Goal: Task Accomplishment & Management: Manage account settings

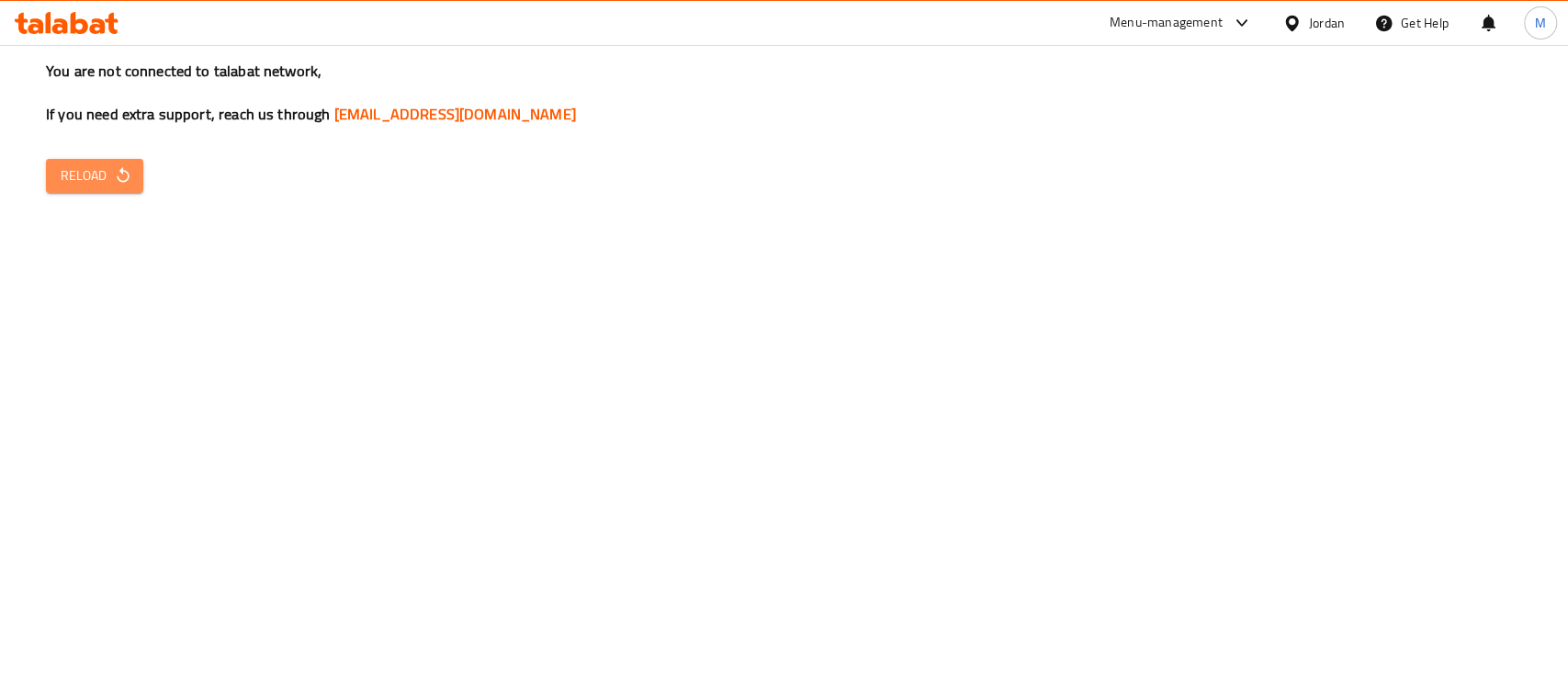
click at [75, 174] on span "Reload" at bounding box center [95, 176] width 68 height 23
click at [125, 178] on icon "button" at bounding box center [124, 176] width 19 height 19
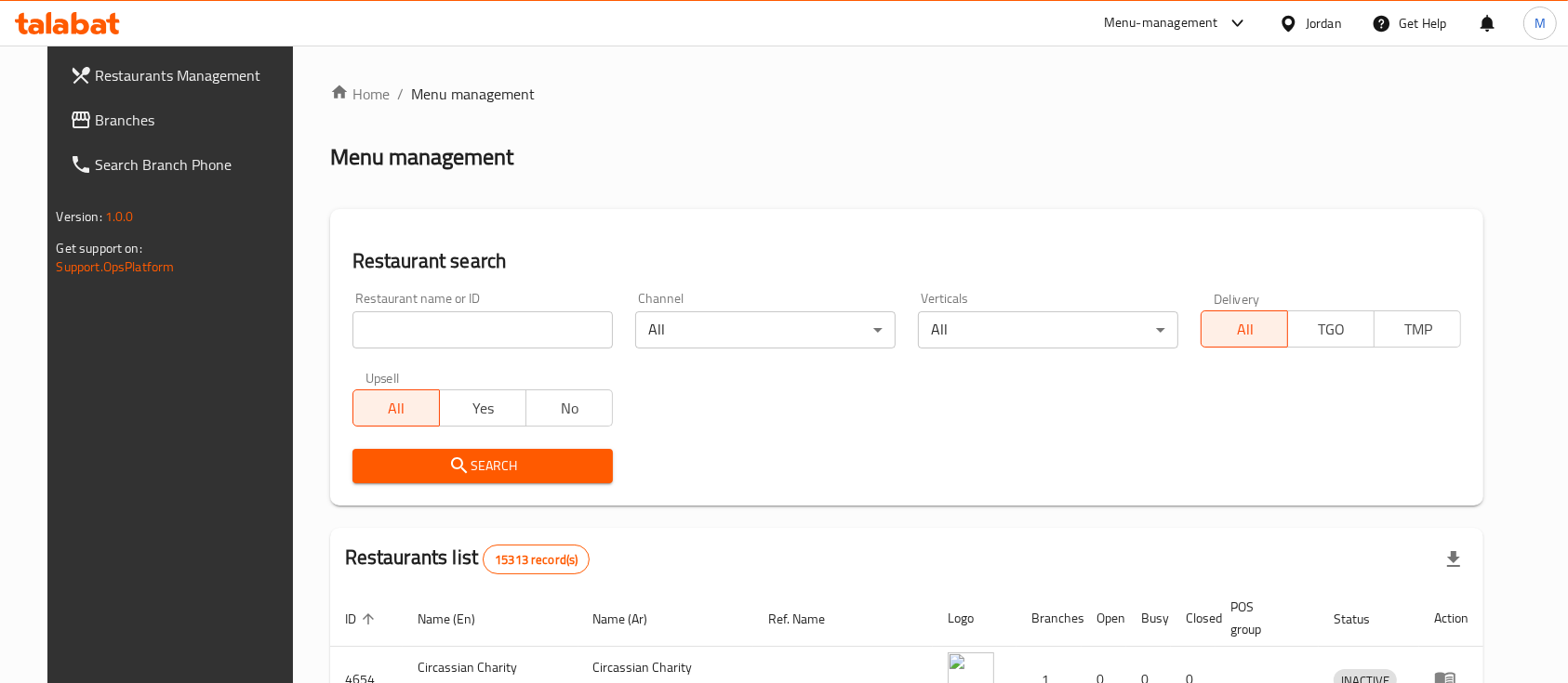
drag, startPoint x: 399, startPoint y: 331, endPoint x: 413, endPoint y: 331, distance: 14.0
click at [401, 331] on input "search" at bounding box center [482, 330] width 261 height 37
click at [718, 229] on div "Restaurant search Restaurant name or ID Restaurant name or ID Channel All ​ Ver…" at bounding box center [907, 357] width 1154 height 297
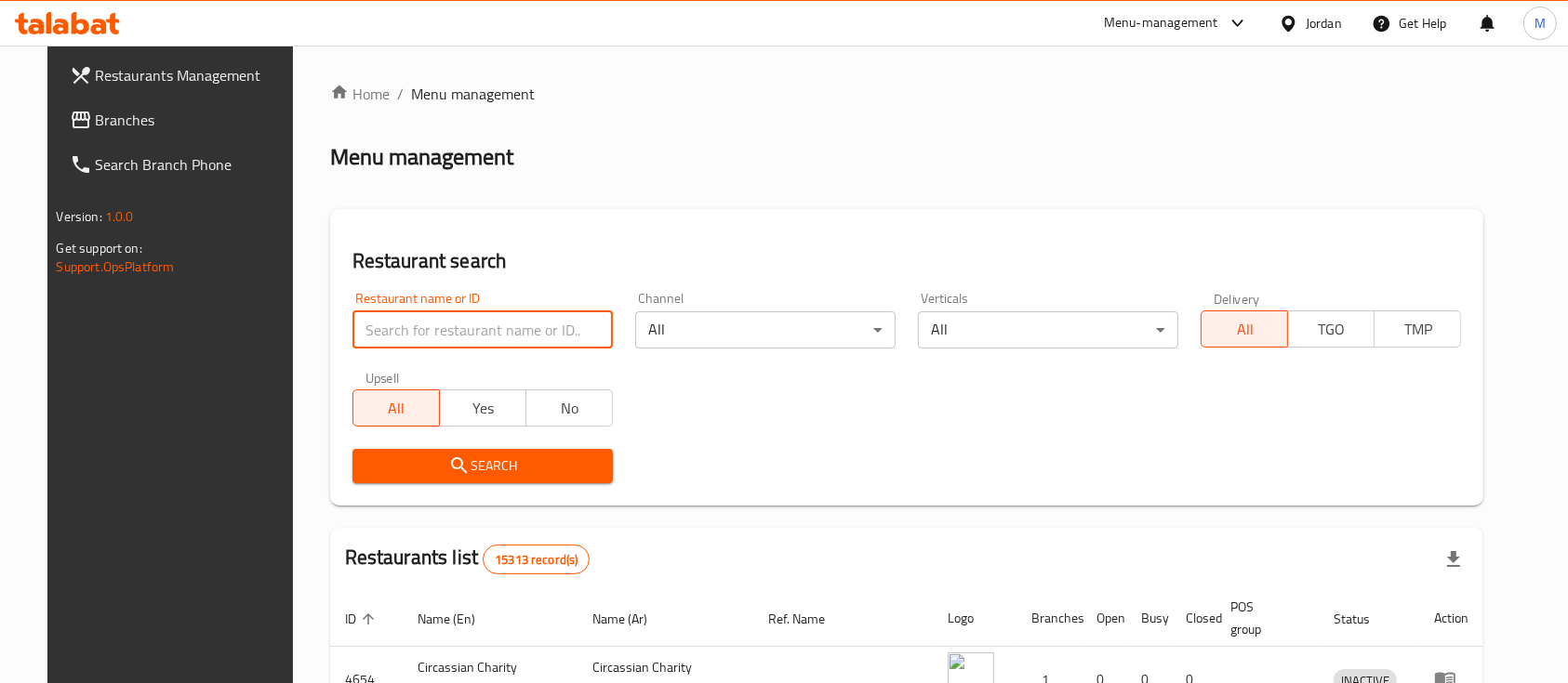
click at [451, 319] on input "search" at bounding box center [482, 330] width 261 height 37
type input "ئ"
type input "zamzam Beef"
click at [483, 458] on span "Search" at bounding box center [482, 466] width 230 height 24
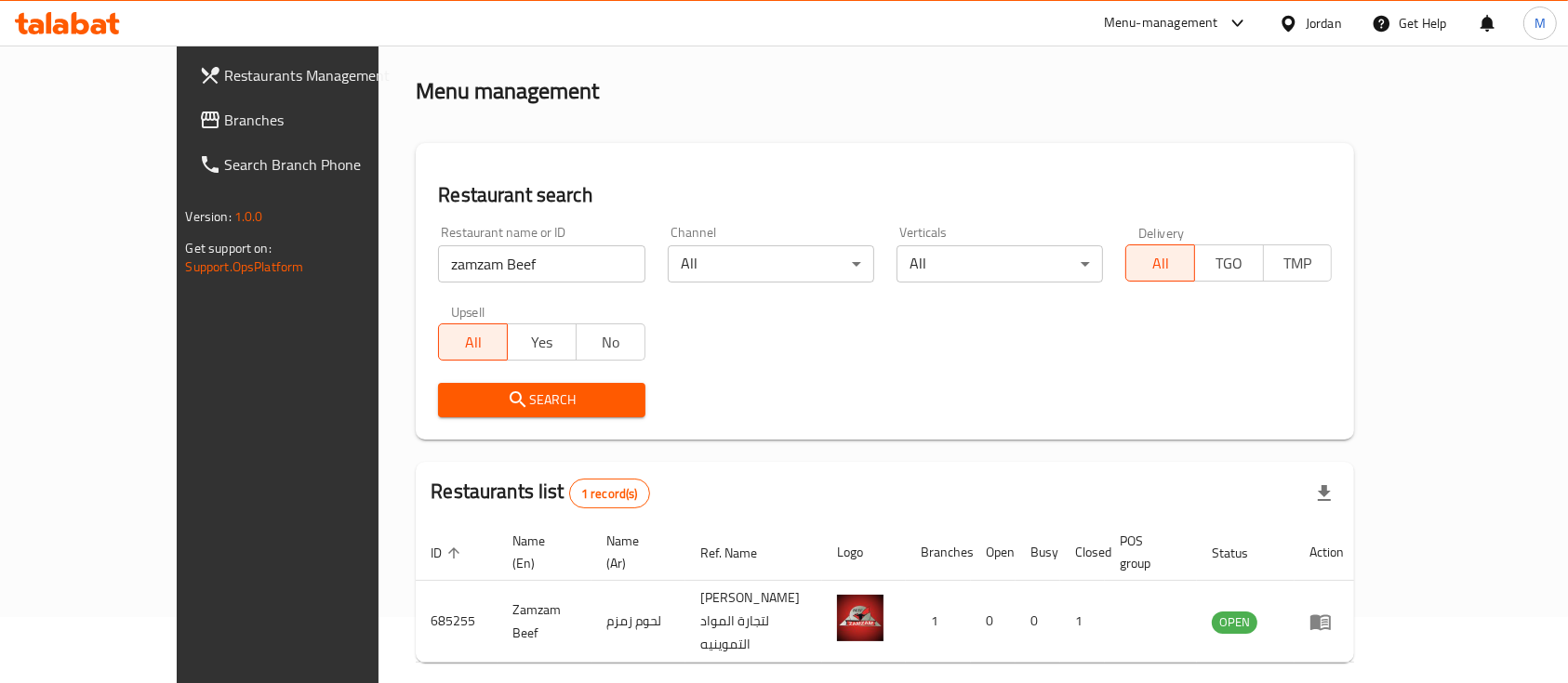
scroll to position [109, 0]
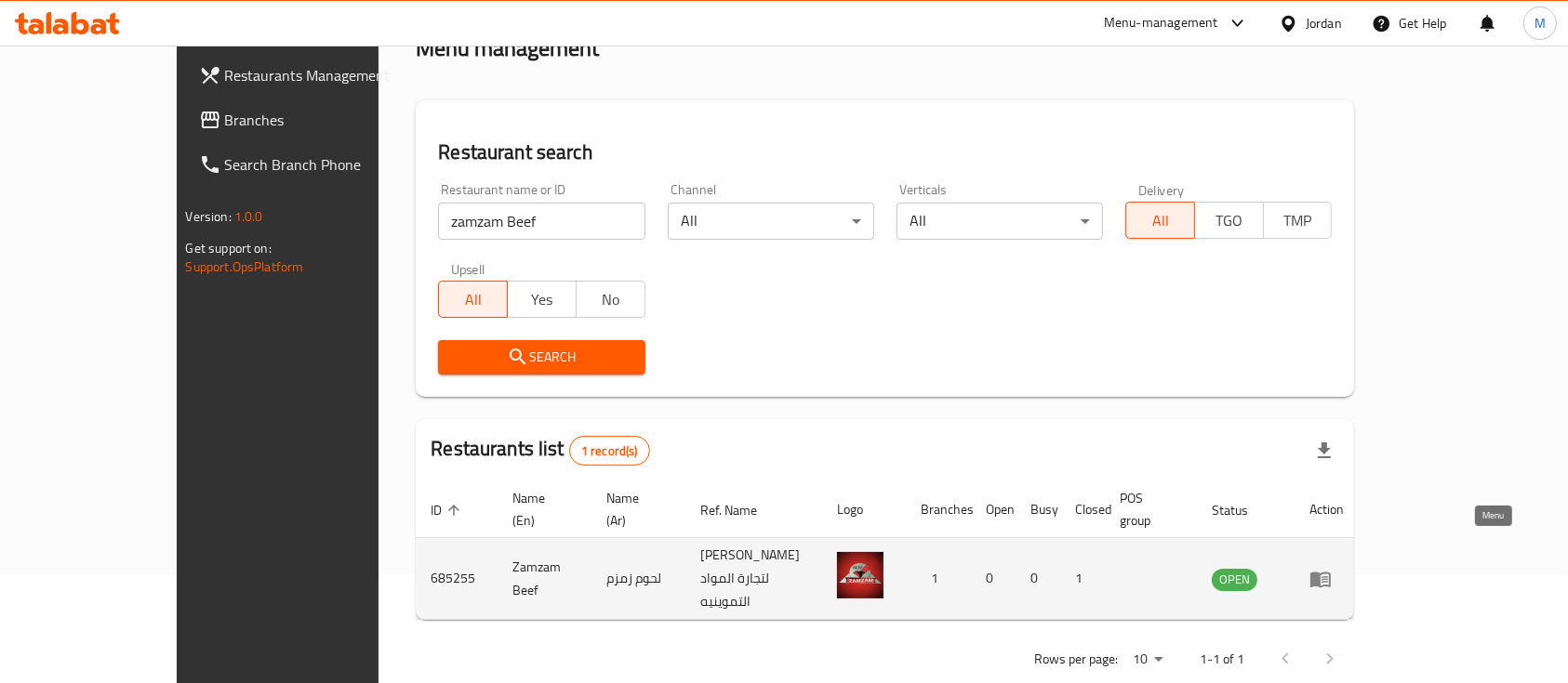
click at [1331, 572] on icon "enhanced table" at bounding box center [1321, 580] width 21 height 16
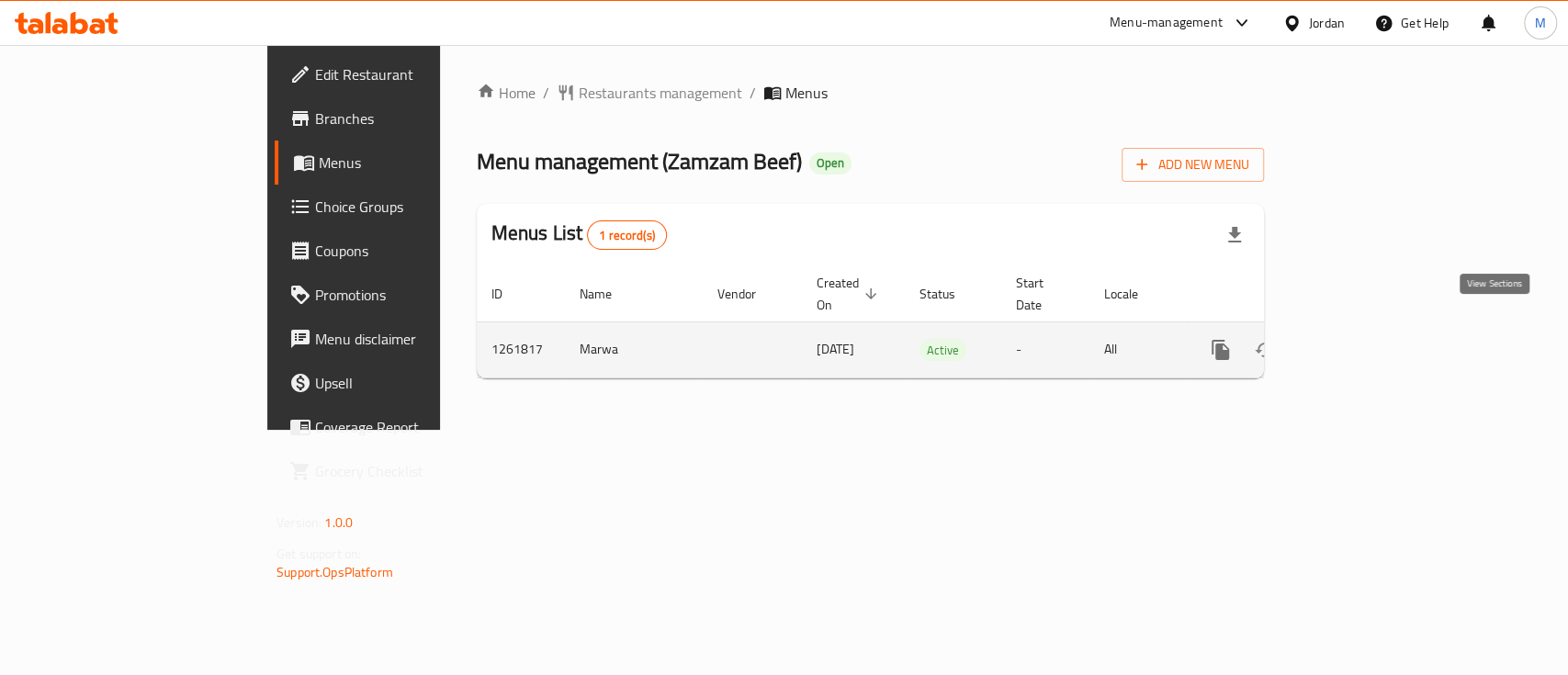
click at [1365, 339] on icon "enhanced table" at bounding box center [1354, 350] width 22 height 22
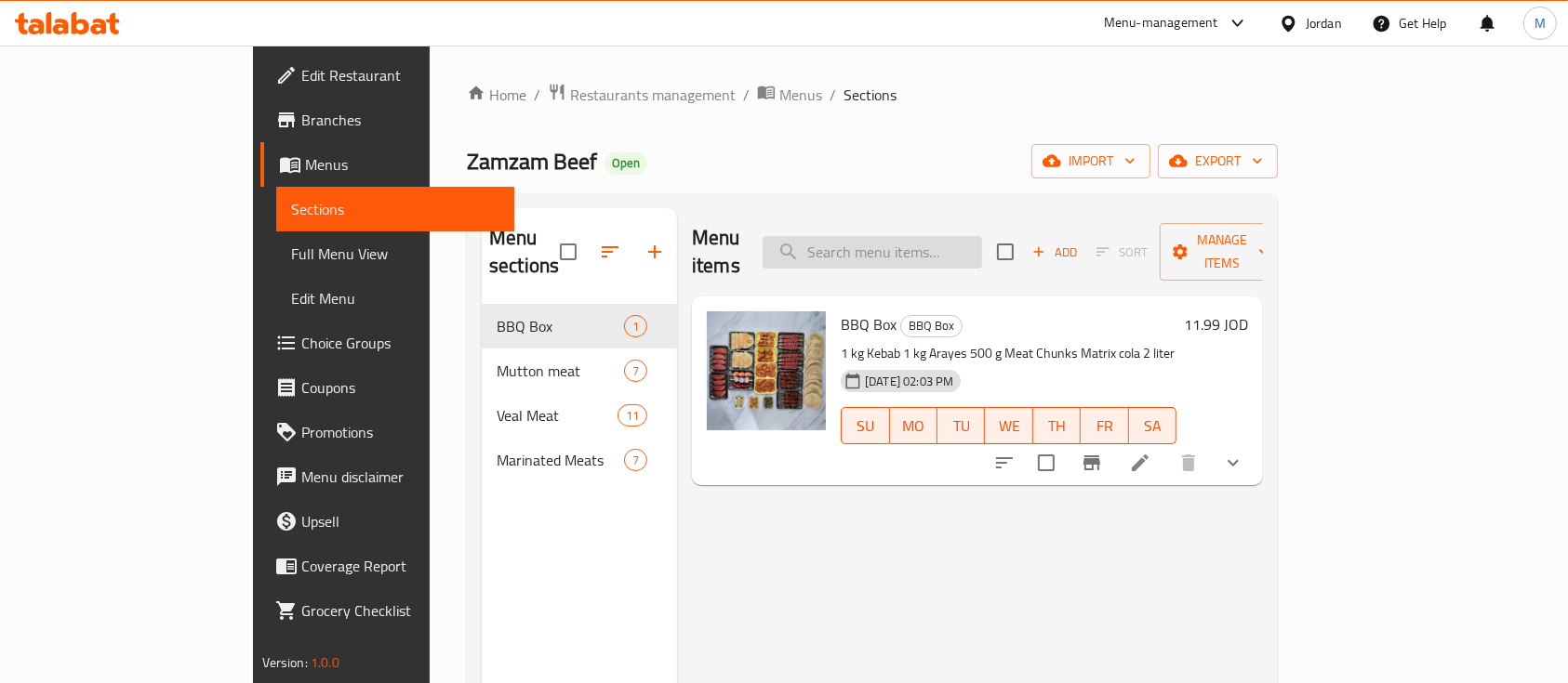
click at [982, 236] on input "search" at bounding box center [873, 252] width 220 height 32
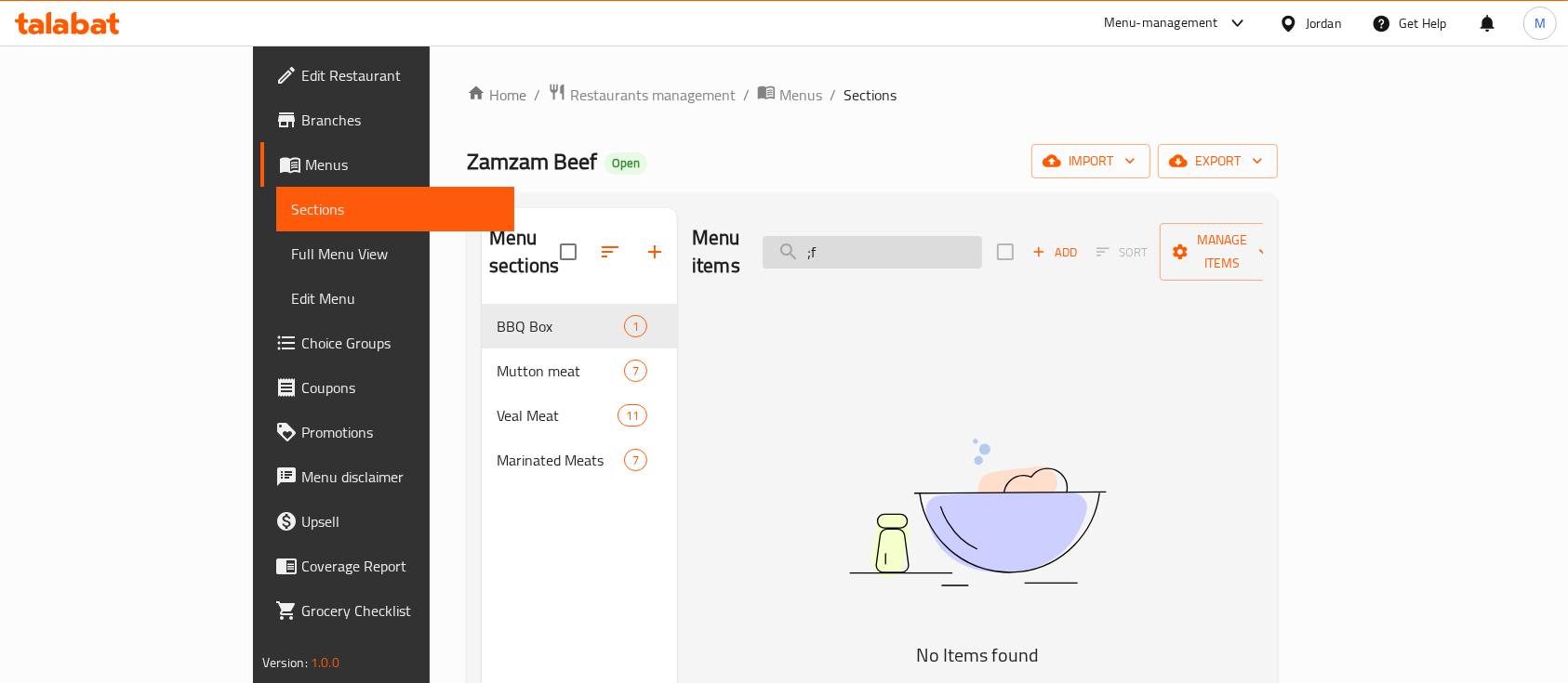
type input ";"
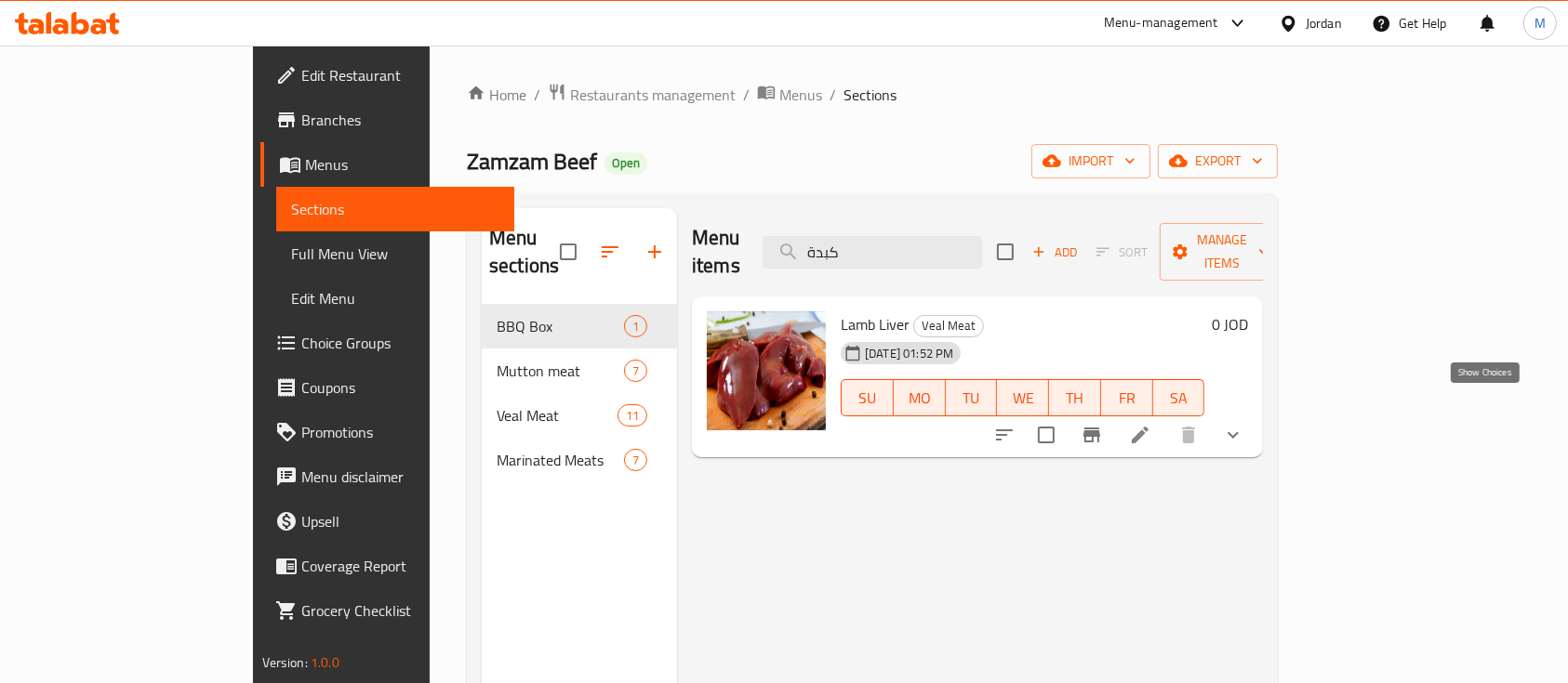
type input "كبدة"
click at [1244, 424] on icon "show more" at bounding box center [1234, 436] width 23 height 23
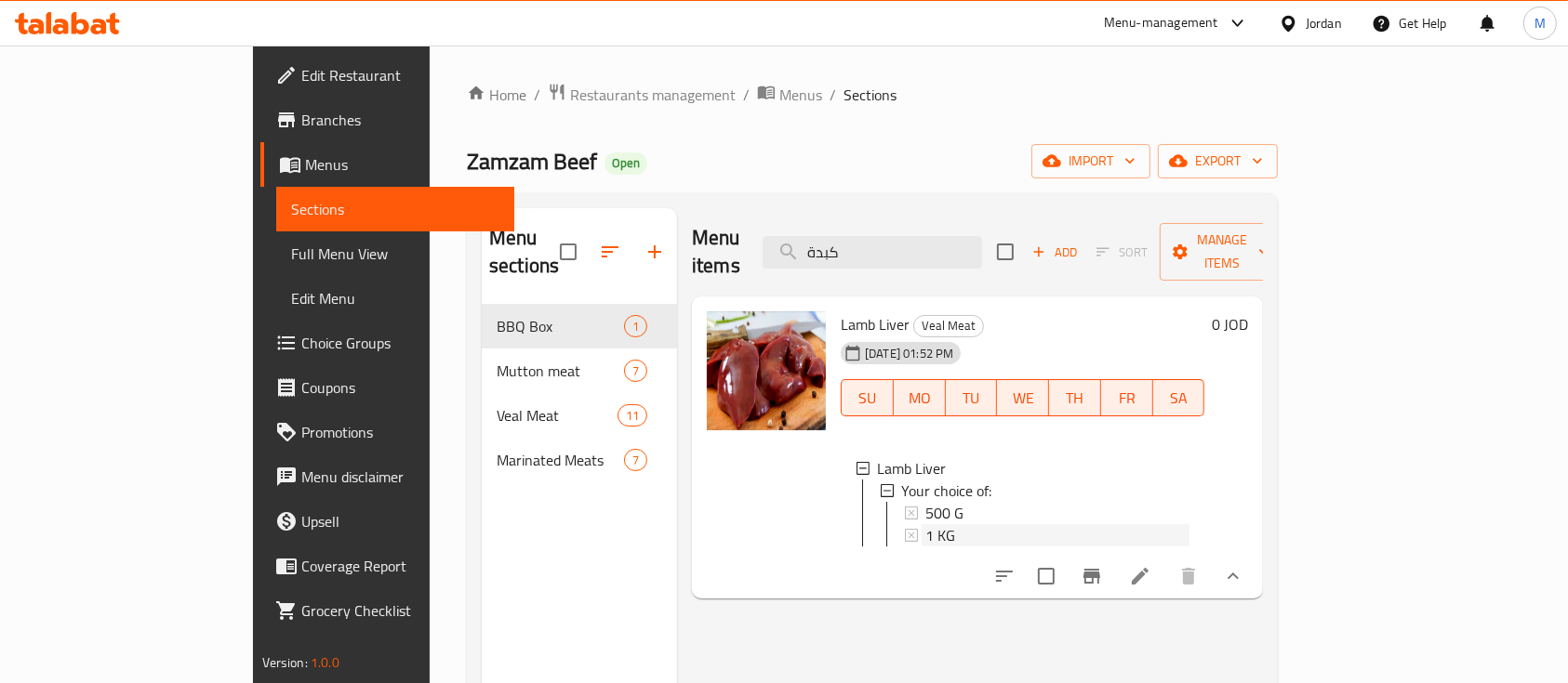
click at [973, 525] on div "1 KG" at bounding box center [1057, 536] width 264 height 23
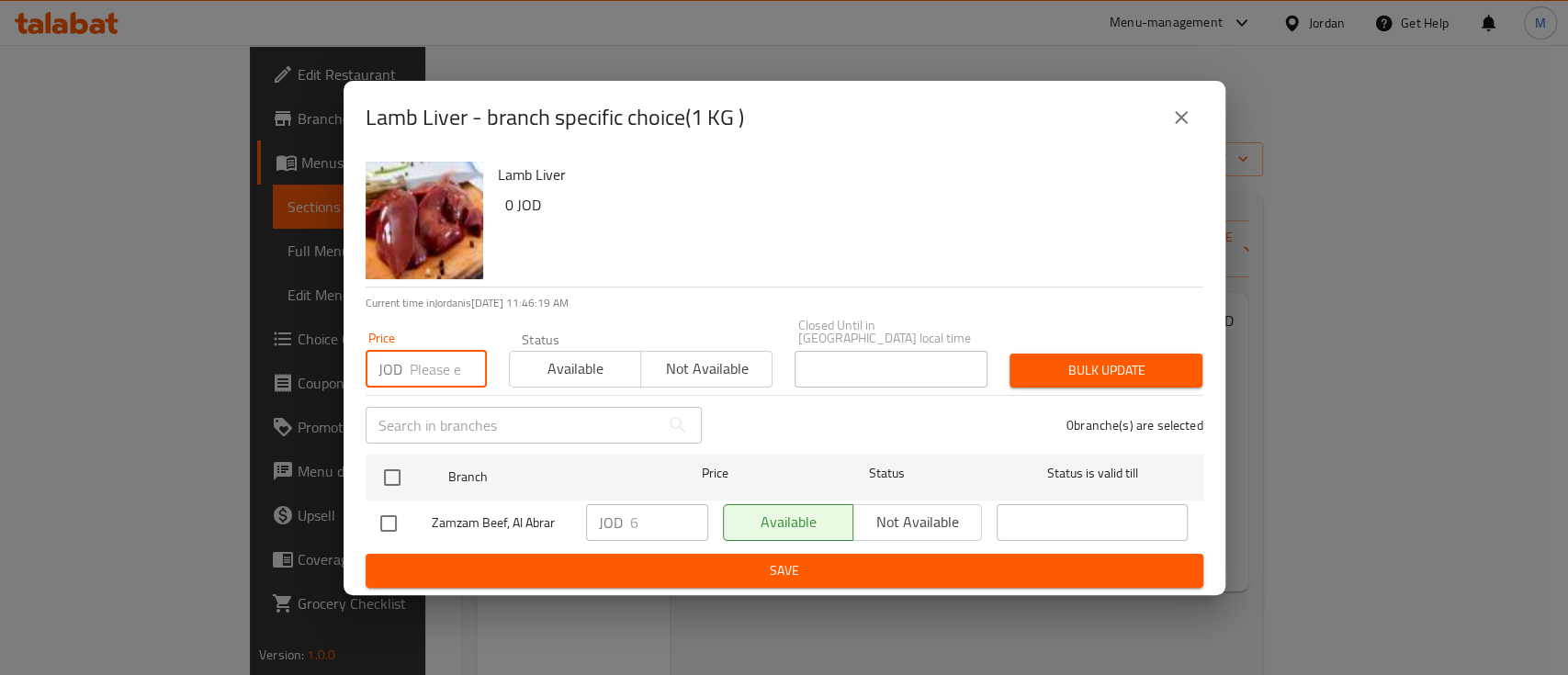
click at [414, 374] on input "number" at bounding box center [448, 369] width 77 height 37
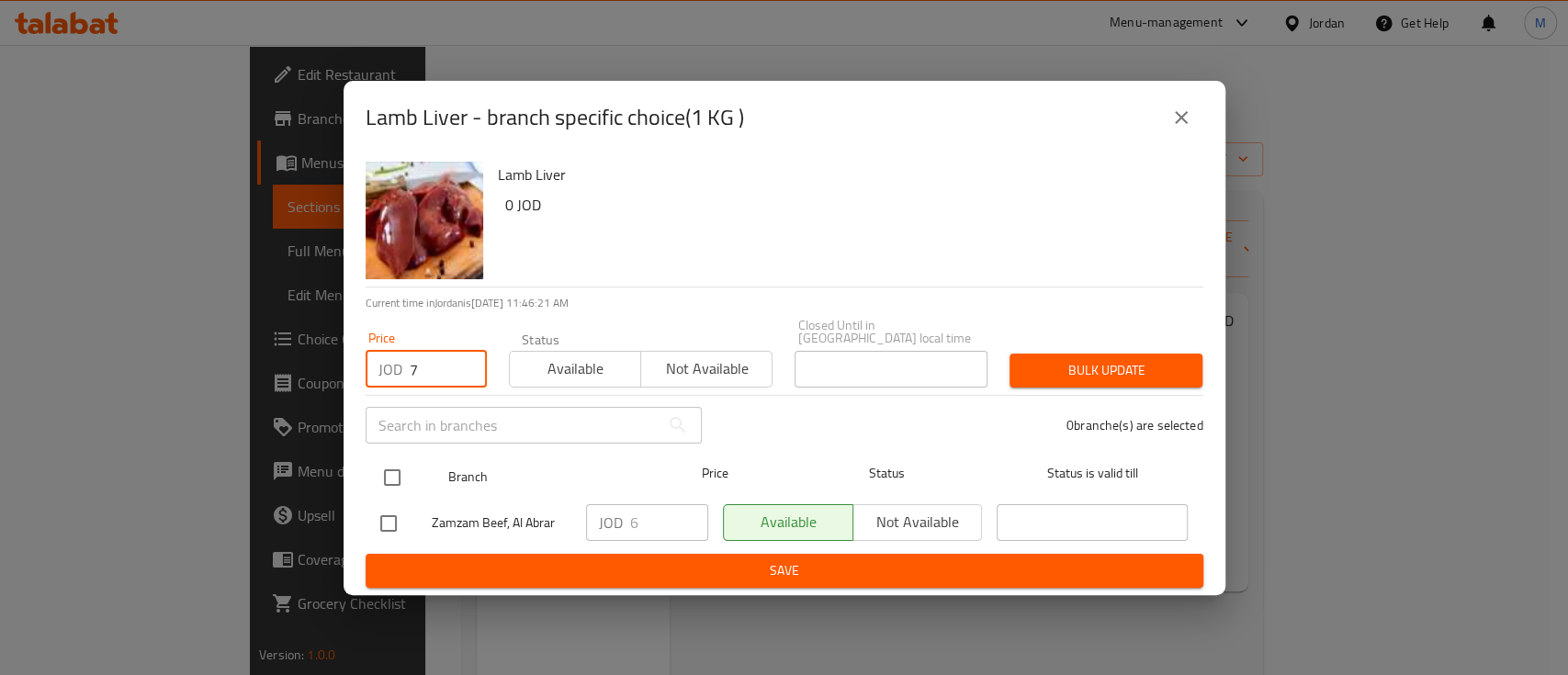
type input "7"
click at [397, 477] on input "checkbox" at bounding box center [391, 477] width 38 height 38
checkbox input "true"
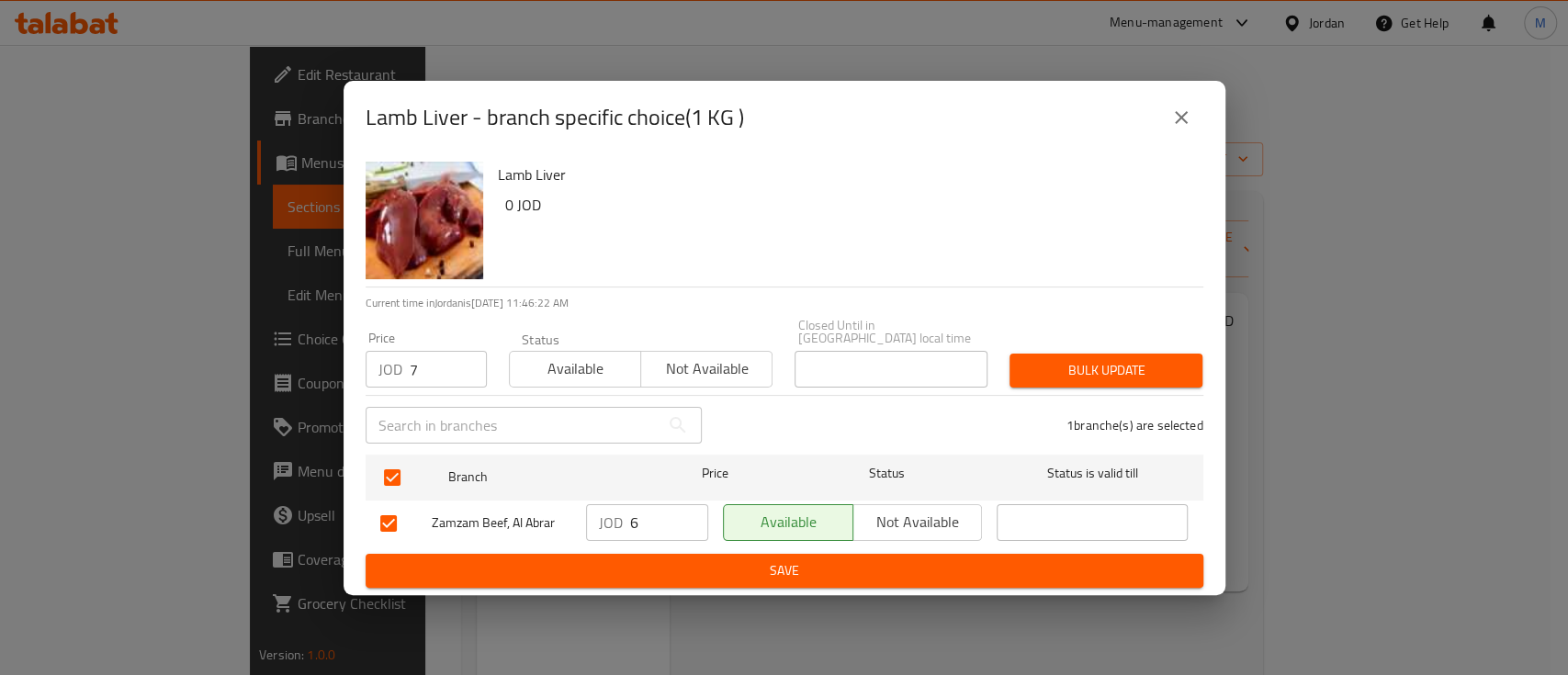
click at [1130, 367] on span "Bulk update" at bounding box center [1106, 371] width 164 height 23
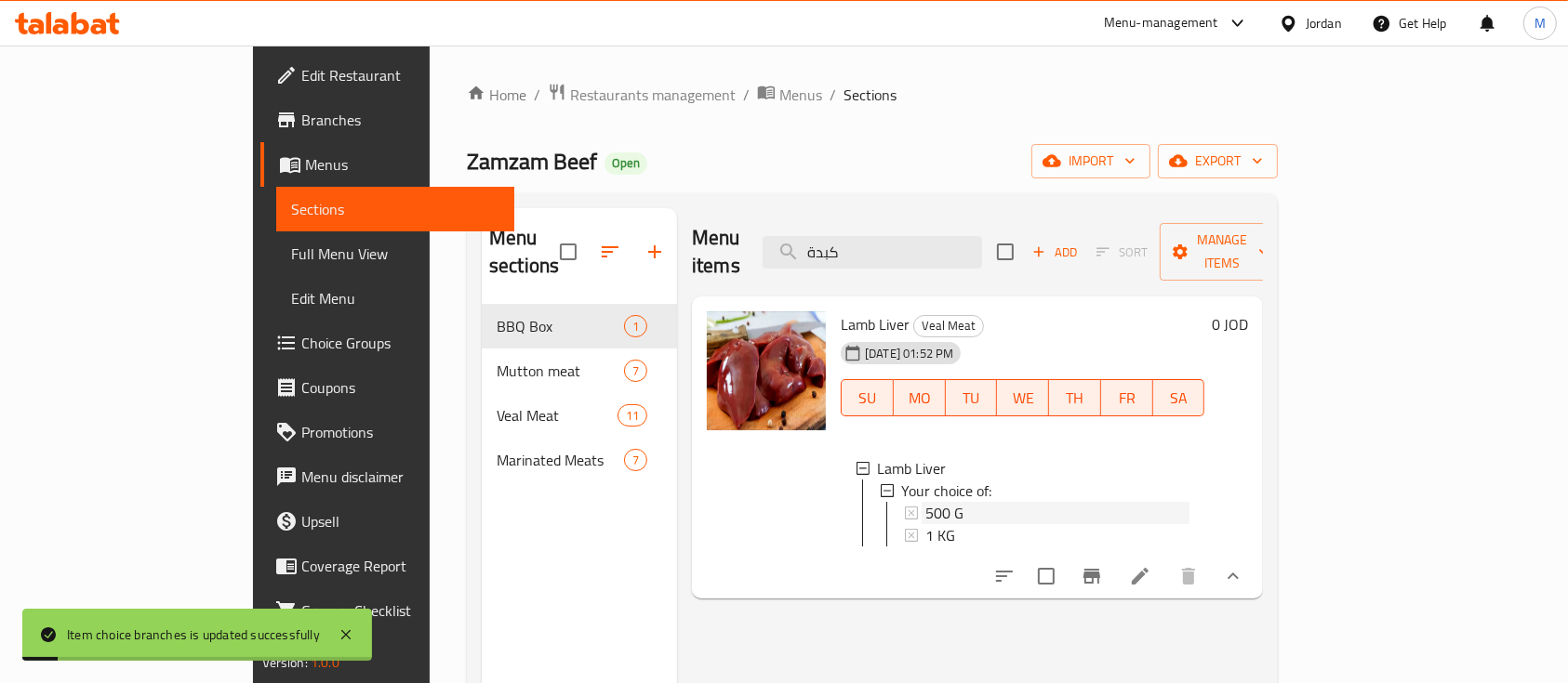
click at [960, 502] on div "500 G" at bounding box center [1057, 513] width 264 height 23
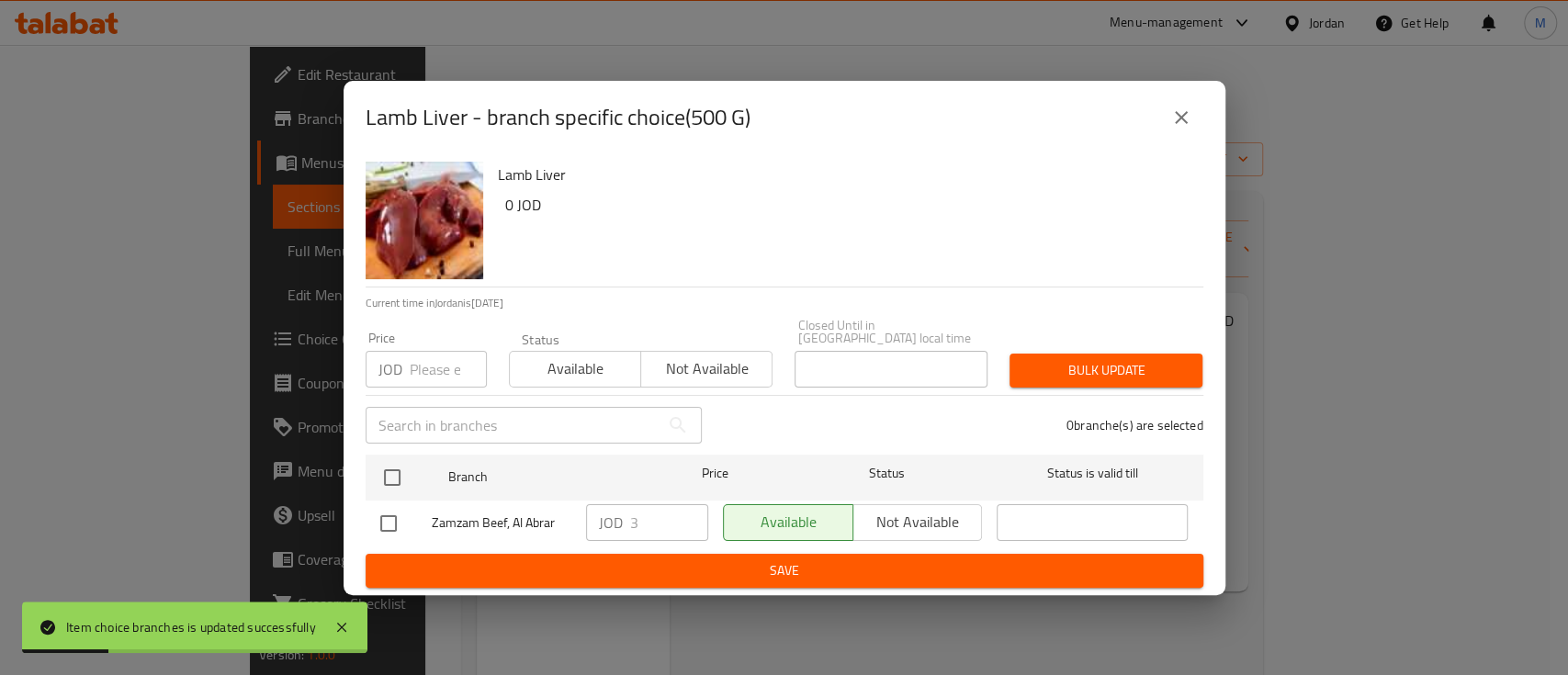
click at [430, 356] on input "number" at bounding box center [448, 369] width 77 height 37
type input "3.5"
click at [1129, 379] on button "Bulk update" at bounding box center [1106, 371] width 193 height 34
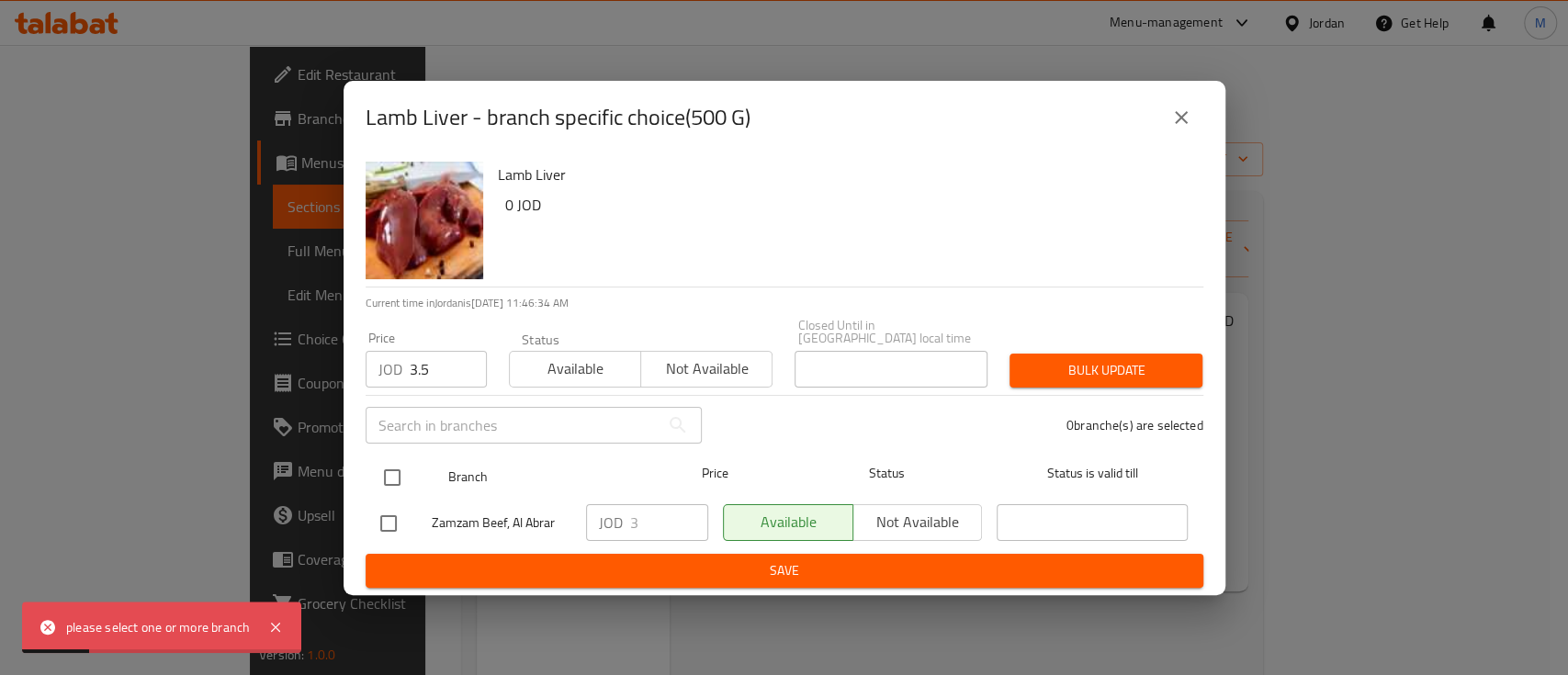
drag, startPoint x: 390, startPoint y: 470, endPoint x: 653, endPoint y: 464, distance: 263.1
click at [391, 470] on input "checkbox" at bounding box center [391, 477] width 38 height 38
checkbox input "true"
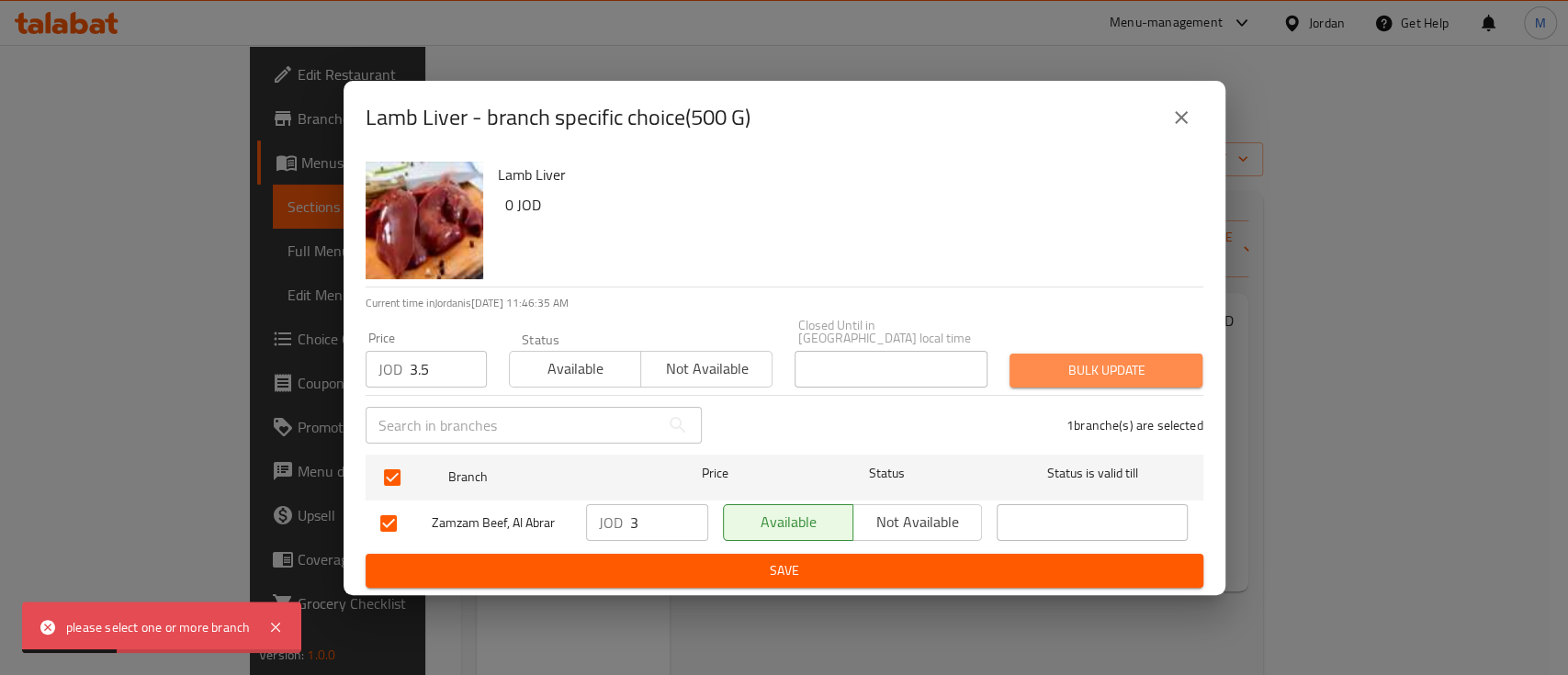
click at [1145, 376] on button "Bulk update" at bounding box center [1106, 371] width 193 height 34
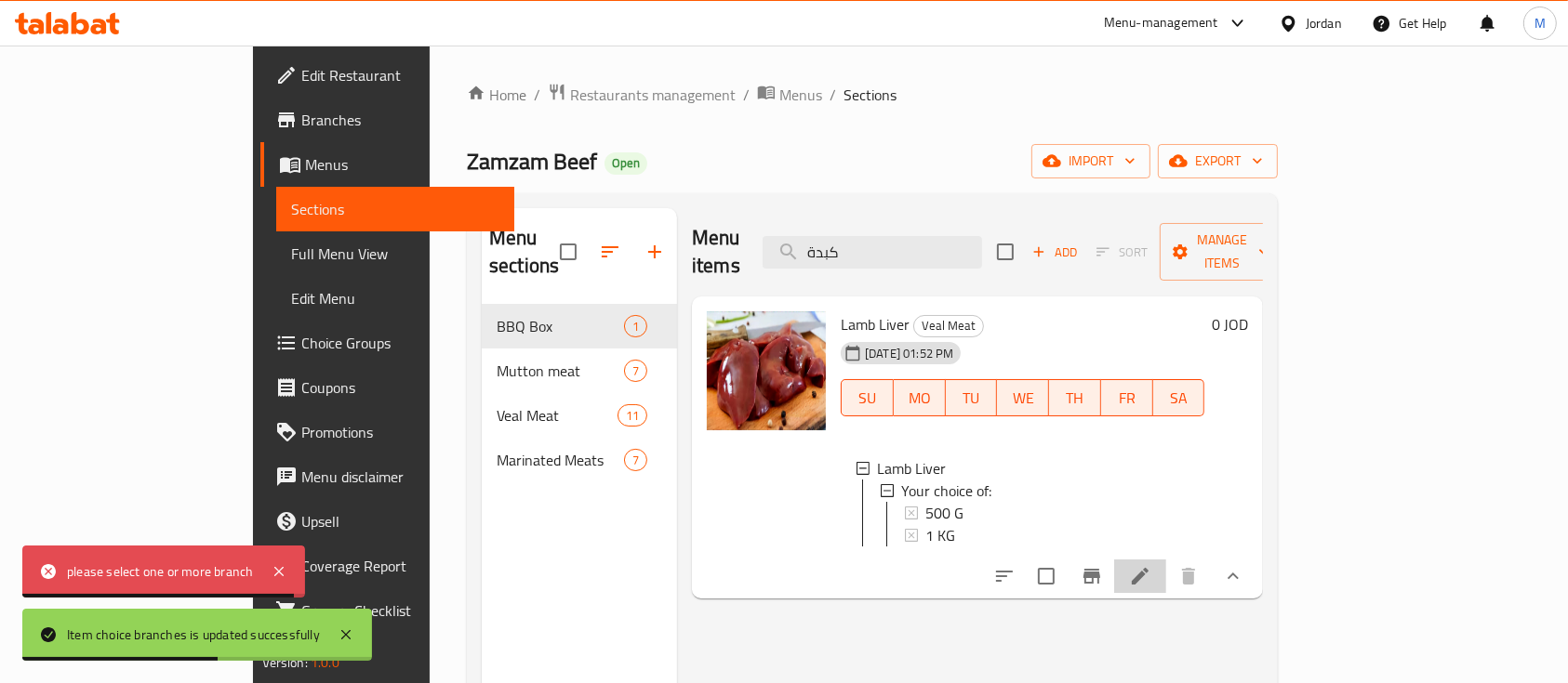
click at [1166, 572] on li at bounding box center [1140, 576] width 52 height 33
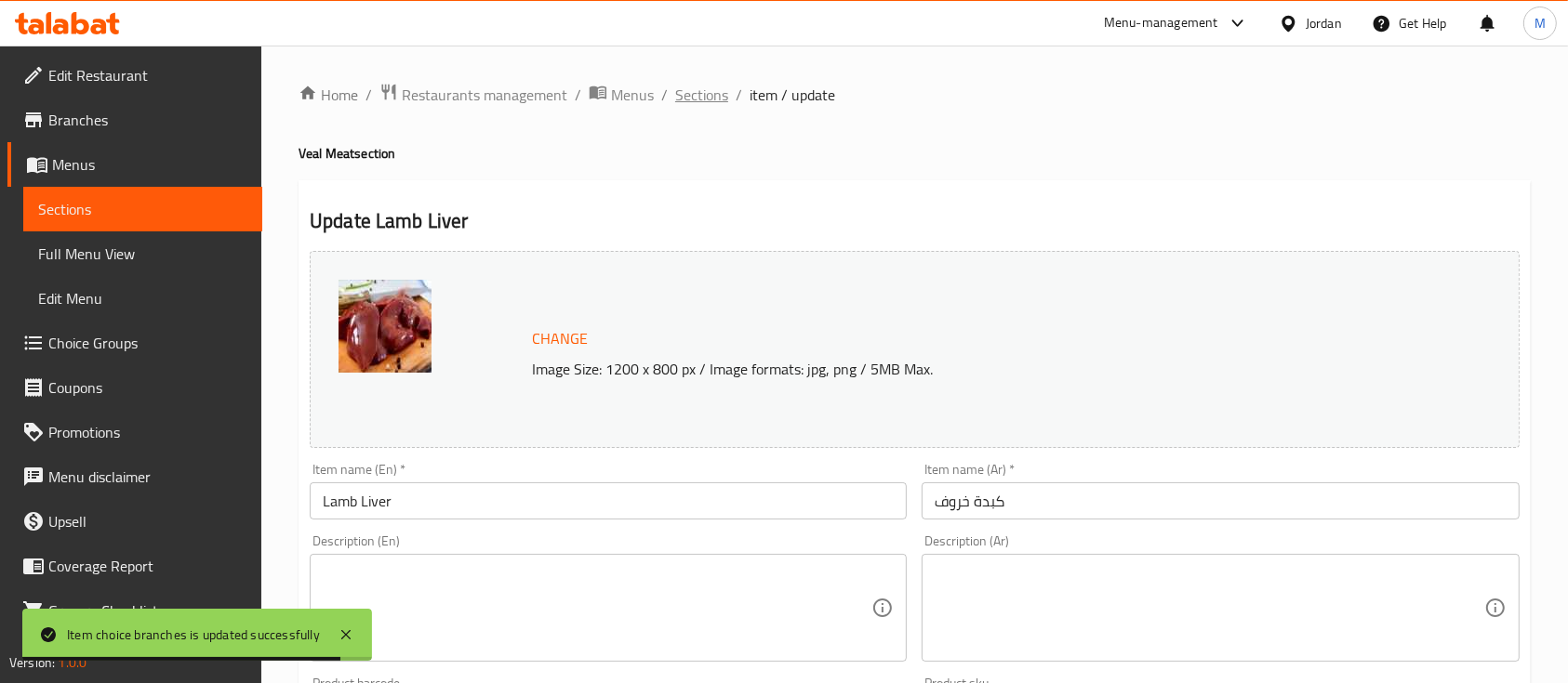
click at [707, 95] on span "Sections" at bounding box center [702, 95] width 53 height 23
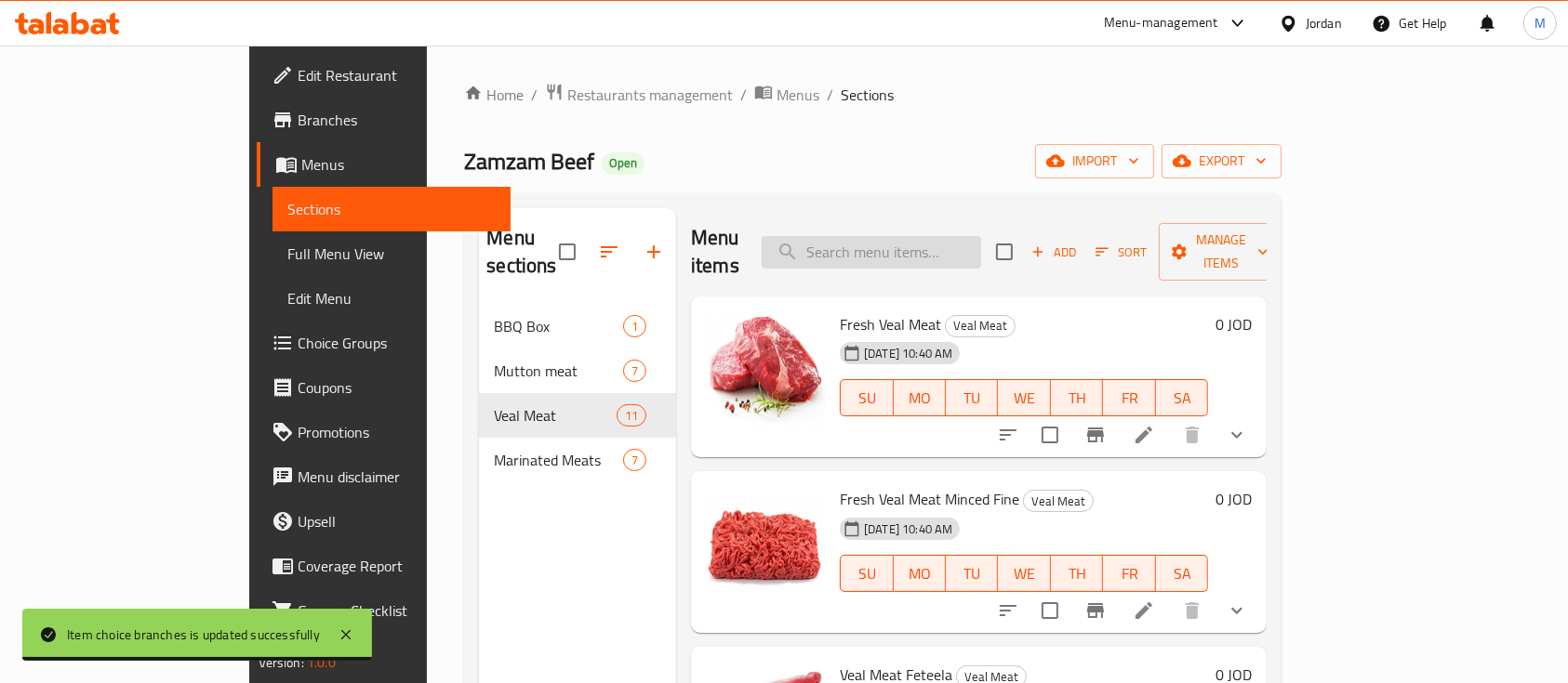
click at [930, 236] on input "search" at bounding box center [872, 252] width 220 height 32
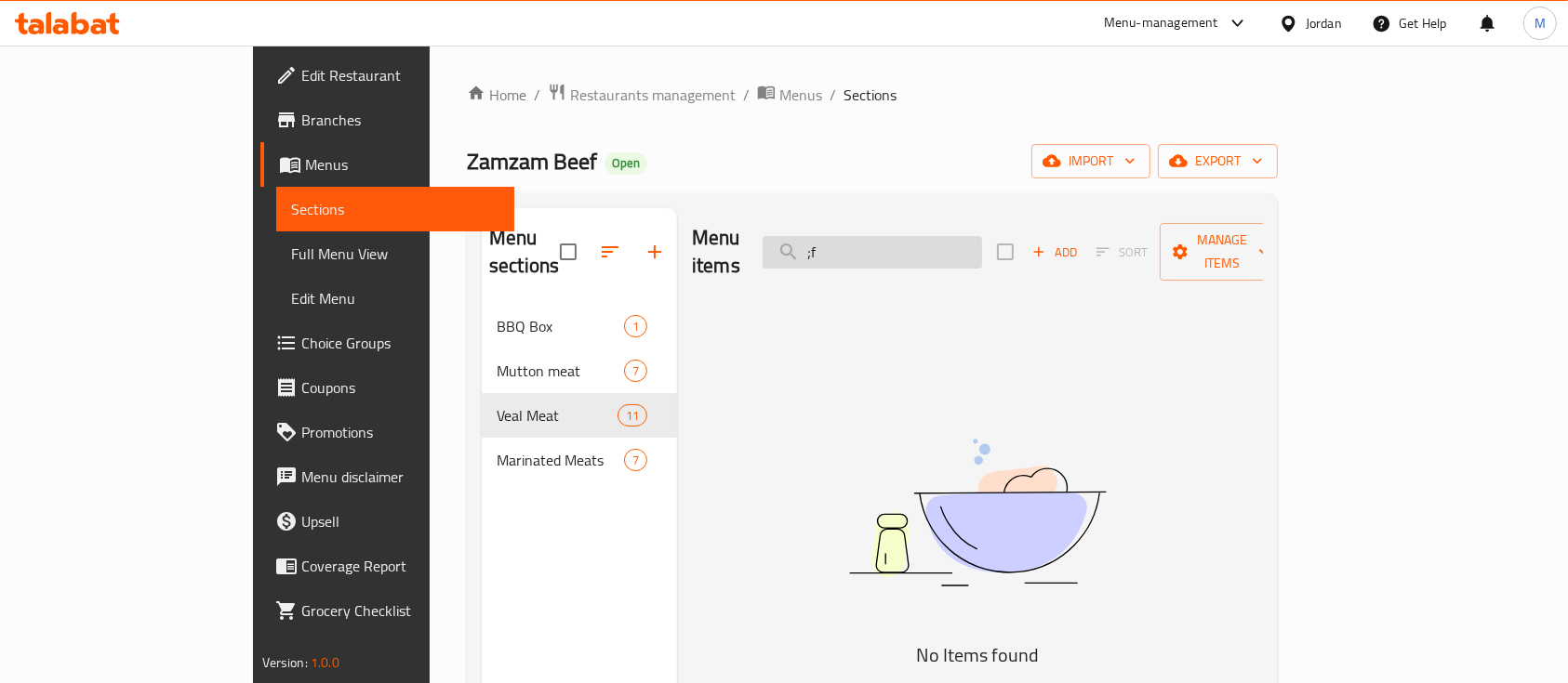
type input ";"
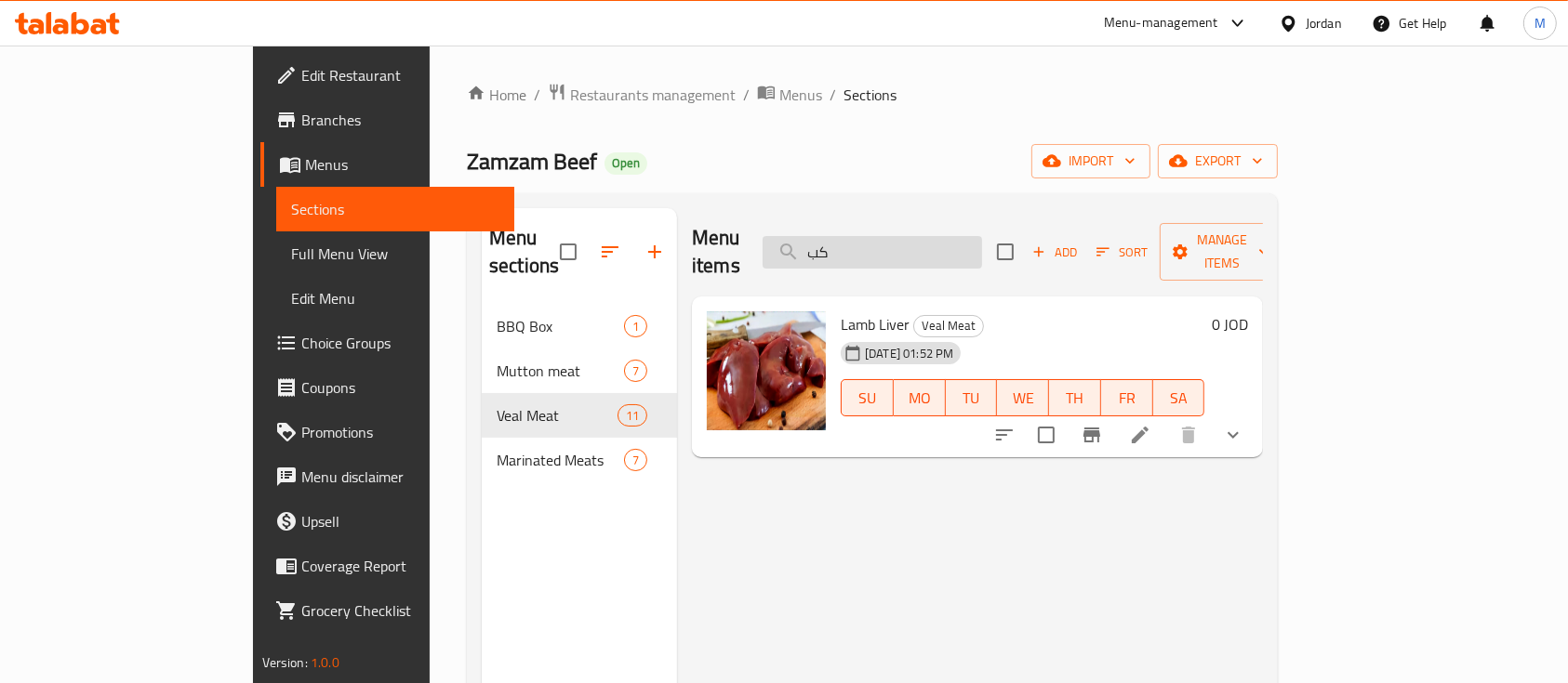
type input "ك"
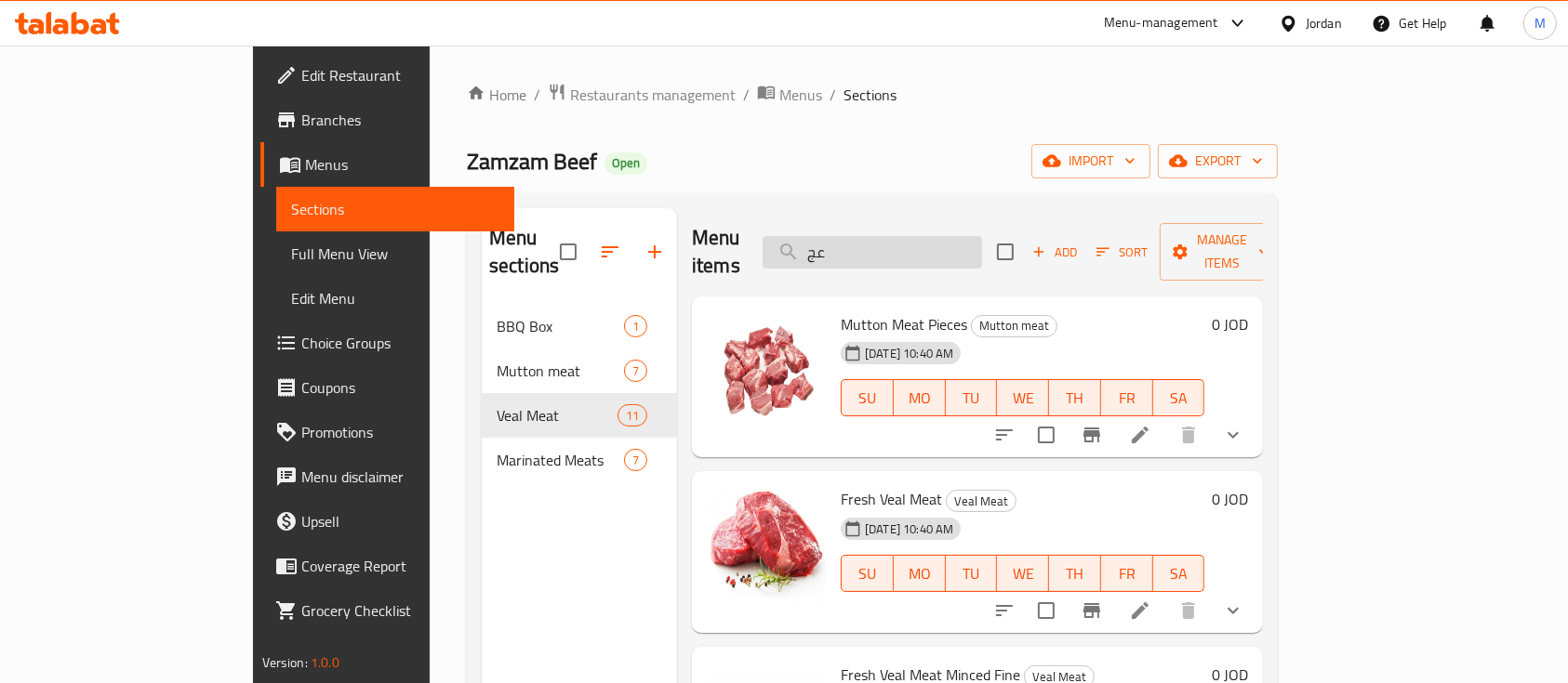
type input "عجل"
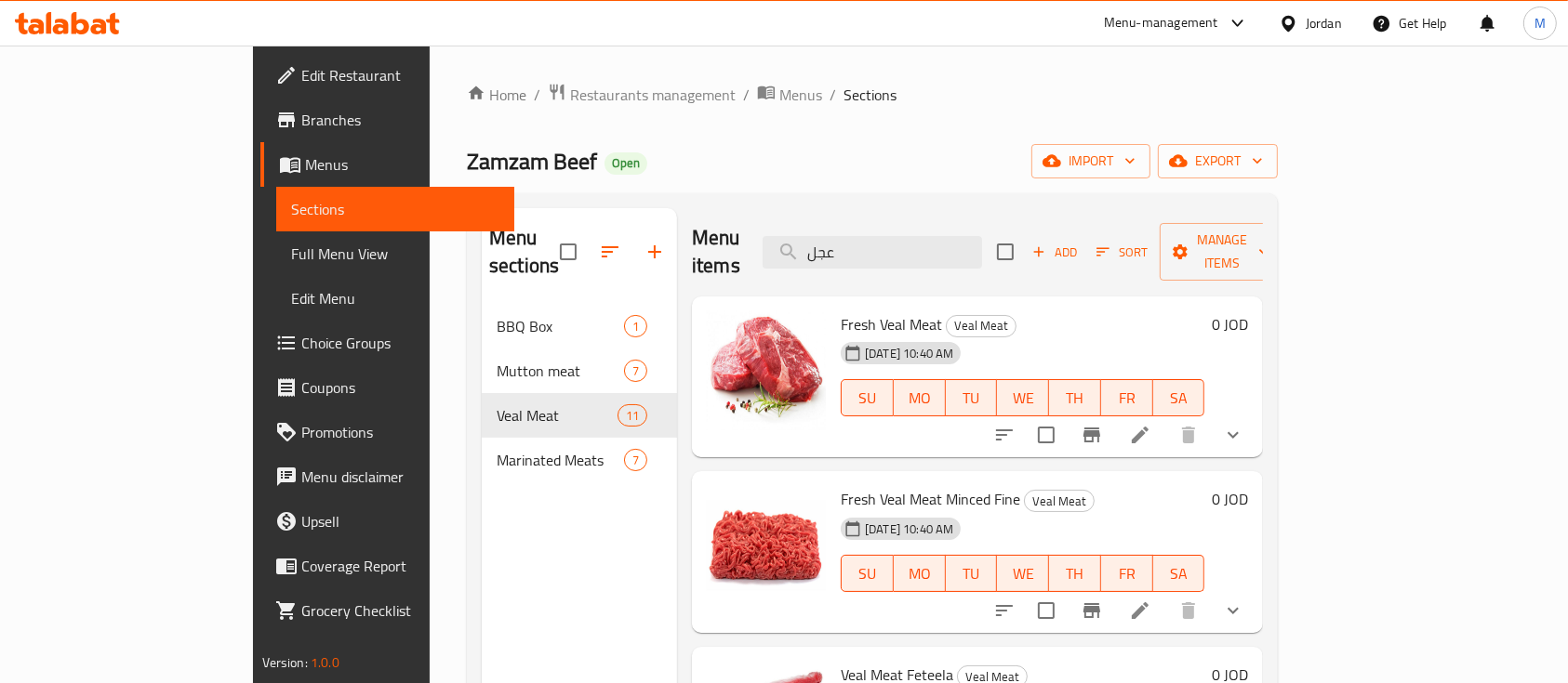
drag, startPoint x: 890, startPoint y: 251, endPoint x: 839, endPoint y: 249, distance: 51.0
click at [839, 249] on div "Menu items عجل Add Sort Manage items" at bounding box center [977, 252] width 571 height 88
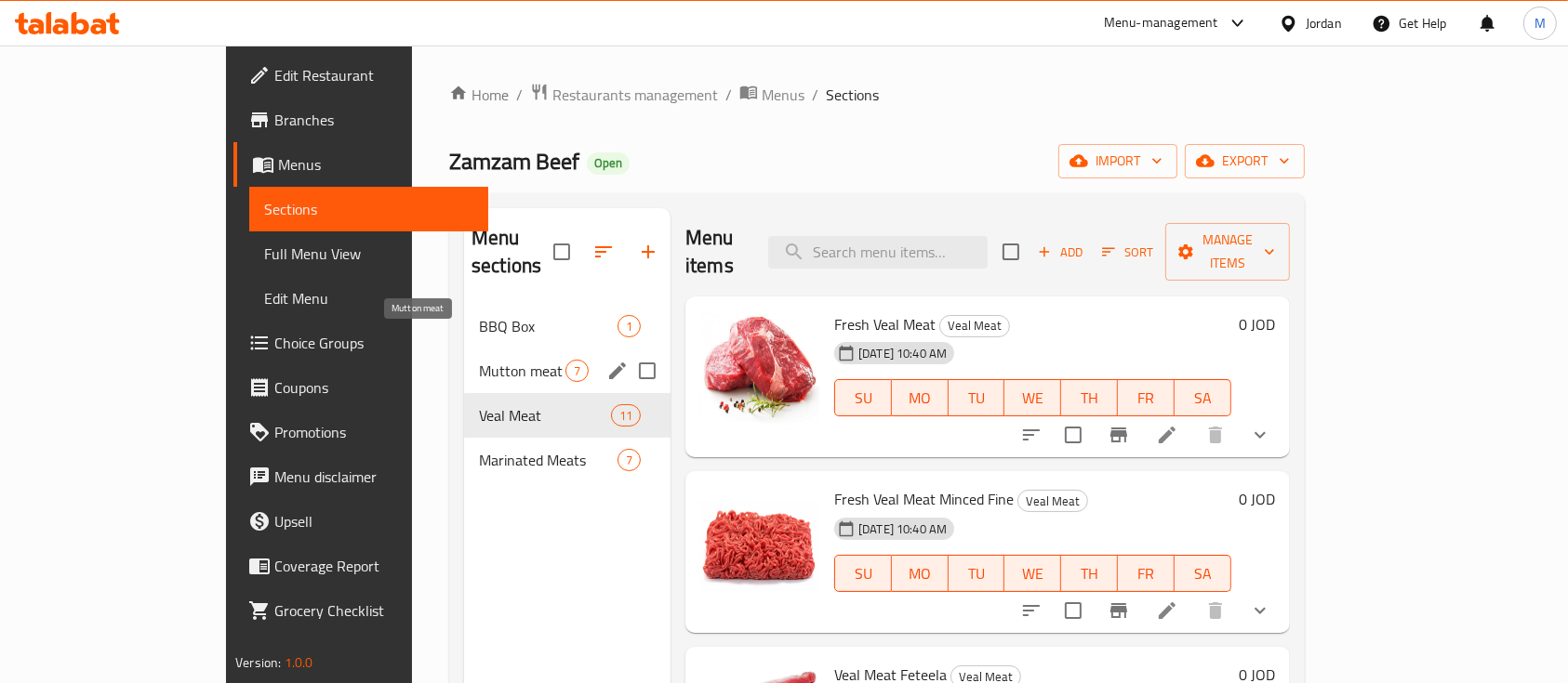
click at [478, 360] on span "Mutton meat" at bounding box center [521, 371] width 86 height 23
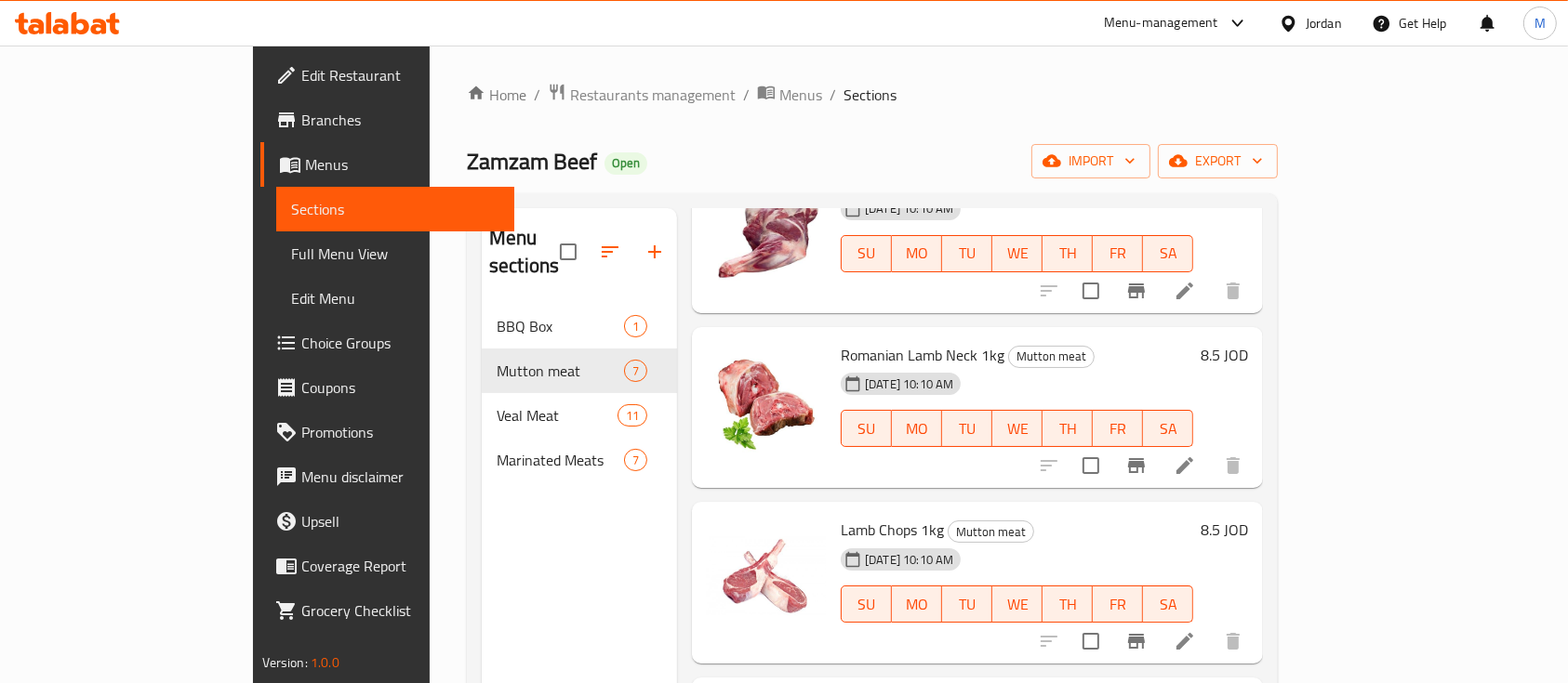
scroll to position [589, 0]
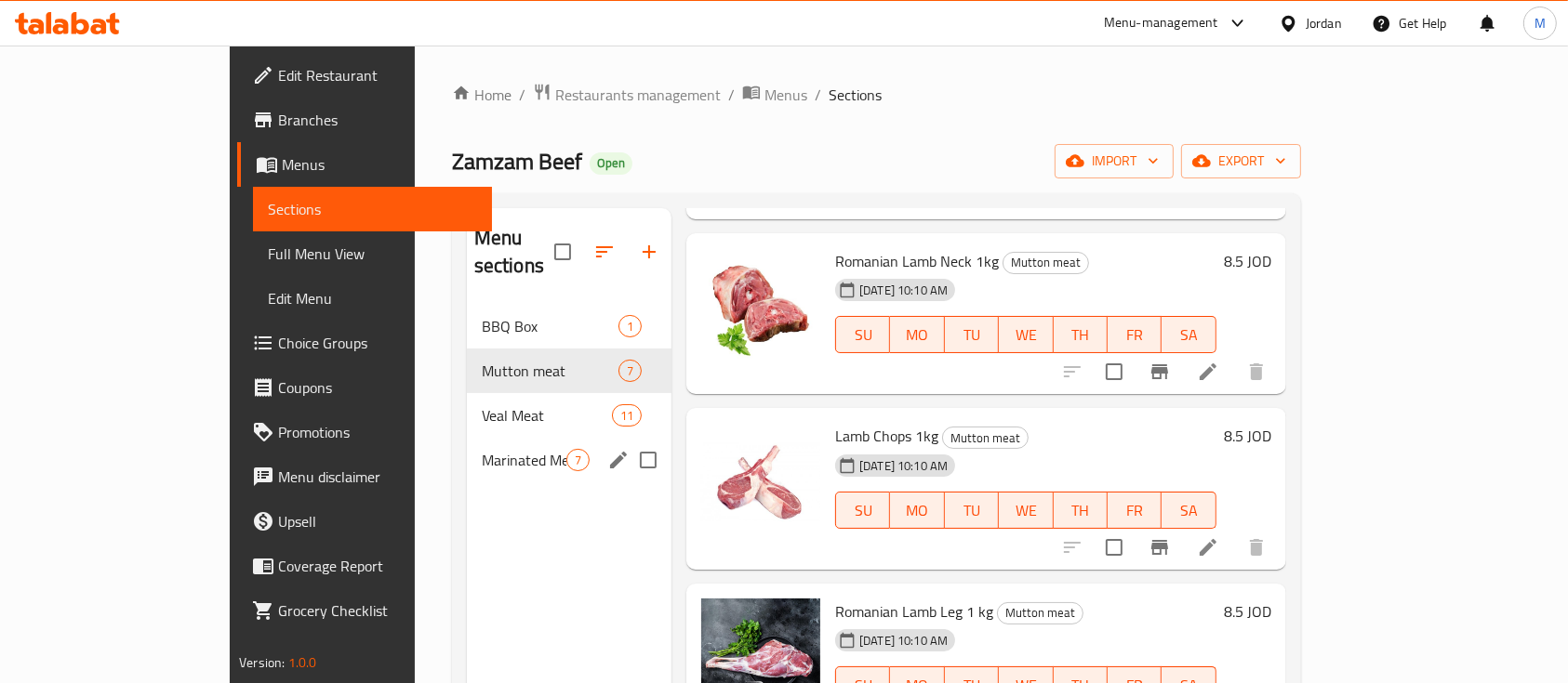
click at [481, 449] on span "Marinated Meats" at bounding box center [523, 460] width 84 height 23
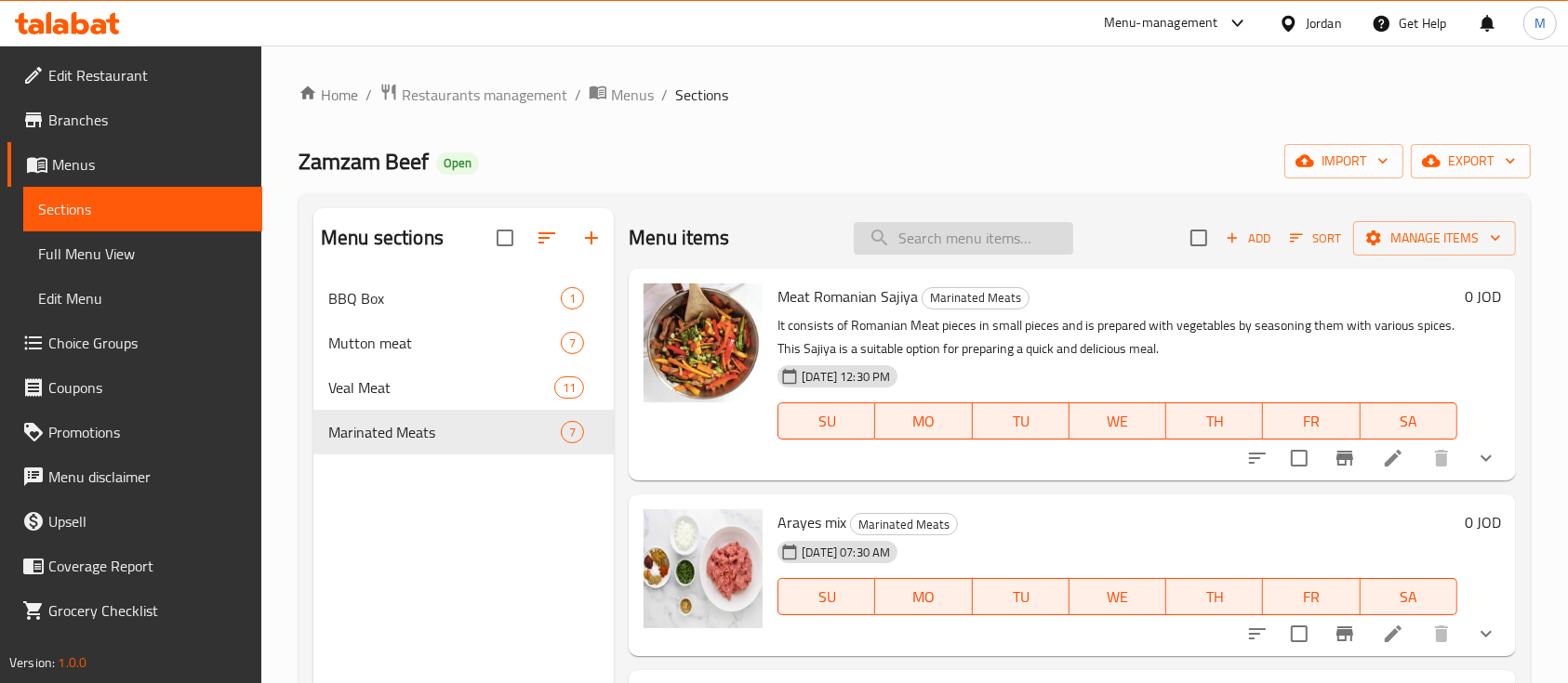
click at [945, 226] on input "search" at bounding box center [964, 239] width 220 height 32
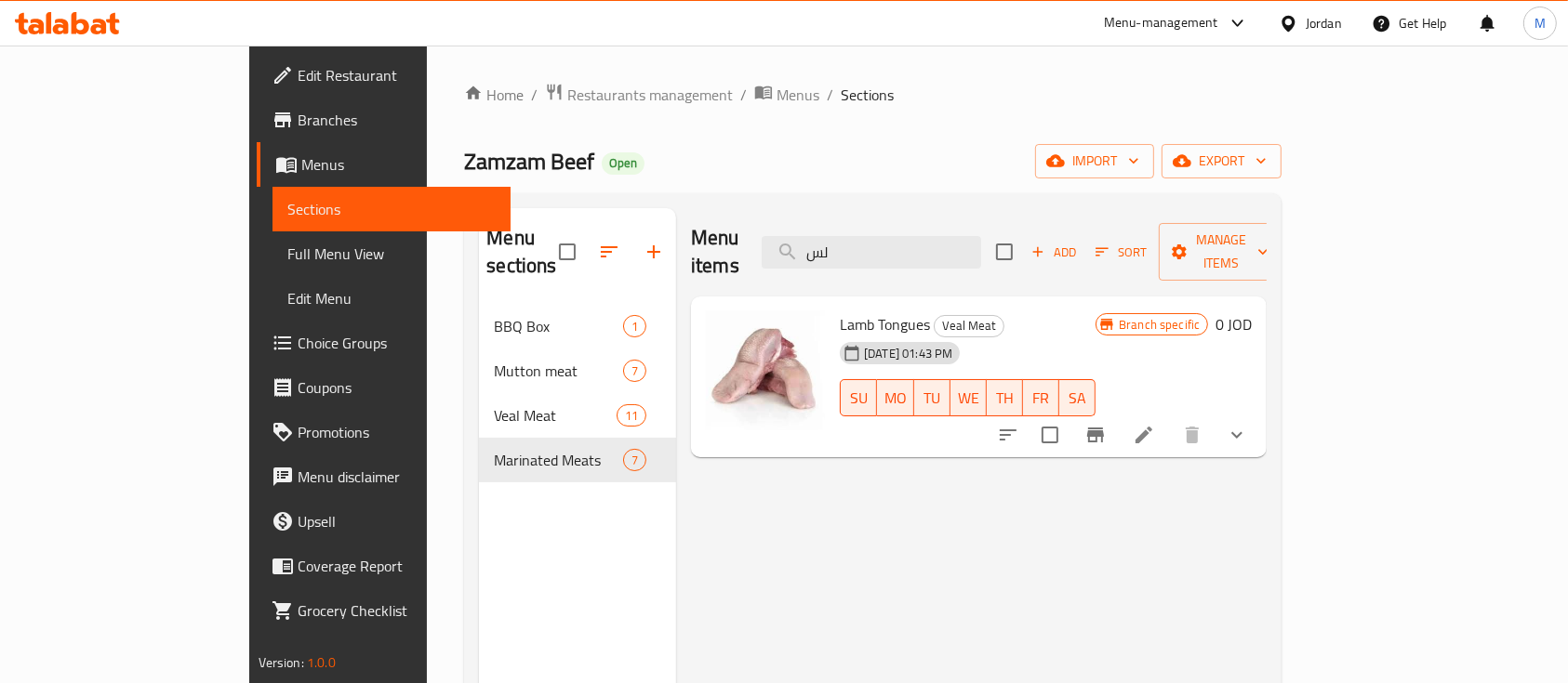
click at [1091, 682] on html "​ Menu-management Jordan Get Help M Edit Restaurant Branches Menus Sections Ful…" at bounding box center [784, 341] width 1568 height 683
click at [1248, 424] on icon "show more" at bounding box center [1237, 436] width 23 height 23
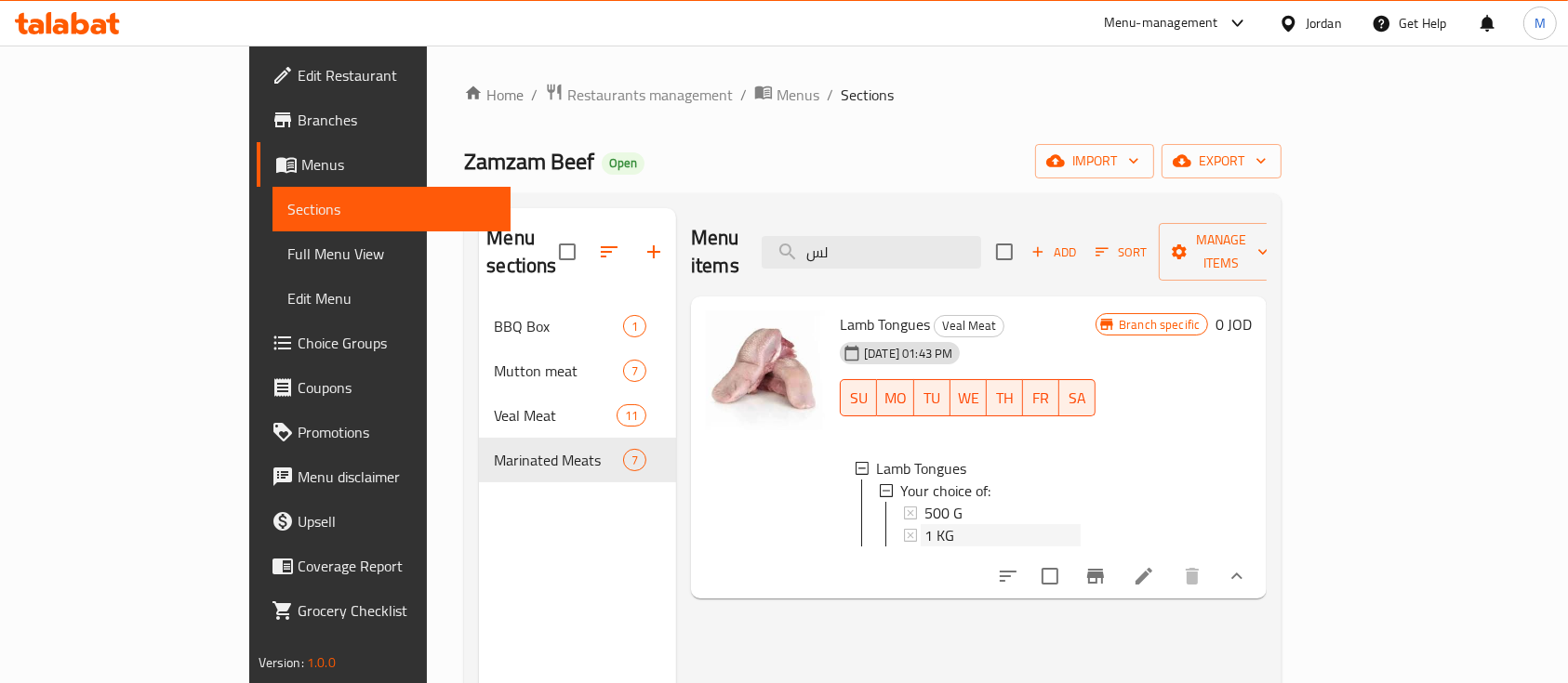
click at [930, 525] on div "1 KG" at bounding box center [1002, 536] width 156 height 23
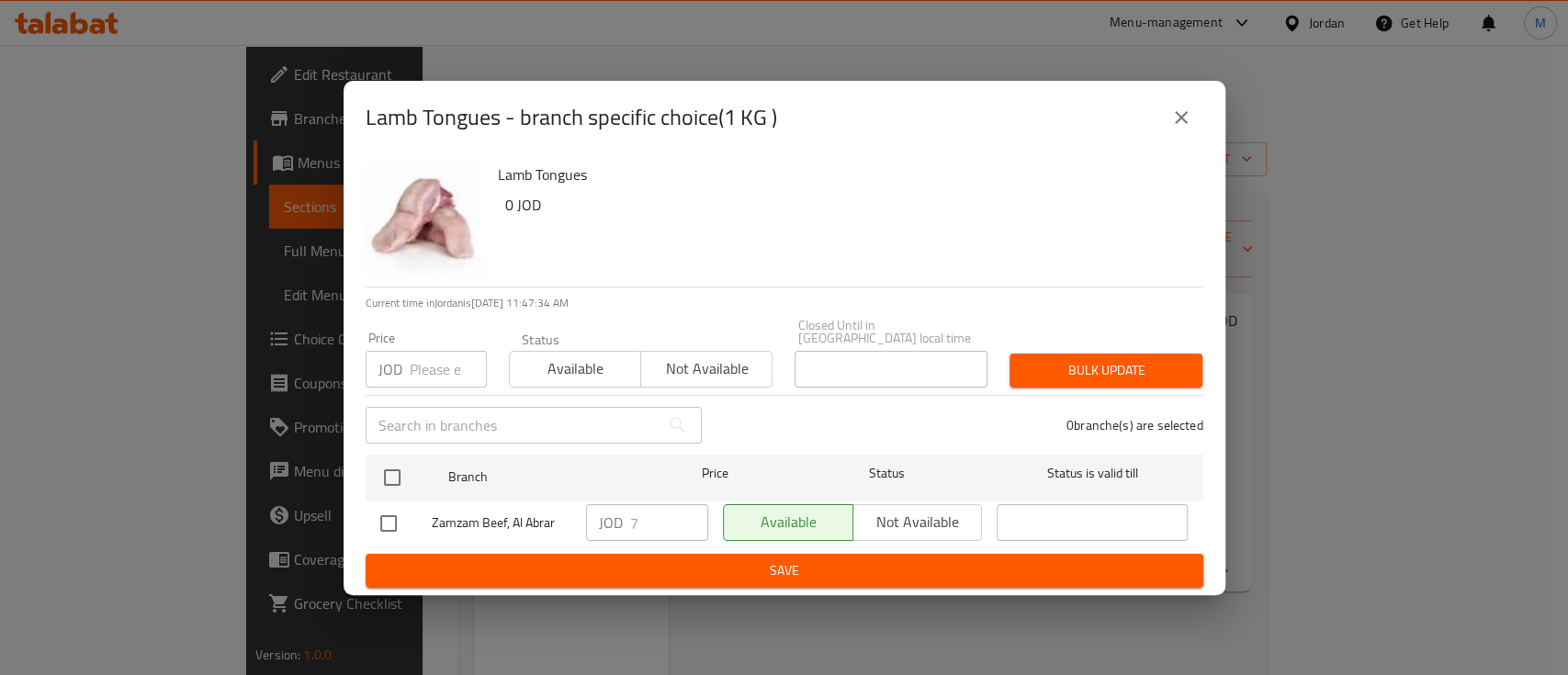
click at [1176, 121] on icon "close" at bounding box center [1181, 118] width 22 height 22
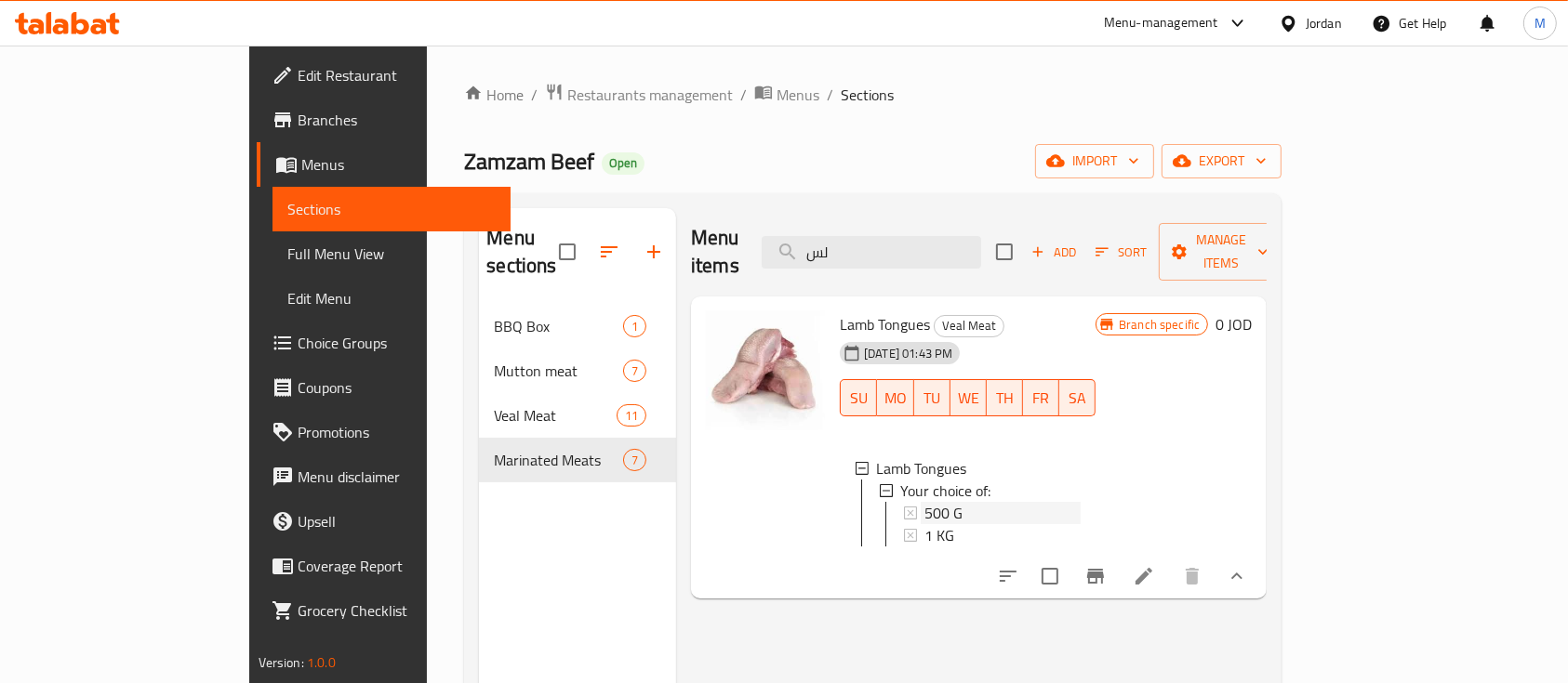
click at [925, 502] on div "500 G" at bounding box center [1002, 513] width 156 height 23
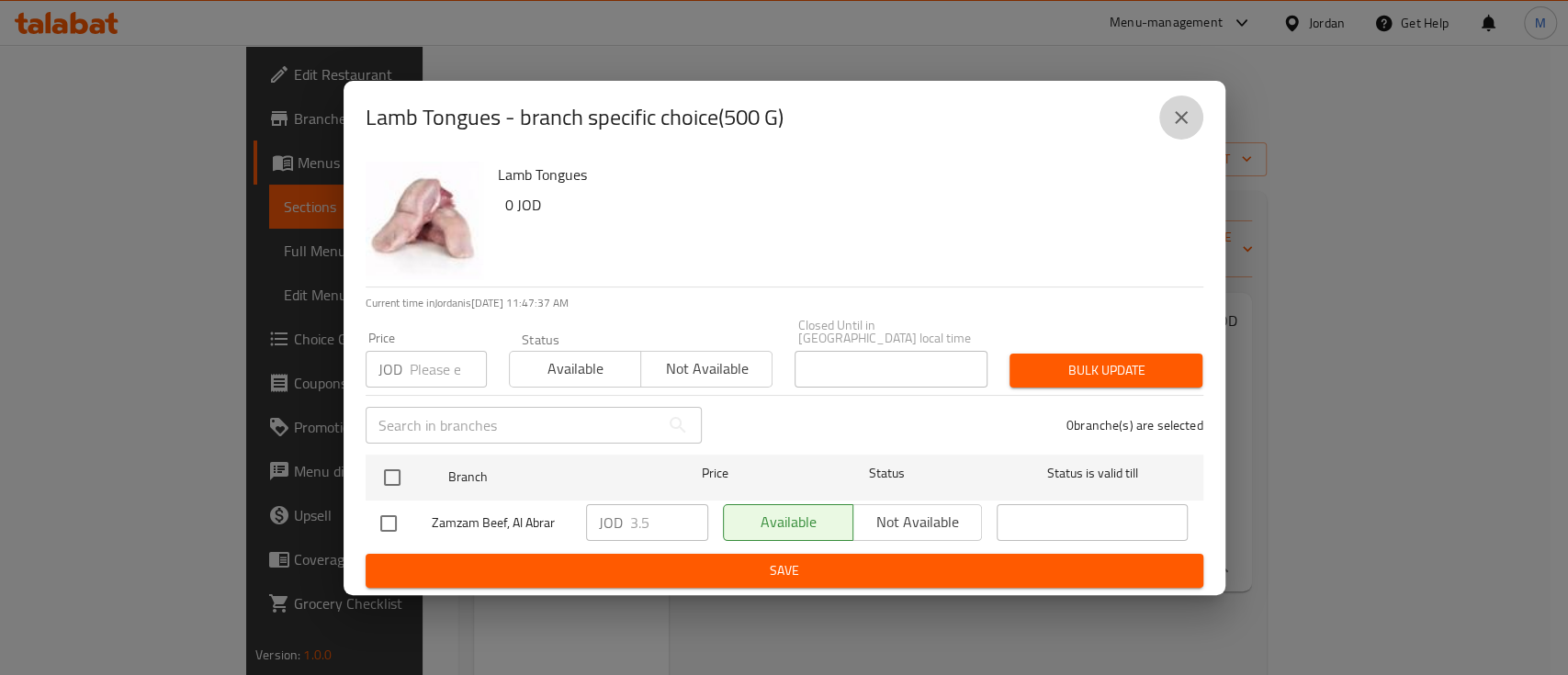
click at [1180, 114] on icon "close" at bounding box center [1181, 118] width 22 height 22
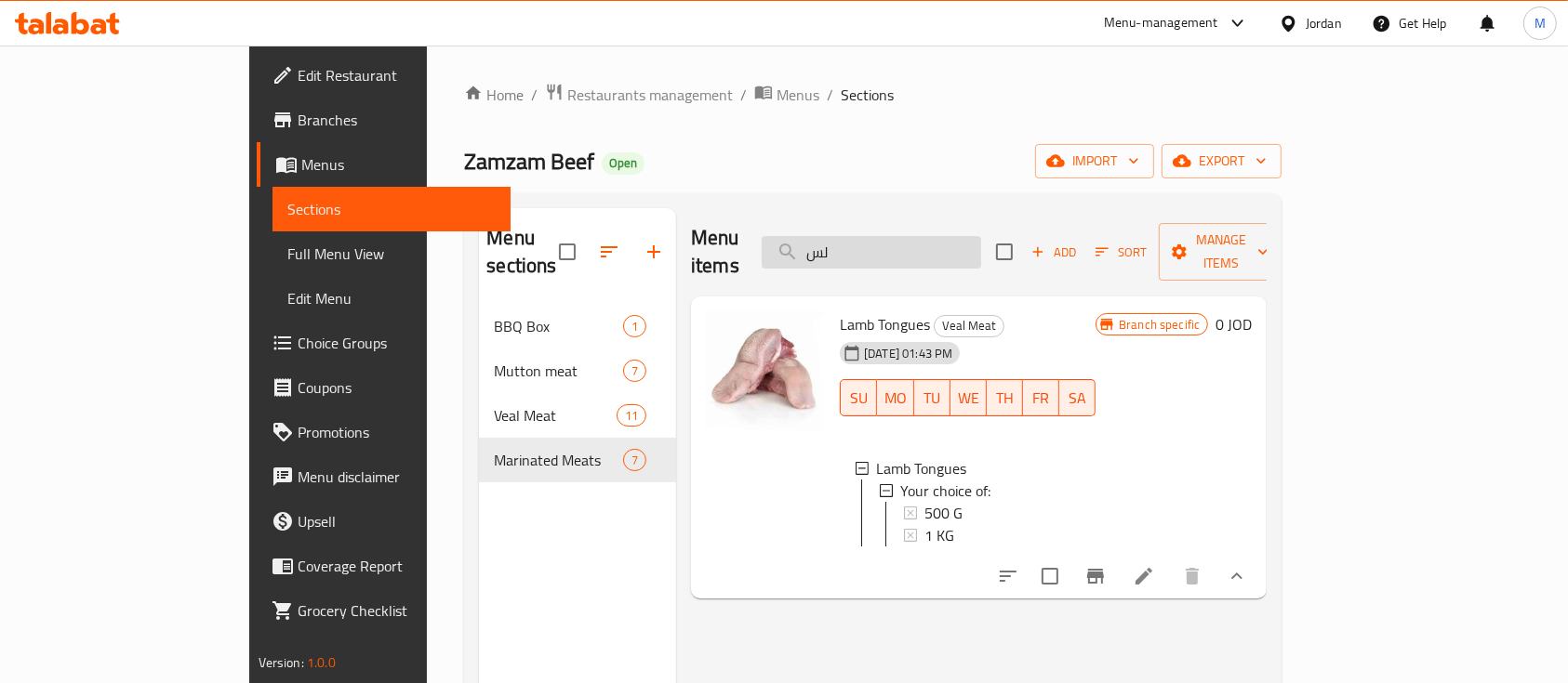
click at [967, 249] on input "لس" at bounding box center [872, 252] width 220 height 32
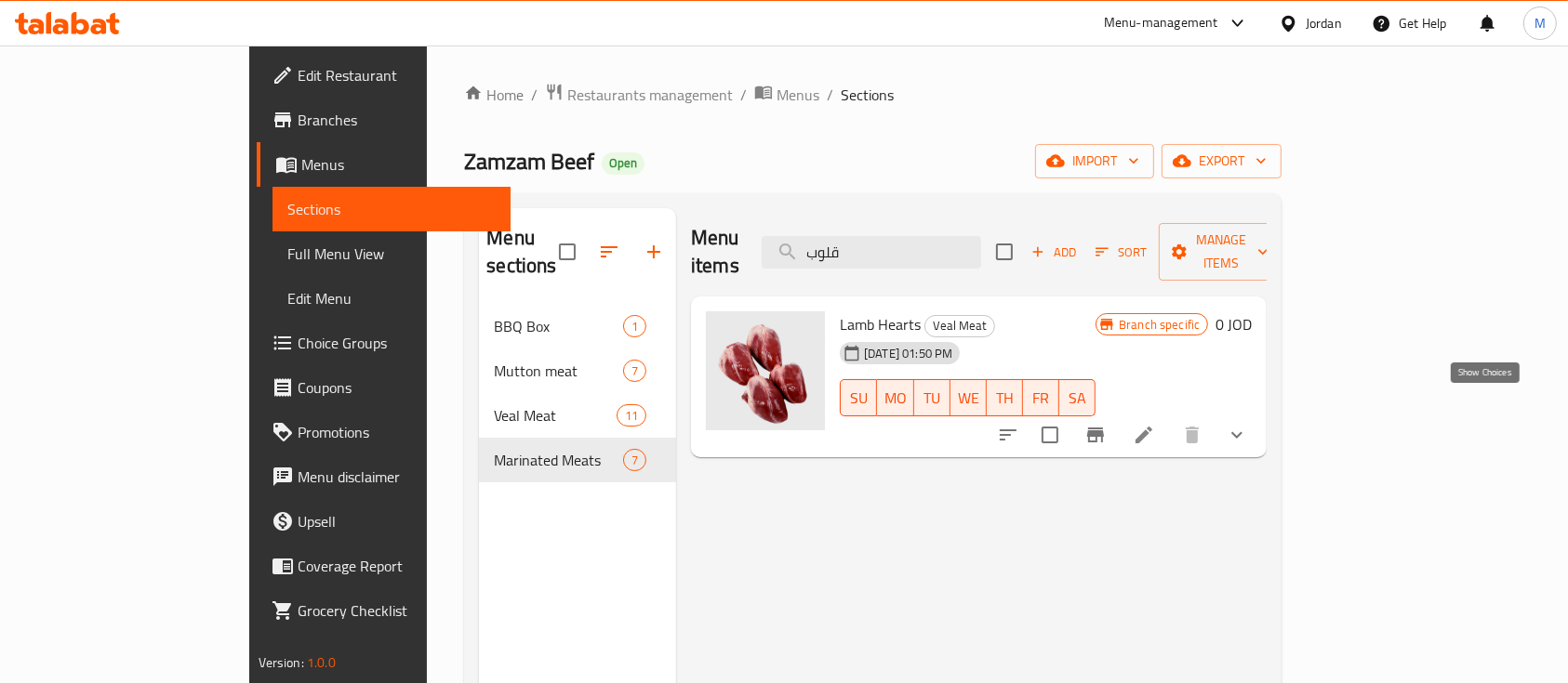
click at [1248, 424] on icon "show more" at bounding box center [1237, 436] width 23 height 23
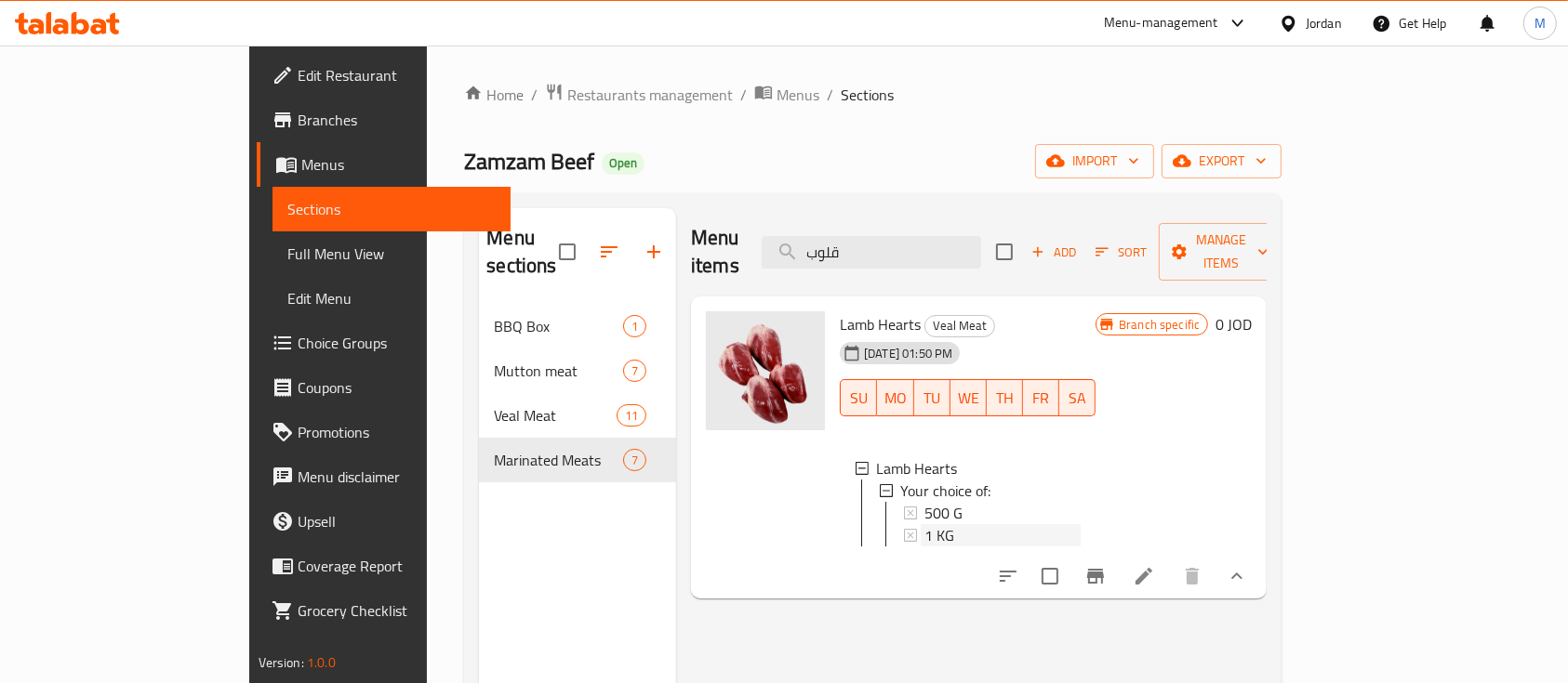
click at [945, 525] on div "1 KG" at bounding box center [1002, 536] width 156 height 23
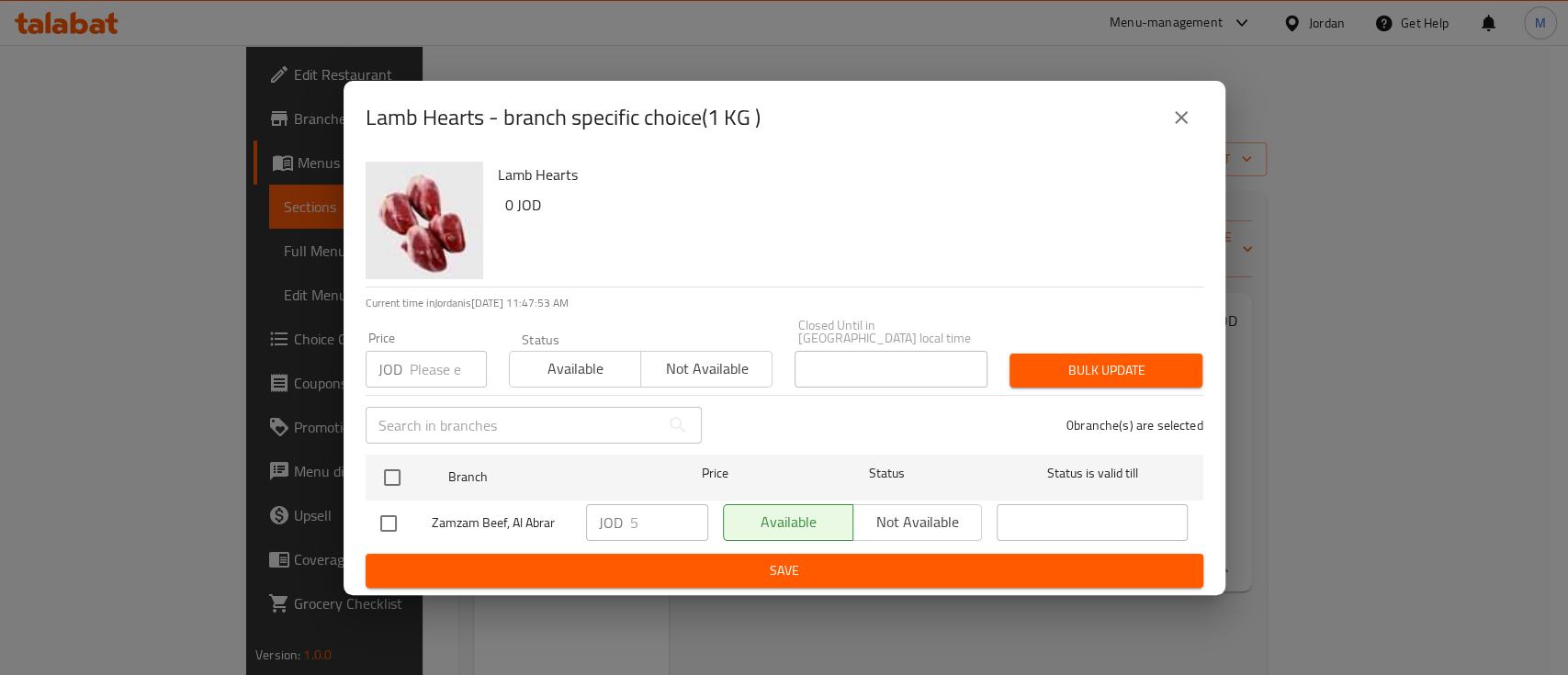
click at [1174, 128] on icon "close" at bounding box center [1181, 118] width 22 height 22
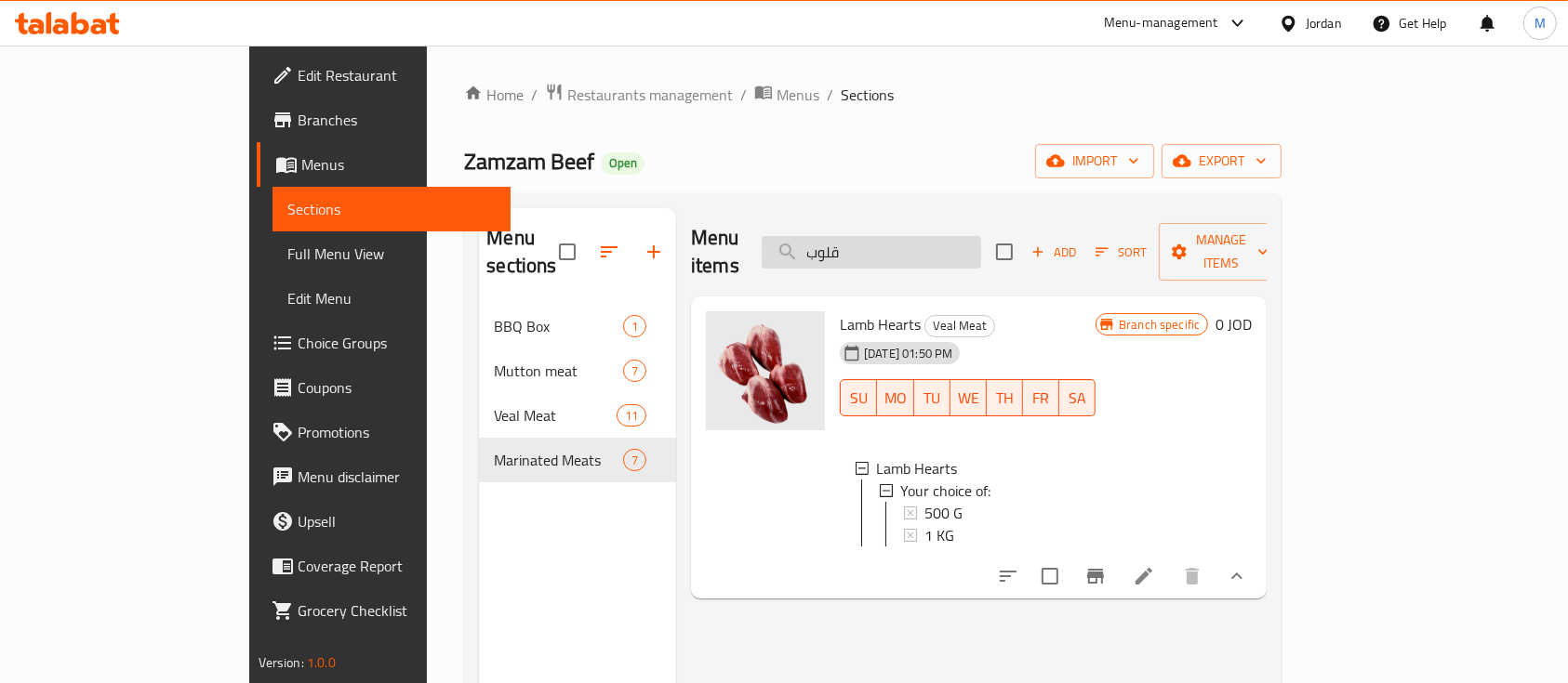
click at [982, 236] on input "قلوب" at bounding box center [872, 252] width 220 height 32
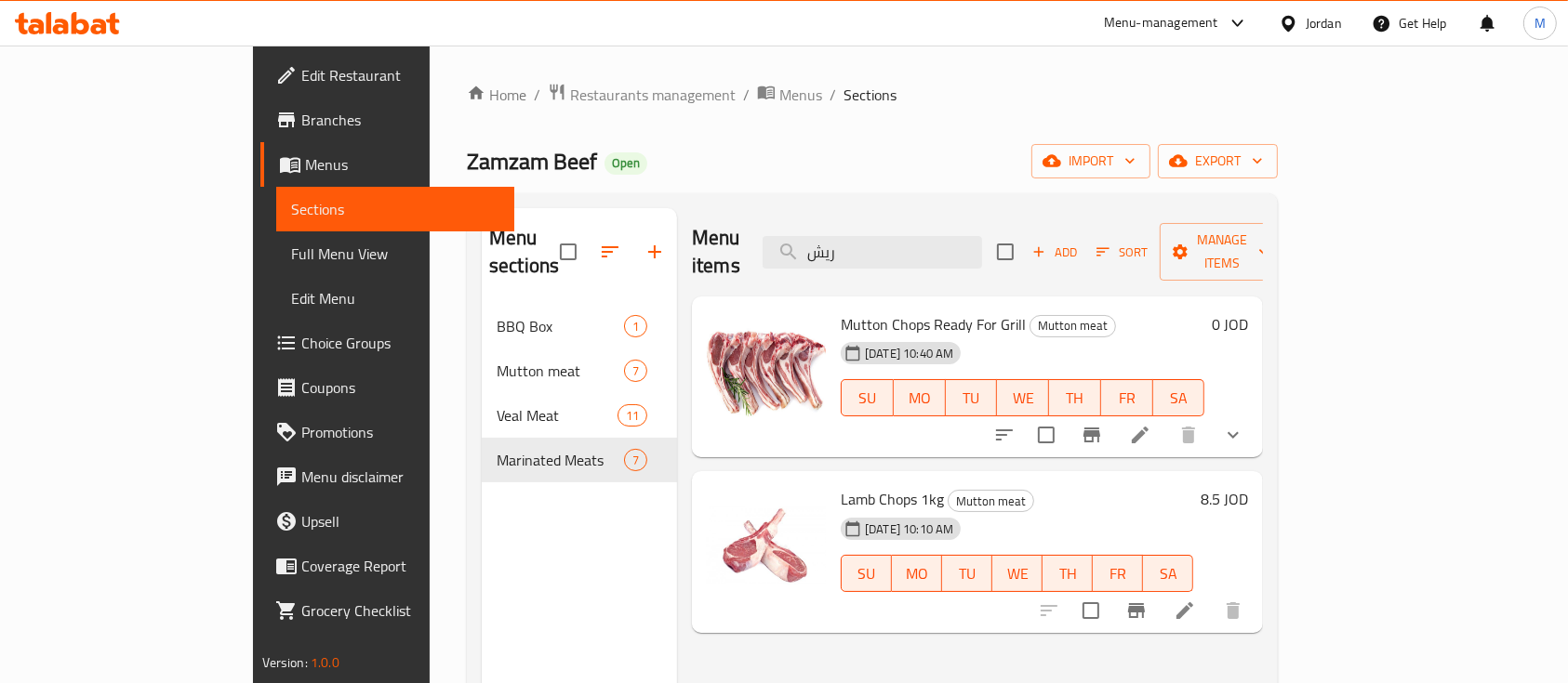
scroll to position [124, 0]
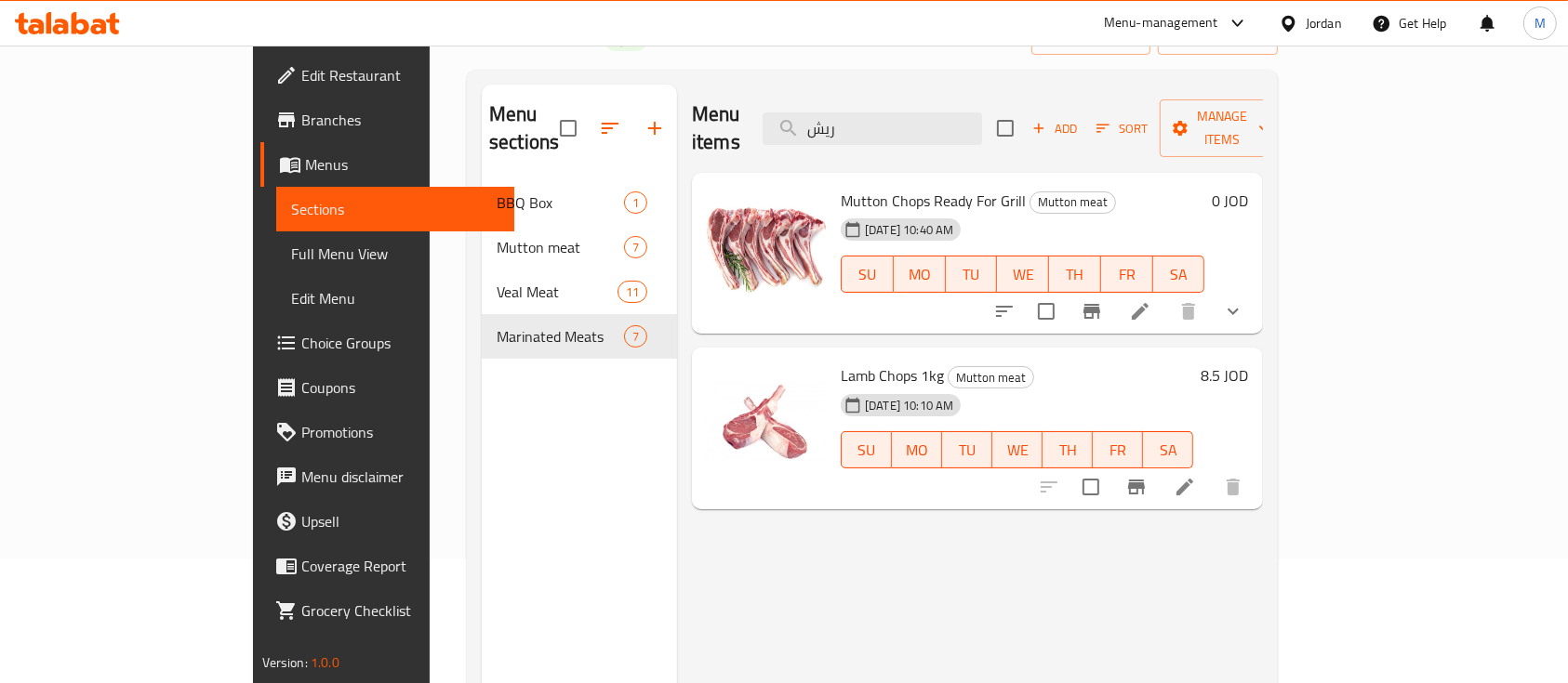
type input "ريش"
click at [1255, 289] on button "show more" at bounding box center [1233, 311] width 45 height 45
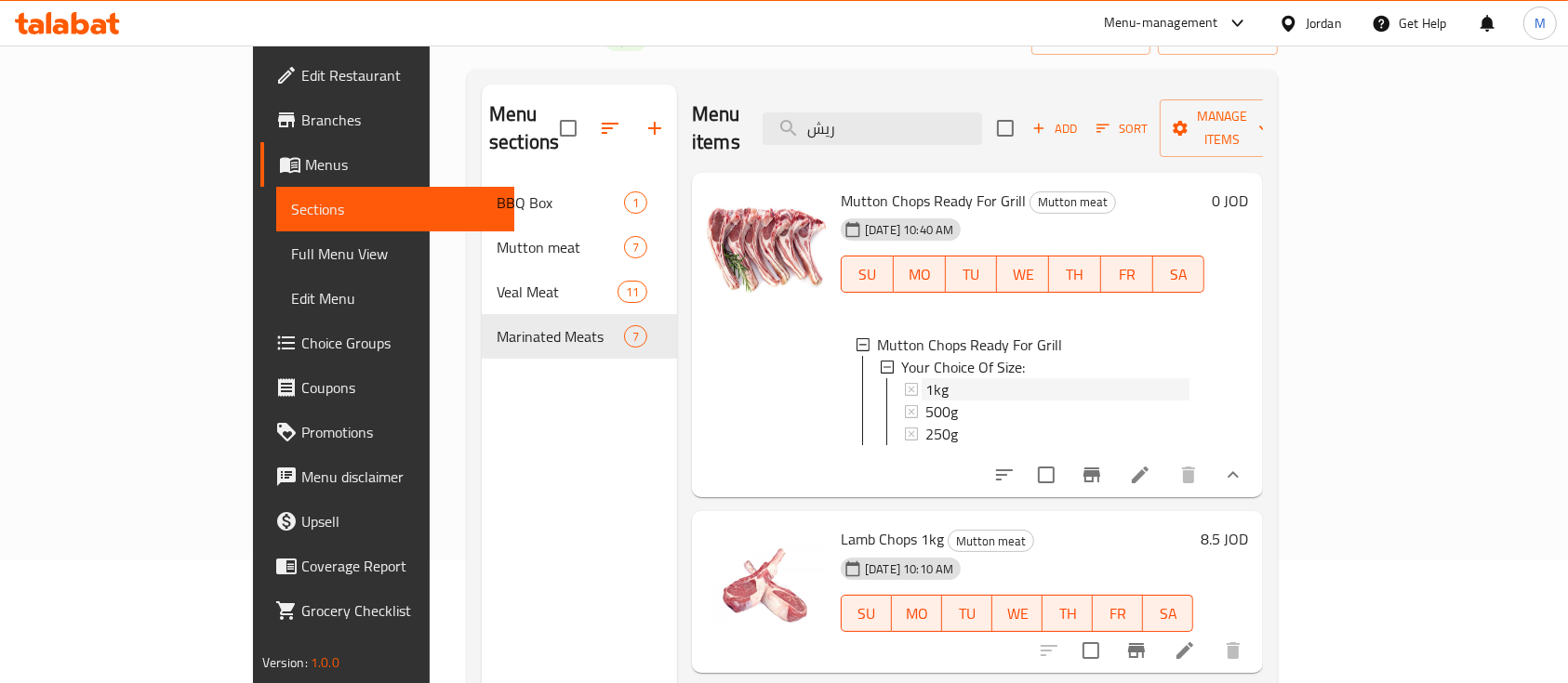
click at [972, 378] on div "1kg" at bounding box center [1057, 389] width 264 height 23
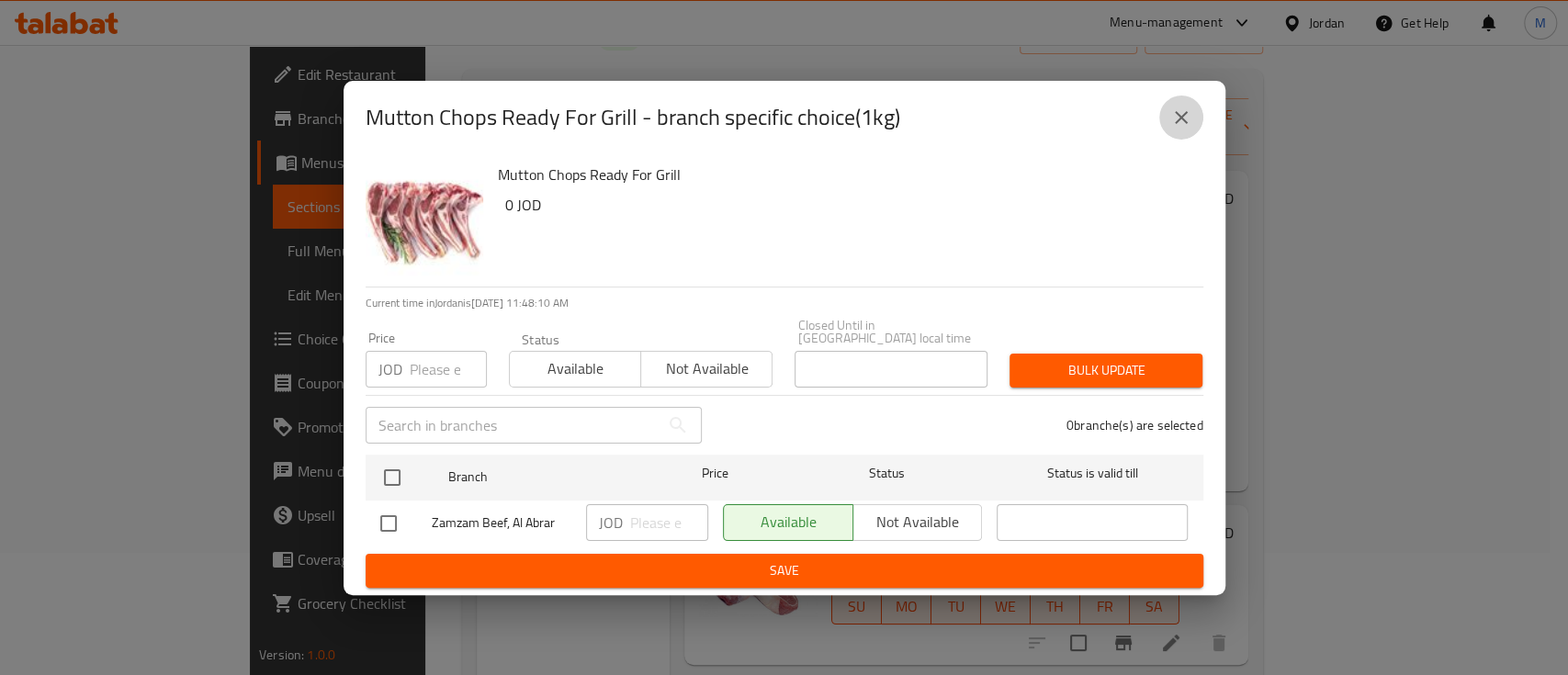
click at [1169, 126] on button "close" at bounding box center [1181, 117] width 44 height 44
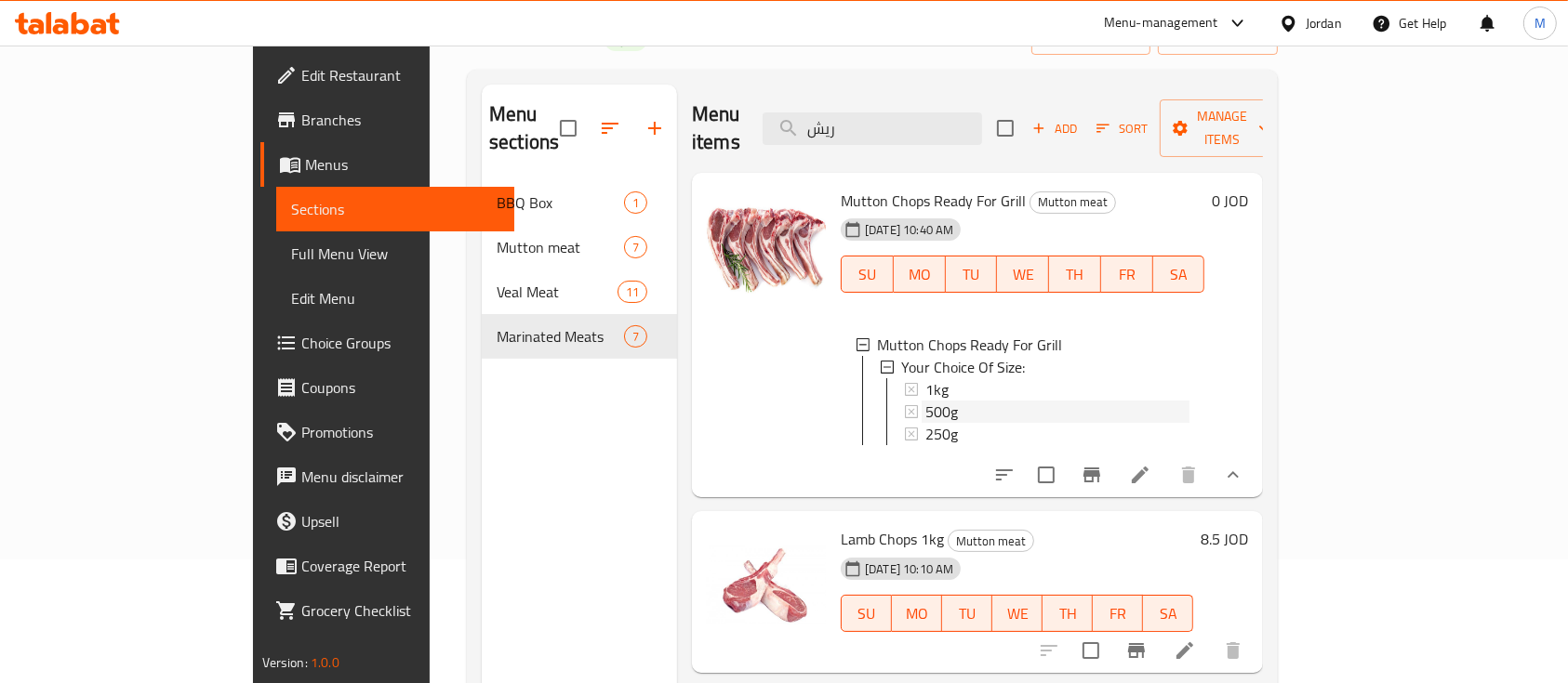
click at [926, 401] on div "500g" at bounding box center [1057, 412] width 264 height 23
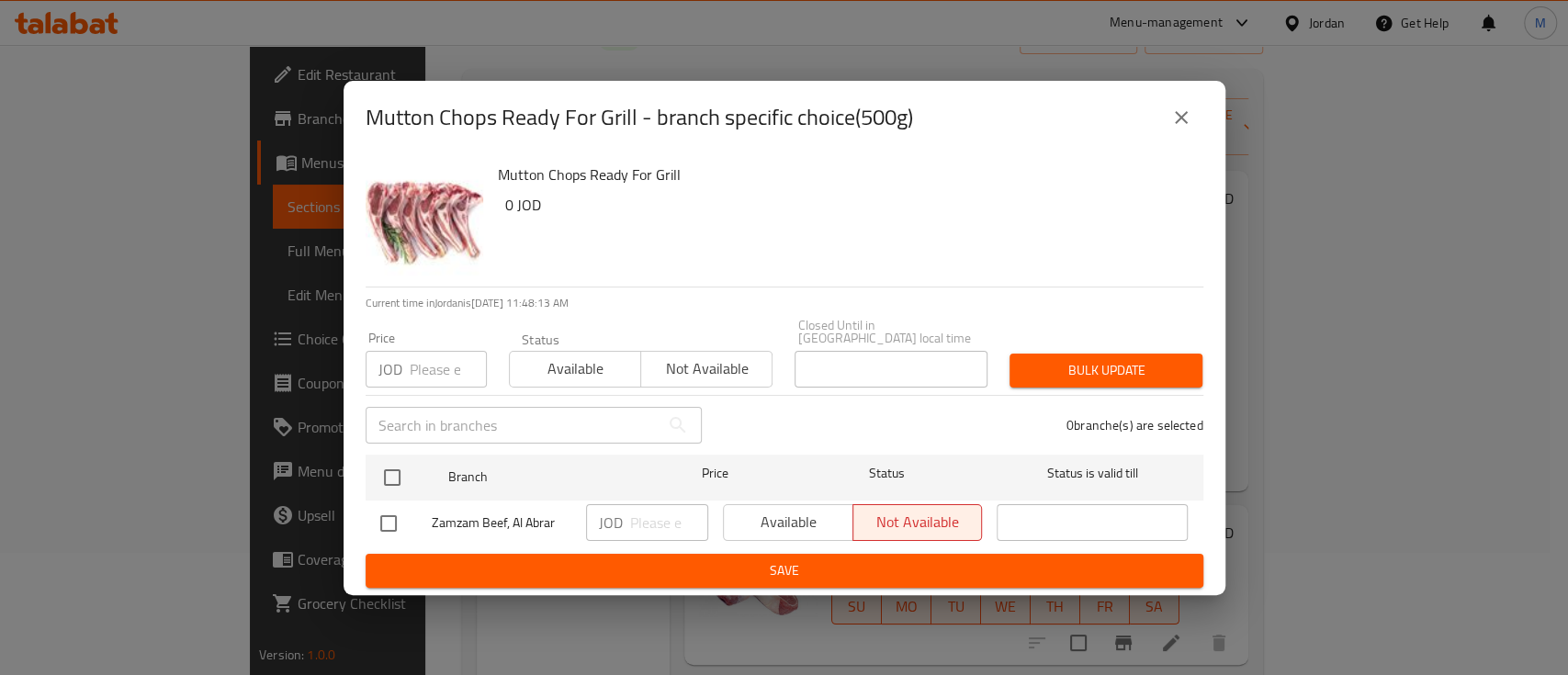
click at [1180, 121] on icon "close" at bounding box center [1181, 118] width 22 height 22
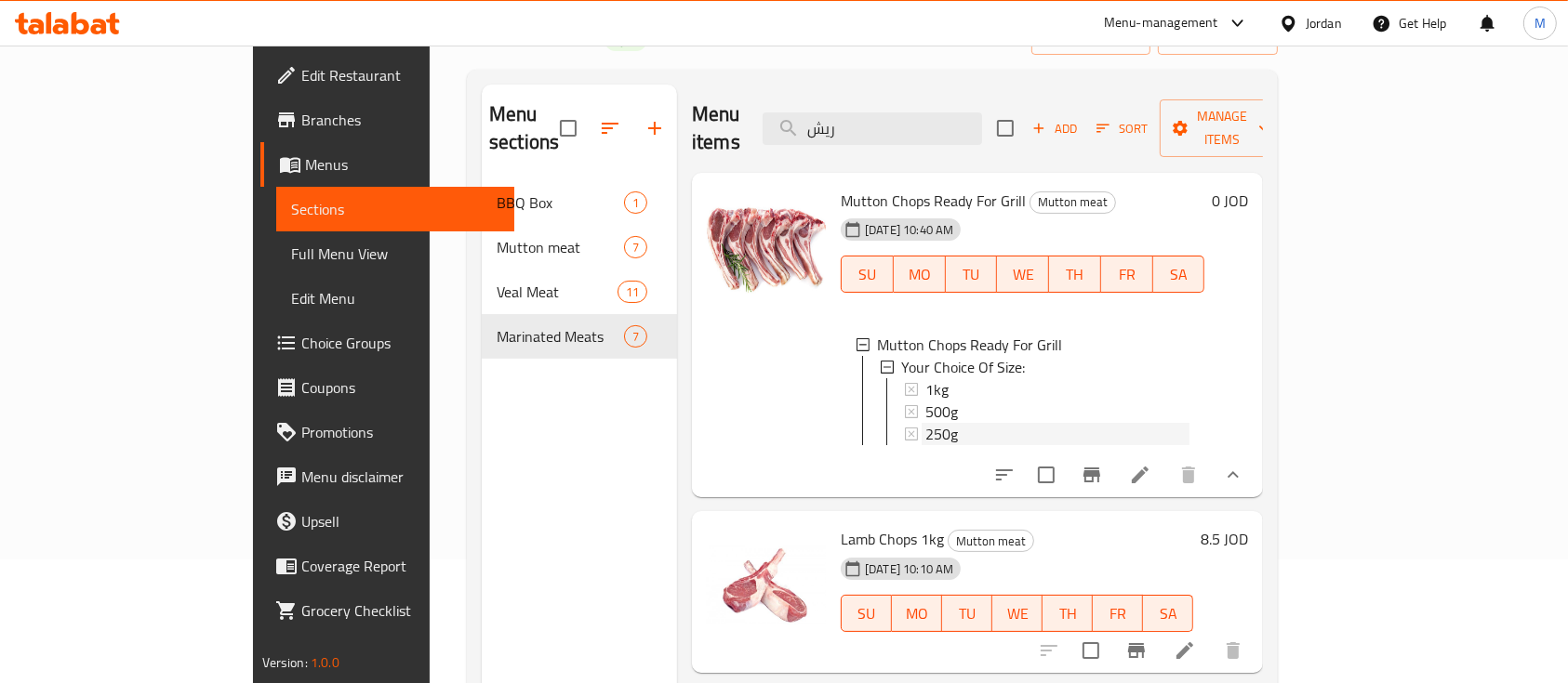
click at [926, 423] on span "250g" at bounding box center [942, 435] width 32 height 23
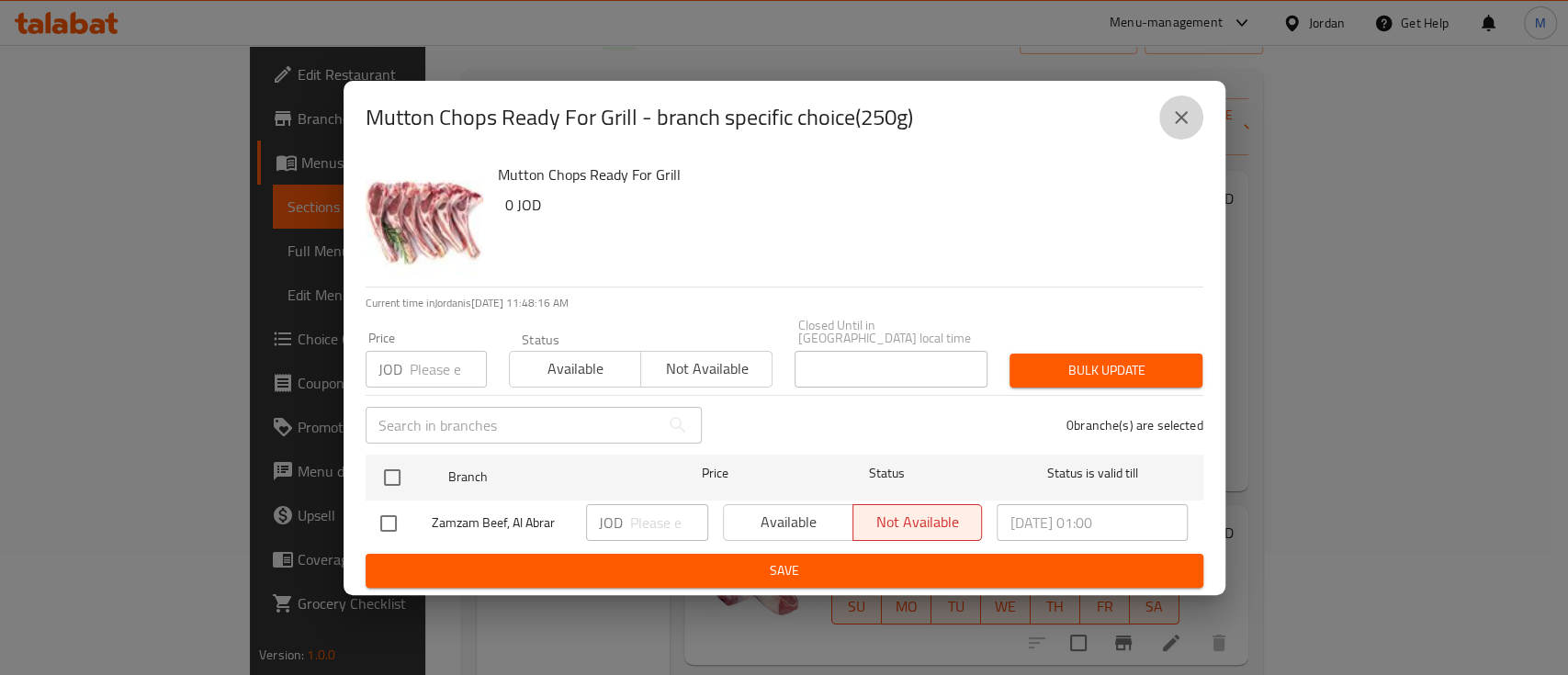
click at [1177, 128] on icon "close" at bounding box center [1181, 118] width 22 height 22
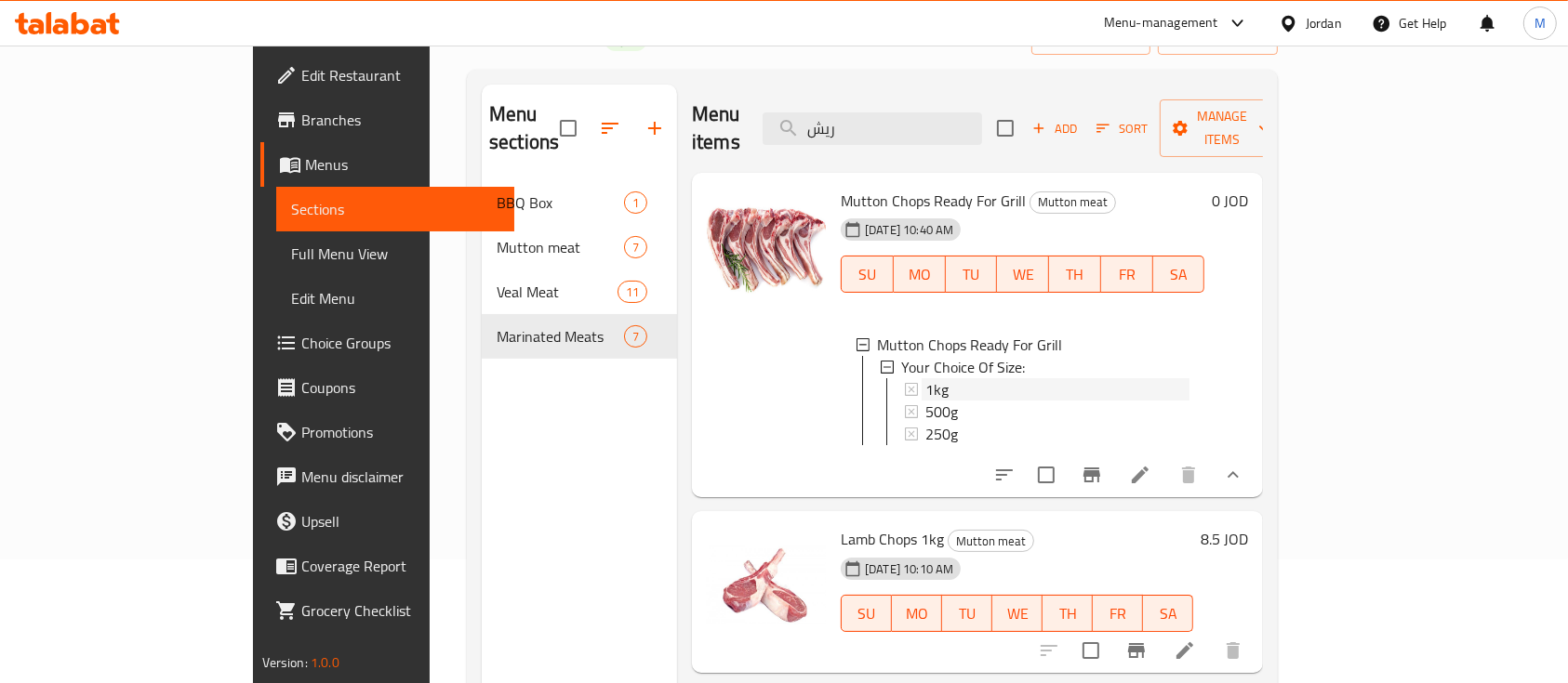
click at [953, 378] on div "1kg" at bounding box center [1057, 389] width 264 height 23
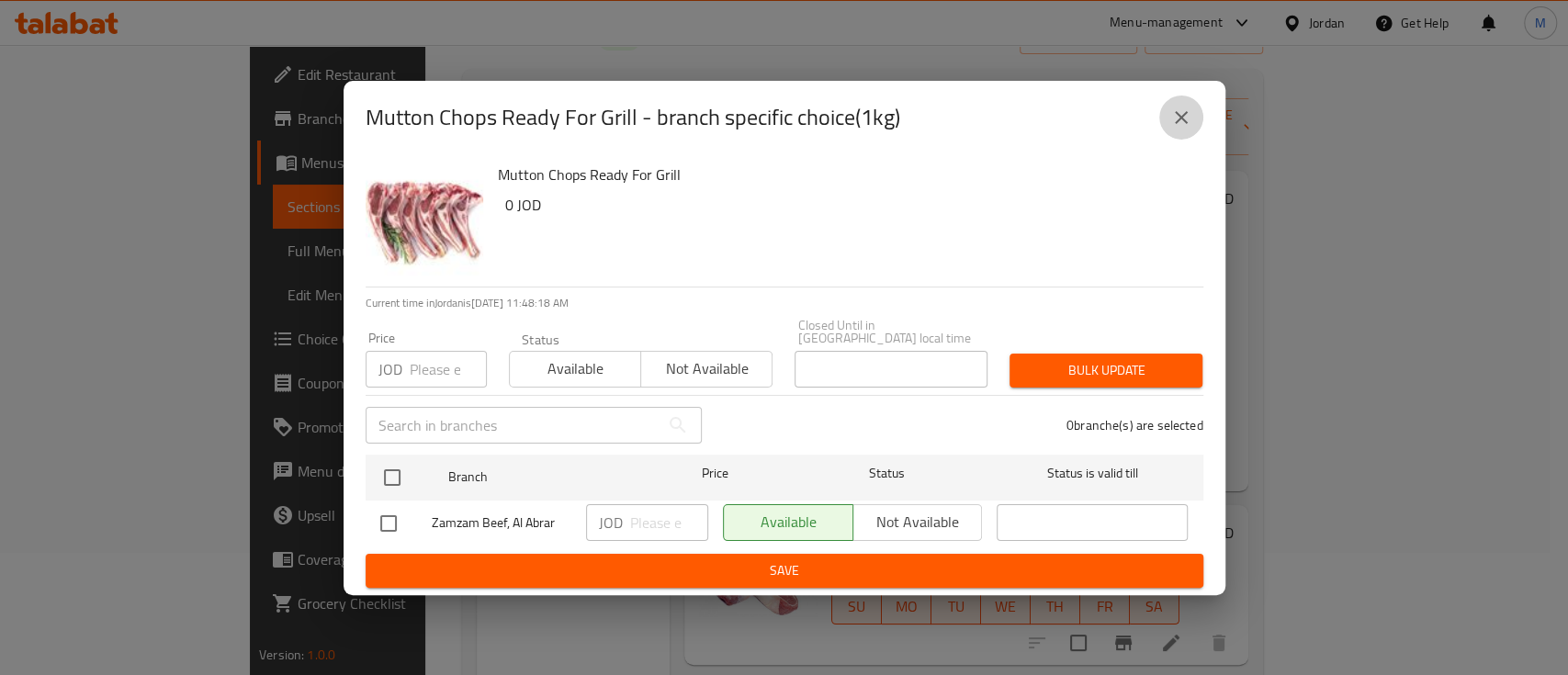
click at [1181, 118] on icon "close" at bounding box center [1181, 118] width 22 height 22
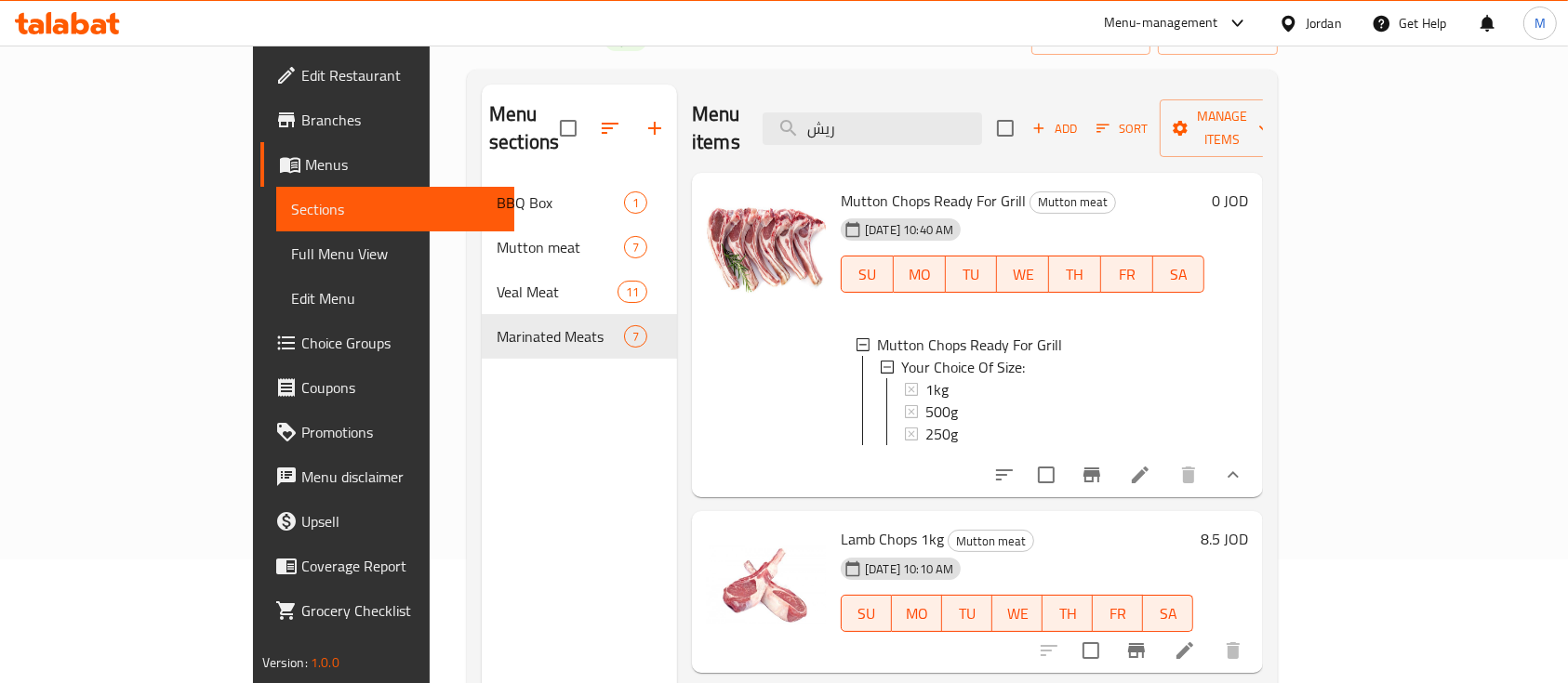
click at [1166, 479] on li at bounding box center [1140, 475] width 52 height 33
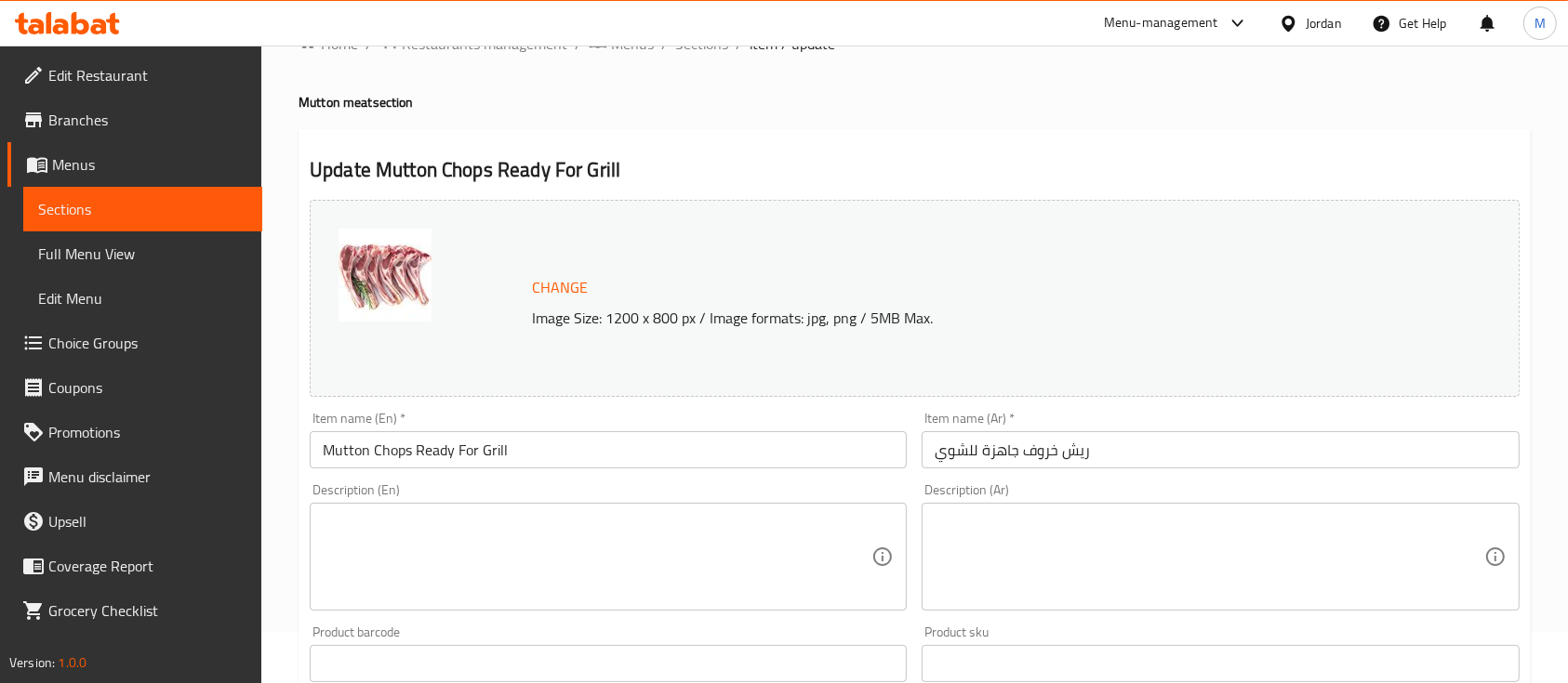
scroll to position [8, 0]
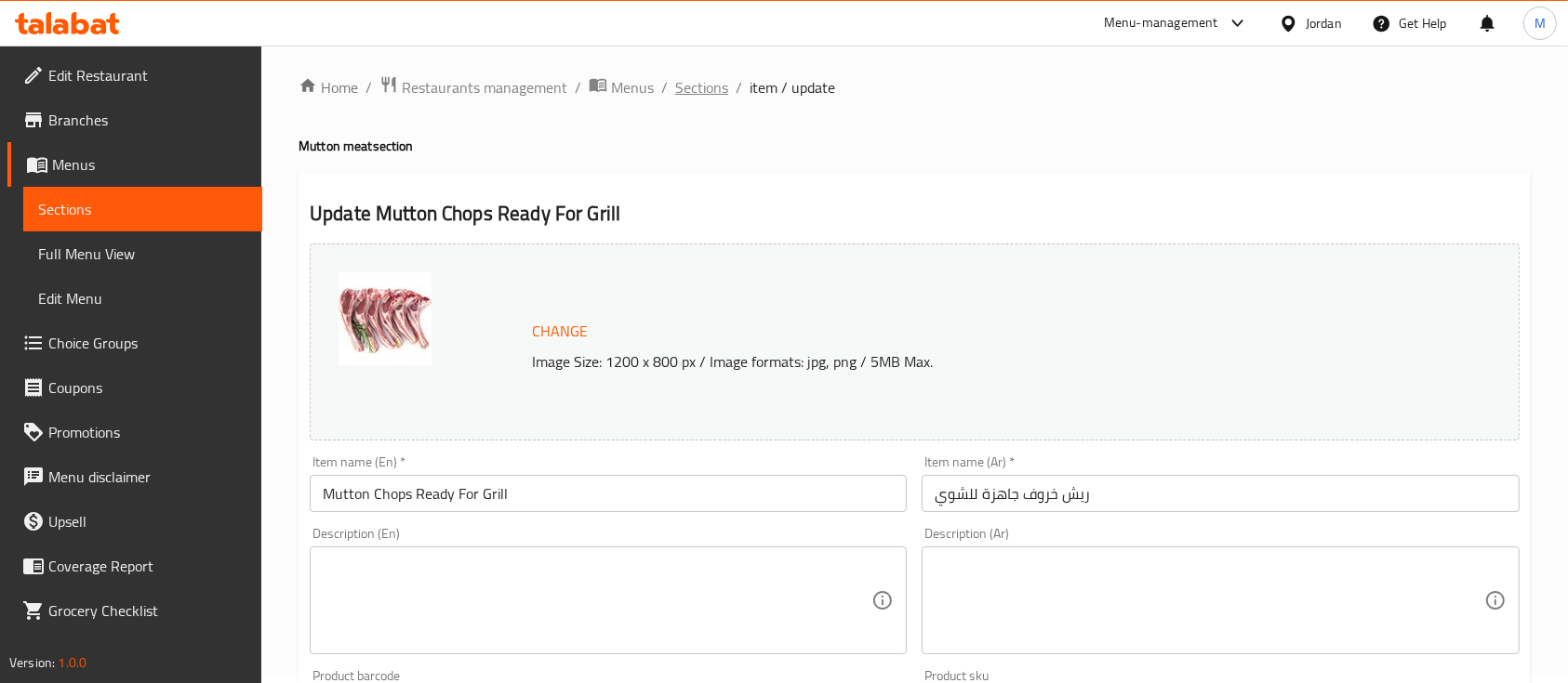
click at [719, 90] on span "Sections" at bounding box center [702, 87] width 53 height 23
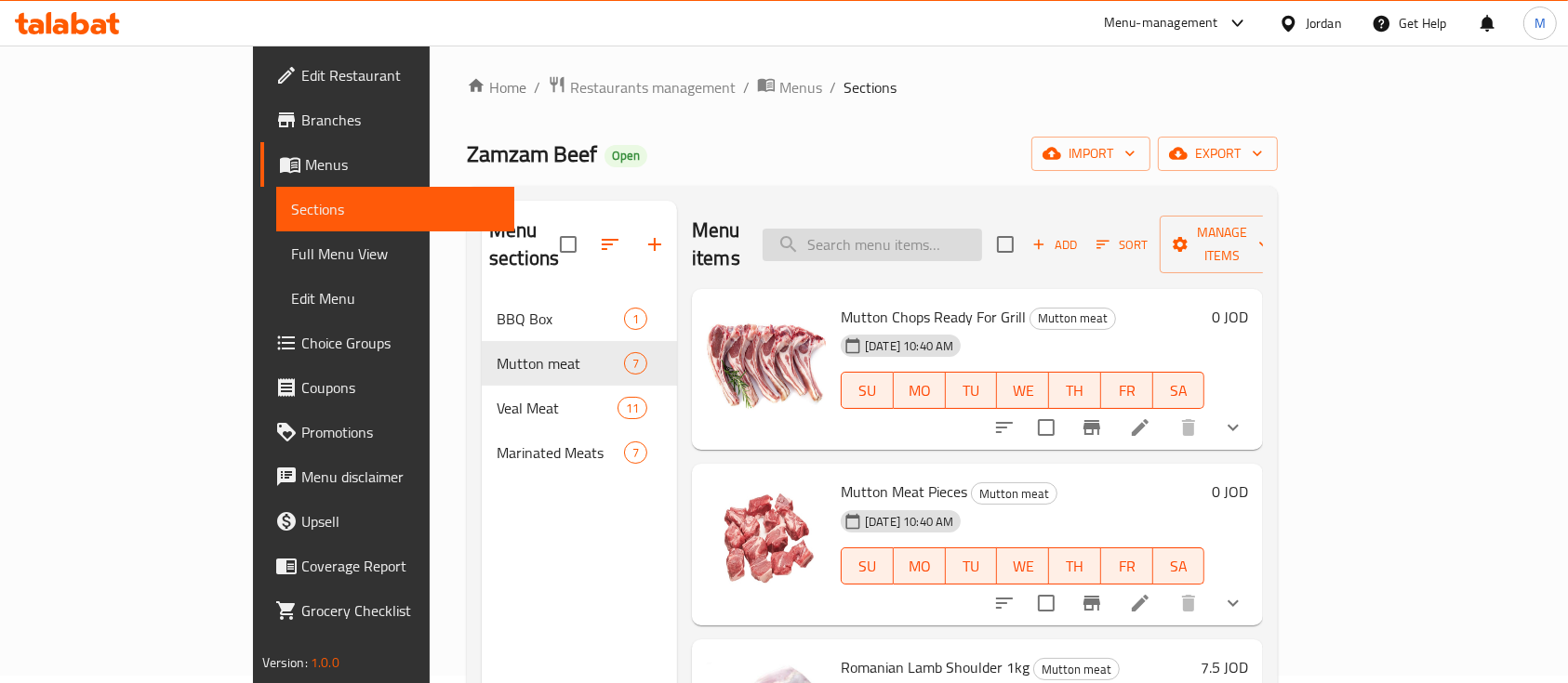
click at [944, 240] on input "search" at bounding box center [873, 244] width 220 height 32
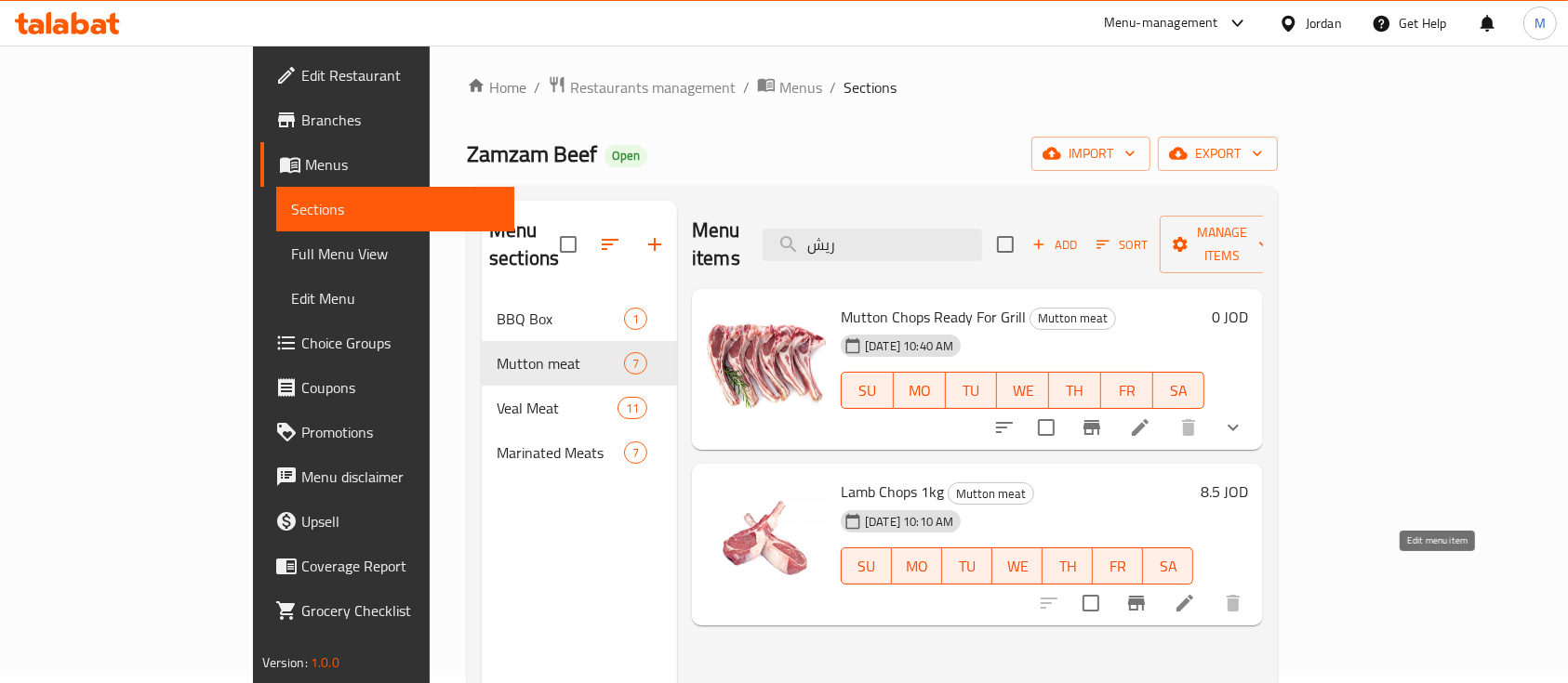
type input "ريش"
click at [1196, 592] on icon at bounding box center [1185, 603] width 23 height 23
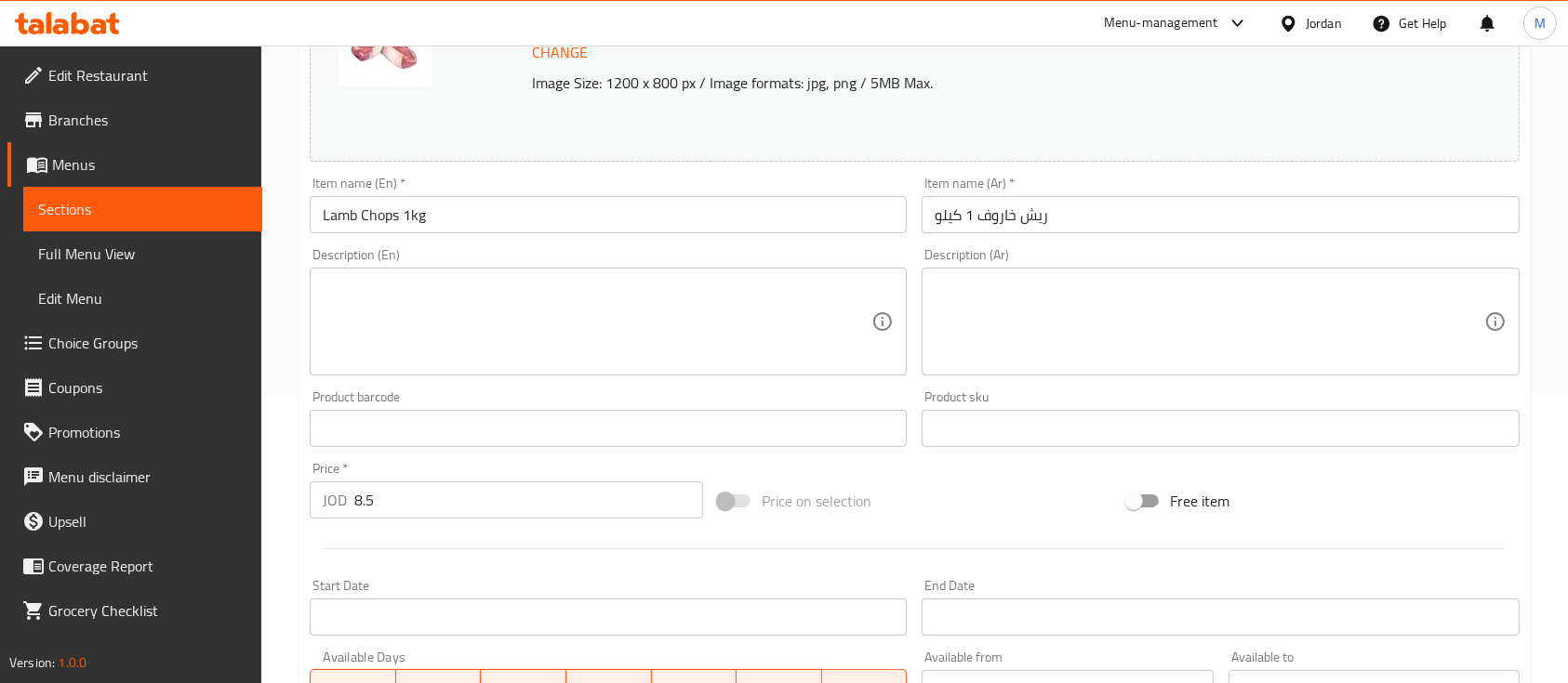
scroll to position [284, 0]
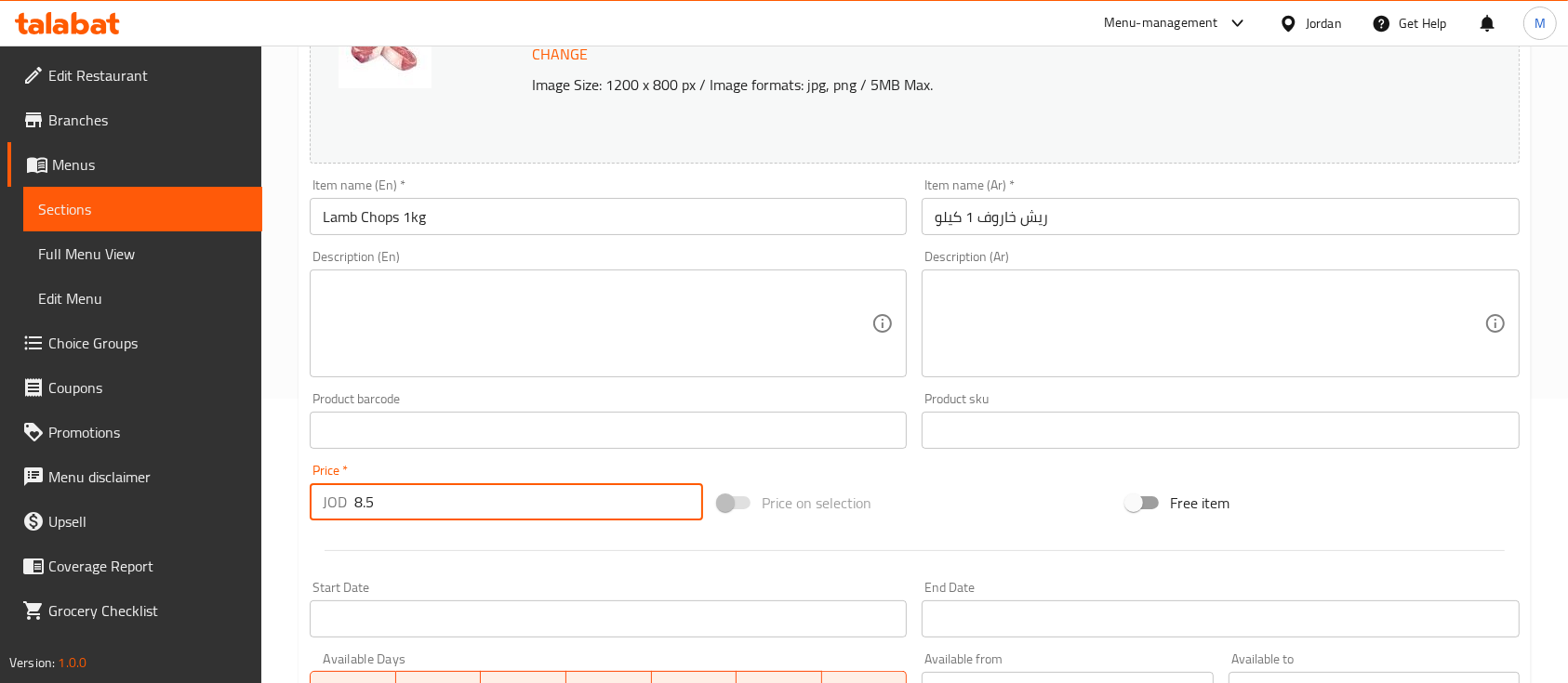
drag, startPoint x: 386, startPoint y: 502, endPoint x: 285, endPoint y: 526, distance: 103.8
click at [286, 526] on div "Home / Restaurants management / Menus / Sections / item / update Mutton meat se…" at bounding box center [914, 408] width 1307 height 1295
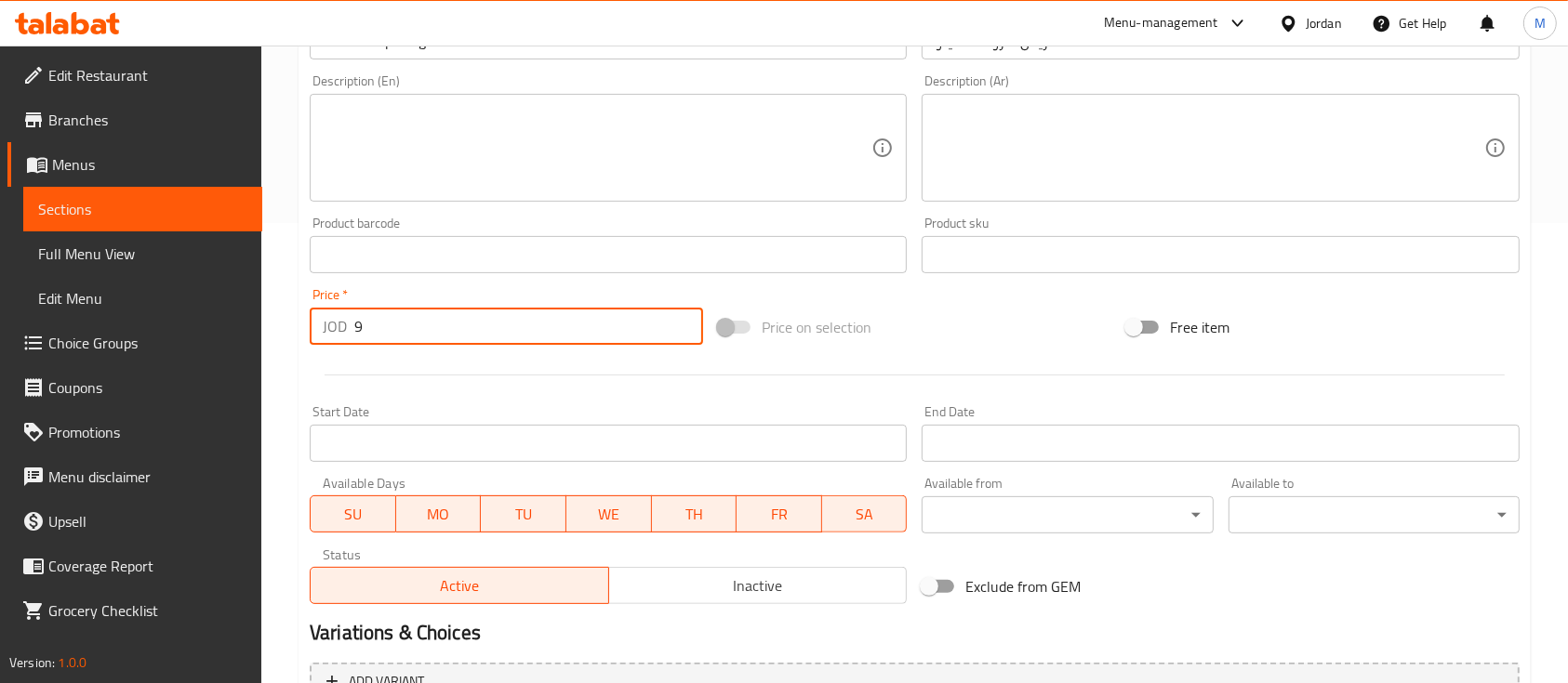
scroll to position [656, 0]
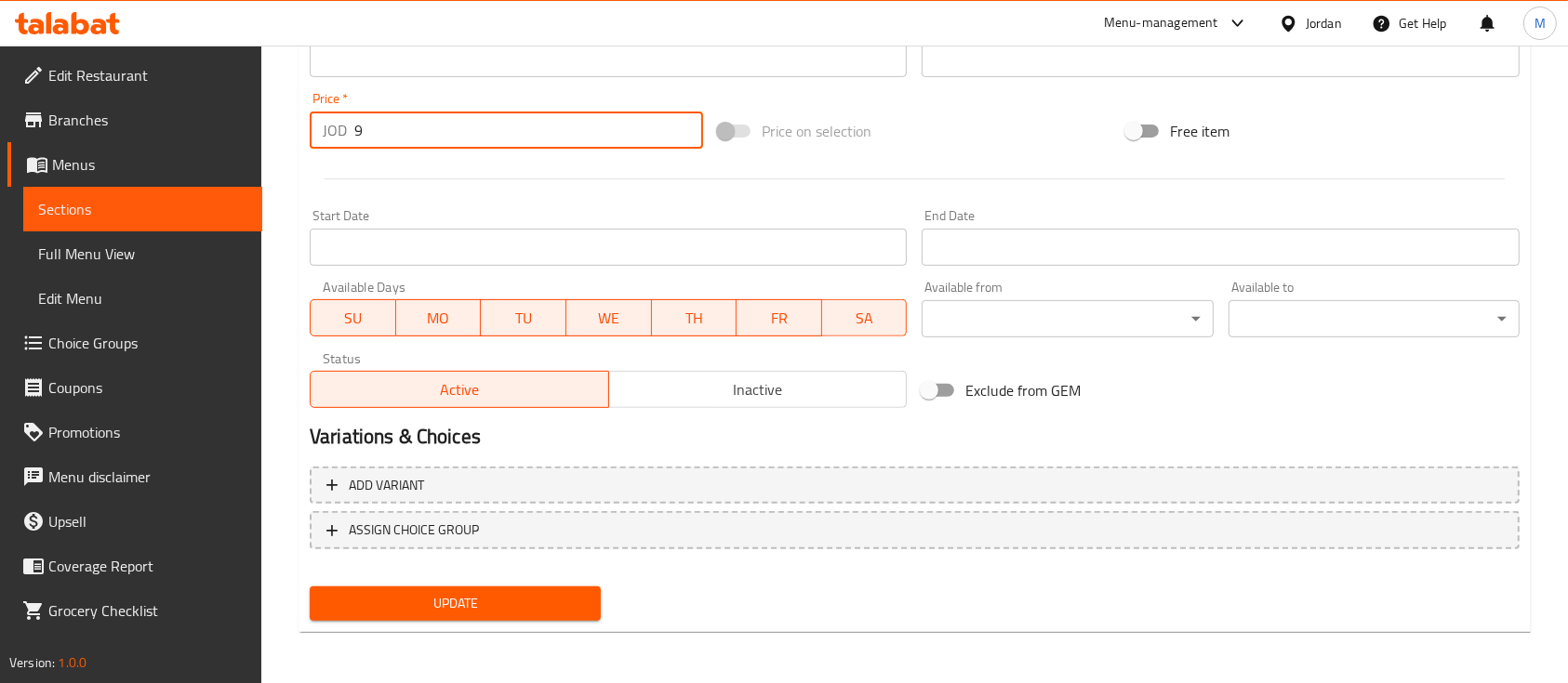
click at [510, 616] on button "Update" at bounding box center [455, 603] width 291 height 34
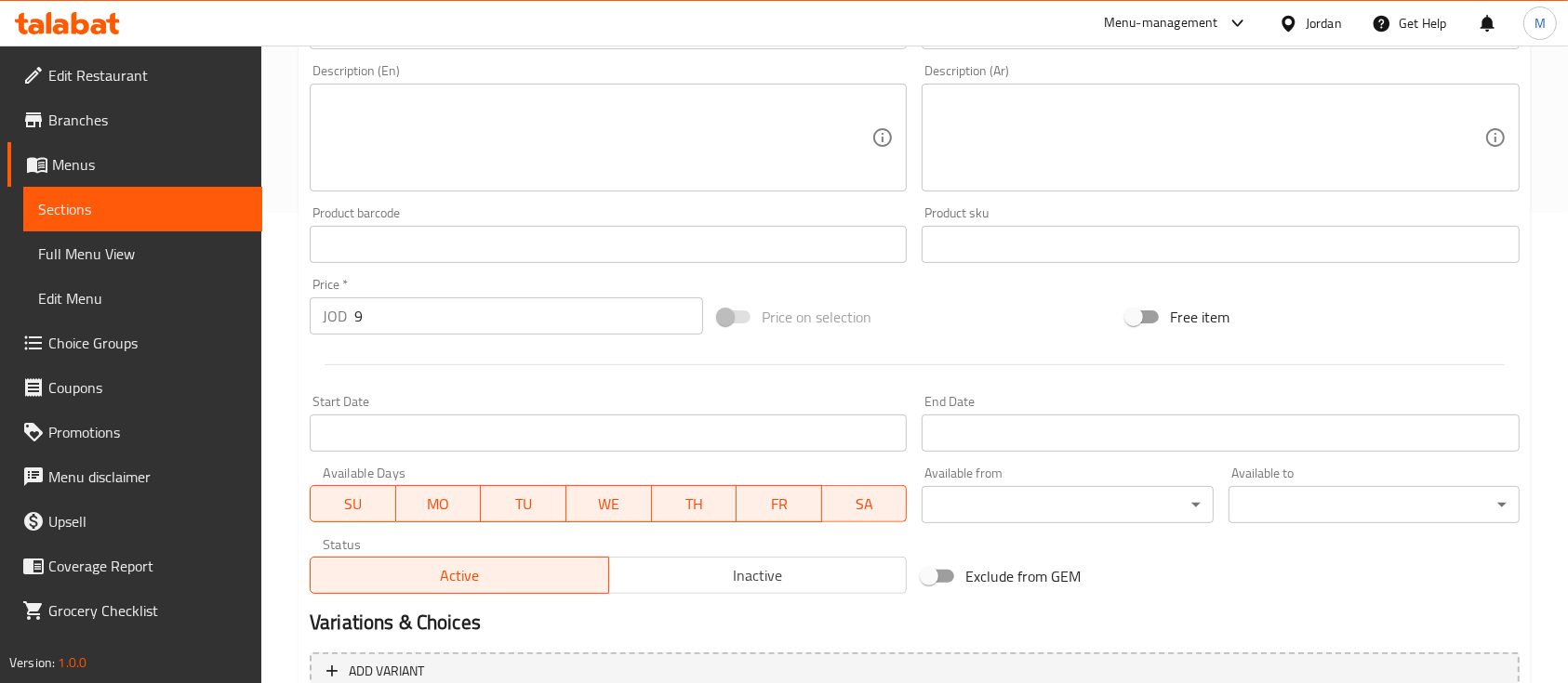
scroll to position [458, 0]
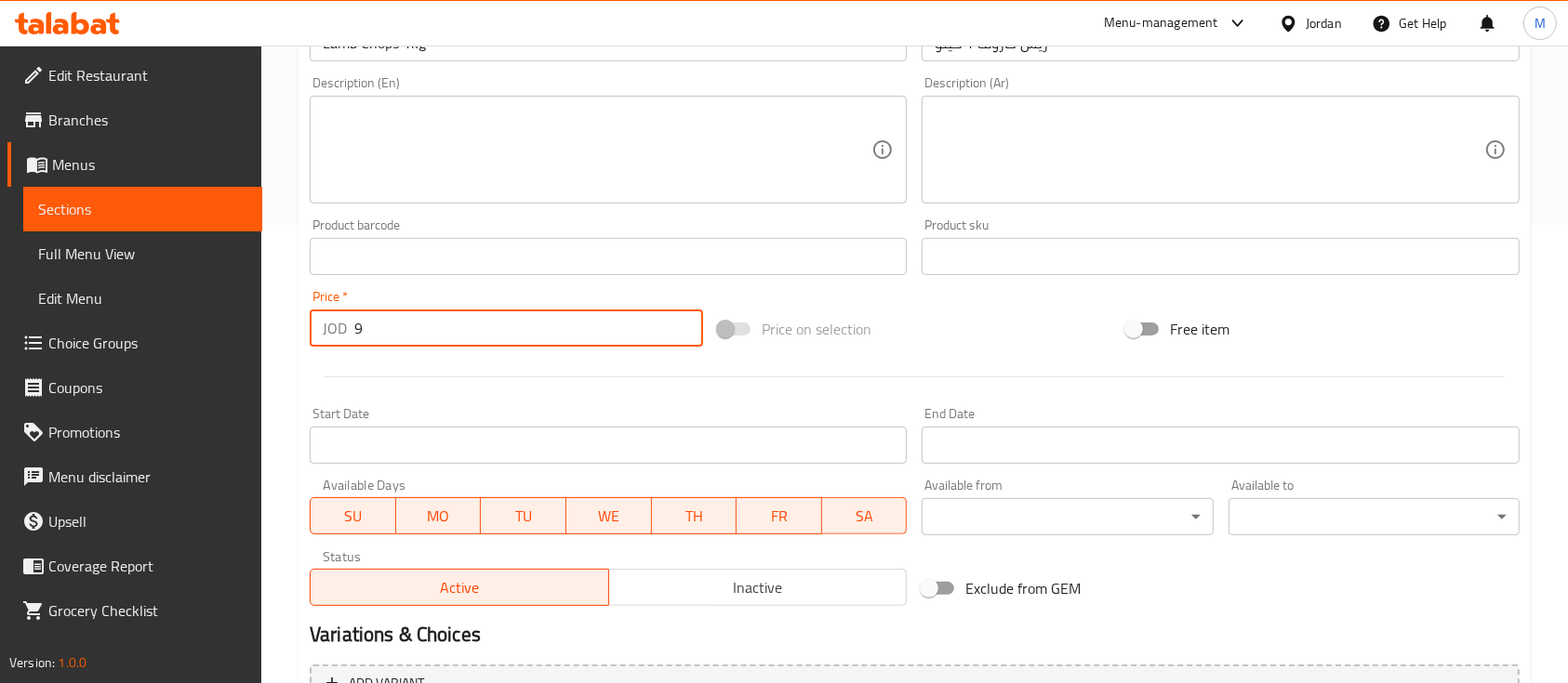
drag, startPoint x: 395, startPoint y: 333, endPoint x: 314, endPoint y: 338, distance: 81.2
click at [322, 338] on div "JOD 9 Price *" at bounding box center [506, 328] width 393 height 37
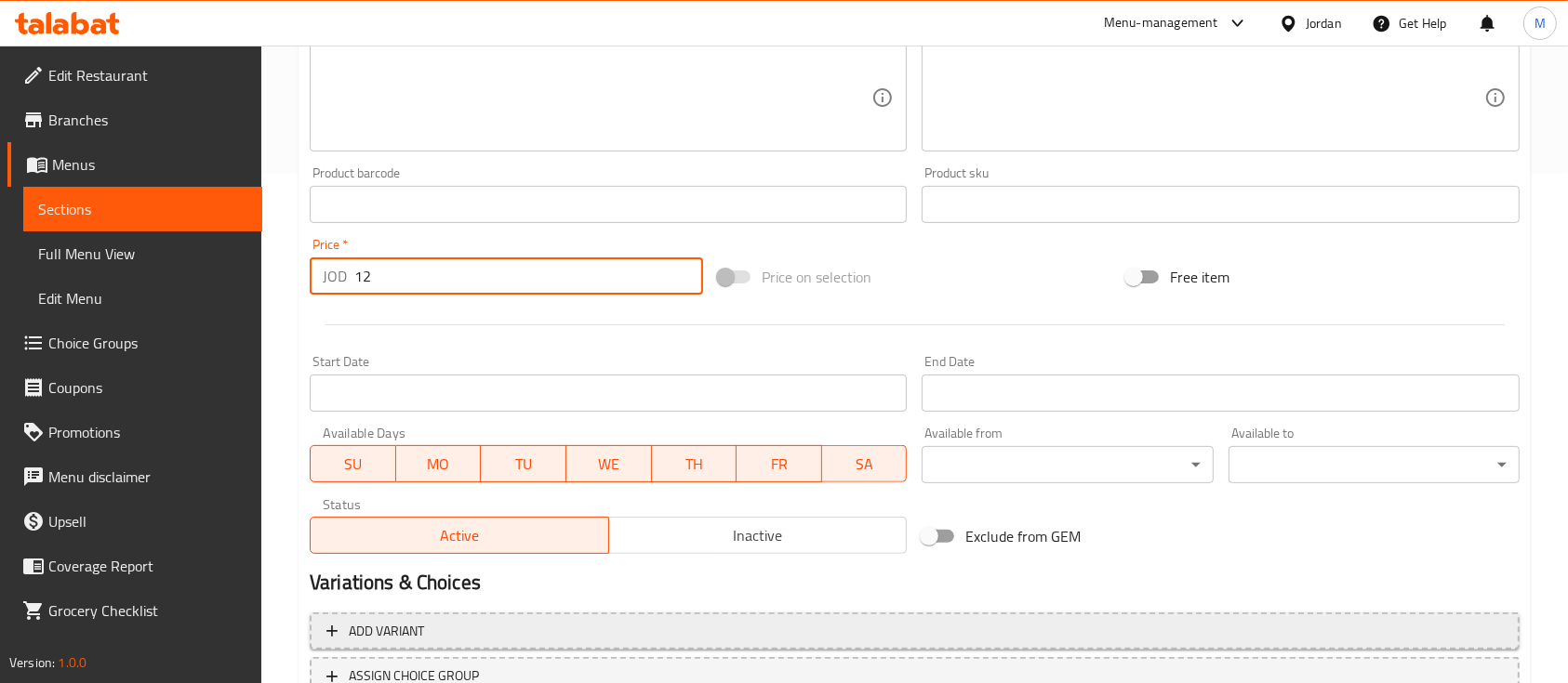
scroll to position [656, 0]
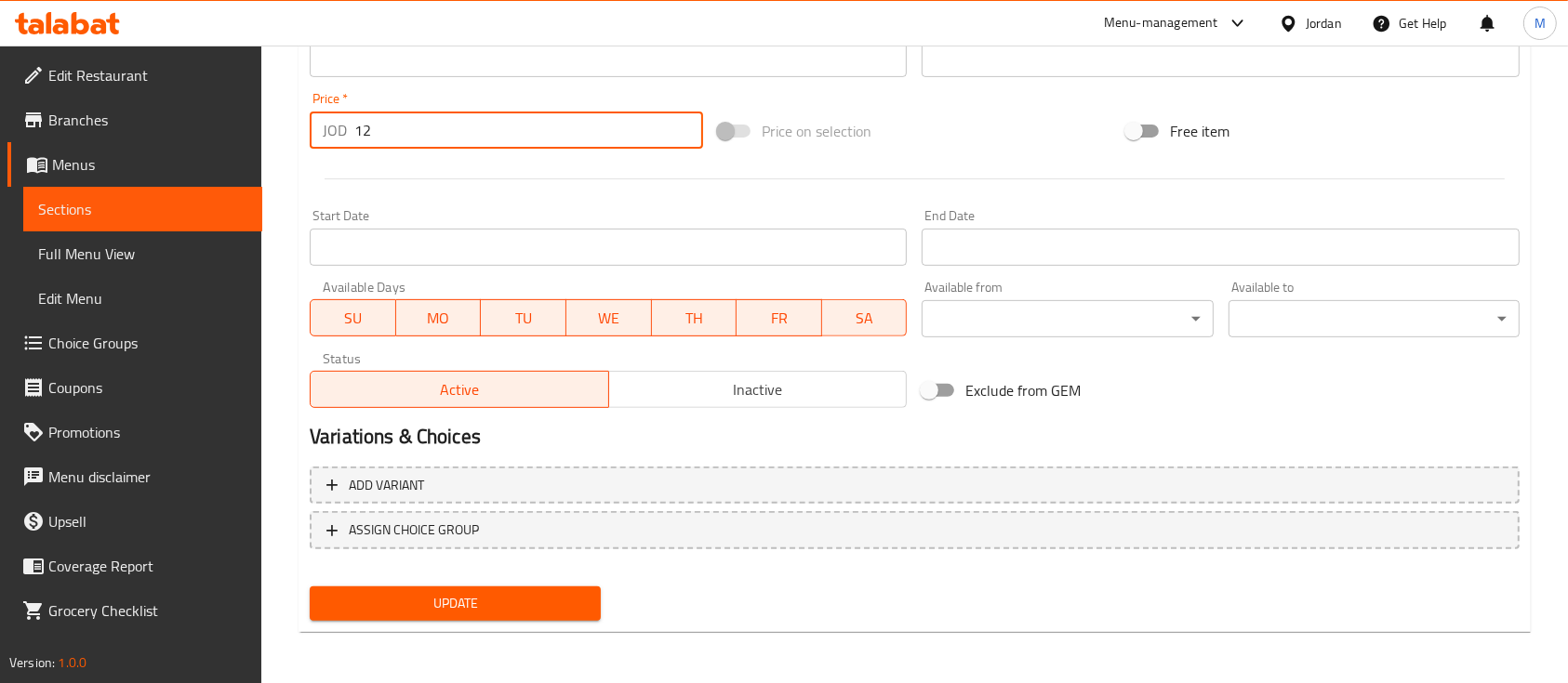
type input "12"
click at [527, 612] on span "Update" at bounding box center [456, 603] width 261 height 24
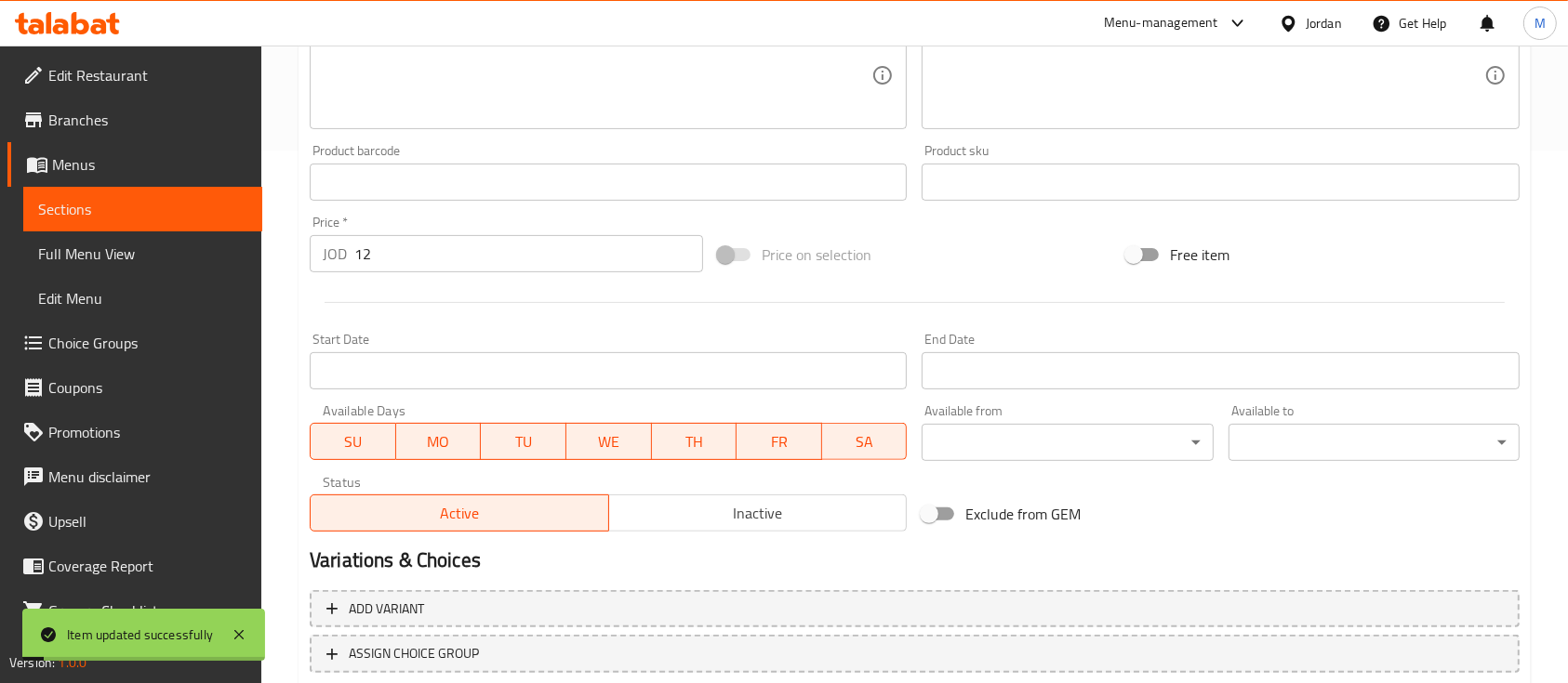
scroll to position [0, 0]
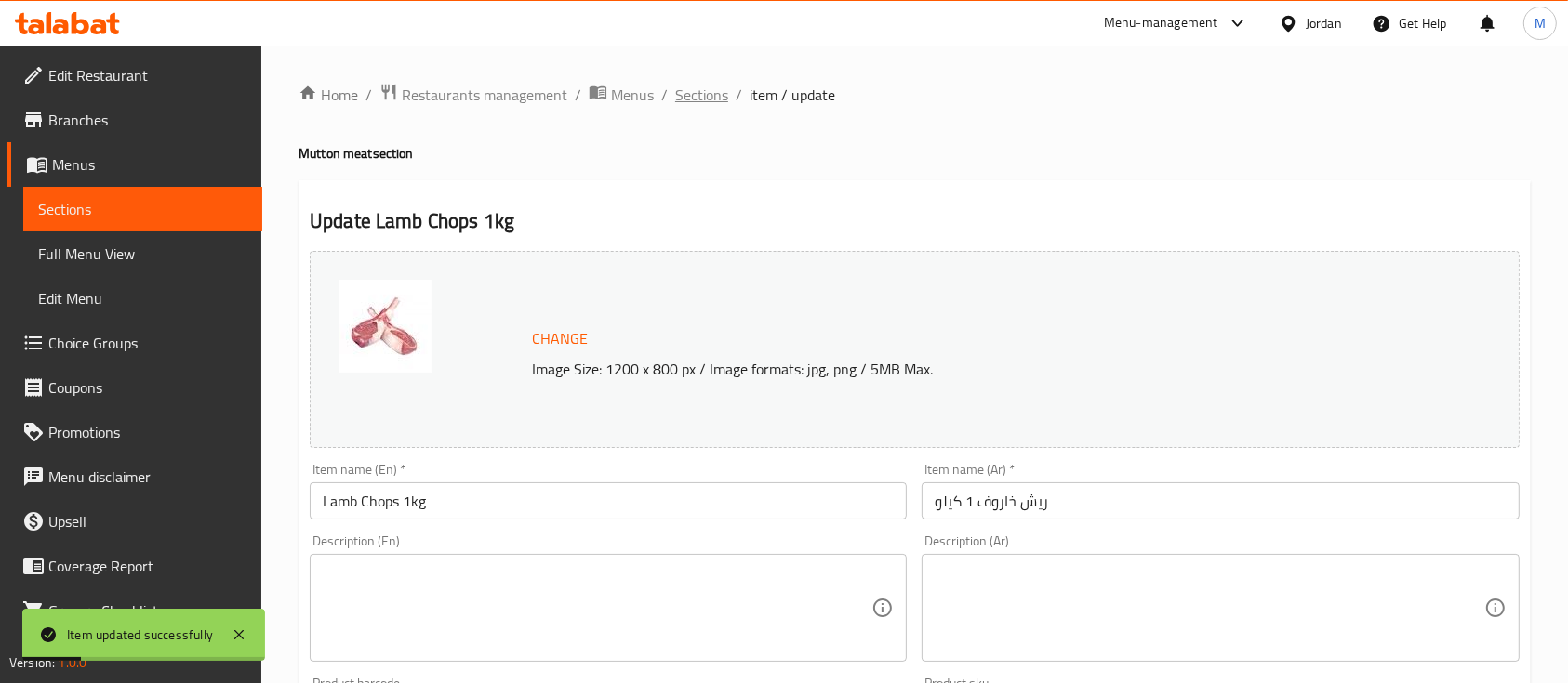
click at [701, 100] on span "Sections" at bounding box center [702, 95] width 53 height 23
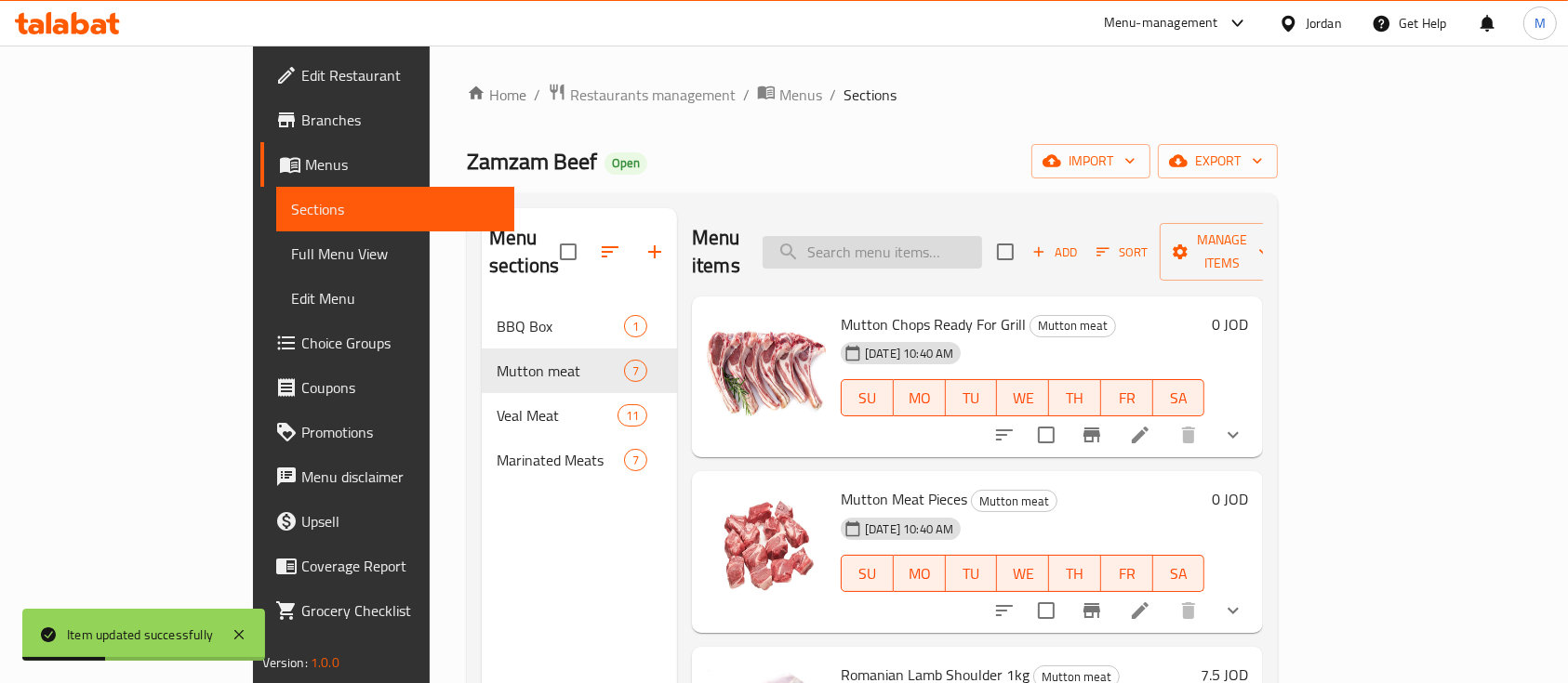
click at [915, 236] on input "search" at bounding box center [873, 252] width 220 height 32
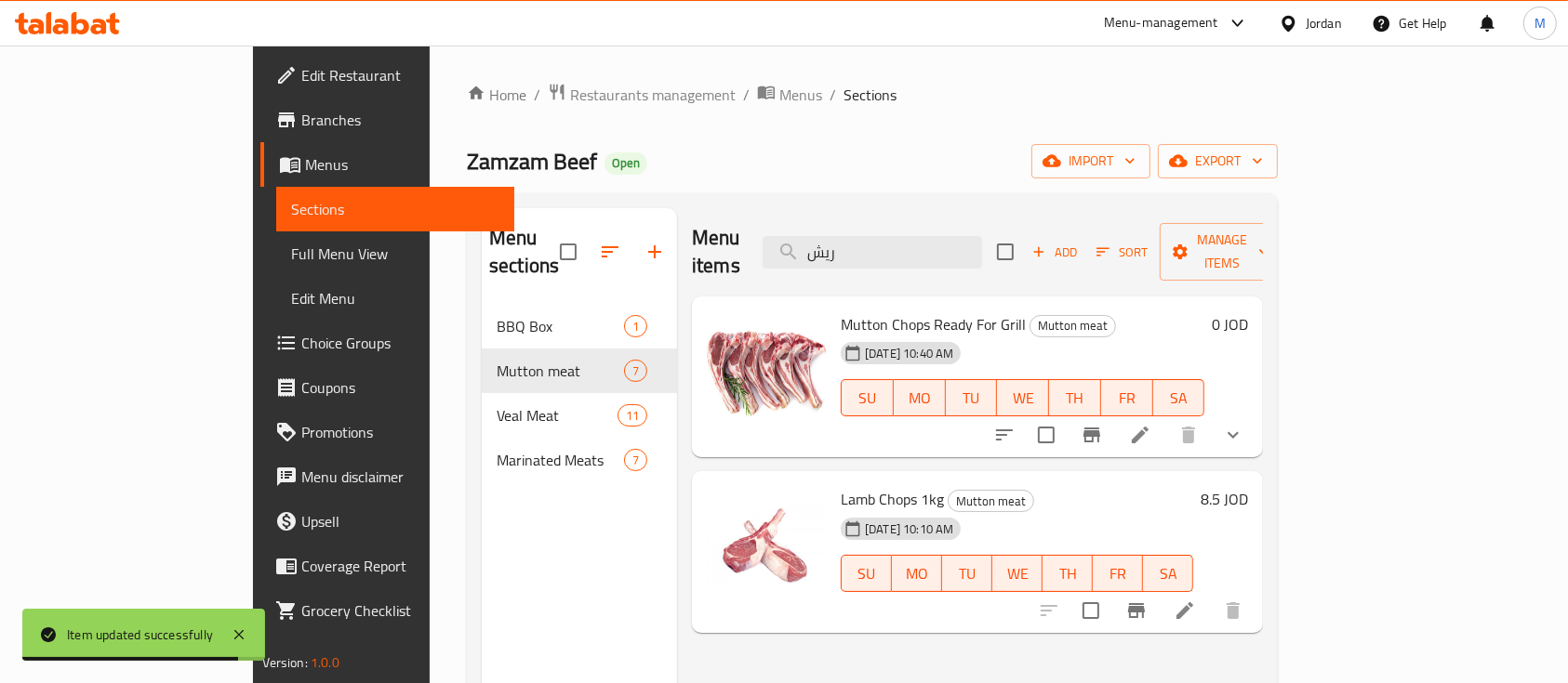
type input "ريش"
click at [1151, 424] on icon at bounding box center [1141, 436] width 23 height 23
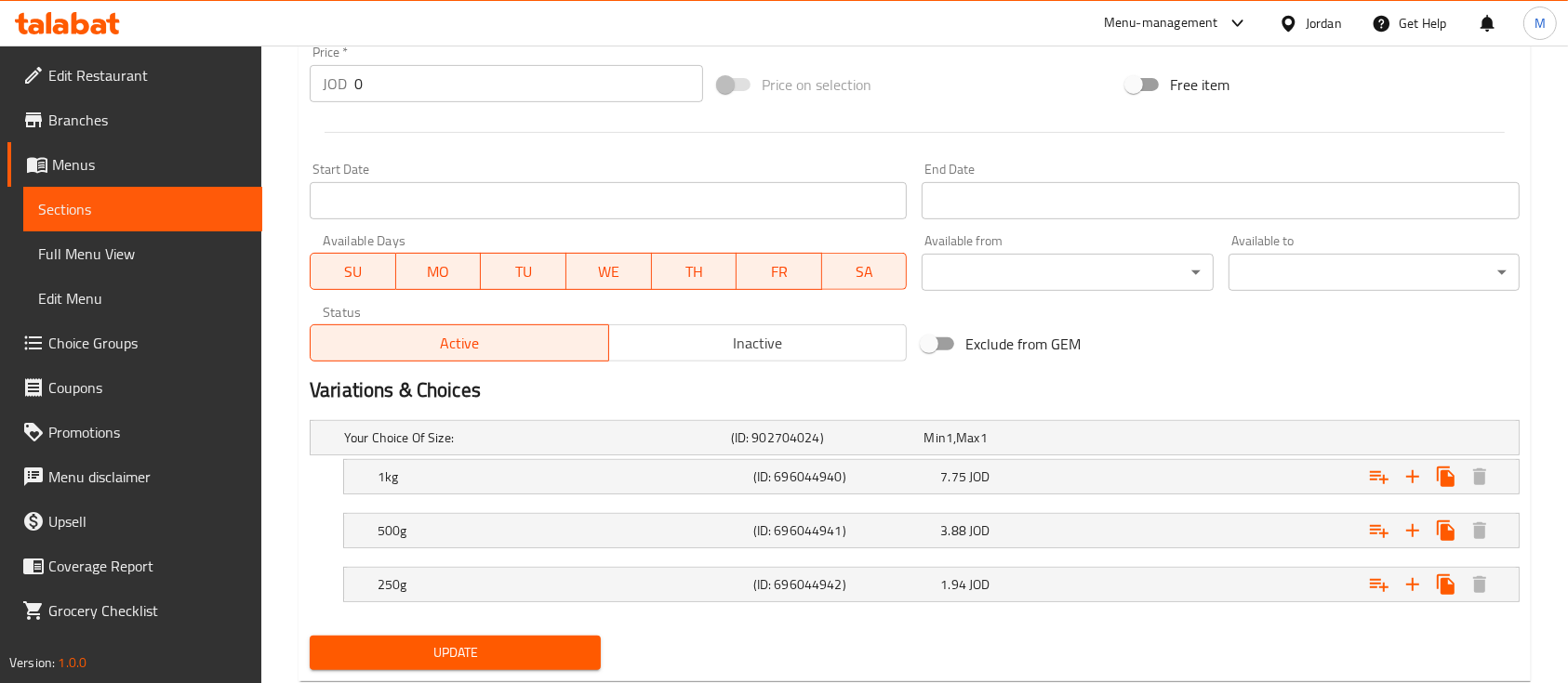
scroll to position [744, 0]
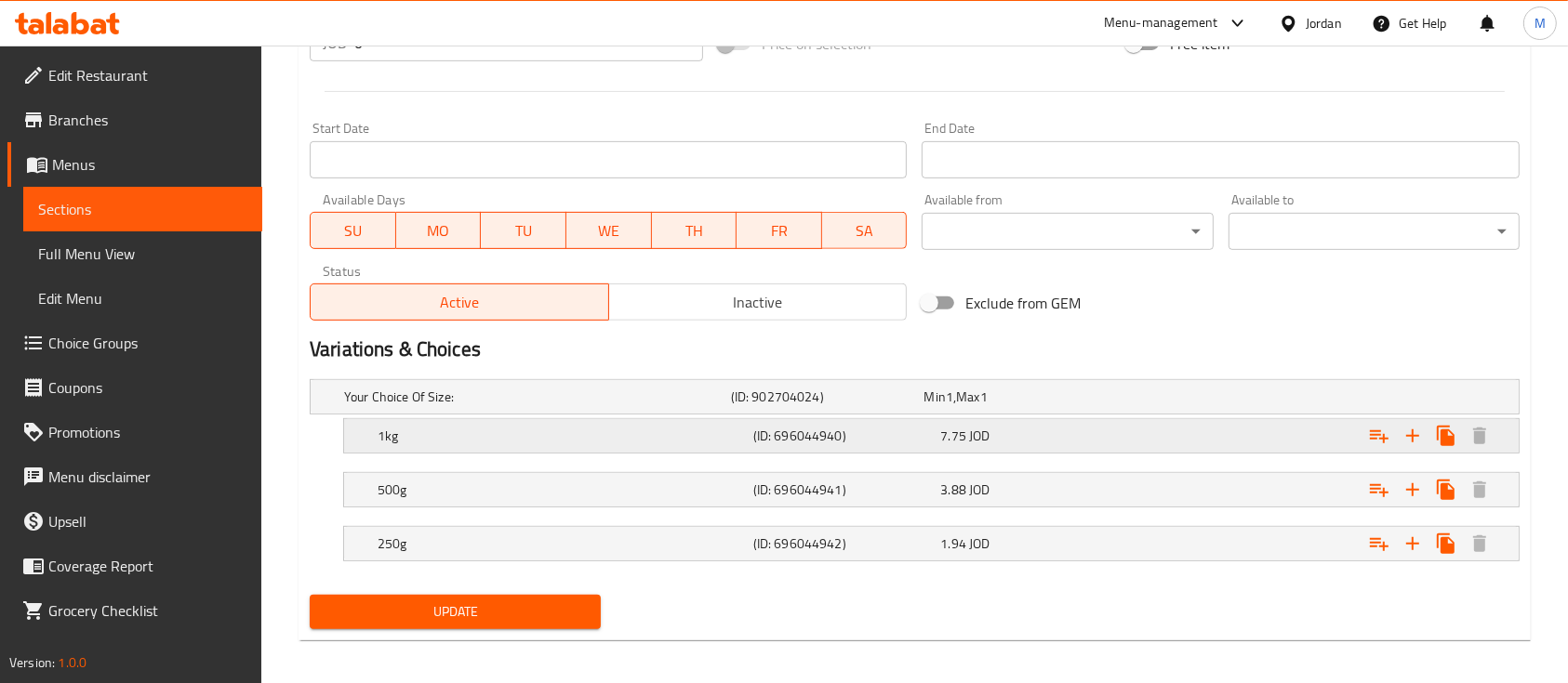
click at [1005, 439] on div "7.75 JOD" at bounding box center [1030, 437] width 180 height 19
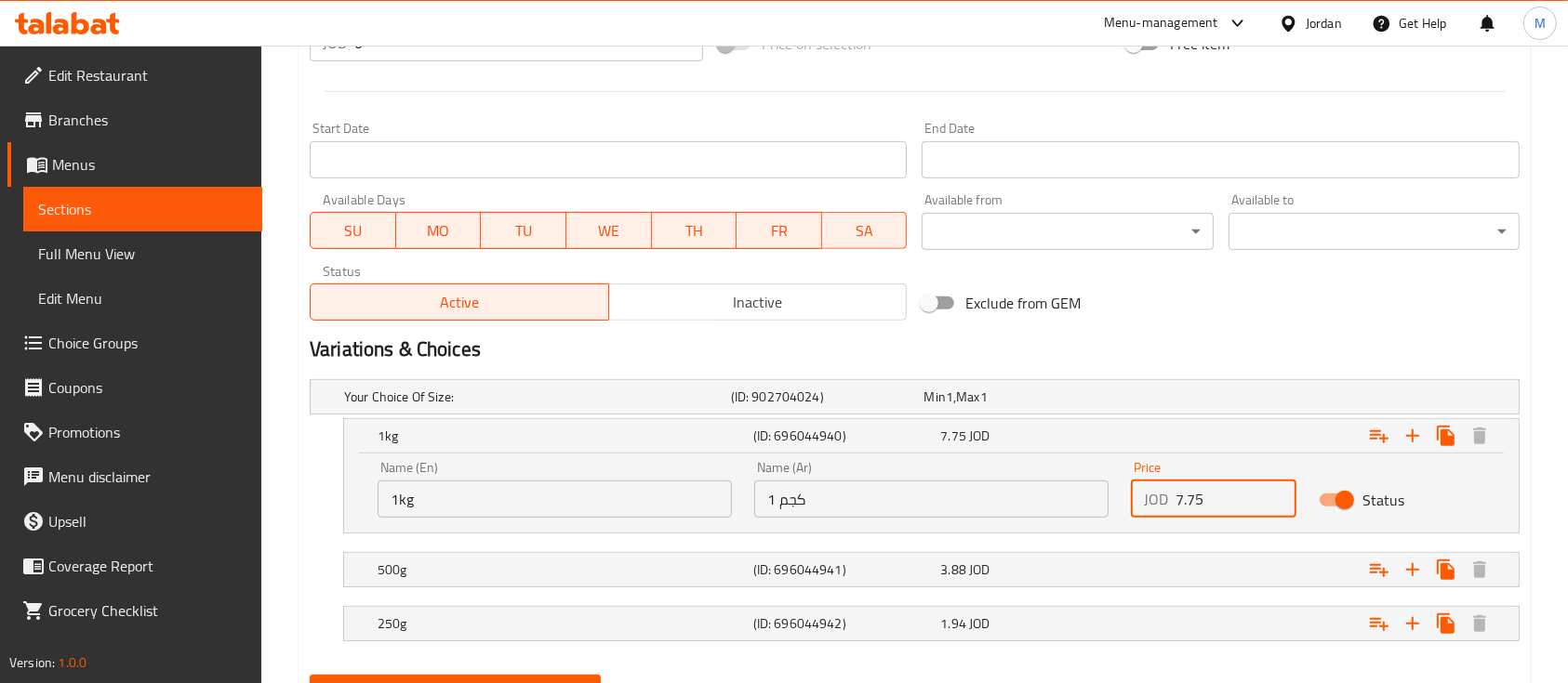
drag, startPoint x: 1213, startPoint y: 503, endPoint x: 1149, endPoint y: 513, distance: 64.8
click at [1149, 511] on div "JOD 7.75 Price" at bounding box center [1214, 498] width 166 height 37
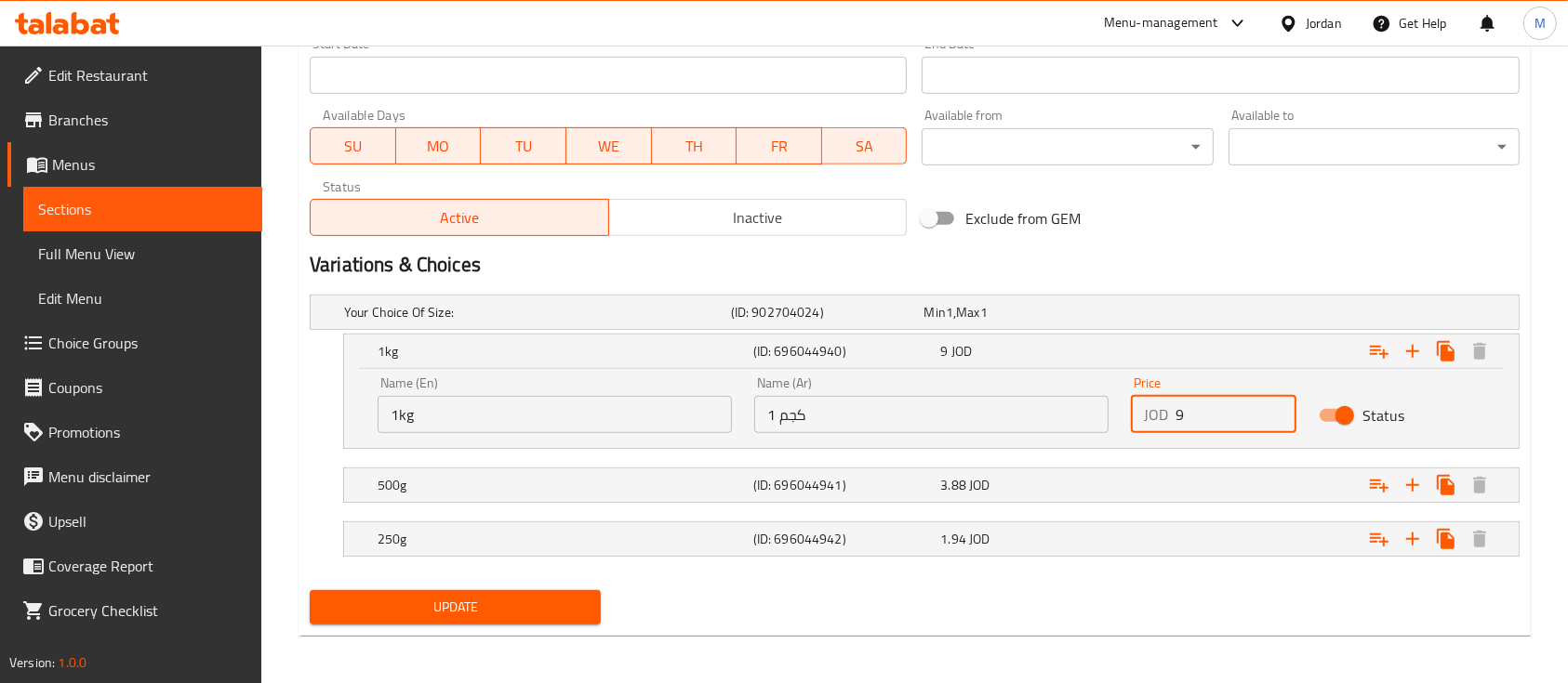
scroll to position [831, 0]
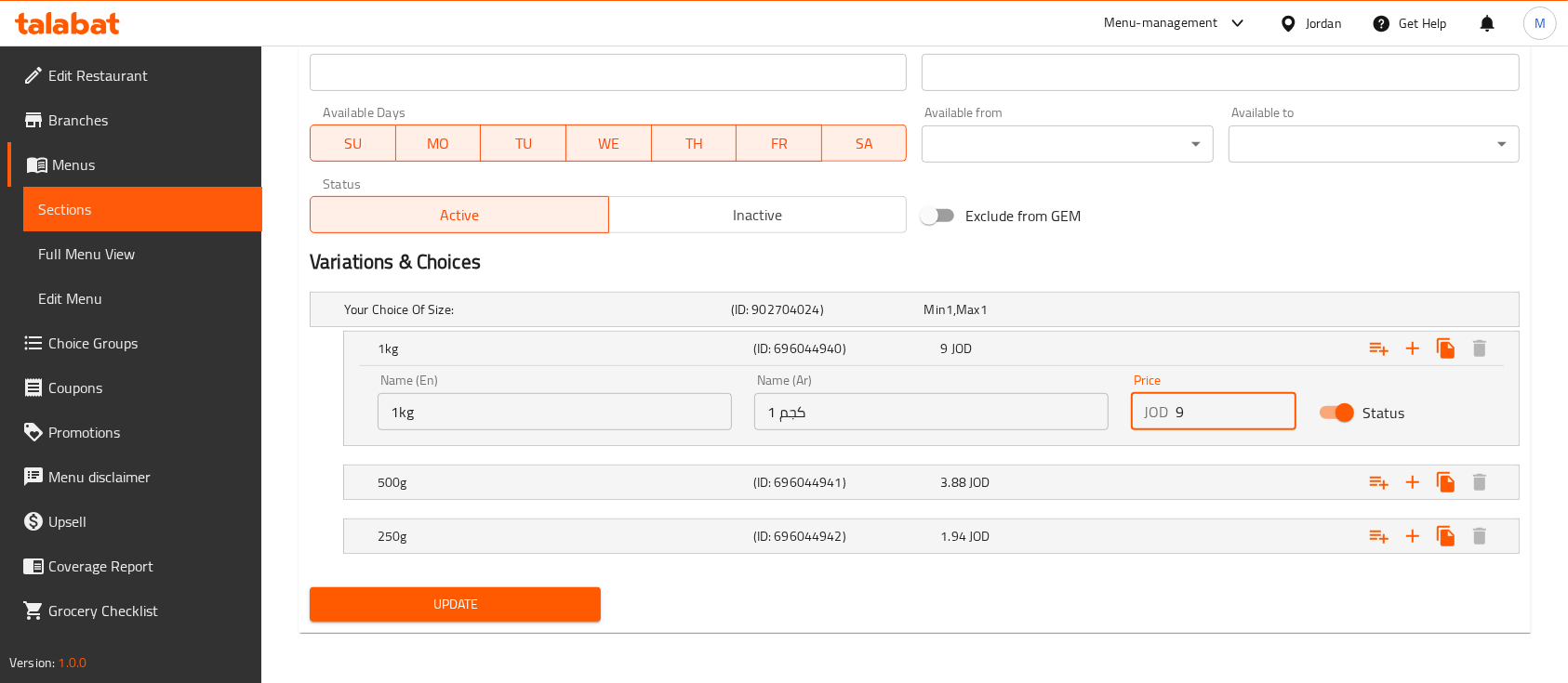
type input "9"
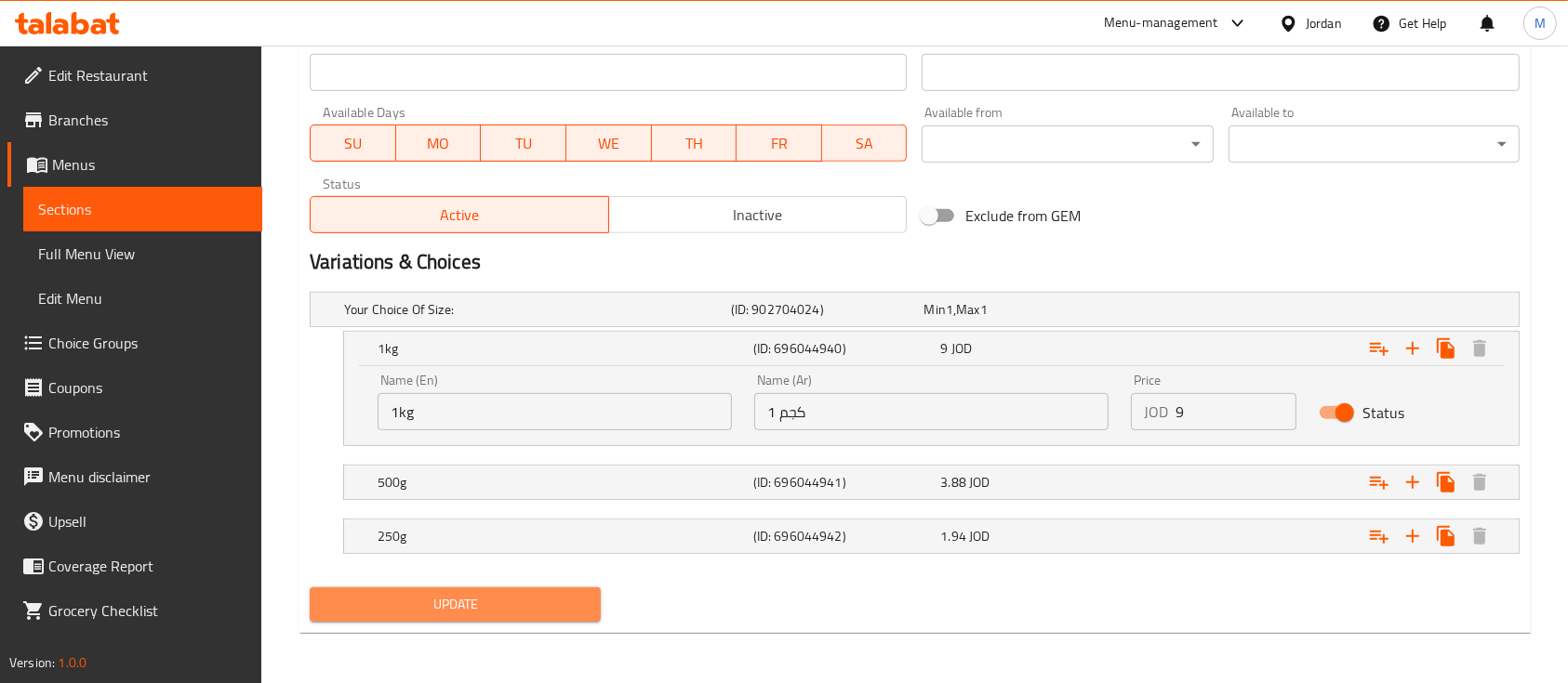
click at [465, 589] on button "Update" at bounding box center [455, 604] width 291 height 34
click at [450, 589] on button "Update" at bounding box center [455, 604] width 291 height 34
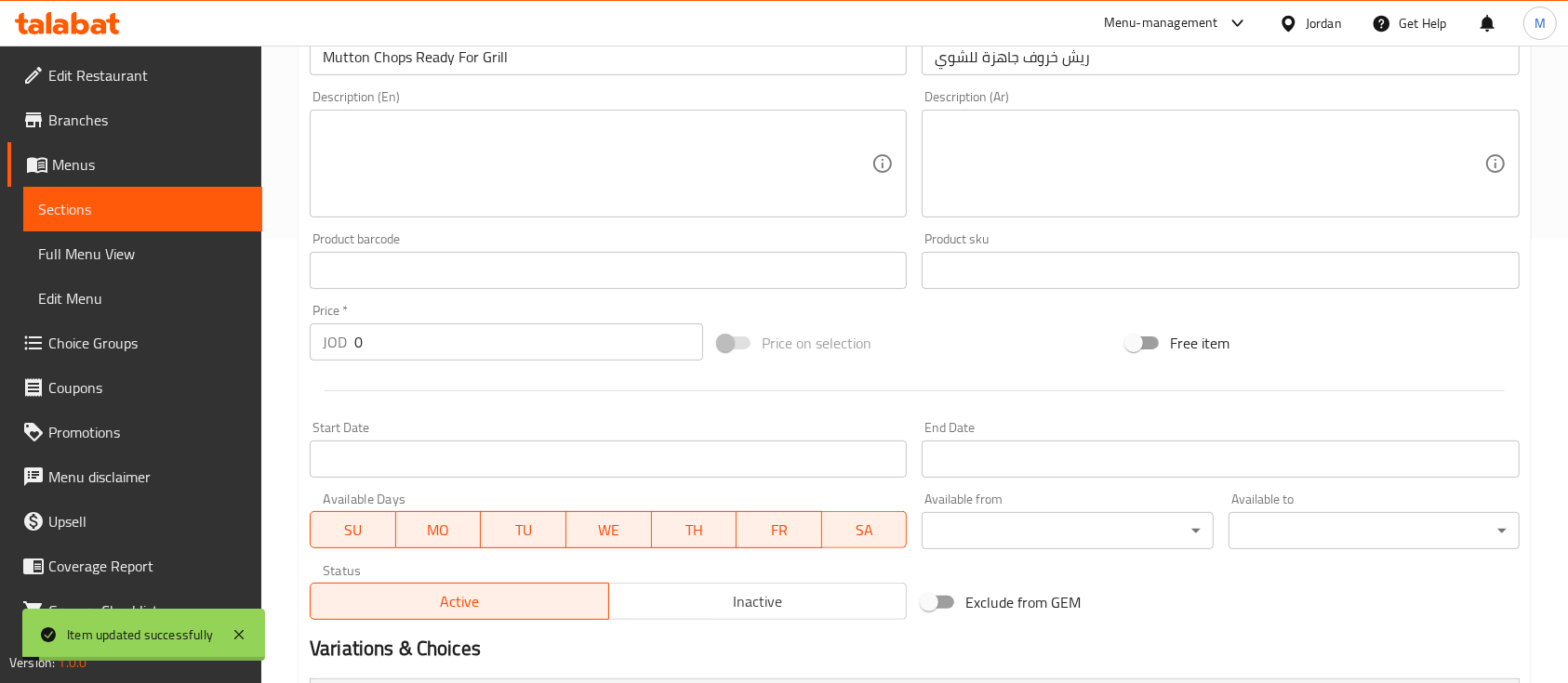
scroll to position [0, 0]
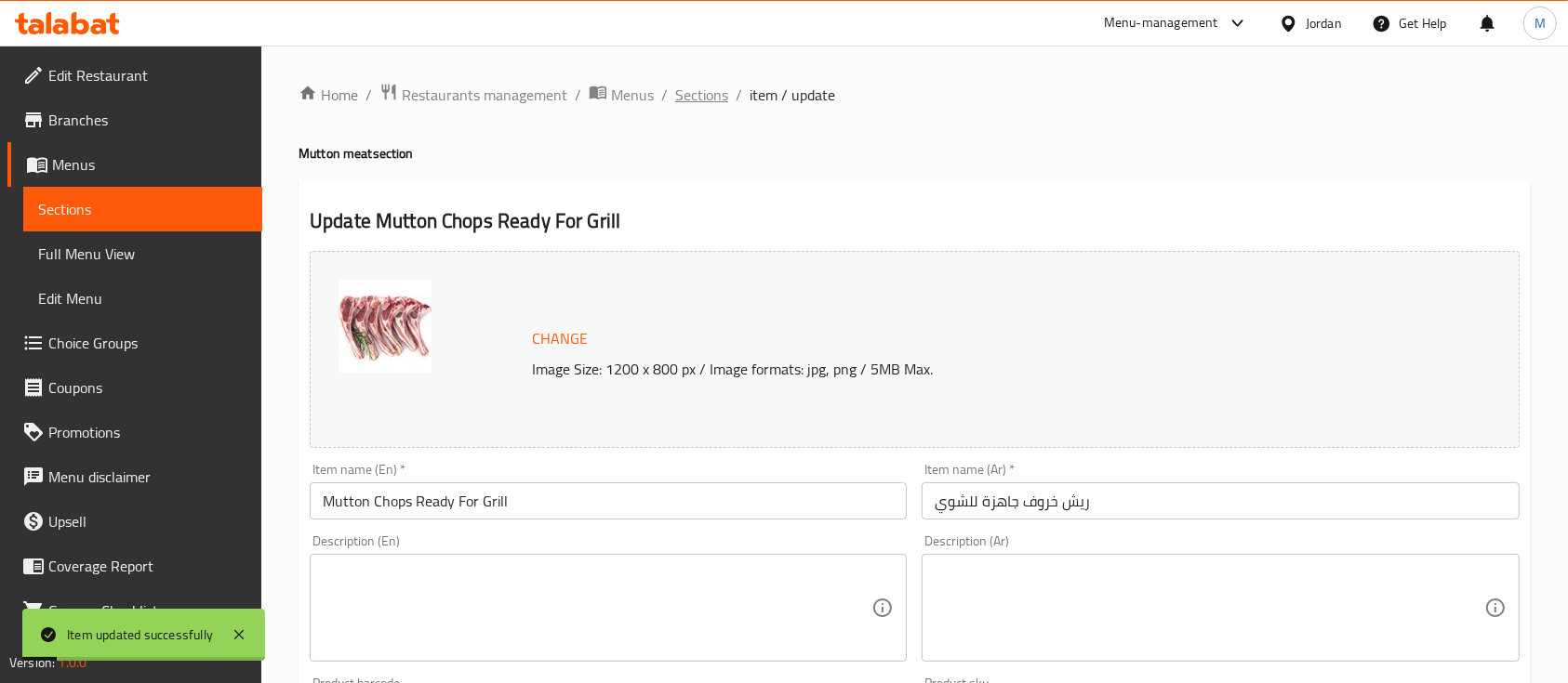
click at [713, 93] on span "Sections" at bounding box center [702, 95] width 53 height 23
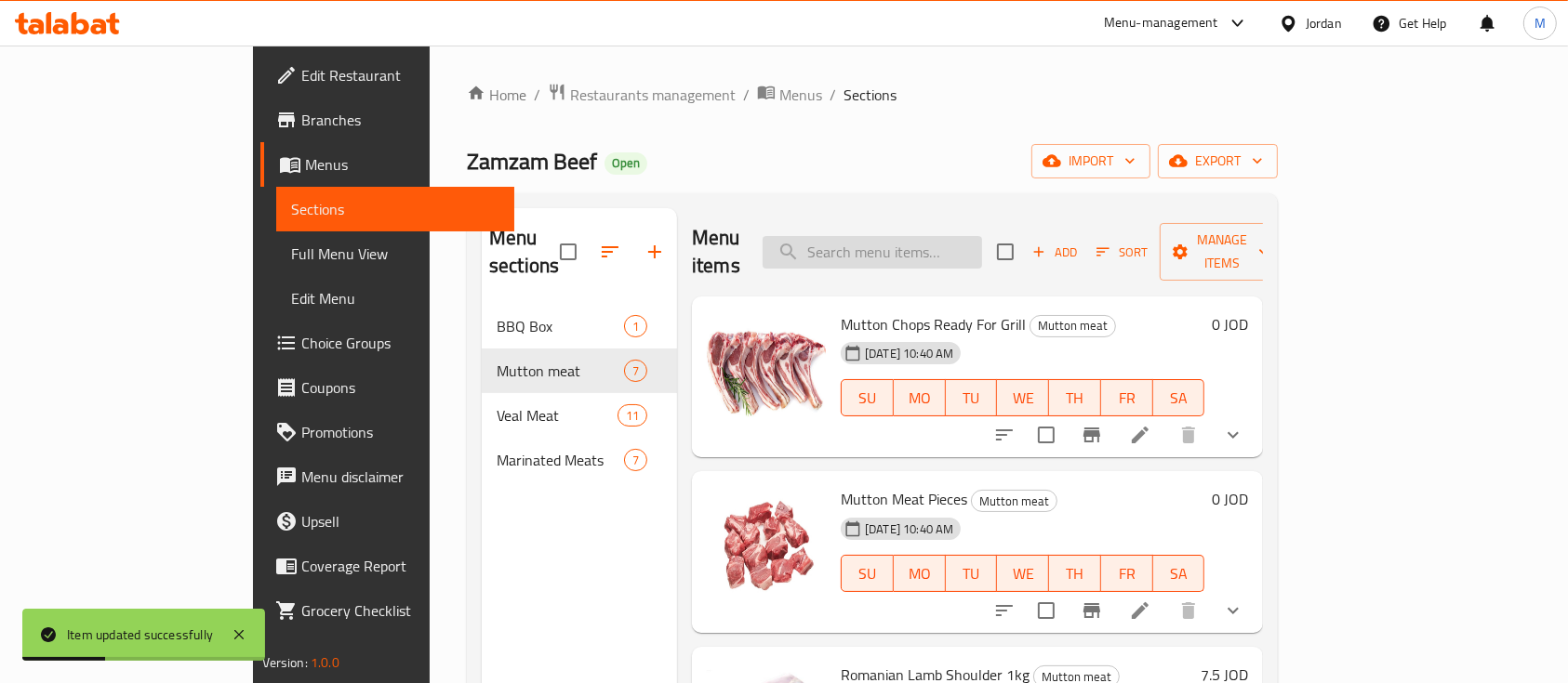
click at [954, 236] on input "search" at bounding box center [873, 252] width 220 height 32
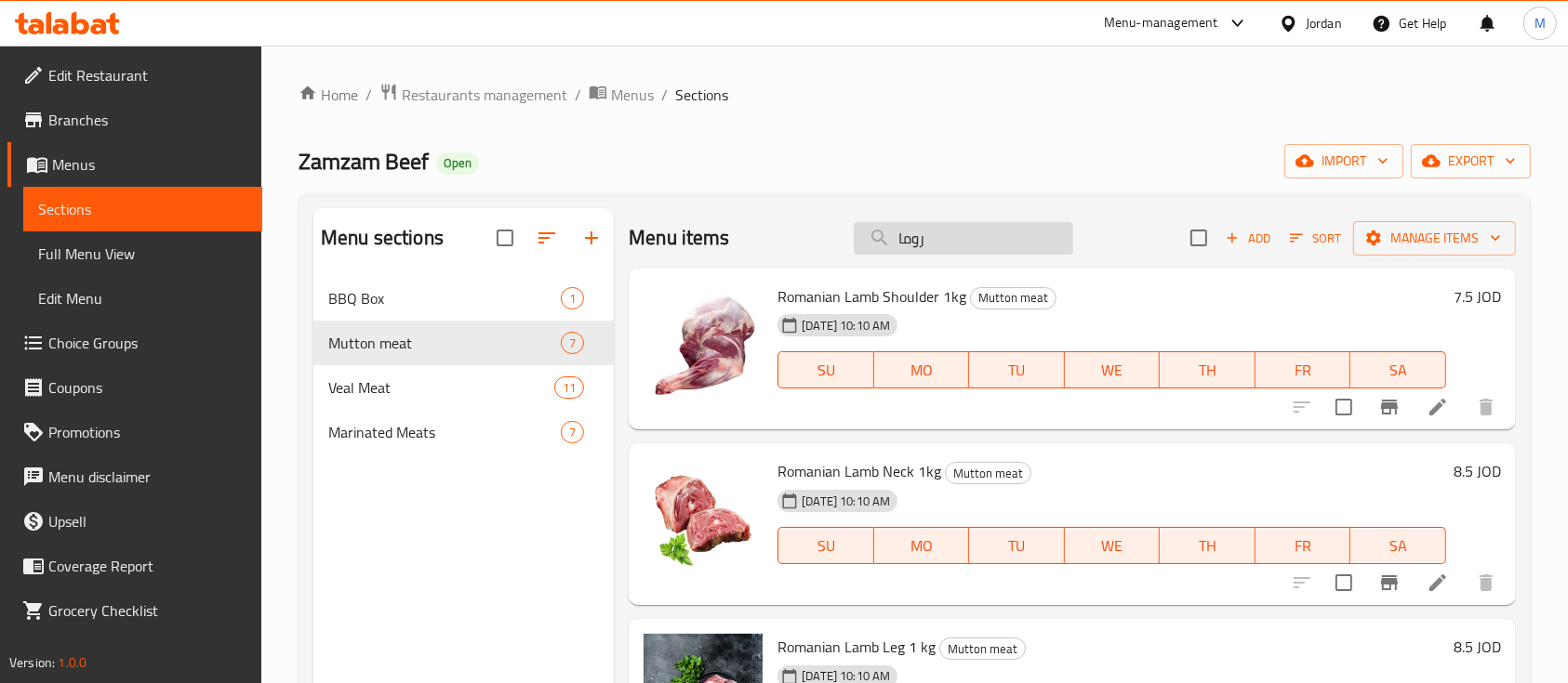
click at [951, 239] on input "روما" at bounding box center [964, 239] width 220 height 32
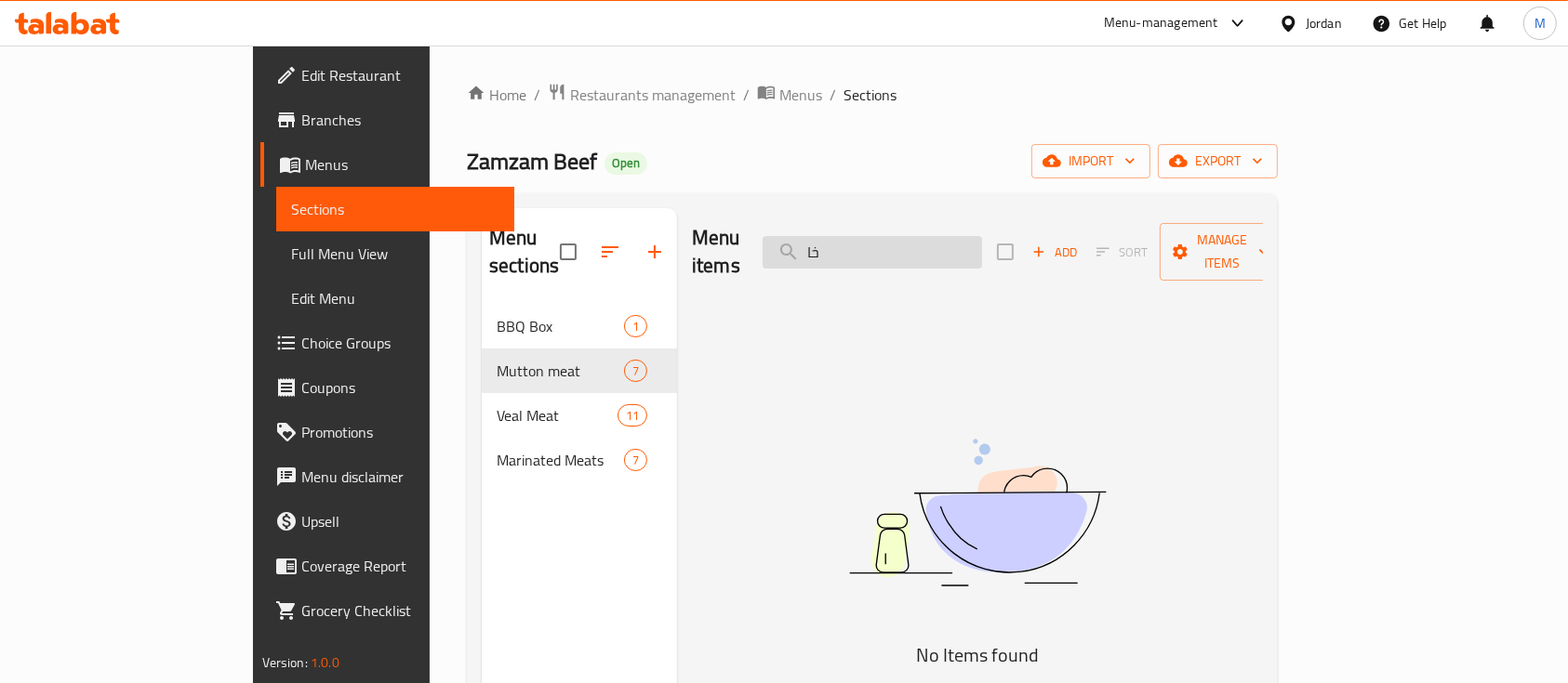
type input "خ"
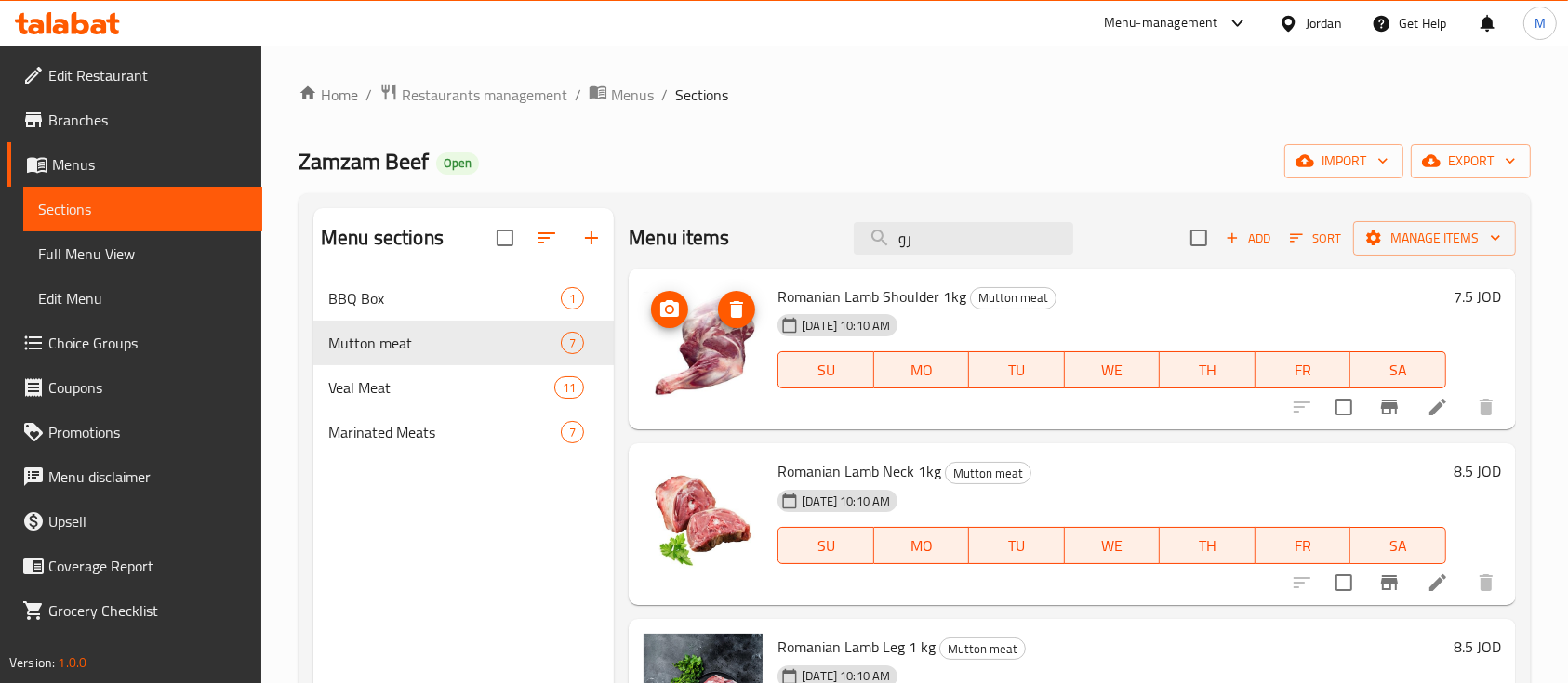
type input "ر"
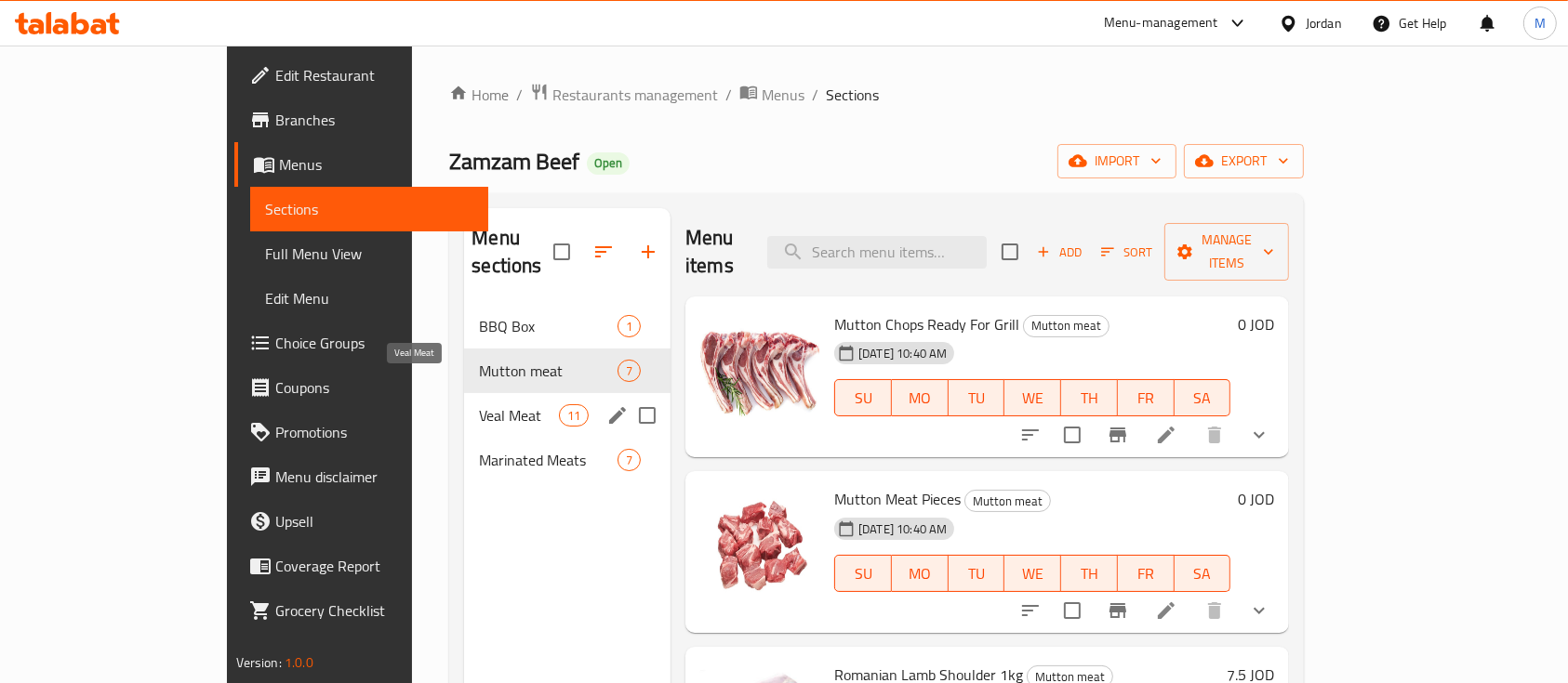
click at [478, 404] on span "Veal Meat" at bounding box center [517, 416] width 79 height 23
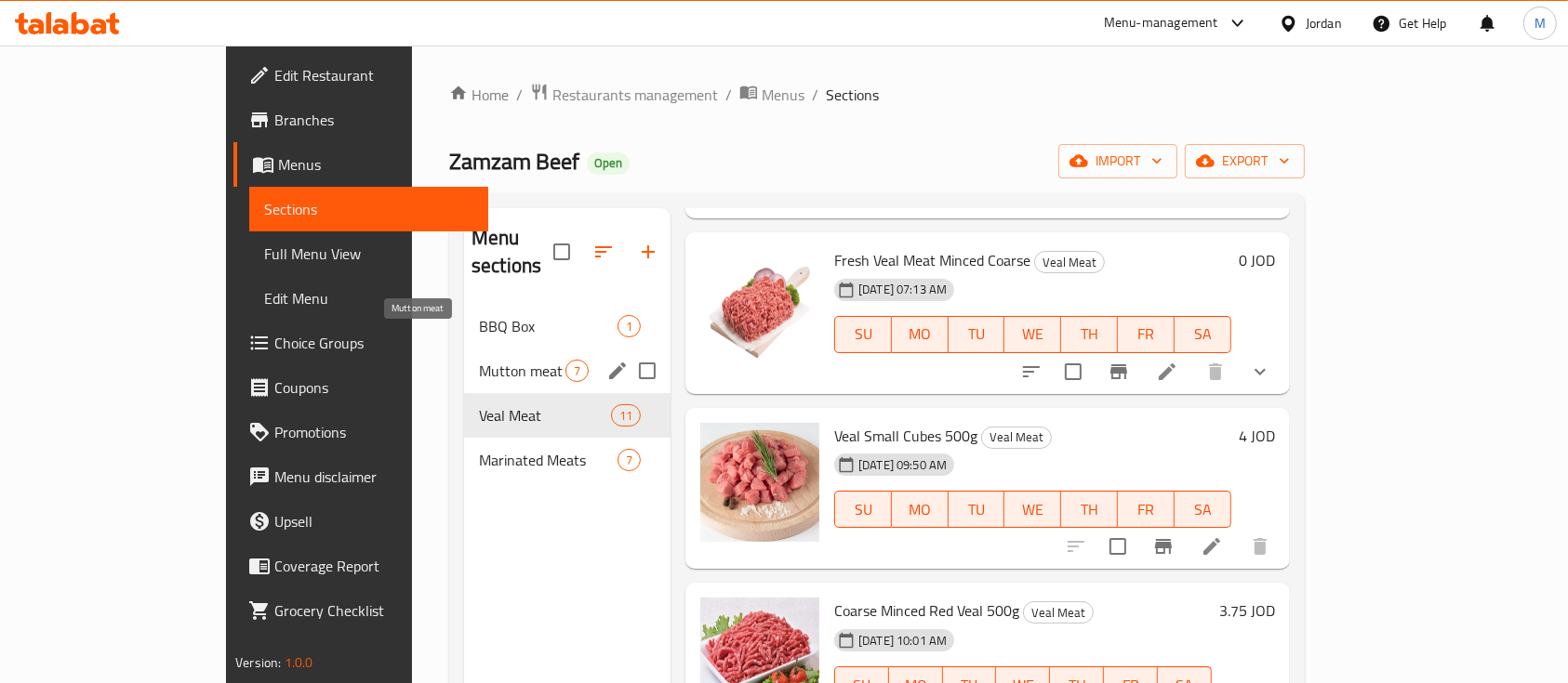
click at [478, 360] on span "Mutton meat" at bounding box center [521, 371] width 86 height 23
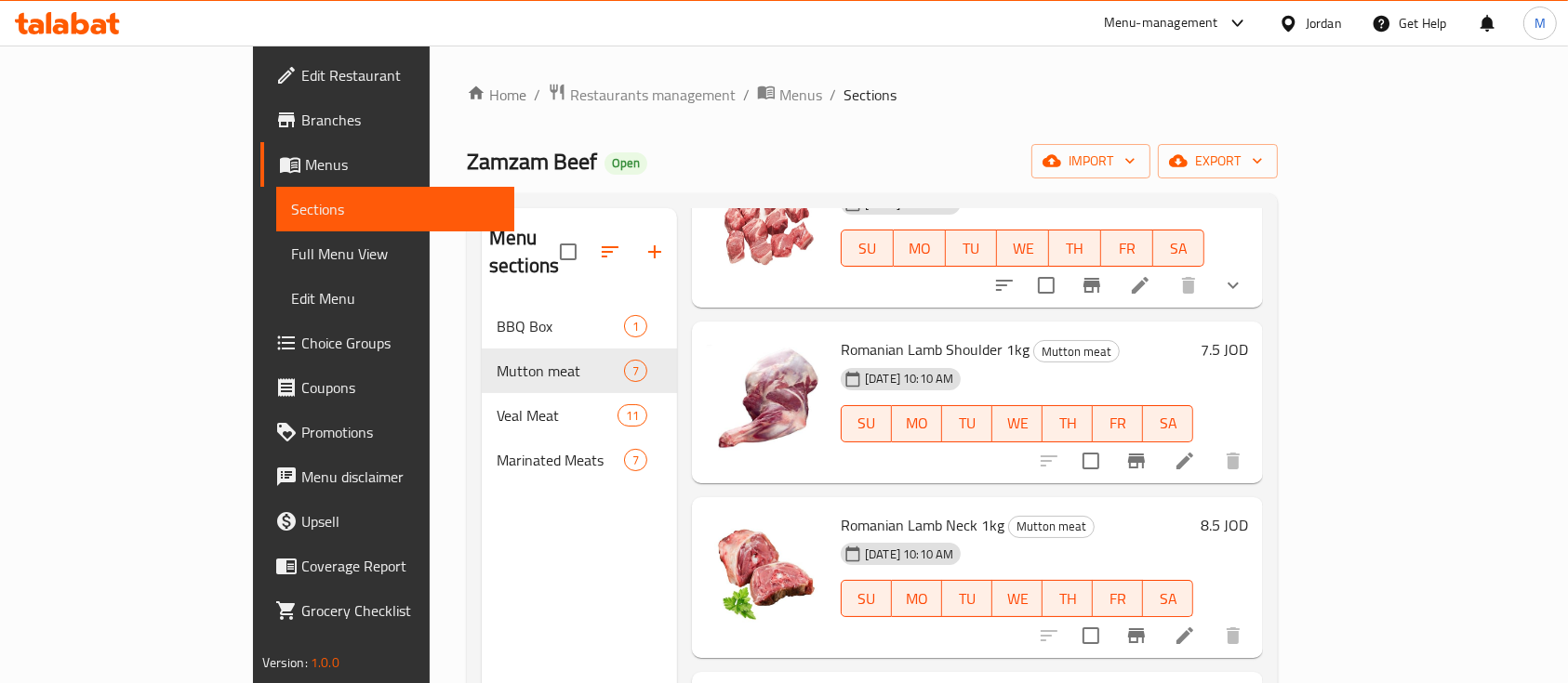
scroll to position [372, 0]
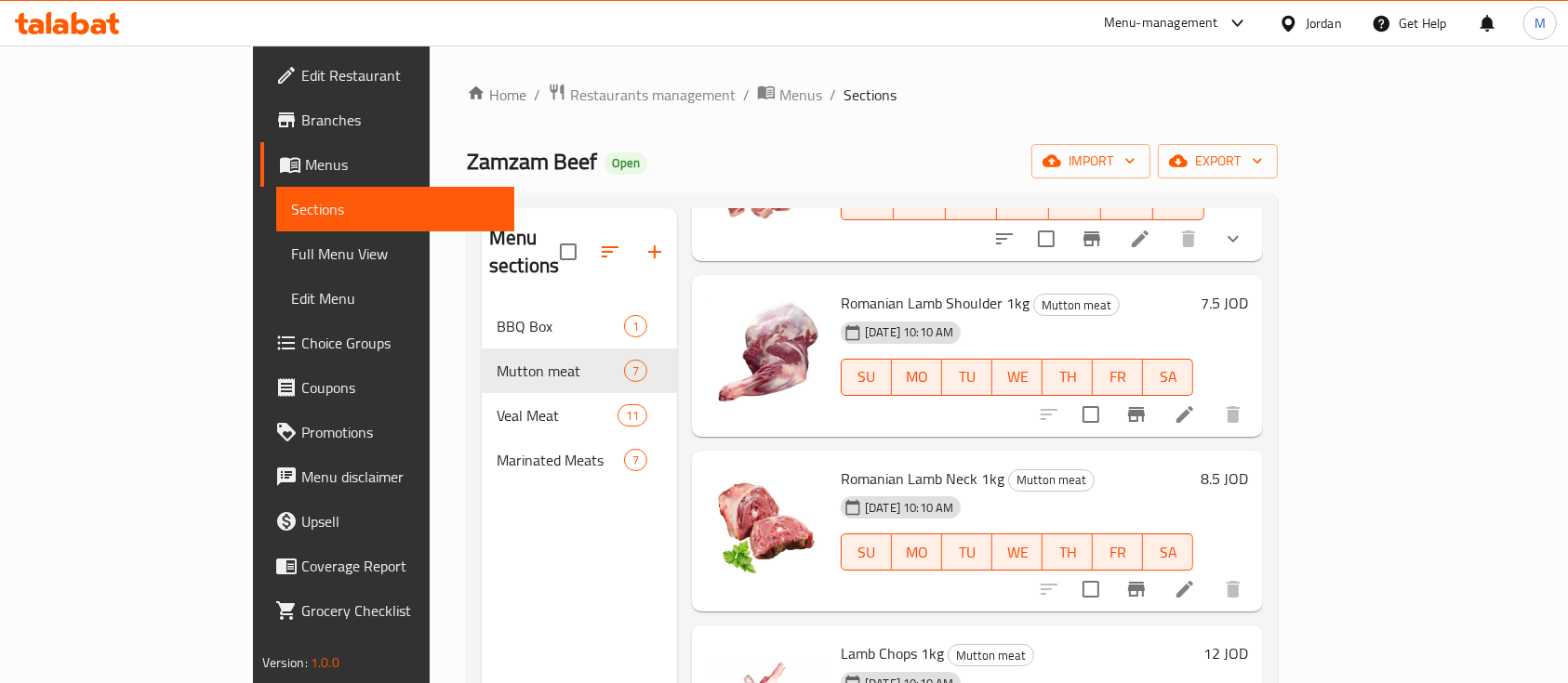
click at [1248, 290] on h6 "7.5 JOD" at bounding box center [1224, 302] width 47 height 26
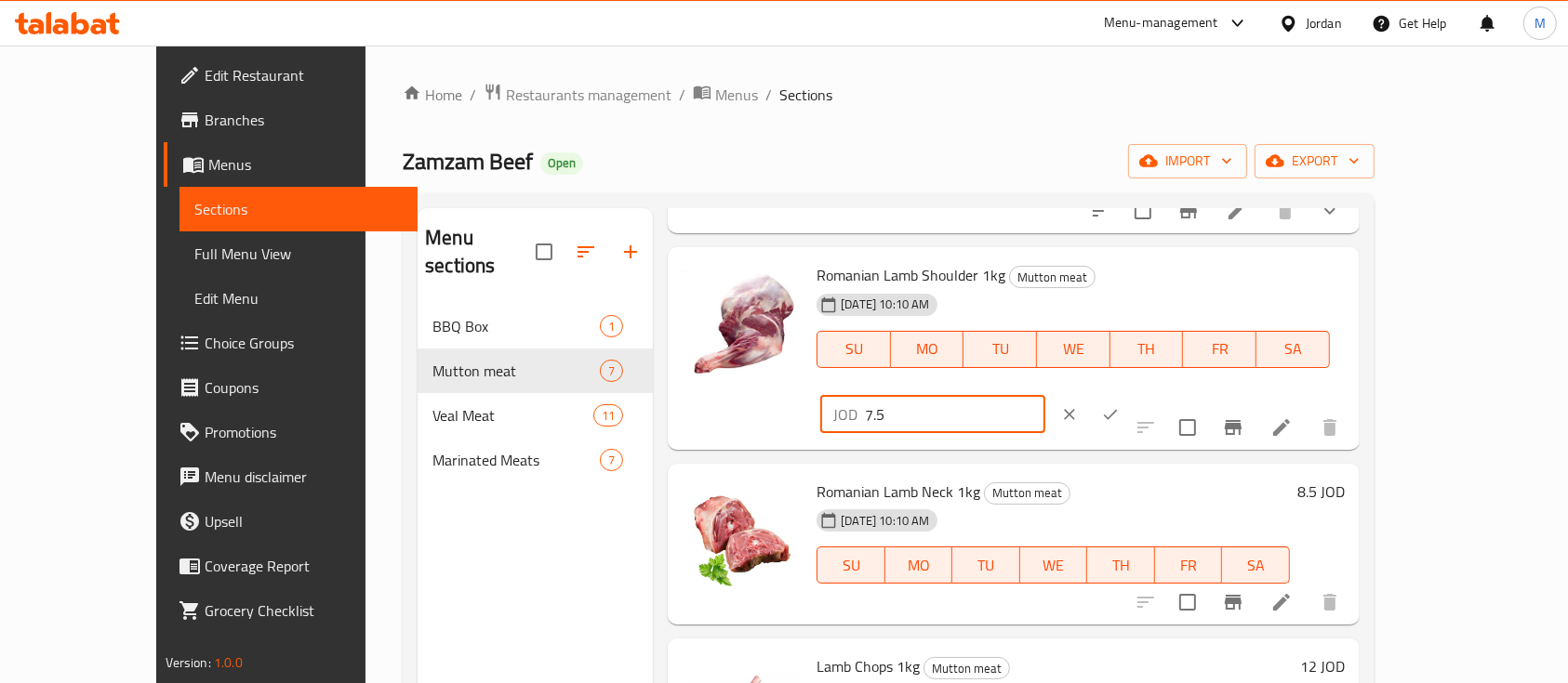
drag, startPoint x: 1242, startPoint y: 297, endPoint x: 1206, endPoint y: 309, distance: 37.9
click at [1158, 394] on div "JOD 7.5 ​" at bounding box center [987, 414] width 341 height 41
type input "8.5"
click at [1118, 409] on icon "ok" at bounding box center [1110, 414] width 14 height 10
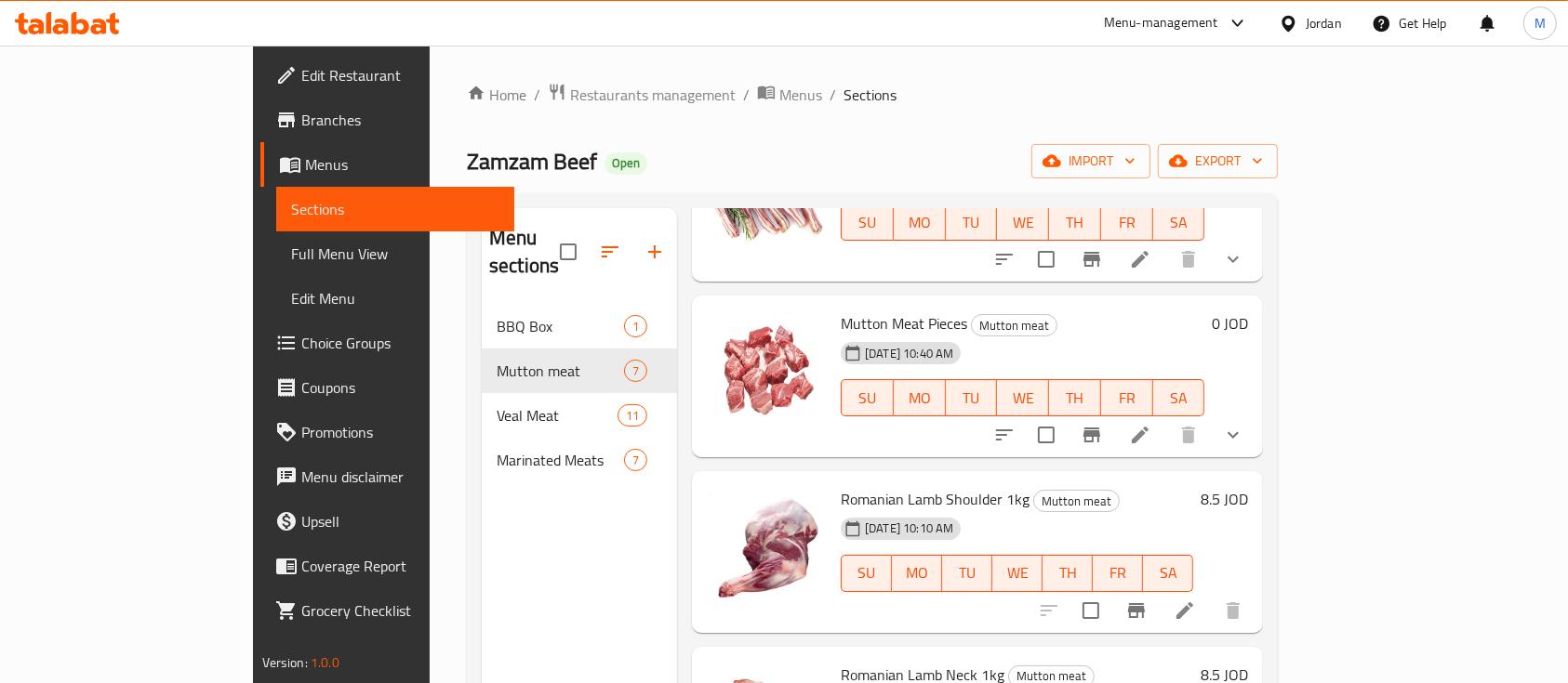
scroll to position [0, 0]
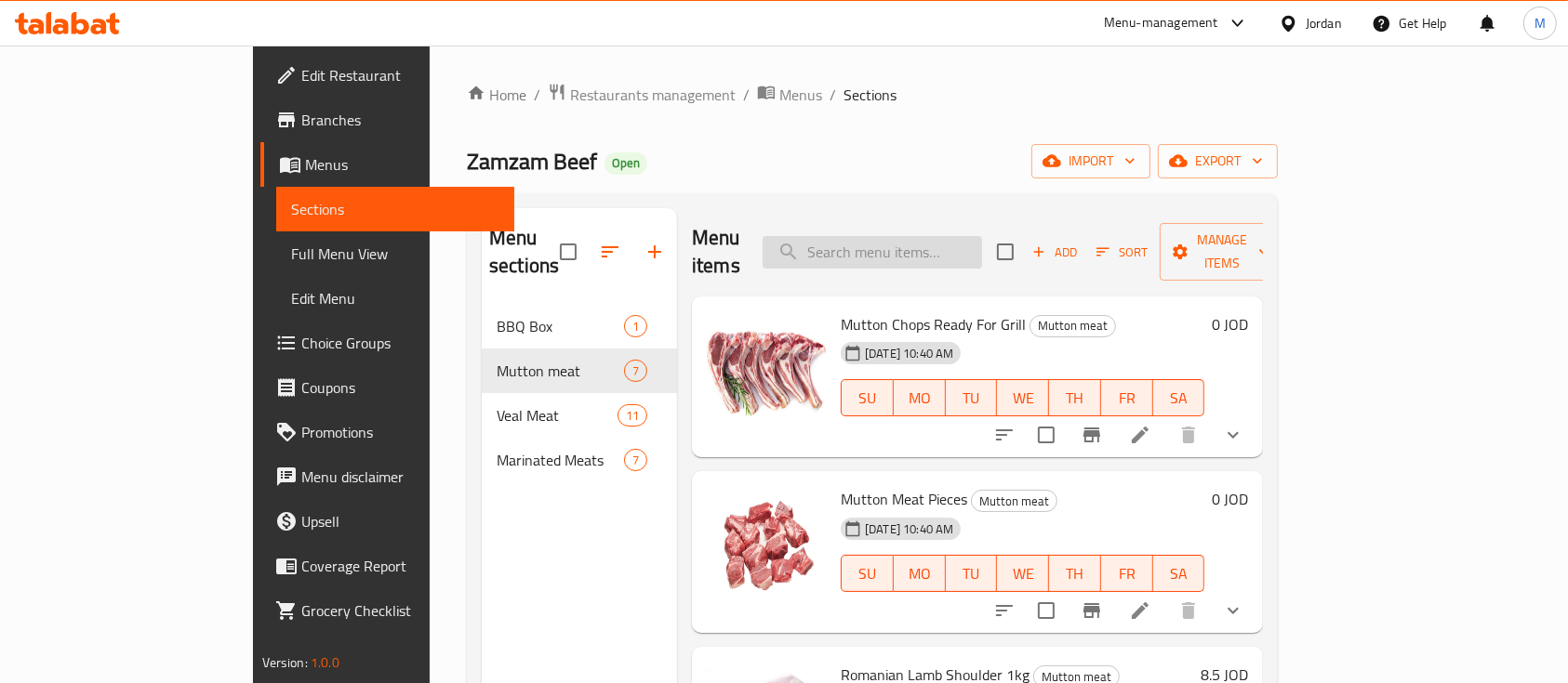
click at [935, 242] on input "search" at bounding box center [873, 252] width 220 height 32
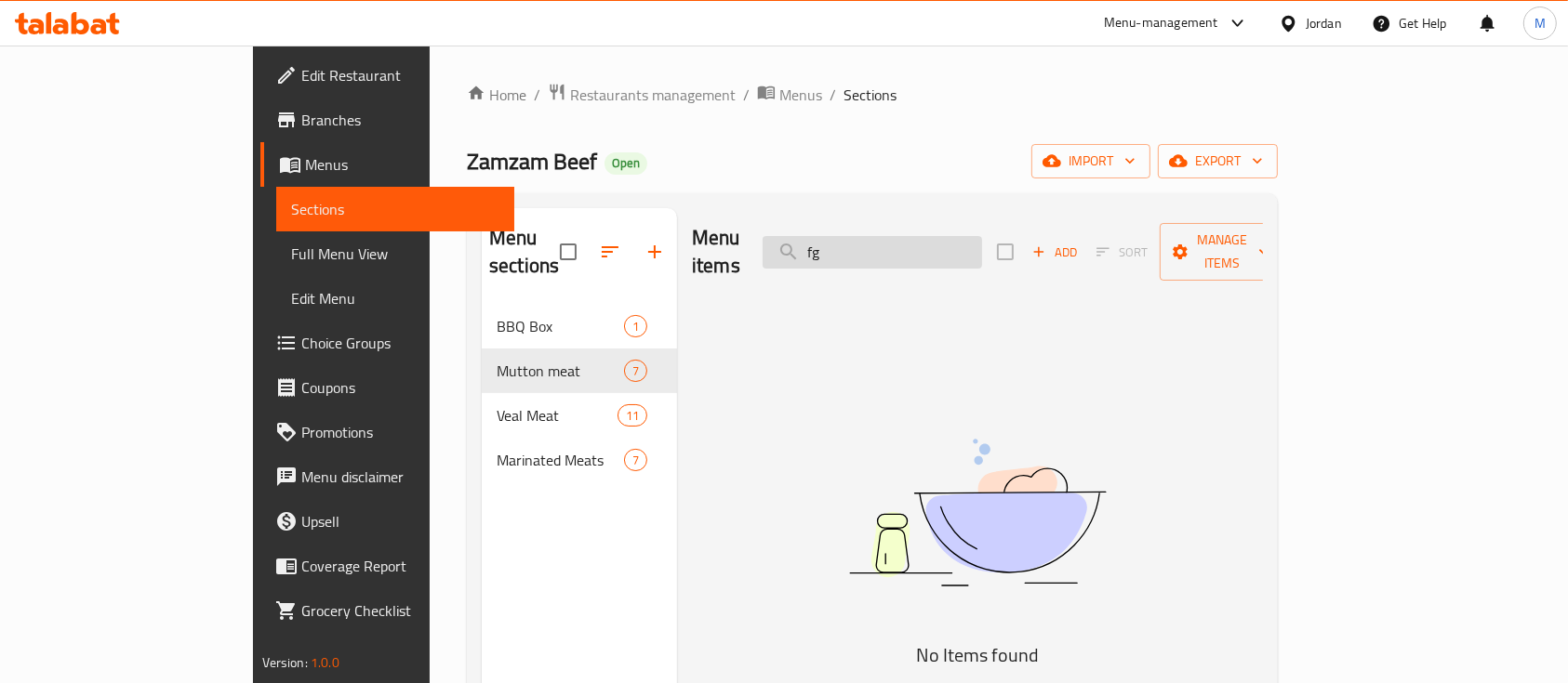
type input "f"
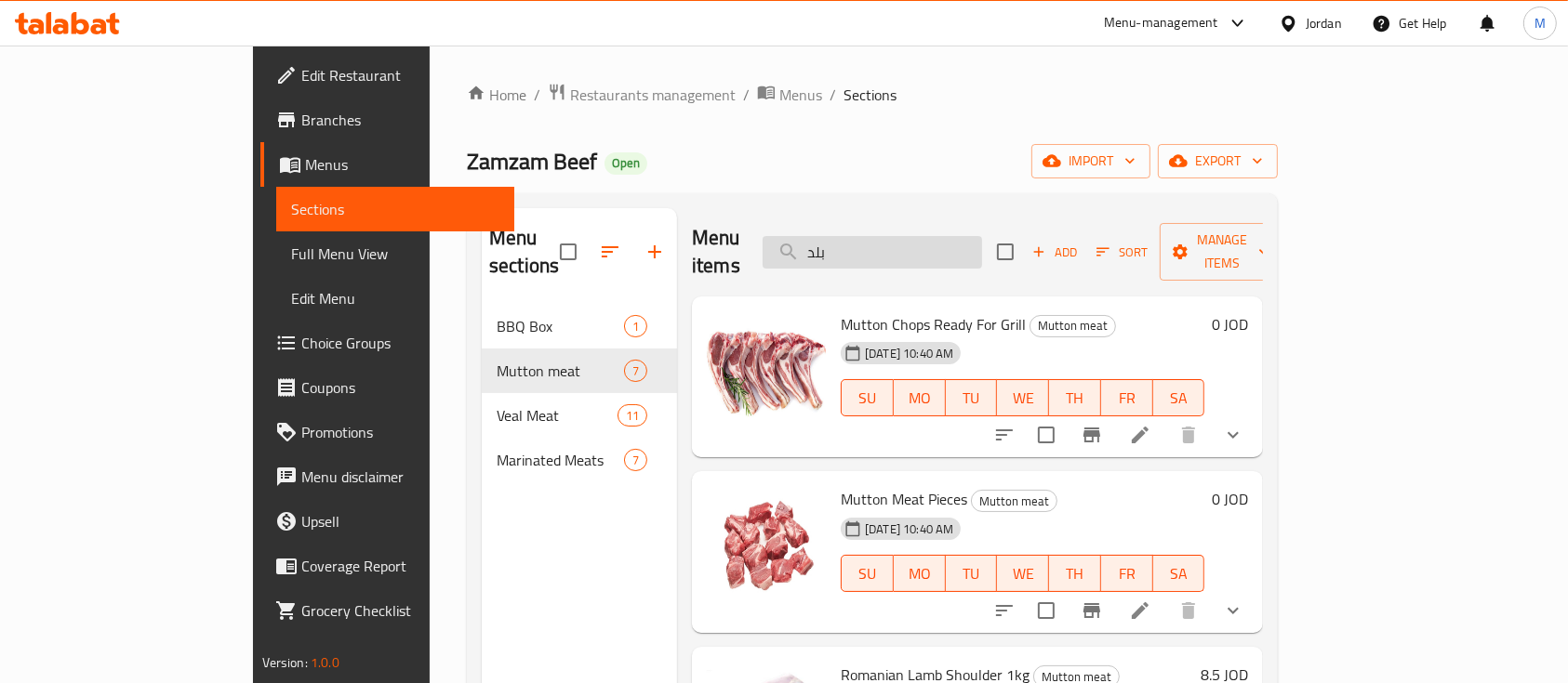
type input "بلدي"
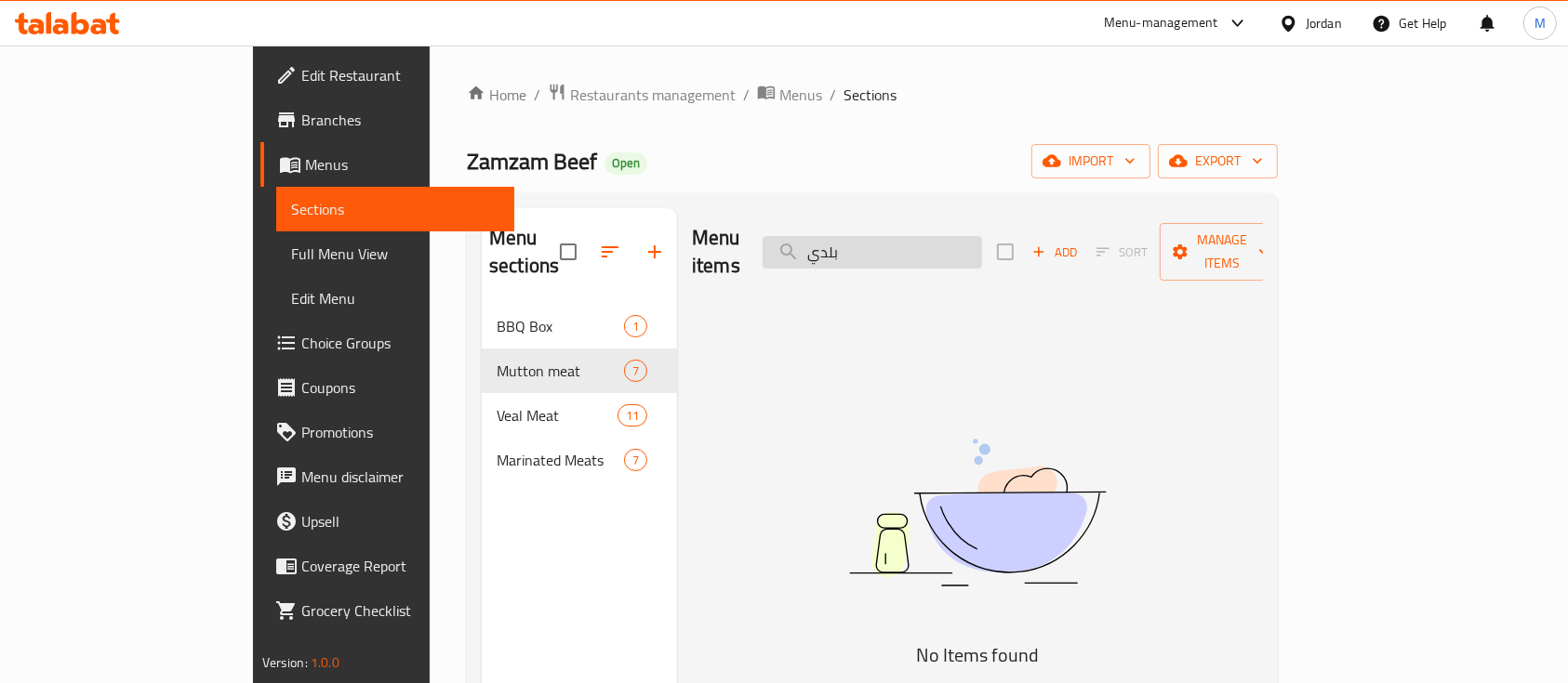
click at [935, 242] on input "بلدي" at bounding box center [873, 252] width 220 height 32
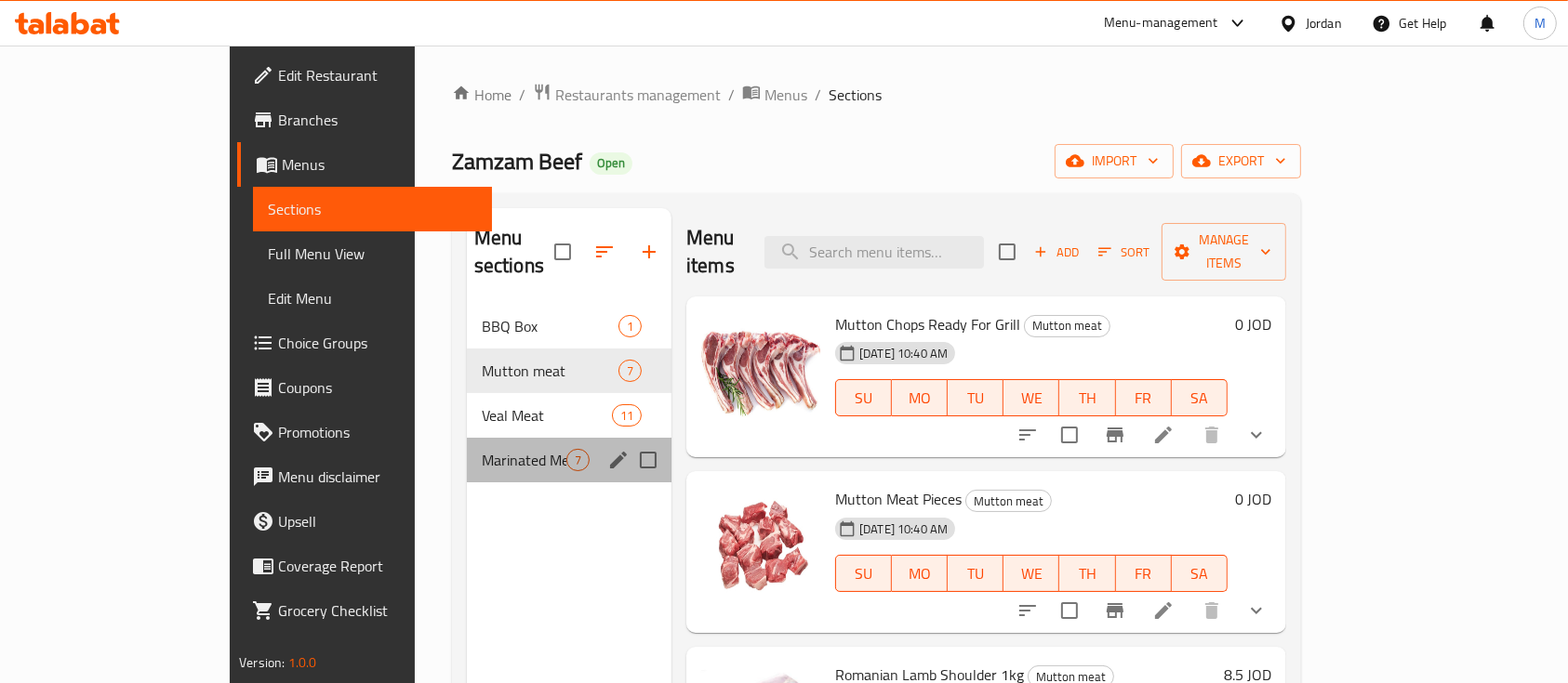
click at [467, 445] on div "Marinated Meats 7" at bounding box center [569, 459] width 205 height 45
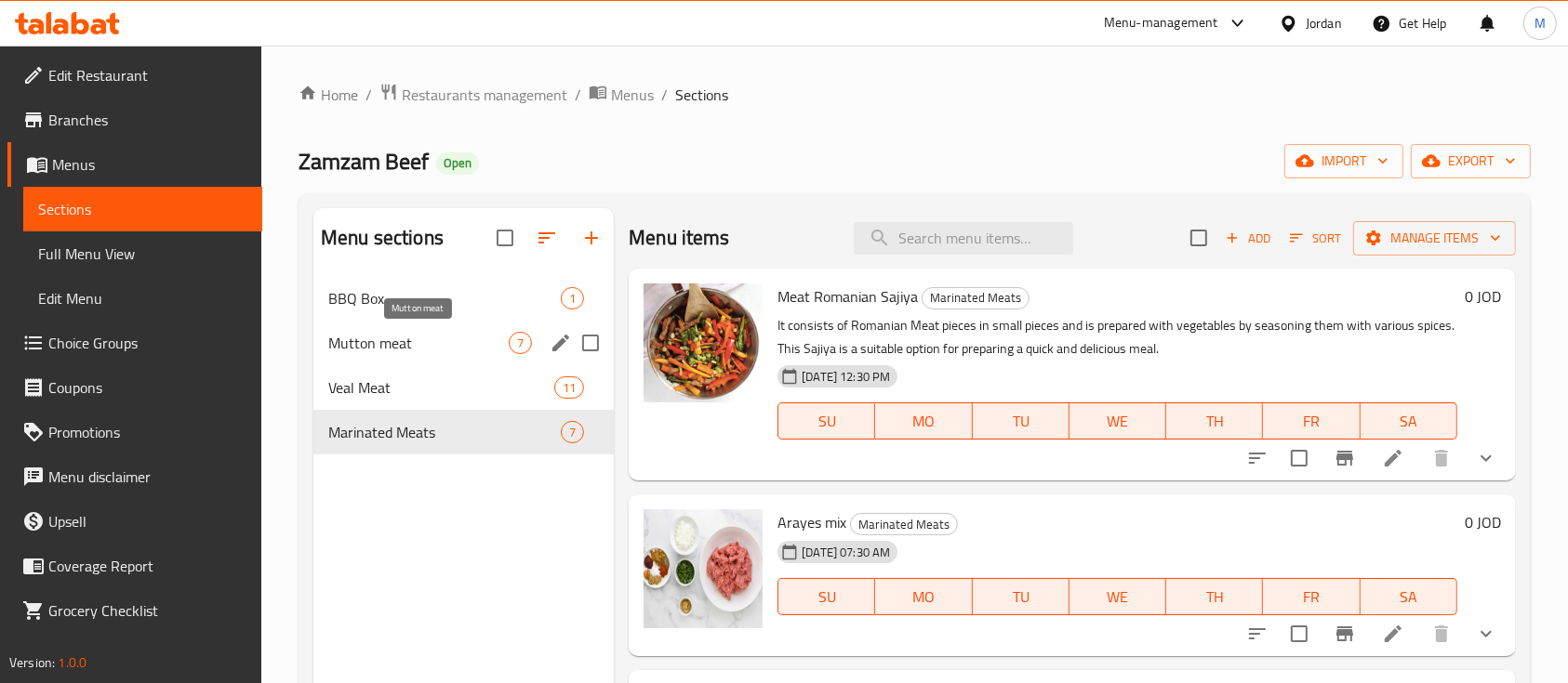
click at [431, 335] on span "Mutton meat" at bounding box center [418, 343] width 180 height 23
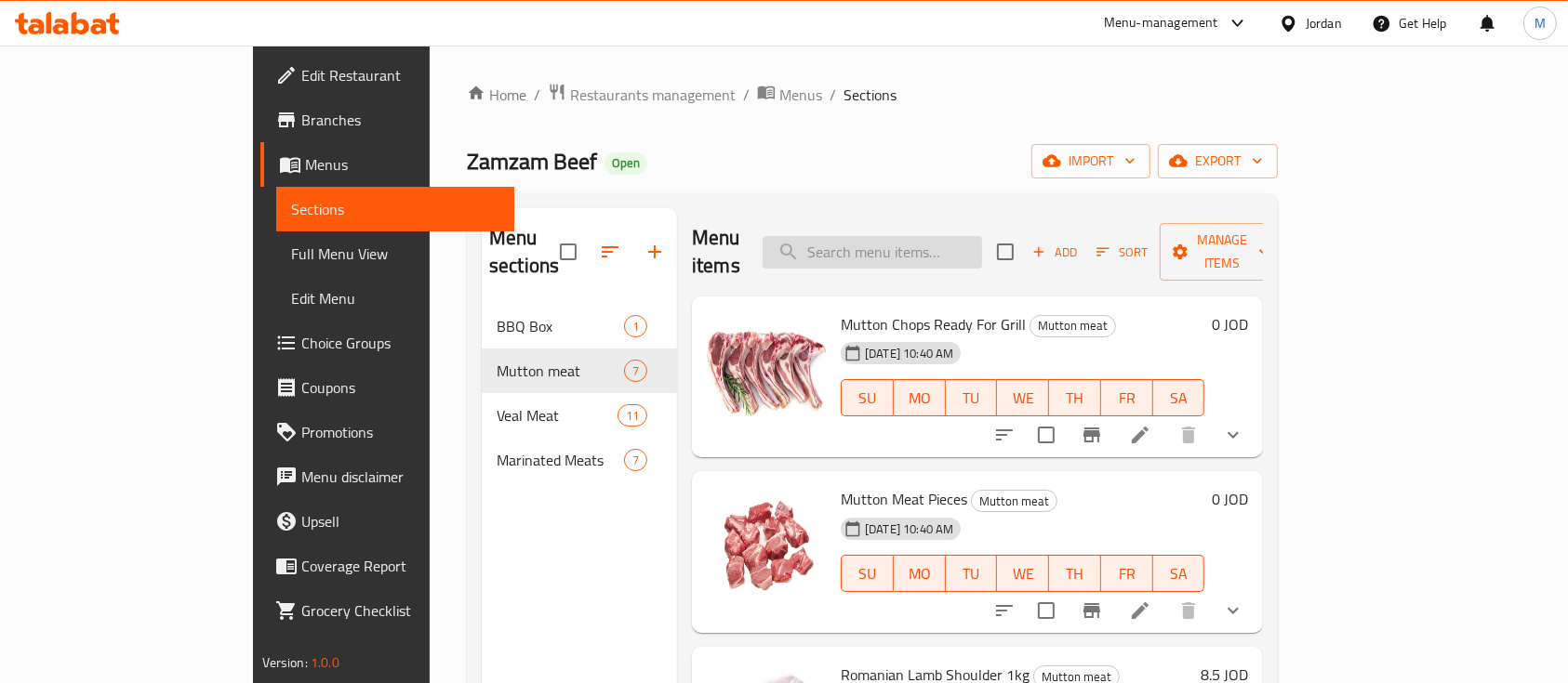
click at [925, 236] on input "search" at bounding box center [873, 252] width 220 height 32
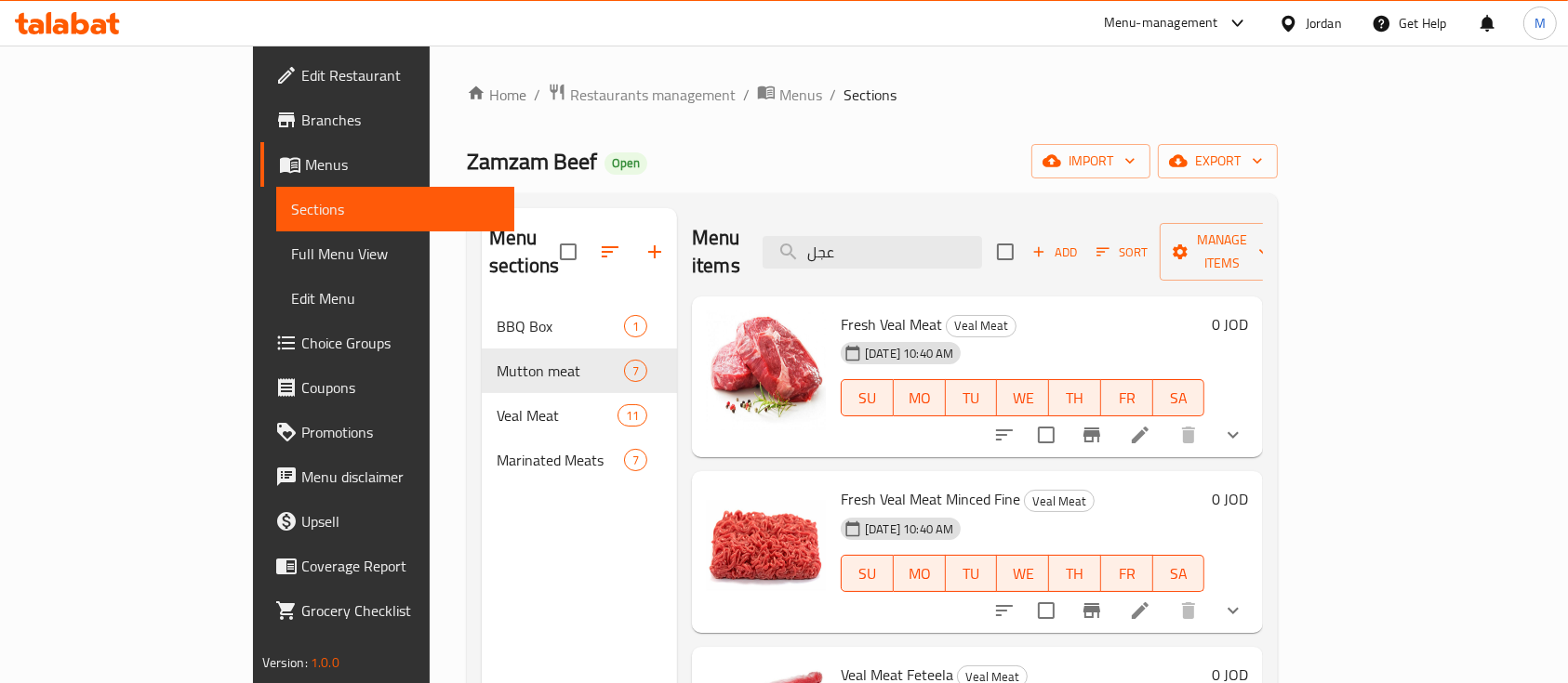
type input "عجل"
click at [1244, 424] on icon "show more" at bounding box center [1234, 436] width 23 height 23
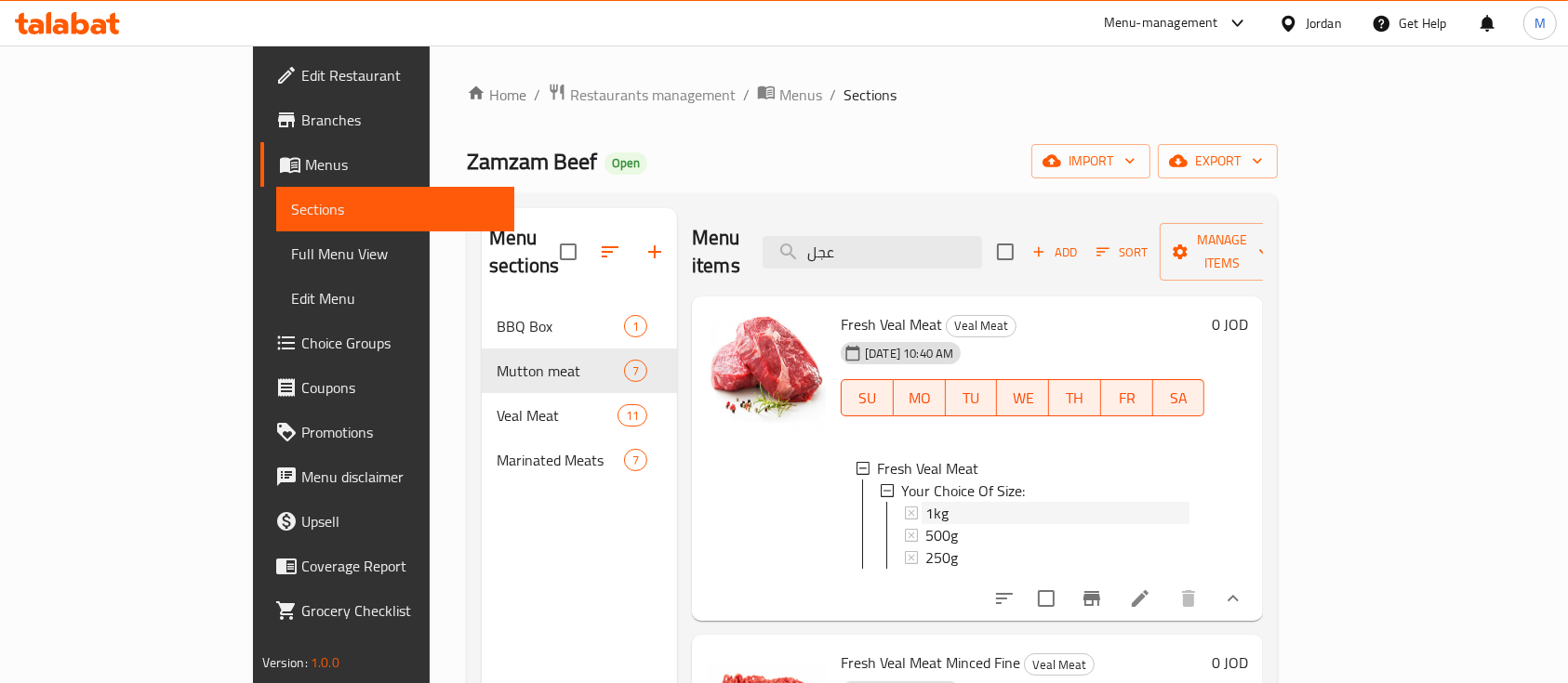
click at [960, 502] on div "1kg" at bounding box center [1057, 513] width 264 height 23
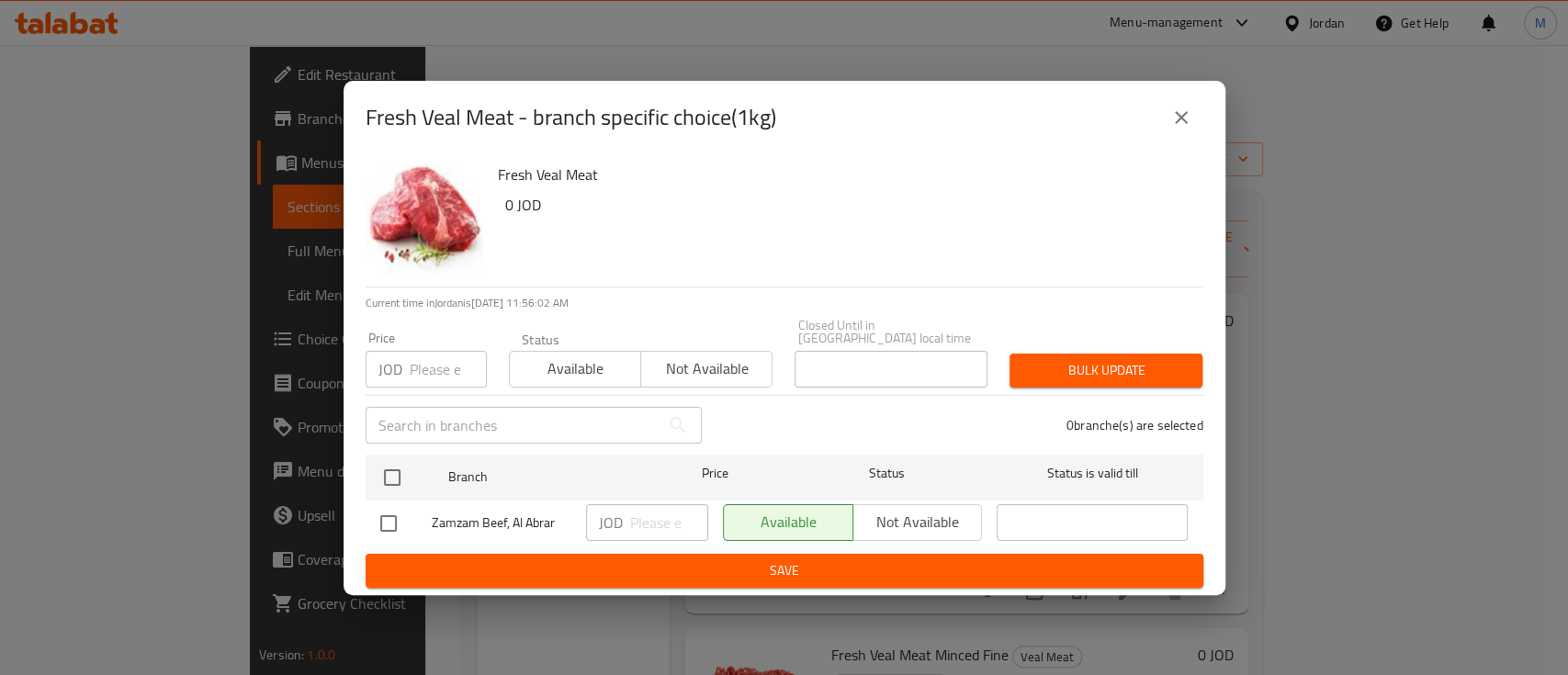
click at [1184, 128] on icon "close" at bounding box center [1181, 118] width 22 height 22
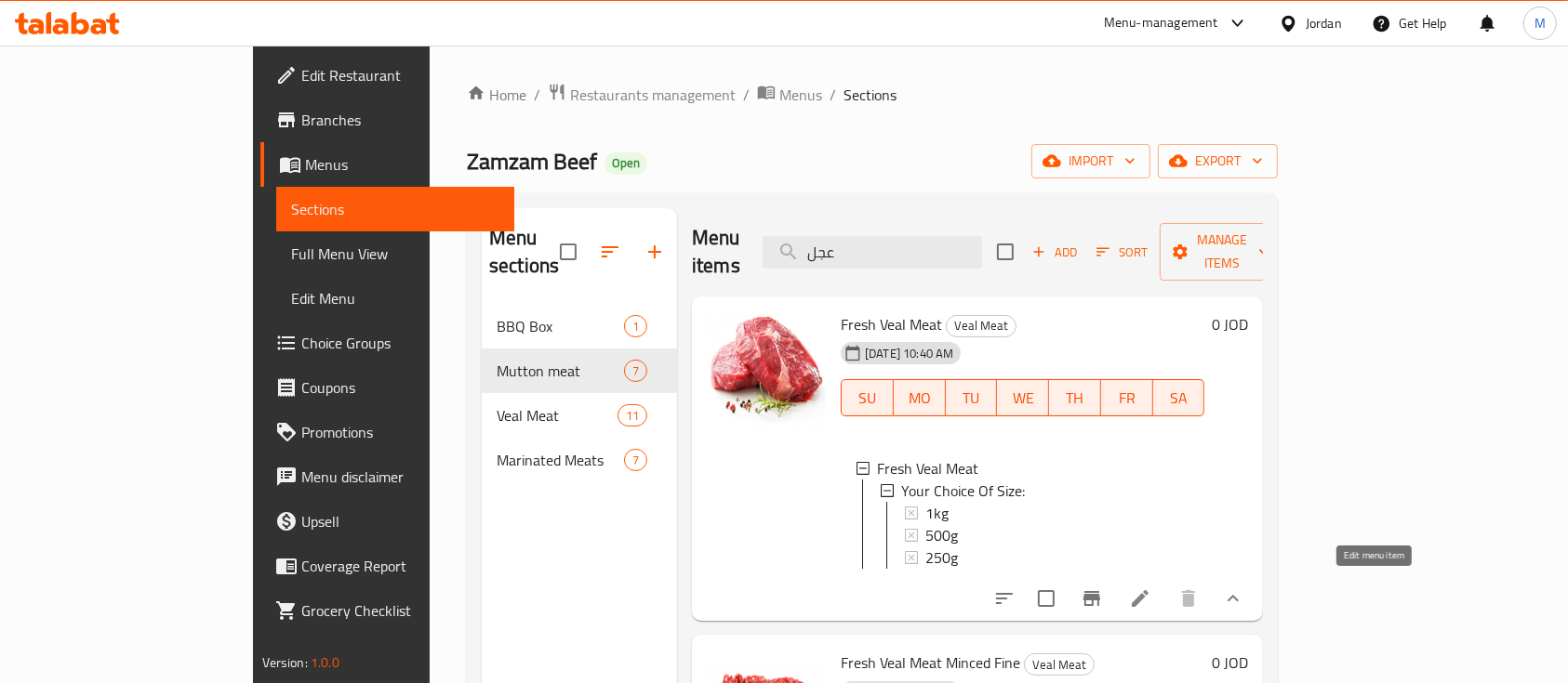
click at [1148, 596] on icon at bounding box center [1141, 599] width 17 height 17
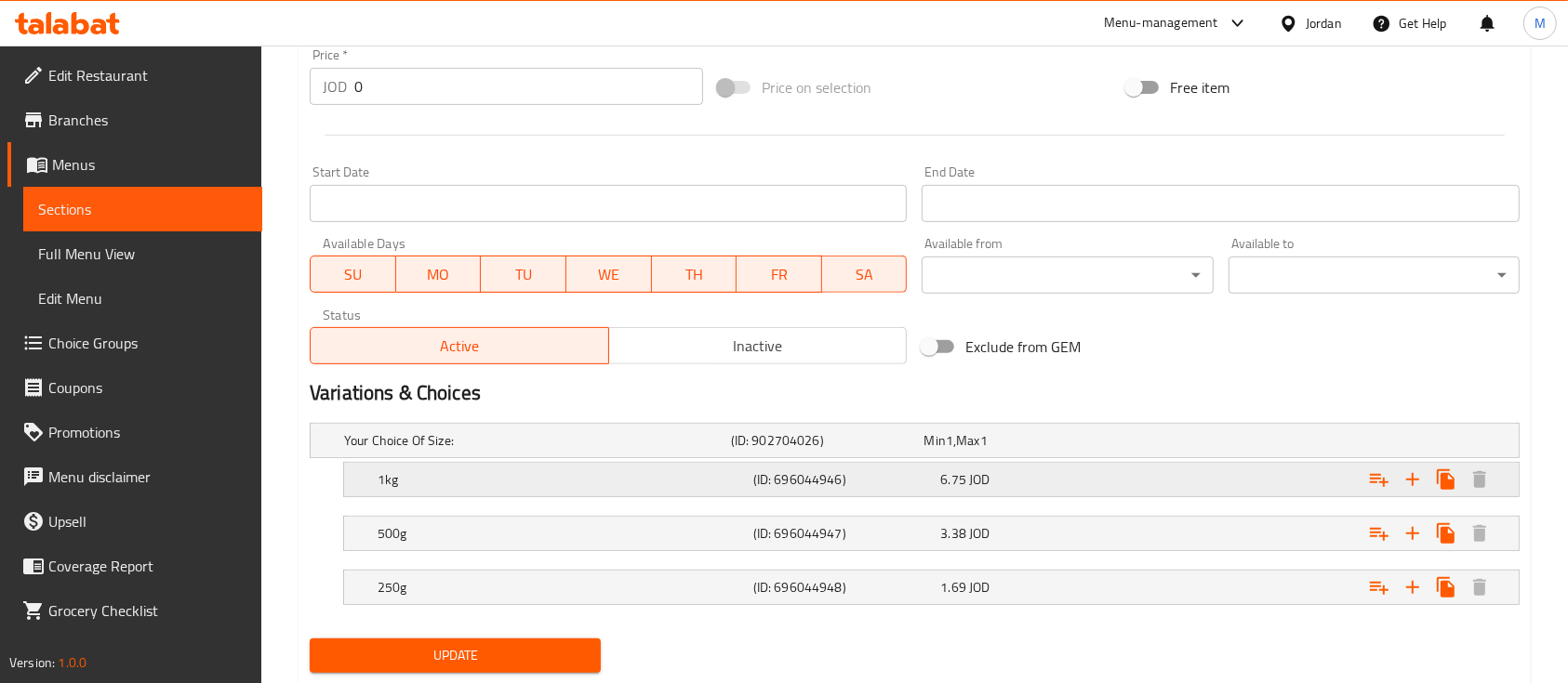
scroll to position [751, 0]
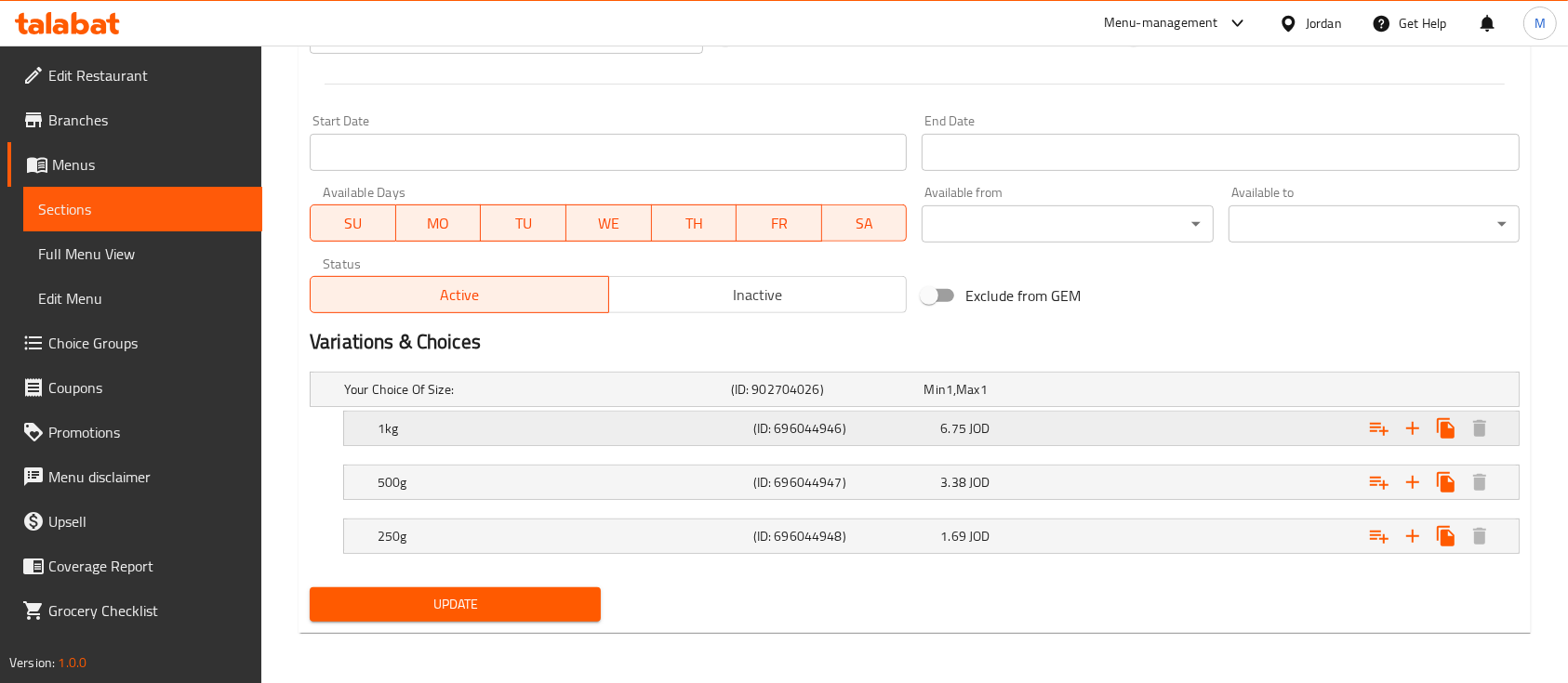
click at [1018, 428] on div "6.75 JOD" at bounding box center [1030, 429] width 180 height 19
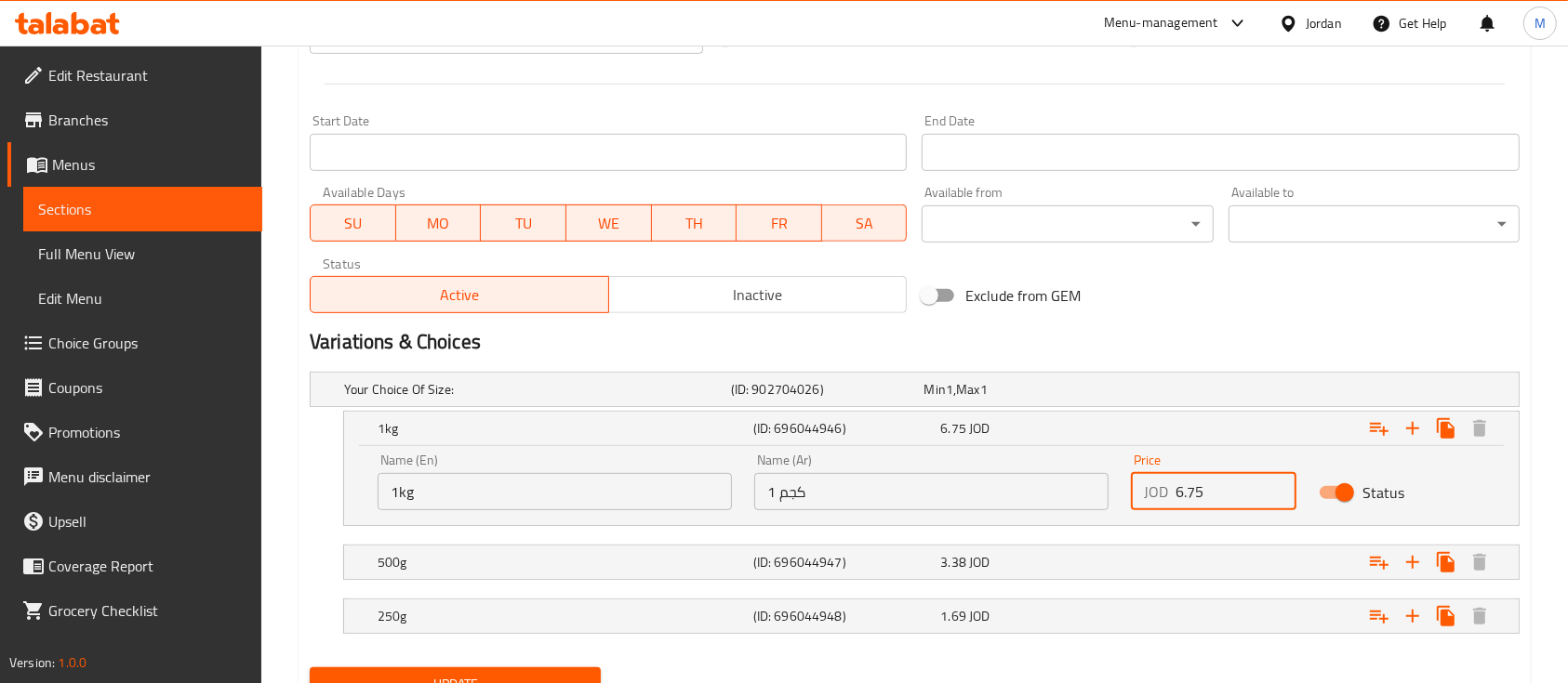
drag, startPoint x: 1221, startPoint y: 498, endPoint x: 1143, endPoint y: 502, distance: 78.1
click at [1144, 504] on div "JOD 6.75 Price" at bounding box center [1214, 492] width 166 height 37
type input "7"
click at [1100, 549] on div "3.38 JOD" at bounding box center [1030, 562] width 188 height 26
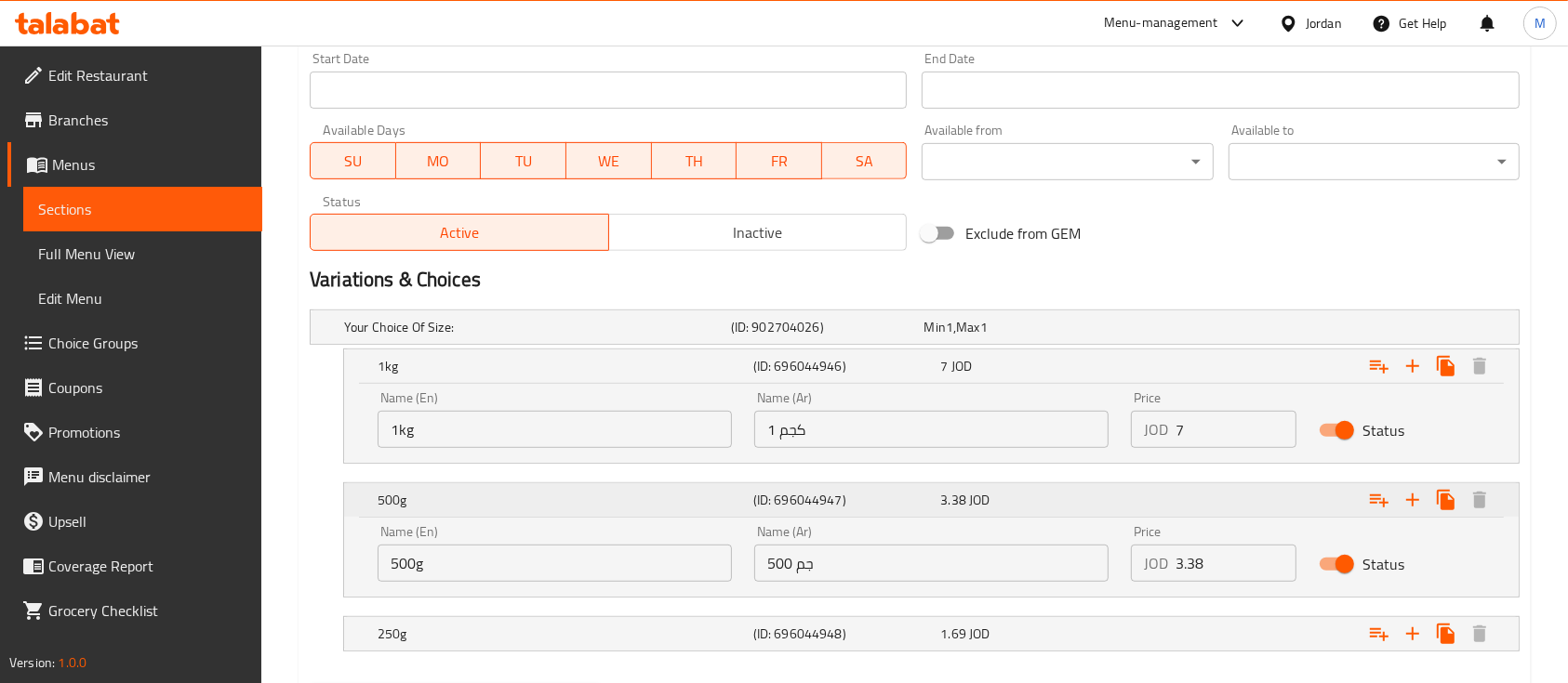
scroll to position [876, 0]
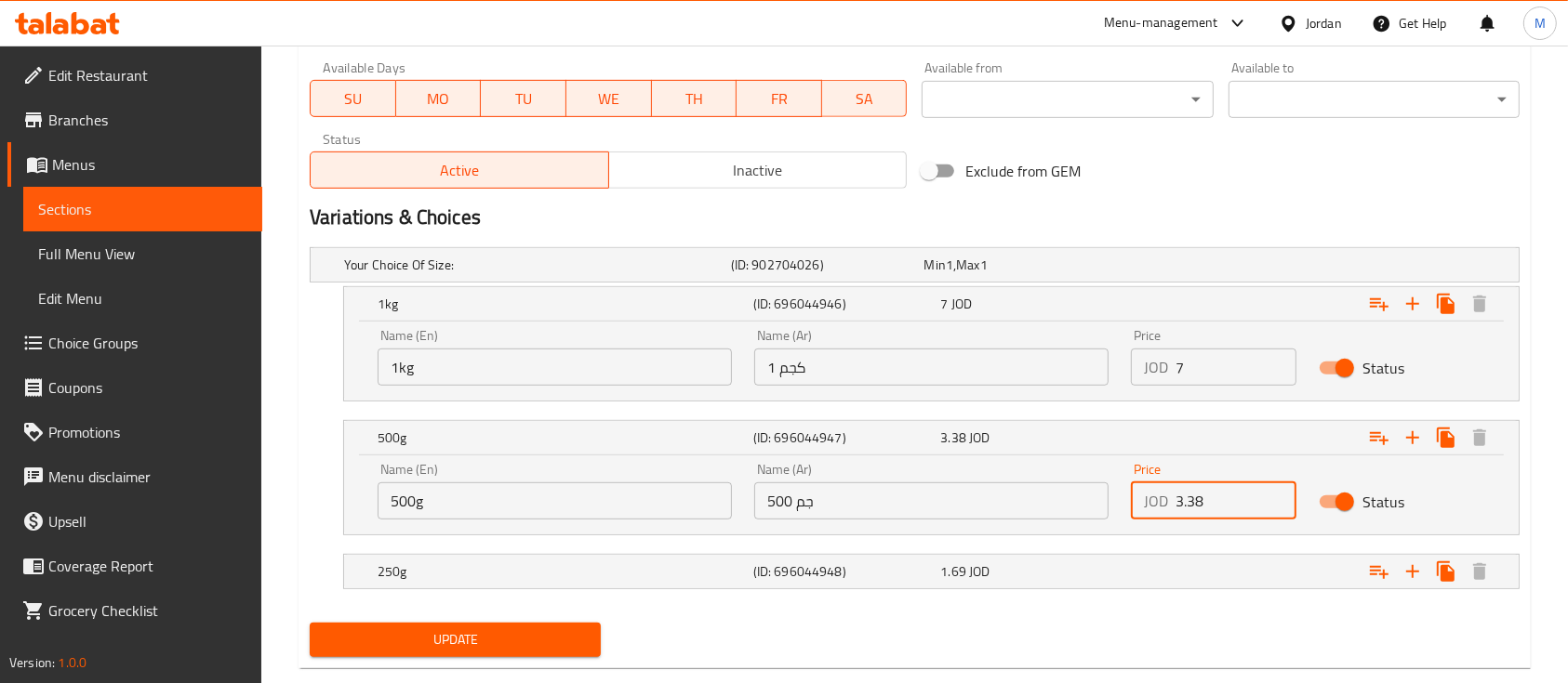
drag, startPoint x: 1213, startPoint y: 501, endPoint x: 1145, endPoint y: 512, distance: 68.9
click at [1145, 512] on div "JOD 3.38 Price" at bounding box center [1214, 500] width 166 height 37
type input "3.5"
click at [1113, 571] on div "1.69 JOD" at bounding box center [1030, 572] width 180 height 19
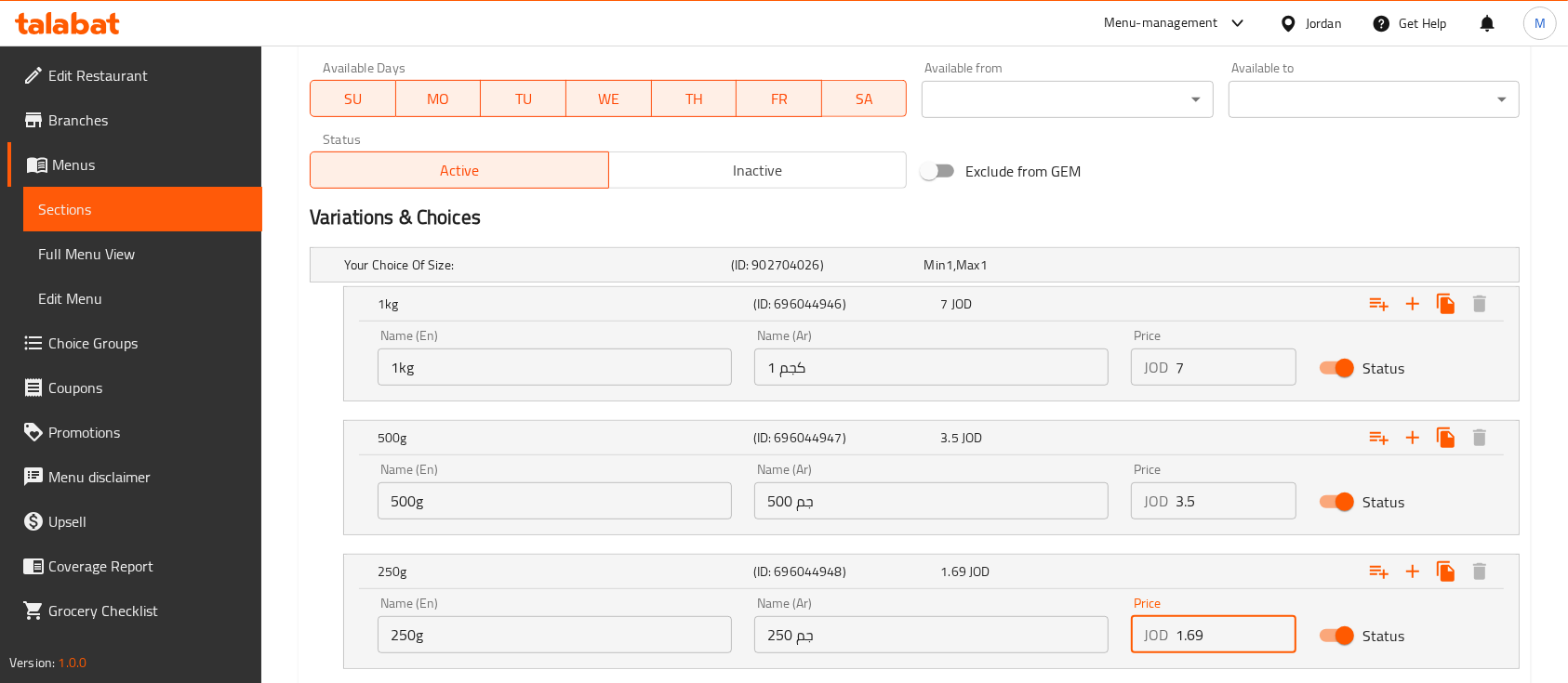
drag, startPoint x: 1223, startPoint y: 639, endPoint x: 1190, endPoint y: 641, distance: 33.1
click at [1190, 641] on input "1.69" at bounding box center [1236, 635] width 121 height 37
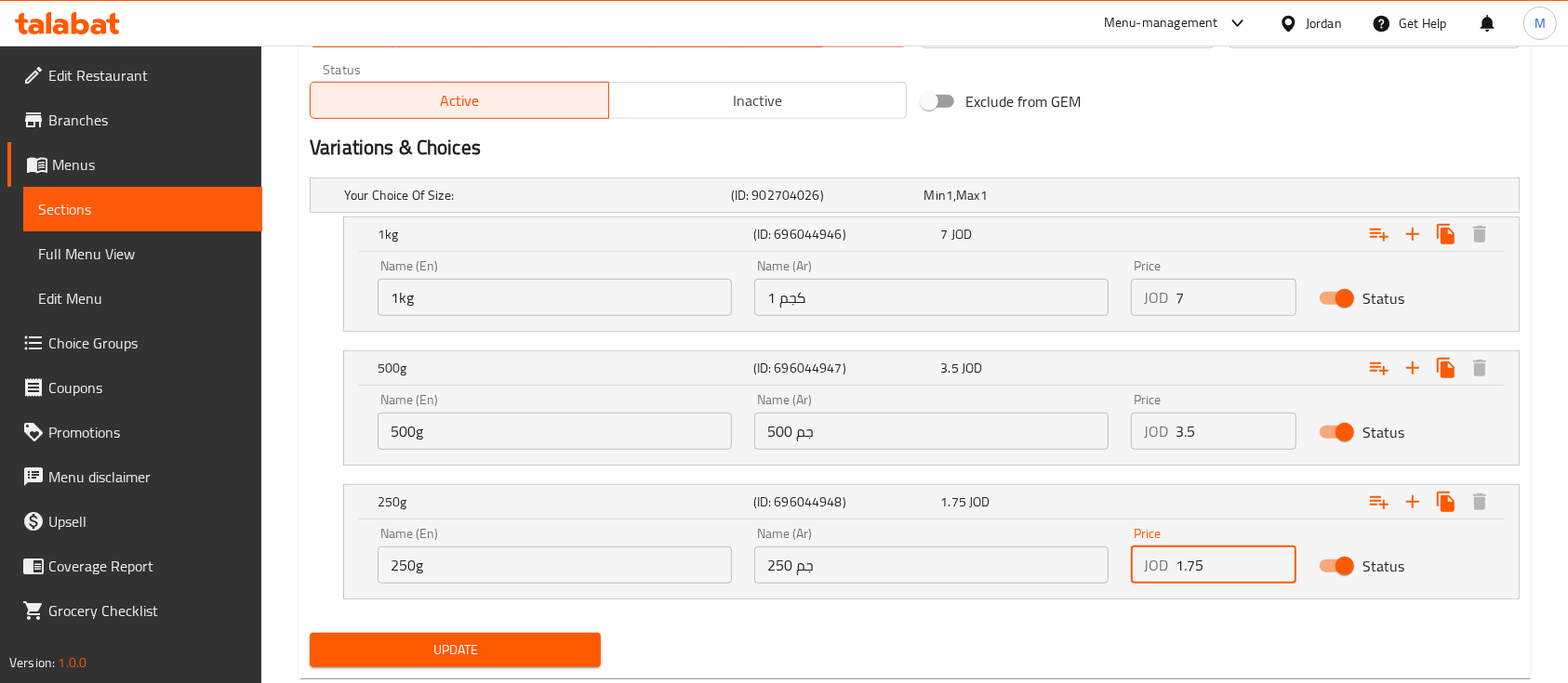
scroll to position [991, 0]
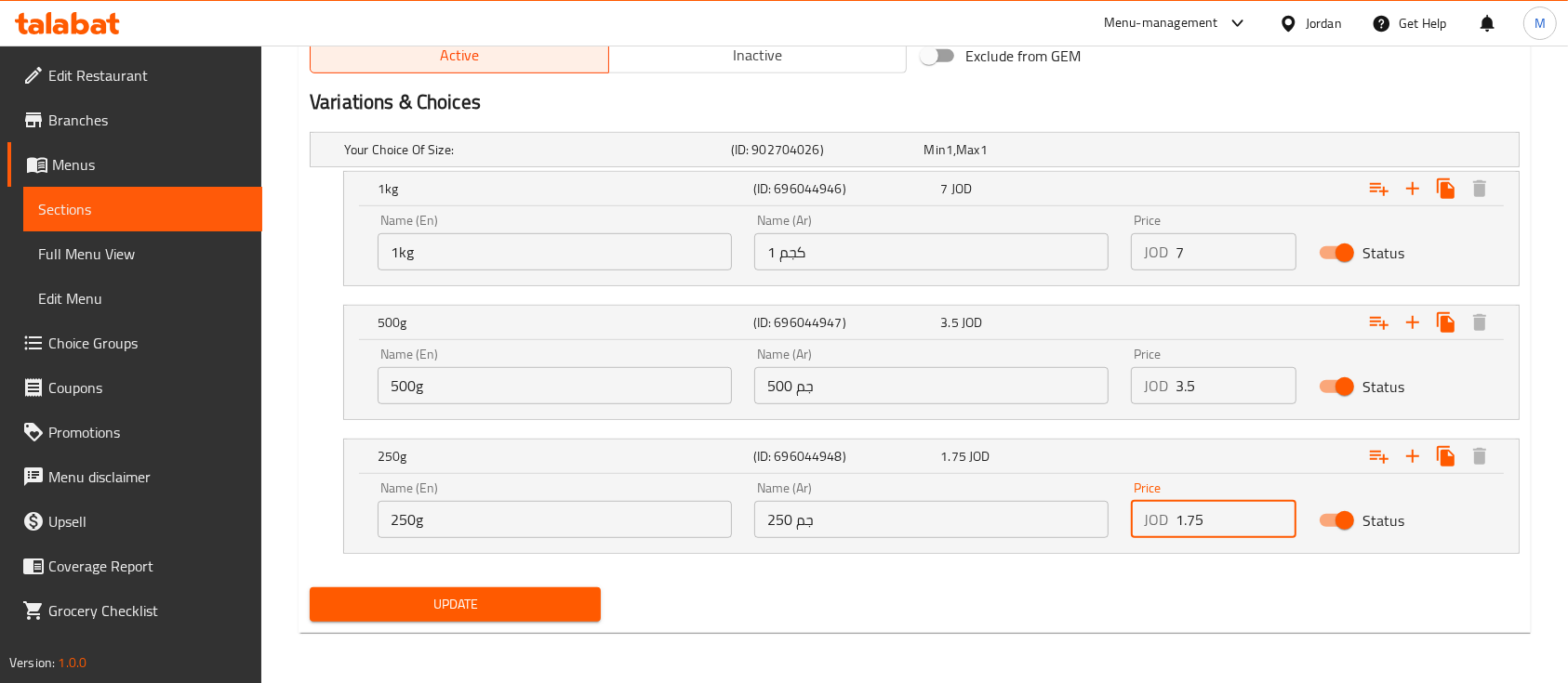
type input "1.75"
click at [573, 594] on span "Update" at bounding box center [456, 604] width 261 height 24
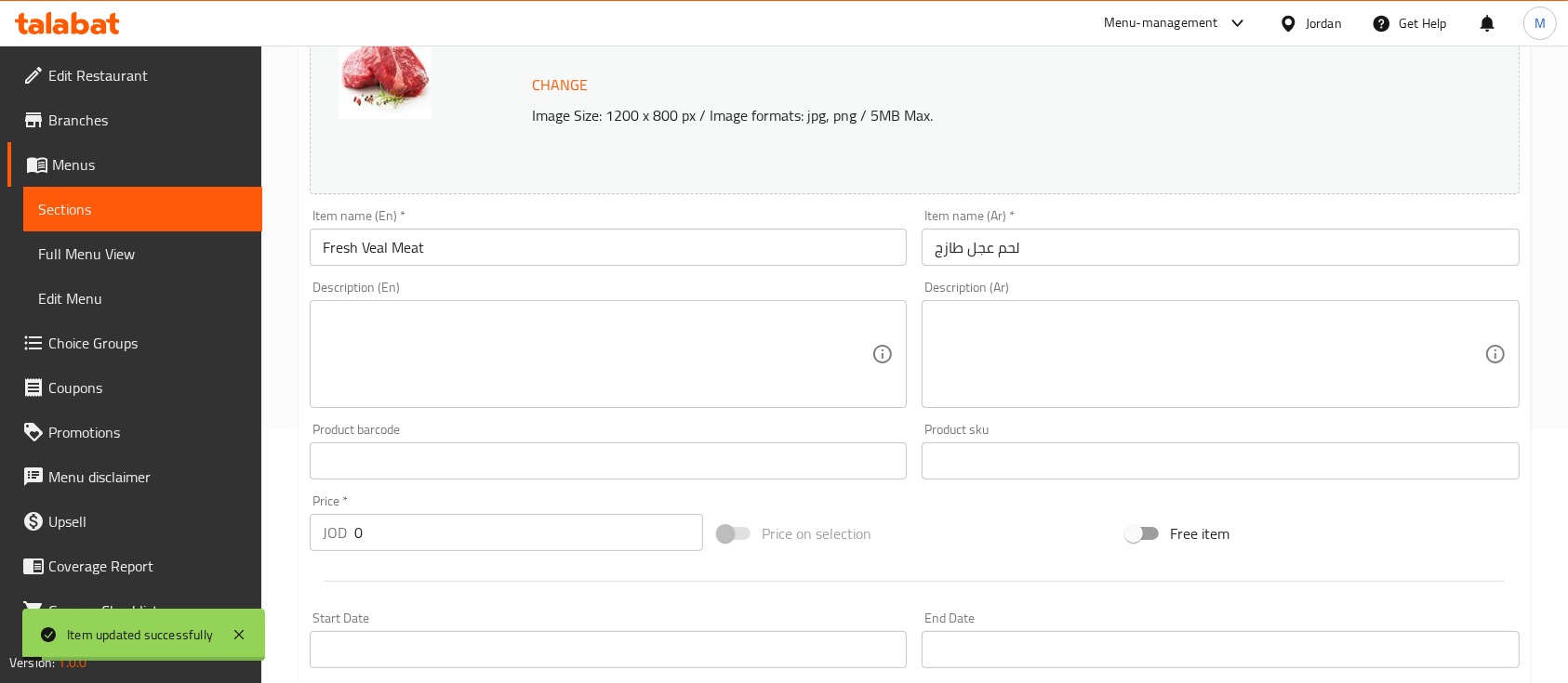
scroll to position [0, 0]
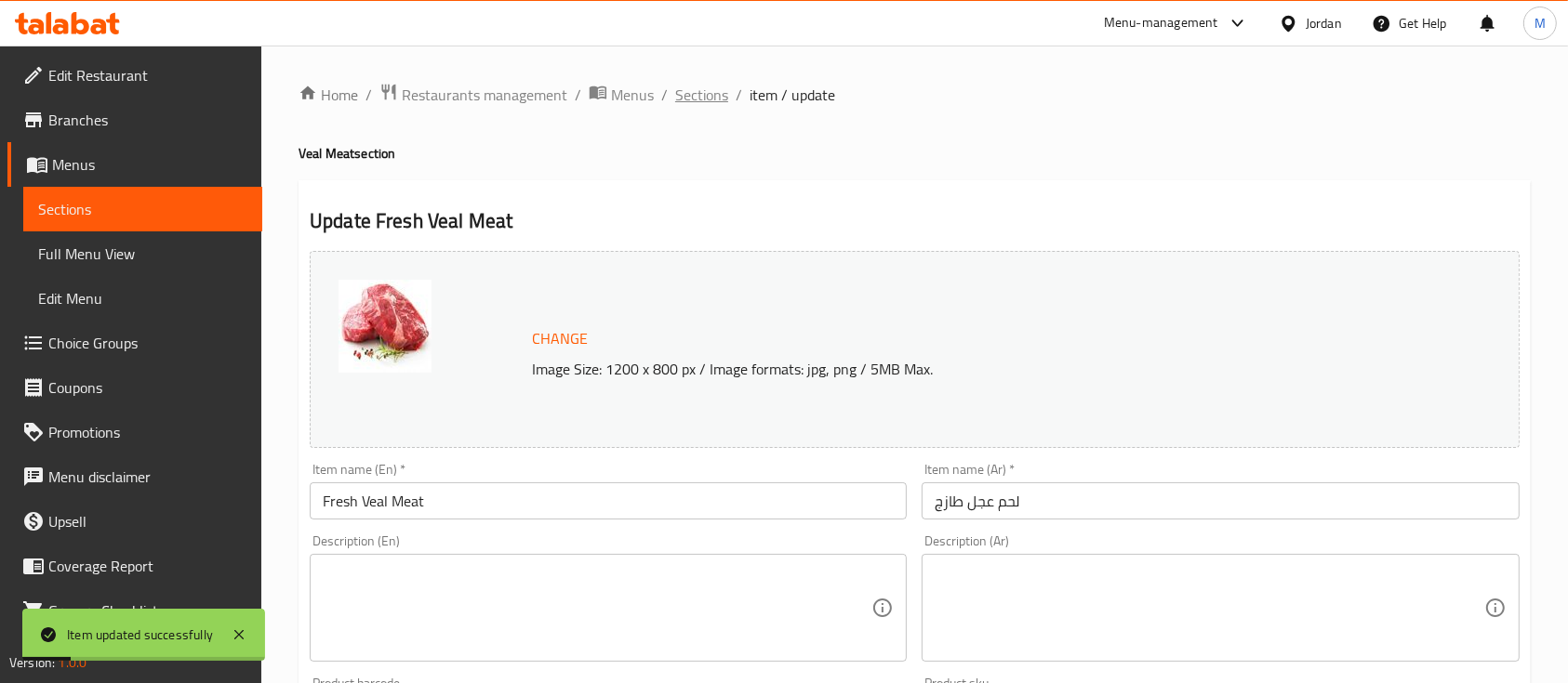
click at [707, 102] on span "Sections" at bounding box center [702, 95] width 53 height 23
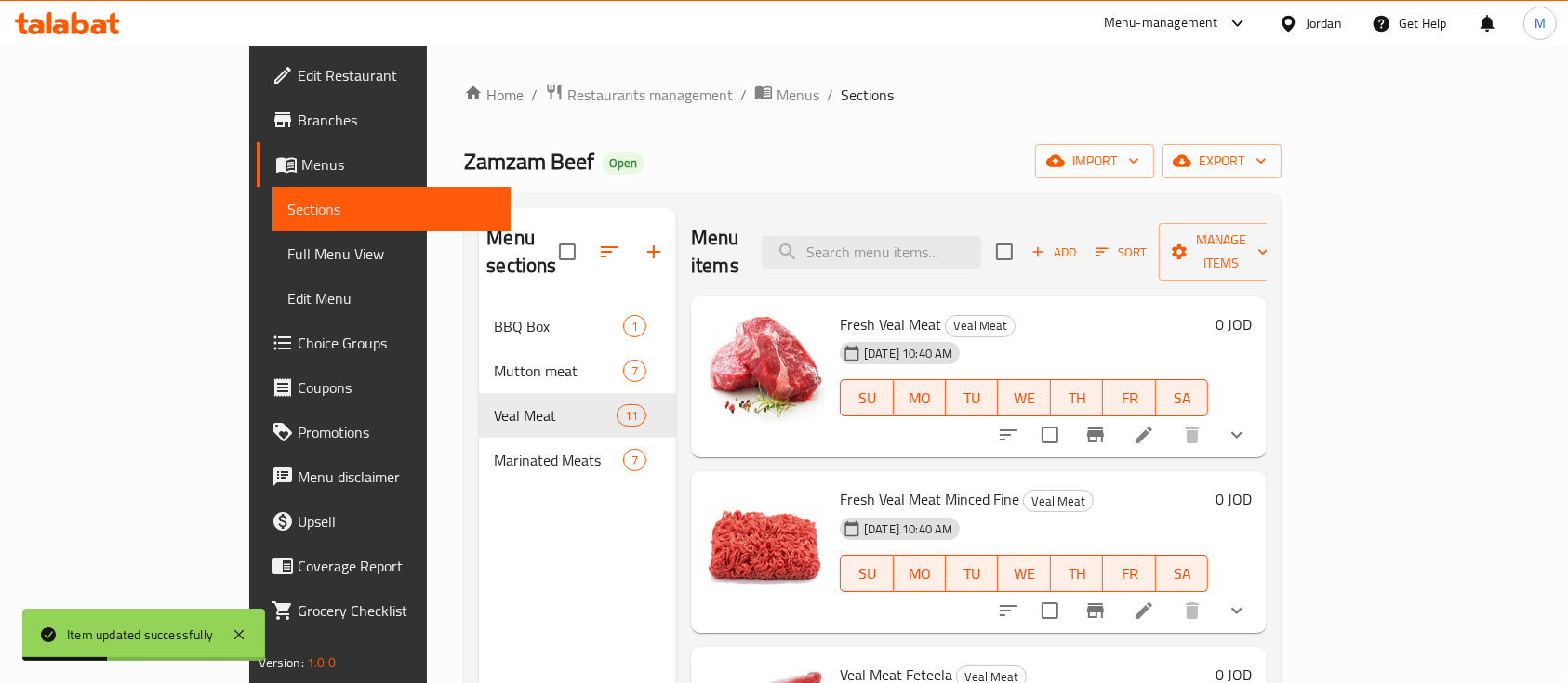
click at [1259, 588] on button "show more" at bounding box center [1236, 610] width 45 height 45
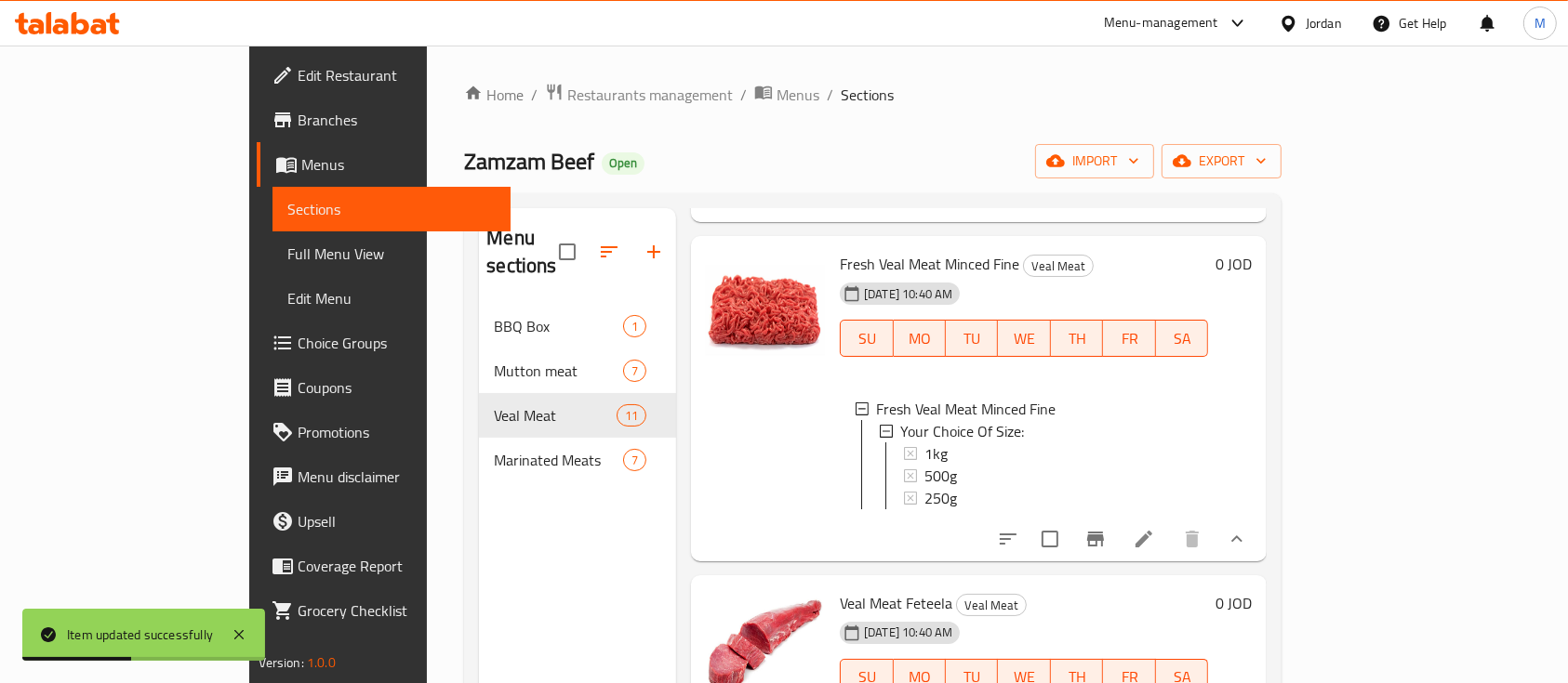
scroll to position [247, 0]
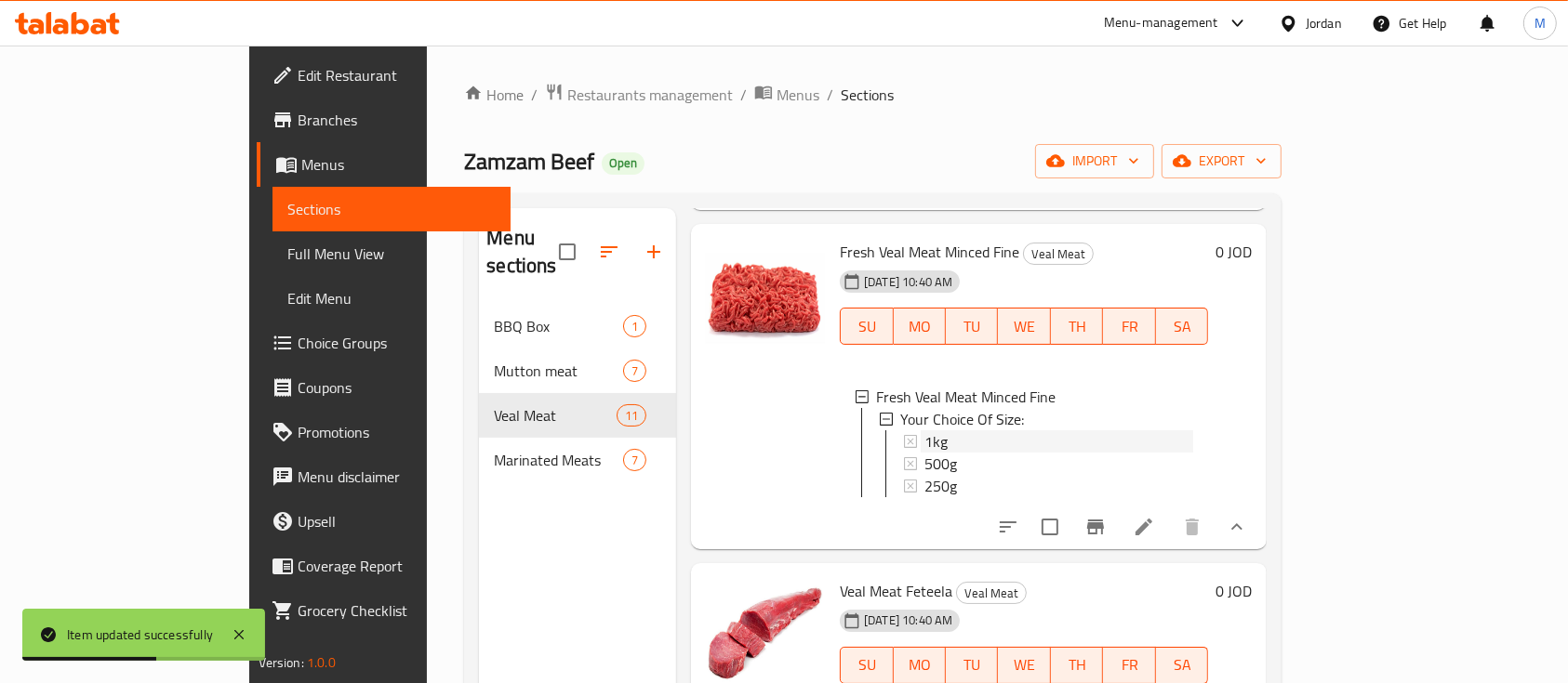
click at [925, 430] on div "1kg" at bounding box center [1059, 441] width 269 height 23
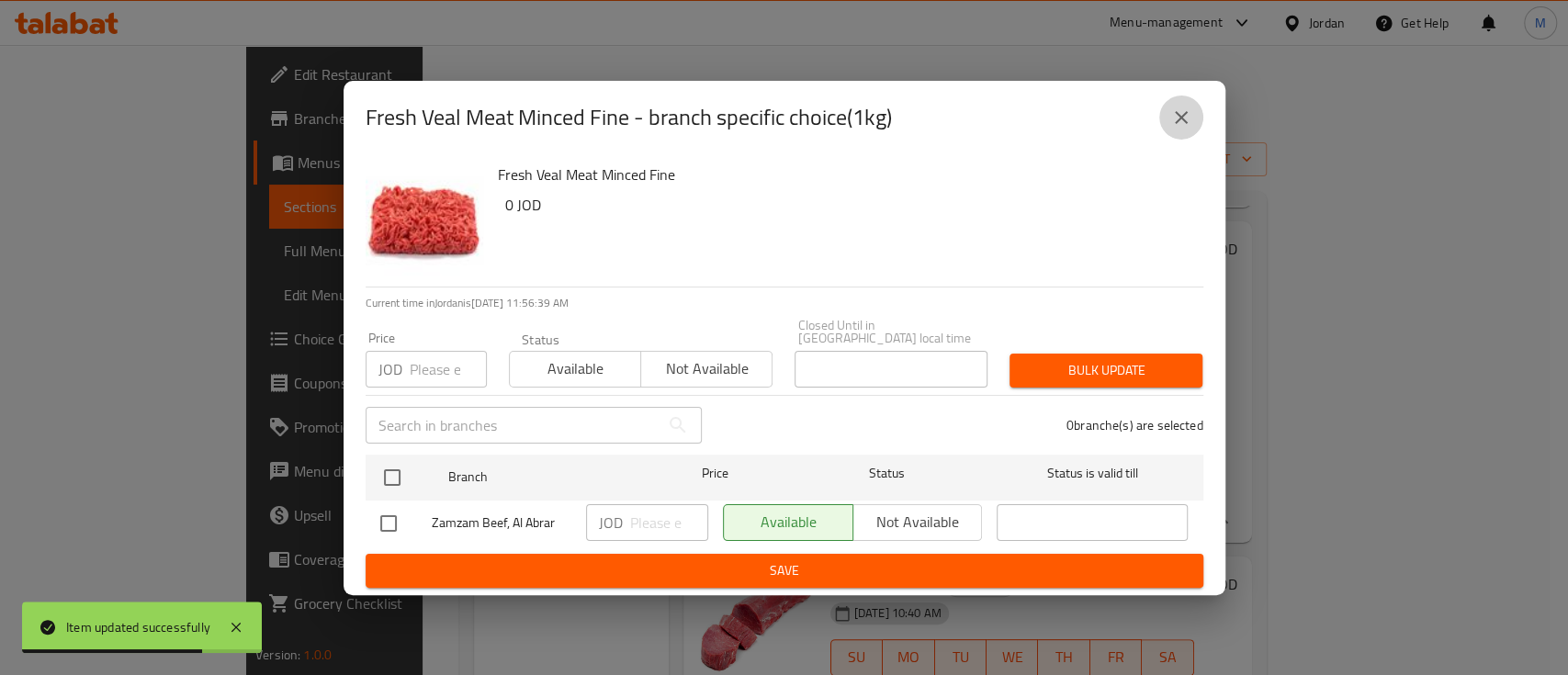
click at [1173, 128] on icon "close" at bounding box center [1181, 118] width 22 height 22
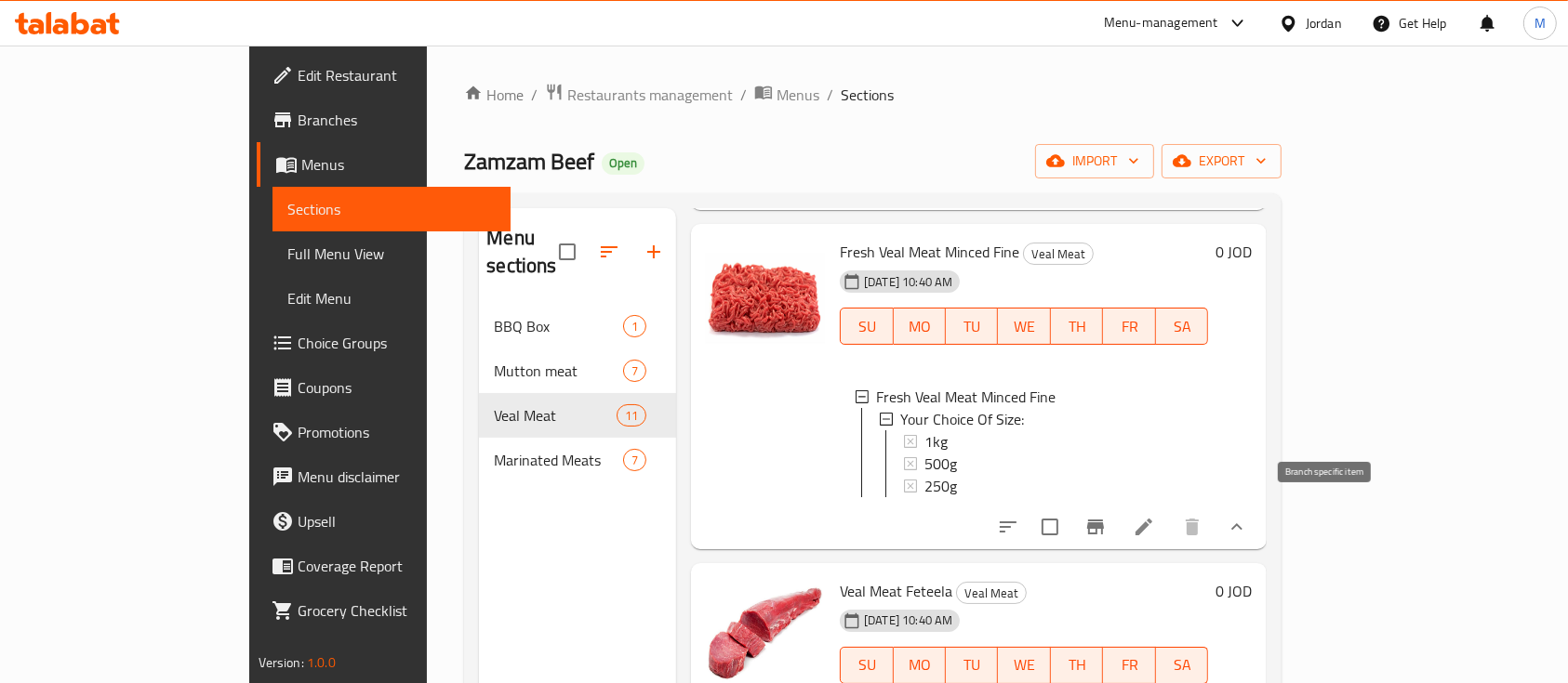
click at [1104, 520] on icon "Branch-specific-item" at bounding box center [1095, 528] width 17 height 15
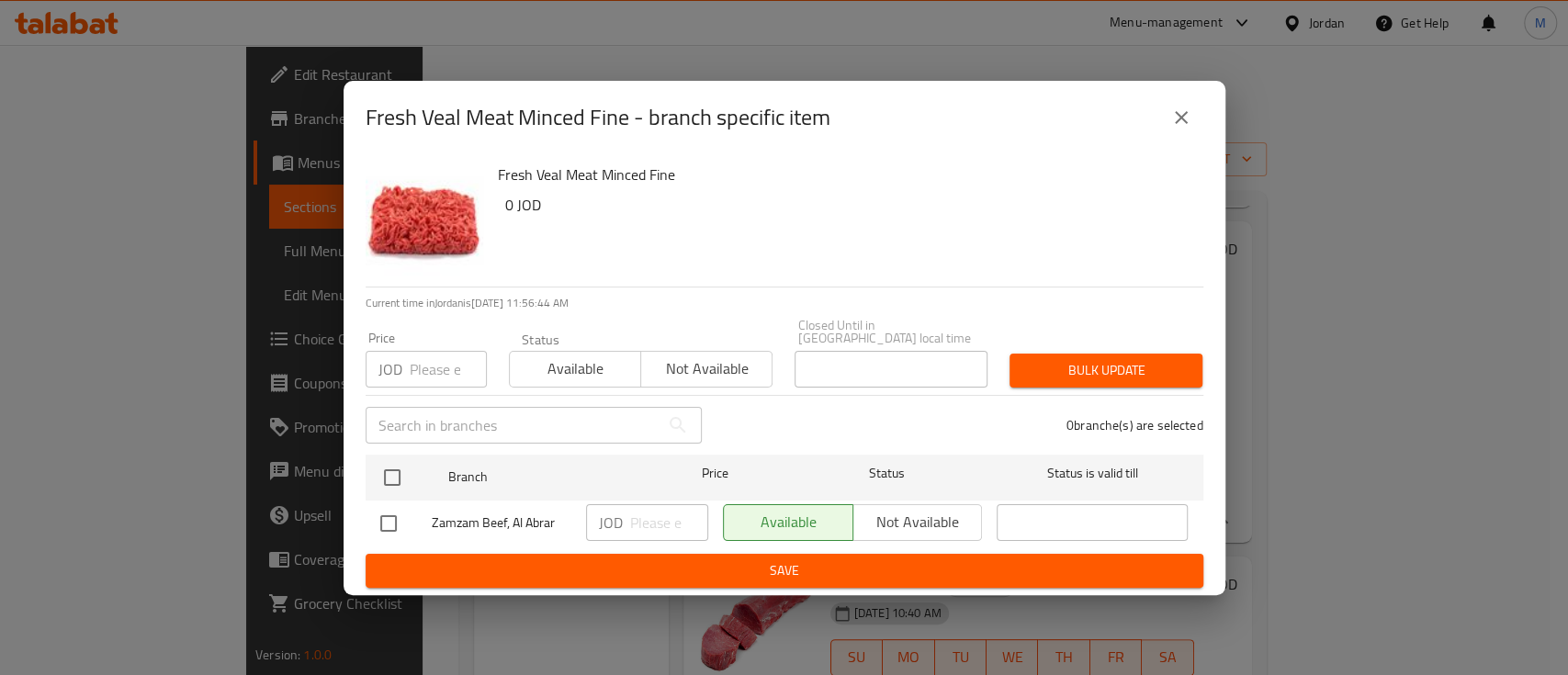
click at [1170, 125] on icon "close" at bounding box center [1181, 118] width 22 height 22
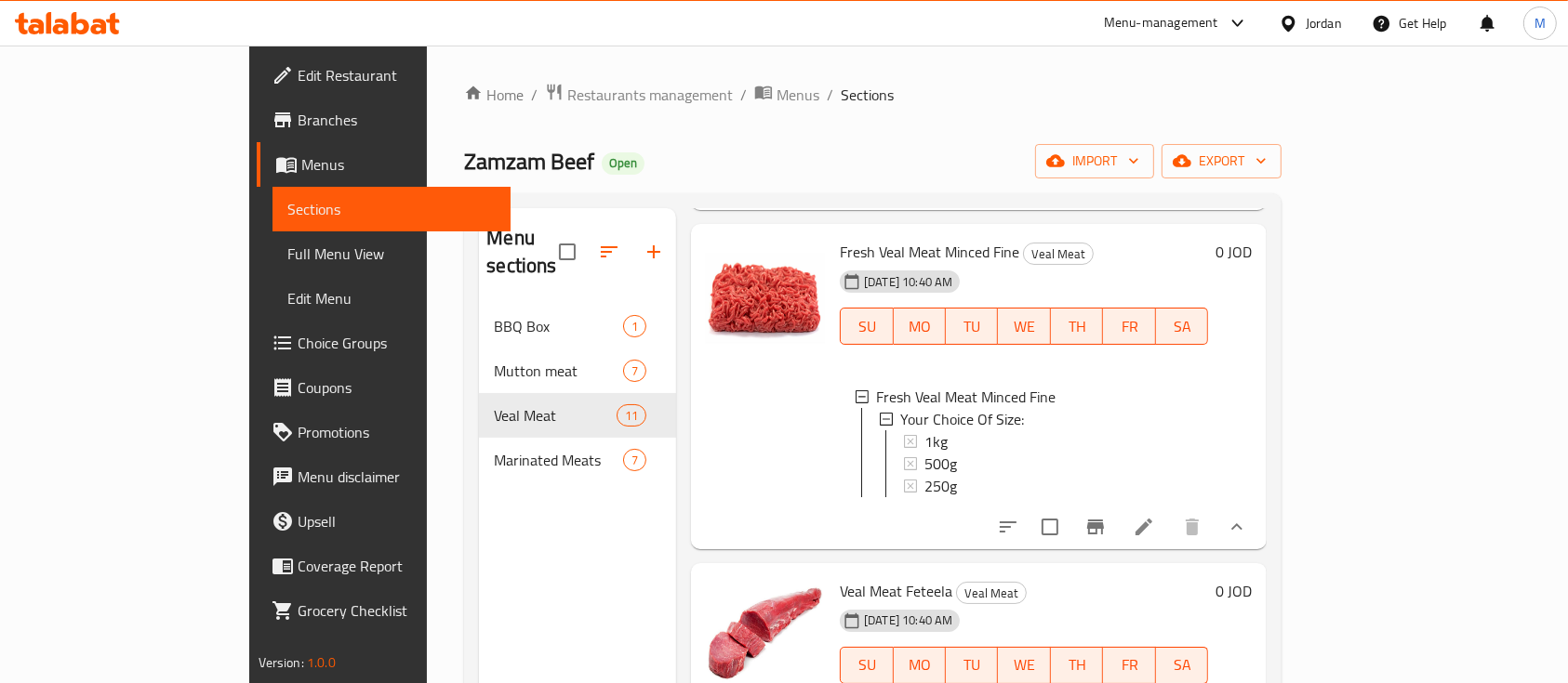
click at [1155, 525] on icon at bounding box center [1144, 528] width 23 height 23
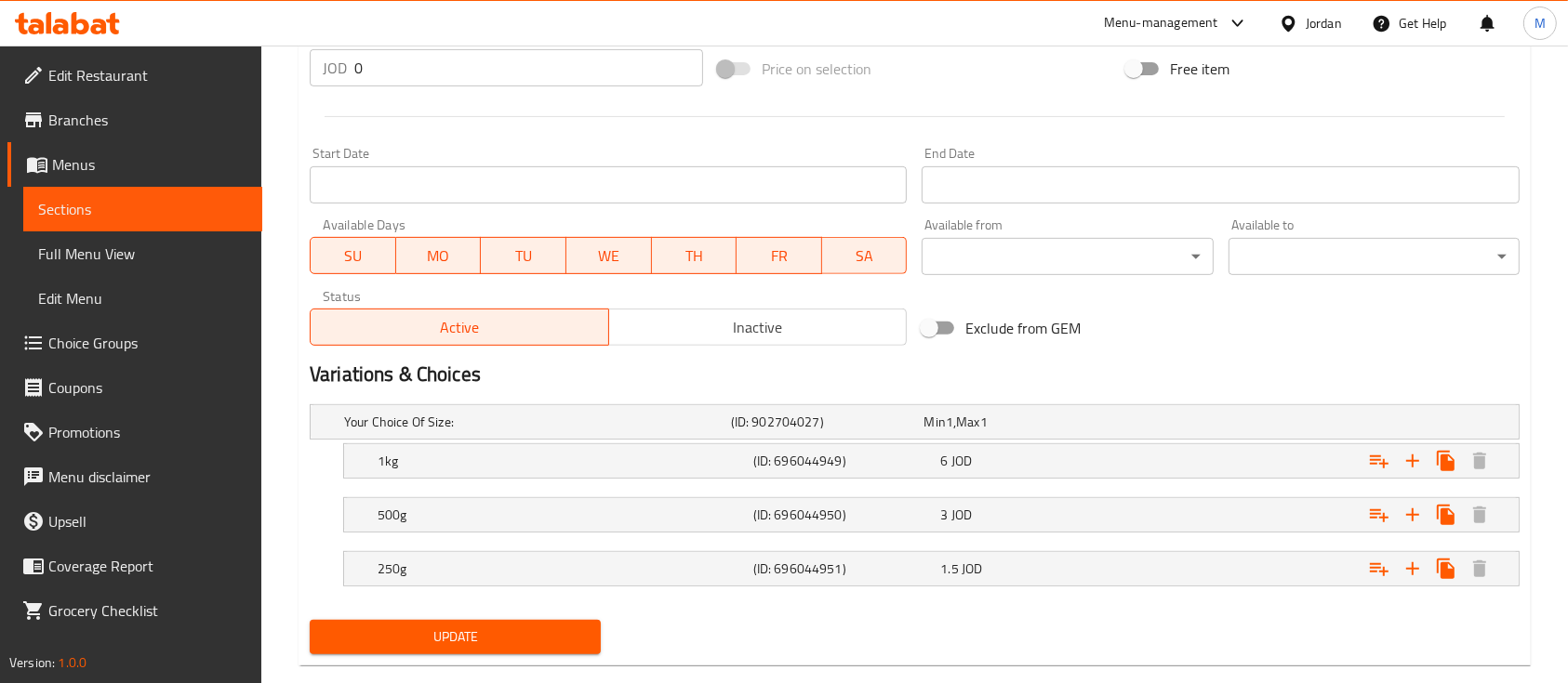
scroll to position [744, 0]
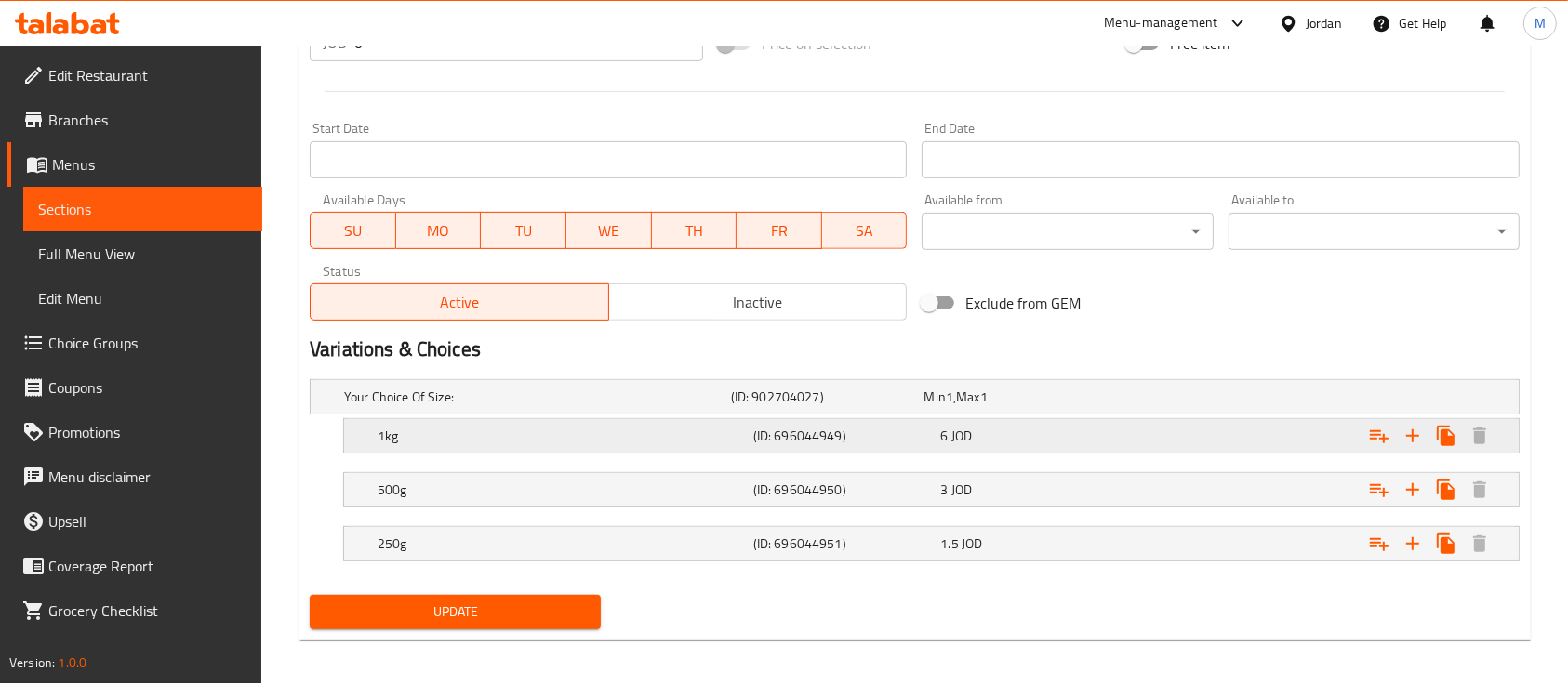
click at [1079, 428] on div "6 JOD" at bounding box center [1030, 437] width 180 height 19
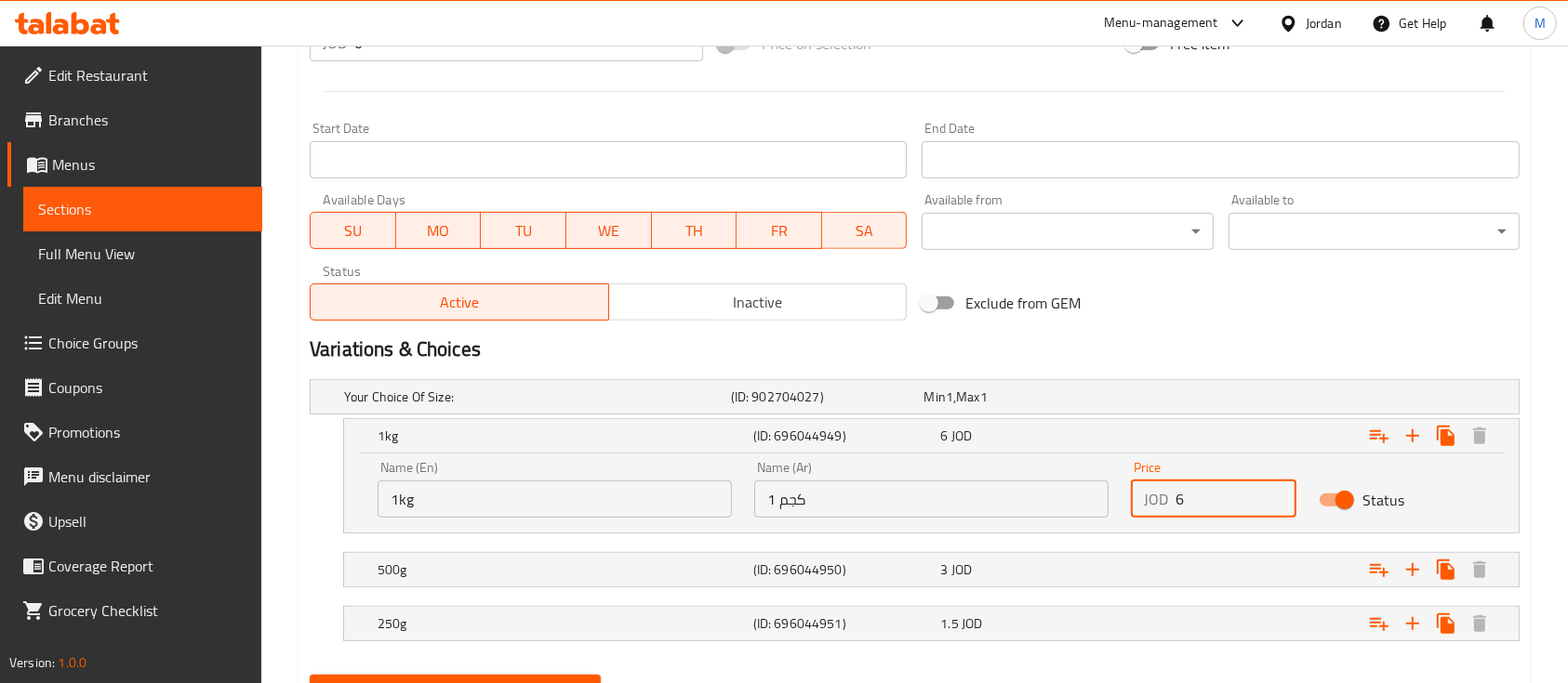
drag, startPoint x: 1169, startPoint y: 504, endPoint x: 1154, endPoint y: 507, distance: 15.3
click at [1156, 507] on div "JOD 6 Price" at bounding box center [1214, 498] width 166 height 37
type input "7"
click at [1168, 551] on div "Expand" at bounding box center [1312, 569] width 376 height 41
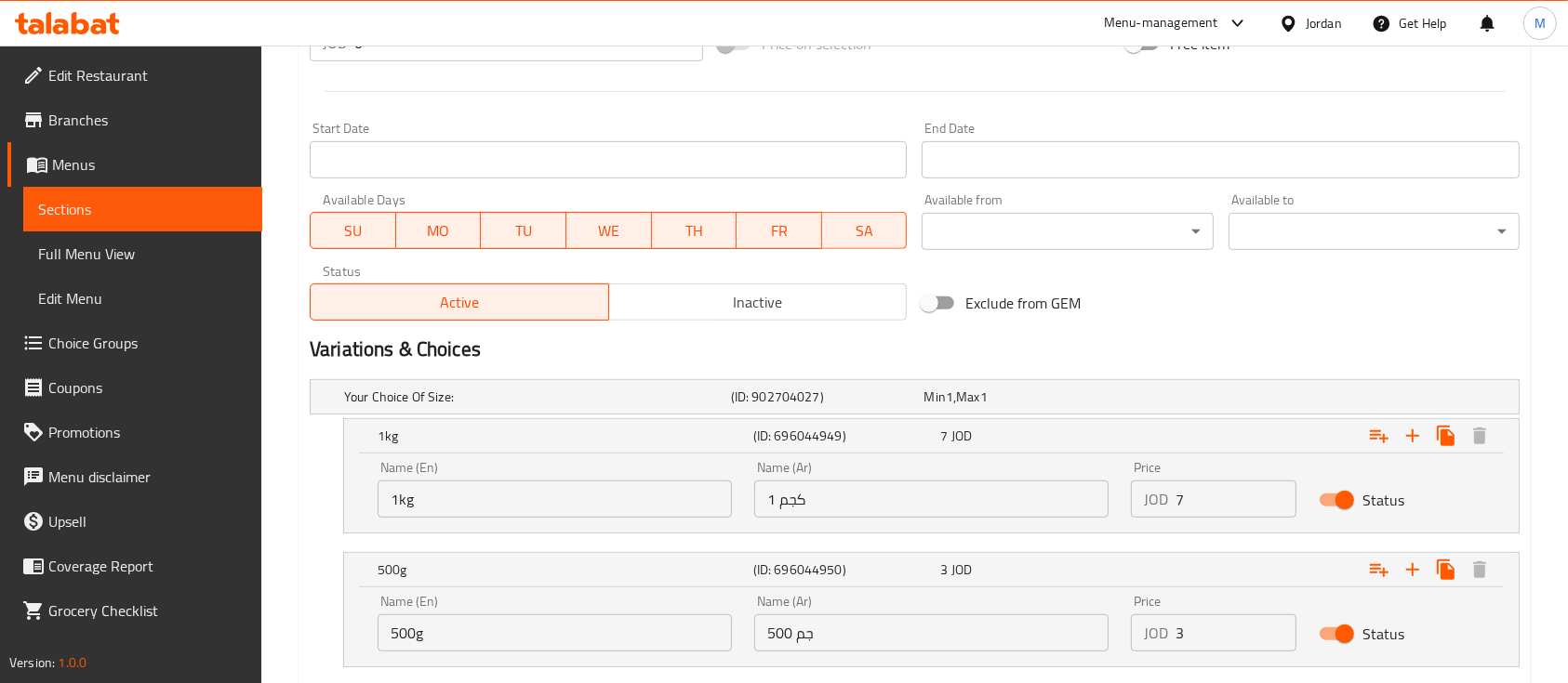
click at [1200, 623] on input "3" at bounding box center [1236, 633] width 121 height 37
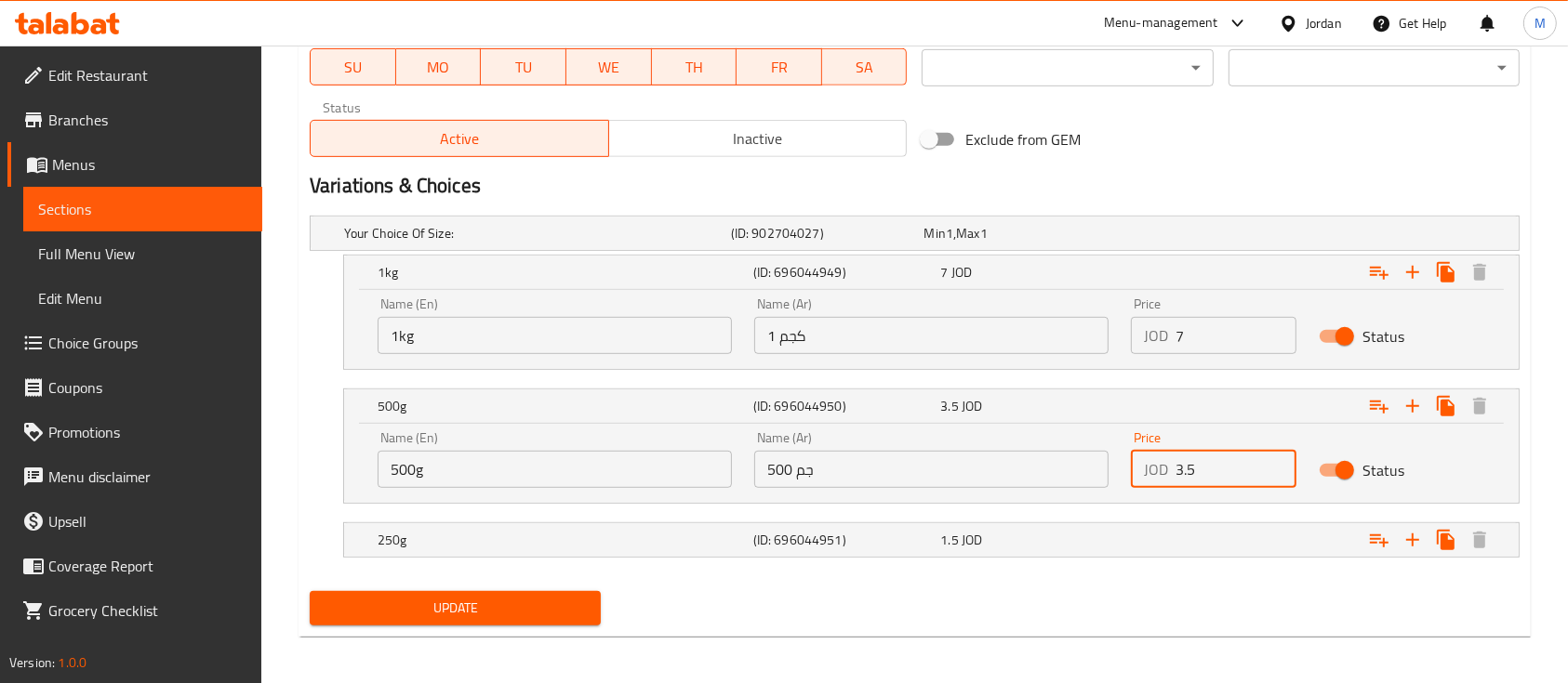
scroll to position [911, 0]
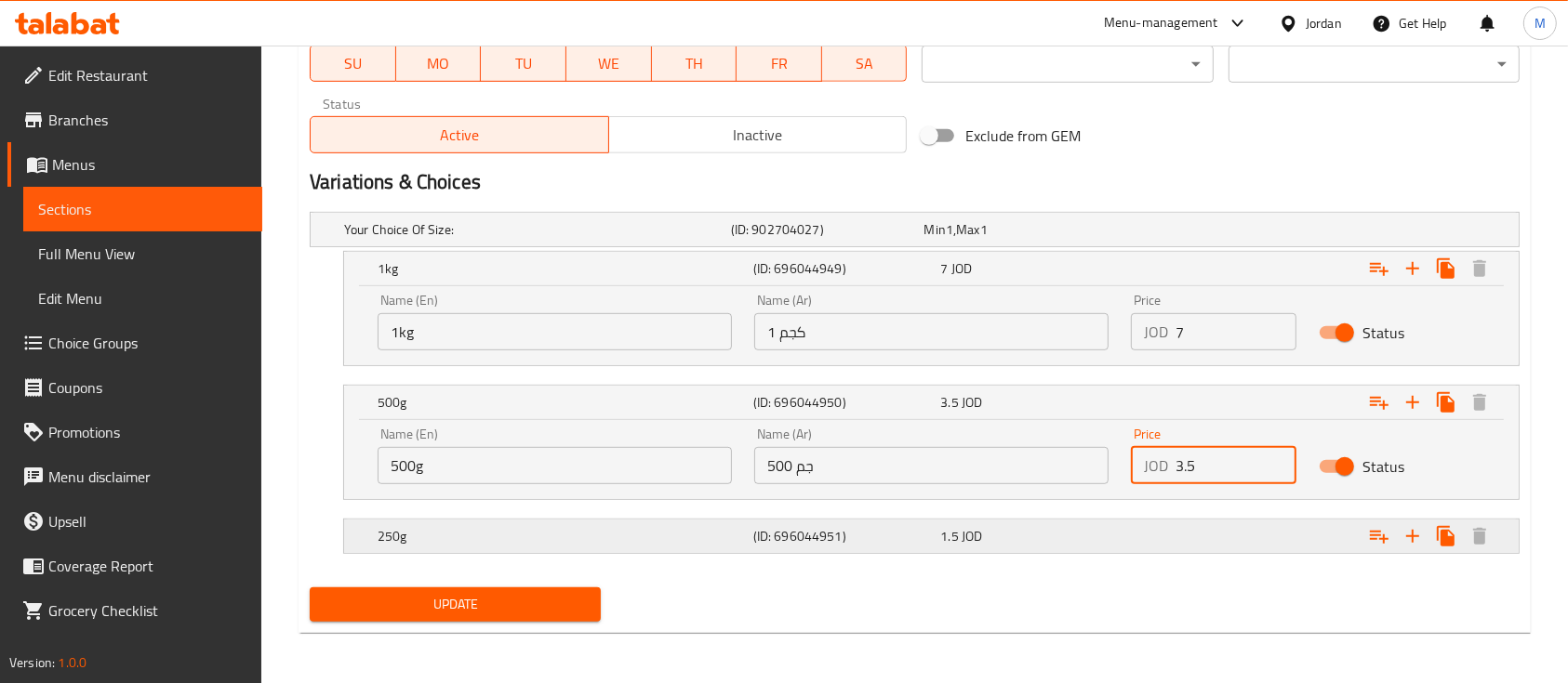
type input "3.5"
click at [1117, 535] on div "1.5 JOD" at bounding box center [1030, 537] width 180 height 19
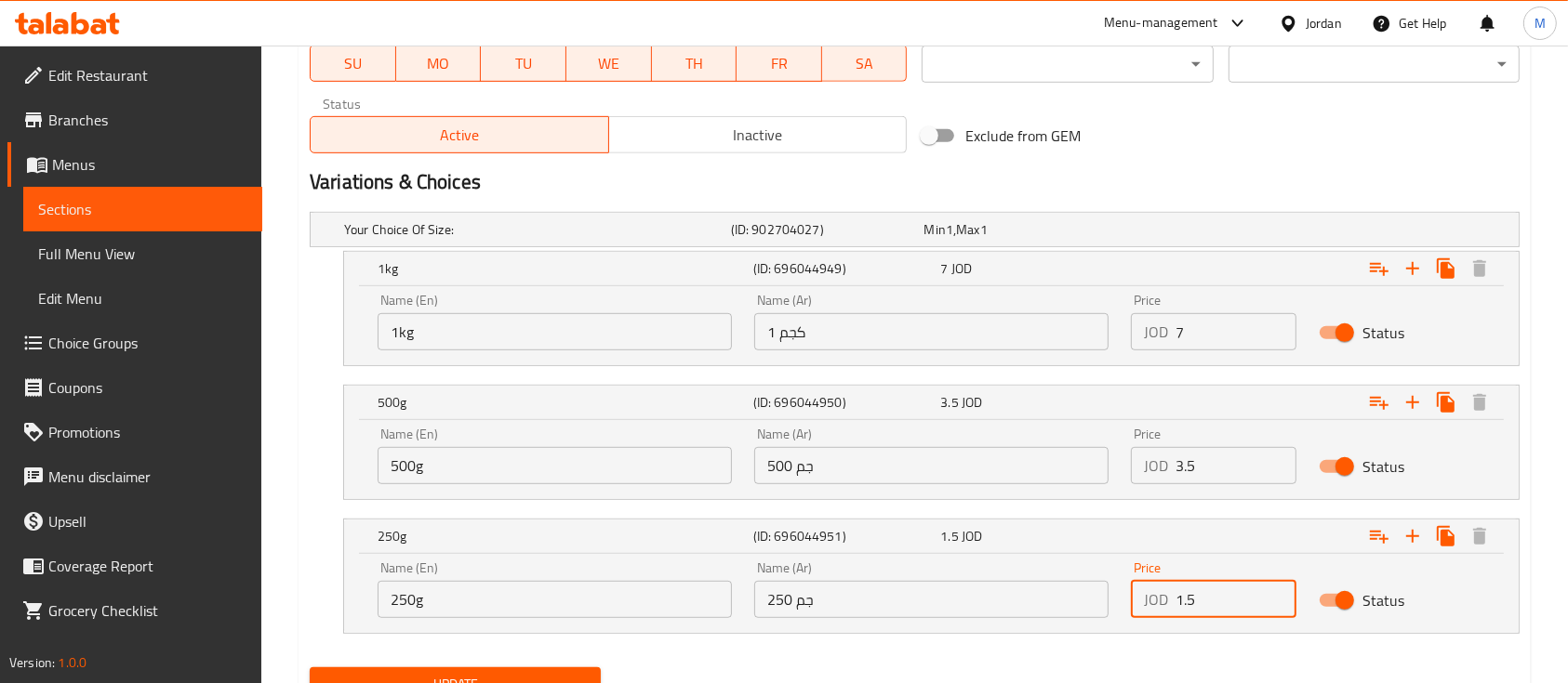
click at [1188, 605] on input "1.5" at bounding box center [1236, 599] width 121 height 37
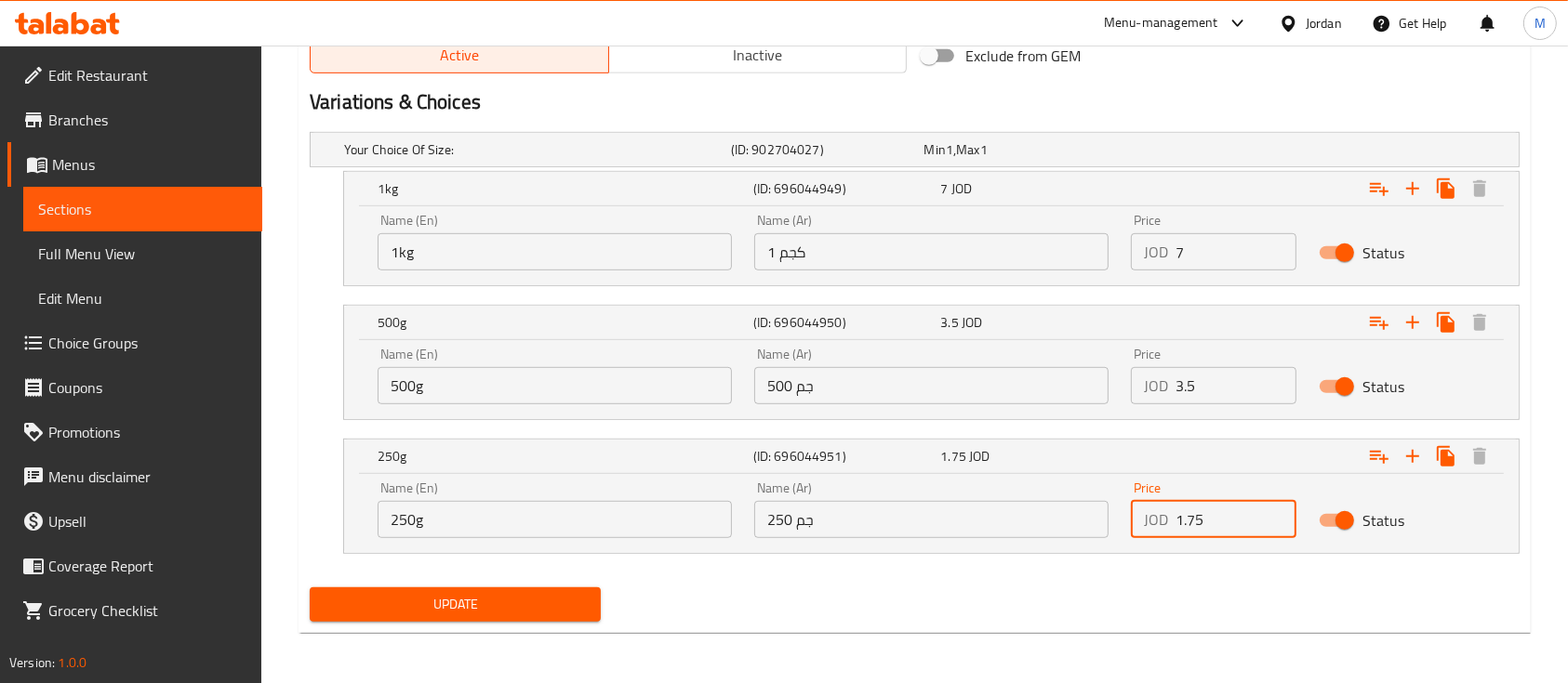
type input "1.75"
click at [612, 599] on div "Update" at bounding box center [914, 604] width 1225 height 49
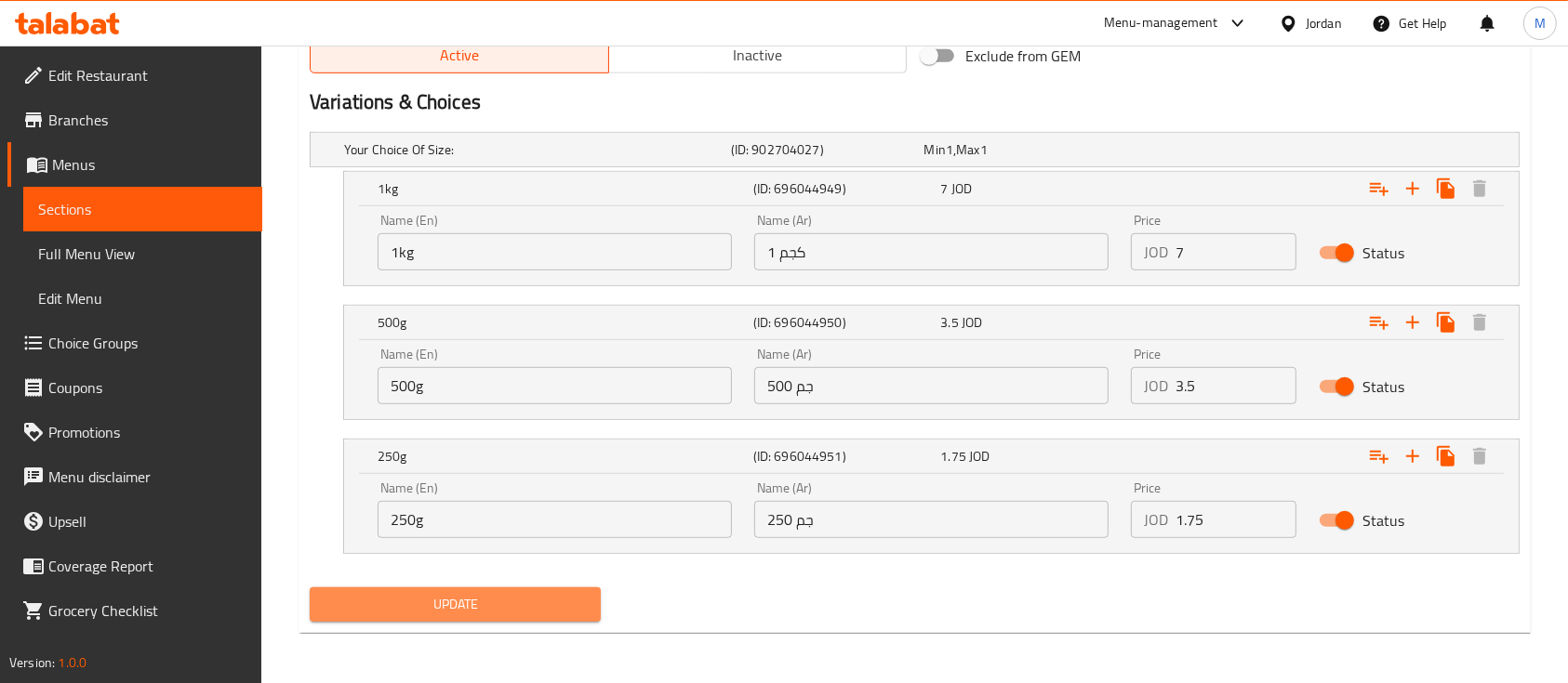
click at [597, 601] on button "Update" at bounding box center [455, 604] width 291 height 34
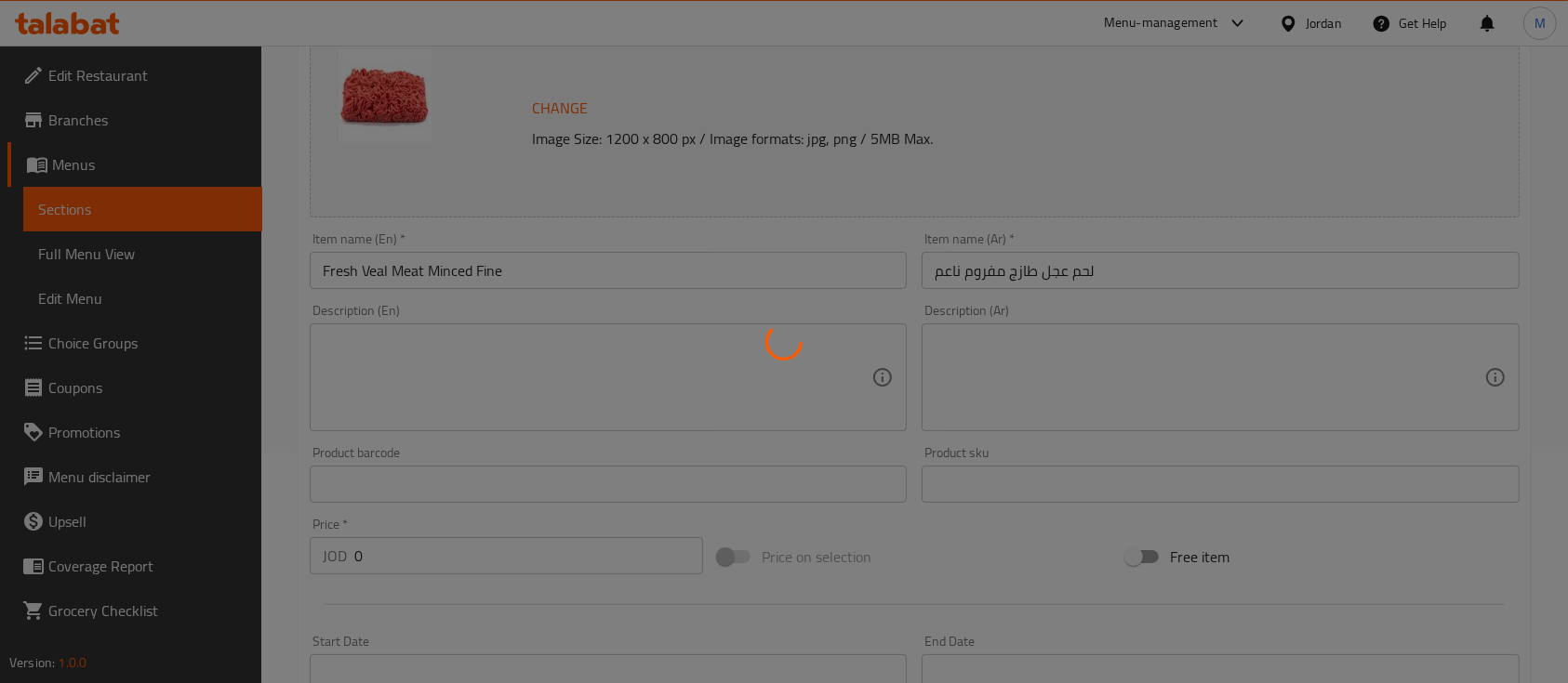
scroll to position [0, 0]
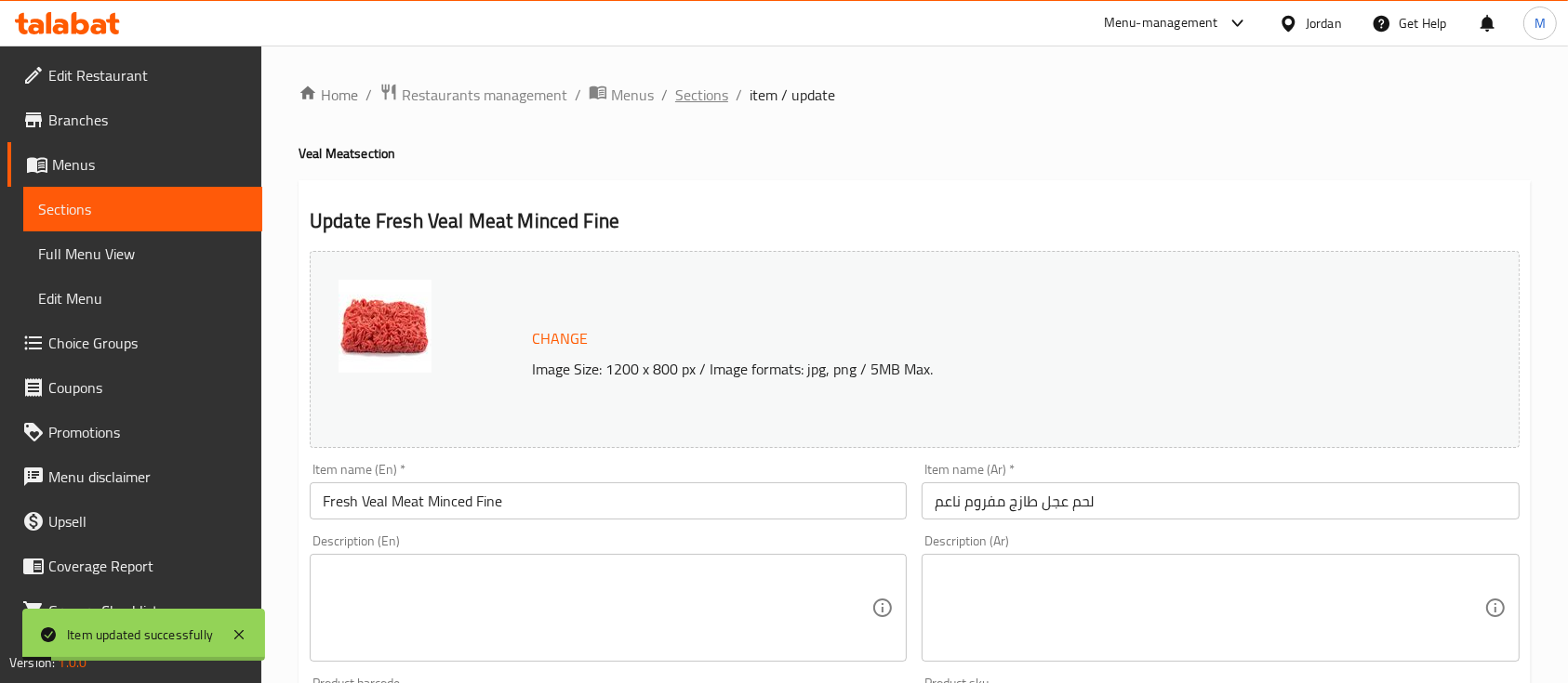
click at [712, 101] on span "Sections" at bounding box center [702, 95] width 53 height 23
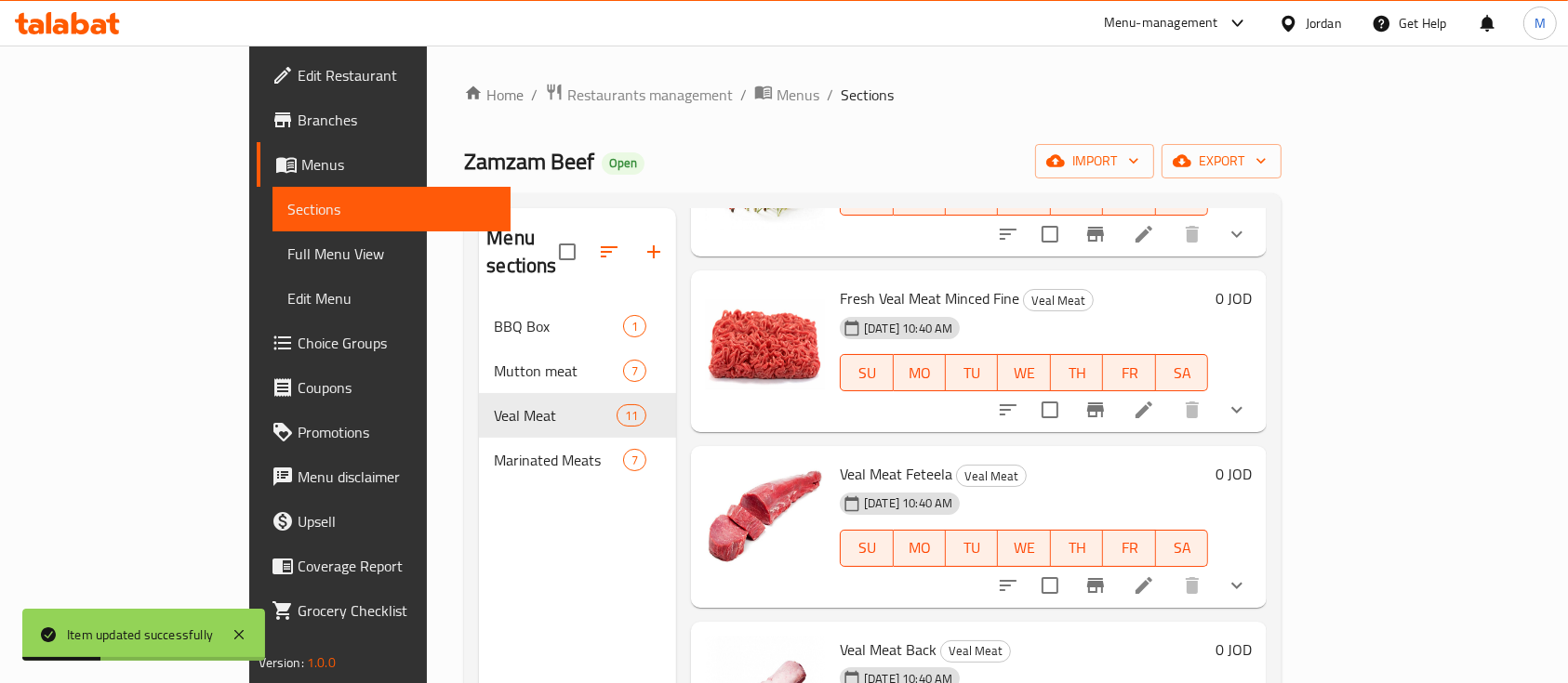
scroll to position [247, 0]
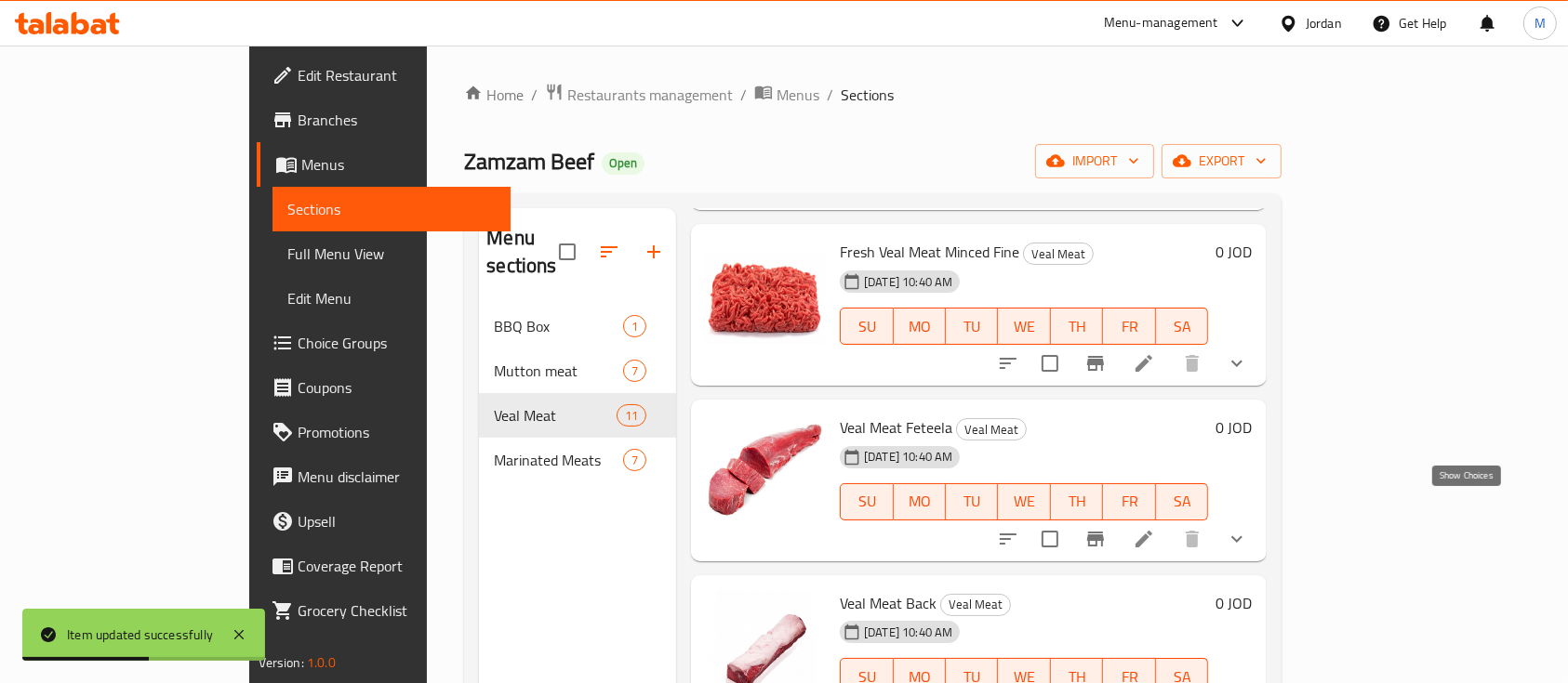
click at [1248, 529] on icon "show more" at bounding box center [1237, 540] width 23 height 23
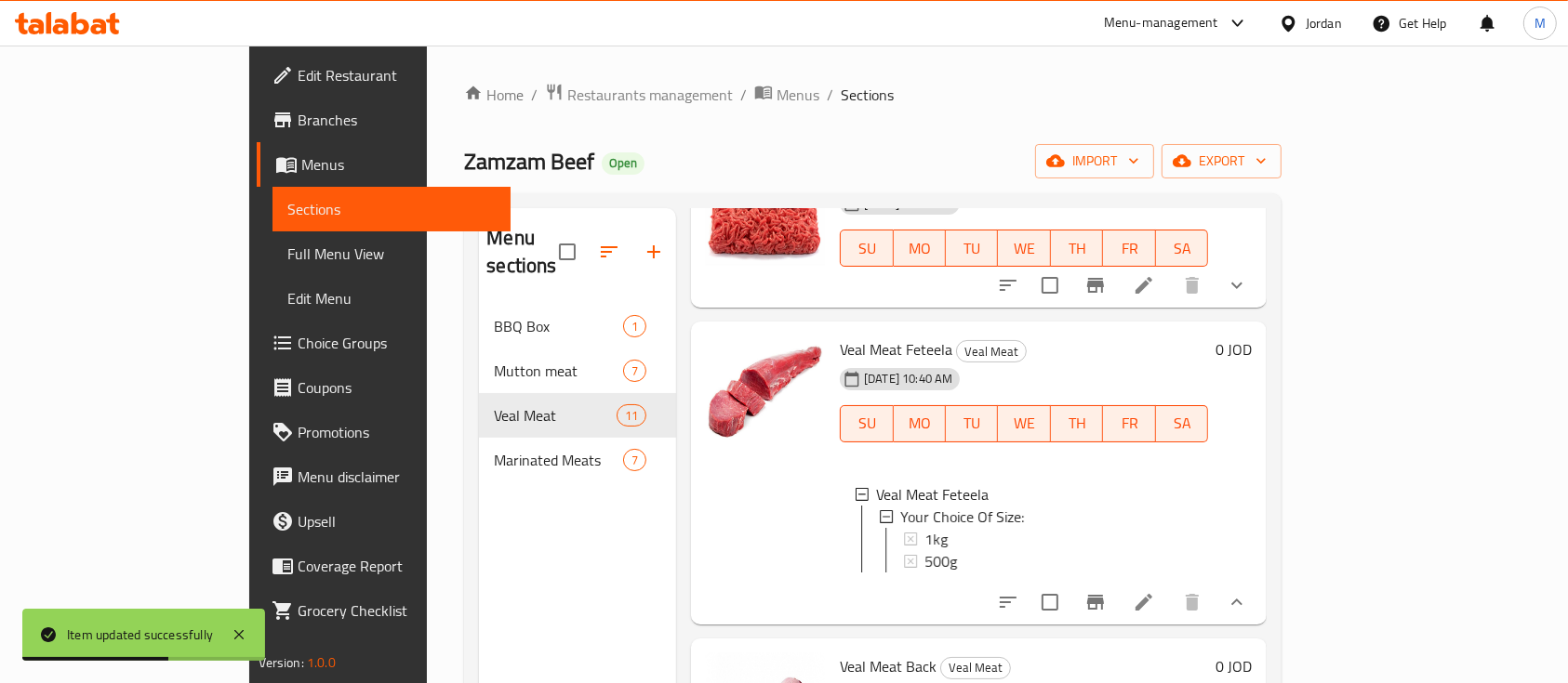
scroll to position [372, 0]
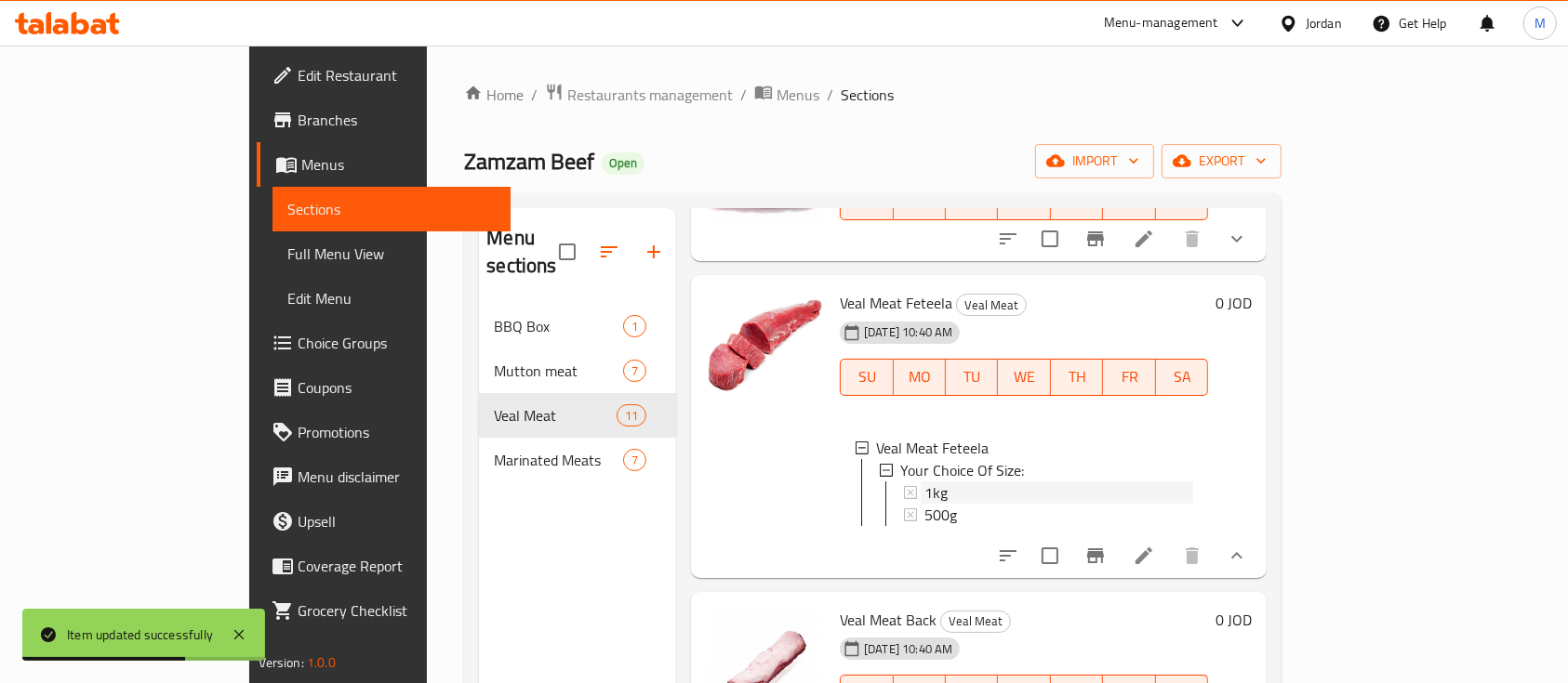
click at [1001, 481] on div "1kg" at bounding box center [1059, 493] width 269 height 23
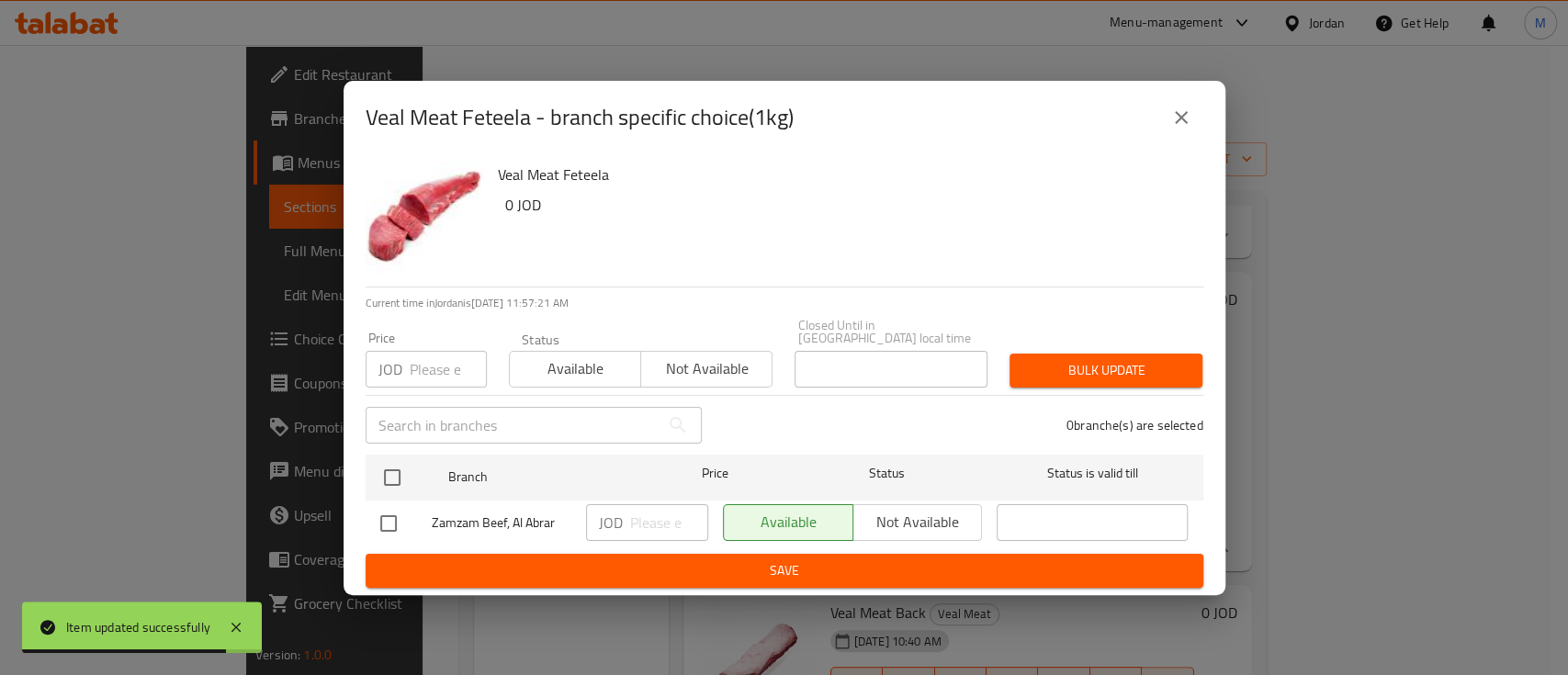
click at [1173, 139] on button "close" at bounding box center [1181, 117] width 44 height 44
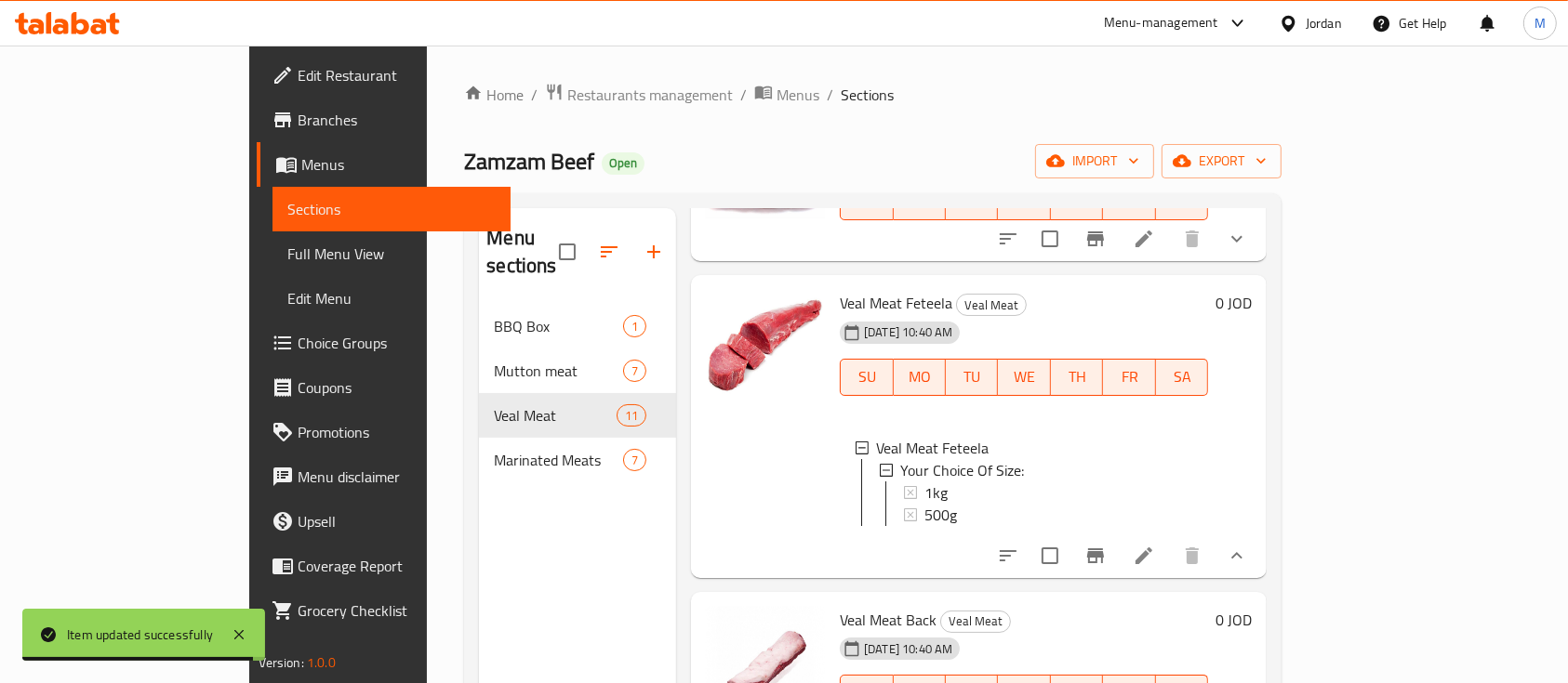
click at [1155, 553] on icon at bounding box center [1144, 556] width 23 height 23
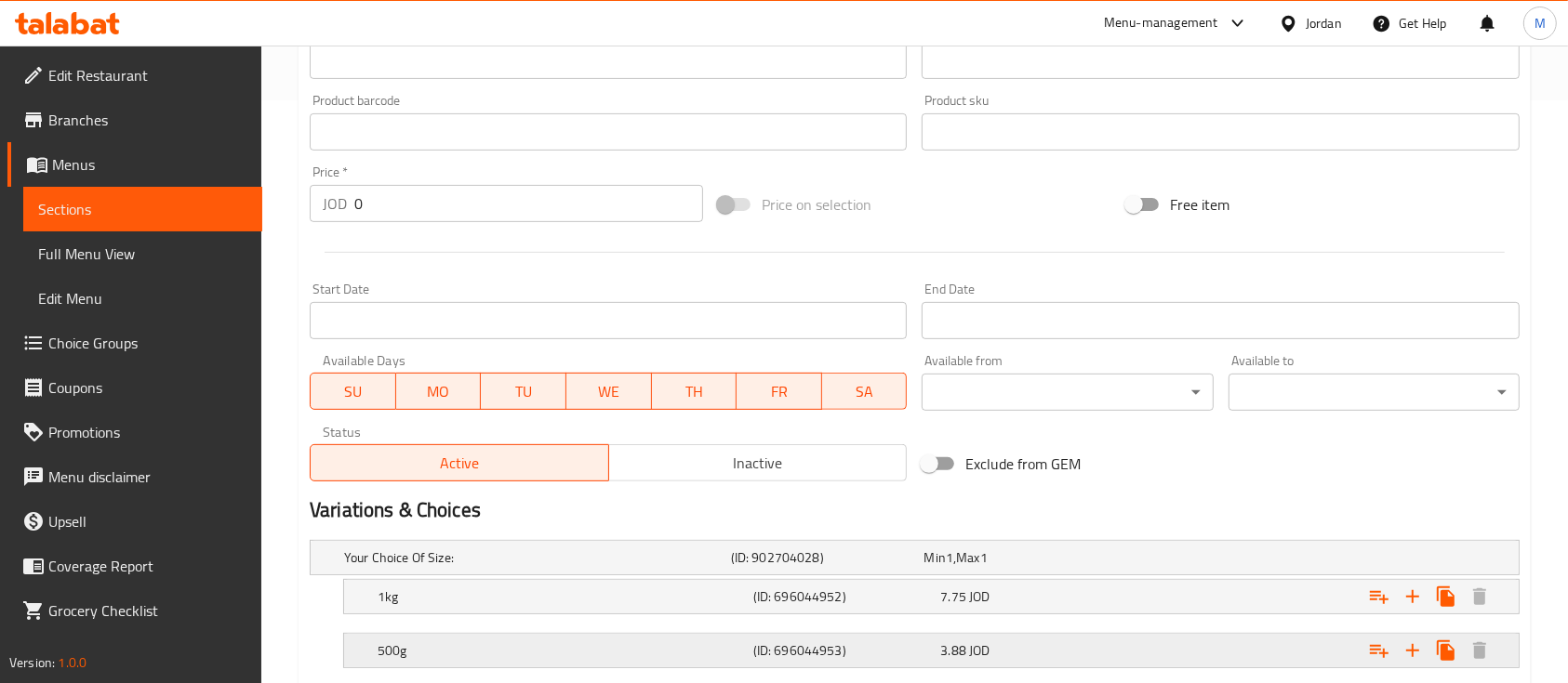
scroll to position [698, 0]
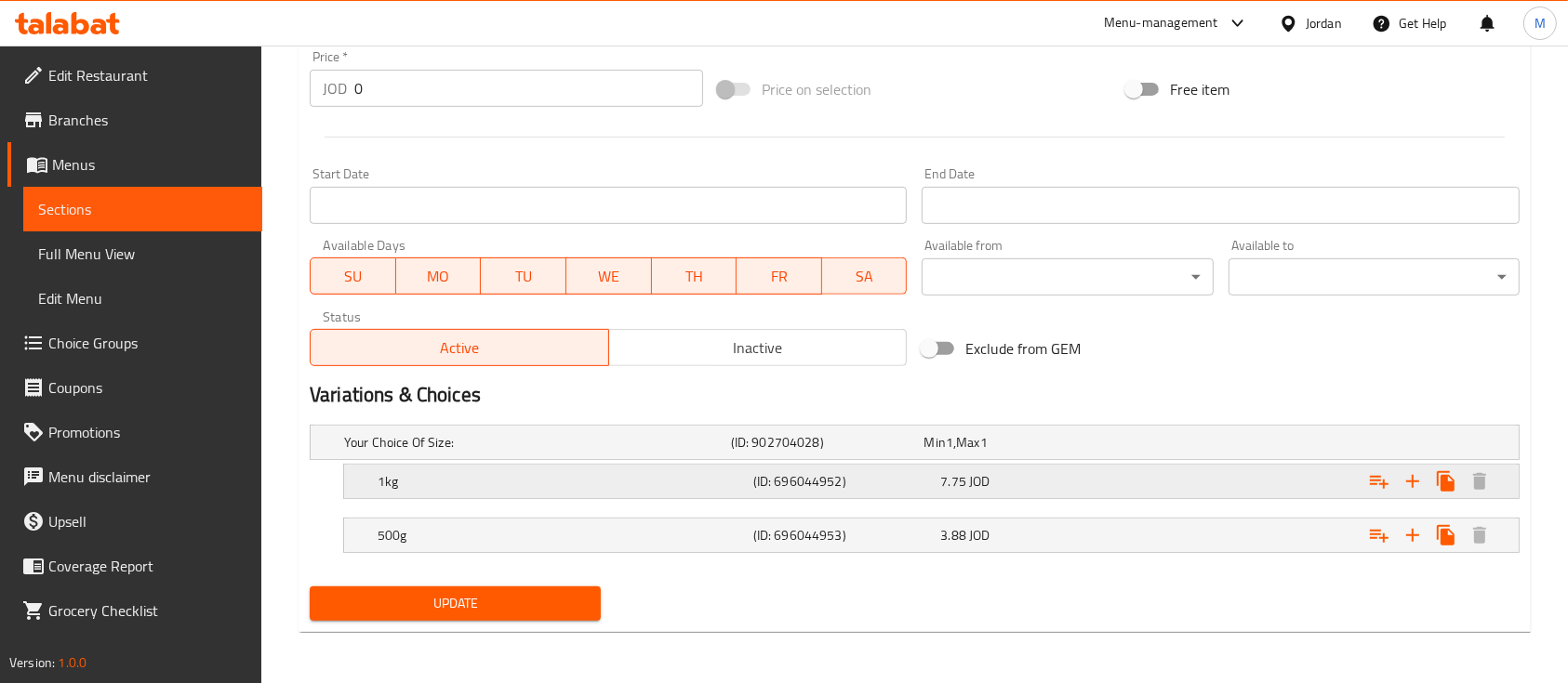
click at [1039, 484] on div "7.75 JOD" at bounding box center [1030, 482] width 180 height 19
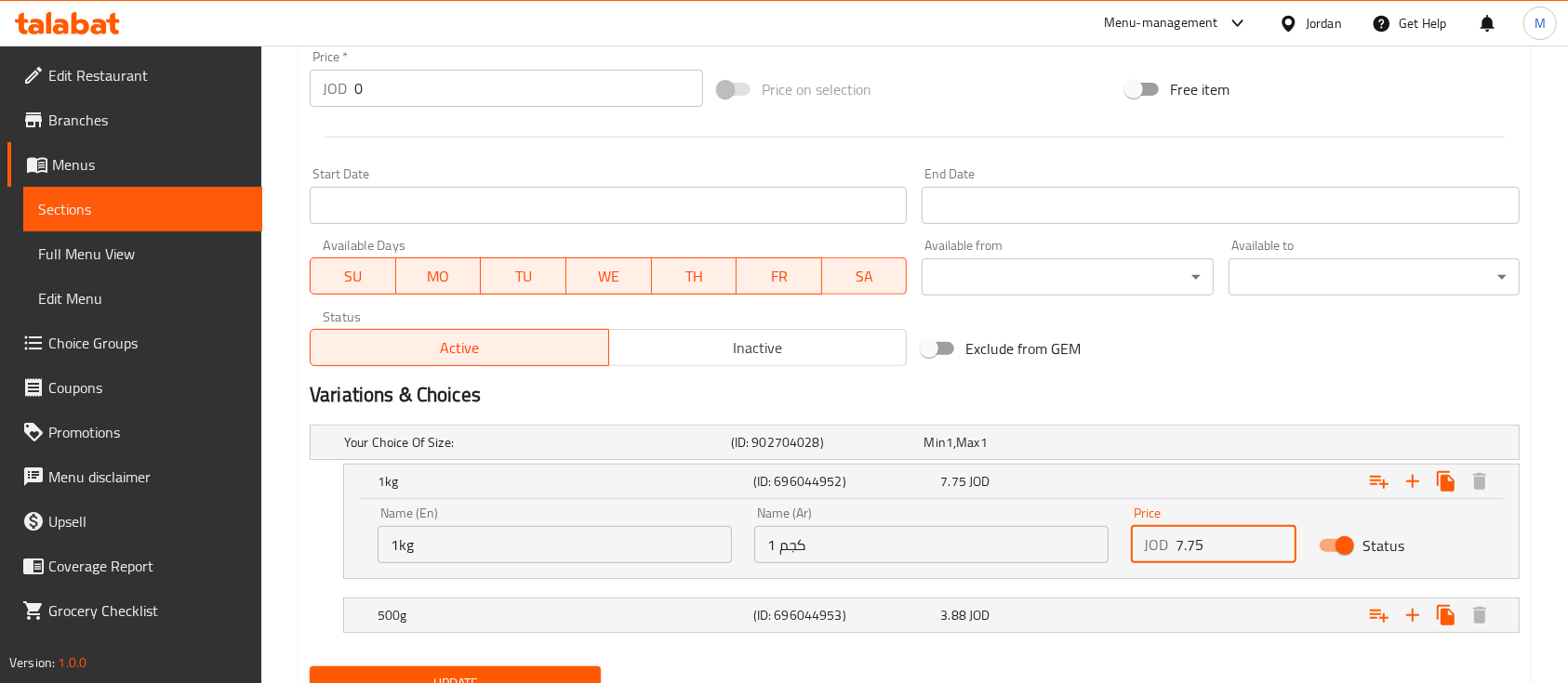
drag, startPoint x: 1203, startPoint y: 541, endPoint x: 1167, endPoint y: 546, distance: 36.3
click at [1168, 546] on div "JOD 7.75 Price" at bounding box center [1214, 545] width 166 height 37
type input "8"
click at [1183, 609] on div "Expand" at bounding box center [1312, 615] width 376 height 41
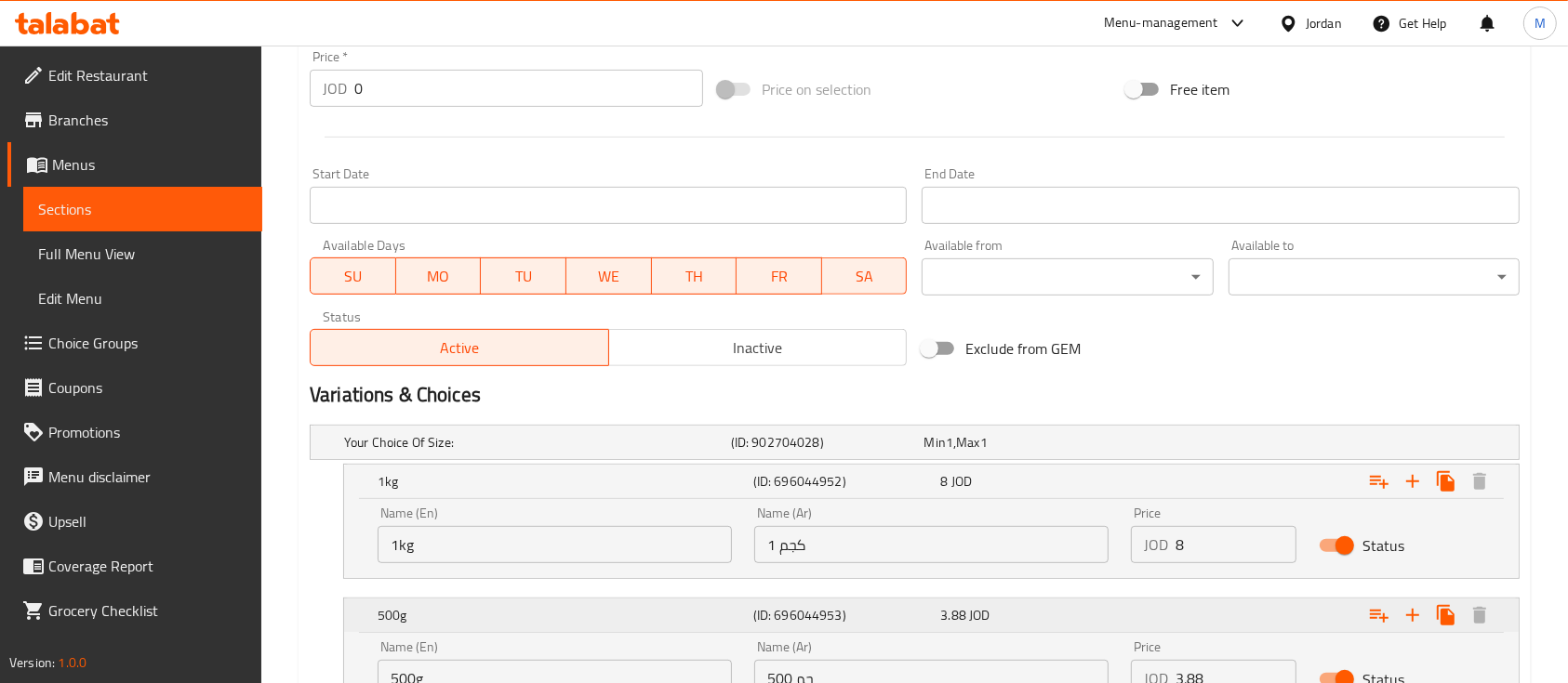
scroll to position [822, 0]
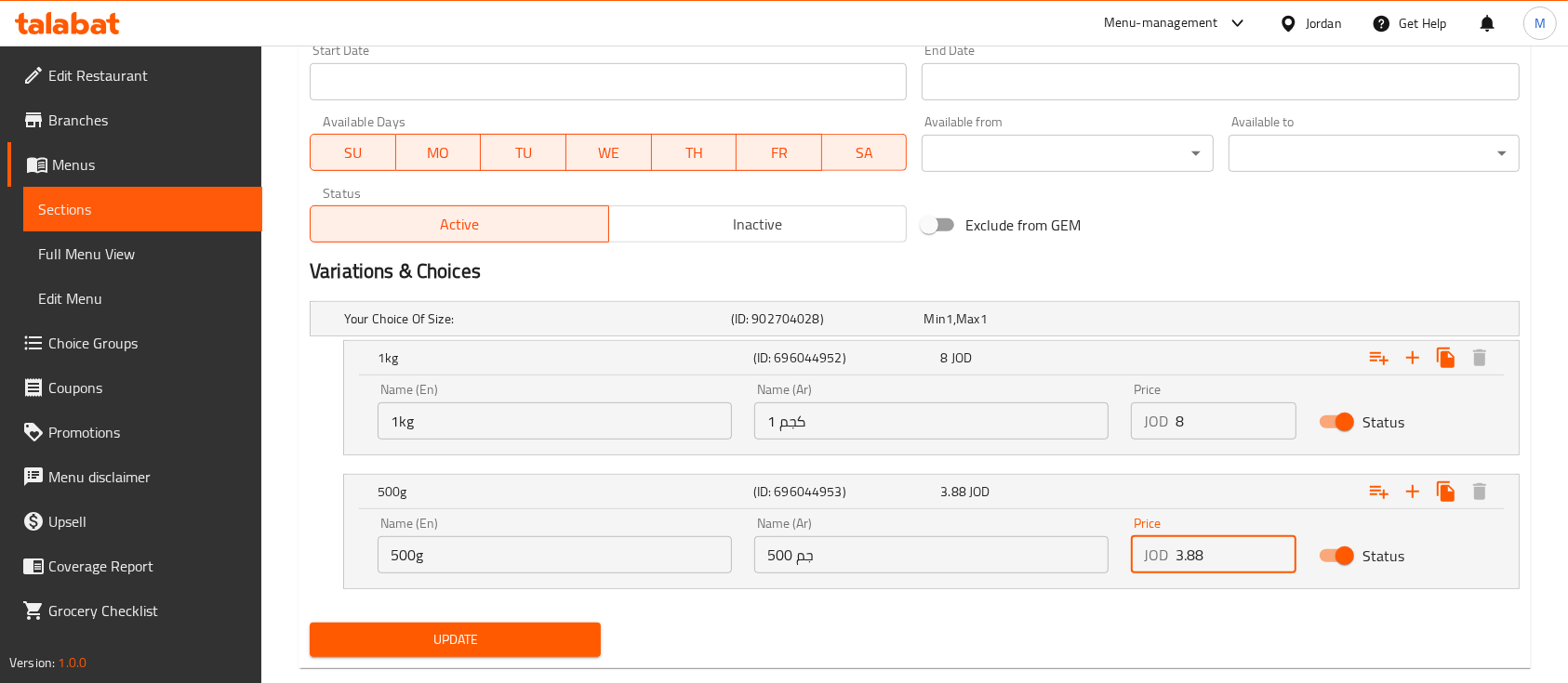
drag, startPoint x: 1216, startPoint y: 554, endPoint x: 1146, endPoint y: 556, distance: 70.0
click at [1146, 556] on div "JOD 3.88 Price" at bounding box center [1214, 554] width 166 height 37
type input "4"
click at [582, 638] on span "Update" at bounding box center [456, 640] width 261 height 24
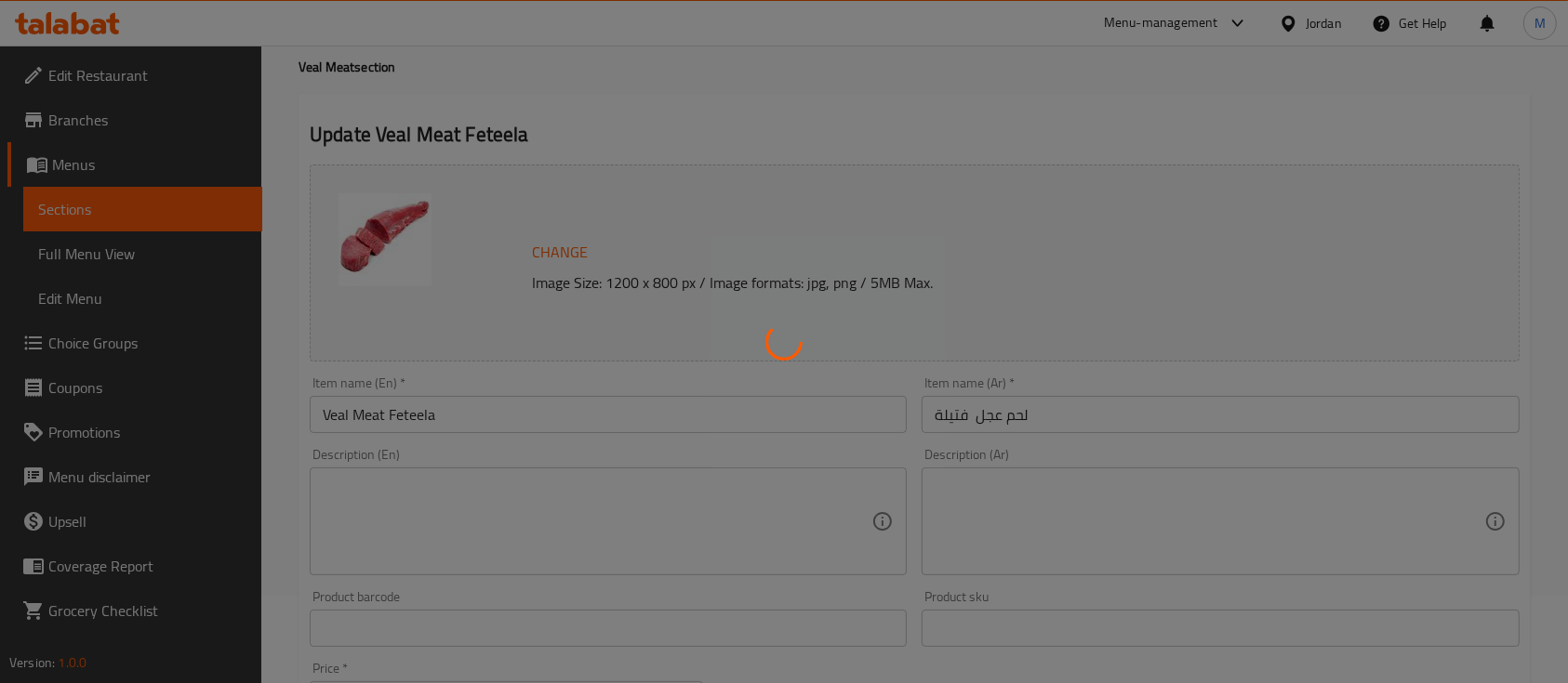
scroll to position [0, 0]
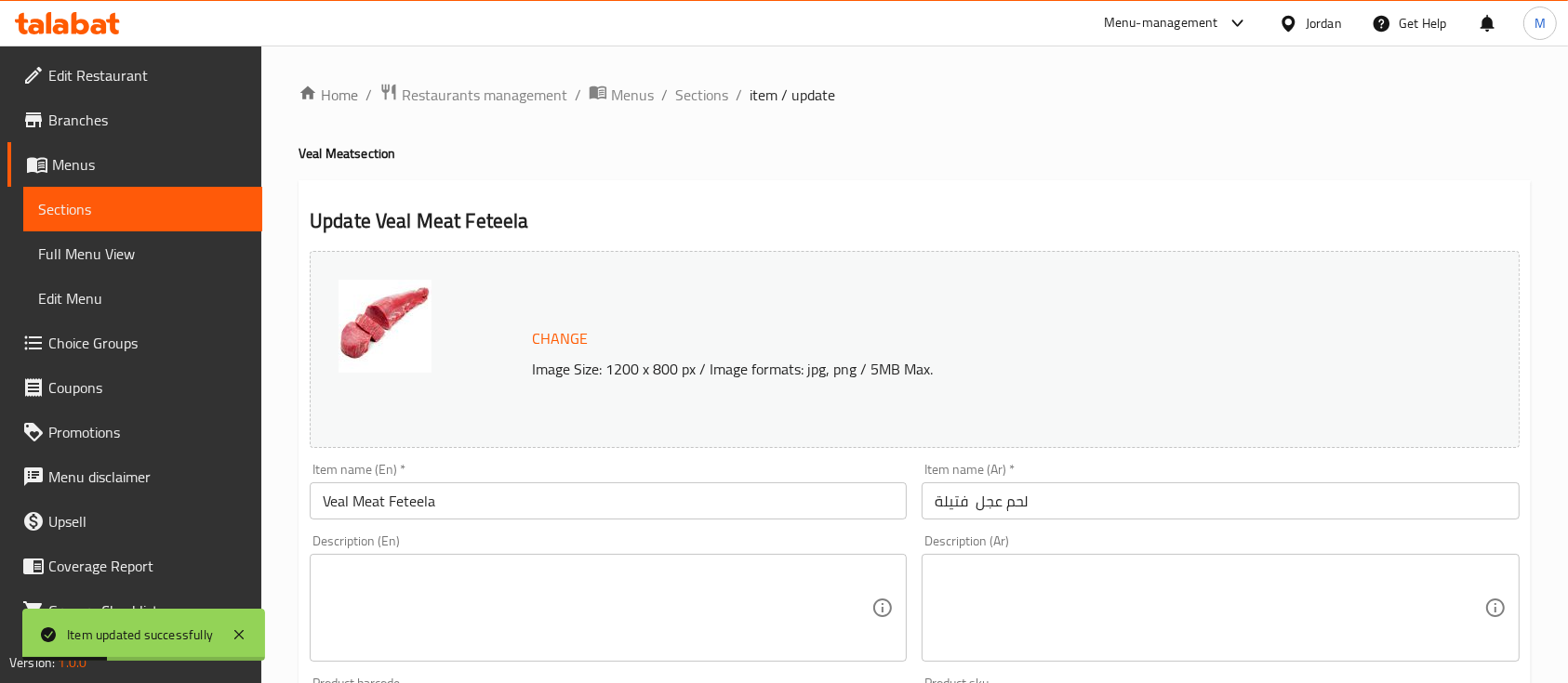
drag, startPoint x: 712, startPoint y: 85, endPoint x: 863, endPoint y: 189, distance: 183.3
click at [712, 85] on span "Sections" at bounding box center [702, 95] width 53 height 23
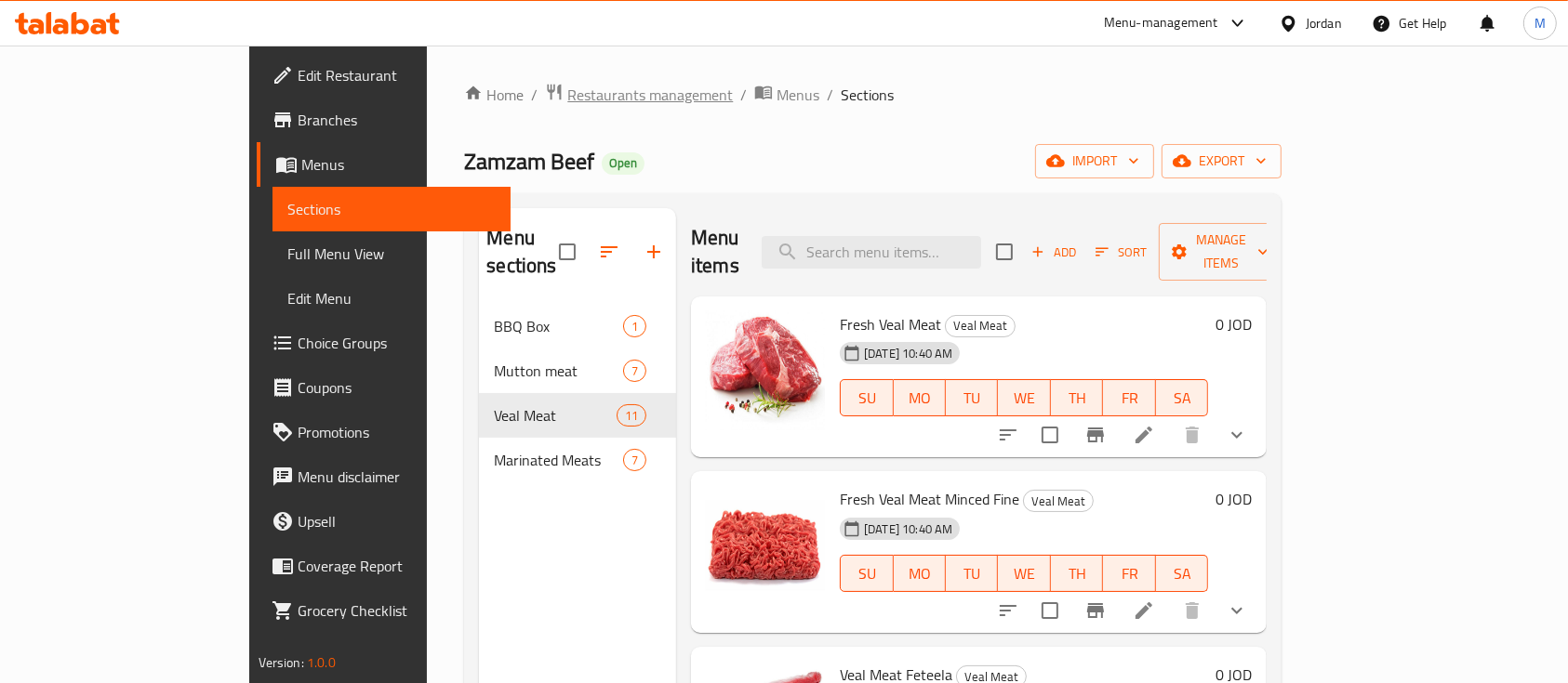
click at [568, 96] on span "Restaurants management" at bounding box center [650, 95] width 166 height 23
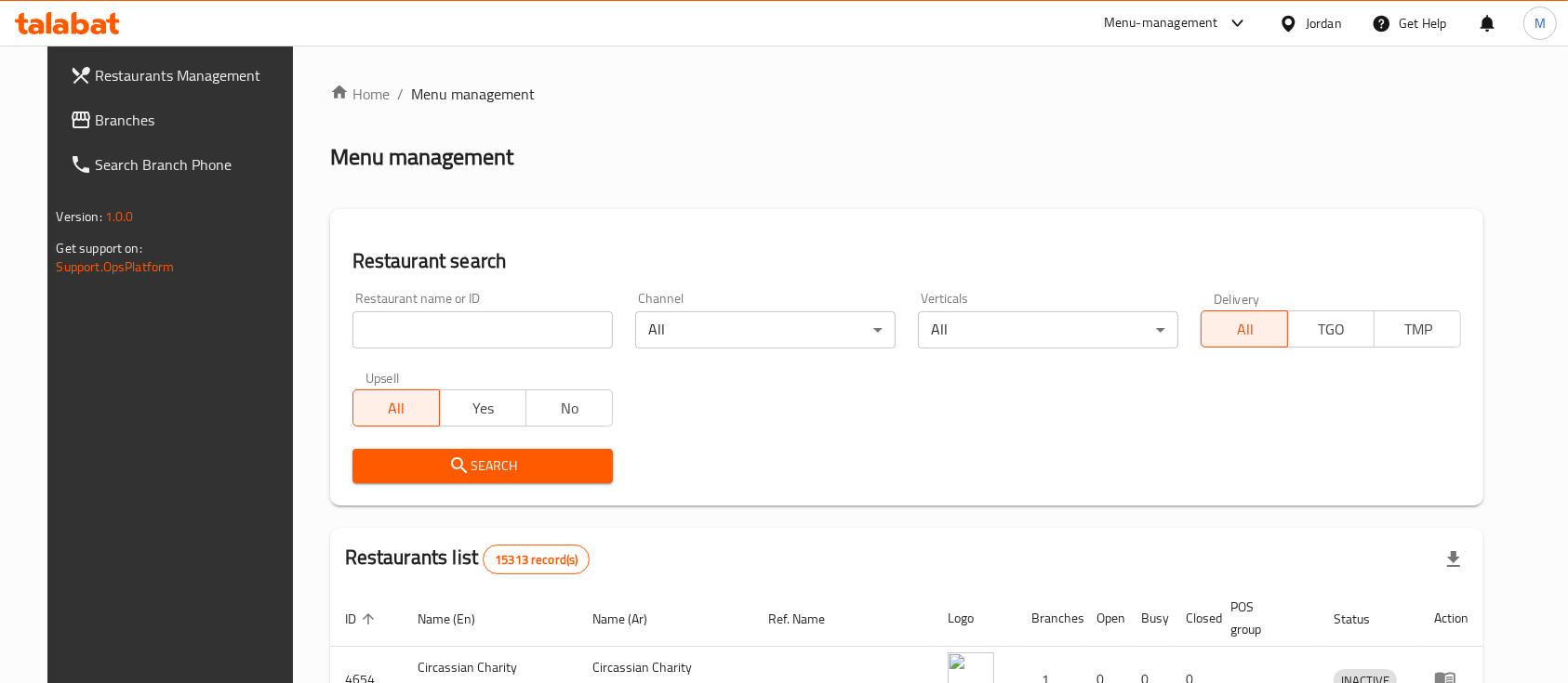
click at [521, 331] on input "search" at bounding box center [482, 330] width 261 height 37
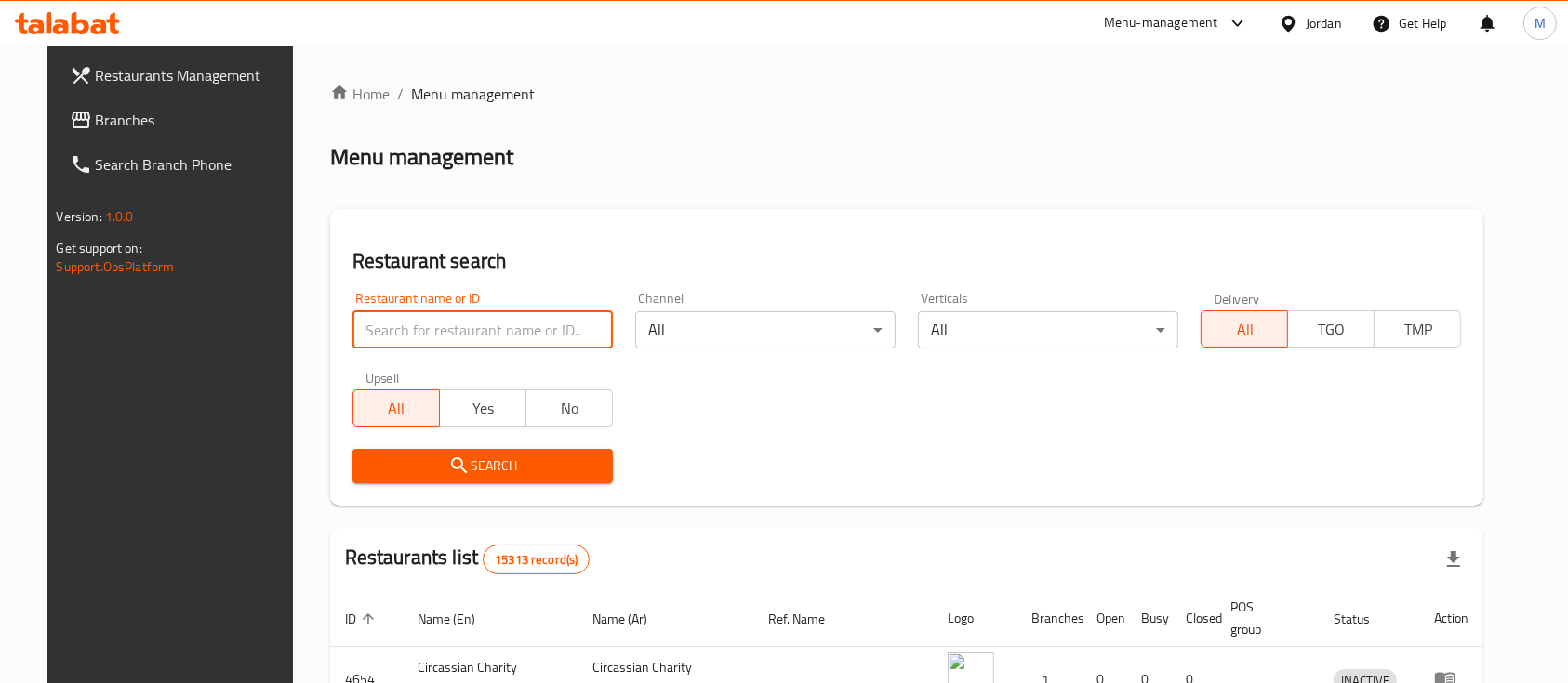
type input "ش"
type input "a"
click button "Search" at bounding box center [482, 466] width 261 height 34
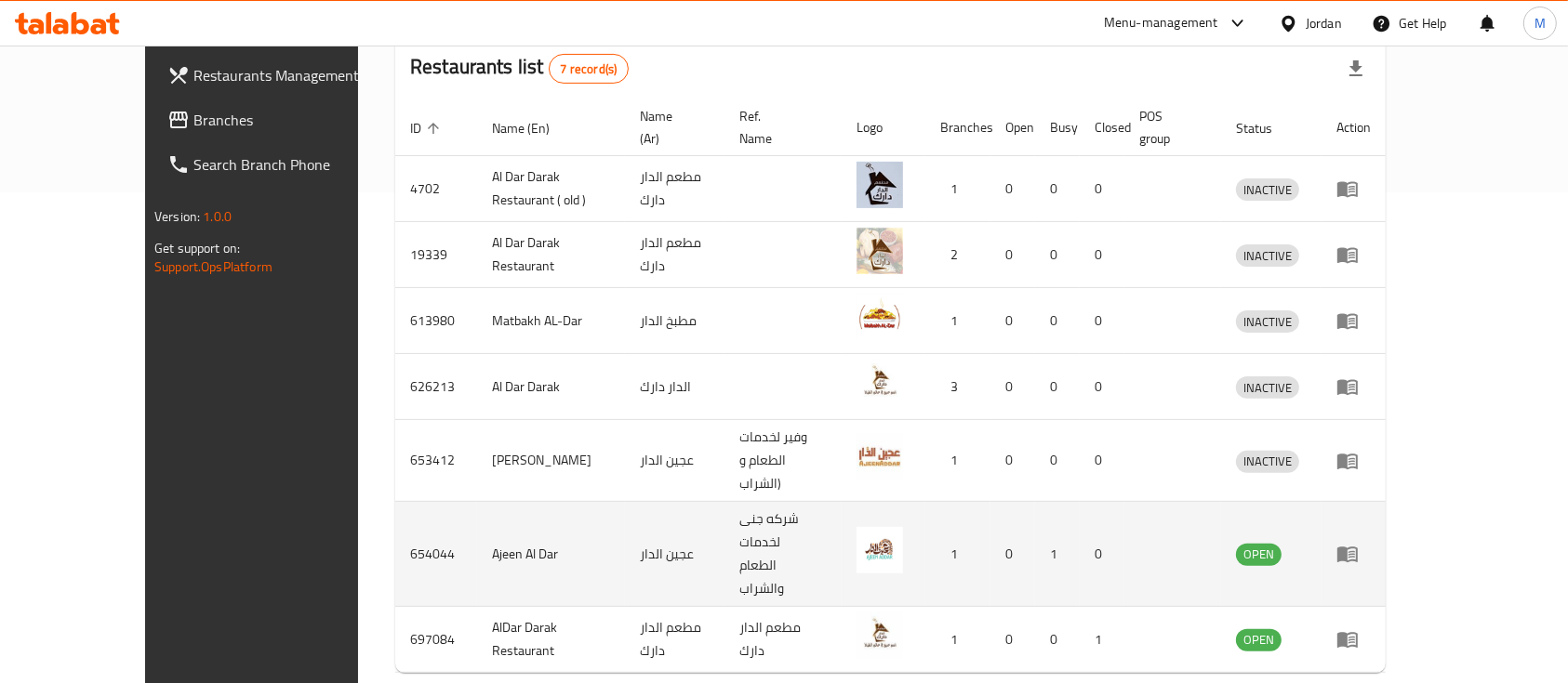
scroll to position [495, 0]
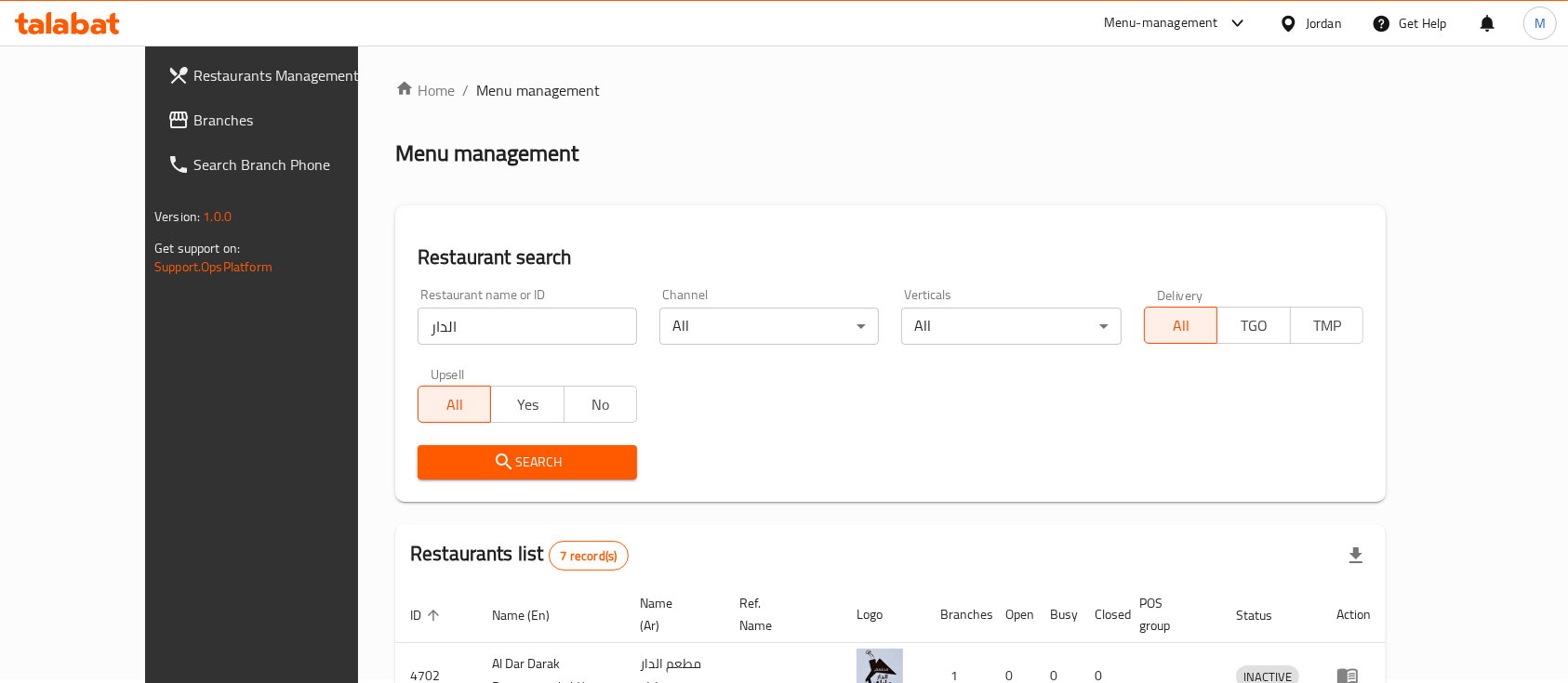
scroll to position [0, 0]
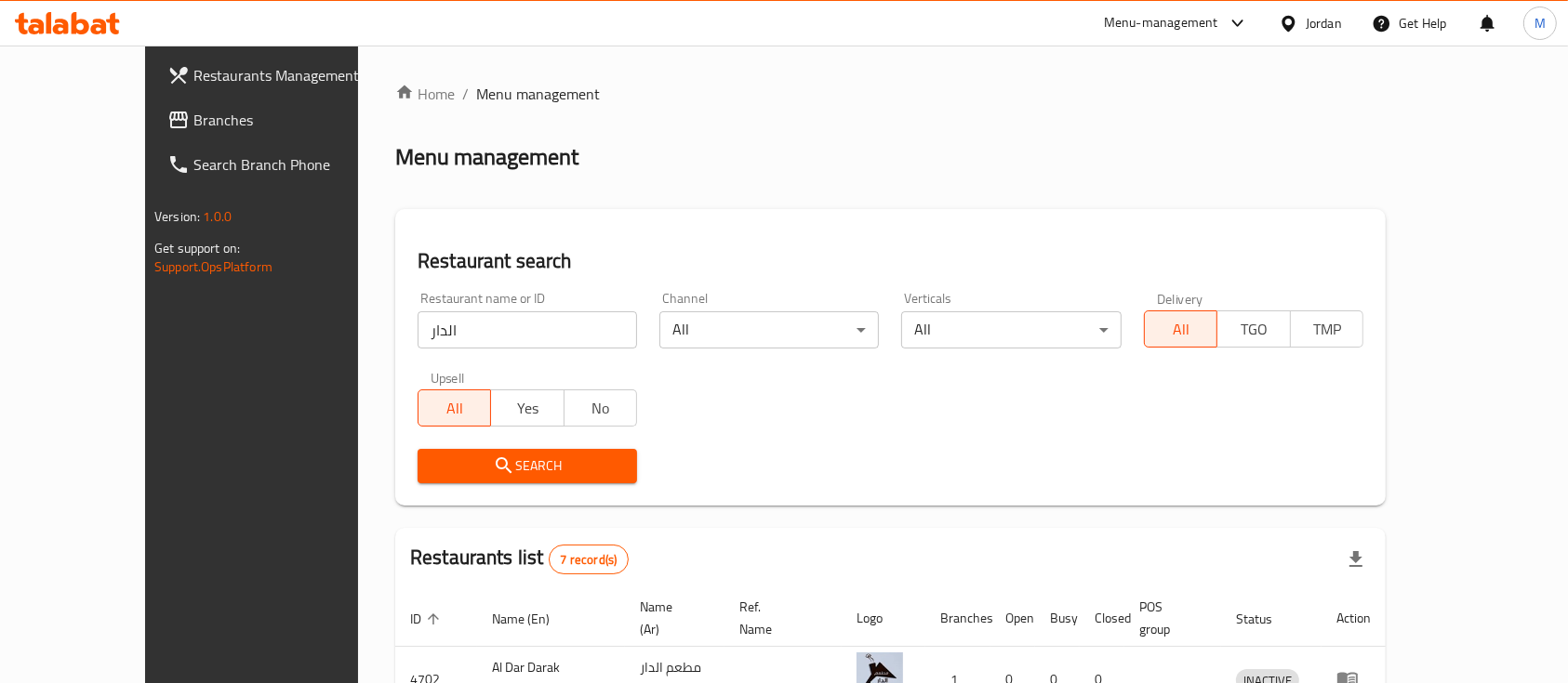
click at [461, 331] on input "الدار" at bounding box center [528, 330] width 220 height 37
click button "Search" at bounding box center [528, 466] width 220 height 34
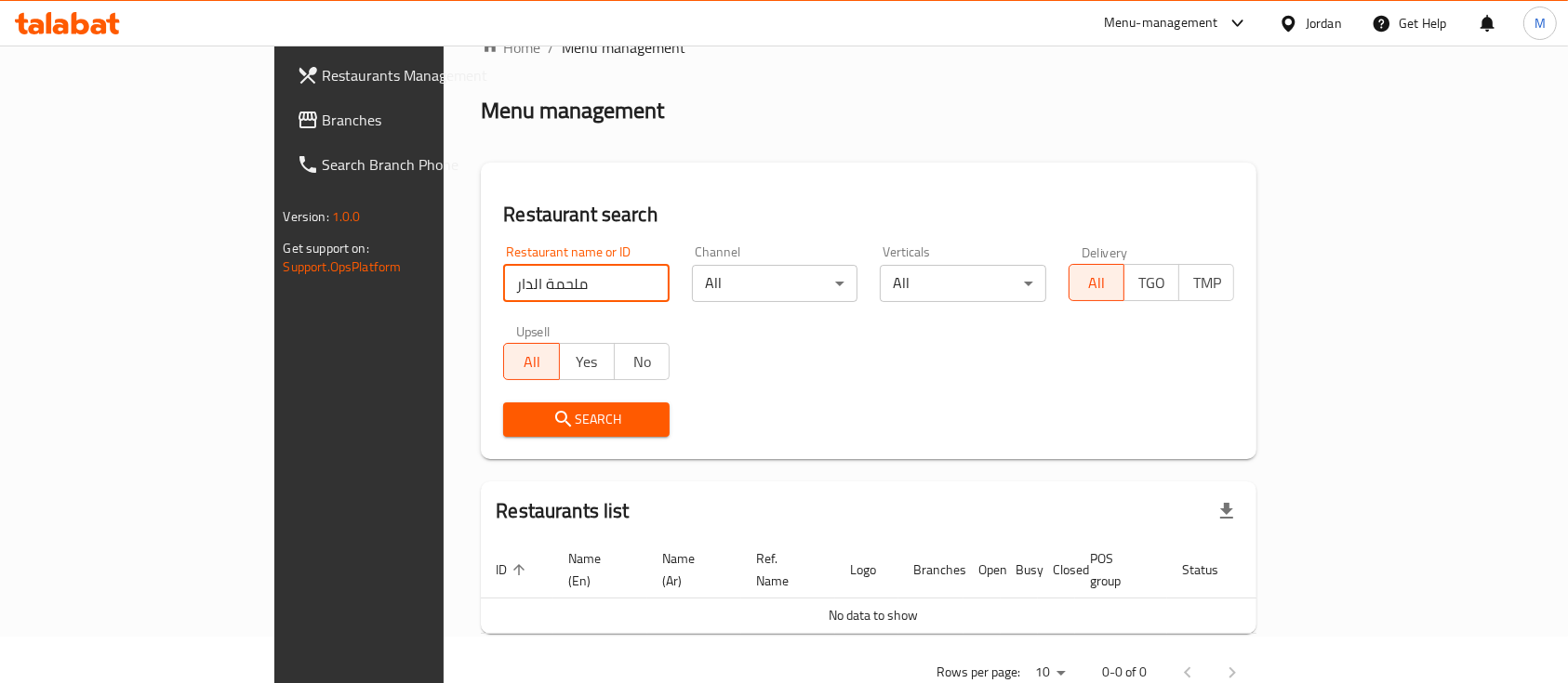
scroll to position [76, 0]
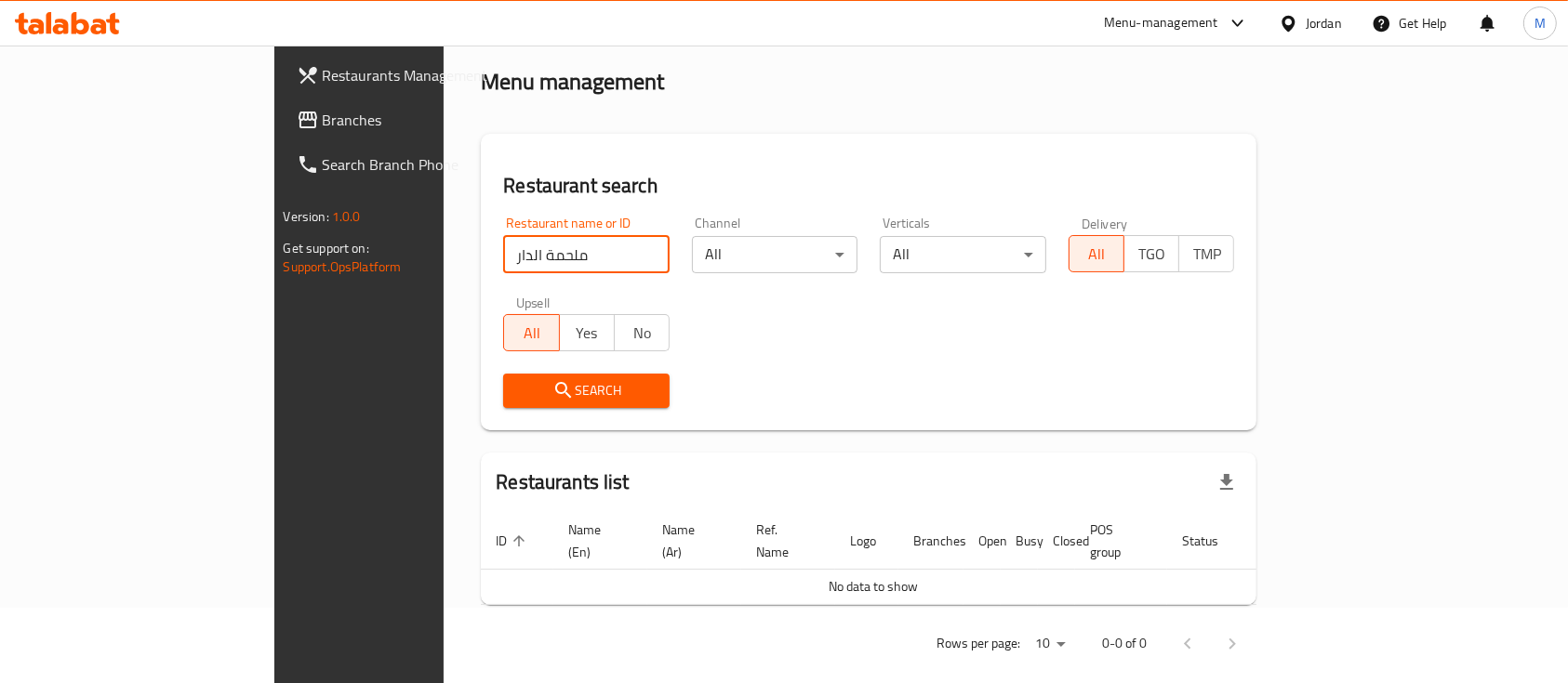
click at [503, 261] on input "ملحمة الدار" at bounding box center [586, 254] width 167 height 37
type input "ابراج زمزم"
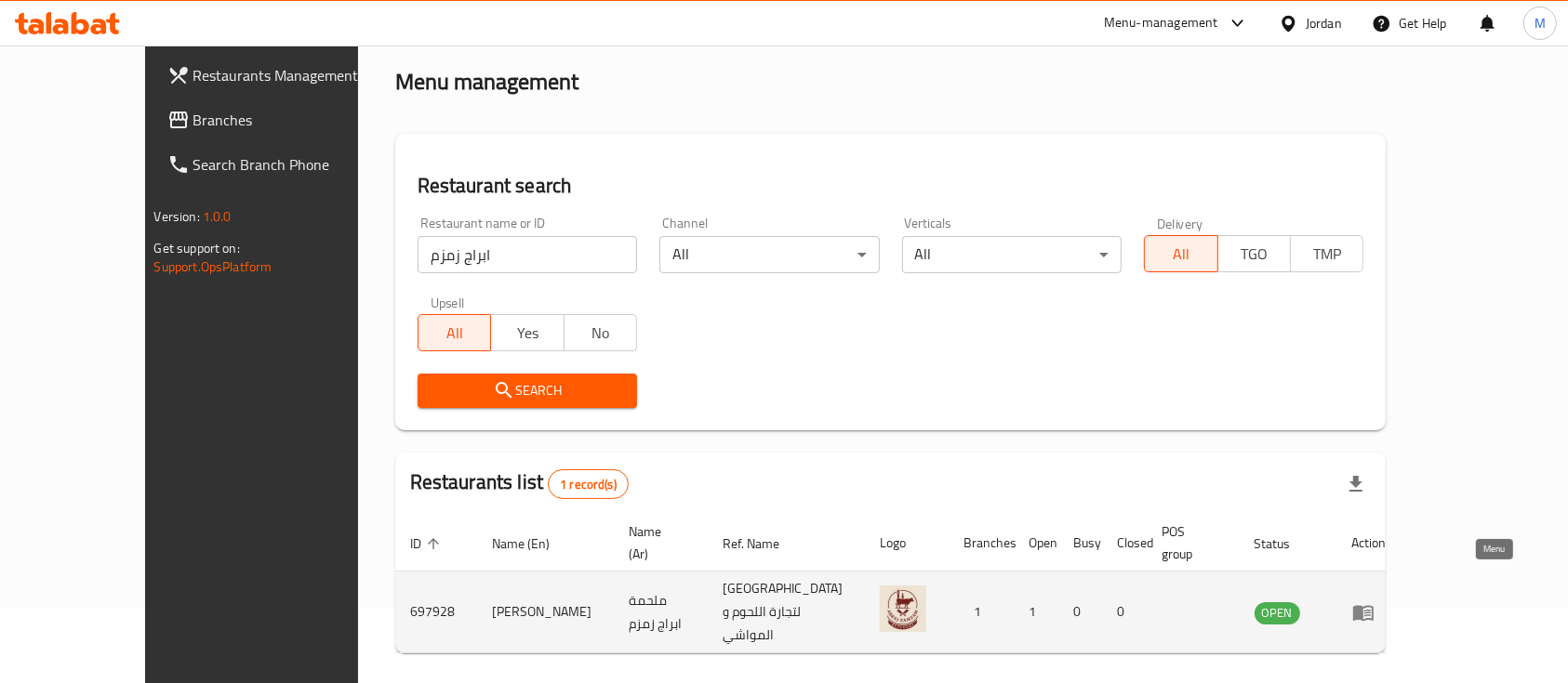
click at [1371, 610] on icon "enhanced table" at bounding box center [1367, 614] width 7 height 8
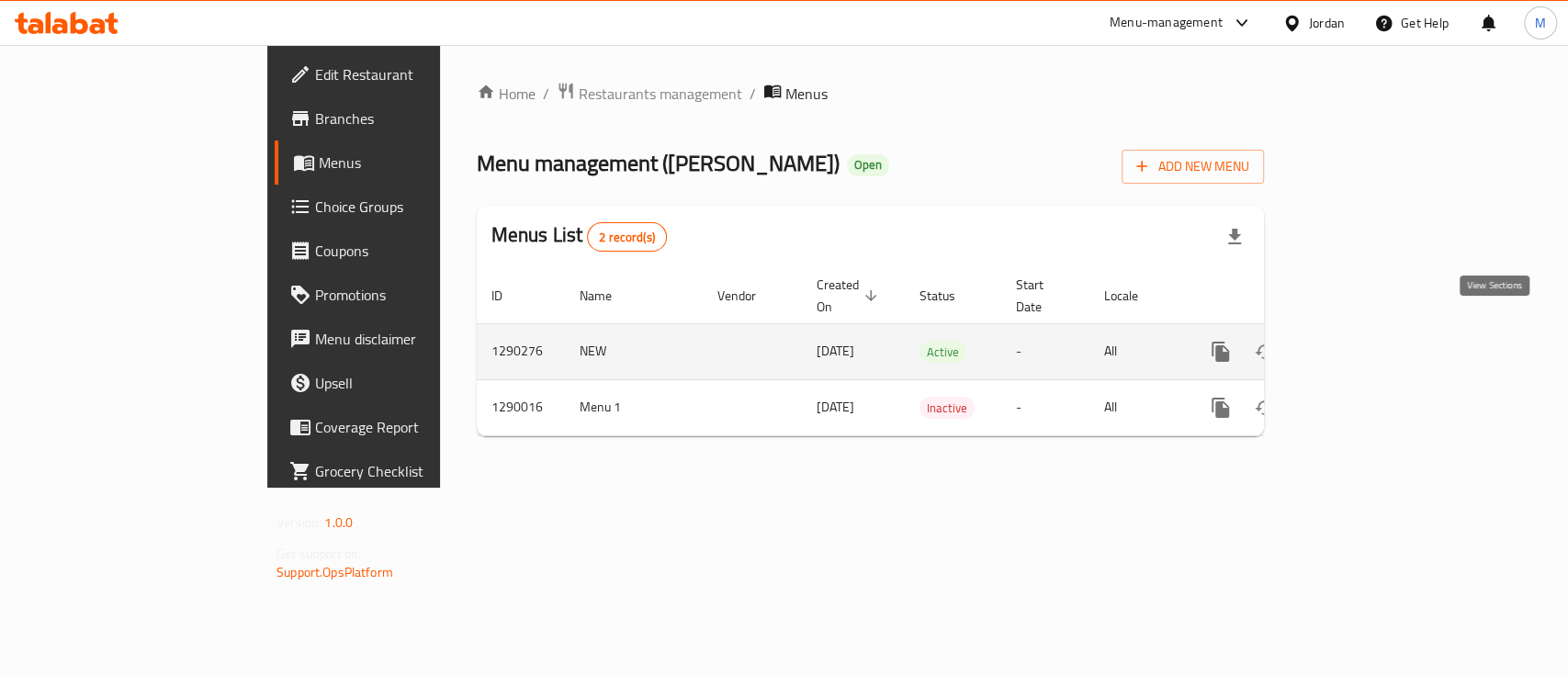
click at [1362, 344] on icon "enhanced table" at bounding box center [1354, 352] width 17 height 17
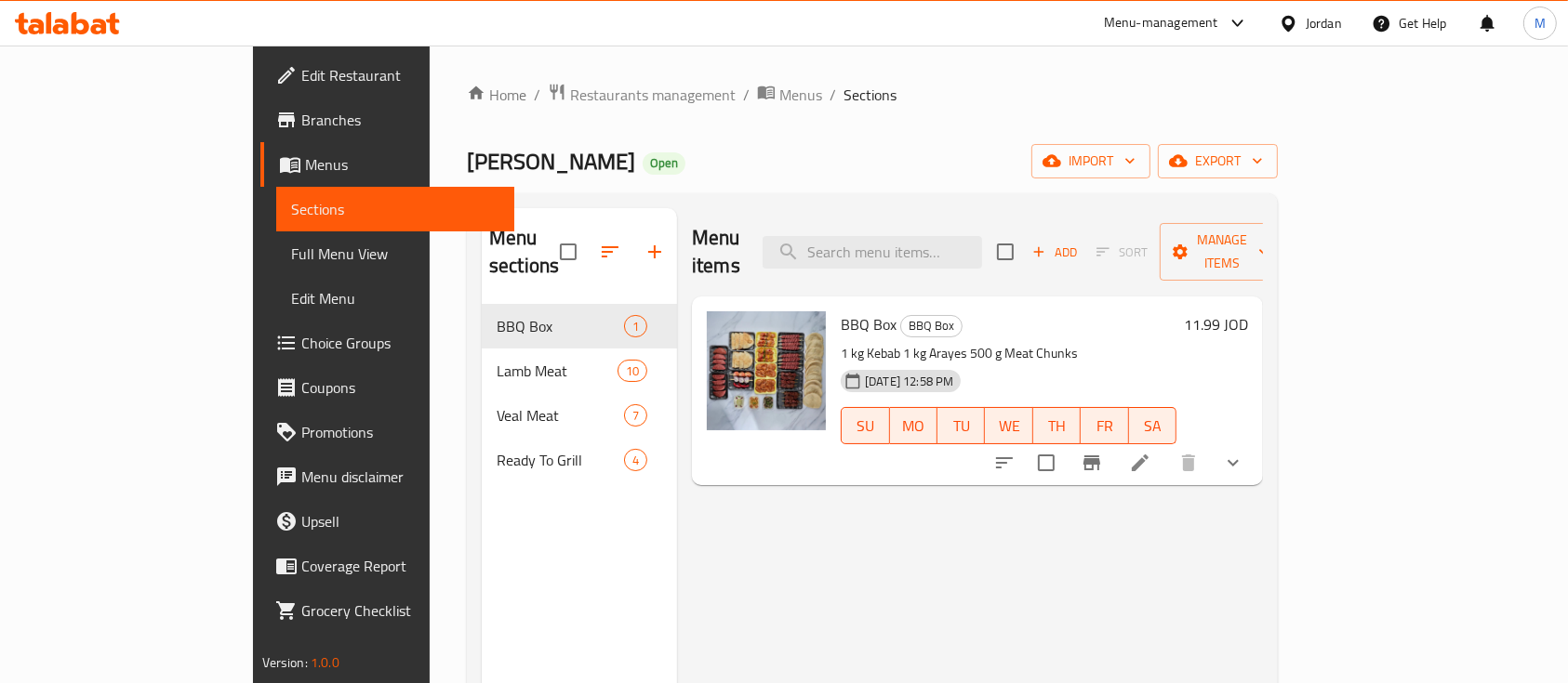
click at [261, 131] on link "Branches" at bounding box center [387, 119] width 255 height 45
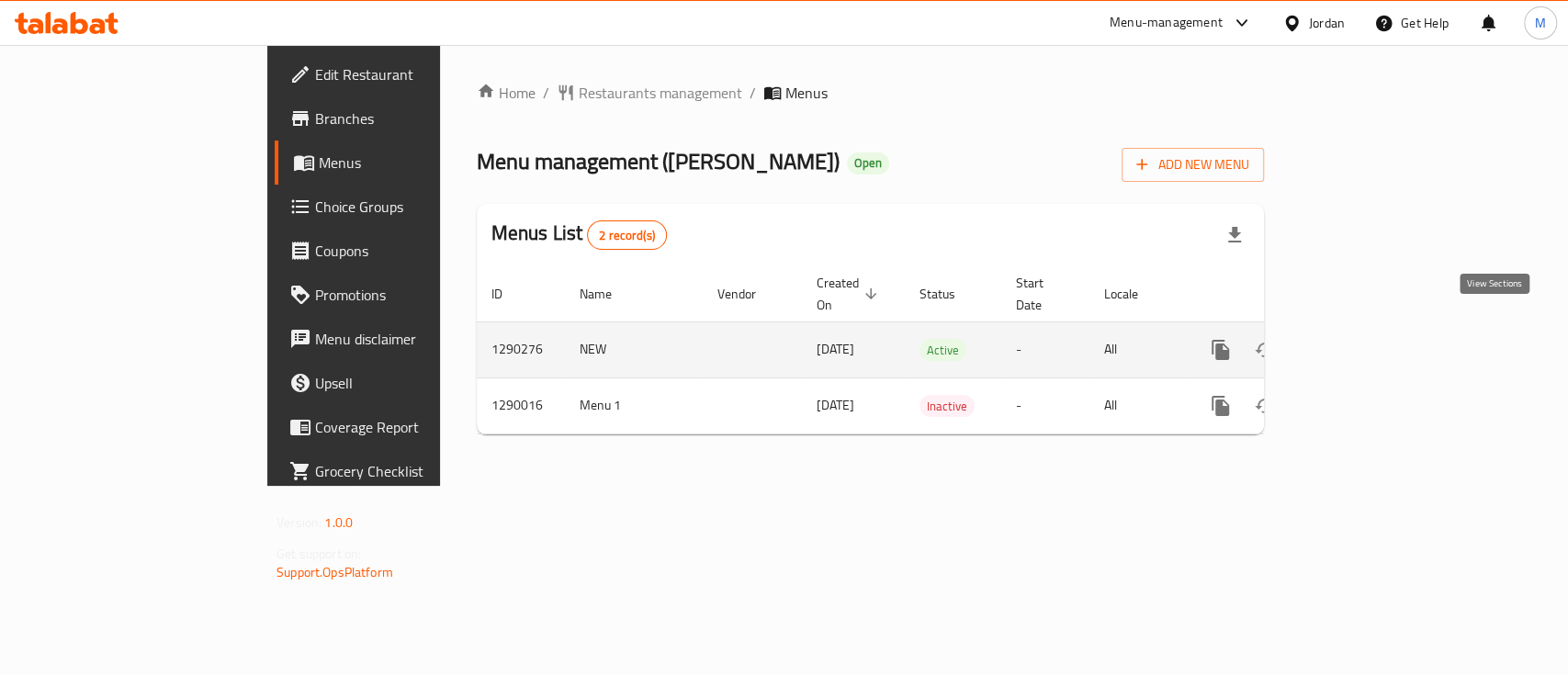
click at [1362, 342] on icon "enhanced table" at bounding box center [1354, 350] width 17 height 17
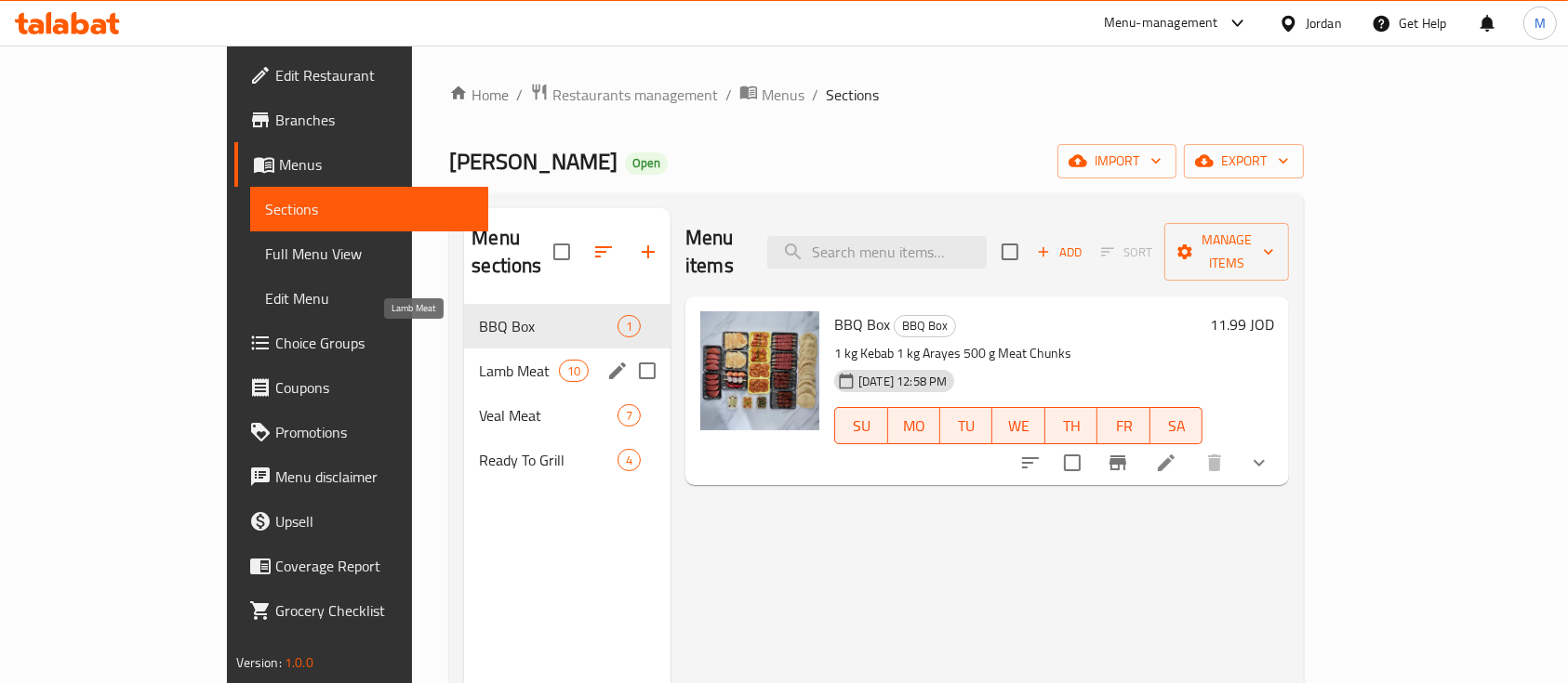
click at [478, 360] on span "Lamb Meat" at bounding box center [517, 371] width 79 height 23
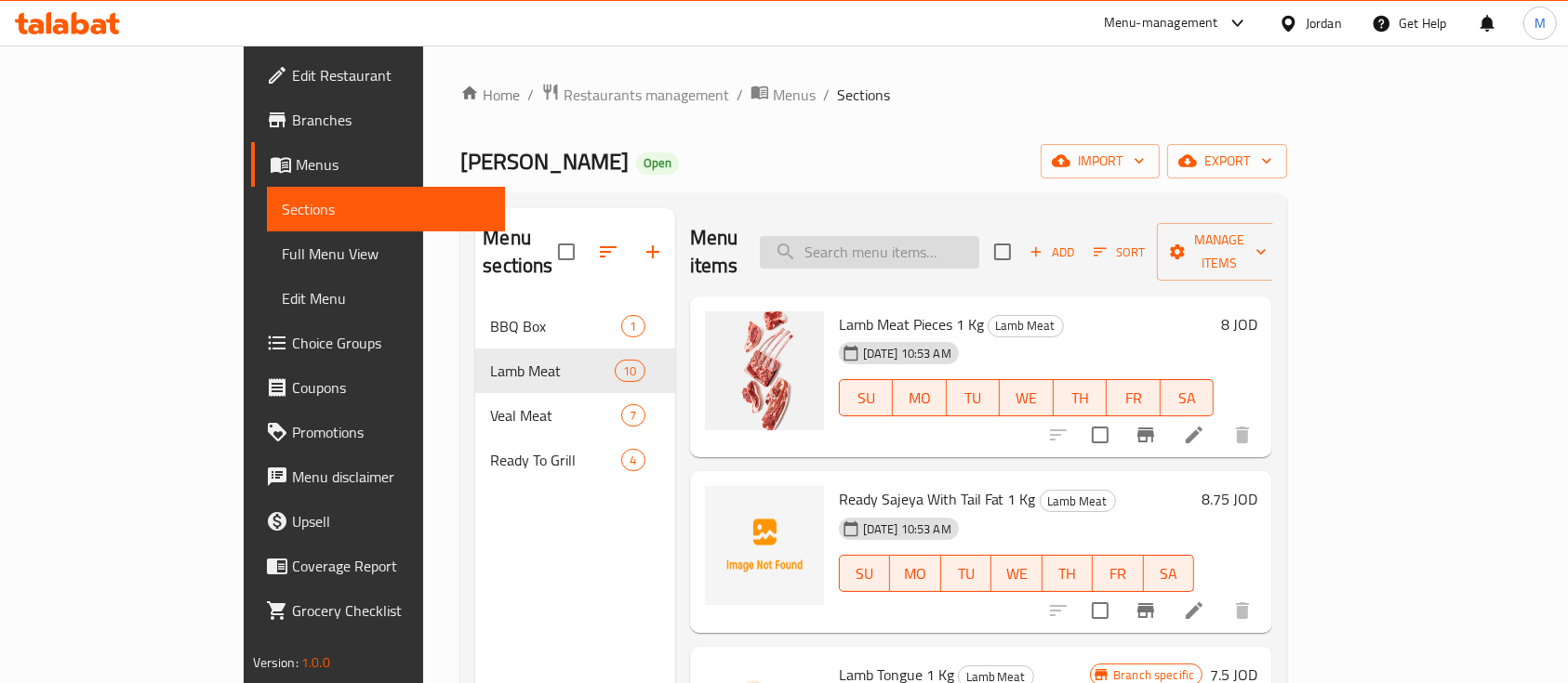
click at [944, 236] on input "search" at bounding box center [870, 252] width 220 height 32
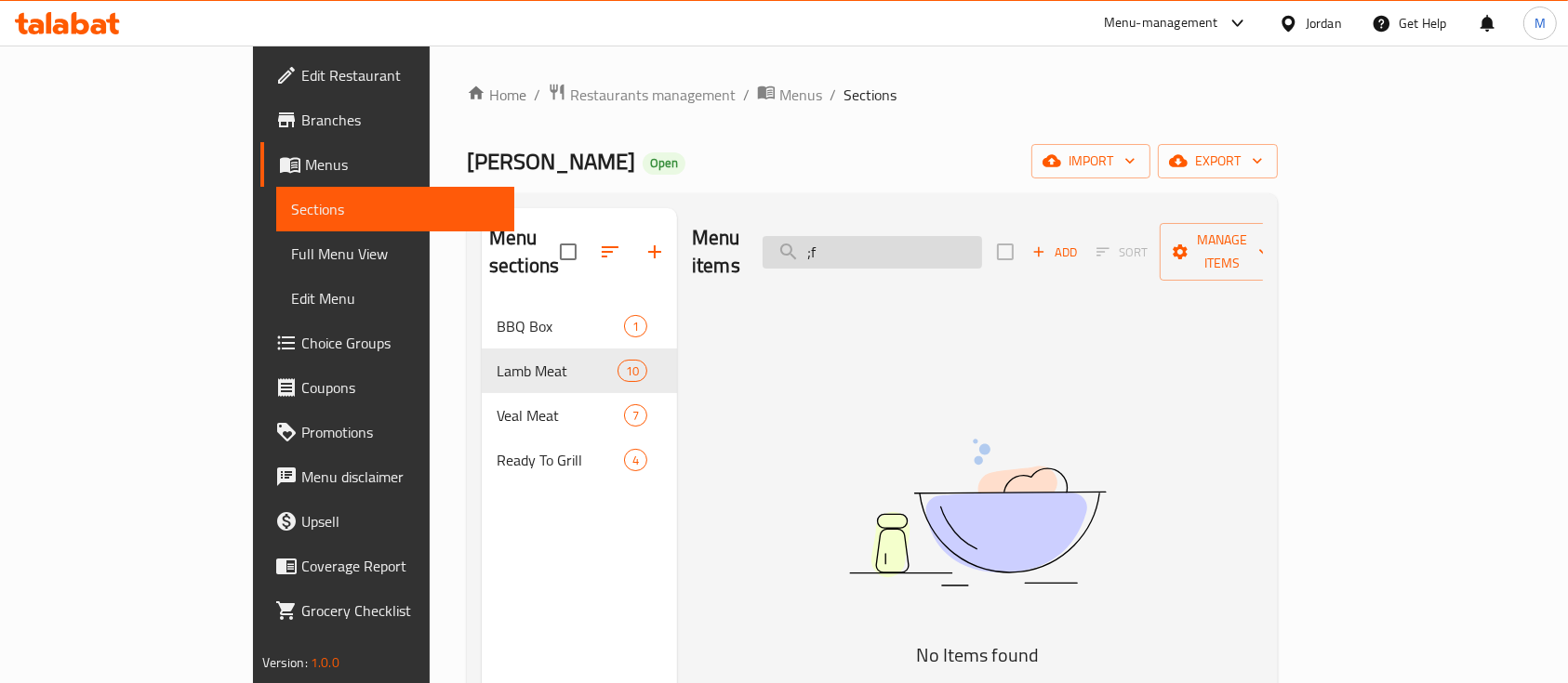
type input ";"
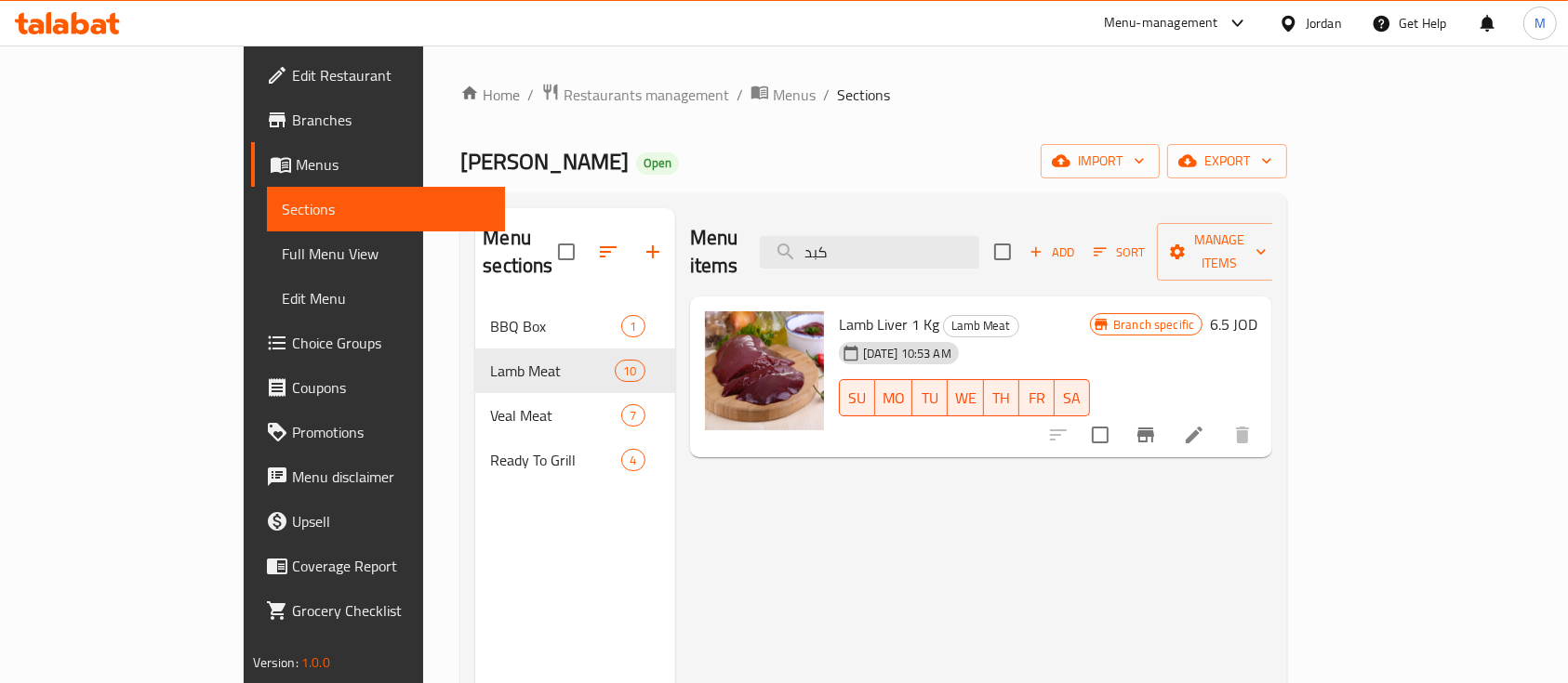
type input "كبد"
click at [1257, 312] on h6 "6.5 JOD" at bounding box center [1234, 324] width 47 height 26
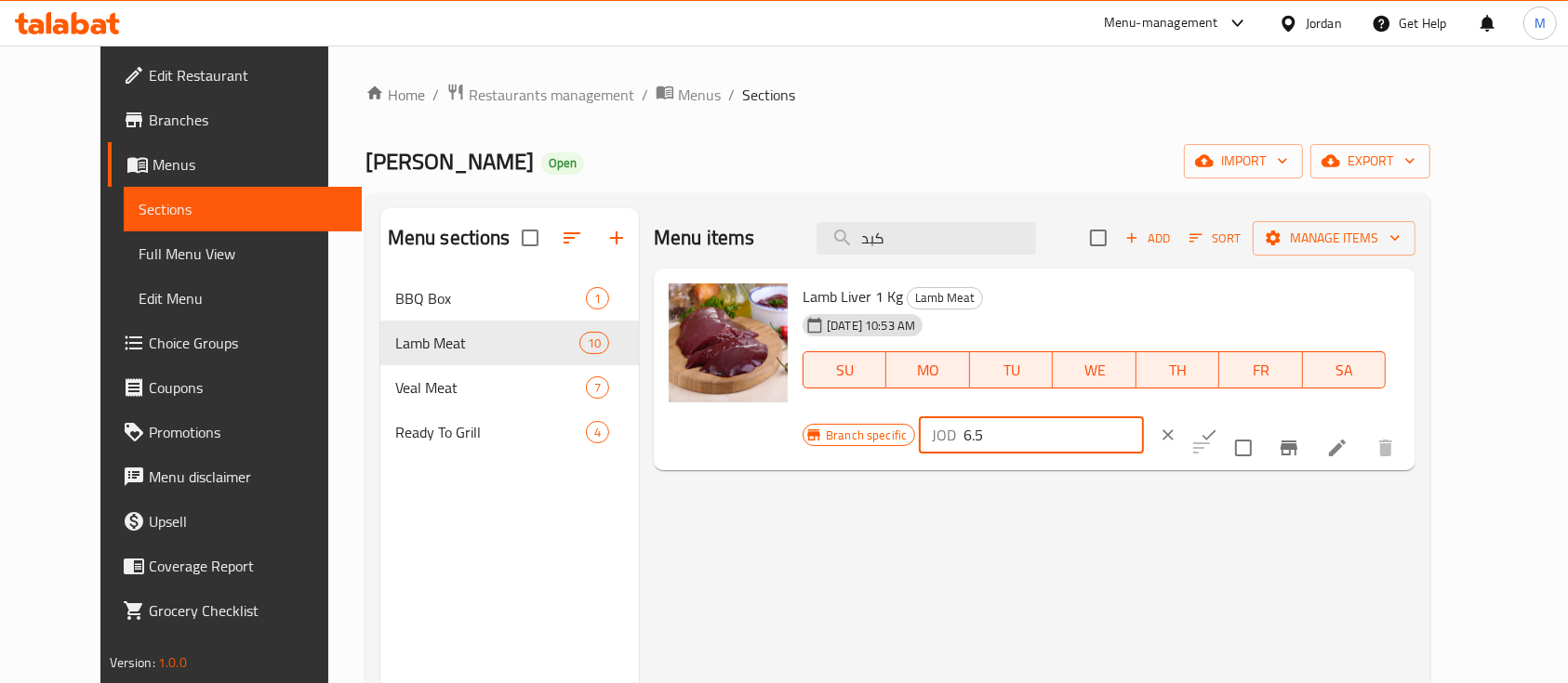
drag, startPoint x: 1281, startPoint y: 315, endPoint x: 1132, endPoint y: 325, distance: 149.3
click at [1132, 415] on div "Branch specific JOD 6.5 ​" at bounding box center [1029, 435] width 454 height 41
click at [1234, 463] on div "Menu items كبد Add Sort Manage items Lamb Liver 1 Kg Lamb Meat 22-05-2025 10:53…" at bounding box center [1027, 549] width 777 height 683
click at [1300, 437] on icon "Branch-specific-item" at bounding box center [1289, 448] width 23 height 23
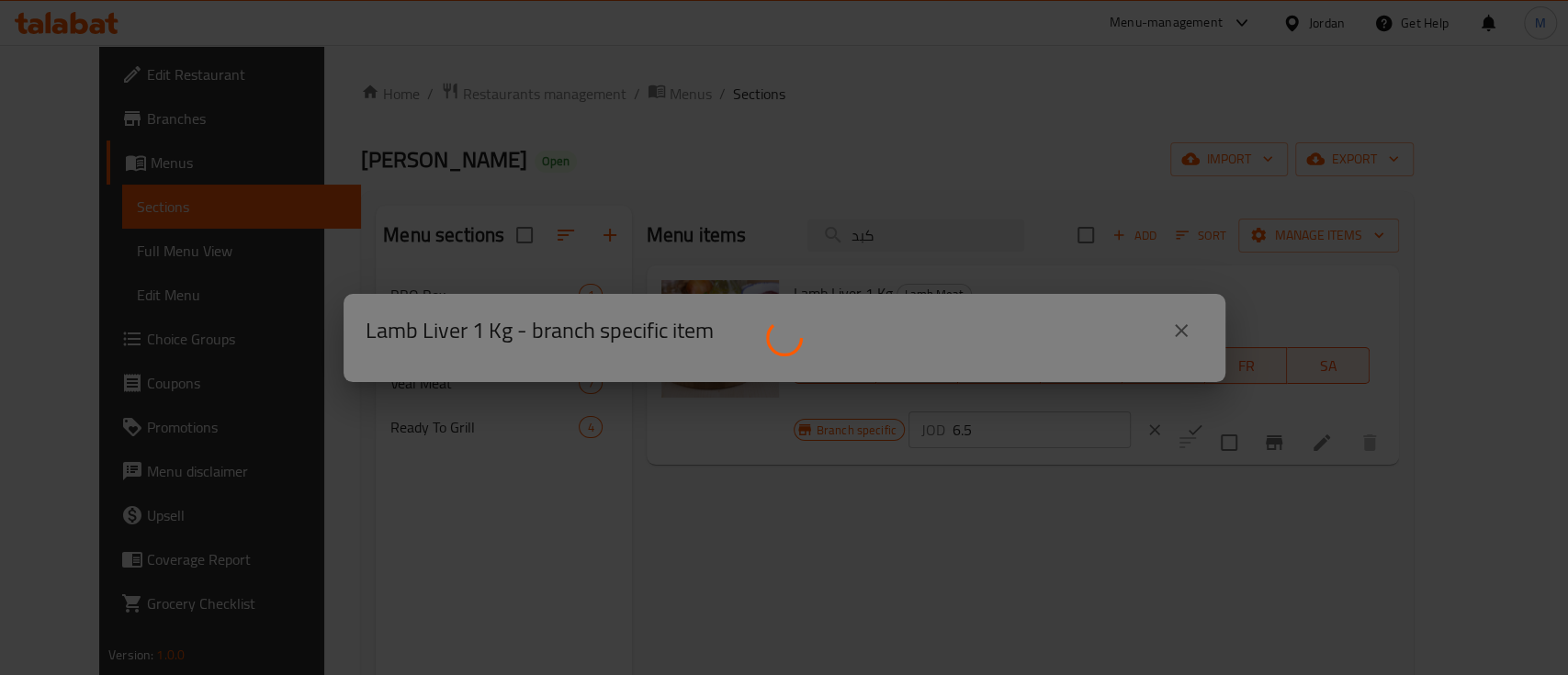
click at [1176, 408] on div at bounding box center [784, 337] width 1568 height 675
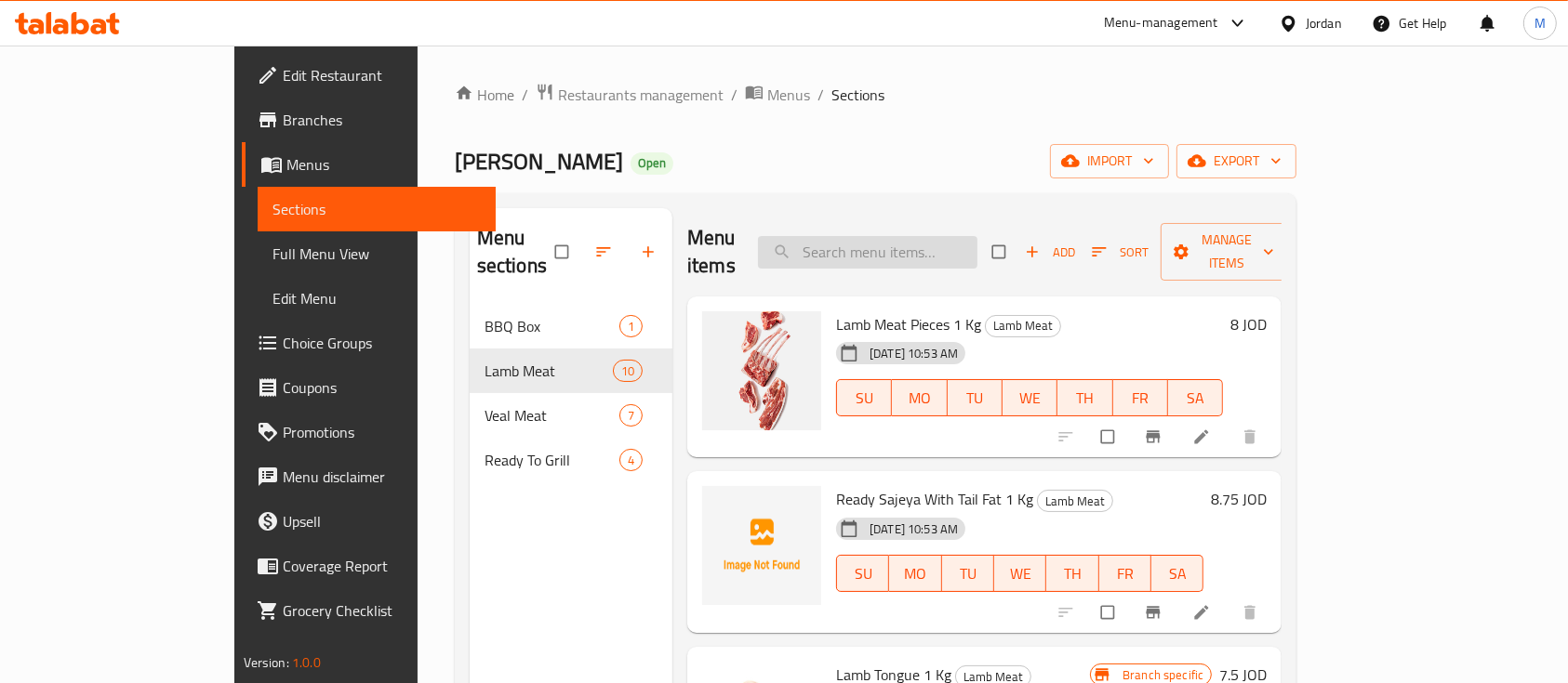
click at [965, 236] on input "search" at bounding box center [868, 252] width 220 height 32
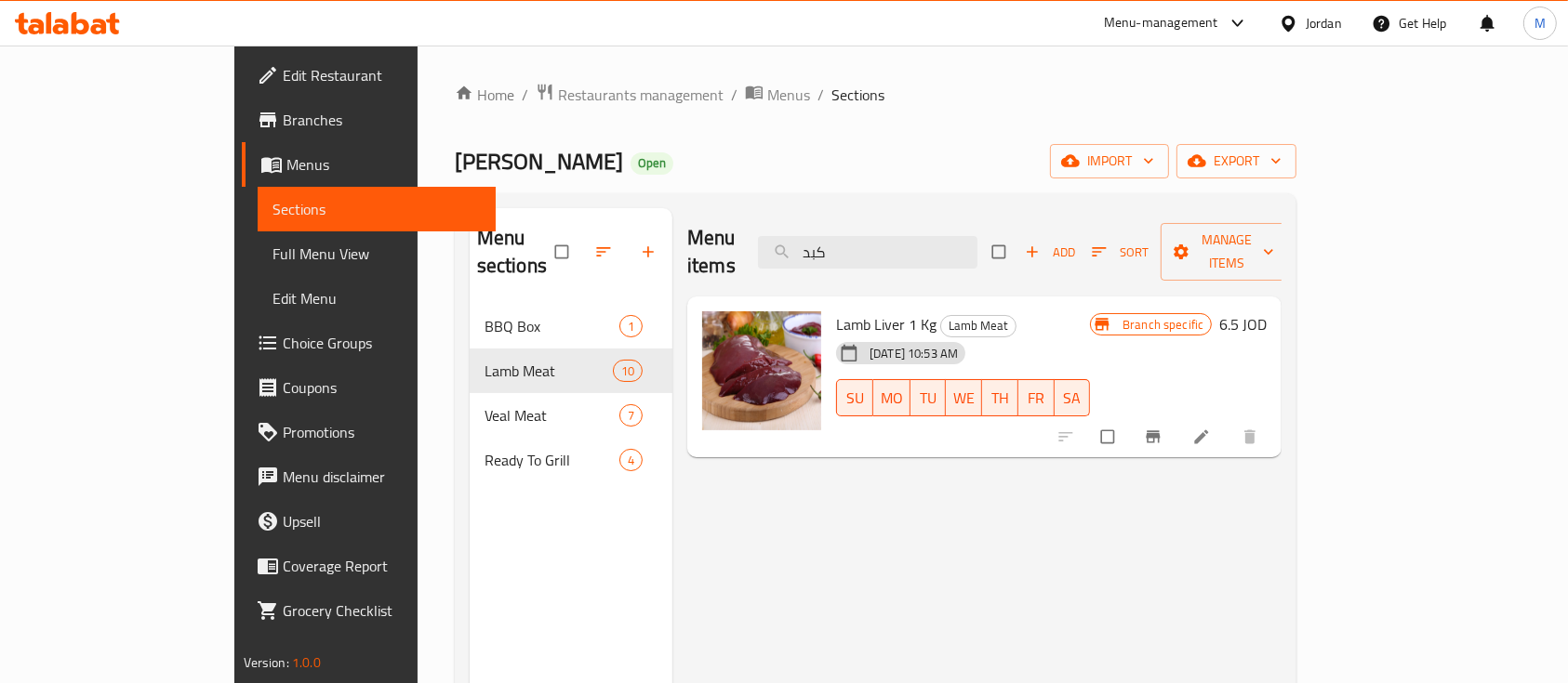
type input "كبد"
click at [1162, 428] on icon "Branch-specific-item" at bounding box center [1153, 438] width 19 height 19
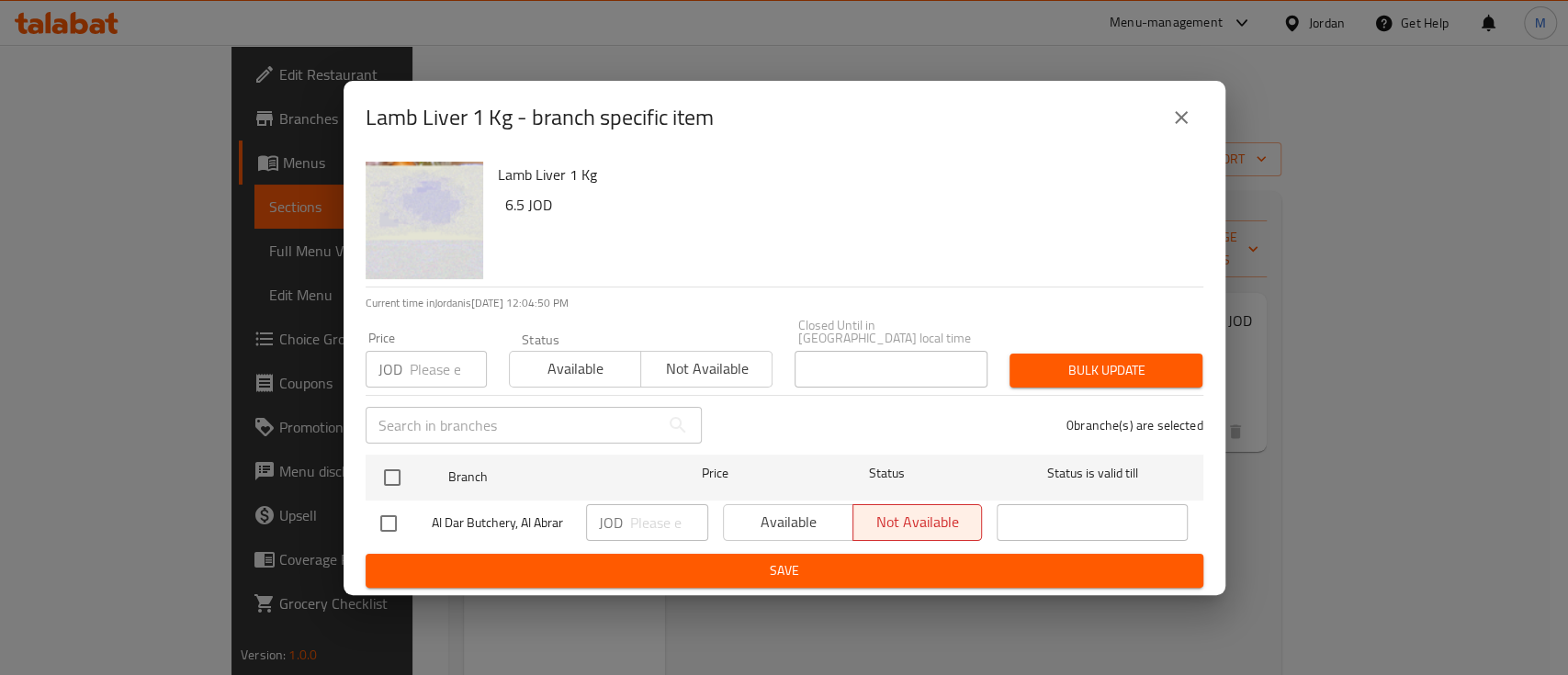
click at [1184, 128] on icon "close" at bounding box center [1181, 118] width 22 height 22
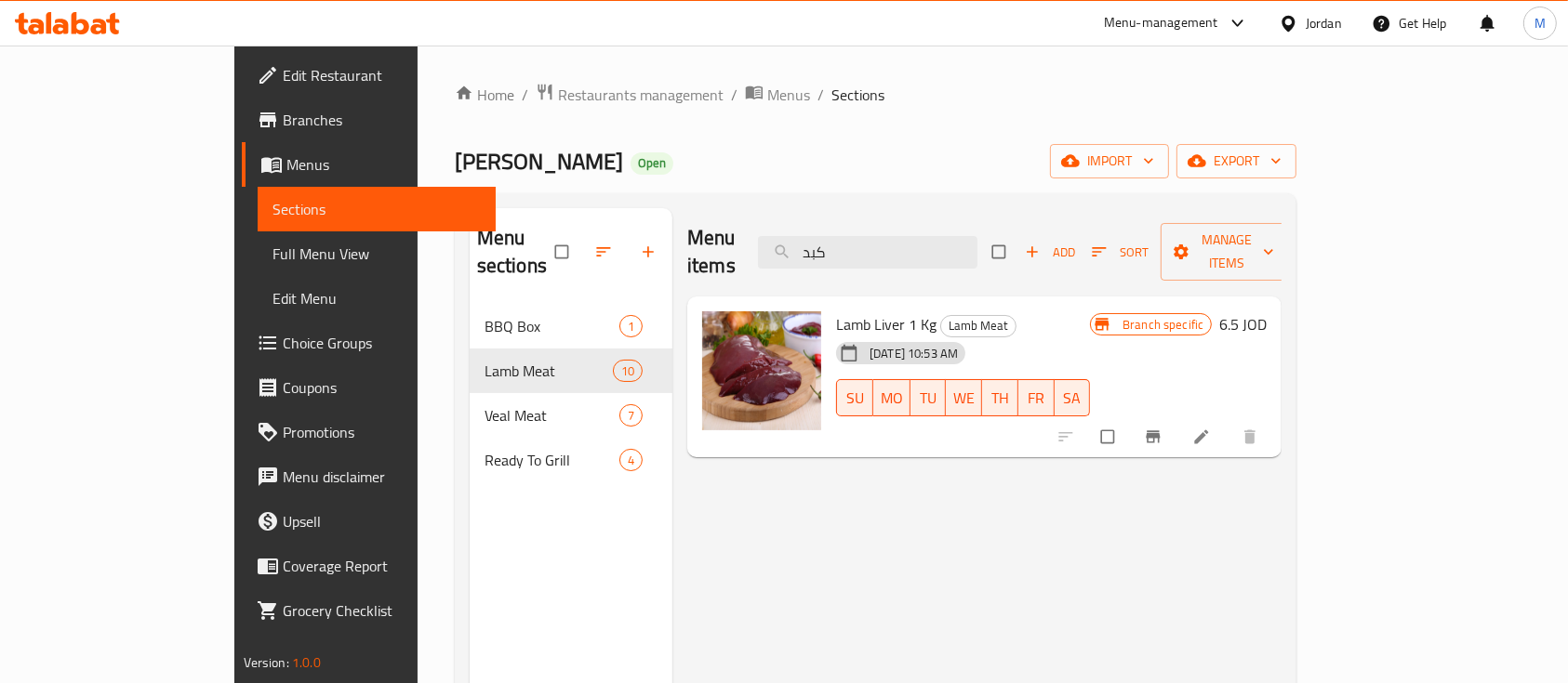
click at [1267, 312] on h6 "6.5 JOD" at bounding box center [1243, 324] width 47 height 26
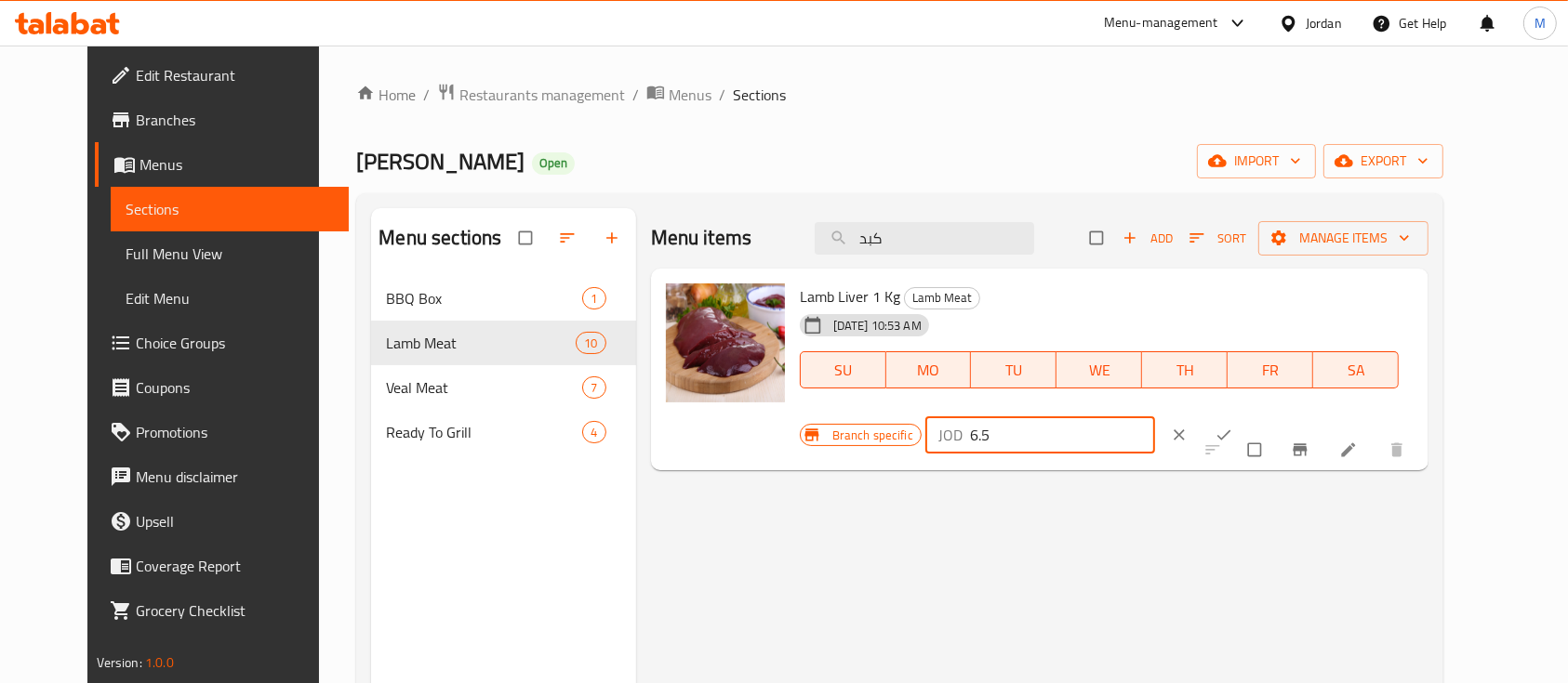
drag, startPoint x: 1256, startPoint y: 302, endPoint x: 1134, endPoint y: 308, distance: 122.1
click at [1138, 415] on div "Branch specific JOD 6.5 ​" at bounding box center [1035, 435] width 471 height 41
type input "7"
click at [1234, 426] on icon "ok" at bounding box center [1224, 436] width 19 height 19
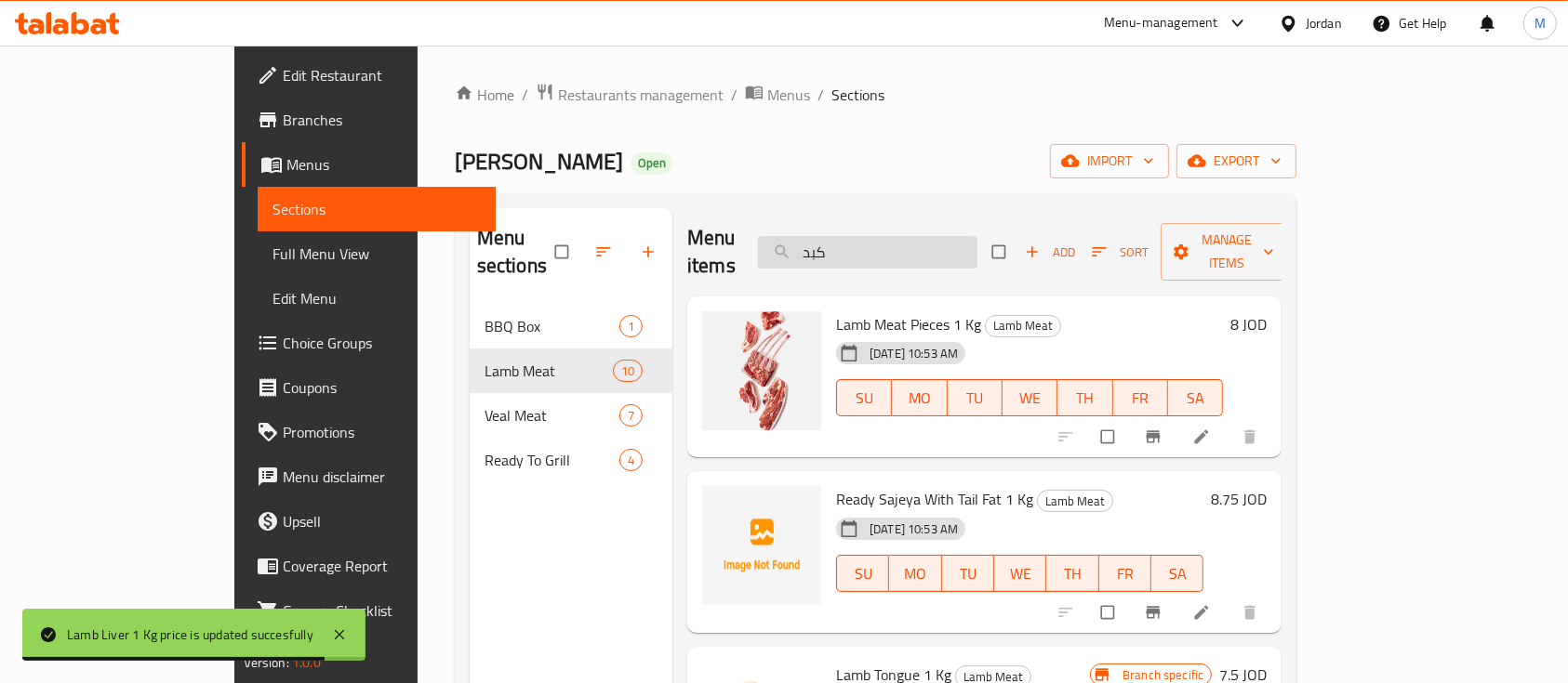
click at [889, 248] on input "كبد" at bounding box center [868, 252] width 220 height 32
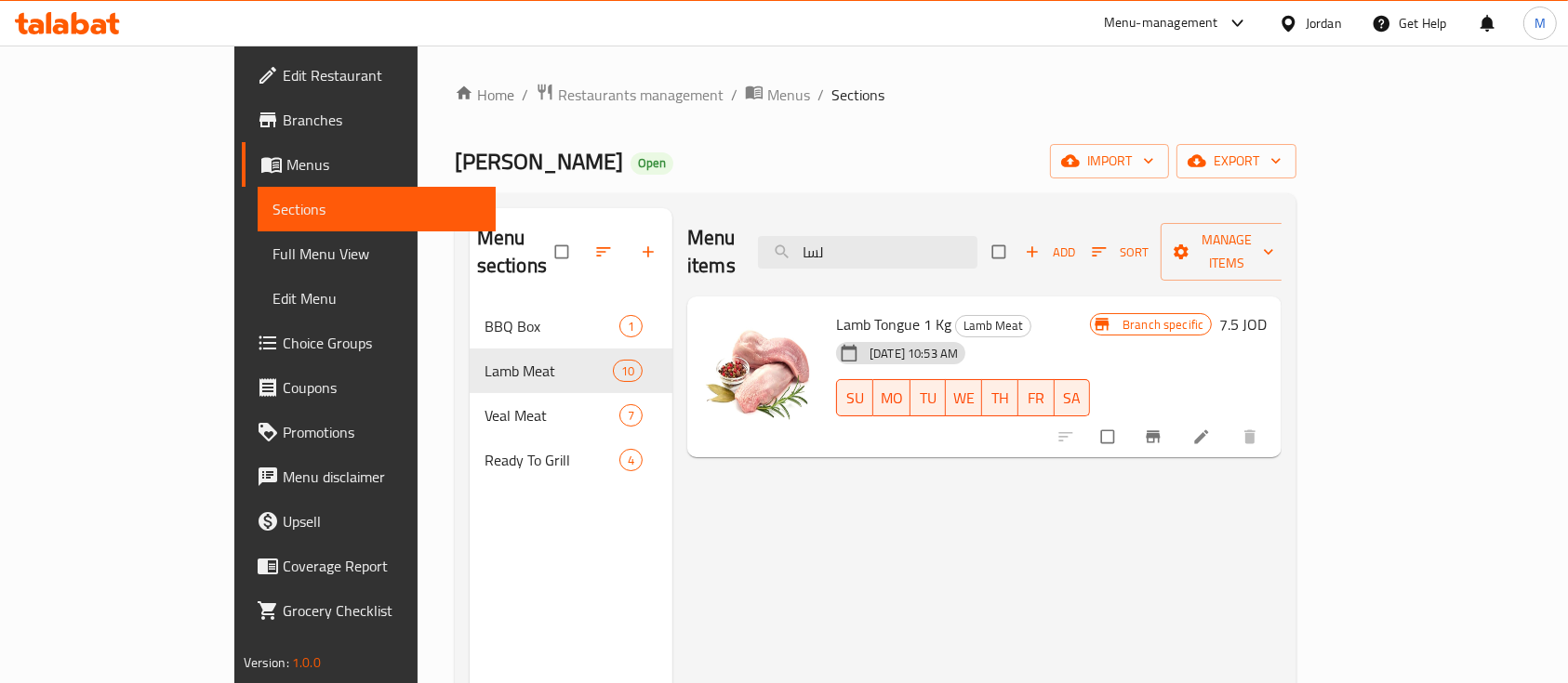
type input "لسا"
click at [1267, 312] on h6 "7.5 JOD" at bounding box center [1243, 324] width 47 height 26
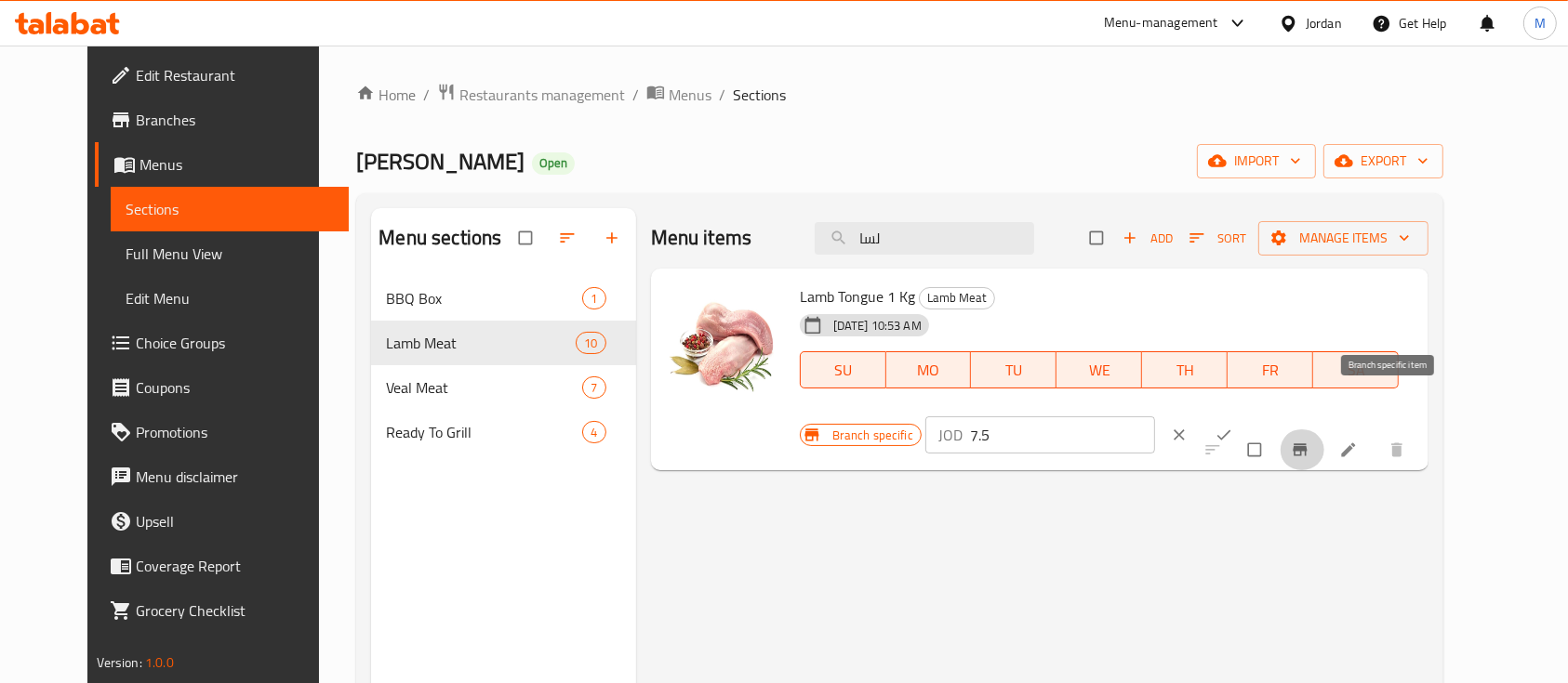
click at [1309, 440] on icon "Branch-specific-item" at bounding box center [1300, 450] width 19 height 19
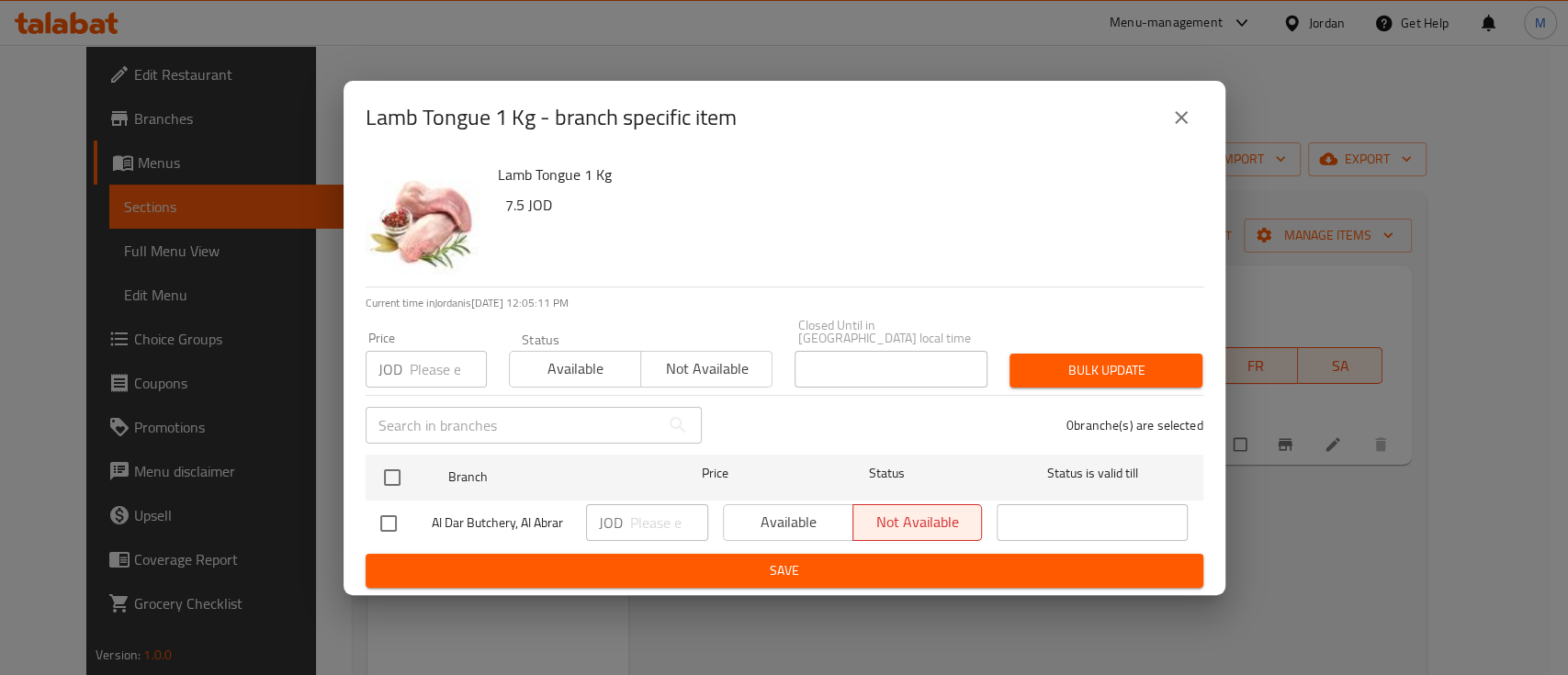
click at [1180, 125] on icon "close" at bounding box center [1181, 118] width 22 height 22
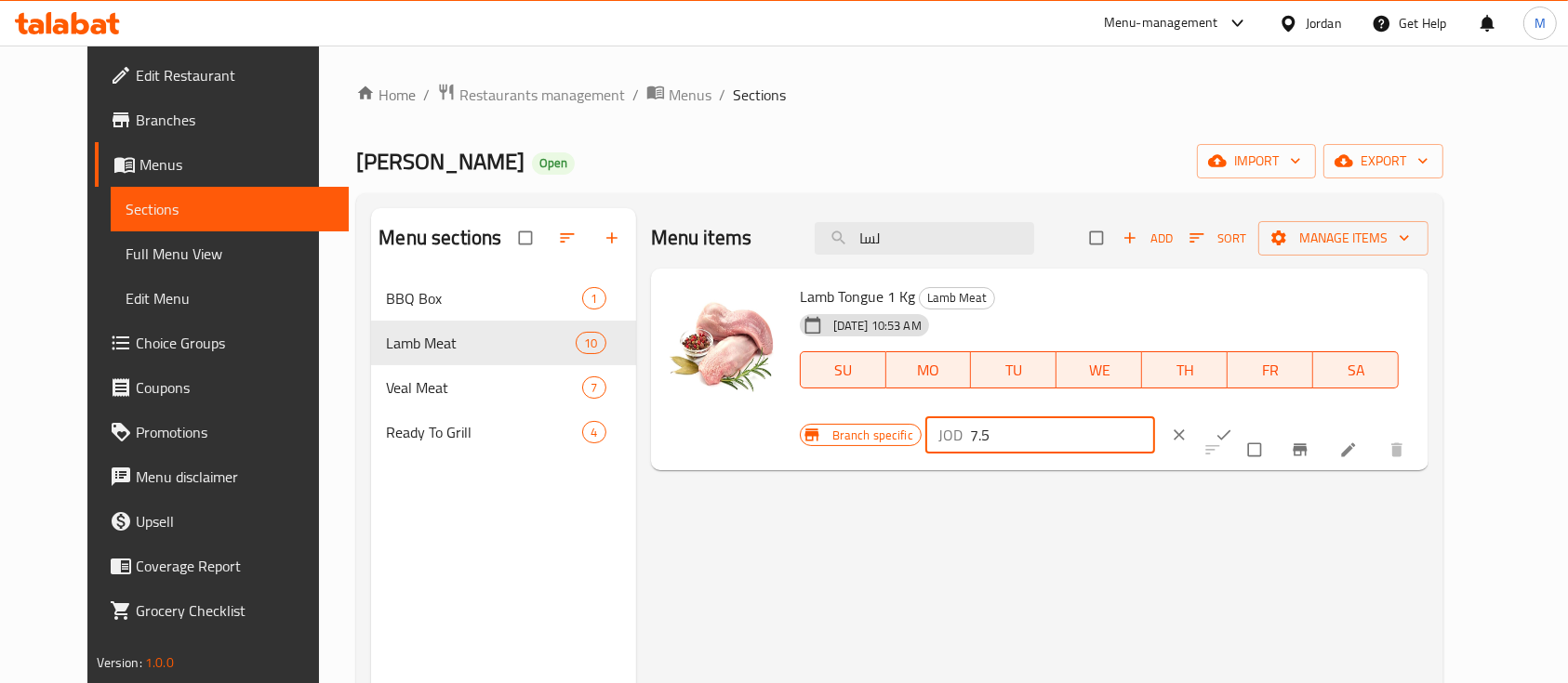
drag, startPoint x: 1291, startPoint y: 308, endPoint x: 1193, endPoint y: 315, distance: 98.2
click at [1194, 415] on div "Branch specific JOD 7.5 ​" at bounding box center [1035, 435] width 471 height 41
type input "7"
click at [1234, 426] on icon "ok" at bounding box center [1224, 436] width 19 height 19
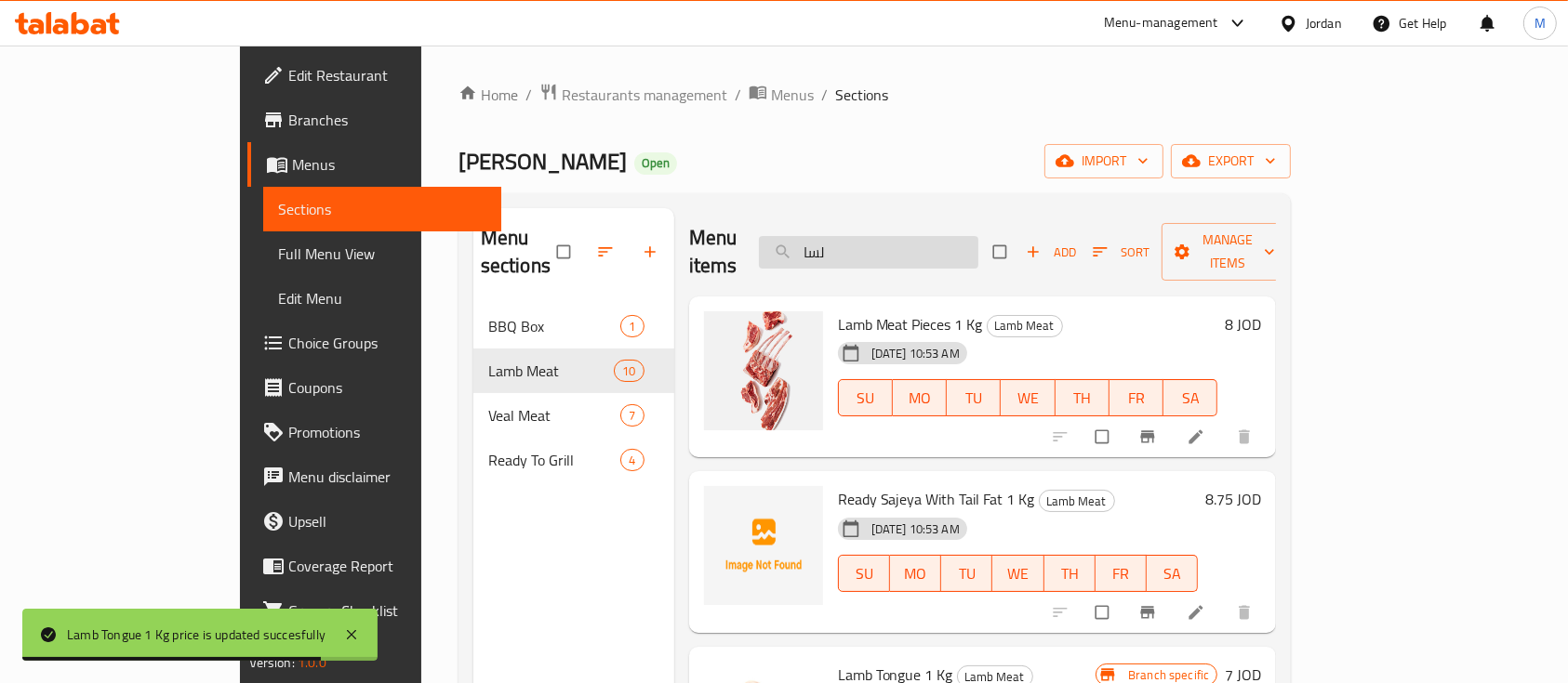
click at [937, 249] on input "لسا" at bounding box center [869, 252] width 220 height 32
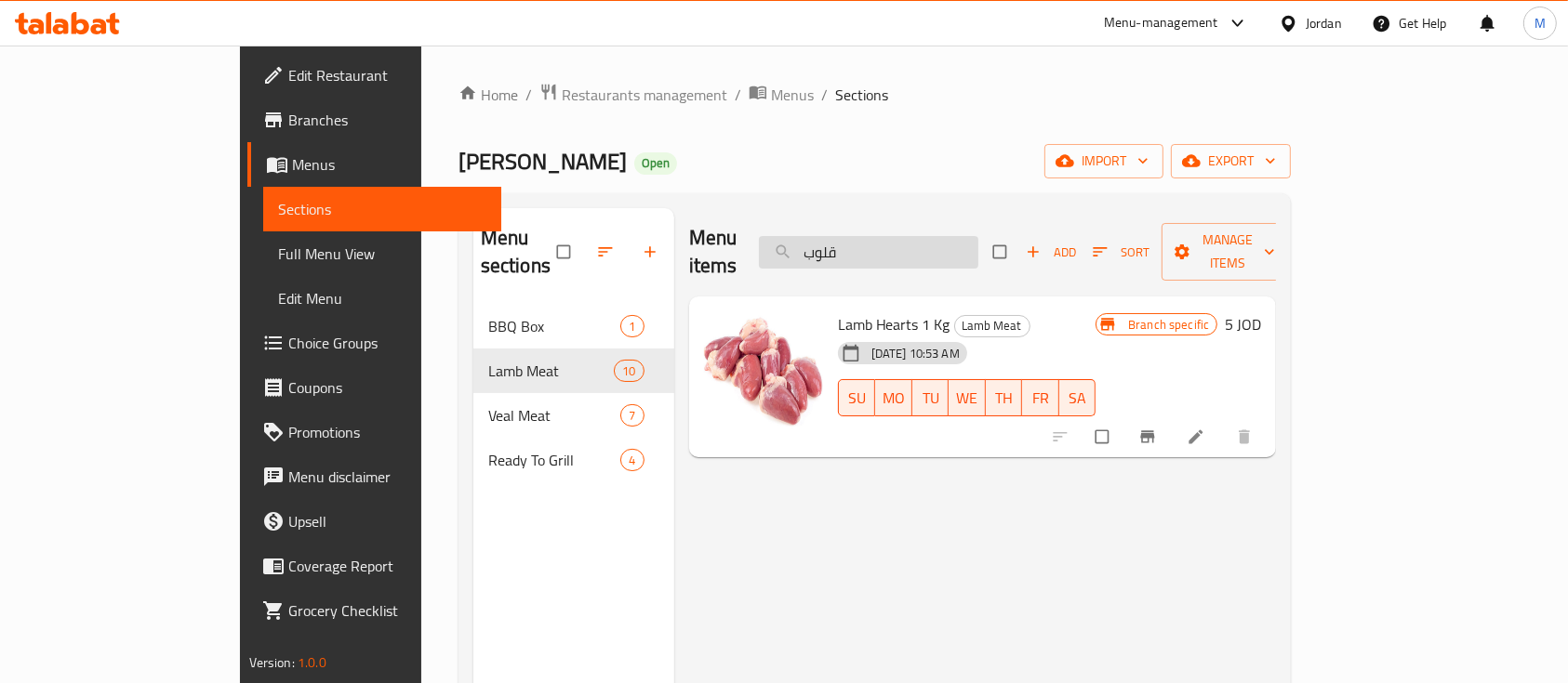
click at [908, 246] on input "قلوب" at bounding box center [869, 252] width 220 height 32
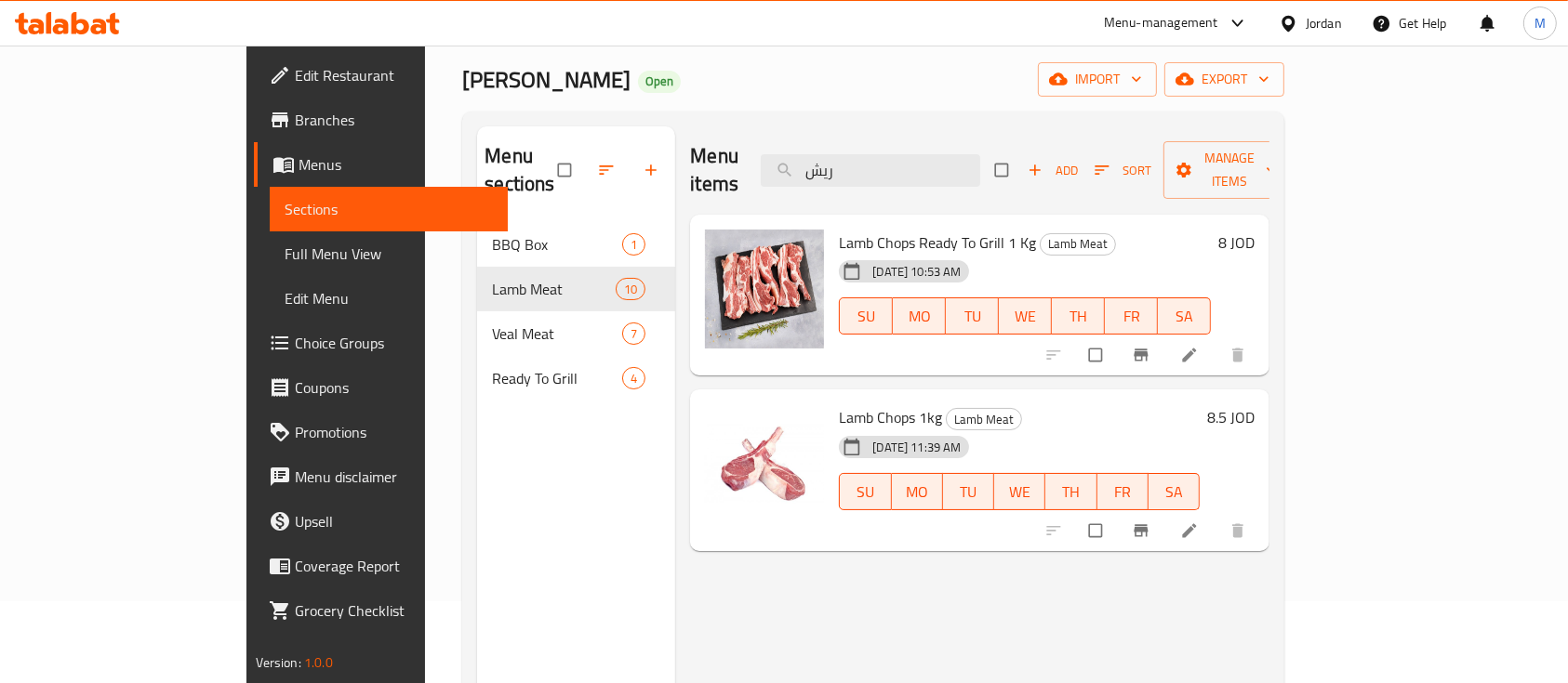
scroll to position [124, 0]
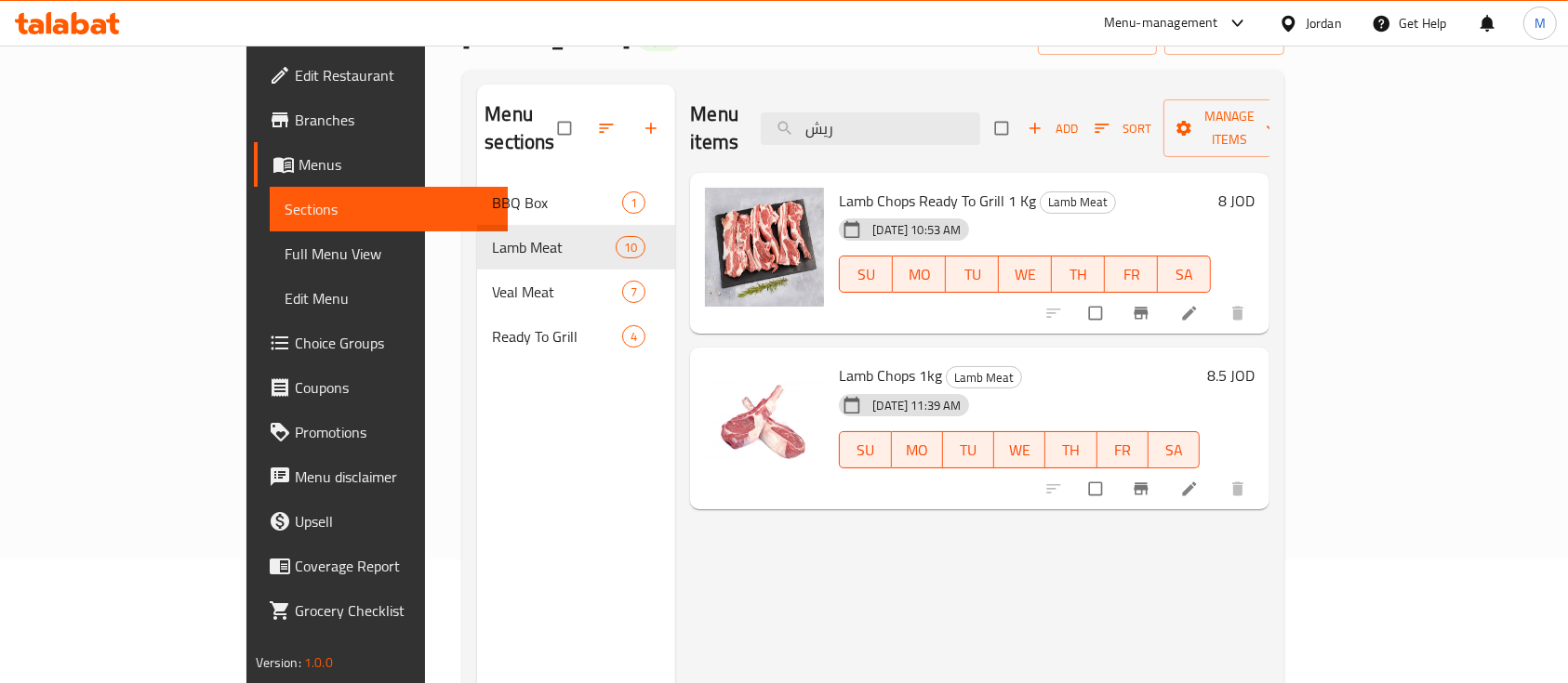
type input "ريش"
click at [1165, 469] on button "Branch-specific-item" at bounding box center [1143, 489] width 45 height 41
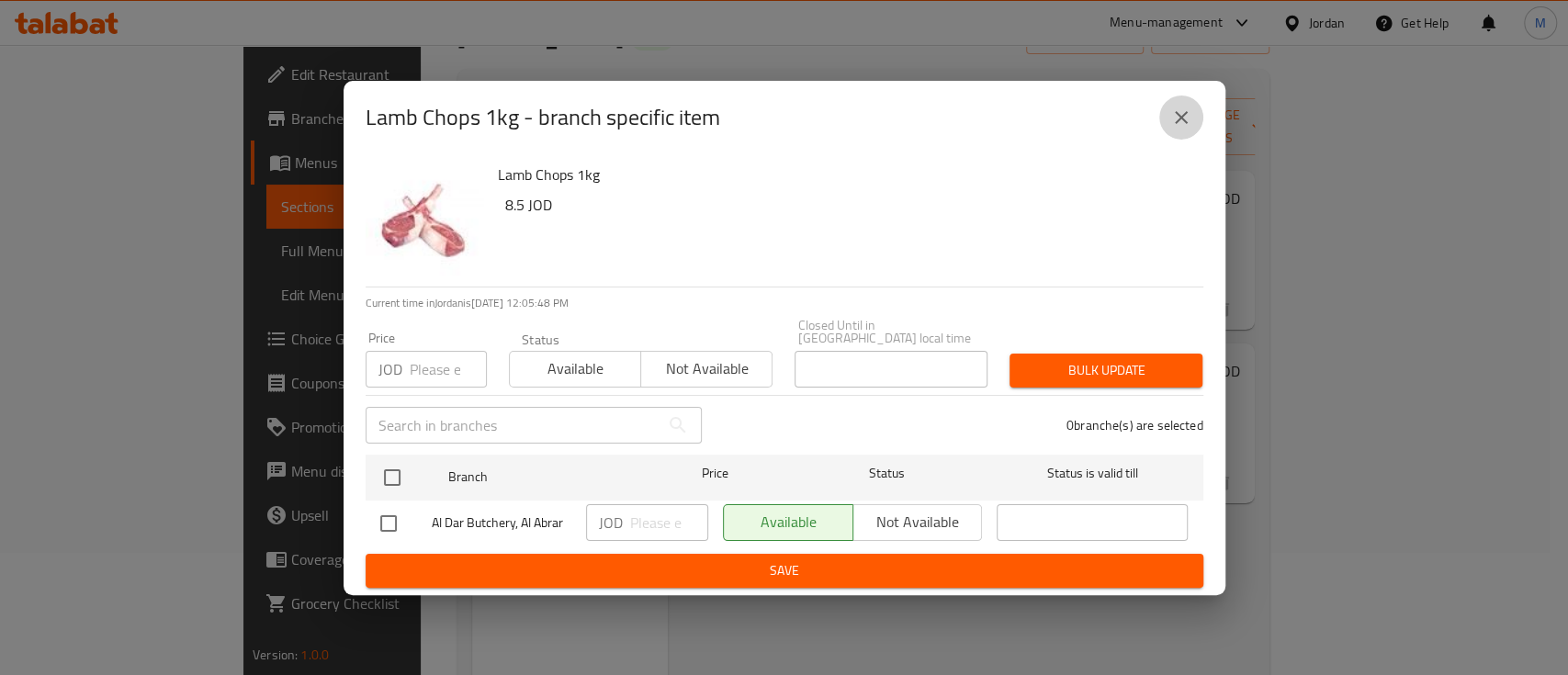
click at [1171, 121] on icon "close" at bounding box center [1181, 118] width 22 height 22
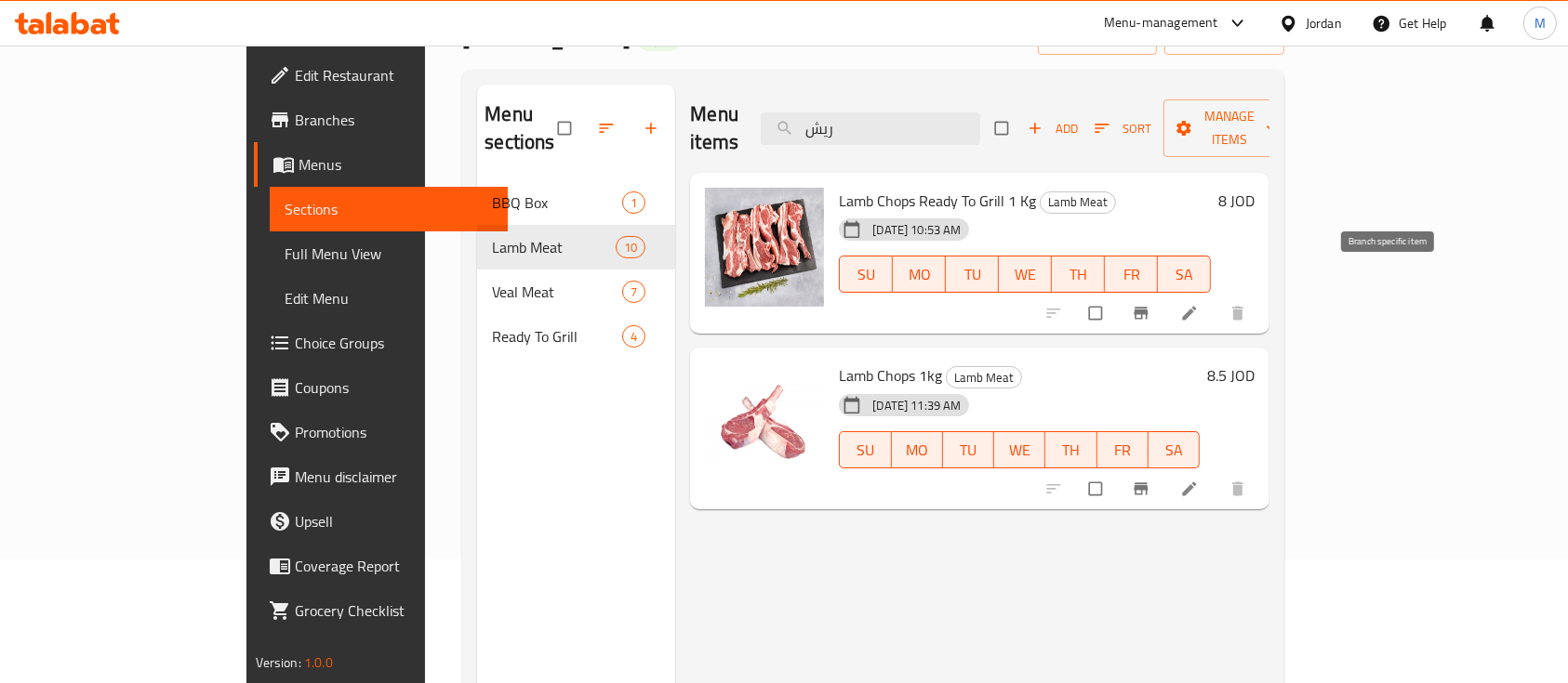
click at [1150, 304] on icon "Branch-specific-item" at bounding box center [1142, 314] width 19 height 19
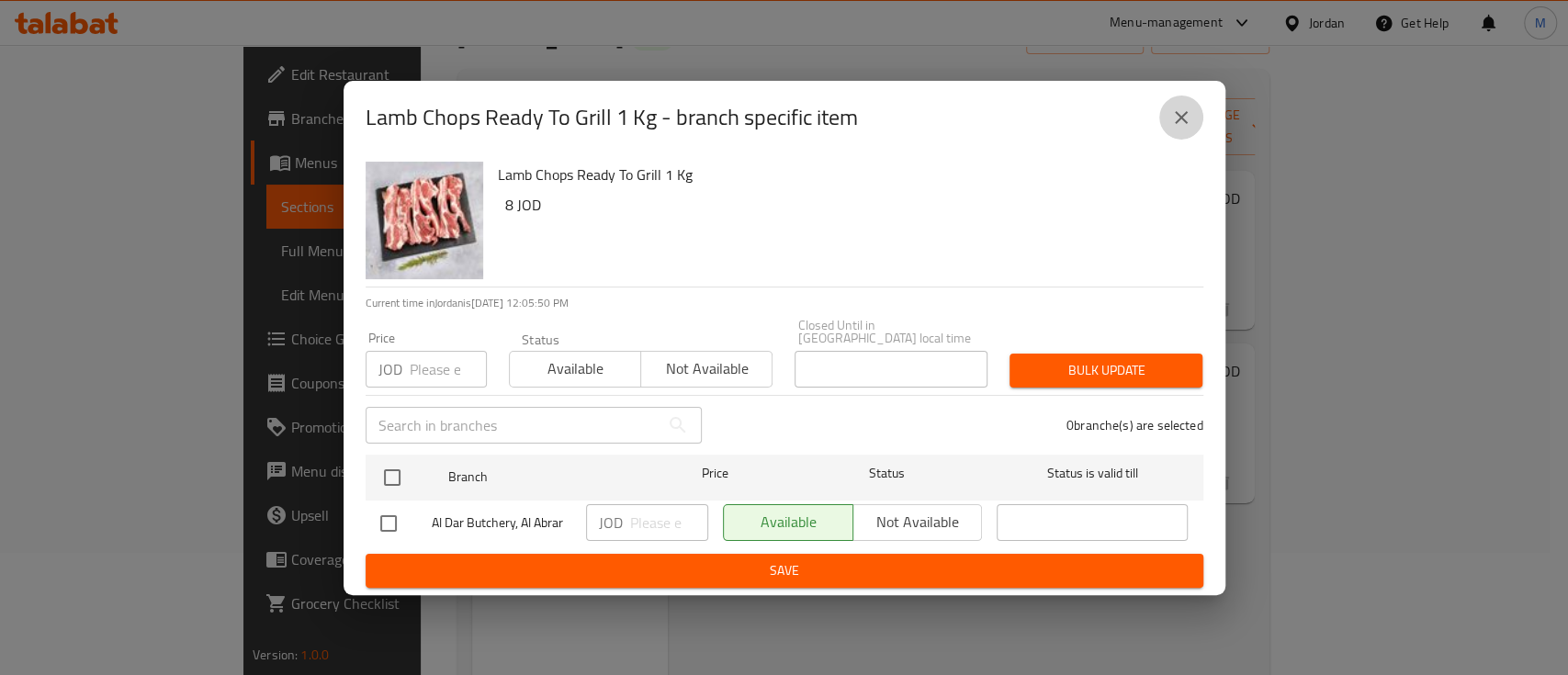
click at [1191, 128] on icon "close" at bounding box center [1181, 118] width 22 height 22
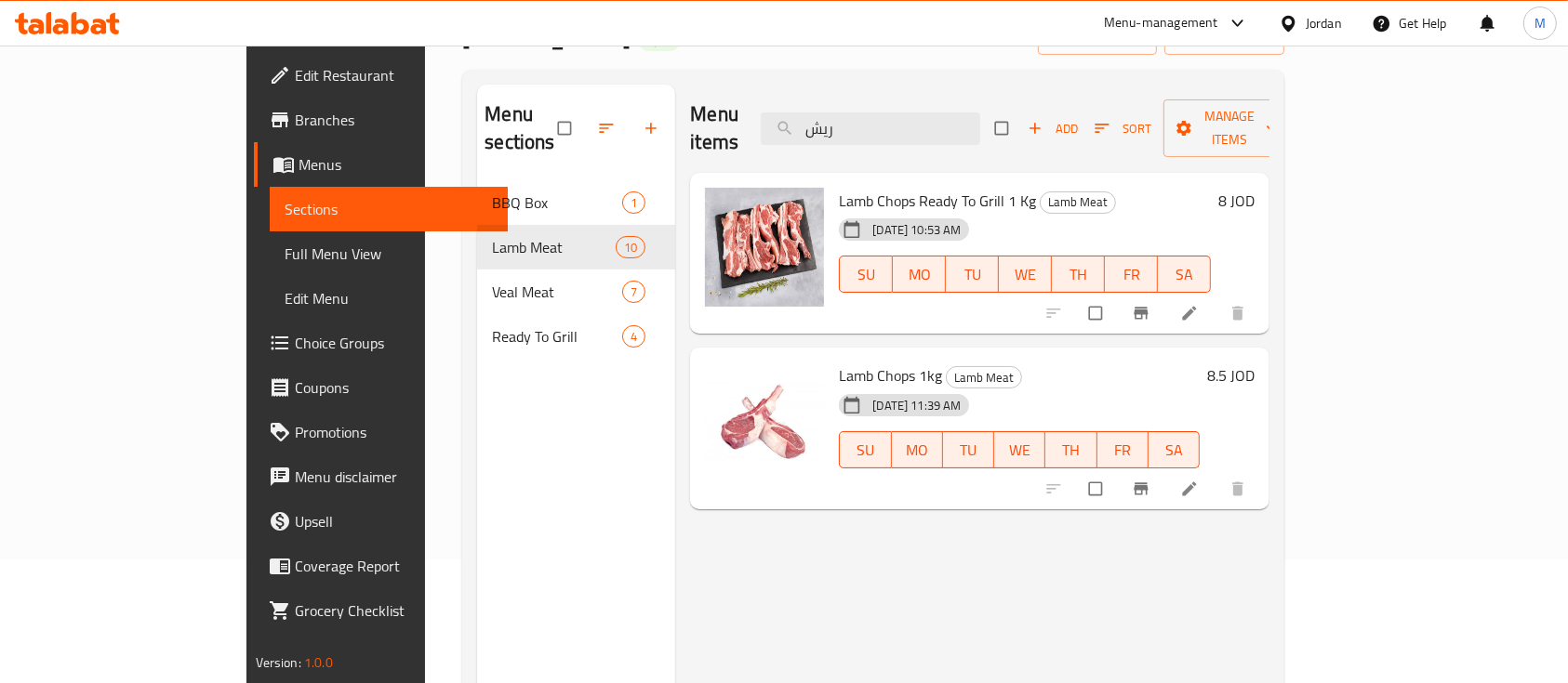
click at [1254, 188] on h6 "8 JOD" at bounding box center [1236, 200] width 36 height 26
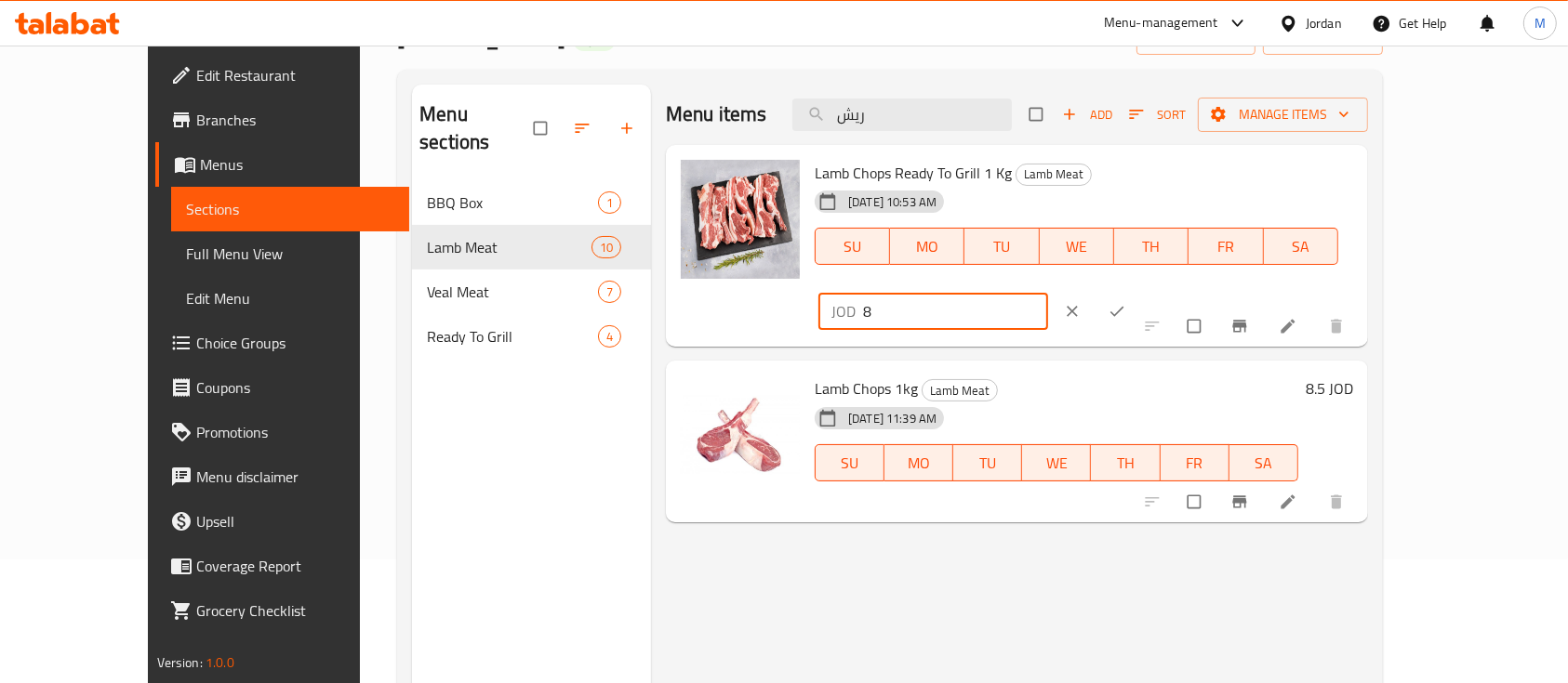
drag, startPoint x: 1244, startPoint y: 181, endPoint x: 1202, endPoint y: 186, distance: 42.3
click at [1048, 293] on div "JOD 8 ​" at bounding box center [933, 311] width 229 height 37
type input "9"
click at [1141, 291] on button "ok" at bounding box center [1118, 311] width 45 height 41
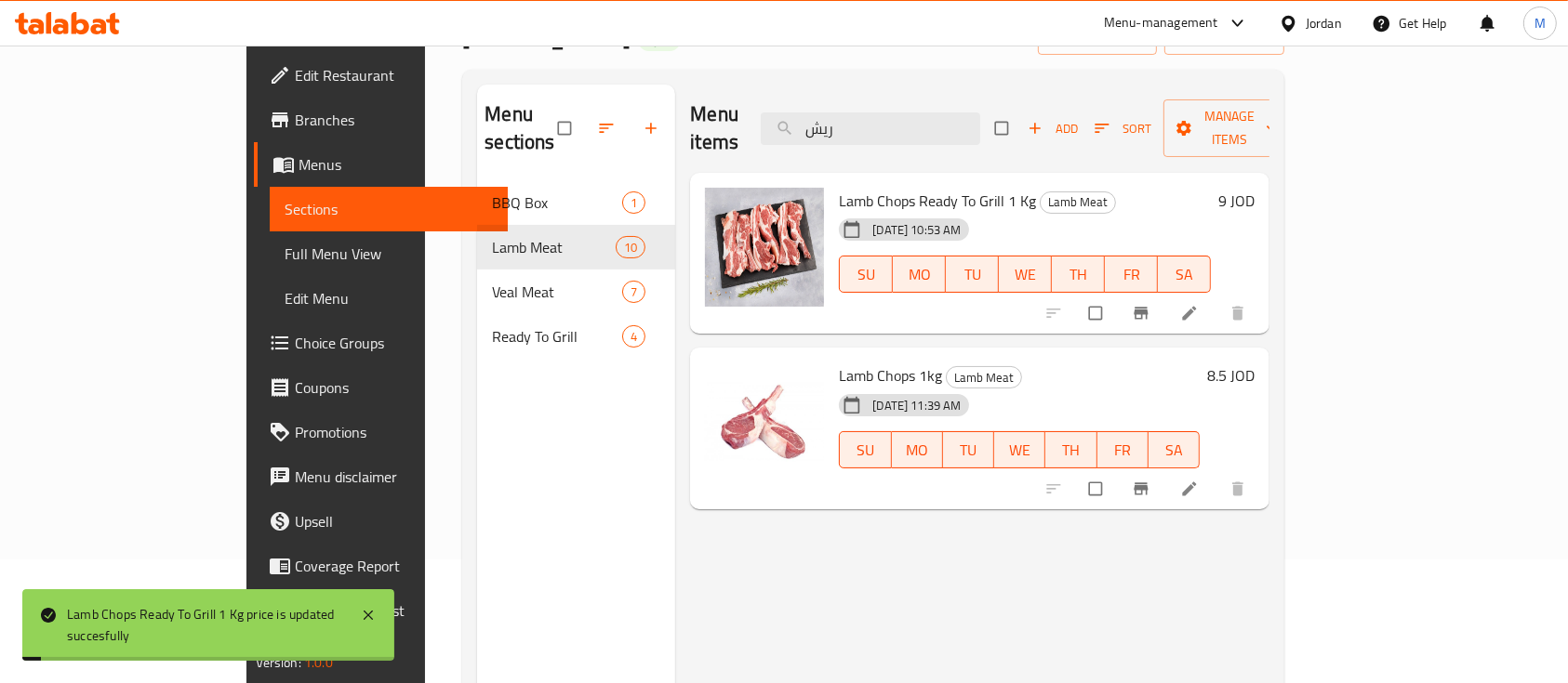
click at [1254, 363] on h6 "8.5 JOD" at bounding box center [1231, 375] width 47 height 26
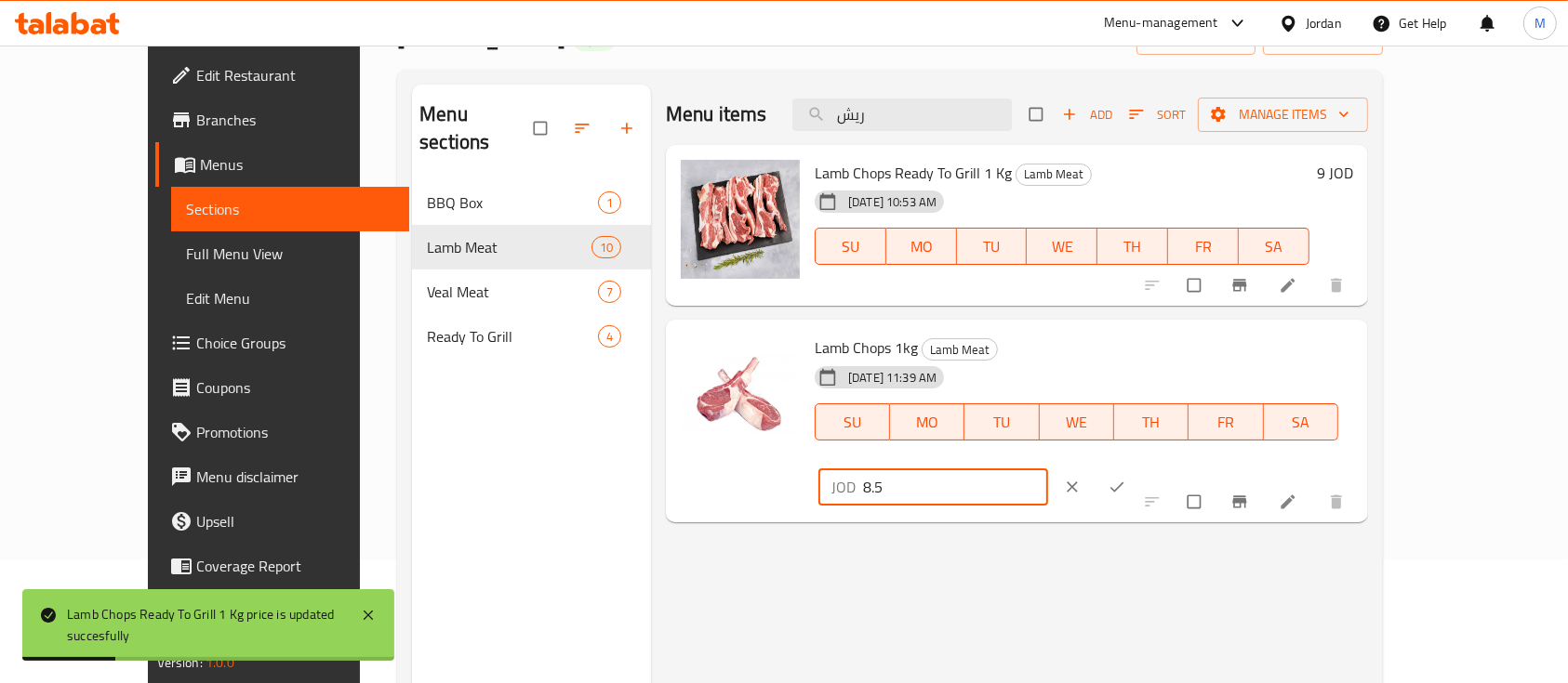
drag, startPoint x: 1223, startPoint y: 356, endPoint x: 1164, endPoint y: 358, distance: 59.0
click at [1164, 358] on div "Lamb Chops 1kg Lamb Meat 17-07-2025 11:39 AM SU MO TU WE TH FR SA JOD 8.5 ​" at bounding box center [1084, 421] width 553 height 188
type input "9"
click at [1126, 478] on icon "ok" at bounding box center [1117, 488] width 19 height 19
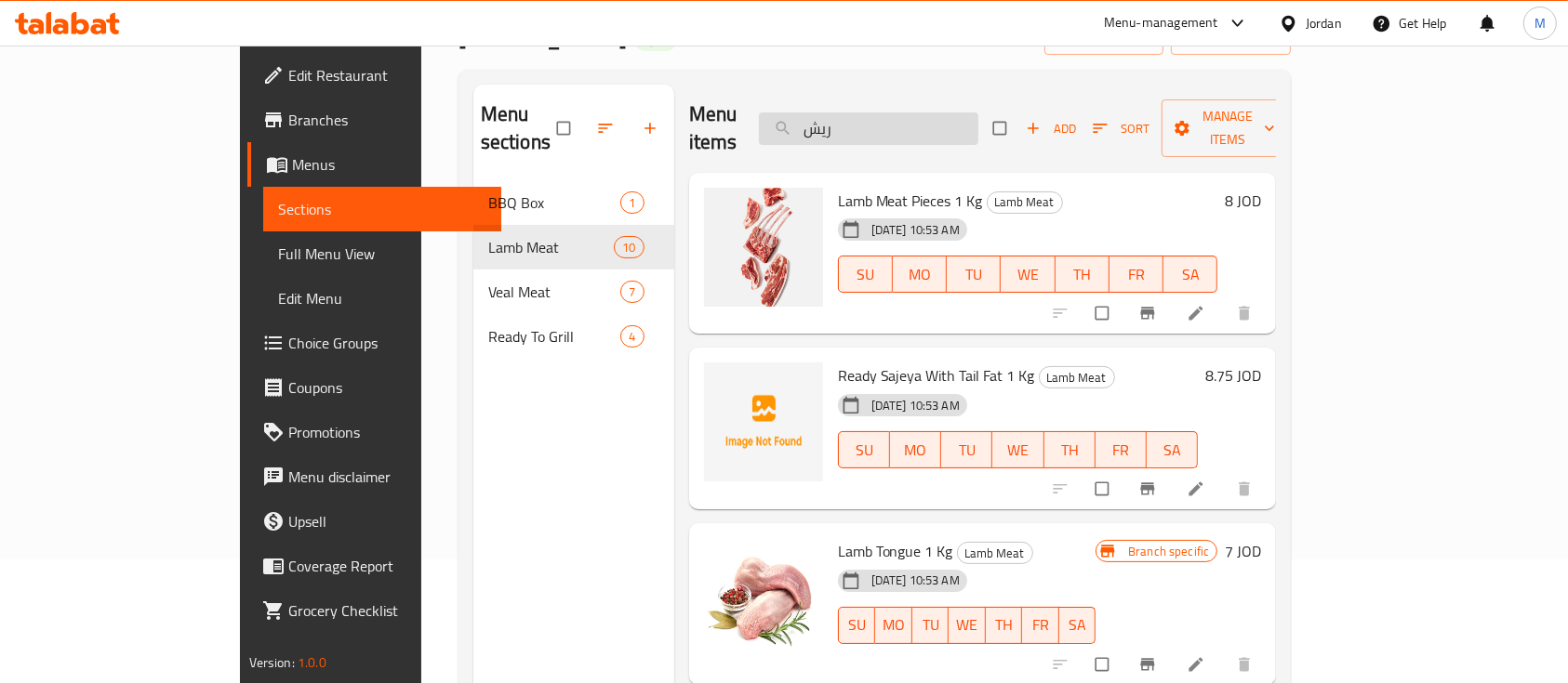
click at [931, 128] on input "ريش" at bounding box center [869, 129] width 220 height 32
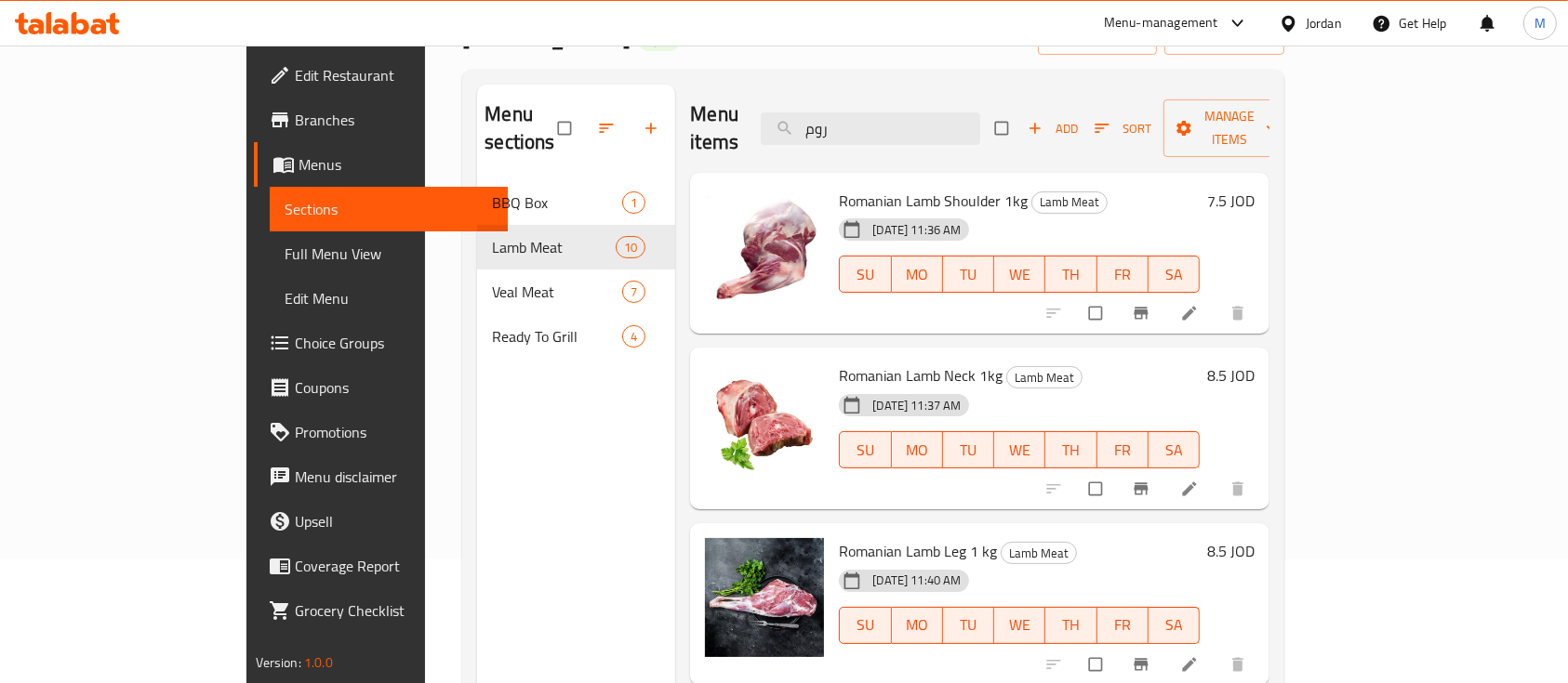
type input "روم"
click at [1254, 188] on h6 "7.5 JOD" at bounding box center [1231, 200] width 47 height 26
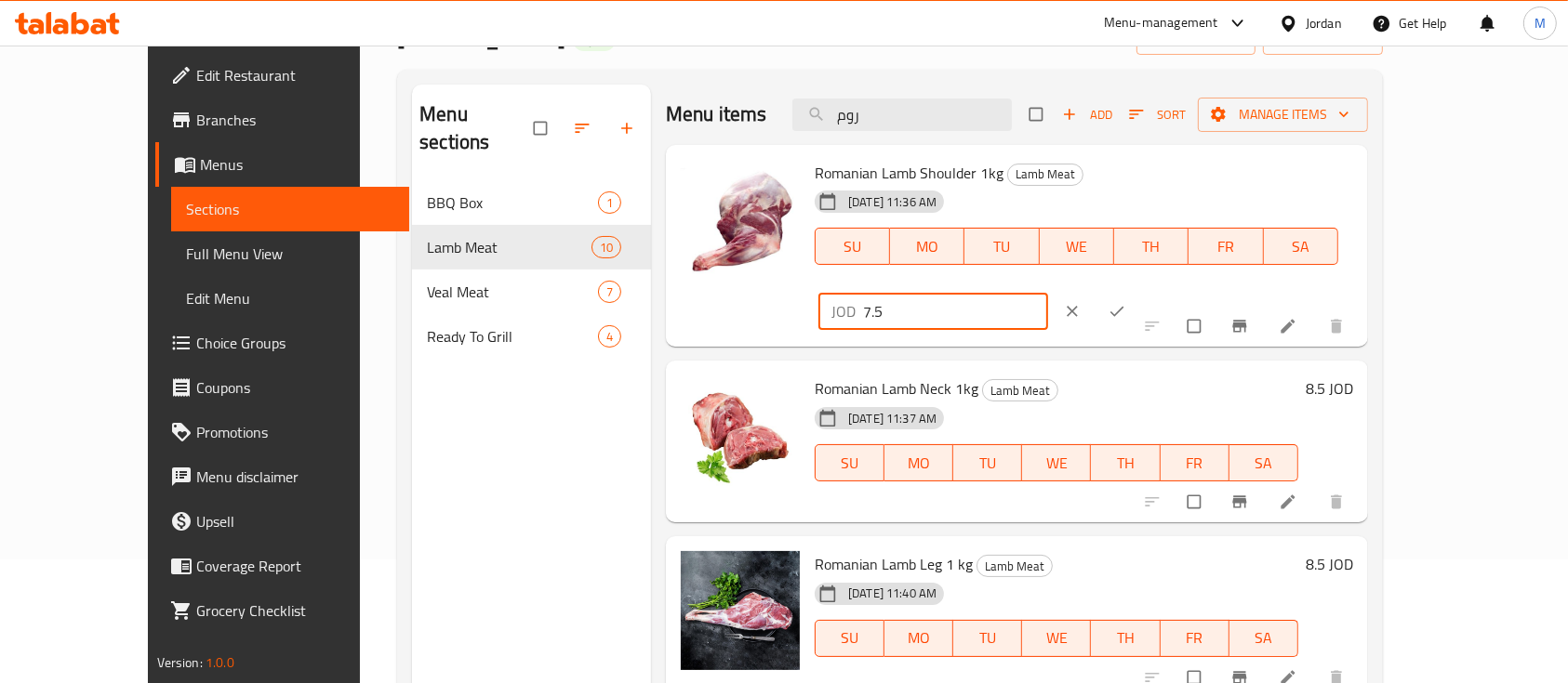
drag, startPoint x: 1266, startPoint y: 182, endPoint x: 1200, endPoint y: 189, distance: 66.4
click at [1048, 293] on div "JOD 7.5 ​" at bounding box center [933, 311] width 229 height 37
type input "8.5"
click at [1126, 302] on icon "ok" at bounding box center [1117, 312] width 19 height 19
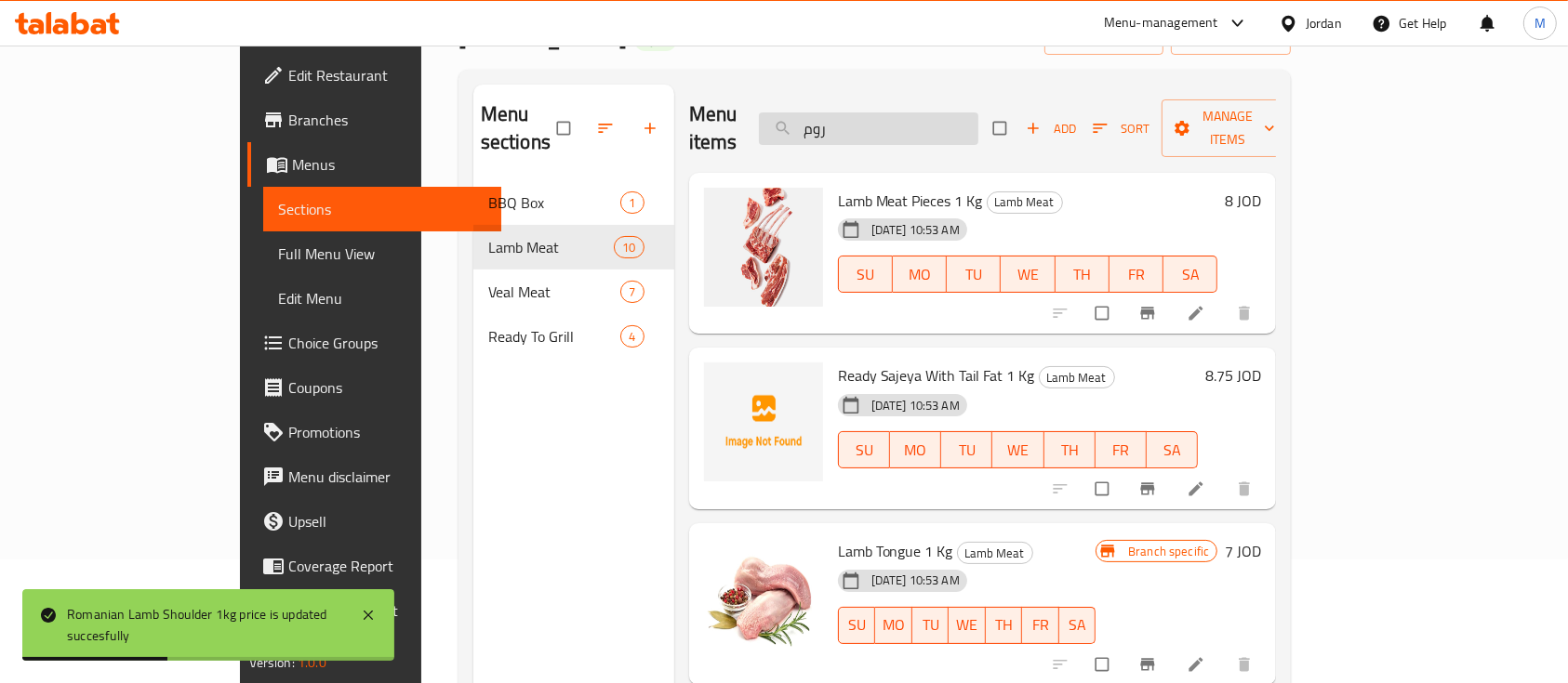
click at [979, 124] on input "روم" at bounding box center [869, 129] width 220 height 32
click at [961, 126] on input "روم" at bounding box center [869, 129] width 220 height 32
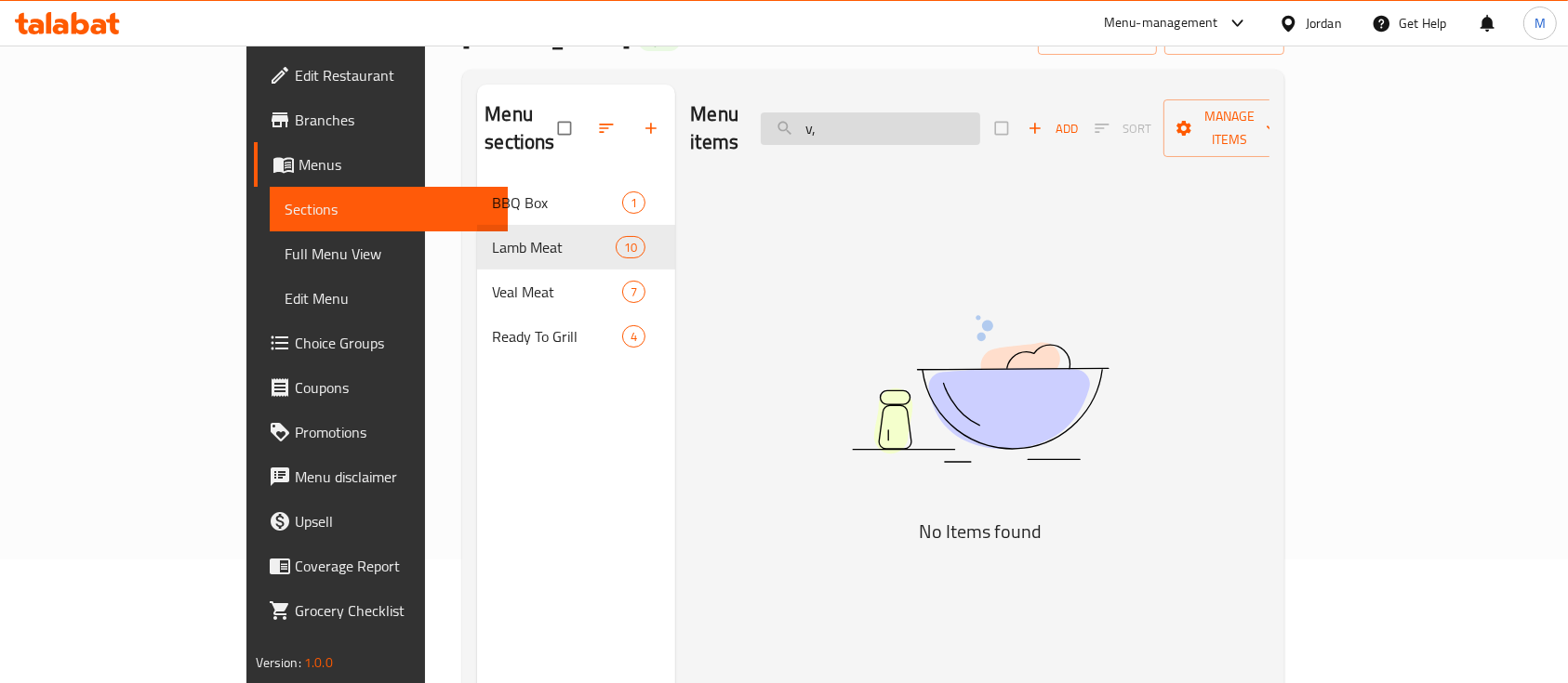
type input "v"
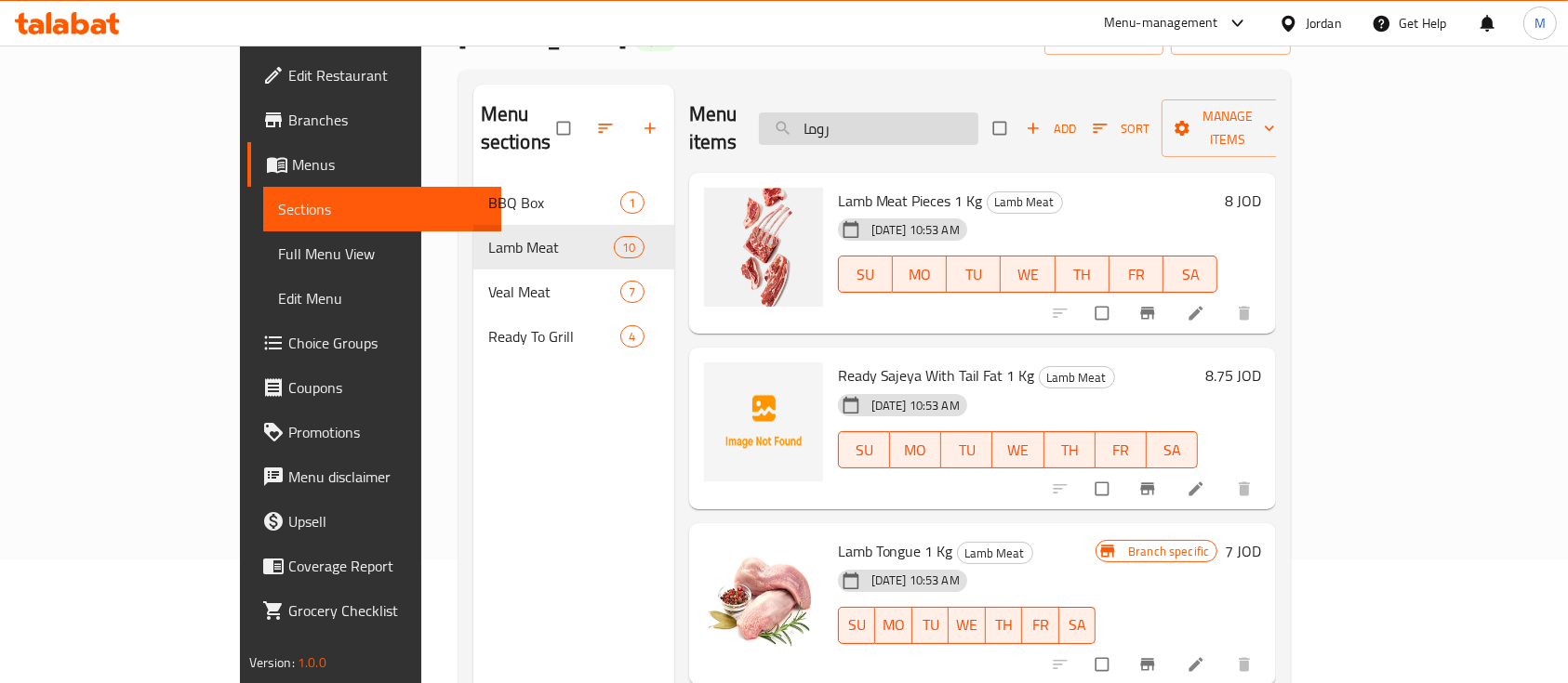
type input "رومان"
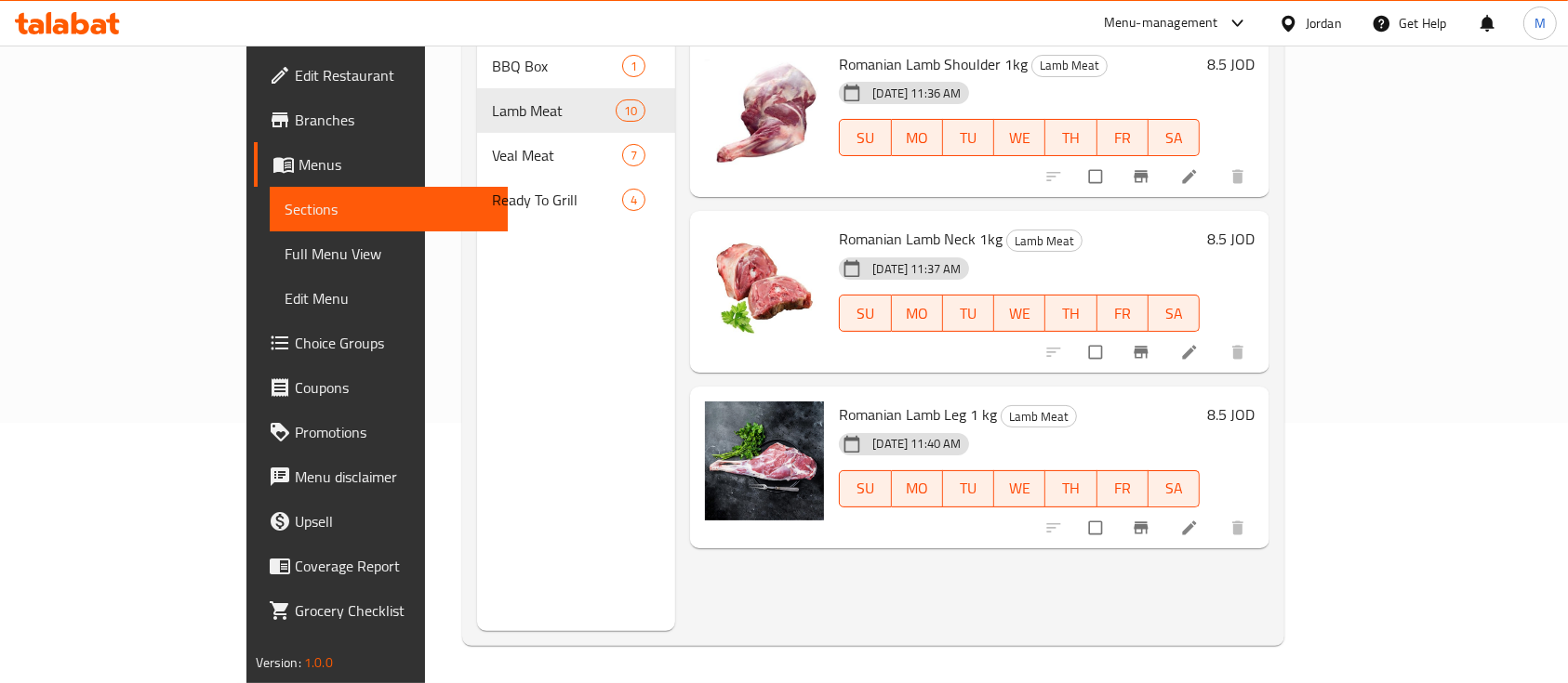
scroll to position [12, 0]
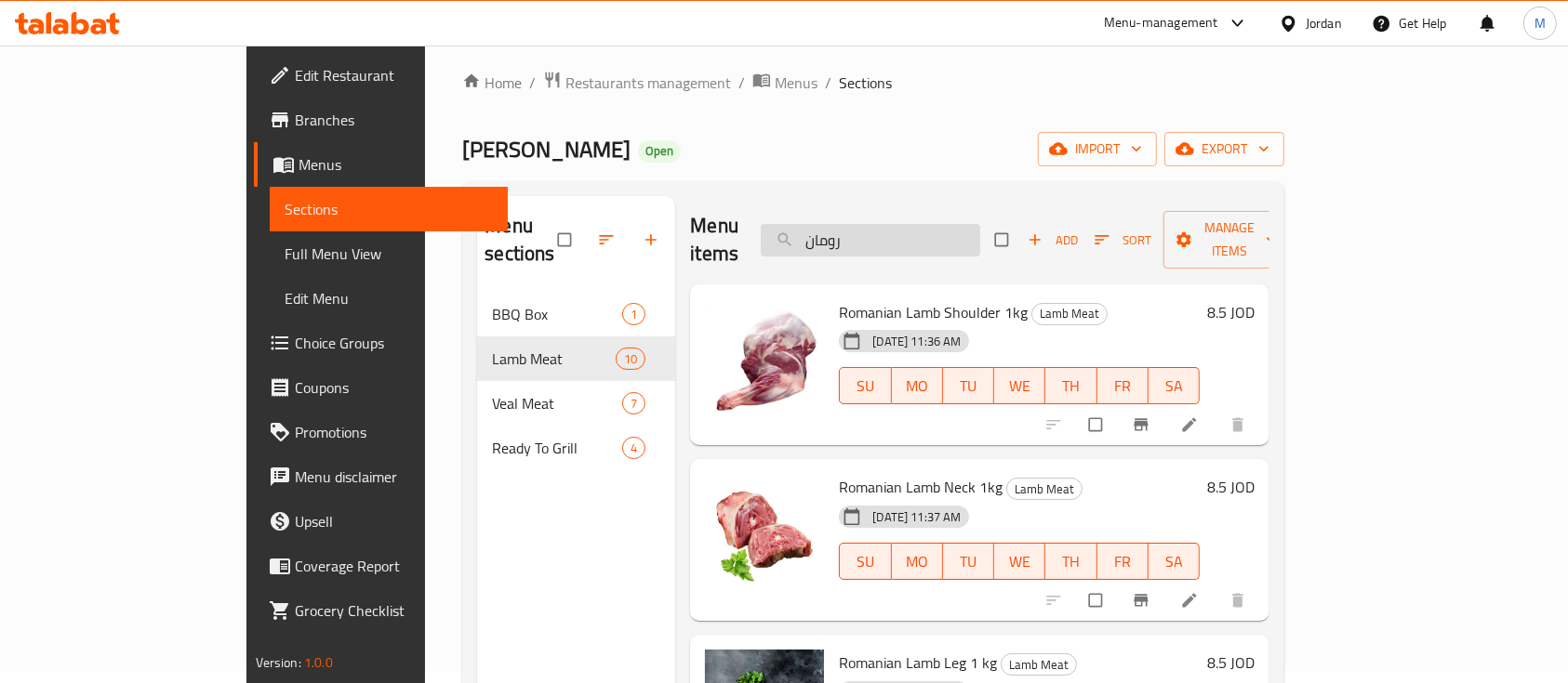
click at [946, 225] on input "رومان" at bounding box center [871, 241] width 220 height 32
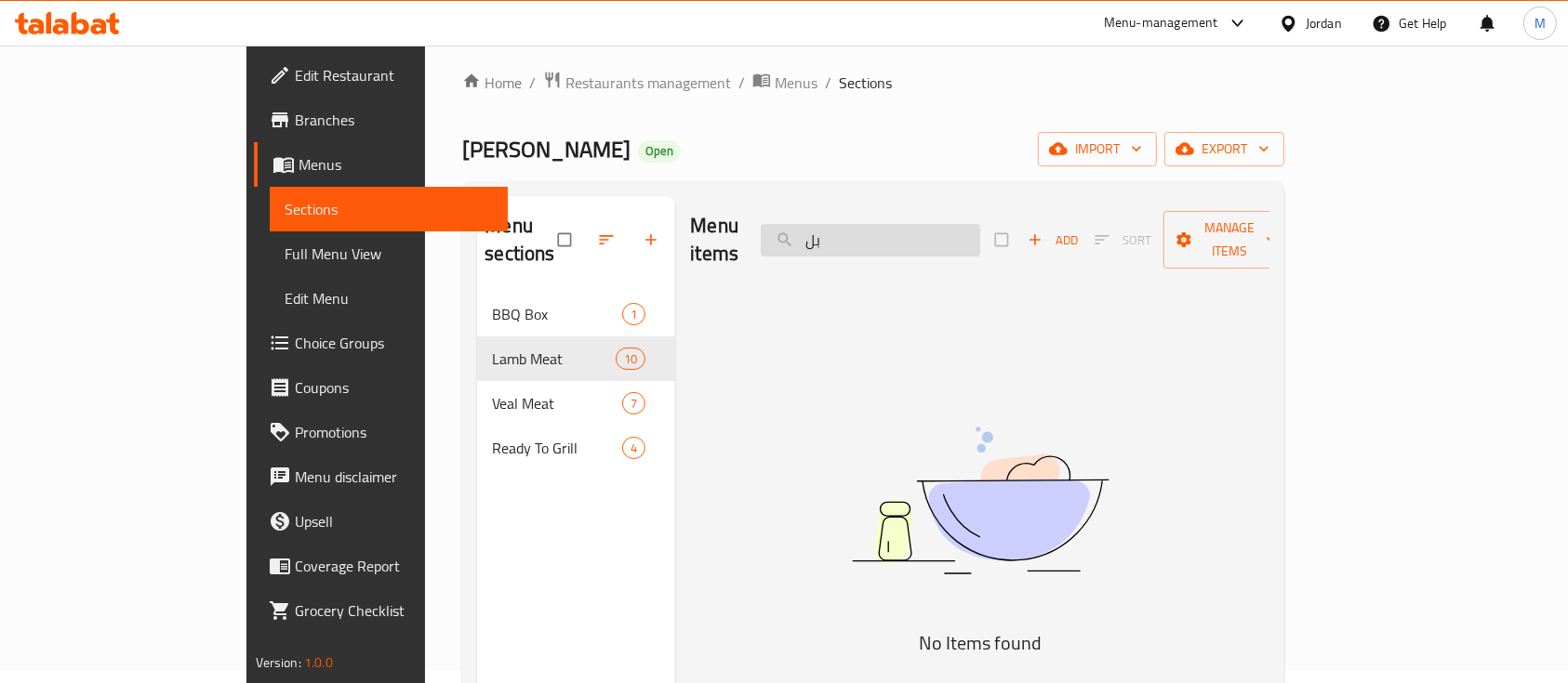
type input "ب"
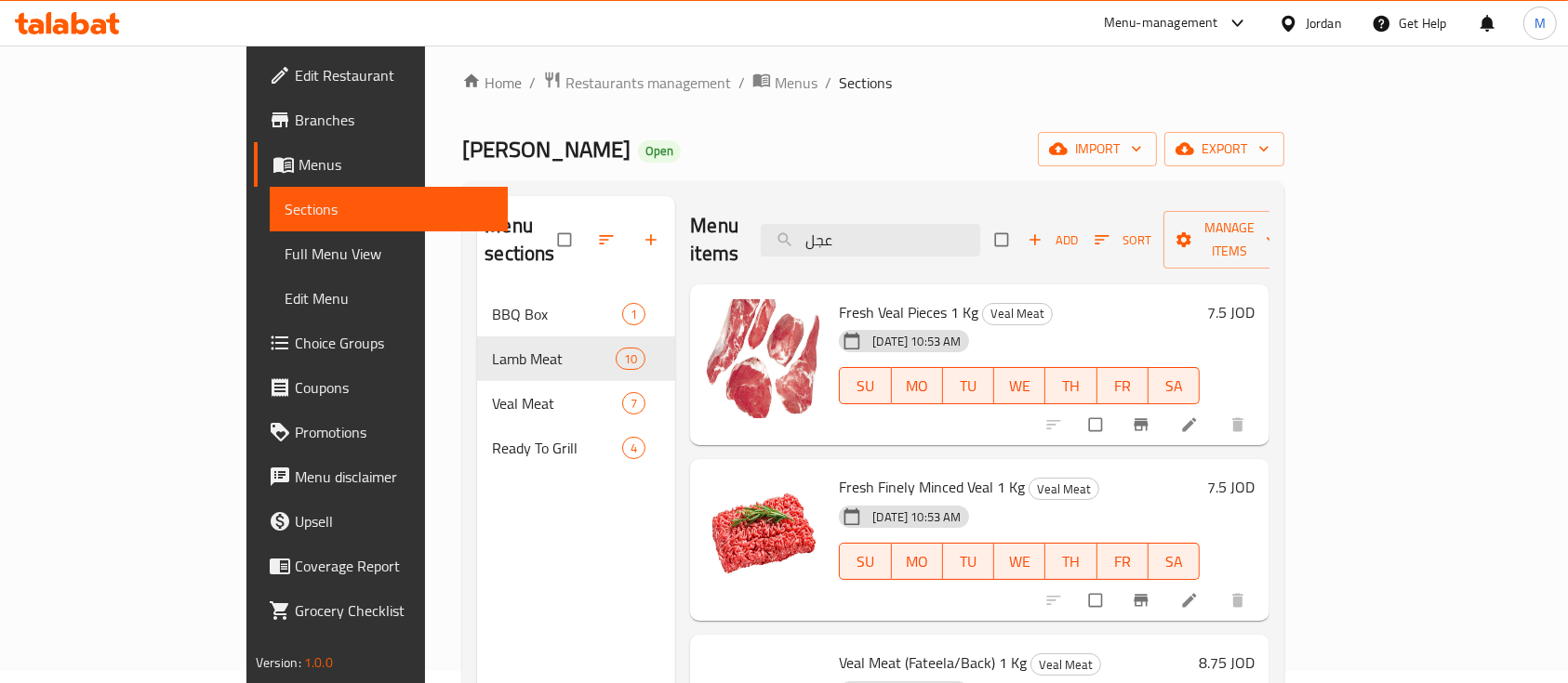
type input "عجل"
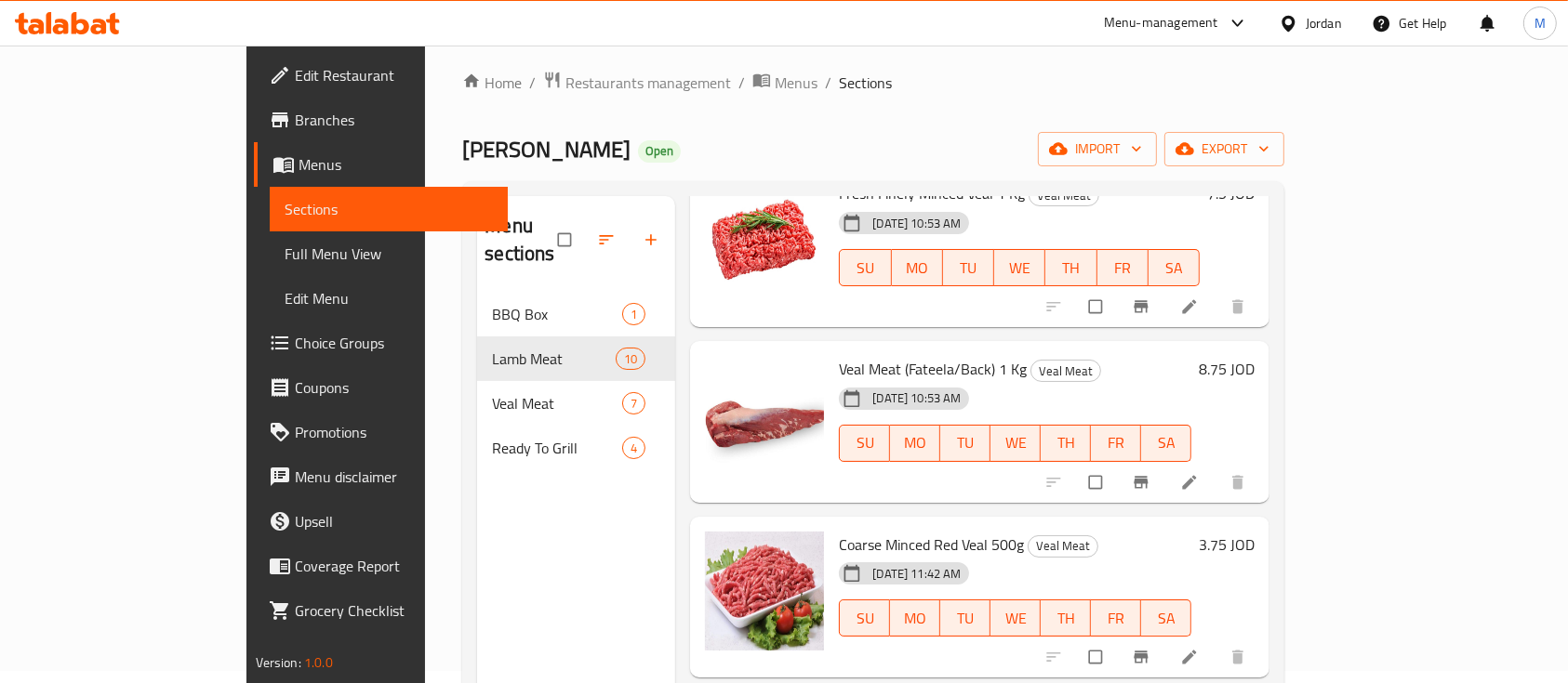
scroll to position [247, 0]
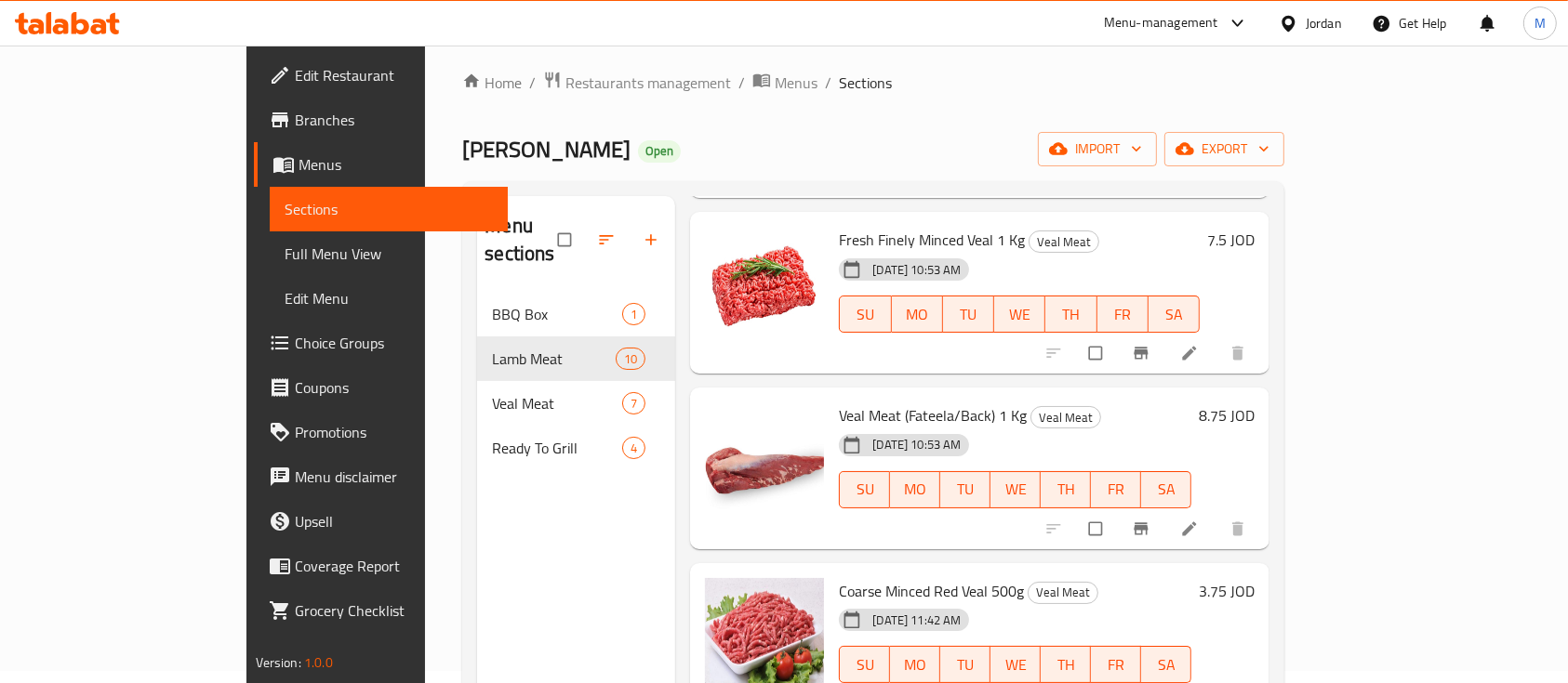
click at [1254, 403] on h6 "8.75 JOD" at bounding box center [1226, 415] width 56 height 26
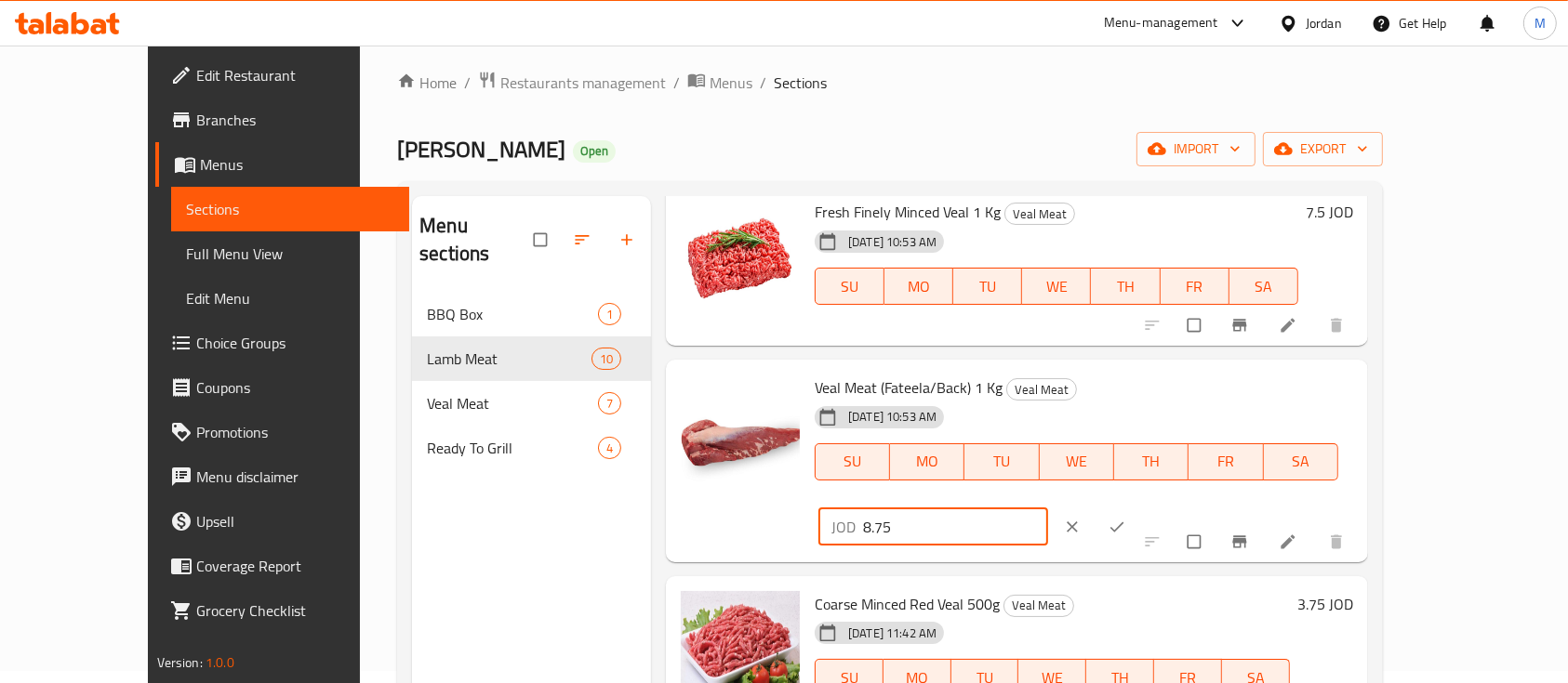
drag, startPoint x: 1198, startPoint y: 411, endPoint x: 1154, endPoint y: 414, distance: 44.1
click at [1154, 414] on div "Veal Meat (Fateela/Back) 1 Kg Veal Meat 22-05-2025 10:53 AM SU MO TU WE TH FR S…" at bounding box center [1084, 461] width 553 height 188
type input "8"
click at [1126, 518] on icon "ok" at bounding box center [1117, 528] width 19 height 19
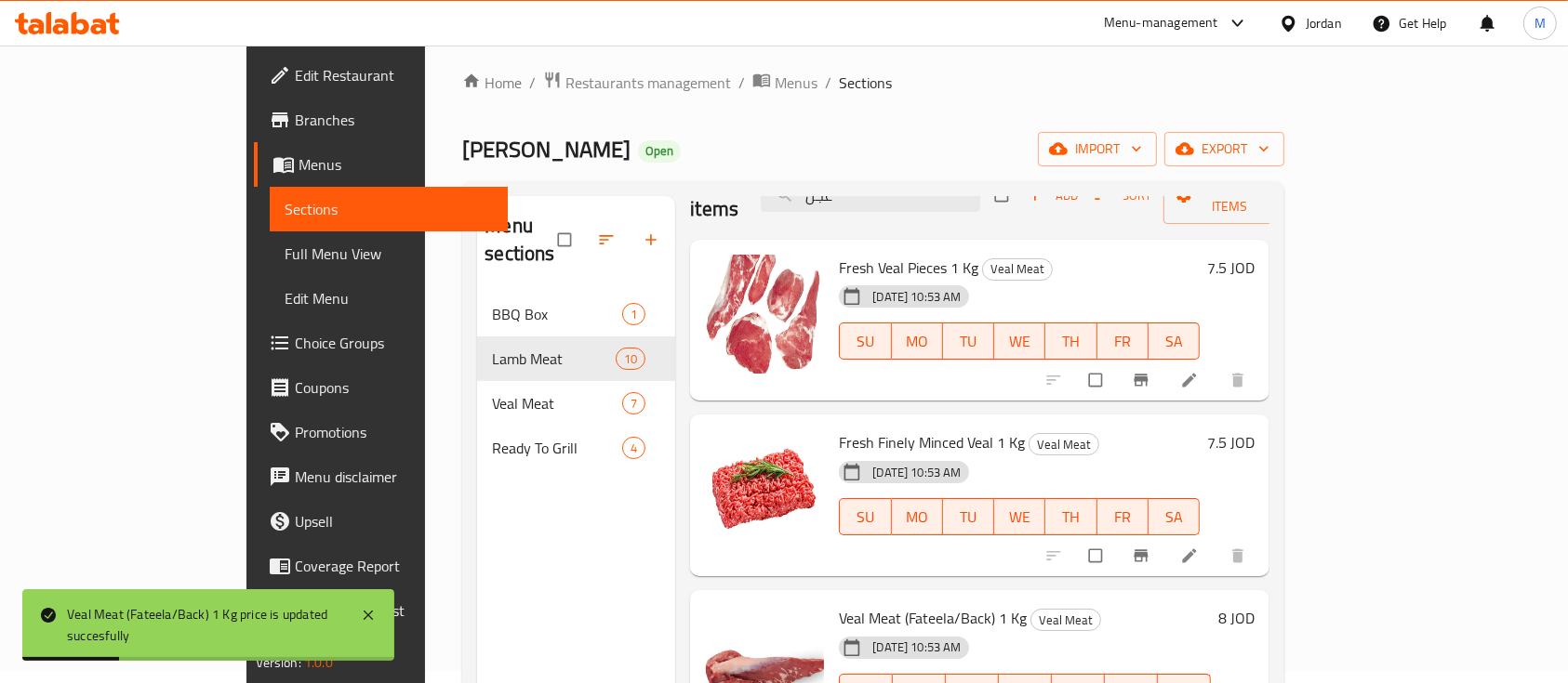
scroll to position [0, 0]
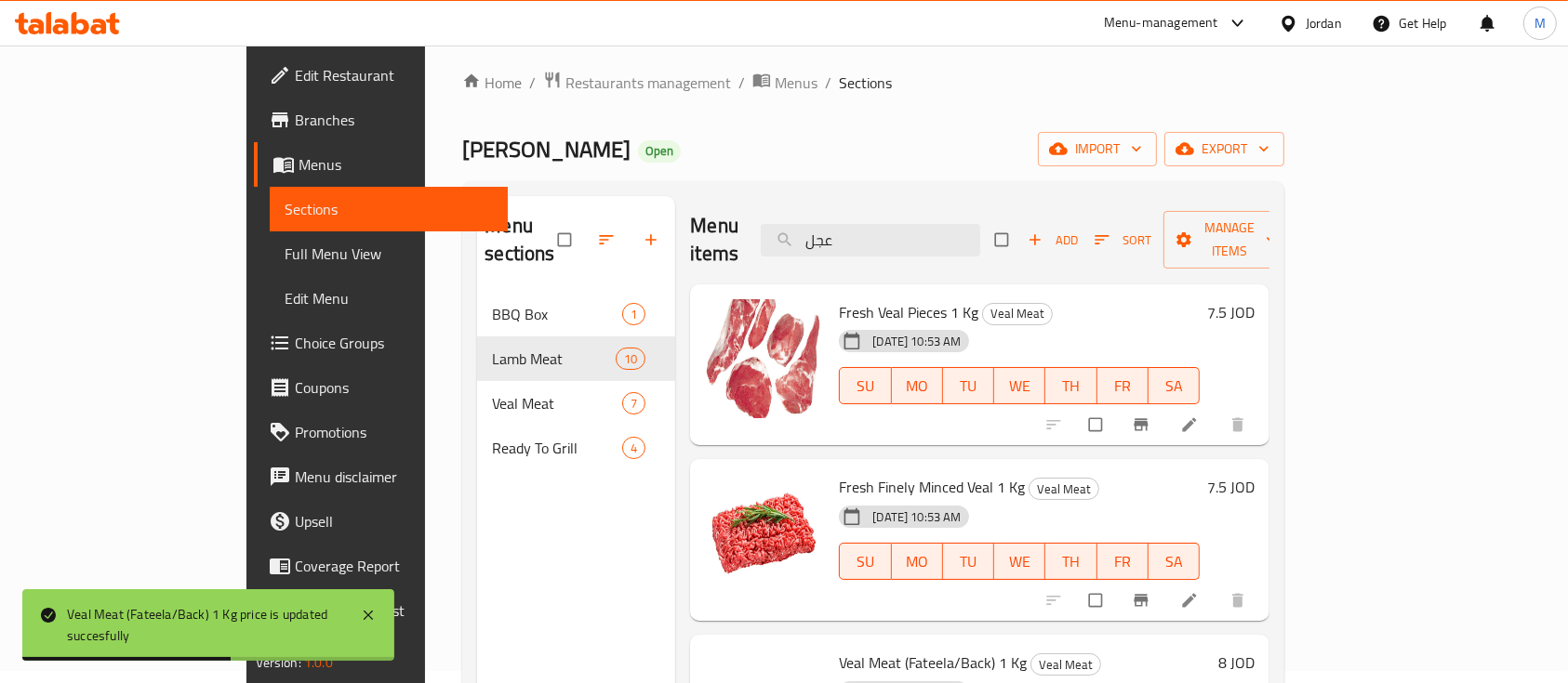
click at [1254, 299] on h6 "7.5 JOD" at bounding box center [1231, 312] width 47 height 26
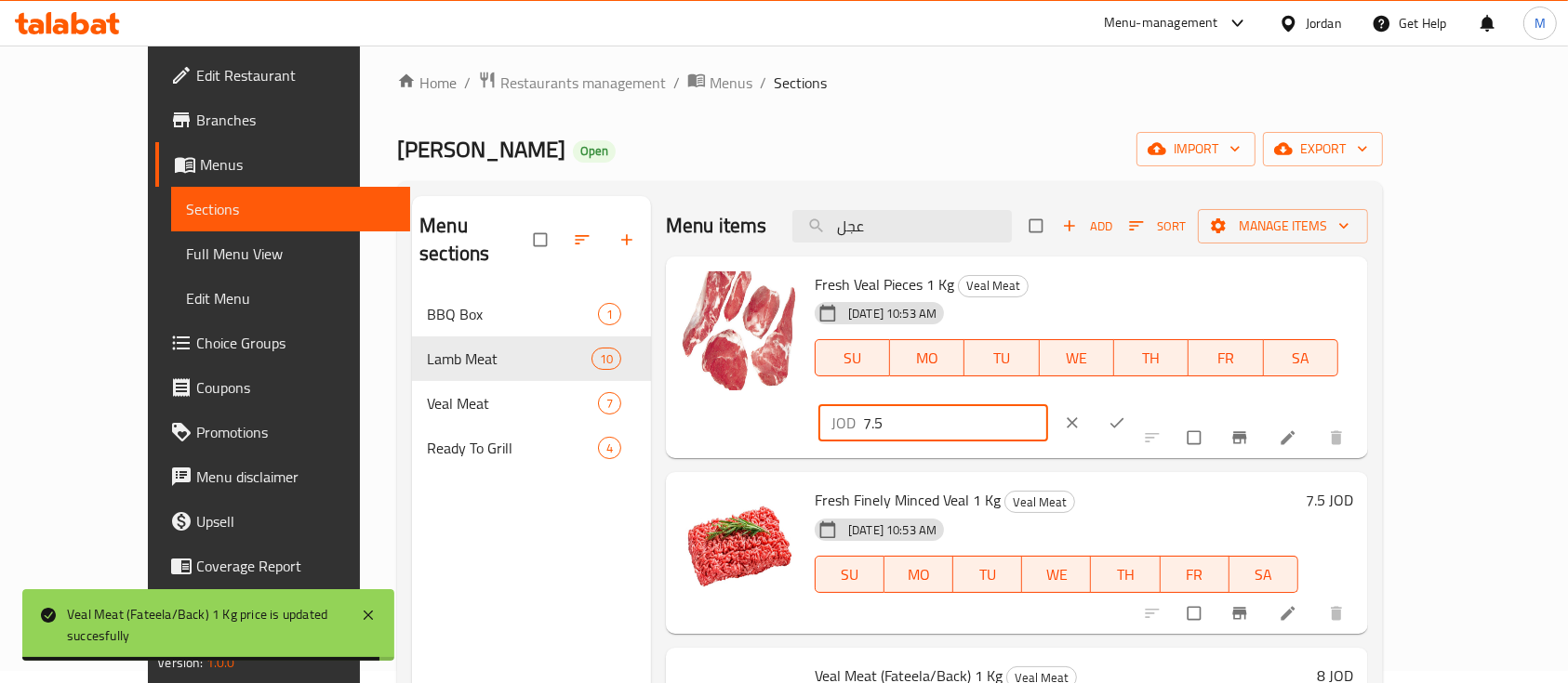
drag, startPoint x: 1235, startPoint y: 301, endPoint x: 1142, endPoint y: 303, distance: 93.0
click at [1142, 303] on div "Fresh Veal Pieces 1 Kg Veal Meat 22-05-2025 10:53 AM SU MO TU WE TH FR SA JOD 7…" at bounding box center [1084, 358] width 553 height 188
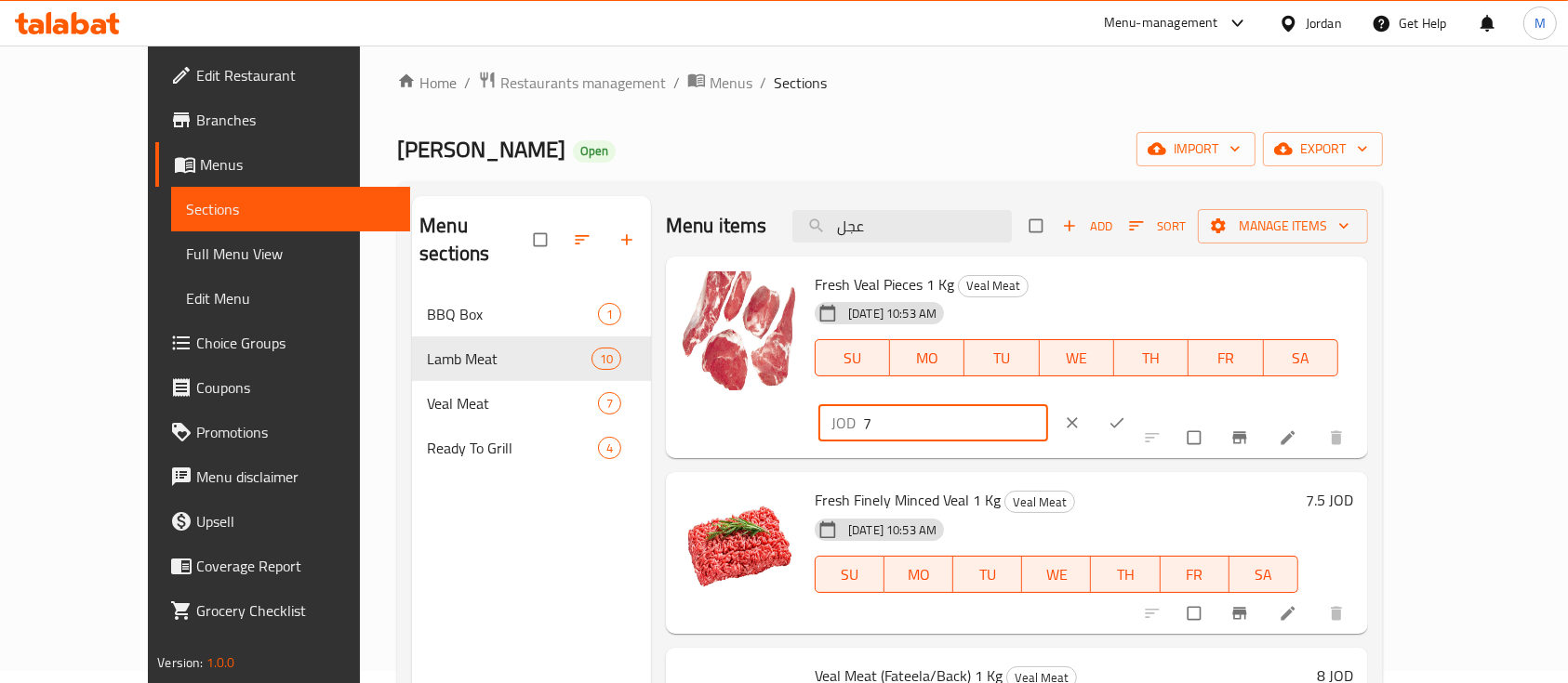
type input "7"
click at [1126, 414] on icon "ok" at bounding box center [1117, 423] width 19 height 19
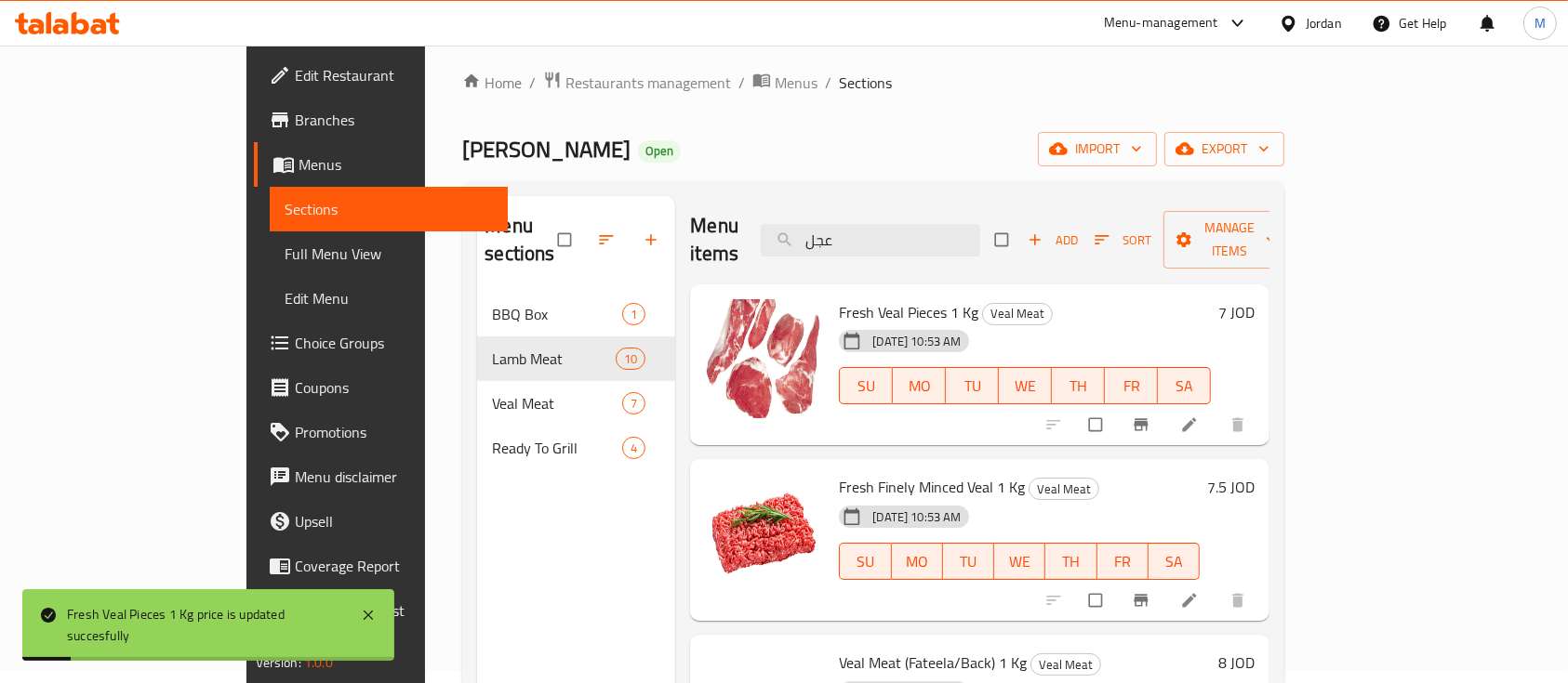
click at [1254, 475] on h6 "7.5 JOD" at bounding box center [1231, 487] width 47 height 26
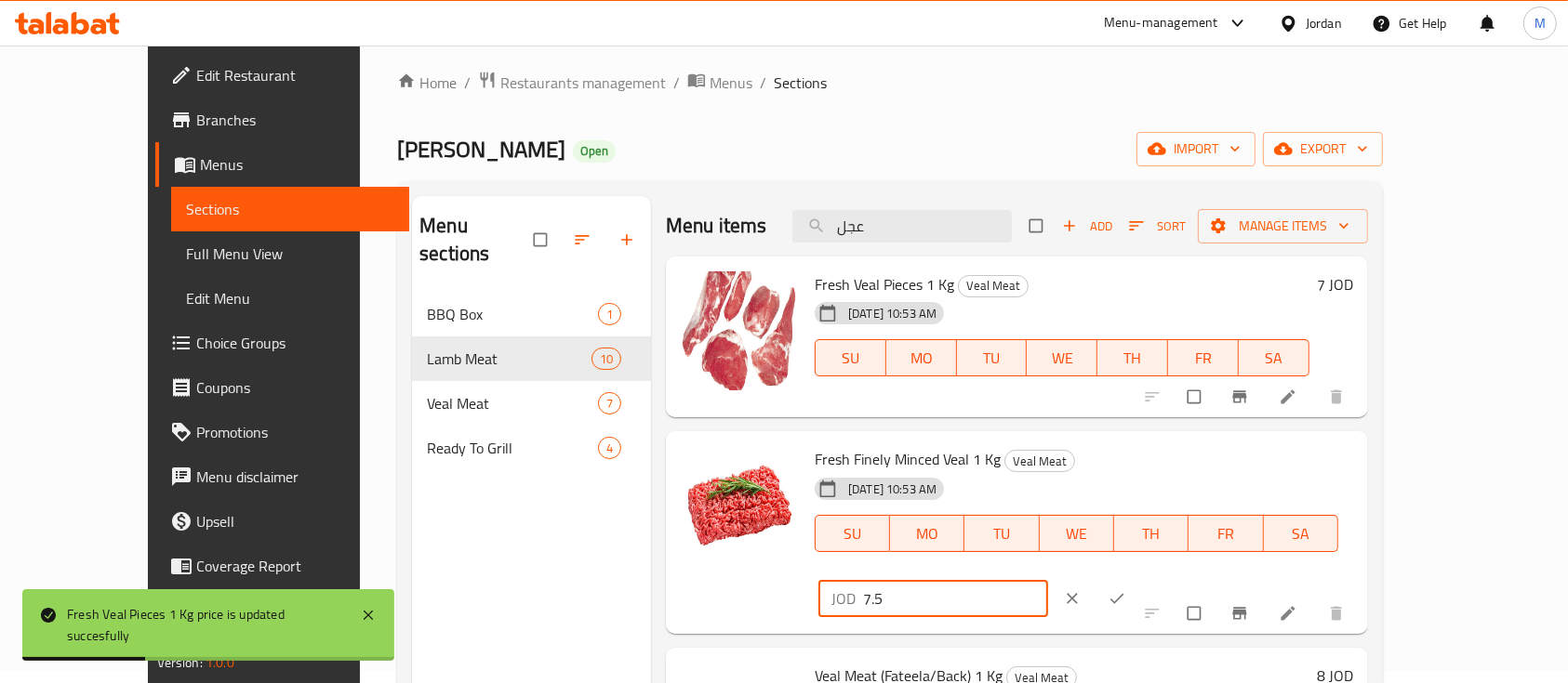
drag, startPoint x: 1273, startPoint y: 462, endPoint x: 1139, endPoint y: 466, distance: 134.1
click at [1139, 466] on div "Fresh Finely Minced Veal 1 Kg Veal Meat 22-05-2025 10:53 AM SU MO TU WE TH FR S…" at bounding box center [1084, 532] width 553 height 188
type input "7"
click at [1126, 589] on icon "ok" at bounding box center [1117, 599] width 19 height 19
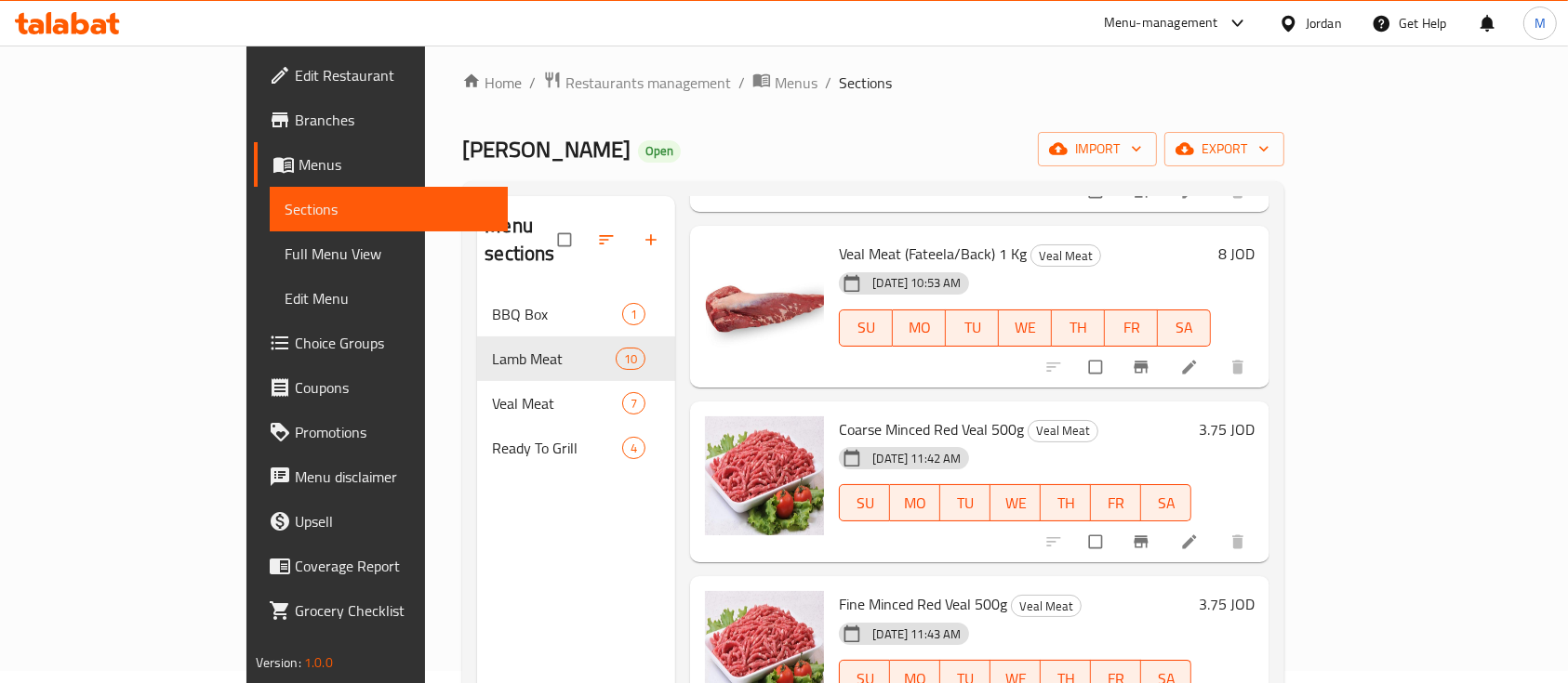
scroll to position [415, 0]
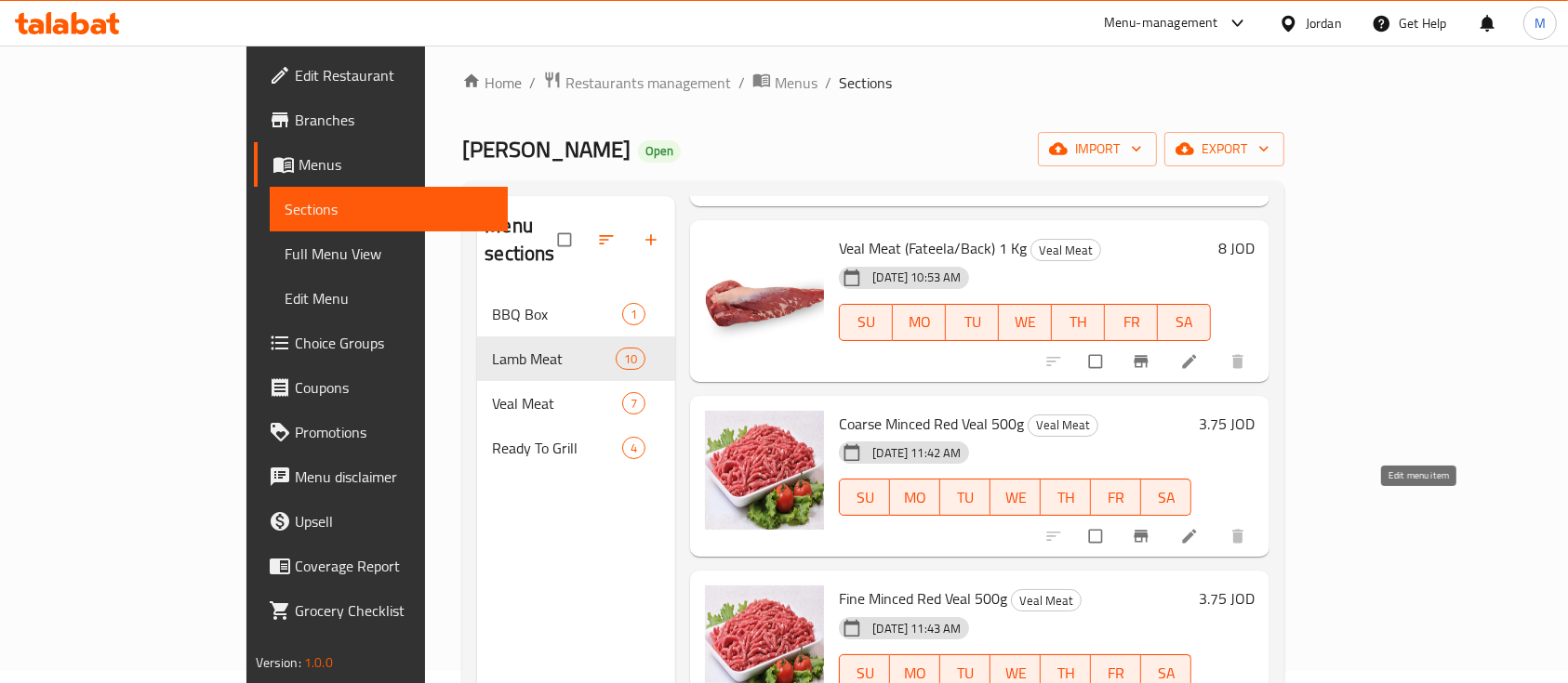
click at [1199, 528] on icon at bounding box center [1190, 537] width 19 height 19
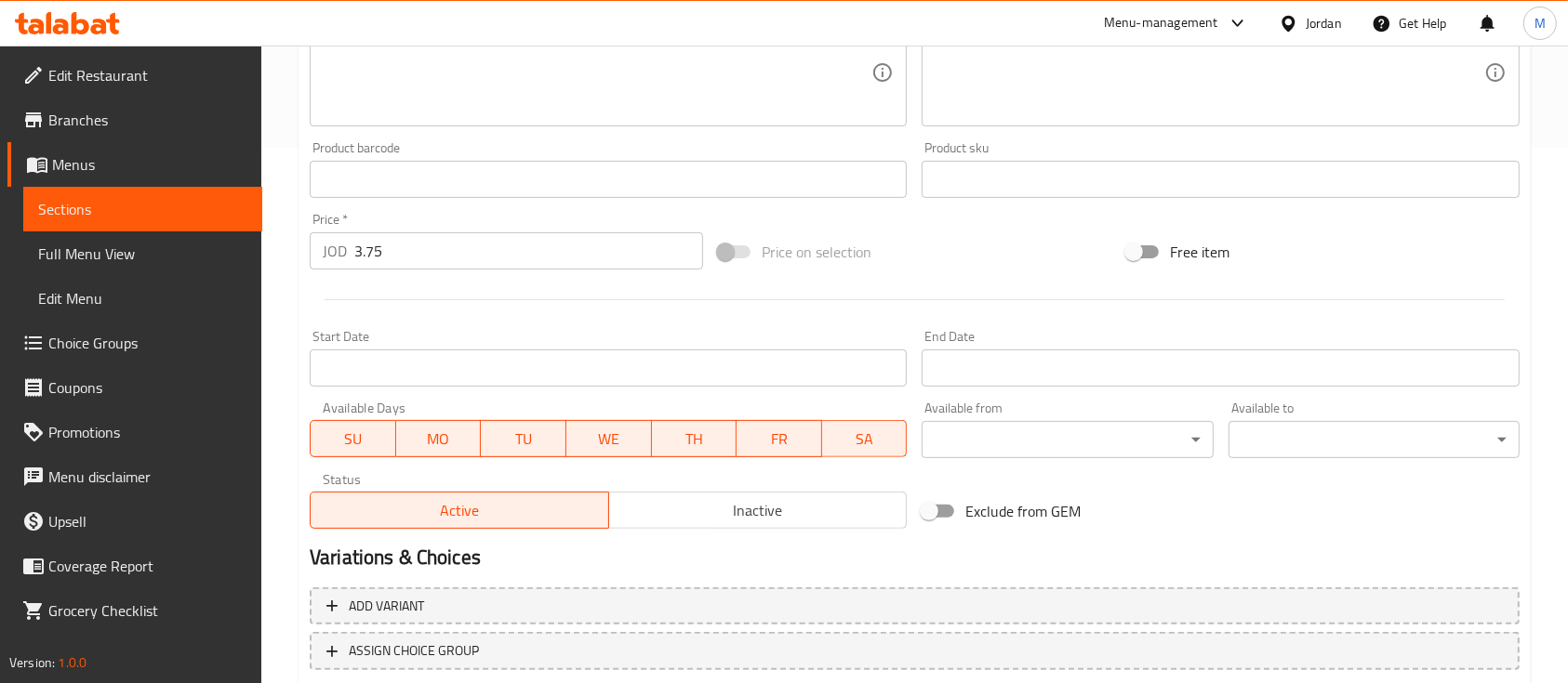
scroll to position [495, 0]
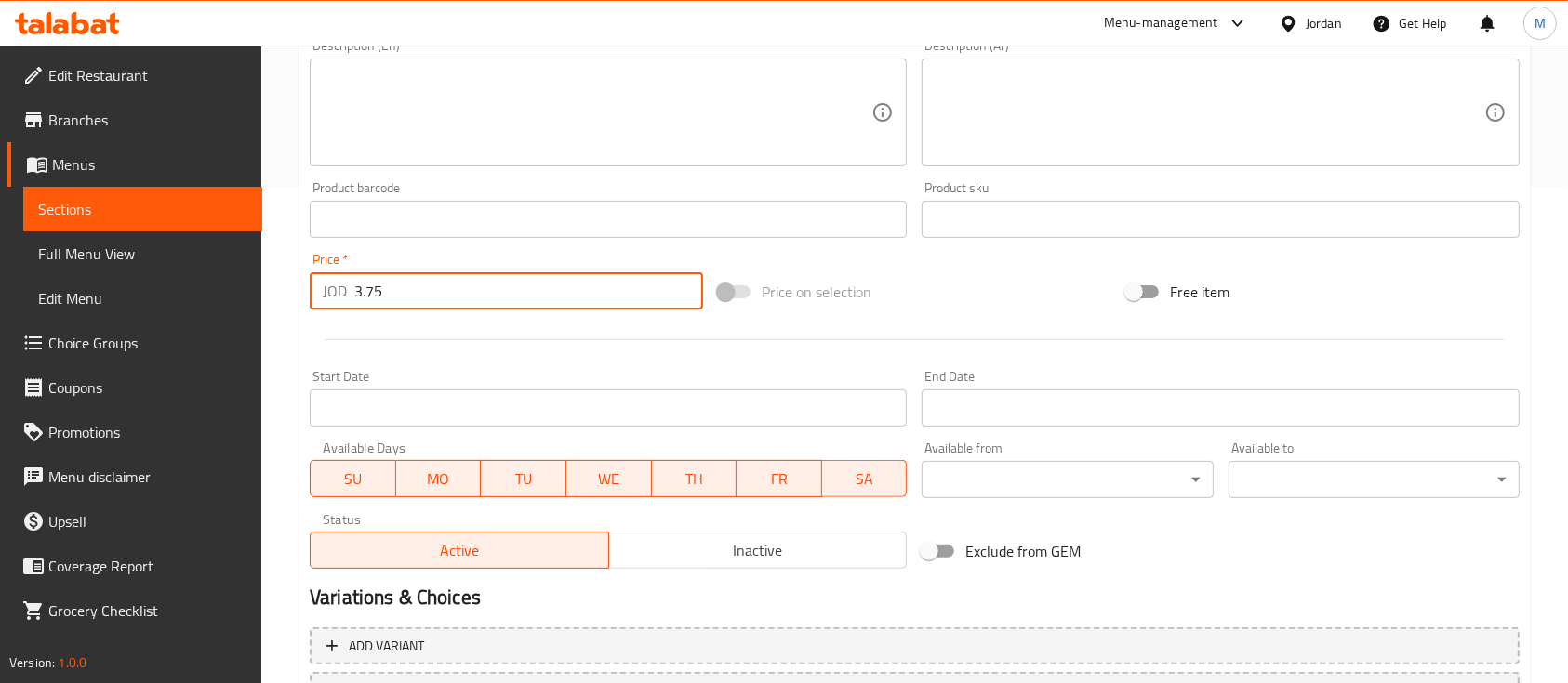
drag, startPoint x: 418, startPoint y: 297, endPoint x: 367, endPoint y: 298, distance: 51.0
click at [367, 298] on input "3.75" at bounding box center [529, 291] width 349 height 37
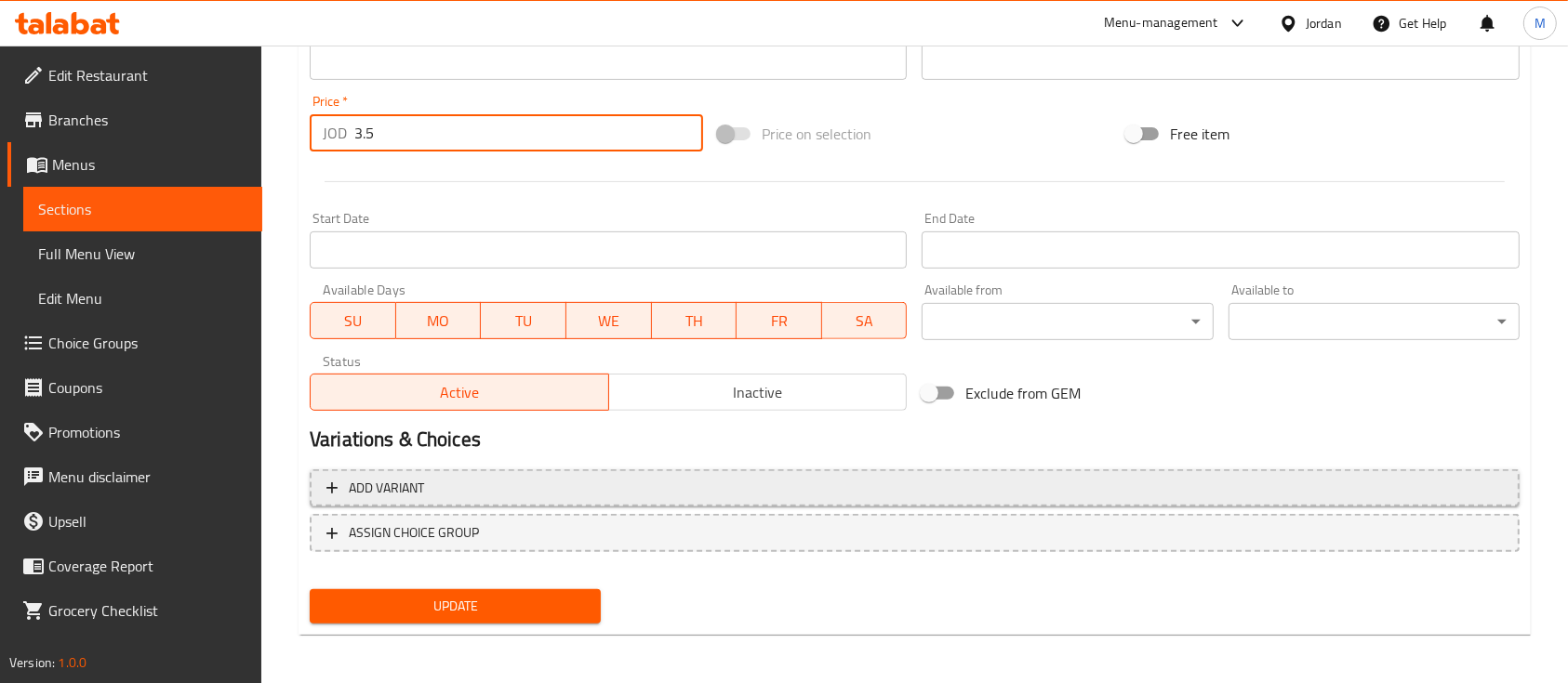
scroll to position [656, 0]
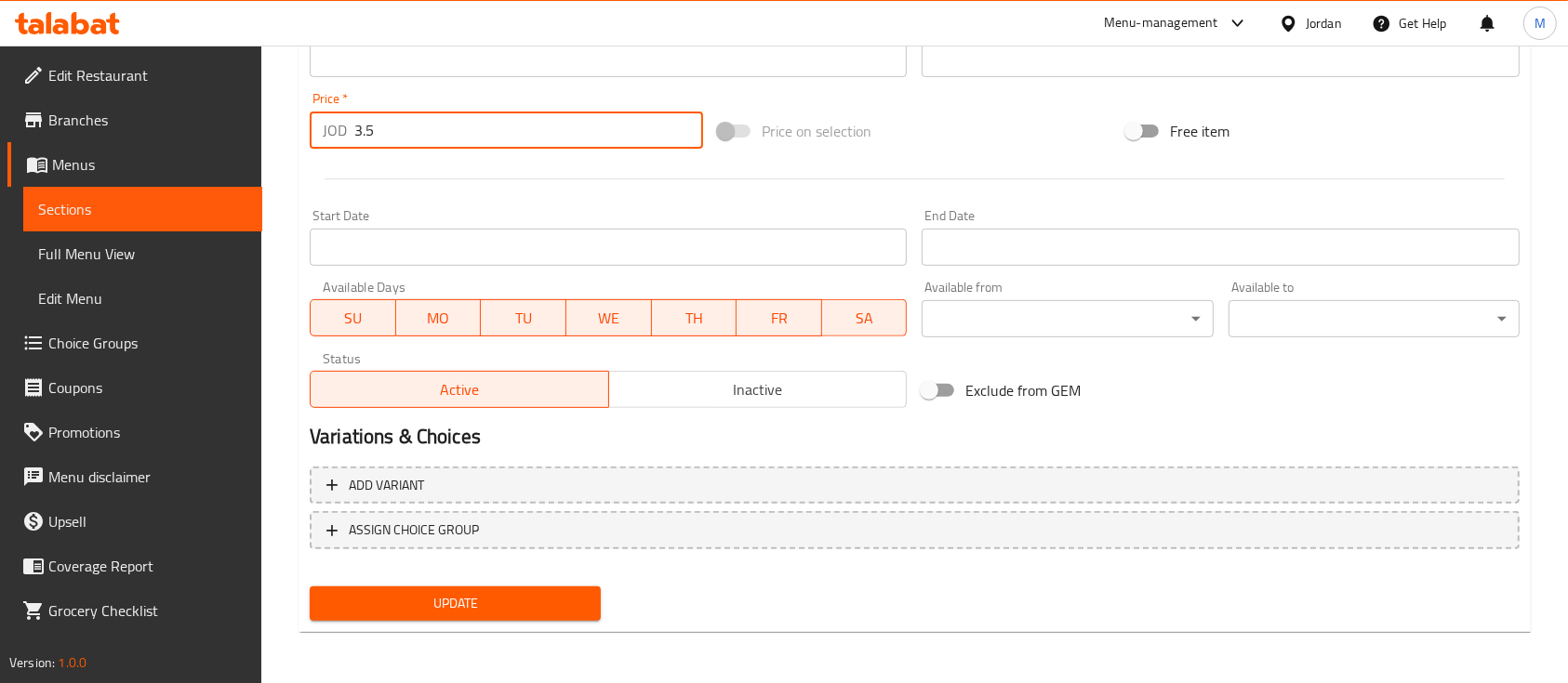
type input "3.5"
click at [531, 610] on span "Update" at bounding box center [456, 603] width 261 height 24
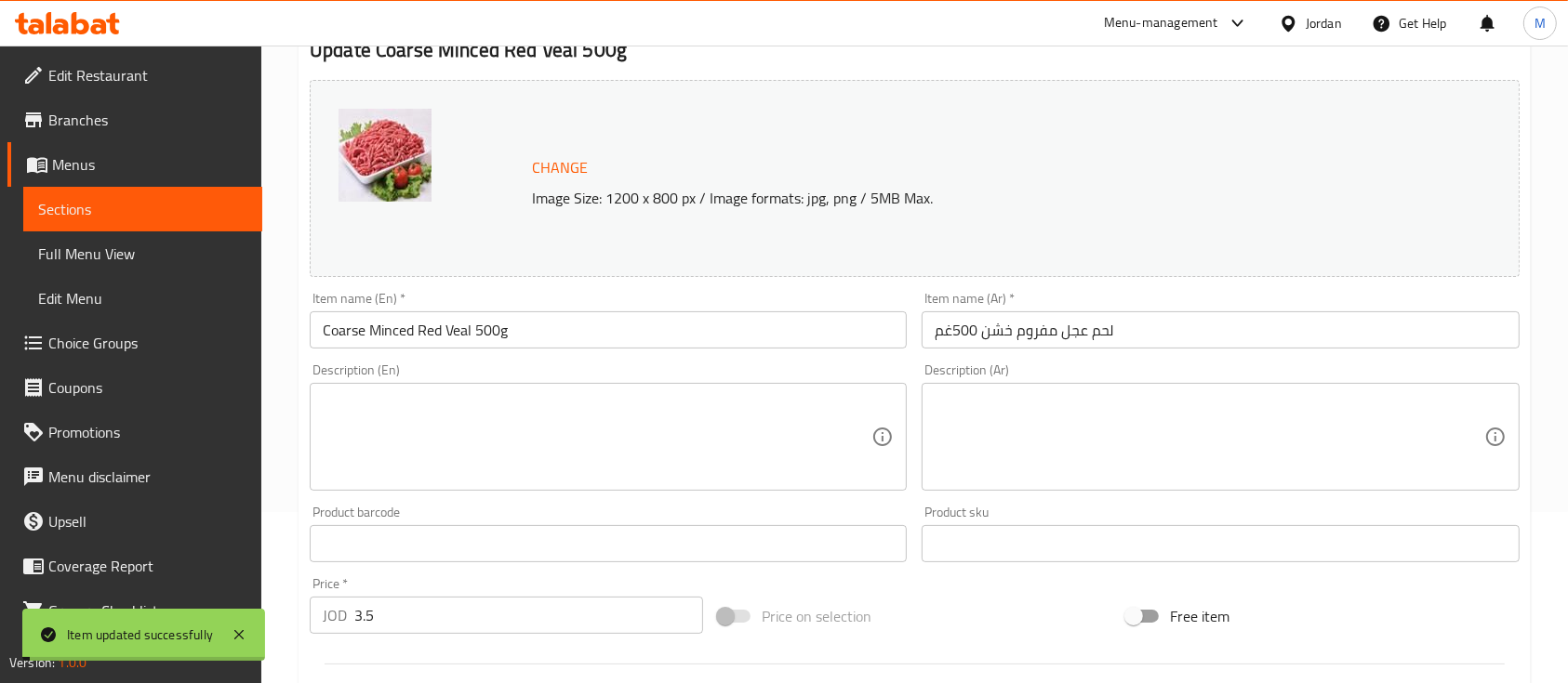
scroll to position [37, 0]
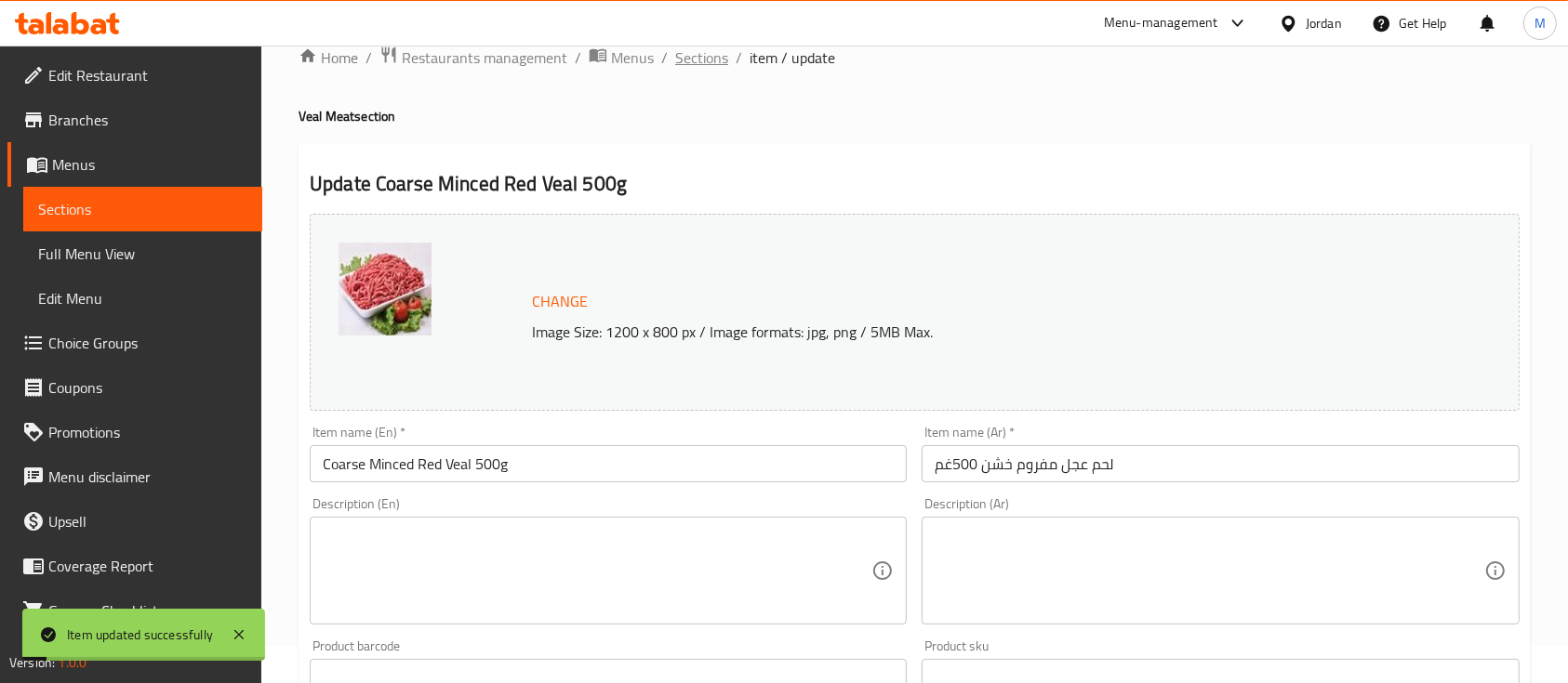
click at [700, 63] on span "Sections" at bounding box center [702, 58] width 53 height 23
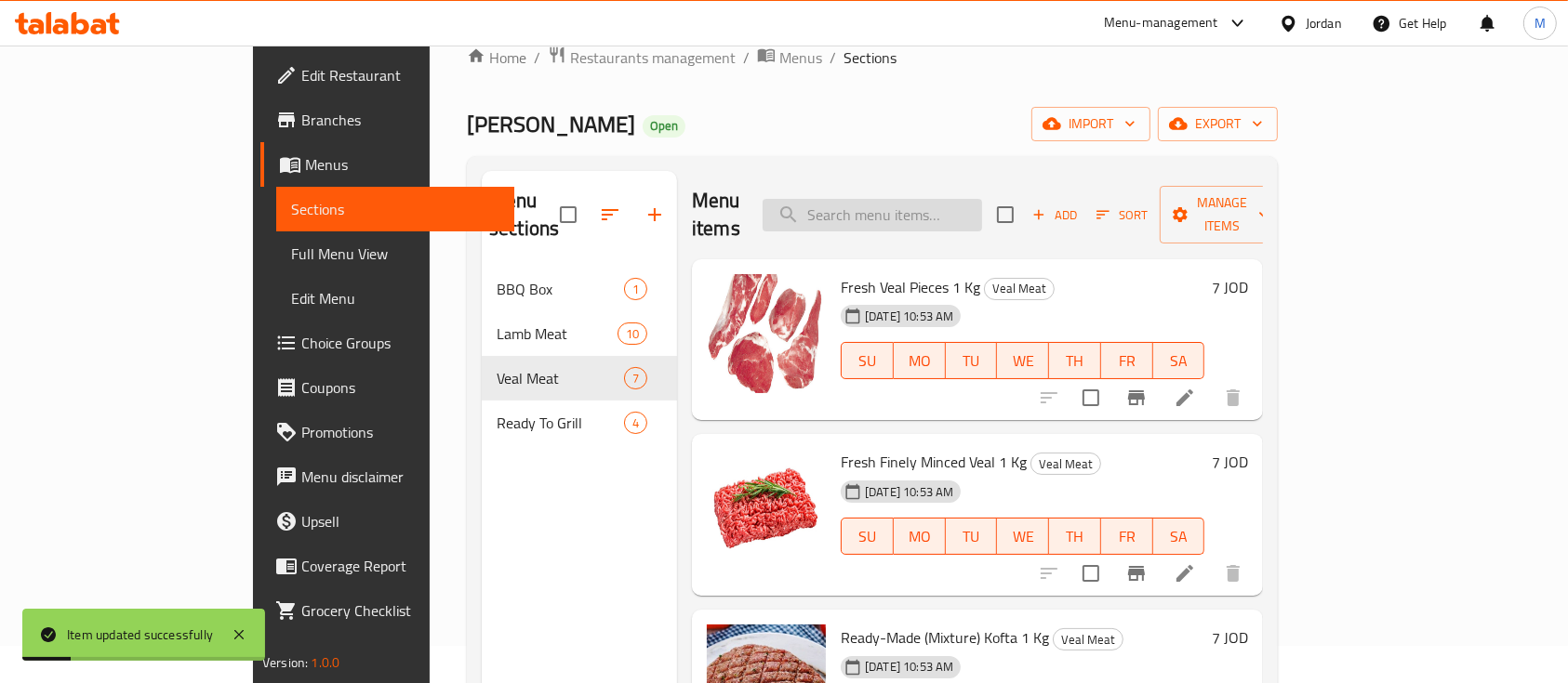
click at [953, 199] on input "search" at bounding box center [873, 215] width 220 height 32
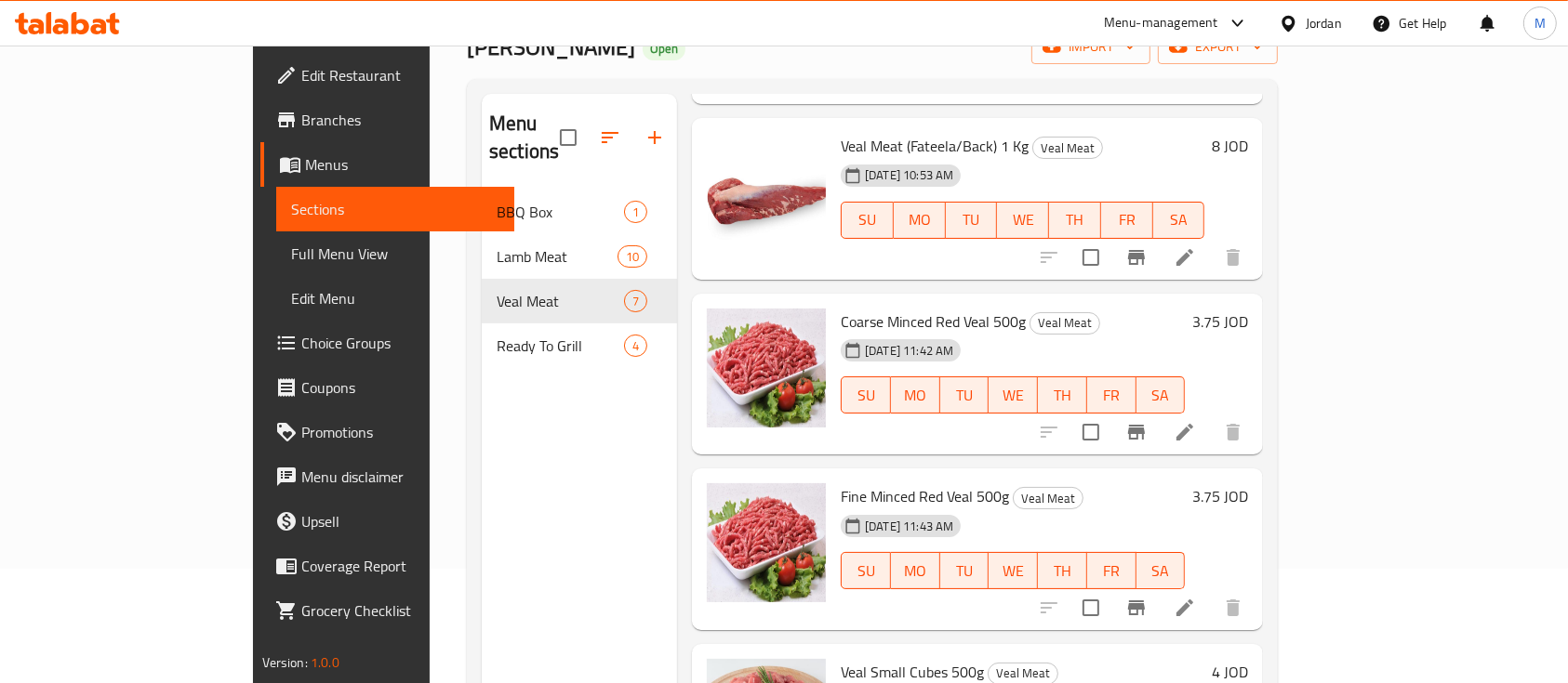
scroll to position [161, 0]
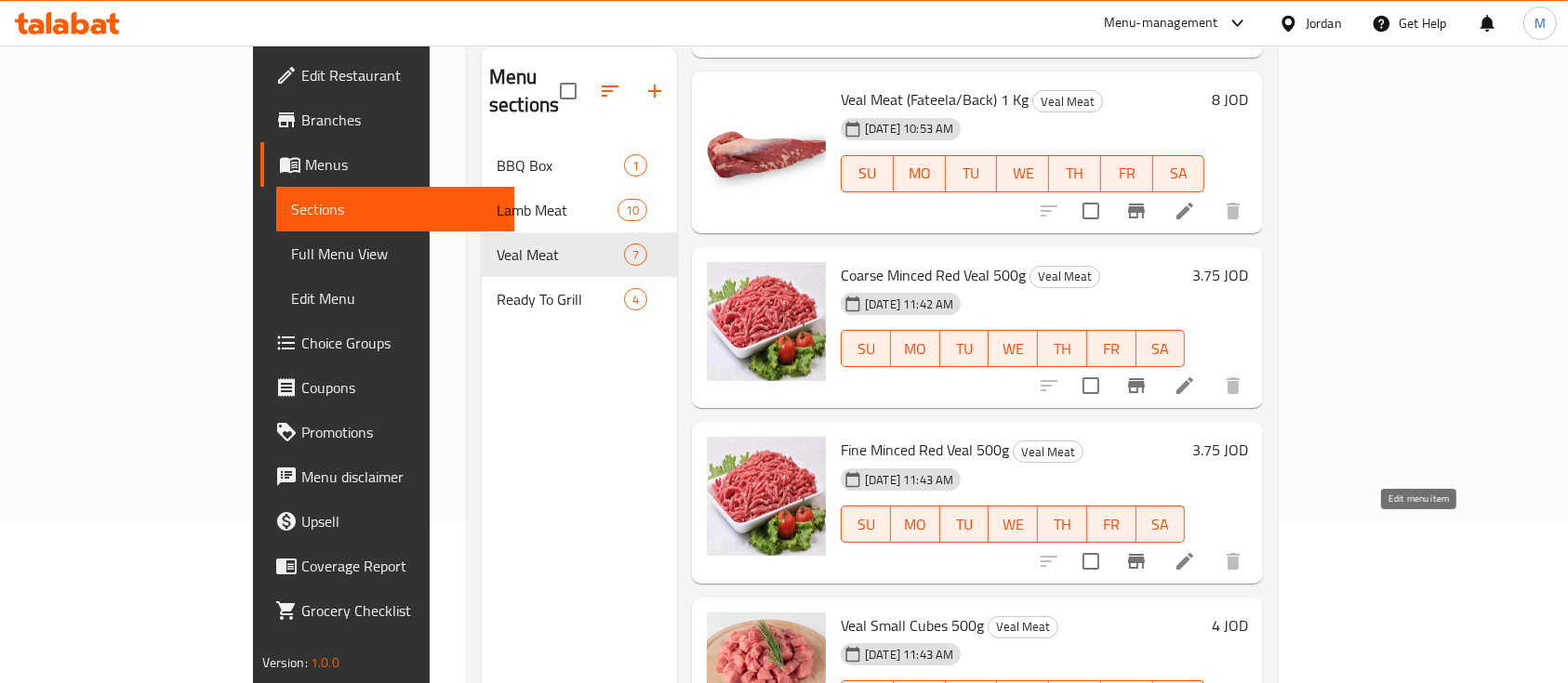
type input "عجل"
click at [1196, 550] on icon at bounding box center [1185, 562] width 23 height 23
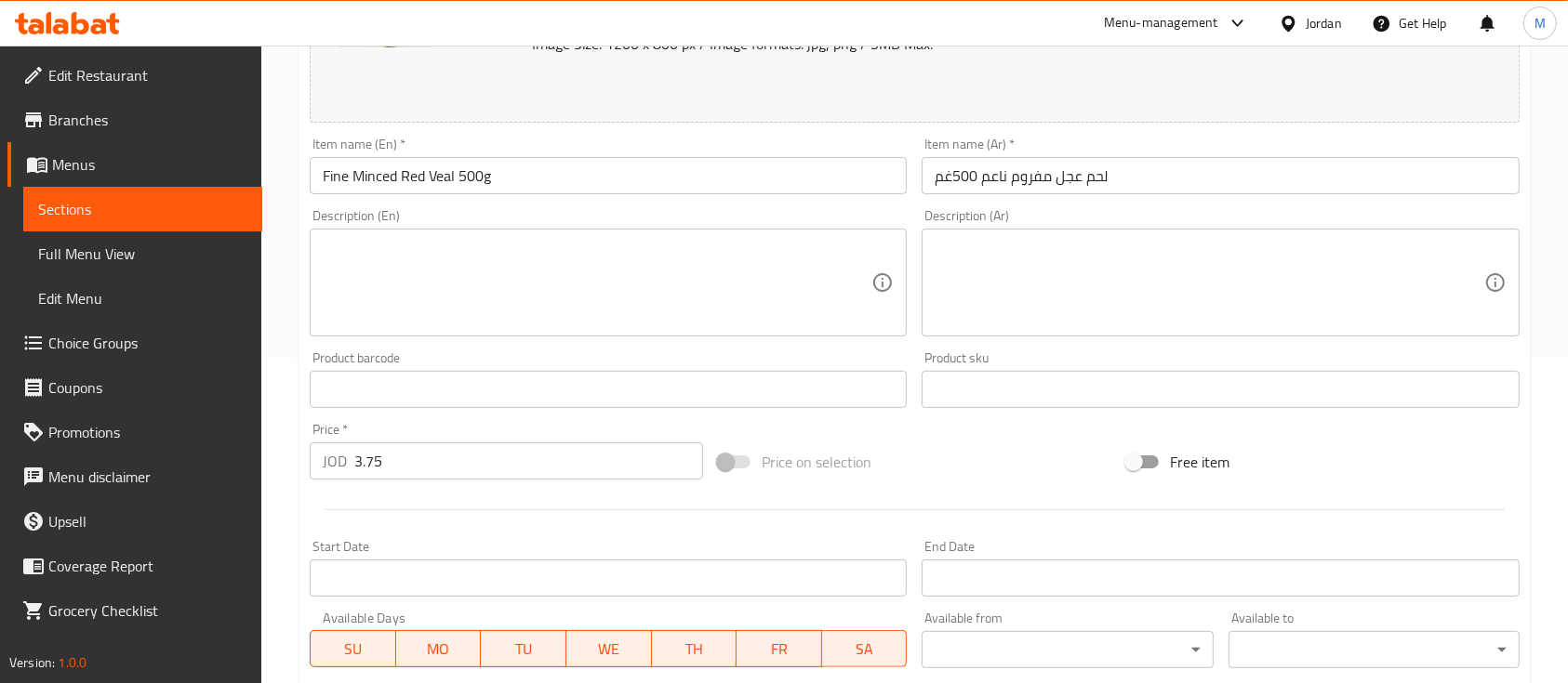
scroll to position [372, 0]
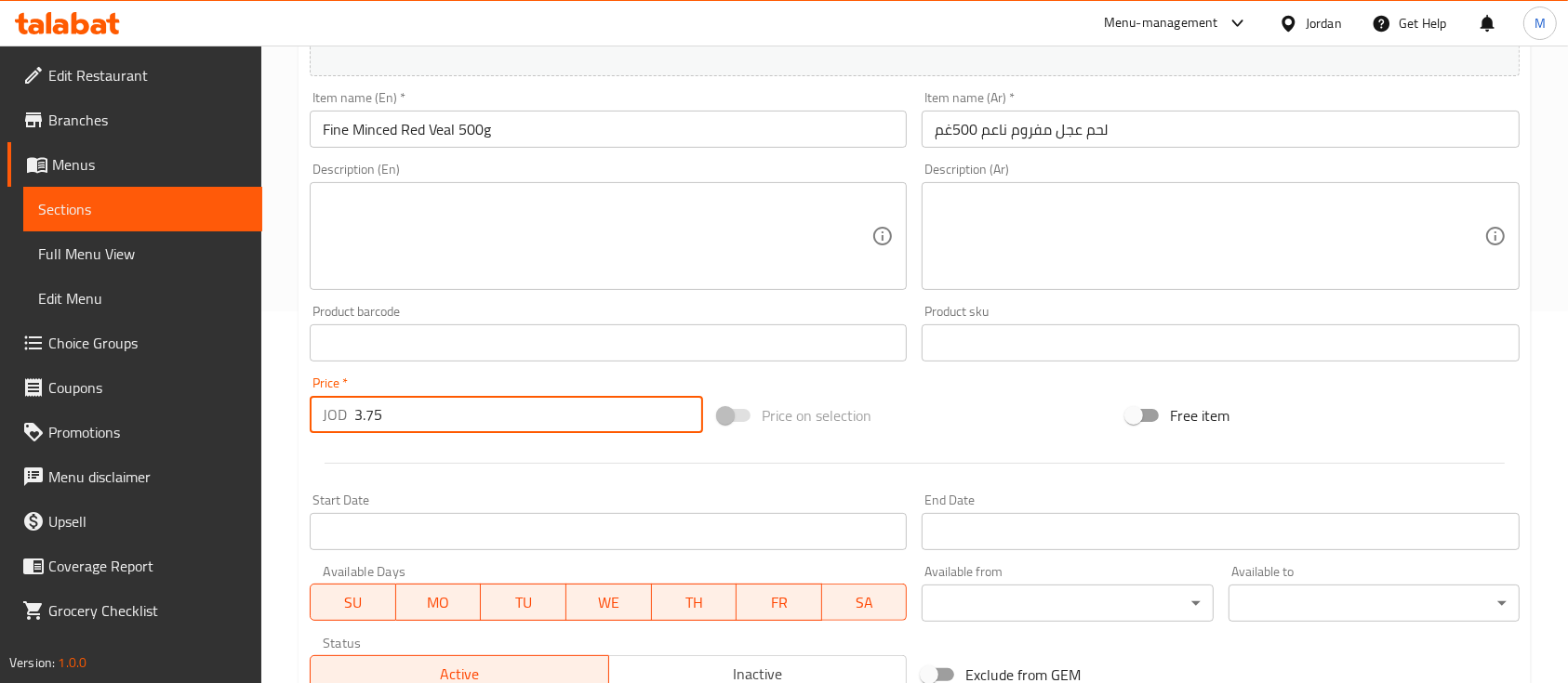
drag, startPoint x: 378, startPoint y: 426, endPoint x: 365, endPoint y: 426, distance: 13.0
click at [365, 426] on input "3.75" at bounding box center [529, 414] width 349 height 37
type input "3.5"
click at [488, 463] on hr at bounding box center [915, 463] width 1181 height 1
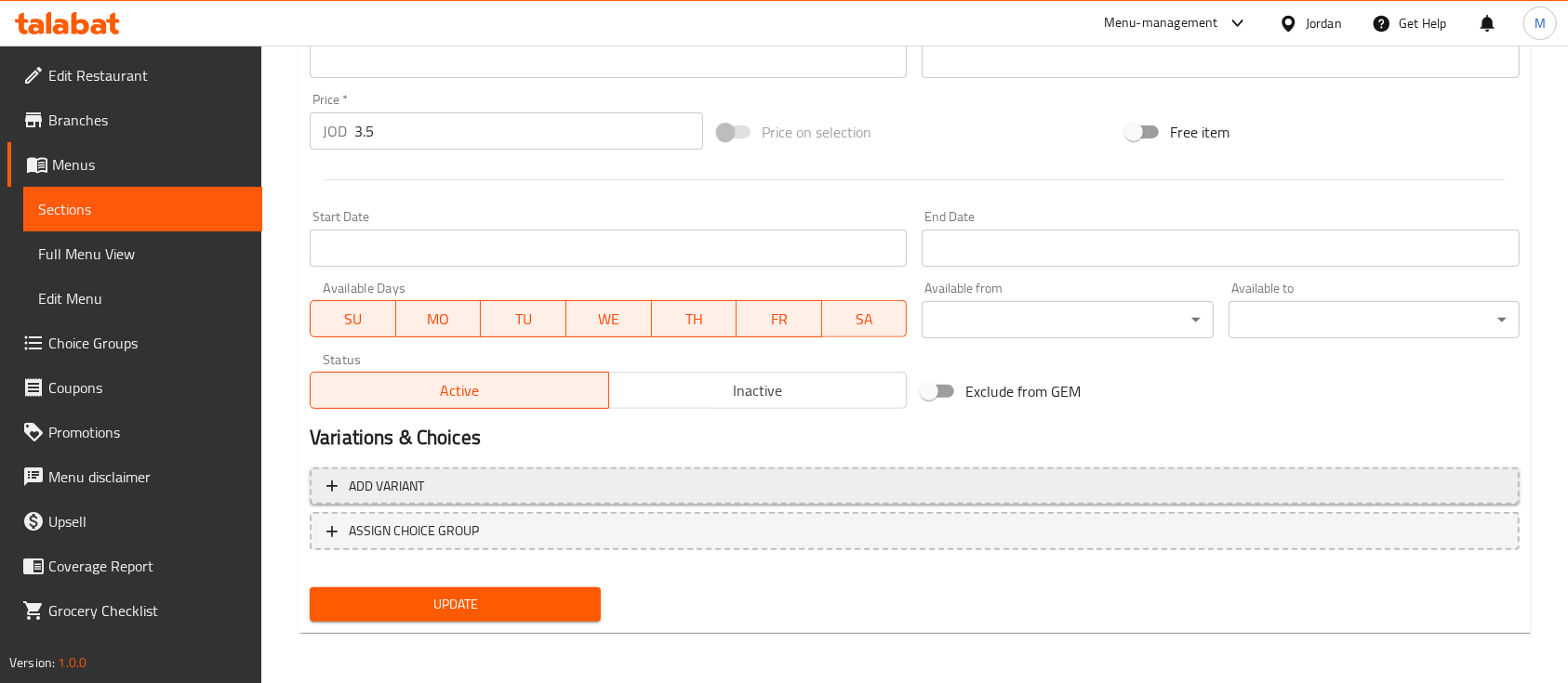
scroll to position [656, 0]
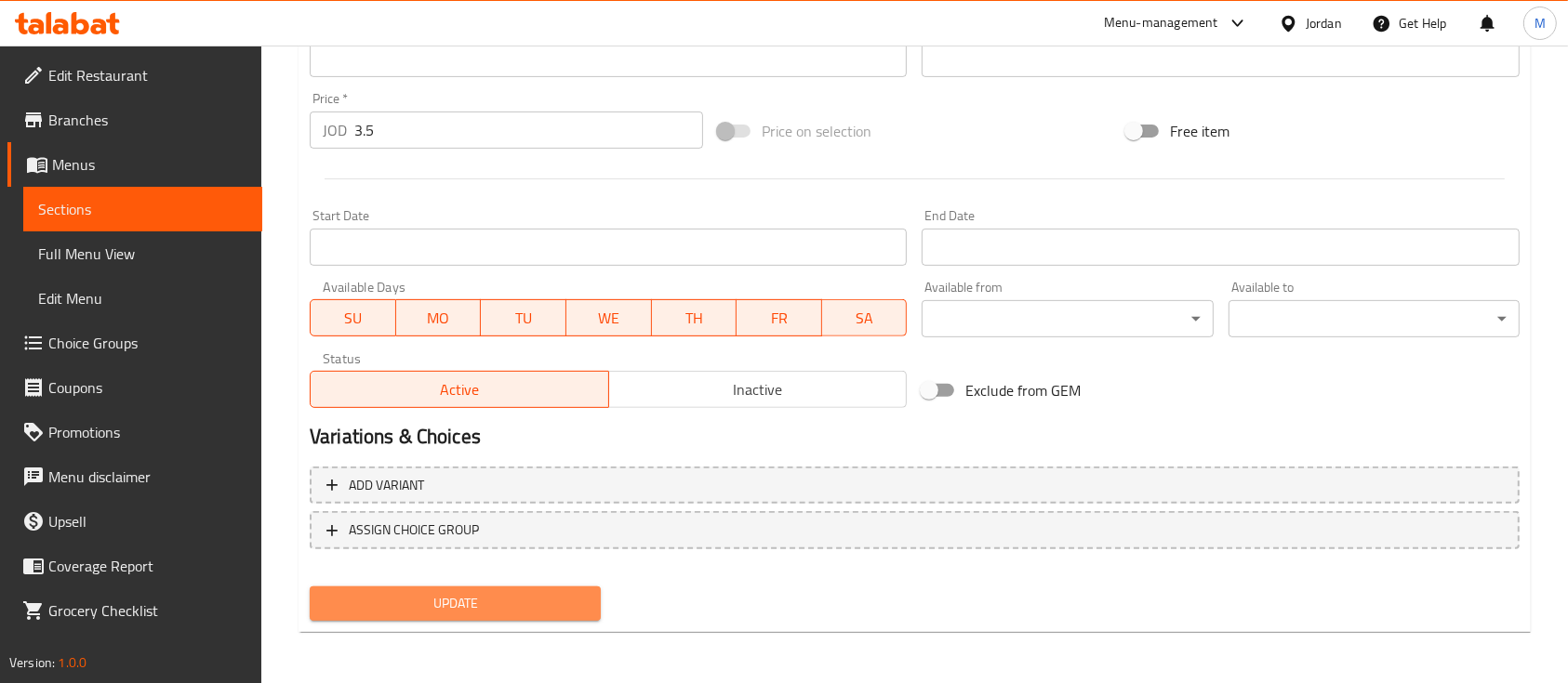
click at [497, 592] on span "Update" at bounding box center [456, 603] width 261 height 24
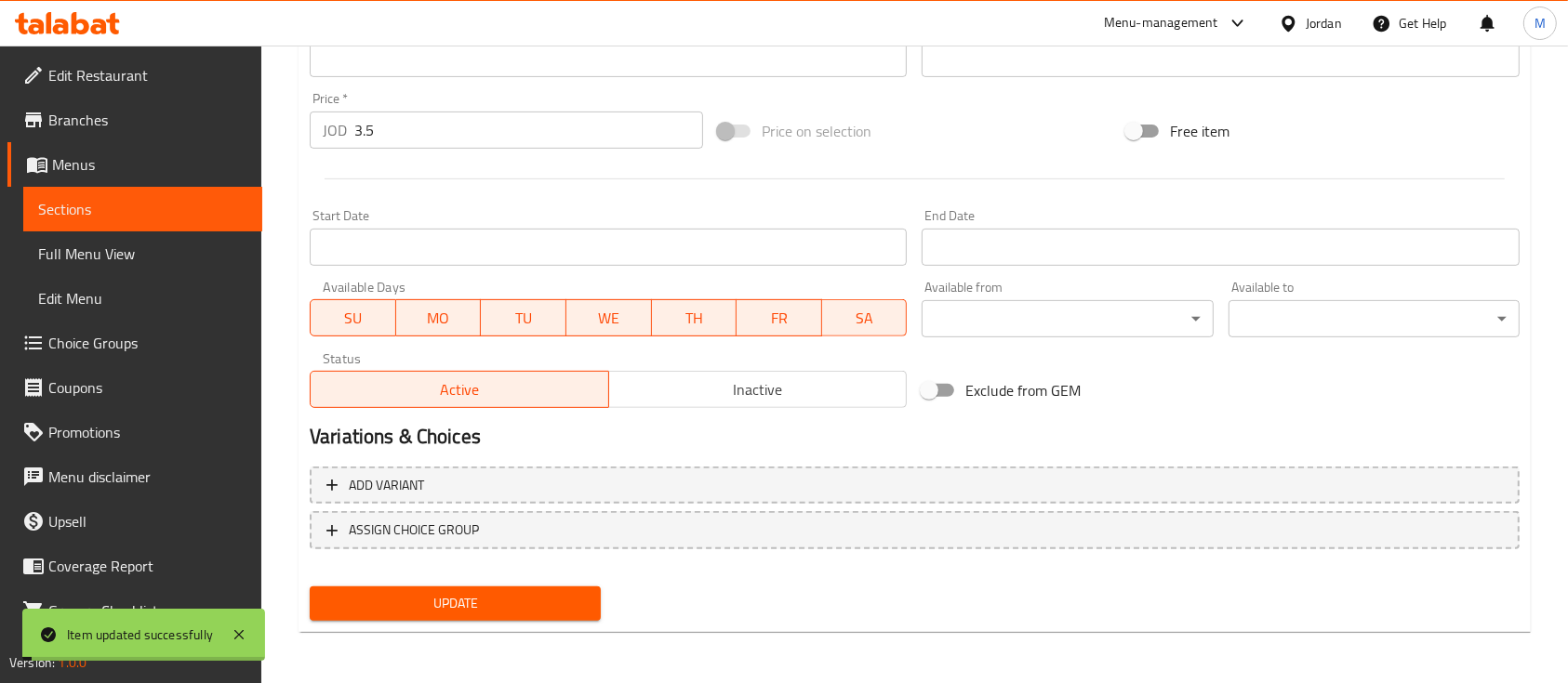
click at [520, 609] on span "Update" at bounding box center [456, 603] width 261 height 24
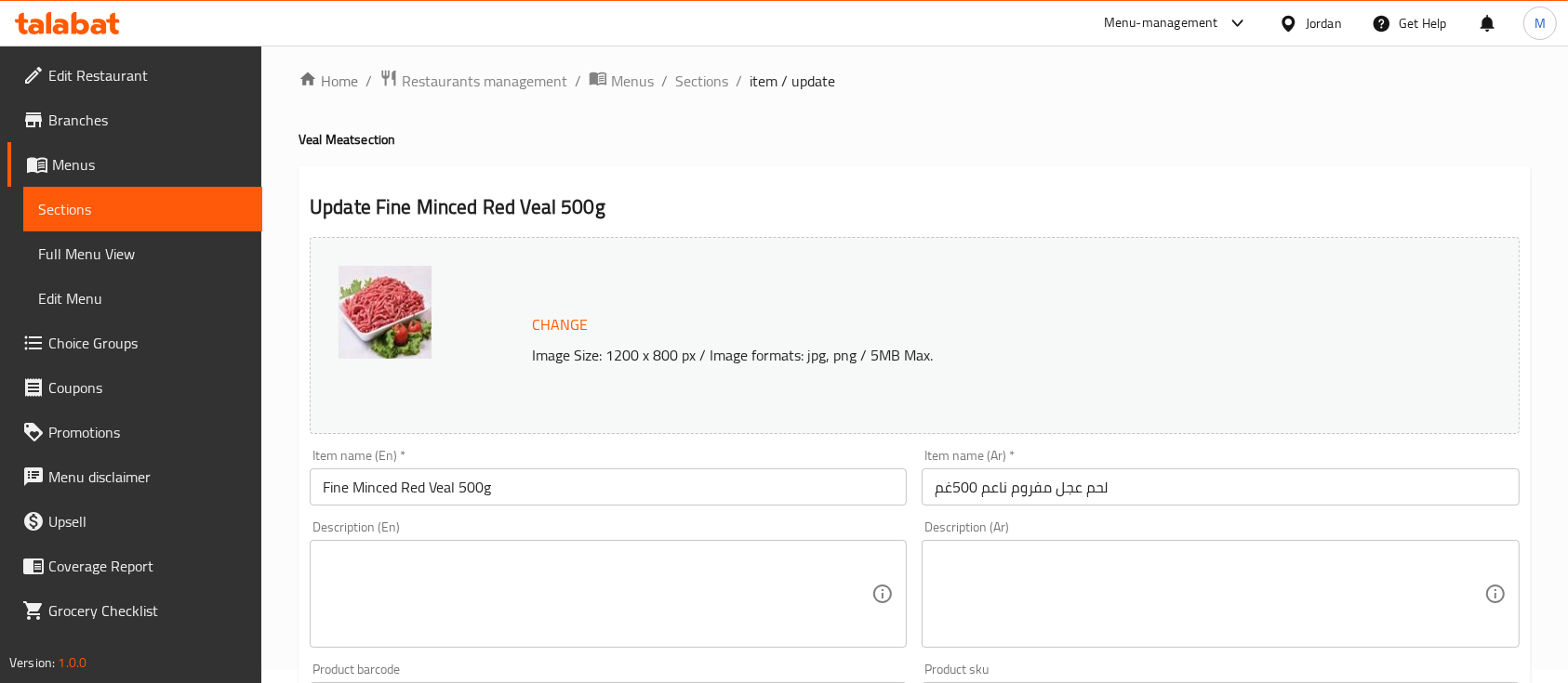
scroll to position [0, 0]
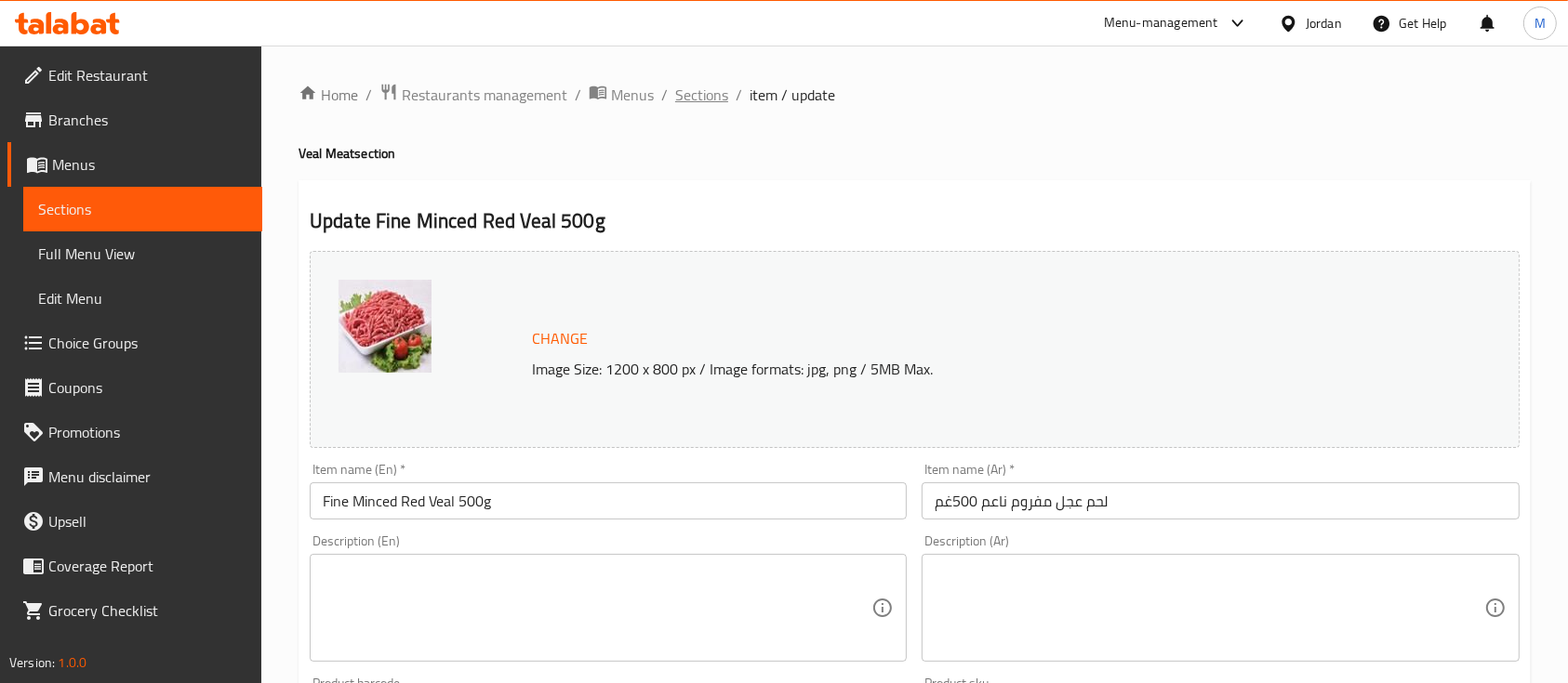
click at [713, 92] on span "Sections" at bounding box center [702, 95] width 53 height 23
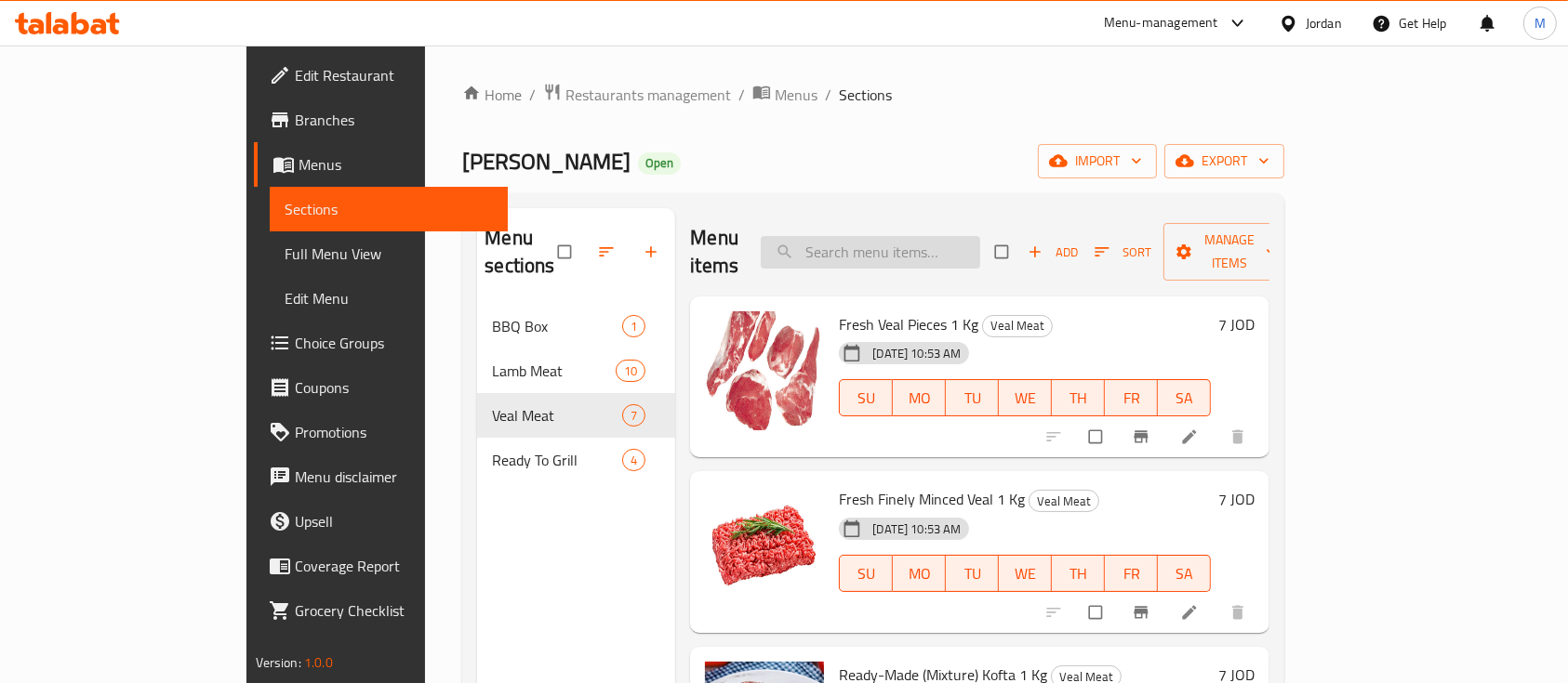
click at [911, 239] on input "search" at bounding box center [871, 252] width 220 height 32
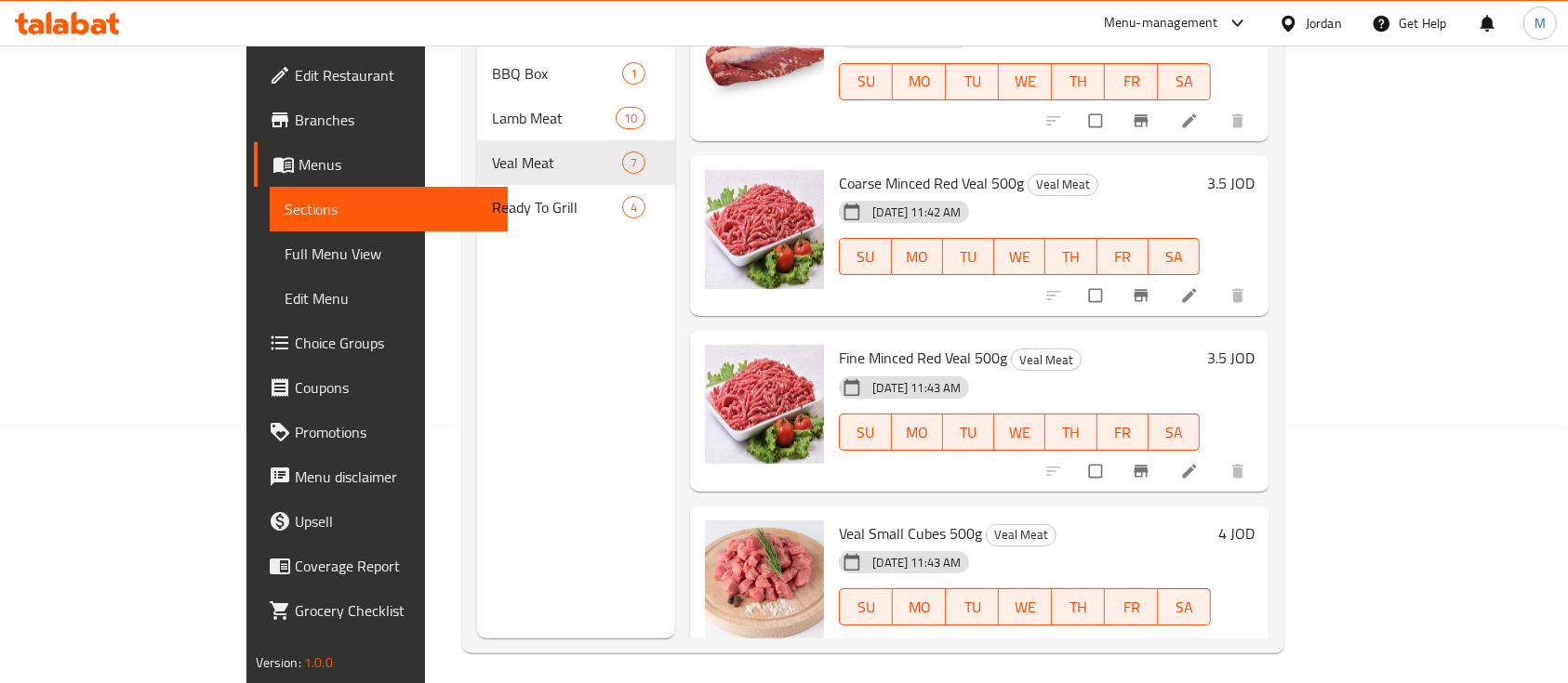
scroll to position [261, 0]
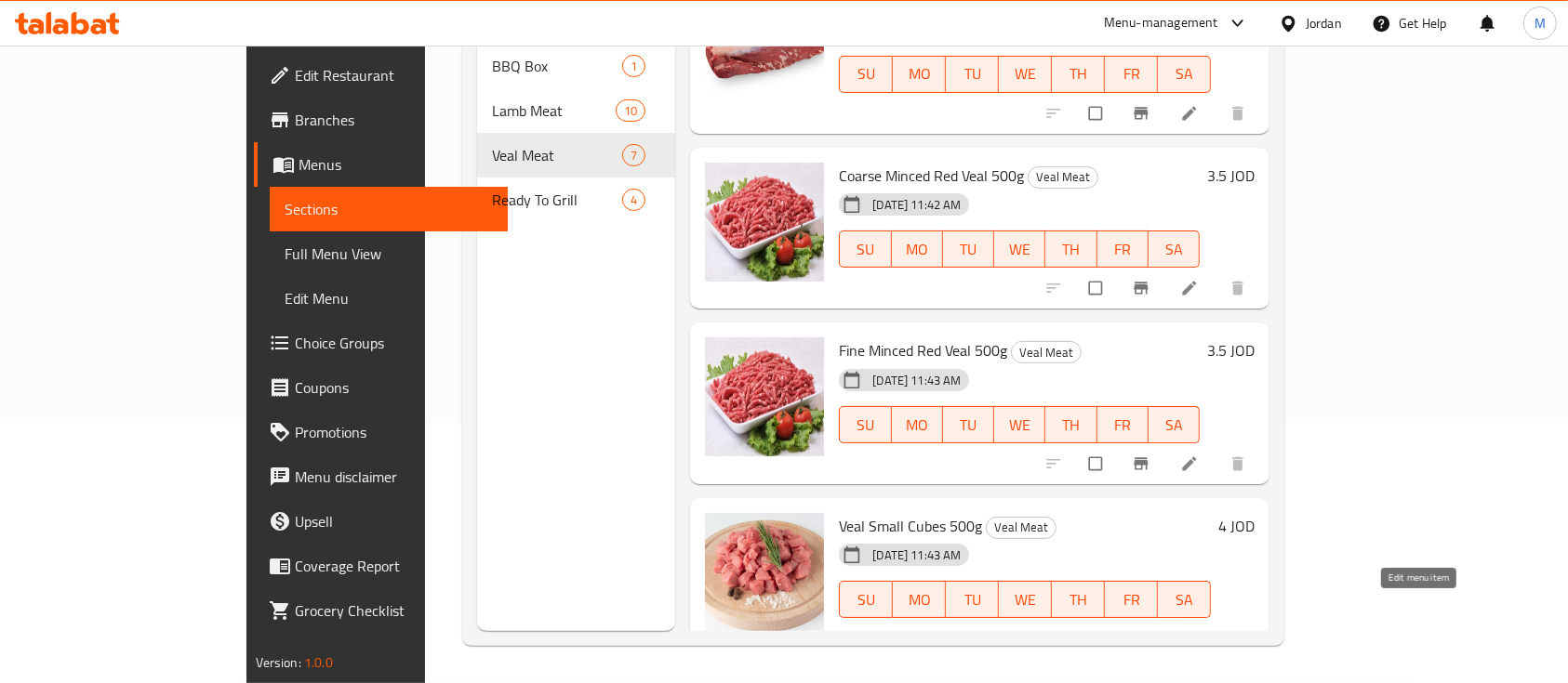
type input "عجل"
click at [1199, 629] on icon at bounding box center [1190, 638] width 19 height 19
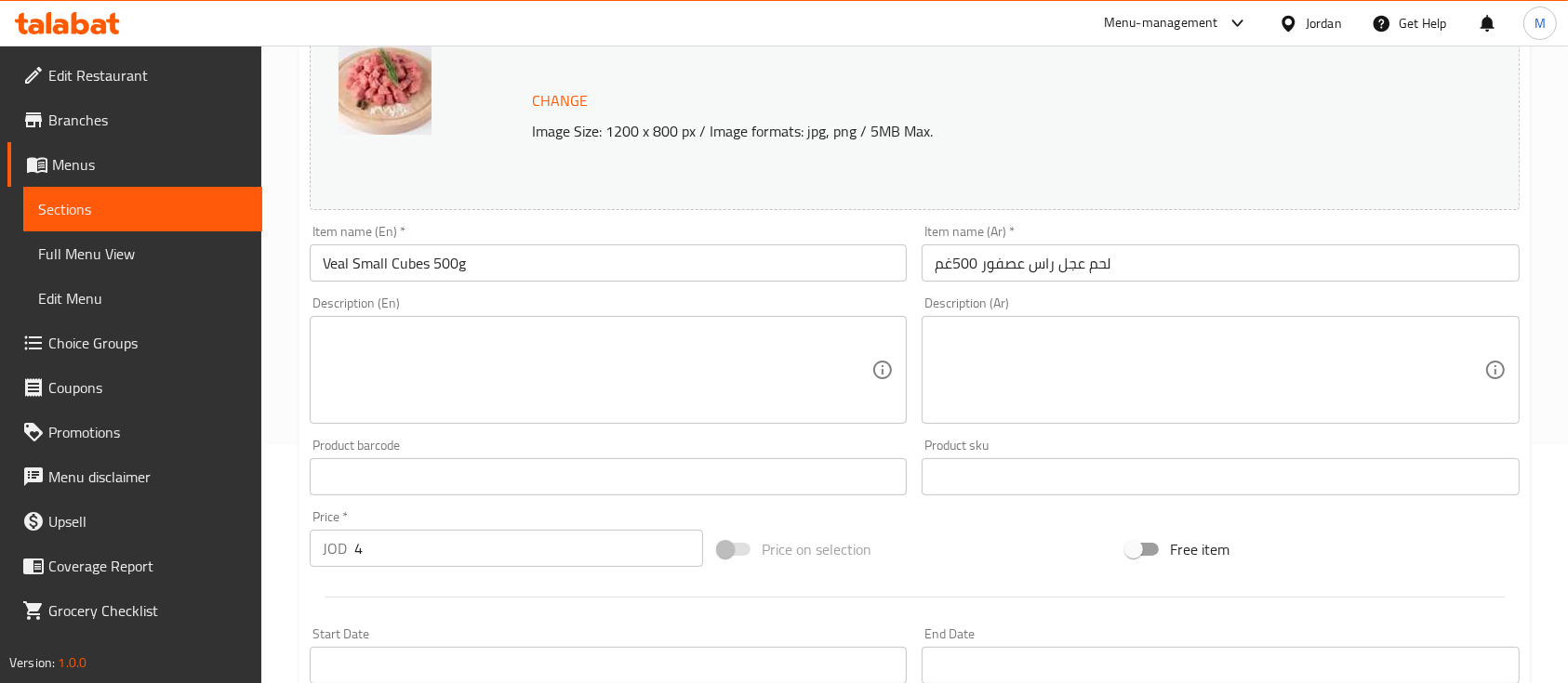
scroll to position [284, 0]
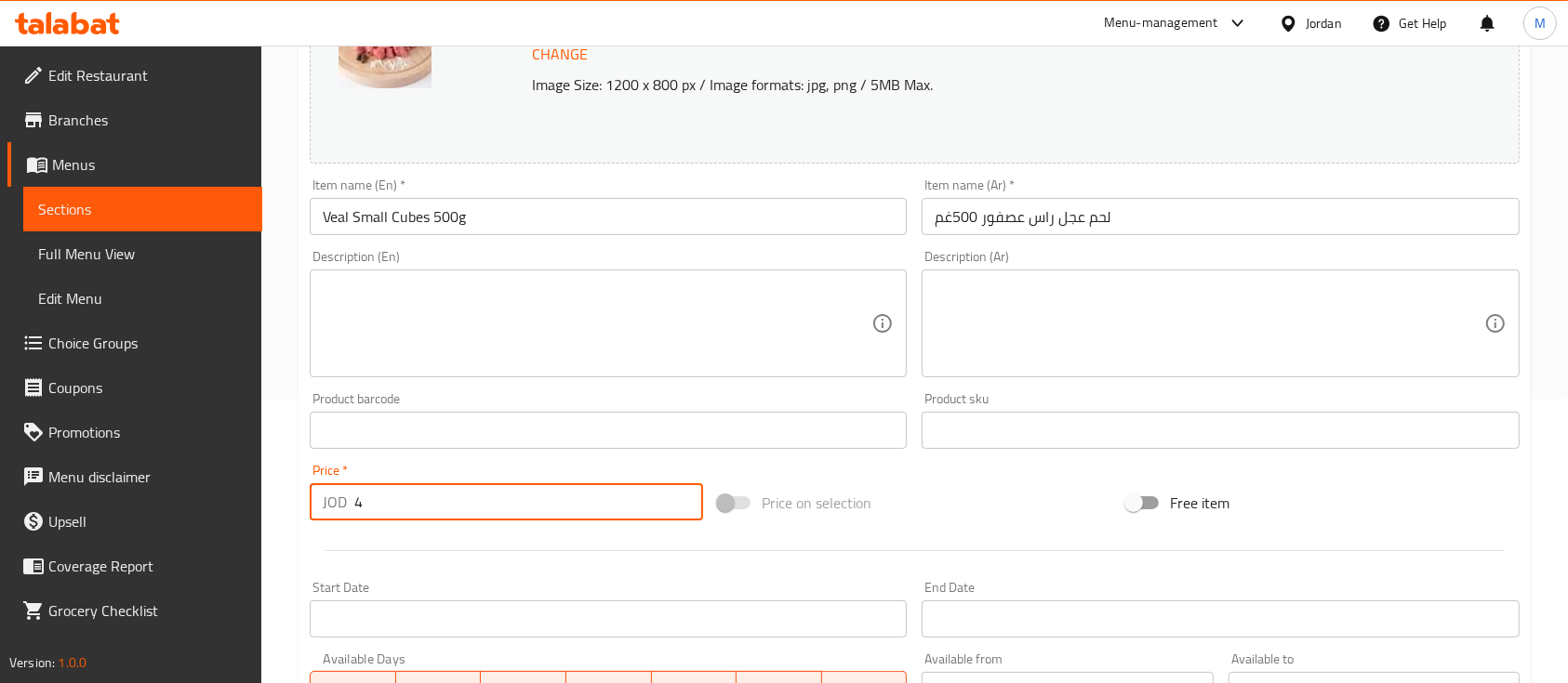
drag, startPoint x: 395, startPoint y: 500, endPoint x: 329, endPoint y: 510, distance: 66.8
click at [329, 510] on div "JOD 4 Price *" at bounding box center [506, 501] width 393 height 37
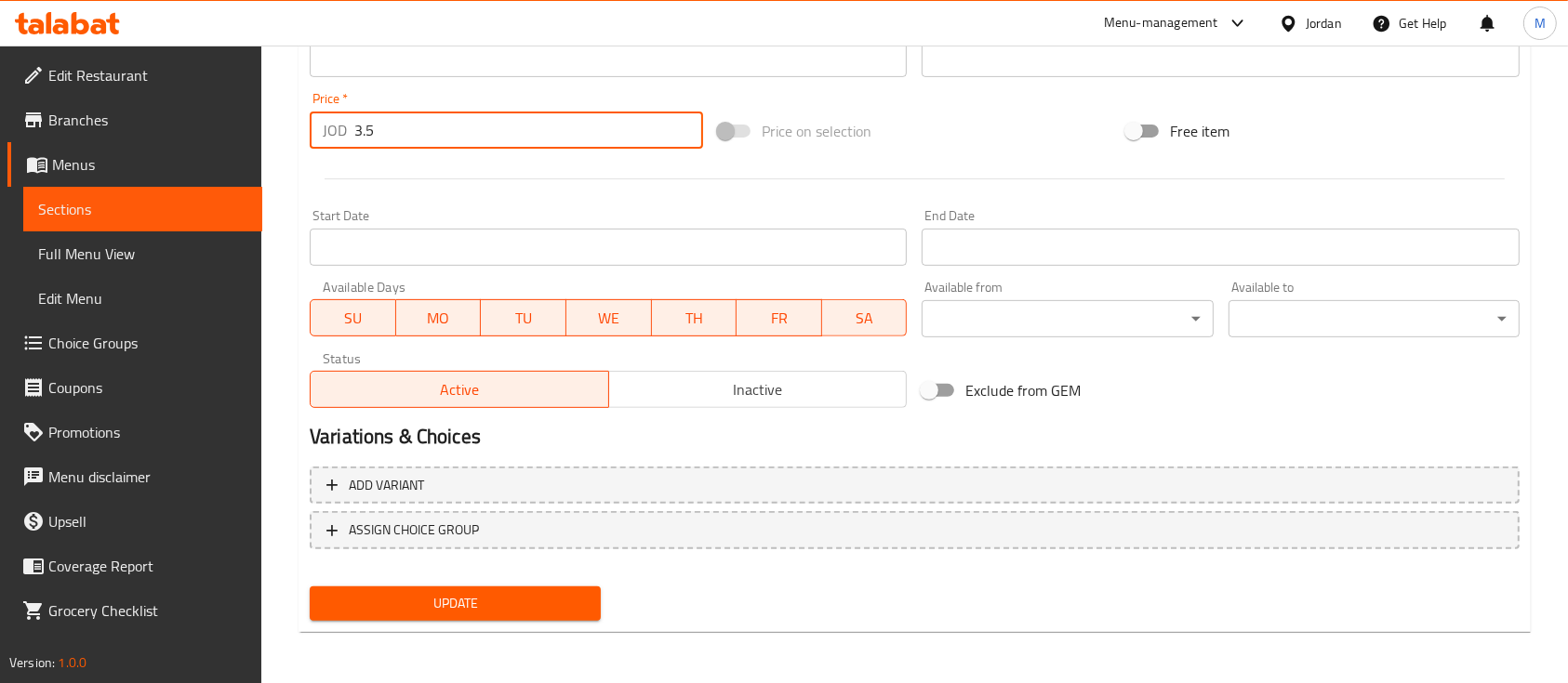
type input "3.5"
click at [537, 599] on span "Update" at bounding box center [456, 603] width 261 height 24
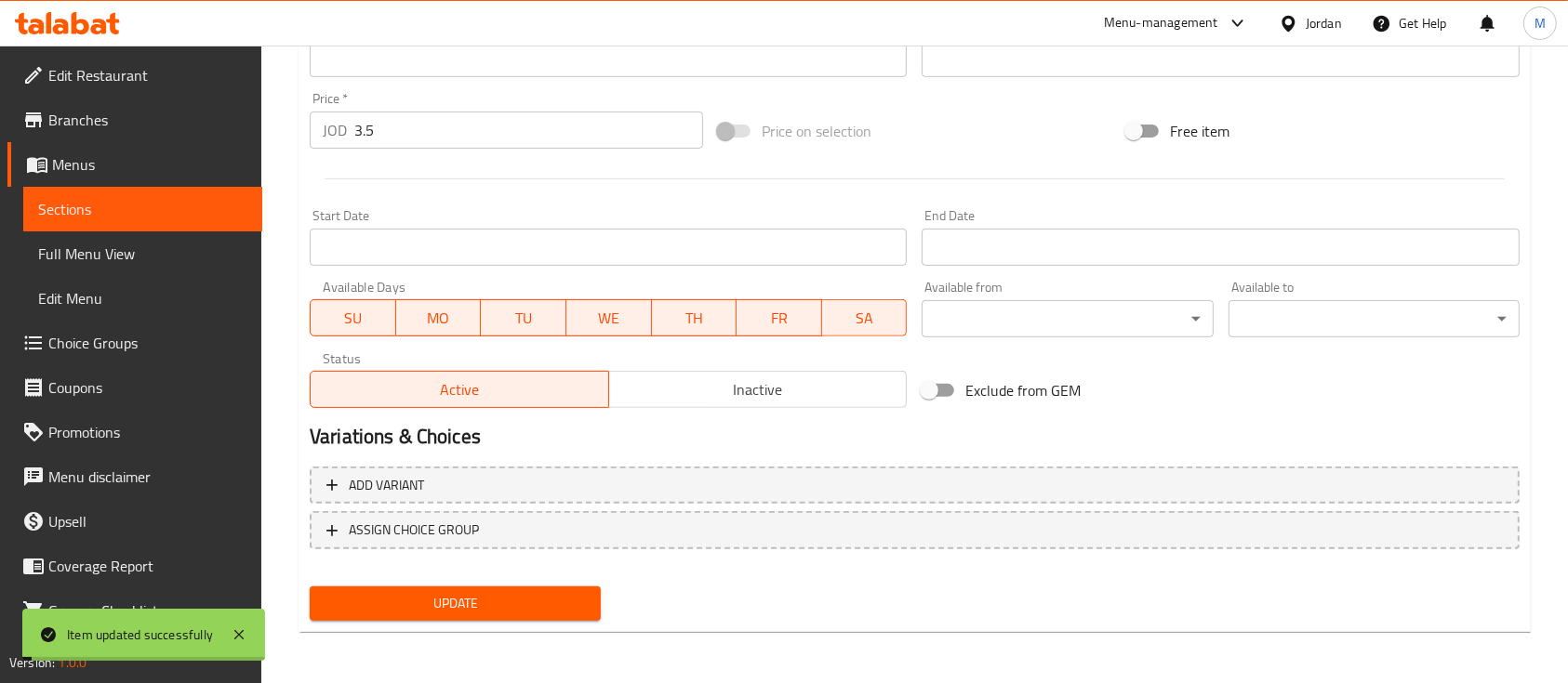
click at [537, 601] on span "Update" at bounding box center [456, 603] width 261 height 24
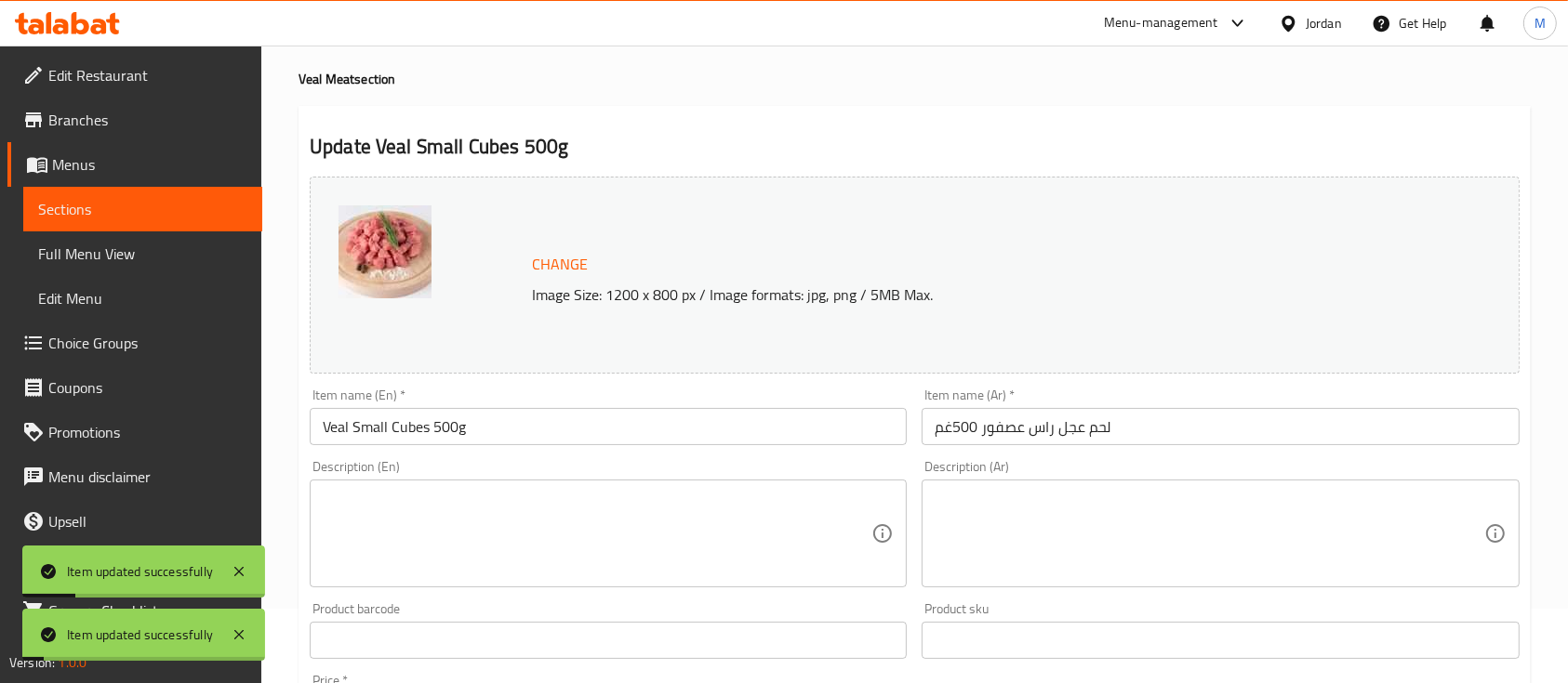
scroll to position [0, 0]
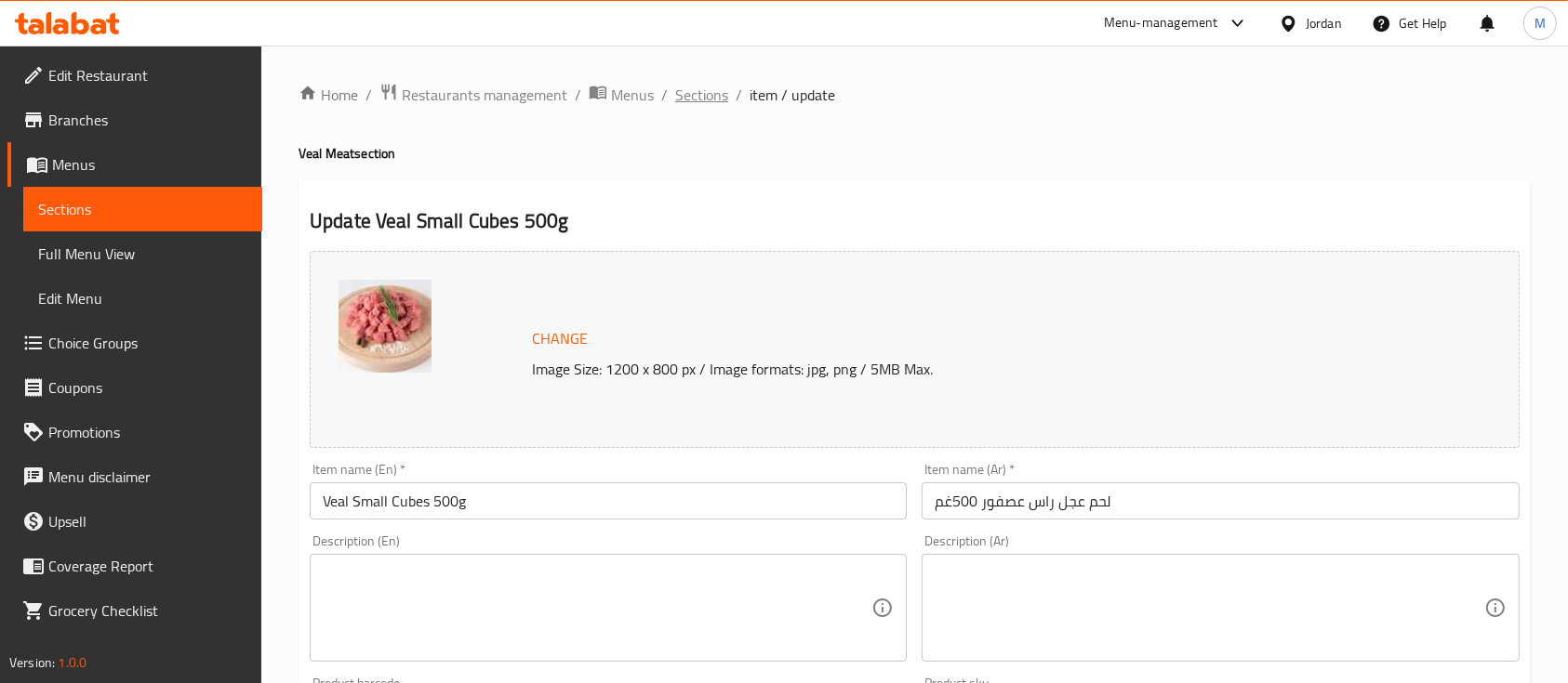
click at [699, 100] on span "Sections" at bounding box center [702, 95] width 53 height 23
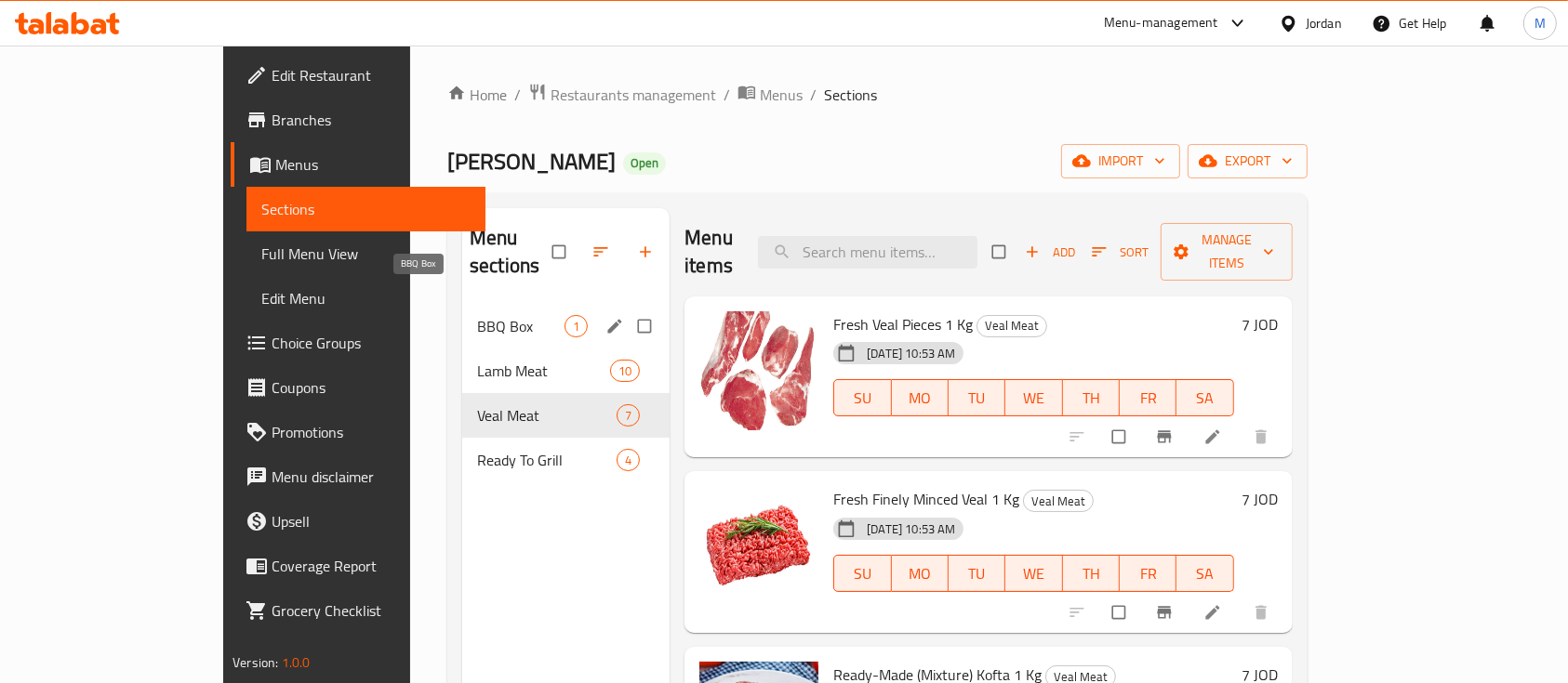
click at [478, 315] on span "BBQ Box" at bounding box center [521, 327] width 87 height 23
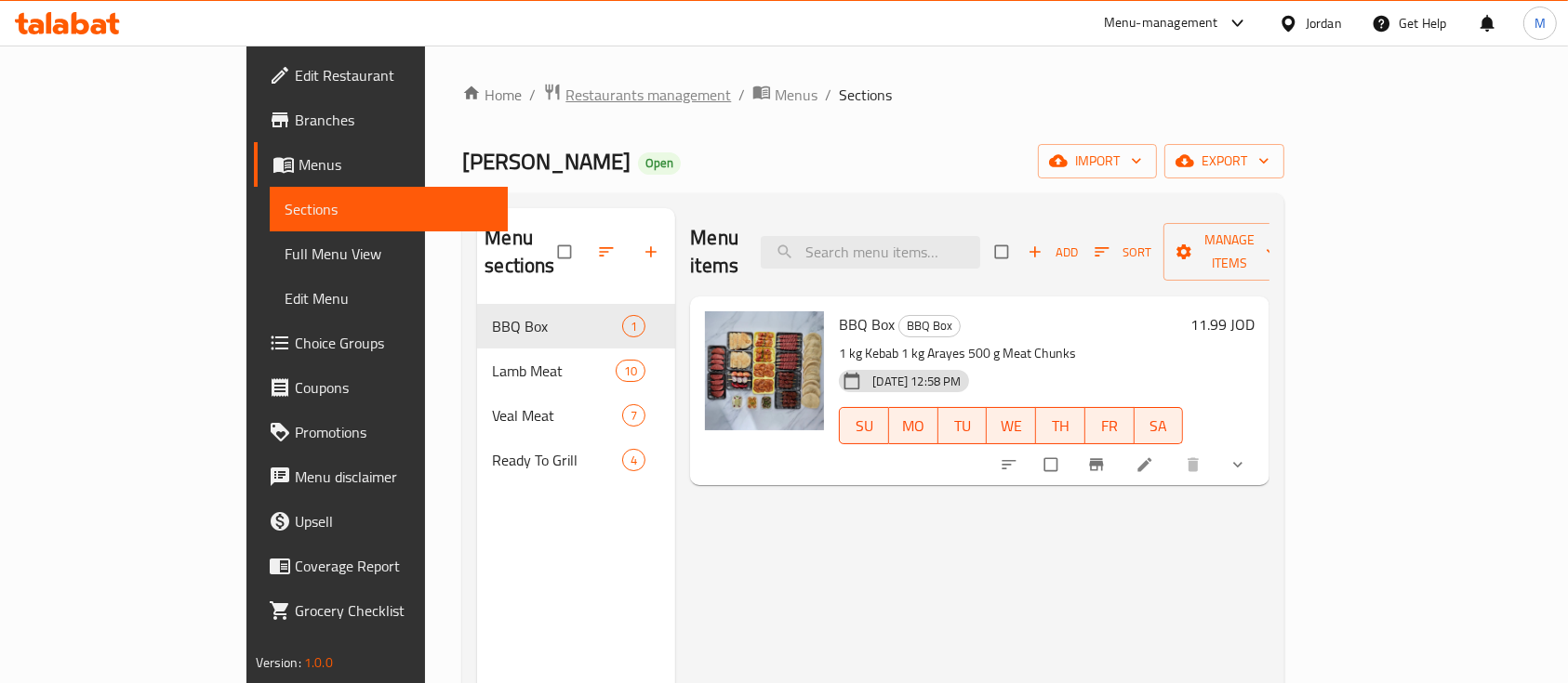
click at [566, 93] on span "Restaurants management" at bounding box center [648, 95] width 166 height 23
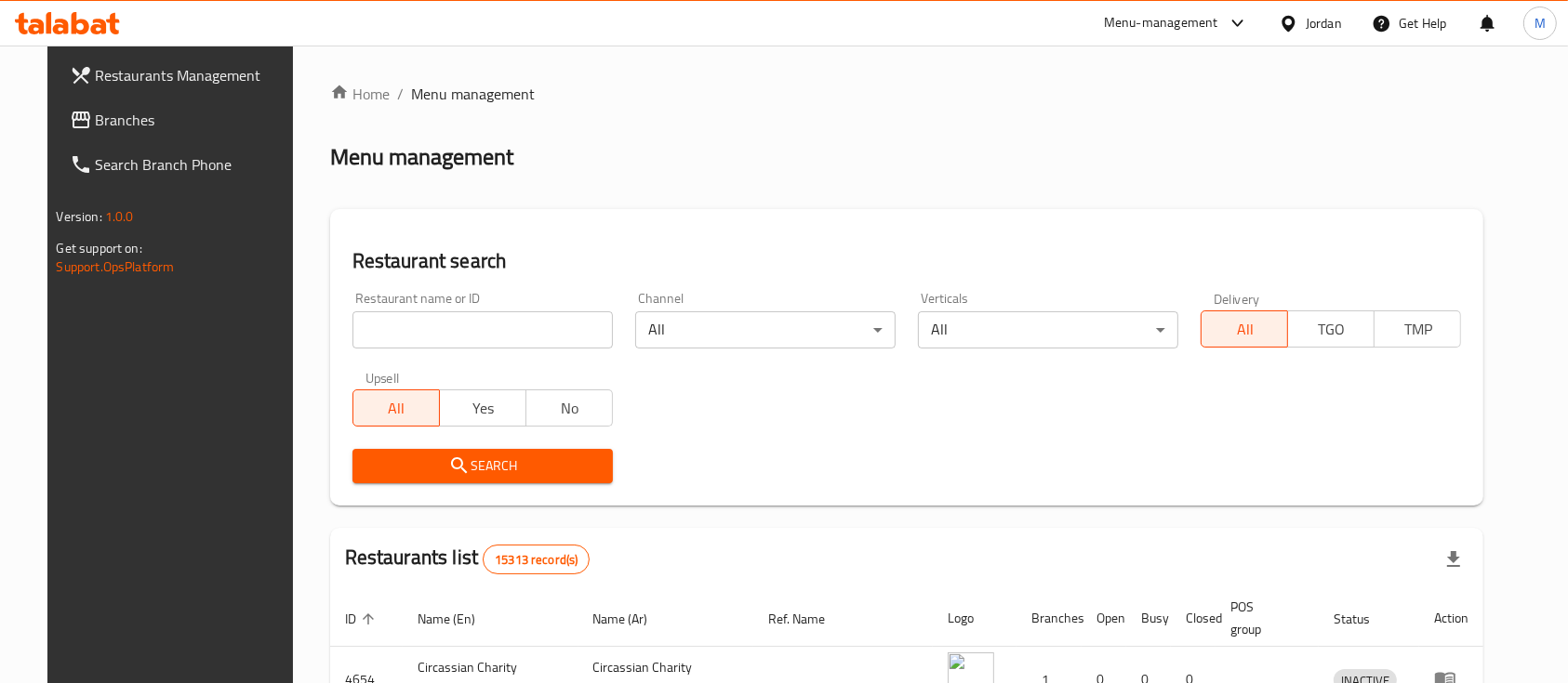
click at [483, 336] on input "search" at bounding box center [482, 330] width 261 height 37
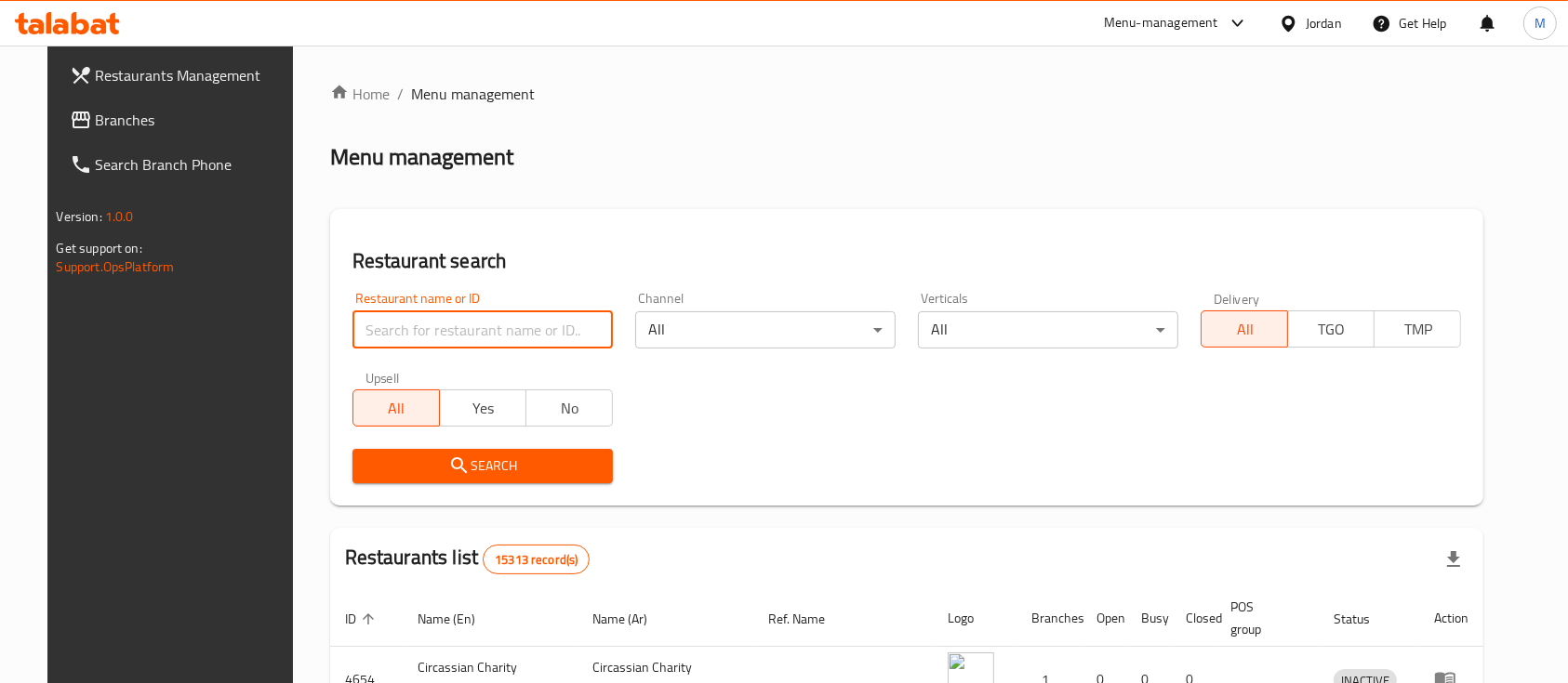
type input "س"
type input "شادي"
click button "Search" at bounding box center [482, 466] width 261 height 34
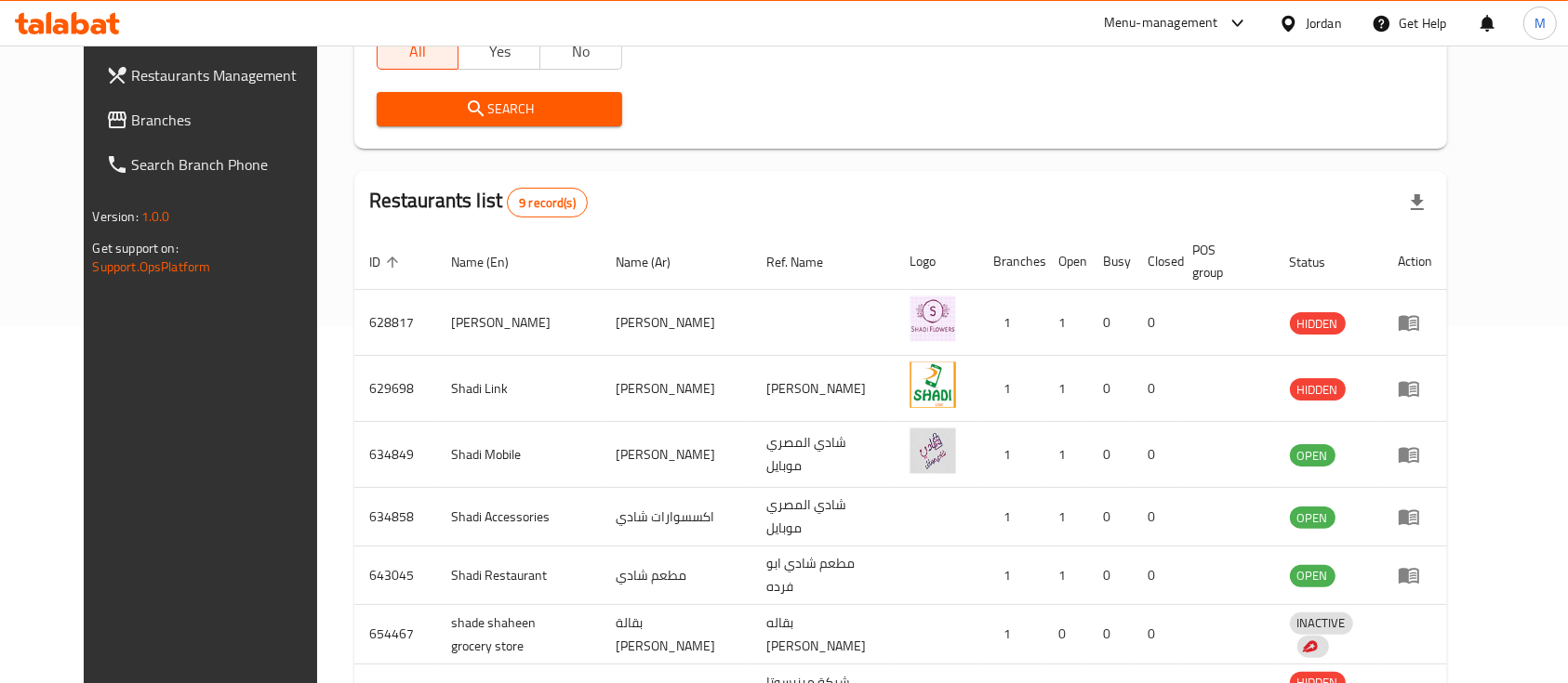
scroll to position [372, 0]
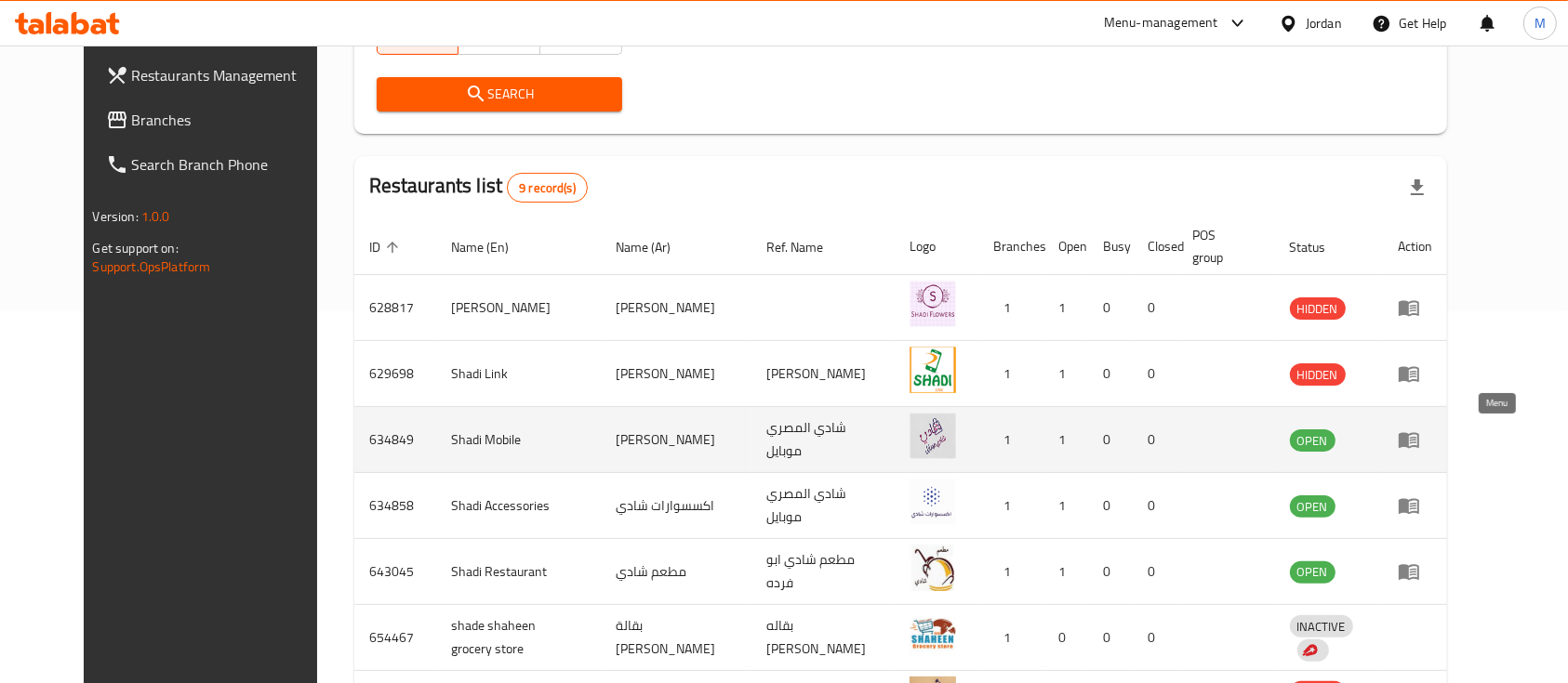
click at [1419, 440] on icon "enhanced table" at bounding box center [1409, 440] width 21 height 16
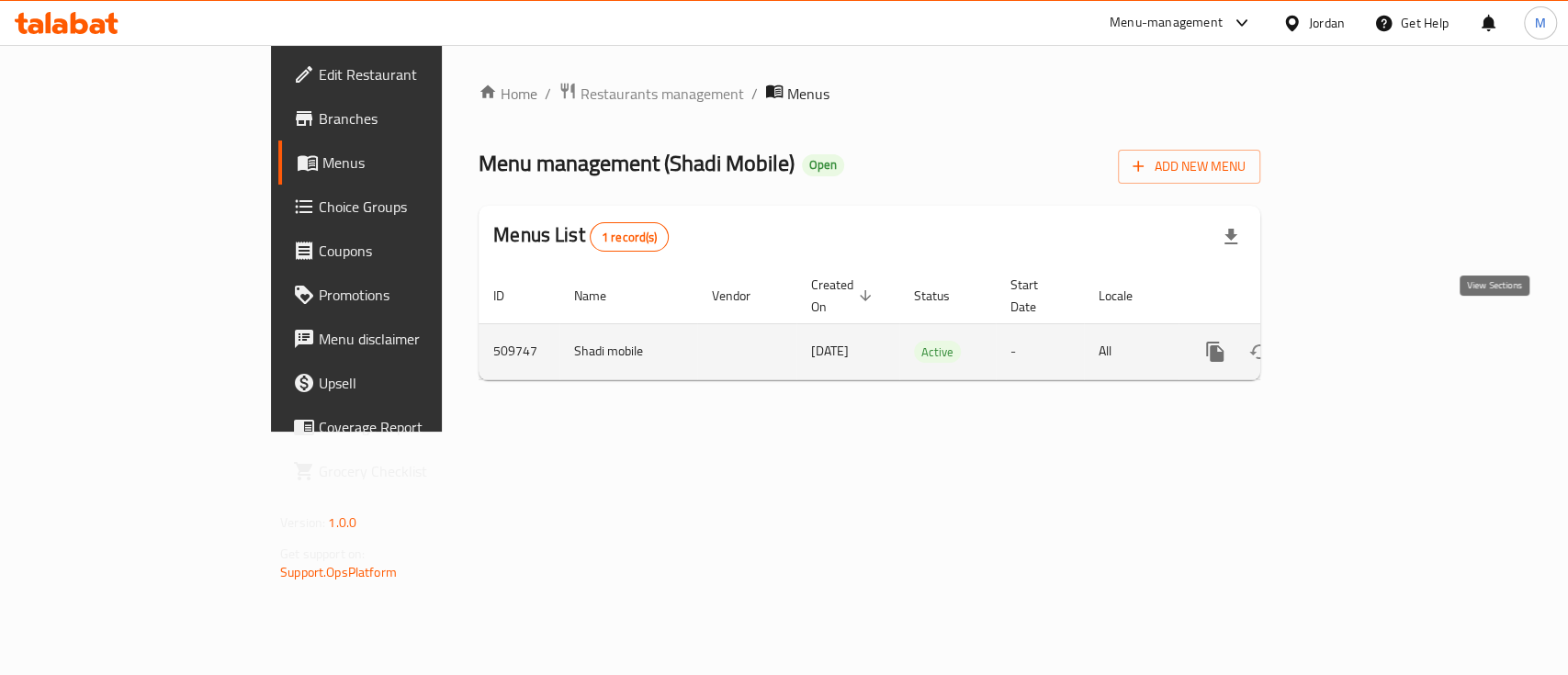
click at [1359, 341] on icon "enhanced table" at bounding box center [1348, 352] width 22 height 22
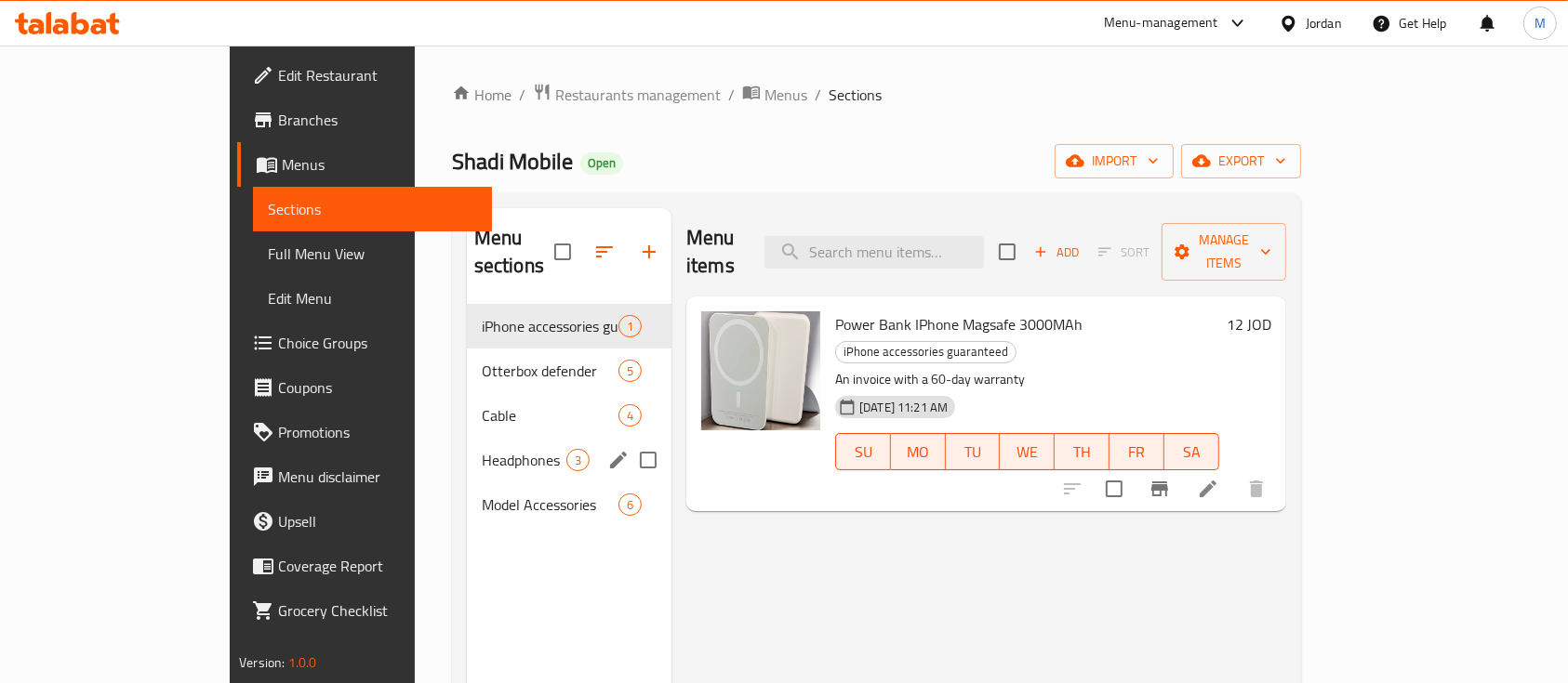
click at [467, 445] on div "Headphones 3" at bounding box center [569, 459] width 205 height 45
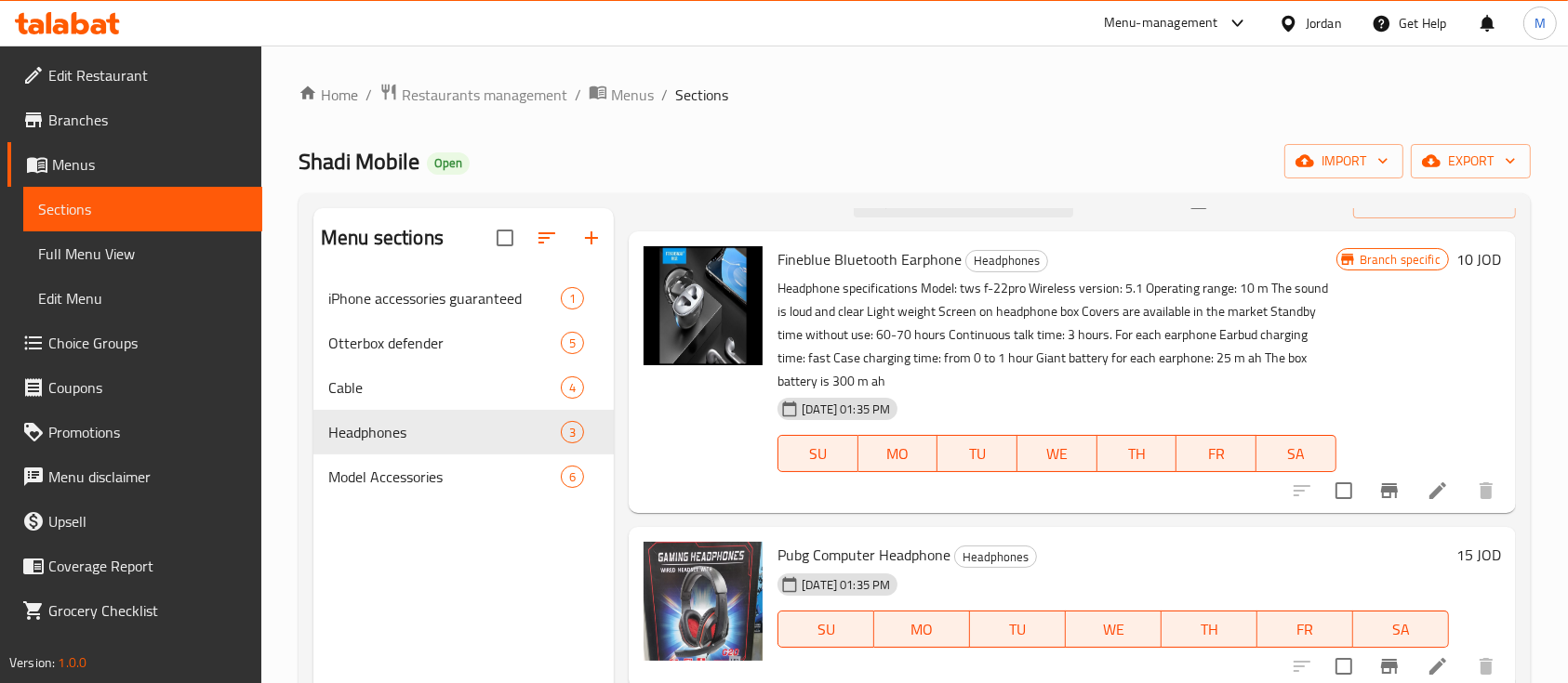
scroll to position [60, 0]
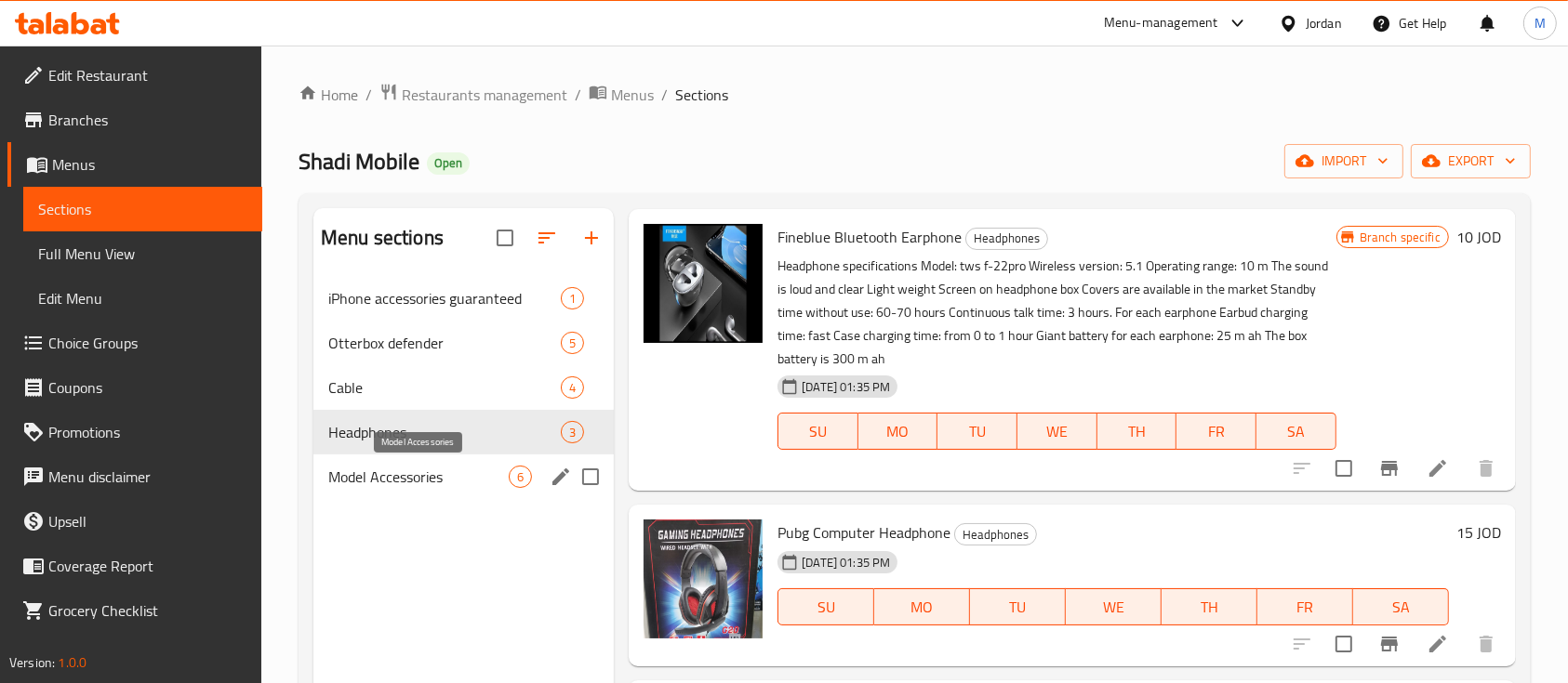
click at [404, 476] on span "Model Accessories" at bounding box center [418, 477] width 180 height 23
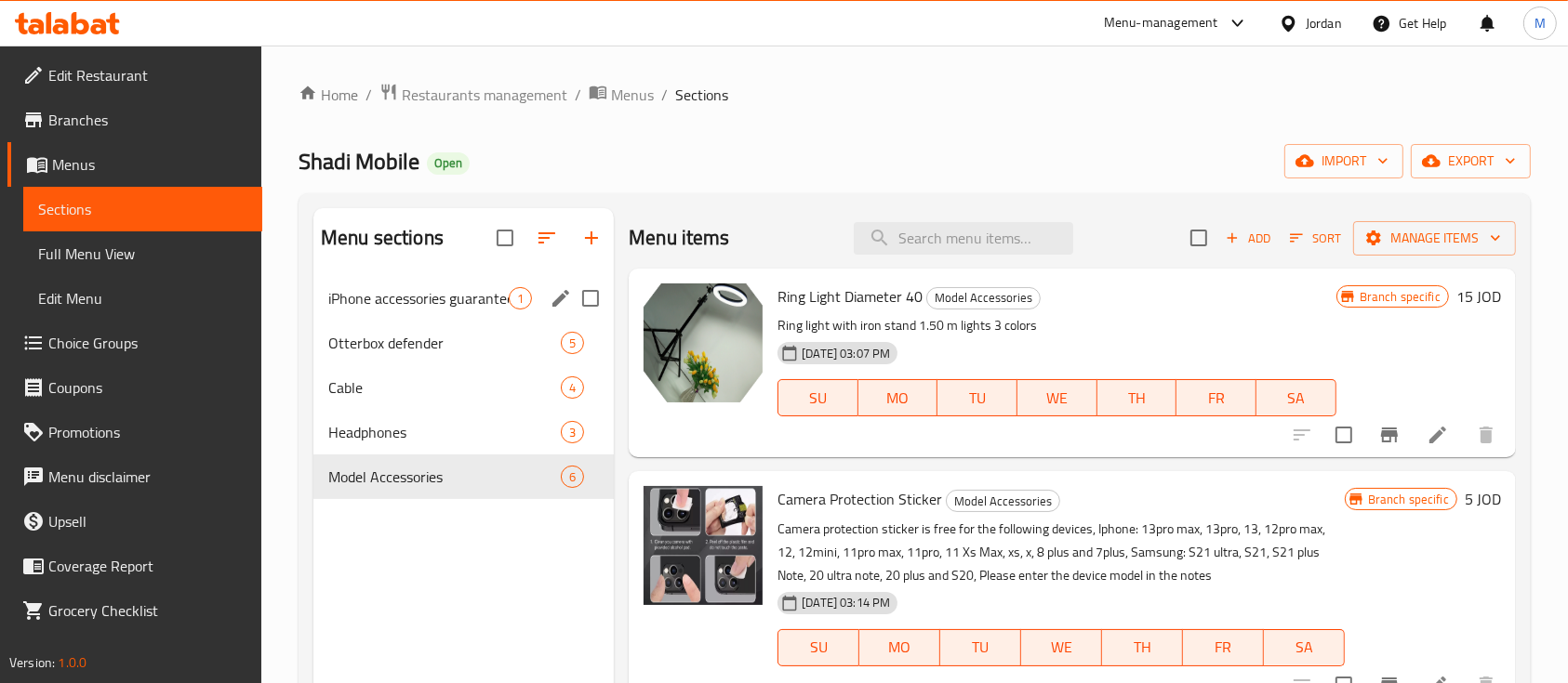
click at [420, 301] on span "iPhone accessories guaranteed" at bounding box center [418, 298] width 180 height 23
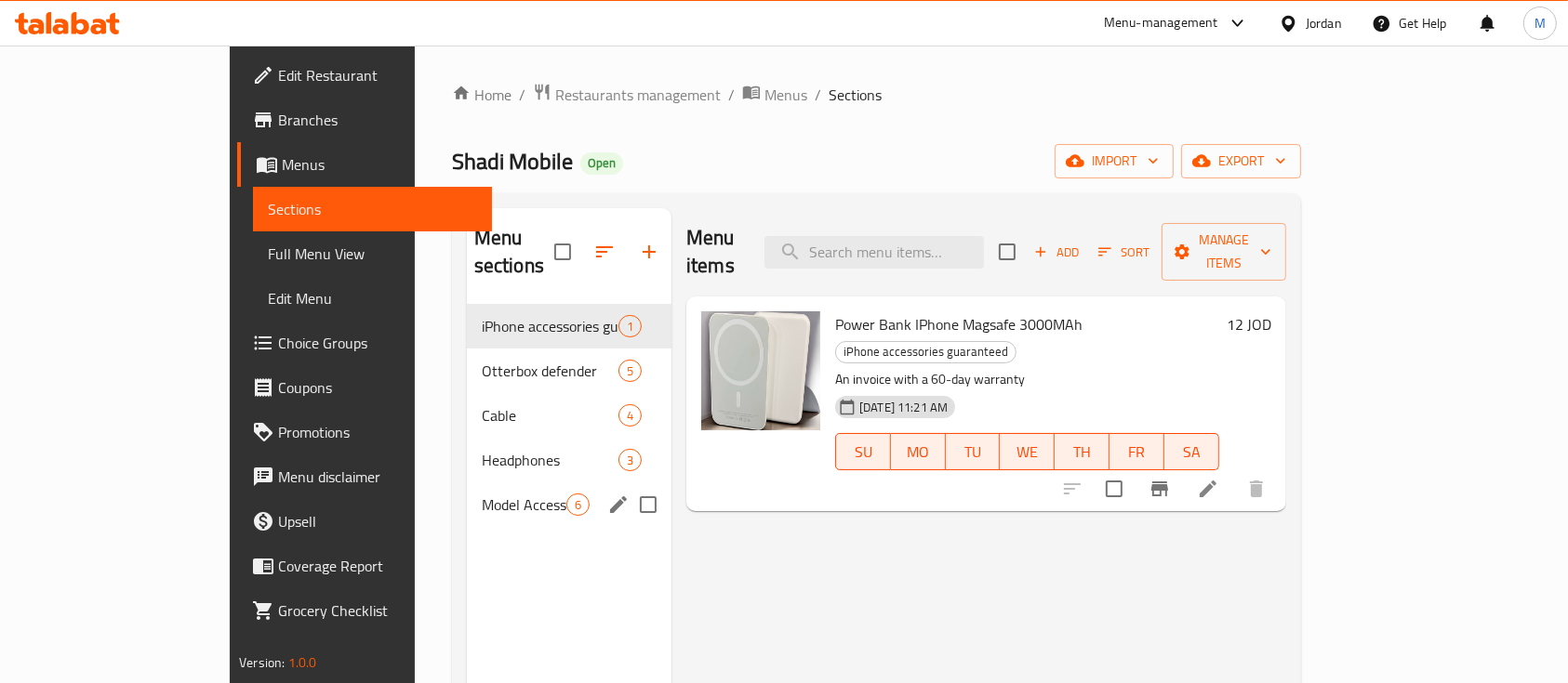
click at [467, 494] on div "Model Accessories 6" at bounding box center [569, 504] width 205 height 45
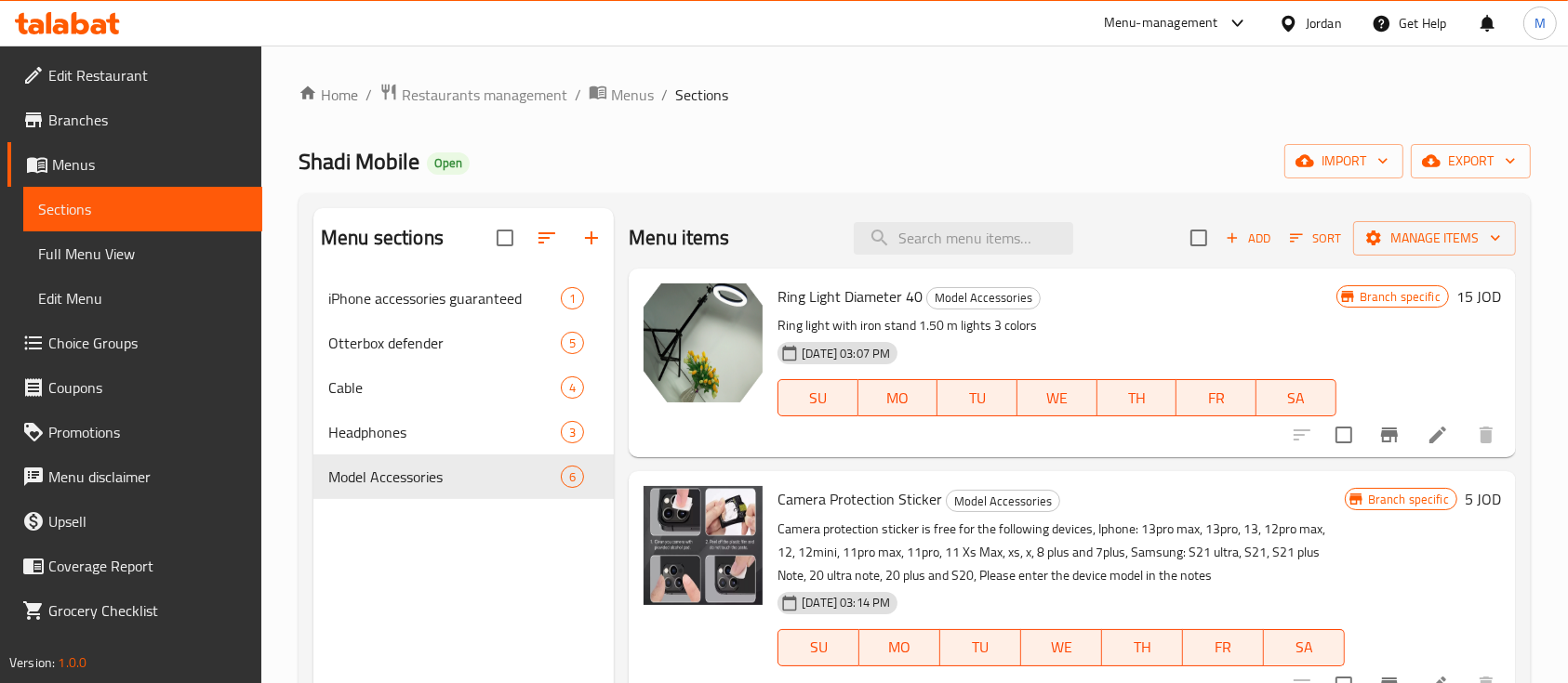
click at [337, 155] on span "Shadi Mobile" at bounding box center [359, 161] width 121 height 42
copy span "Shadi Mobile"
click at [871, 129] on div "Home / Restaurants management / Menus / Sections Shadi Mobile Open import expor…" at bounding box center [914, 494] width 1233 height 824
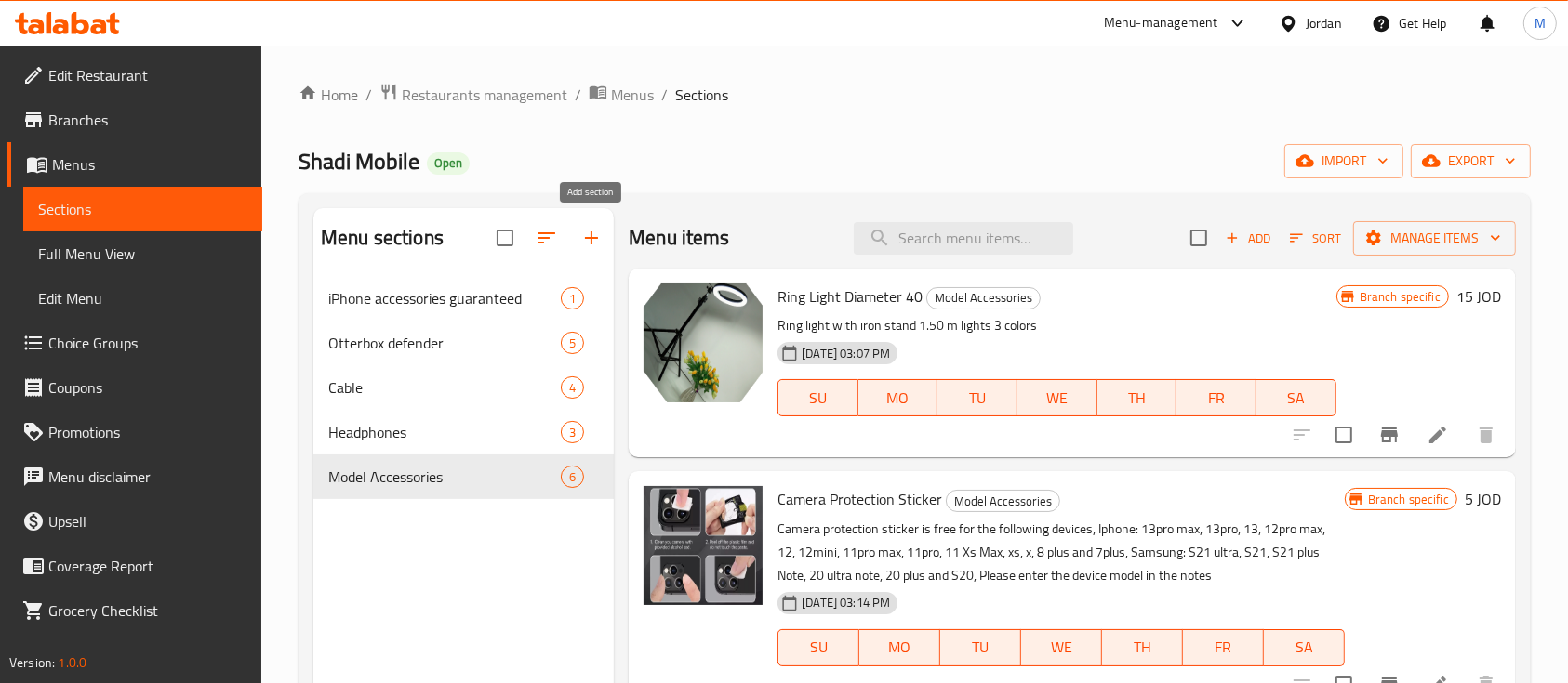
click at [587, 240] on icon "button" at bounding box center [591, 238] width 23 height 23
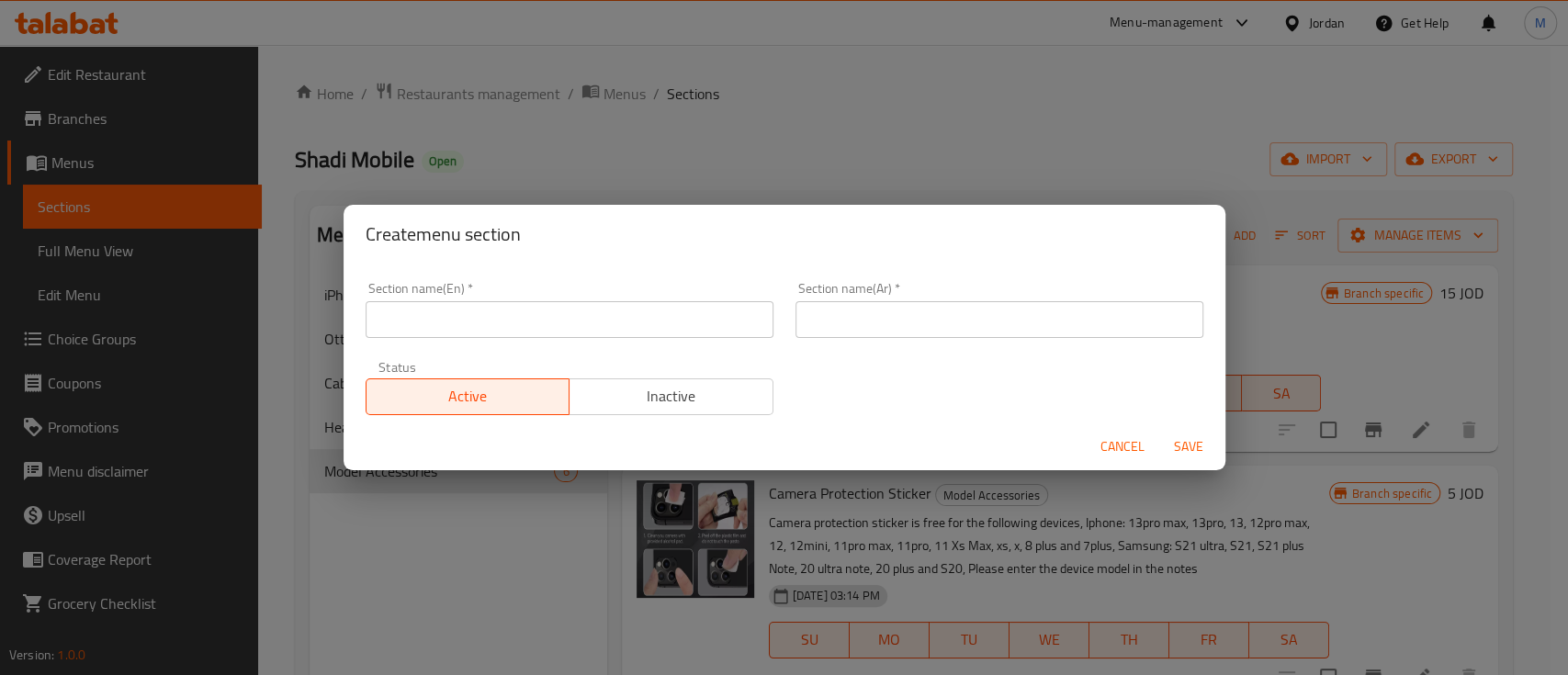
click at [664, 306] on input "text" at bounding box center [570, 319] width 408 height 37
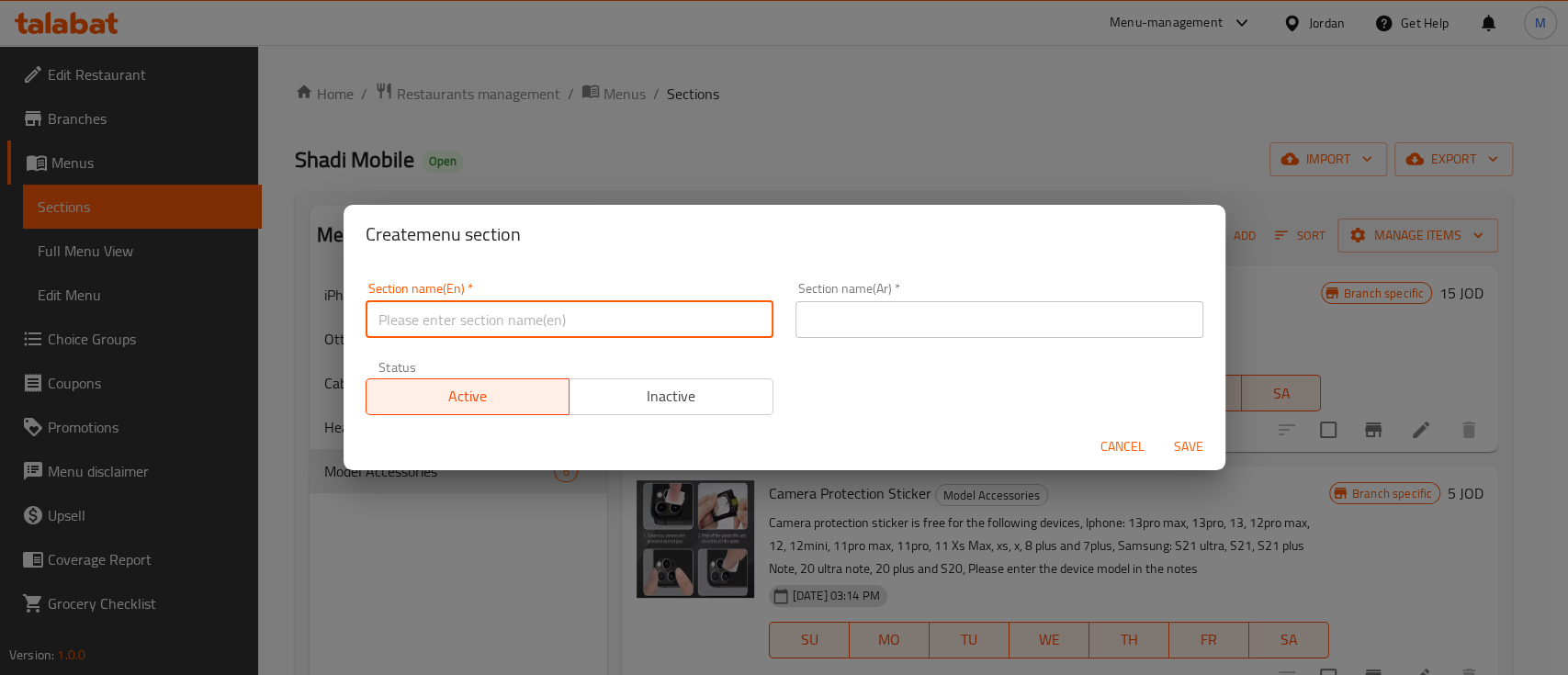
paste input "holder"
click at [382, 322] on input "holder" at bounding box center [570, 319] width 408 height 37
click at [471, 329] on input "Holder" at bounding box center [570, 319] width 408 height 37
type input "Holder"
click at [832, 333] on input "text" at bounding box center [1000, 319] width 408 height 37
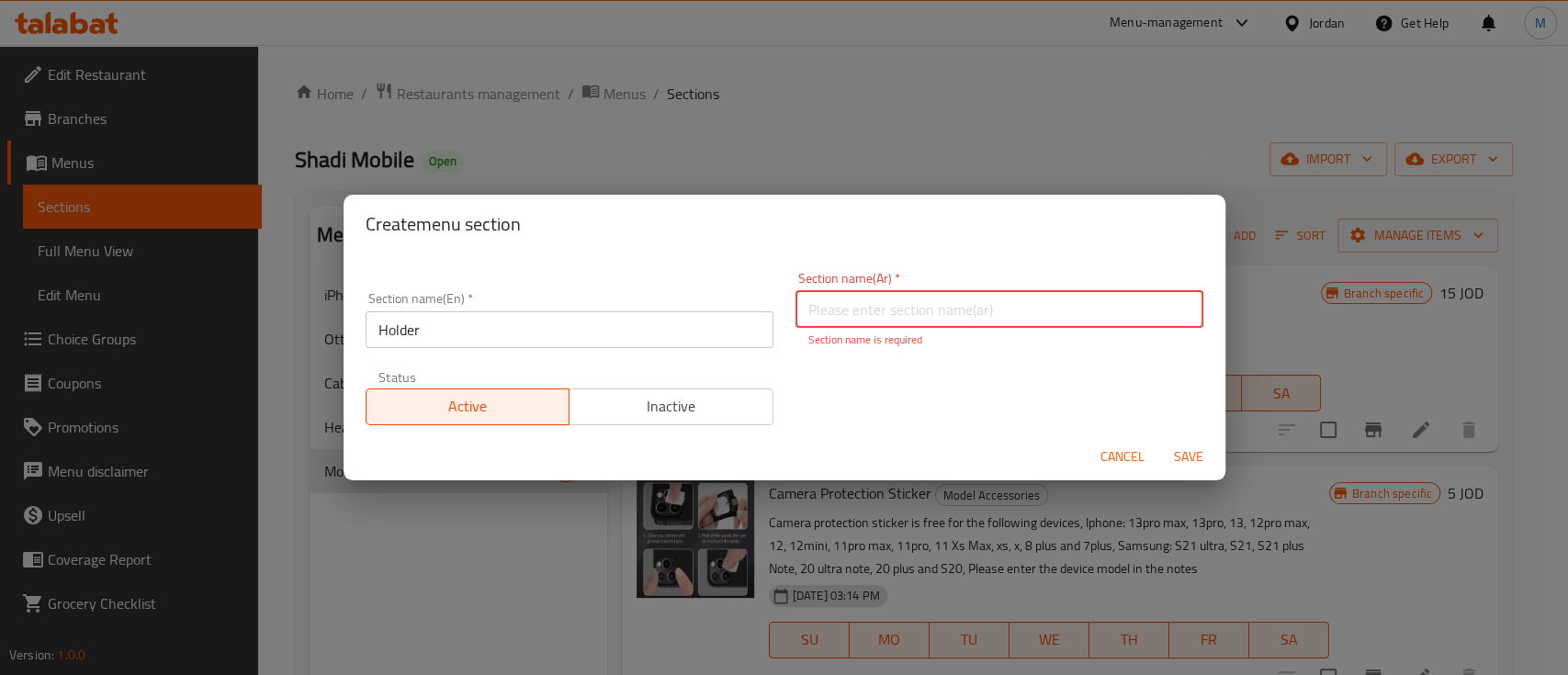
paste input "هولدر"
type input "هولدر للهاتف"
click at [1182, 461] on button "Save" at bounding box center [1189, 457] width 59 height 34
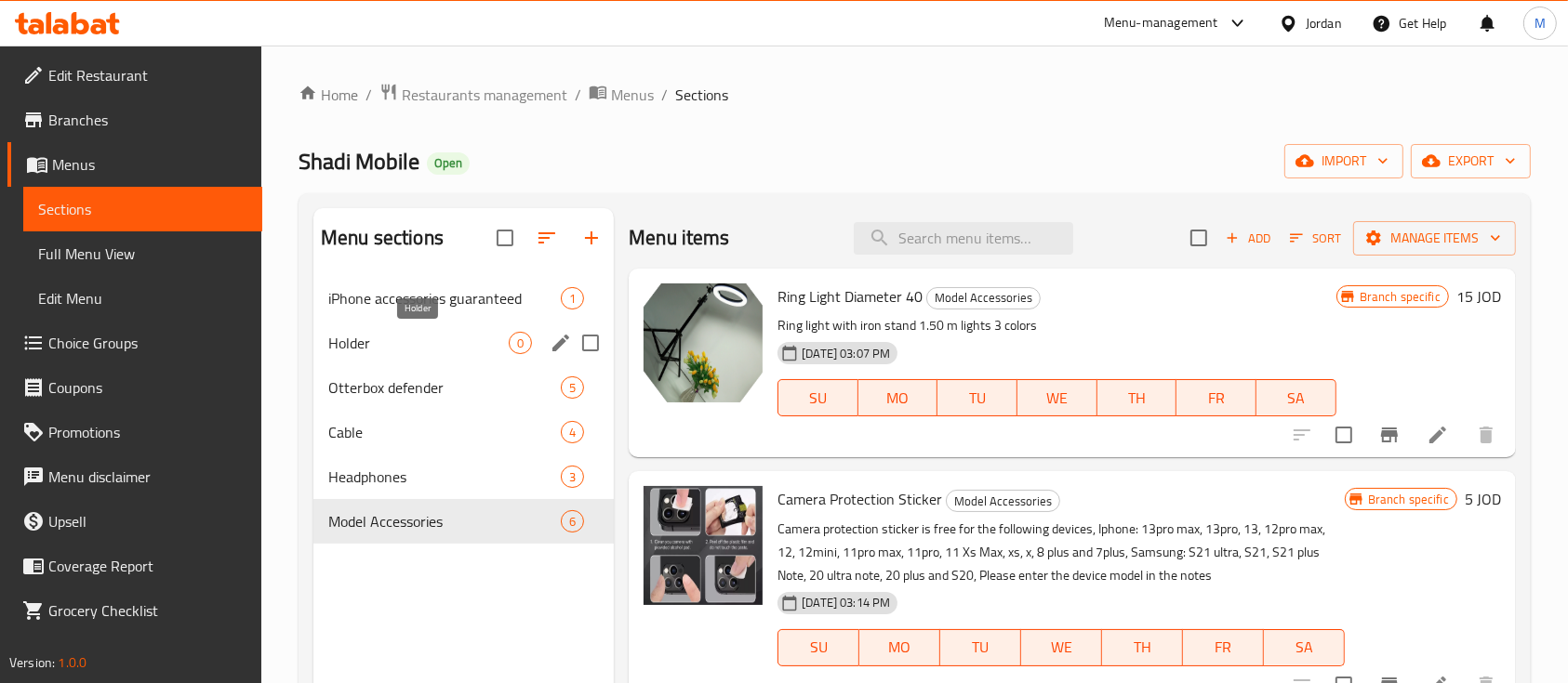
click at [457, 344] on span "Holder" at bounding box center [418, 343] width 180 height 23
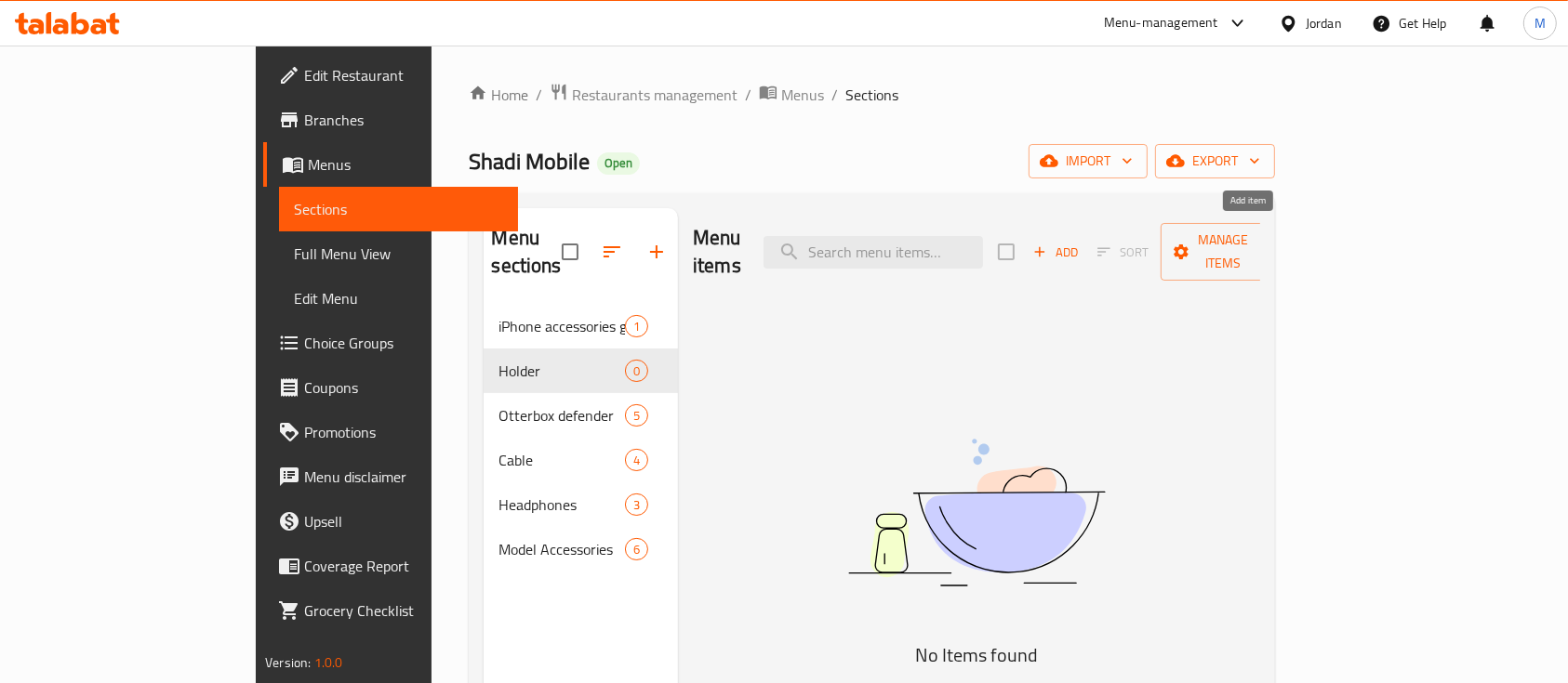
click at [1081, 243] on span "Add" at bounding box center [1055, 252] width 50 height 22
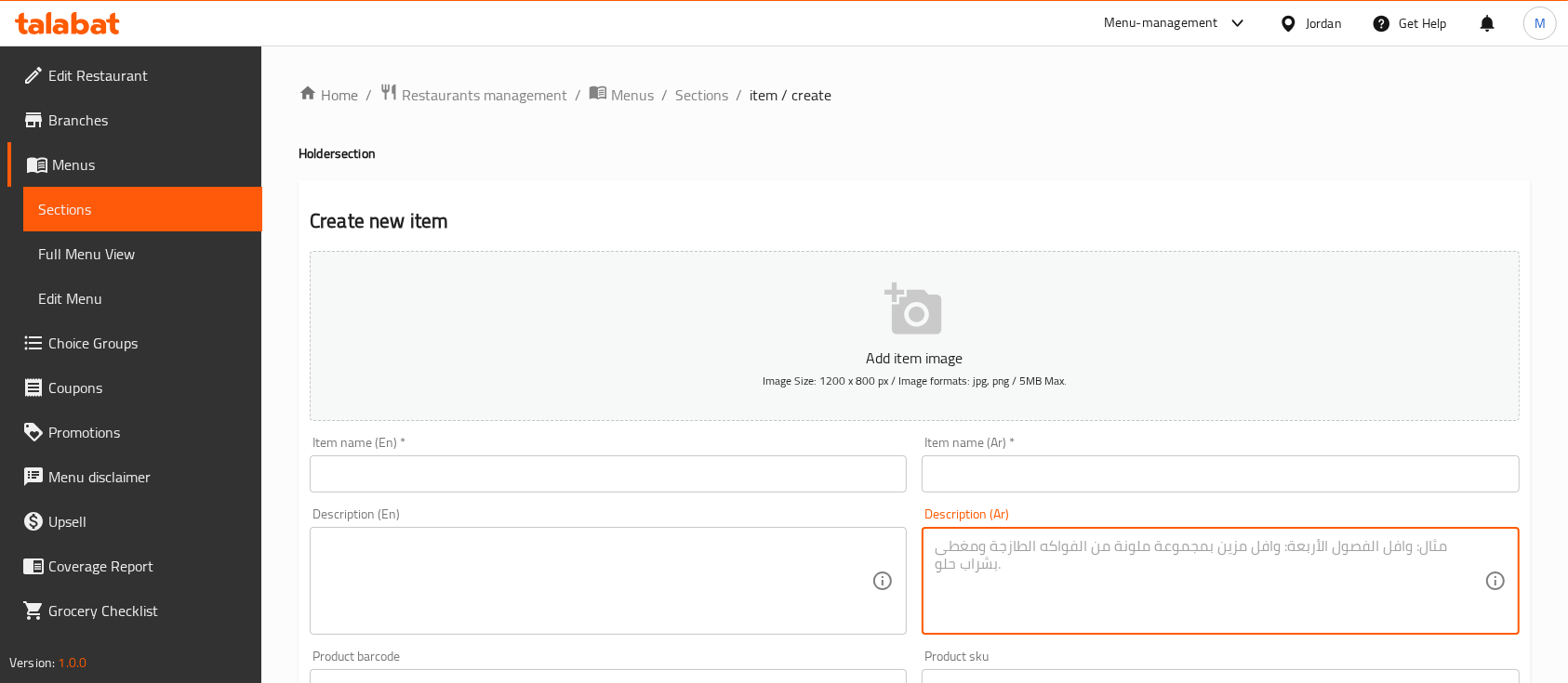
click at [1152, 553] on textarea at bounding box center [1208, 581] width 549 height 88
paste textarea "امل هاتف عملي للسيارة بتصميم مشبك يثبت على فتحة التكييف، يوفر سهولة استخدام اله…"
type textarea "امل هاتف عملي للسيارة بتصميم مشبك يثبت على فتحة التكييف، يوفر سهولة استخدام اله…"
click at [781, 548] on textarea at bounding box center [597, 581] width 549 height 88
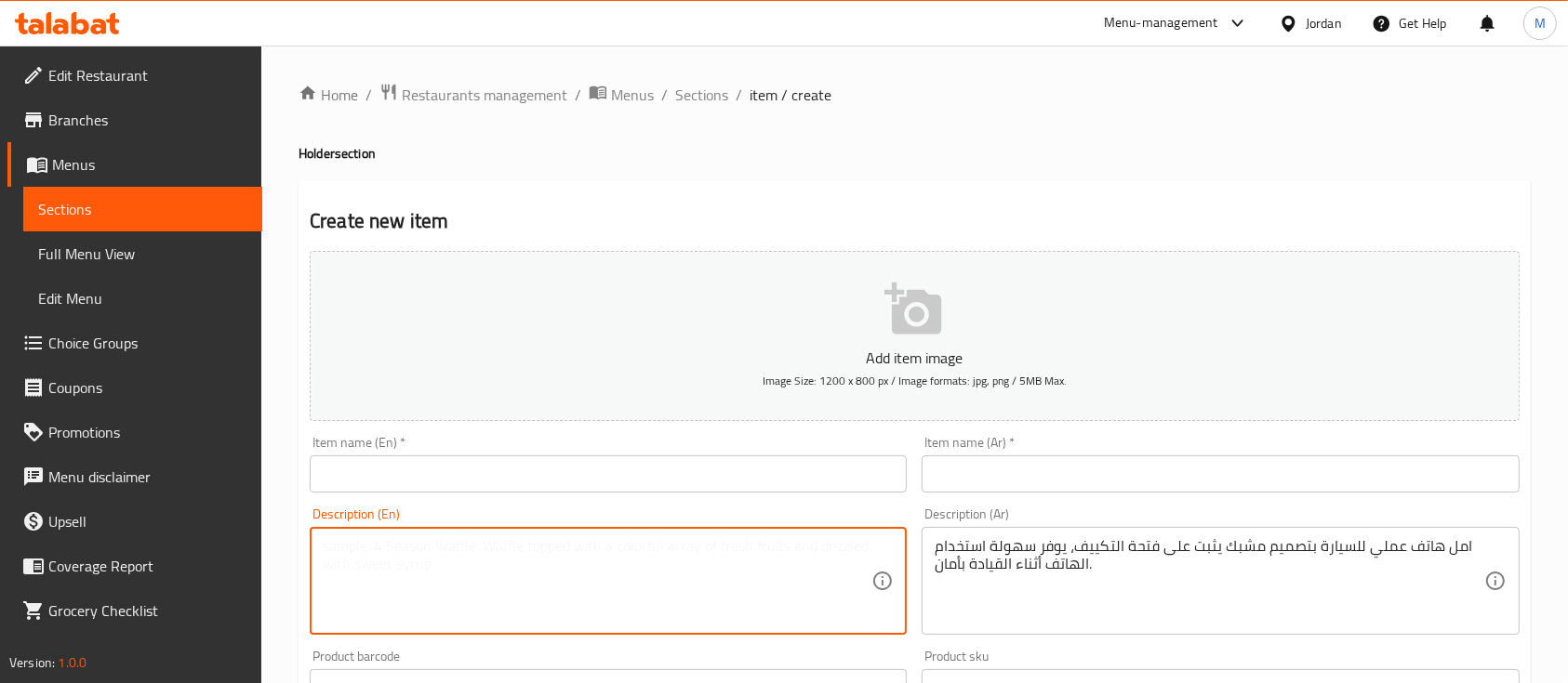
paste textarea "Practical car phone holder with a clip design for the air vent, ensuring secure…"
type textarea "Practical car phone holder with a clip design for the air vent, ensuring secure…"
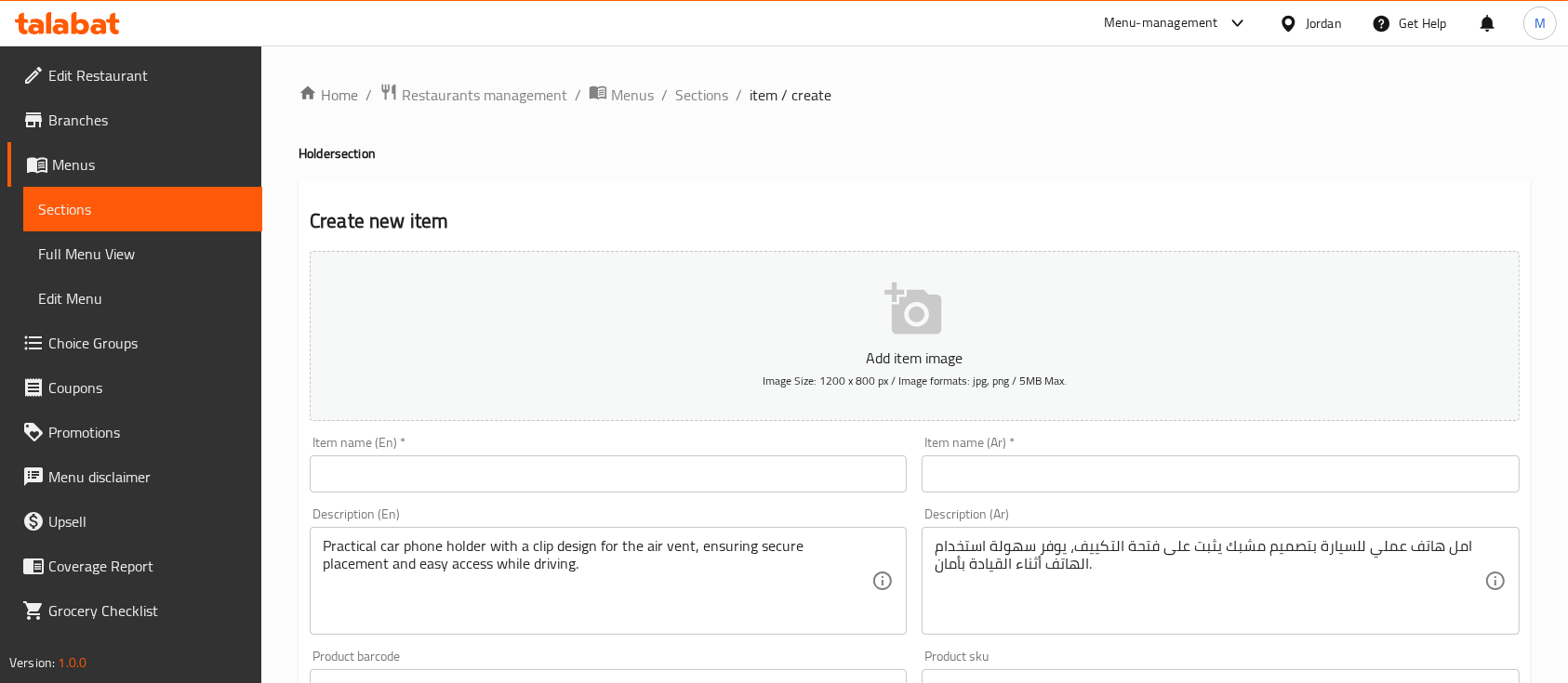
click at [1033, 458] on div "Item name (Ar)   * Item name (Ar) *" at bounding box center [1220, 464] width 597 height 57
click at [1036, 467] on input "text" at bounding box center [1220, 474] width 597 height 37
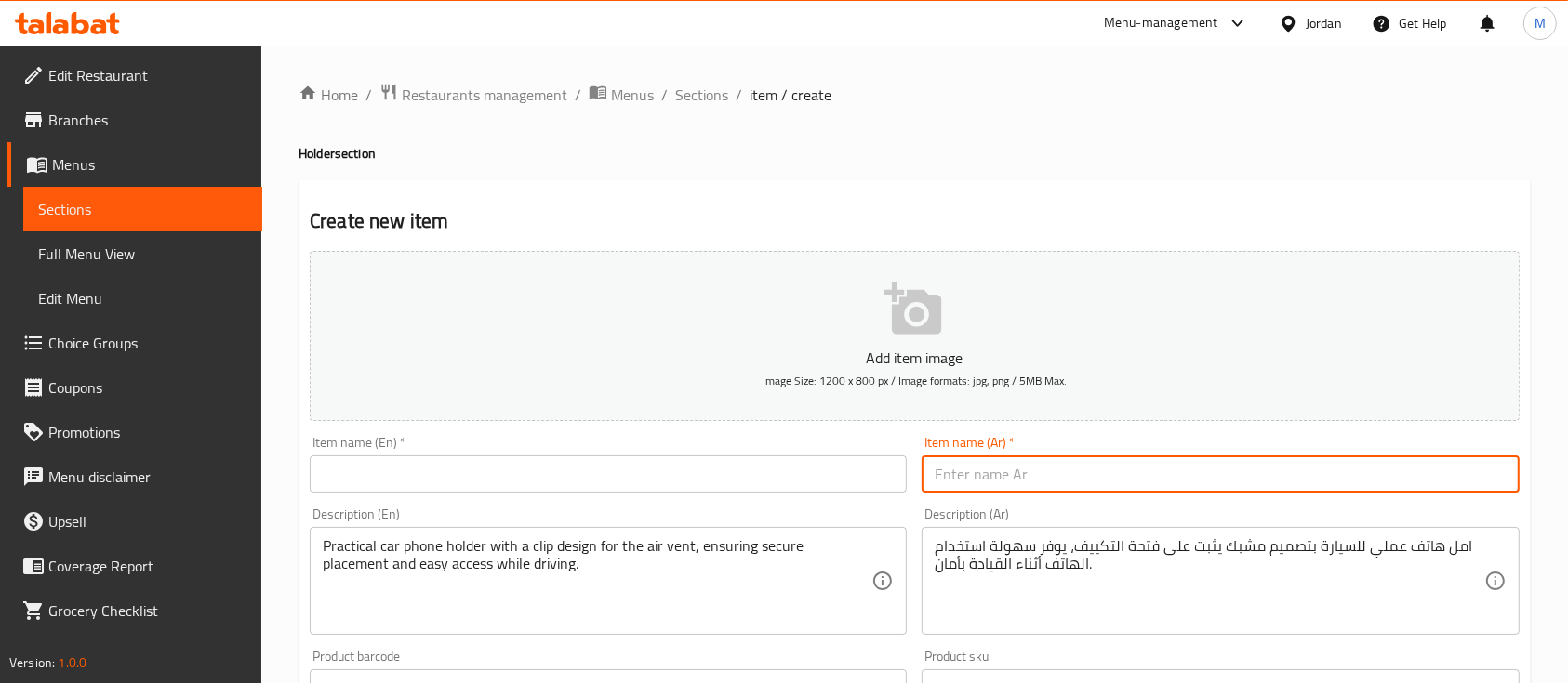
click at [1085, 487] on input "text" at bounding box center [1220, 474] width 597 height 37
paste input "هولدر سيارة للهاتف"
type input "هولدر سيارة للهاتف"
click at [833, 490] on input "text" at bounding box center [608, 474] width 597 height 37
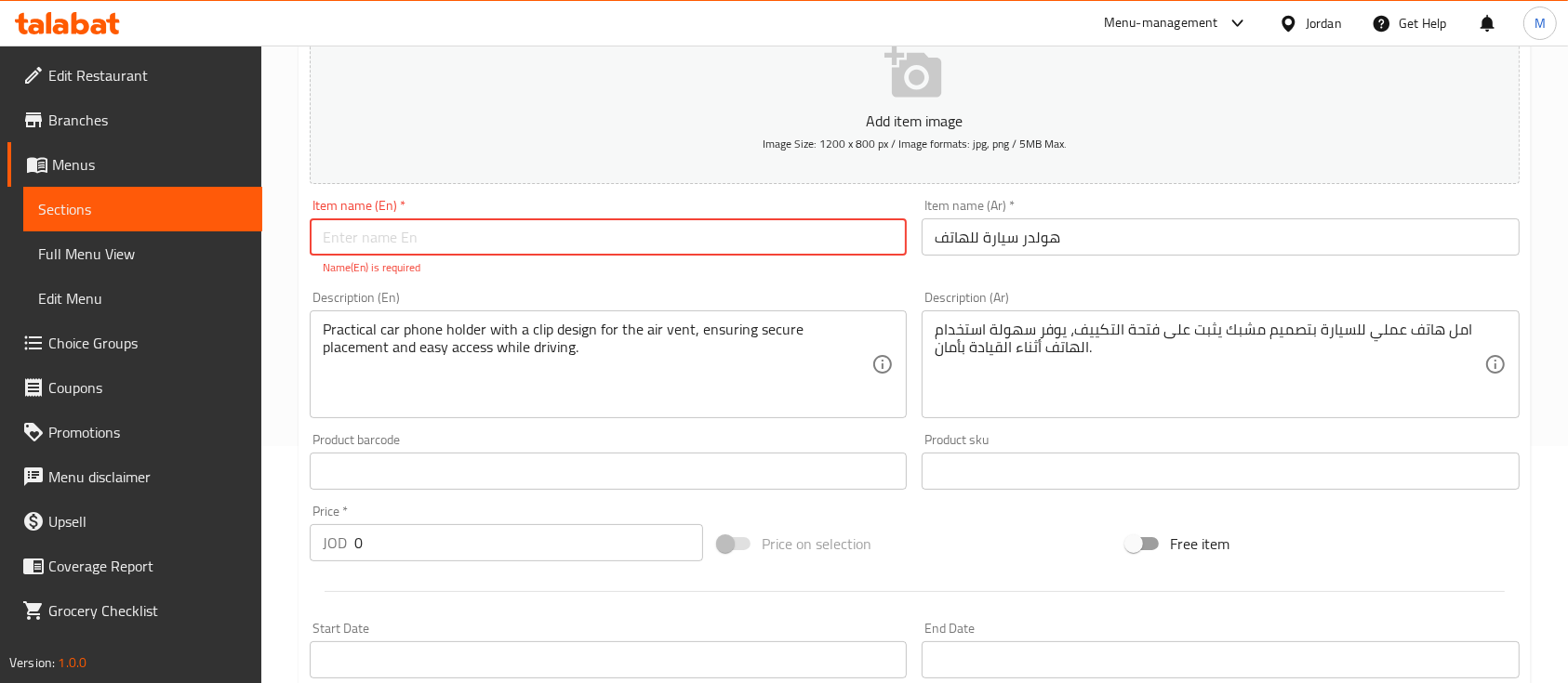
scroll to position [247, 0]
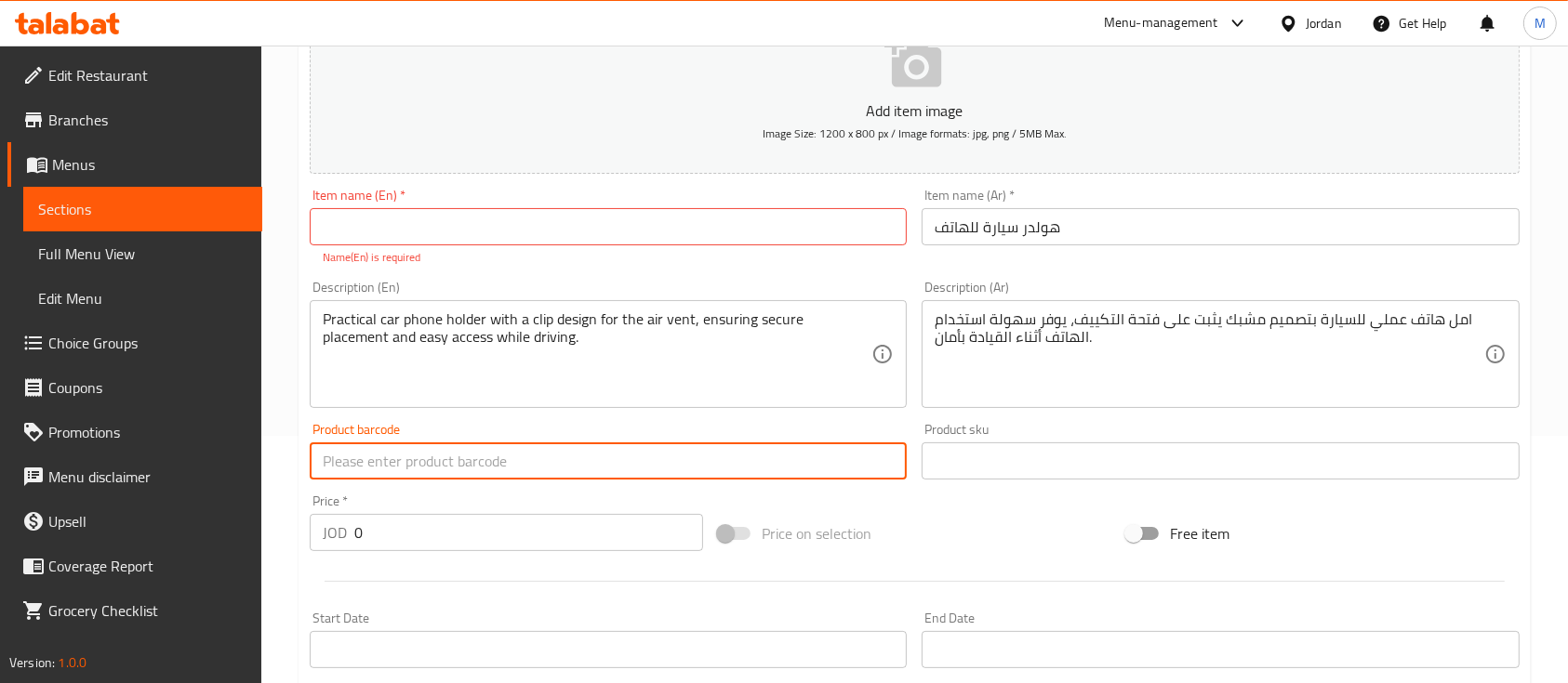
click at [532, 448] on input "text" at bounding box center [608, 460] width 597 height 37
paste input "L606A"
type input "L606A"
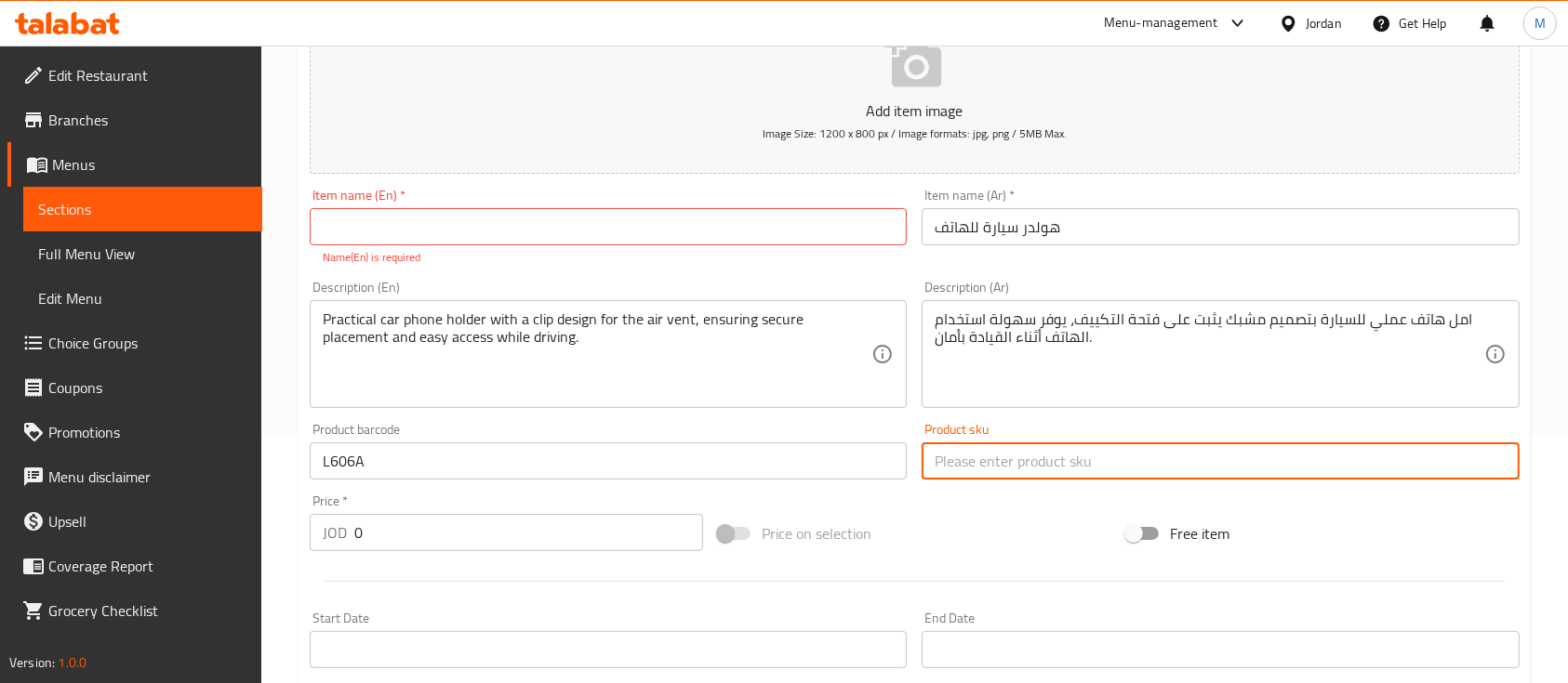
click at [993, 454] on input "text" at bounding box center [1220, 460] width 597 height 37
paste input "L606A"
type input "L606A"
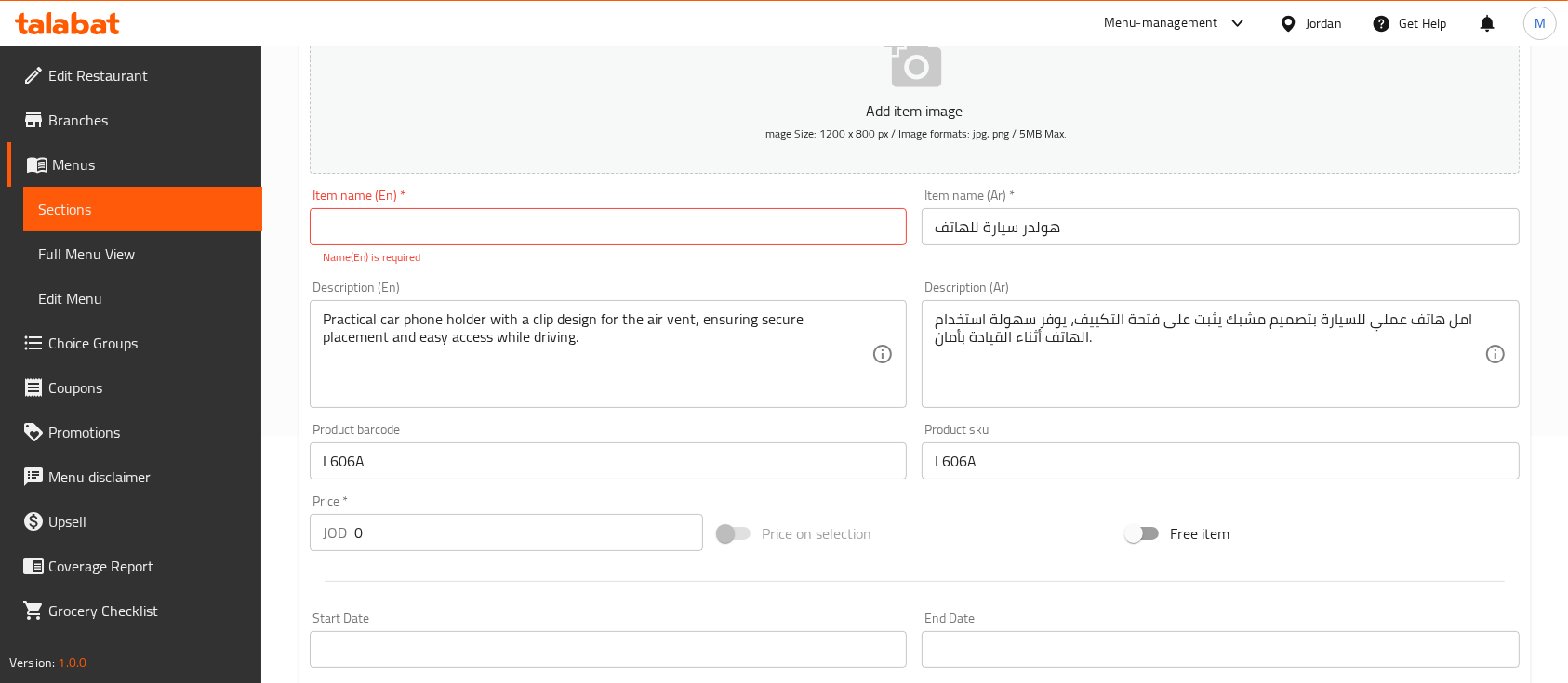
click at [1036, 510] on div "Price on selection" at bounding box center [914, 533] width 408 height 50
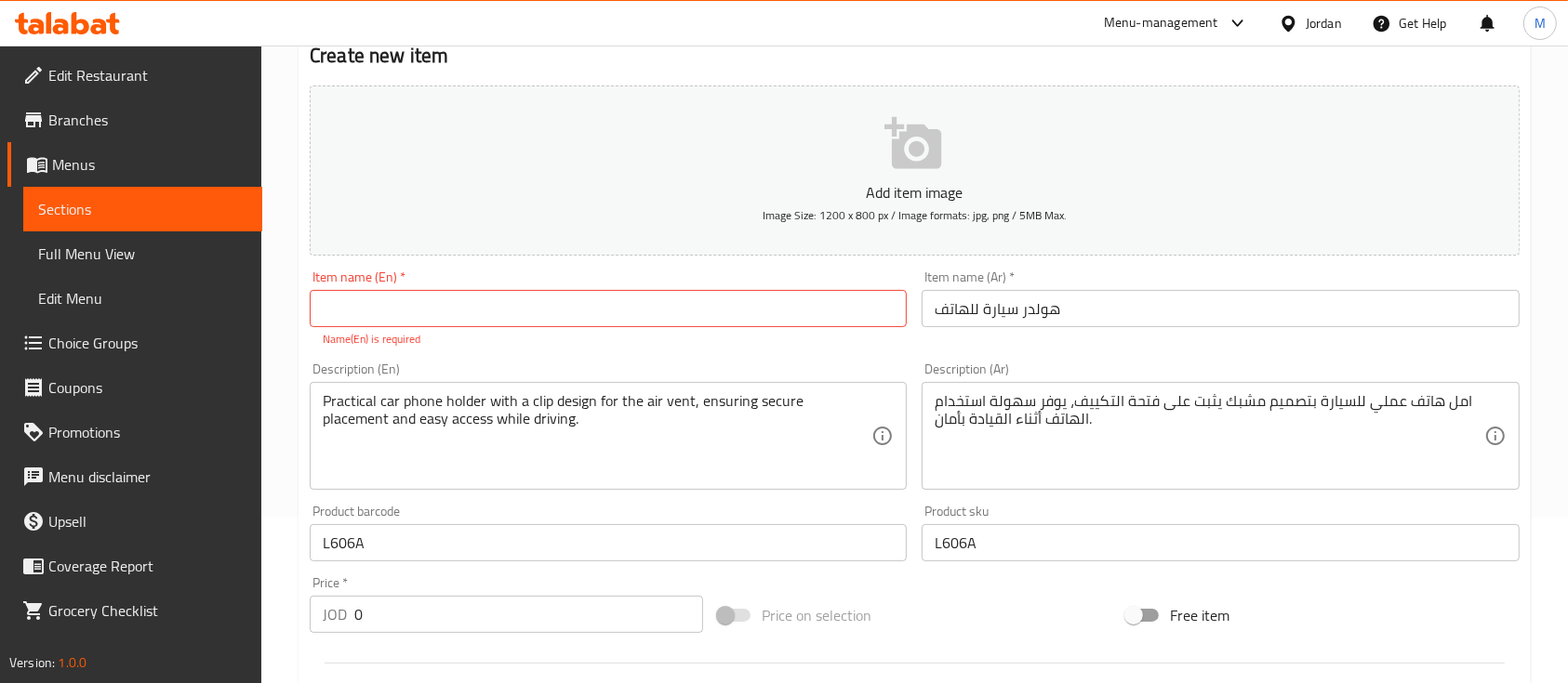
scroll to position [124, 0]
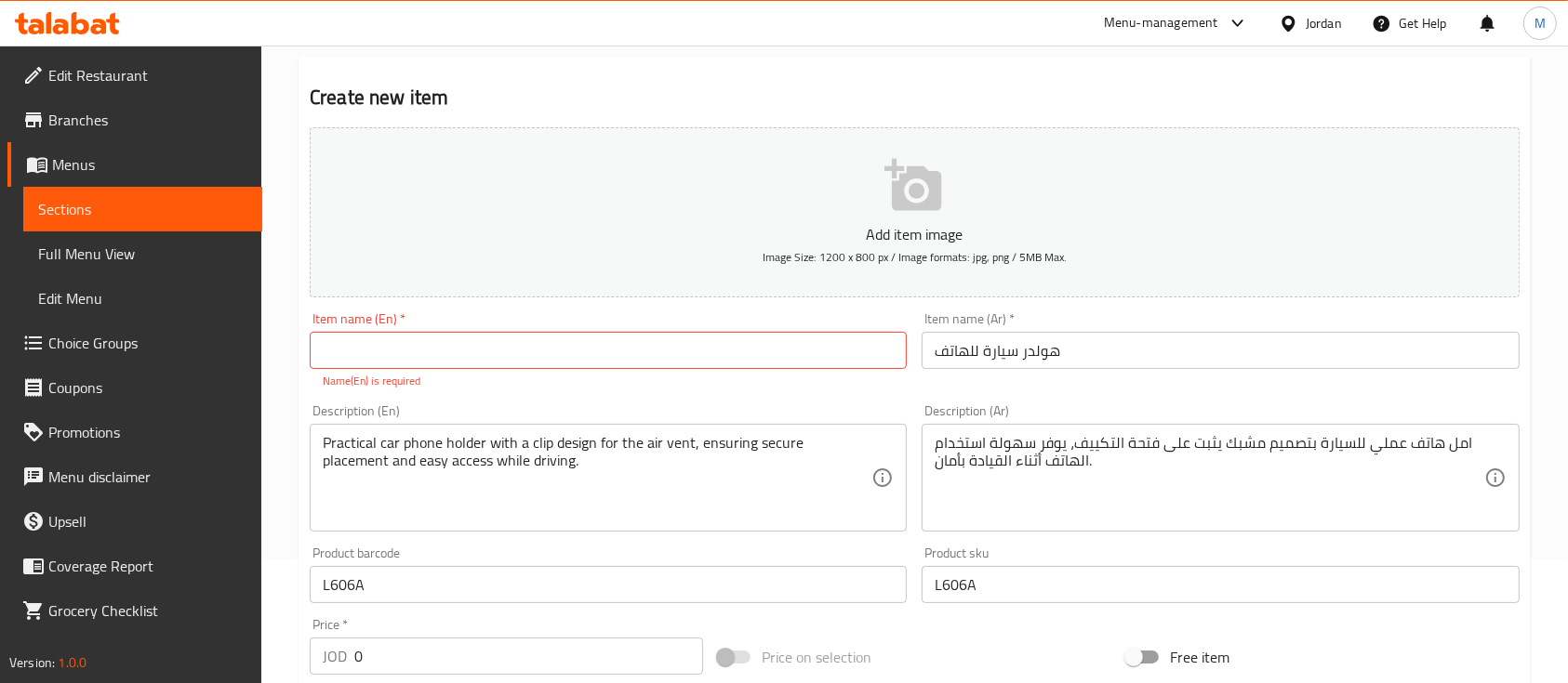
click at [766, 359] on input "text" at bounding box center [608, 350] width 597 height 37
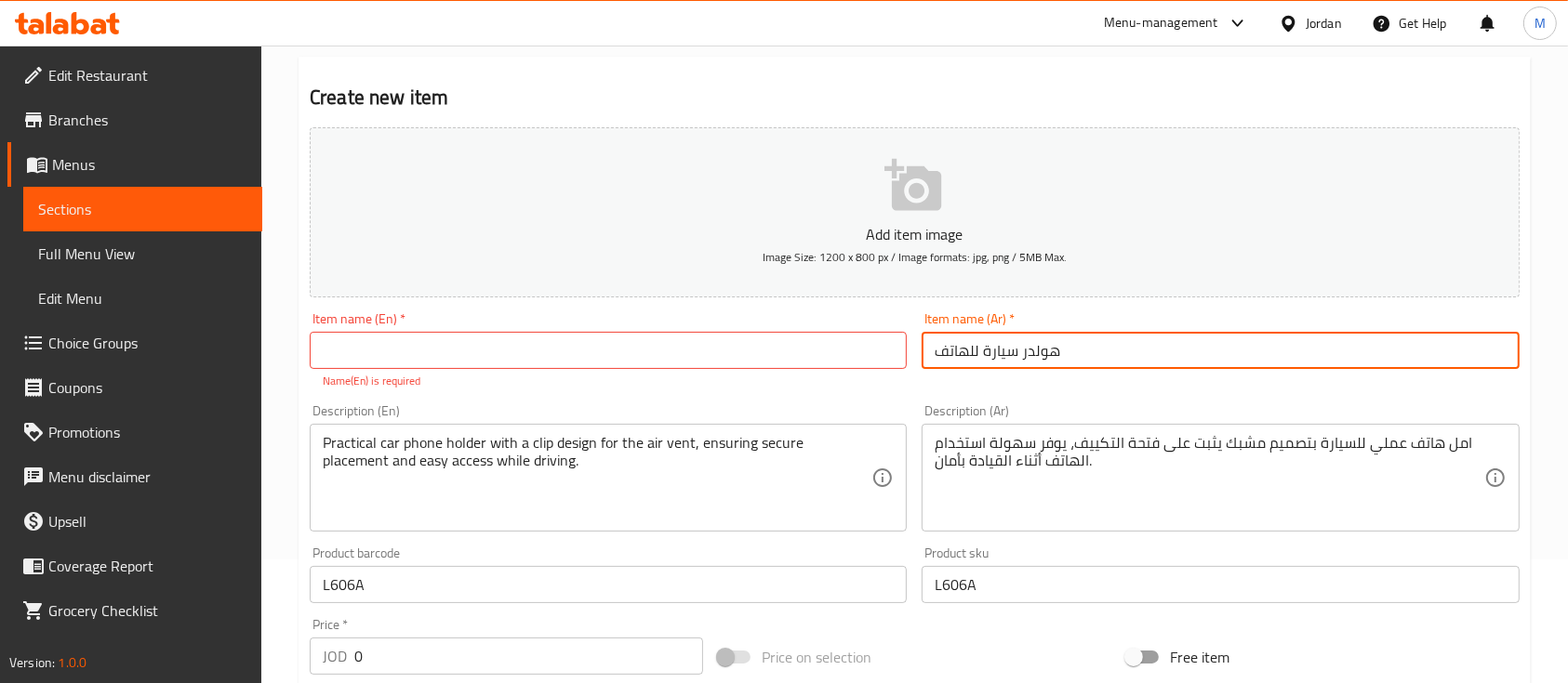
click at [1072, 353] on input "هولدر سيارة للهاتف" at bounding box center [1220, 350] width 597 height 37
paste input "phone holder"
type input "هولدر سيارة للهاتف phone holder"
click at [469, 361] on input "text" at bounding box center [608, 350] width 597 height 37
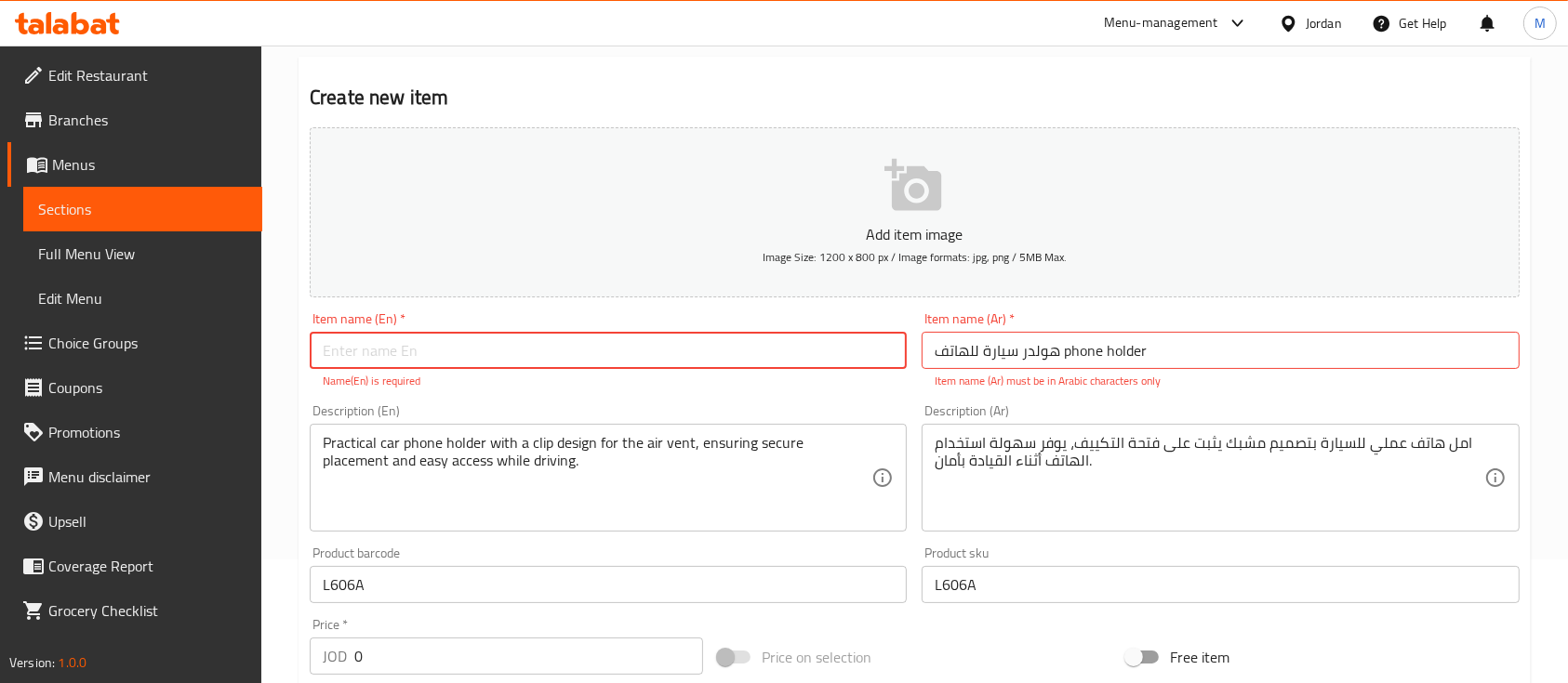
paste input "phone holder"
drag, startPoint x: 655, startPoint y: 369, endPoint x: 655, endPoint y: 386, distance: 17.0
click at [656, 374] on div "Item name (En)   * phone holder Item name (En) * Name(En) is required" at bounding box center [608, 350] width 597 height 77
type input "phone holder"
click at [658, 400] on div "Description (En) Practical car phone holder with a clip design for the air vent…" at bounding box center [608, 468] width 612 height 142
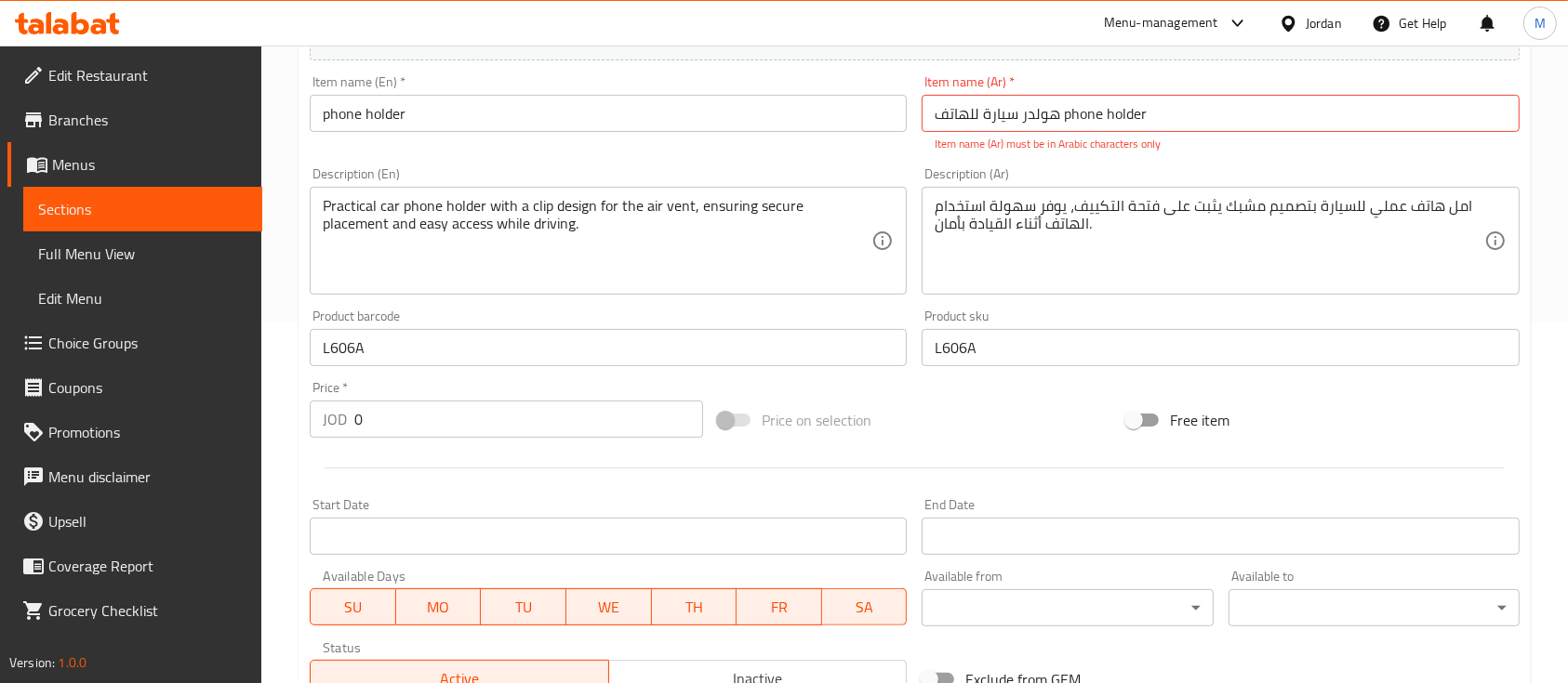
scroll to position [372, 0]
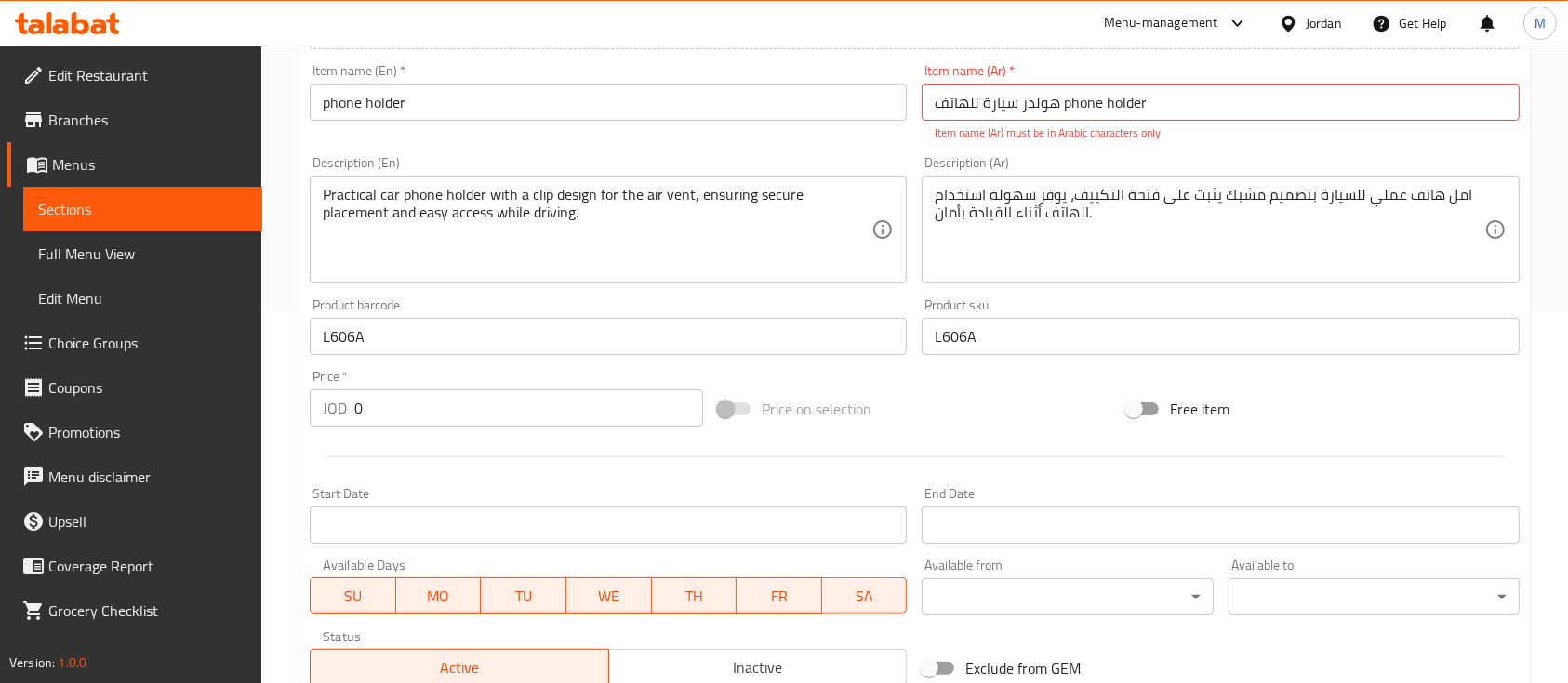
drag, startPoint x: 405, startPoint y: 436, endPoint x: 385, endPoint y: 418, distance: 26.9
click at [394, 426] on div "Add item image Image Size: 1200 x 800 px / Image formats: jpg, png / 5MB Max. I…" at bounding box center [914, 283] width 1225 height 822
drag, startPoint x: 353, startPoint y: 421, endPoint x: 334, endPoint y: 421, distance: 19.0
click at [334, 421] on div "JOD 0 Price *" at bounding box center [506, 407] width 393 height 37
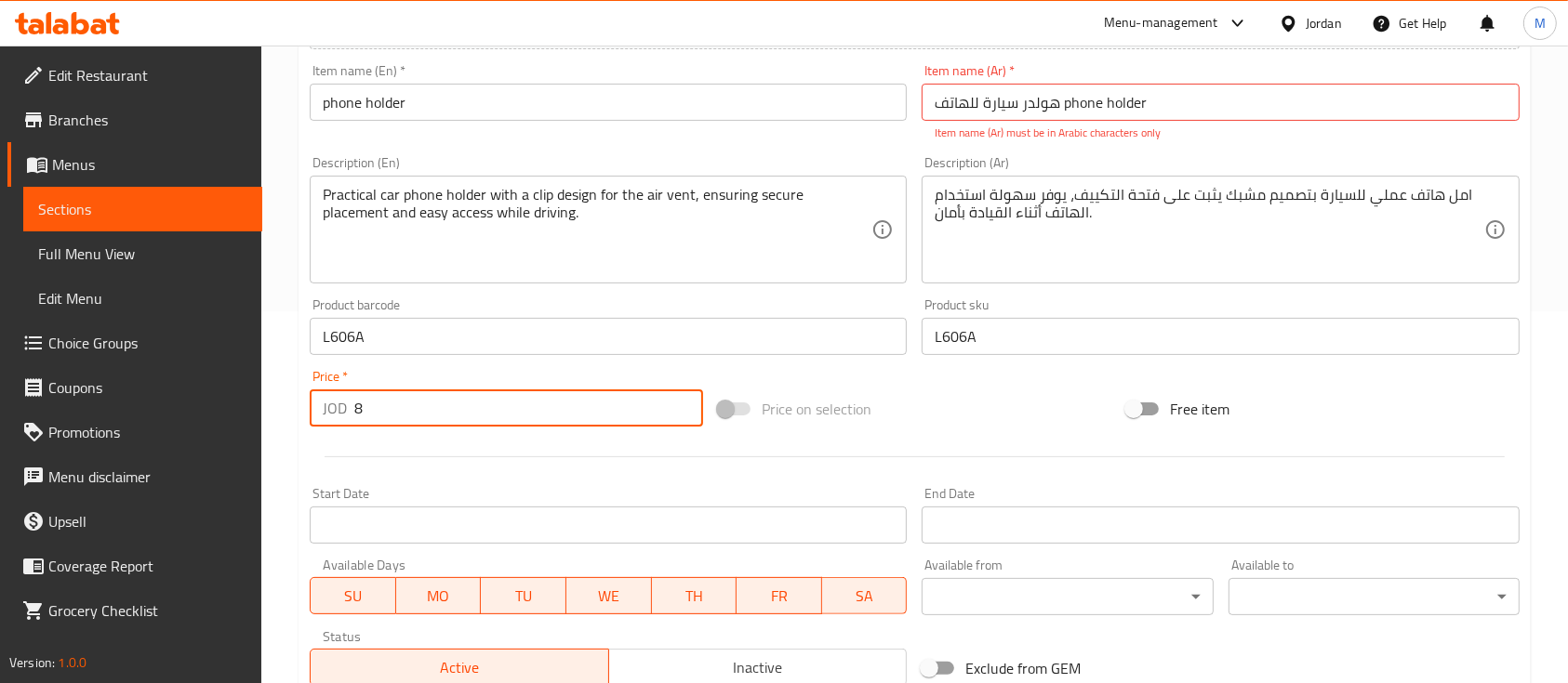
type input "8"
click at [478, 449] on div at bounding box center [914, 457] width 1225 height 45
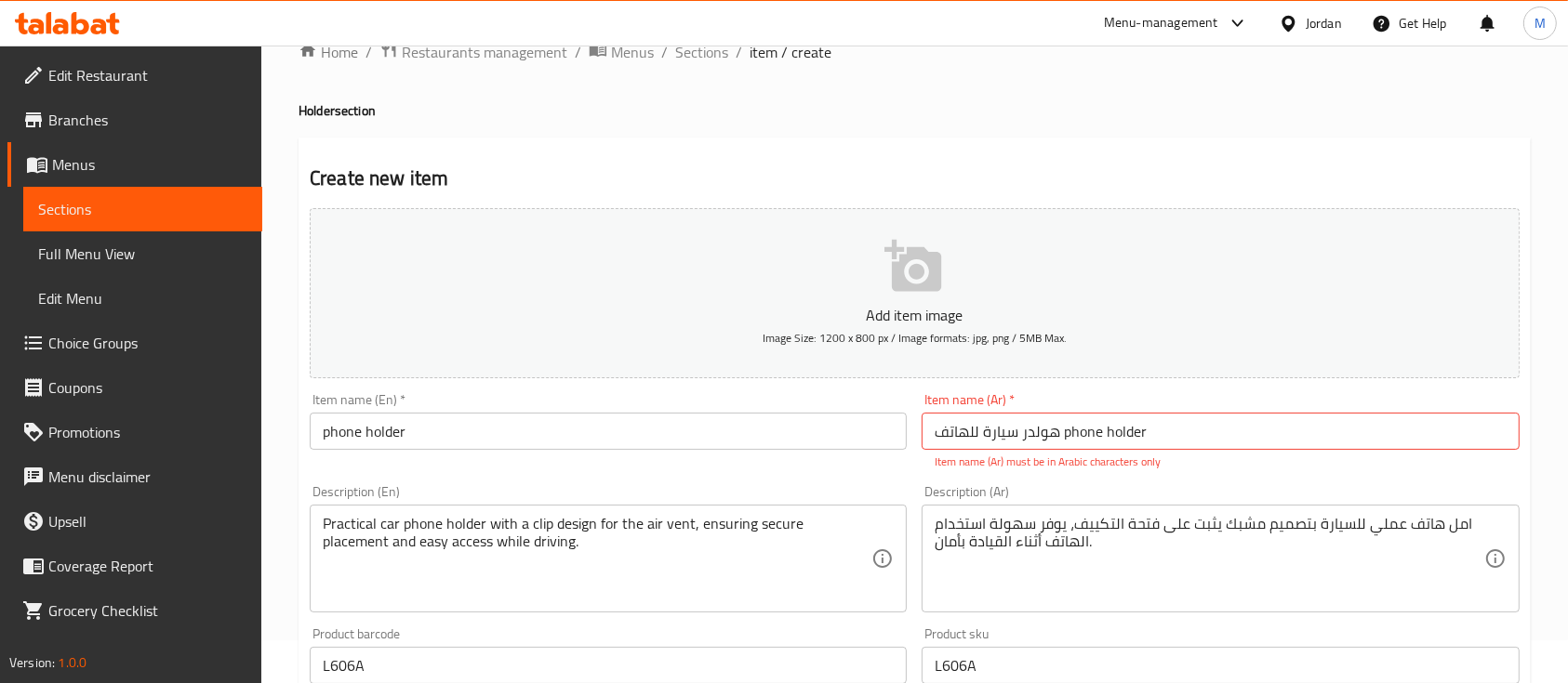
scroll to position [30, 0]
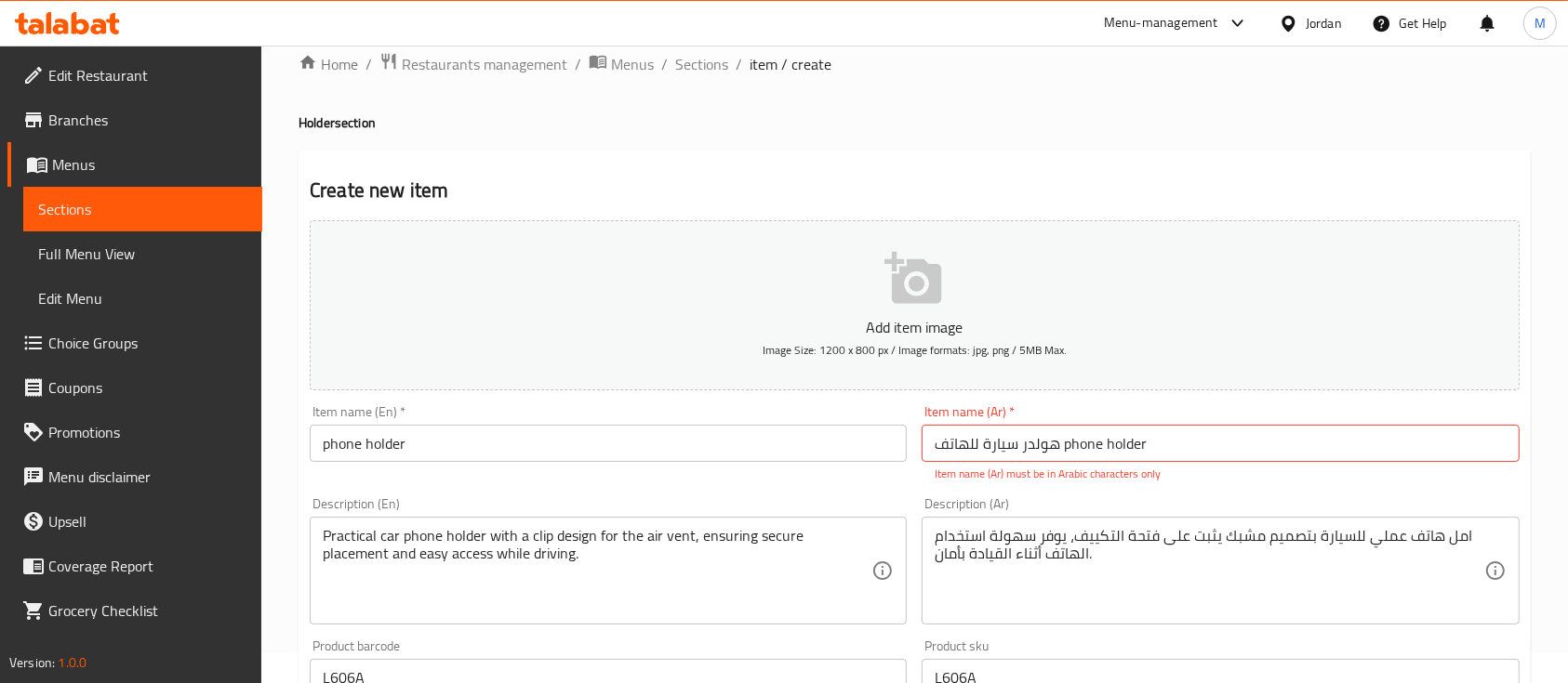
click at [1236, 487] on div "Item name (Ar)   * هولدر سيارة للهاتف phone holder Item name (Ar) * Item name (…" at bounding box center [1220, 443] width 612 height 92
drag, startPoint x: 1169, startPoint y: 445, endPoint x: 1064, endPoint y: 449, distance: 105.1
click at [1064, 449] on input "هولدر سيارة للهاتف phone holder" at bounding box center [1220, 443] width 597 height 37
type input "هولدر سيارة للهاتف"
click at [1130, 496] on div "Description (Ar) امل هاتف عملي للسيارة بتصميم مشبك يثبت على فتحة التكييف، يوفر …" at bounding box center [1220, 561] width 612 height 142
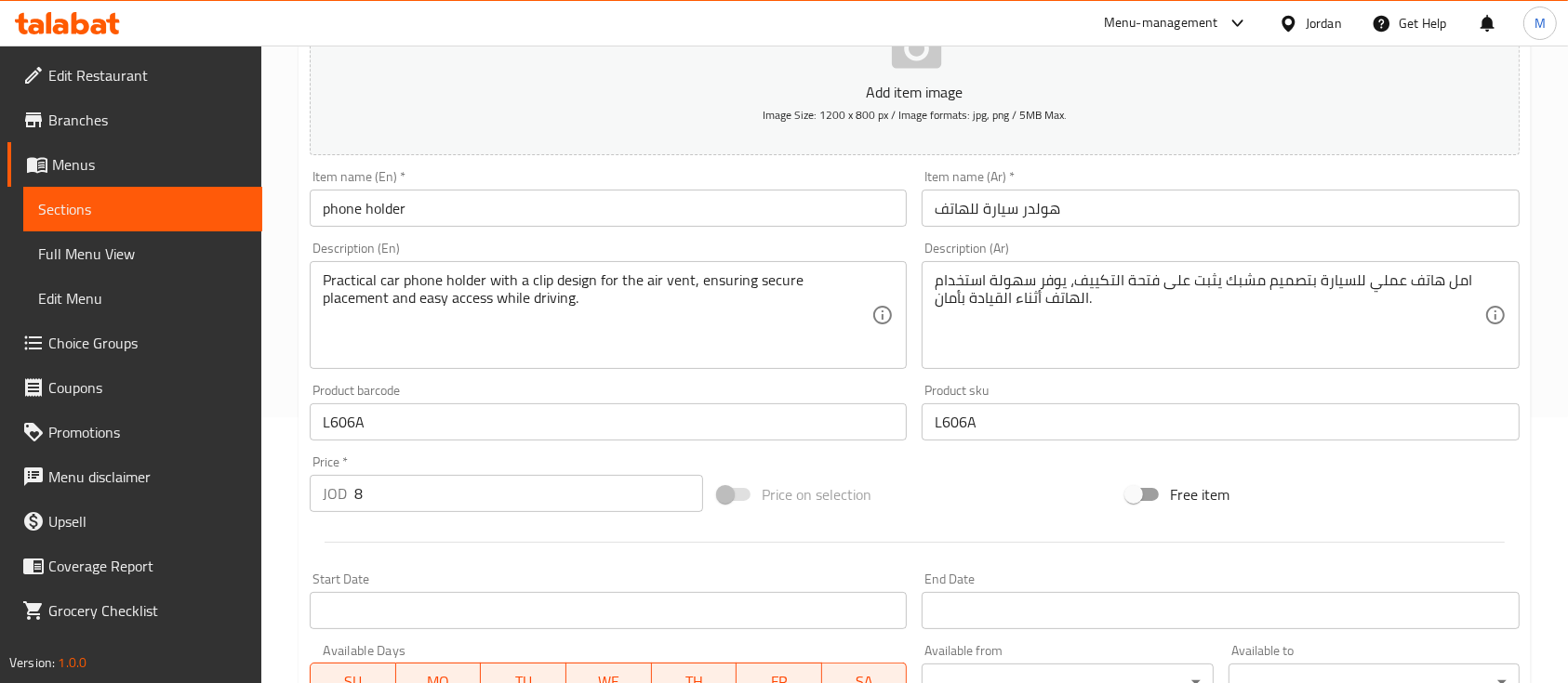
scroll to position [0, 0]
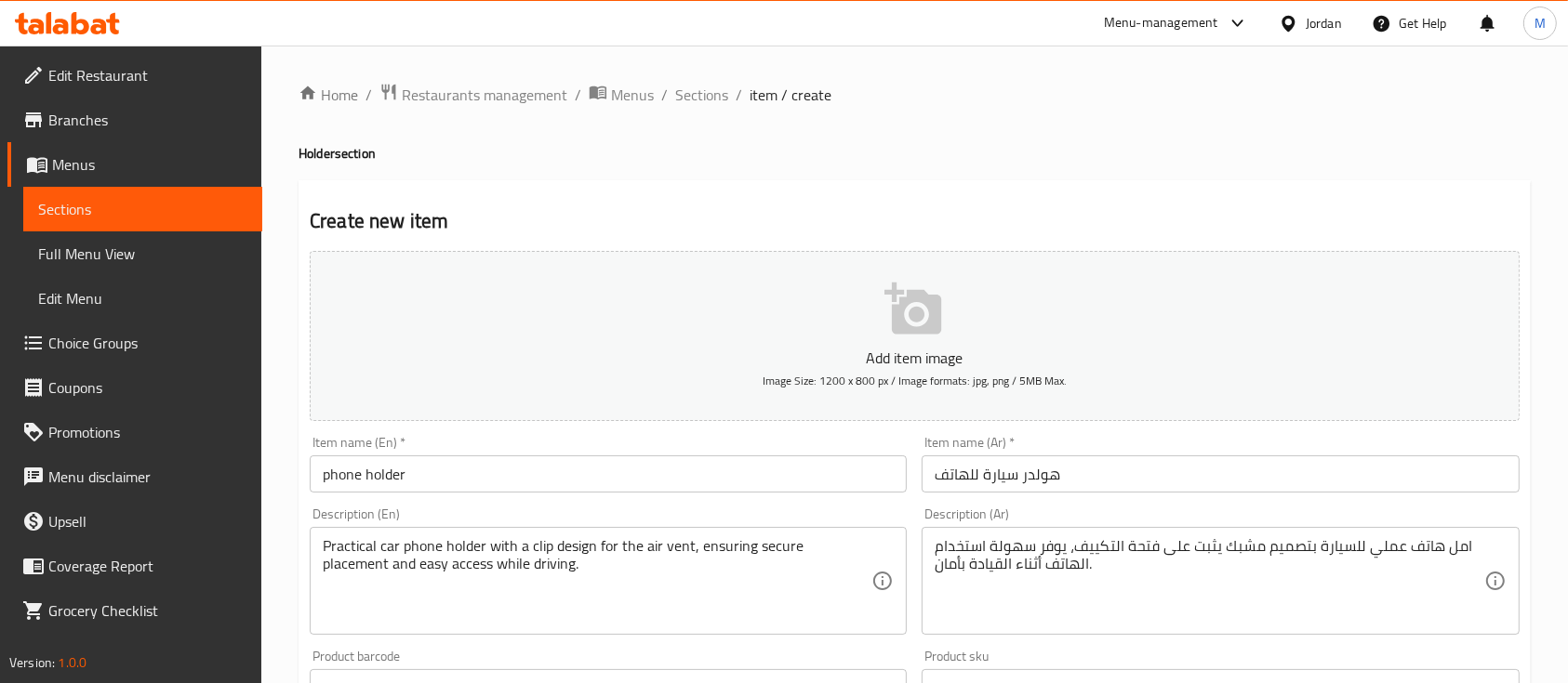
click at [1093, 452] on div "Item name (Ar)   * هولدر سيارة للهاتف Item name (Ar) *" at bounding box center [1220, 464] width 597 height 57
click at [1087, 479] on input "هولدر سيارة للهاتف" at bounding box center [1220, 474] width 597 height 37
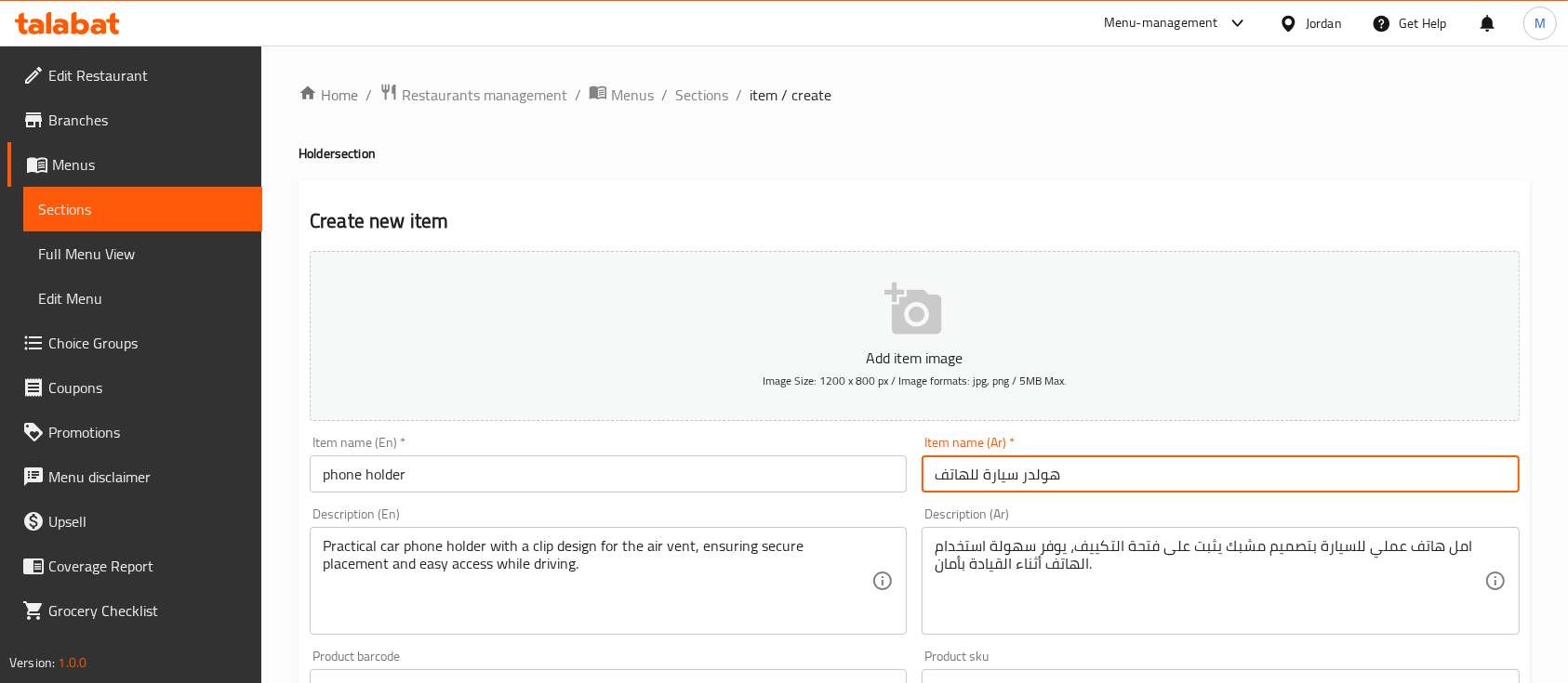
click at [1087, 479] on input "هولدر سيارة للهاتف" at bounding box center [1220, 474] width 597 height 37
click at [722, 463] on input "phone holder" at bounding box center [608, 474] width 597 height 37
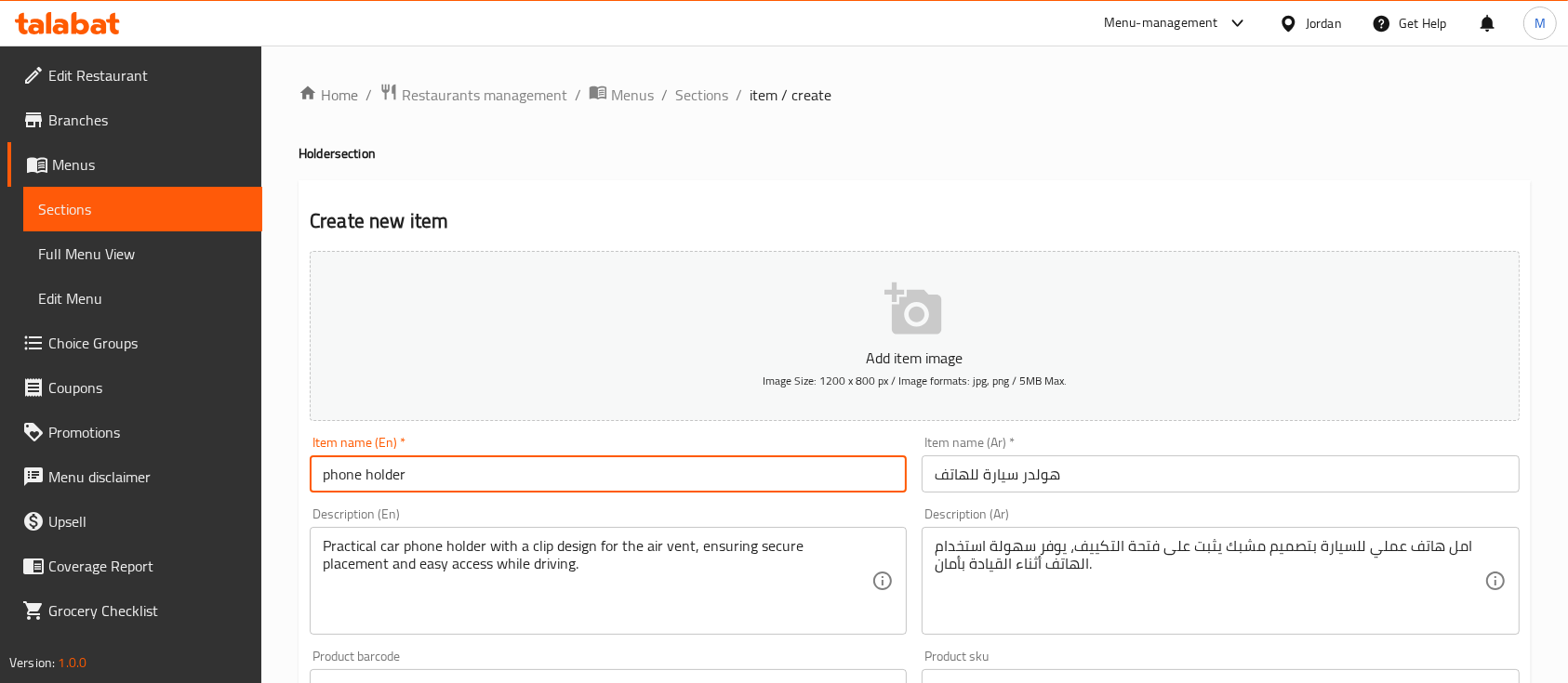
click at [722, 463] on input "phone holder" at bounding box center [608, 474] width 597 height 37
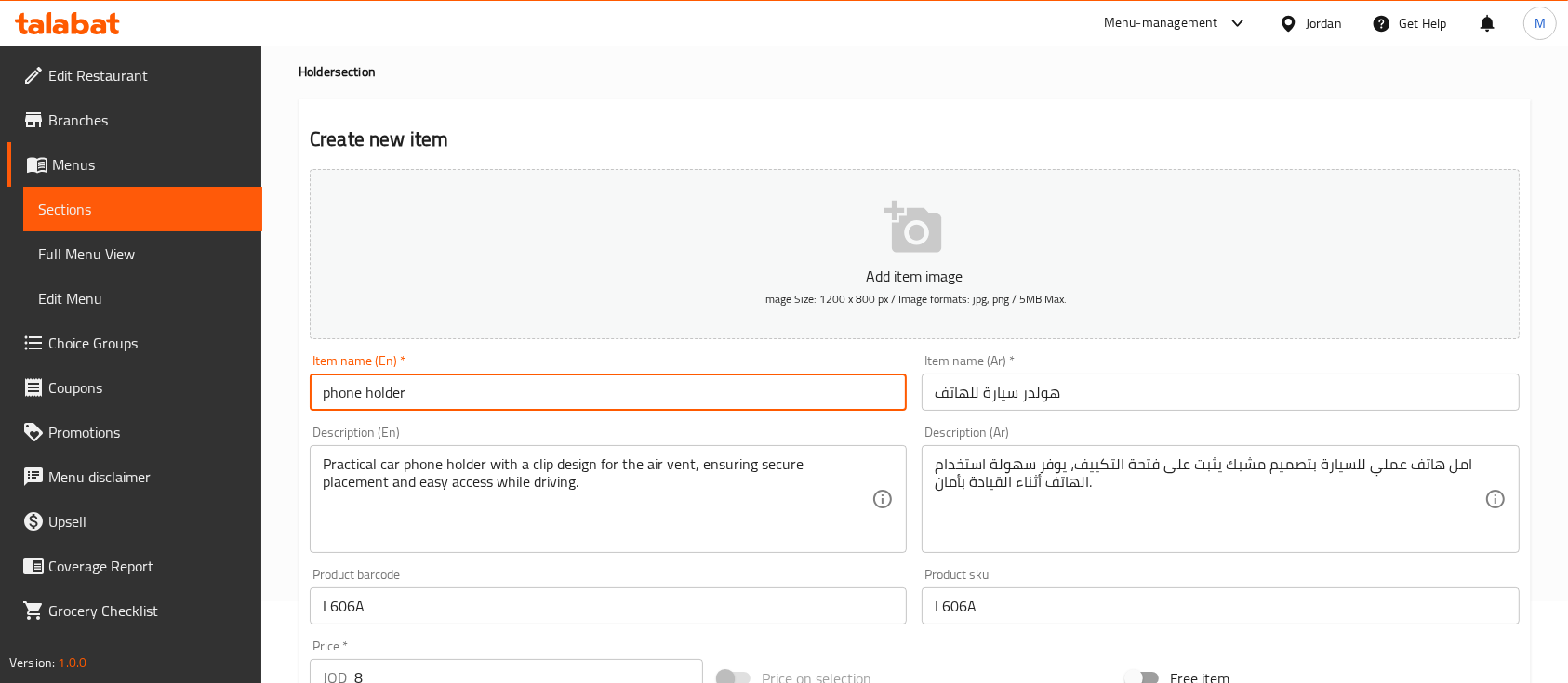
scroll to position [124, 0]
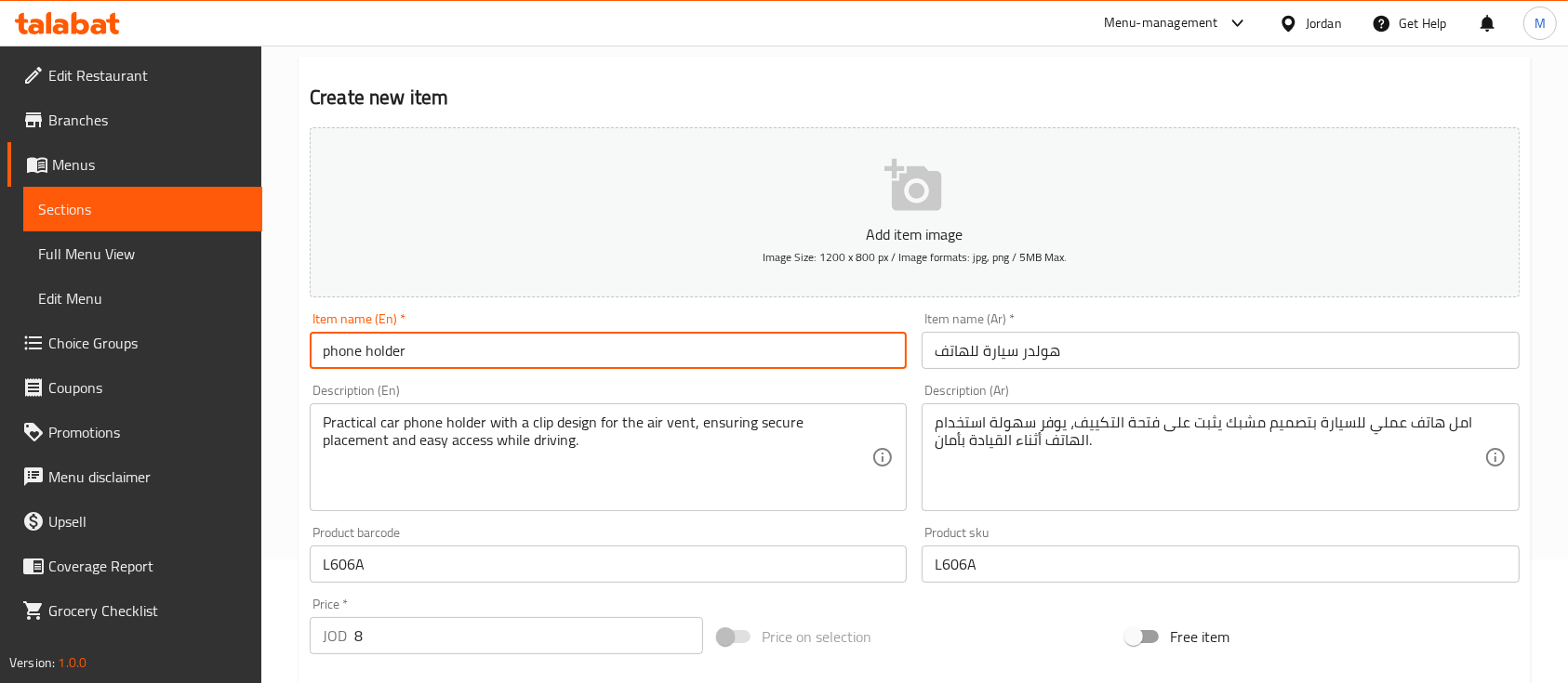
click at [1018, 564] on input "L606A" at bounding box center [1220, 564] width 597 height 37
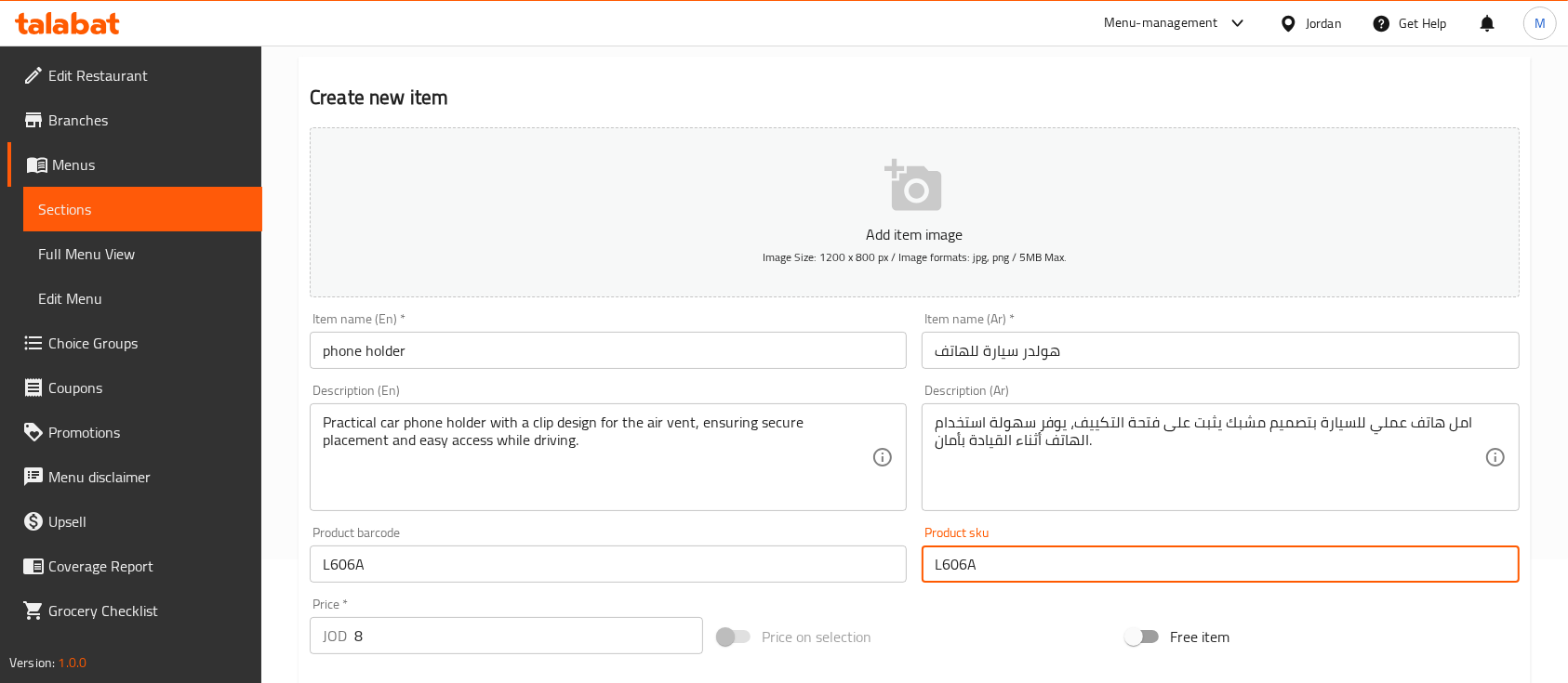
click at [1018, 564] on input "L606A" at bounding box center [1220, 564] width 597 height 37
click at [1072, 558] on input "L606A" at bounding box center [1220, 564] width 597 height 37
click at [1073, 535] on div "Product sku L606A Product sku" at bounding box center [1220, 555] width 597 height 57
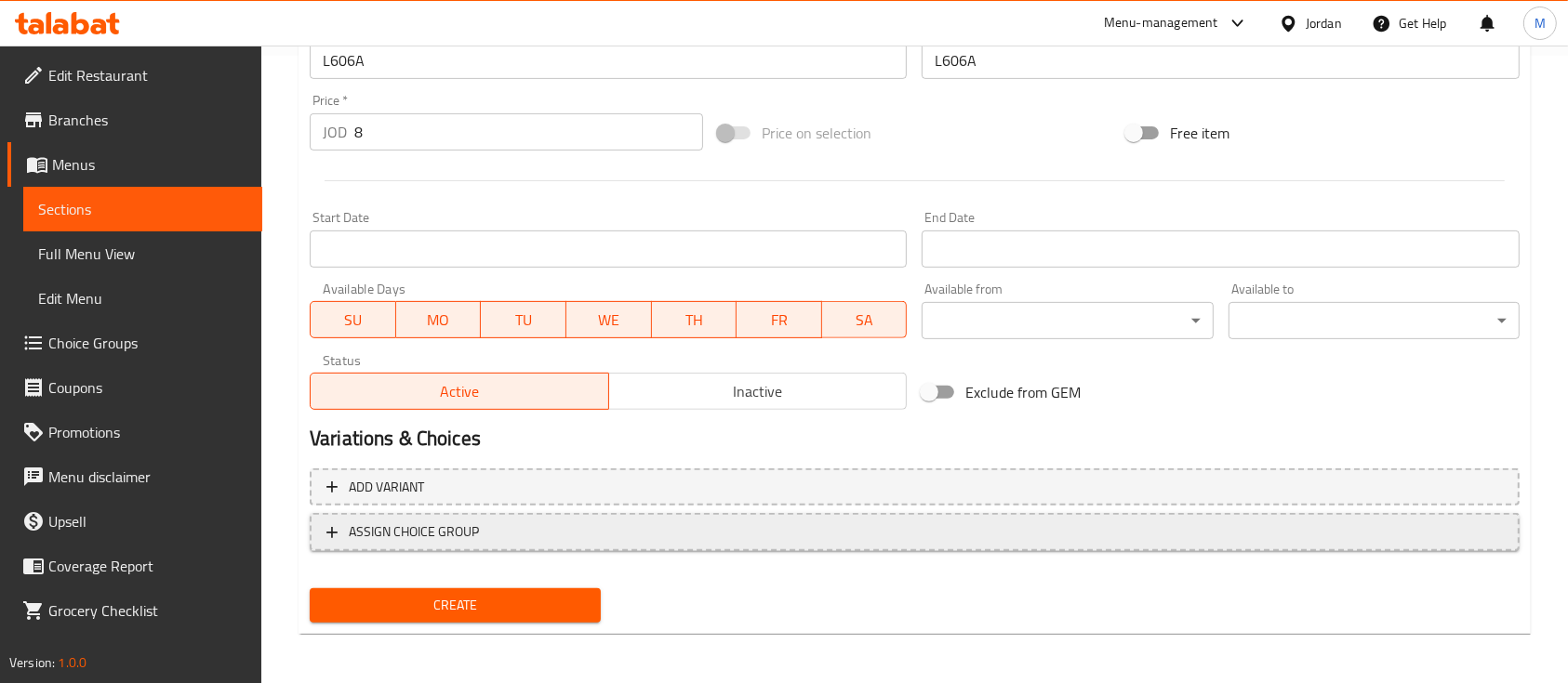
scroll to position [630, 0]
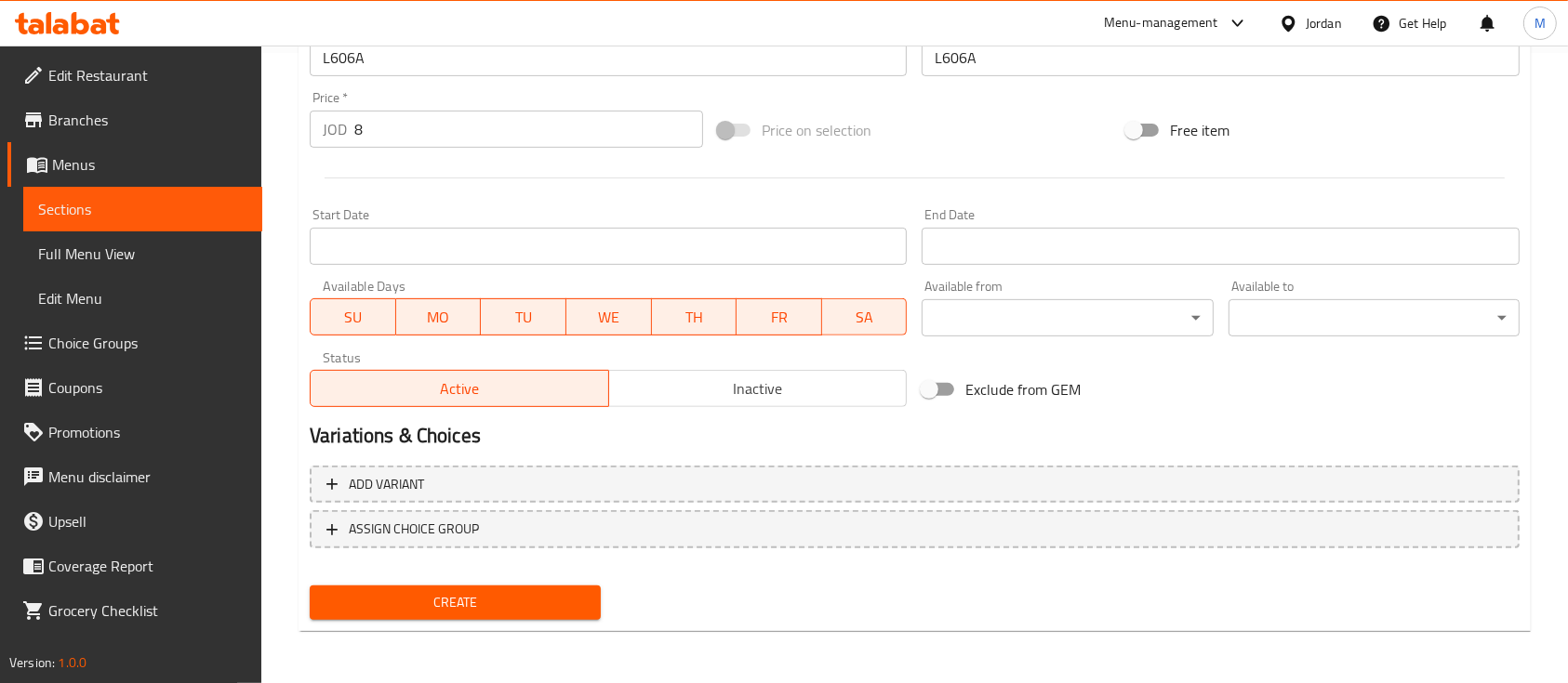
click at [546, 619] on button "Create" at bounding box center [455, 602] width 291 height 34
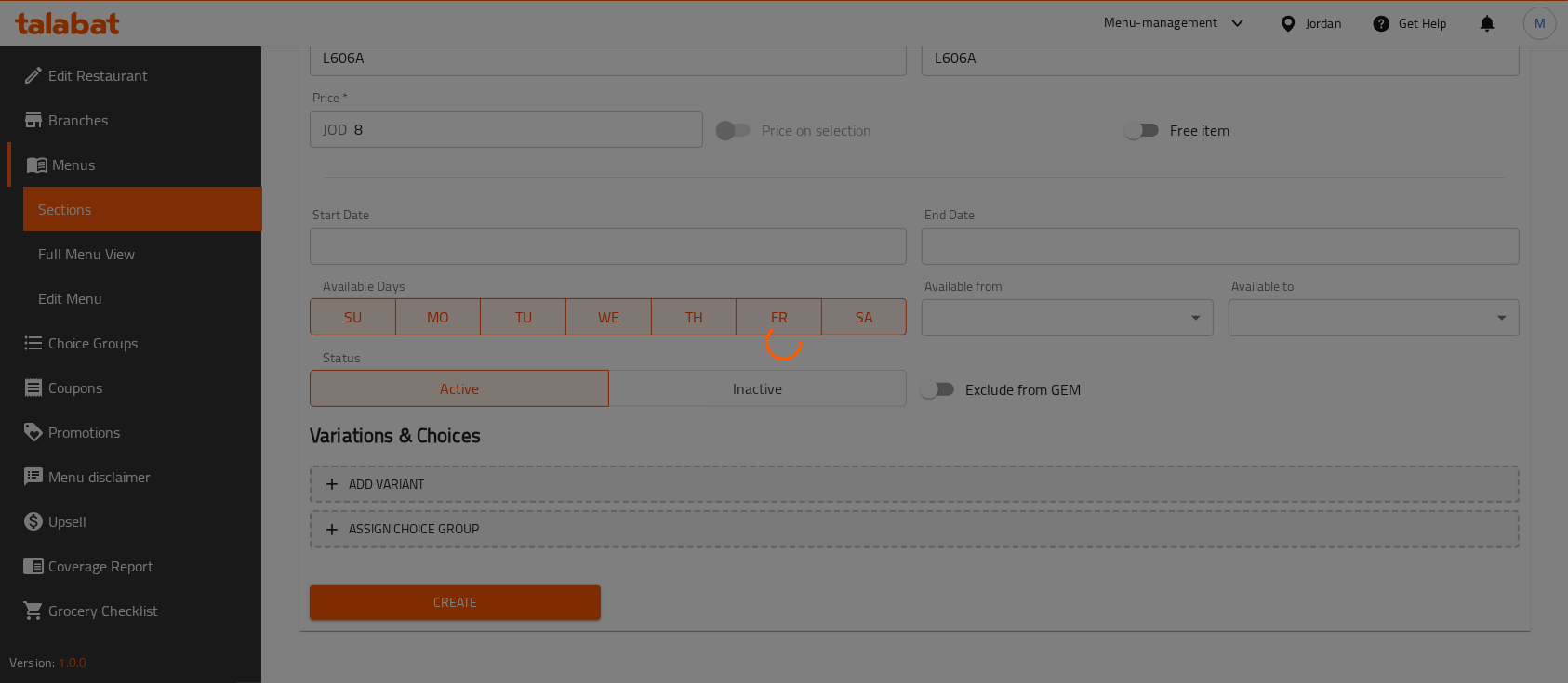
type input "0"
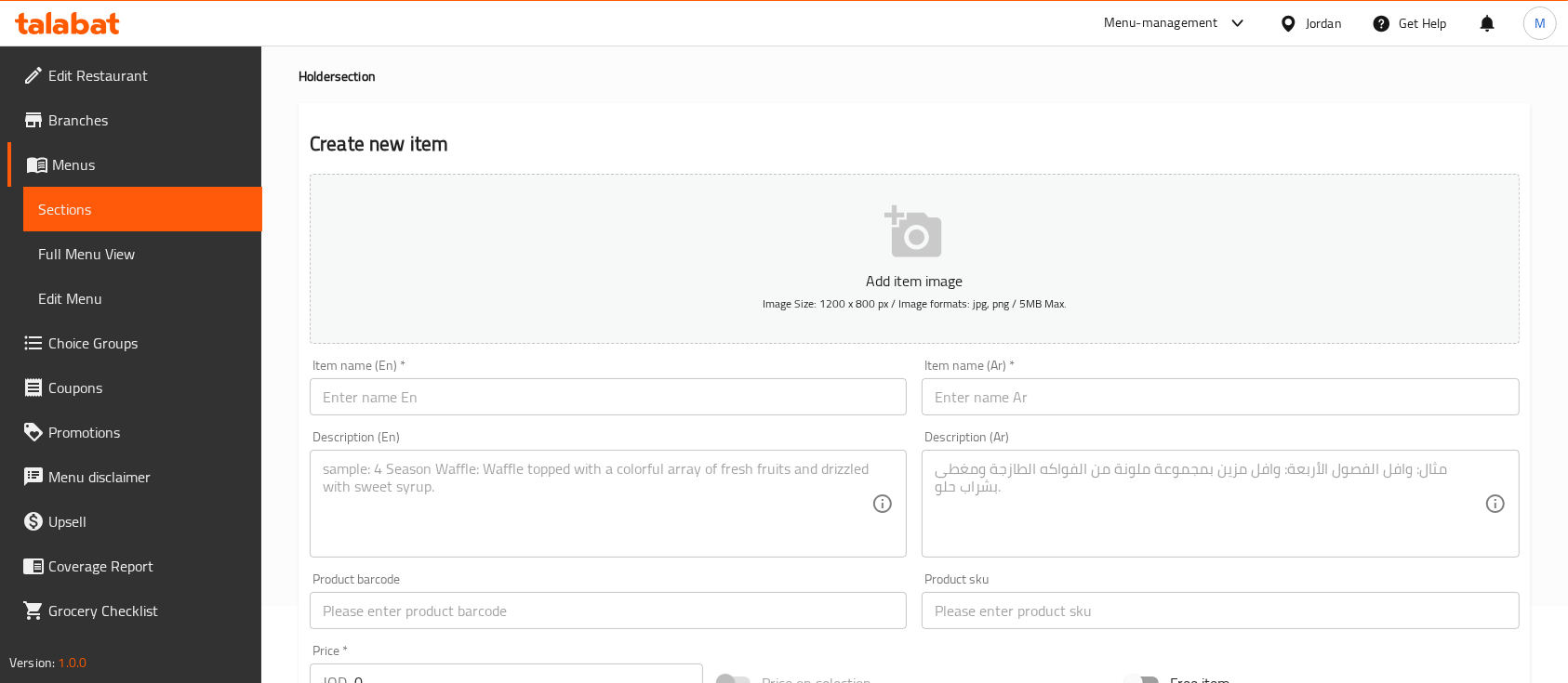
scroll to position [124, 0]
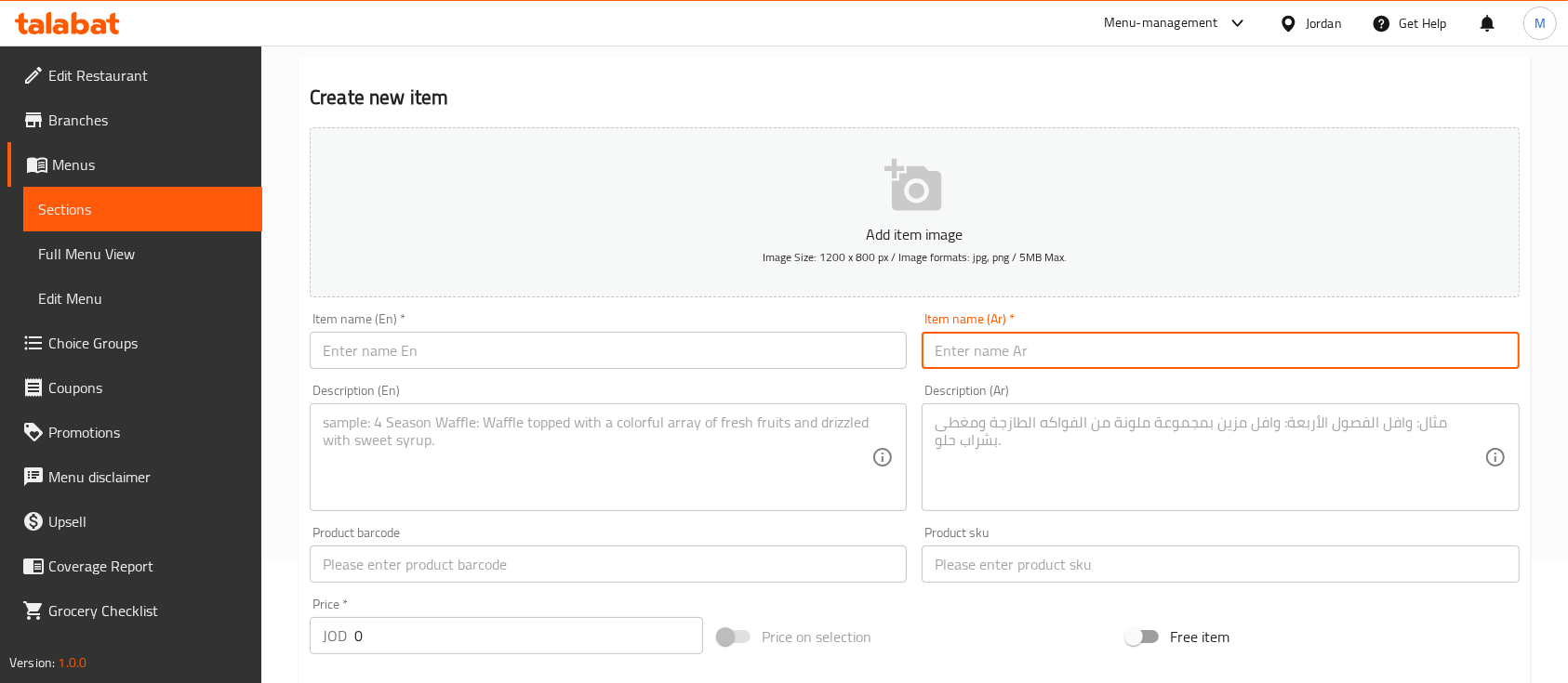
click at [1030, 346] on input "text" at bounding box center [1220, 350] width 597 height 37
paste input "هولدر سيارة للهاتف"
type input "هولدر سيارة للهاتف"
click at [809, 364] on input "text" at bounding box center [608, 350] width 597 height 37
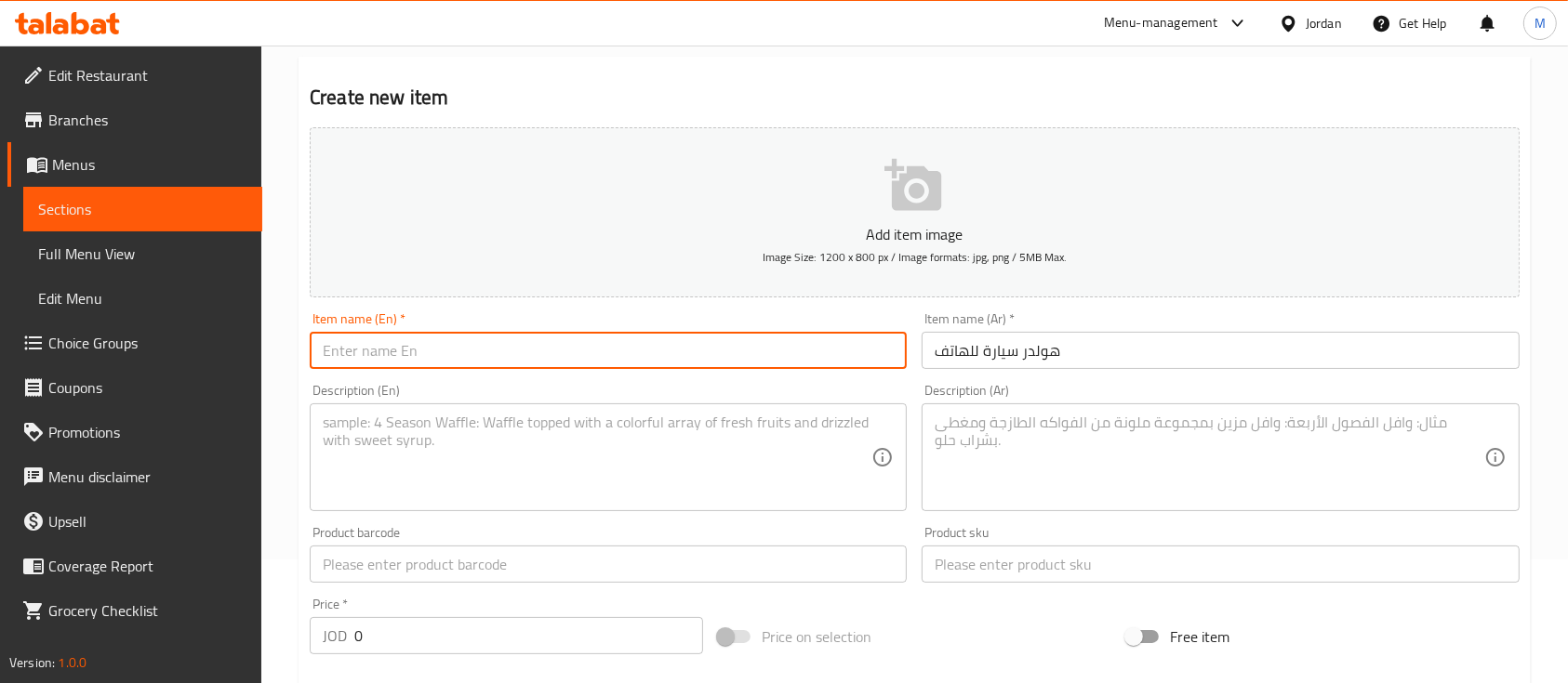
paste input "phone holder"
type input "phone holder"
click at [1114, 353] on input "هولدر سيارة للهاتف" at bounding box center [1220, 350] width 597 height 37
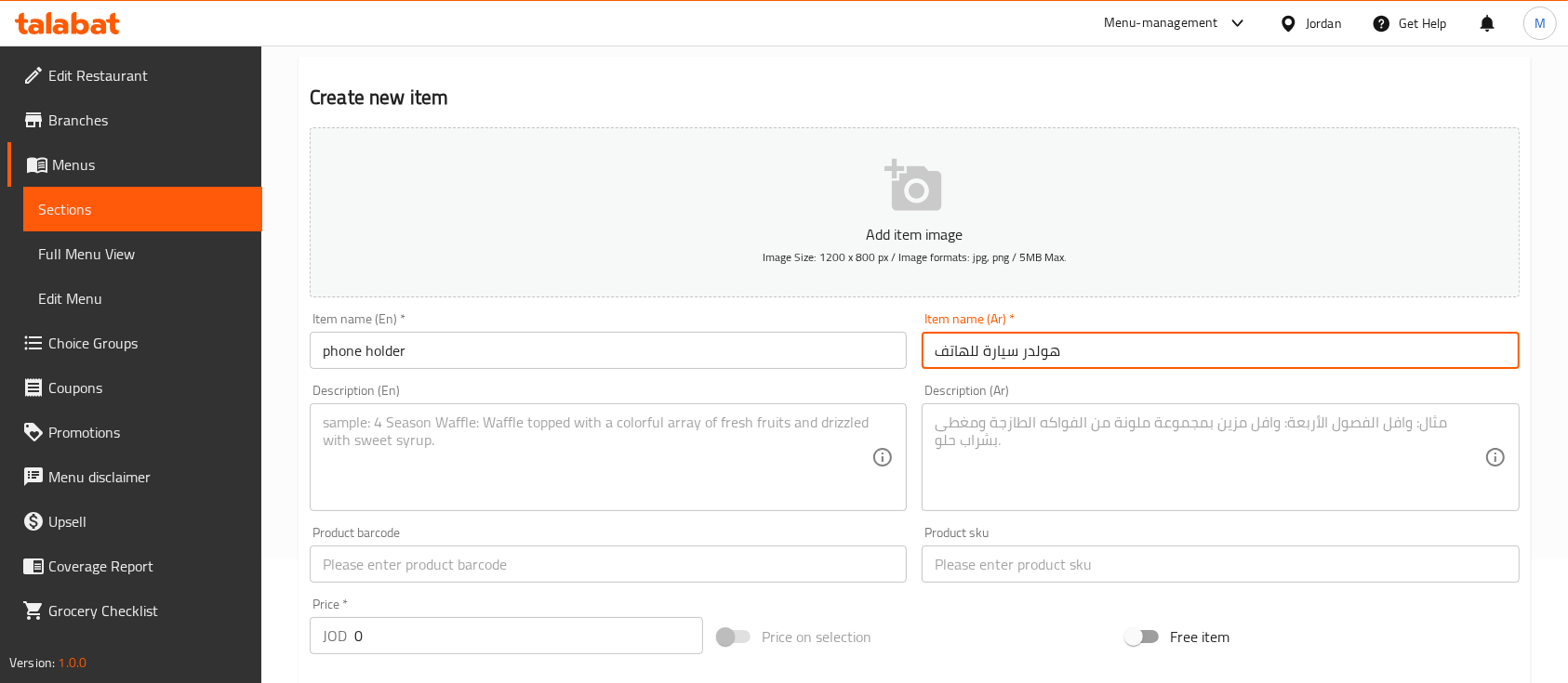
click at [1114, 353] on input "هولدر سيارة للهاتف" at bounding box center [1220, 350] width 597 height 37
click at [1092, 487] on textarea at bounding box center [1208, 458] width 549 height 88
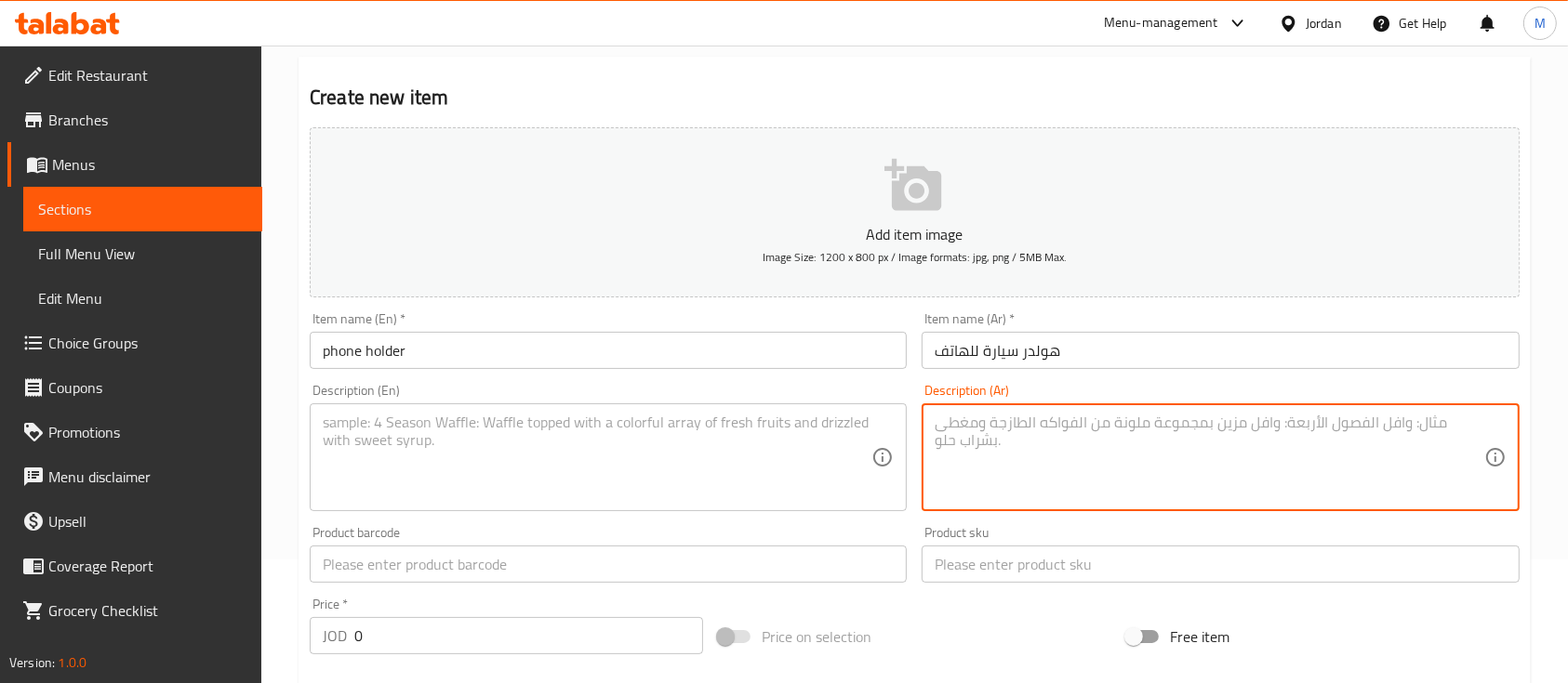
paste textarea "حامل هاتف عملي للسيارة بتصميم مشبك يثبت على فتحة التكييف، يوفر سهولة استخدام ال…"
type textarea "حامل هاتف عملي للسيارة بتصميم مشبك يثبت على فتحة التكييف، يوفر سهولة استخدام ال…"
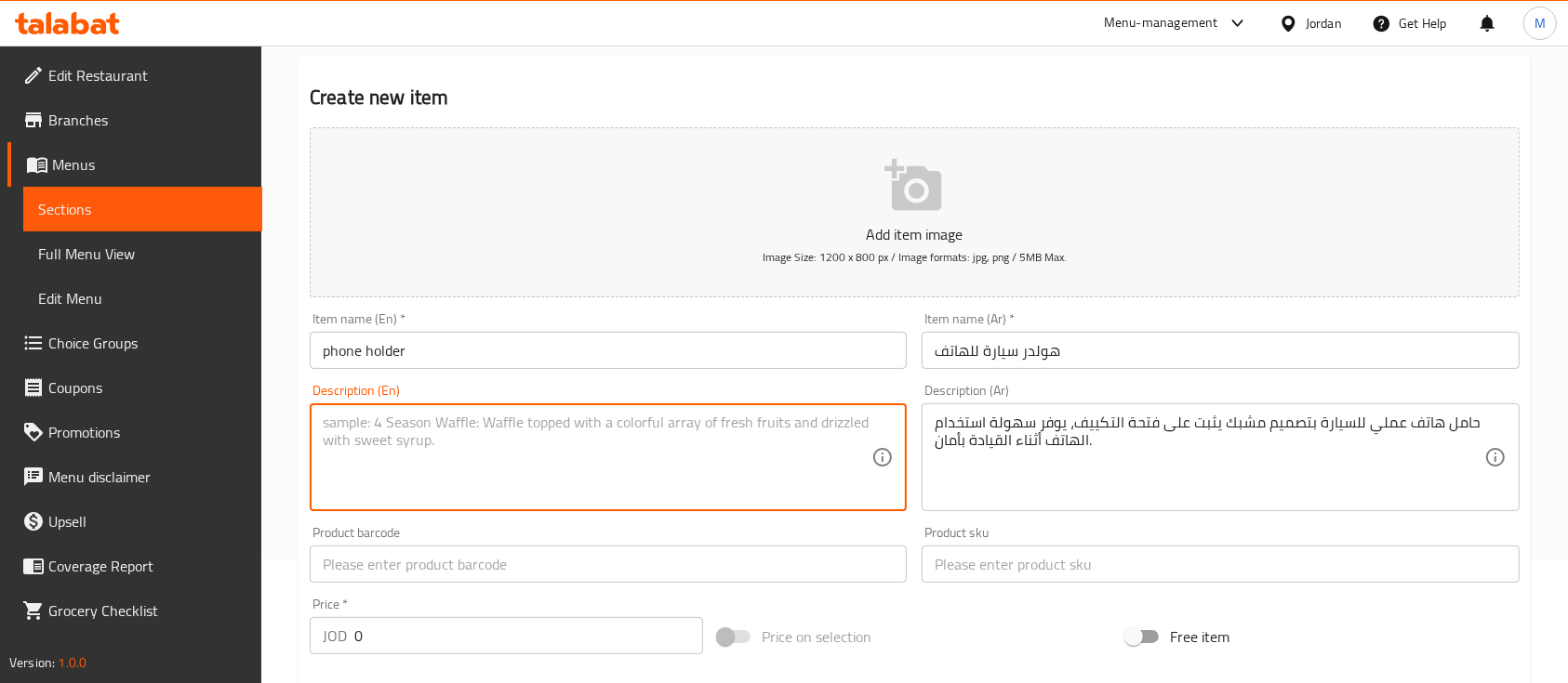
click at [856, 465] on textarea at bounding box center [597, 458] width 549 height 88
paste textarea "Practical car phone holder with a clip design for the air vent, ensuring secure…"
type textarea "Practical car phone holder with a clip design for the air vent, ensuring secure…"
click at [1056, 579] on input "text" at bounding box center [1220, 564] width 597 height 37
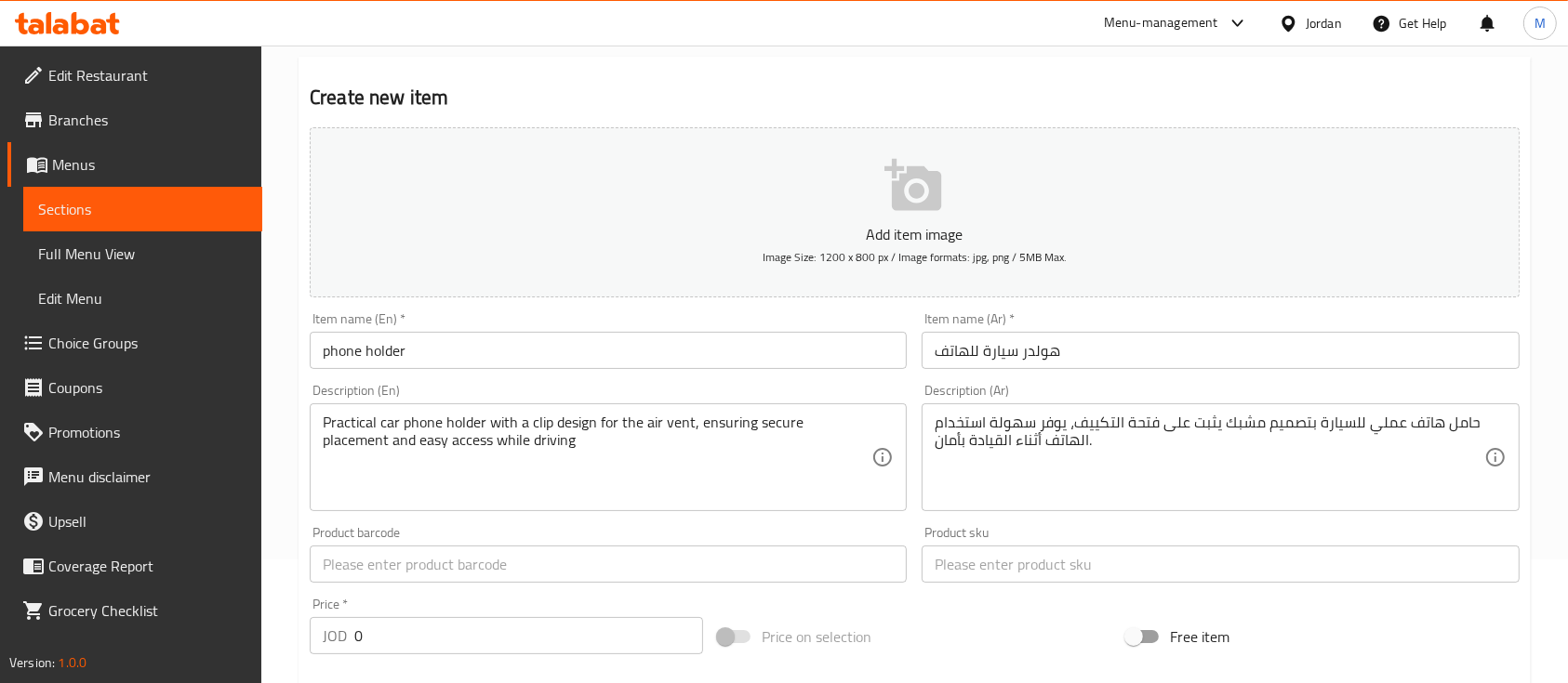
click at [1138, 514] on div "Description (Ar) حامل هاتف عملي للسيارة بتصميم مشبك يثبت على فتحة التكييف، يوفر…" at bounding box center [1220, 448] width 612 height 142
click at [664, 577] on input "text" at bounding box center [608, 564] width 597 height 37
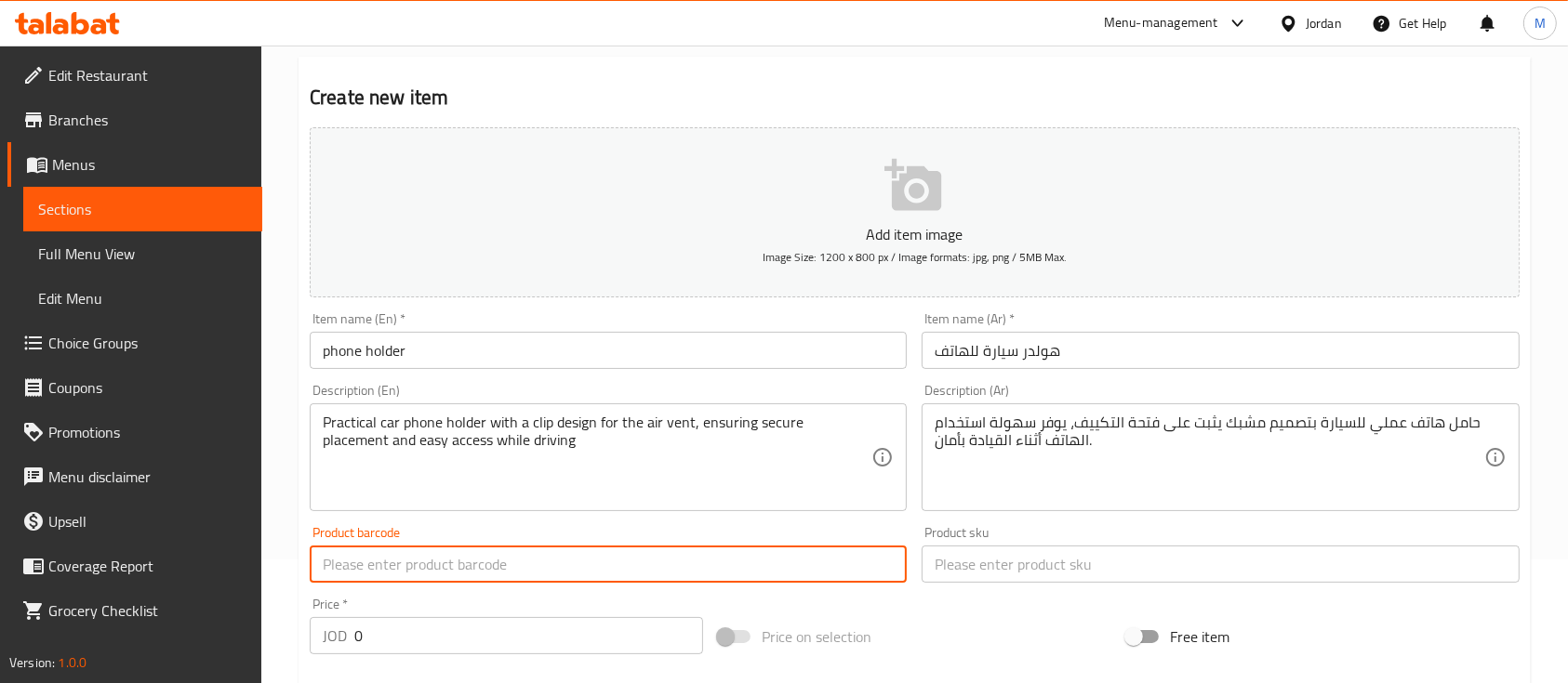
paste input "A20"
type input "A20"
click at [935, 571] on input "text" at bounding box center [1220, 564] width 597 height 37
paste input "A20"
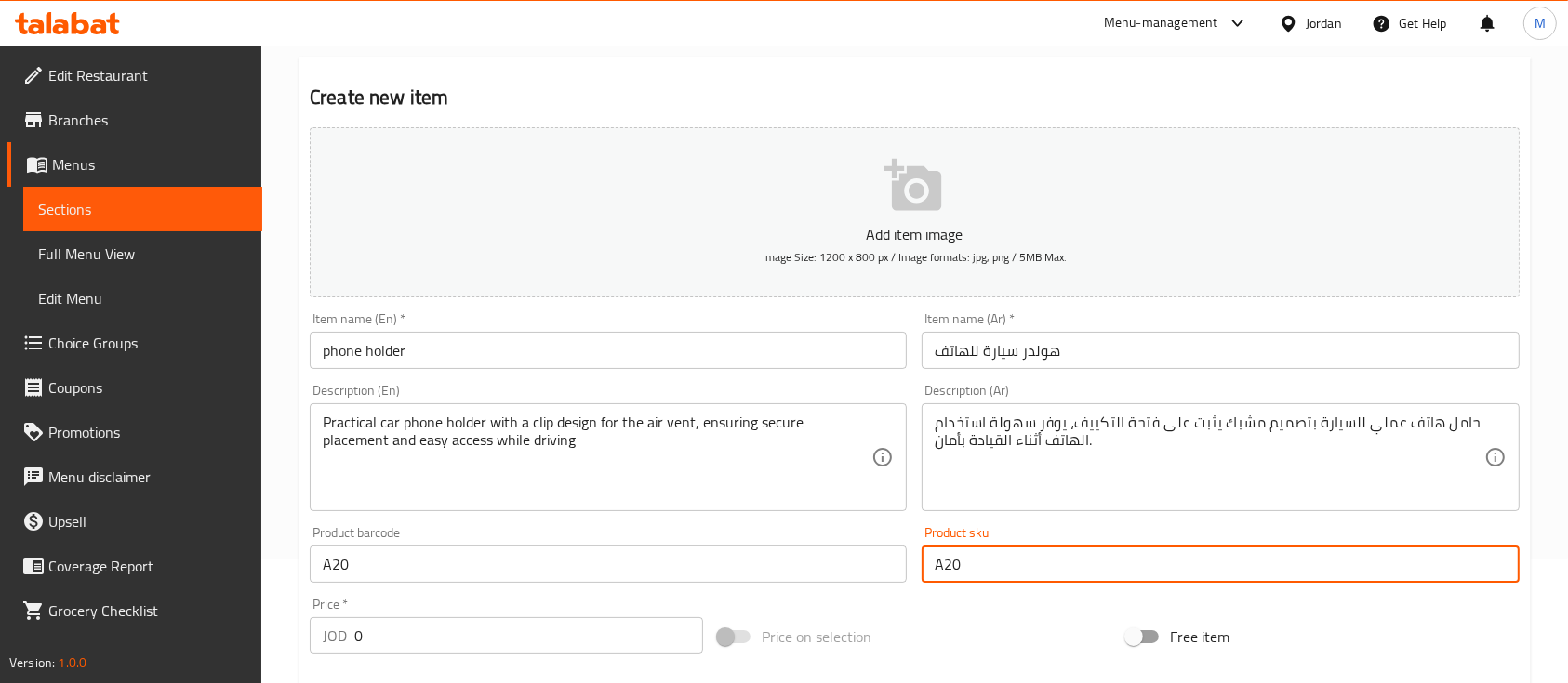
type input "A20"
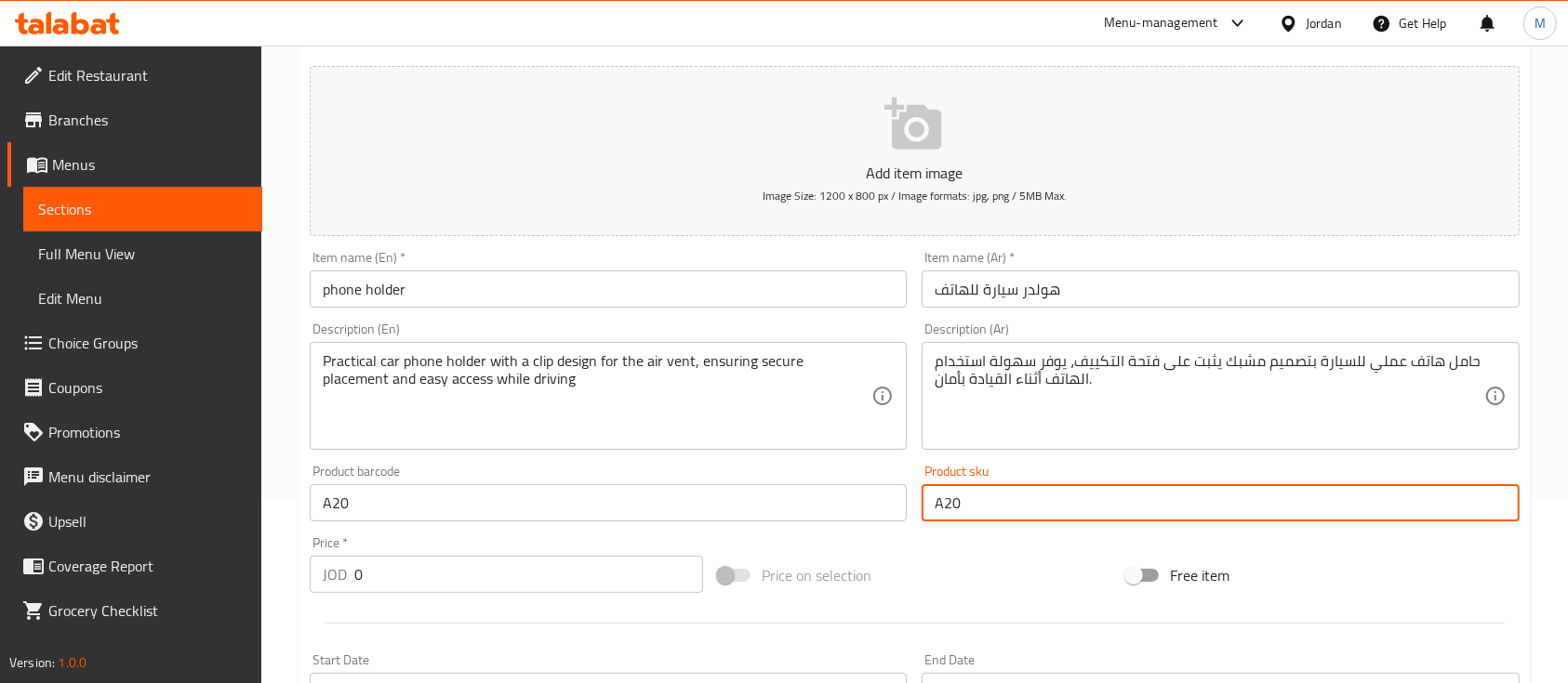
scroll to position [372, 0]
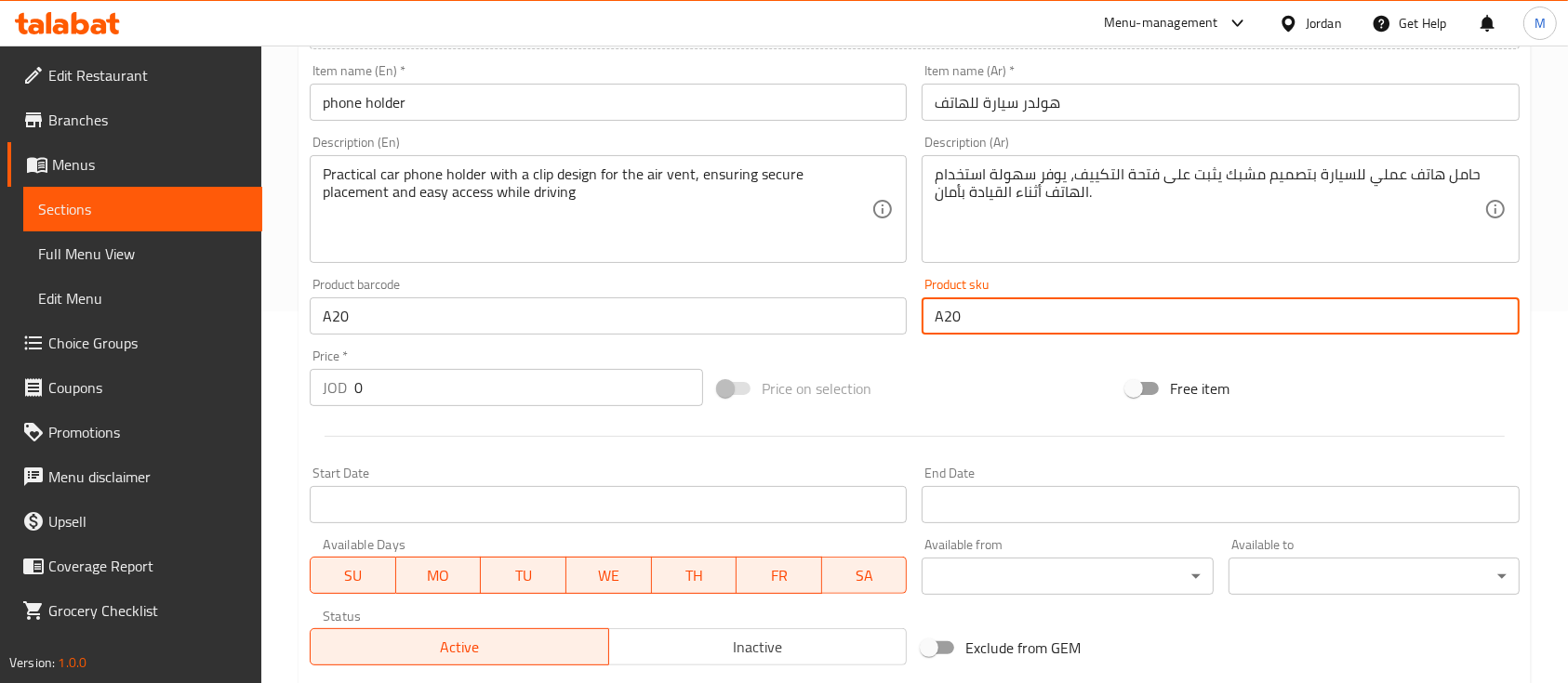
drag, startPoint x: 351, startPoint y: 403, endPoint x: 329, endPoint y: 407, distance: 22.4
click at [331, 405] on div "JOD 0 Price *" at bounding box center [506, 387] width 393 height 37
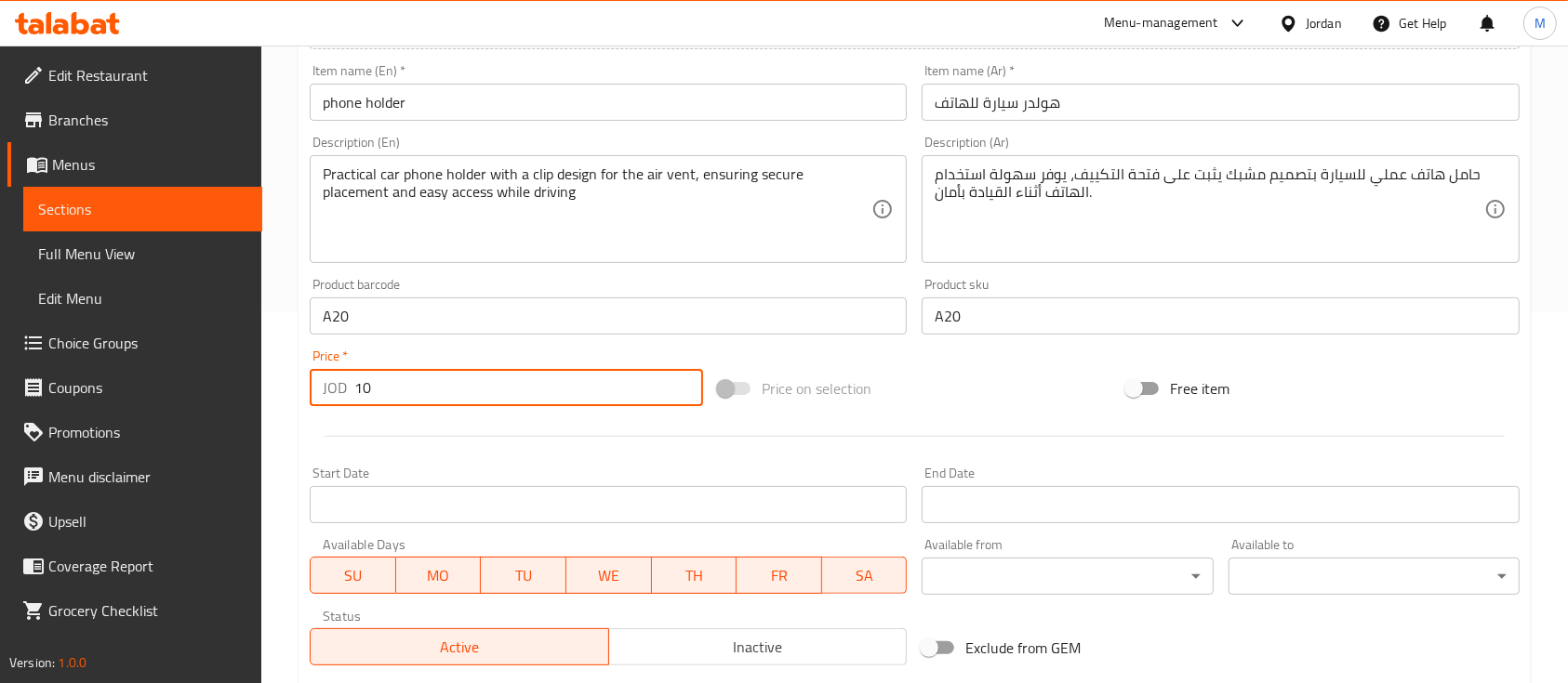
type input "10"
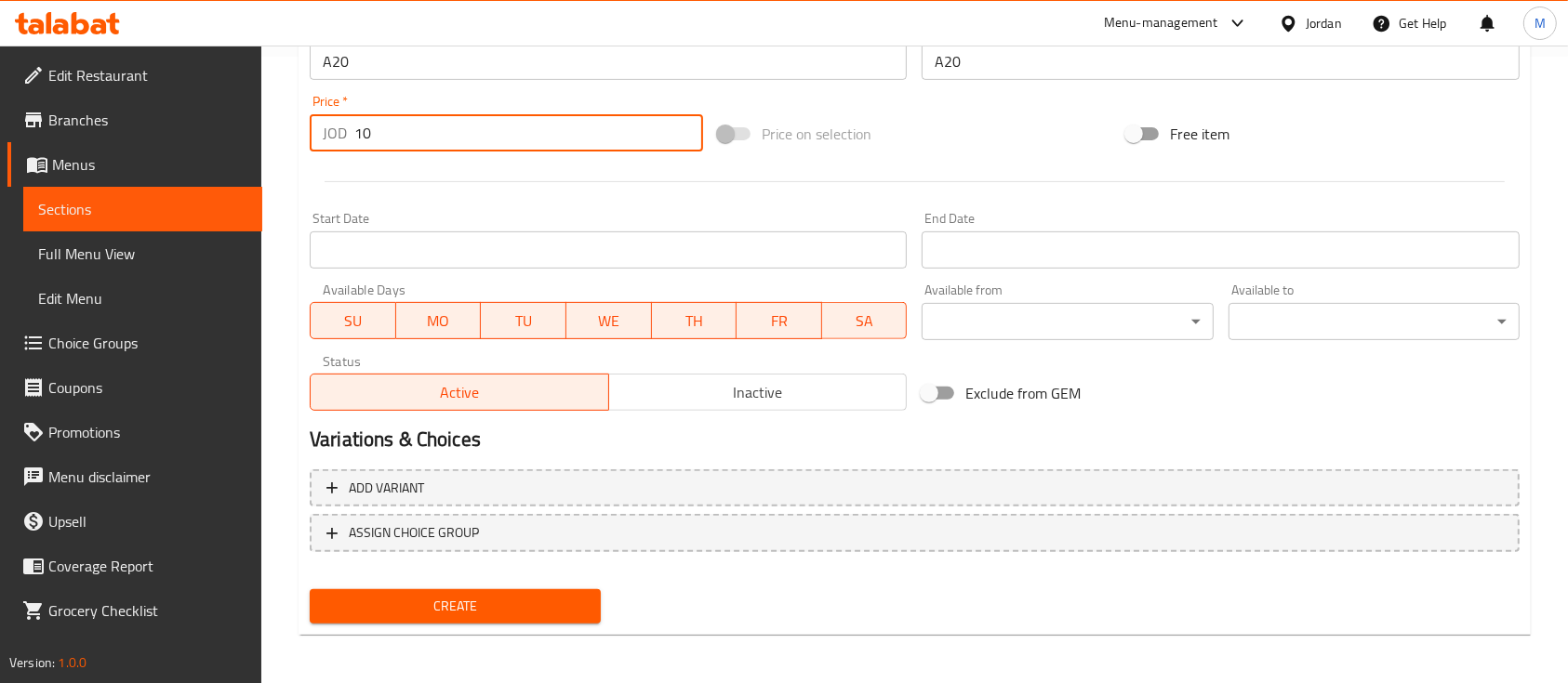
scroll to position [630, 0]
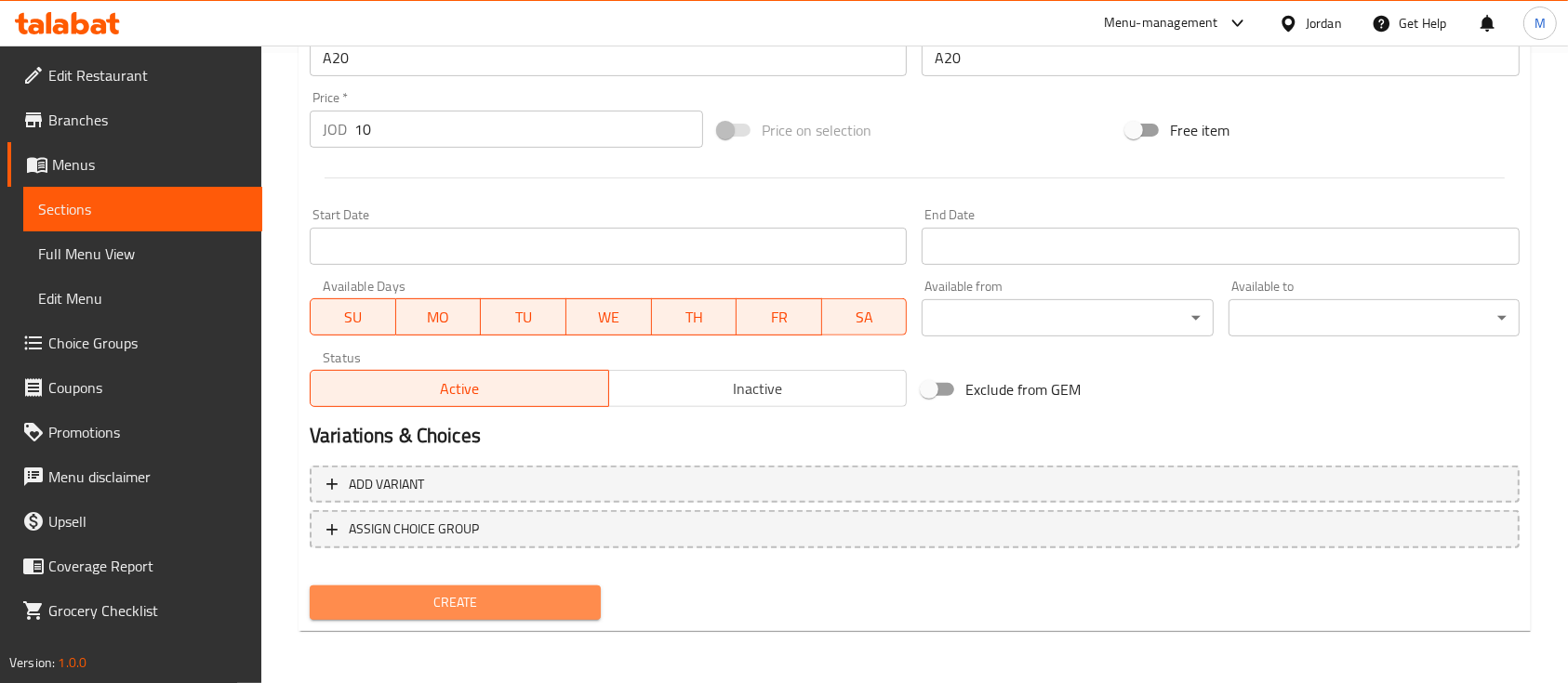
click at [527, 598] on span "Create" at bounding box center [456, 602] width 261 height 24
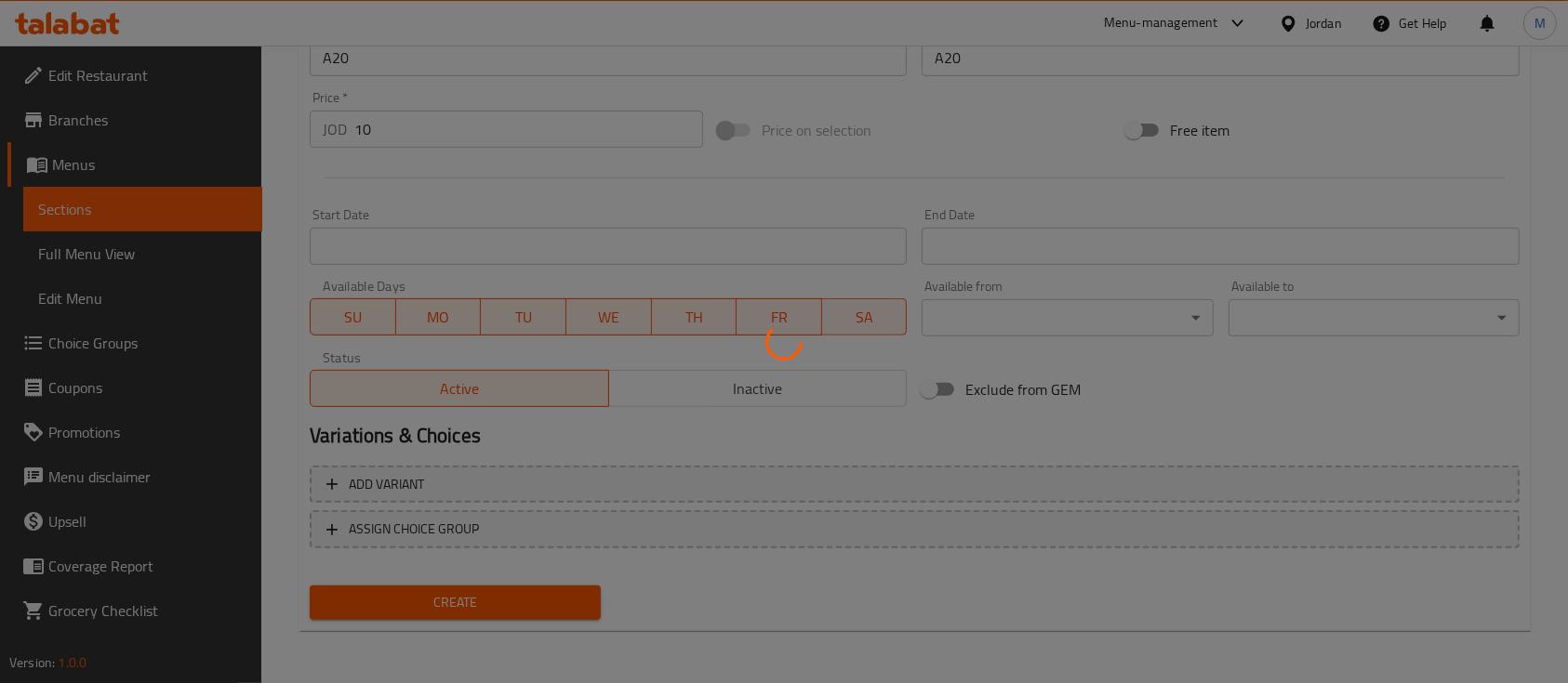
type input "0"
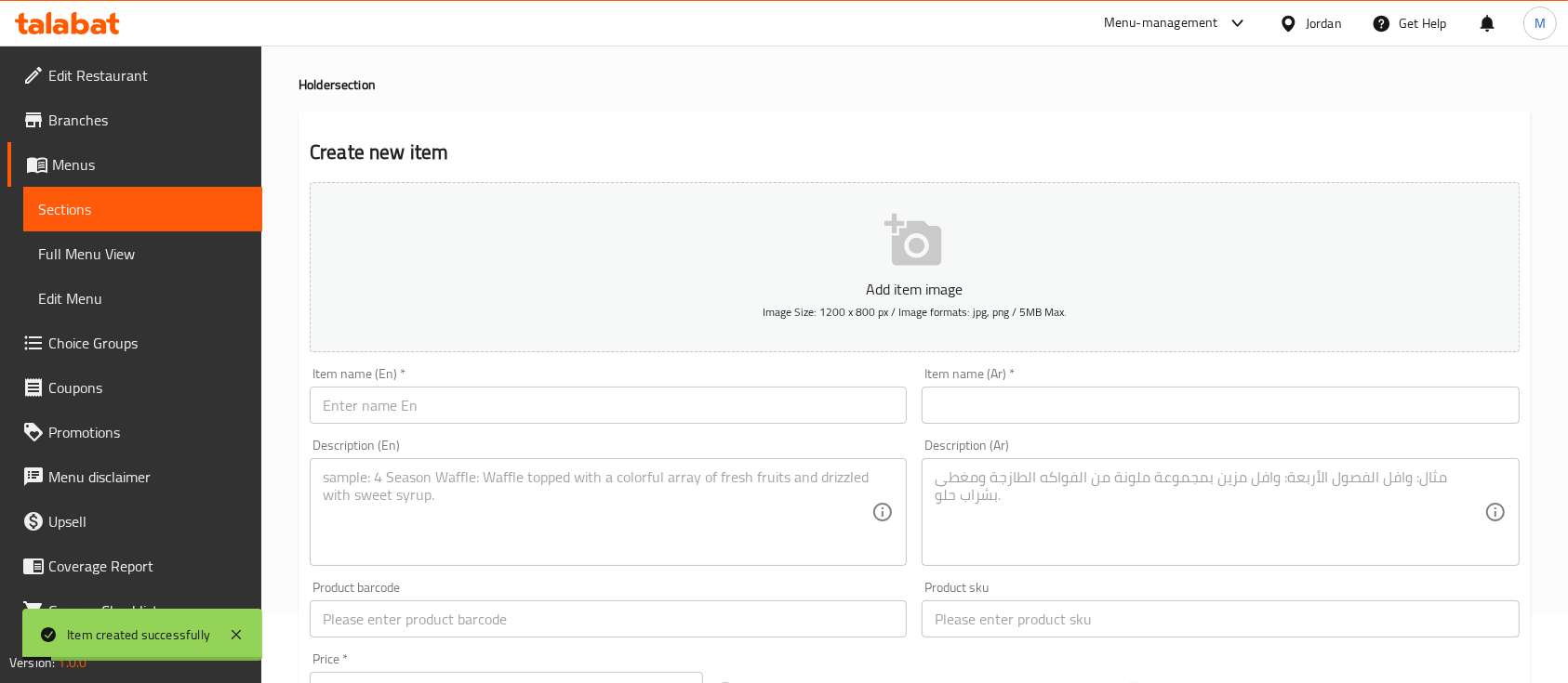
scroll to position [0, 0]
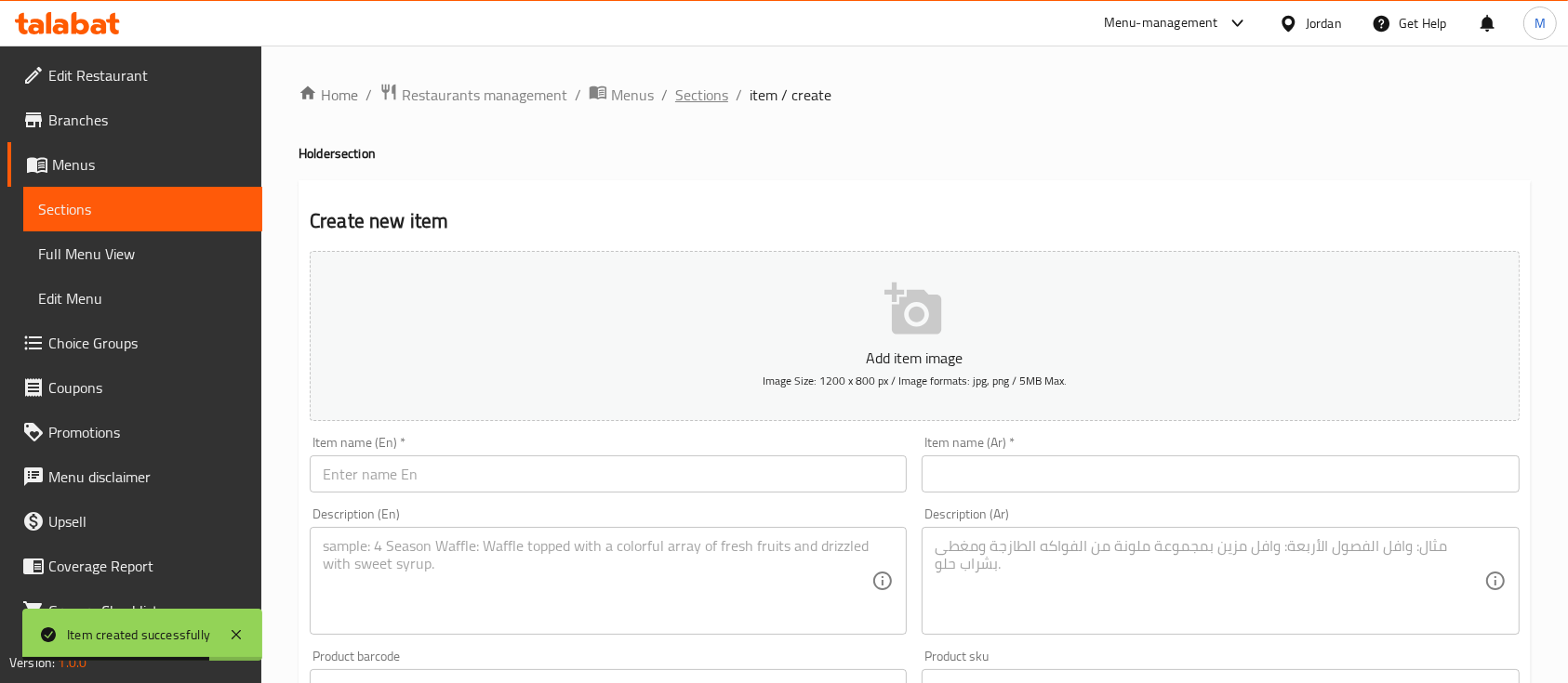
click at [693, 102] on span "Sections" at bounding box center [702, 95] width 53 height 23
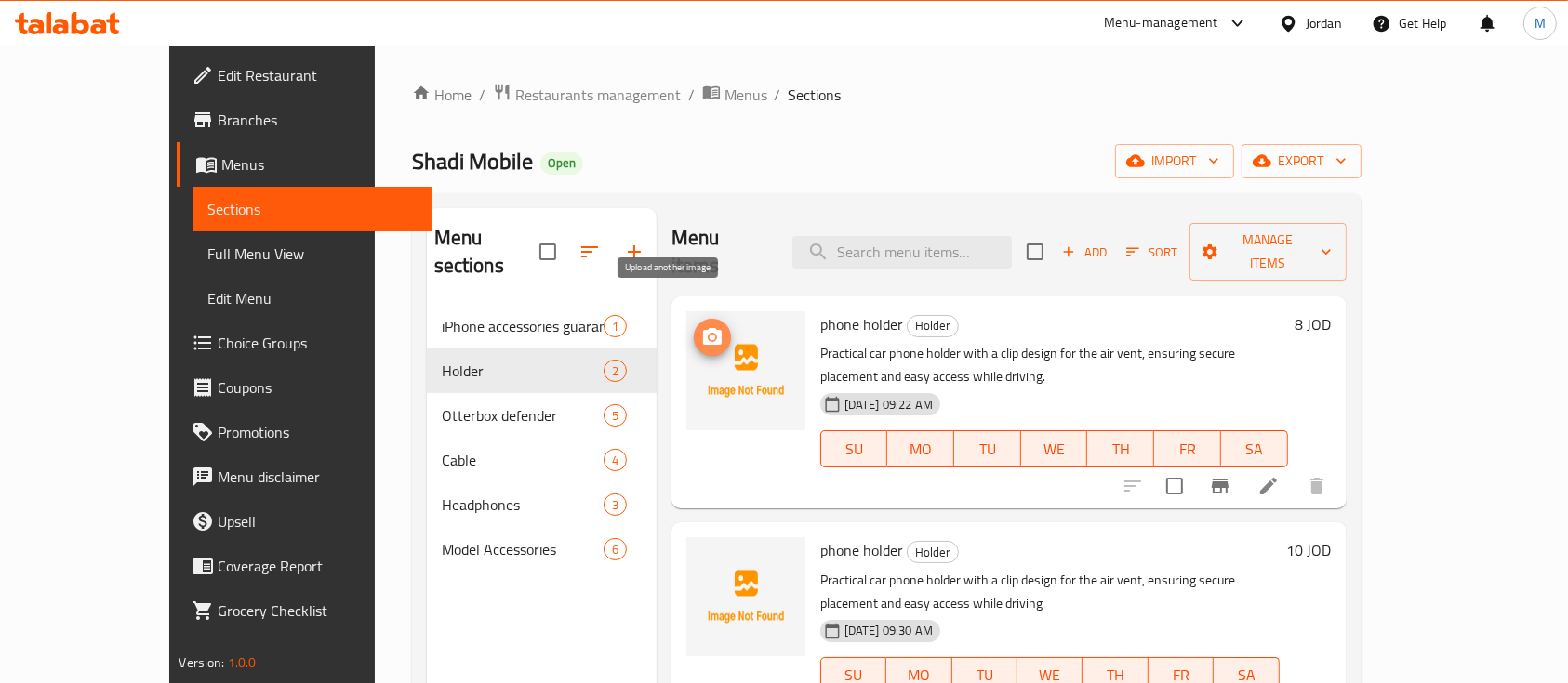
click at [701, 327] on icon "upload picture" at bounding box center [712, 338] width 23 height 23
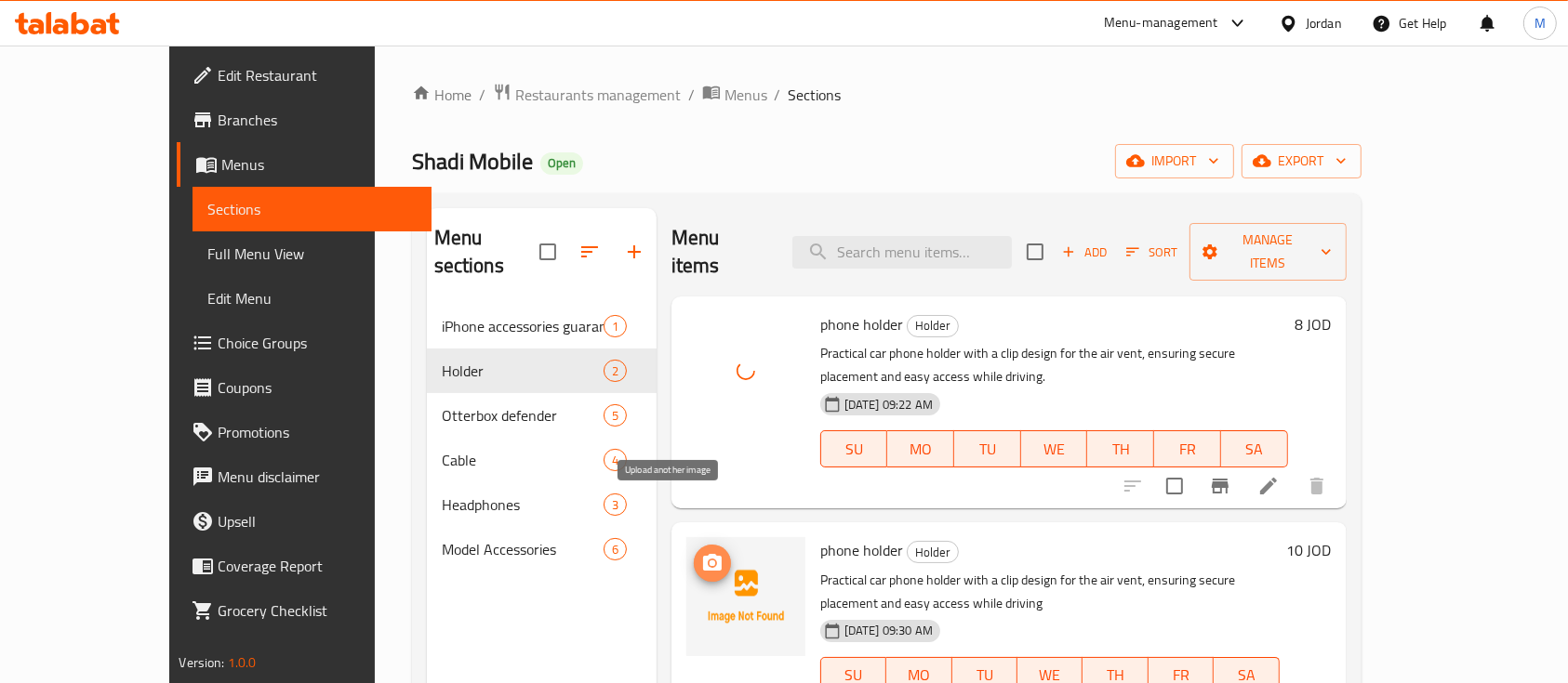
click at [703, 554] on icon "upload picture" at bounding box center [712, 563] width 19 height 17
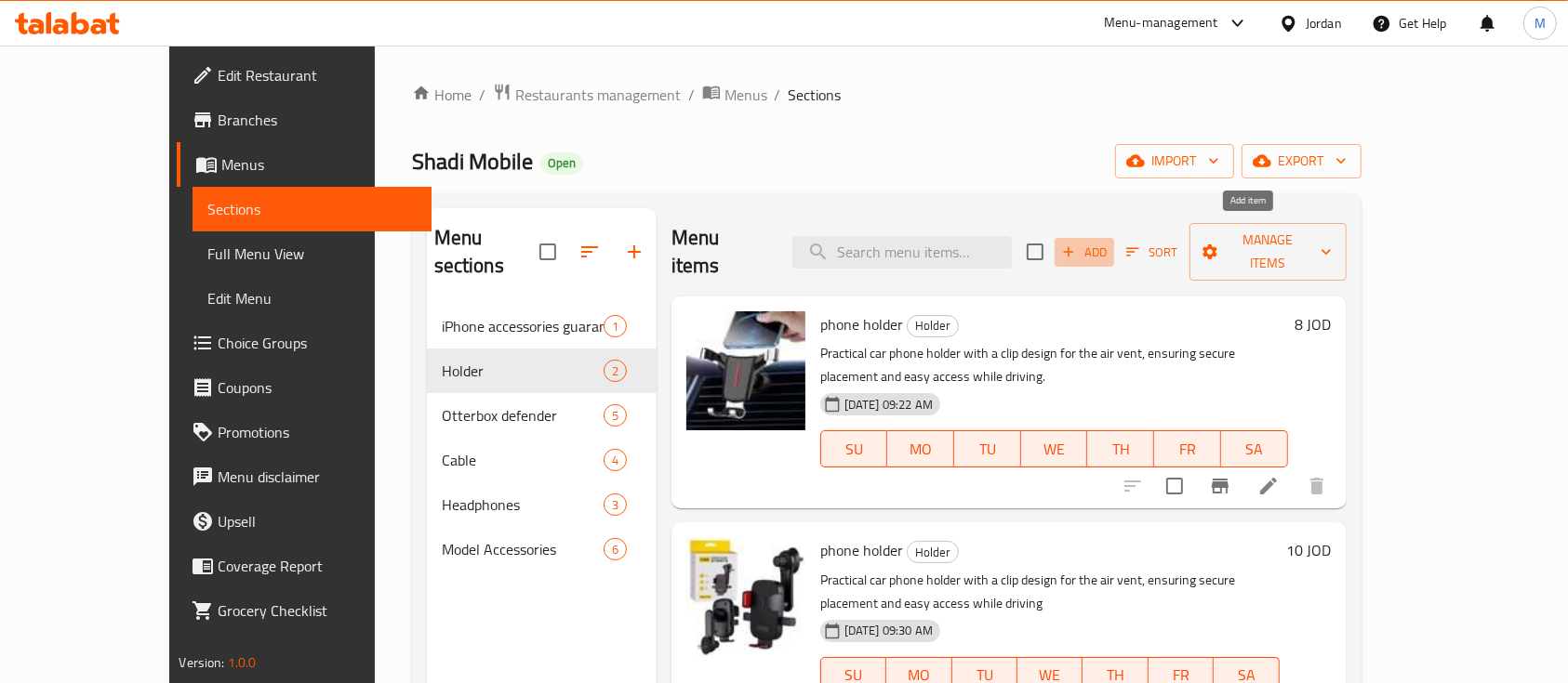
click at [1077, 243] on icon "button" at bounding box center [1069, 252] width 17 height 17
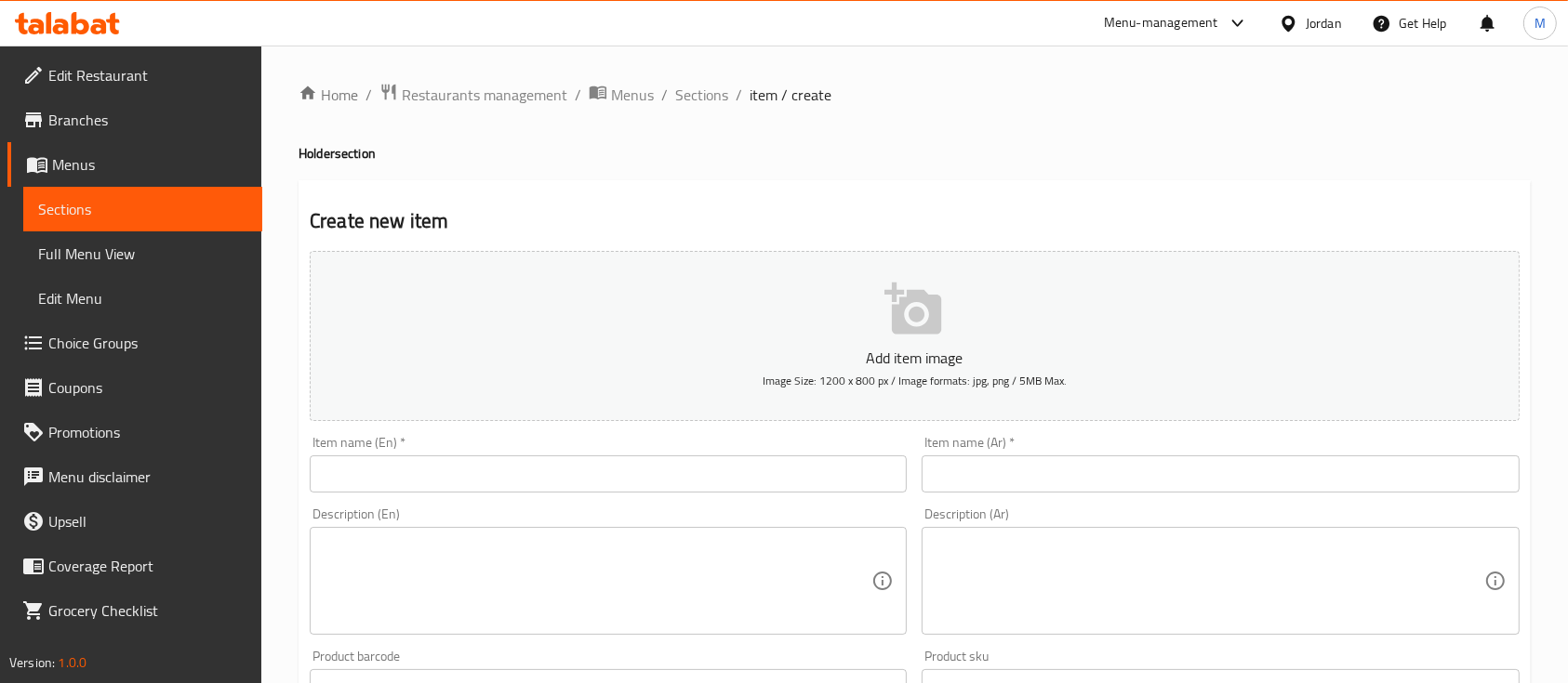
click at [535, 478] on input "text" at bounding box center [608, 474] width 597 height 37
click at [841, 442] on div "Item name (En)   * Item name (En) * Name(En) is required" at bounding box center [608, 474] width 597 height 77
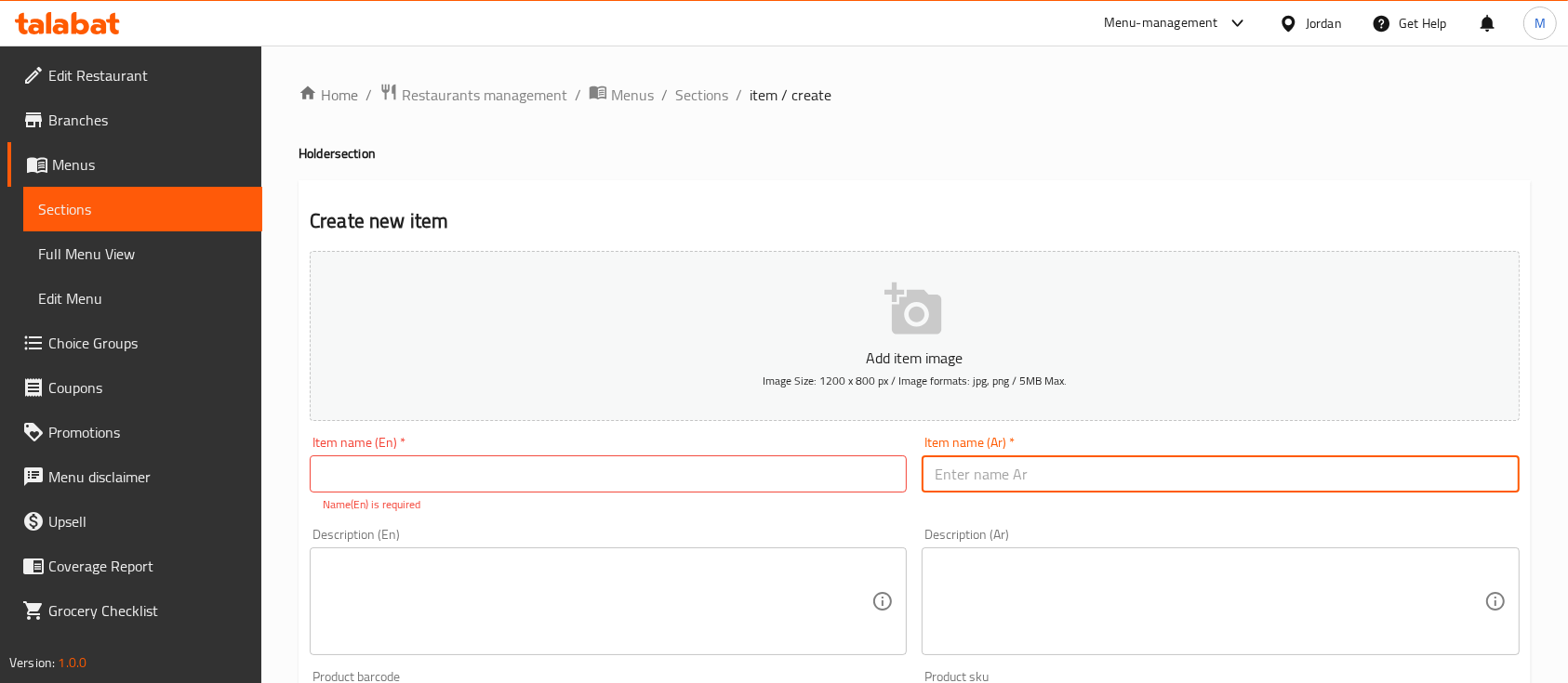
click at [1029, 476] on input "text" at bounding box center [1220, 474] width 597 height 37
paste input "هولدر سيارة للهاتف"
type input "هولدر سيارة للهاتف"
click at [670, 461] on input "text" at bounding box center [608, 474] width 597 height 37
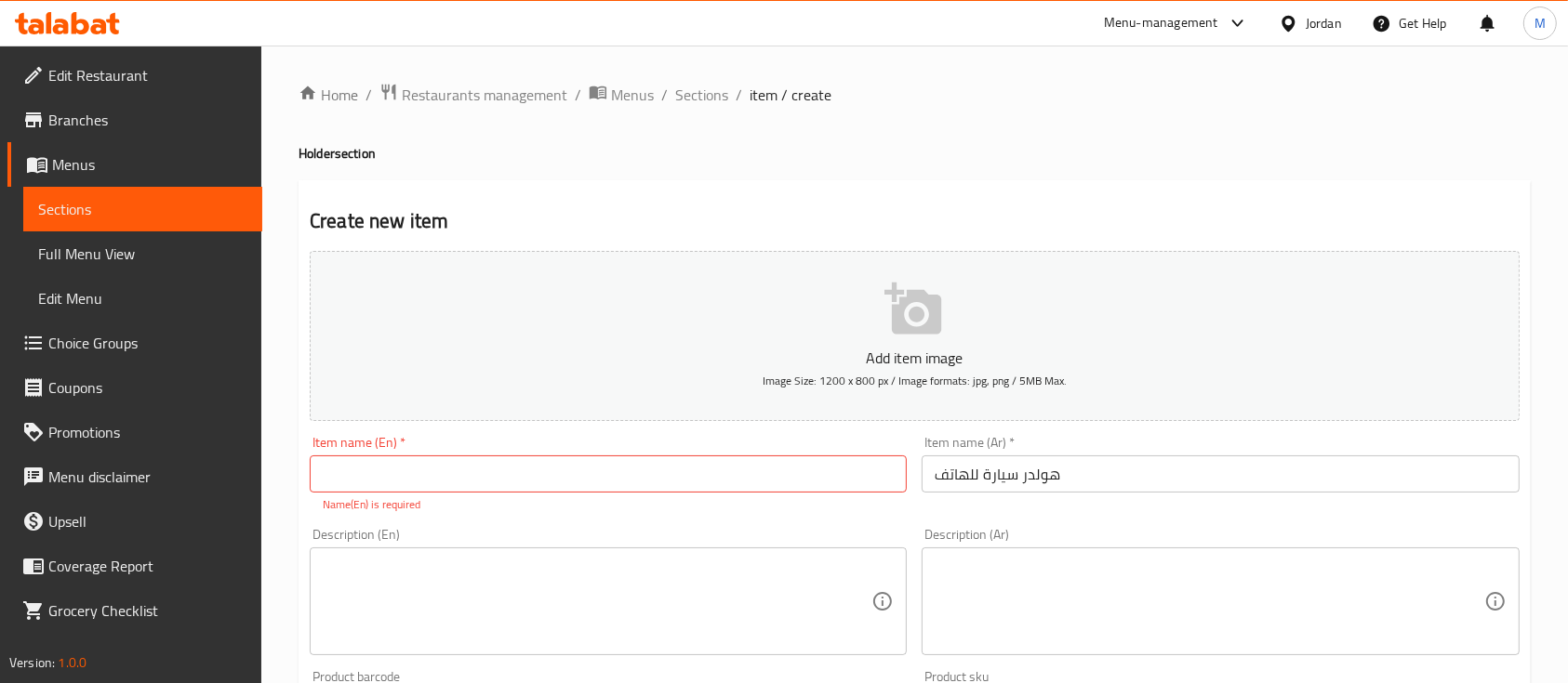
click at [670, 509] on p "Name(En) is required" at bounding box center [608, 505] width 571 height 17
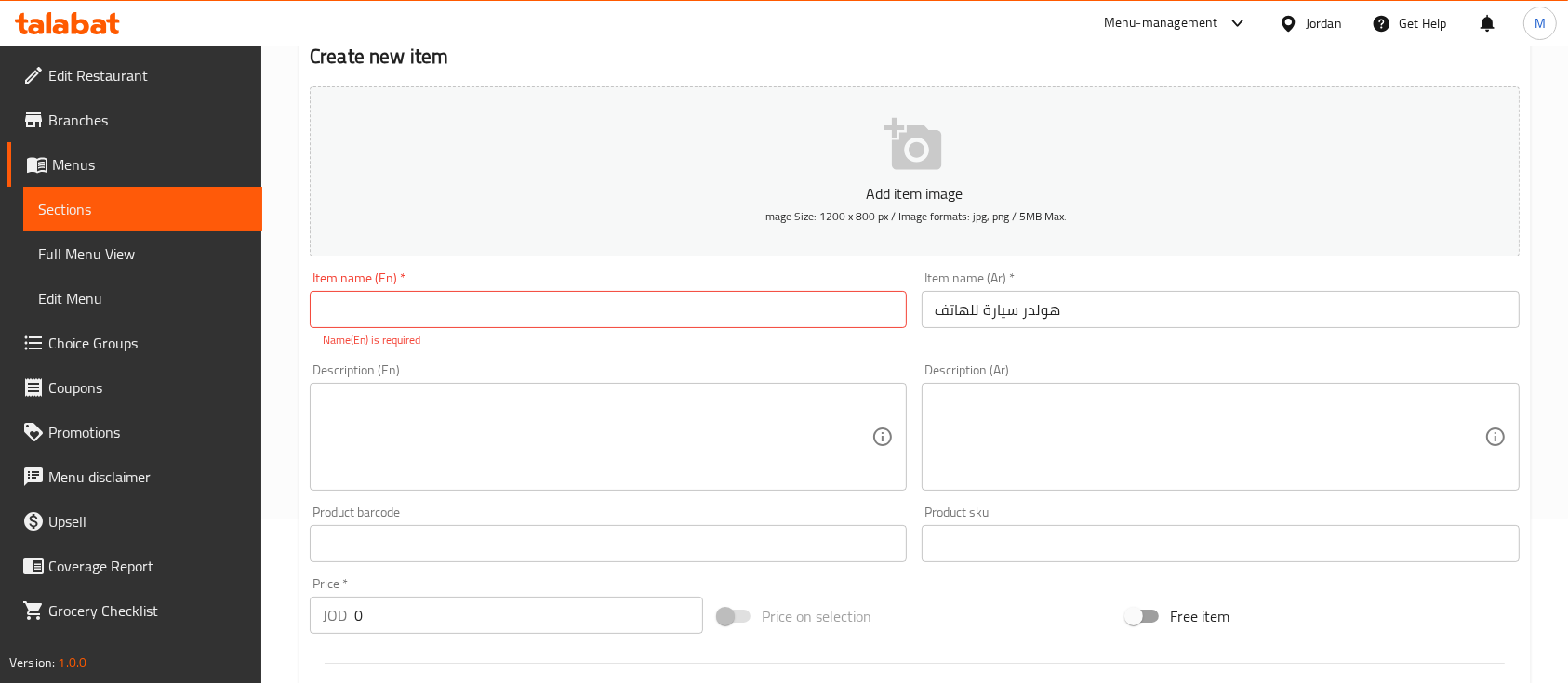
scroll to position [124, 0]
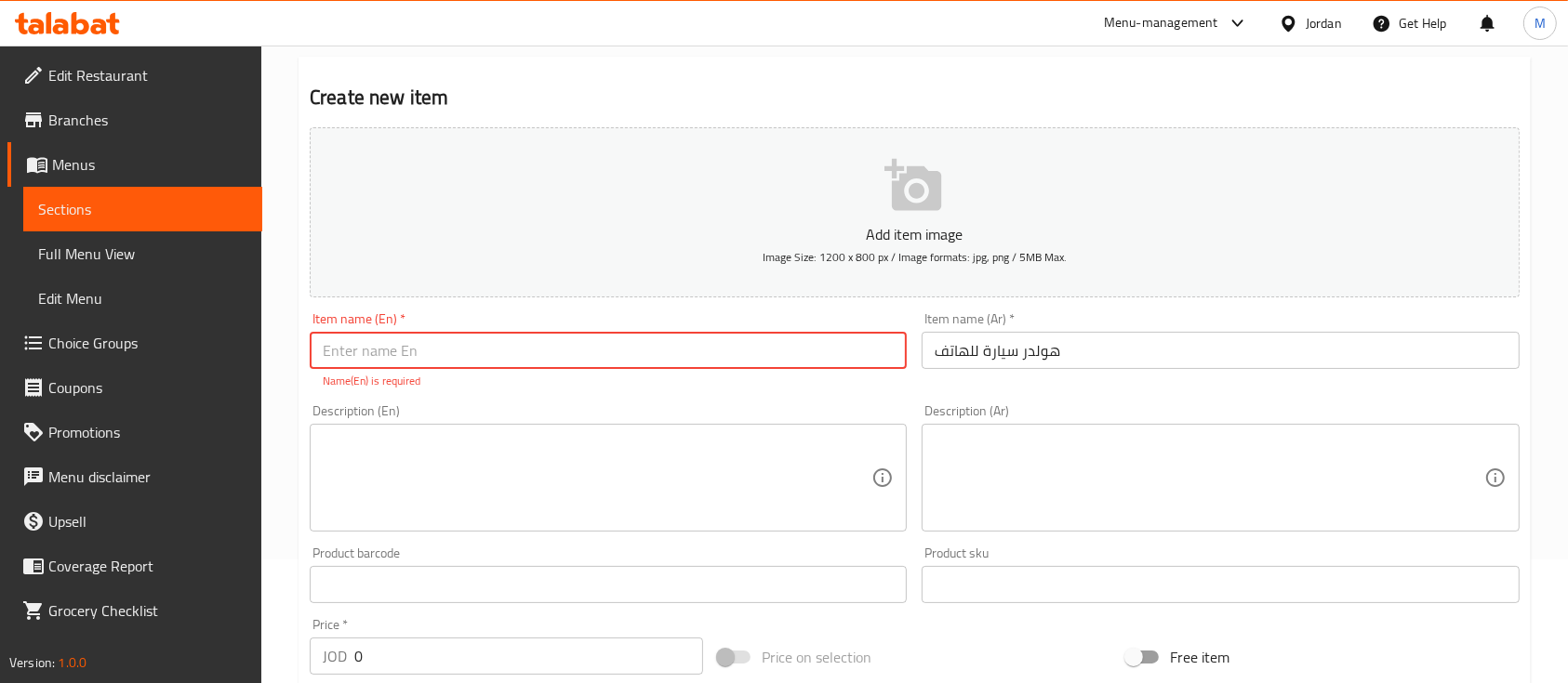
click at [622, 346] on input "text" at bounding box center [608, 350] width 597 height 37
paste input "car phone holder"
type input "car phone holder"
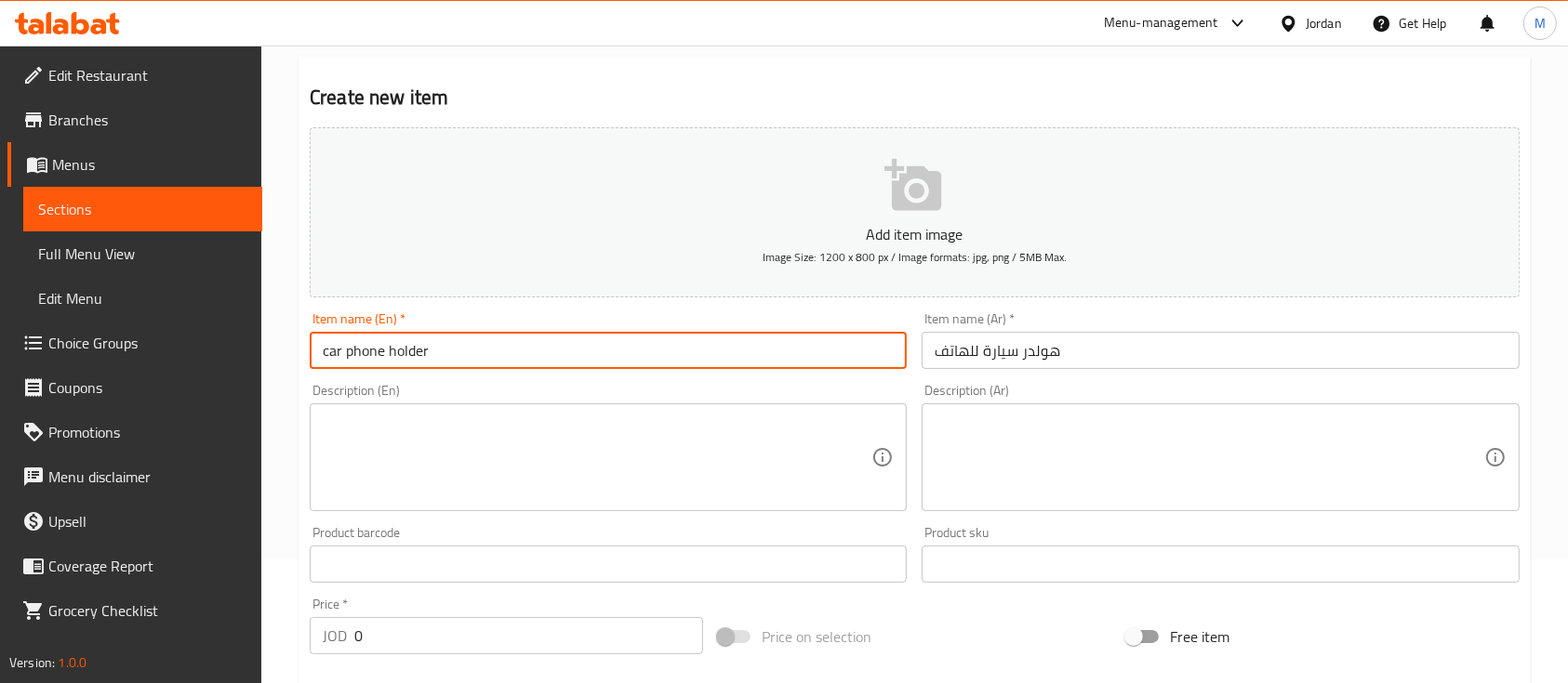
click at [1068, 445] on textarea at bounding box center [1208, 458] width 549 height 88
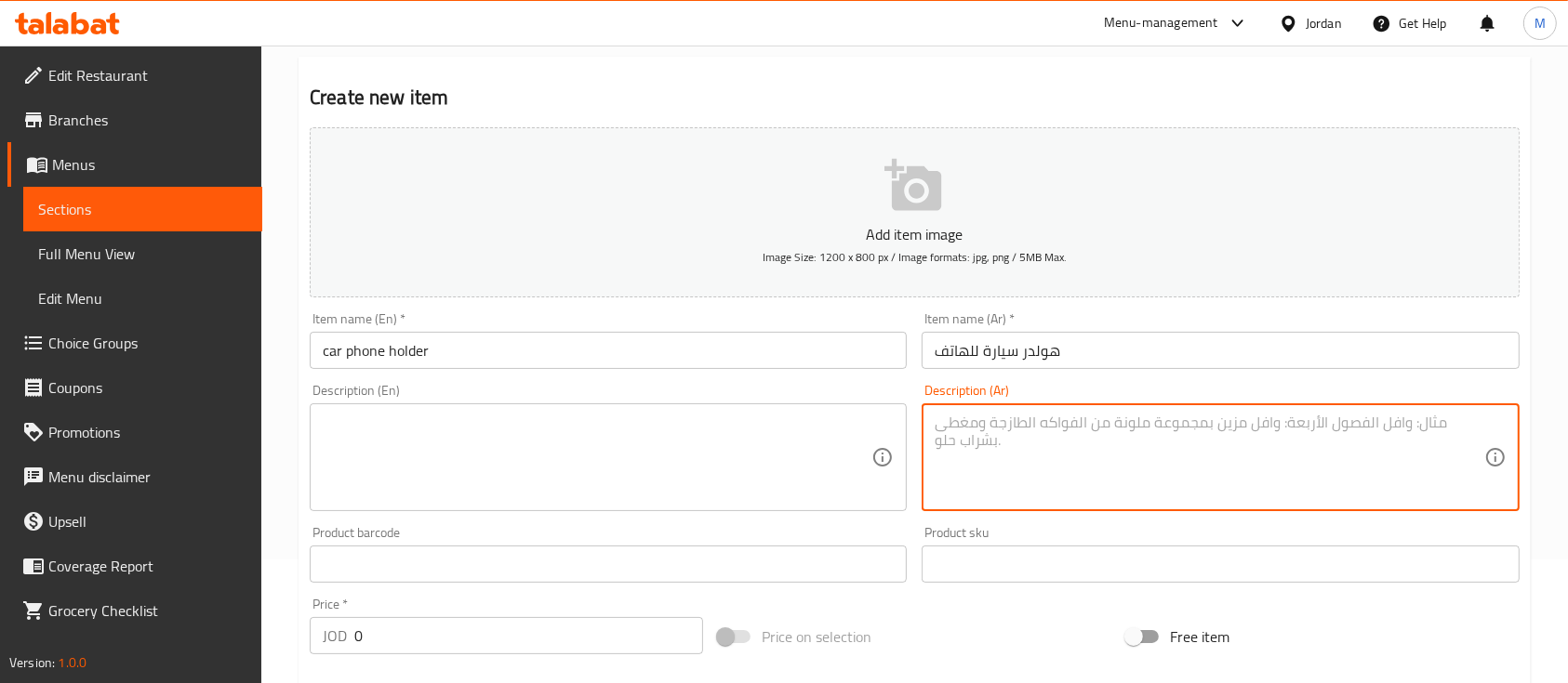
paste textarea "حامل هاتف عملي للسيارة بتصميم مشبك يثبت على تابلو السيارة او الزجاج الامامي ، ي…"
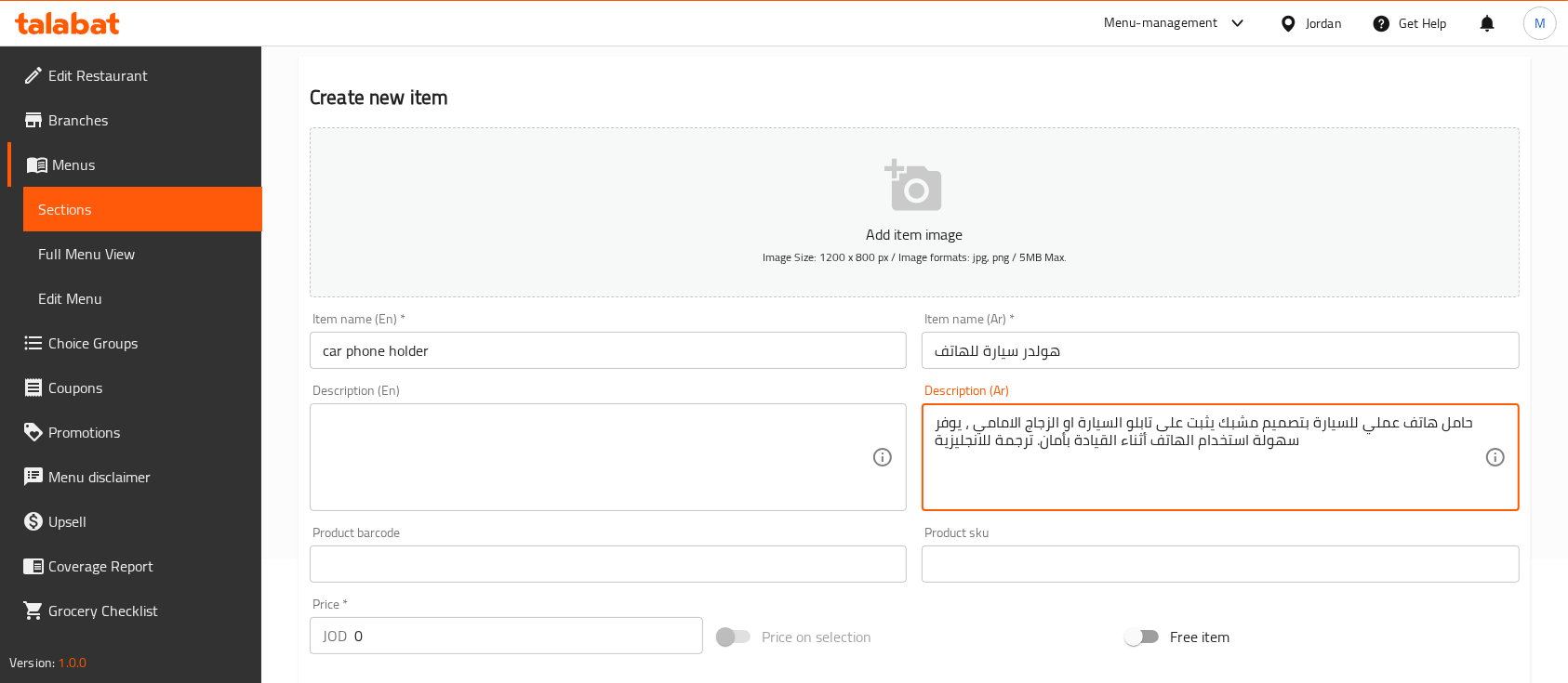
type textarea "حامل هاتف عملي للسيارة بتصميم مشبك يثبت على تابلو السيارة او الزجاج الامامي ، ي…"
click at [560, 456] on textarea at bounding box center [597, 458] width 549 height 88
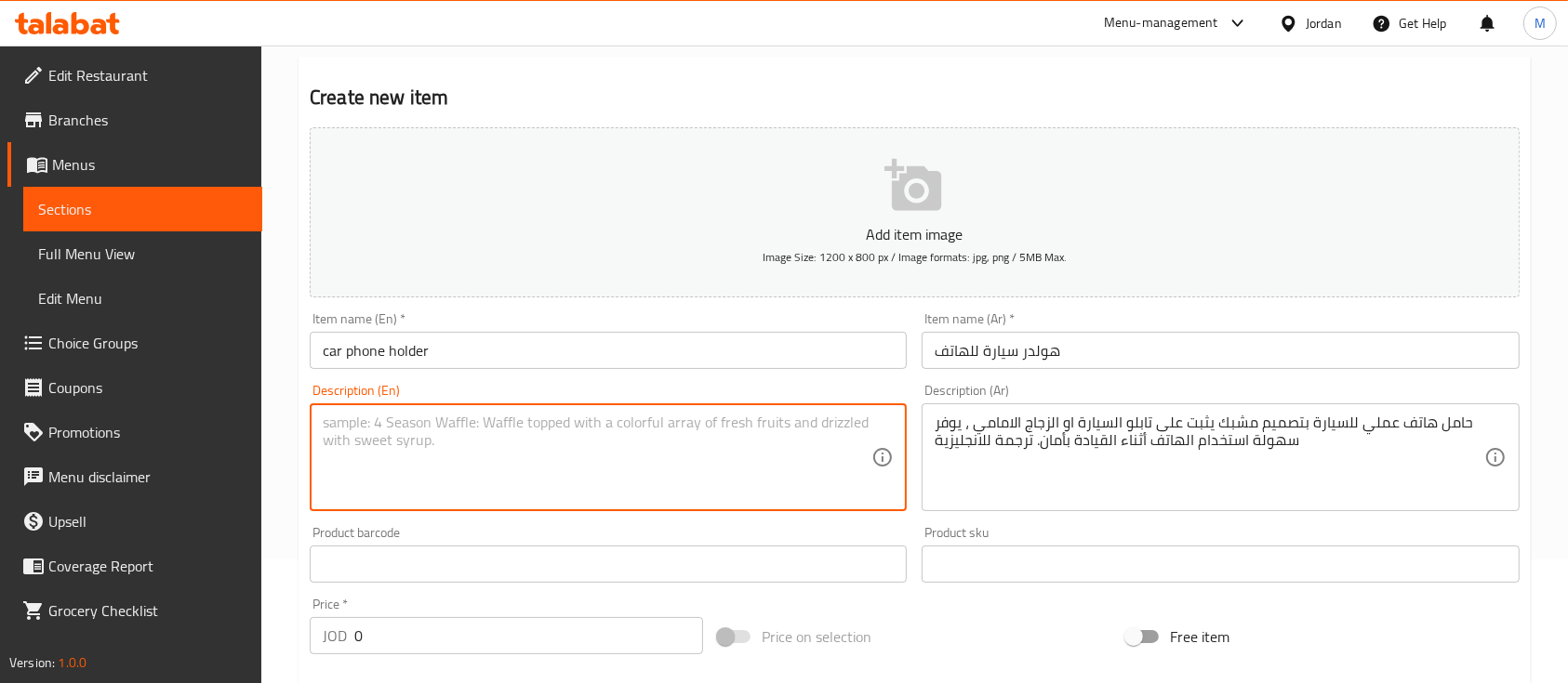
paste textarea "A practical car phone holder with a clip design that attaches to the dashboard …"
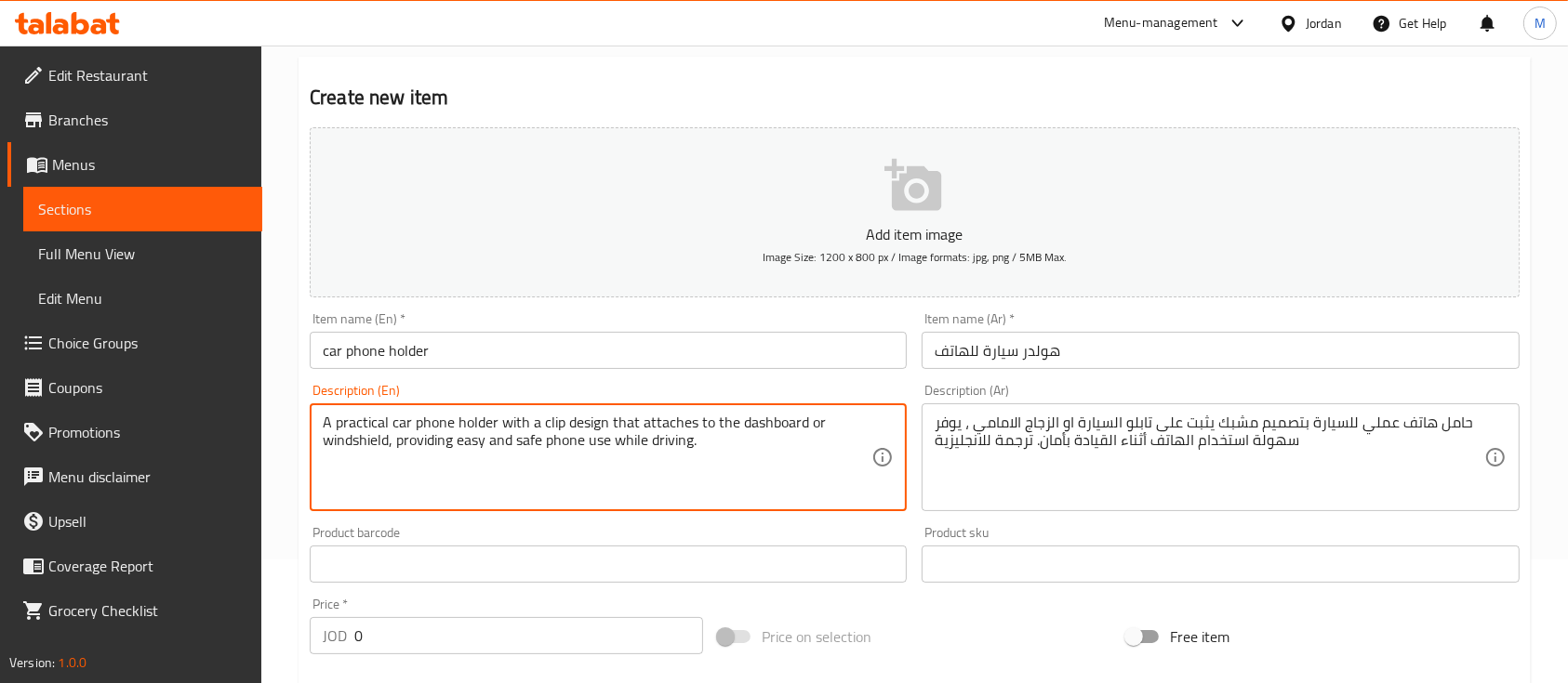
type textarea "A practical car phone holder with a clip design that attaches to the dashboard …"
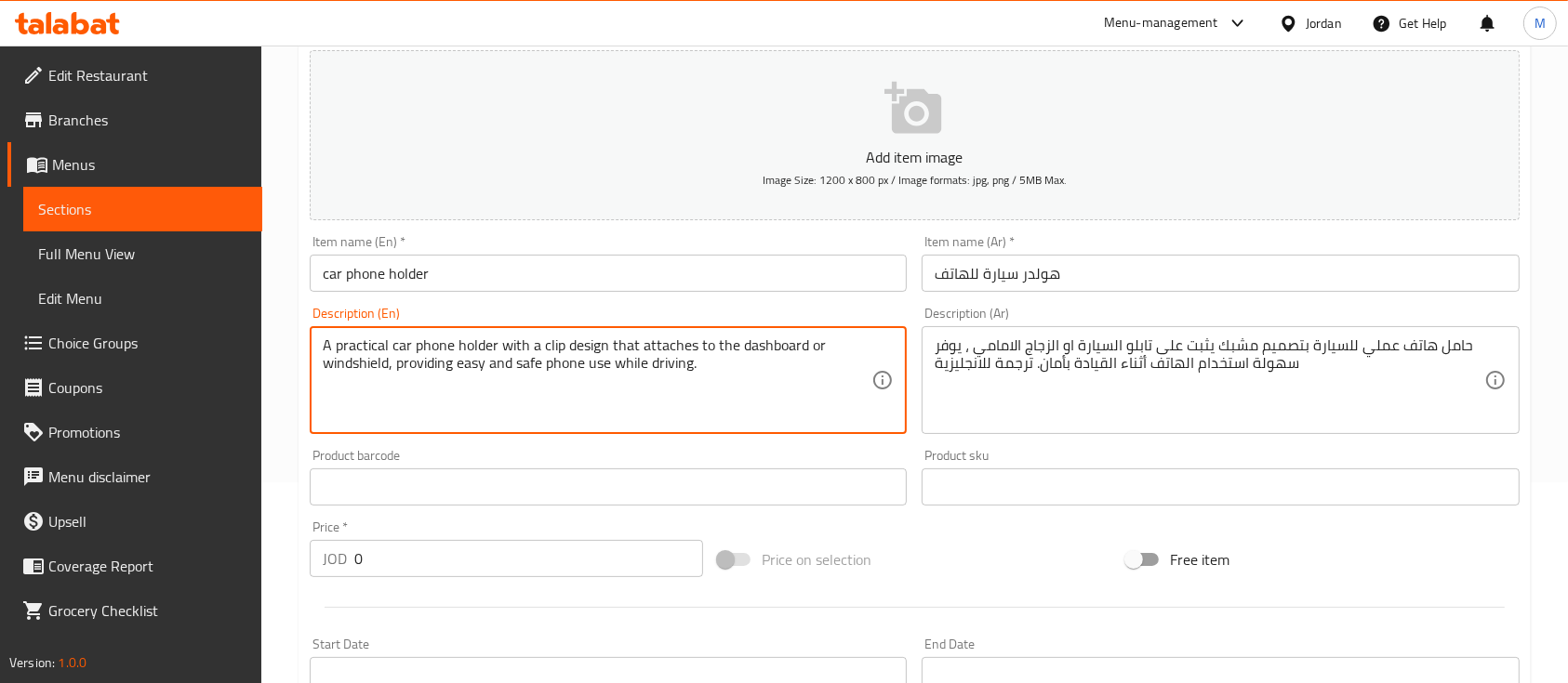
scroll to position [247, 0]
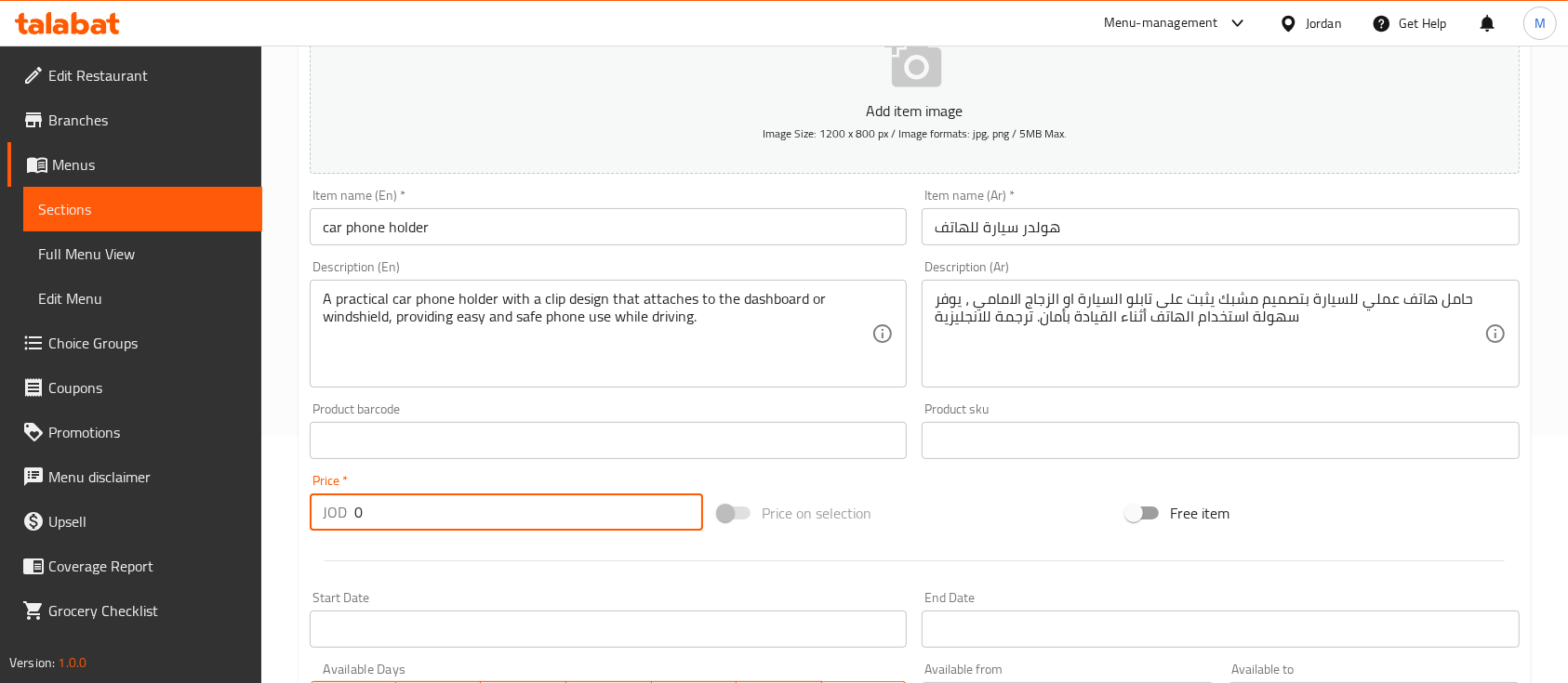
drag, startPoint x: 373, startPoint y: 524, endPoint x: 363, endPoint y: 524, distance: 10.0
click at [363, 524] on input "0" at bounding box center [529, 512] width 349 height 37
drag, startPoint x: 364, startPoint y: 525, endPoint x: 347, endPoint y: 525, distance: 17.0
click at [347, 525] on div "JOD 0 Price *" at bounding box center [506, 512] width 393 height 37
type input "10"
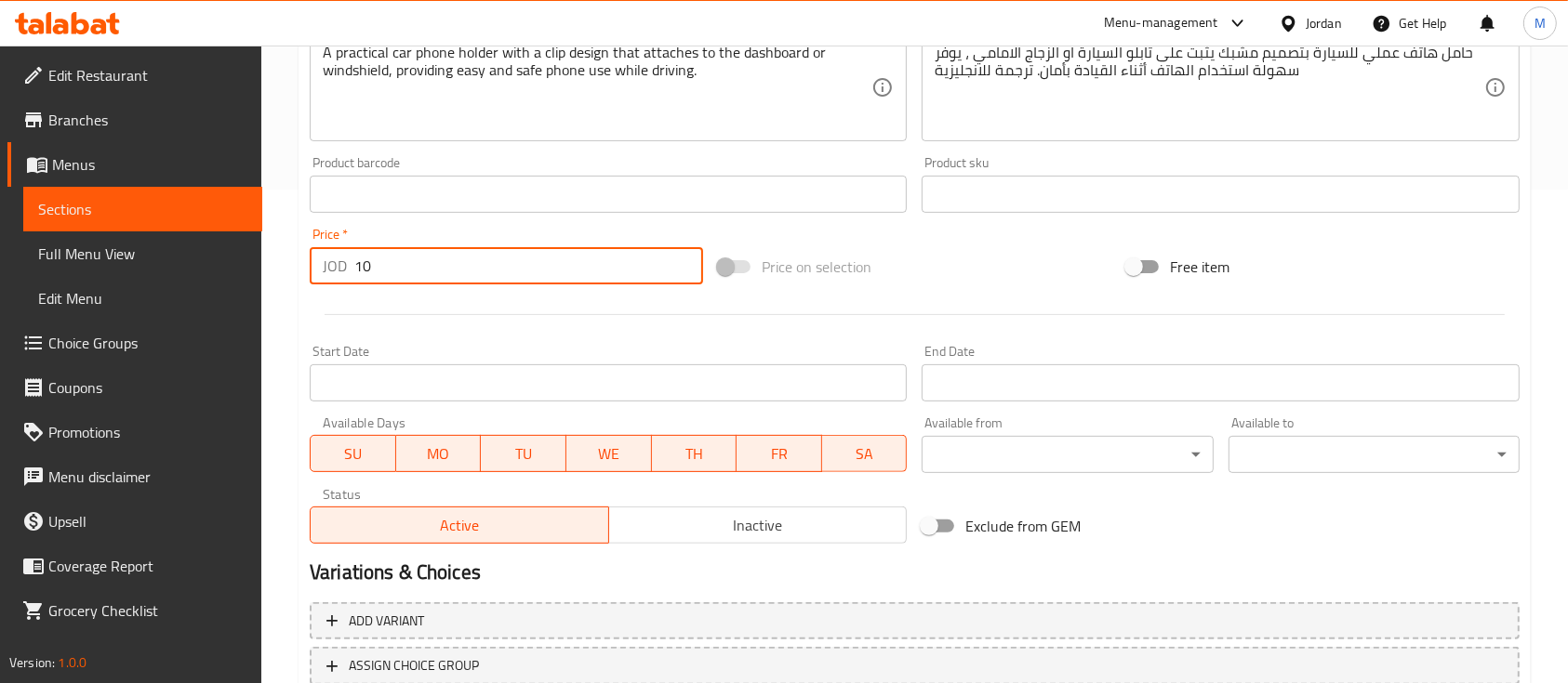
scroll to position [495, 0]
click at [492, 193] on input "text" at bounding box center [608, 192] width 597 height 37
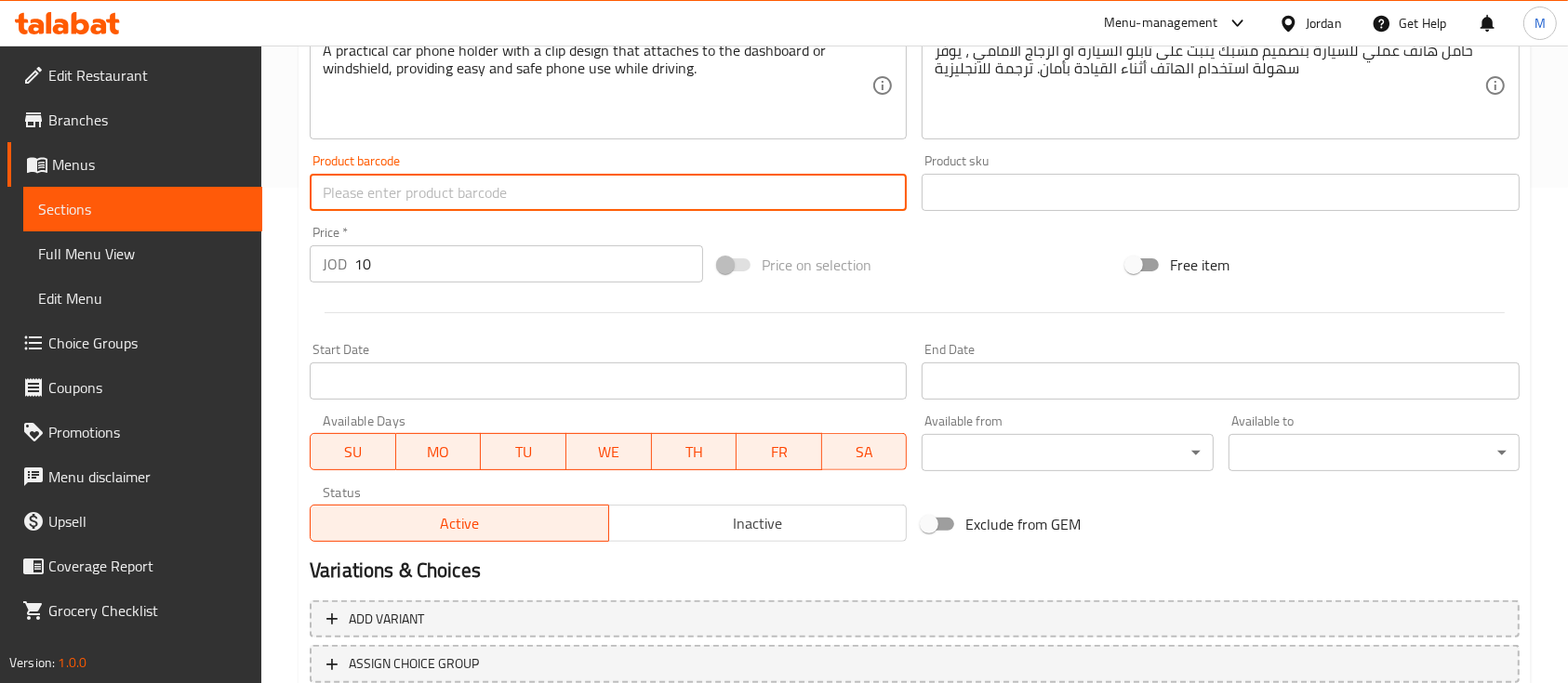
paste input "A052"
type input "A052"
click at [1008, 183] on input "text" at bounding box center [1220, 192] width 597 height 37
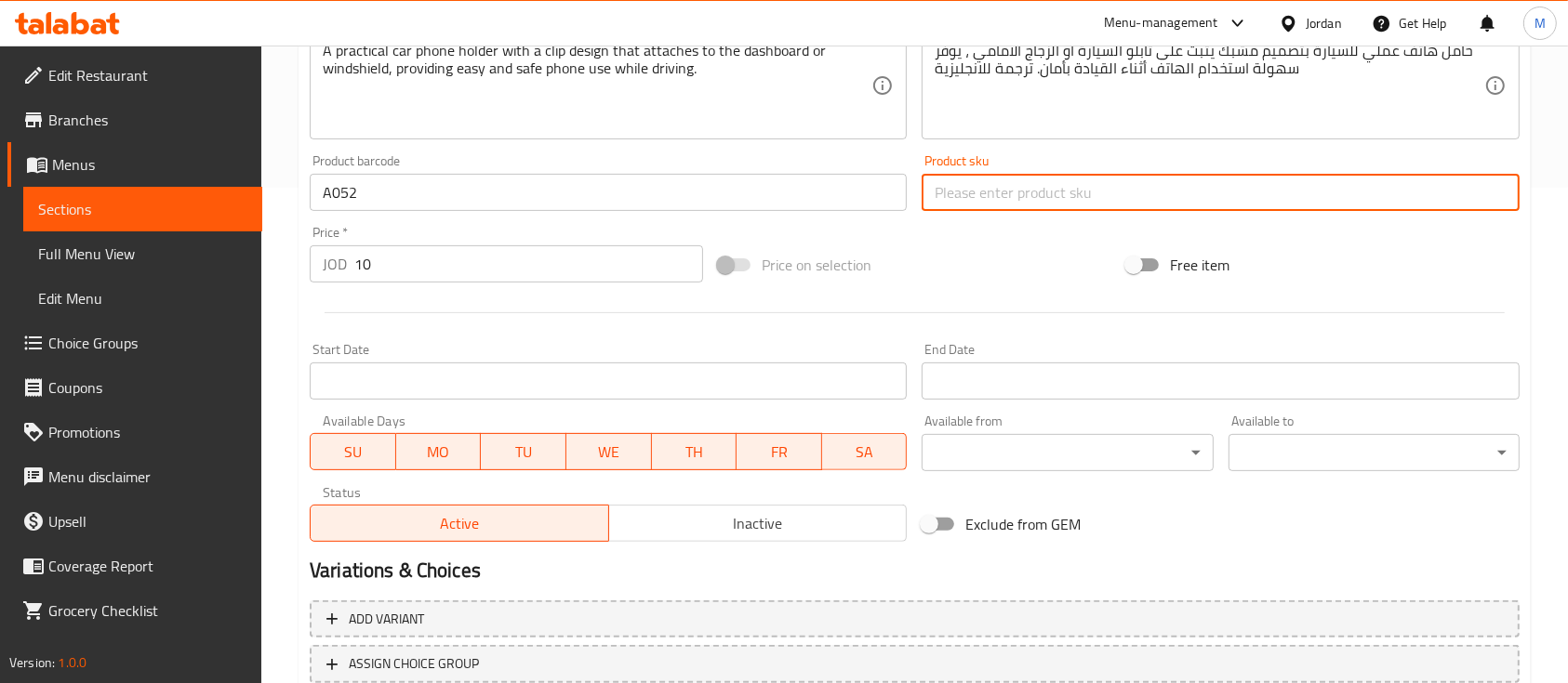
paste input "A052"
type input "A052"
click at [977, 234] on div "Add item image Image Size: 1200 x 800 px / Image formats: jpg, png / 5MB Max. I…" at bounding box center [914, 149] width 1225 height 801
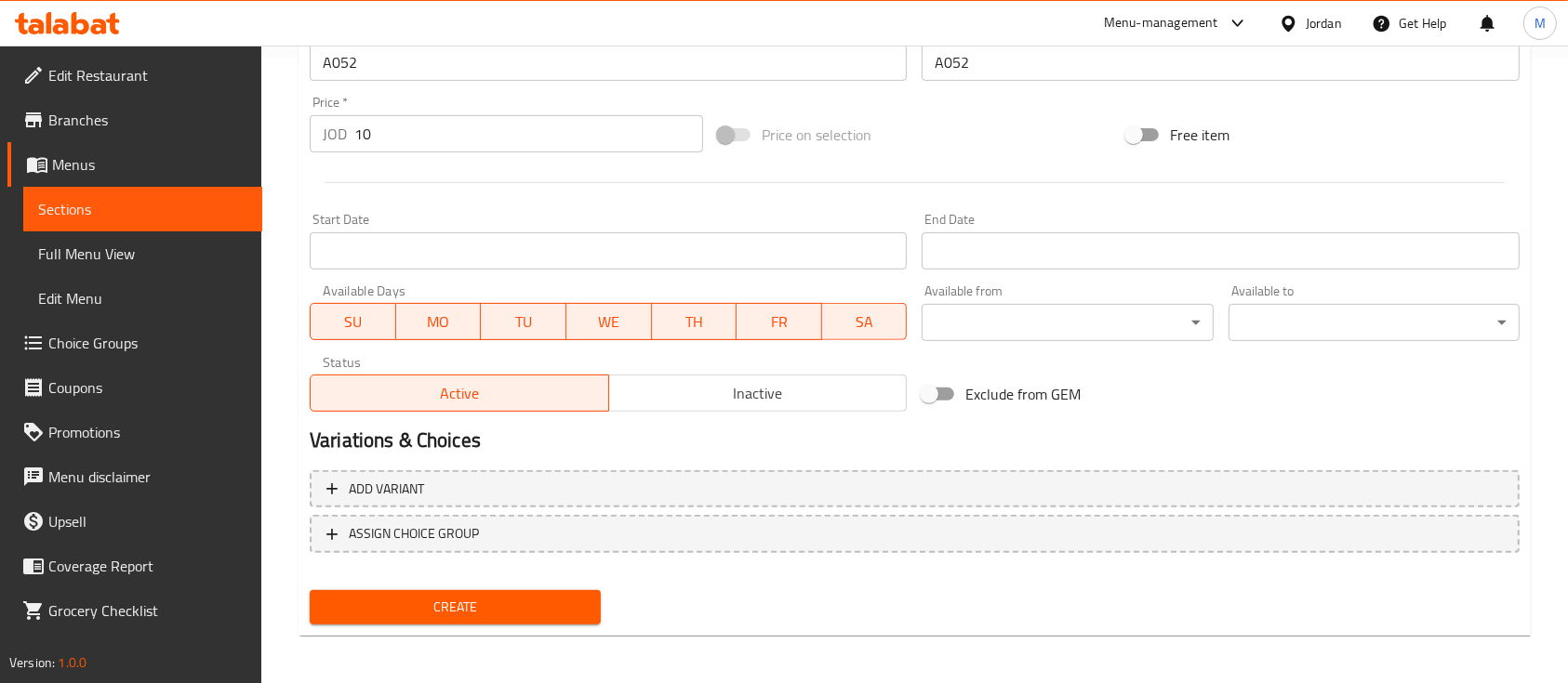
scroll to position [630, 0]
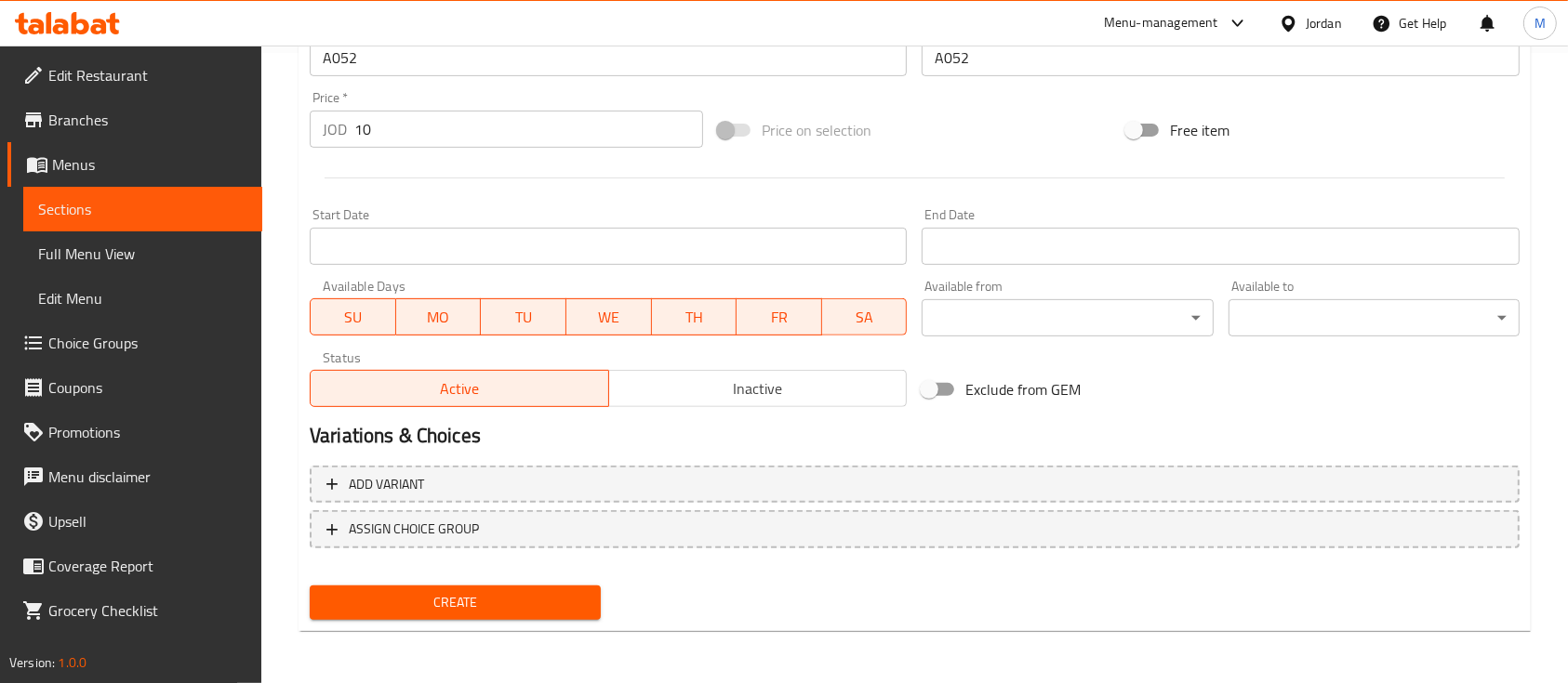
click at [523, 617] on button "Create" at bounding box center [455, 602] width 291 height 34
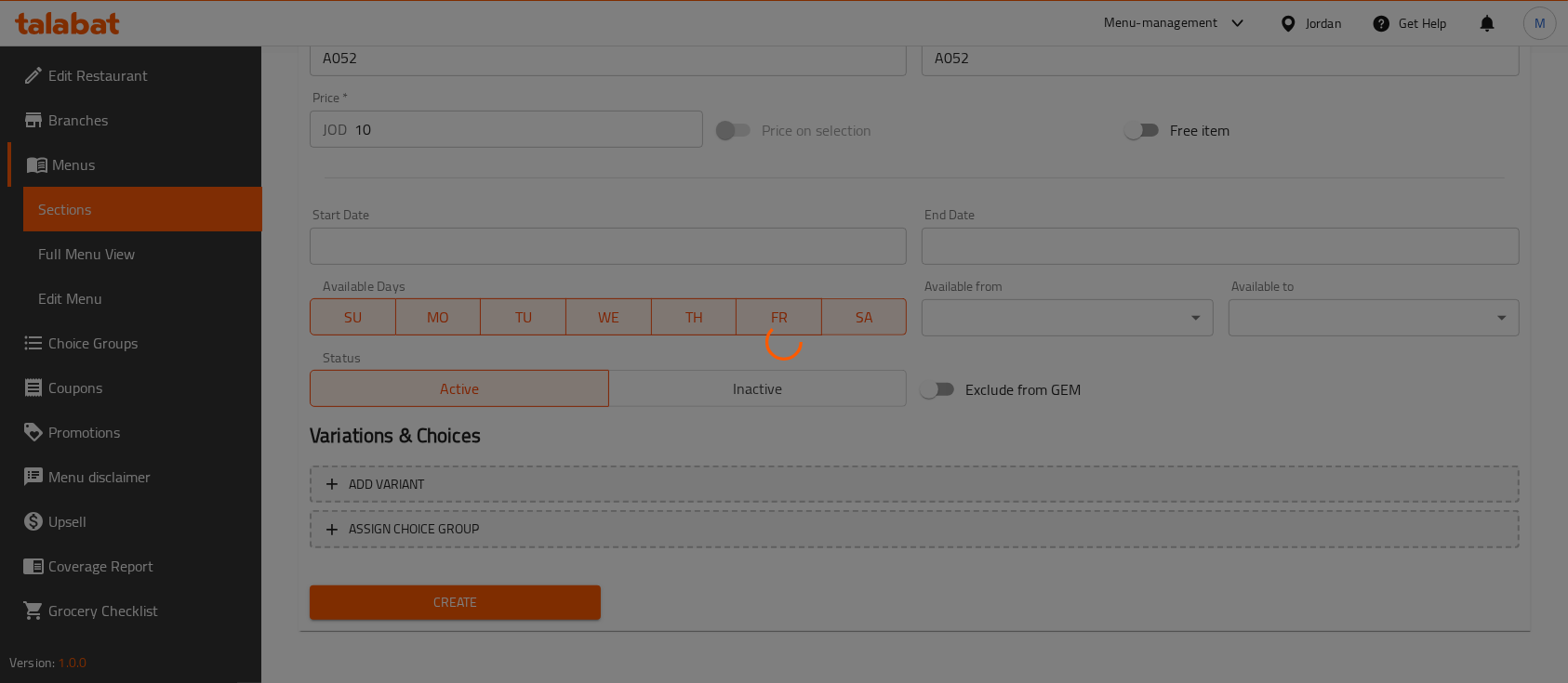
type input "0"
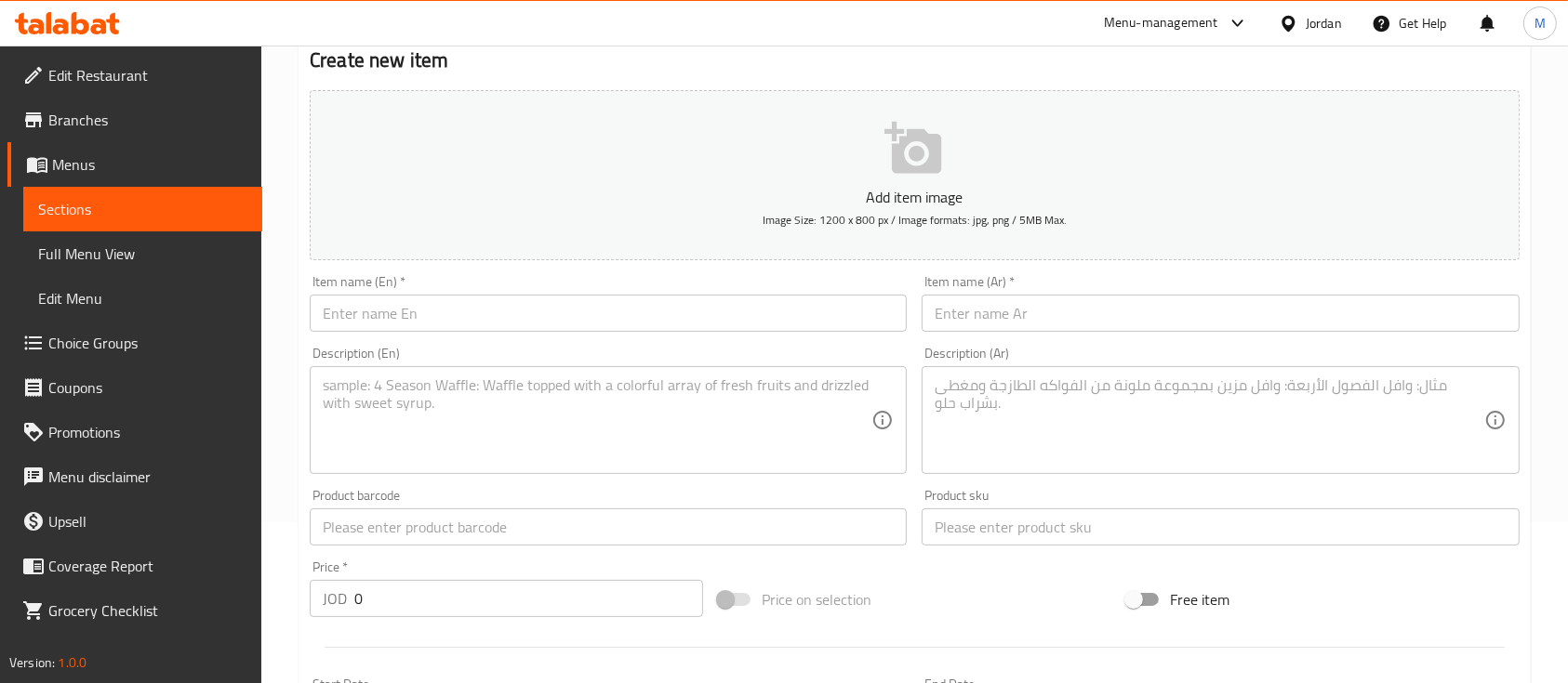
scroll to position [134, 0]
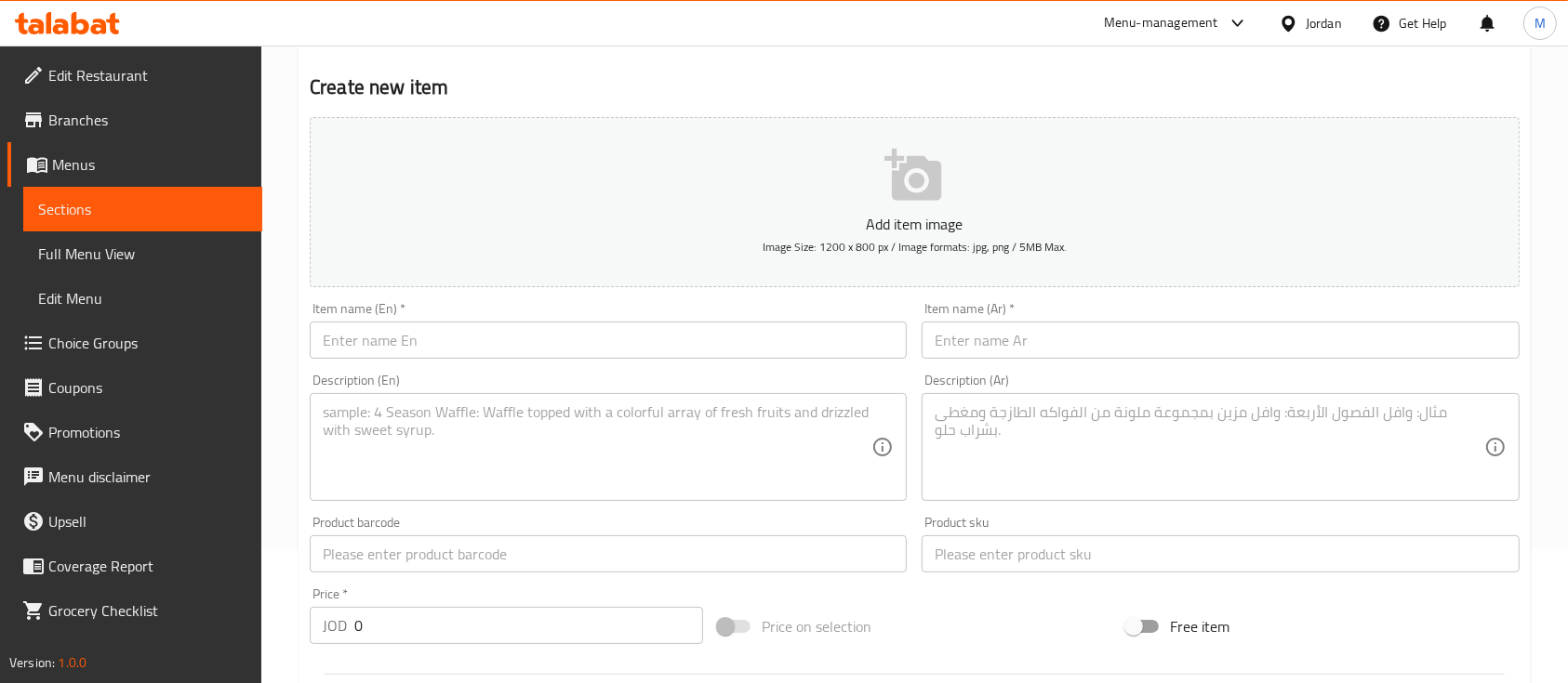
click at [1104, 327] on input "text" at bounding box center [1220, 340] width 597 height 37
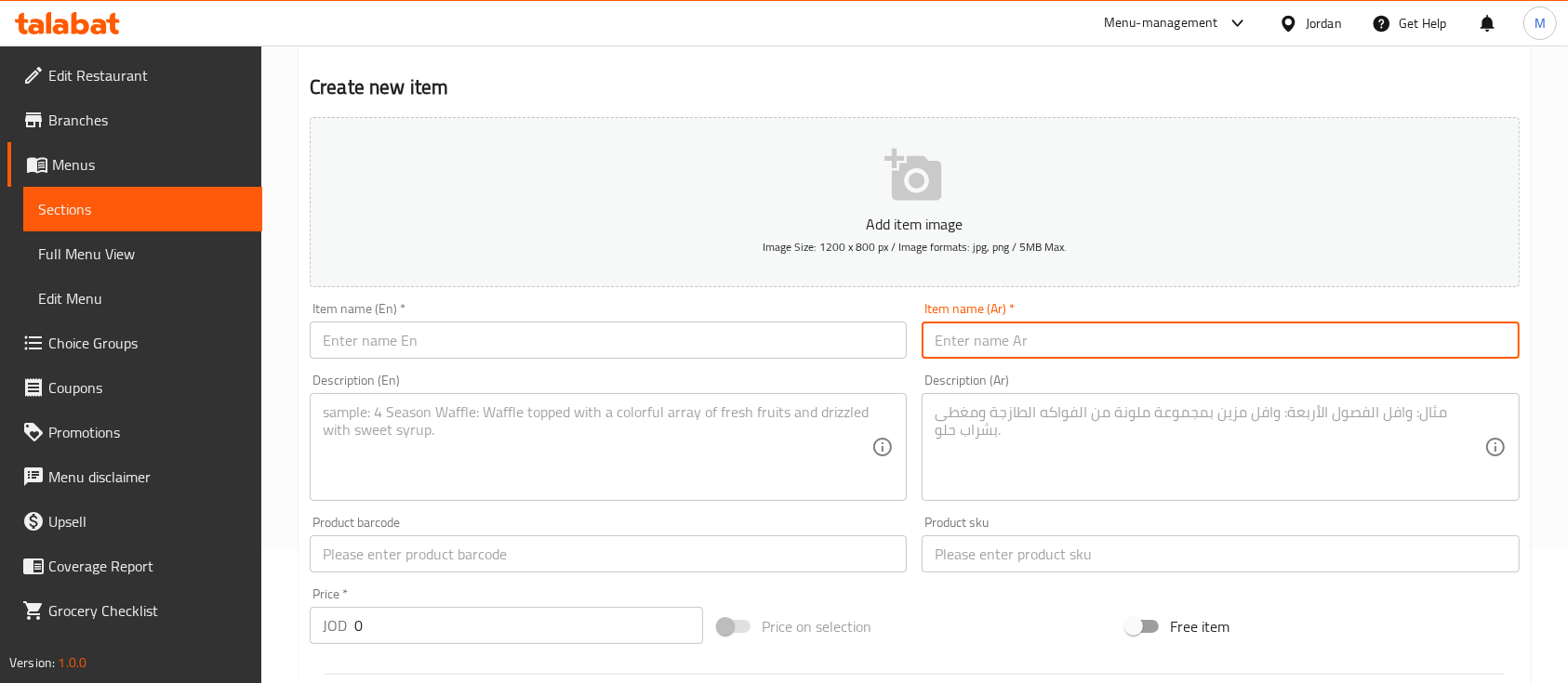
paste input "هولدر سيارة للهاتف"
type input "هولدر سيارة للهاتف"
click at [757, 351] on input "text" at bounding box center [608, 340] width 597 height 37
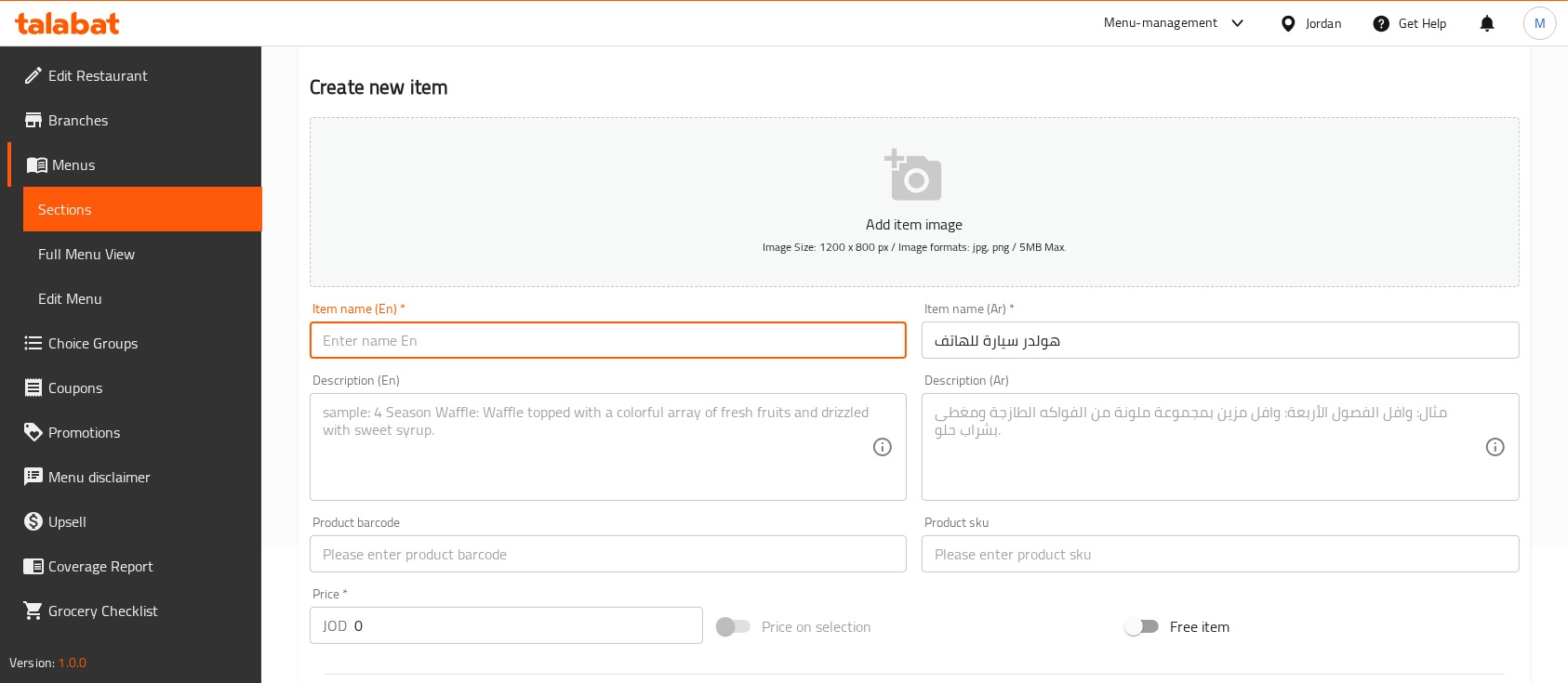
paste input "car phone holder"
type input "car phone holder"
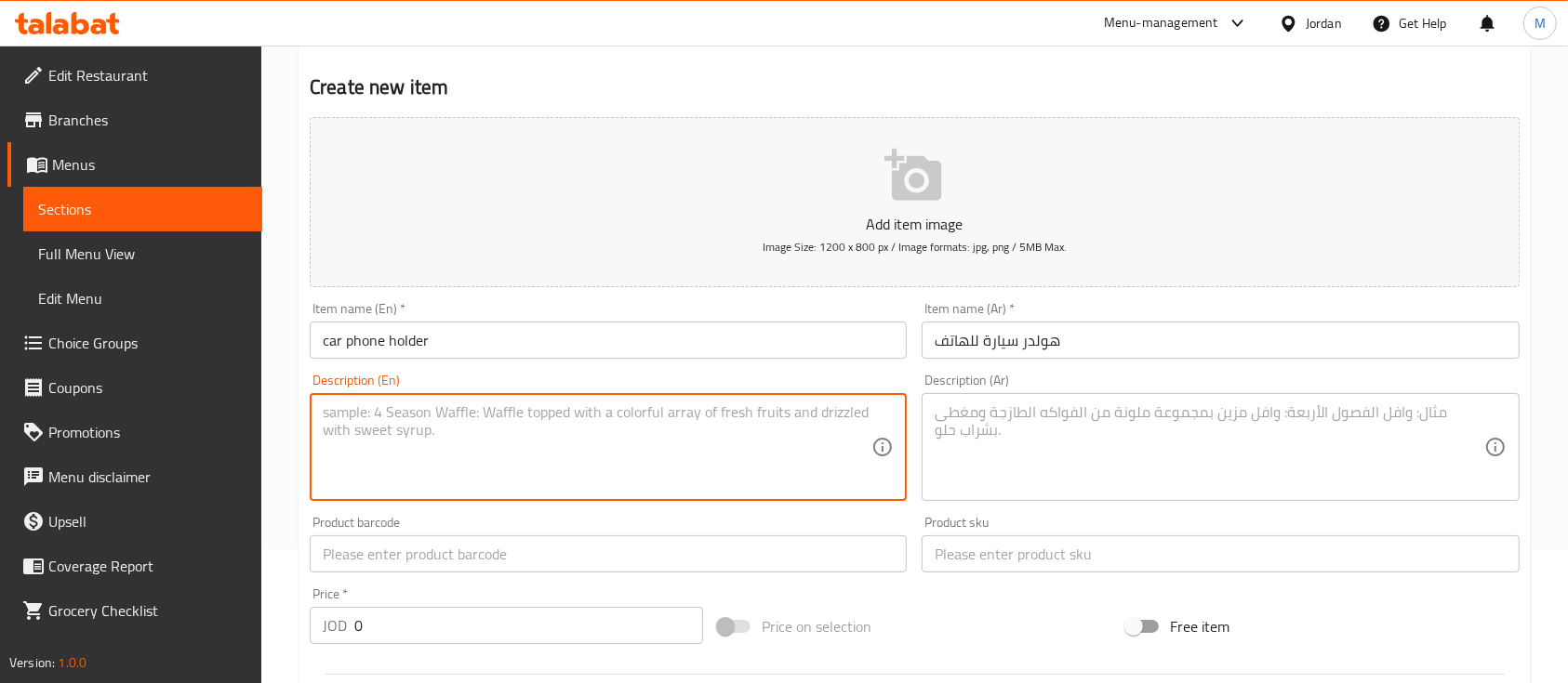
click at [700, 476] on textarea at bounding box center [597, 447] width 549 height 88
paste textarea "Practical car phone holder with a clip design for the air vent, ensuring secure…"
type textarea "Practical car phone holder with a clip design for the air vent, ensuring secure…"
click at [1098, 405] on textarea at bounding box center [1208, 447] width 549 height 88
paste textarea "حامل هاتف عملي للسيارة بتصميم مشبك يثبت على فتحة التكييف، يوفر سهولة استخدام ال…"
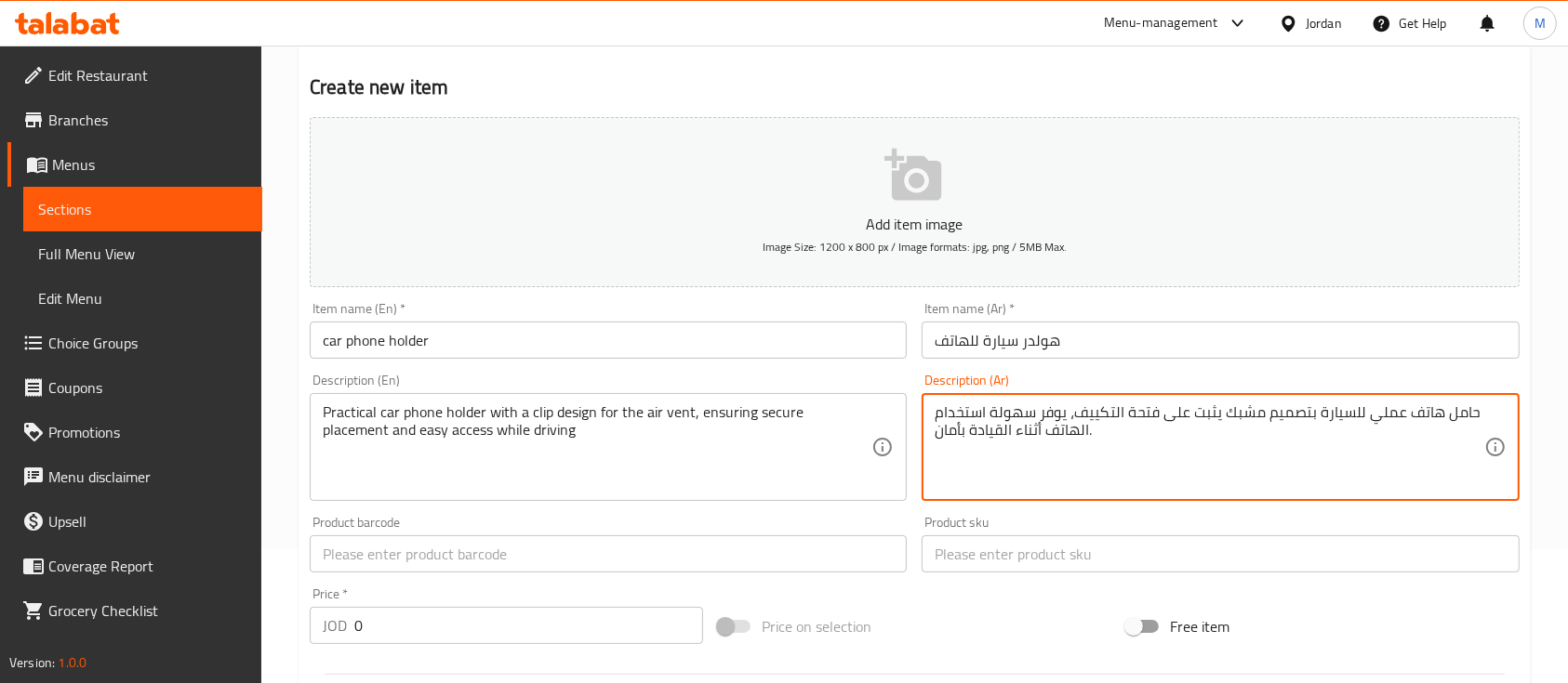
type textarea "حامل هاتف عملي للسيارة بتصميم مشبك يثبت على فتحة التكييف، يوفر سهولة استخدام ال…"
click at [478, 557] on input "text" at bounding box center [608, 553] width 597 height 37
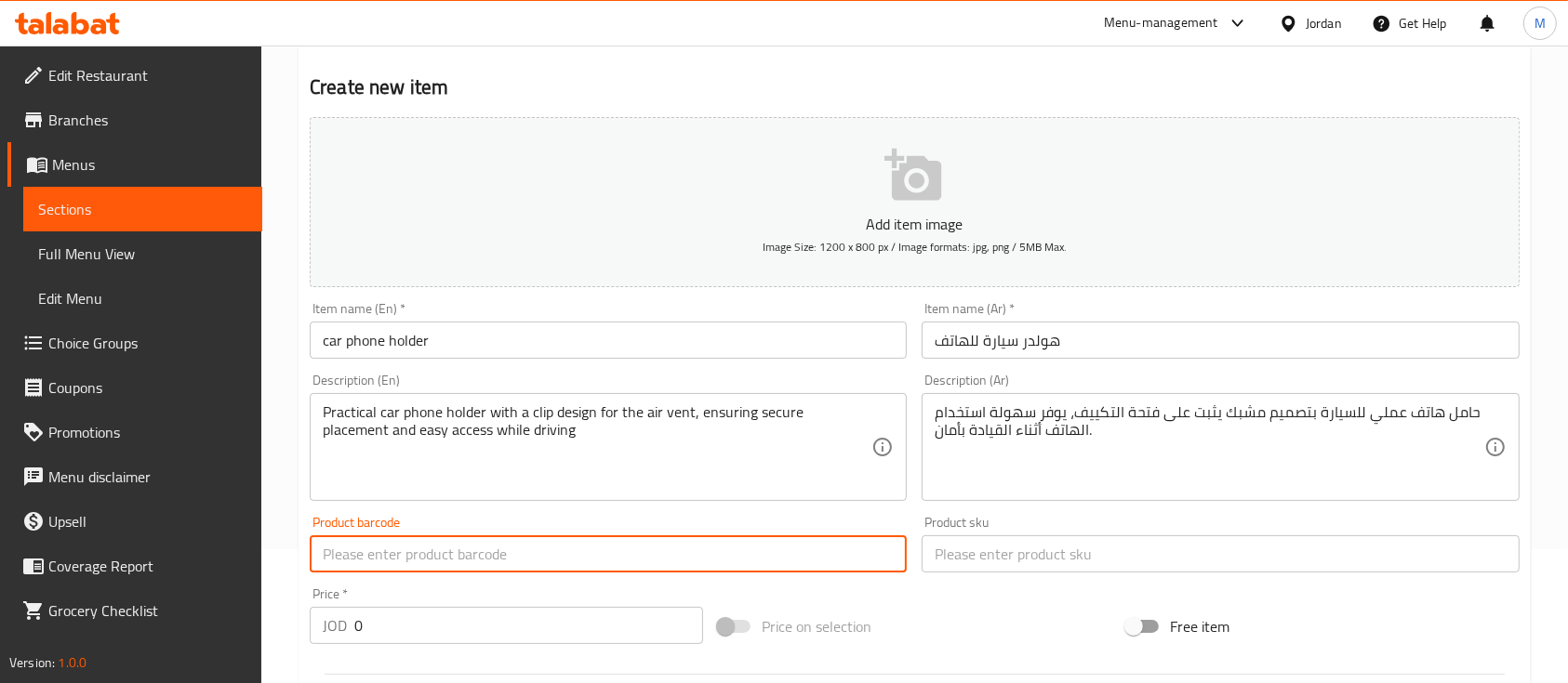
paste input "Xy092"
type input "Xy092"
click at [1018, 549] on input "text" at bounding box center [1220, 553] width 597 height 37
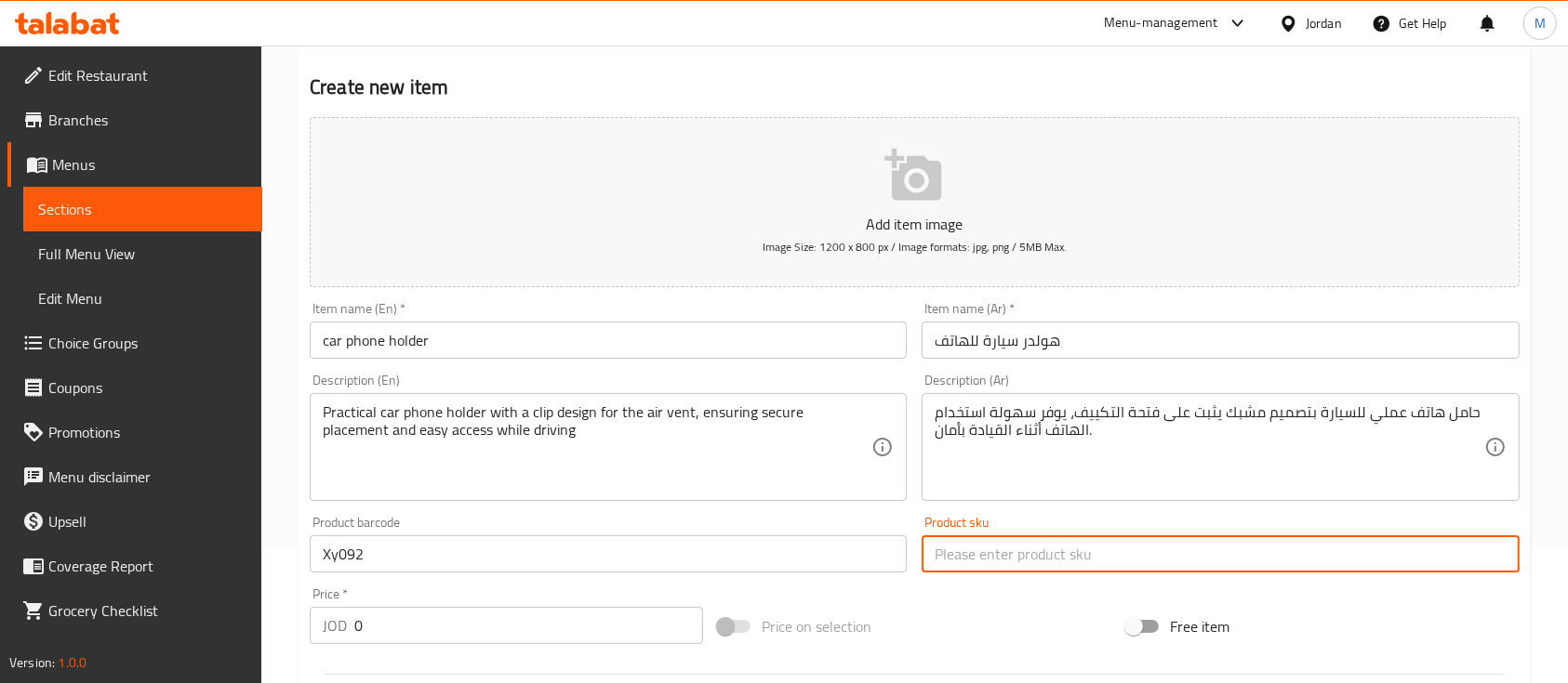
paste input "Xy092"
type input "Xy092"
click at [965, 600] on div "Add item image Image Size: 1200 x 800 px / Image formats: jpg, png / 5MB Max. I…" at bounding box center [914, 511] width 1225 height 801
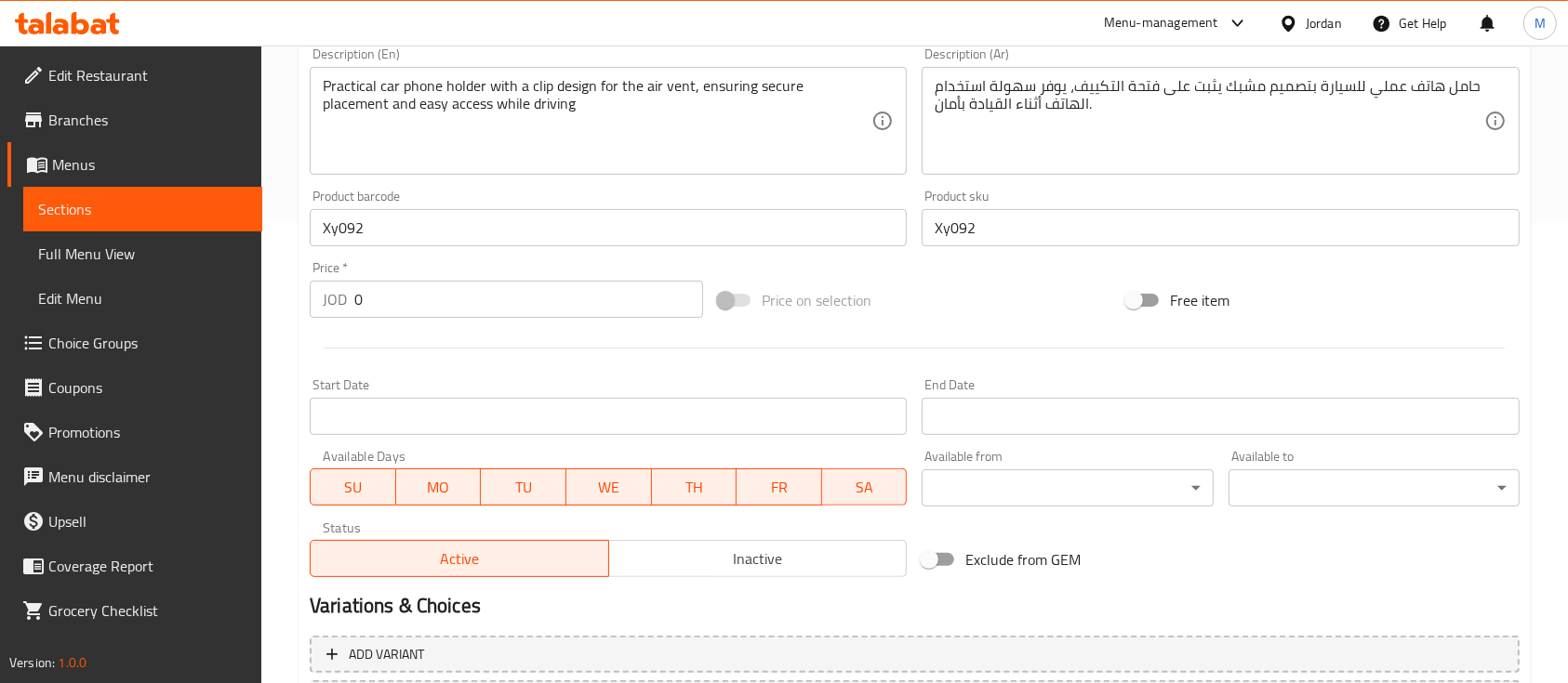
scroll to position [506, 0]
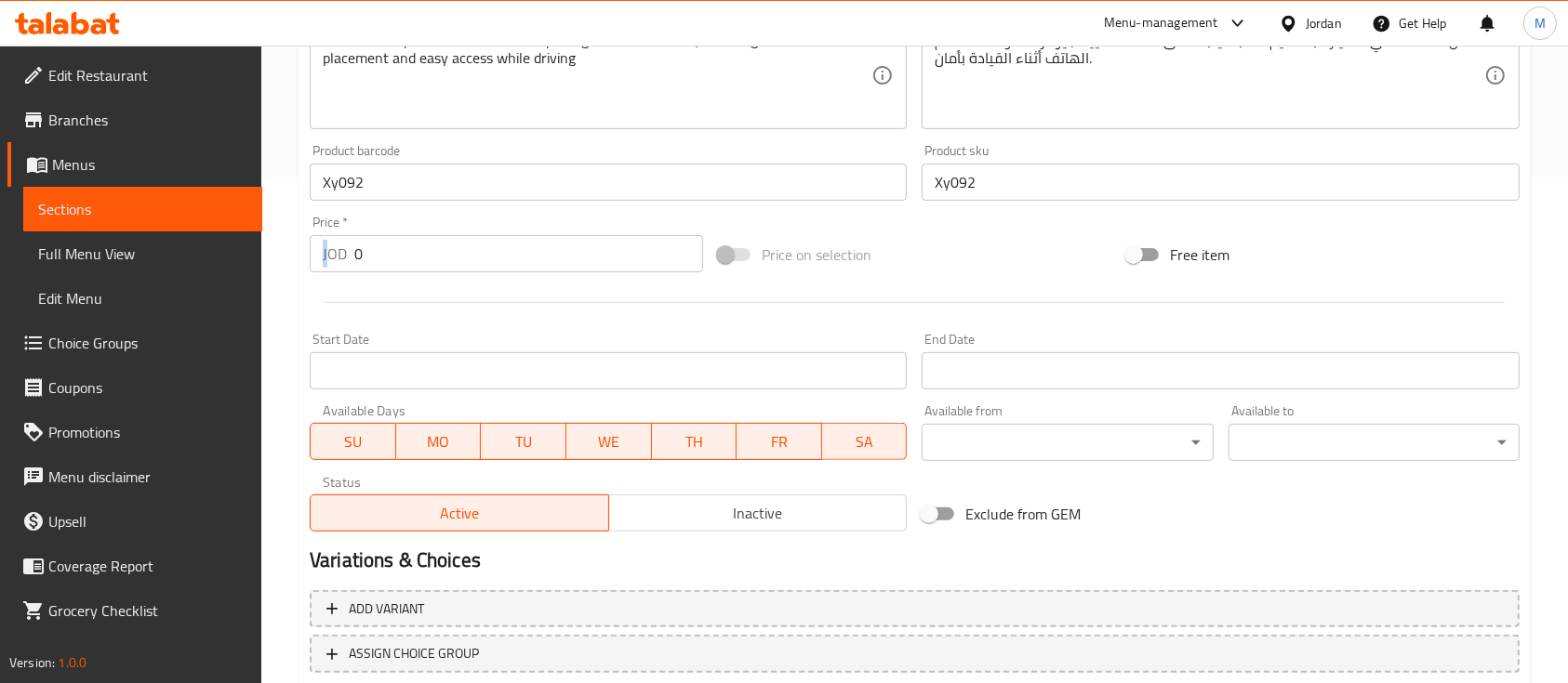
click at [331, 239] on div "Price   * JOD 0 Price *" at bounding box center [506, 244] width 393 height 57
drag, startPoint x: 359, startPoint y: 266, endPoint x: 315, endPoint y: 268, distance: 44.0
click at [315, 265] on div "JOD 0 Price *" at bounding box center [506, 253] width 393 height 37
type input "5"
click at [496, 280] on div at bounding box center [914, 302] width 1225 height 45
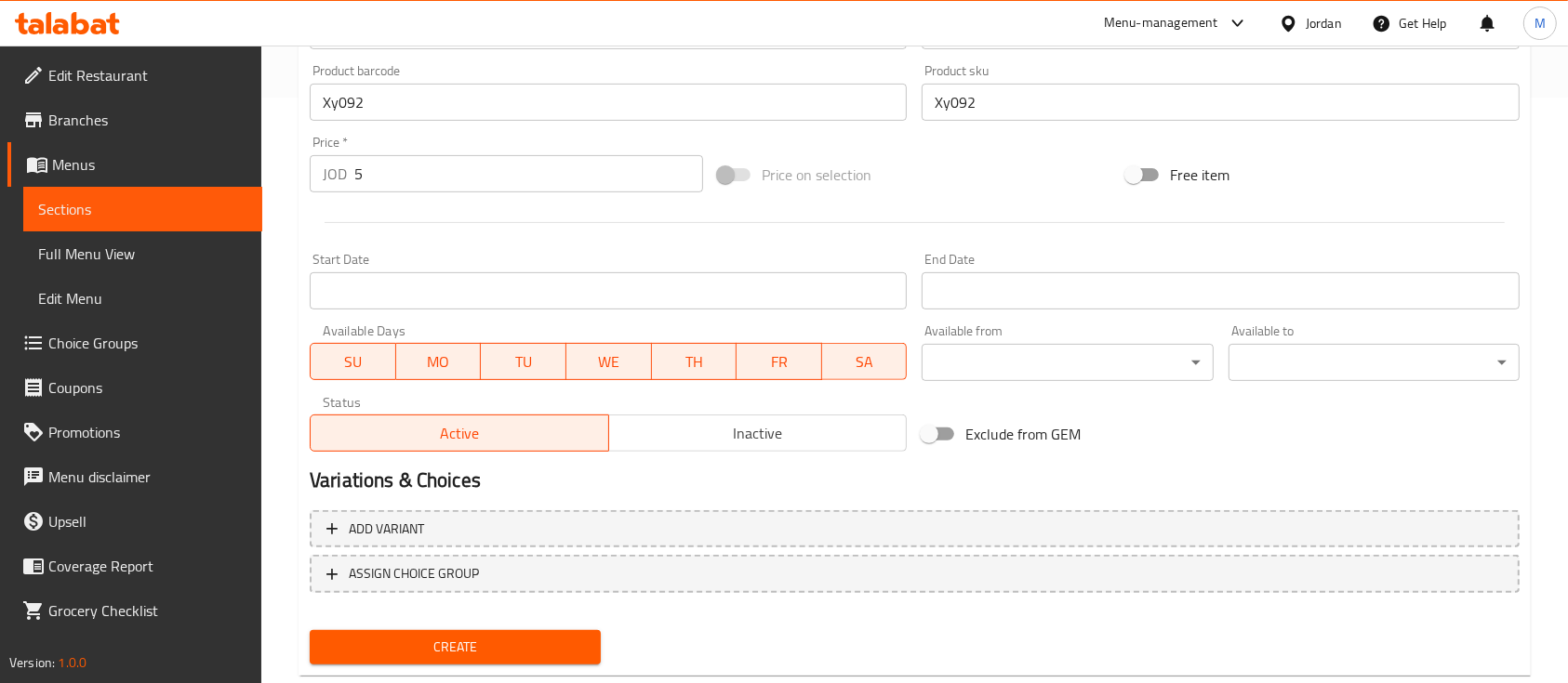
scroll to position [630, 0]
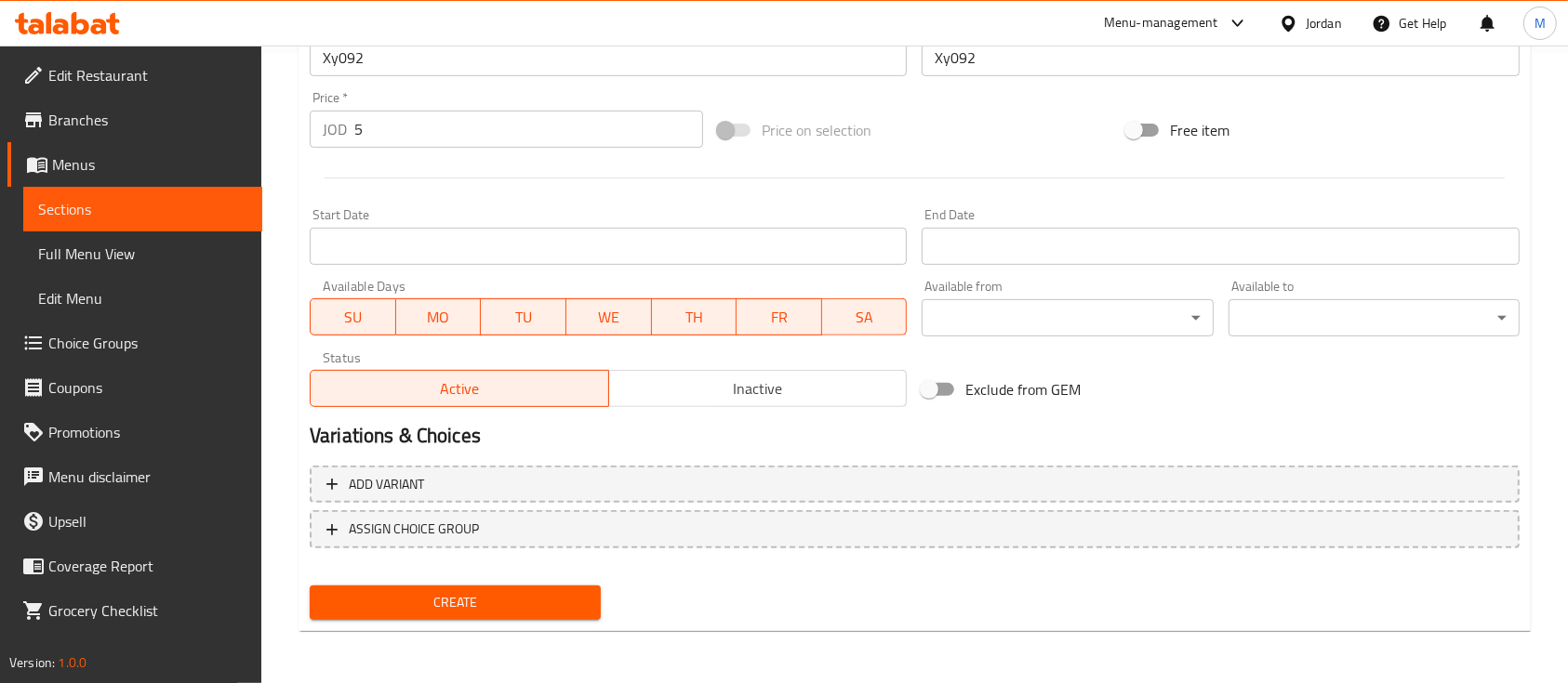
click at [475, 593] on span "Create" at bounding box center [456, 602] width 261 height 24
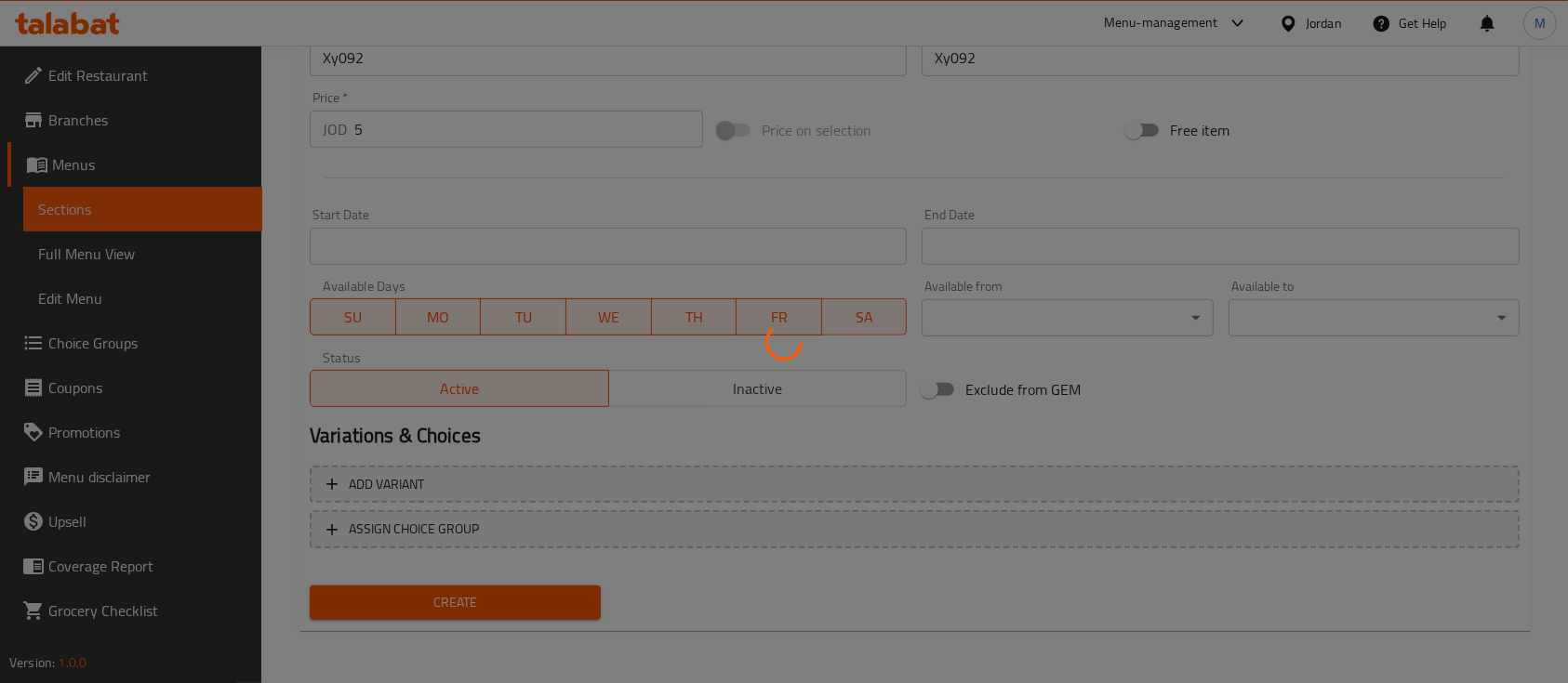
type input "0"
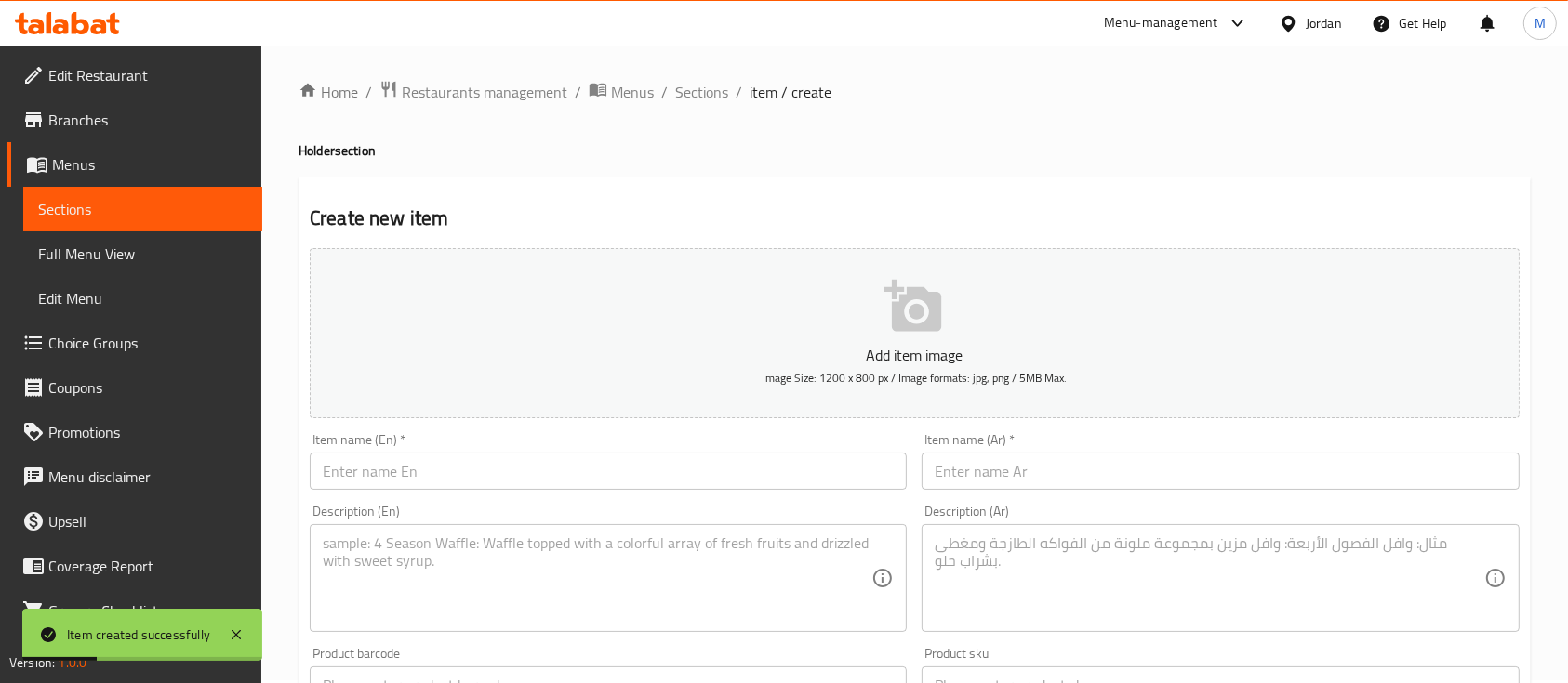
scroll to position [0, 0]
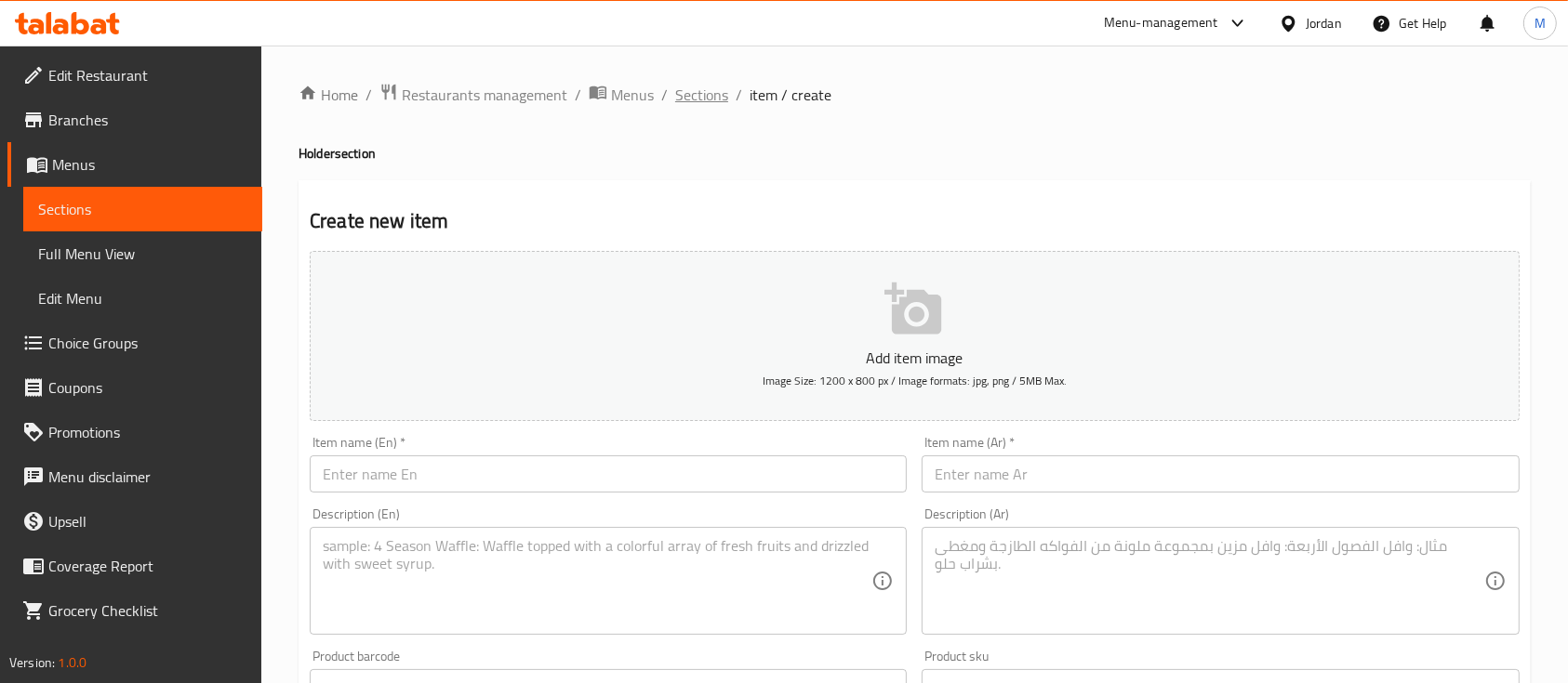
click at [710, 106] on span "Sections" at bounding box center [702, 95] width 53 height 23
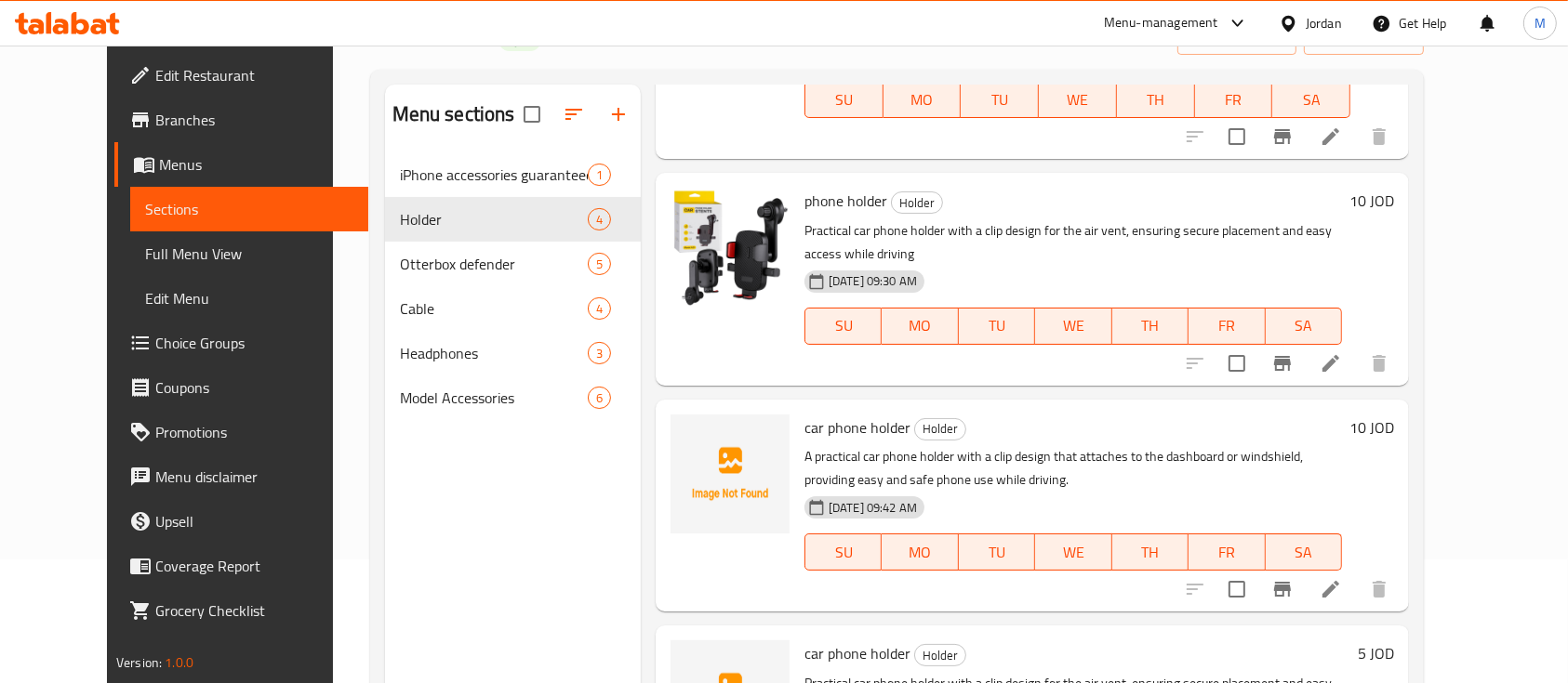
scroll to position [247, 0]
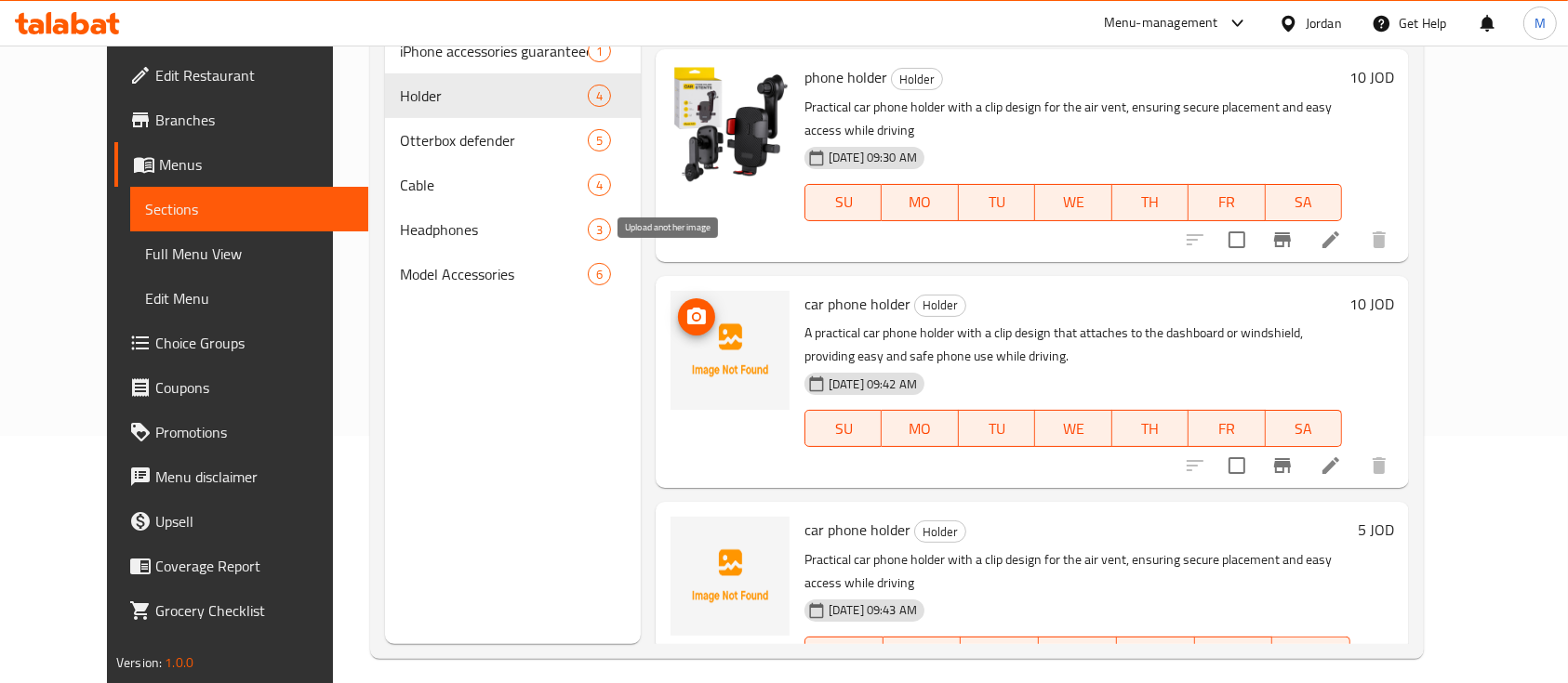
click at [680, 306] on span "upload picture" at bounding box center [696, 317] width 37 height 23
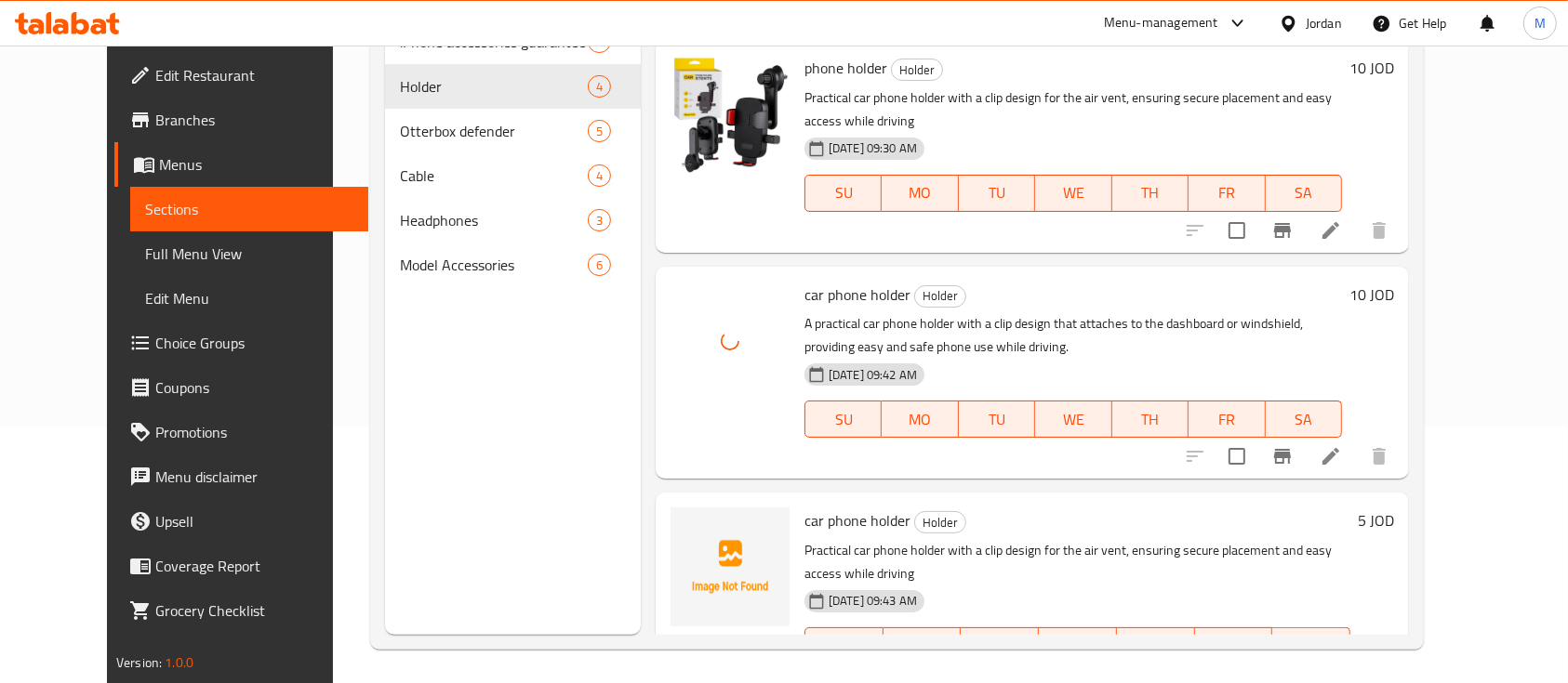
scroll to position [261, 0]
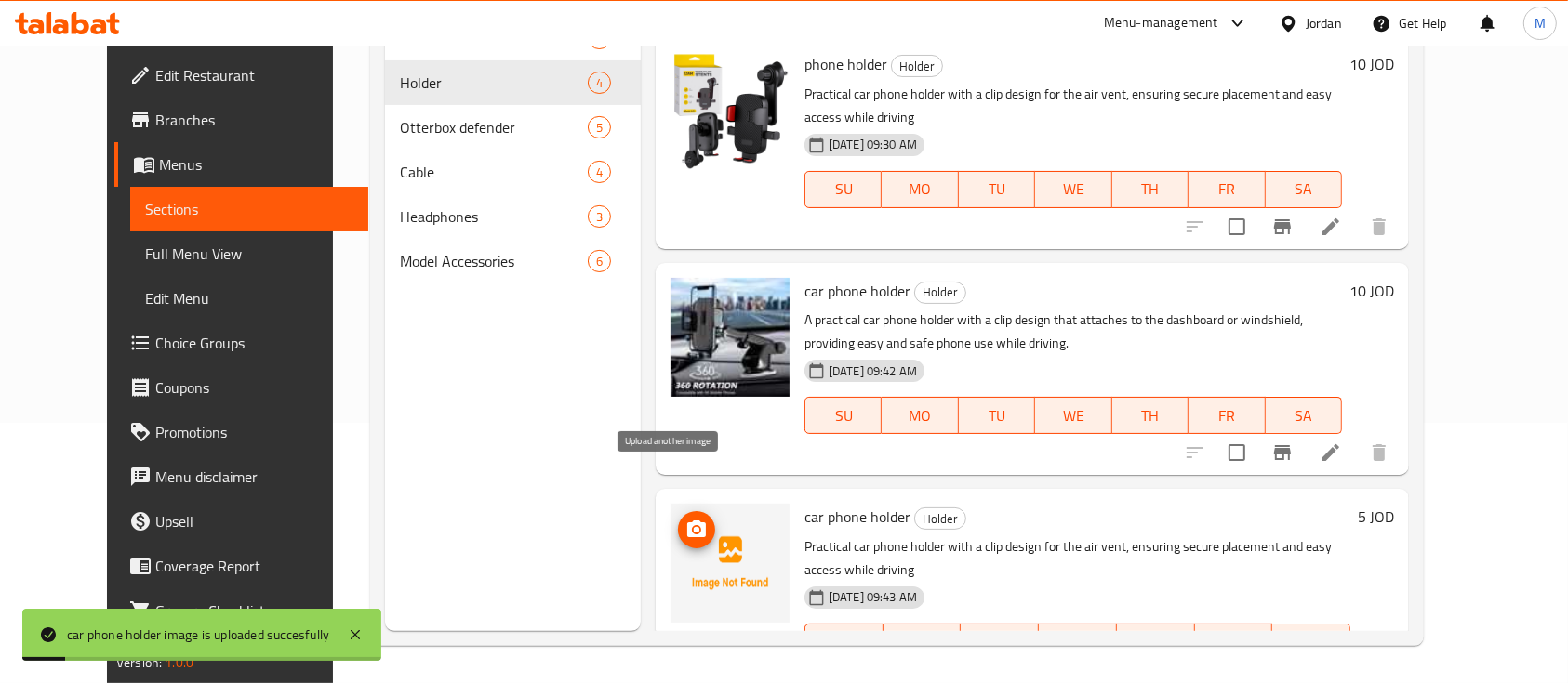
click at [678, 512] on button "upload picture" at bounding box center [696, 530] width 37 height 37
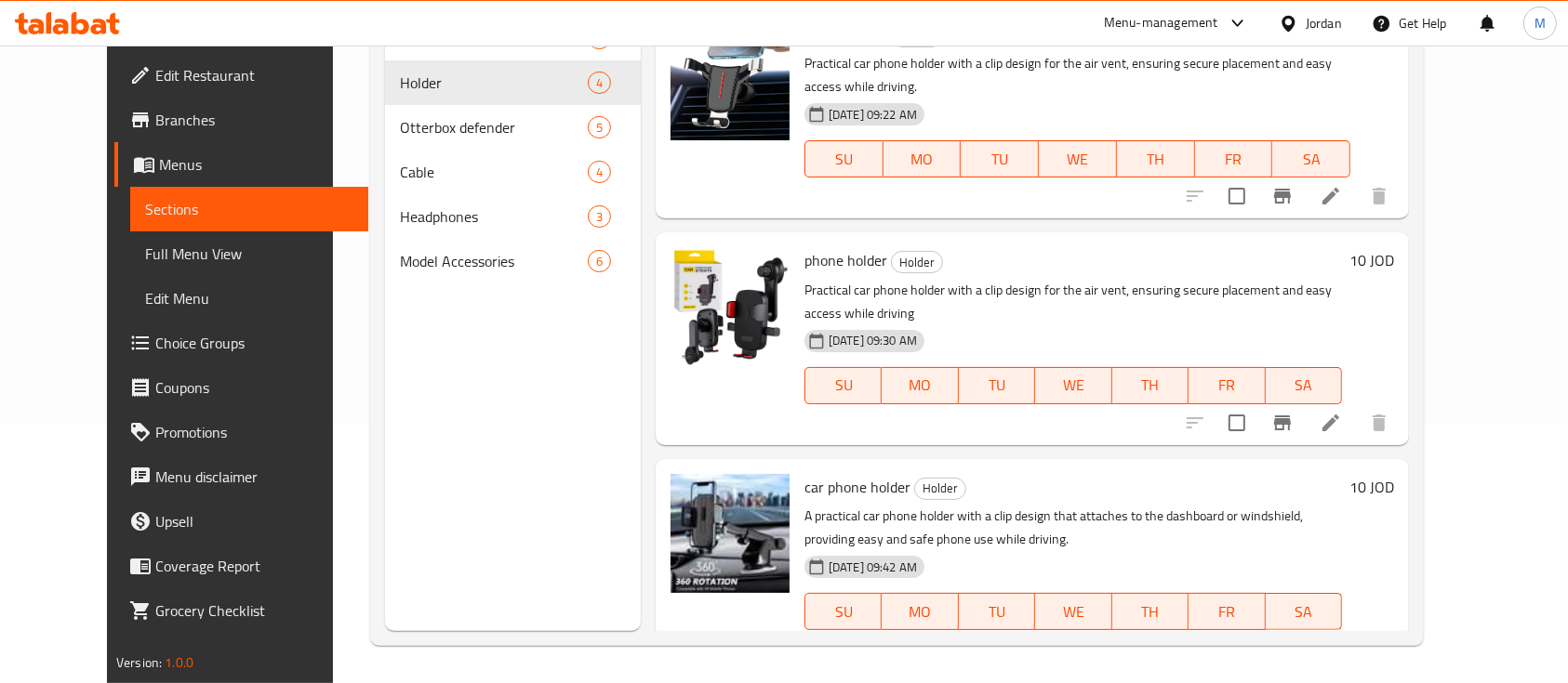
scroll to position [0, 0]
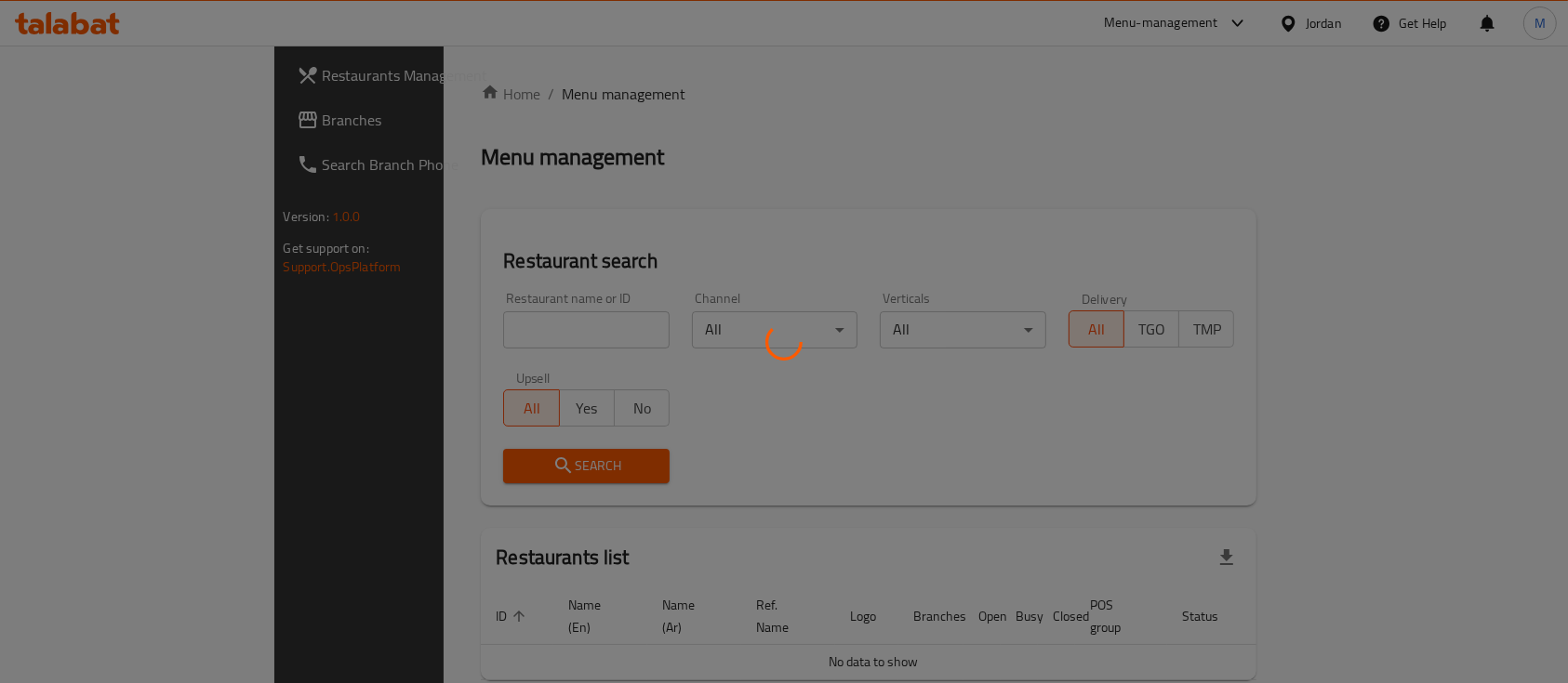
click at [421, 327] on div at bounding box center [784, 341] width 1568 height 683
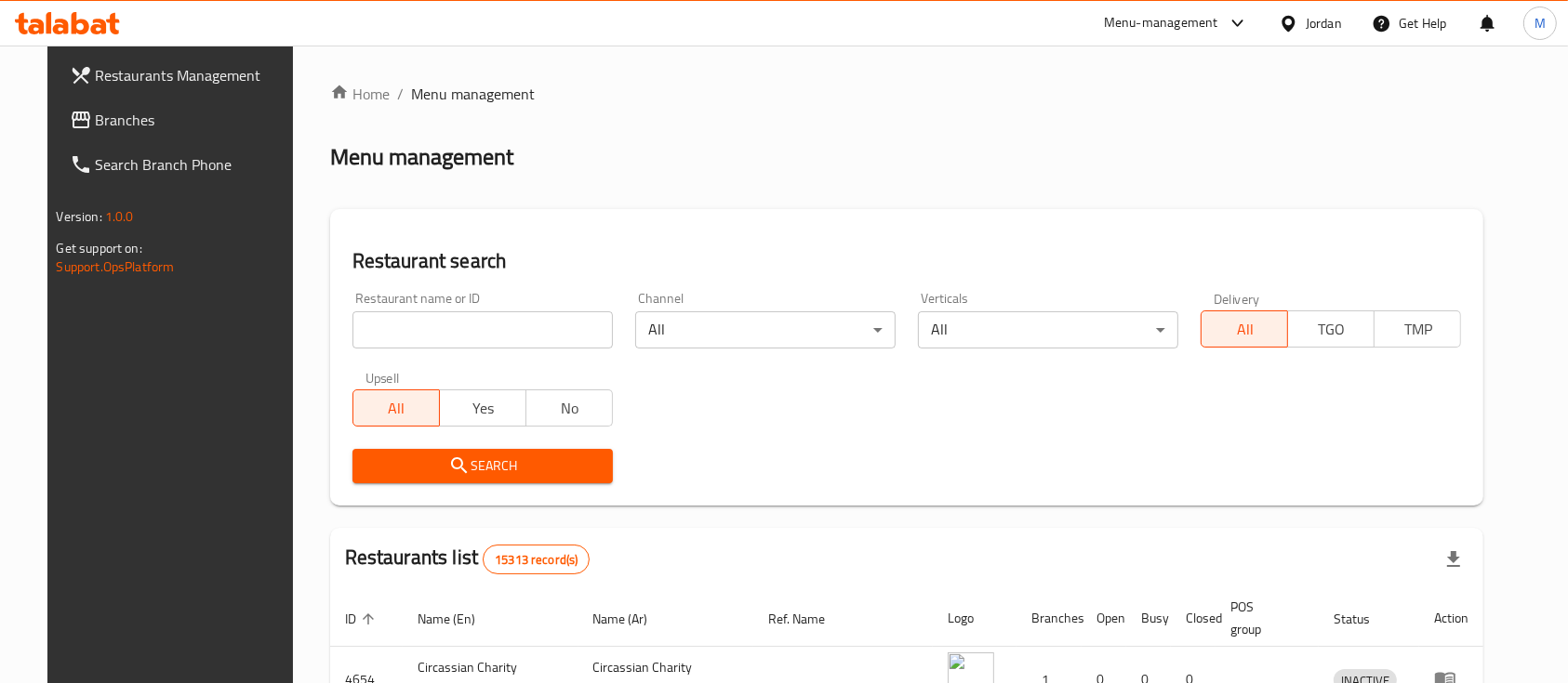
click at [540, 319] on input "search" at bounding box center [482, 330] width 261 height 37
type input "شادي"
click button "Search" at bounding box center [482, 466] width 261 height 34
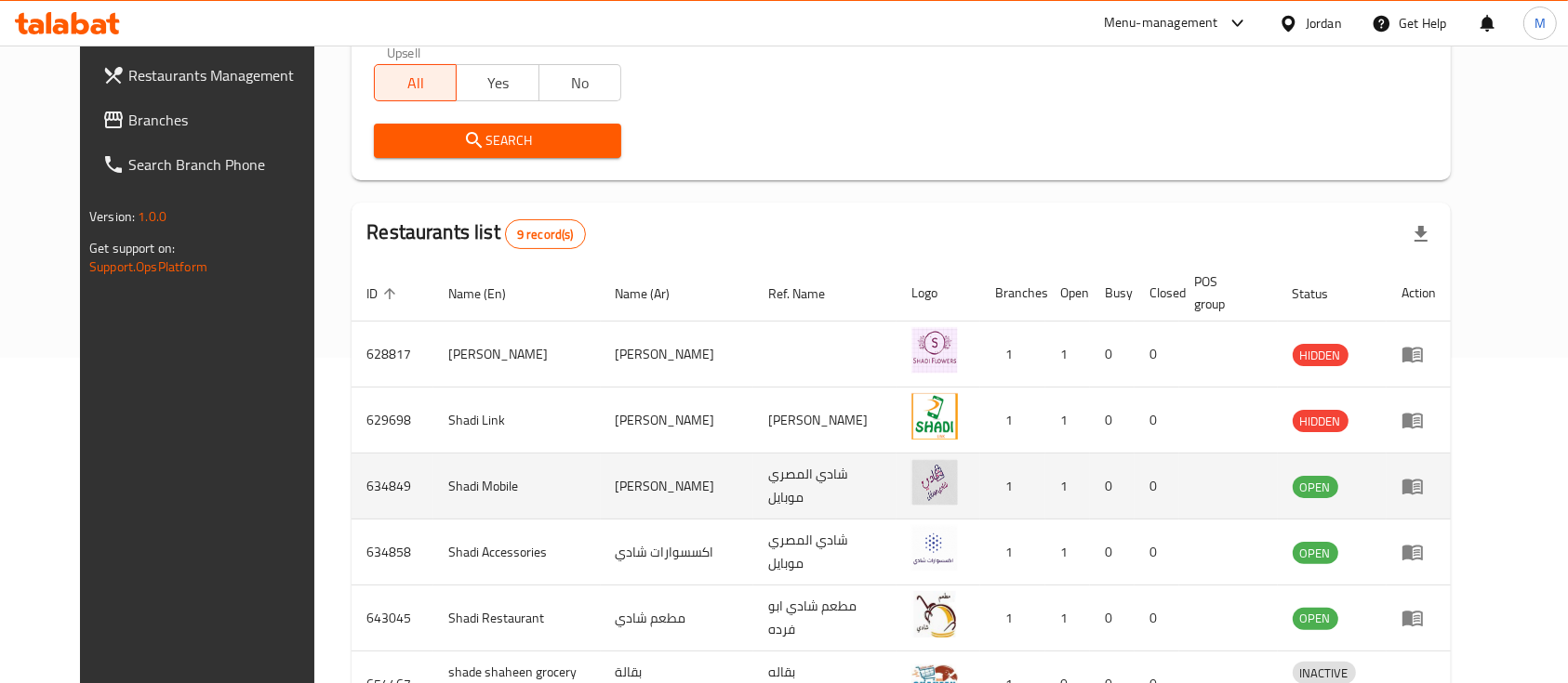
scroll to position [372, 0]
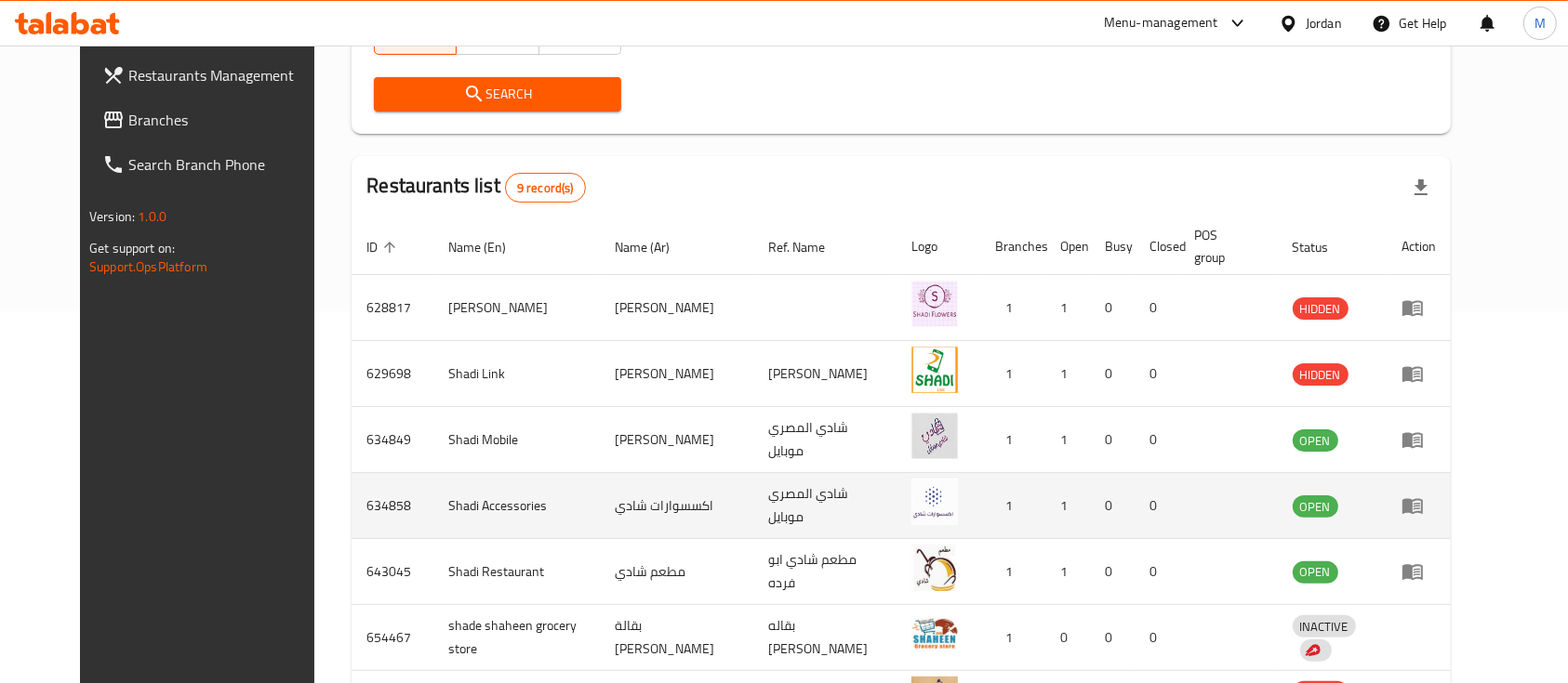
click at [1420, 503] on icon "enhanced table" at bounding box center [1416, 507] width 7 height 8
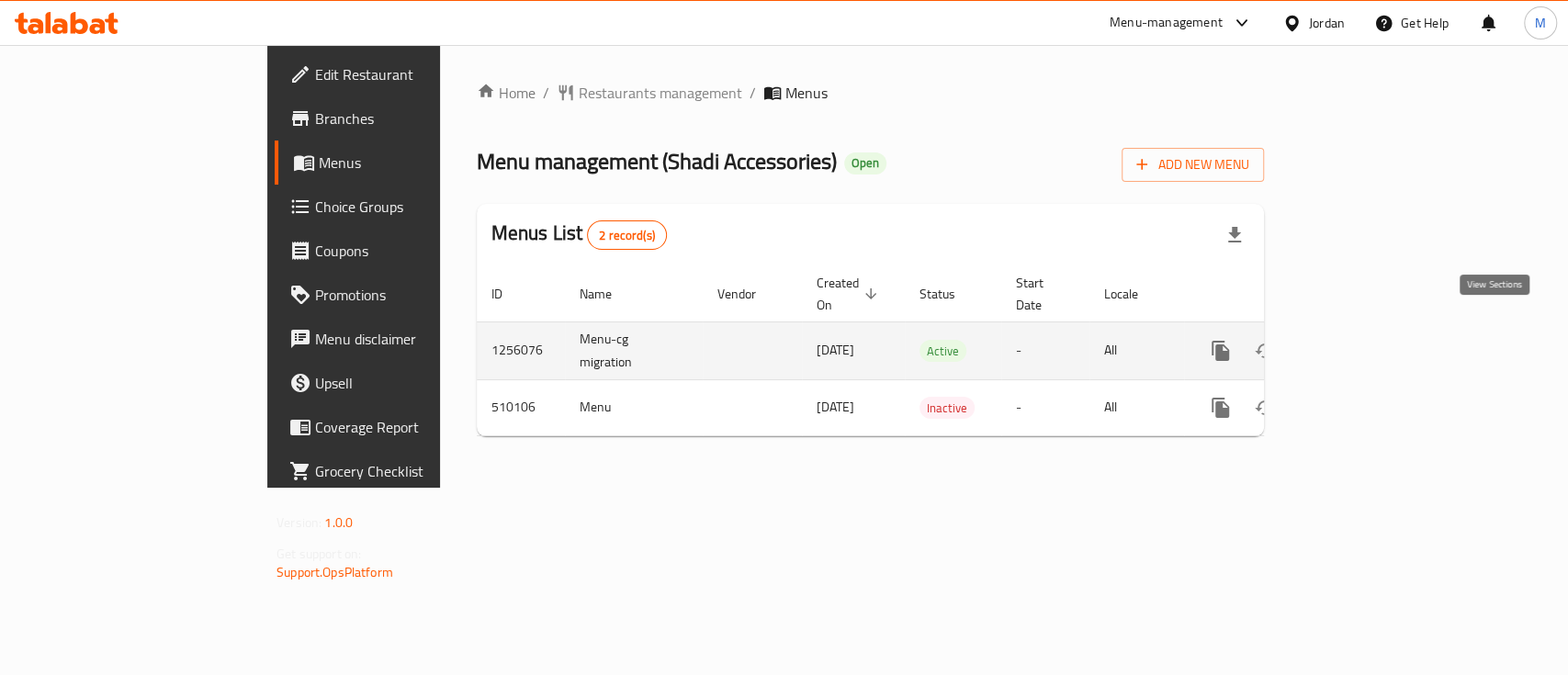
click at [1375, 329] on link "enhanced table" at bounding box center [1353, 350] width 44 height 44
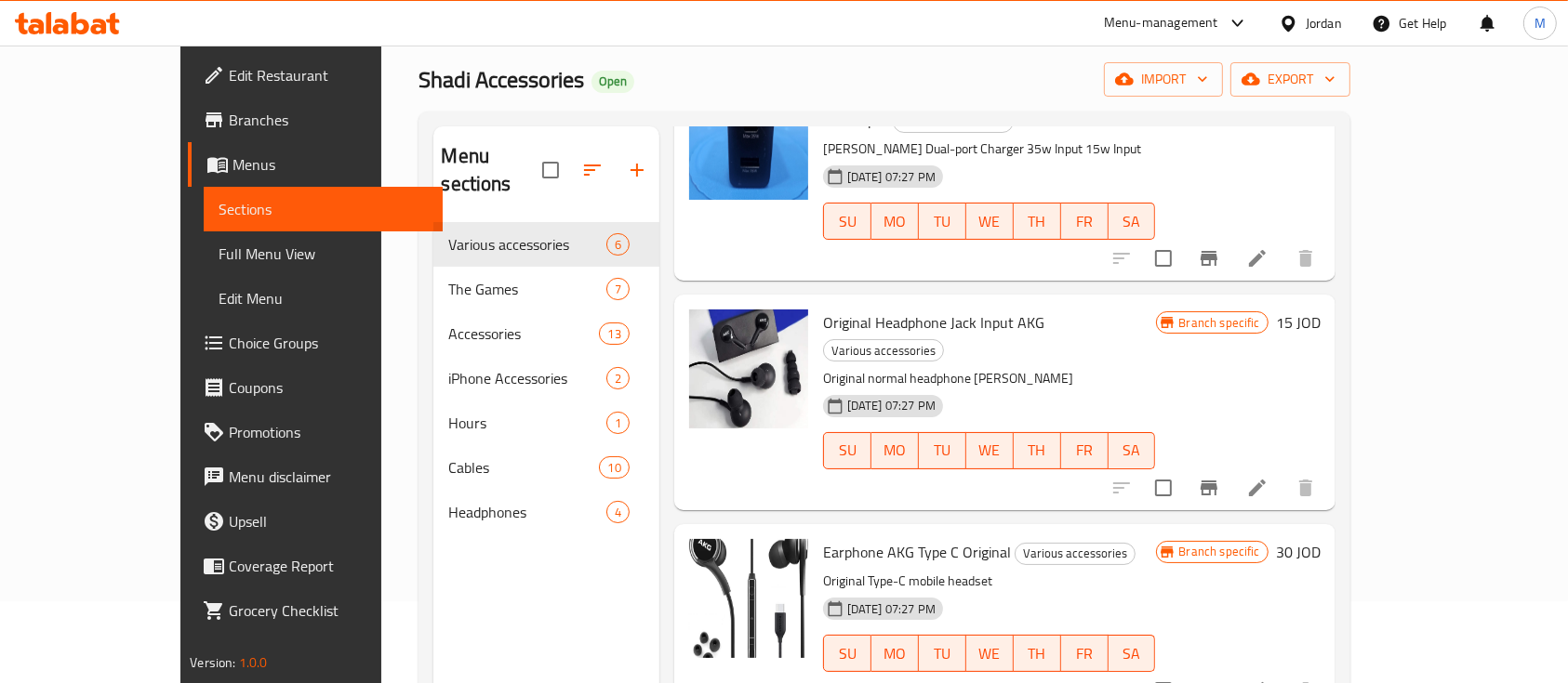
scroll to position [124, 0]
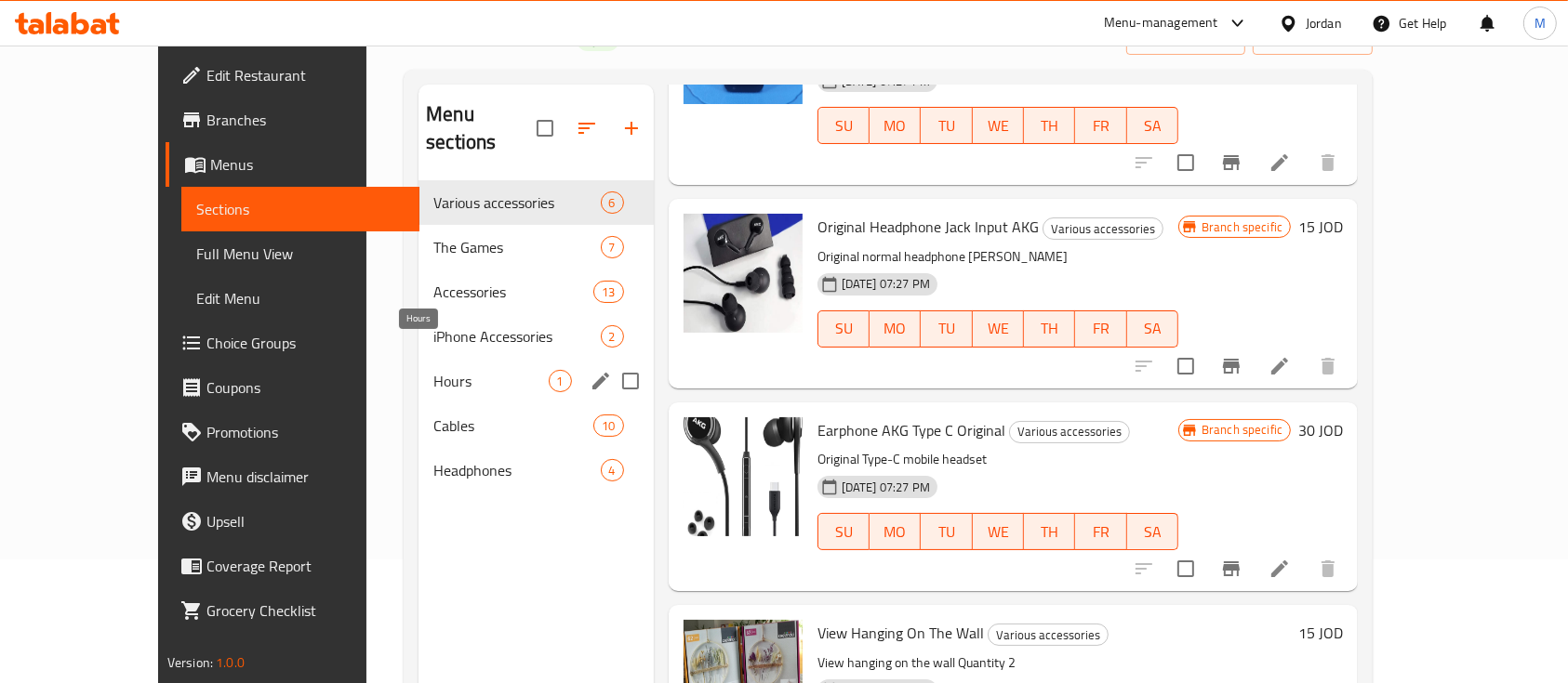
click at [444, 370] on span "Hours" at bounding box center [490, 382] width 115 height 23
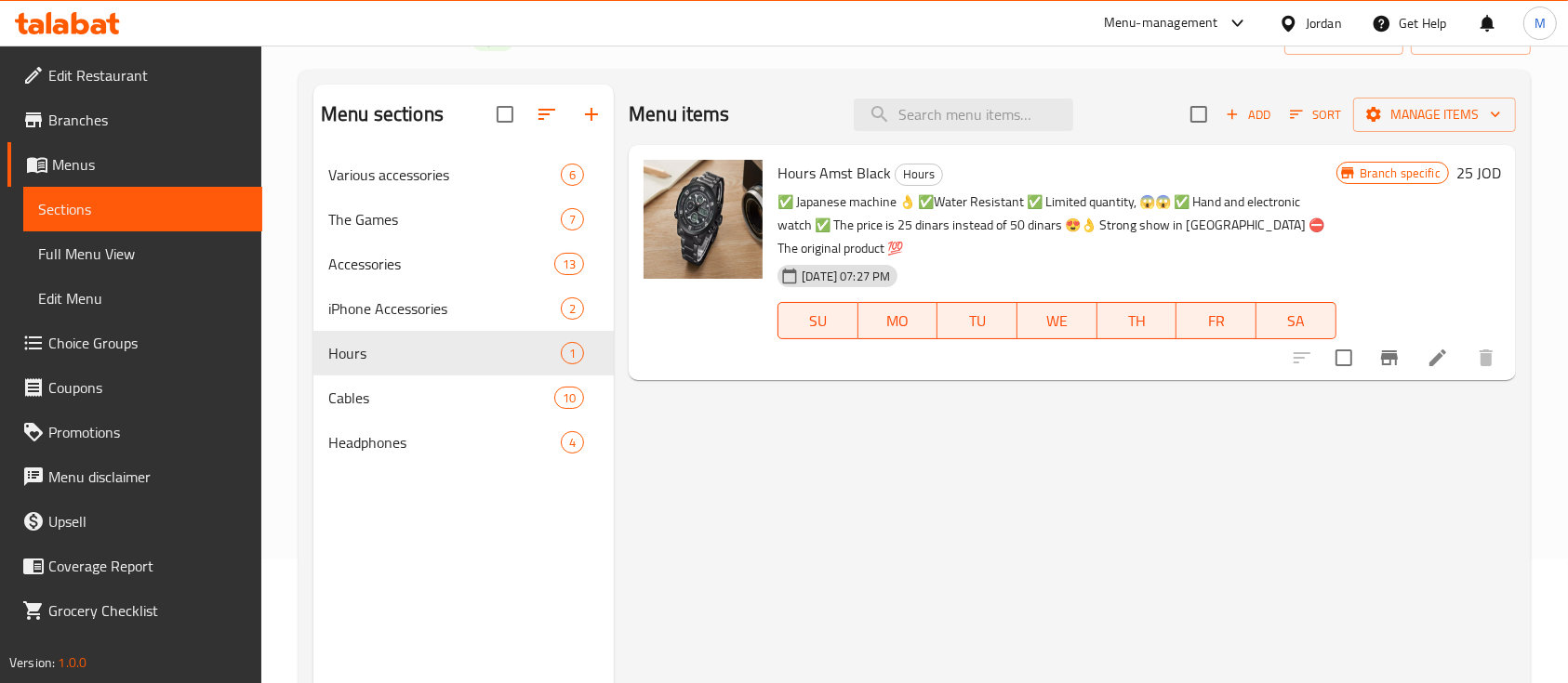
click at [1439, 369] on li at bounding box center [1437, 357] width 52 height 33
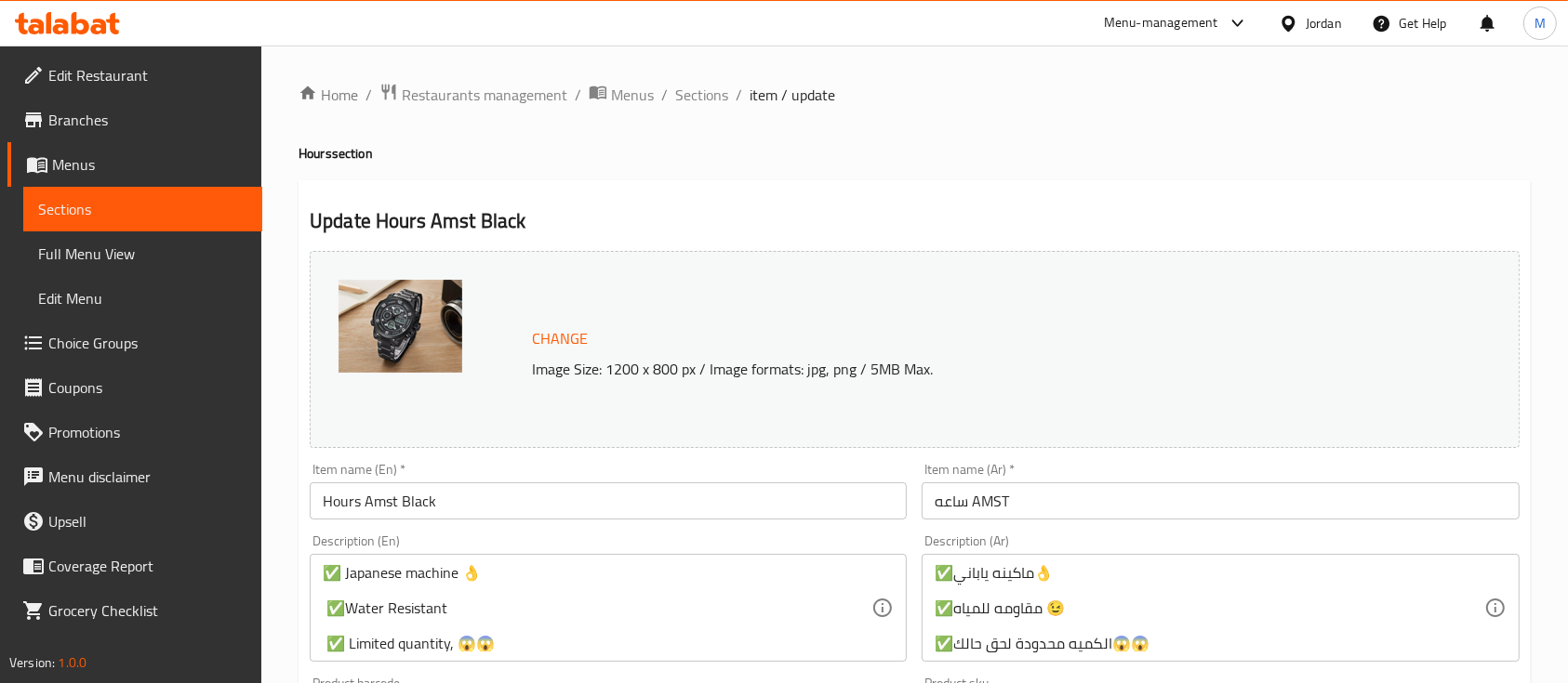
click at [334, 504] on input "Hours Amst Black" at bounding box center [608, 500] width 597 height 37
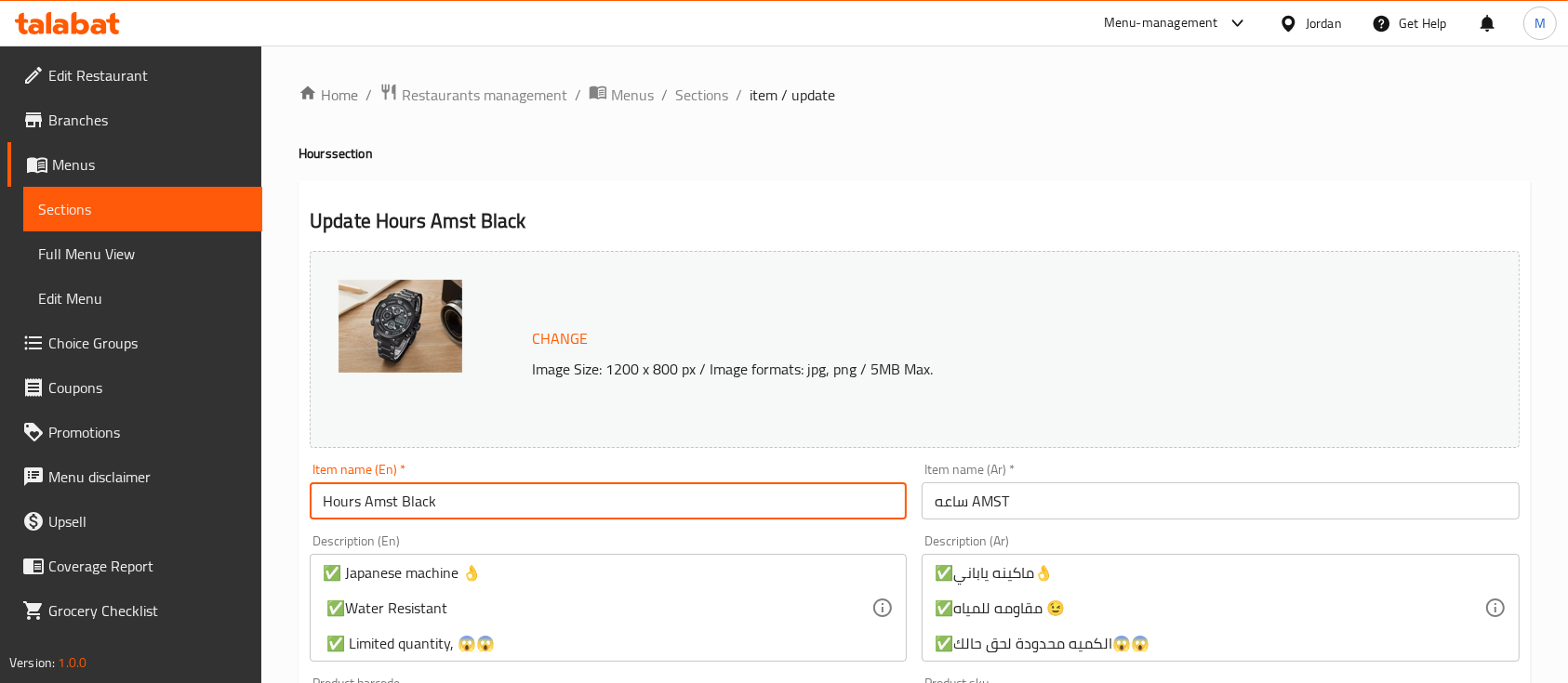
click at [334, 504] on input "Hours Amst Black" at bounding box center [608, 500] width 597 height 37
click at [365, 495] on input "smartwatch Amst Black" at bounding box center [608, 500] width 597 height 37
type input "smartwatch Amst Black"
click at [656, 467] on div "Item name (En)   * smartwatch Amst Black Item name (En) *" at bounding box center [608, 492] width 597 height 57
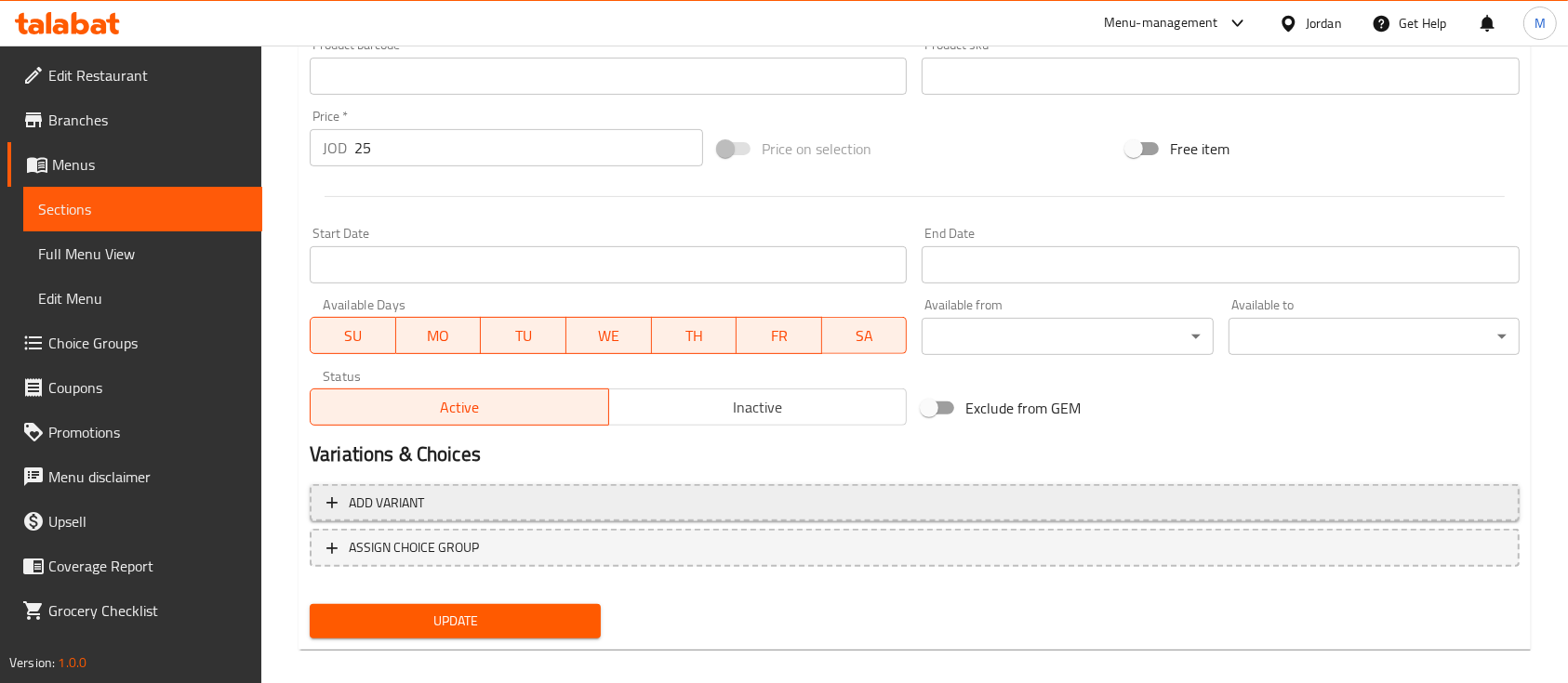
scroll to position [656, 0]
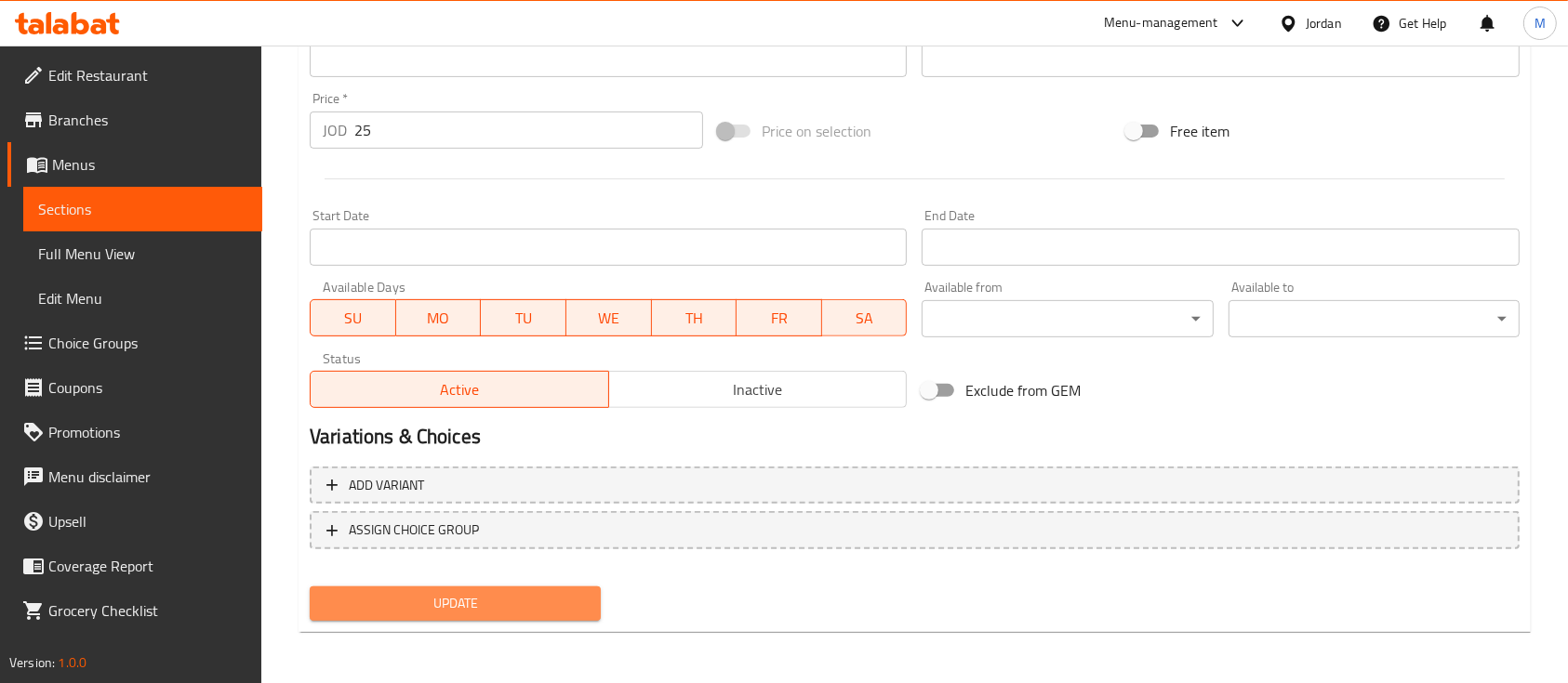
click at [473, 615] on button "Update" at bounding box center [455, 603] width 291 height 34
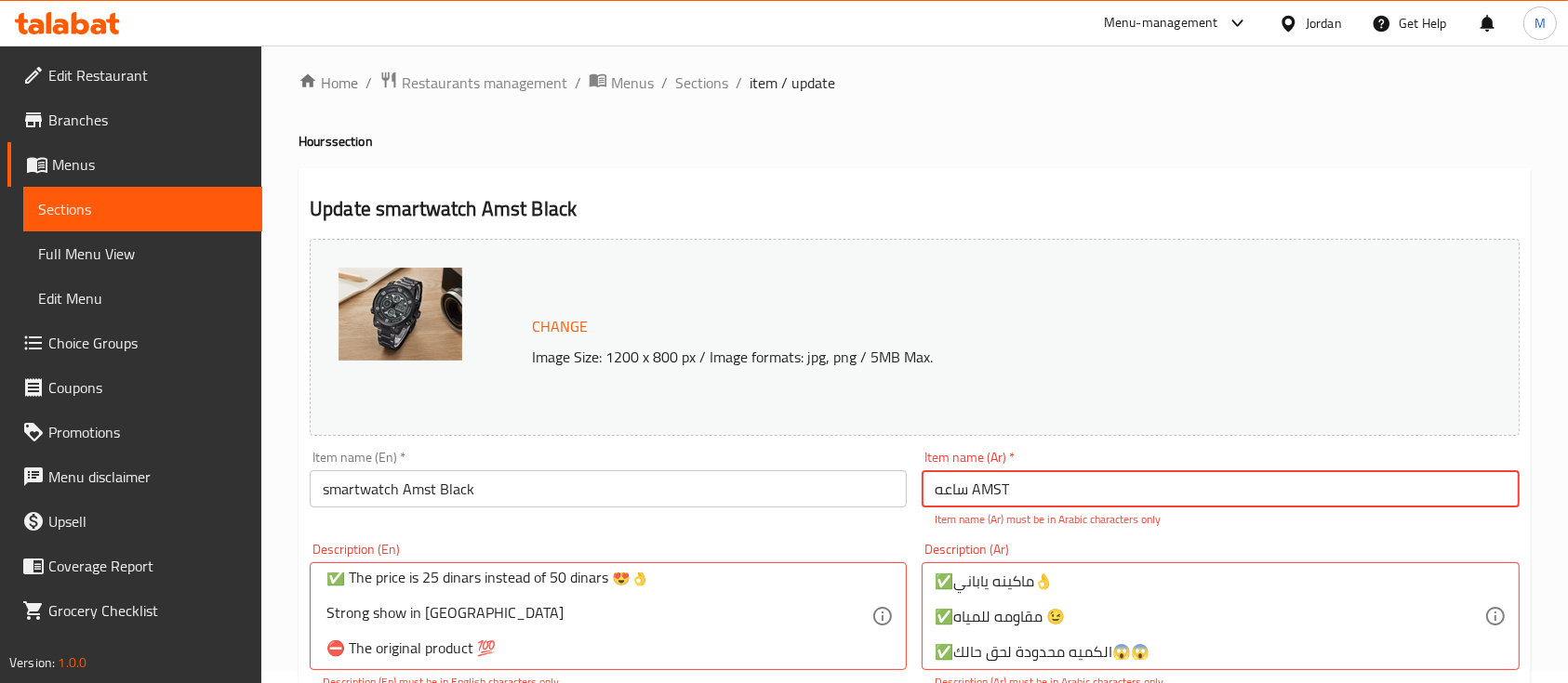
scroll to position [0, 0]
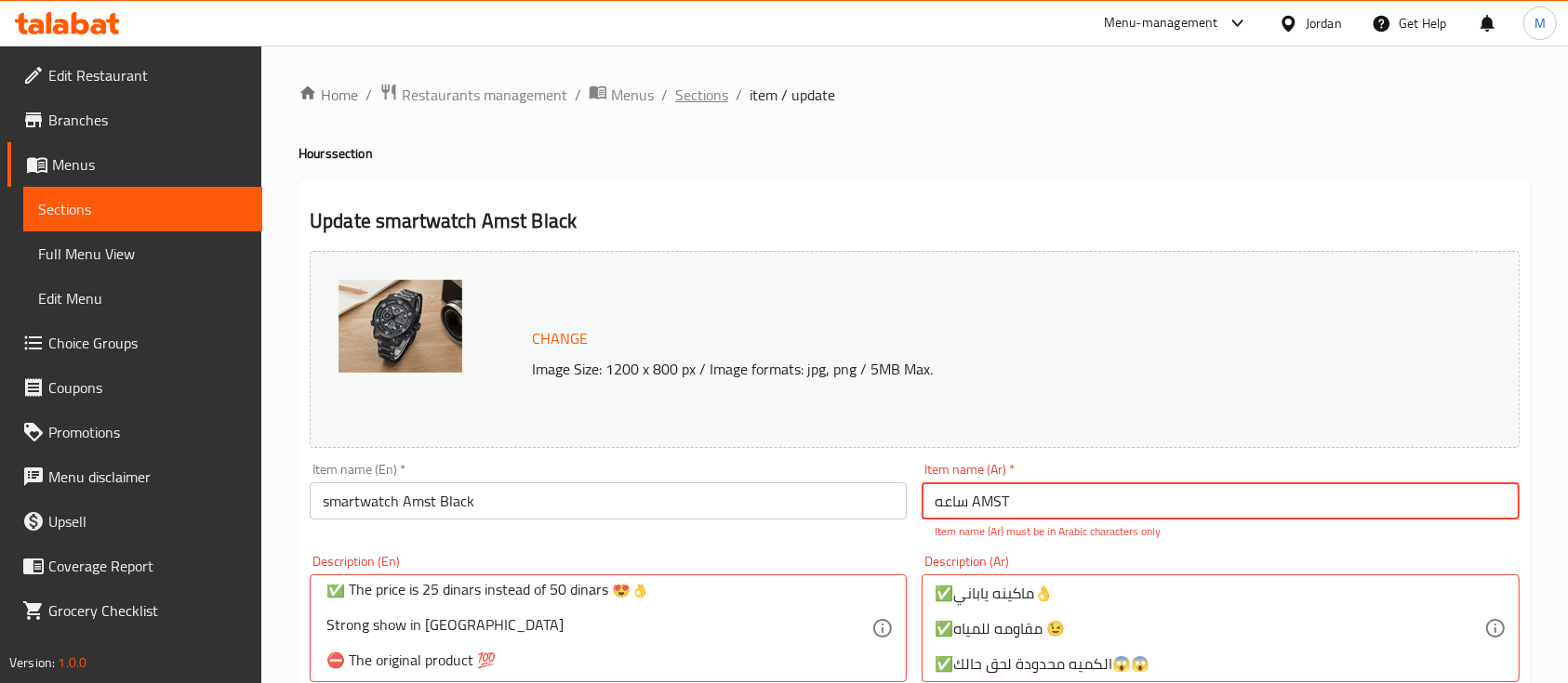
click at [694, 93] on span "Sections" at bounding box center [702, 95] width 53 height 23
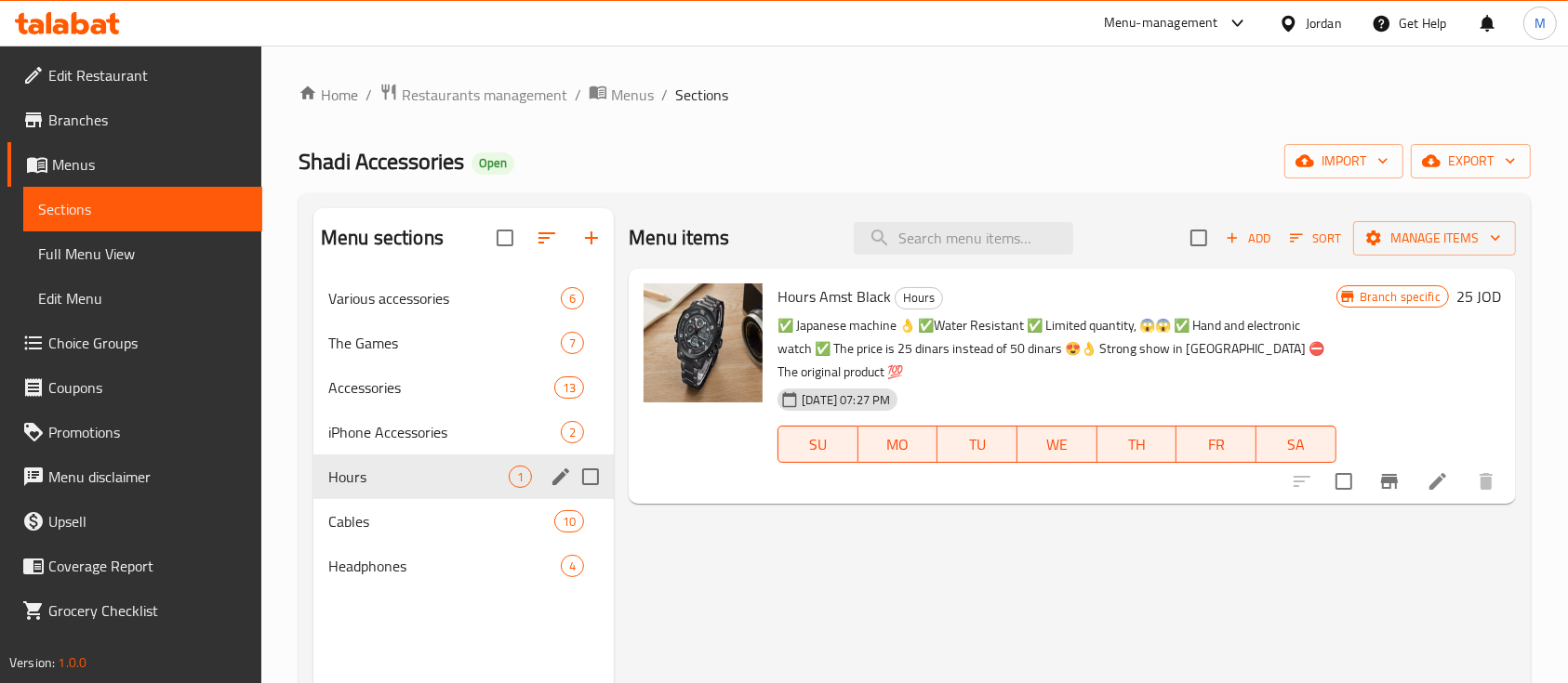
click at [555, 484] on icon "edit" at bounding box center [561, 477] width 17 height 17
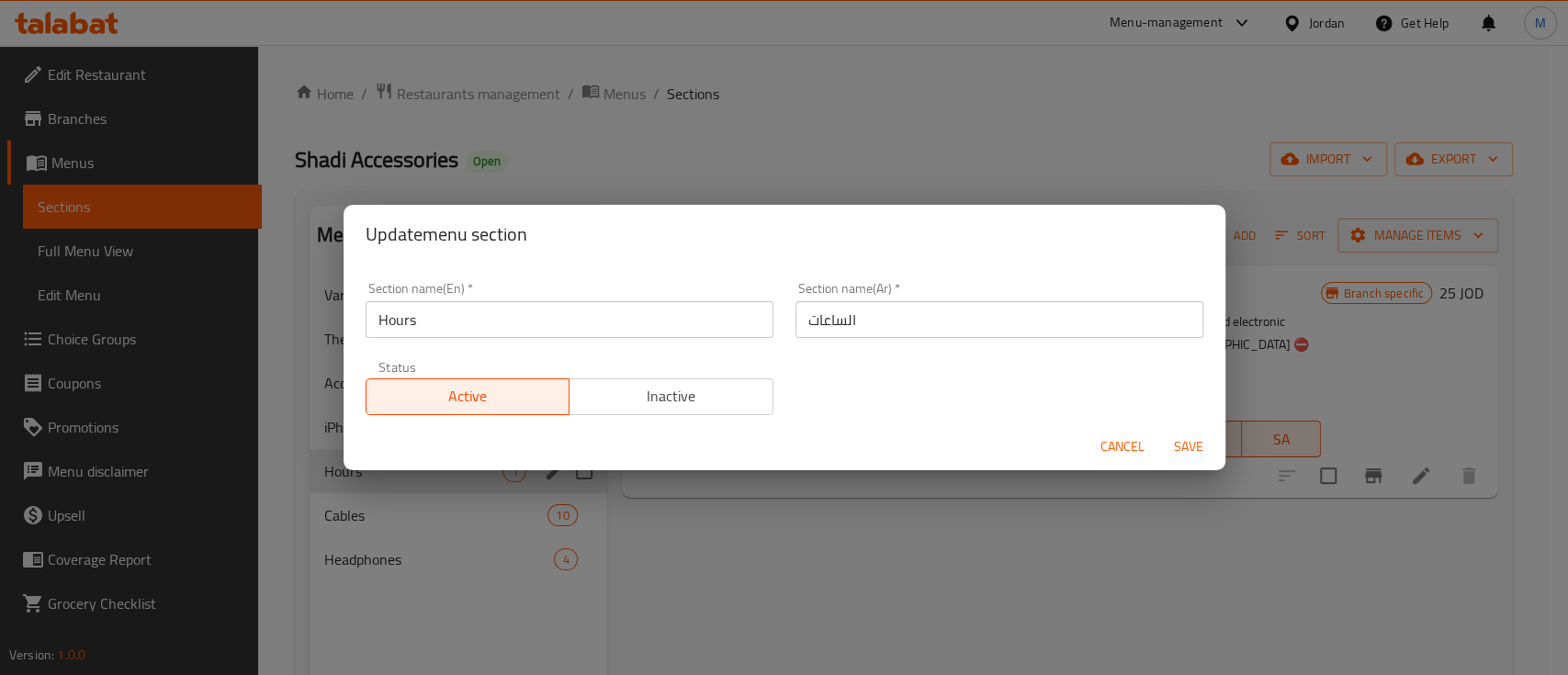
click at [530, 319] on input "Hours" at bounding box center [570, 319] width 408 height 37
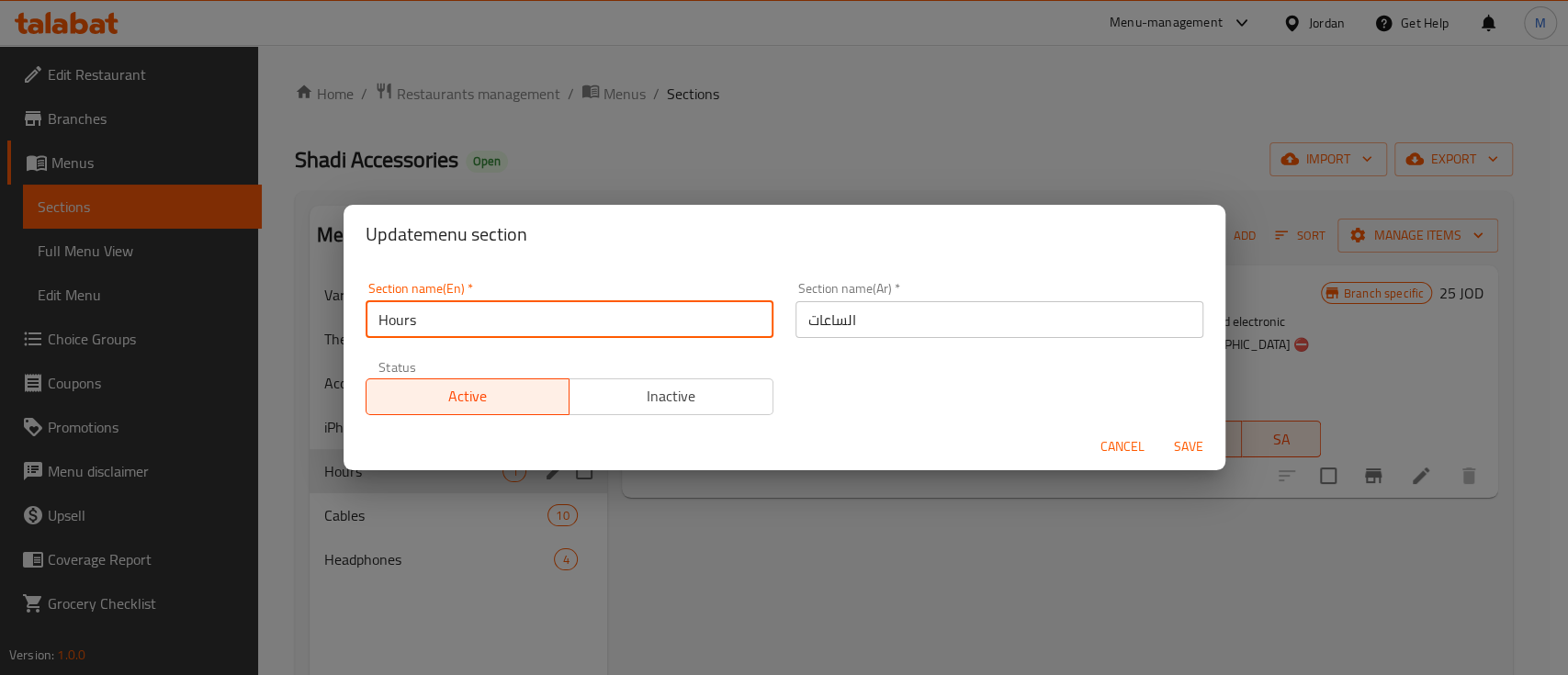
click at [530, 319] on input "Hours" at bounding box center [570, 319] width 408 height 37
paste input "smartwatch"
type input "smartwatch"
click at [1191, 447] on span "Save" at bounding box center [1189, 447] width 44 height 23
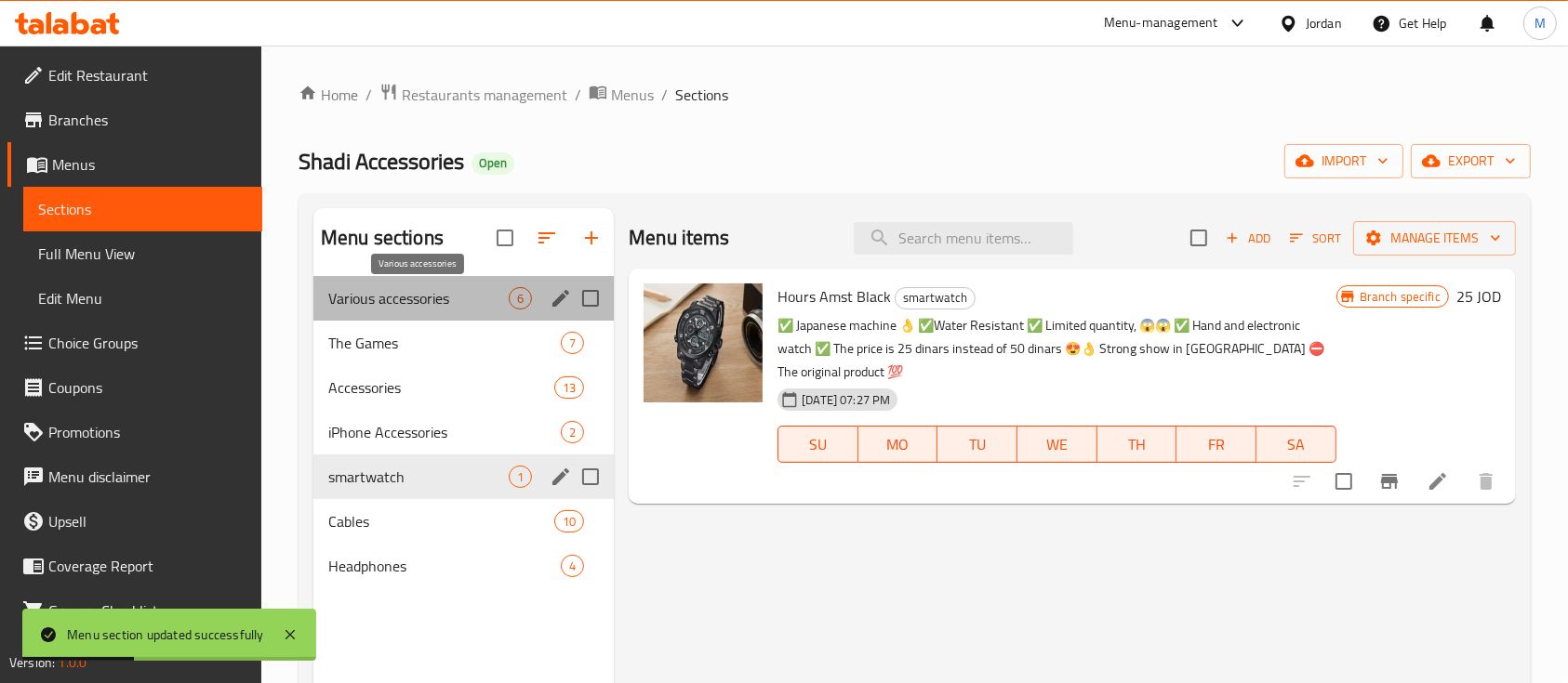
click at [444, 301] on span "Various accessories" at bounding box center [418, 298] width 180 height 23
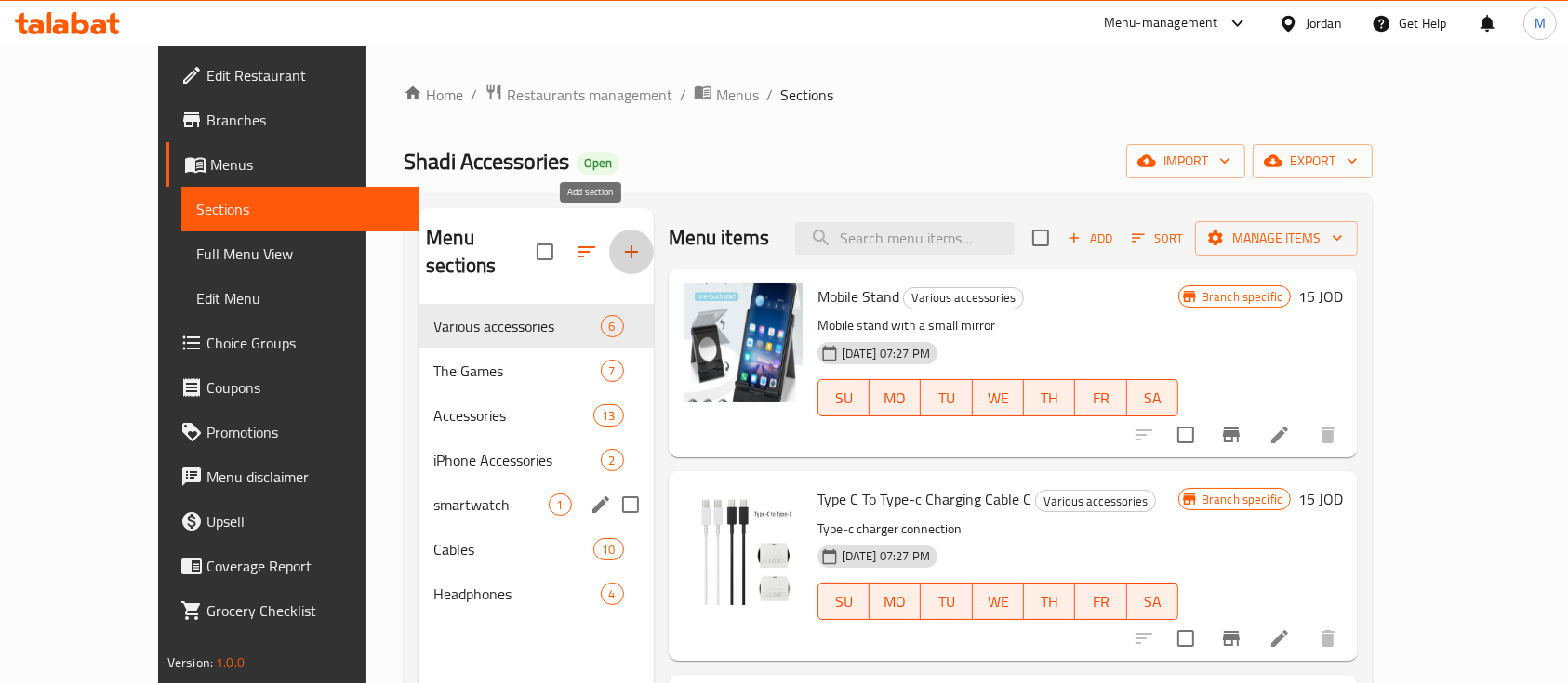
click at [621, 241] on icon "button" at bounding box center [632, 252] width 23 height 23
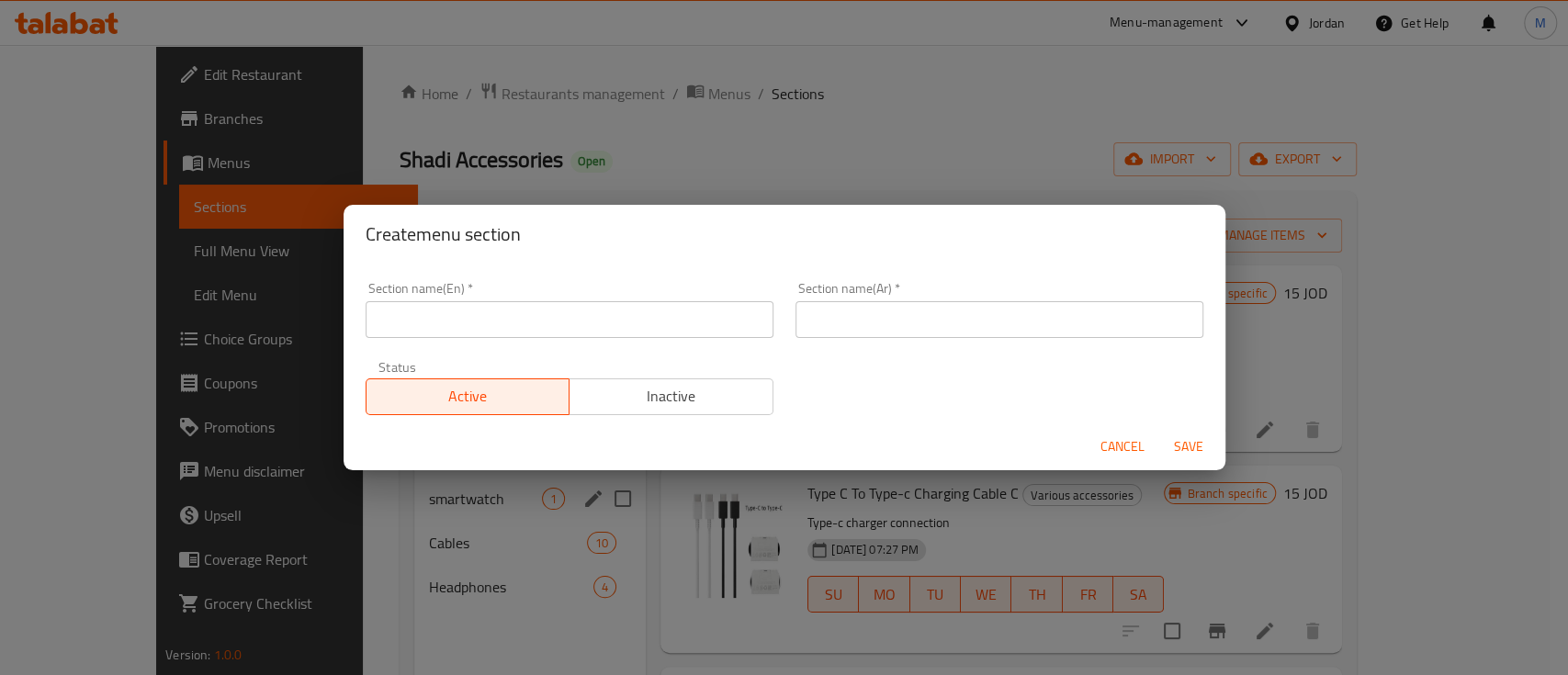
click at [934, 320] on input "text" at bounding box center [1000, 319] width 408 height 37
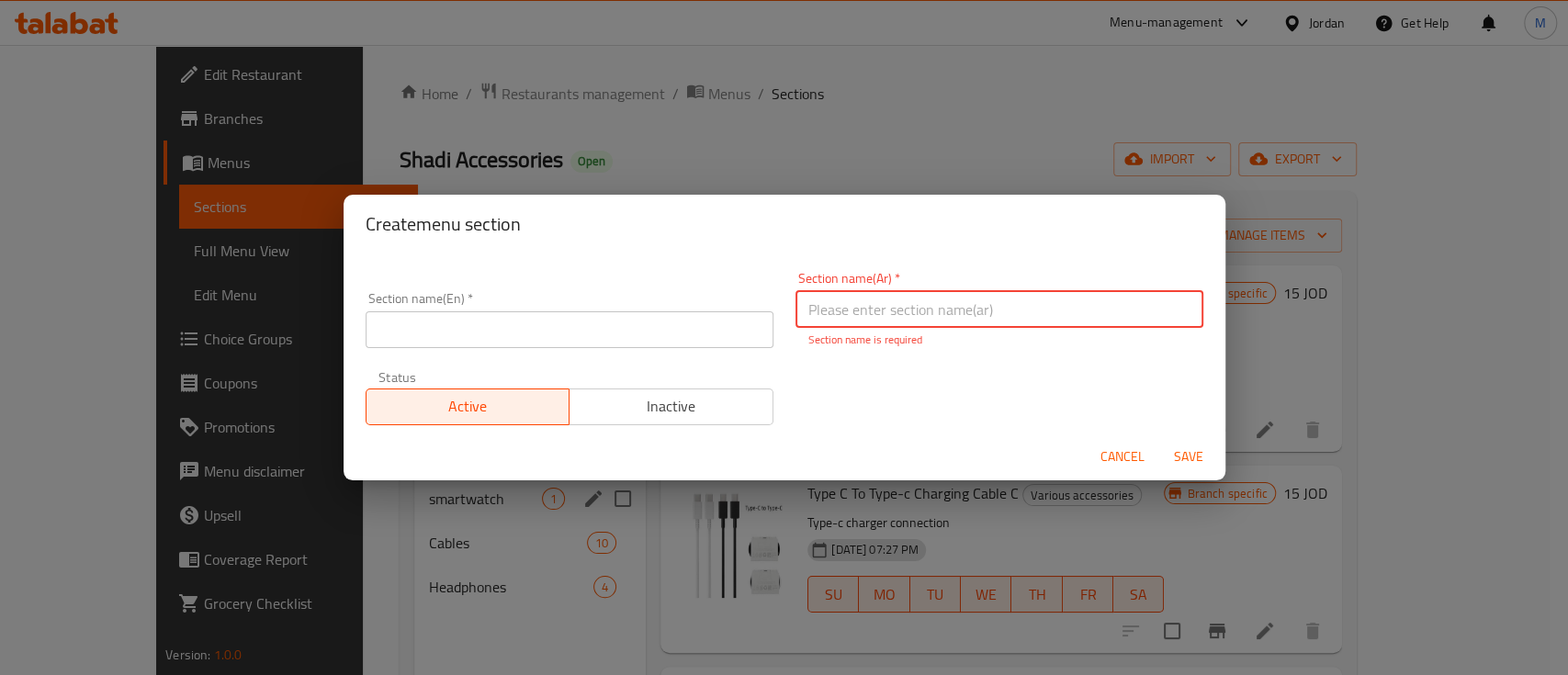
paste input "هولدر"
type input "هولدر للهاتف"
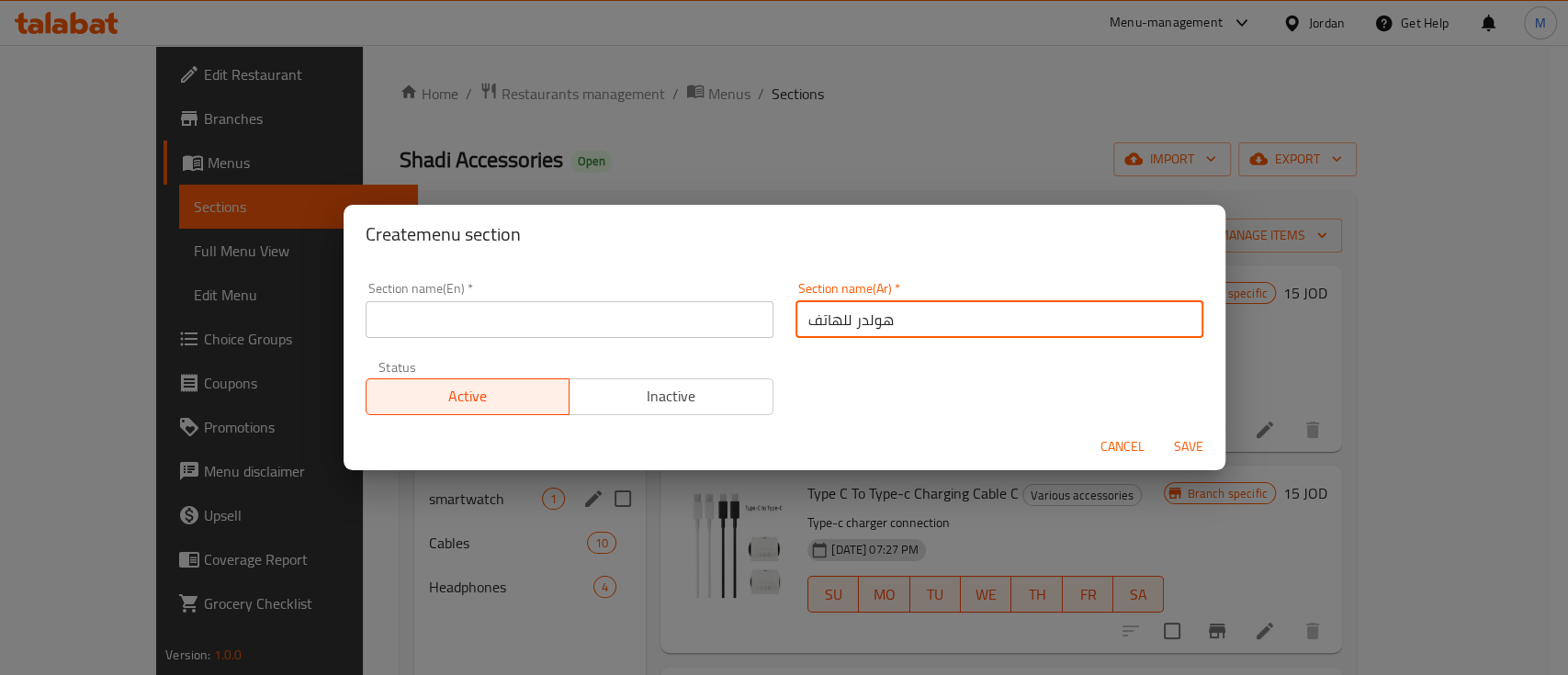
click at [624, 326] on input "text" at bounding box center [570, 319] width 408 height 37
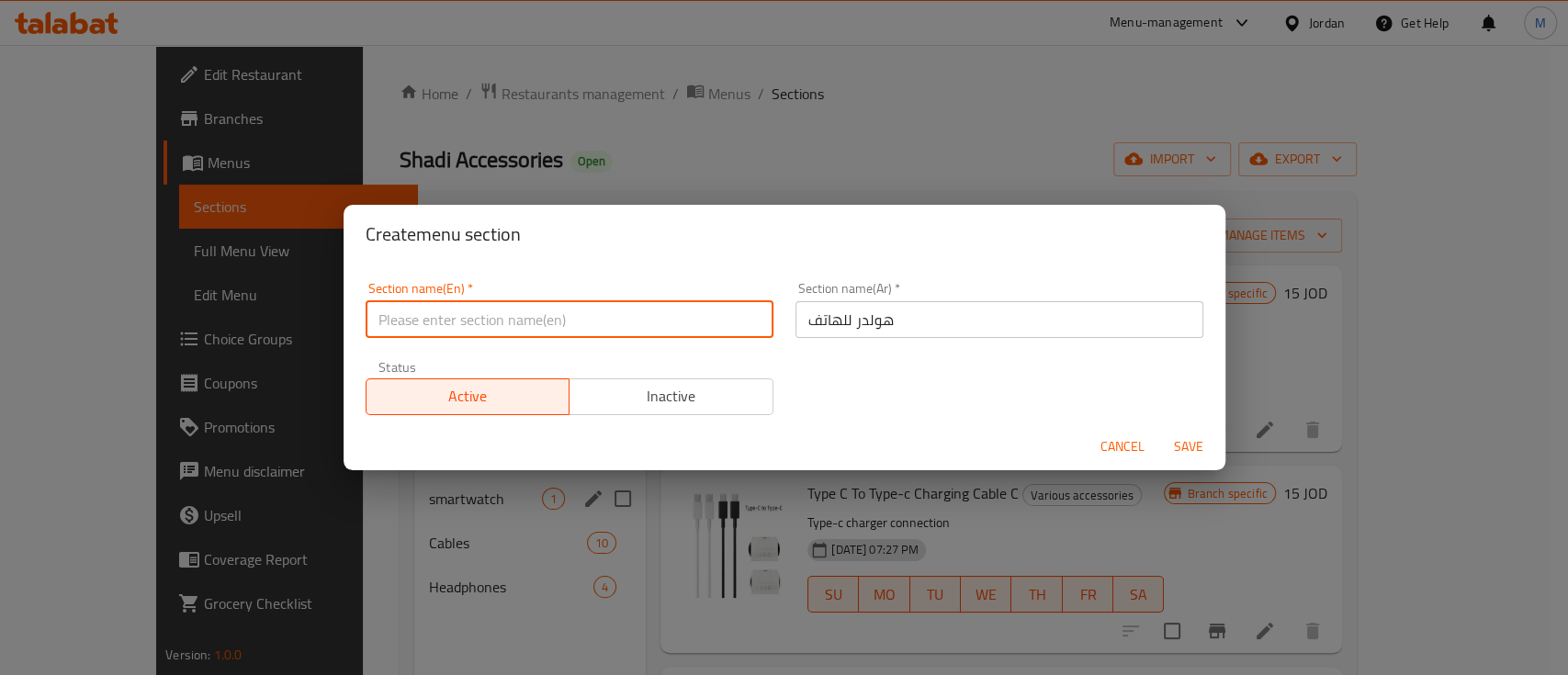
paste input "phone holder"
type input "phone holder"
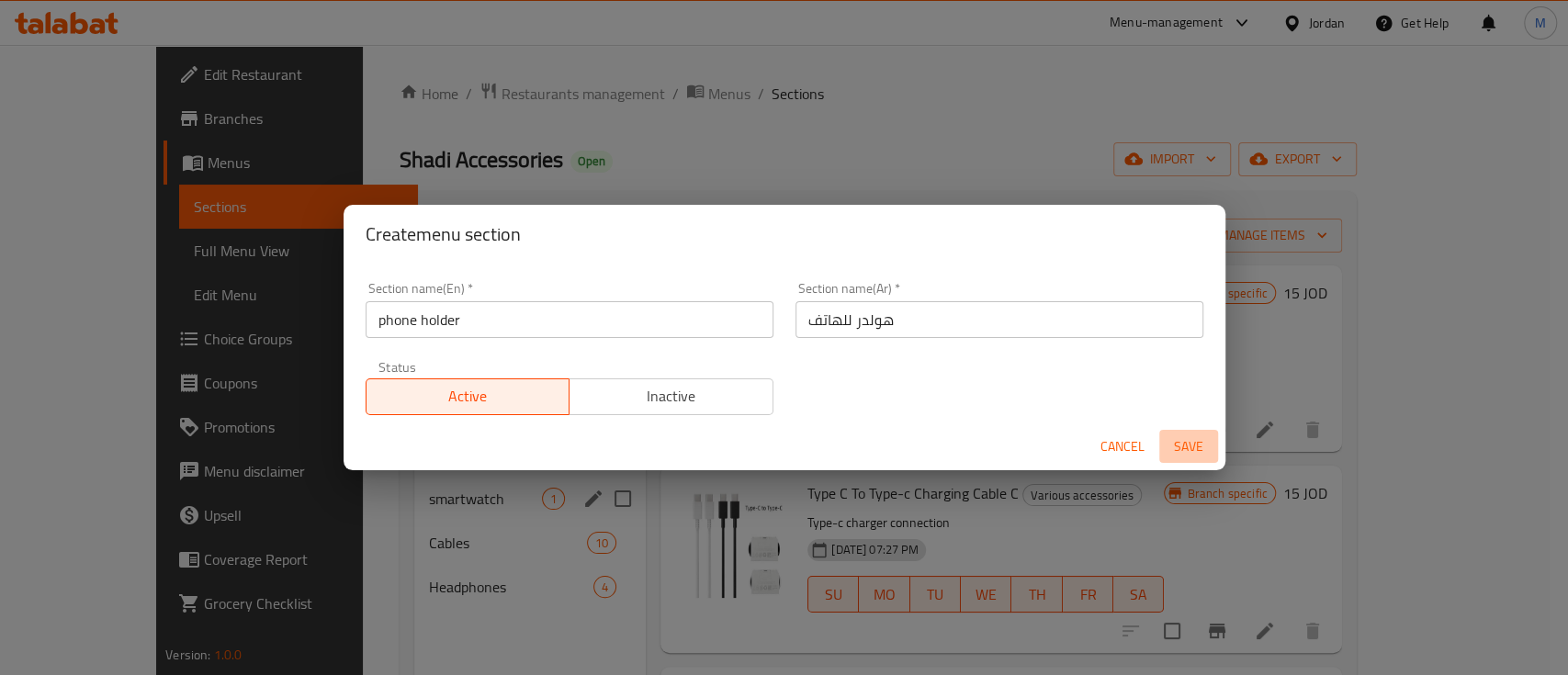
click at [1184, 446] on span "Save" at bounding box center [1189, 447] width 44 height 23
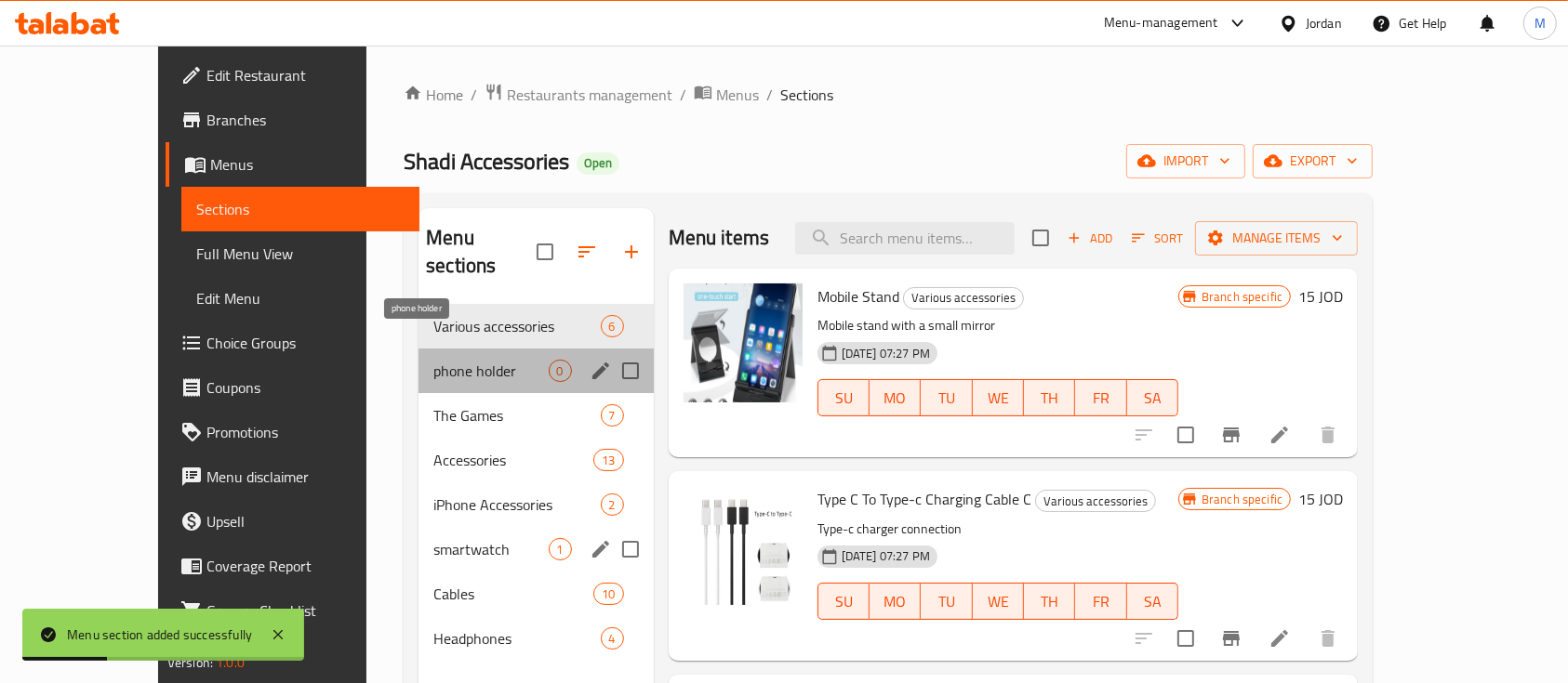
click at [433, 360] on span "phone holder" at bounding box center [490, 371] width 115 height 23
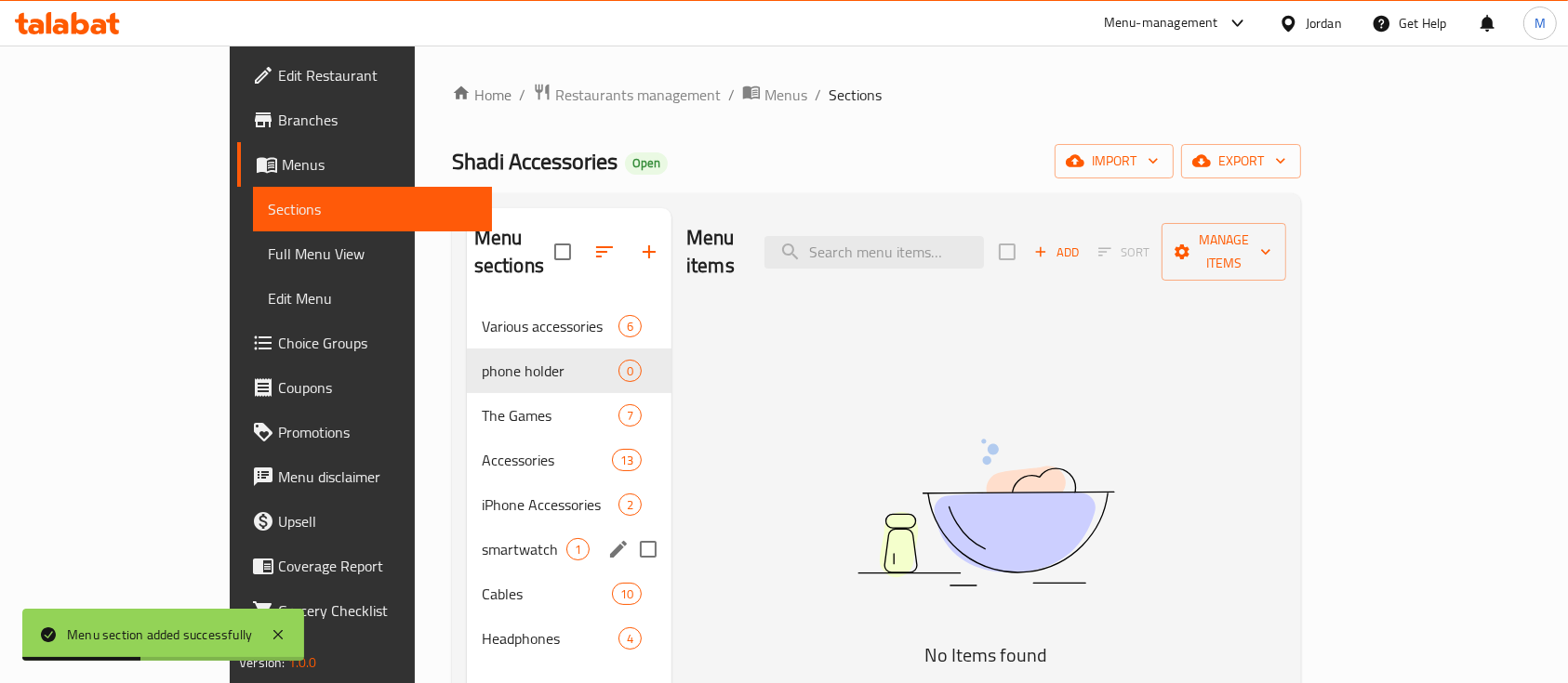
click at [1082, 246] on span "Add" at bounding box center [1056, 252] width 50 height 22
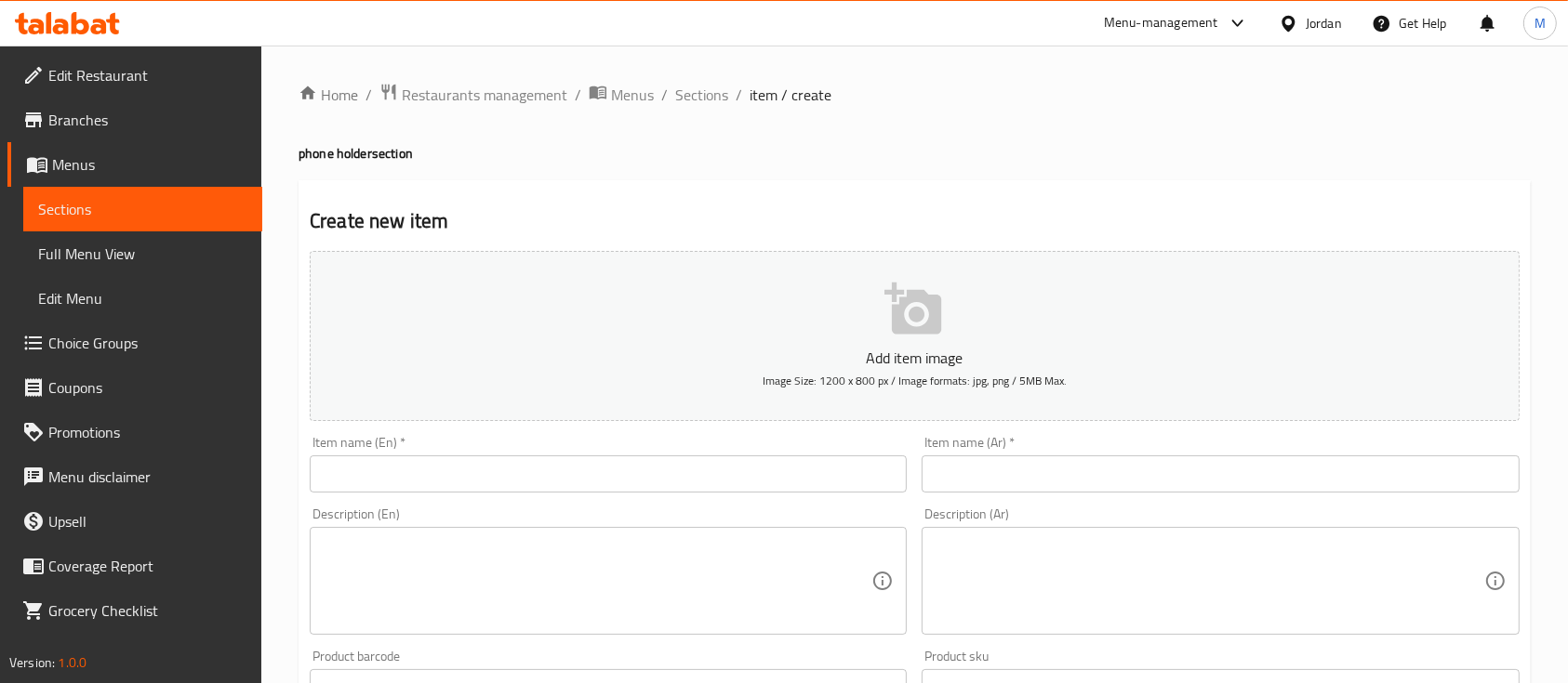
click at [1111, 562] on textarea at bounding box center [1208, 581] width 549 height 88
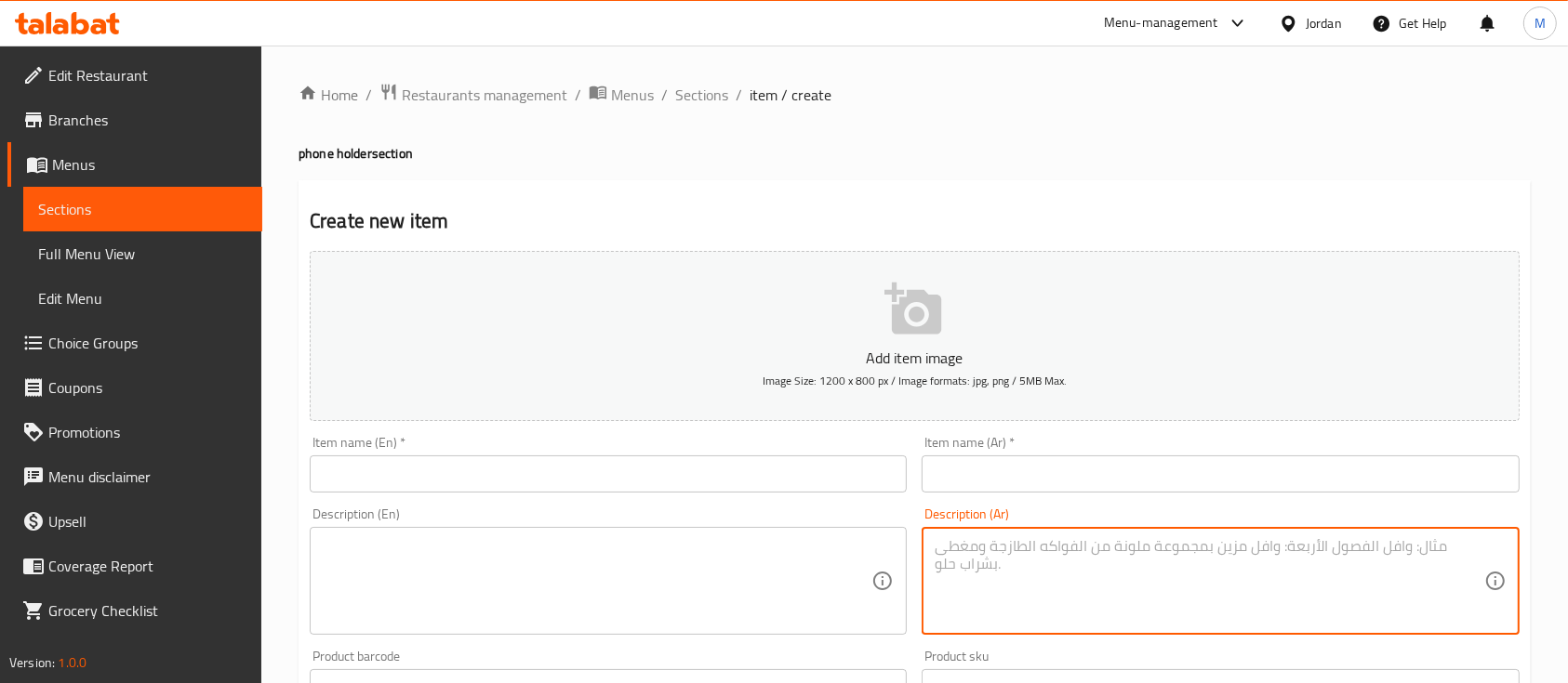
paste textarea "امل هاتف عملي للسيارة بتصميم مشبك يثبت على فتحة التكييف، يوفر سهولة استخدام اله…"
type textarea "امل هاتف عملي للسيارة بتصميم مشبك يثبت على فتحة التكييف، يوفر سهولة استخدام اله…"
click at [755, 567] on textarea at bounding box center [597, 581] width 549 height 88
paste textarea "Practical car phone holder with a clip design for the air vent, ensuring secure…"
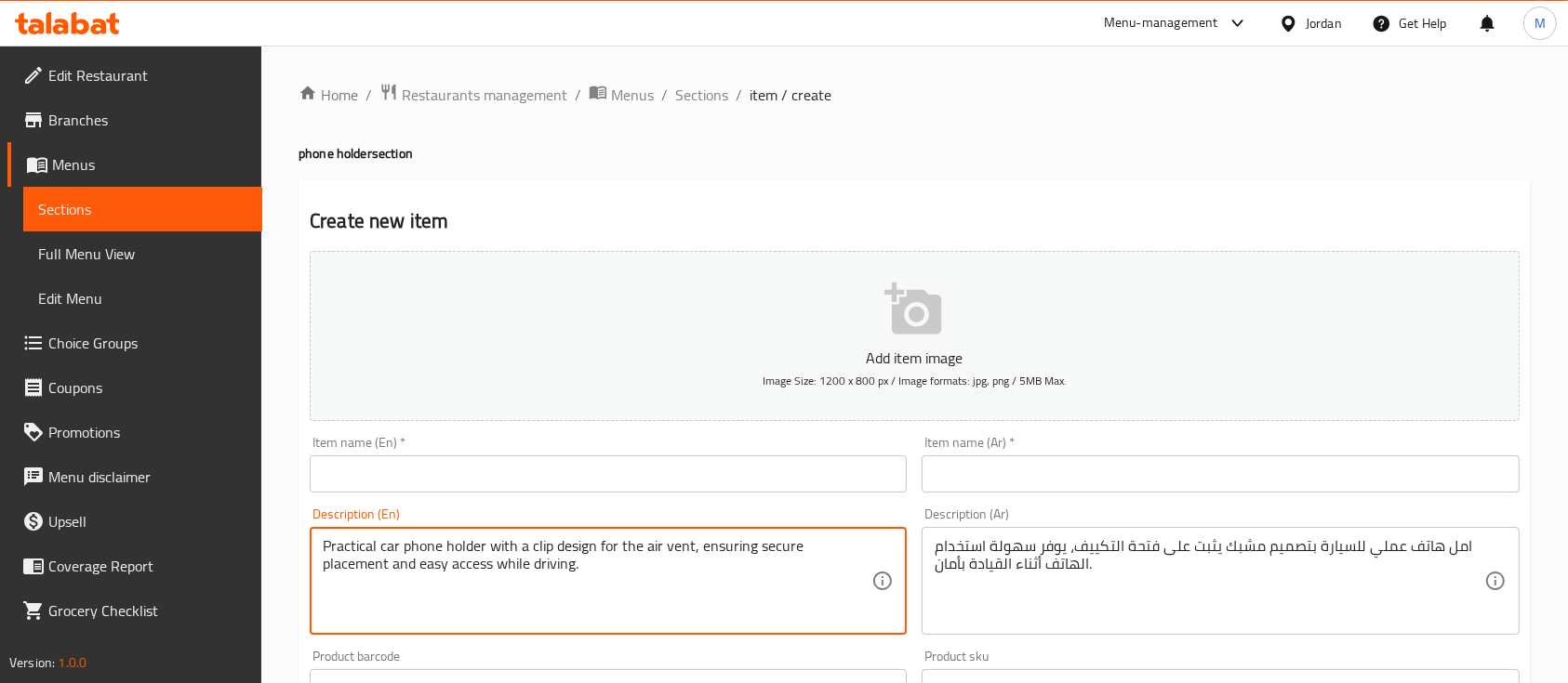
type textarea "Practical car phone holder with a clip design for the air vent, ensuring secure…"
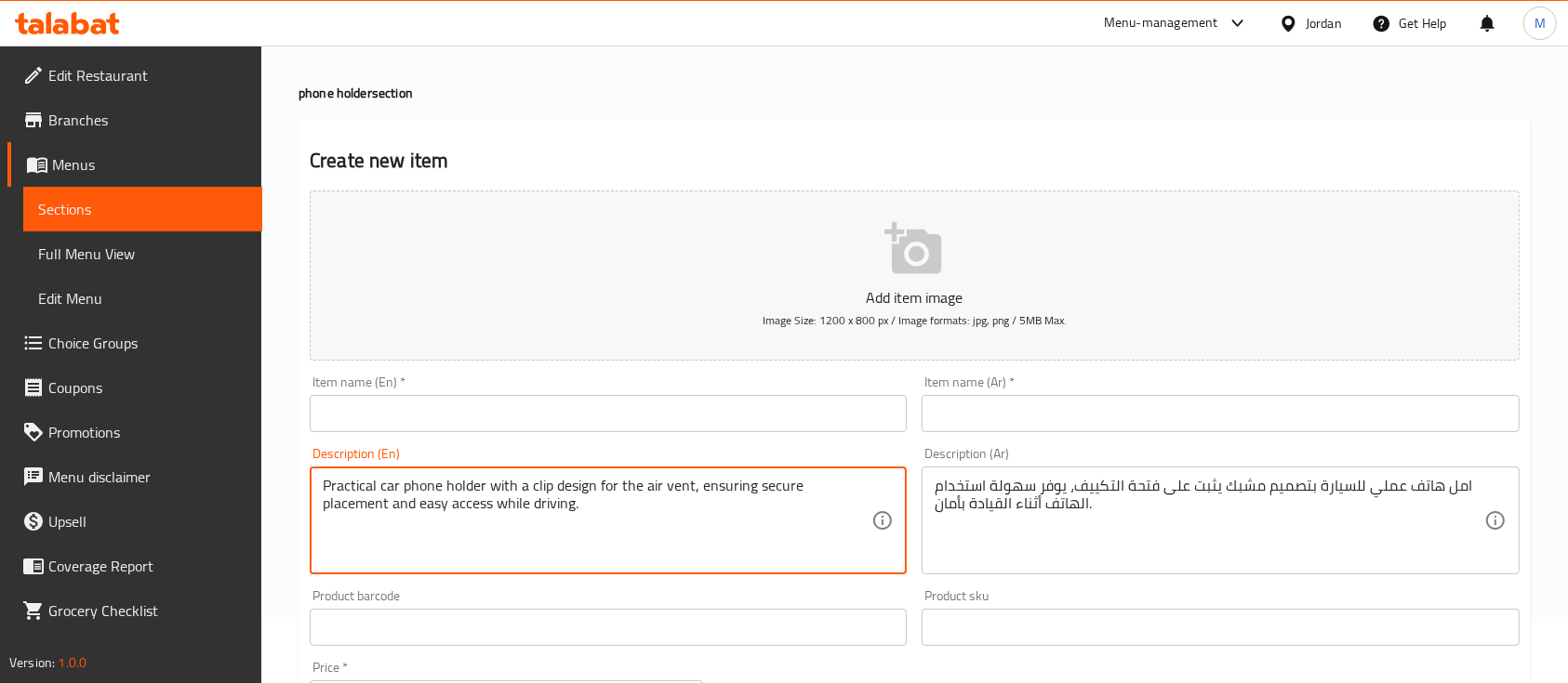
scroll to position [124, 0]
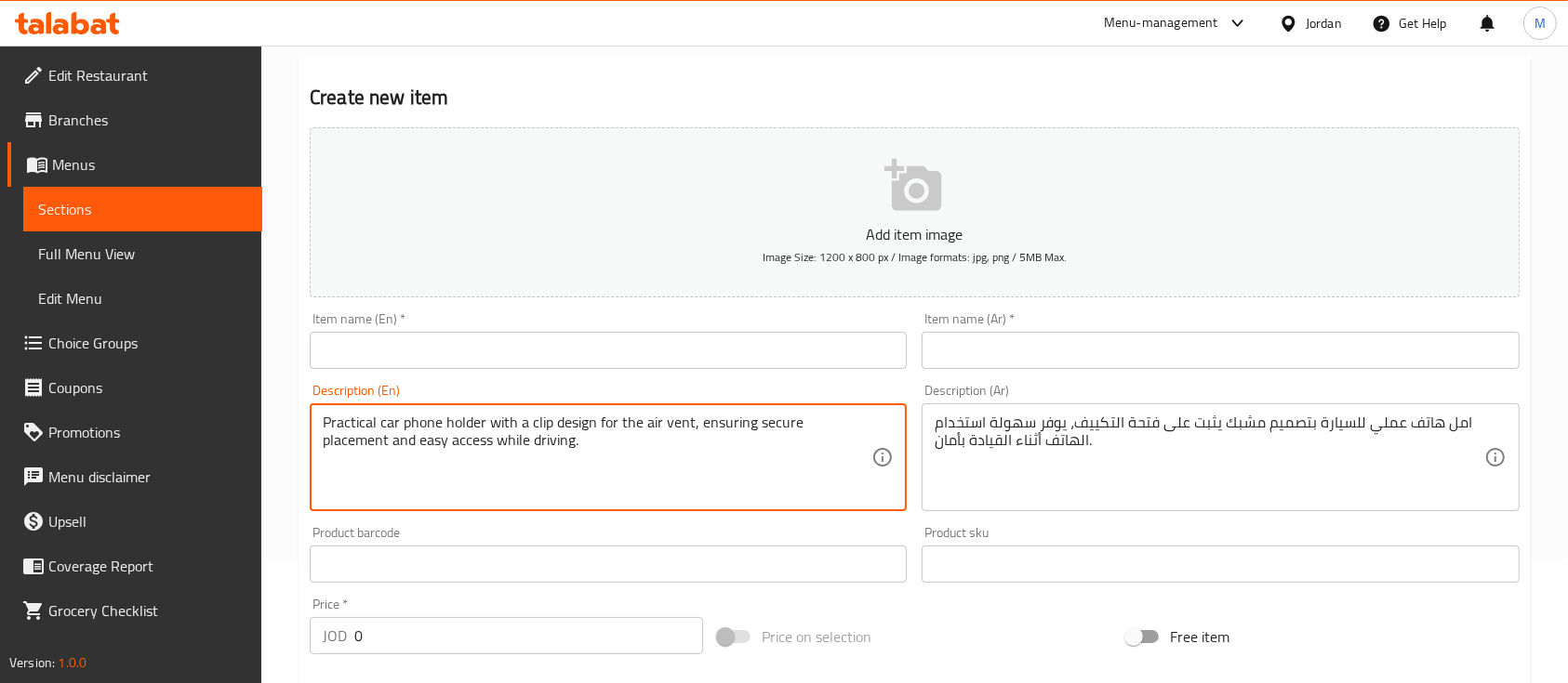
click at [1151, 346] on input "text" at bounding box center [1220, 350] width 597 height 37
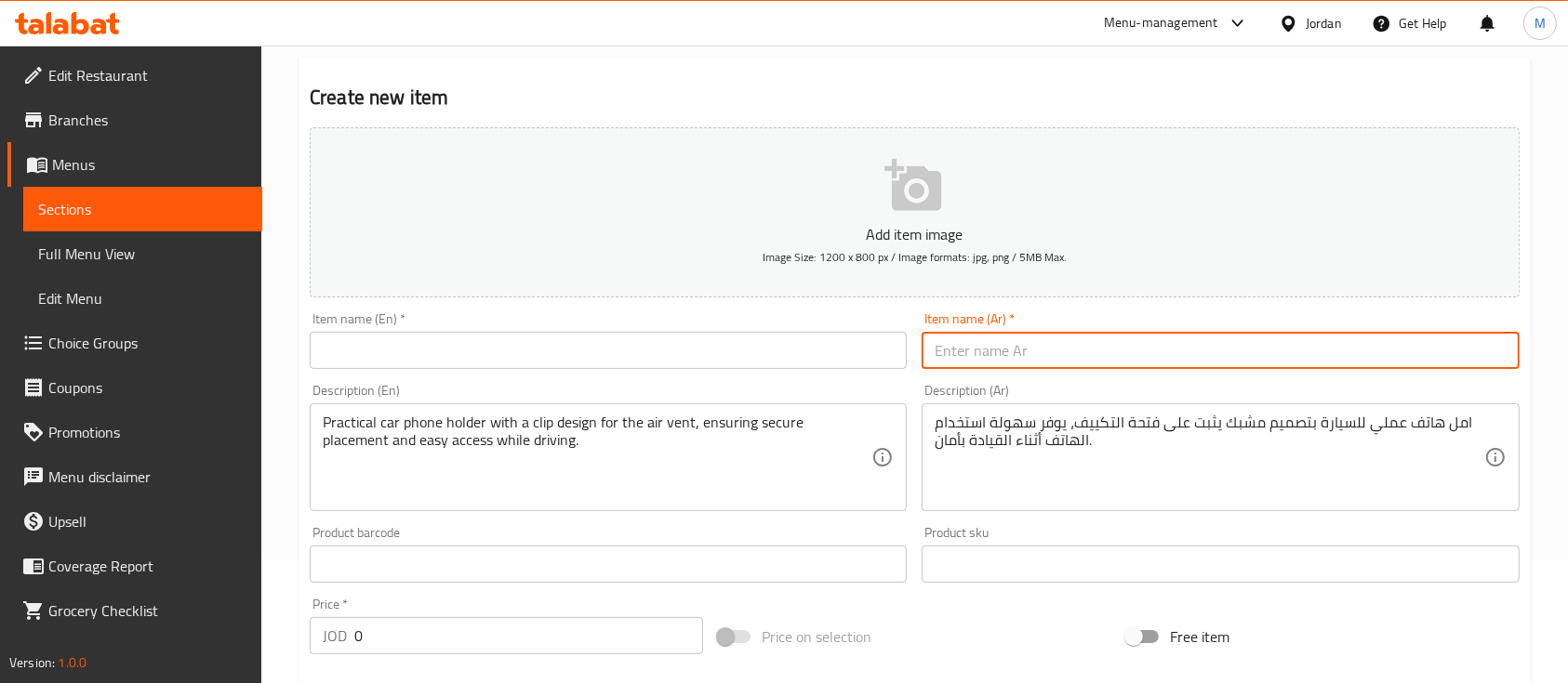
paste input "هولدر سيارة للهاتف"
type input "هولدر سيارة للهاتف"
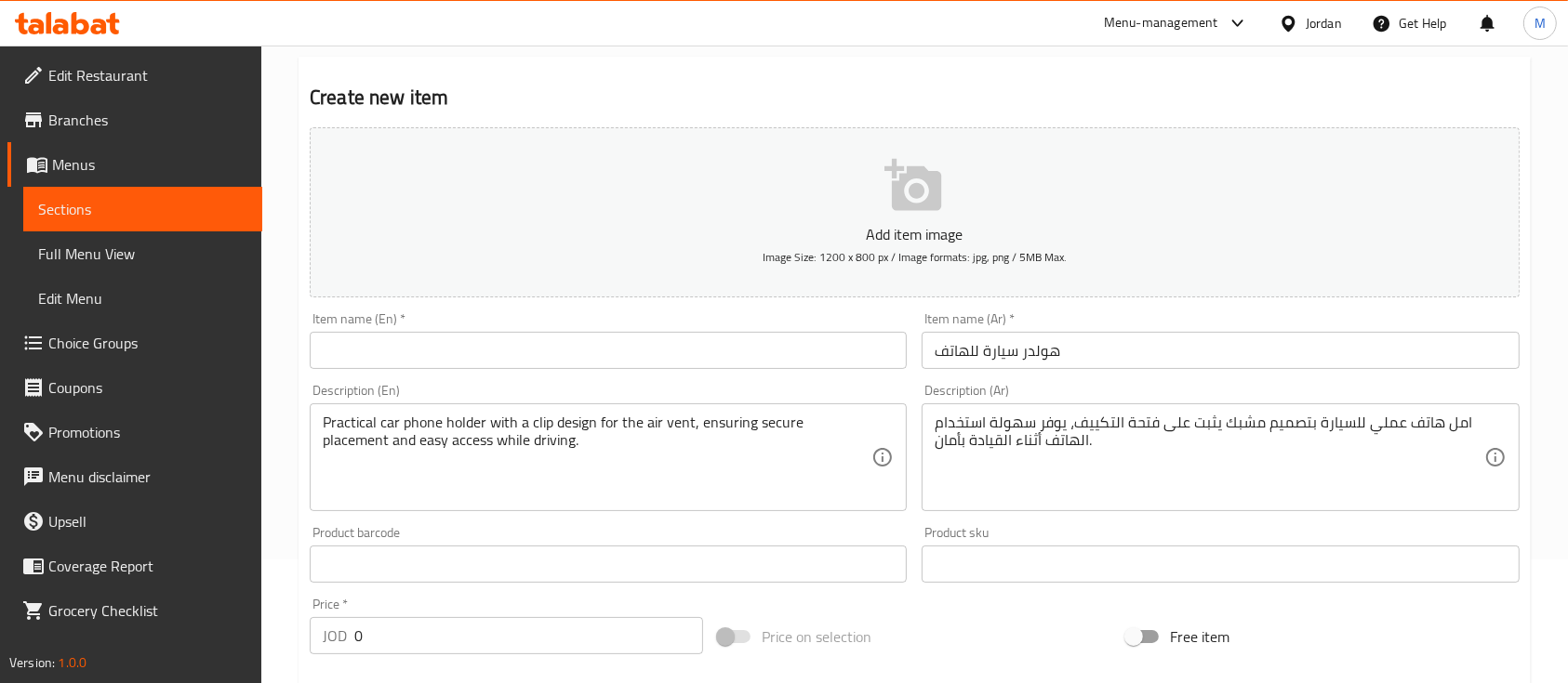
click at [714, 371] on div "Item name (En)   * Item name (En) *" at bounding box center [608, 341] width 612 height 72
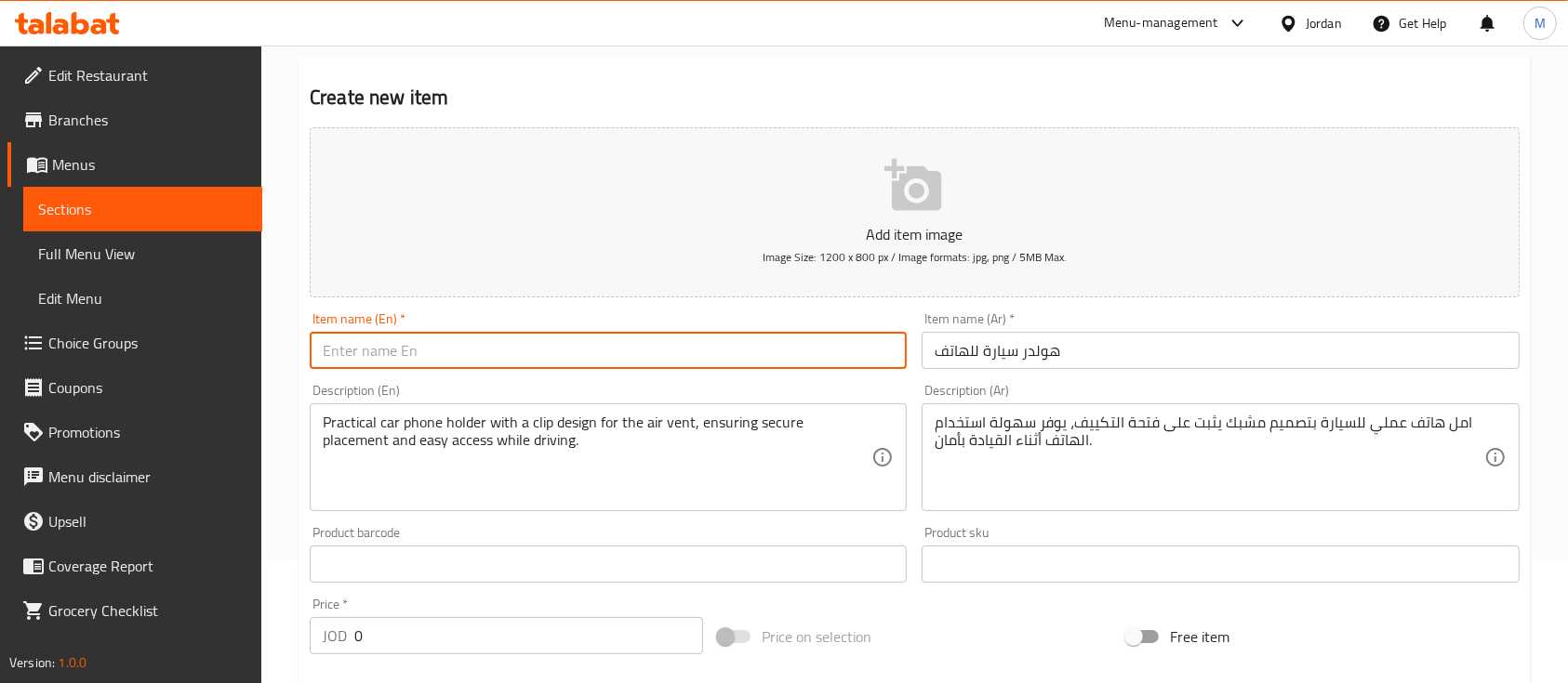
click at [714, 360] on input "text" at bounding box center [608, 350] width 597 height 37
paste input "phone holder"
type input "phone holder"
click at [730, 390] on div "Description (En) Practical car phone holder with a clip design for the air vent…" at bounding box center [608, 447] width 597 height 127
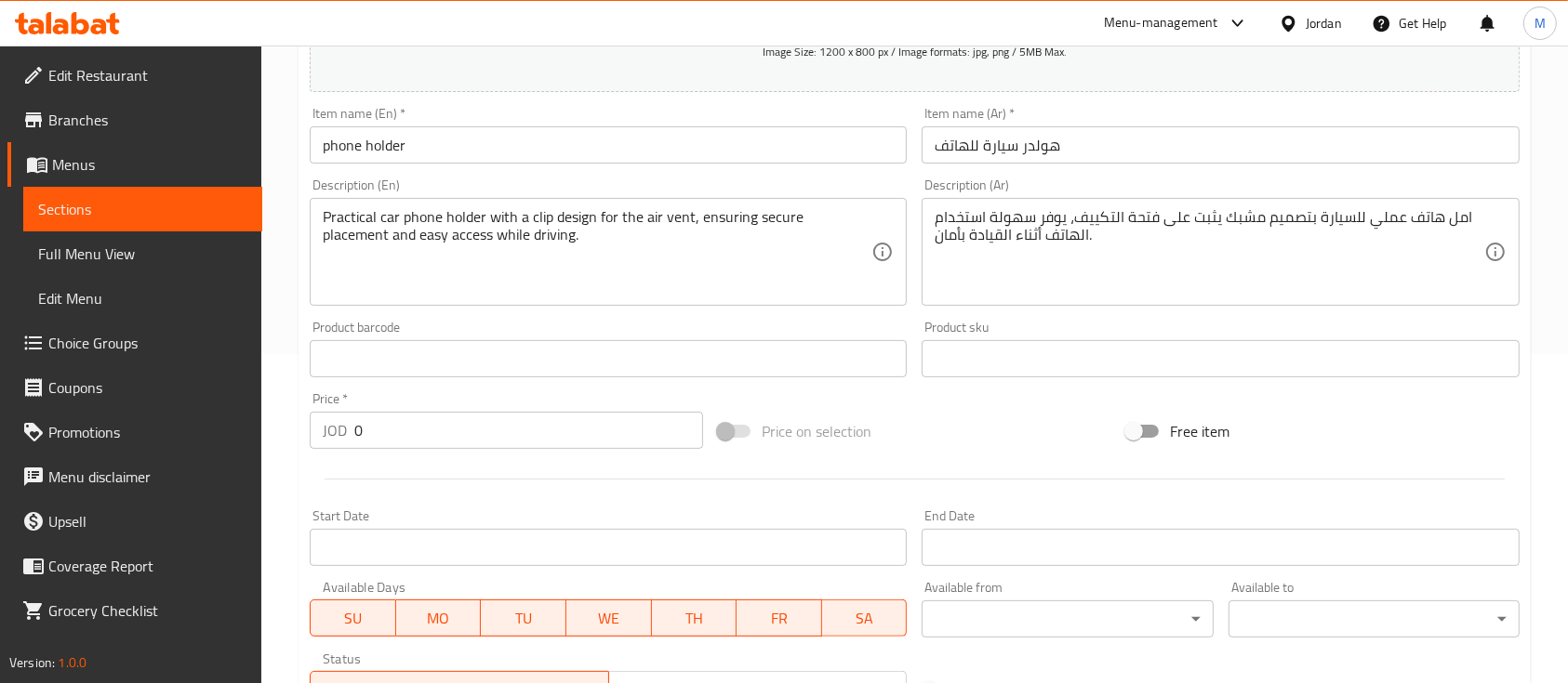
scroll to position [372, 0]
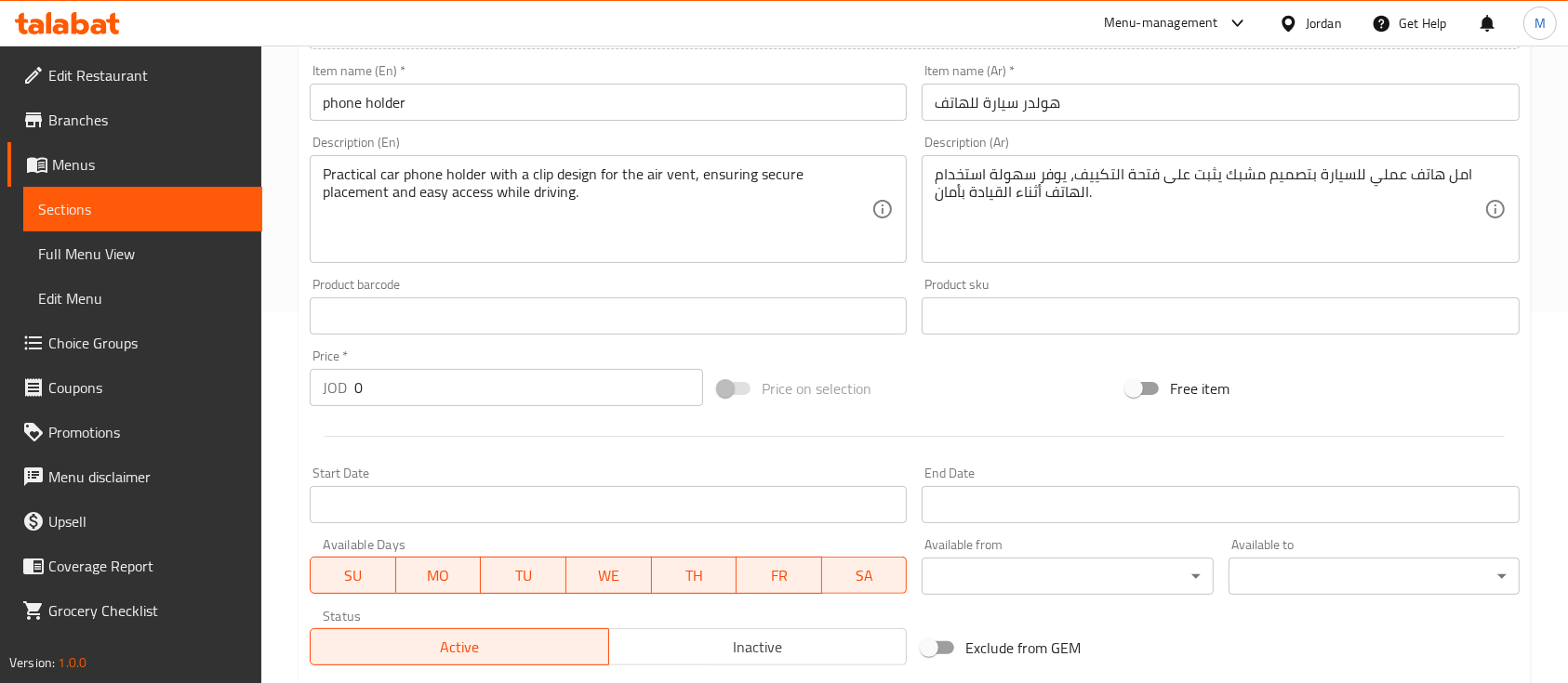
click at [998, 309] on input "text" at bounding box center [1220, 315] width 597 height 37
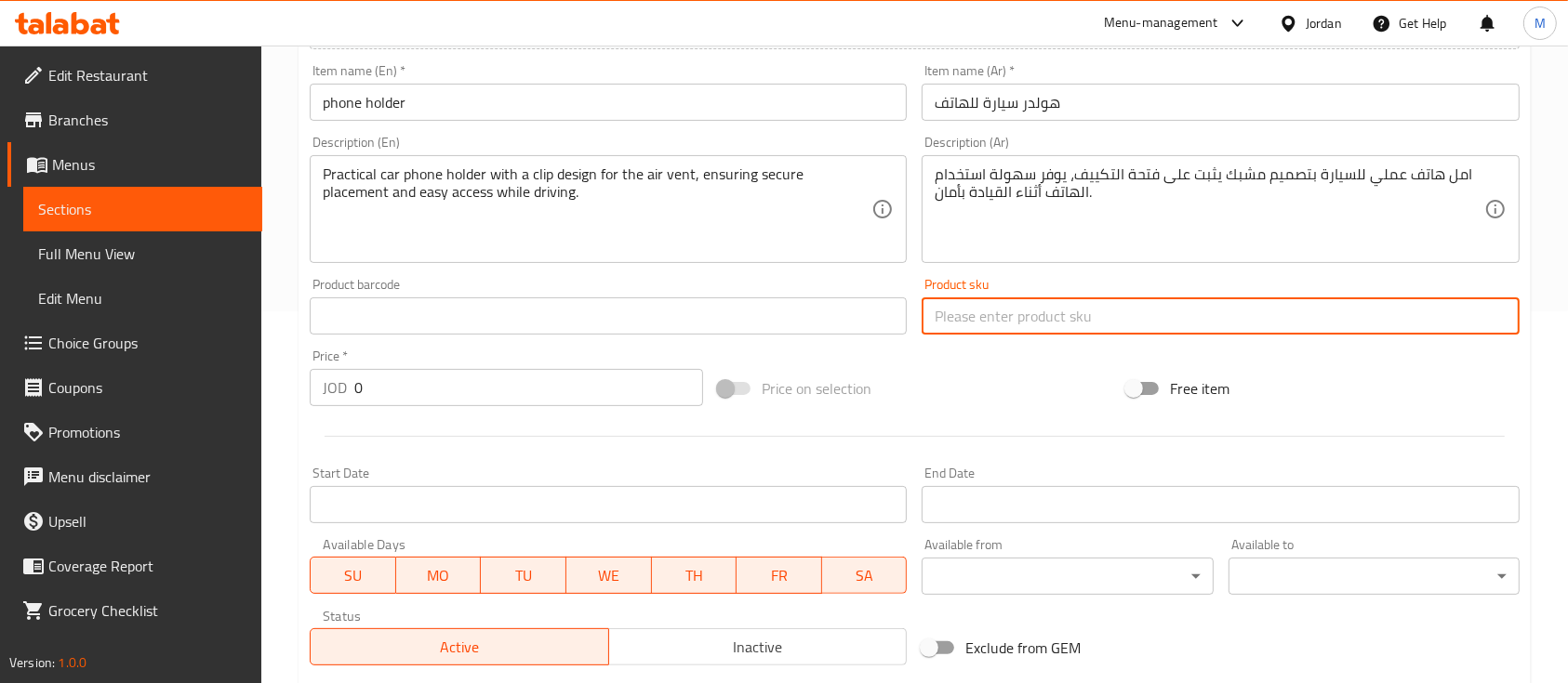
paste input "L606A"
type input "L606A"
click at [881, 319] on input "text" at bounding box center [608, 315] width 597 height 37
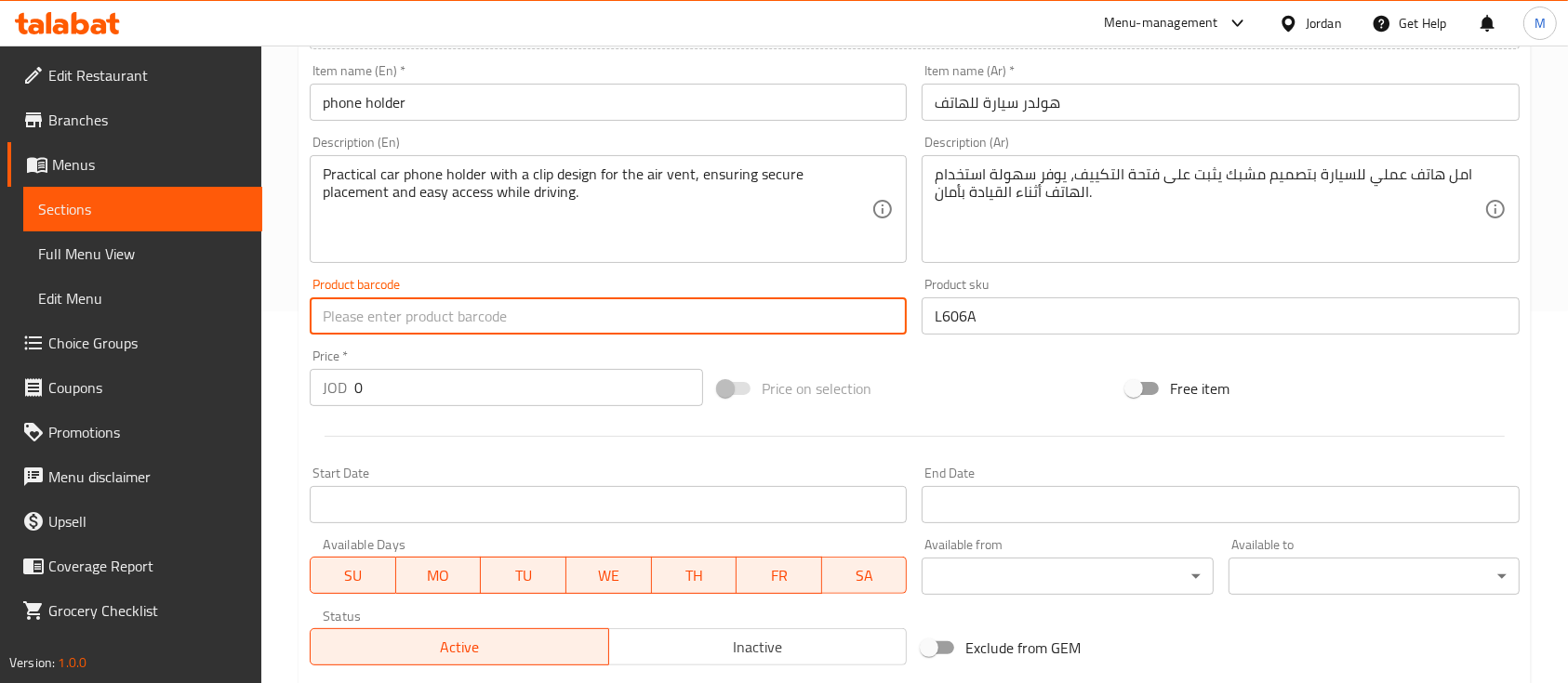
paste input "L606A"
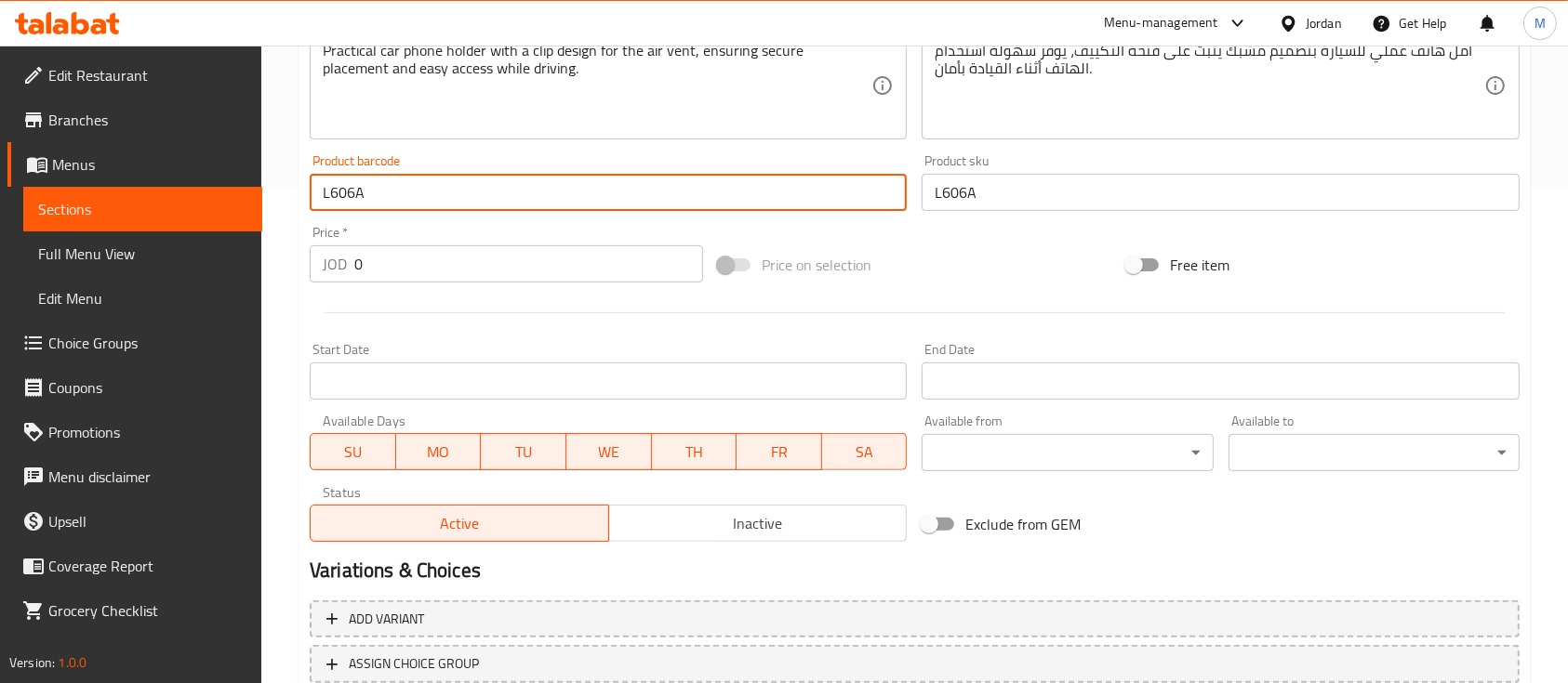
type input "L606A"
click at [981, 264] on div "Price on selection" at bounding box center [914, 264] width 408 height 50
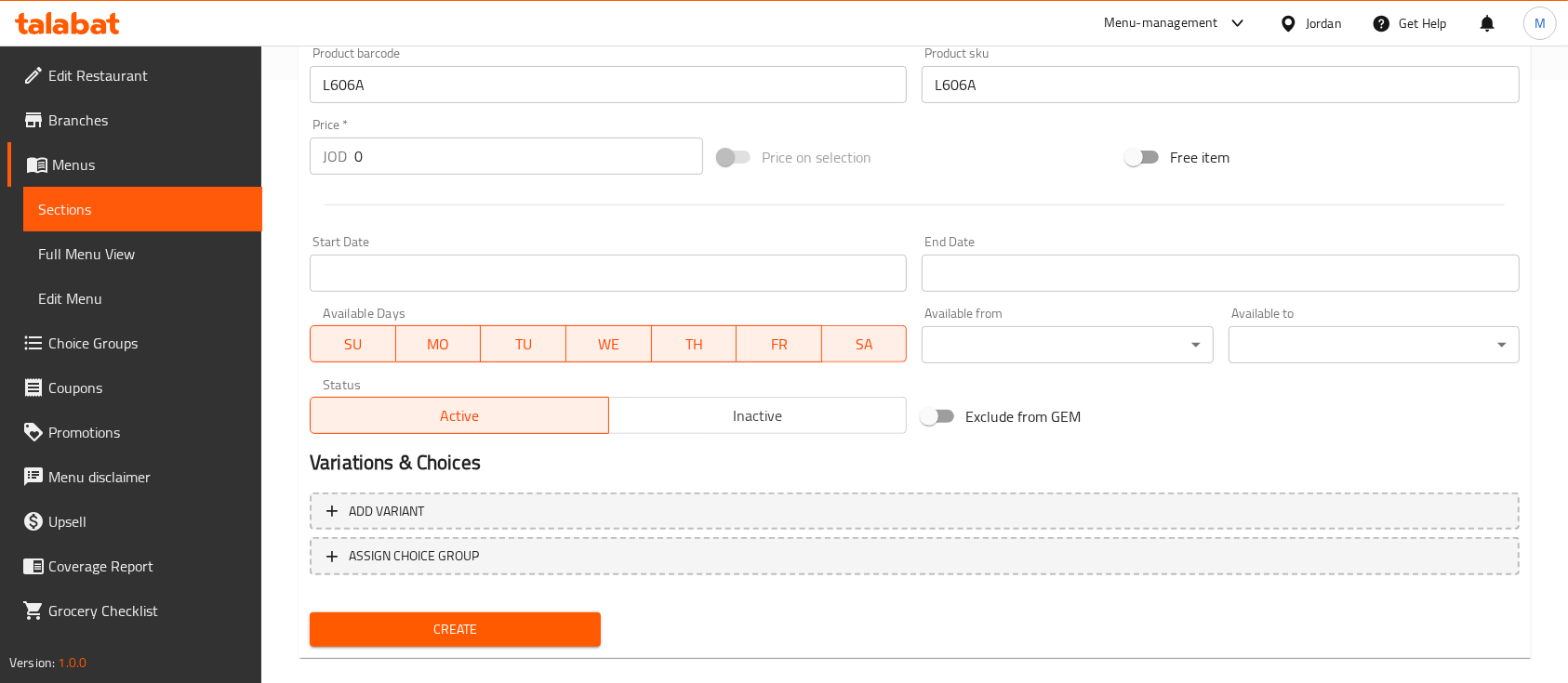
scroll to position [630, 0]
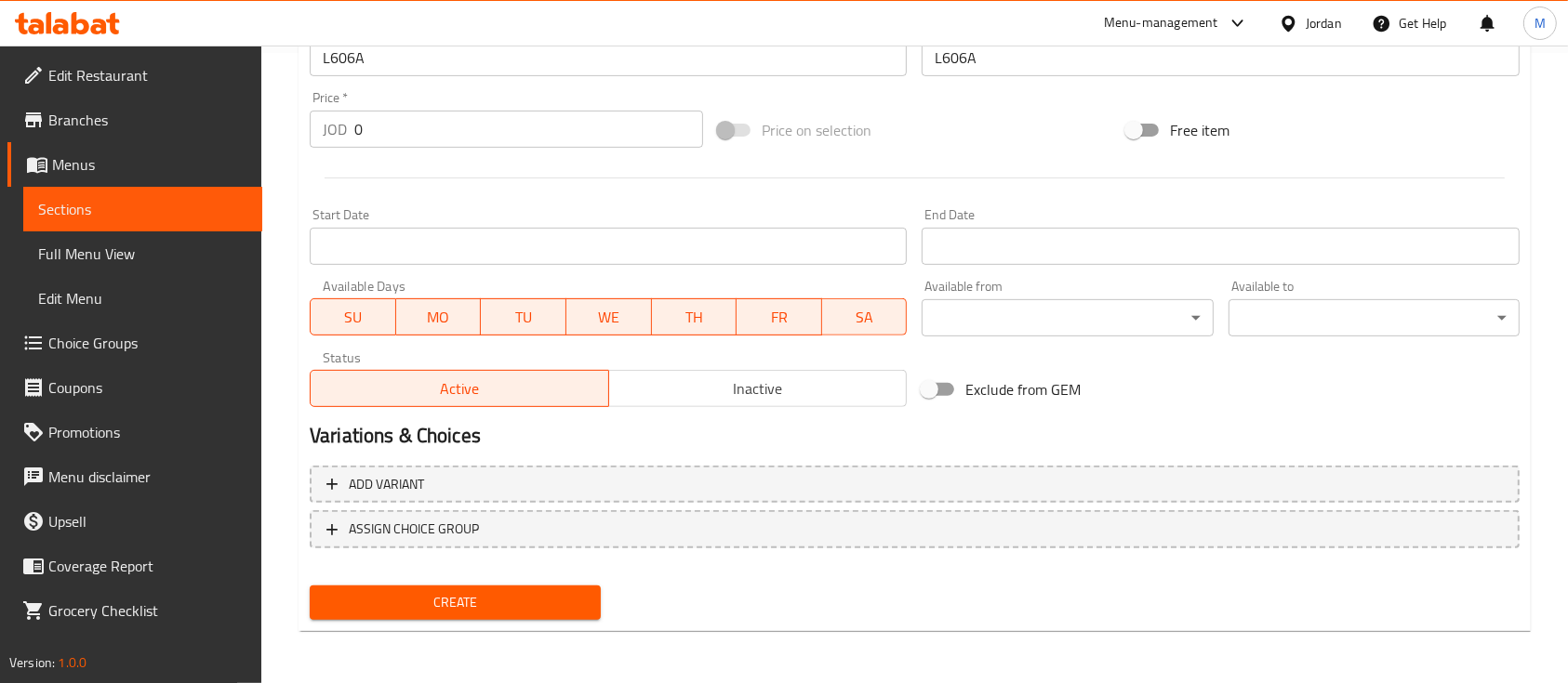
click at [564, 614] on span "Create" at bounding box center [456, 602] width 261 height 24
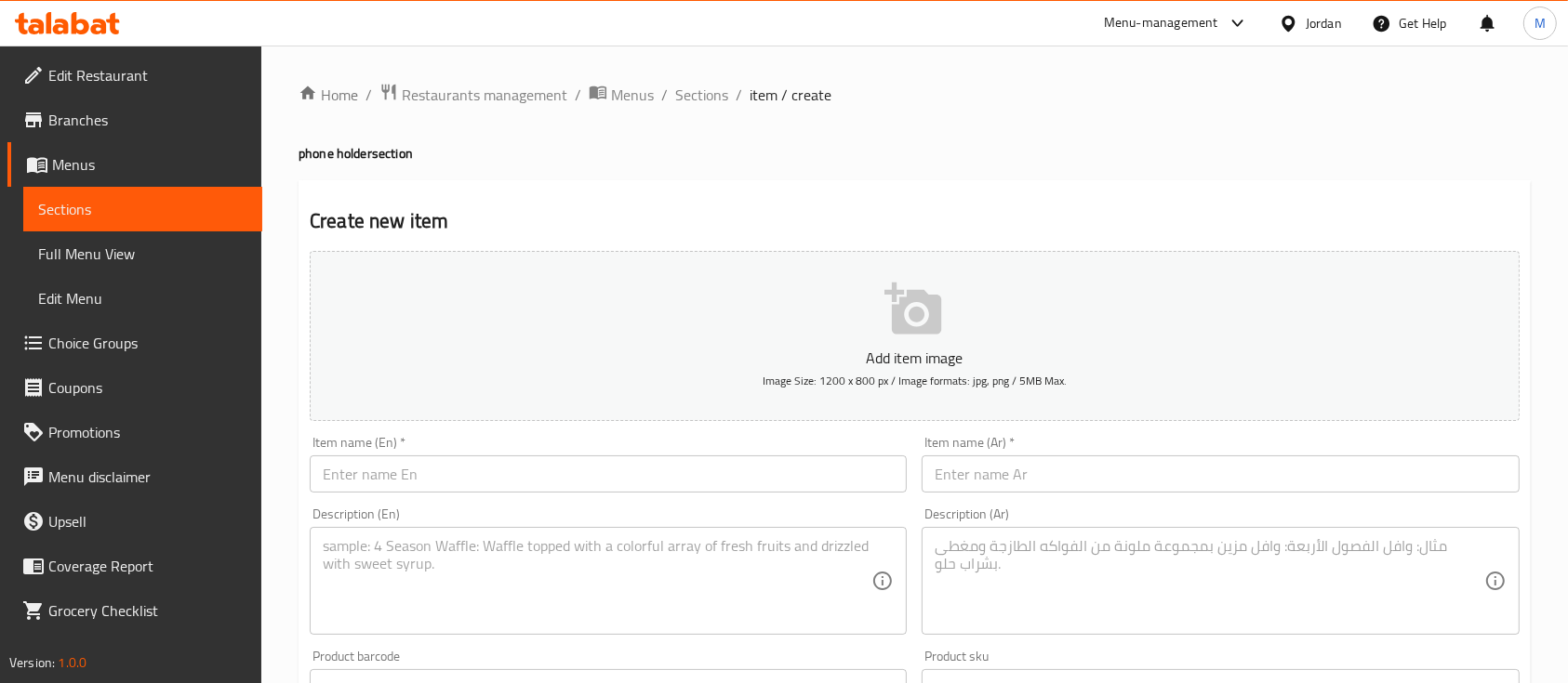
scroll to position [0, 0]
click at [745, 455] on div "Item name (En)   * Item name (En) *" at bounding box center [608, 464] width 597 height 57
click at [739, 468] on input "text" at bounding box center [608, 474] width 597 height 37
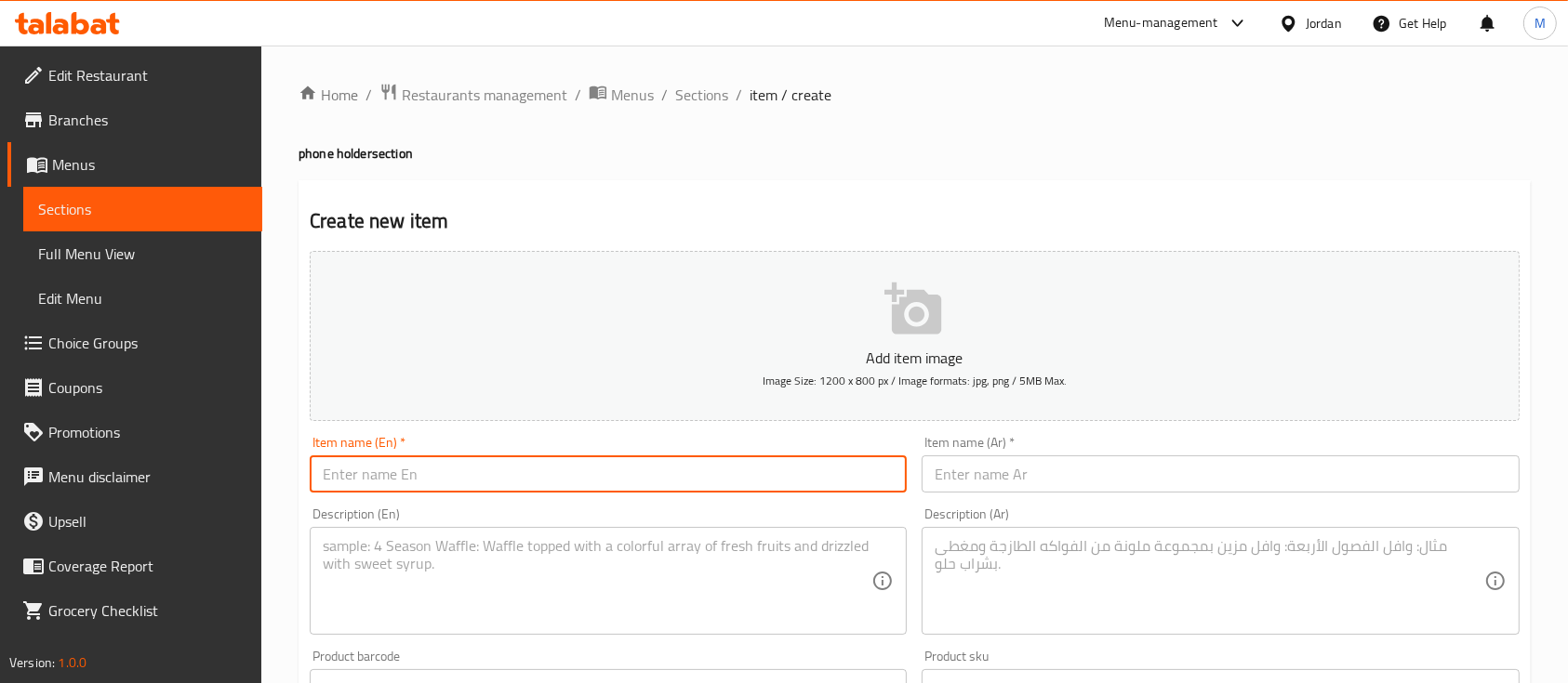
paste input "phone holder"
type input "phone holder"
click at [1138, 473] on input "text" at bounding box center [1220, 474] width 597 height 37
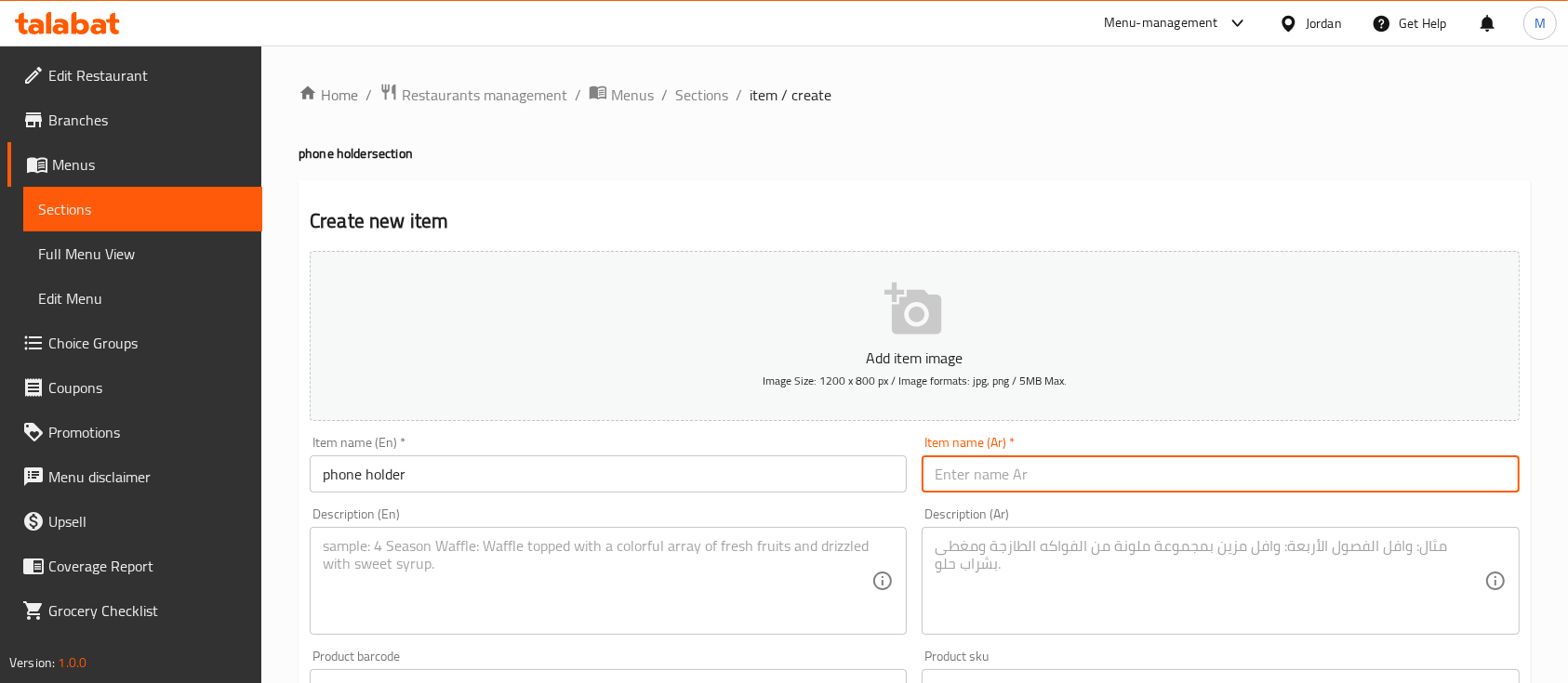
paste input "هولدر سيارة للهاتف"
type input "هولدر سيارة للهاتف"
click at [801, 561] on textarea at bounding box center [597, 581] width 549 height 88
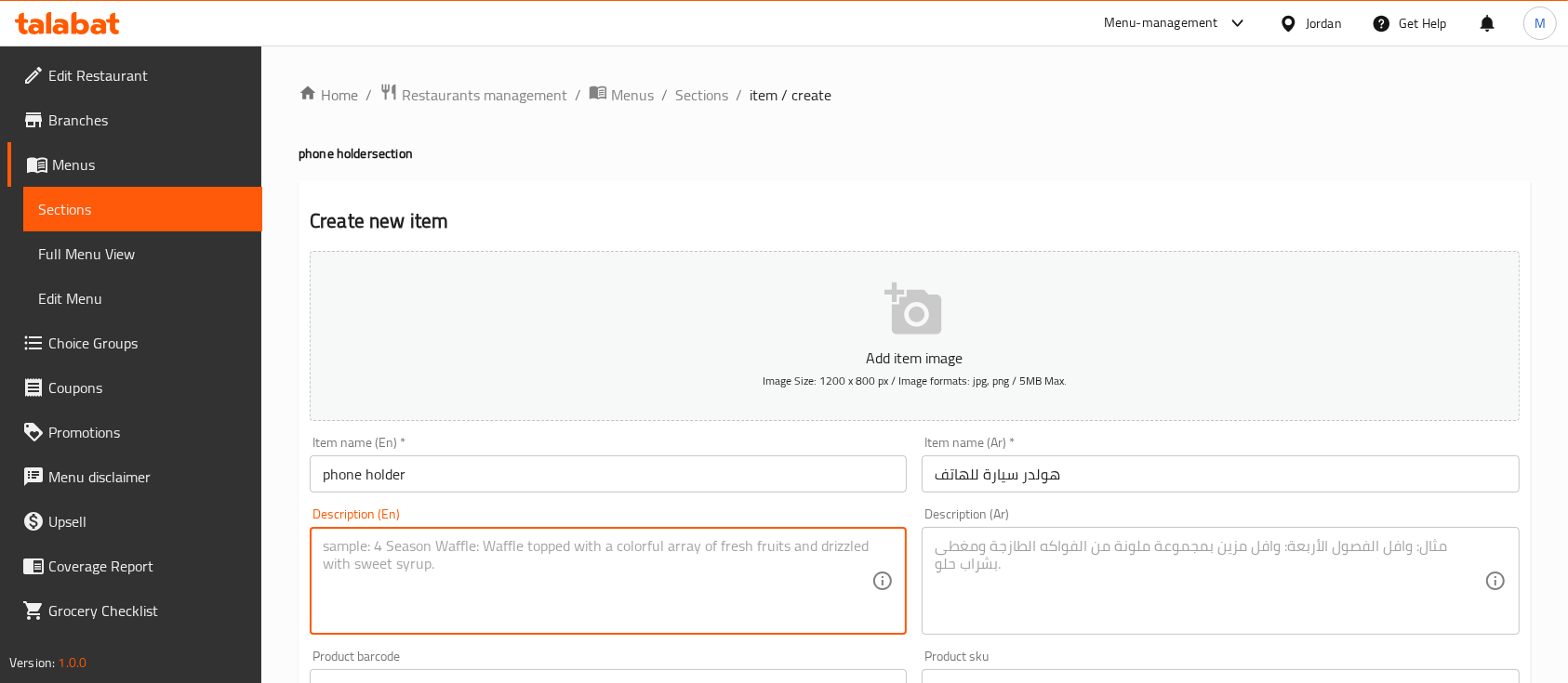
click at [1127, 581] on textarea at bounding box center [1208, 581] width 549 height 88
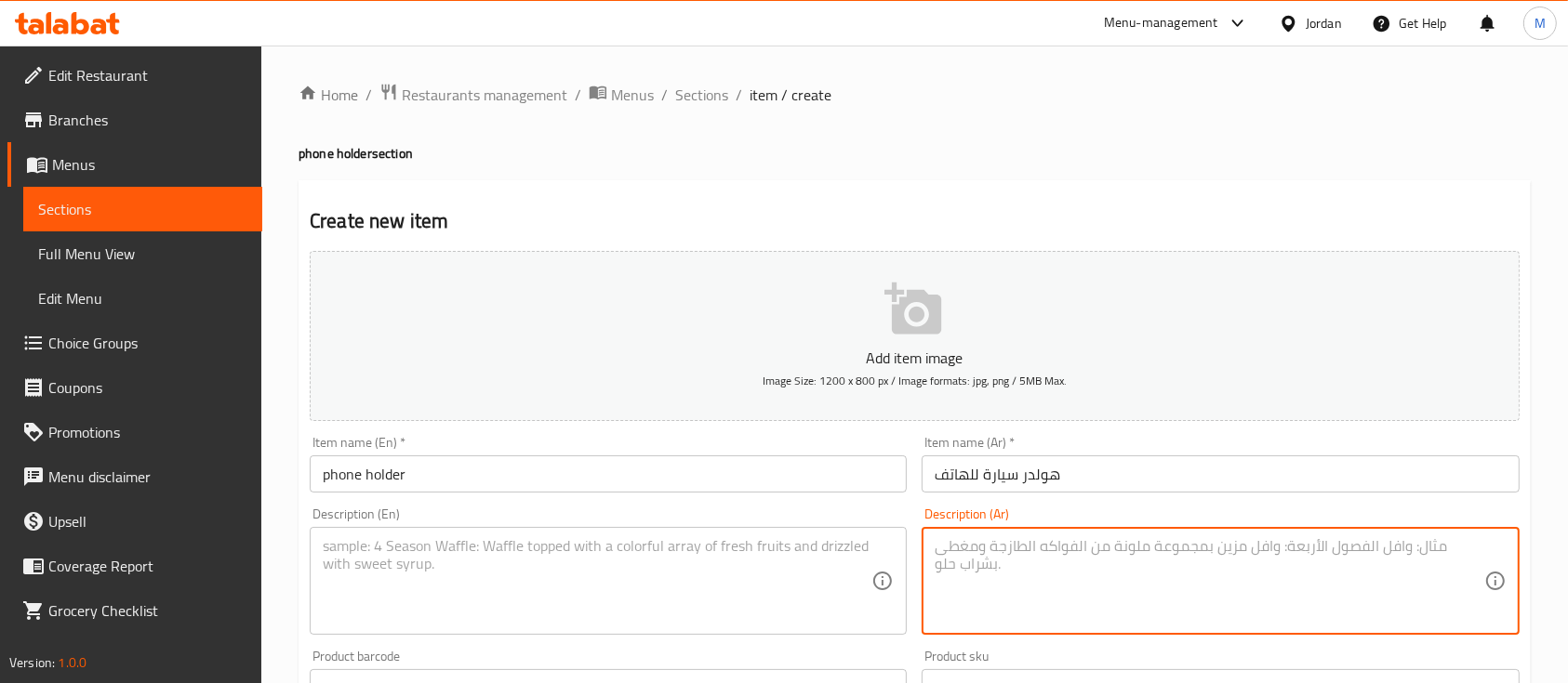
paste textarea "حامل هاتف عملي للسيارة بتصميم مشبك يثبت على فتحة التكييف، يوفر سهولة استخدام ال…"
type textarea "حامل هاتف عملي للسيارة بتصميم مشبك يثبت على فتحة التكييف، يوفر سهولة استخدام ال…"
click at [618, 556] on textarea at bounding box center [597, 581] width 549 height 88
paste textarea "Practical car phone holder with a clip design for the air vent, ensuring secure…"
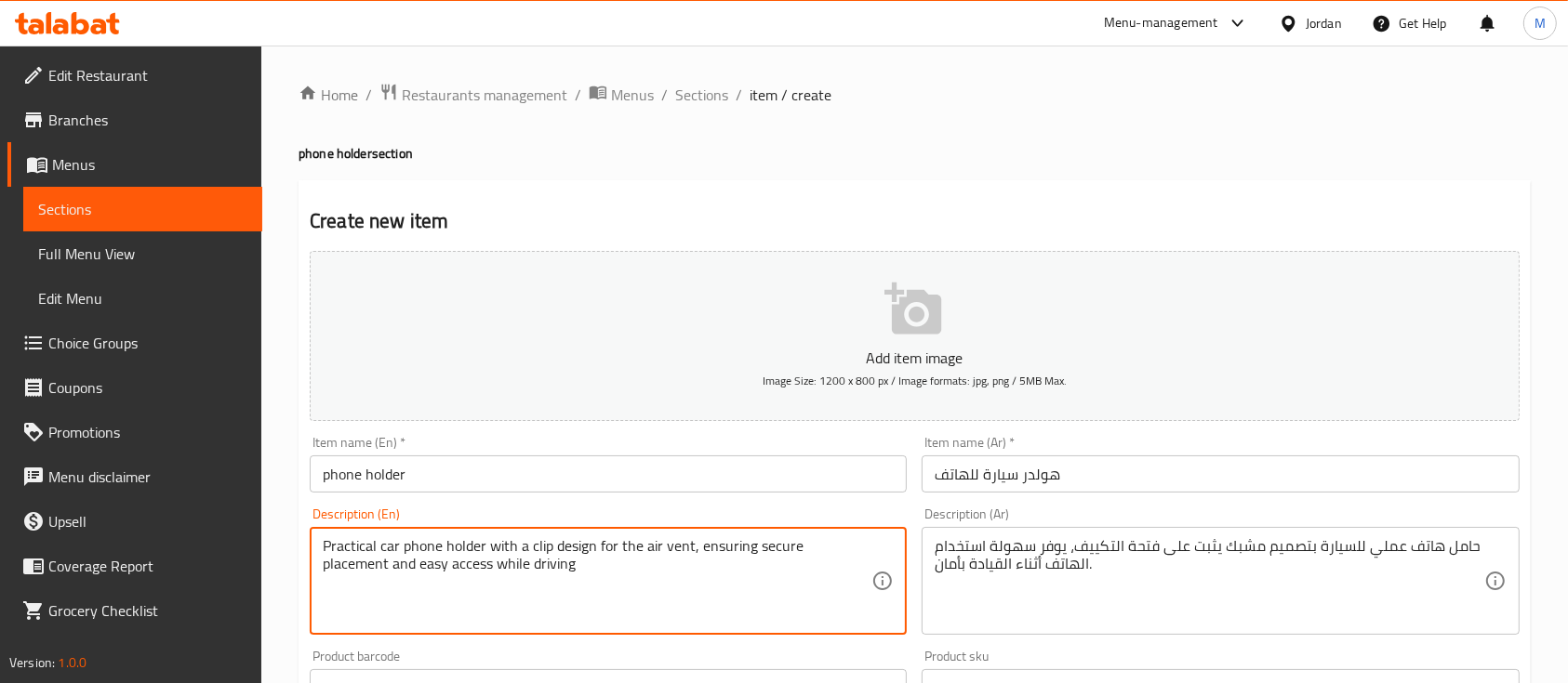
type textarea "Practical car phone holder with a clip design for the air vent, ensuring secure…"
click at [707, 450] on div "Item name (En)   * phone holder Item name (En) *" at bounding box center [608, 464] width 597 height 57
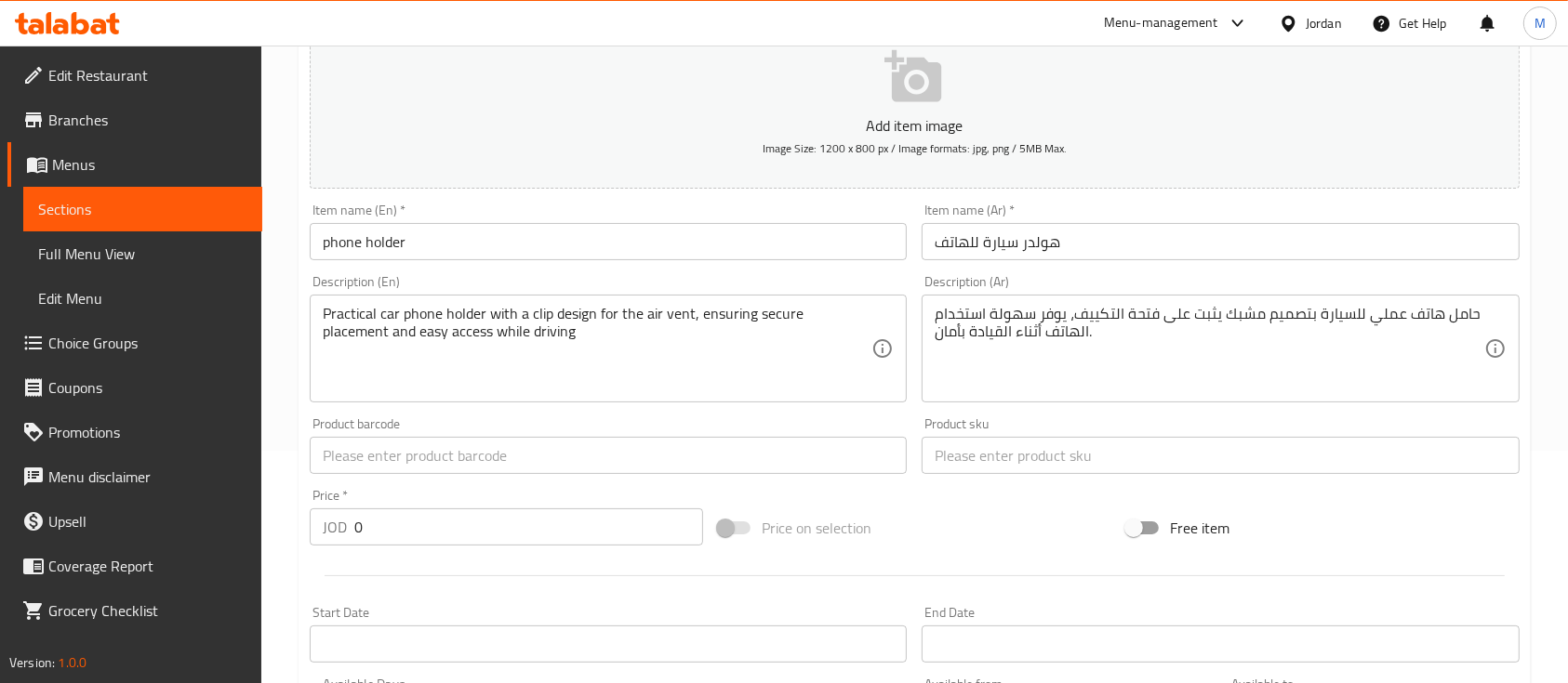
scroll to position [247, 0]
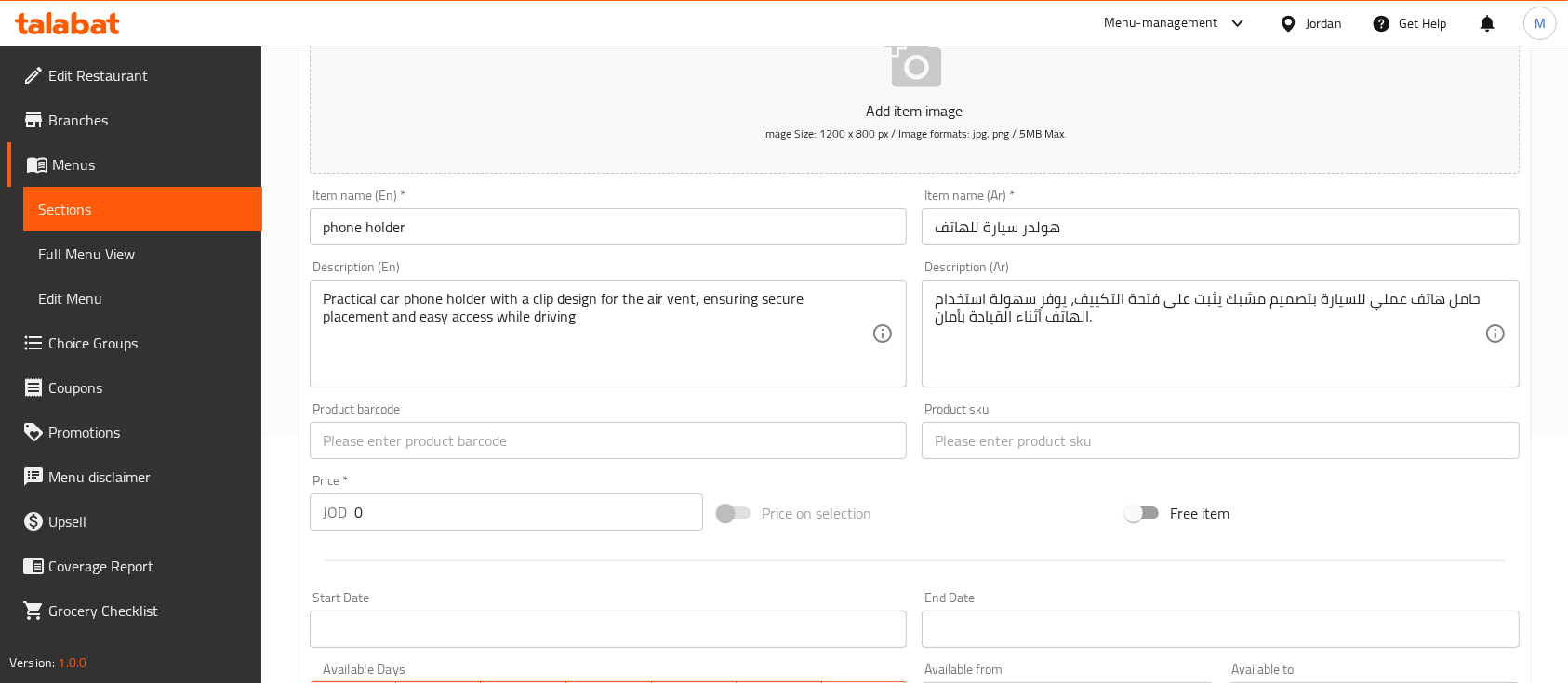
drag, startPoint x: 504, startPoint y: 433, endPoint x: 514, endPoint y: 430, distance: 10.4
click at [504, 433] on input "text" at bounding box center [608, 440] width 597 height 37
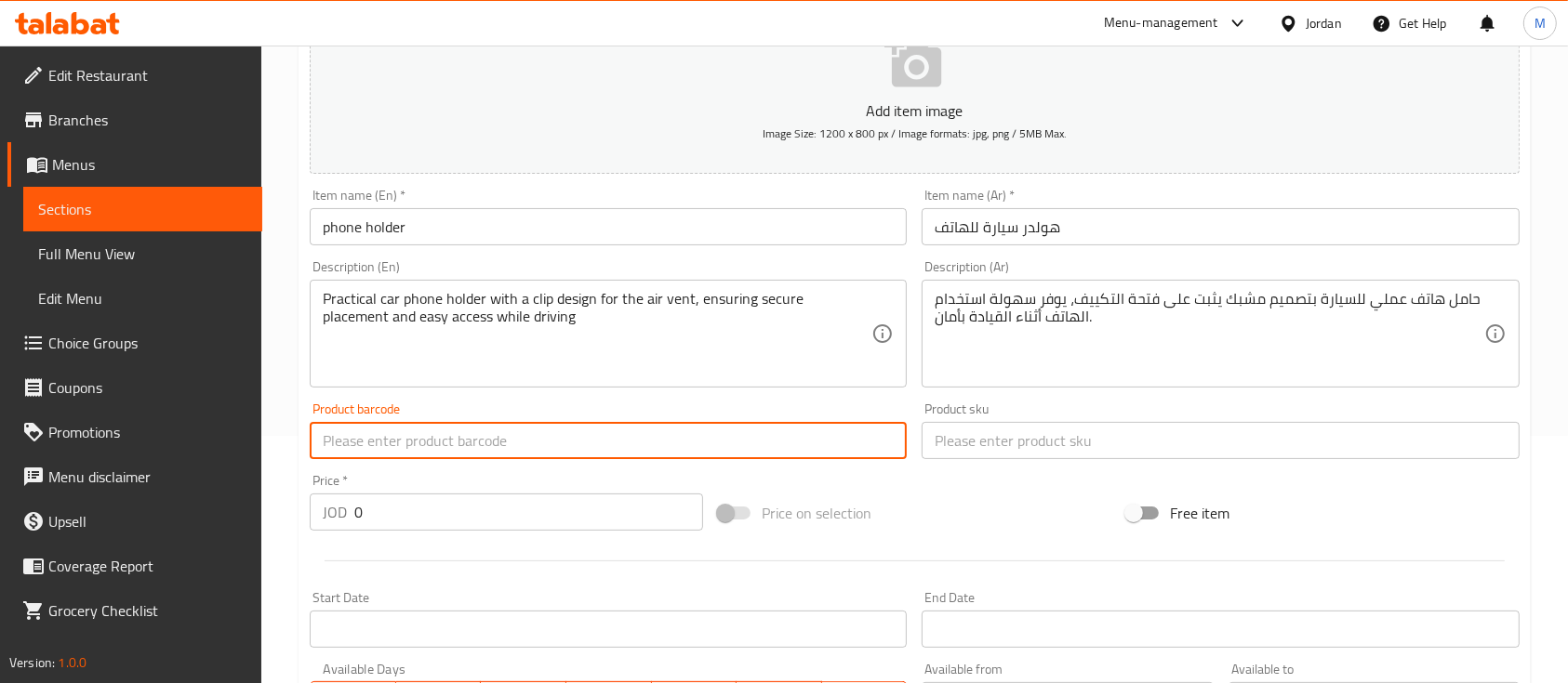
paste input "A20"
type input "A20"
click at [1022, 444] on input "text" at bounding box center [1220, 440] width 597 height 37
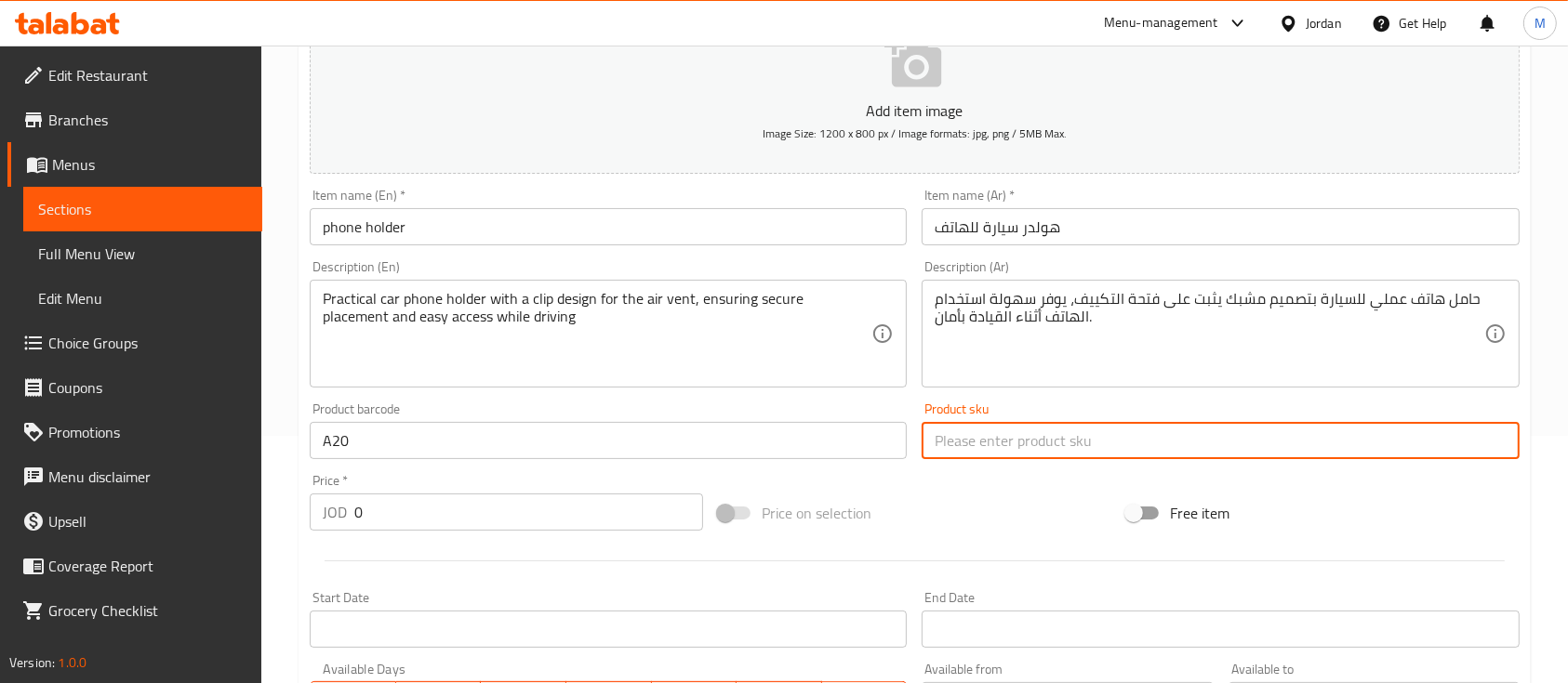
paste input "A20"
type input "A20"
click at [1012, 494] on div "Price on selection" at bounding box center [914, 512] width 408 height 50
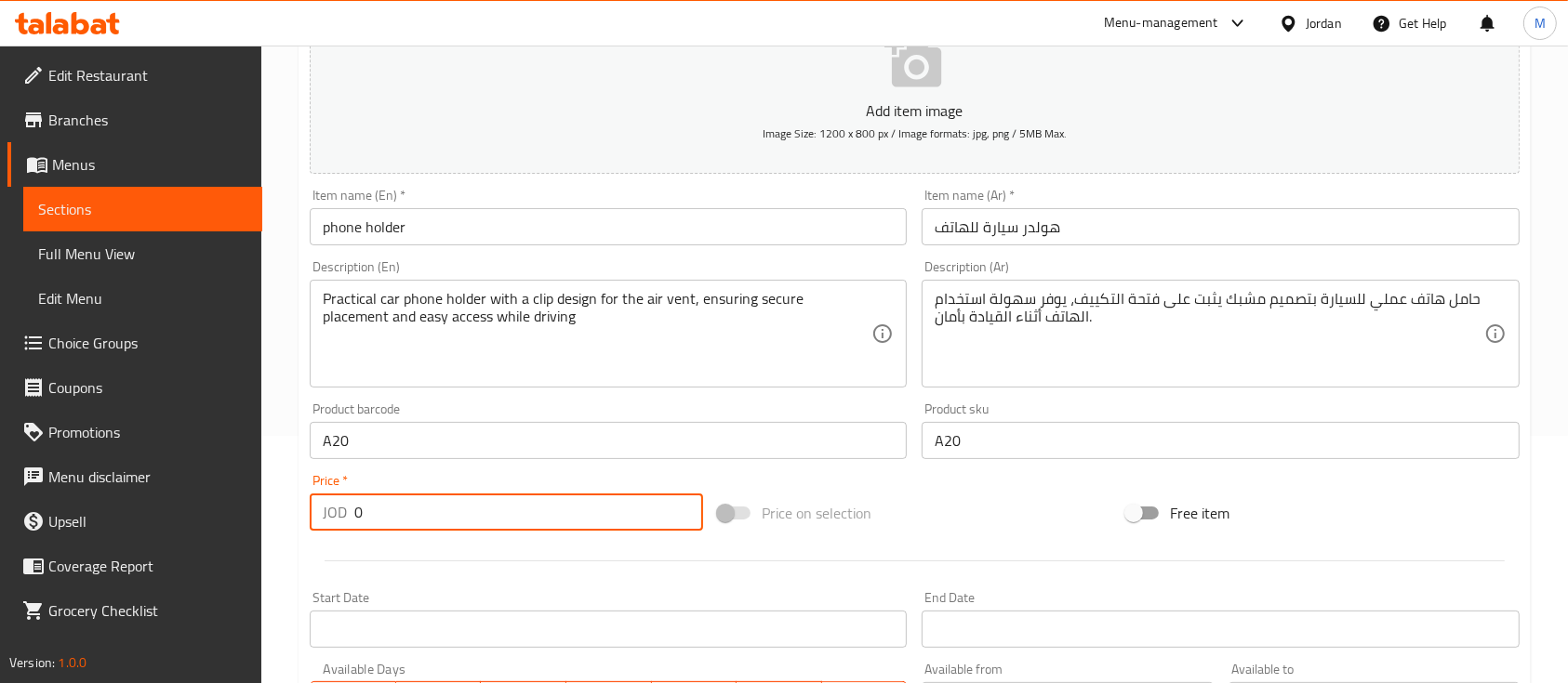
drag, startPoint x: 374, startPoint y: 510, endPoint x: 321, endPoint y: 517, distance: 53.5
click at [321, 517] on div "JOD 0 Price *" at bounding box center [506, 512] width 393 height 37
type input "10"
click at [550, 551] on div at bounding box center [914, 561] width 1225 height 45
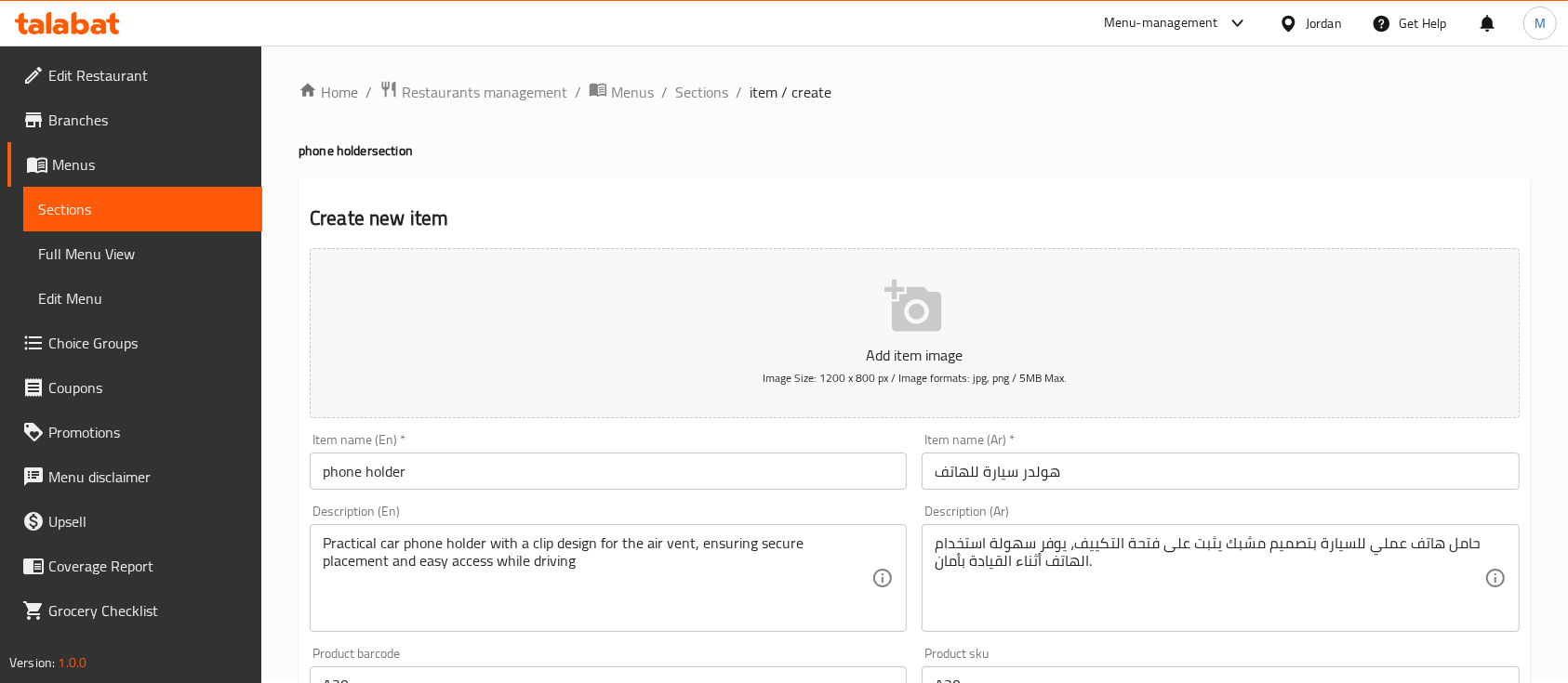
scroll to position [0, 0]
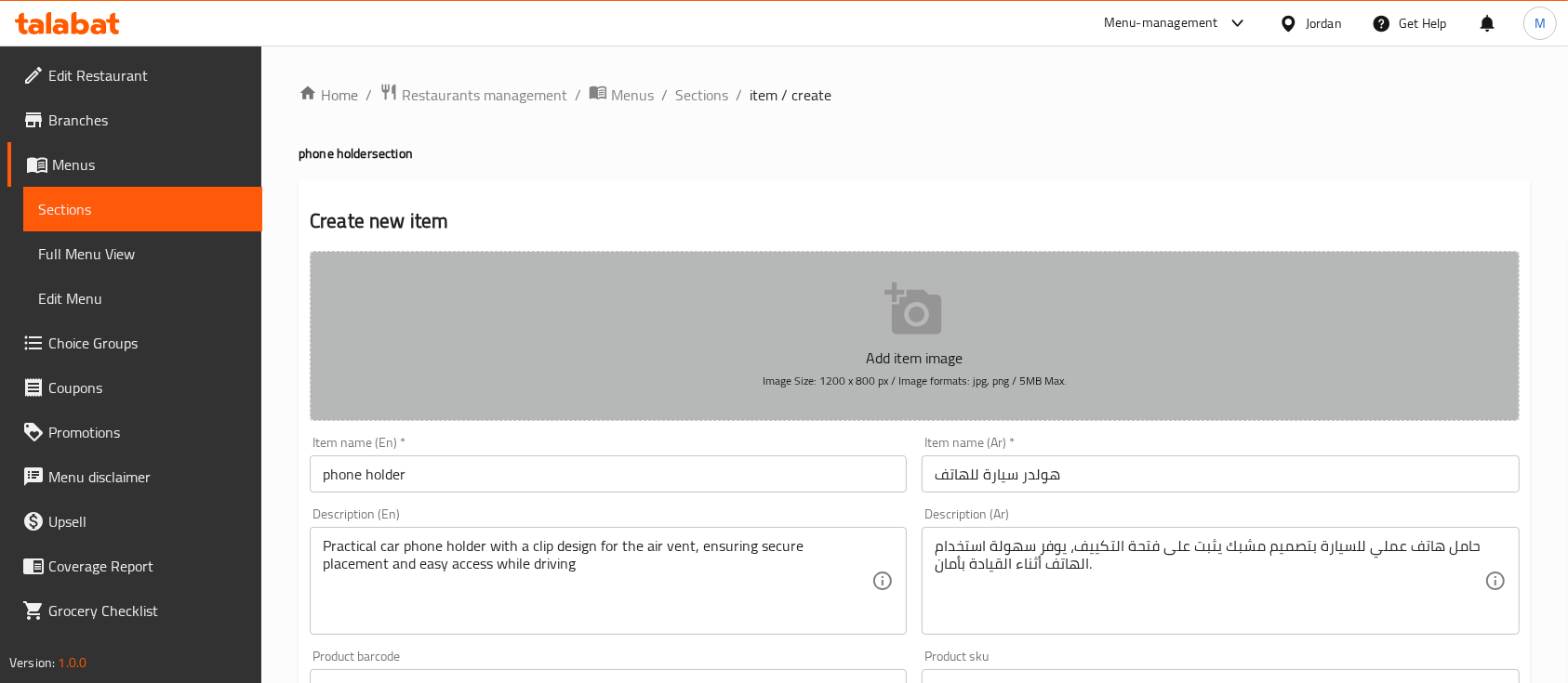
click at [906, 312] on icon "button" at bounding box center [913, 309] width 60 height 60
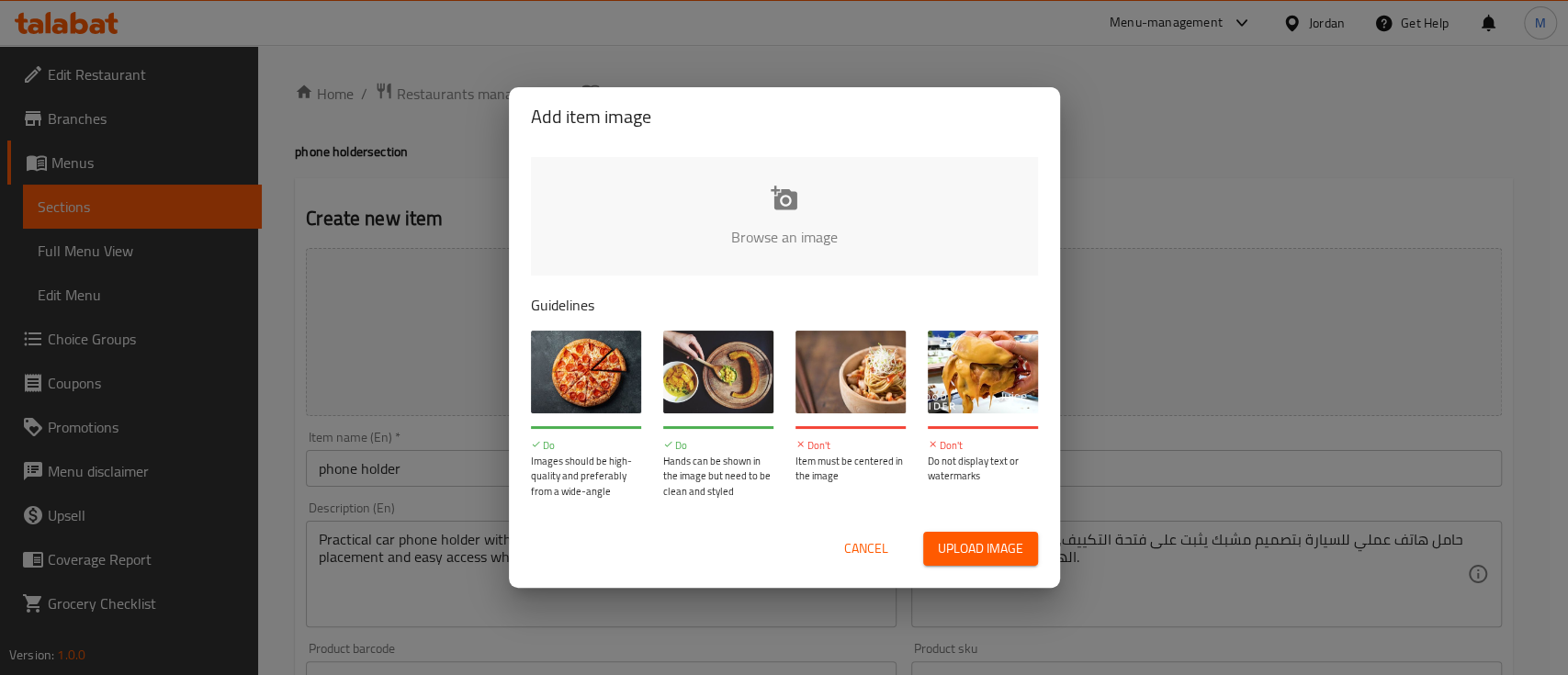
click at [961, 549] on span "Upload image" at bounding box center [980, 549] width 85 height 23
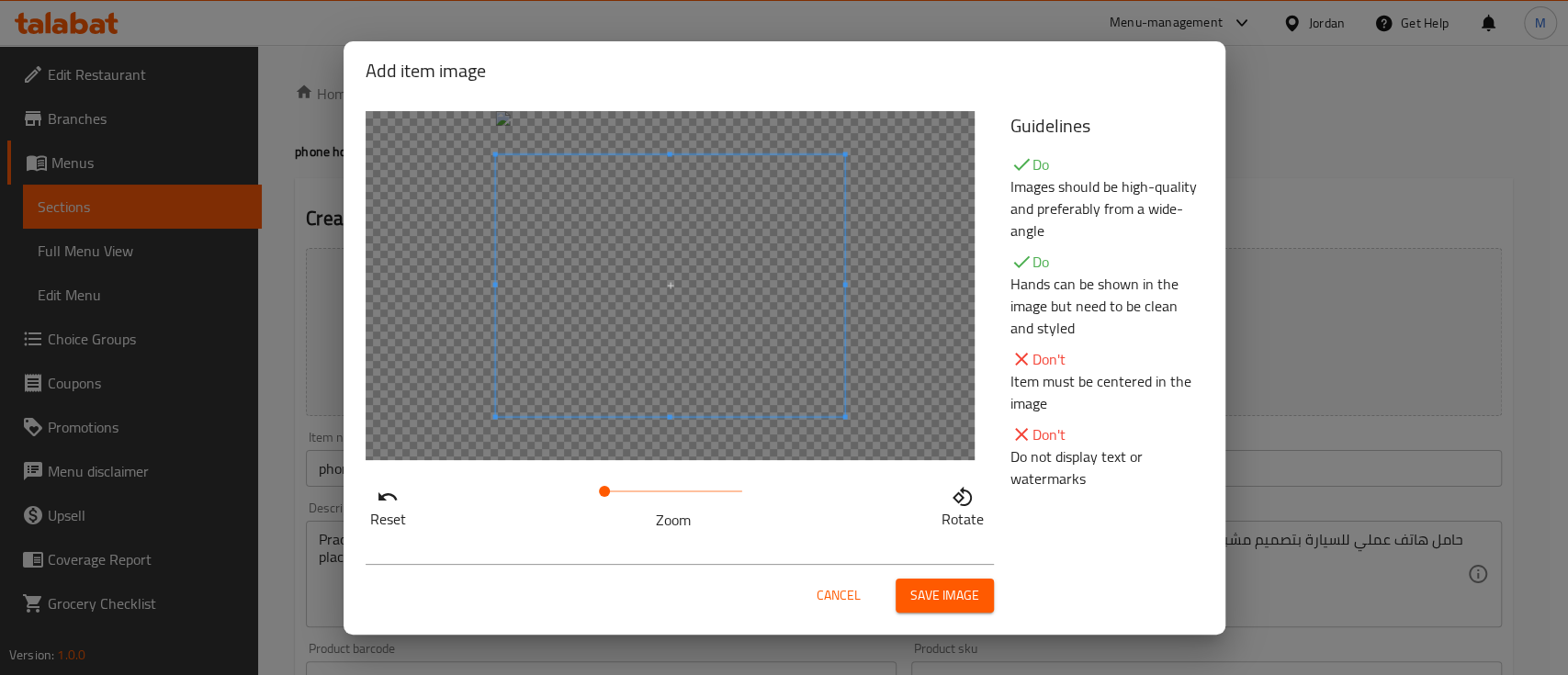
click at [674, 485] on div "Reset Zoom Rotate" at bounding box center [677, 321] width 645 height 442
drag, startPoint x: 606, startPoint y: 489, endPoint x: 579, endPoint y: 502, distance: 30.0
click at [579, 502] on div "Reset Zoom Rotate" at bounding box center [677, 505] width 623 height 52
click at [844, 599] on span "Cancel" at bounding box center [839, 595] width 44 height 23
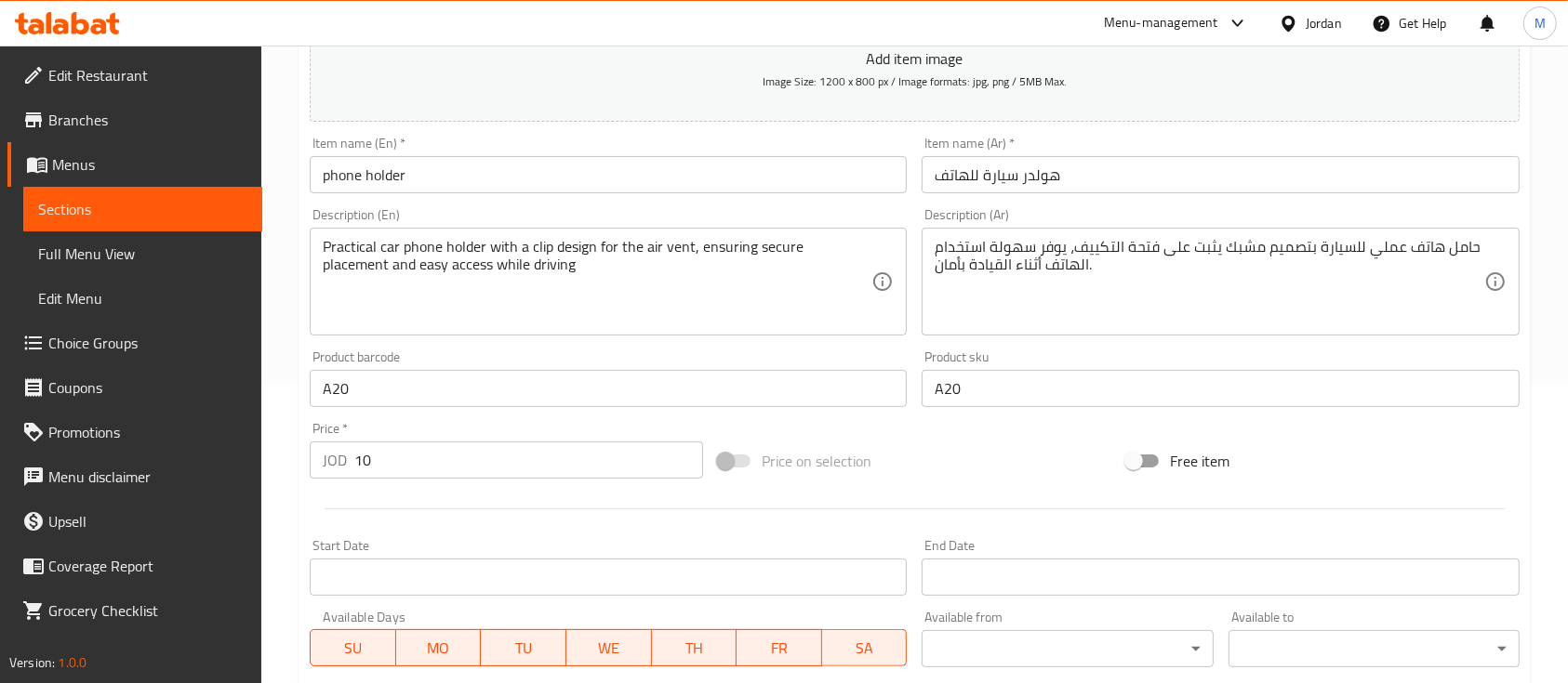
scroll to position [630, 0]
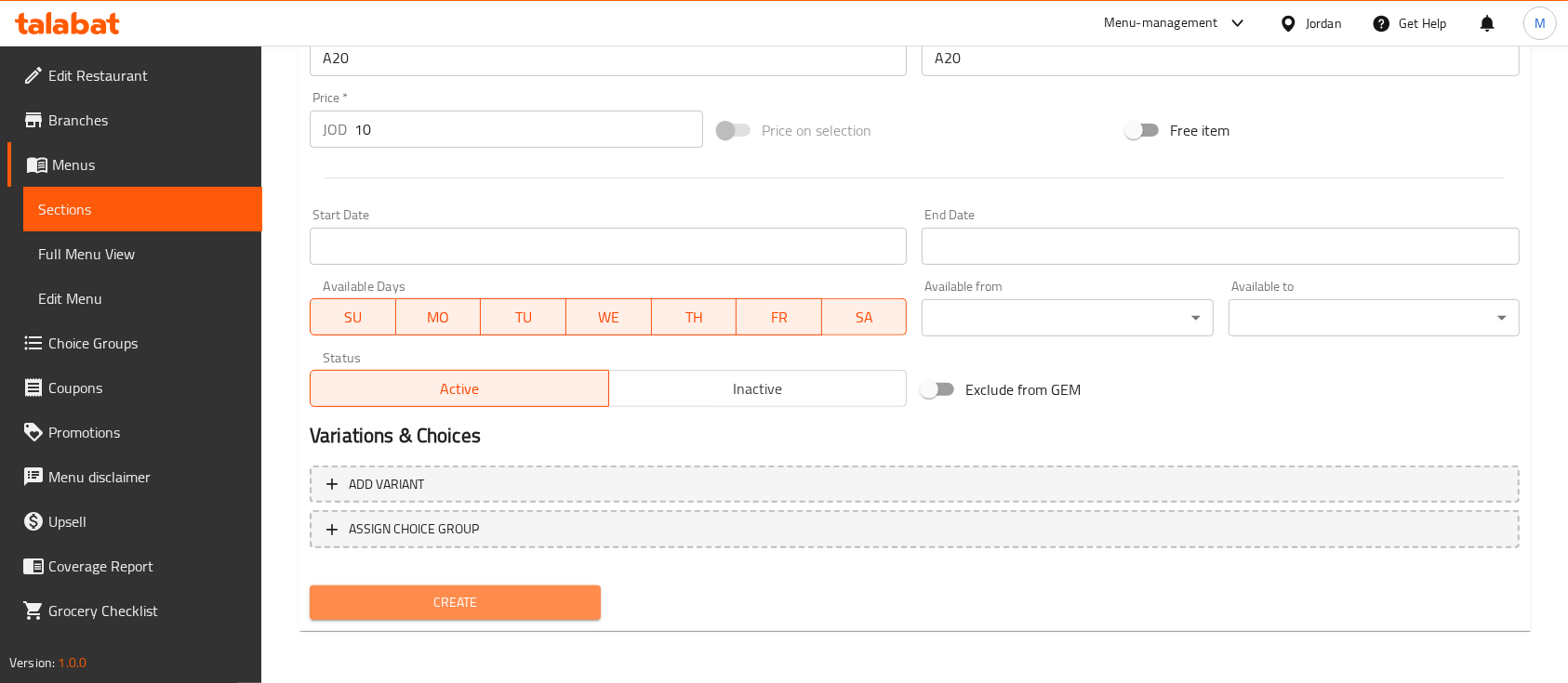
click at [494, 599] on span "Create" at bounding box center [456, 602] width 261 height 24
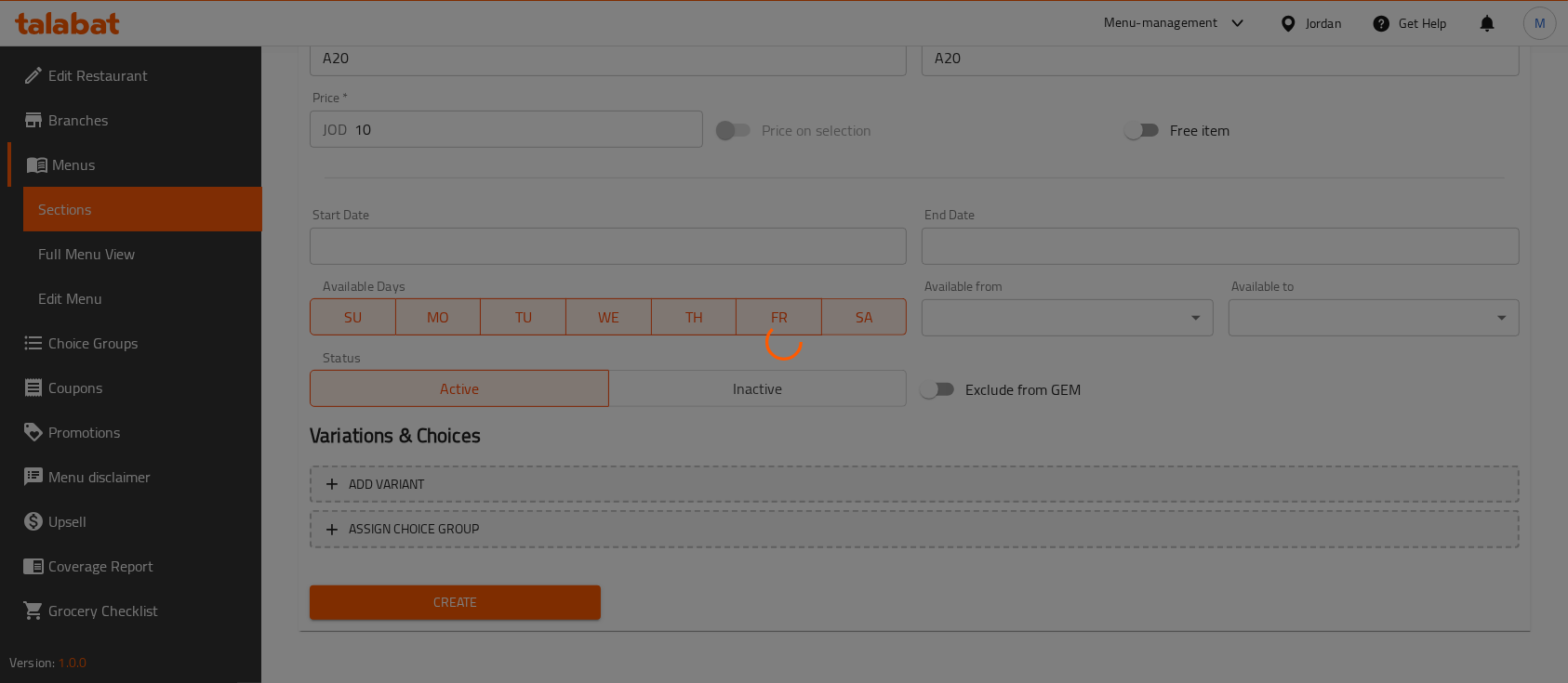
type input "0"
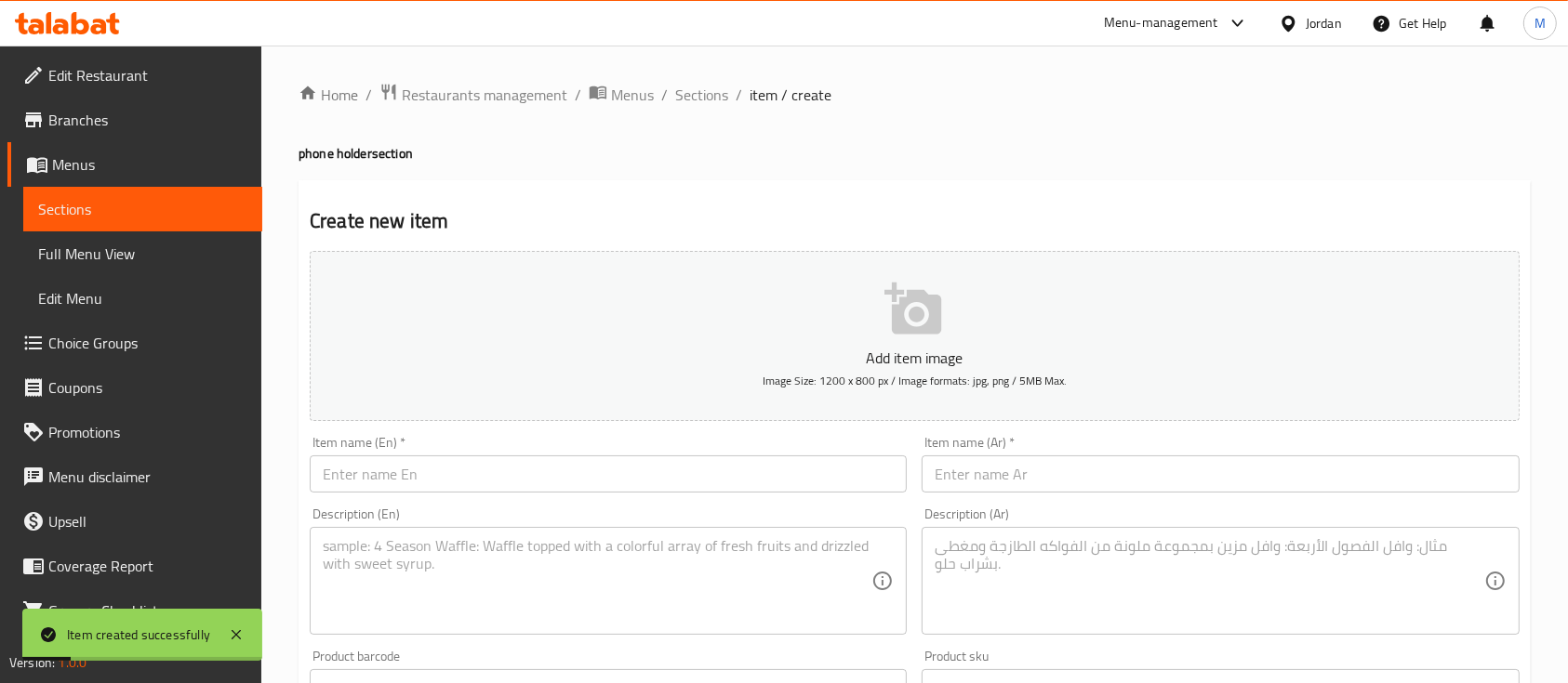
scroll to position [0, 0]
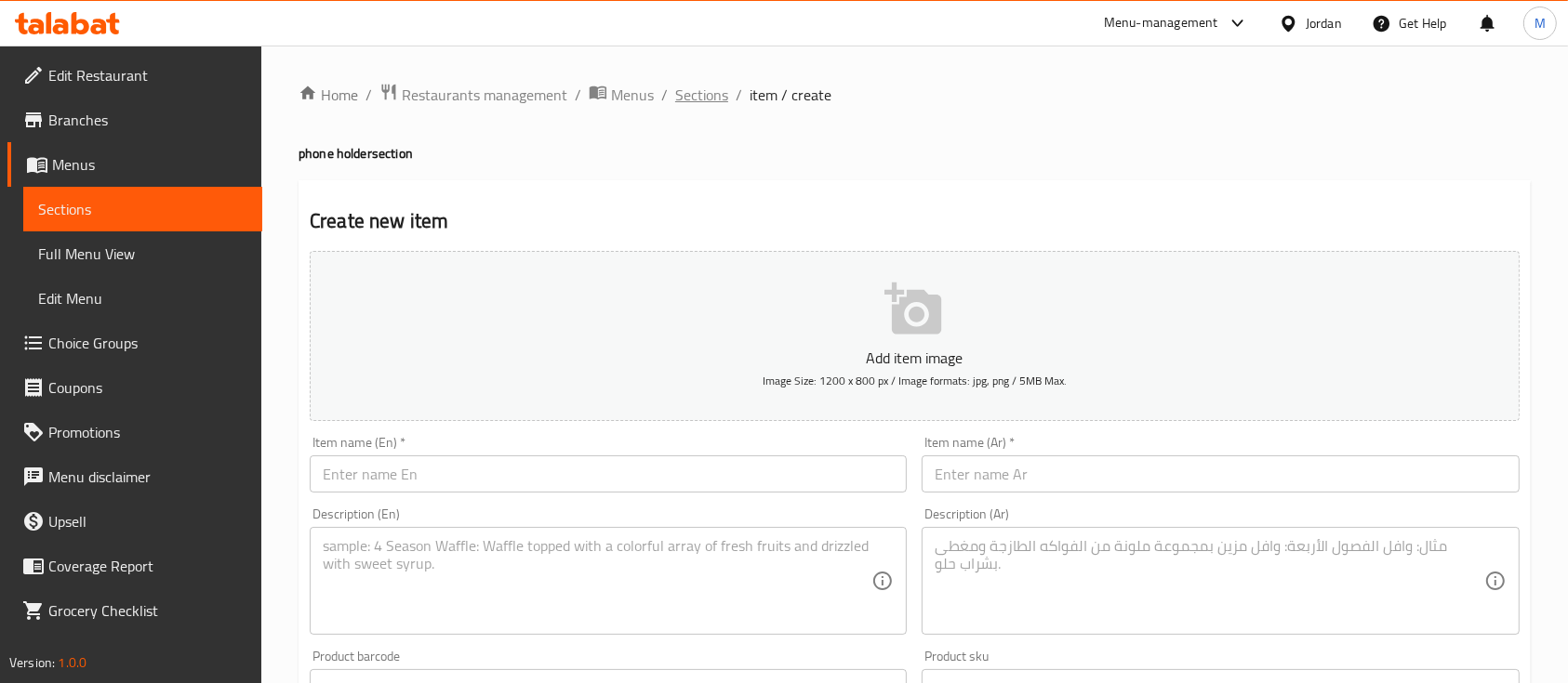
click at [710, 103] on span "Sections" at bounding box center [702, 95] width 53 height 23
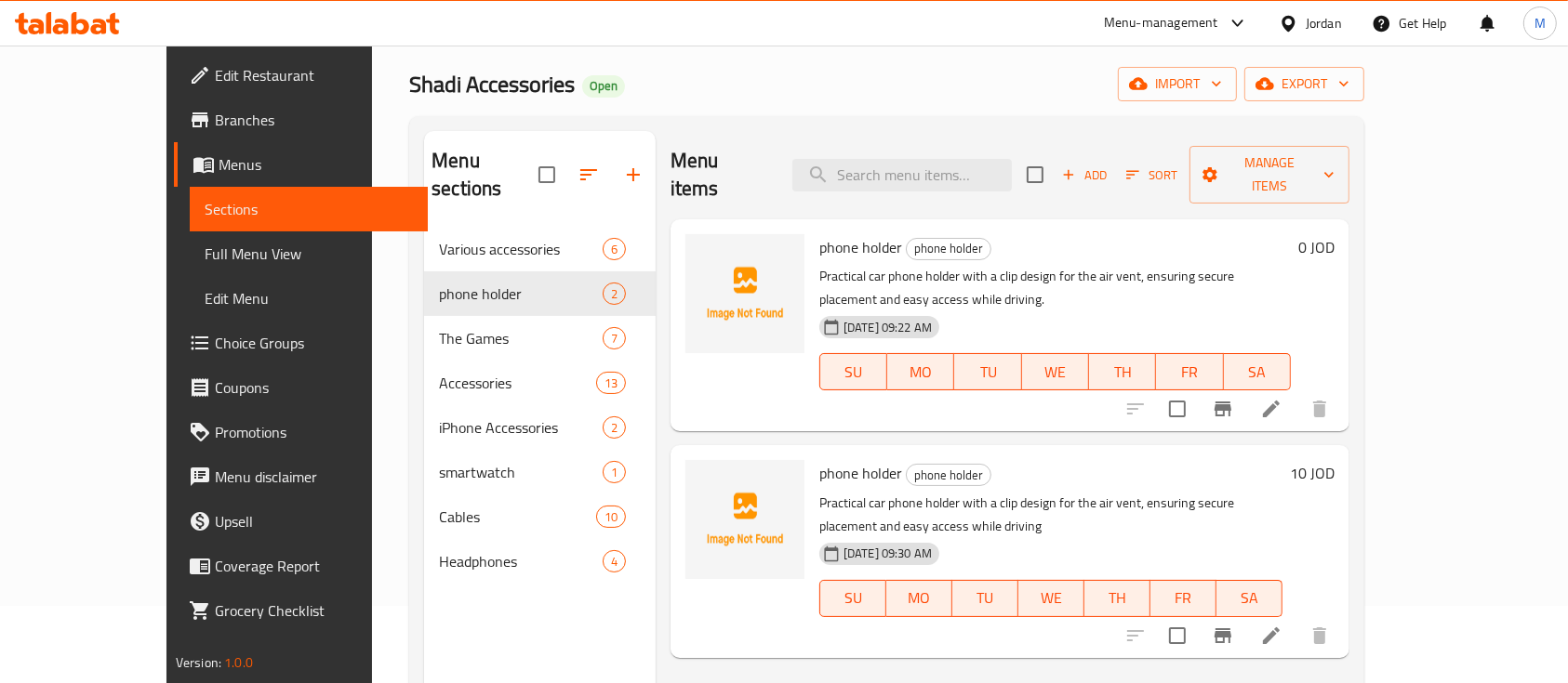
scroll to position [124, 0]
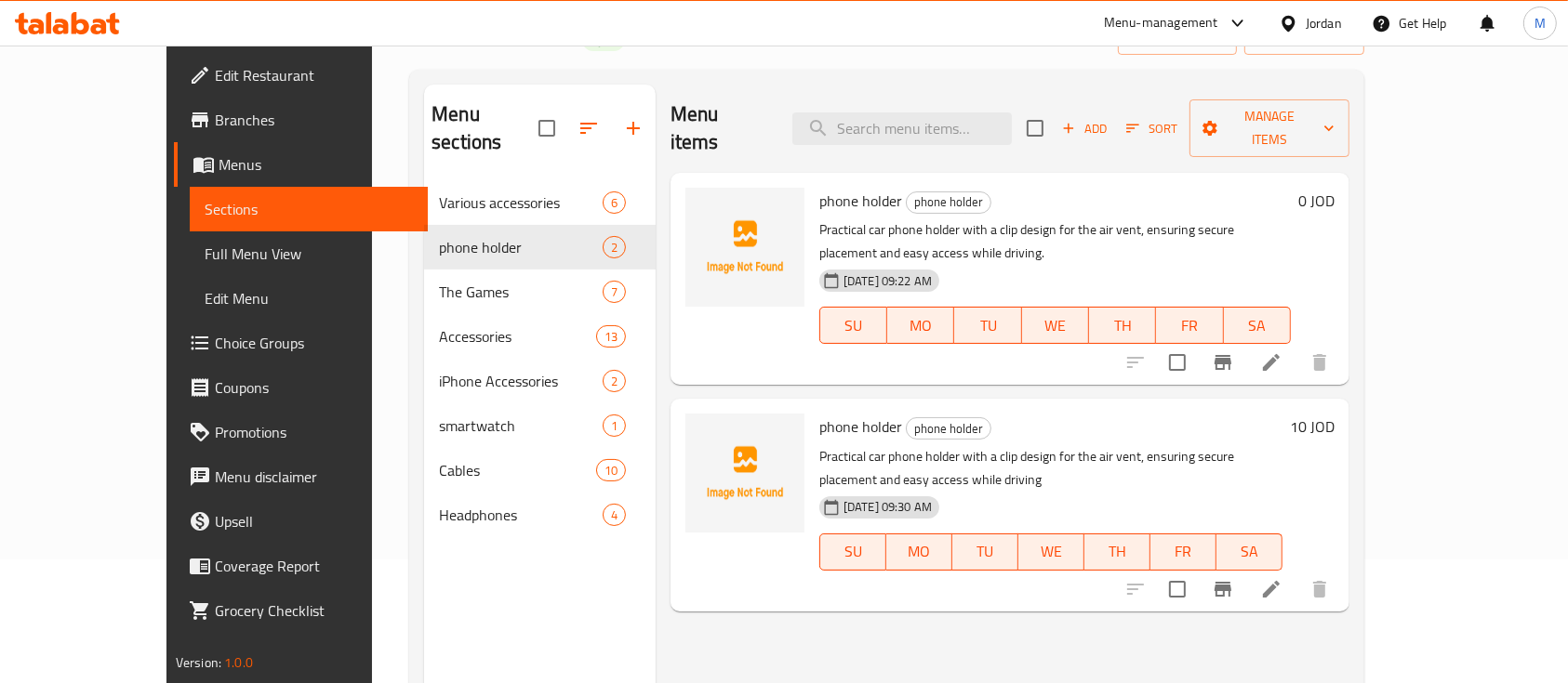
click at [1334, 188] on h6 "0 JOD" at bounding box center [1316, 200] width 36 height 26
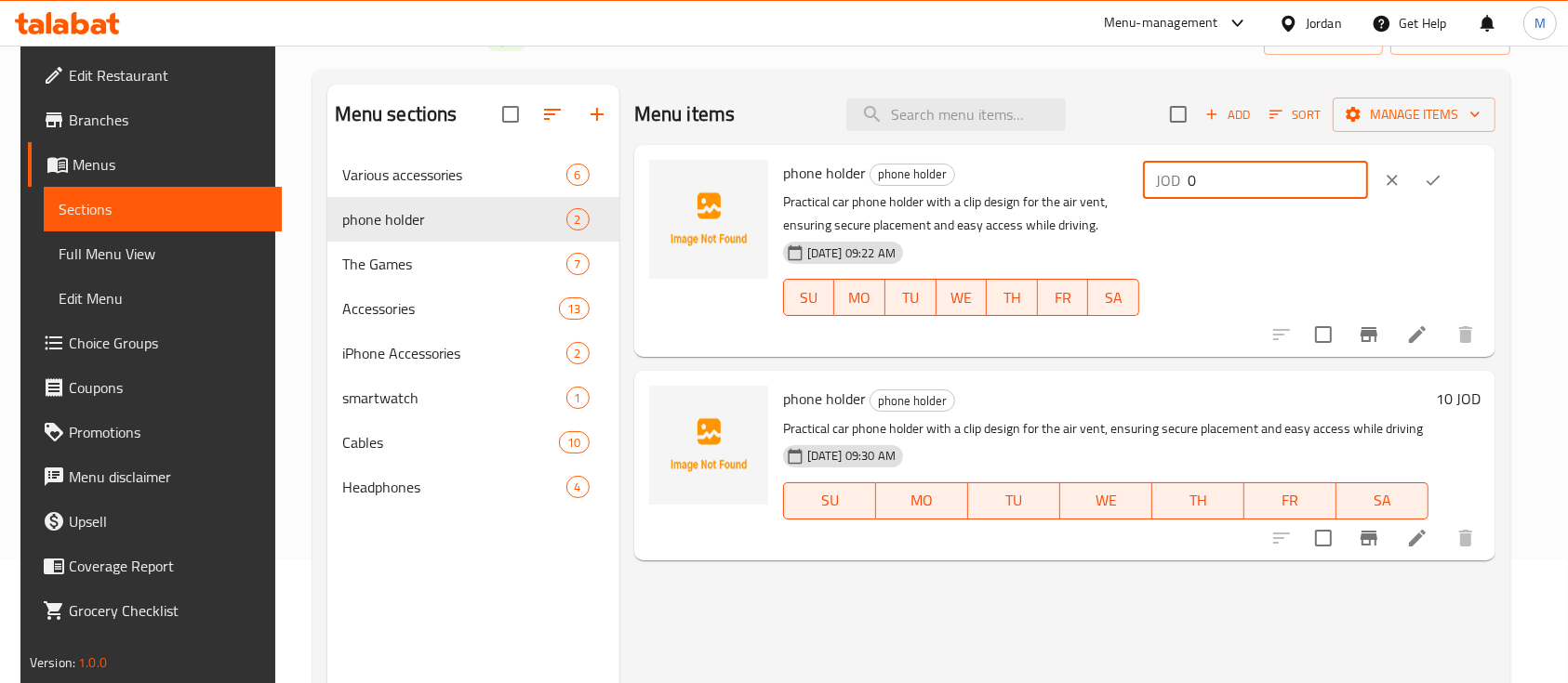
drag, startPoint x: 1302, startPoint y: 182, endPoint x: 1208, endPoint y: 189, distance: 94.3
click at [1208, 189] on div "JOD 0 ​" at bounding box center [1255, 180] width 225 height 37
type input "8"
drag, startPoint x: 1464, startPoint y: 171, endPoint x: 1458, endPoint y: 186, distance: 16.2
click at [1442, 171] on icon "ok" at bounding box center [1433, 181] width 19 height 19
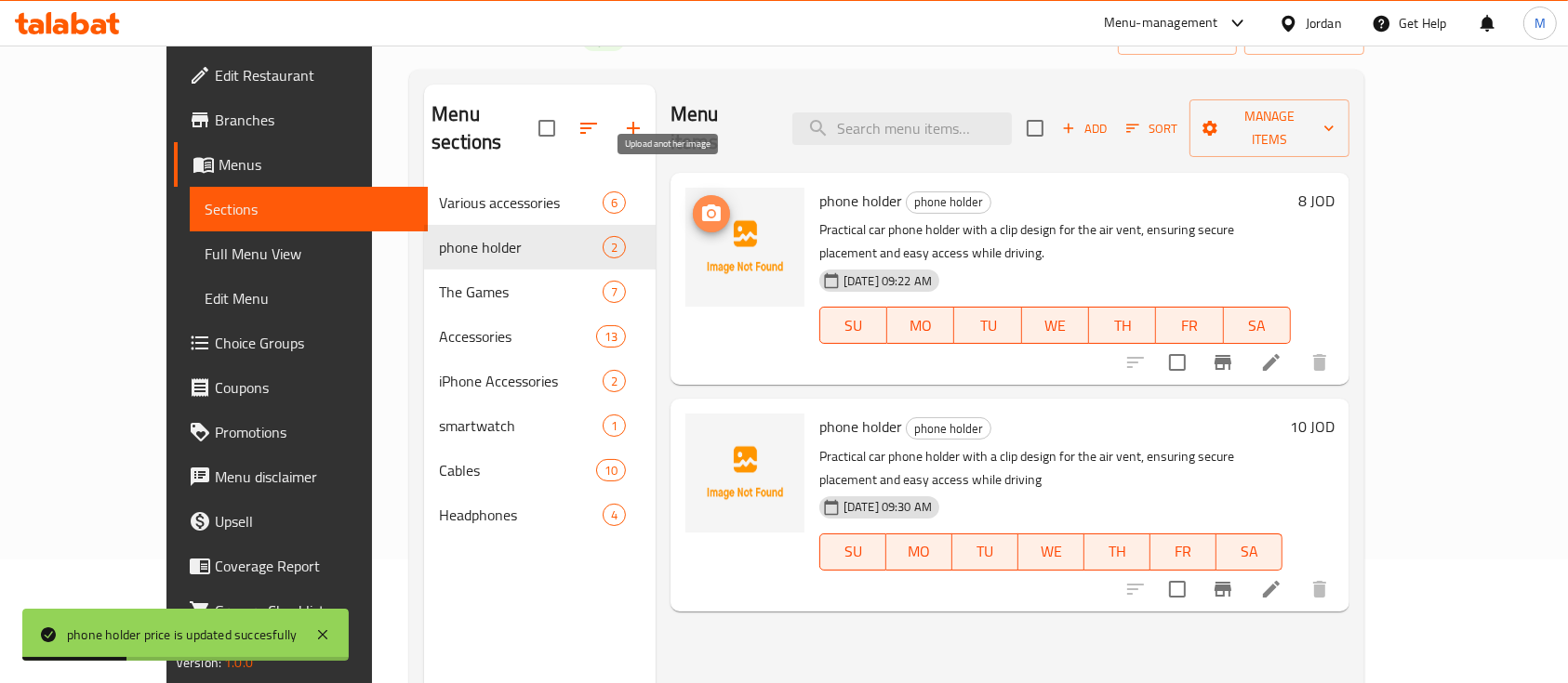
click at [693, 203] on span "upload picture" at bounding box center [711, 214] width 37 height 23
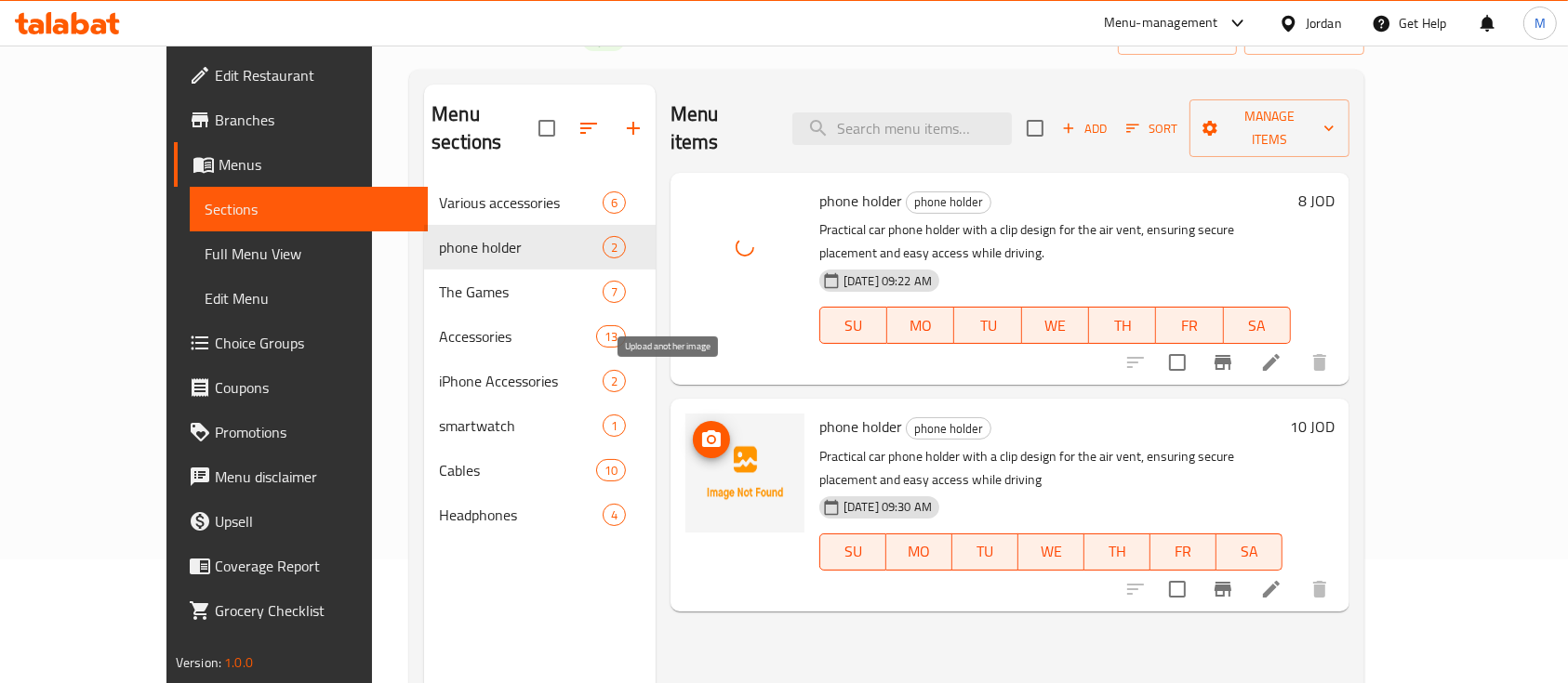
click at [693, 428] on span "upload picture" at bounding box center [711, 440] width 37 height 23
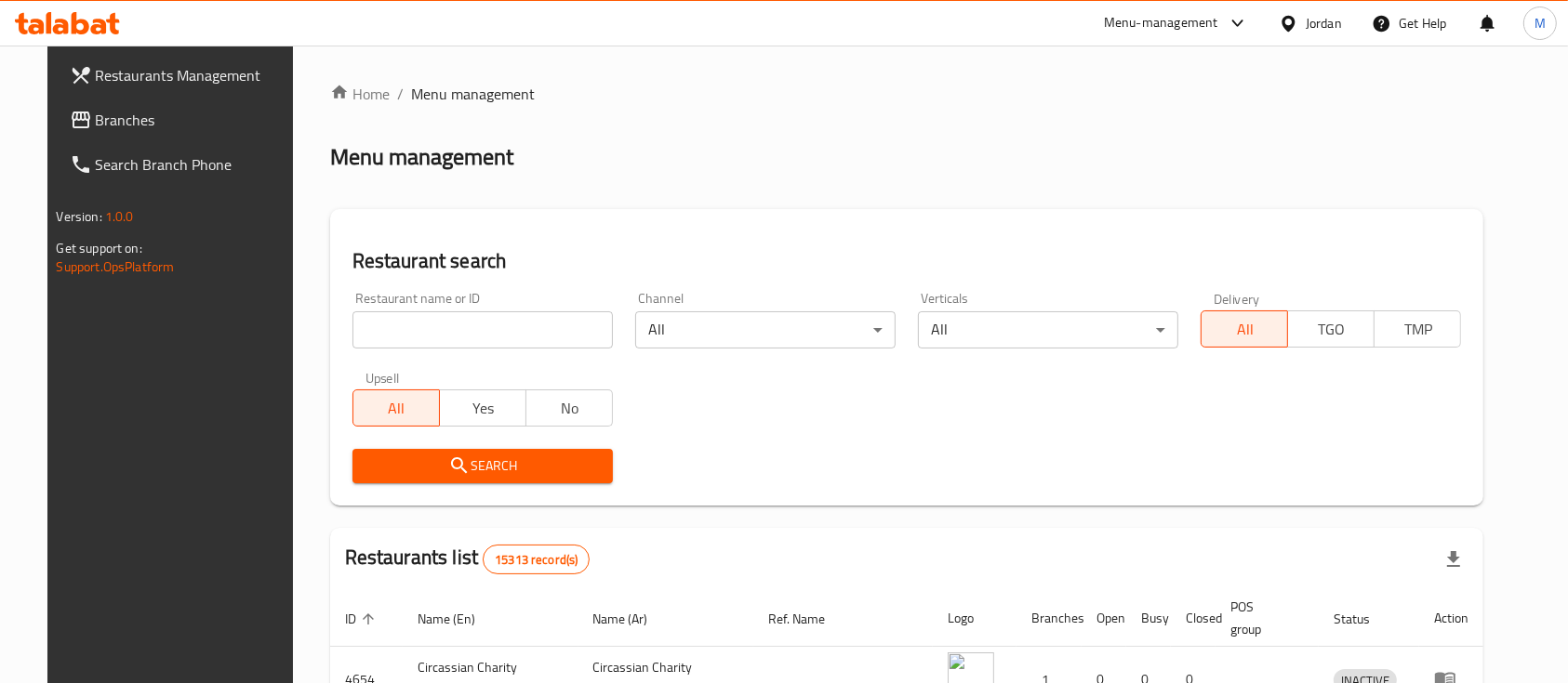
click at [469, 333] on input "search" at bounding box center [482, 330] width 261 height 37
type input "s"
type input "الباير"
click button "Search" at bounding box center [482, 466] width 261 height 34
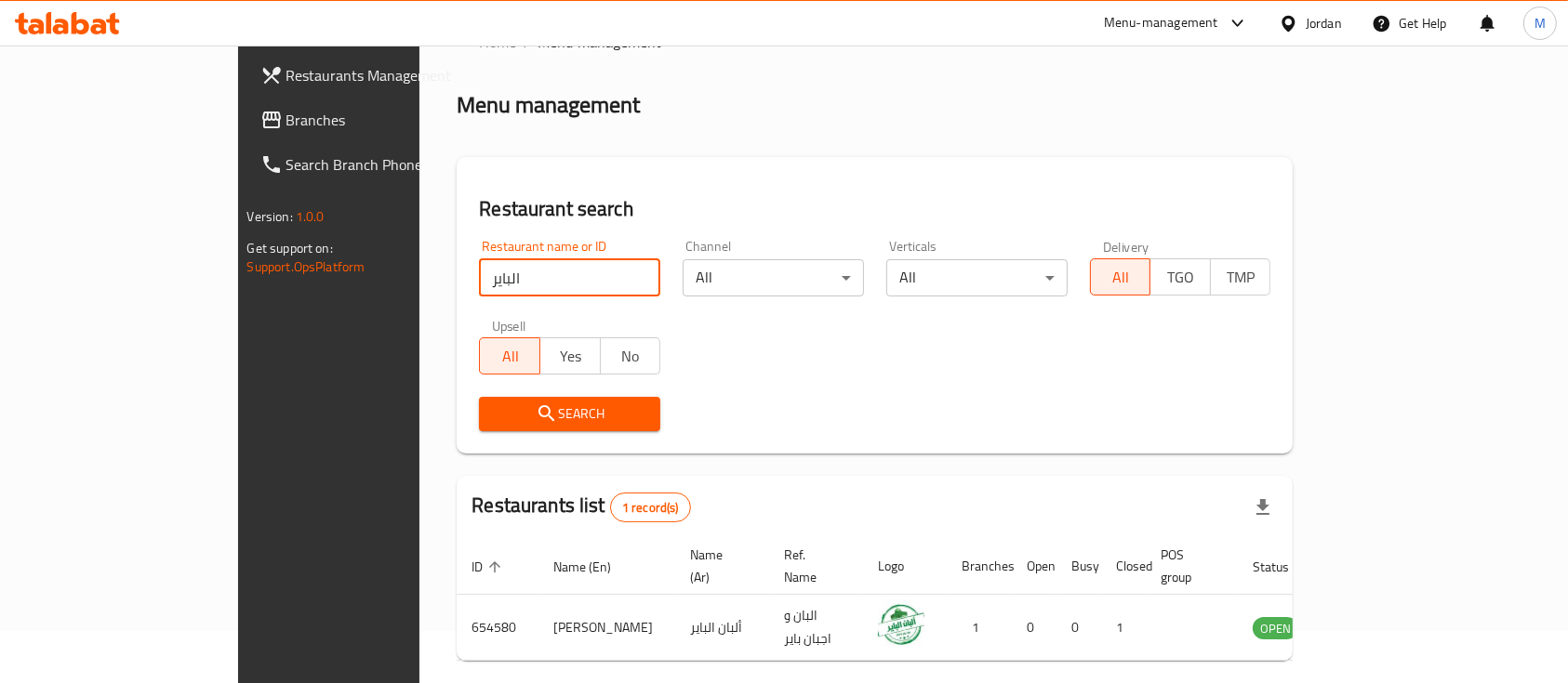
scroll to position [109, 0]
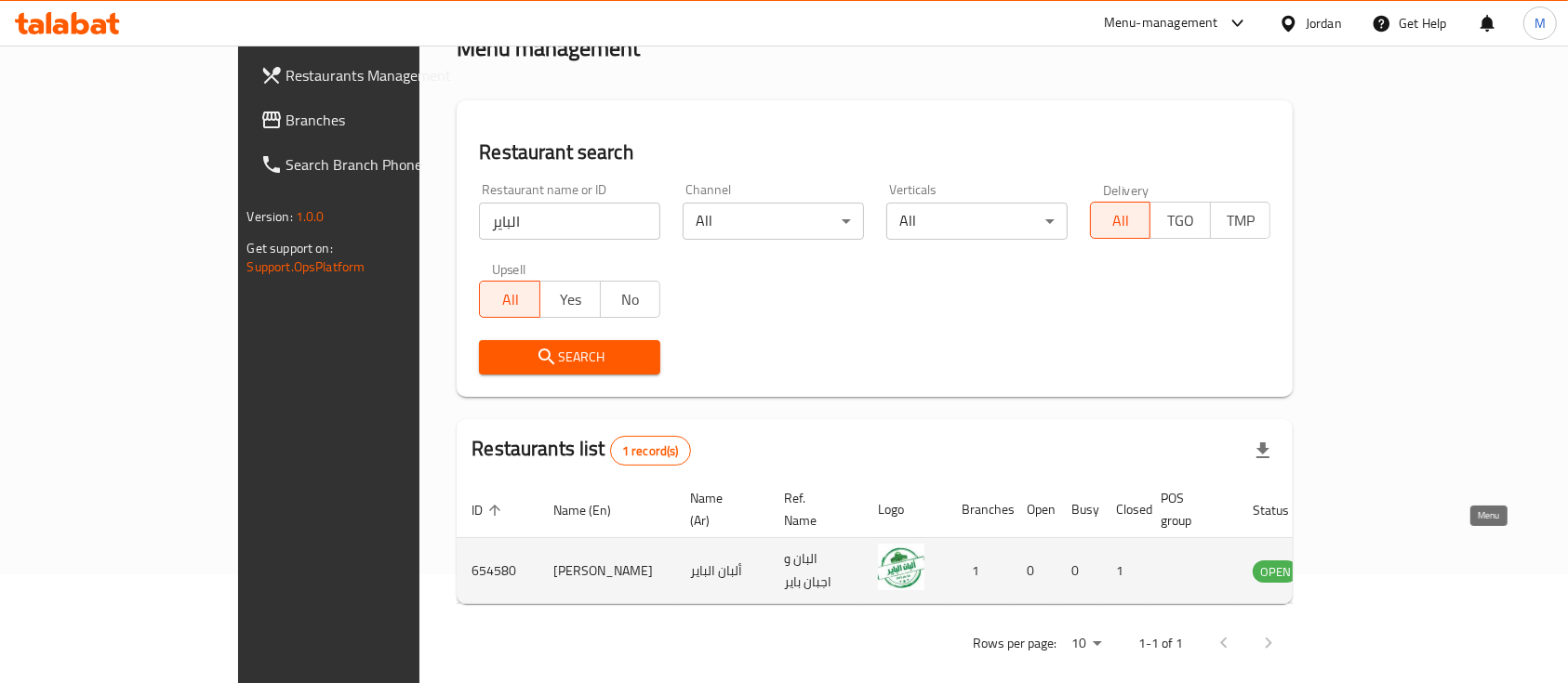
click at [1369, 568] on icon "enhanced table" at bounding box center [1365, 572] width 7 height 8
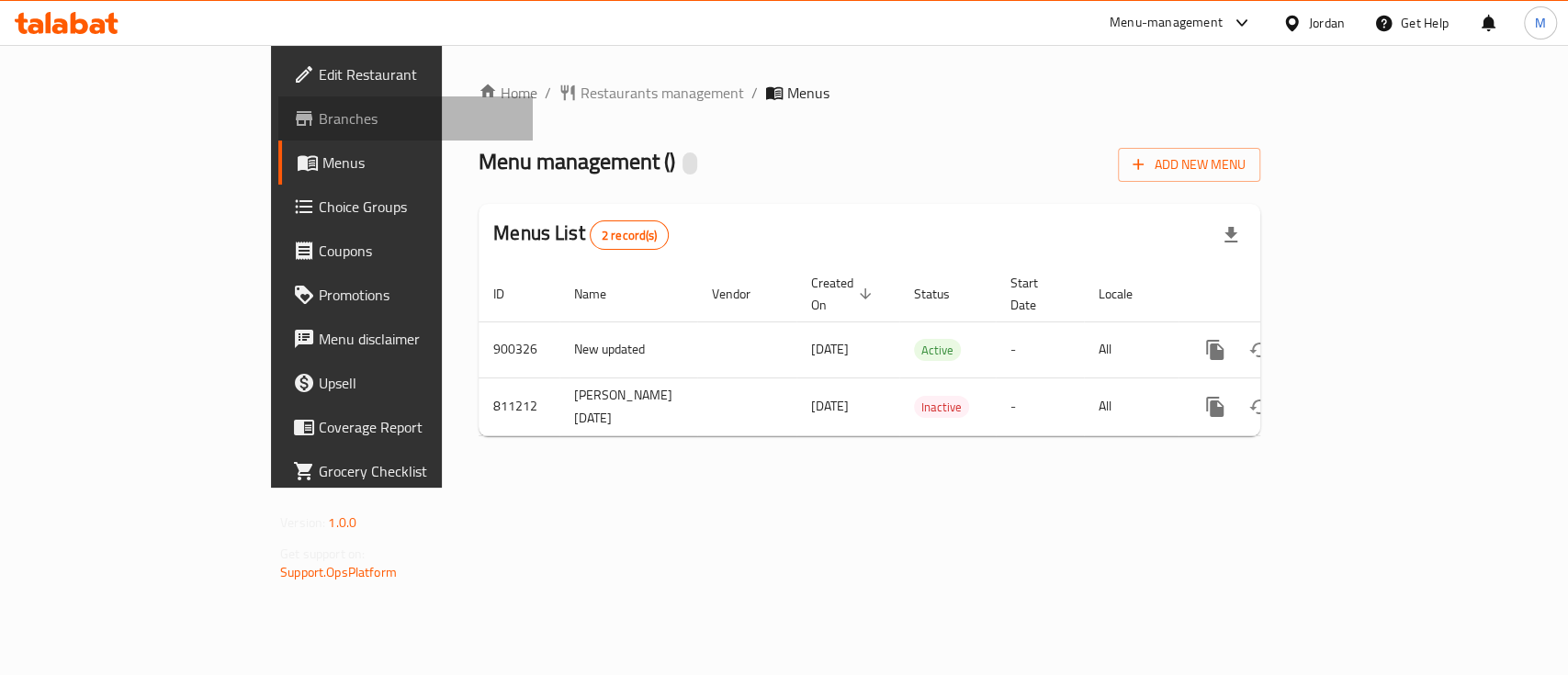
click at [319, 125] on span "Branches" at bounding box center [418, 119] width 199 height 22
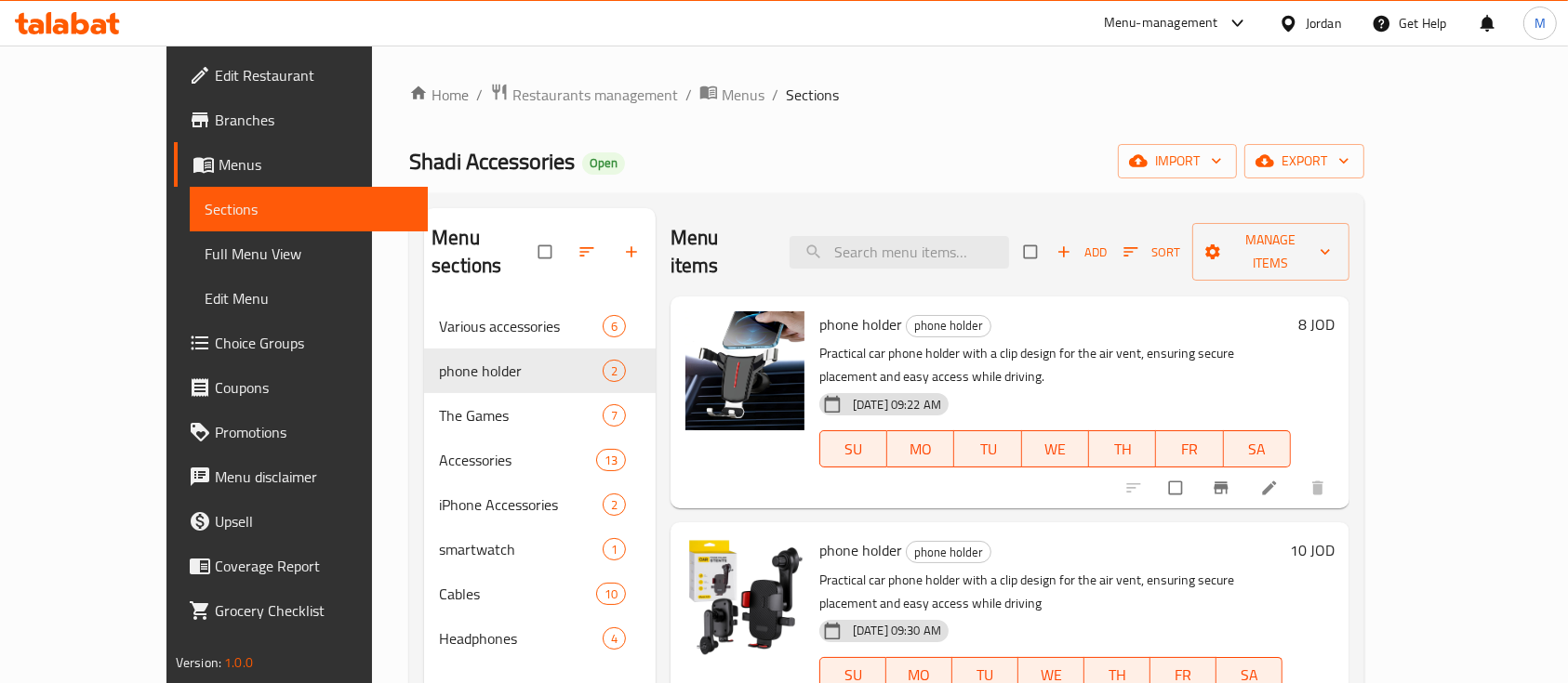
click at [1107, 242] on span "Add" at bounding box center [1081, 252] width 50 height 22
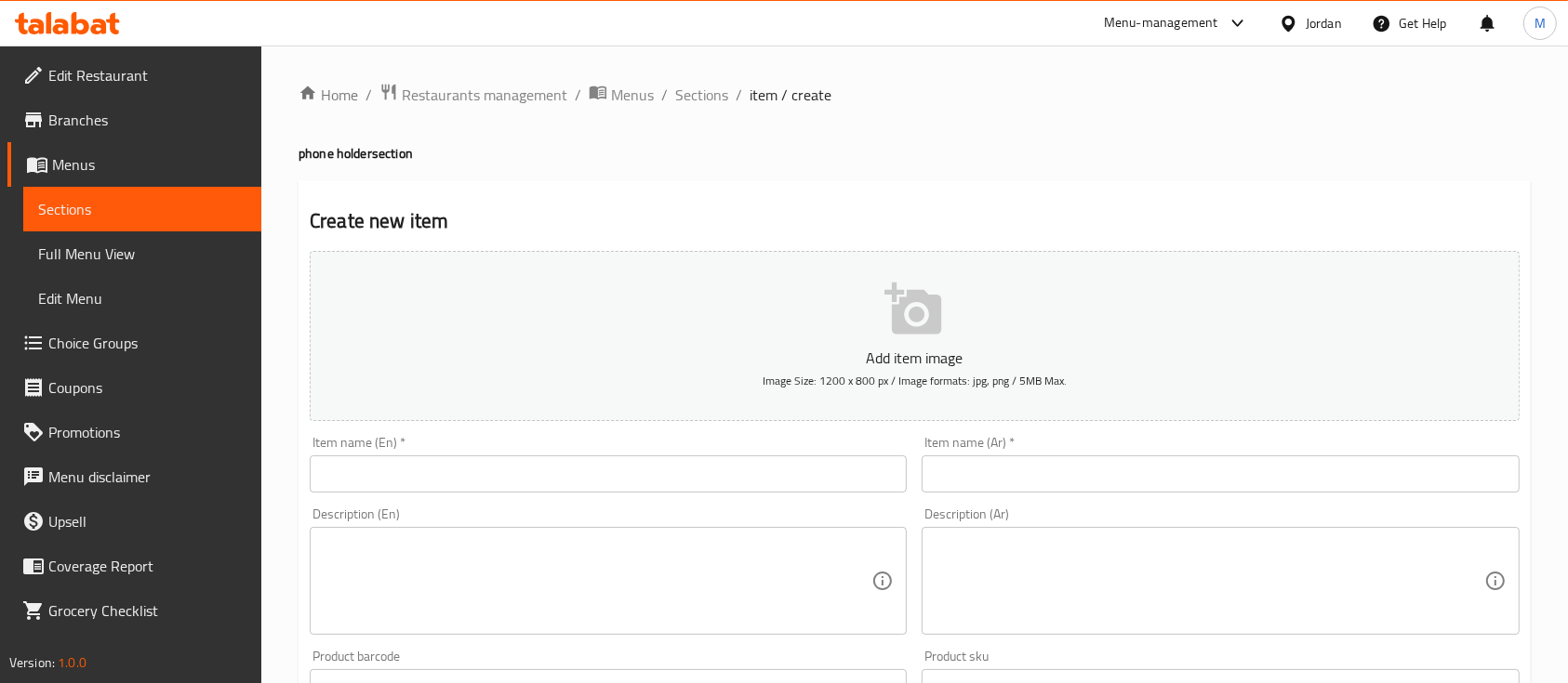
click at [1032, 479] on input "text" at bounding box center [1220, 474] width 597 height 37
paste input "هولدر سيارة للهاتف"
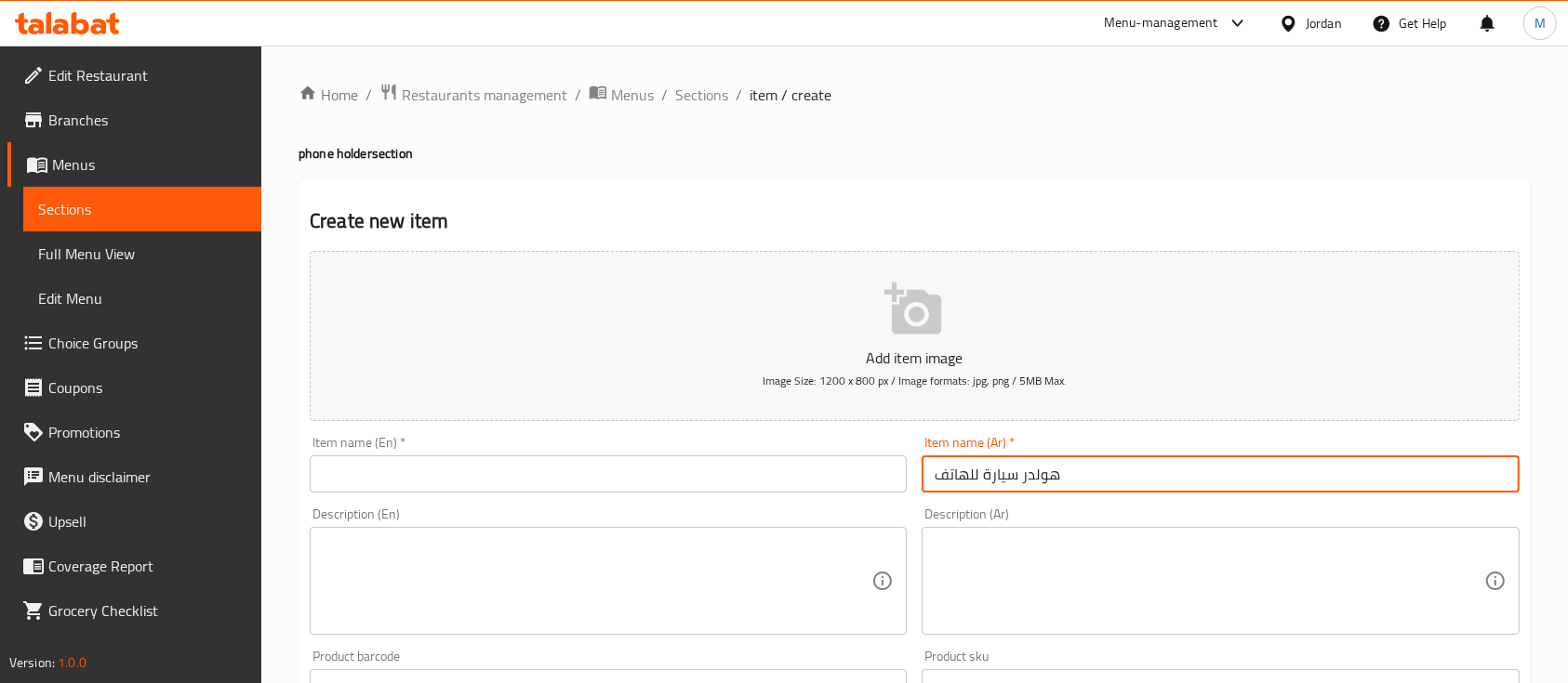
type input "هولدر سيارة للهاتف"
click at [820, 478] on input "text" at bounding box center [608, 474] width 597 height 37
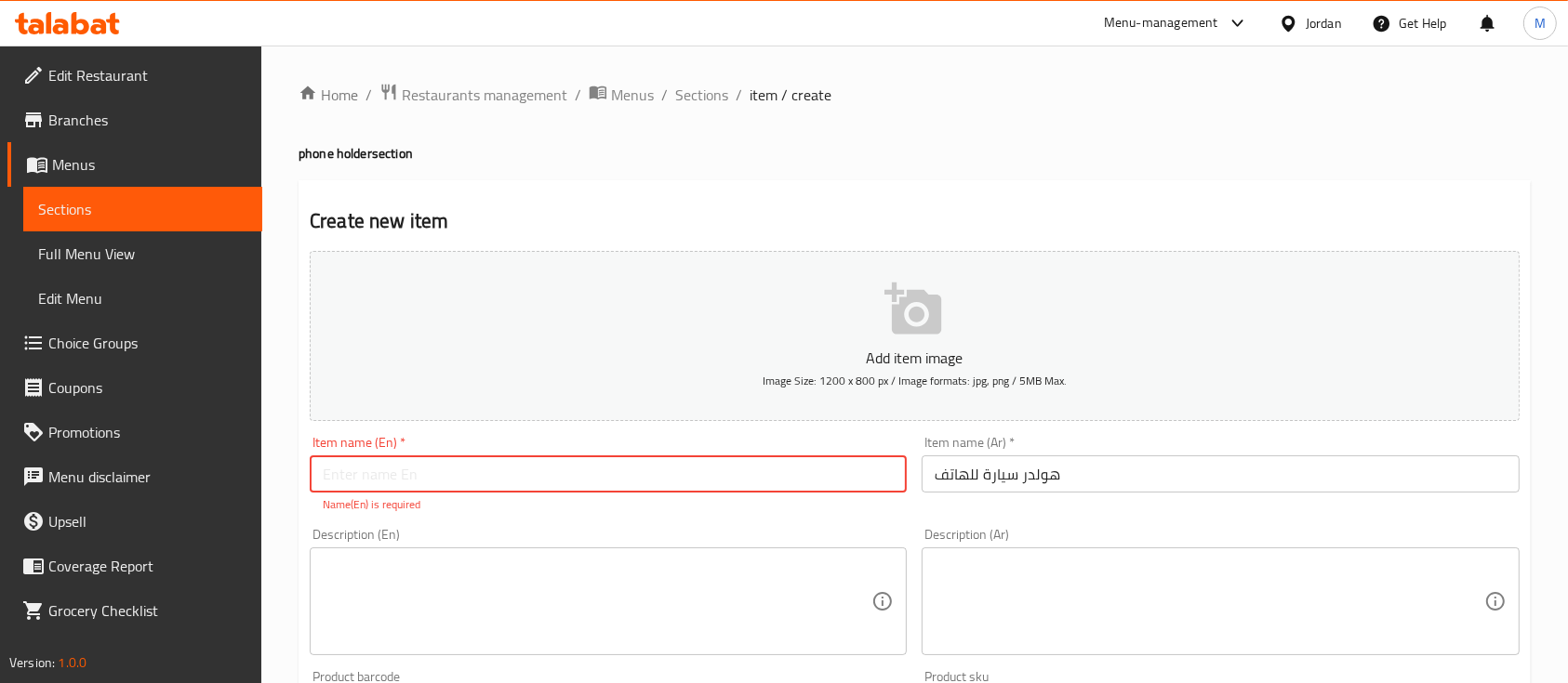
paste input "car phone holder"
type input "car phone holder"
click at [576, 517] on div "Add item image Image Size: 1200 x 800 px / Image formats: jpg, png / 5MB Max. I…" at bounding box center [914, 655] width 1225 height 822
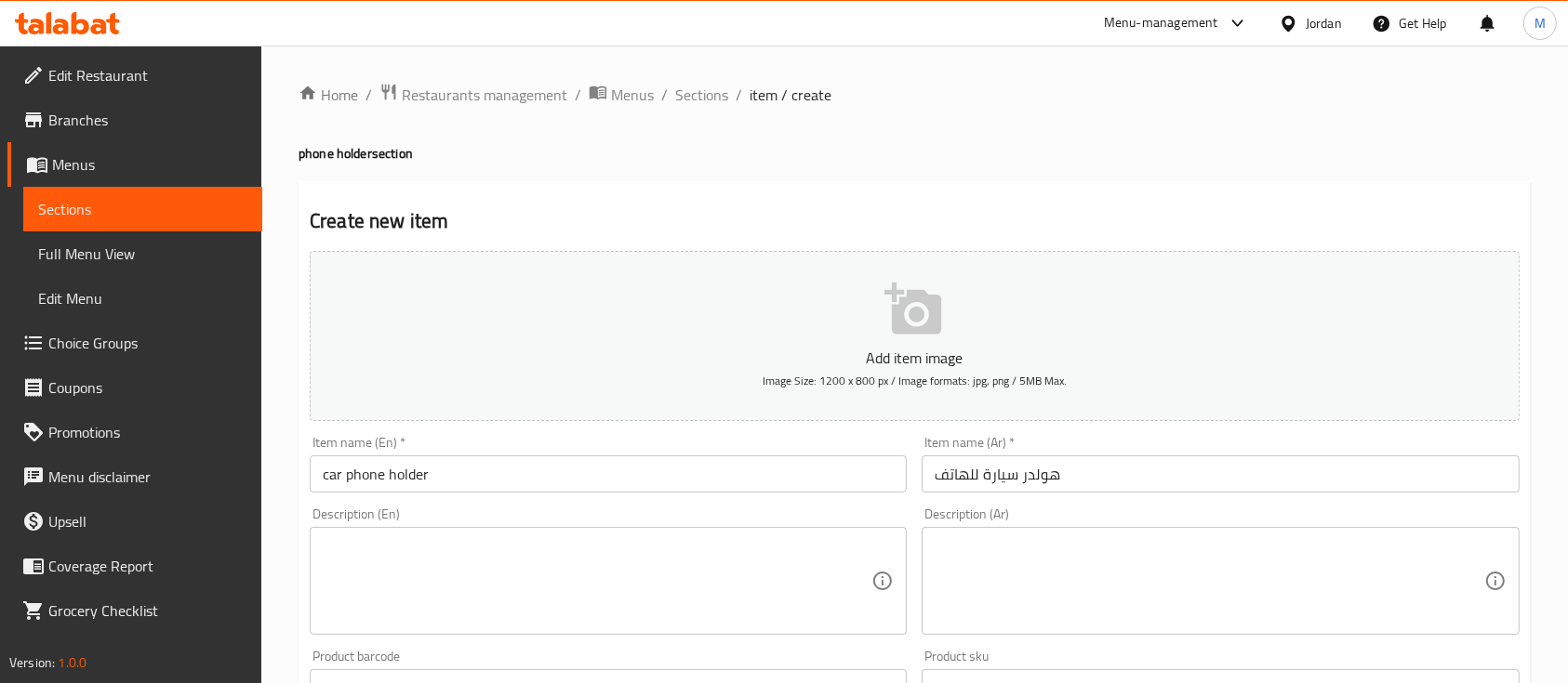
click at [1110, 555] on textarea at bounding box center [1208, 581] width 549 height 88
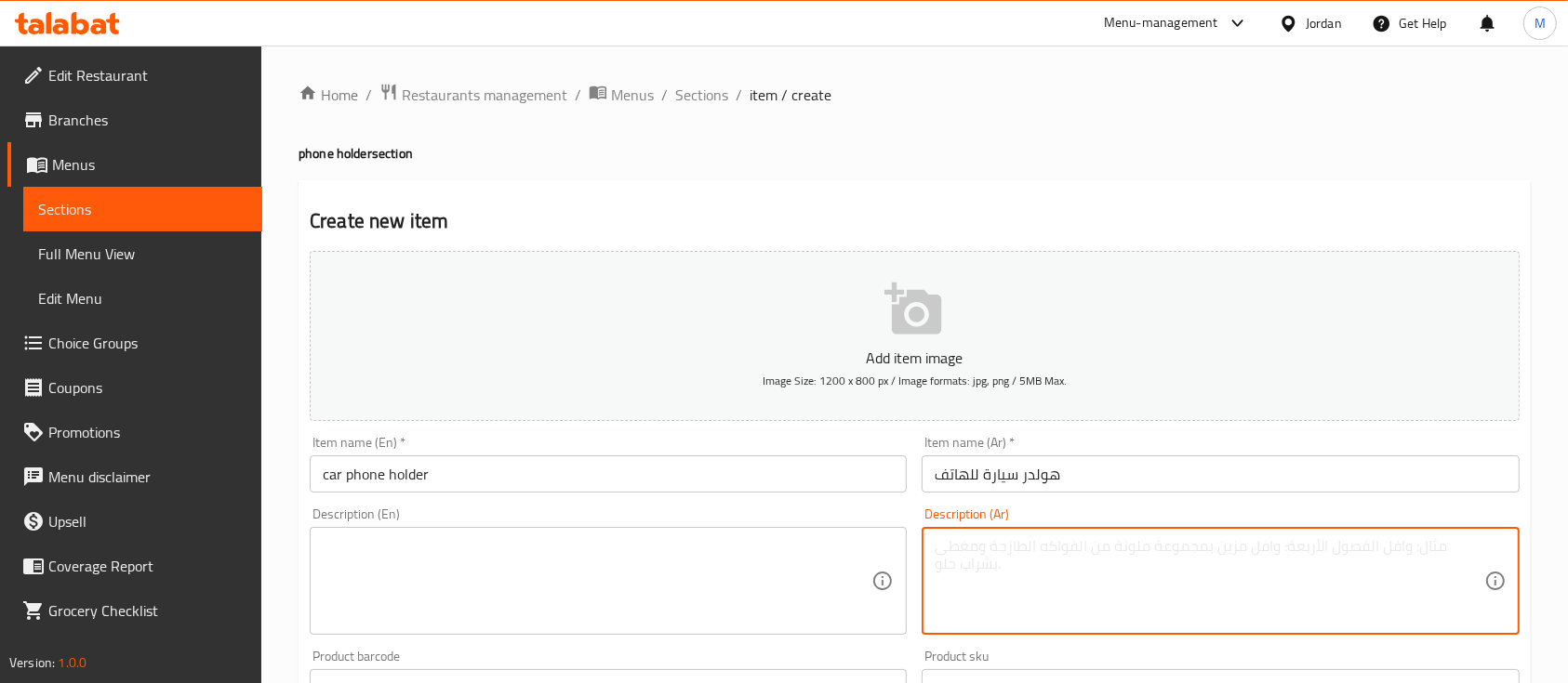
paste textarea "حامل هاتف عملي للسيارة بتصميم مشبك يثبت على تابلو السيارة او الزجاج الامامي ، ي…"
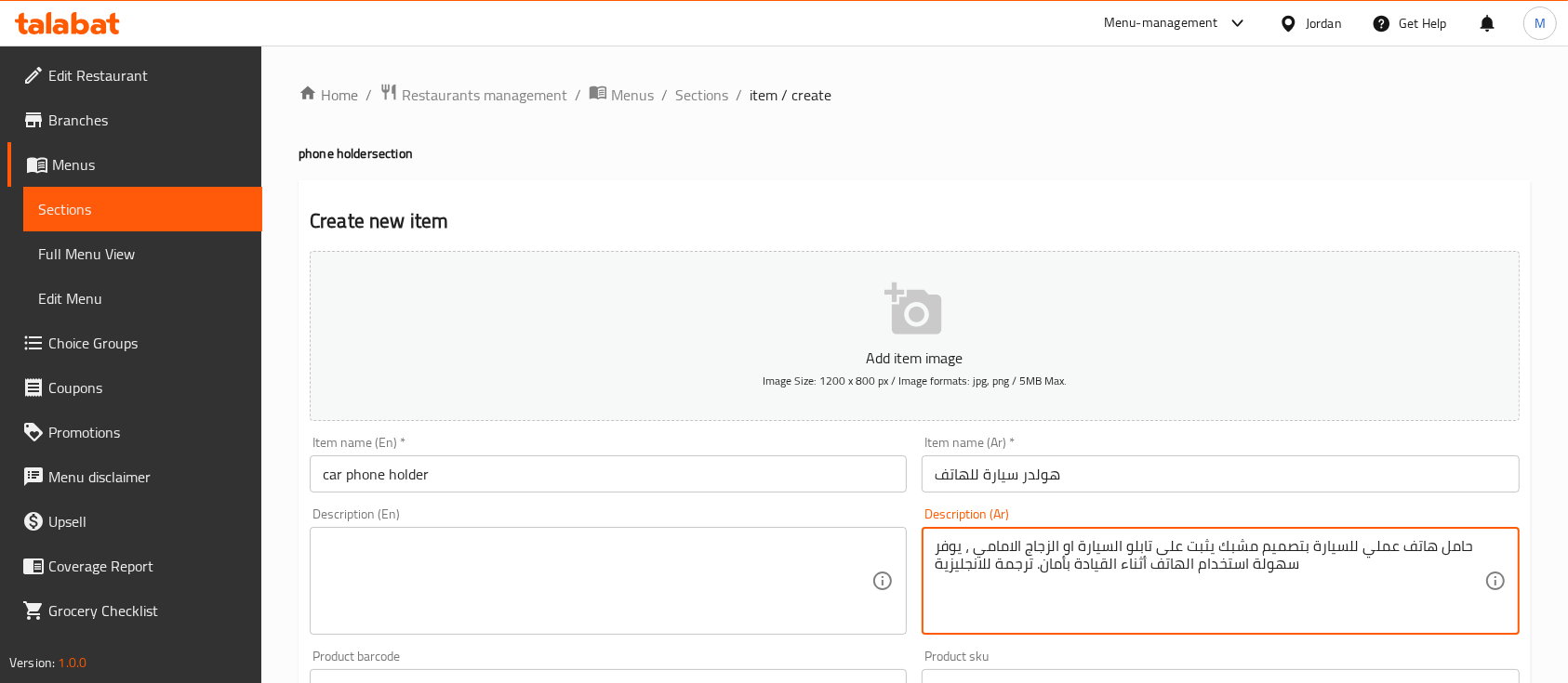
type textarea "حامل هاتف عملي للسيارة بتصميم مشبك يثبت على تابلو السيارة او الزجاج الامامي ، ي…"
click at [635, 584] on textarea at bounding box center [597, 581] width 549 height 88
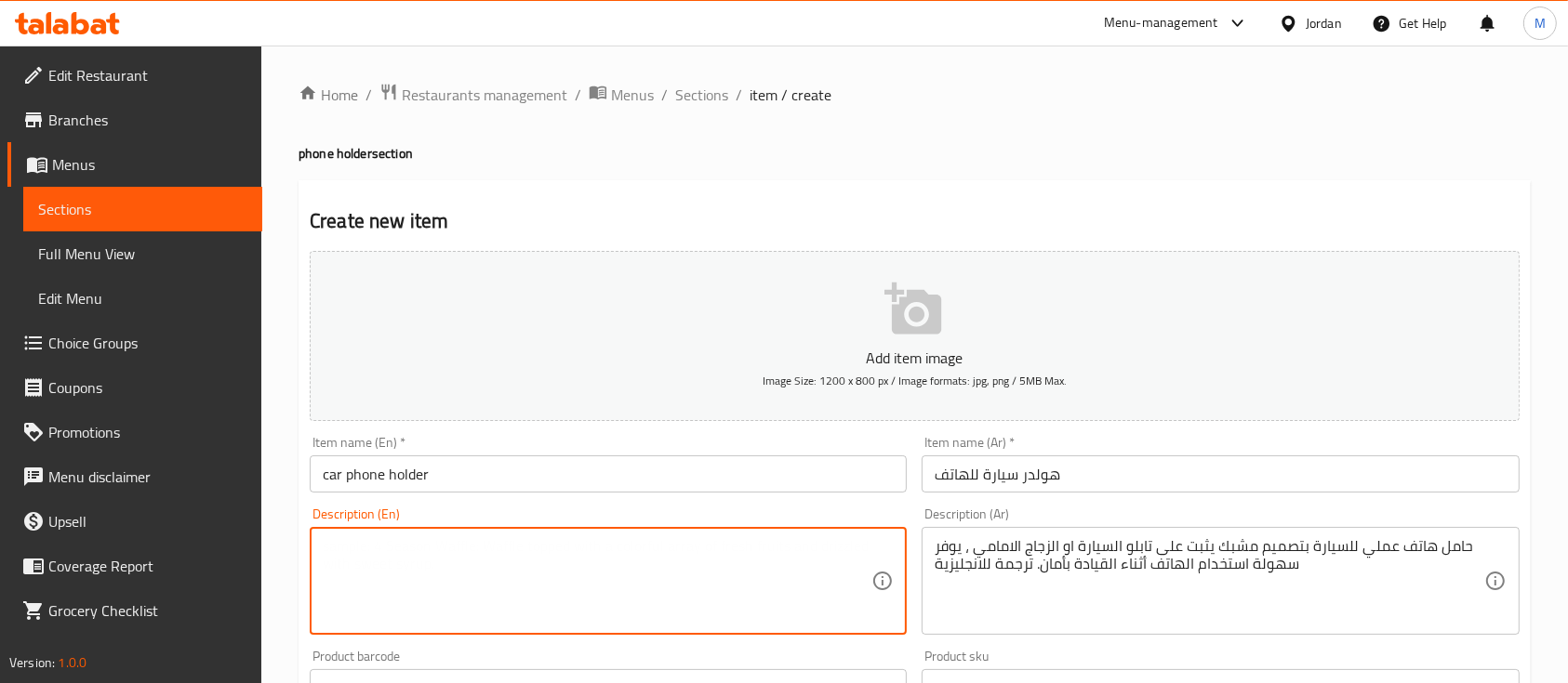
paste textarea "A practical car phone holder with a clip design that attaches to the dashboard …"
type textarea "A practical car phone holder with a clip design that attaches to the dashboard …"
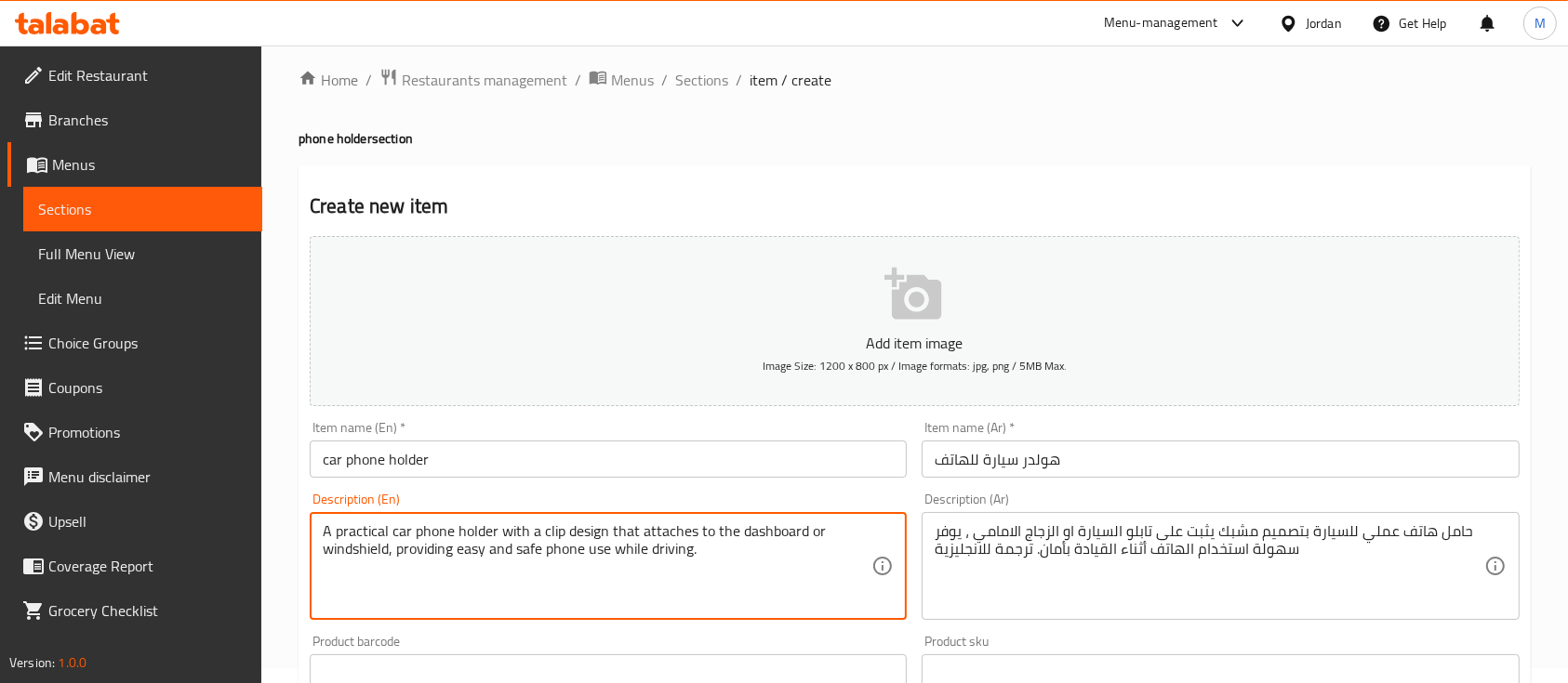
scroll to position [247, 0]
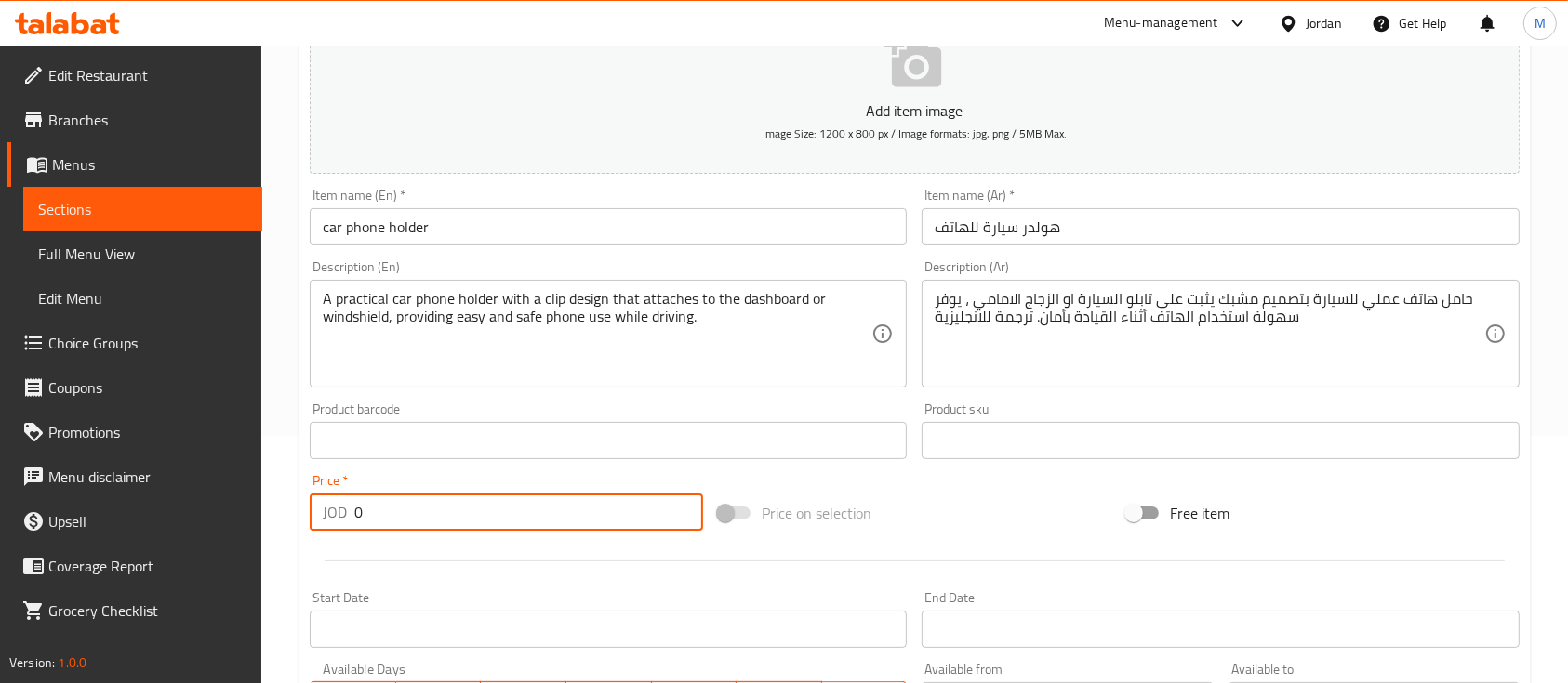
drag, startPoint x: 378, startPoint y: 525, endPoint x: 348, endPoint y: 526, distance: 30.0
click at [350, 525] on div "JOD 0 Price *" at bounding box center [506, 512] width 393 height 37
type input "10"
click at [479, 475] on div "Price   * JOD 10 Price *" at bounding box center [506, 503] width 393 height 57
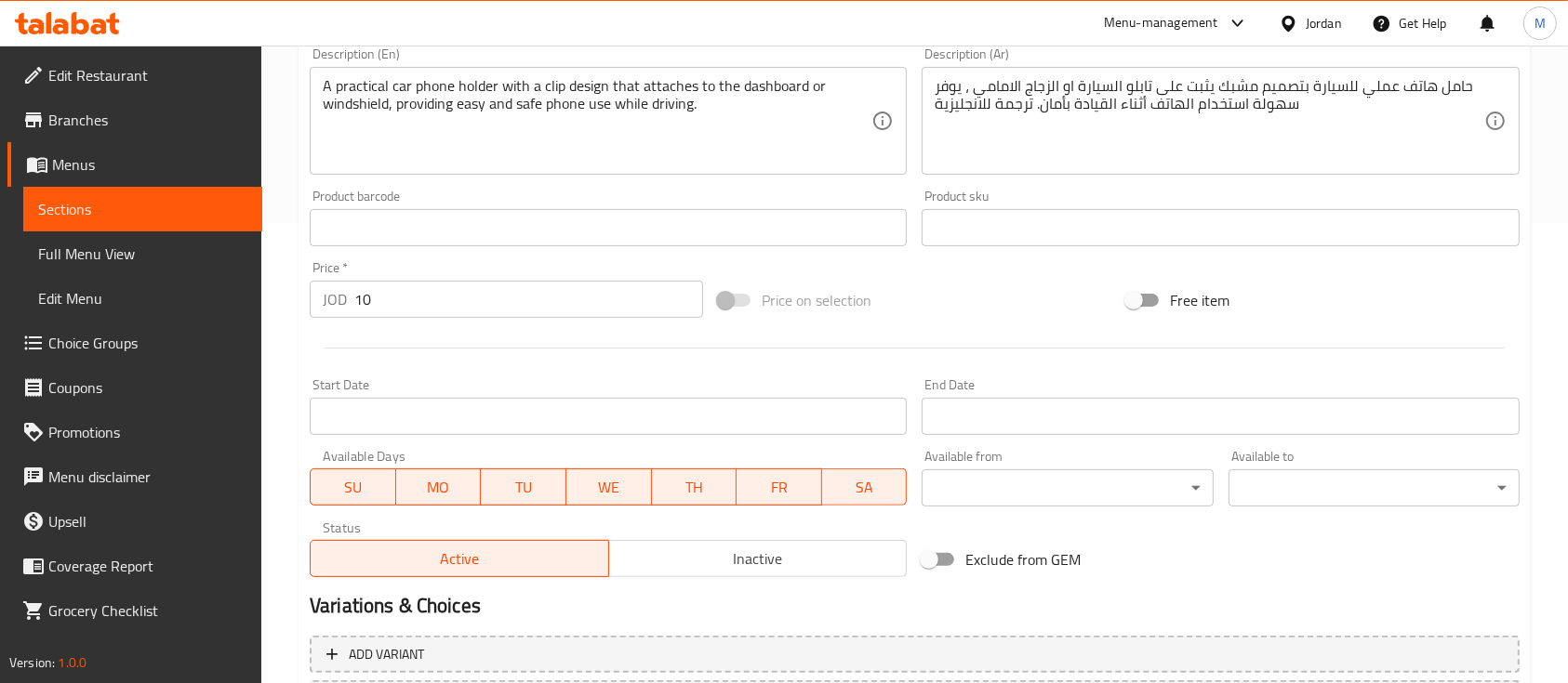
scroll to position [495, 0]
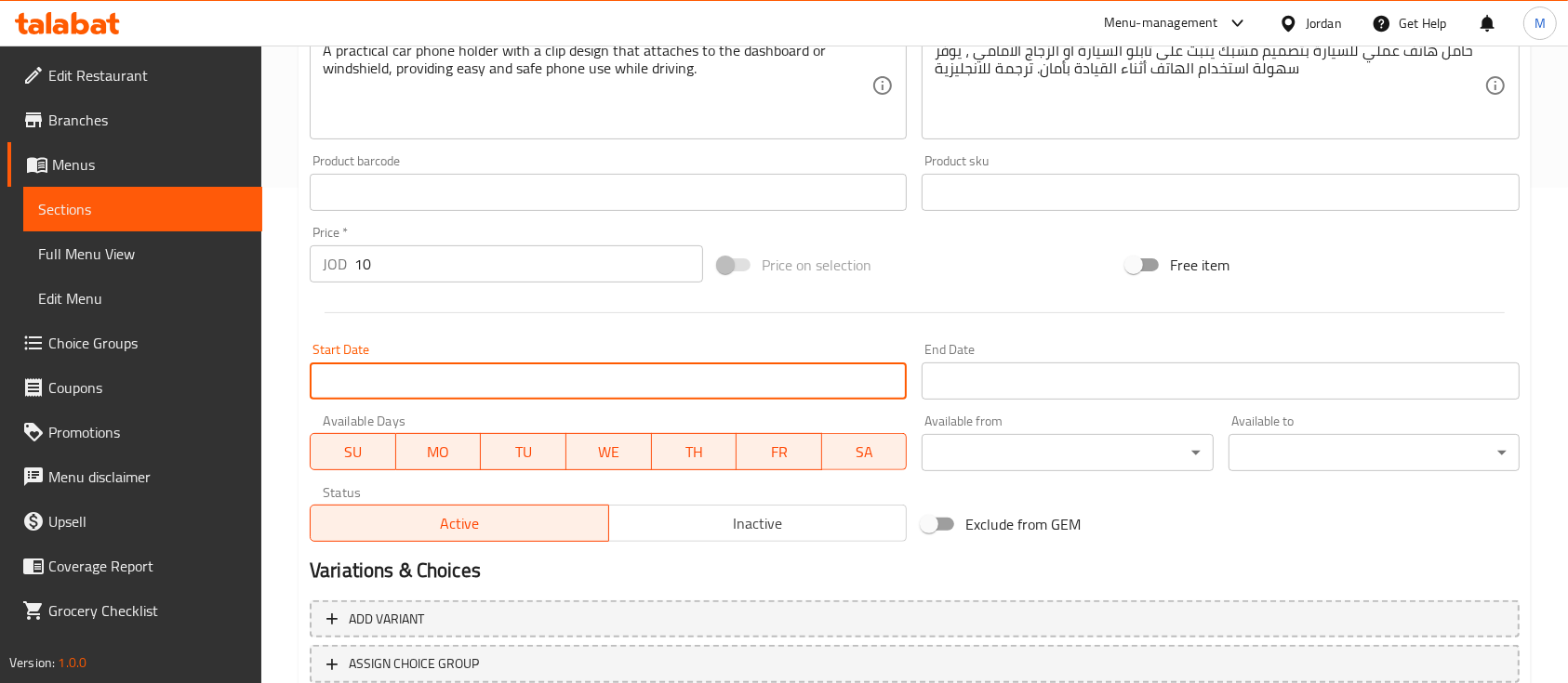
click at [489, 392] on input "Start Date" at bounding box center [608, 381] width 597 height 37
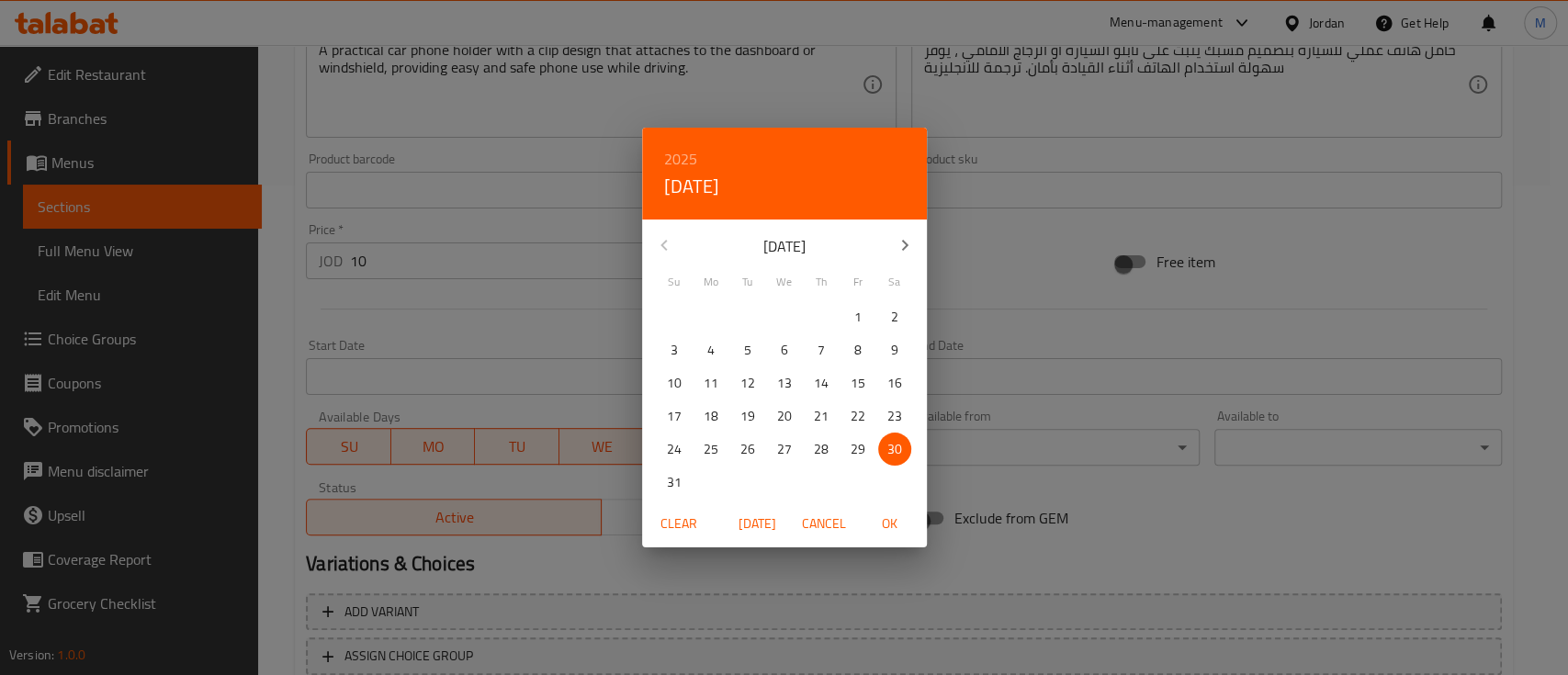
click at [550, 251] on div "2025 Sat, Aug [DATE] Mo Tu We Th Fr Sa 27 28 29 30 31 1 2 3 4 5 6 7 8 9 10 11 1…" at bounding box center [784, 337] width 1568 height 675
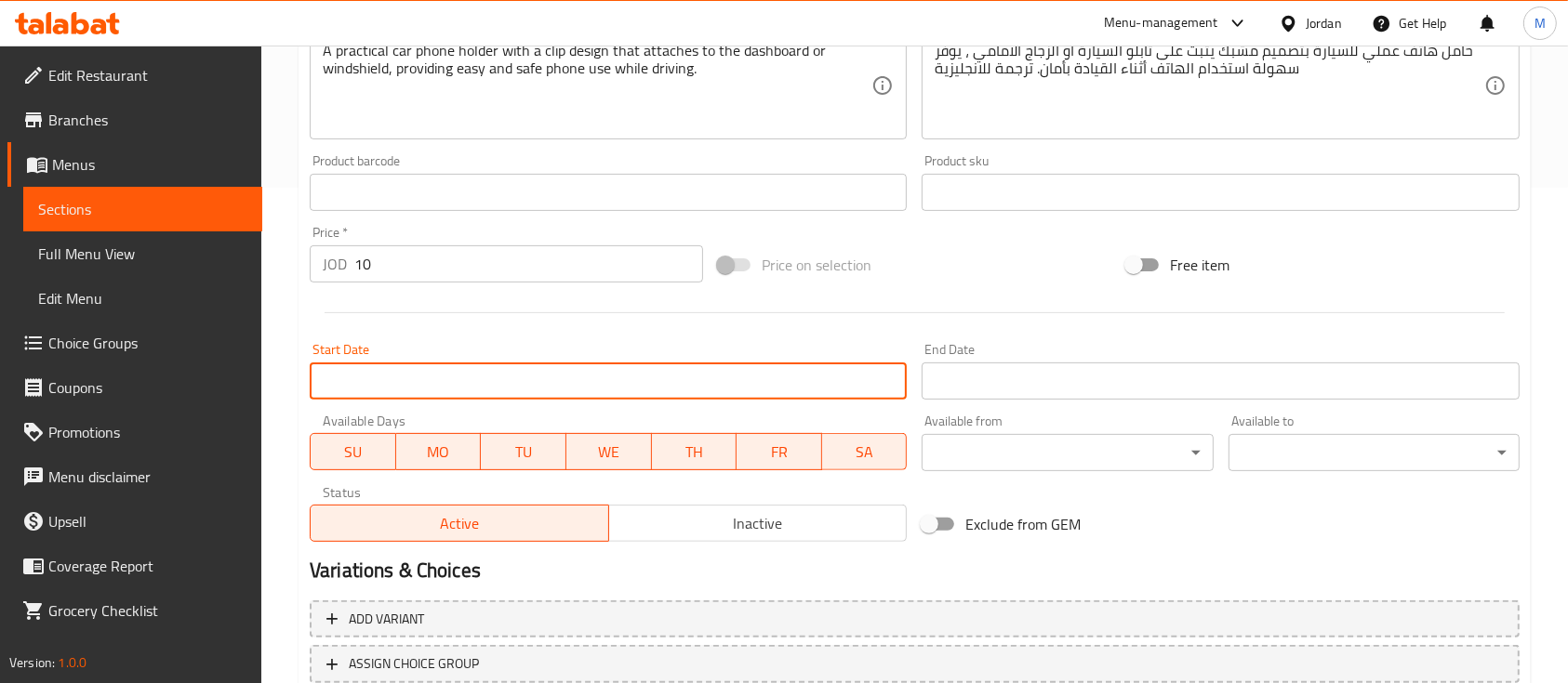
click at [481, 249] on input "10" at bounding box center [529, 263] width 349 height 37
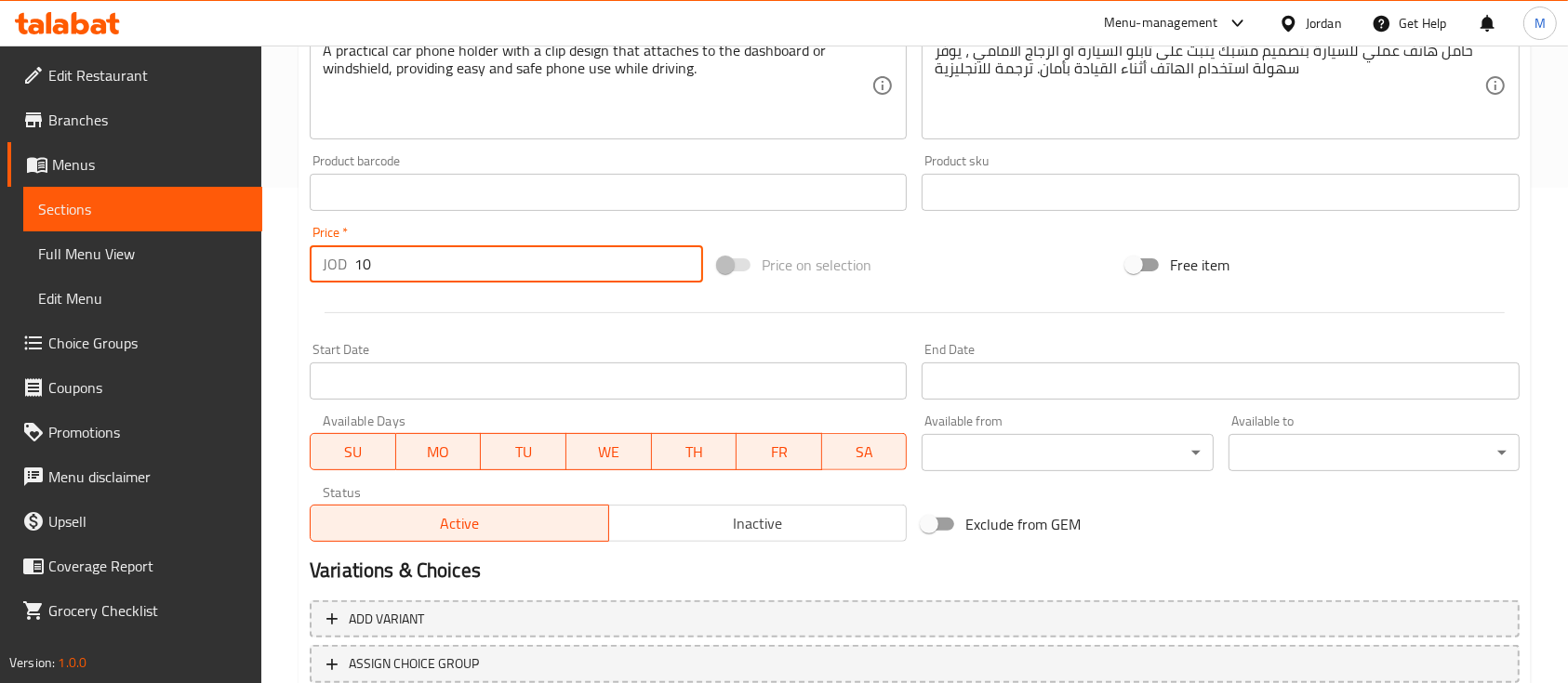
click at [491, 192] on input "text" at bounding box center [608, 192] width 597 height 37
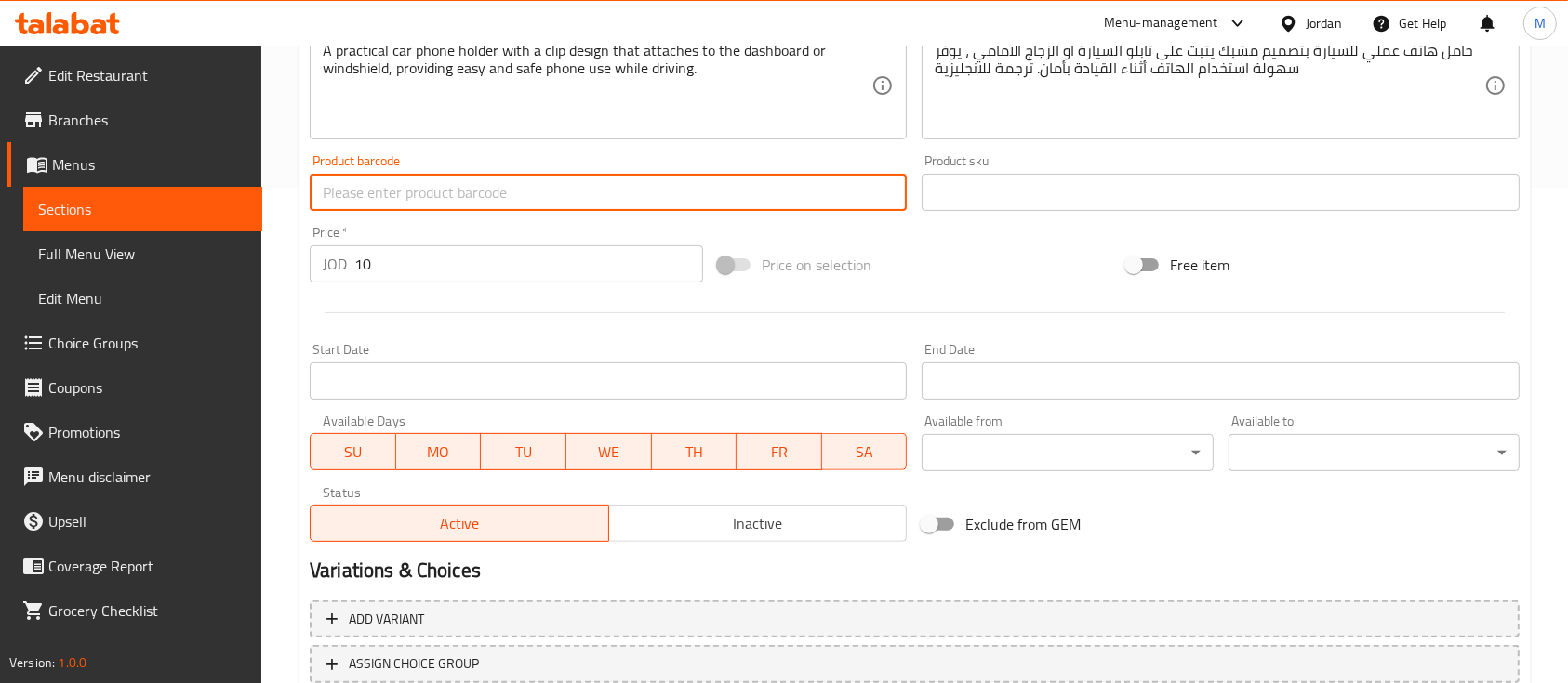
paste input "A052"
type input "A052"
click at [970, 189] on input "text" at bounding box center [1220, 192] width 597 height 37
paste input "A052"
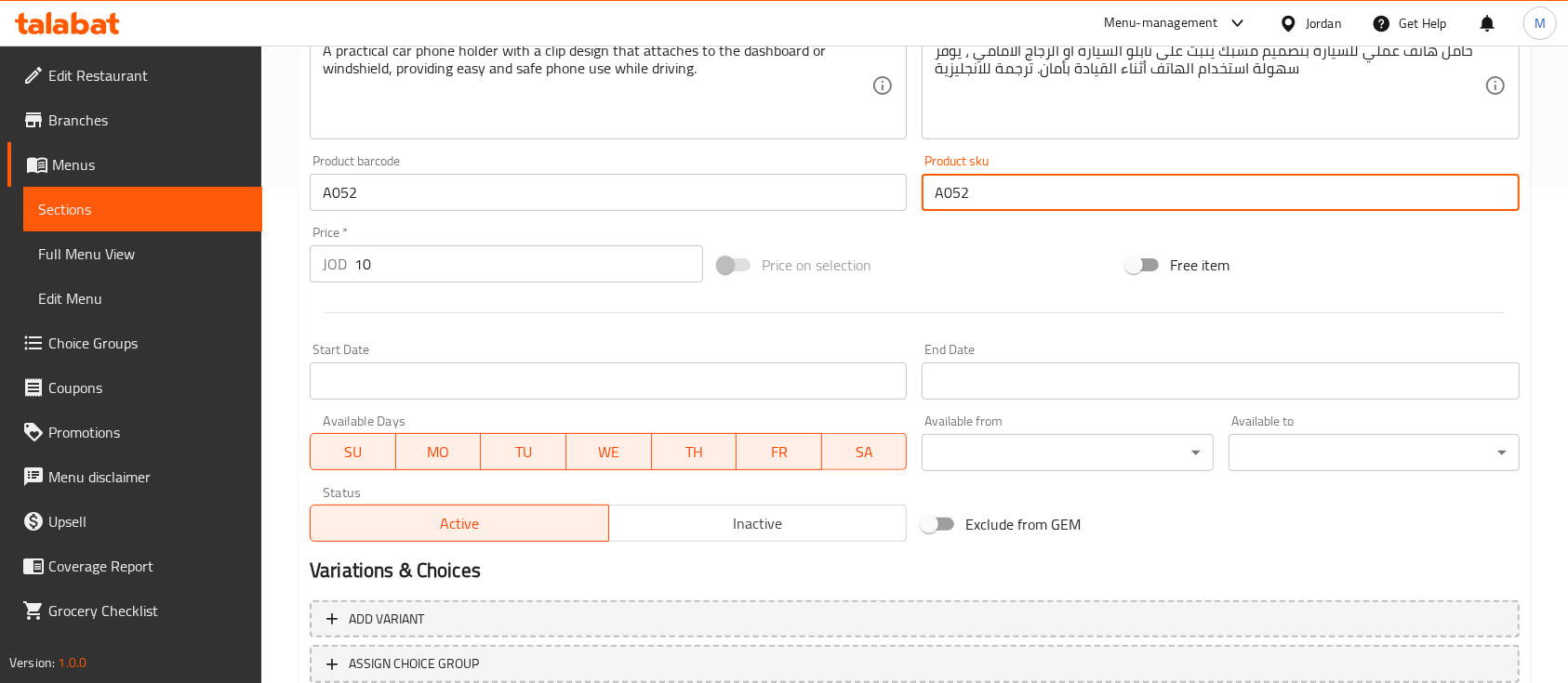
type input "A052"
click at [982, 227] on div "Add item image Image Size: 1200 x 800 px / Image formats: jpg, png / 5MB Max. I…" at bounding box center [914, 149] width 1225 height 801
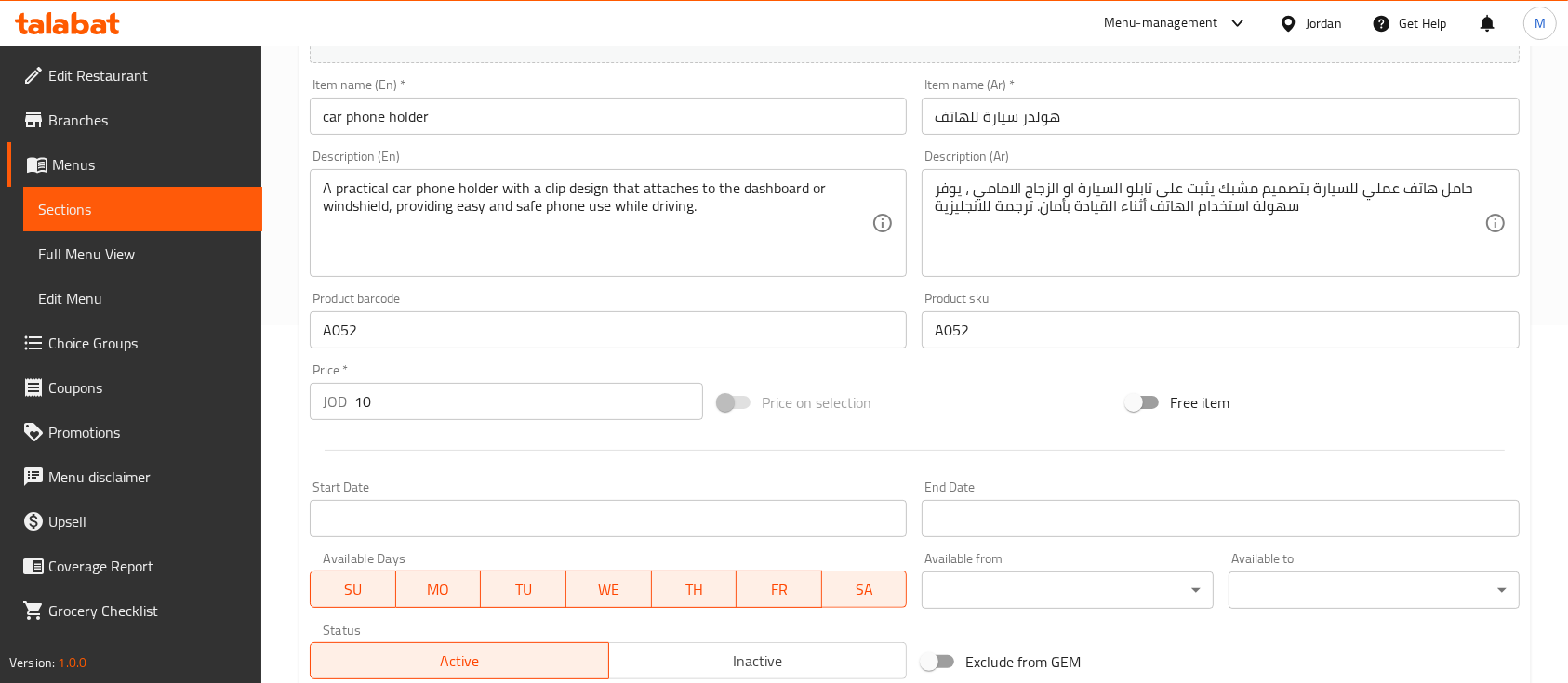
scroll to position [630, 0]
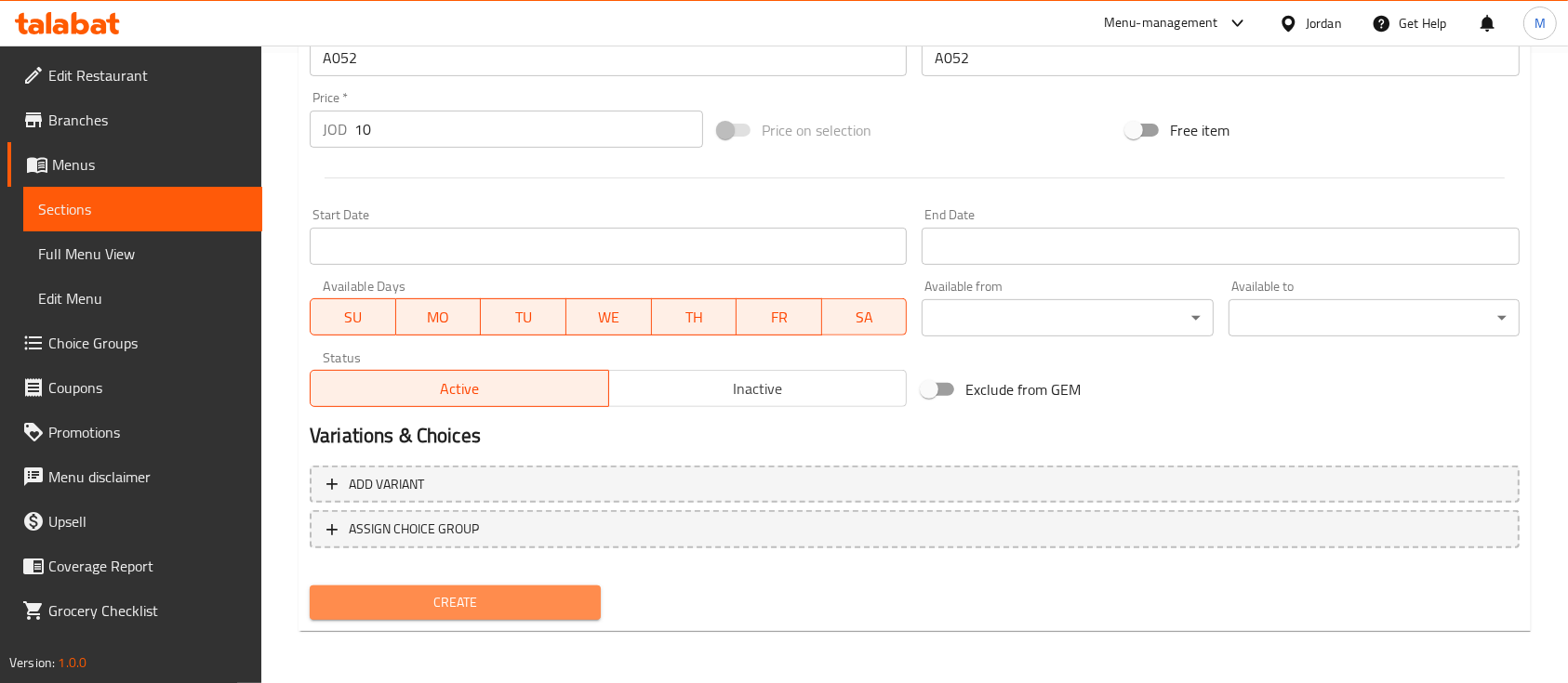
click at [543, 593] on span "Create" at bounding box center [456, 602] width 261 height 24
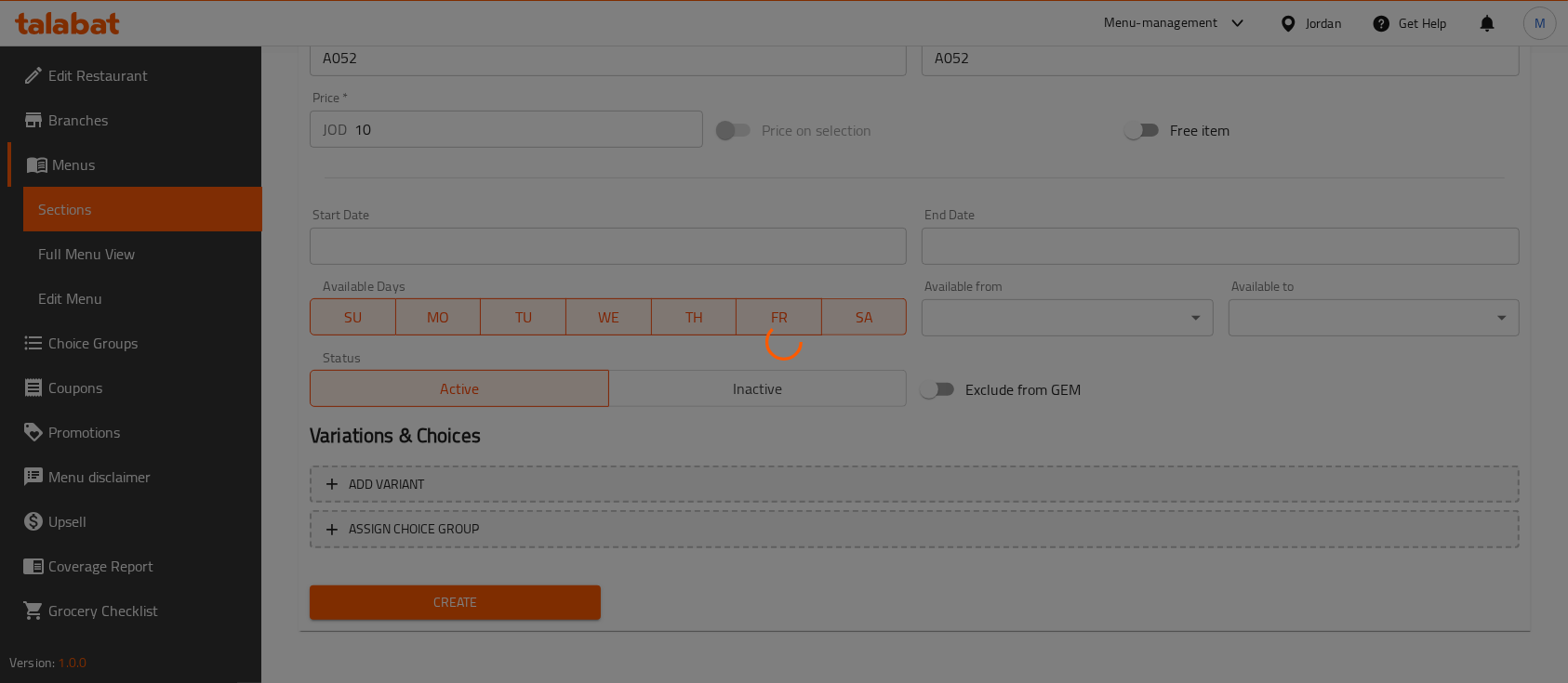
type input "0"
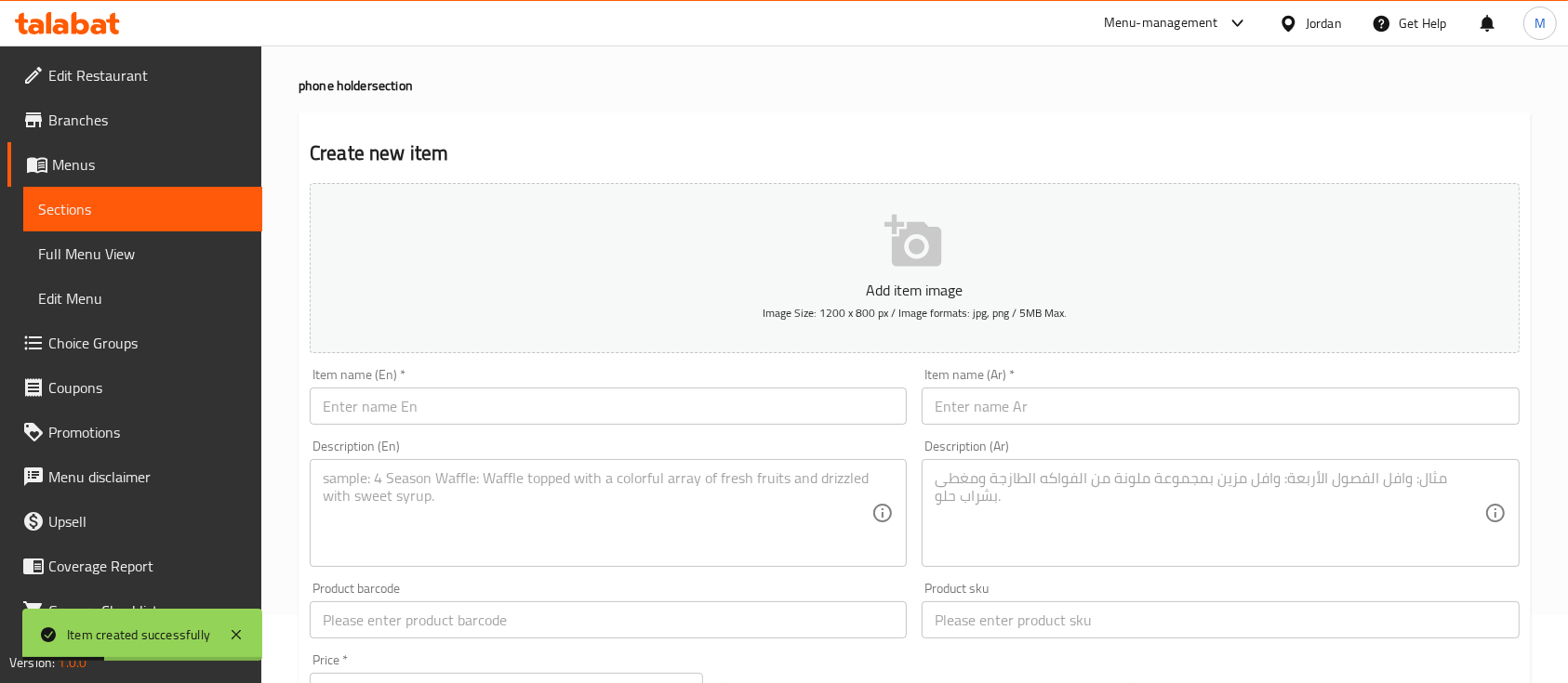
scroll to position [10, 0]
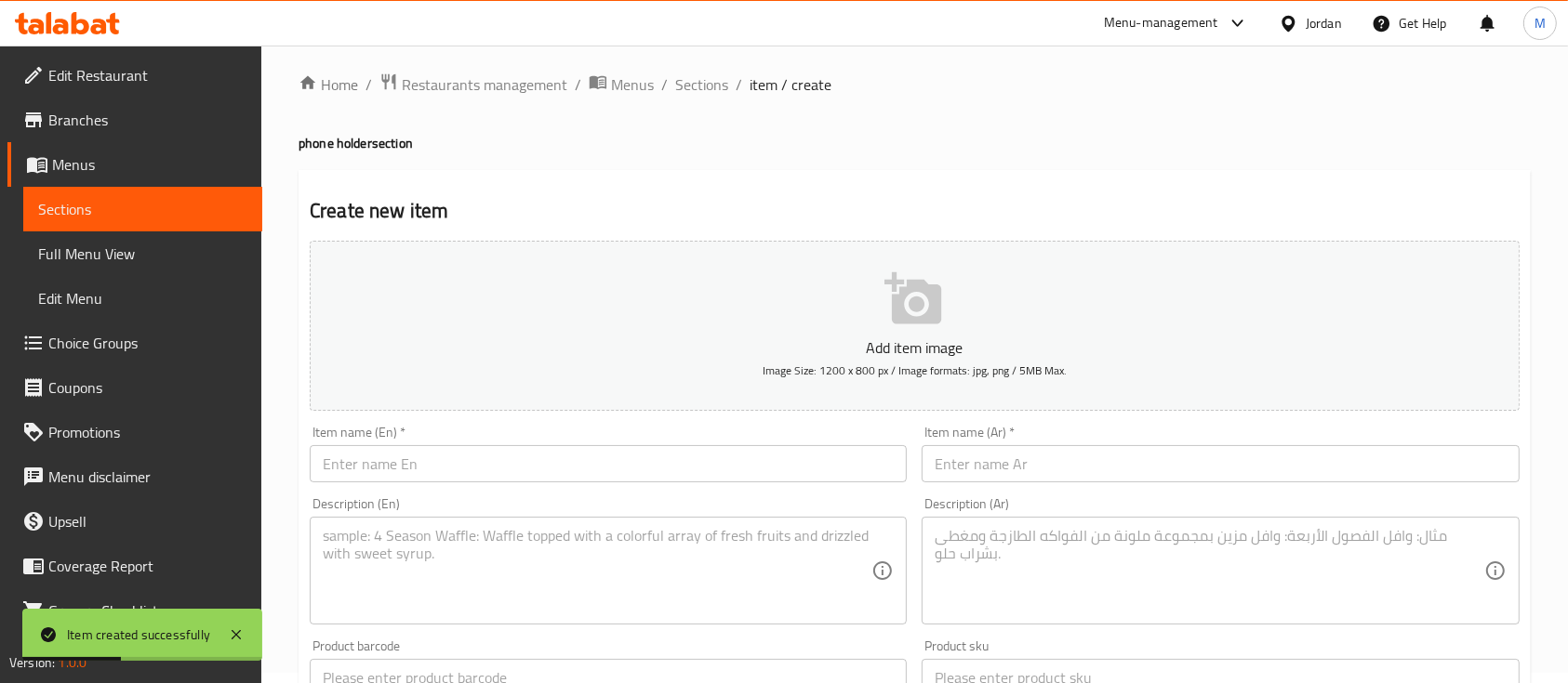
click at [1097, 478] on input "text" at bounding box center [1220, 463] width 597 height 37
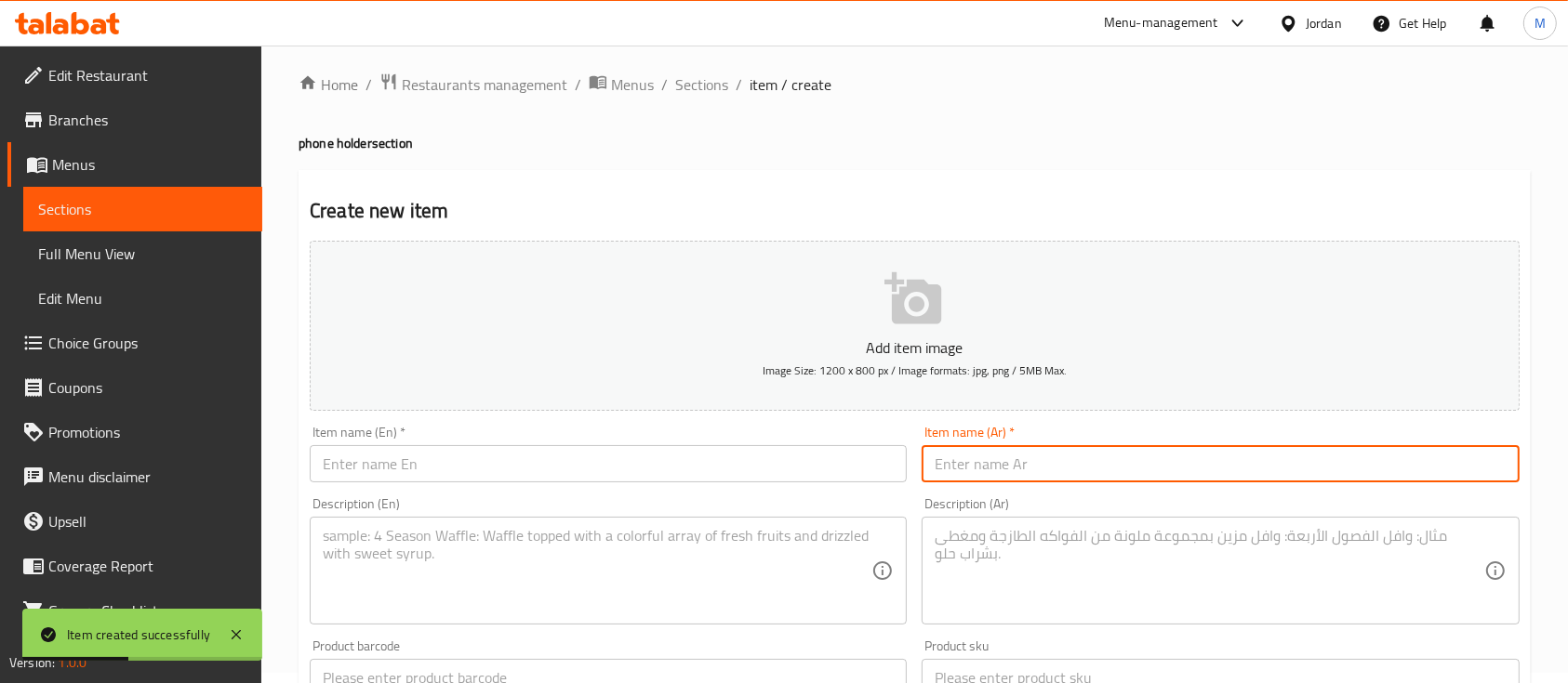
paste input "هولدر سيارة للهاتف"
type input "هولدر سيارة للهاتف"
click at [530, 458] on input "text" at bounding box center [608, 463] width 597 height 37
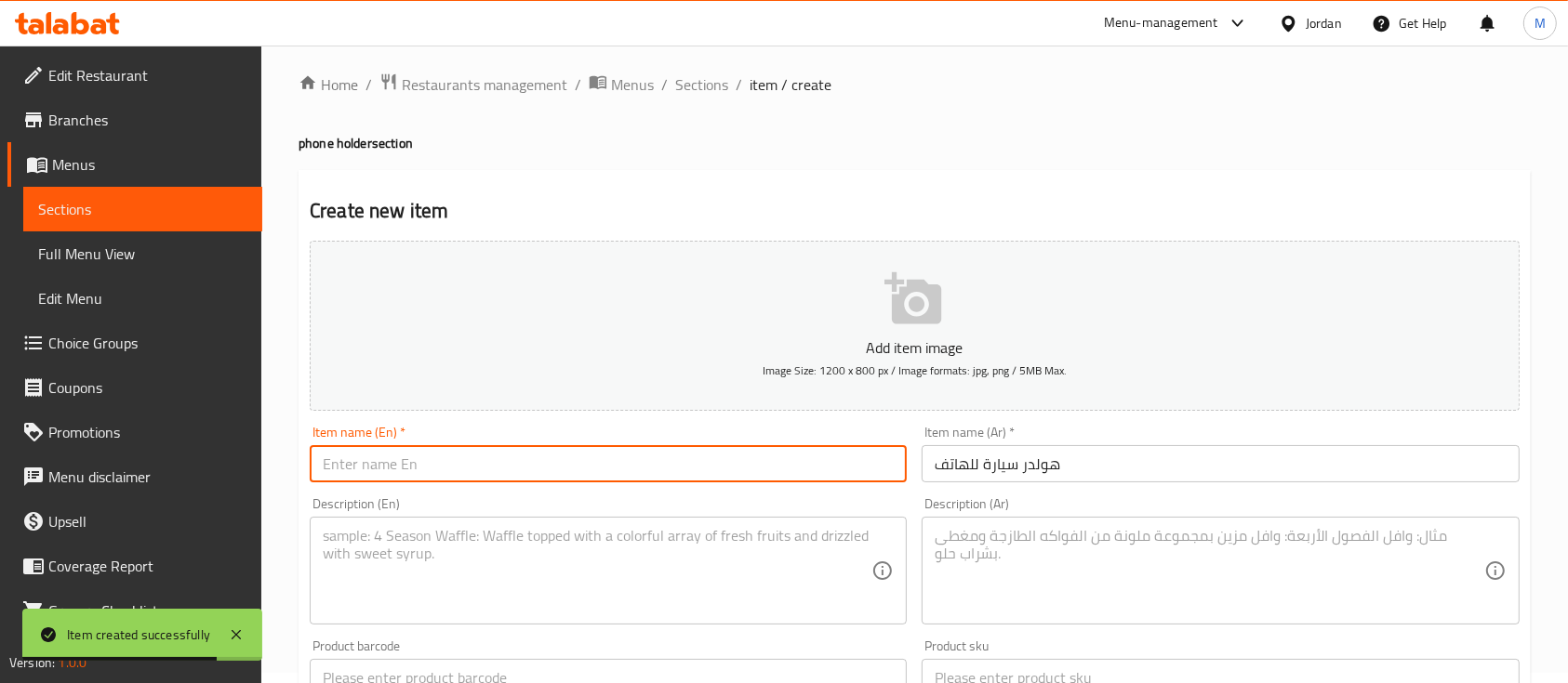
paste input "car phone holder"
type input "car phone holder"
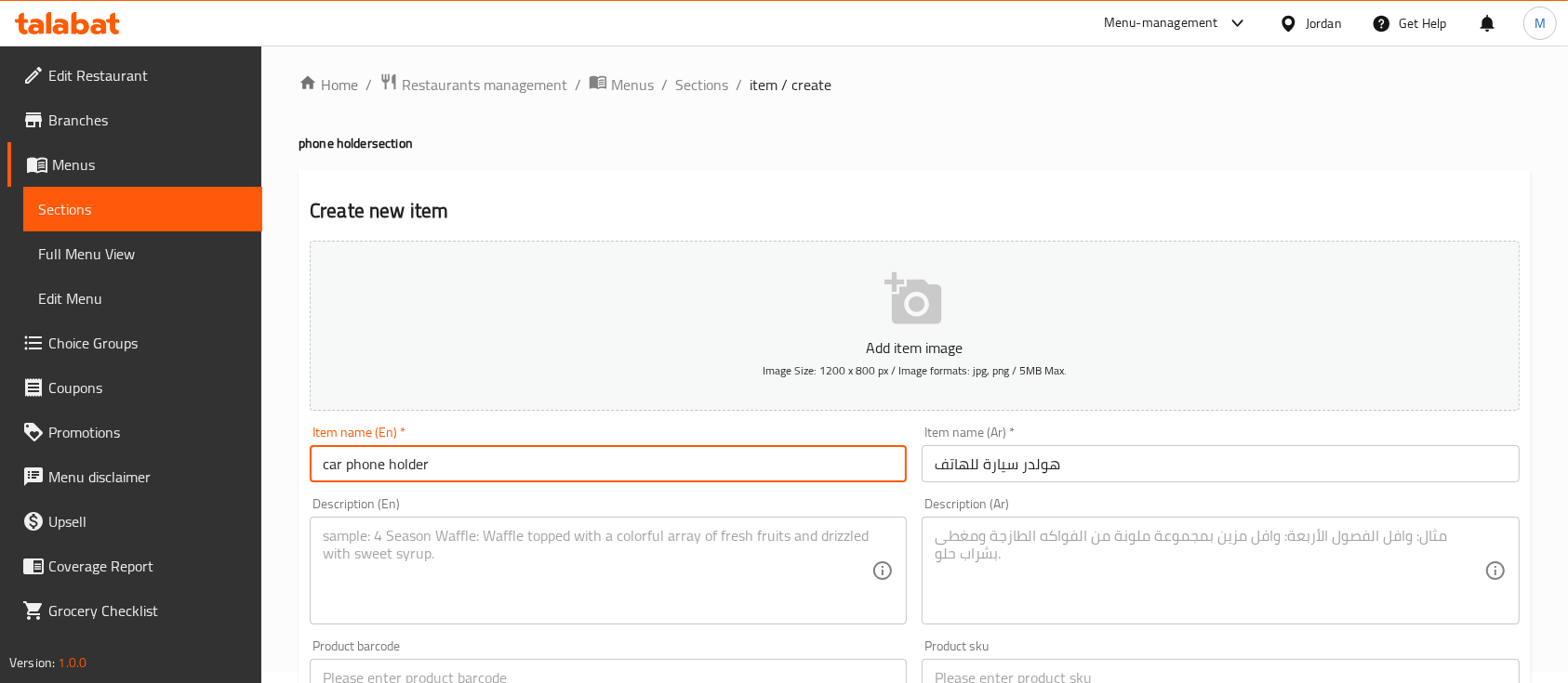
click at [653, 538] on textarea at bounding box center [597, 571] width 549 height 88
paste textarea "Practical car phone holder with a clip design for the air vent, ensuring secure…"
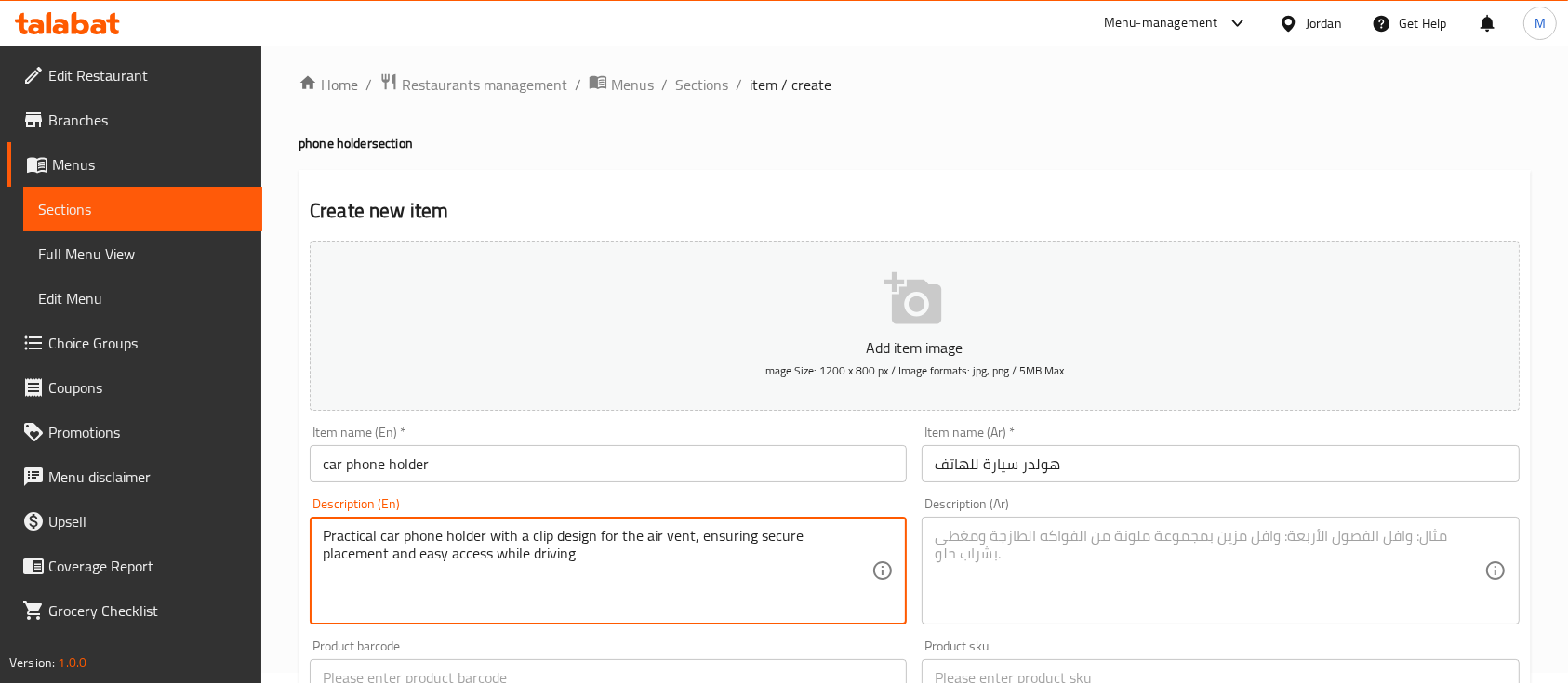
type textarea "Practical car phone holder with a clip design for the air vent, ensuring secure…"
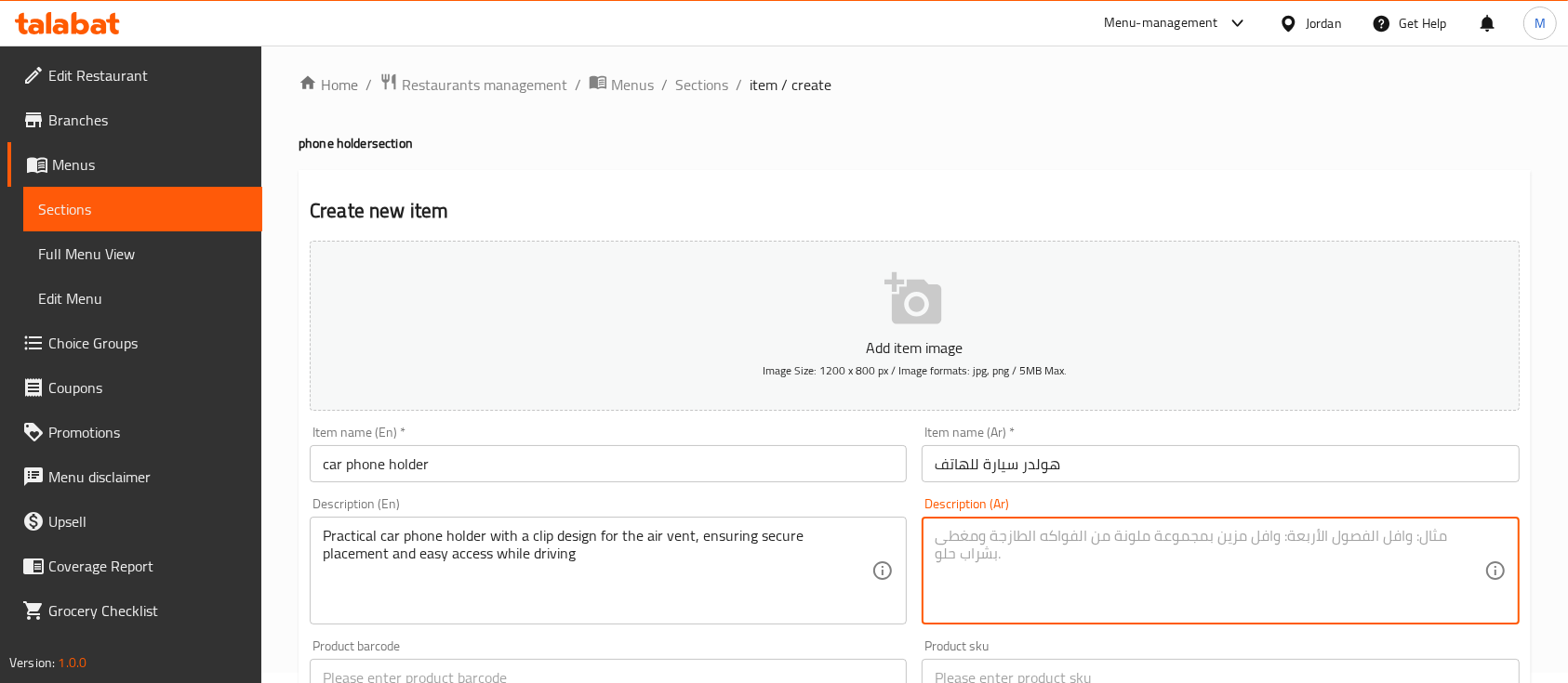
click at [1096, 554] on textarea at bounding box center [1208, 571] width 549 height 88
paste textarea "حامل هاتف عملي للسيارة بتصميم مشبك يثبت على فتحة التكييف، يوفر سهولة استخدام ال…"
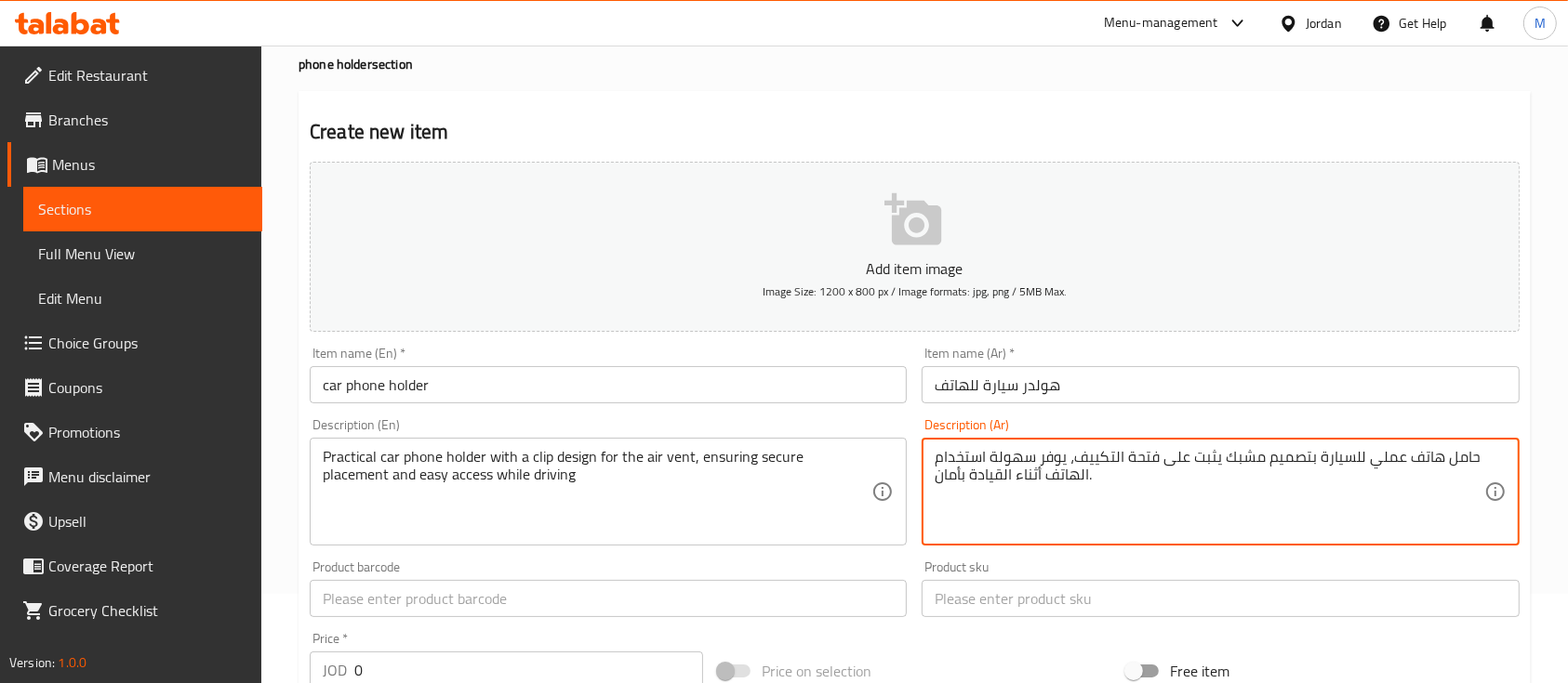
scroll to position [134, 0]
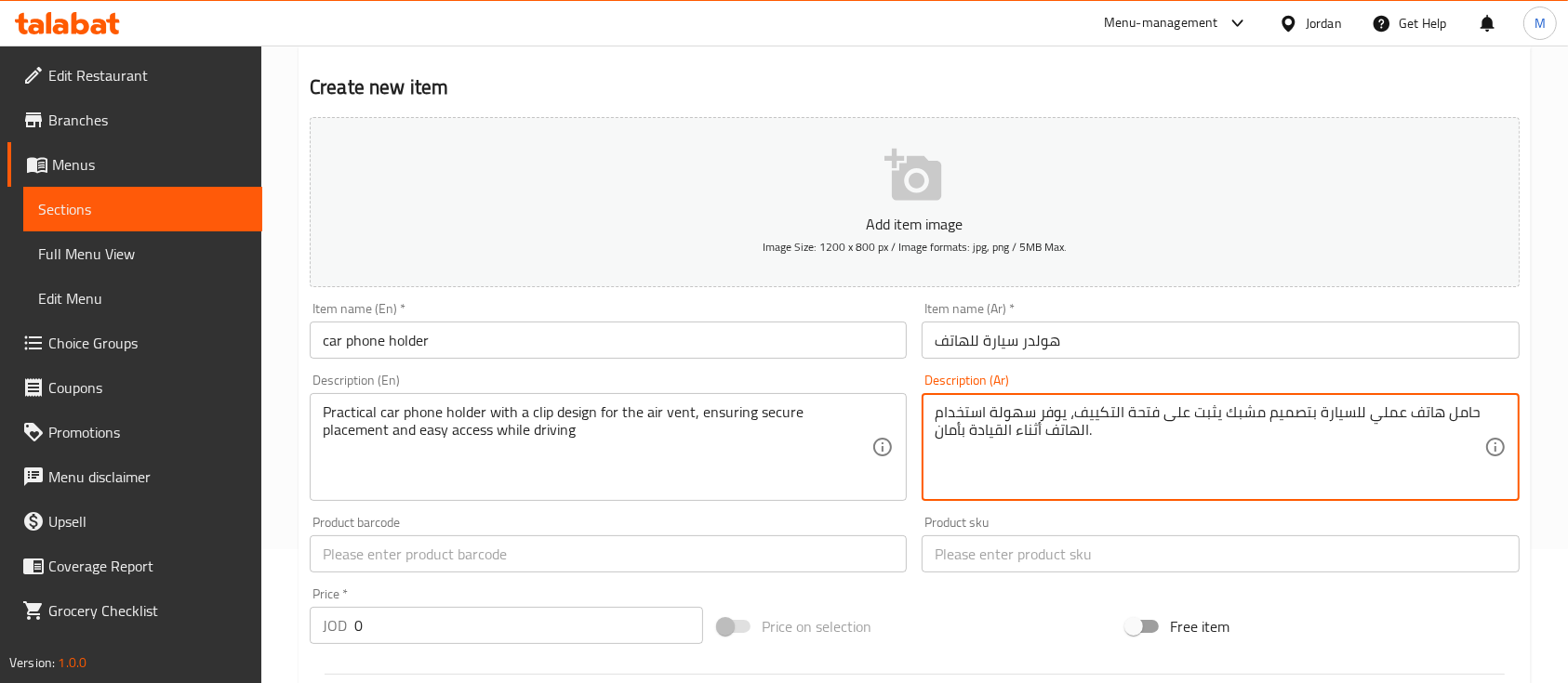
type textarea "حامل هاتف عملي للسيارة بتصميم مشبك يثبت على فتحة التكييف، يوفر سهولة استخدام ال…"
drag, startPoint x: 358, startPoint y: 629, endPoint x: 323, endPoint y: 633, distance: 35.2
click at [331, 631] on div "JOD 0 Price *" at bounding box center [506, 625] width 393 height 37
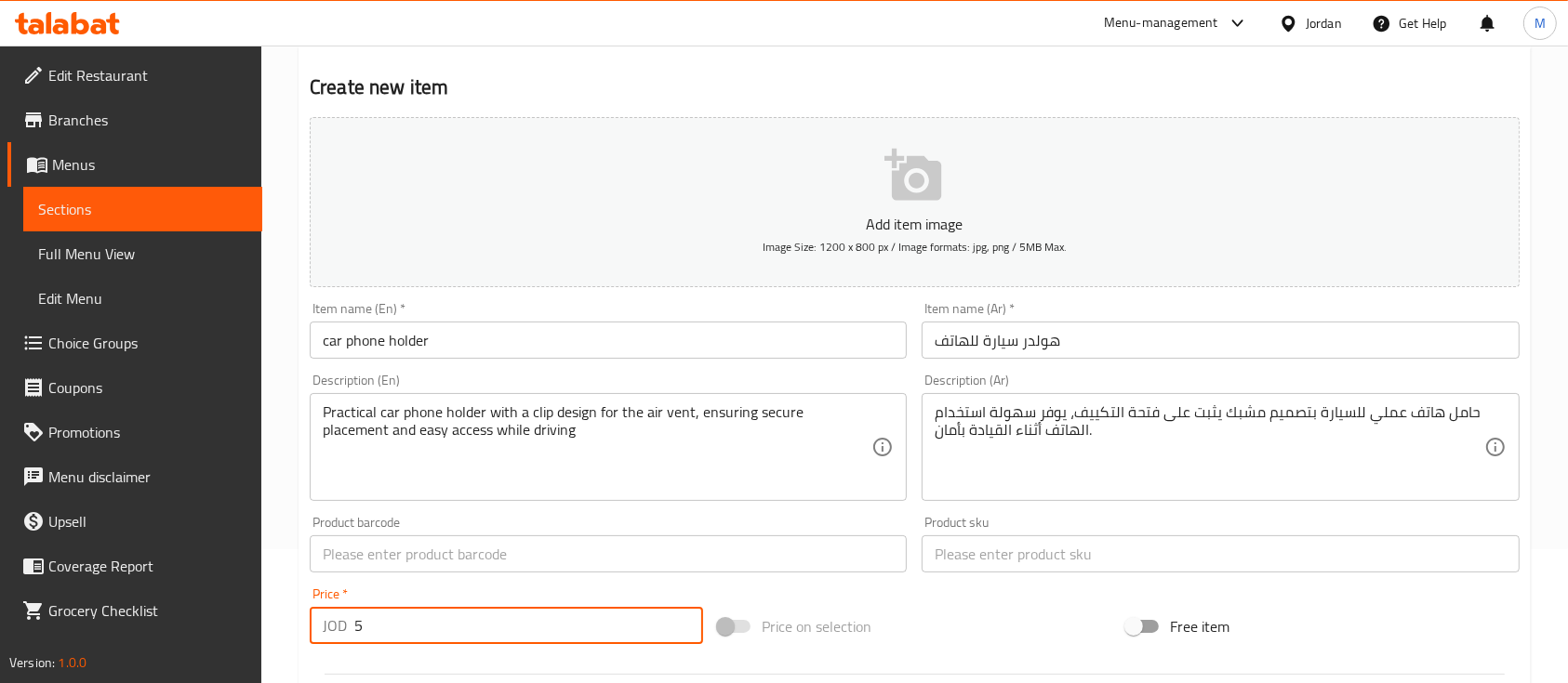
type input "5"
click at [512, 584] on div "Price   * JOD 5 Price *" at bounding box center [506, 616] width 408 height 72
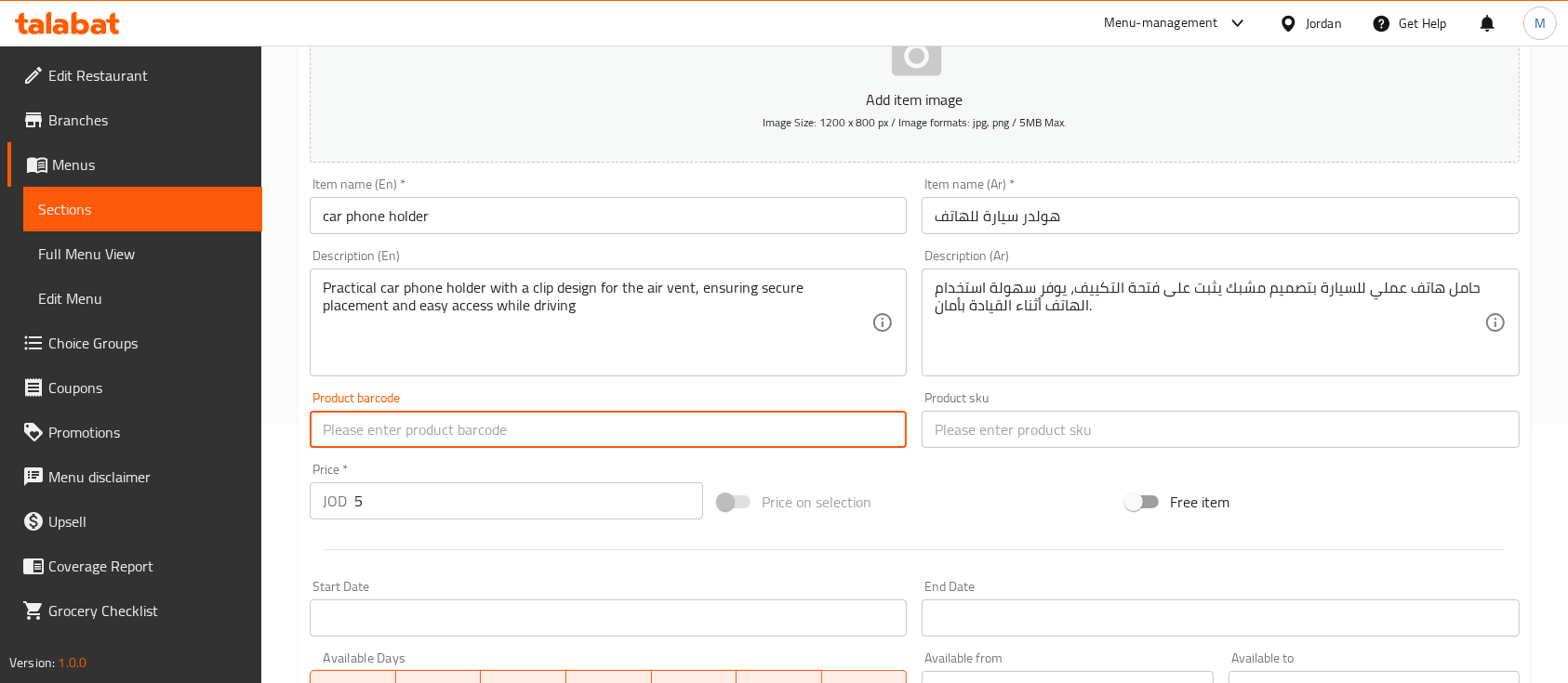
click at [497, 432] on input "text" at bounding box center [608, 429] width 597 height 37
paste input "Xy092"
type input "Xy092"
click at [980, 433] on input "text" at bounding box center [1220, 429] width 597 height 37
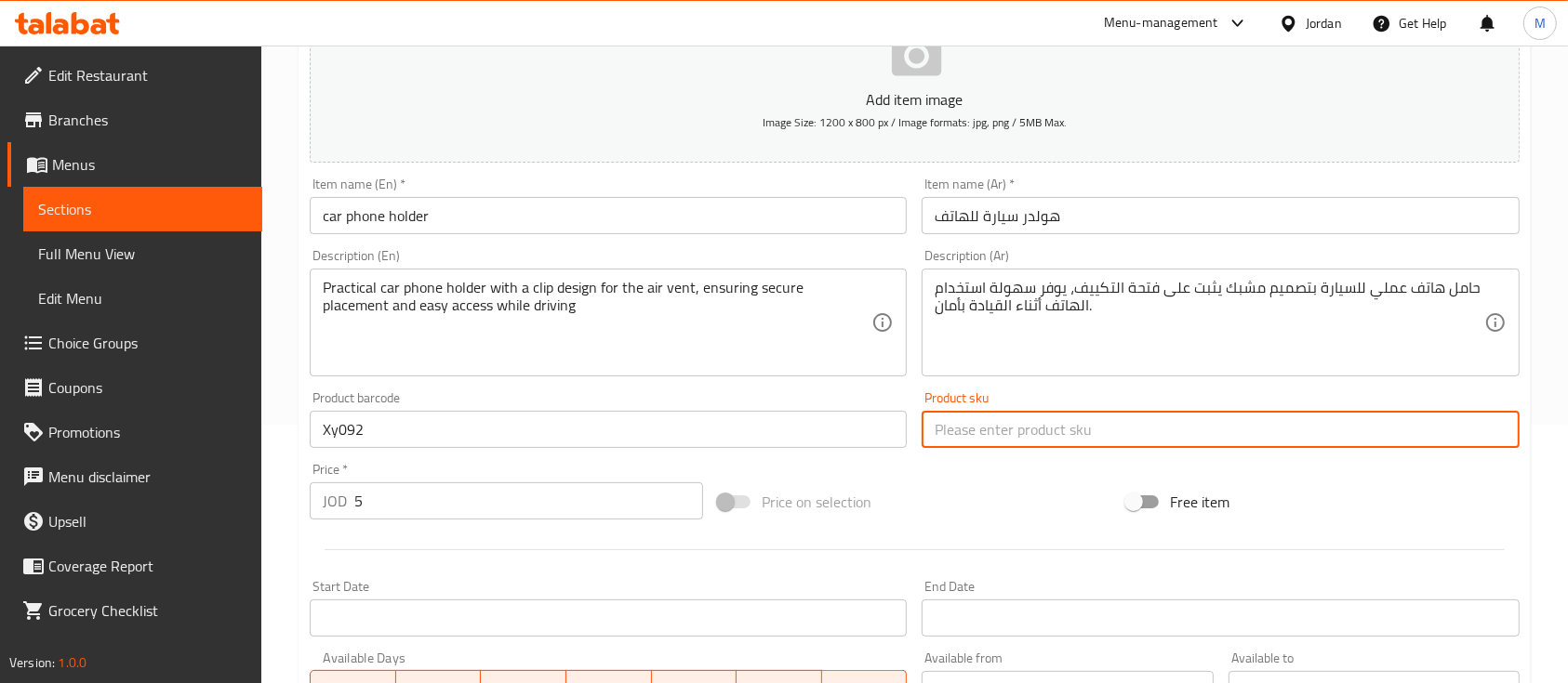
paste input "Xy092"
type input "Xy092"
click at [1006, 466] on div "Add item image Image Size: 1200 x 800 px / Image formats: jpg, png / 5MB Max. I…" at bounding box center [914, 386] width 1225 height 801
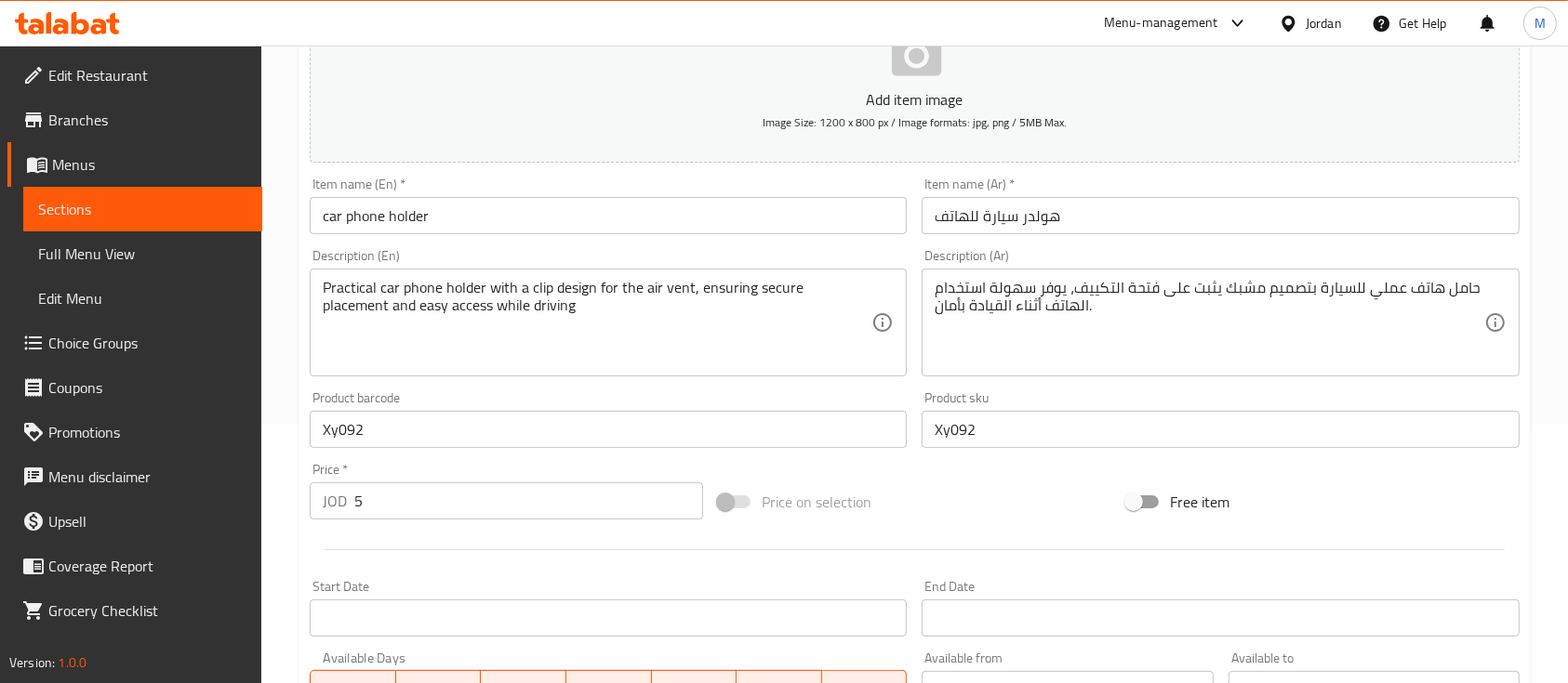
scroll to position [630, 0]
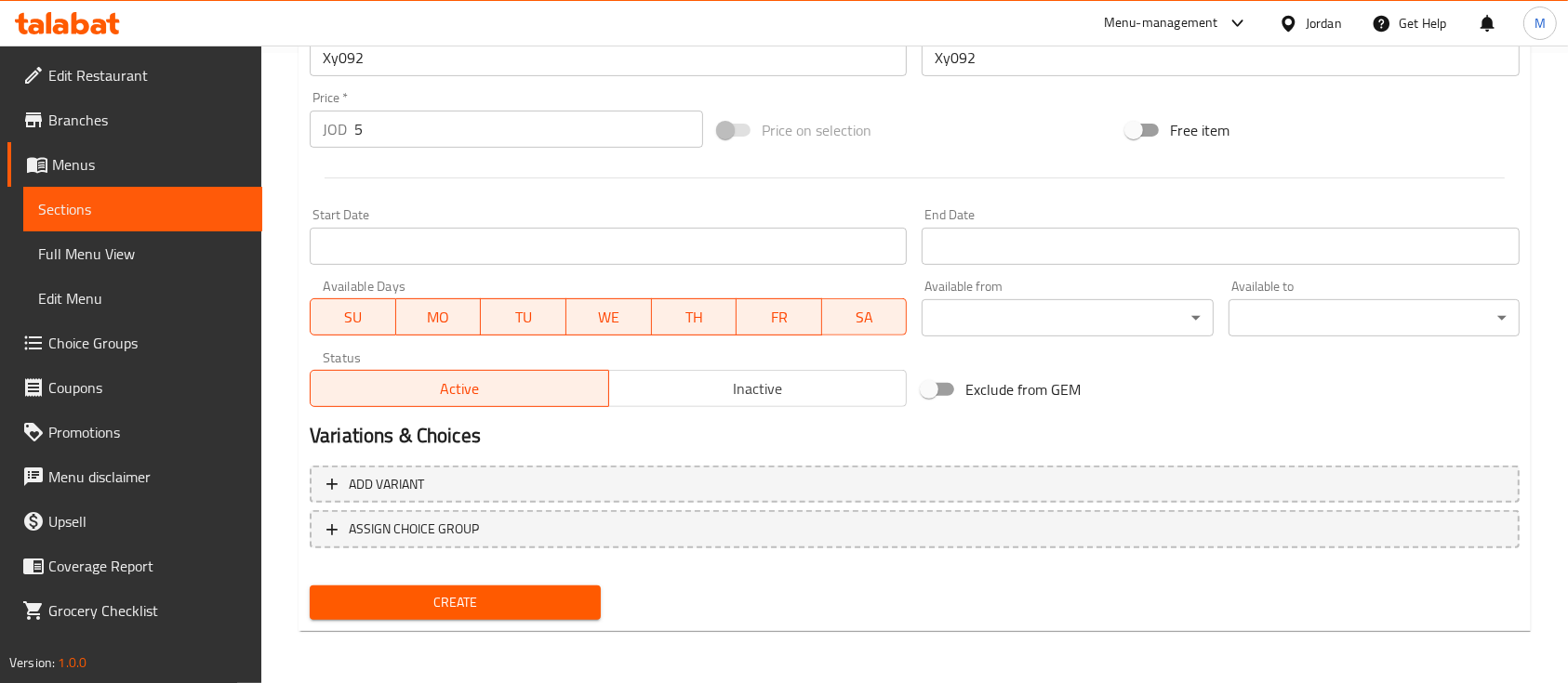
click at [516, 595] on span "Create" at bounding box center [456, 602] width 261 height 24
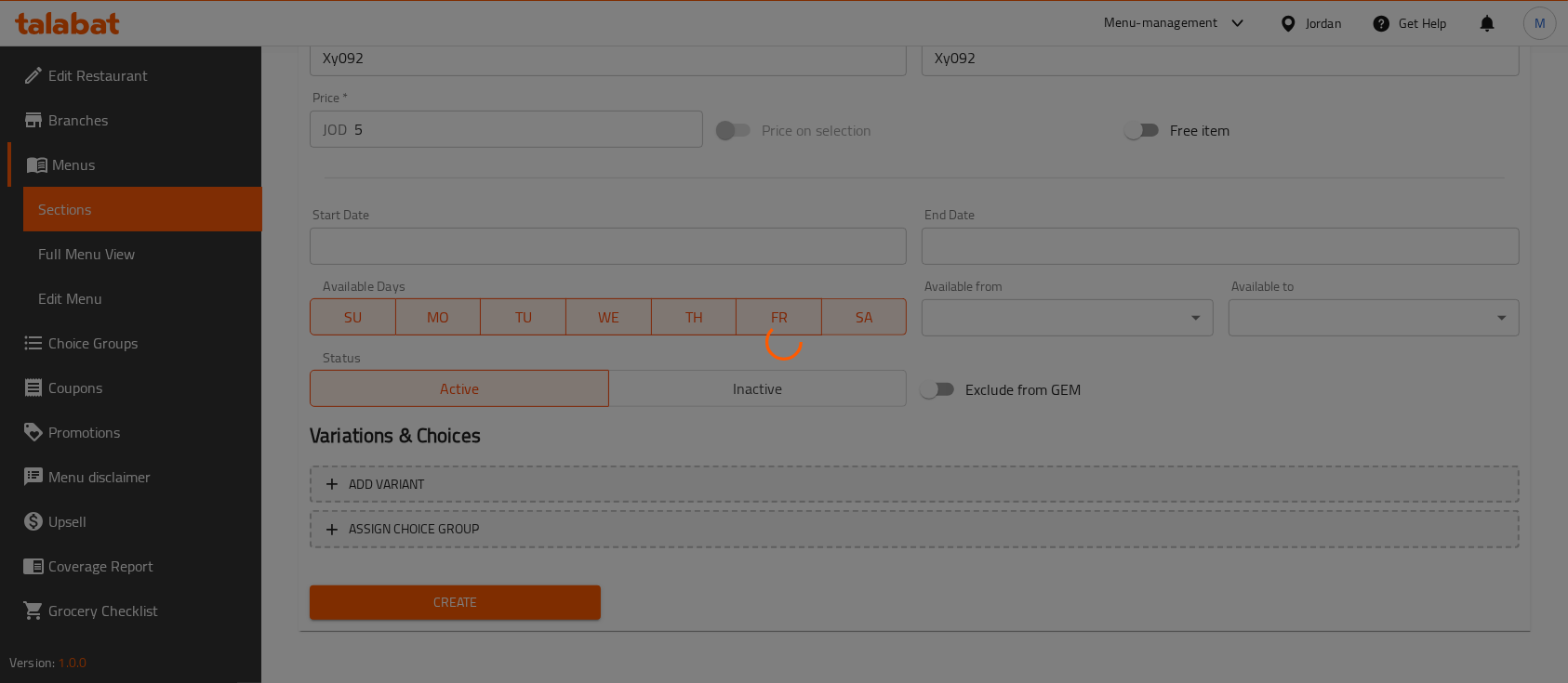
type input "0"
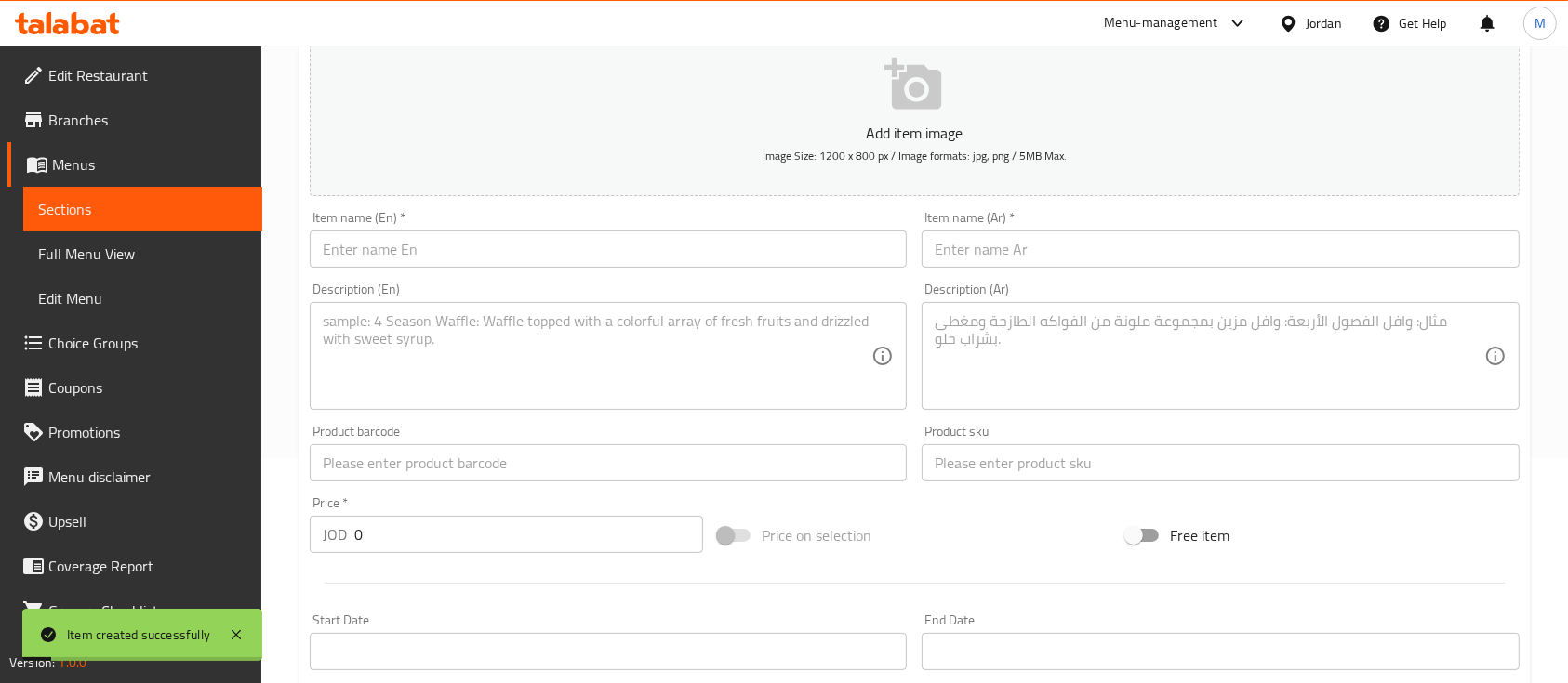
scroll to position [0, 0]
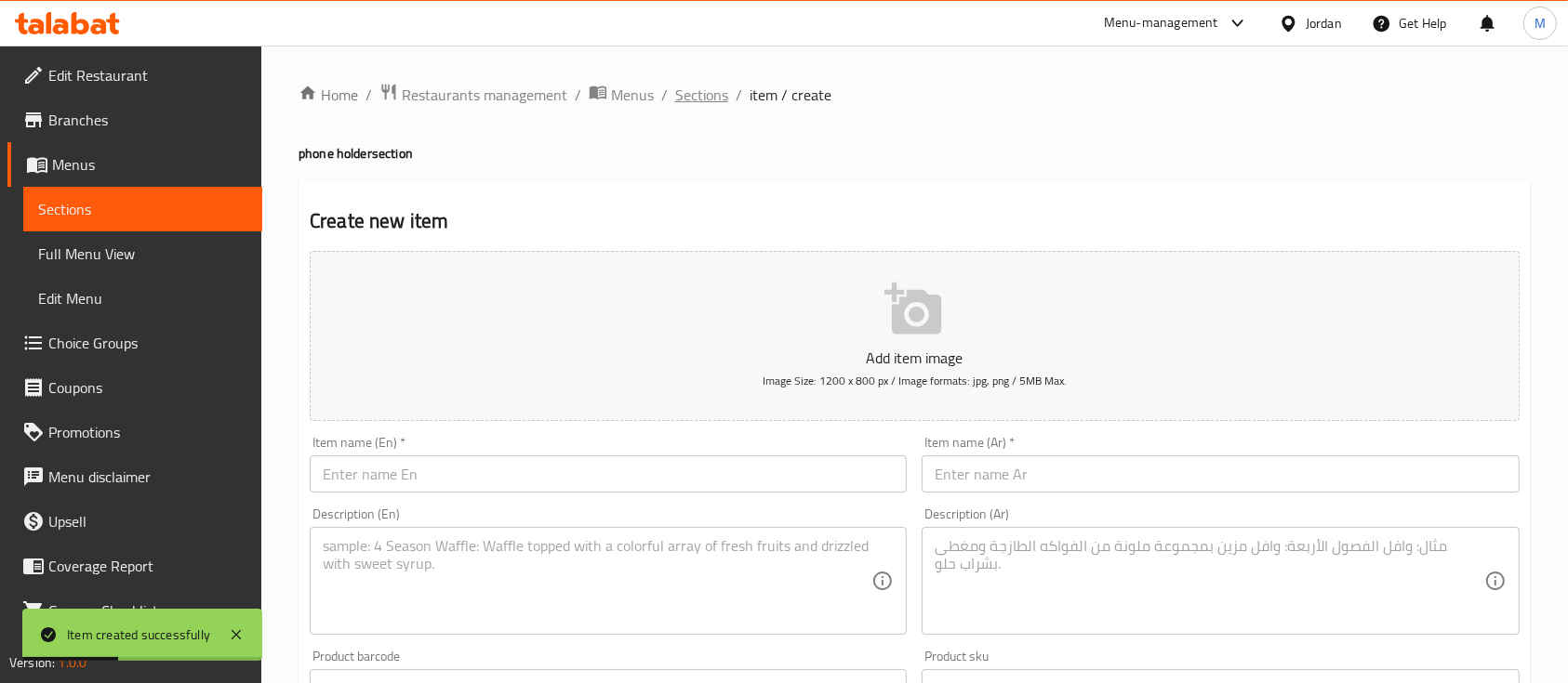
click at [699, 98] on span "Sections" at bounding box center [702, 95] width 53 height 23
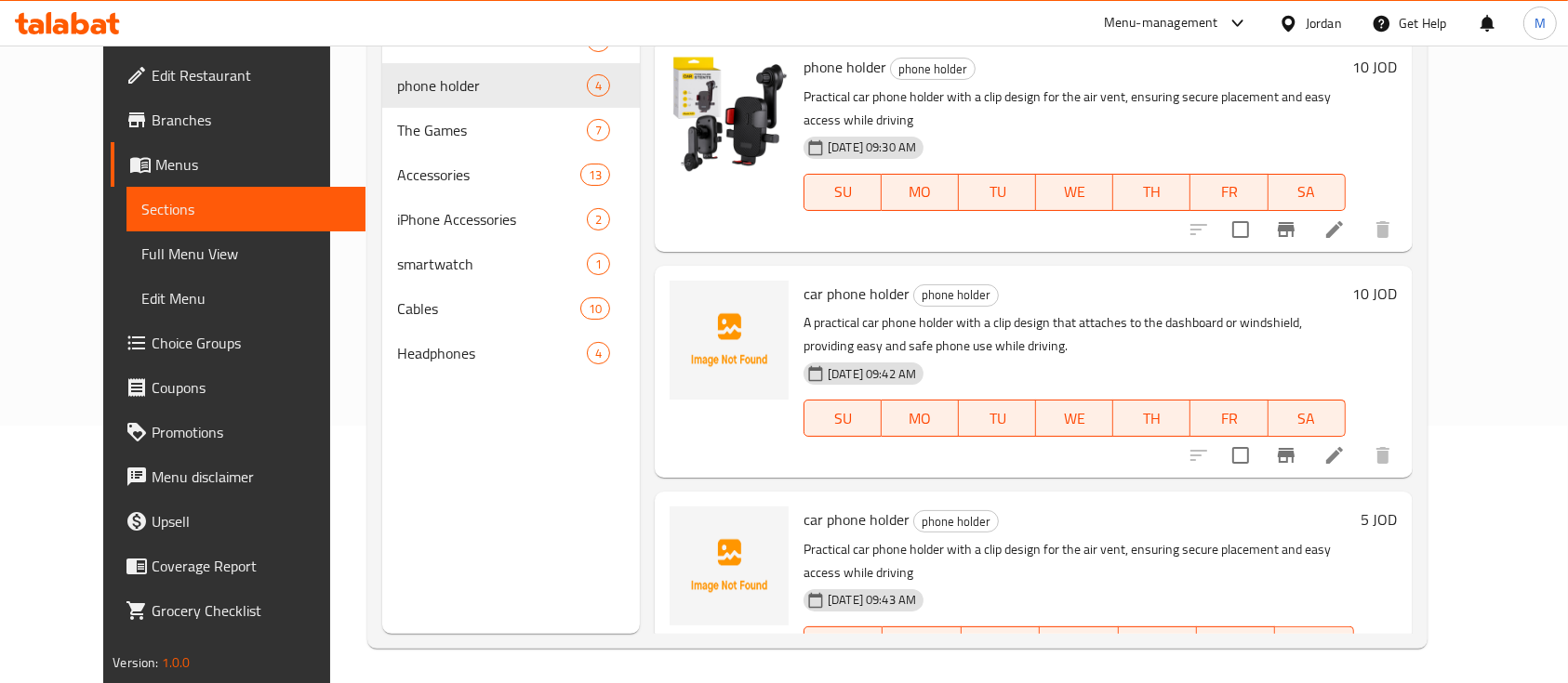
scroll to position [261, 0]
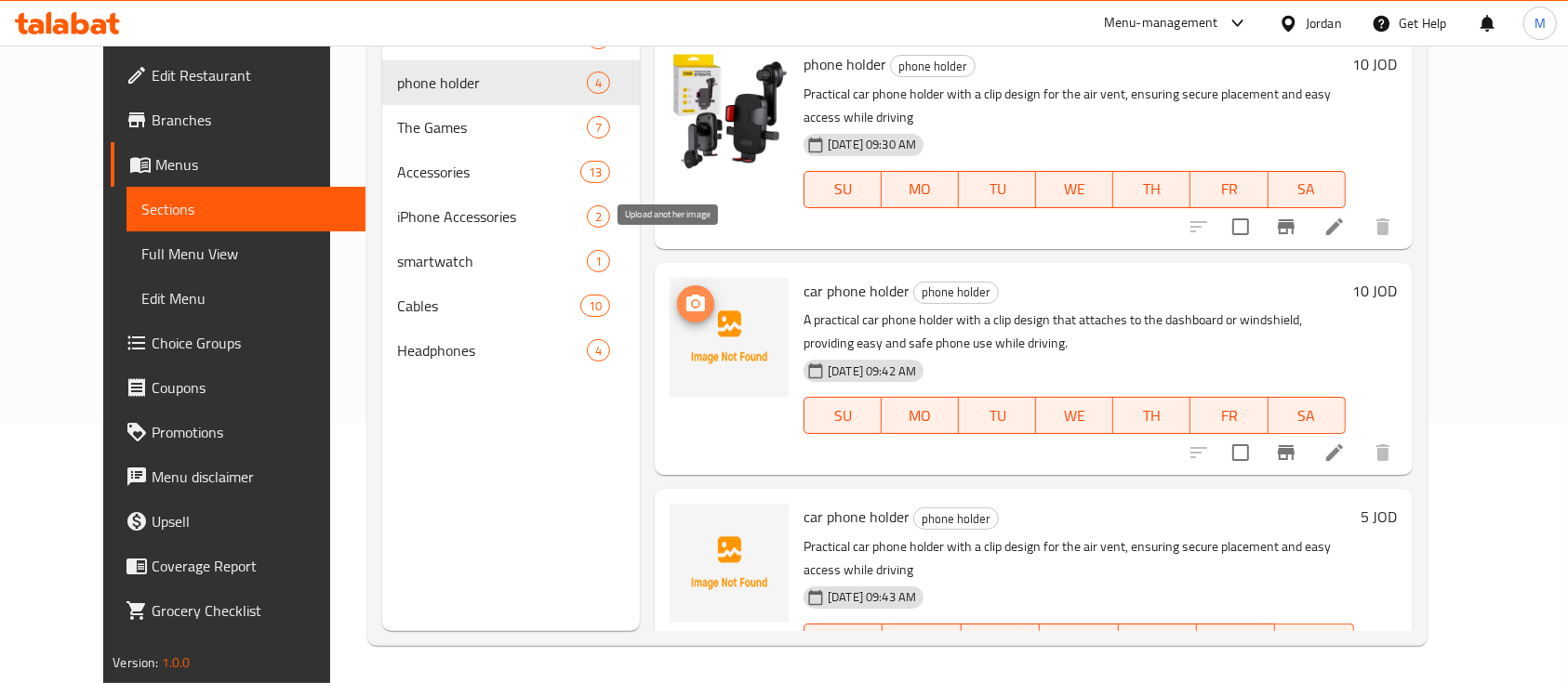
click at [684, 293] on icon "upload picture" at bounding box center [695, 304] width 23 height 23
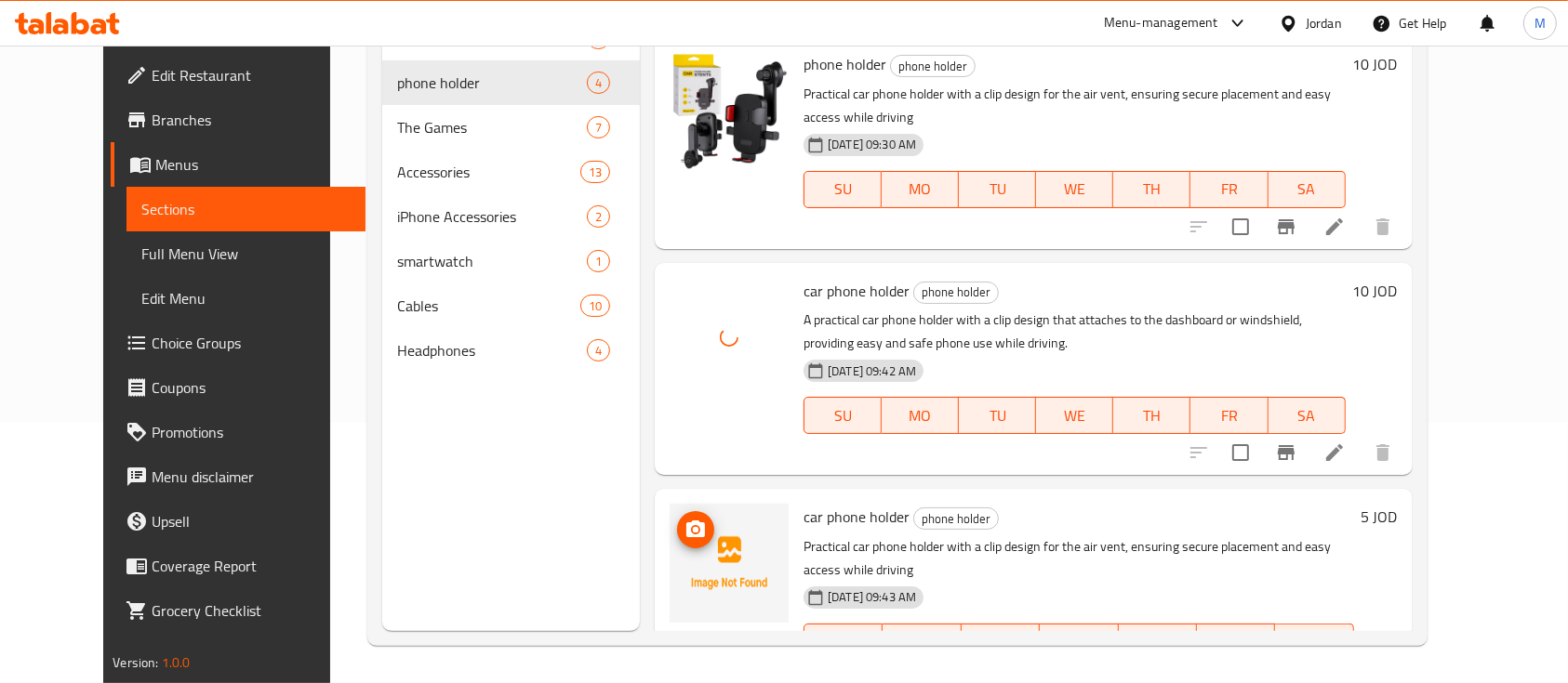
click at [686, 521] on icon "upload picture" at bounding box center [695, 530] width 19 height 17
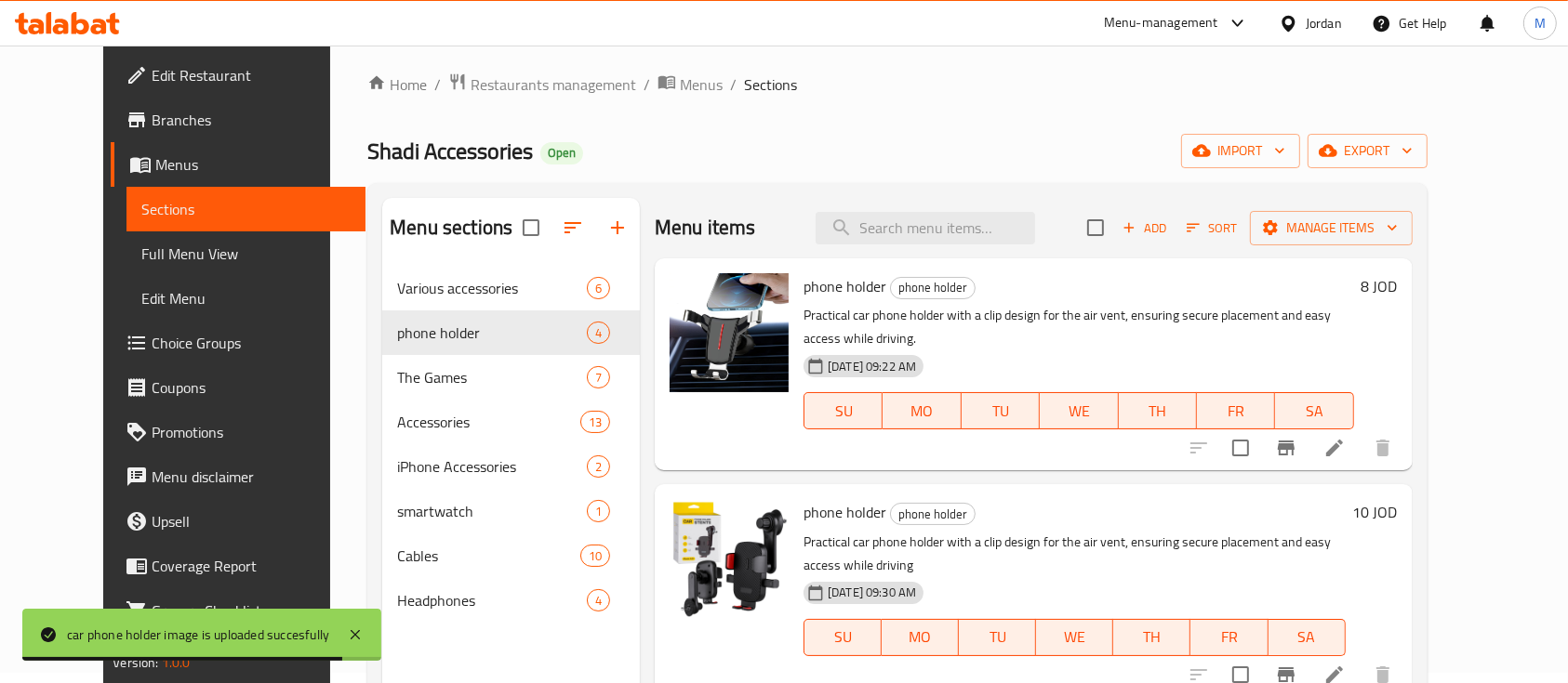
scroll to position [0, 0]
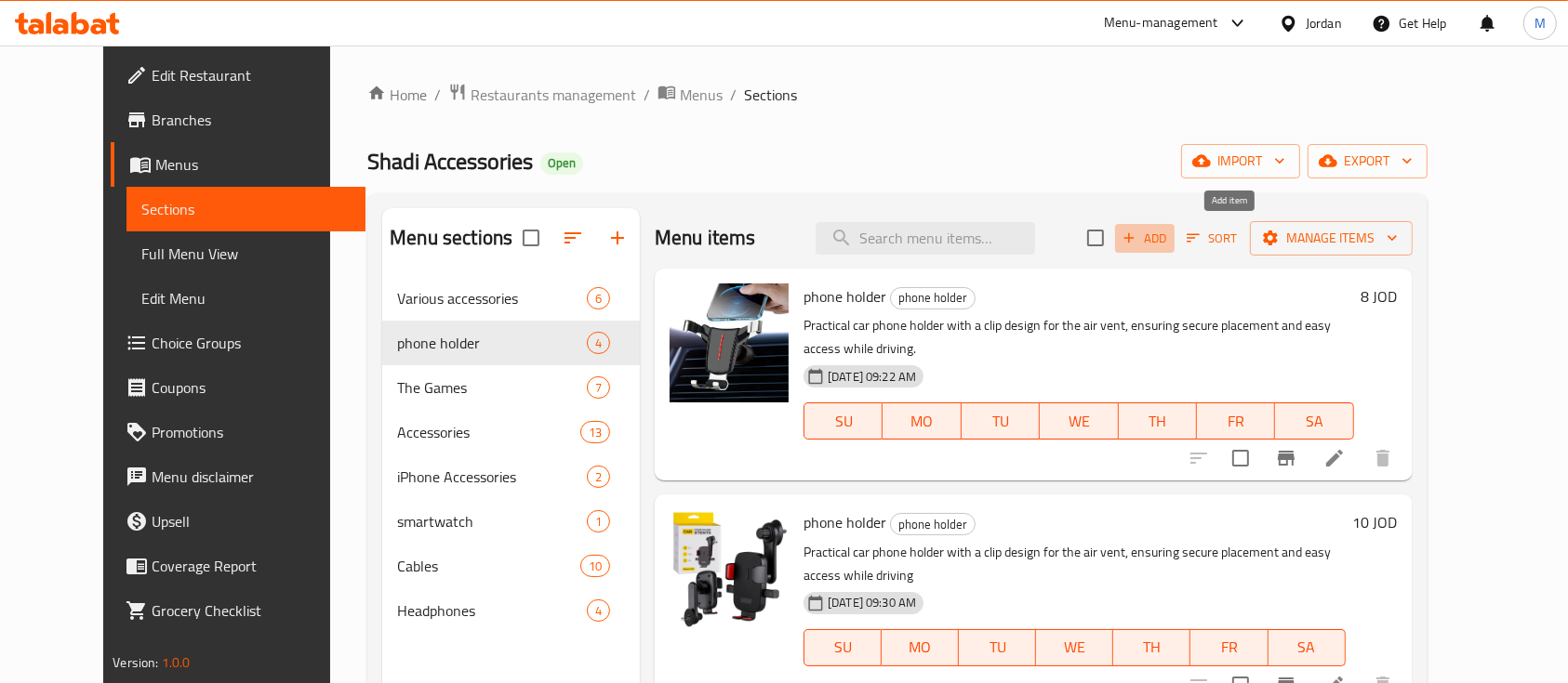
click at [1170, 240] on span "Add" at bounding box center [1144, 238] width 50 height 22
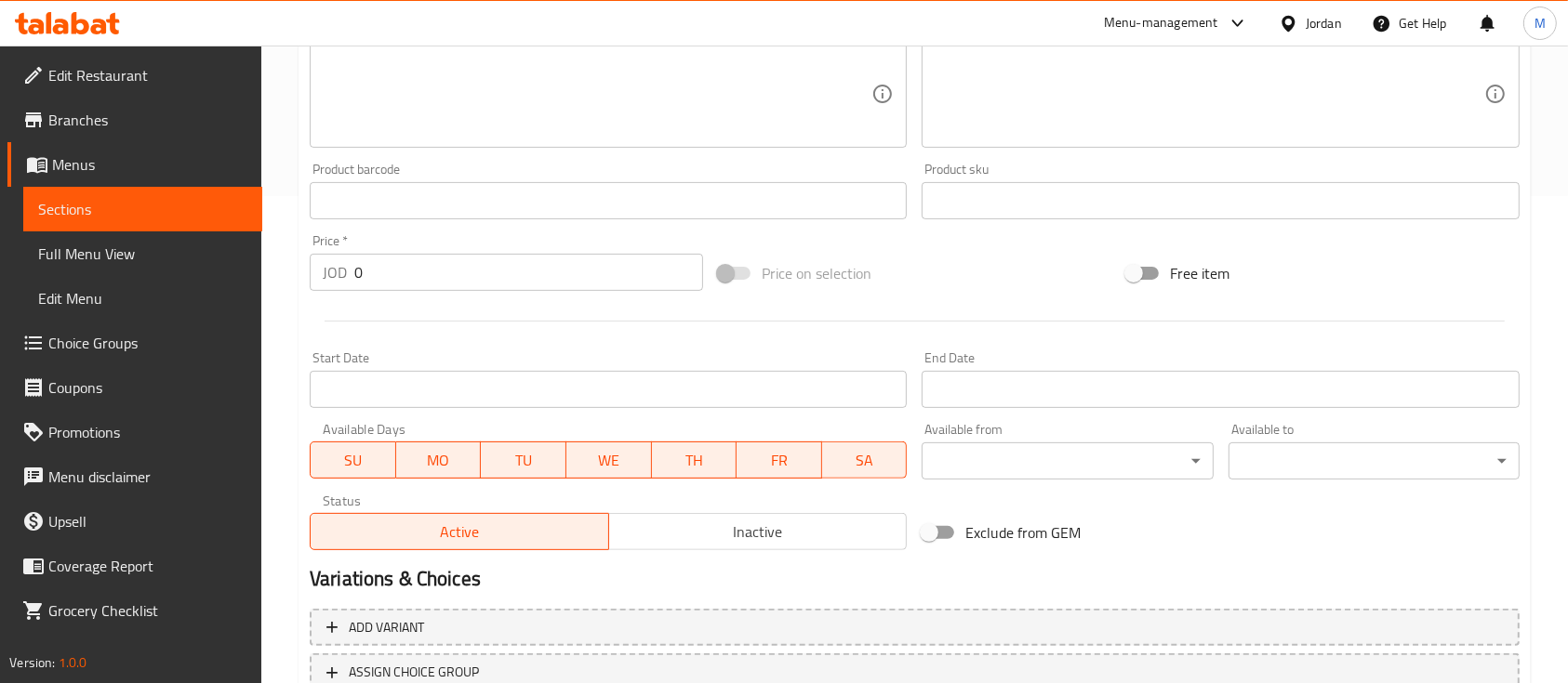
scroll to position [495, 0]
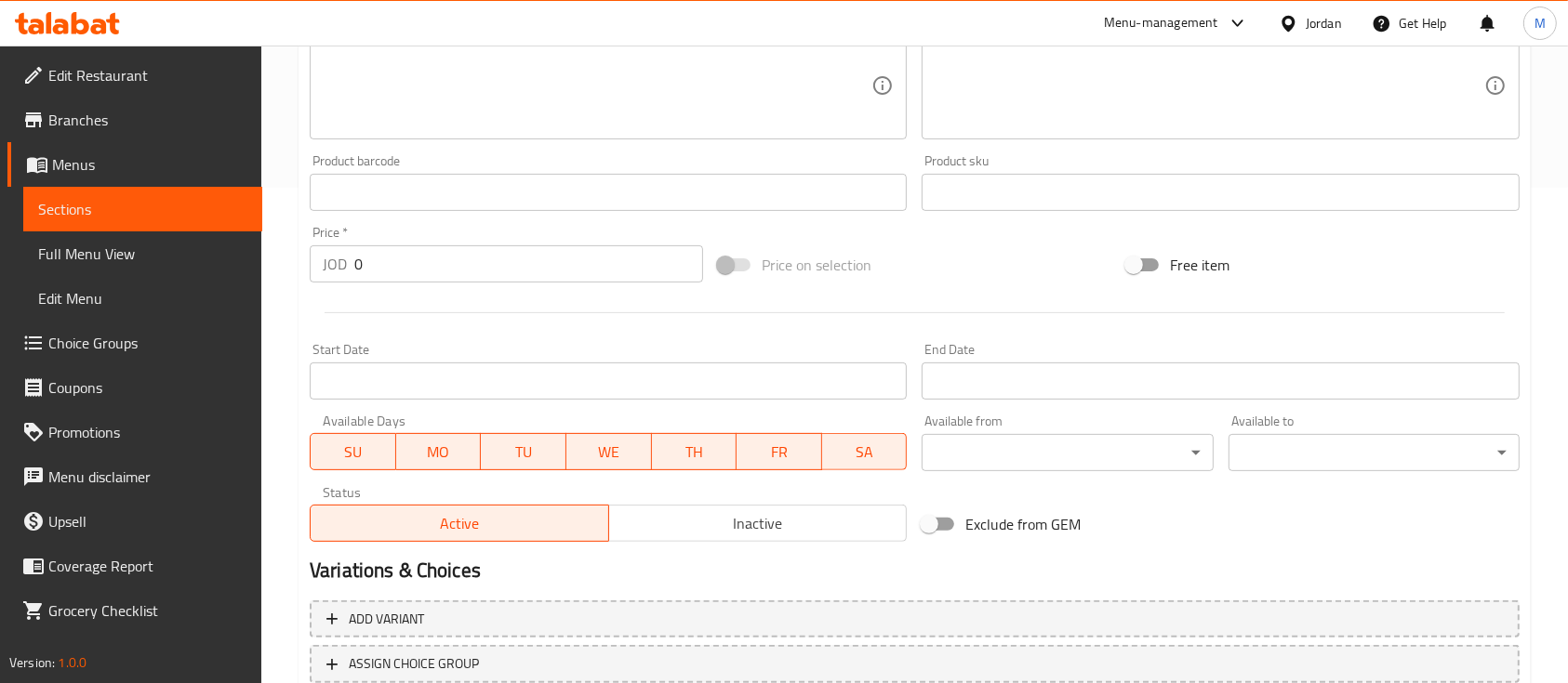
click at [417, 202] on input "text" at bounding box center [608, 192] width 597 height 37
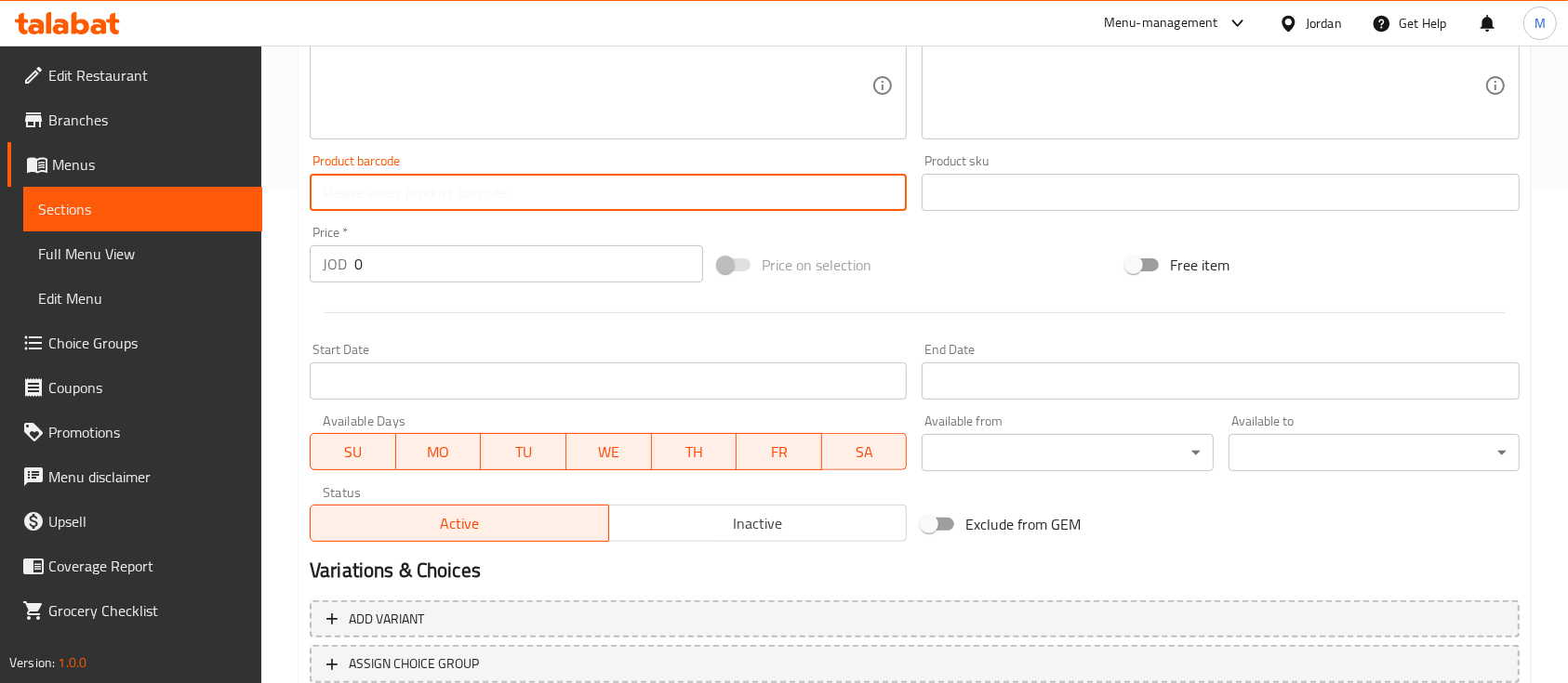
paste input "A60"
type input "A60"
click at [1007, 189] on input "text" at bounding box center [1220, 192] width 597 height 37
paste input "A60"
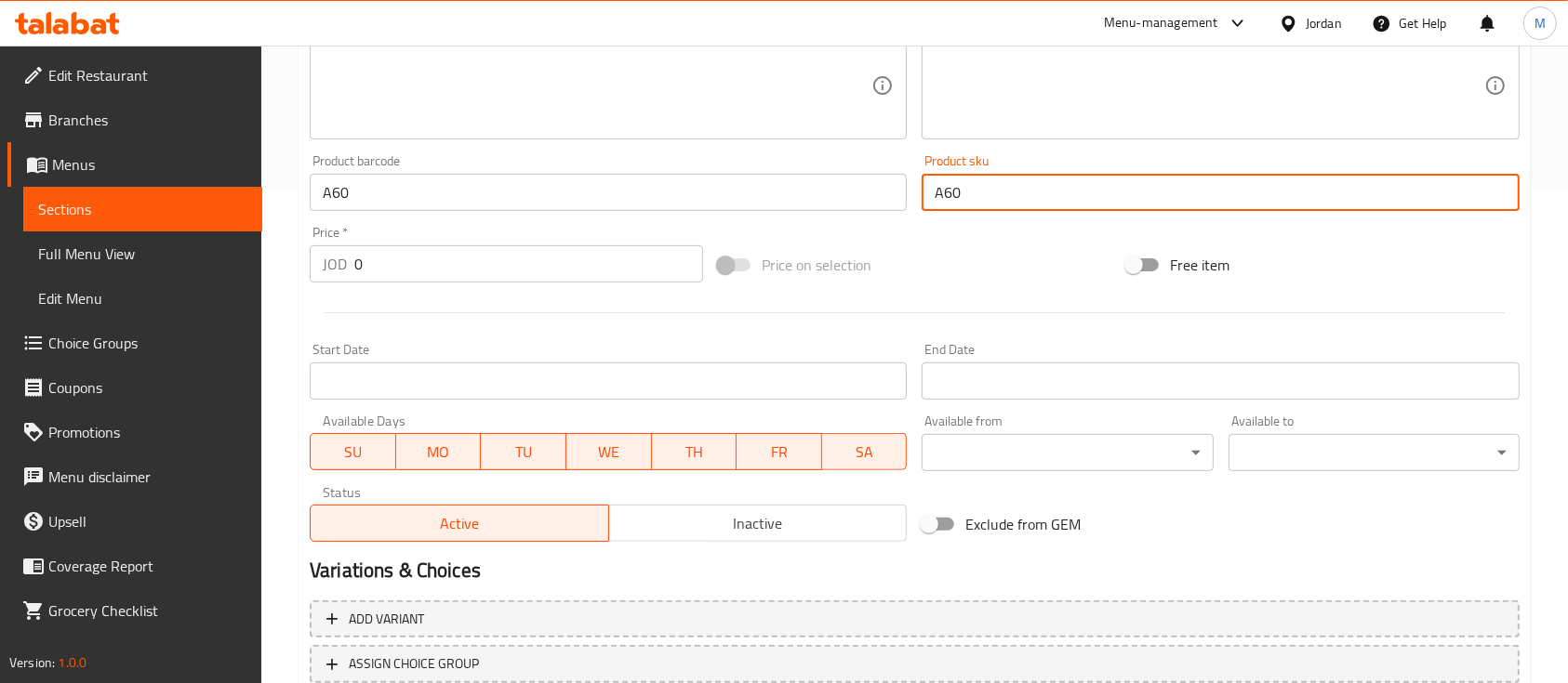
type input "A60"
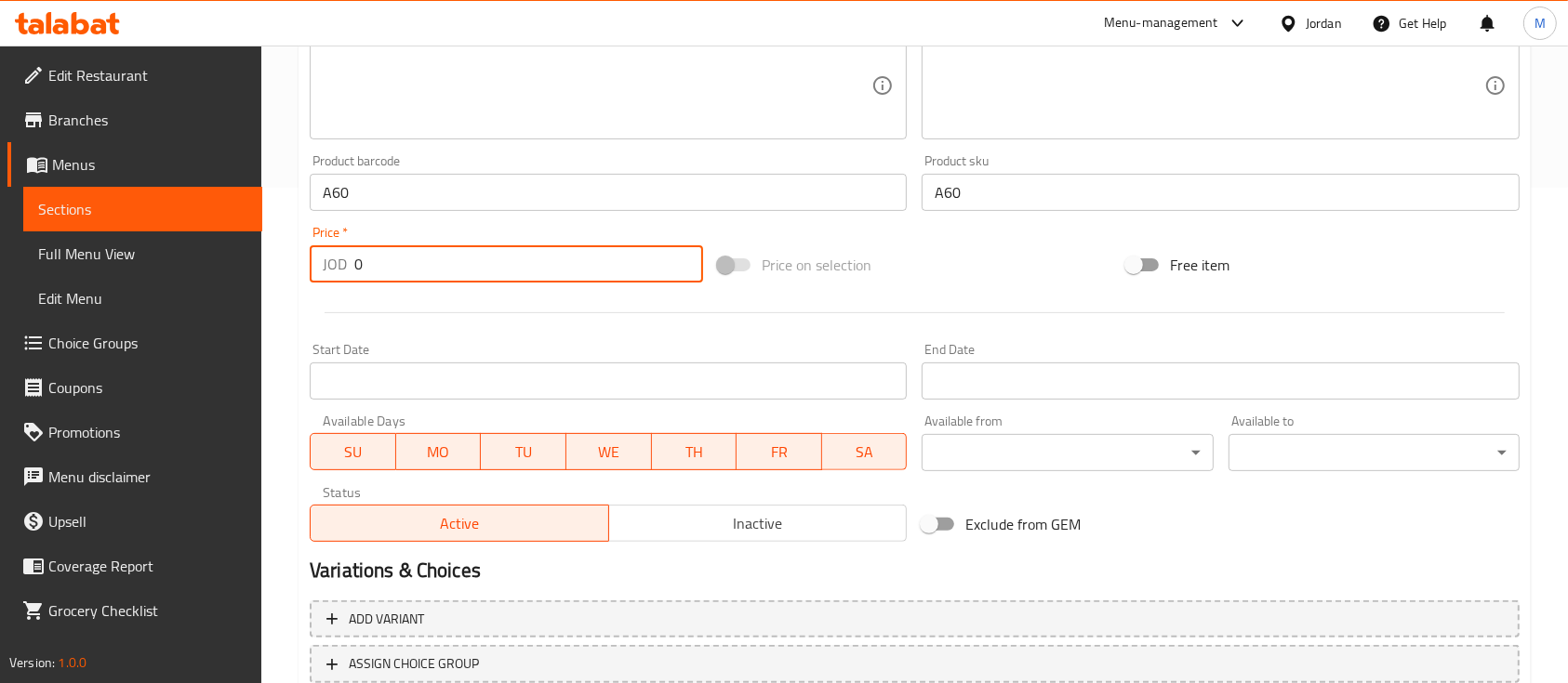
drag, startPoint x: 358, startPoint y: 260, endPoint x: 317, endPoint y: 272, distance: 42.7
click at [315, 269] on div "JOD 0 Price *" at bounding box center [506, 263] width 393 height 37
type input "7"
click at [571, 302] on div at bounding box center [914, 313] width 1225 height 45
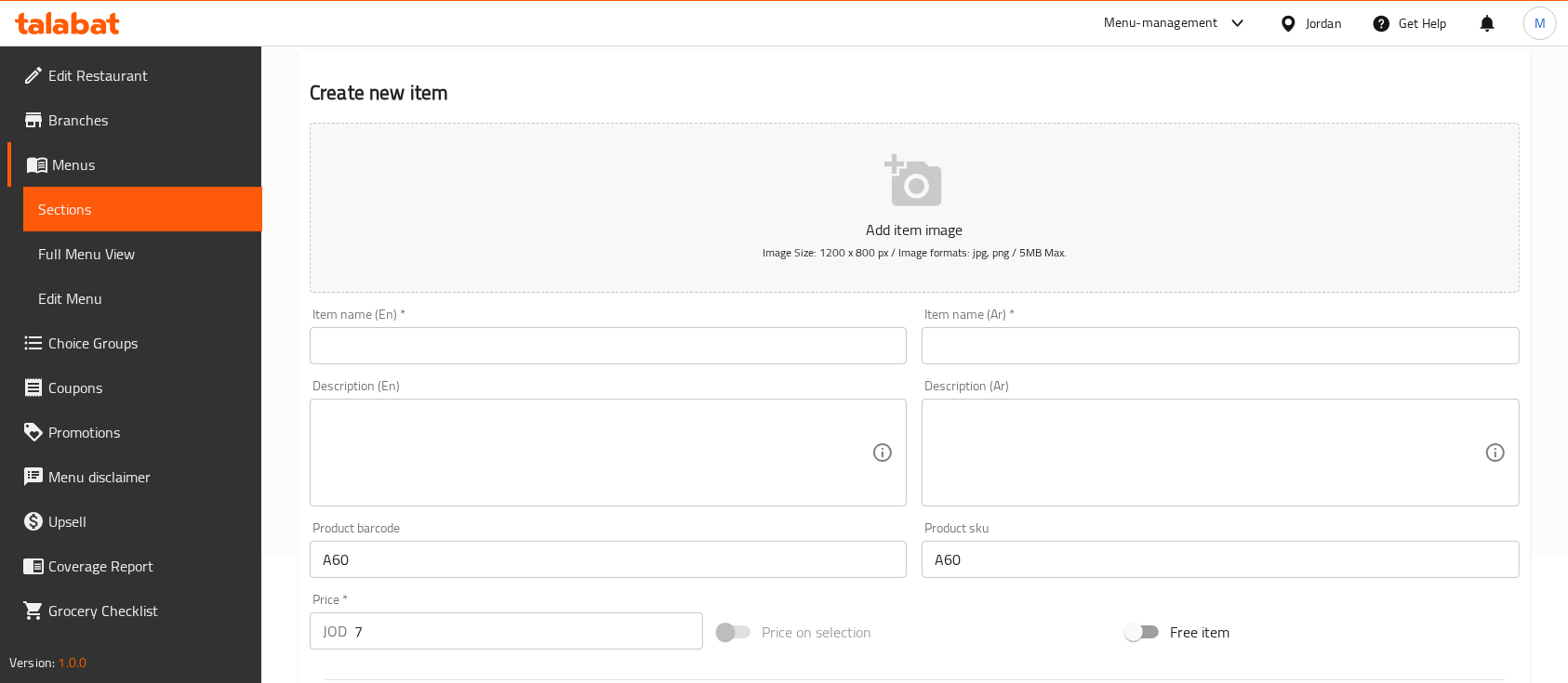
scroll to position [124, 0]
click at [621, 336] on input "text" at bounding box center [608, 350] width 597 height 37
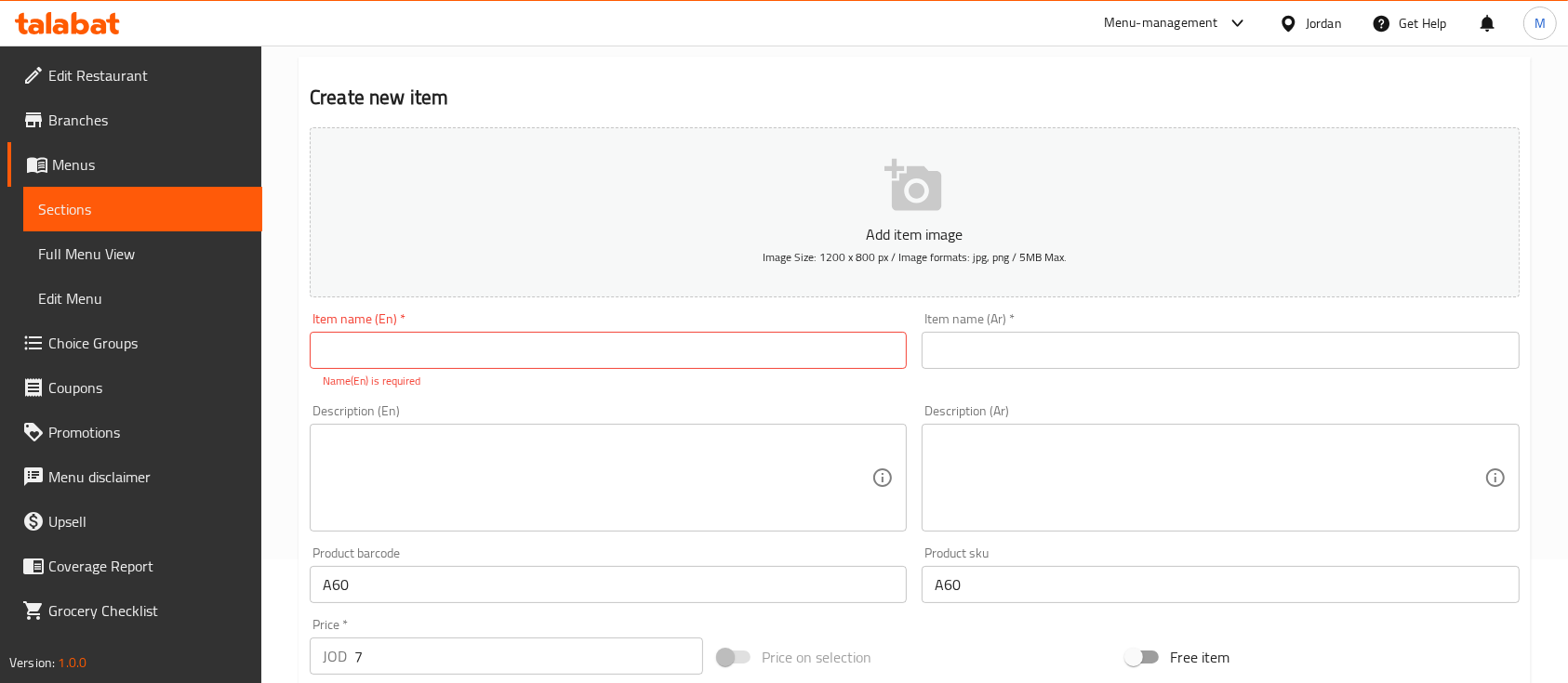
click at [637, 307] on div "Item name (En)   * Item name (En) * Name(En) is required" at bounding box center [608, 350] width 612 height 92
click at [984, 387] on div "Item name (Ar)   * Item name (Ar) *" at bounding box center [1220, 350] width 612 height 92
click at [442, 350] on input "text" at bounding box center [608, 350] width 597 height 37
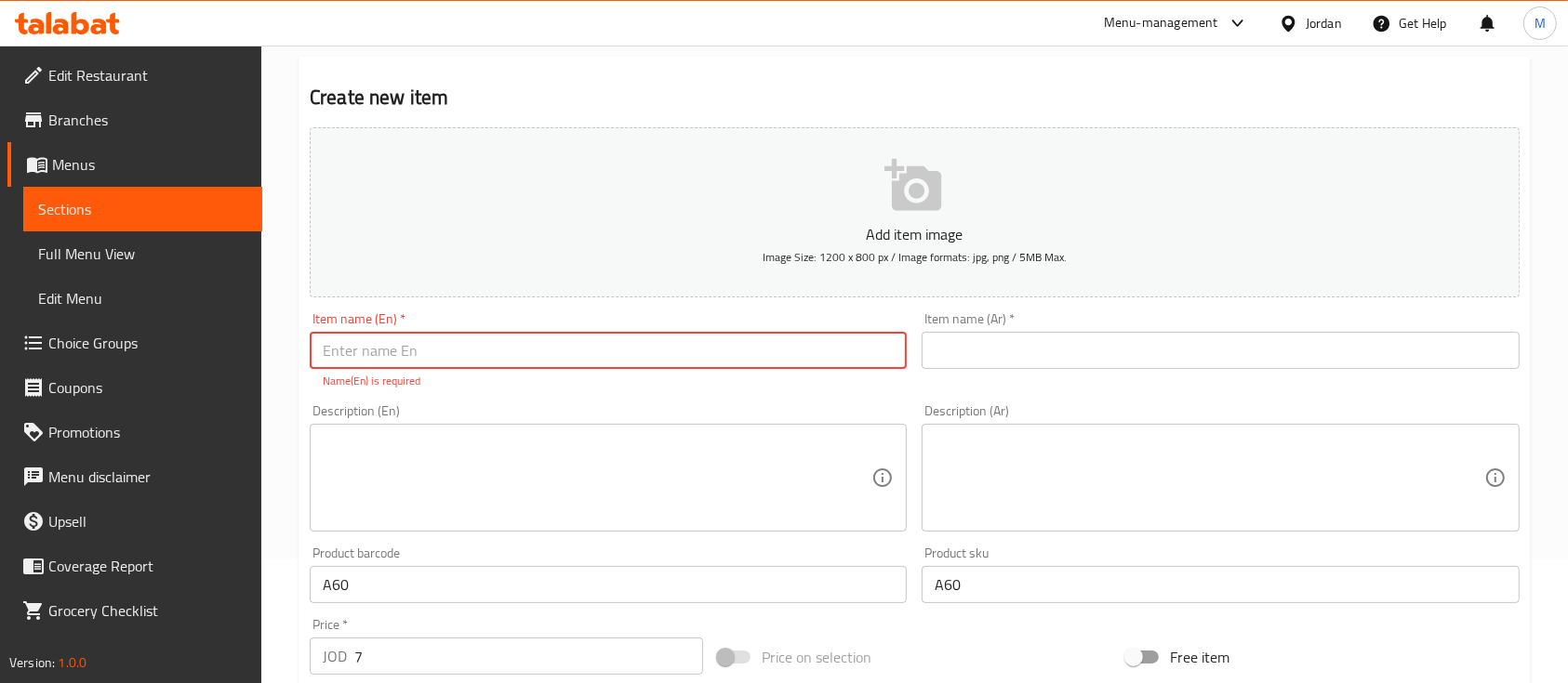
click at [745, 308] on div "Item name (En)   * Item name (En) * Name(En) is required" at bounding box center [608, 350] width 612 height 92
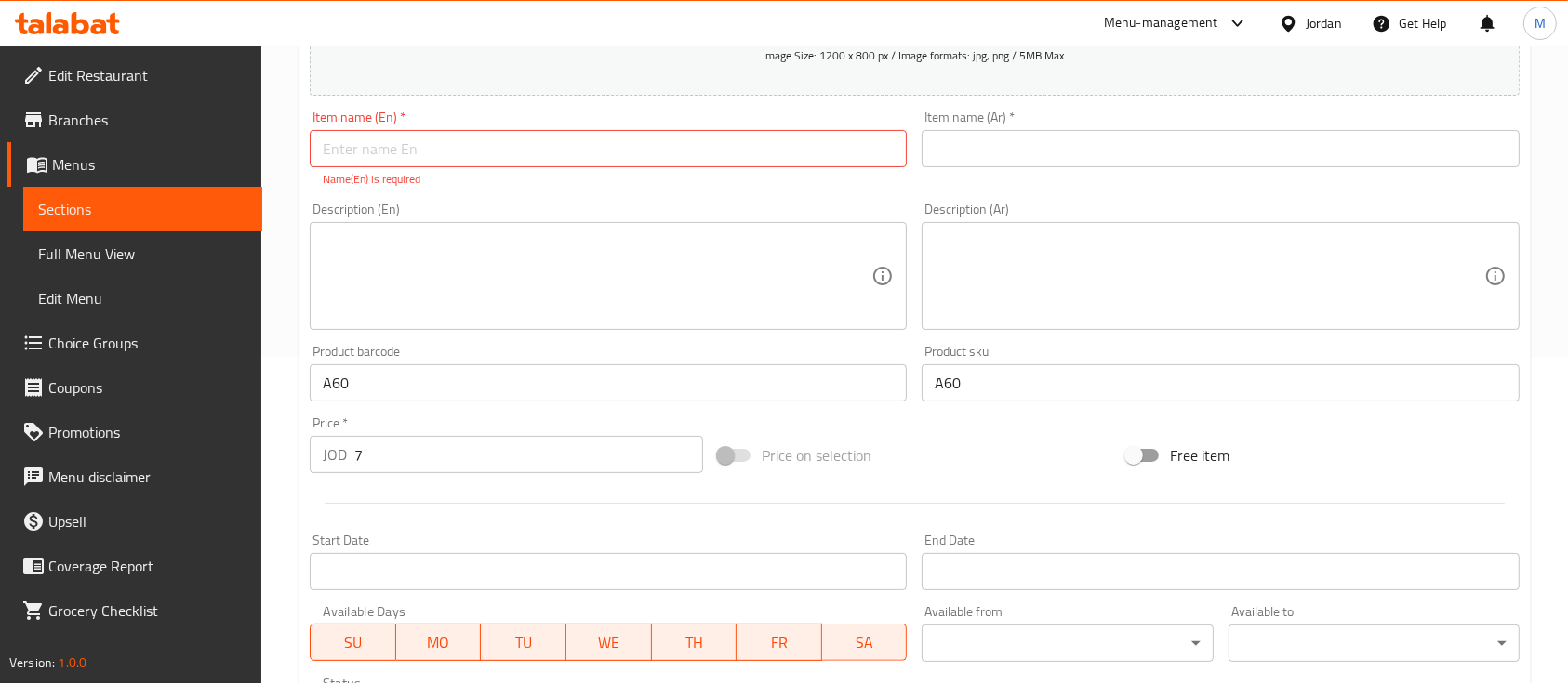
scroll to position [372, 0]
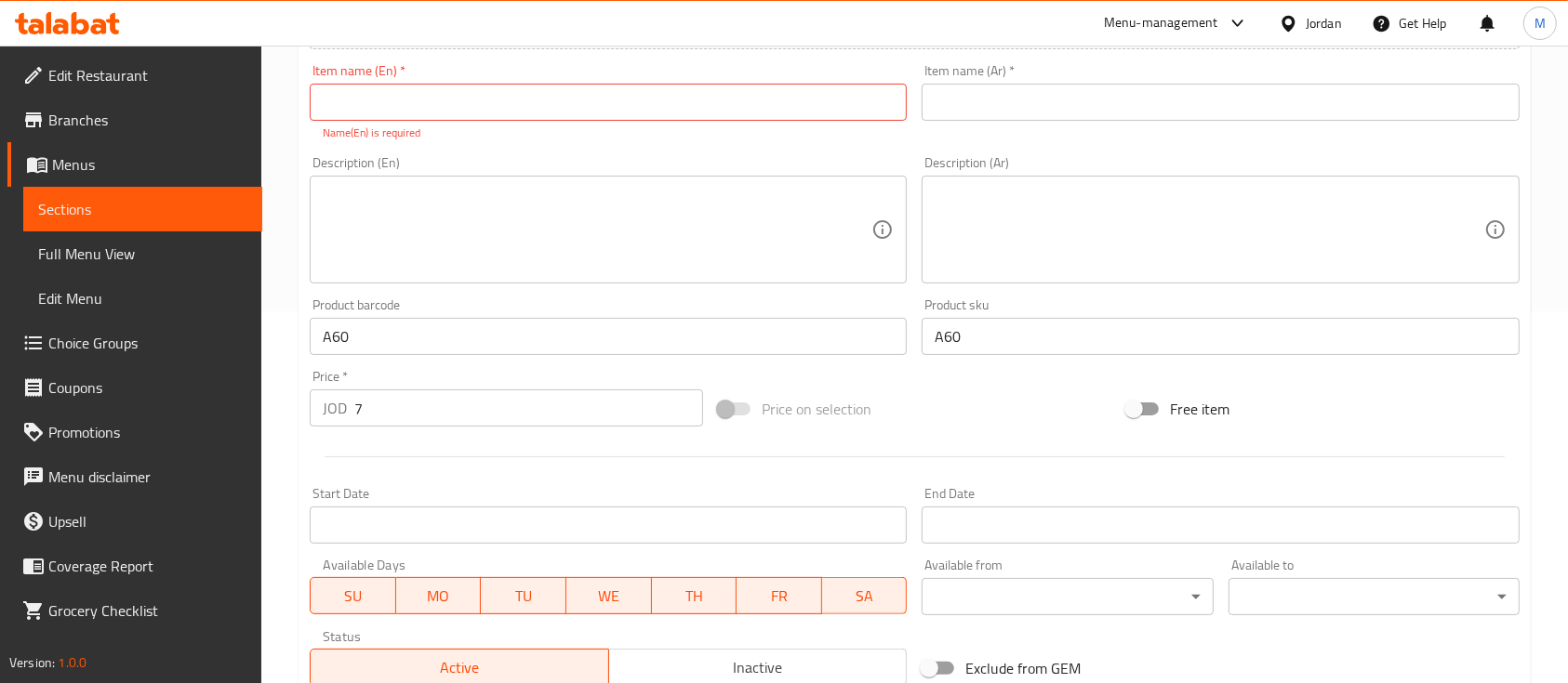
click at [498, 96] on input "text" at bounding box center [608, 101] width 597 height 37
click at [1051, 199] on textarea at bounding box center [1208, 229] width 549 height 88
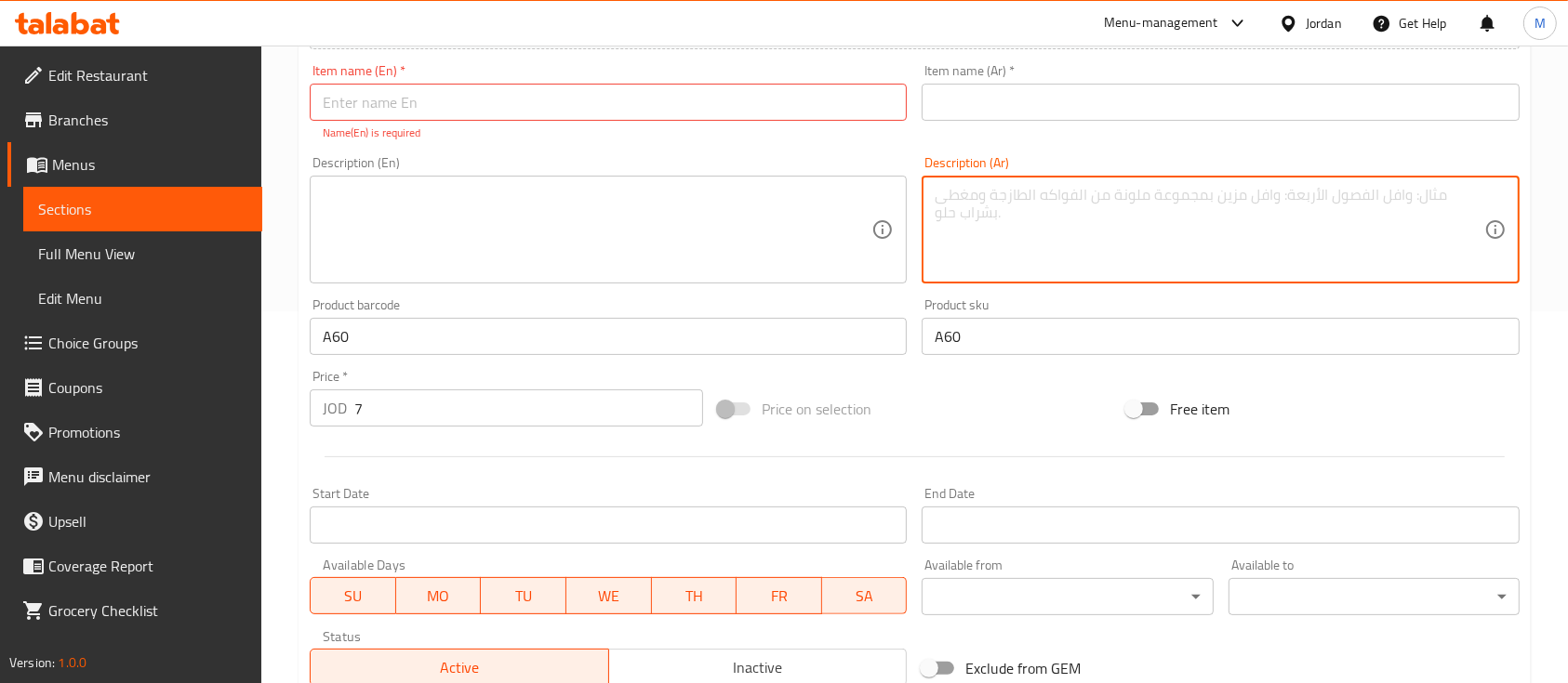
paste textarea "ترجمة للانجليزية"
type textarea "ترجمة للانجليزية"
paste textarea "حامل هاتف عملي للسيارة بتصميم يثبت على الشاشة، يوفر سهولة استخدام الهاتف أثناء …"
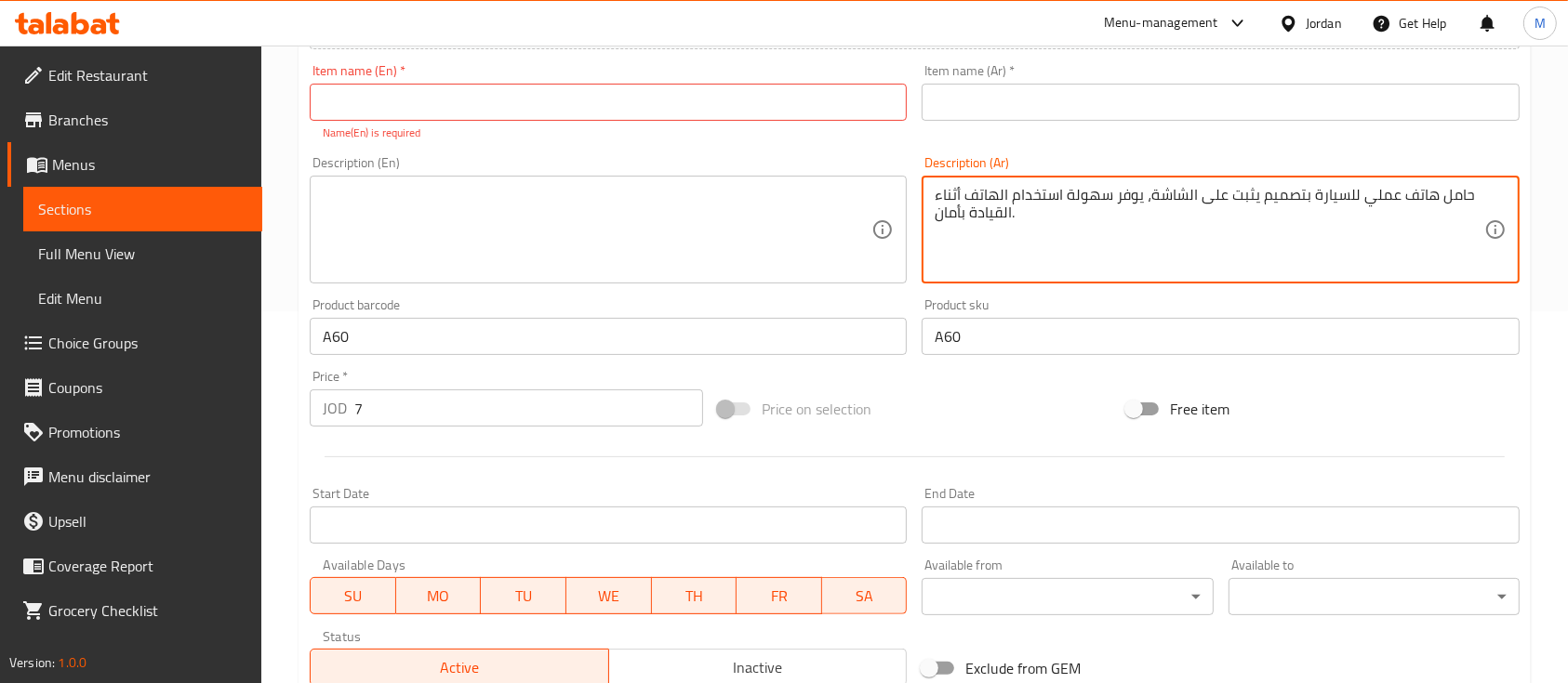
type textarea "حامل هاتف عملي للسيارة بتصميم يثبت على الشاشة، يوفر سهولة استخدام الهاتف أثناء …"
click at [833, 213] on textarea at bounding box center [597, 229] width 549 height 88
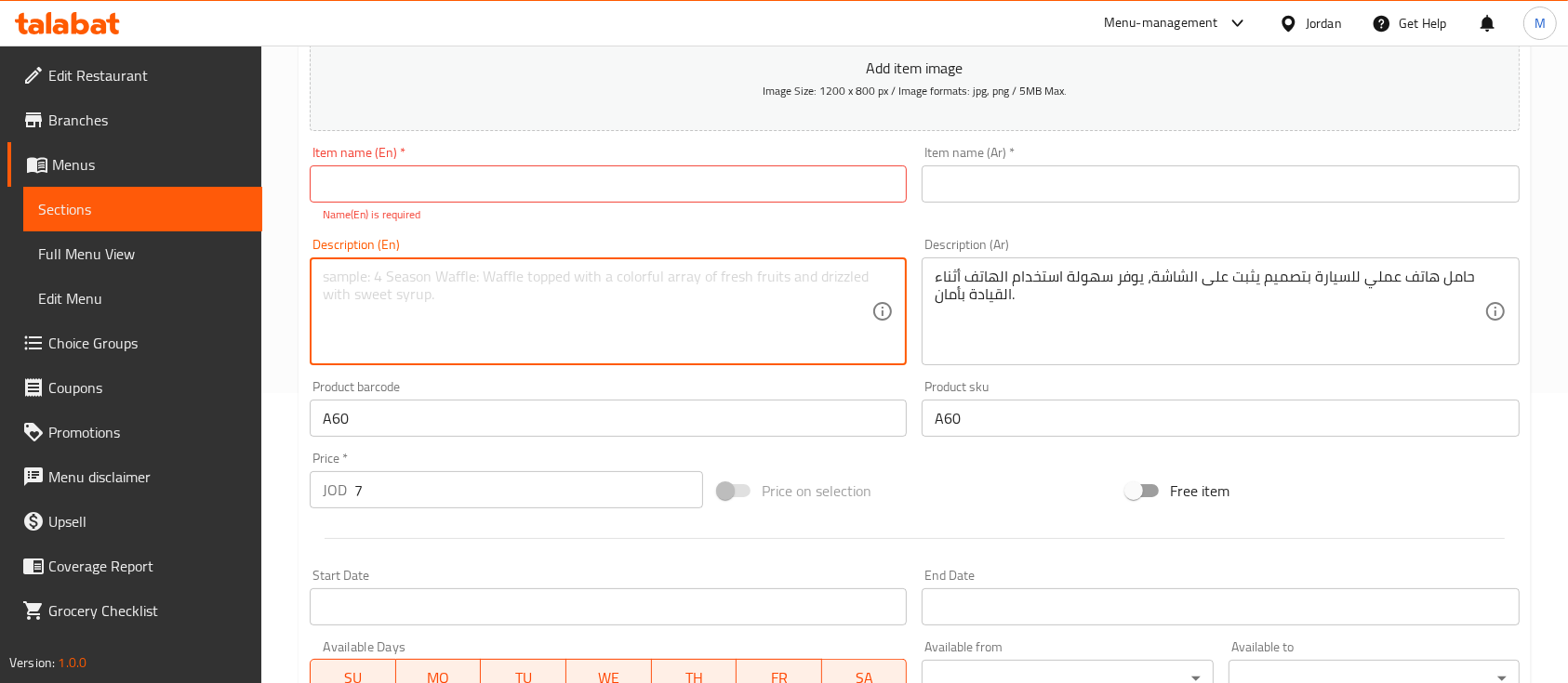
scroll to position [247, 0]
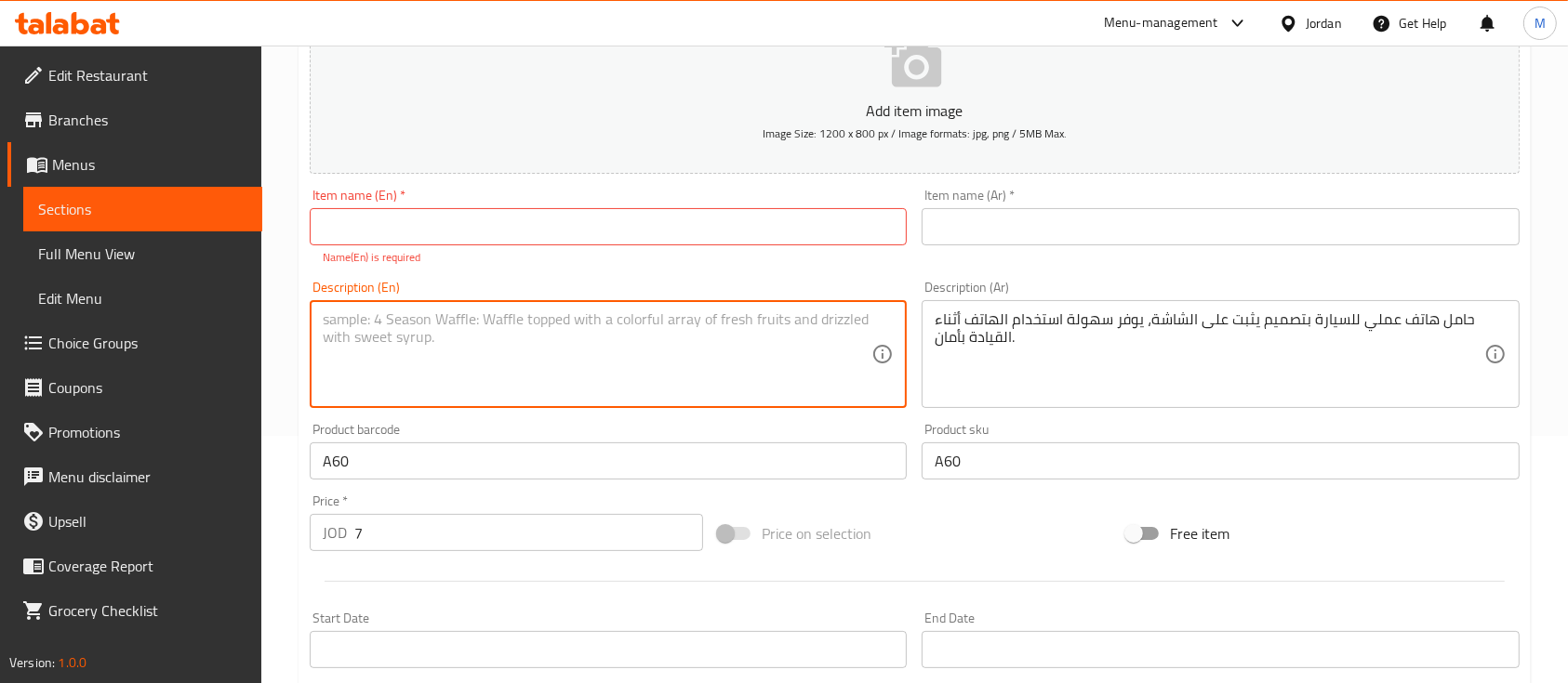
click at [997, 126] on span "Image Size: 1200 x 800 px / Image formats: jpg, png / 5MB Max." at bounding box center [914, 134] width 304 height 22
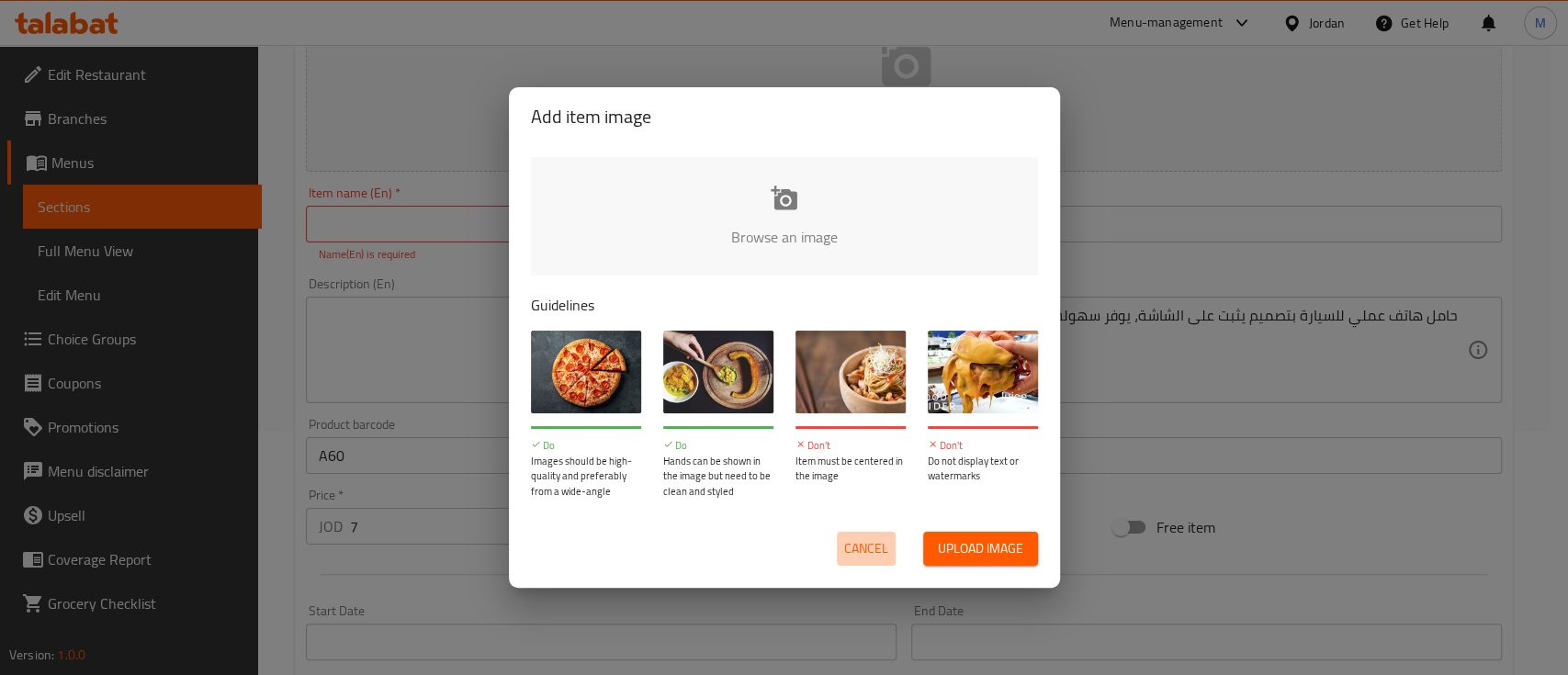
drag, startPoint x: 879, startPoint y: 550, endPoint x: 1026, endPoint y: 349, distance: 249.0
click at [882, 550] on span "Cancel" at bounding box center [866, 549] width 44 height 23
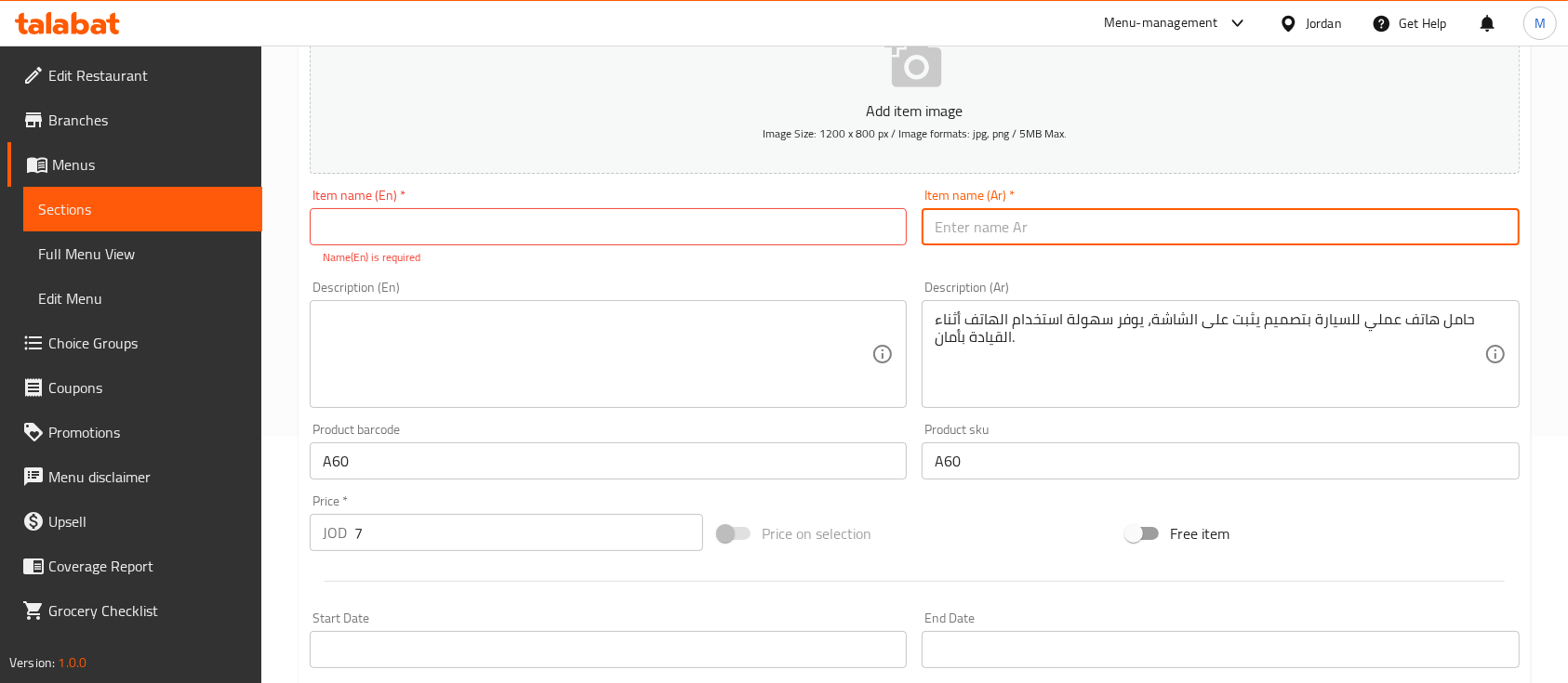
click at [1100, 229] on input "text" at bounding box center [1220, 226] width 597 height 37
type input "هولدر سيارة للهاتف"
click at [804, 231] on input "text" at bounding box center [608, 226] width 597 height 37
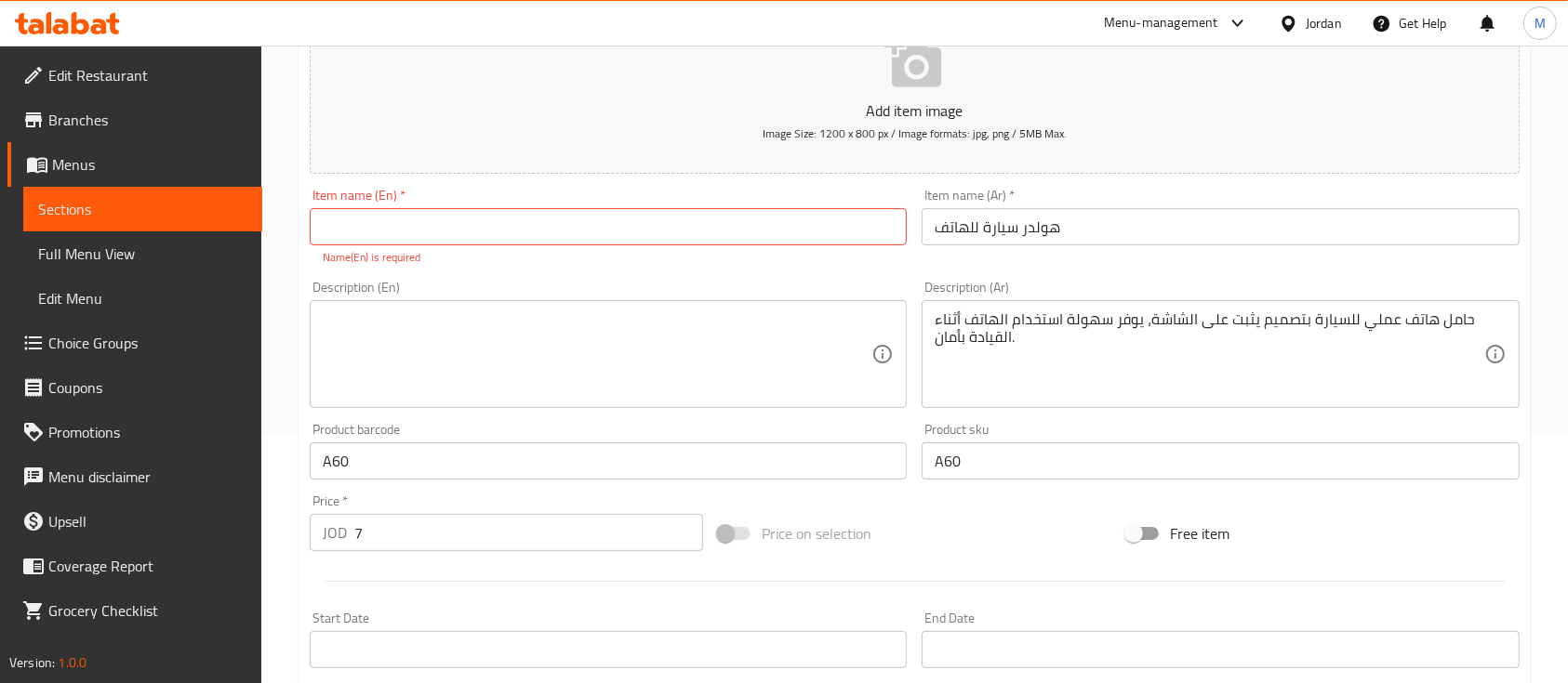
click at [811, 274] on div "Description (En) Description (En)" at bounding box center [608, 345] width 612 height 142
click at [446, 236] on input "text" at bounding box center [608, 226] width 597 height 37
paste input "car phone holder"
type input "car phone holder"
click at [515, 181] on div "Add item image Image Size: 1200 x 800 px / Image formats: jpg, png / 5MB Max. I…" at bounding box center [914, 407] width 1225 height 822
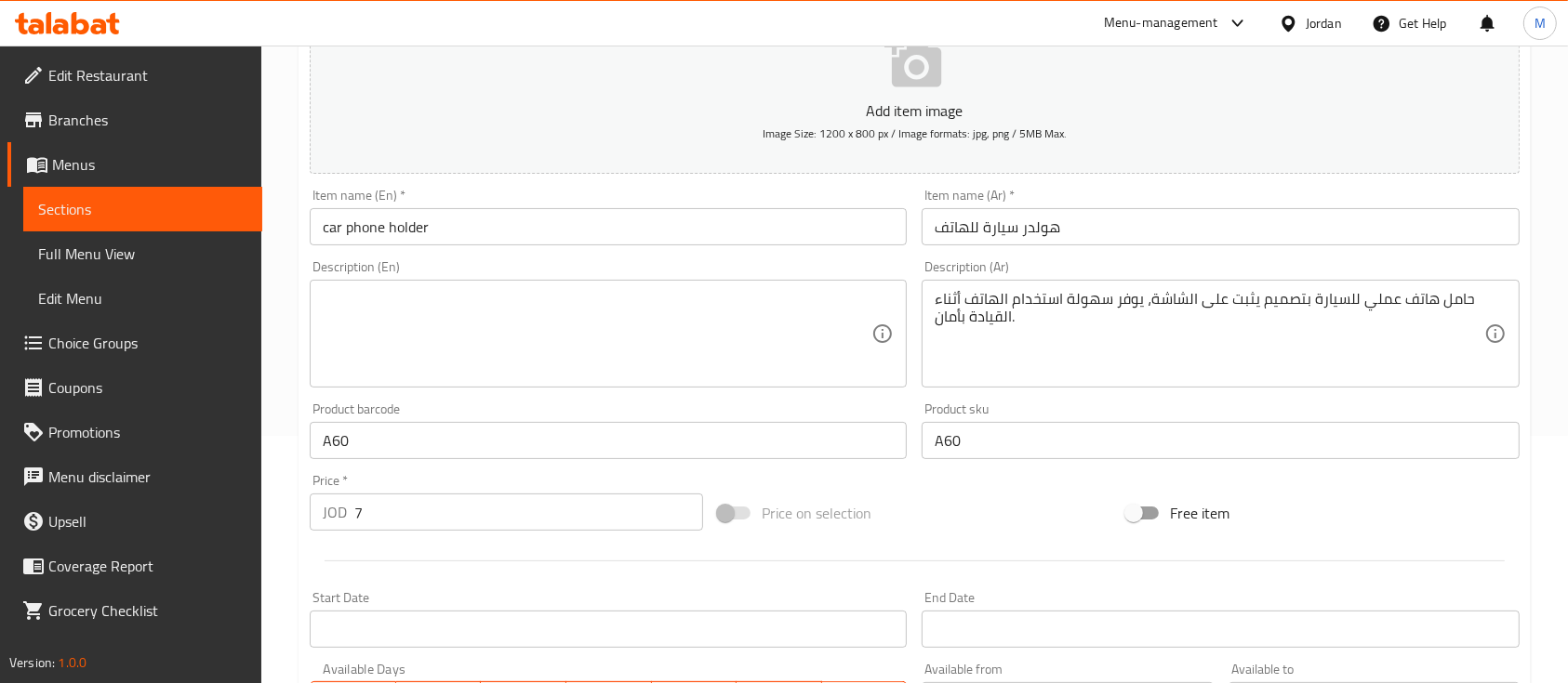
click at [752, 366] on textarea at bounding box center [597, 333] width 549 height 88
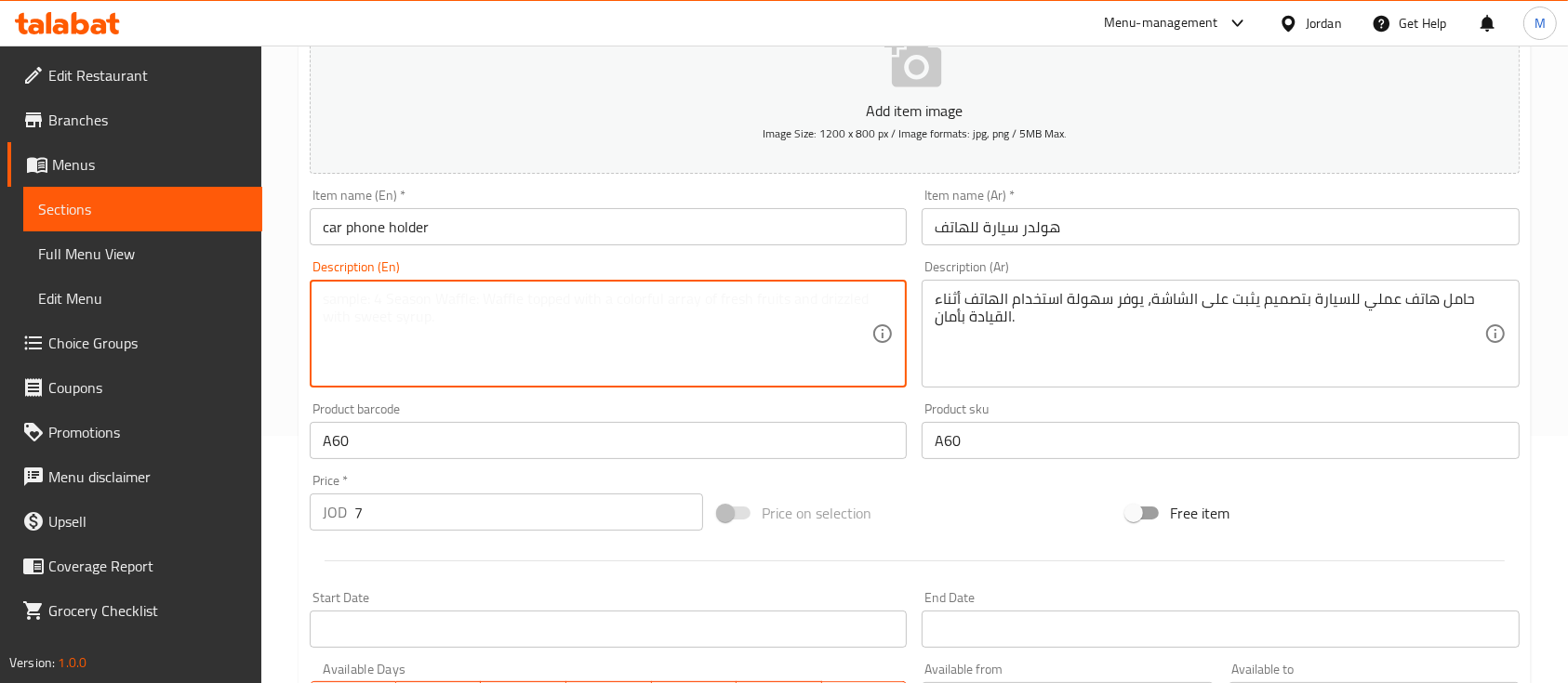
paste textarea "A practical car phone holder designed to attach to the screen, providing easy a…"
type textarea "A practical car phone holder designed to attach to the screen, providing easy a…"
click at [762, 264] on div "Description (En) A practical car phone holder designed to attach to the screen,…" at bounding box center [608, 324] width 597 height 127
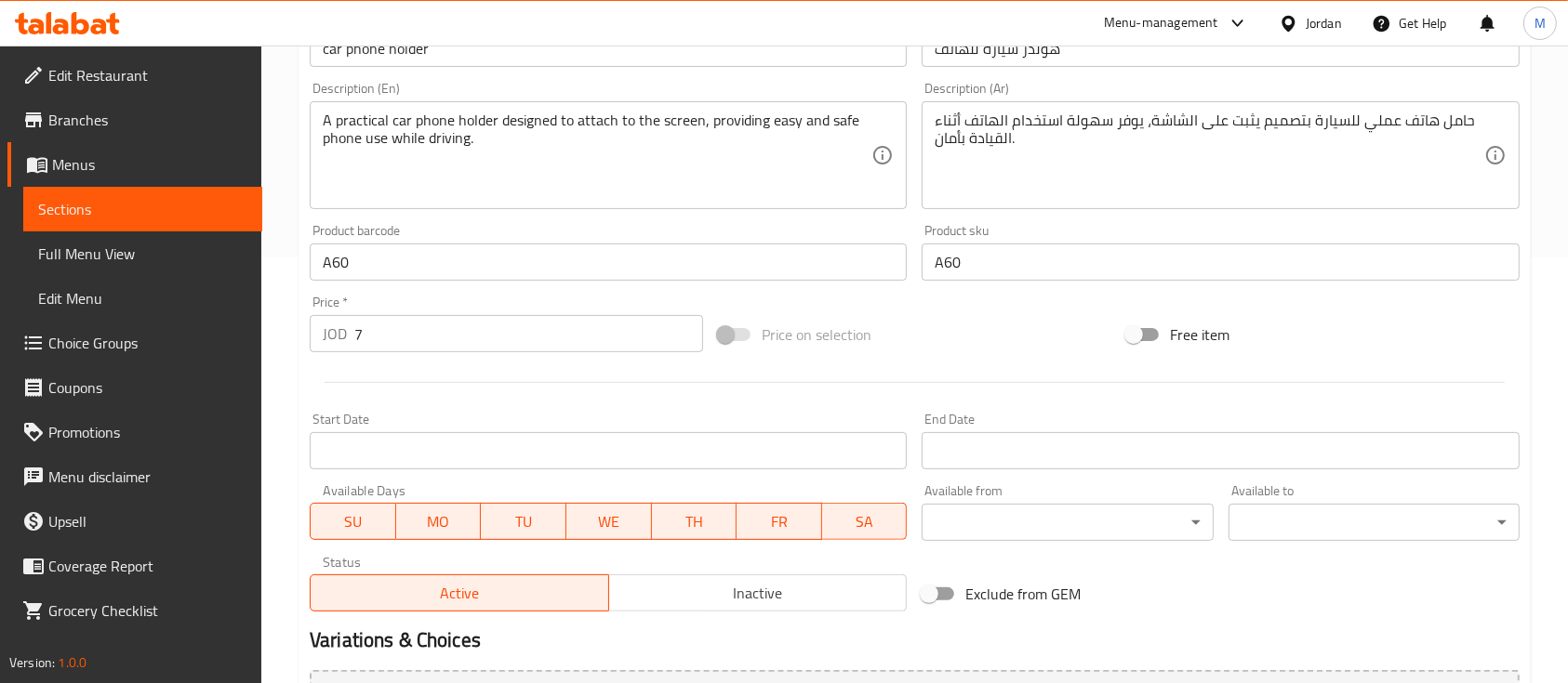
scroll to position [630, 0]
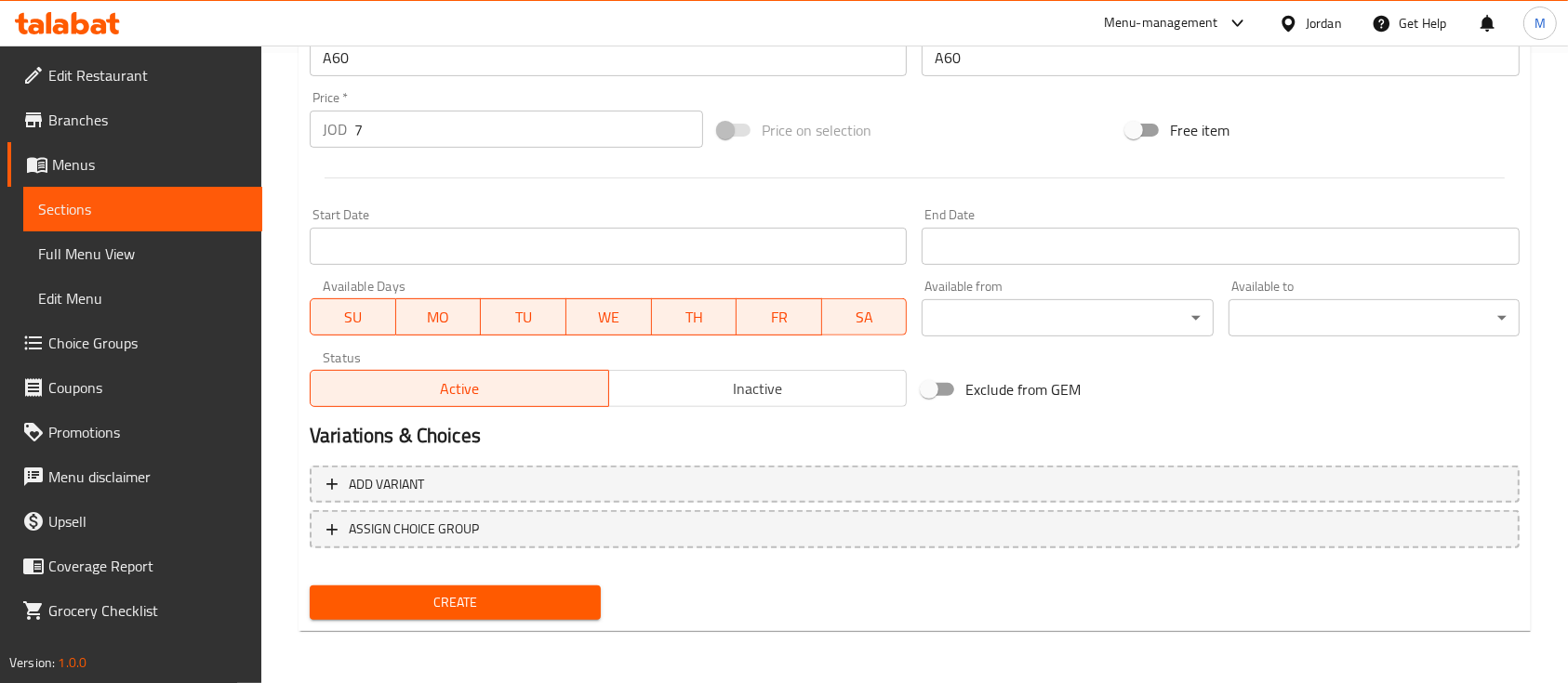
click at [487, 601] on span "Create" at bounding box center [456, 602] width 261 height 24
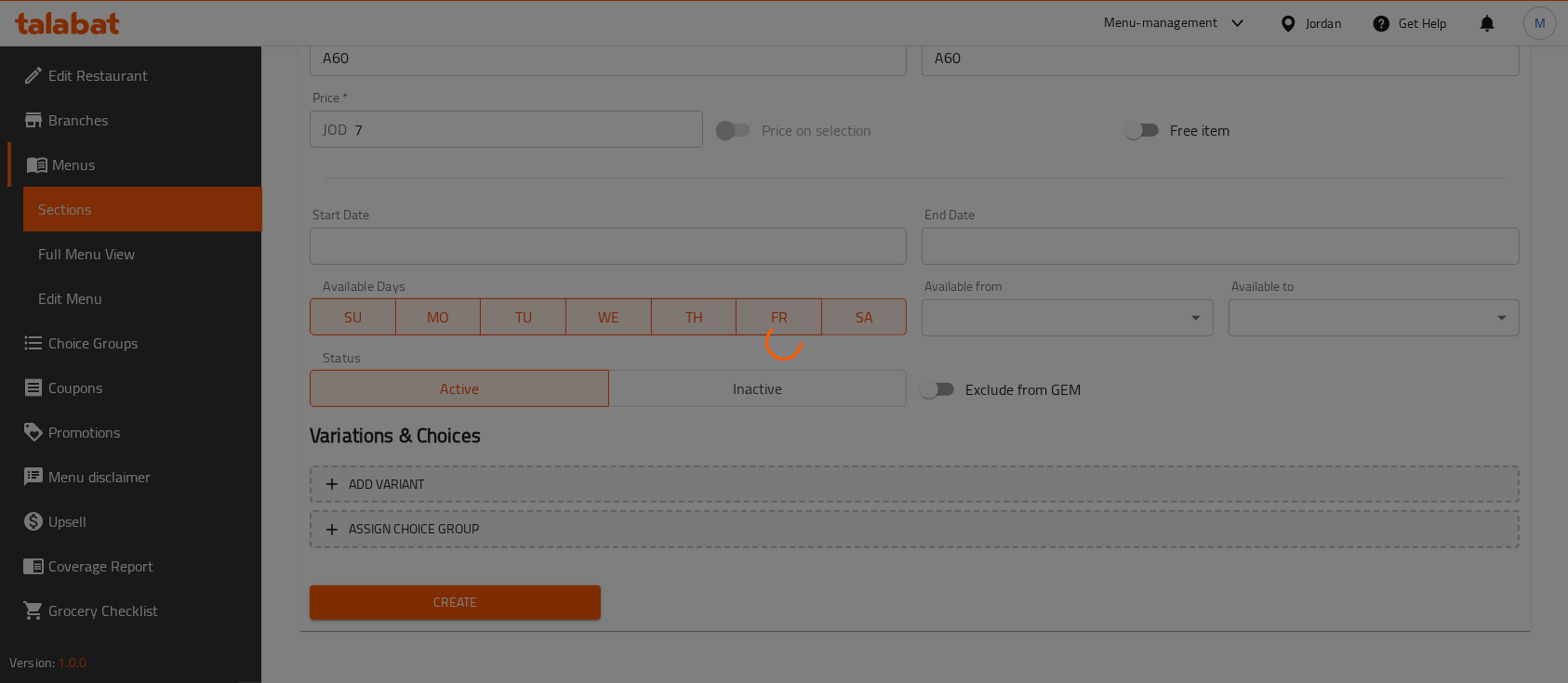
type input "0"
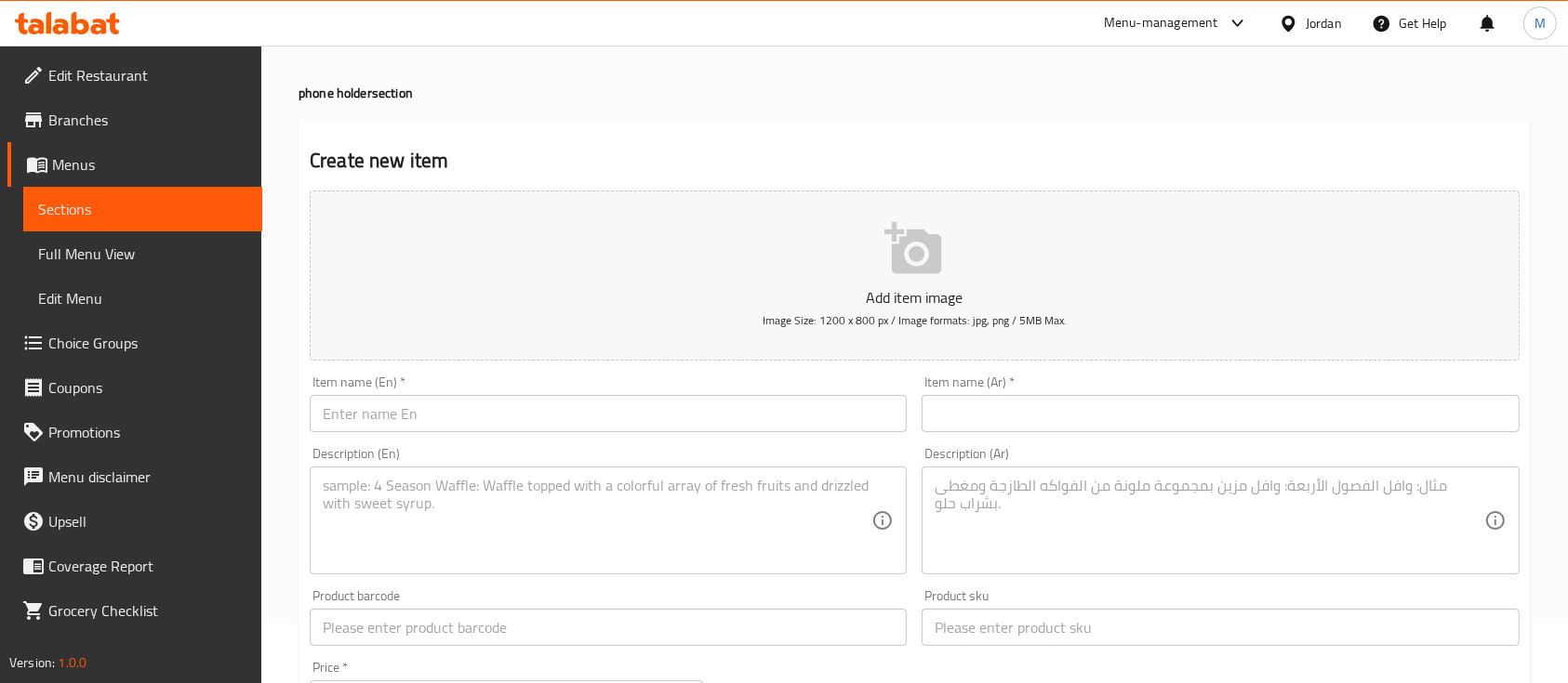
scroll to position [0, 0]
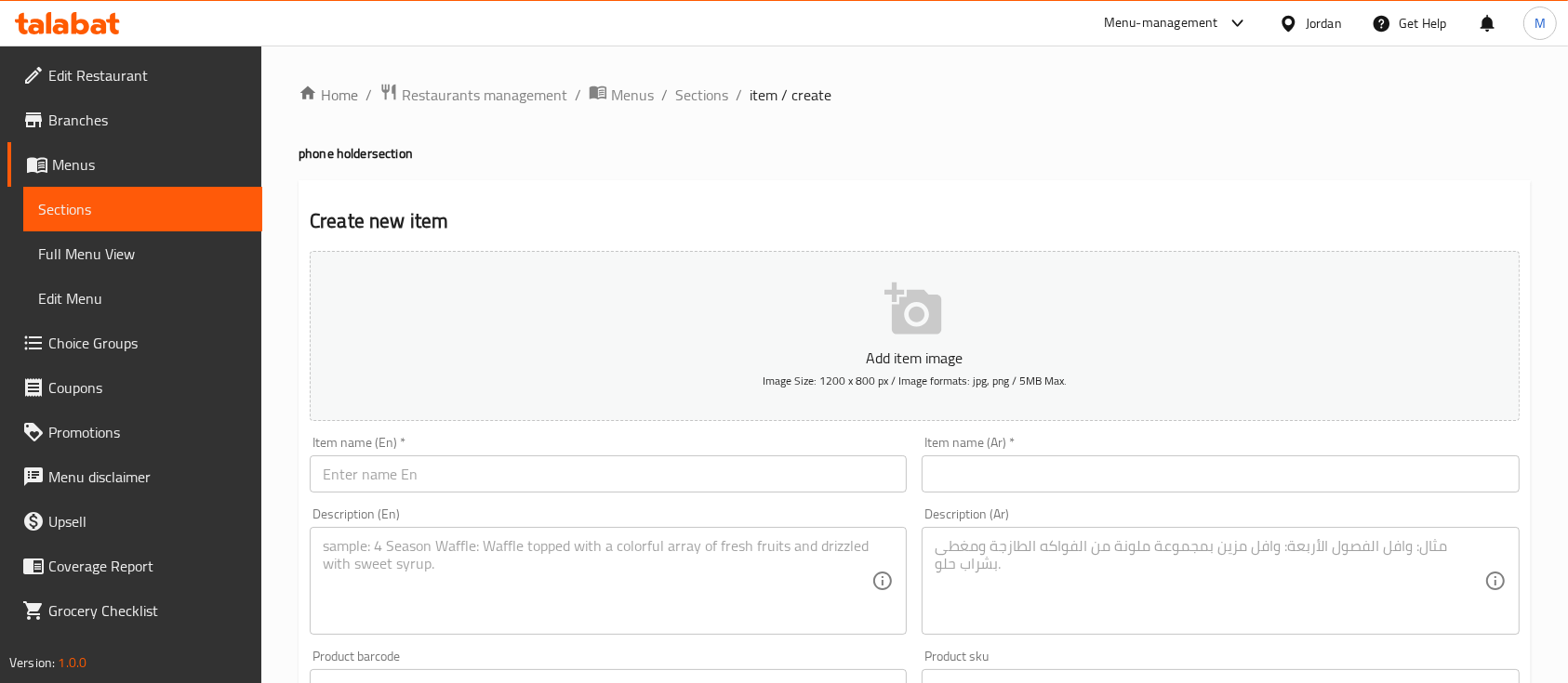
click at [702, 111] on div "Home / Restaurants management / Menus / Sections / item / create phone holder s…" at bounding box center [914, 679] width 1233 height 1194
click at [700, 98] on span "Sections" at bounding box center [702, 95] width 53 height 23
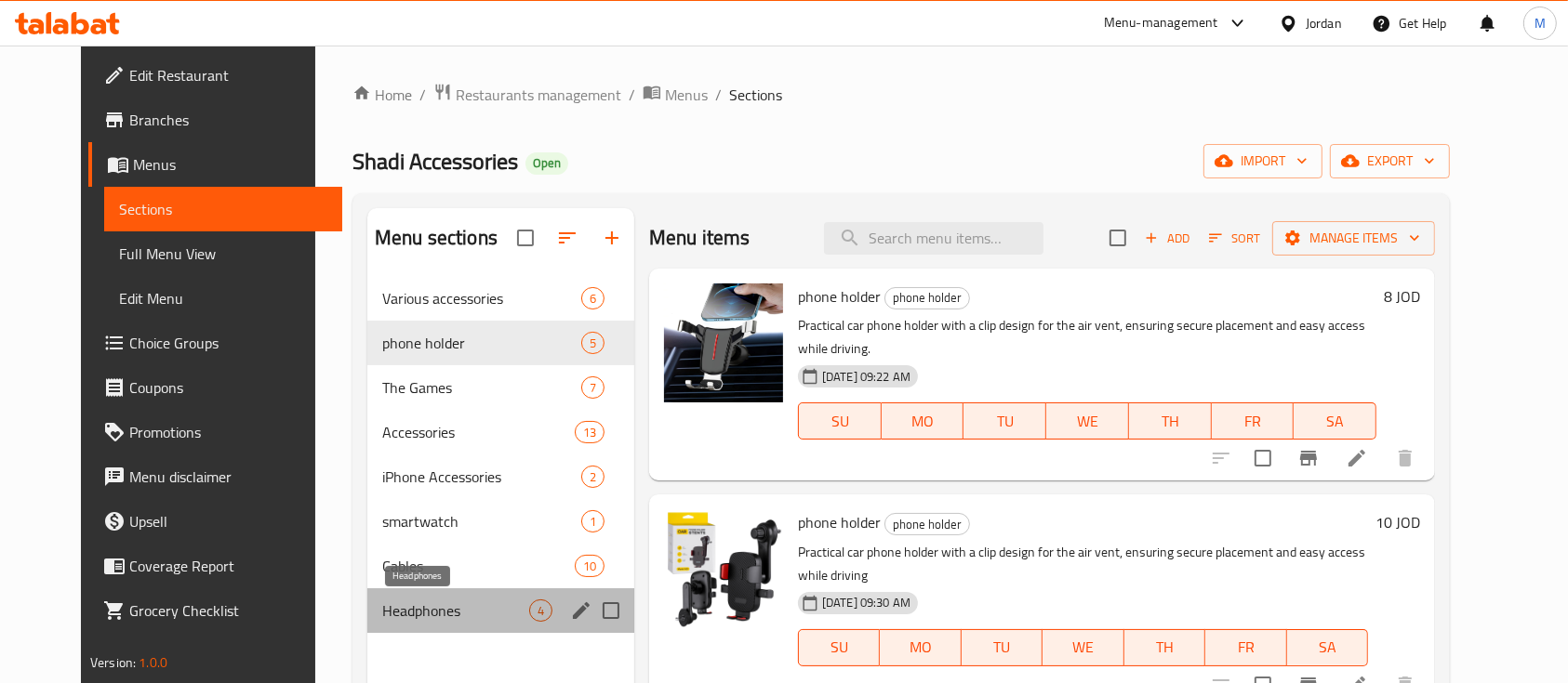
click at [454, 619] on span "Headphones" at bounding box center [455, 611] width 147 height 23
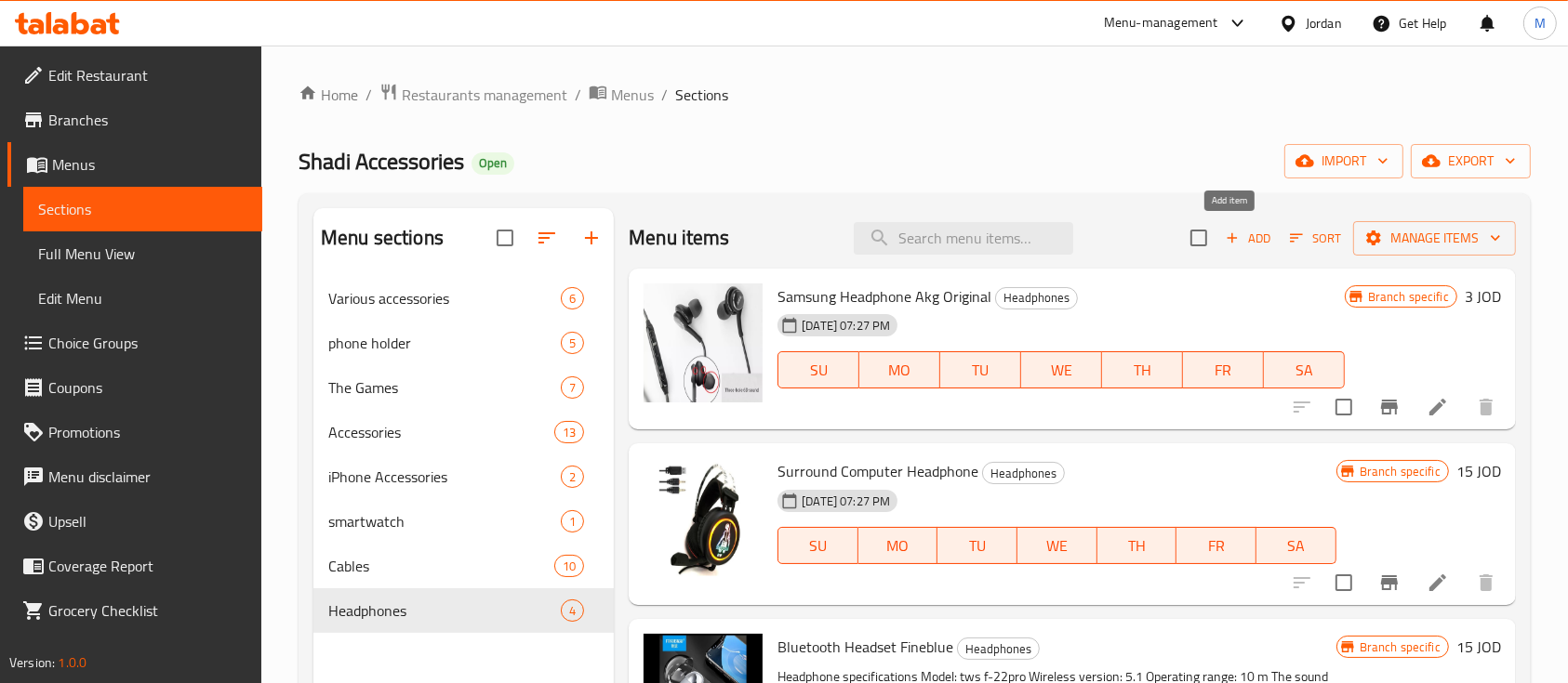
click at [1252, 235] on span "Add" at bounding box center [1248, 238] width 50 height 22
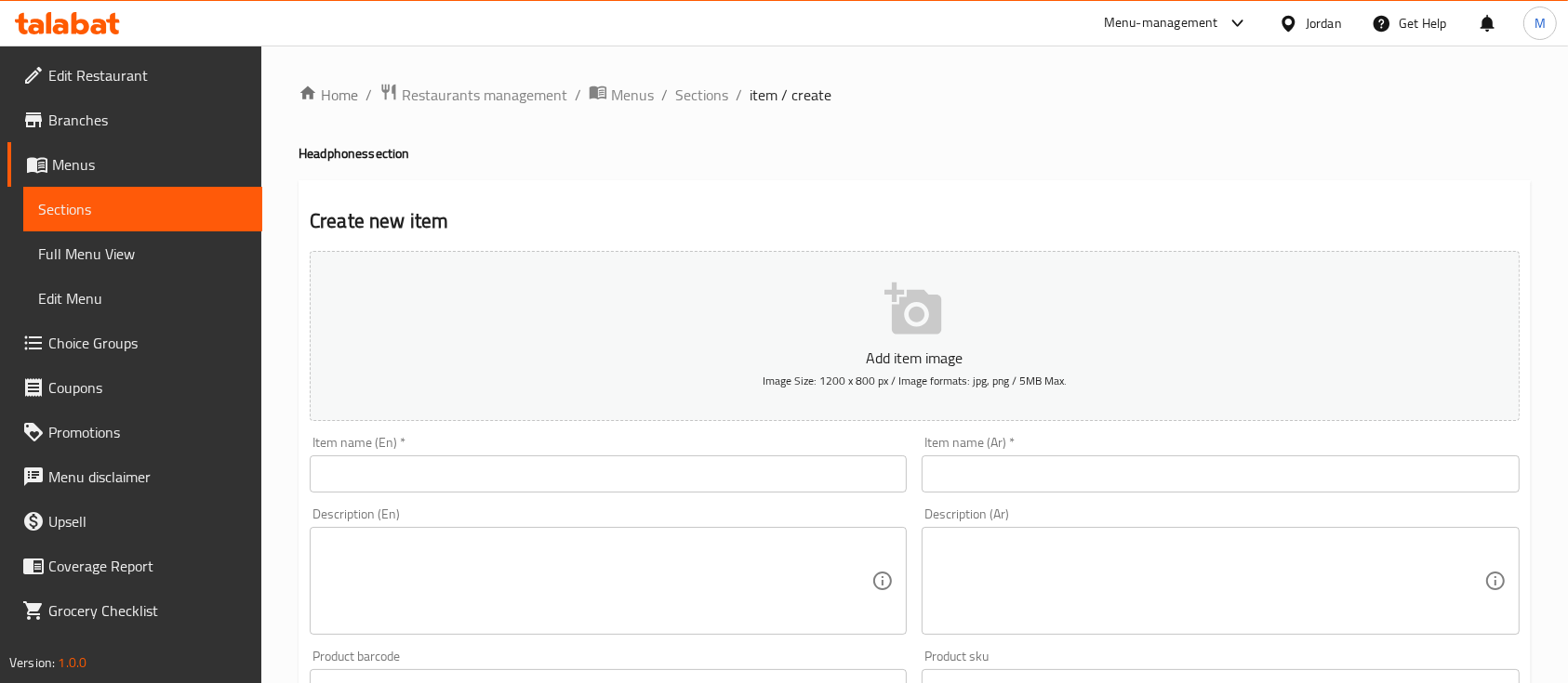
click at [1050, 560] on textarea at bounding box center [1208, 581] width 549 height 88
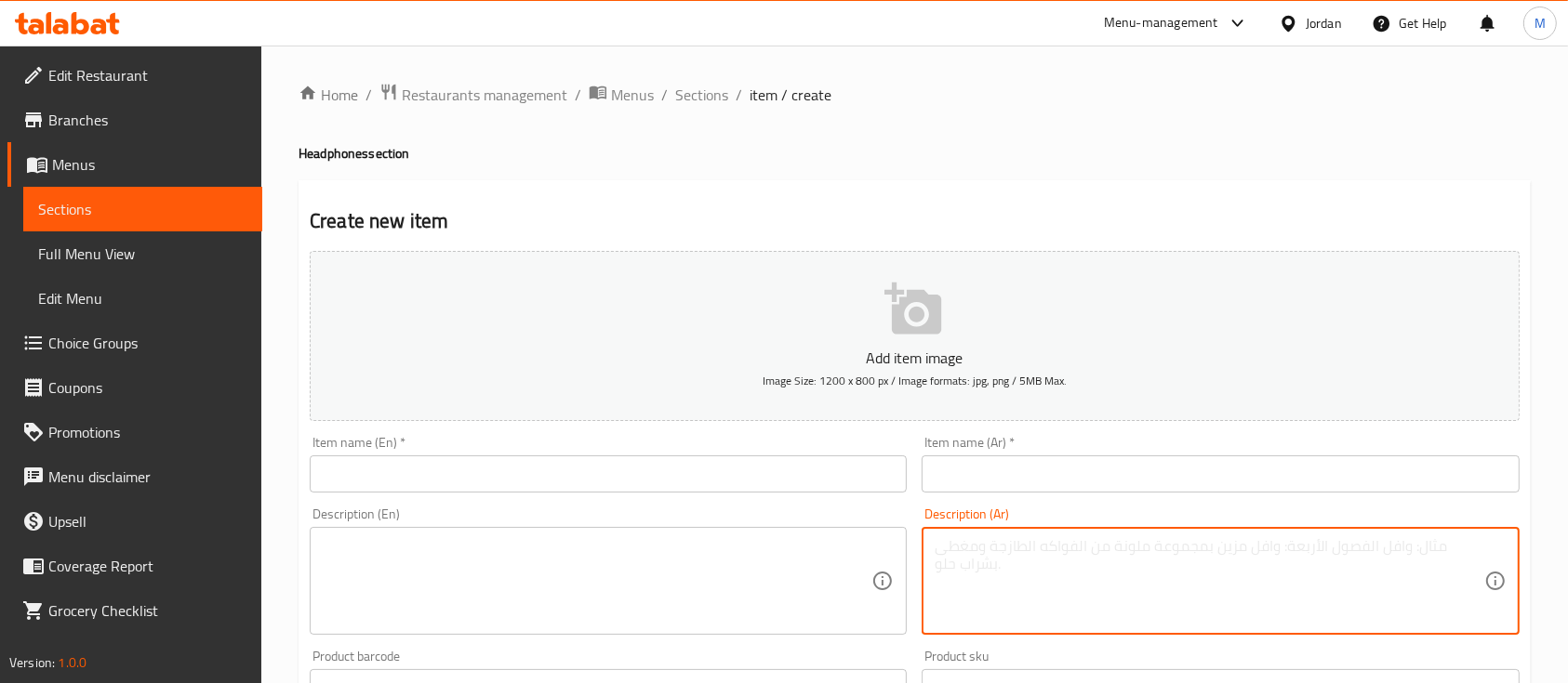
paste textarea "سماعات بلوتوث بتصميم أنيق وجودة صوت عالية، تمنحك تجربة استماع مميزة مع اتصال لا…"
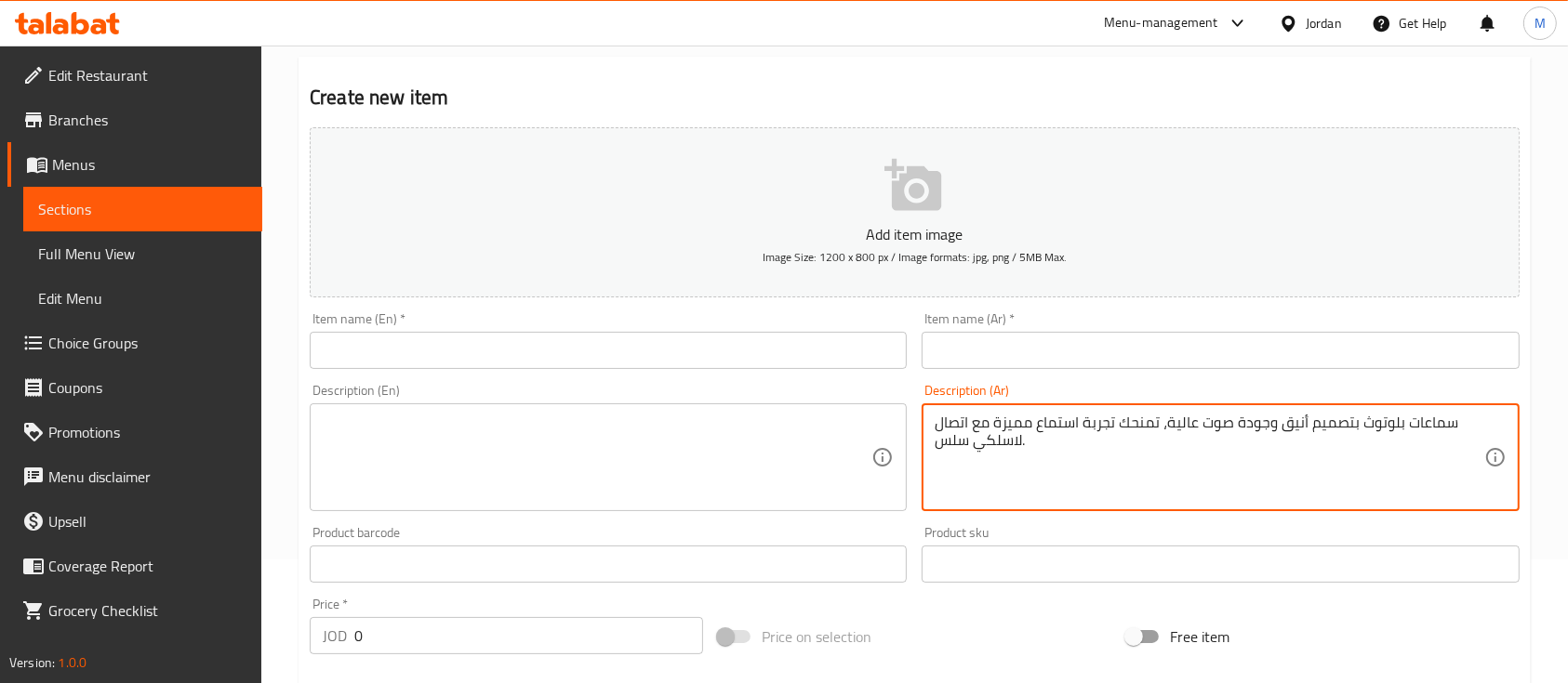
type textarea "سماعات بلوتوث بتصميم أنيق وجودة صوت عالية، تمنحك تجربة استماع مميزة مع اتصال لا…"
click at [1052, 338] on input "text" at bounding box center [1220, 350] width 597 height 37
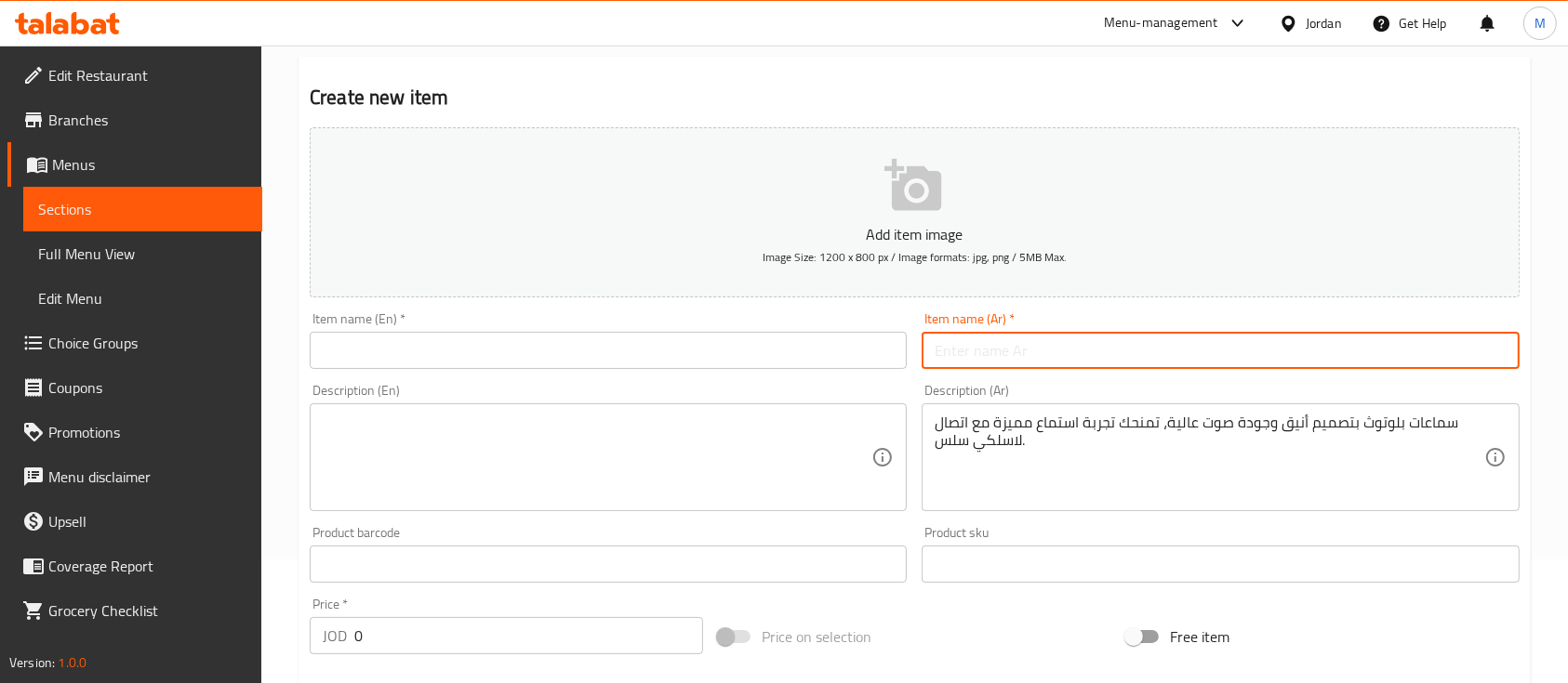
paste input "سماعات ايربودز"
type input "سماعات ايربودز"
click at [1011, 554] on input "text" at bounding box center [1220, 564] width 597 height 37
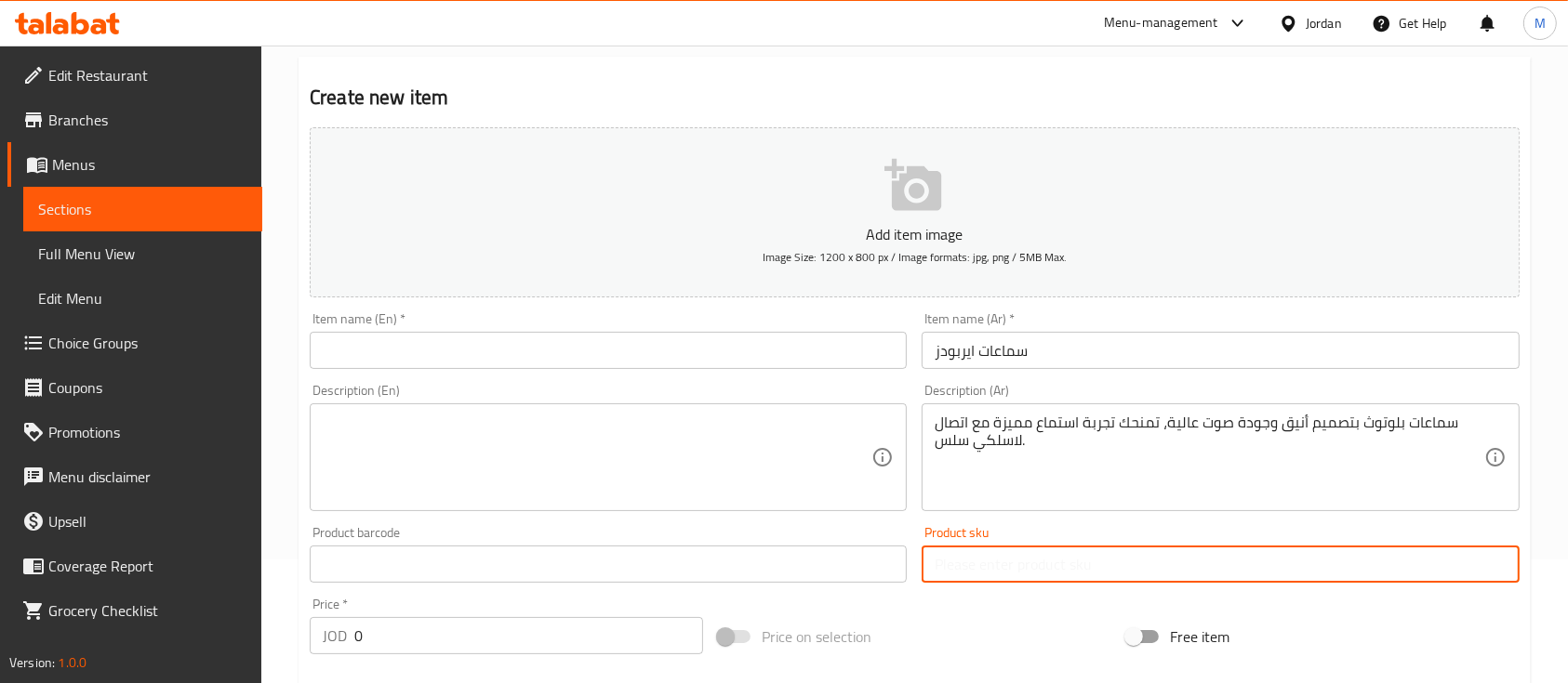
paste input "UDK-PRO 5"
type input "UDK-PRO 5"
click at [821, 553] on input "text" at bounding box center [608, 564] width 597 height 37
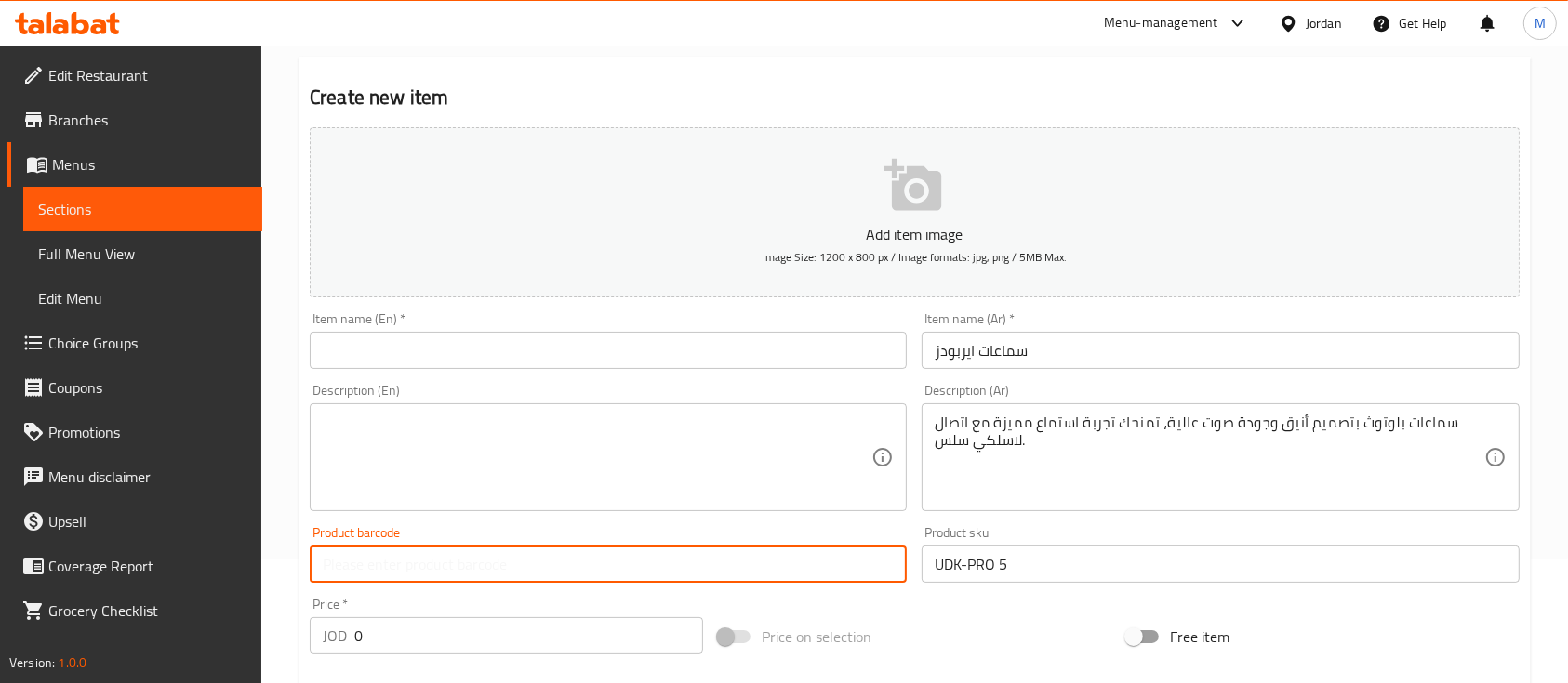
paste input "UDK-PRO 5"
type input "UDK-PRO 5"
click at [830, 515] on div "Description (En) Description (En)" at bounding box center [608, 448] width 612 height 142
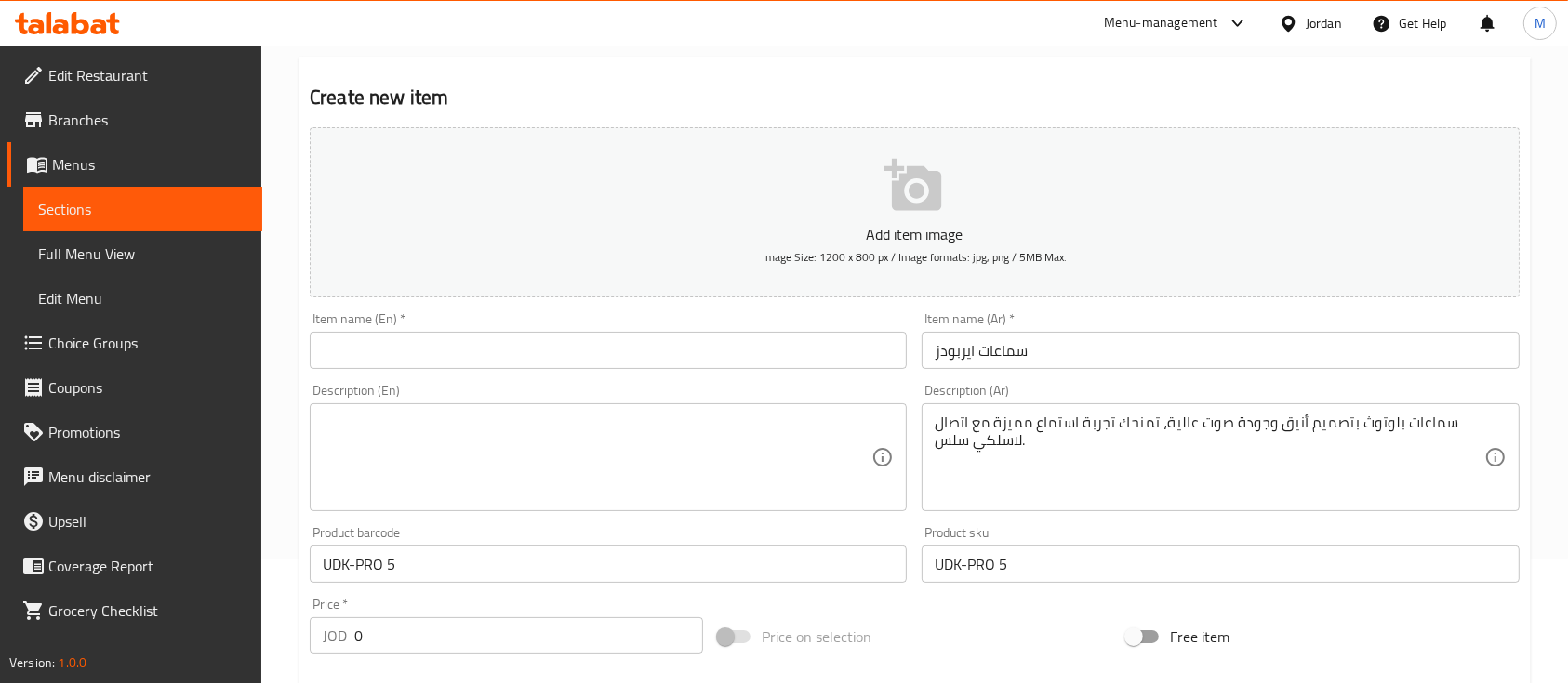
click at [526, 341] on input "text" at bounding box center [608, 350] width 597 height 37
paste input "AirPods Uduocu"
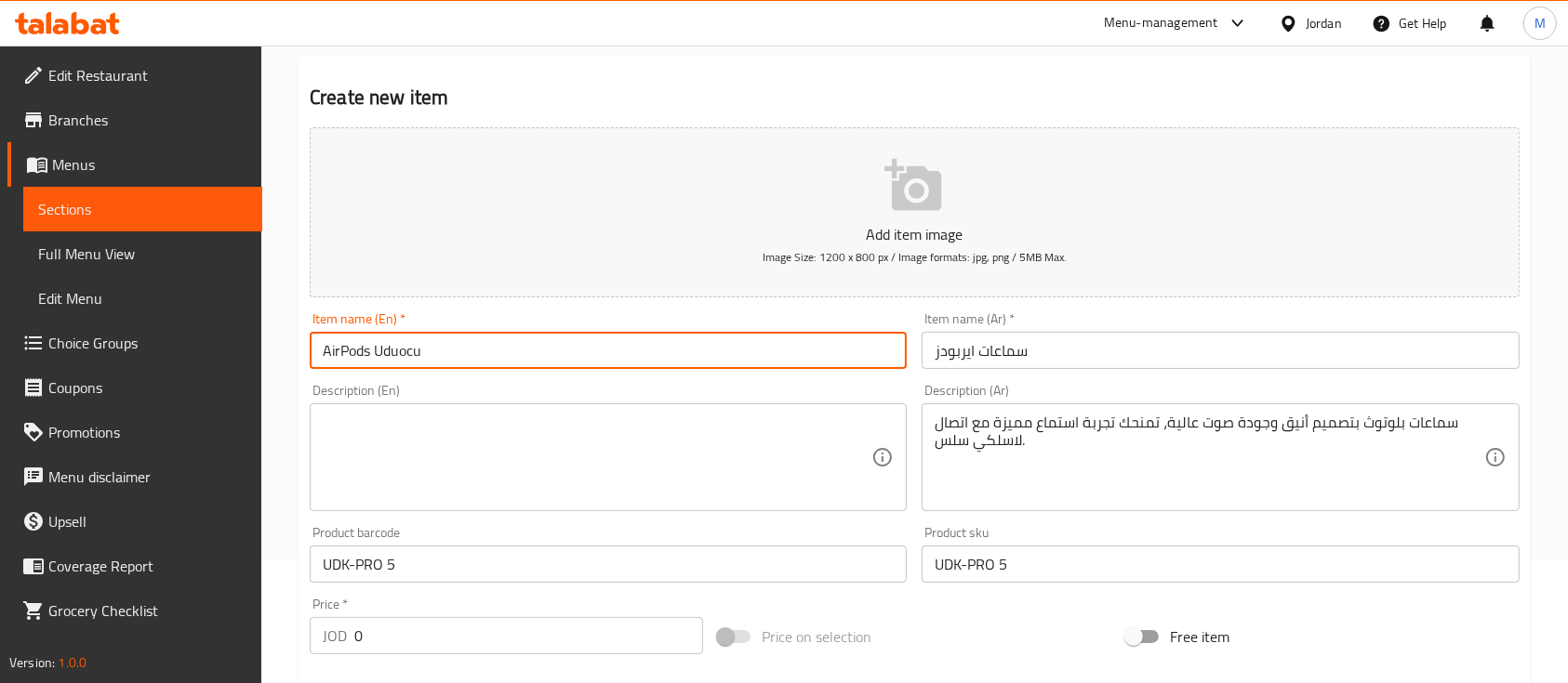
type input "AirPods Uduocu"
click at [543, 315] on div "Item name (En)   * AirPods Uduocu Item name (En) *" at bounding box center [608, 341] width 597 height 57
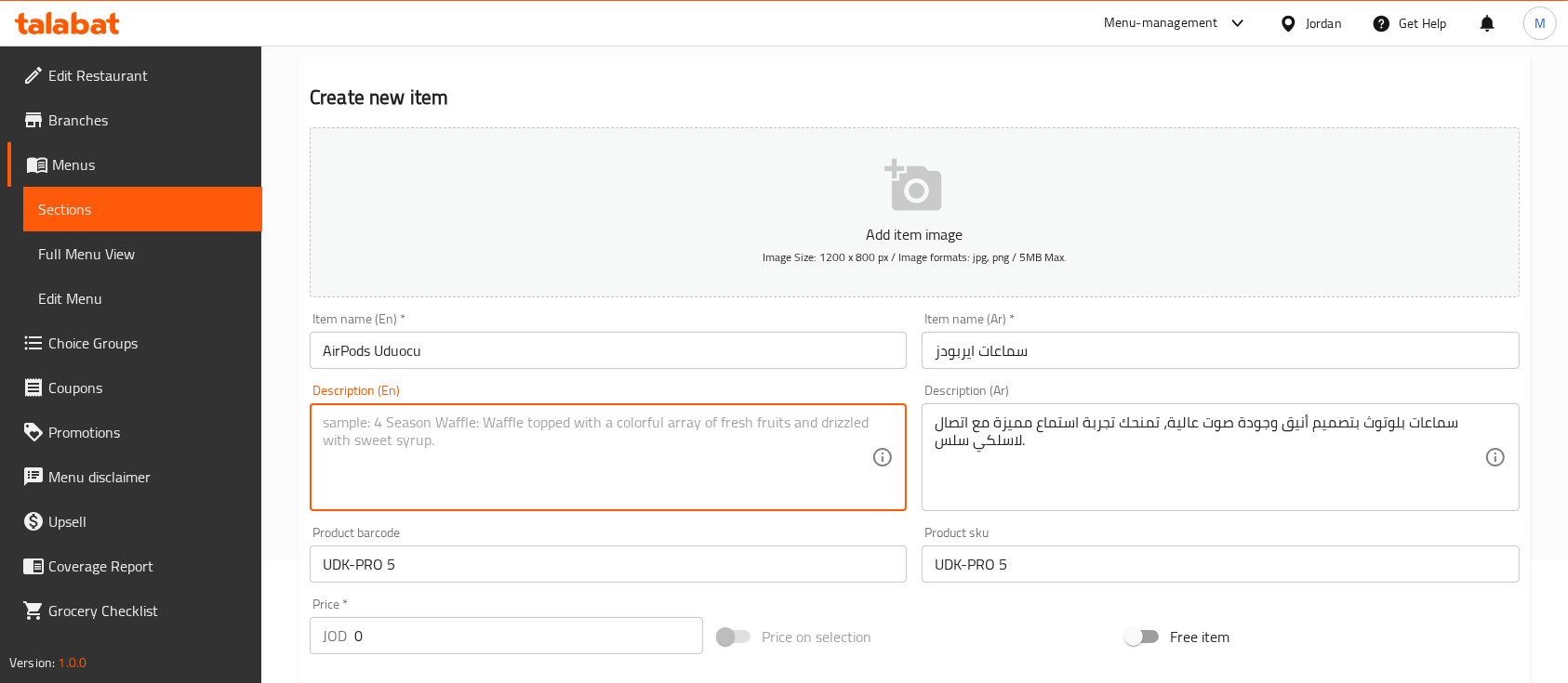
click at [552, 448] on textarea at bounding box center [597, 458] width 549 height 88
paste textarea "AirPods by Uduocu brand with sleek design and high-quality sound, delivering an…"
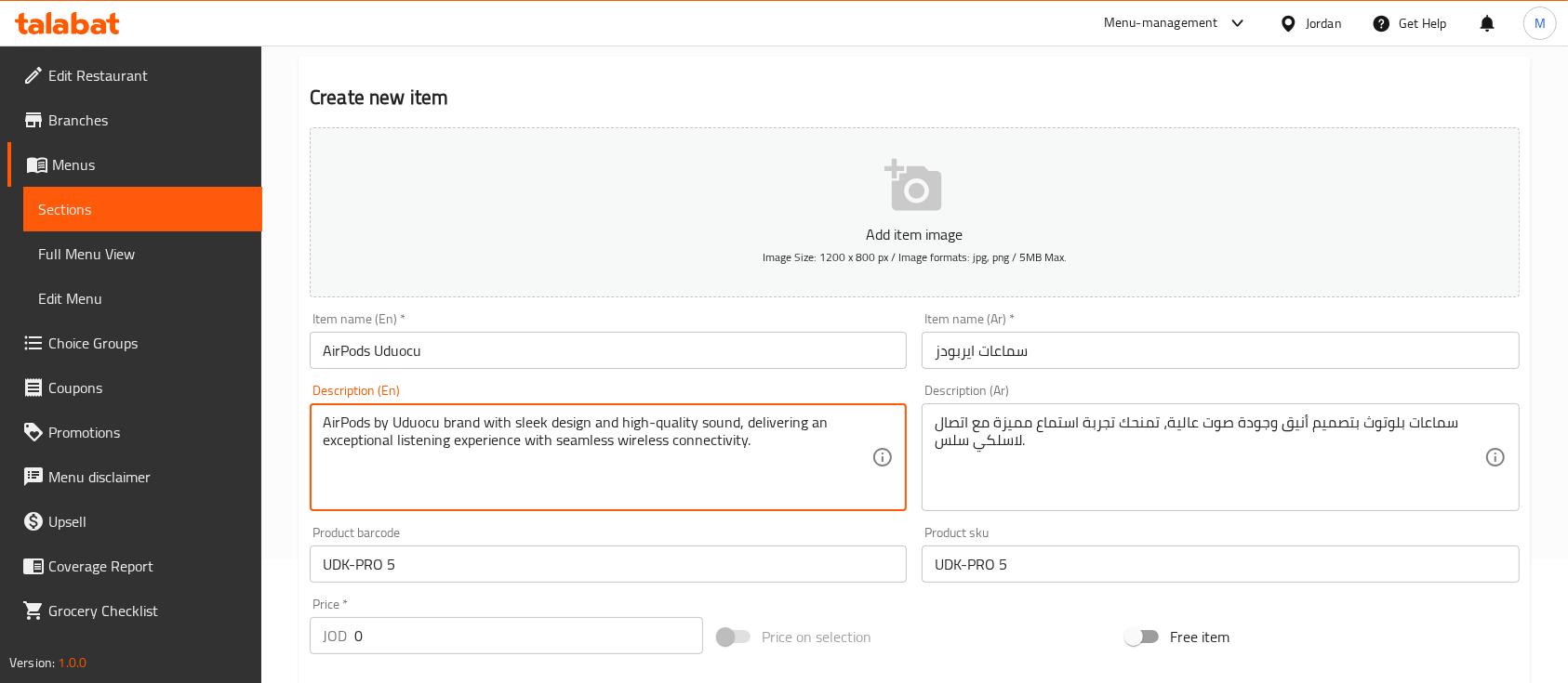
paste textarea "AirPods by Uduocu brand with sleek design and high-quality sound, delivering an…"
type textarea "AirPods by Uduocu brand with sleek design and high-quality sound, delivering an…"
click at [621, 383] on div "Description (En) AirPods by Uduocu brand with sleek design and high-quality sou…" at bounding box center [608, 448] width 612 height 142
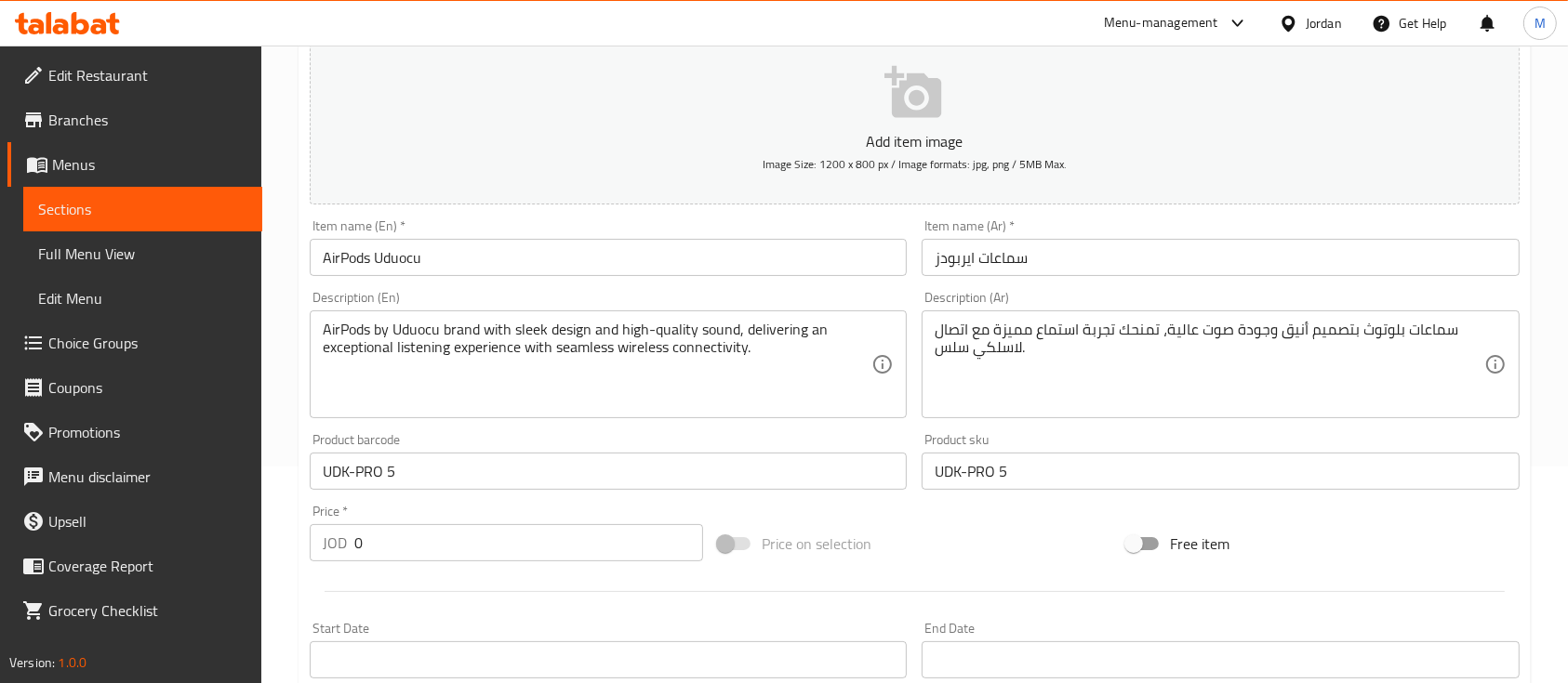
scroll to position [247, 0]
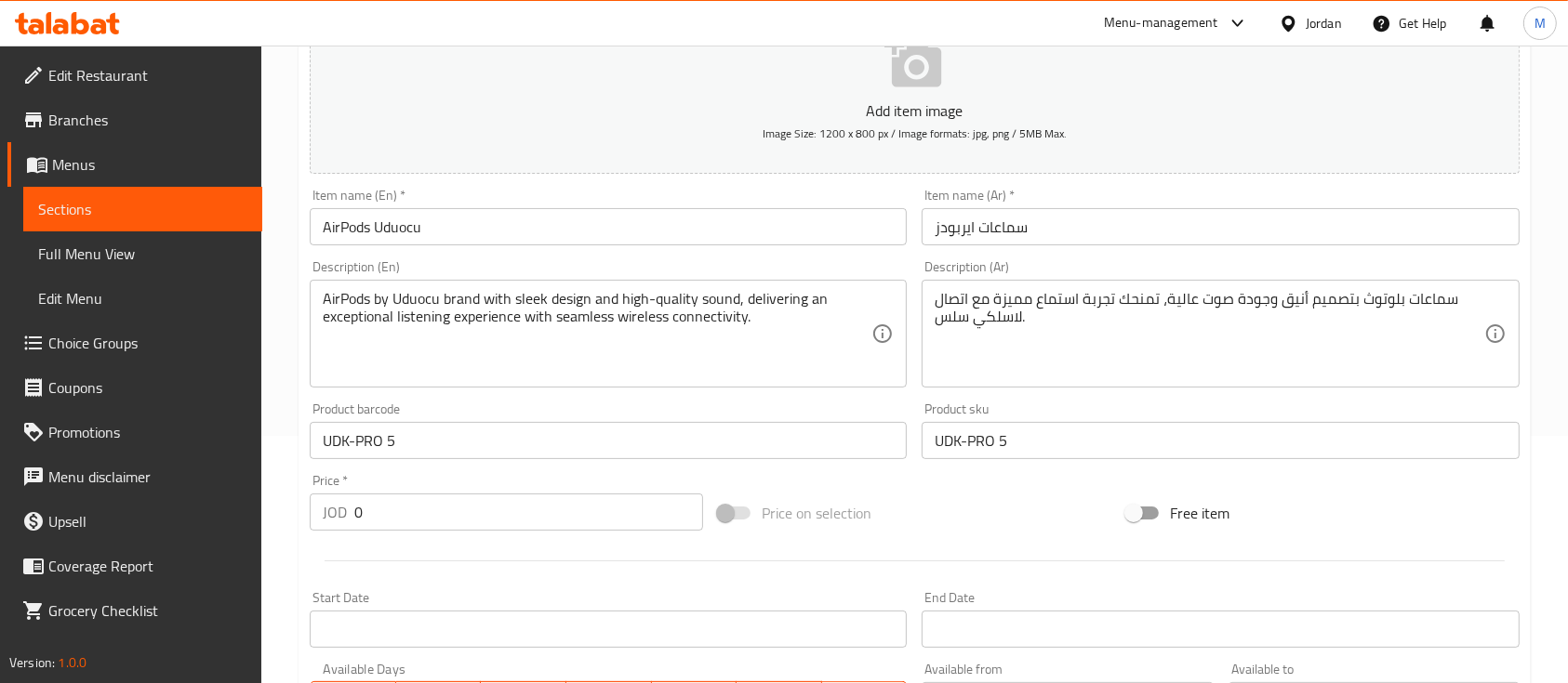
drag, startPoint x: 354, startPoint y: 529, endPoint x: 340, endPoint y: 533, distance: 14.6
click at [343, 531] on div "Price   * JOD 0 Price *" at bounding box center [506, 503] width 408 height 72
type input "20"
click at [463, 486] on div "Price   * JOD 20 Price *" at bounding box center [506, 503] width 393 height 57
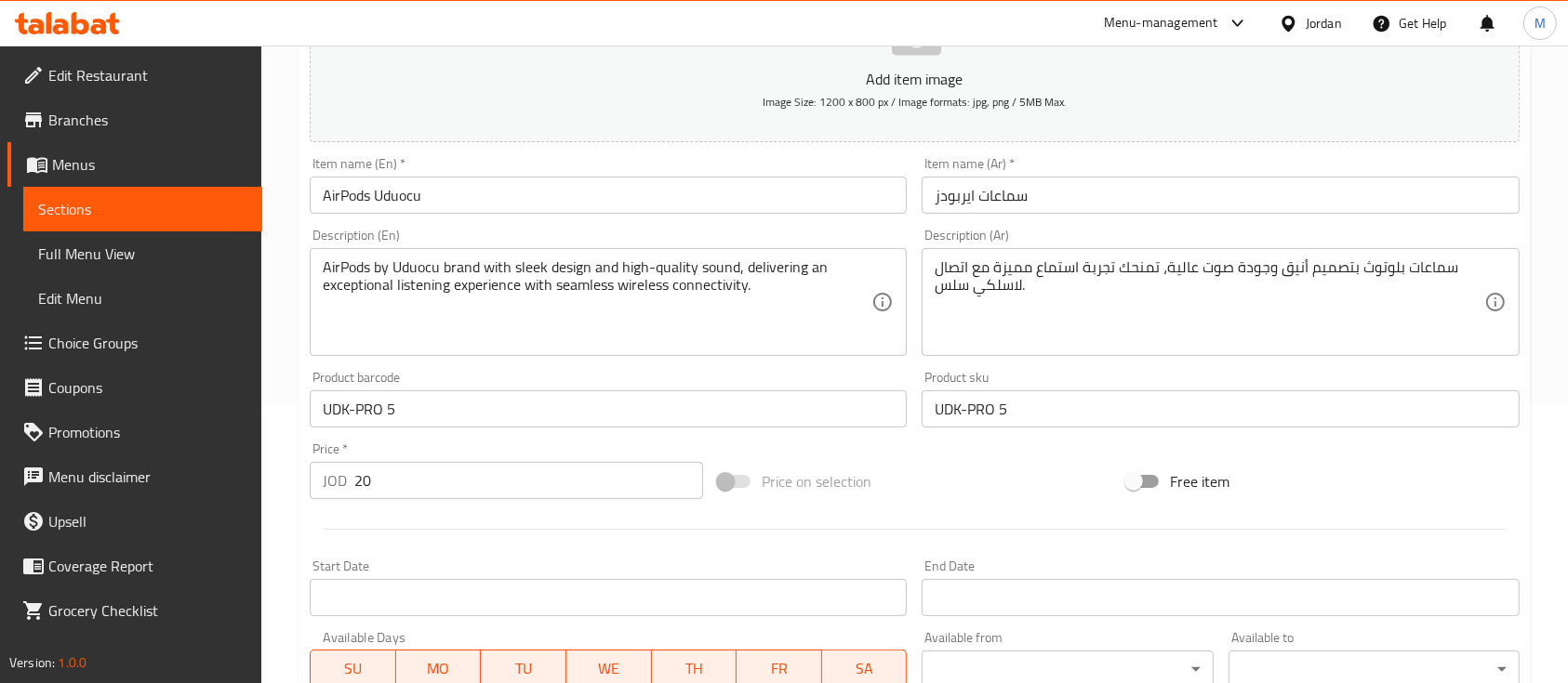
scroll to position [630, 0]
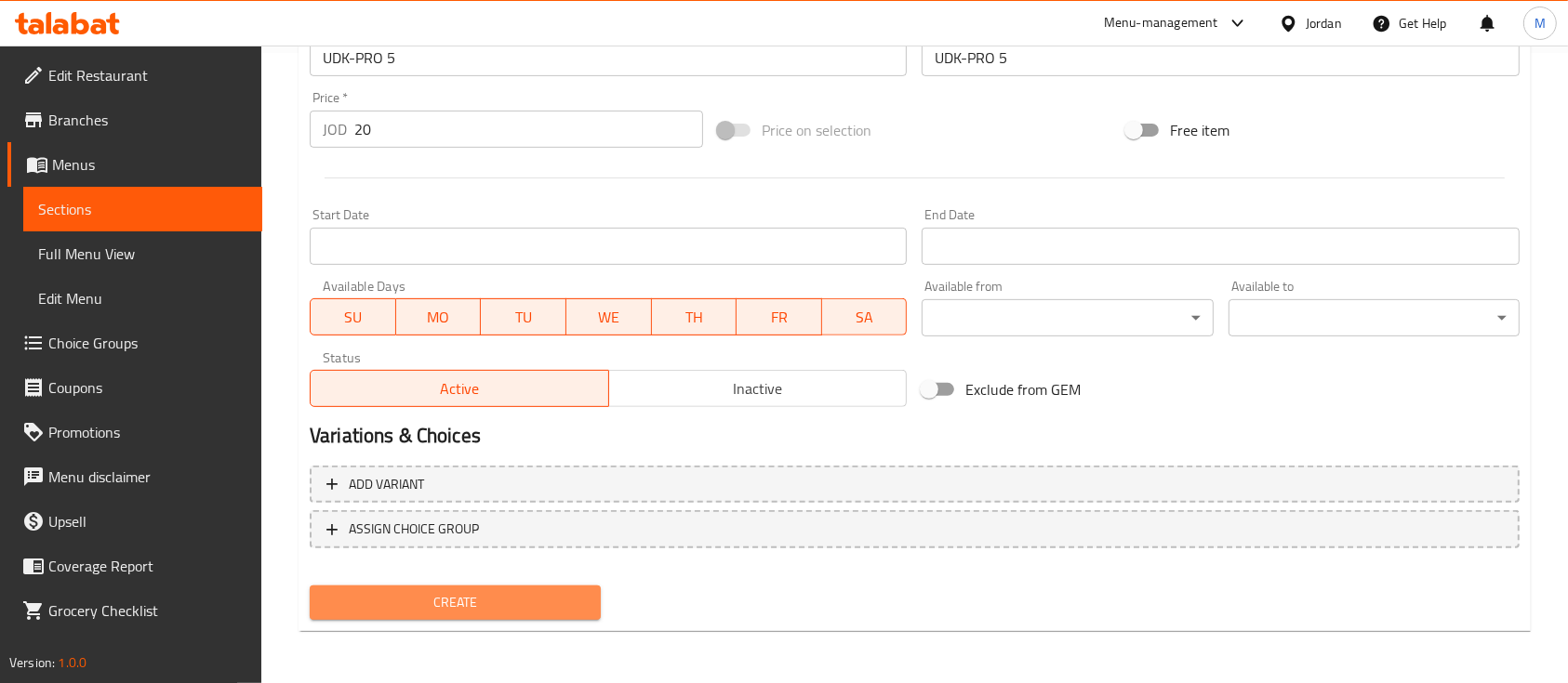
click at [512, 608] on span "Create" at bounding box center [456, 602] width 261 height 24
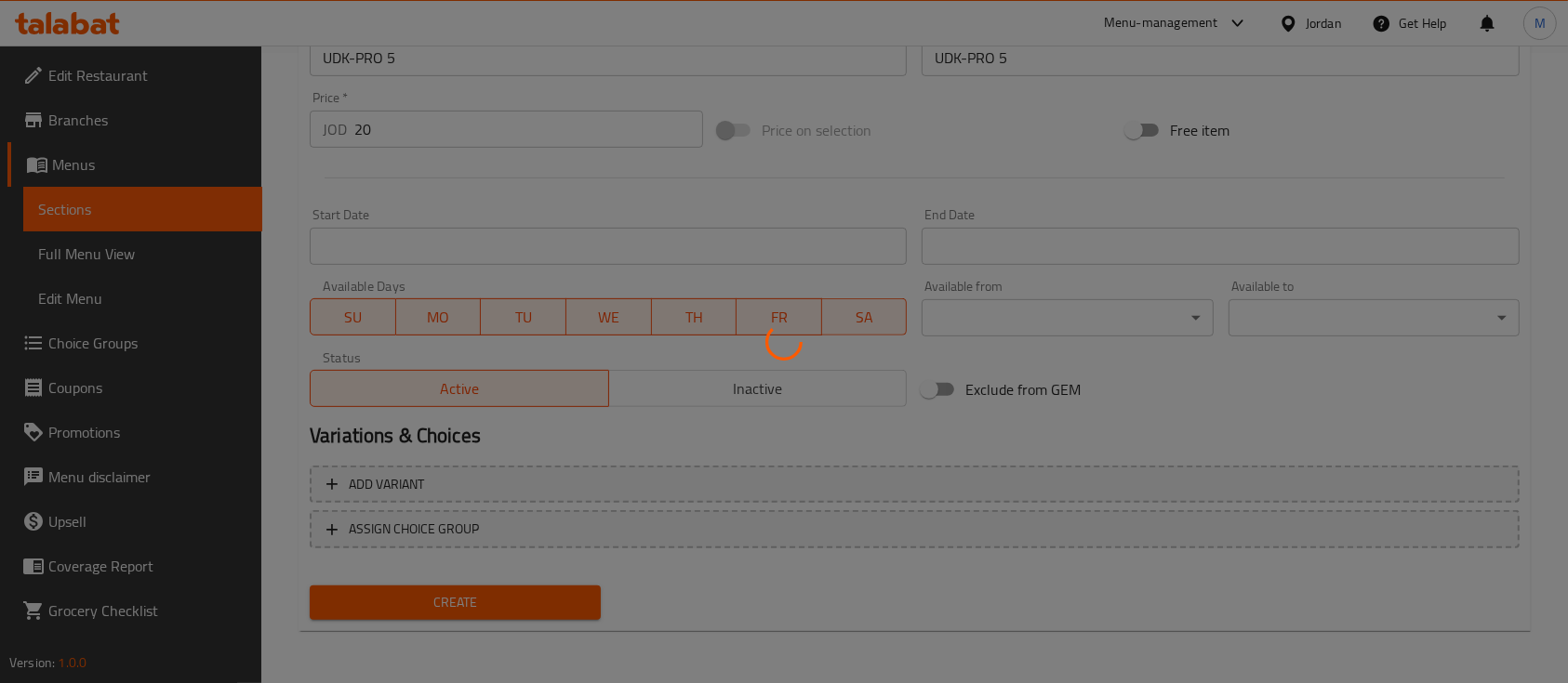
type input "0"
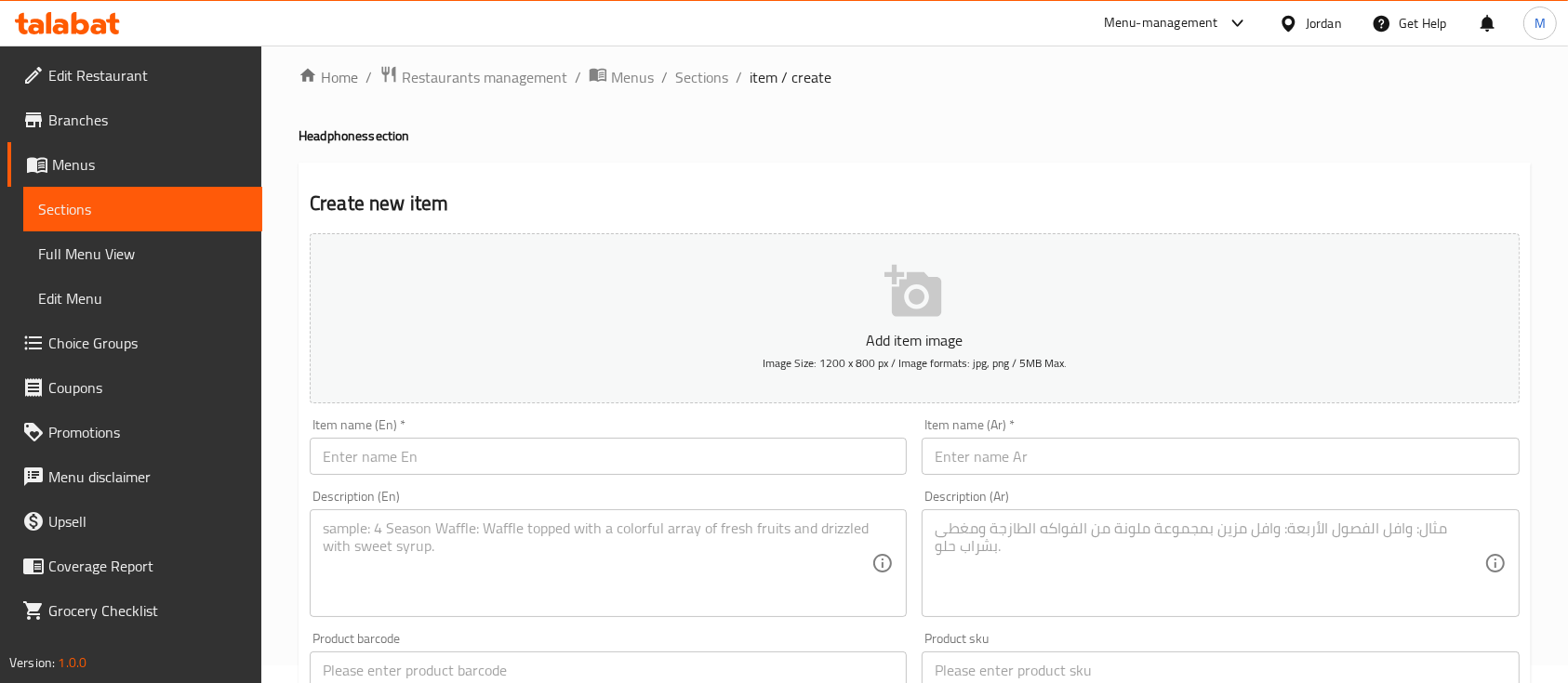
scroll to position [10, 0]
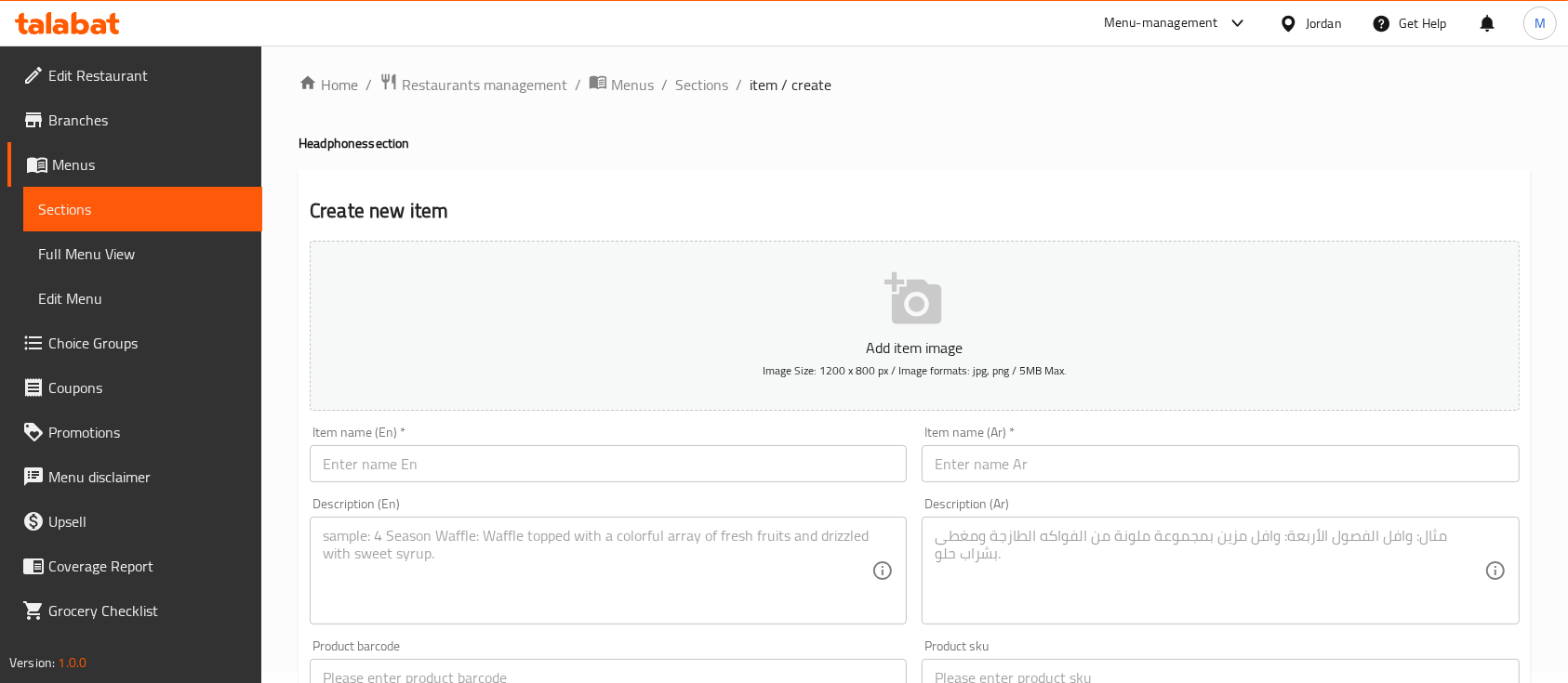
click at [642, 455] on input "text" at bounding box center [608, 463] width 597 height 37
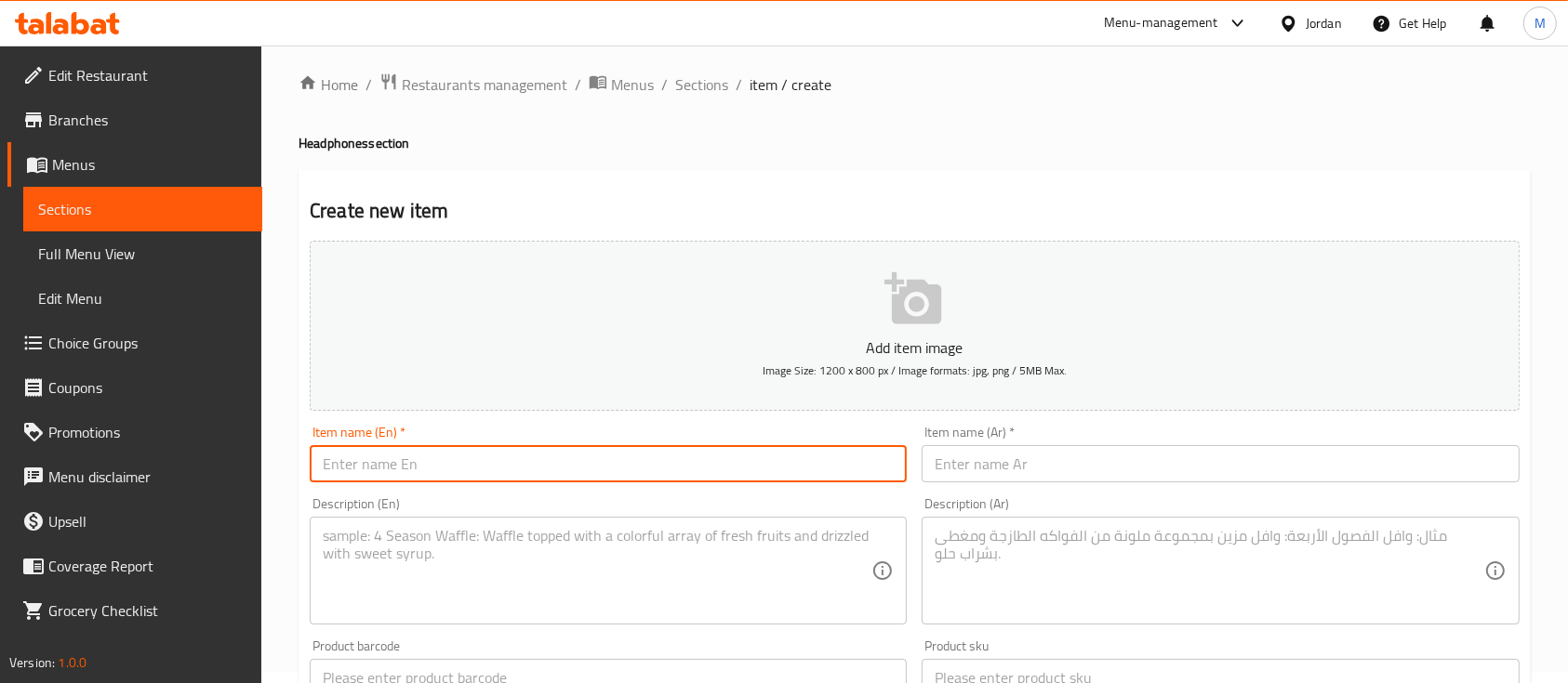
type input "ش"
type input "AirPods Uduocu"
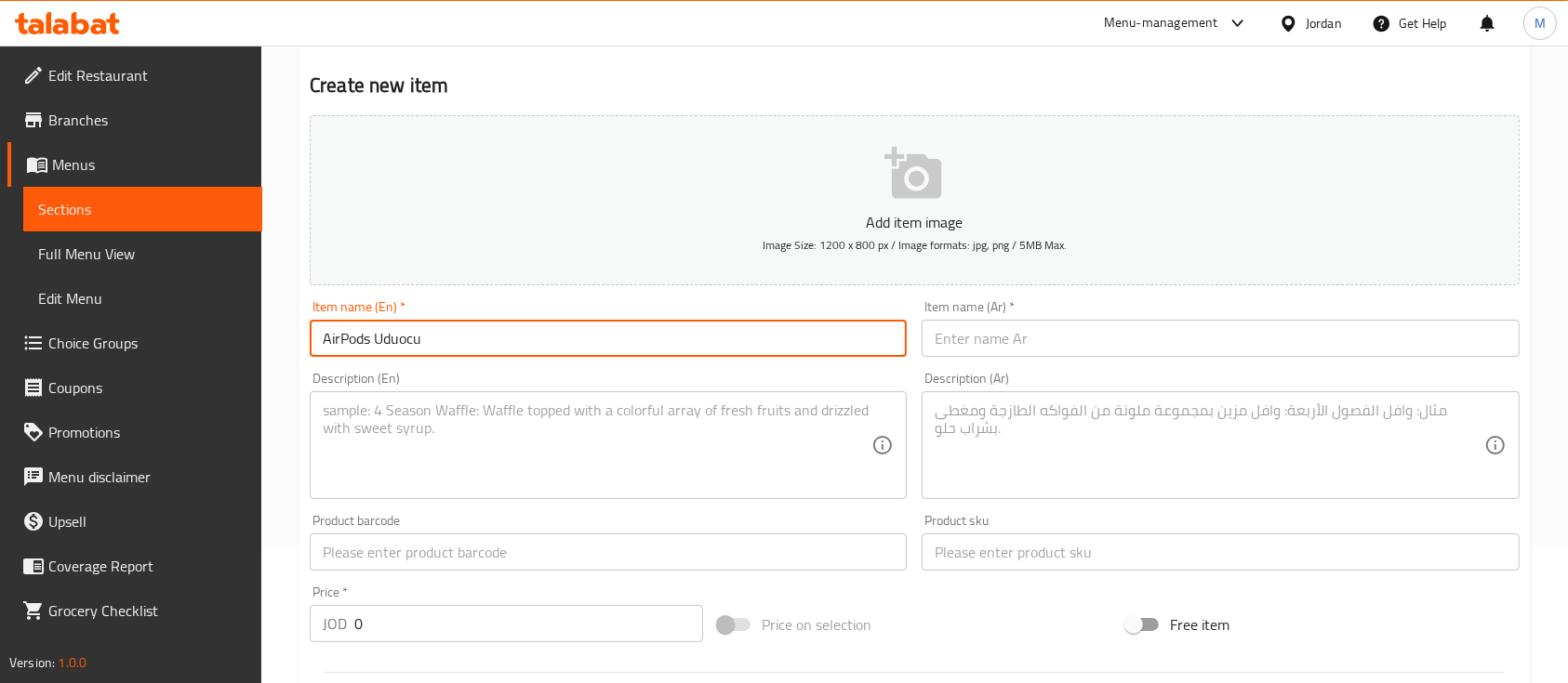
scroll to position [259, 0]
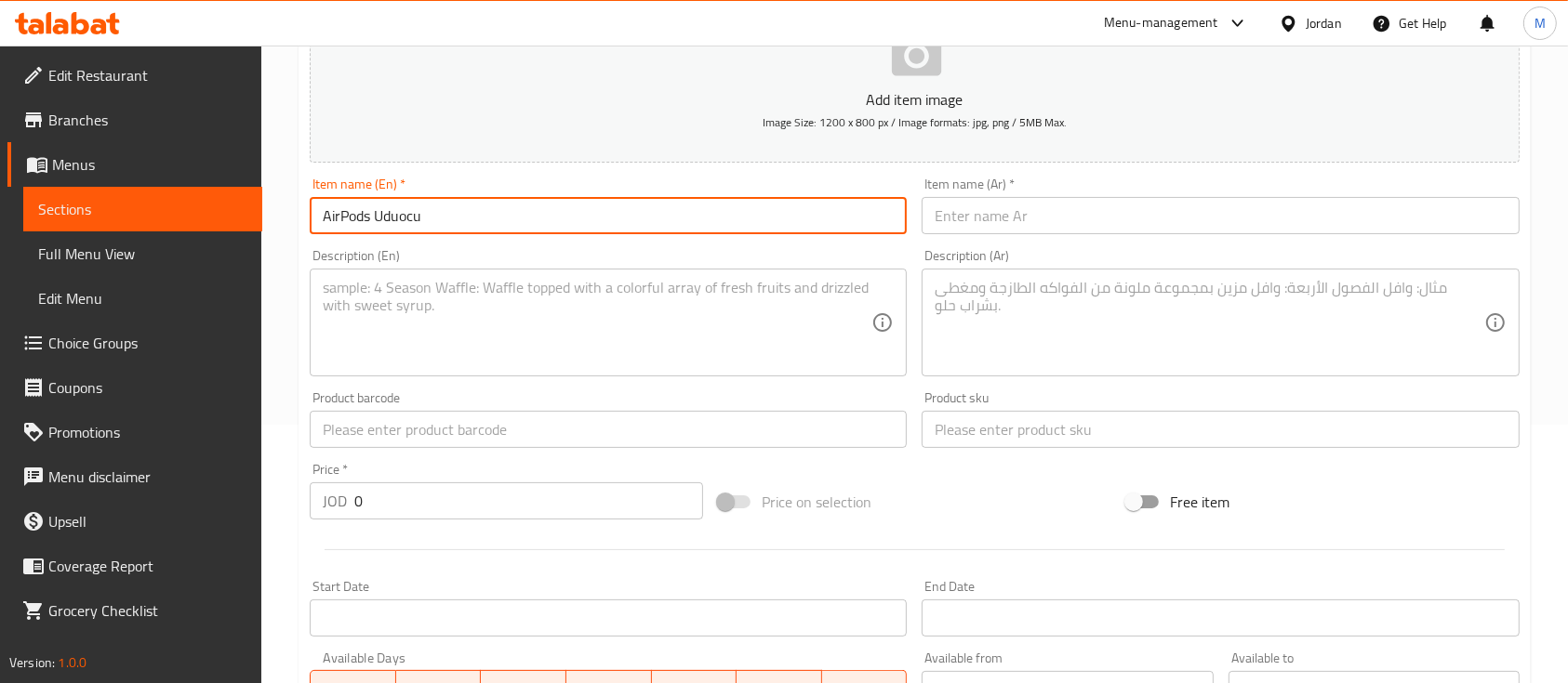
click at [524, 441] on input "text" at bounding box center [608, 429] width 597 height 37
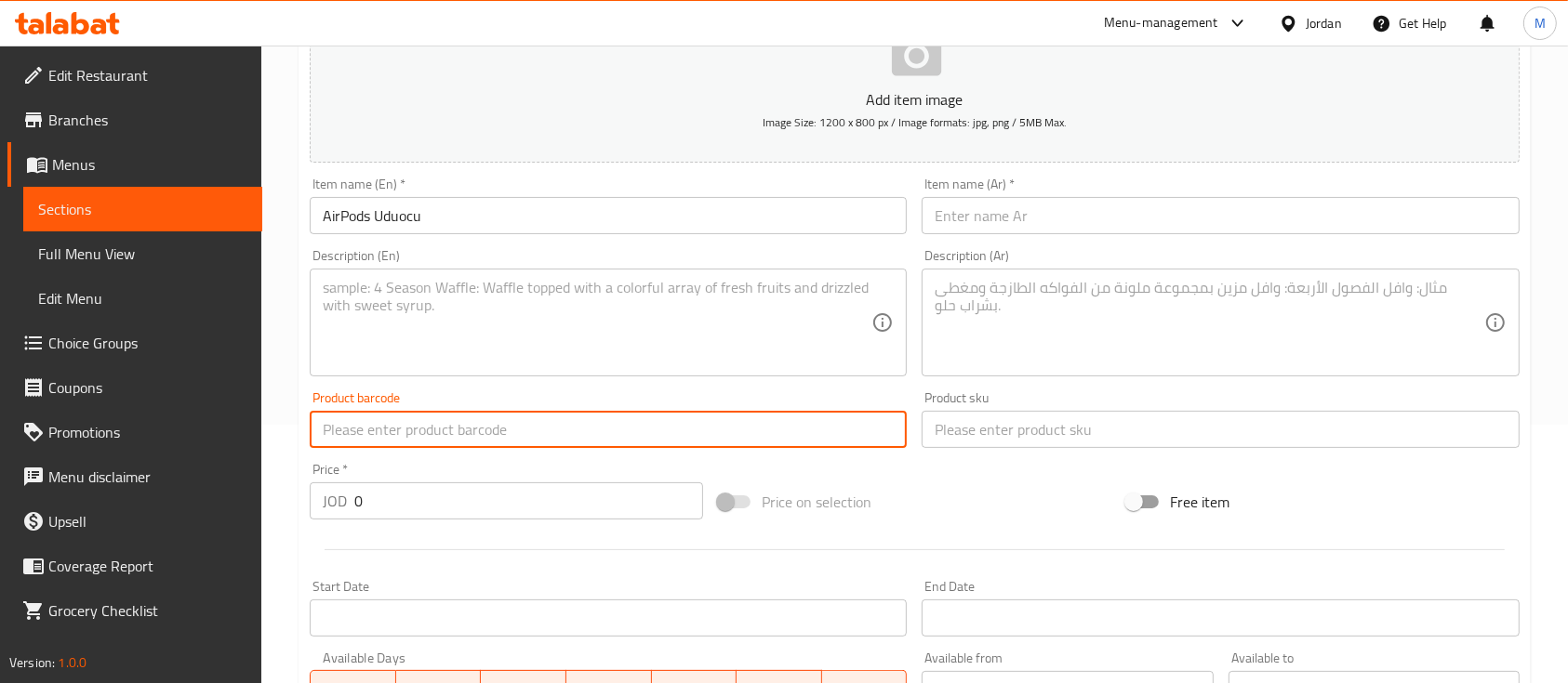
paste input "TWS PRO6S"
type input "TWS PRO6S"
click at [932, 438] on input "text" at bounding box center [1220, 429] width 597 height 37
paste input "TWS PRO6S"
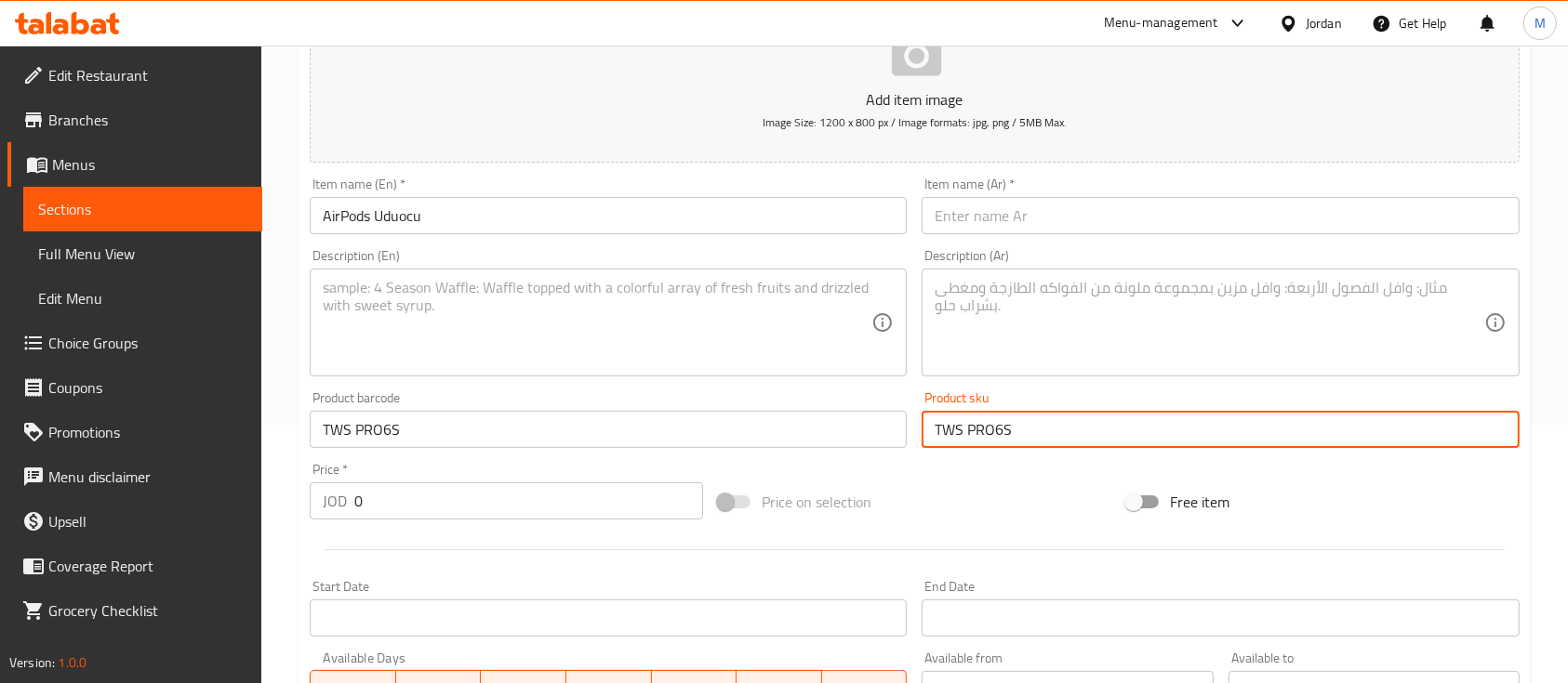
type input "TWS PRO6S"
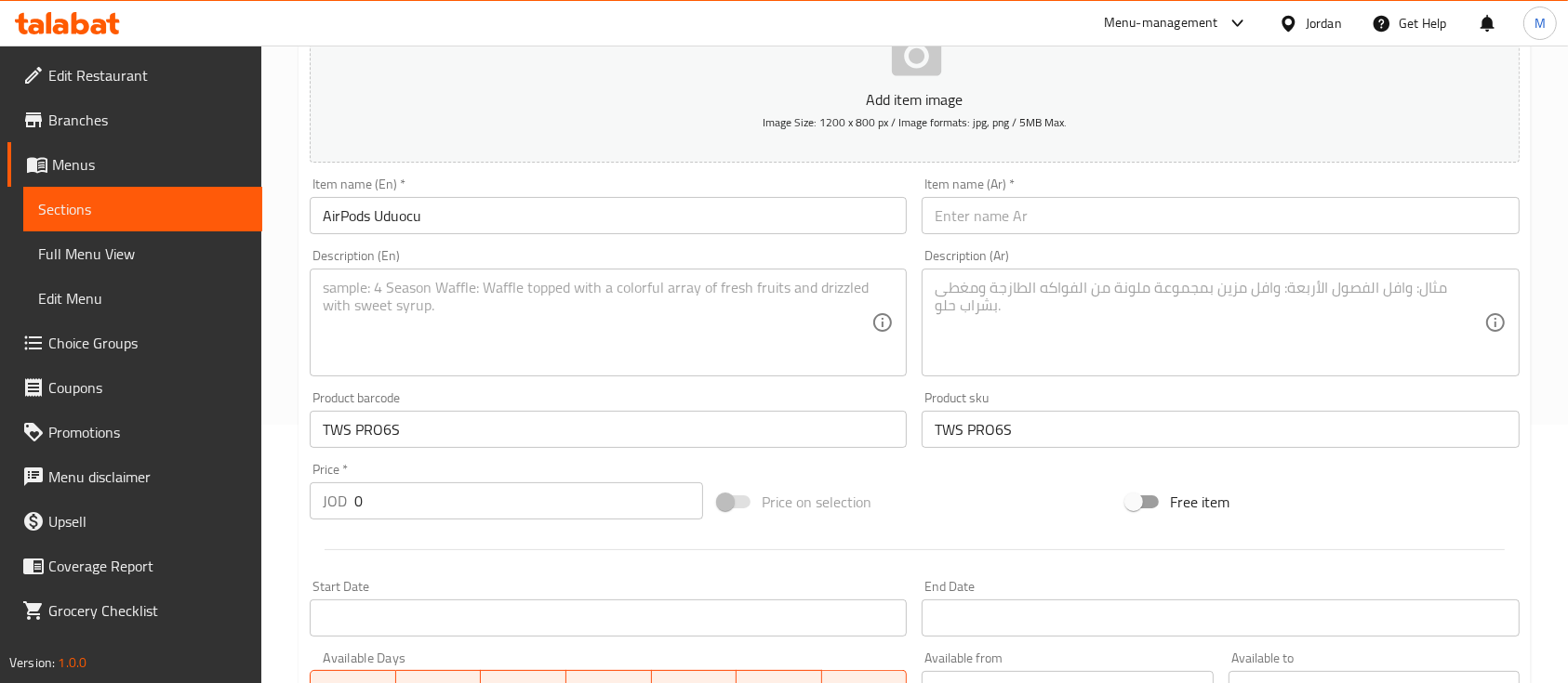
click at [930, 470] on div "Add item image Image Size: 1200 x 800 px / Image formats: jpg, png / 5MB Max. I…" at bounding box center [914, 386] width 1225 height 801
click at [573, 291] on textarea at bounding box center [597, 322] width 549 height 88
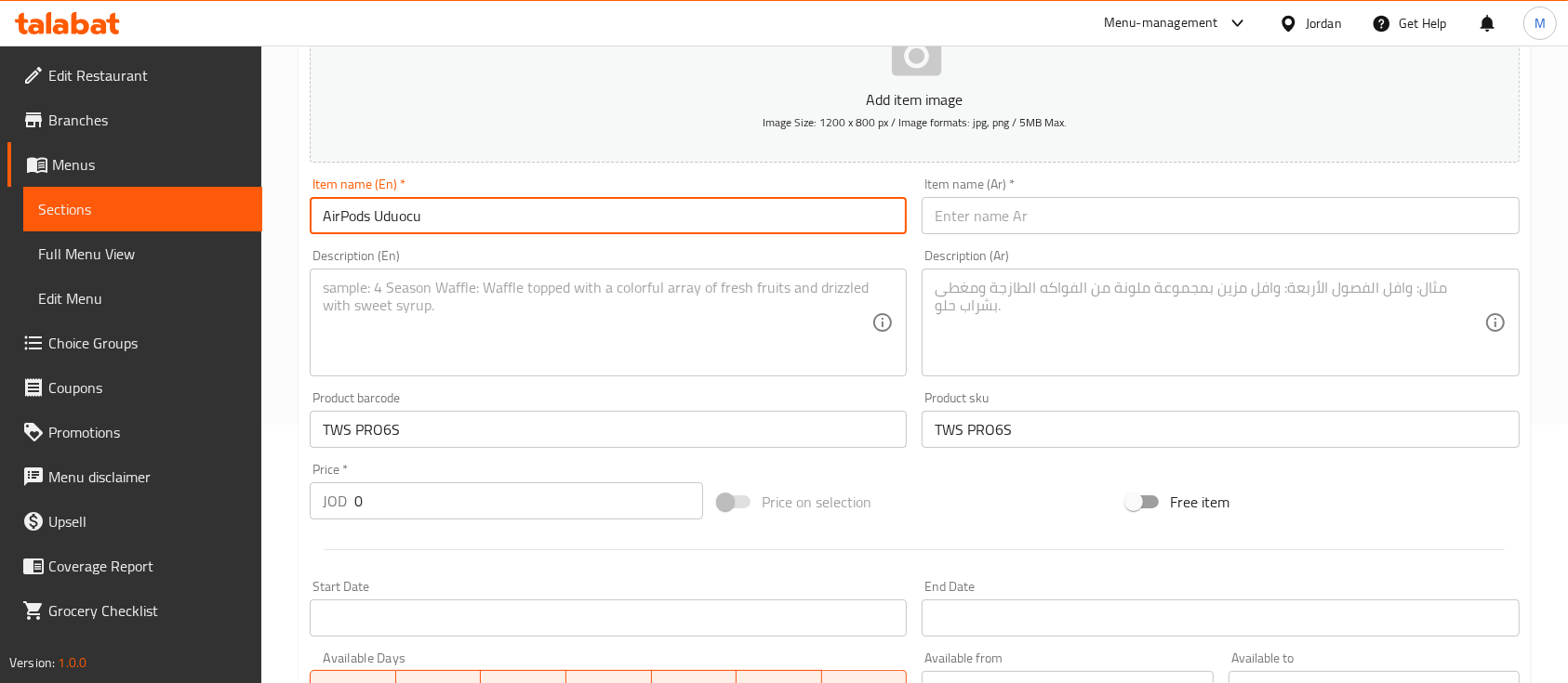
drag, startPoint x: 483, startPoint y: 228, endPoint x: 286, endPoint y: 230, distance: 197.0
click at [288, 230] on div "Home / Restaurants management / Menus / Sections / item / create Headphones sec…" at bounding box center [914, 421] width 1307 height 1268
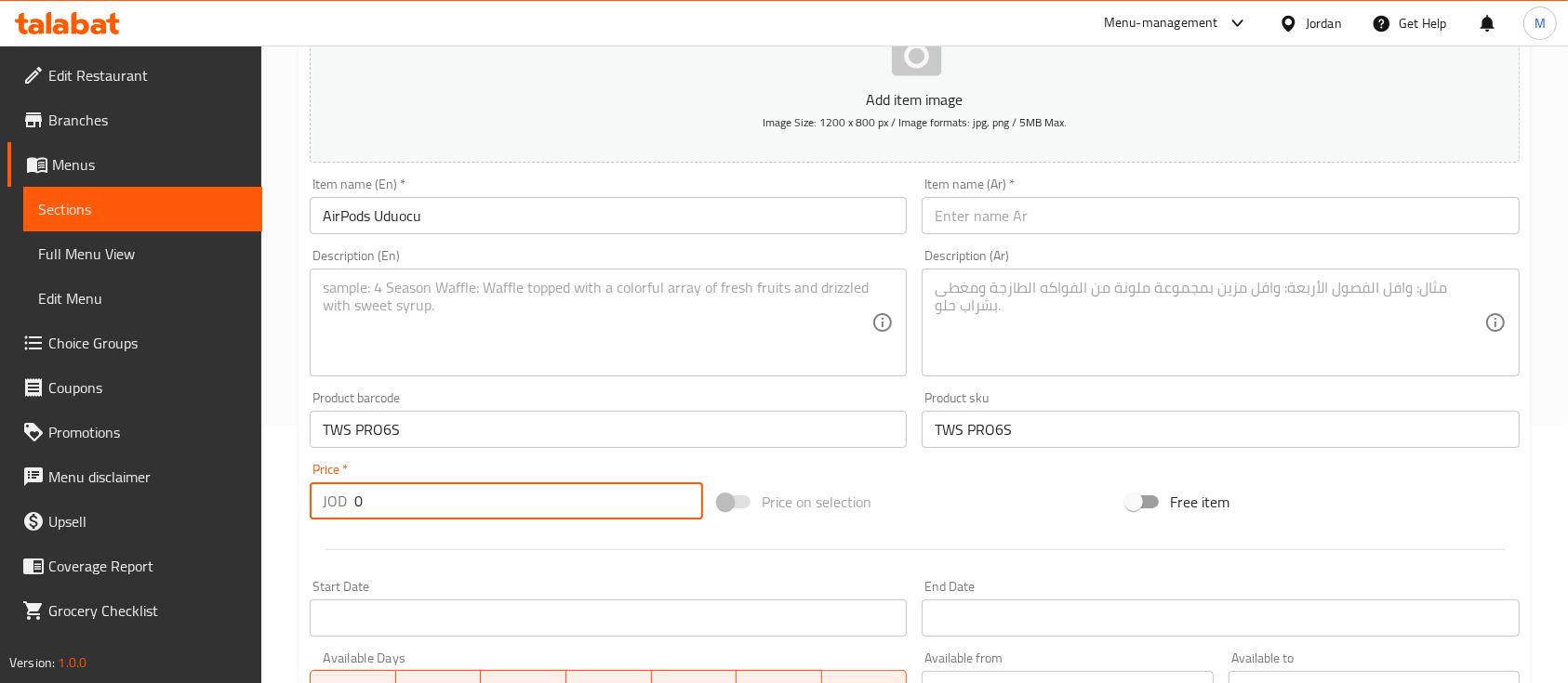
drag, startPoint x: 383, startPoint y: 511, endPoint x: 334, endPoint y: 519, distance: 49.6
click at [334, 515] on div "JOD 0 Price *" at bounding box center [506, 500] width 393 height 37
type input "18"
click at [483, 450] on div "Product barcode TWS PRO6S Product barcode" at bounding box center [608, 420] width 612 height 72
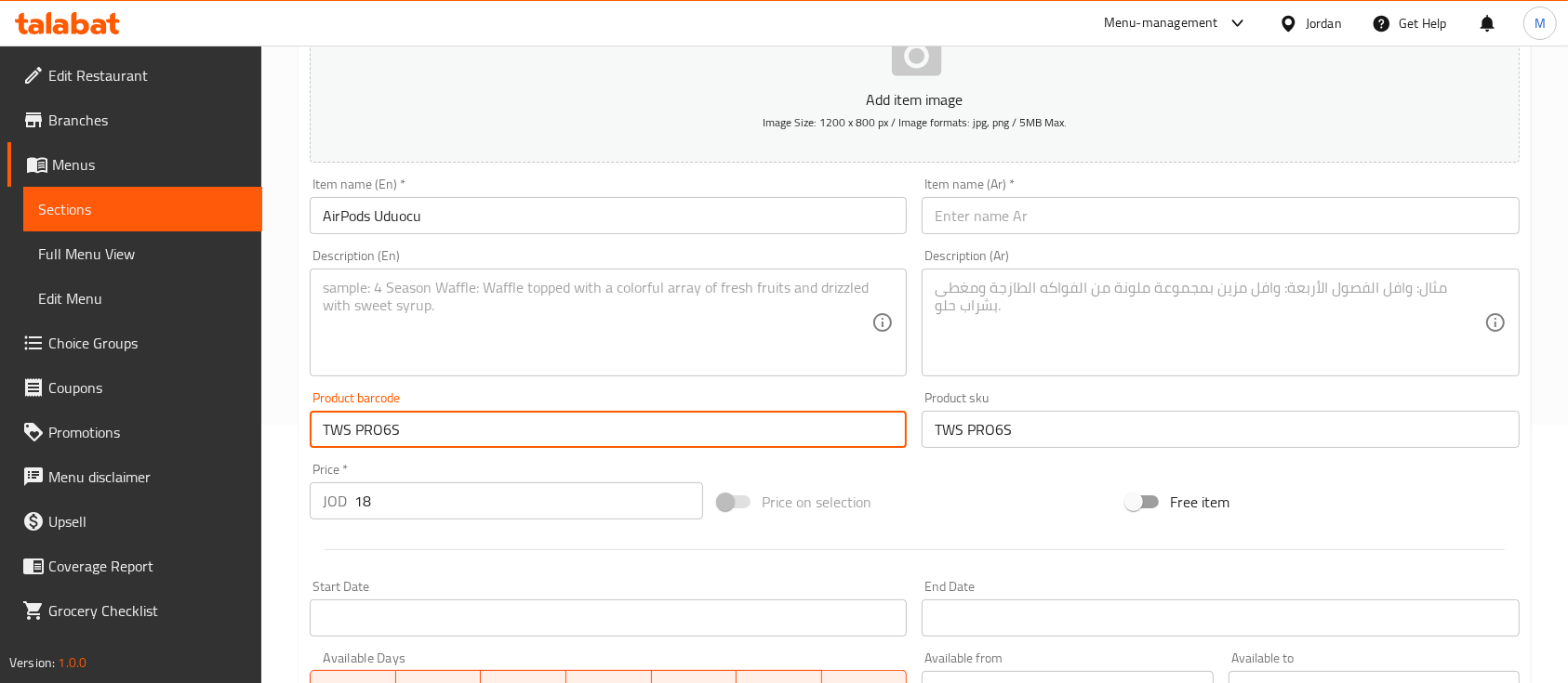
drag, startPoint x: 469, startPoint y: 429, endPoint x: 269, endPoint y: 435, distance: 200.1
click at [269, 436] on div "Home / Restaurants management / Menus / Sections / item / create Headphones sec…" at bounding box center [914, 421] width 1307 height 1268
click at [661, 315] on textarea at bounding box center [597, 322] width 549 height 88
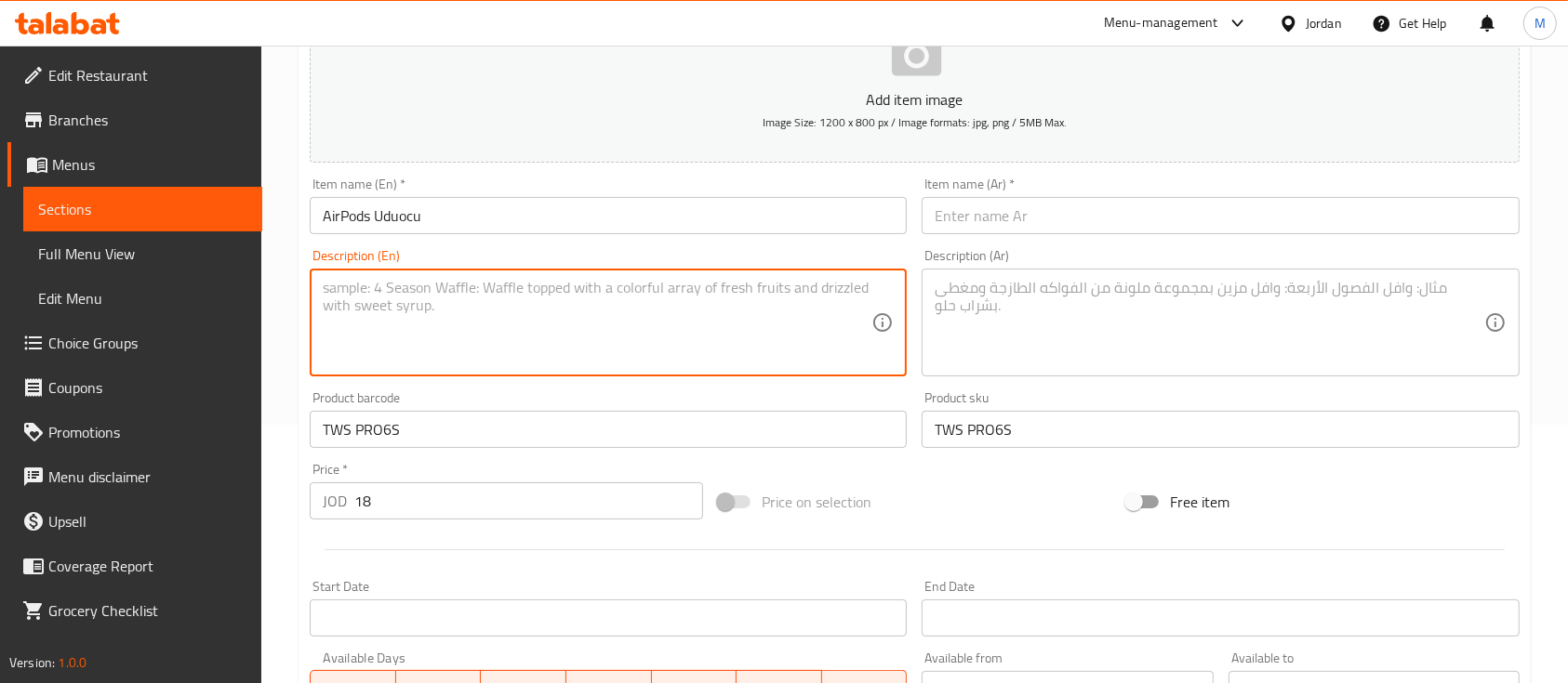
click at [986, 216] on input "text" at bounding box center [1220, 215] width 597 height 37
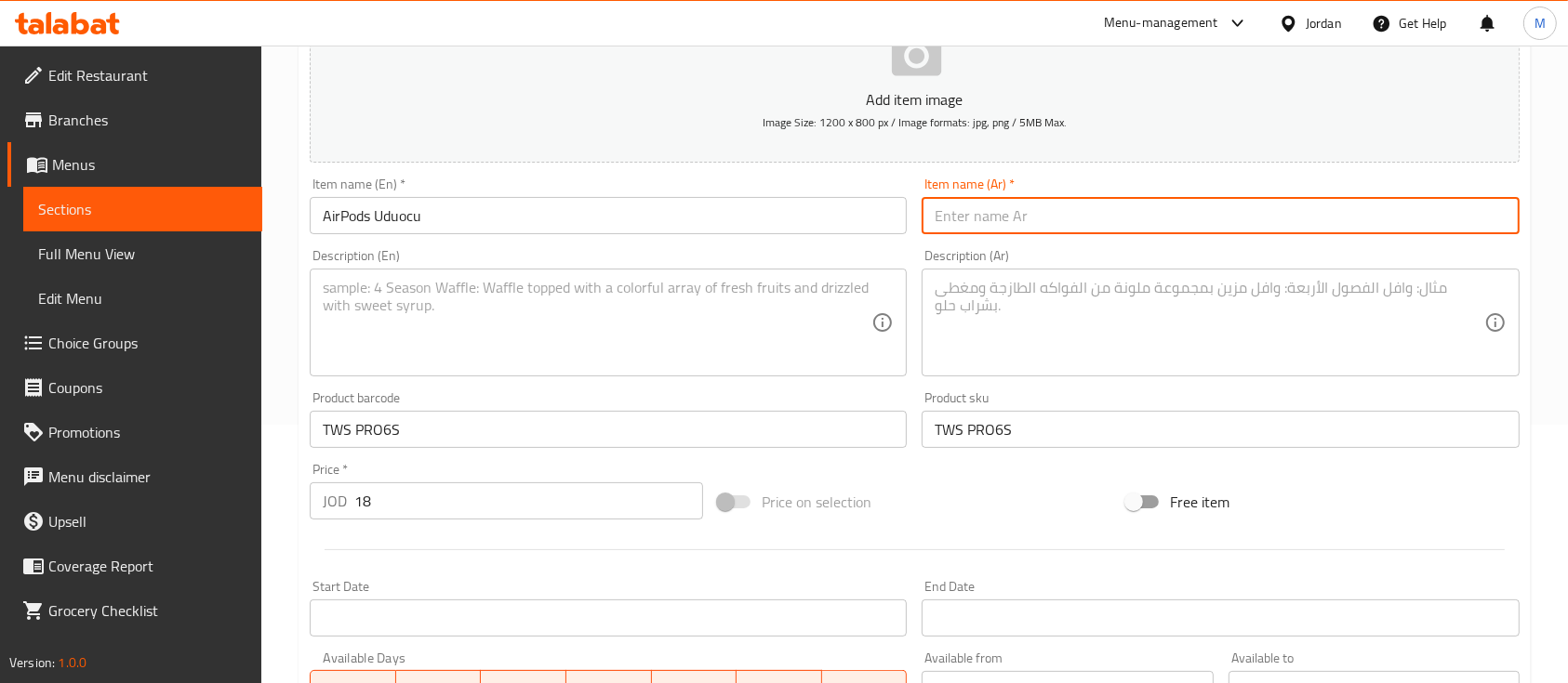
type input "سماعات ايربودز"
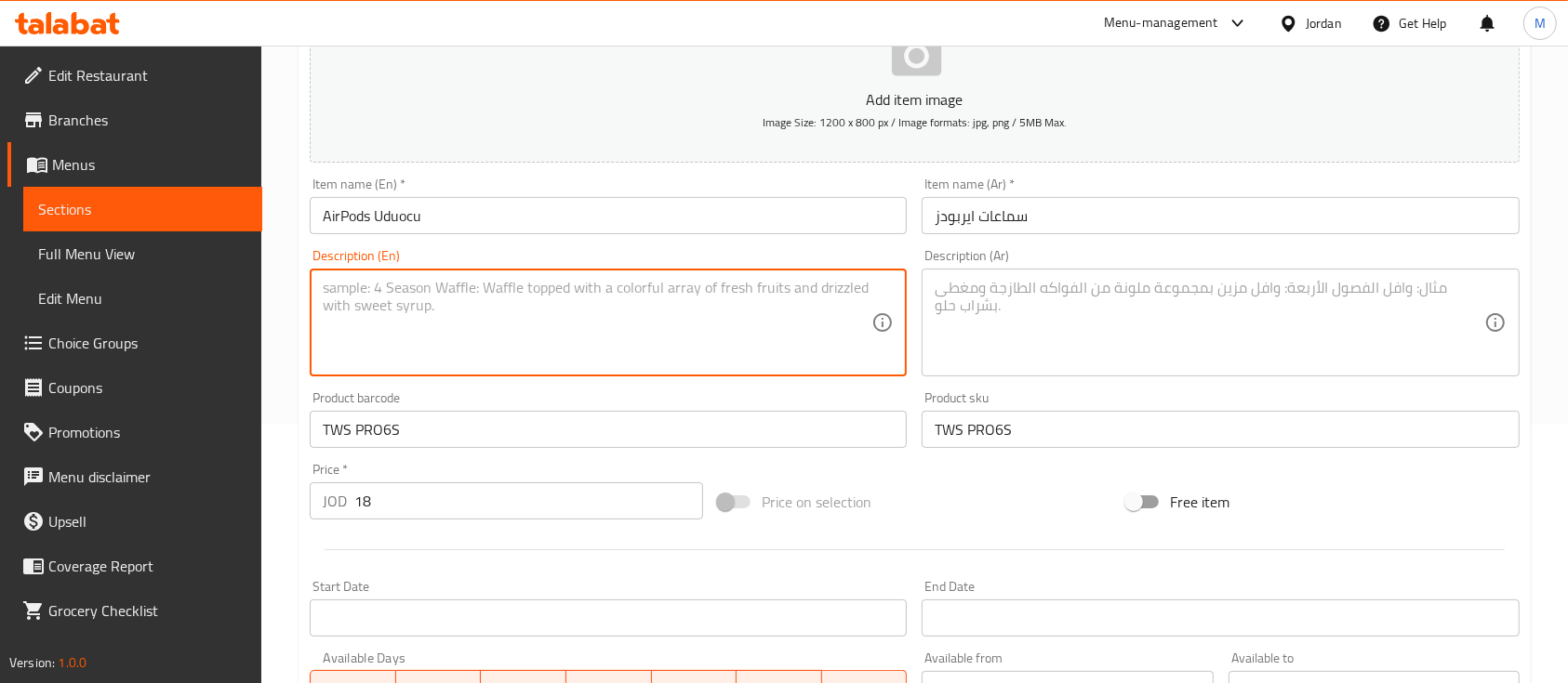
click at [698, 300] on textarea at bounding box center [597, 322] width 549 height 88
paste textarea "AirPods by Uduocu brand with sleek design and high-quality sound, delivering an…"
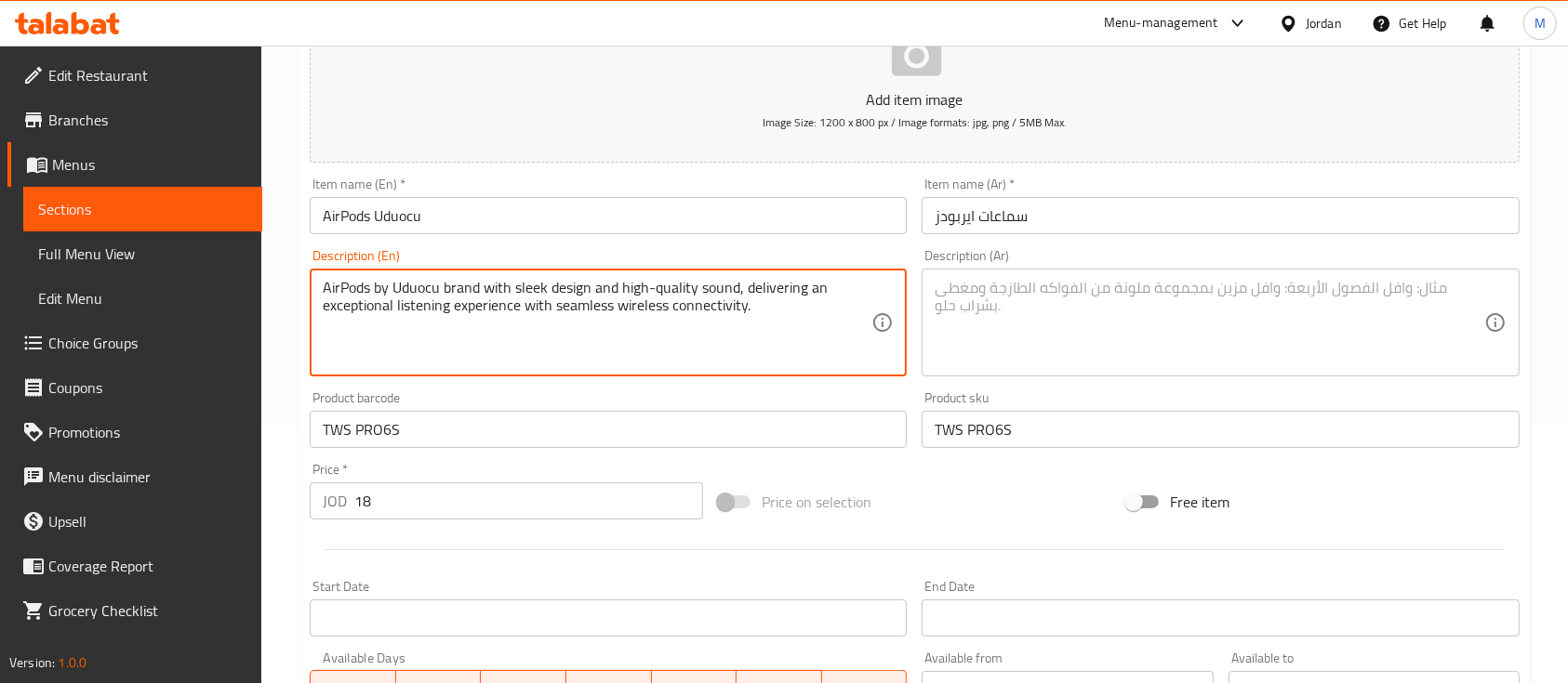
type textarea "AirPods by Uduocu brand with sleek design and high-quality sound, delivering an…"
click at [1117, 273] on div "Description (Ar)" at bounding box center [1220, 323] width 597 height 108
paste textarea "سماعات AirPods من ماركة Uduocu بتصميم أنيق وجودة صوت عالية، تمنحك تجربة استماع …"
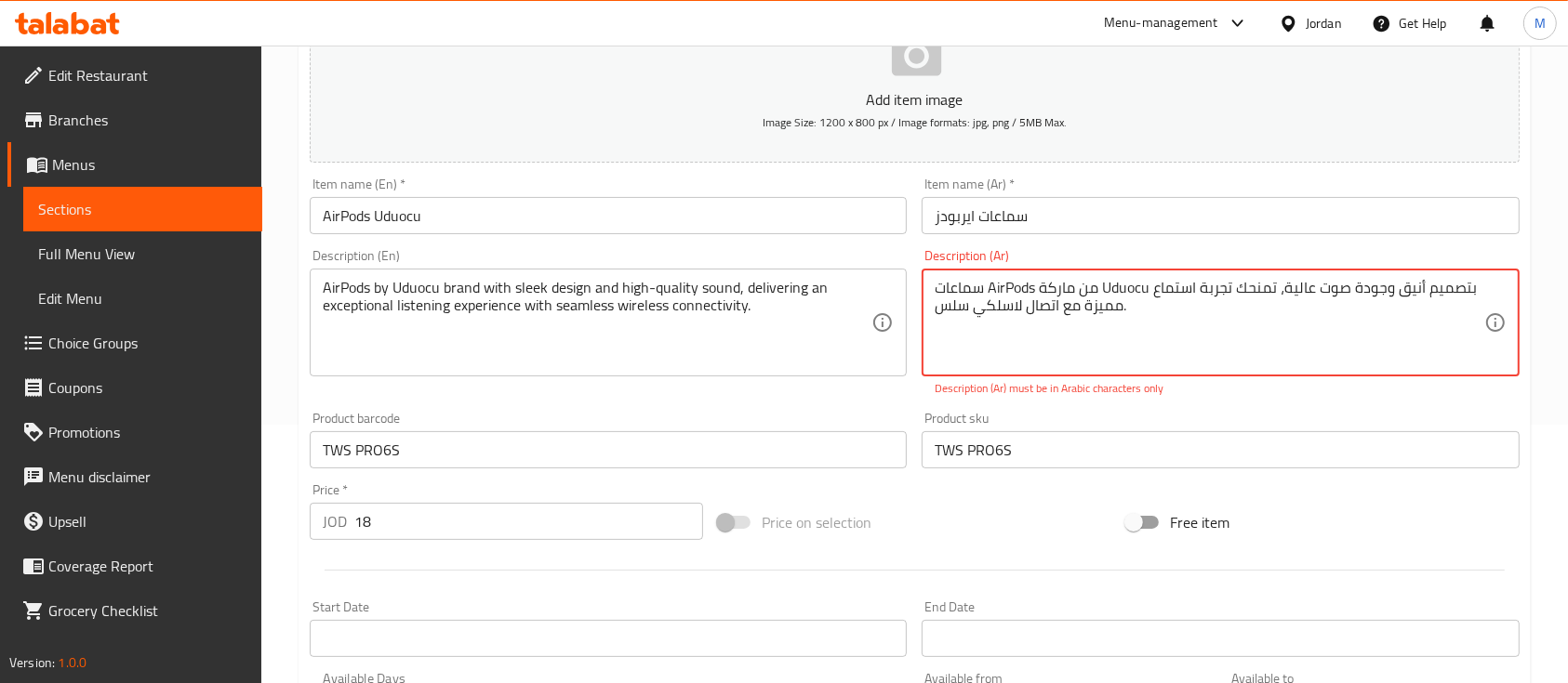
click at [870, 387] on div "Description (En) AirPods by Uduocu brand with sleek design and high-quality sou…" at bounding box center [608, 323] width 612 height 163
click at [1121, 290] on textarea "سماعات AirPods من ماركة Uduocu بتصميم أنيق وجودة صوت عالية، تمنحك تجربة استماع …" at bounding box center [1208, 322] width 549 height 88
click at [1008, 292] on textarea "سماعات AirPods من ماركة بتصميم أنيق وجودة صوت عالية، تمنحك تجربة استماع مميزة م…" at bounding box center [1208, 322] width 549 height 88
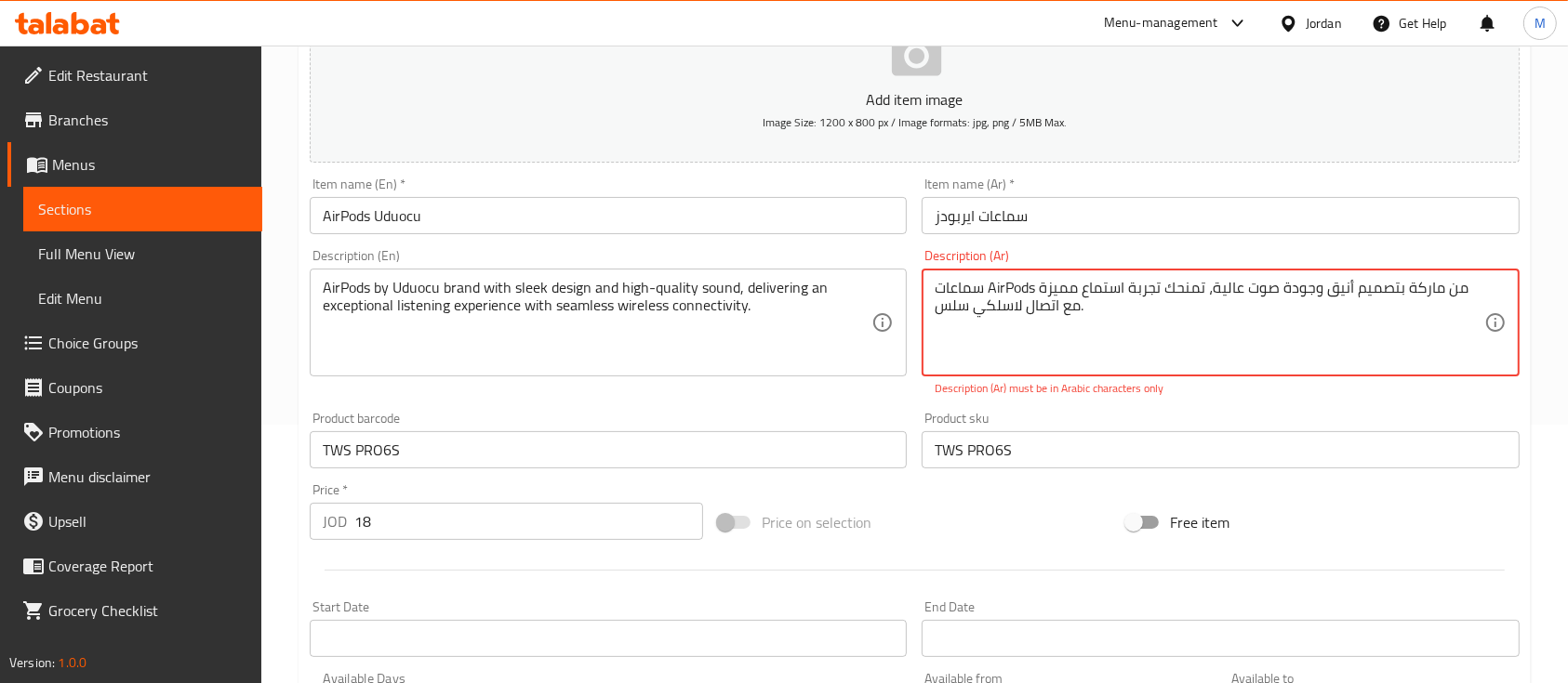
click at [1008, 292] on textarea "سماعات AirPods من ماركة بتصميم أنيق وجودة صوت عالية، تمنحك تجربة استماع مميزة م…" at bounding box center [1208, 322] width 549 height 88
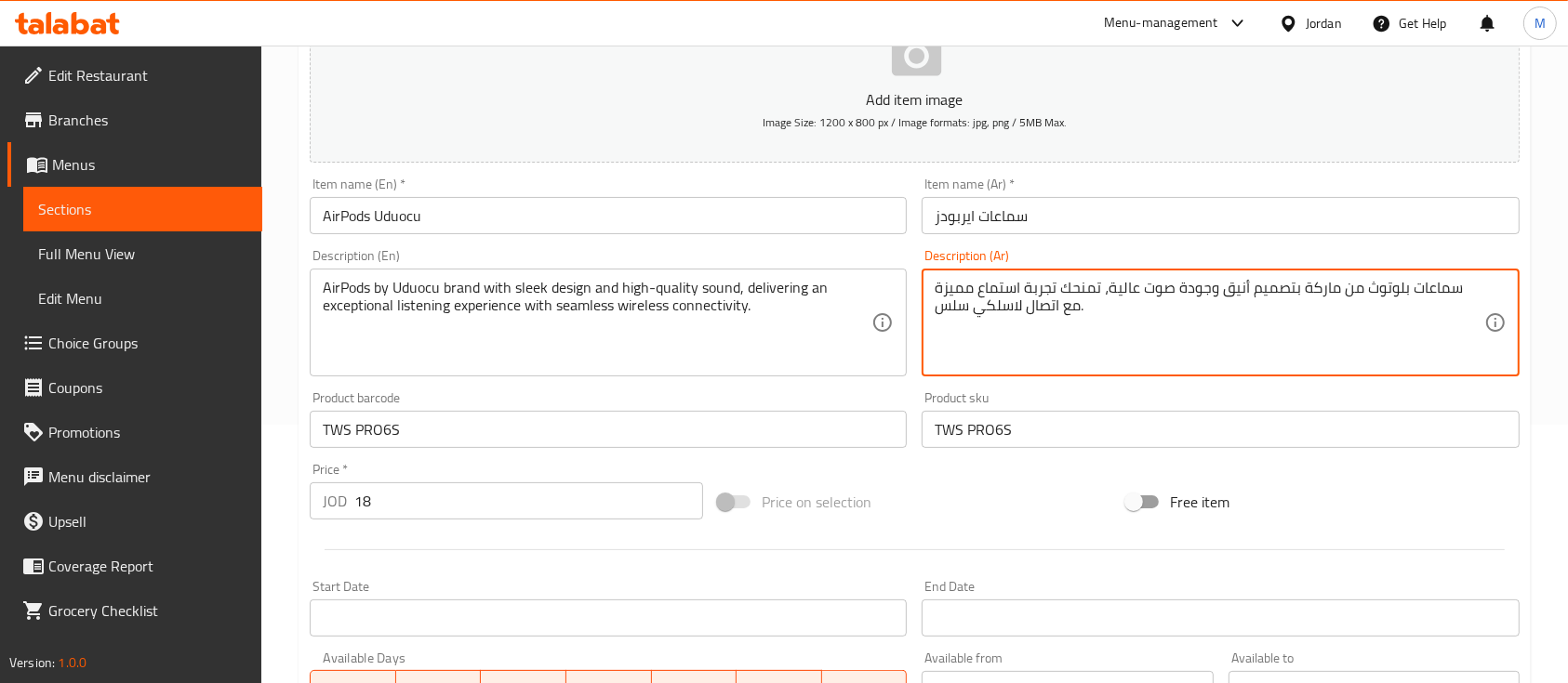
drag, startPoint x: 1327, startPoint y: 288, endPoint x: 1361, endPoint y: 288, distance: 34.0
click at [1361, 288] on textarea "سماعات بلوتوث من ماركة بتصميم أنيق وجودة صوت عالية، تمنحك تجربة استماع مميزة مع…" at bounding box center [1208, 322] width 549 height 88
click at [1125, 326] on textarea "سماعات بلوتوث بتصميم أنيق وجودة صوت عالية، تمنحك تجربة استماع مميزة مع اتصال لا…" at bounding box center [1208, 322] width 549 height 88
click at [1122, 325] on textarea "سماعات بلوتوث بتصميم أنيق وجودة صوت عالية، تمنحك تجربة استماع مميزة مع اتصال لا…" at bounding box center [1208, 322] width 549 height 88
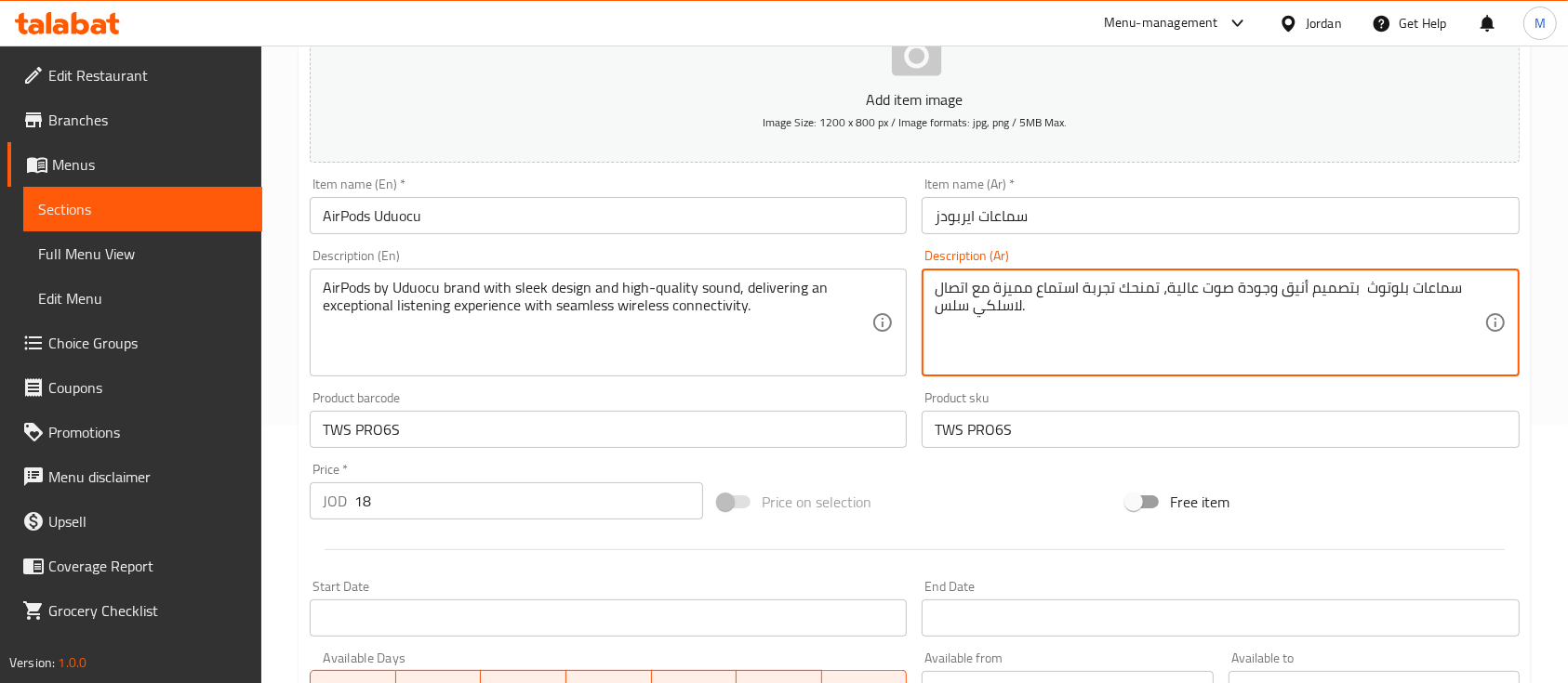
click at [1122, 324] on textarea "سماعات بلوتوث بتصميم أنيق وجودة صوت عالية، تمنحك تجربة استماع مميزة مع اتصال لا…" at bounding box center [1208, 322] width 549 height 88
type textarea "سماعات بلوتوث بتصميم أنيق وجودة صوت عالية، تمنحك تجربة استماع مميزة مع اتصال لا…"
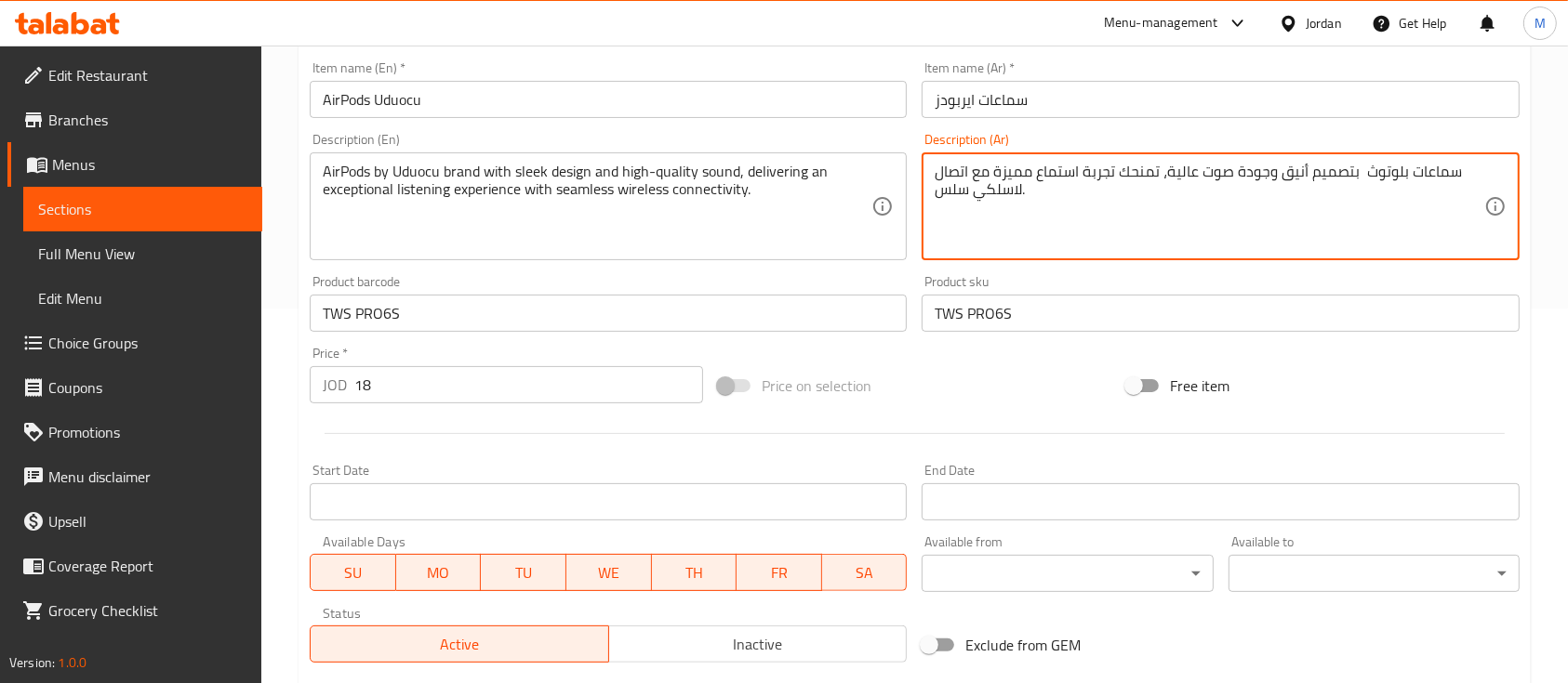
scroll to position [630, 0]
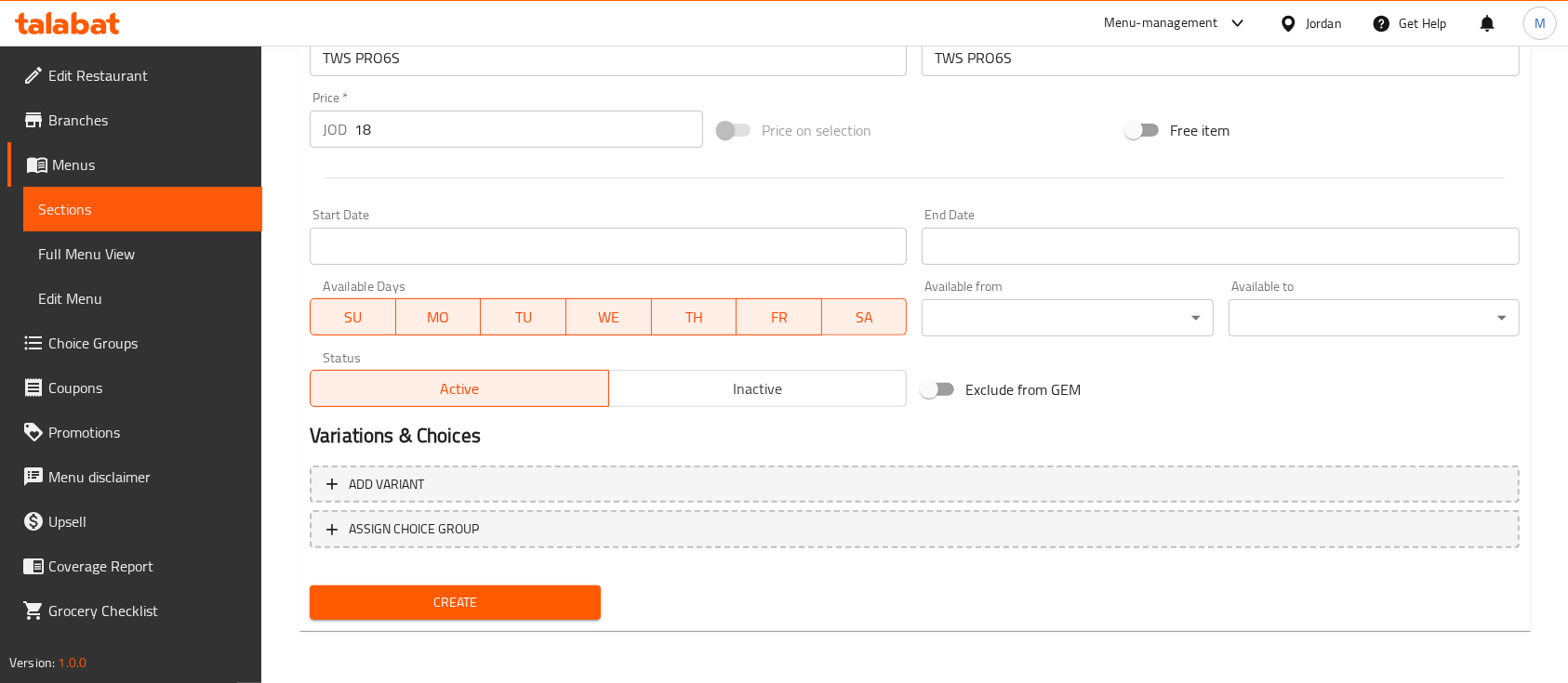
click at [549, 593] on span "Create" at bounding box center [456, 602] width 261 height 24
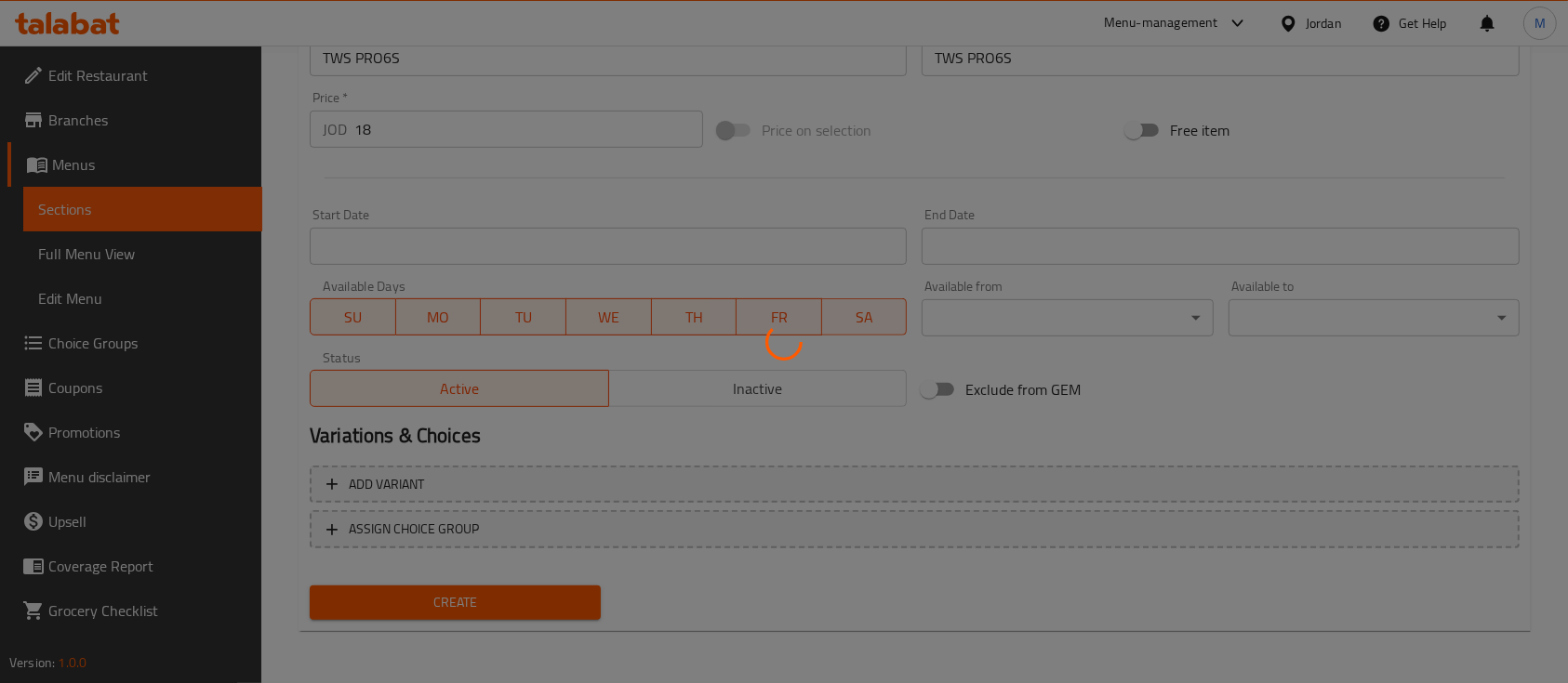
type input "0"
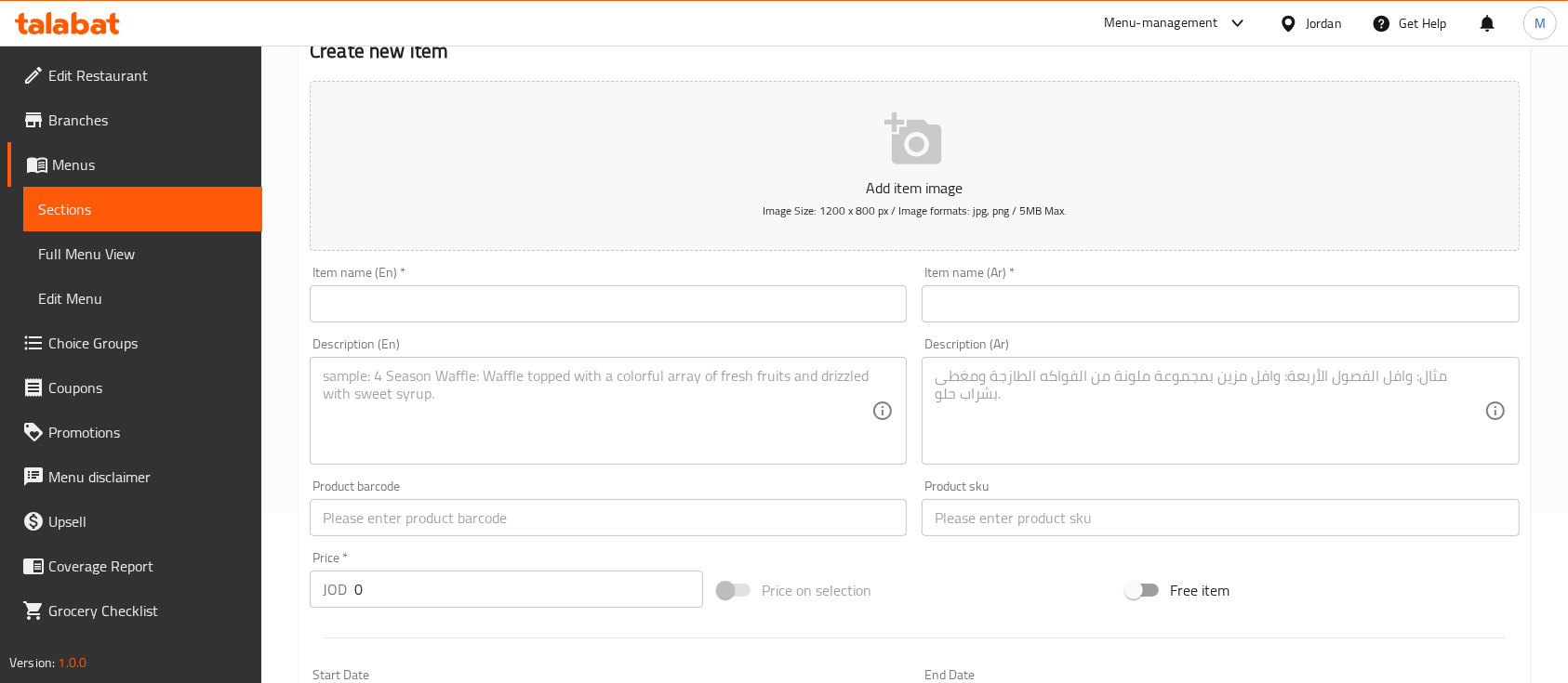
scroll to position [0, 0]
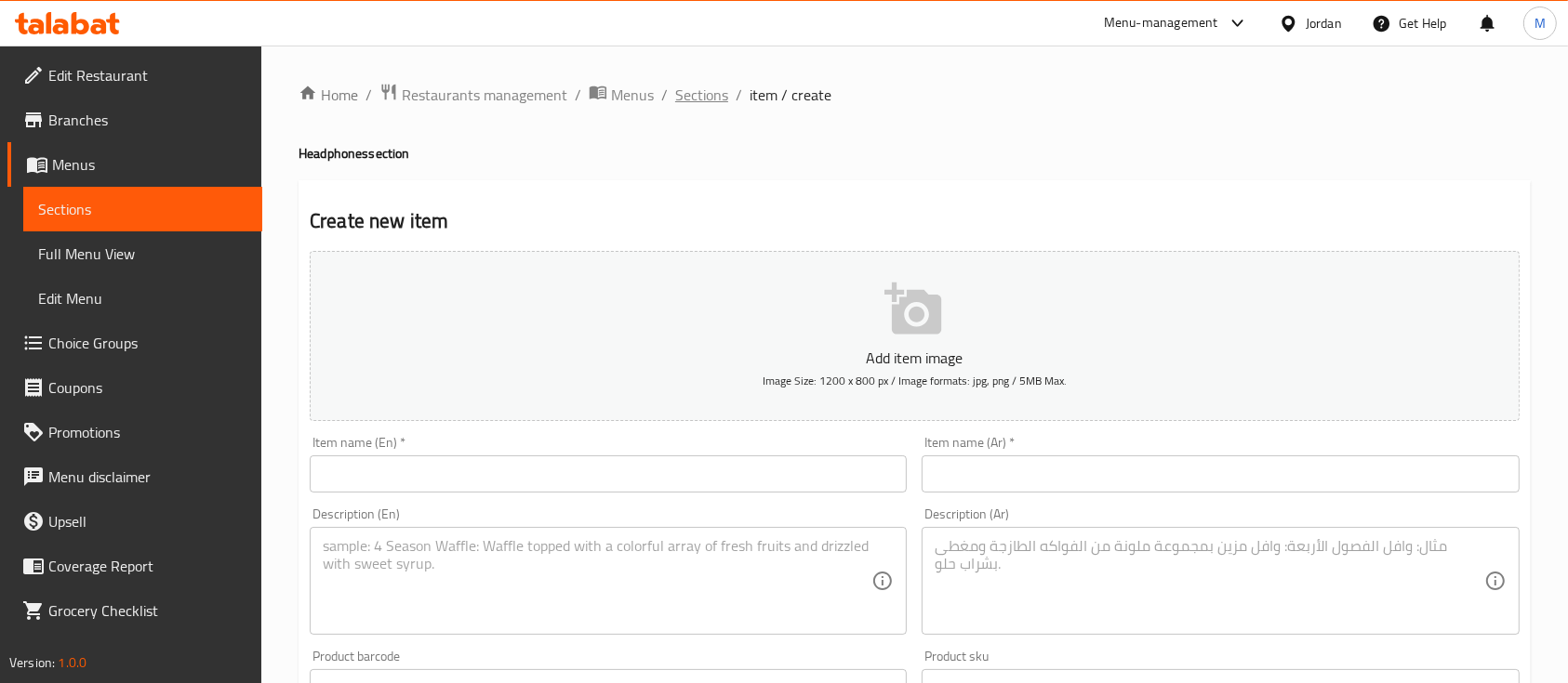
click at [707, 92] on span "Sections" at bounding box center [702, 95] width 53 height 23
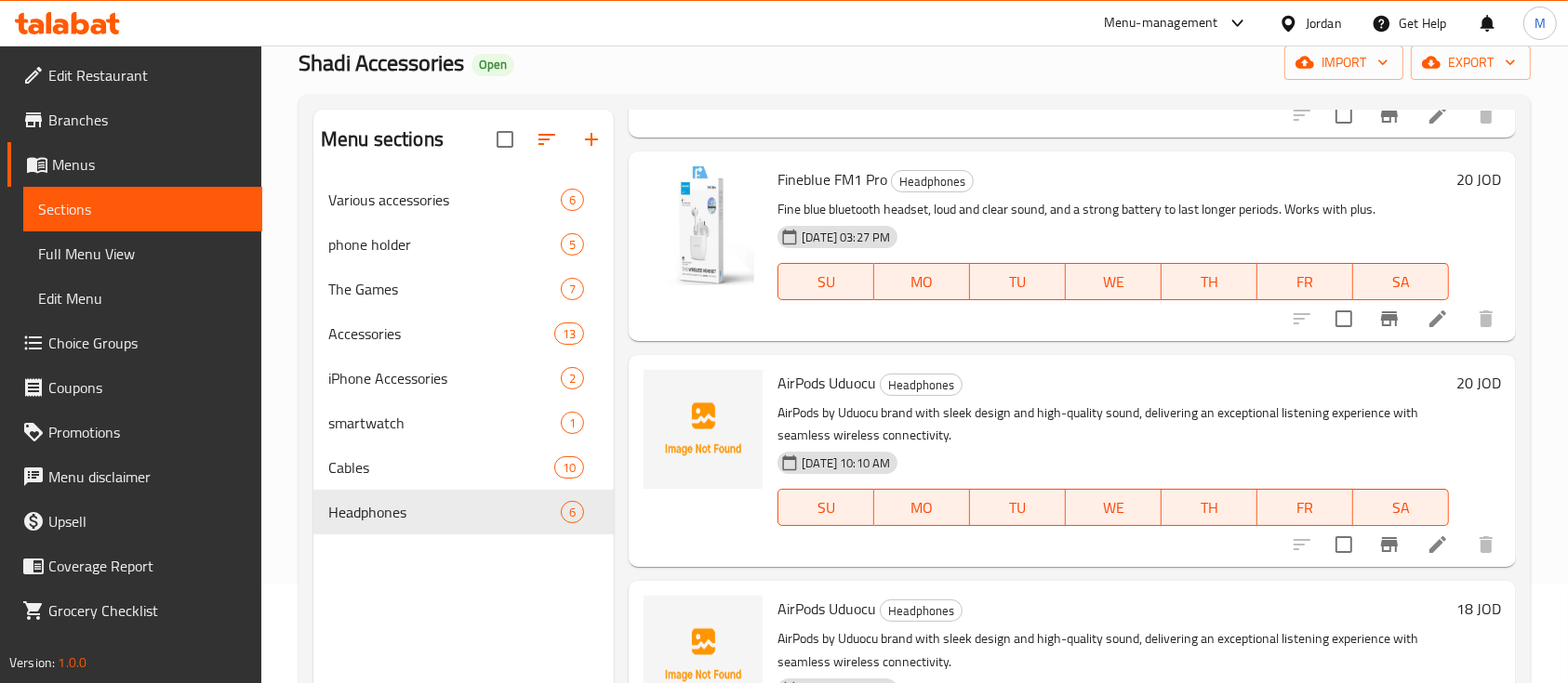
scroll to position [247, 0]
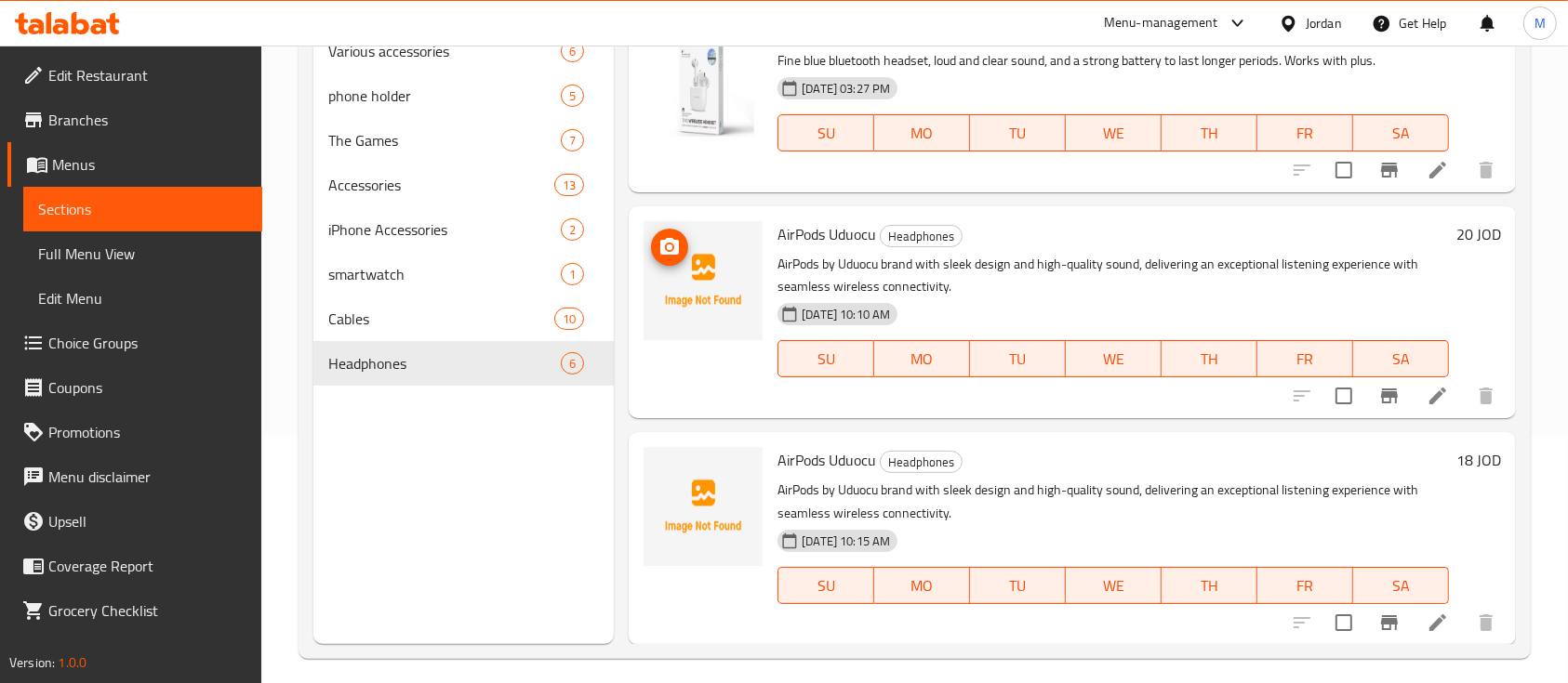
click at [655, 244] on span "upload picture" at bounding box center [669, 247] width 37 height 23
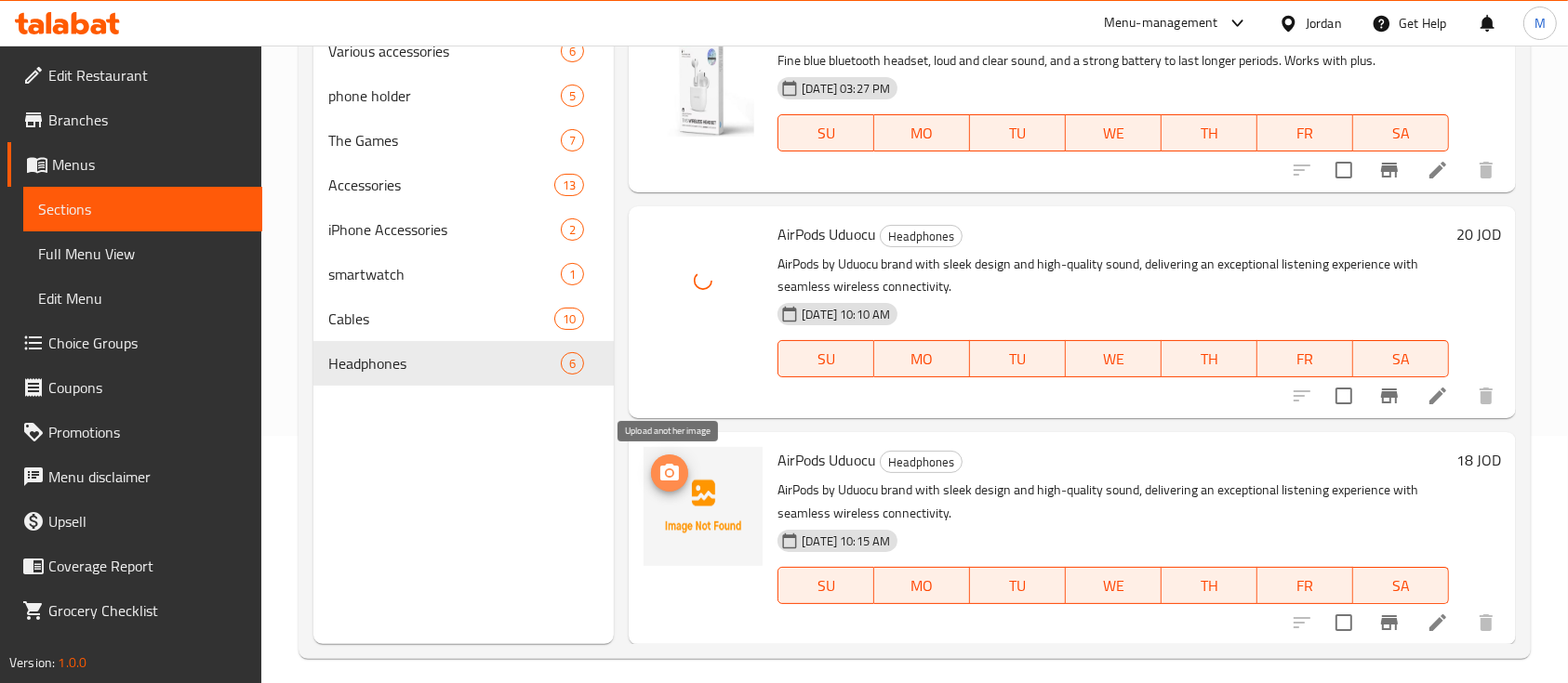
click at [679, 473] on icon "upload picture" at bounding box center [670, 474] width 23 height 23
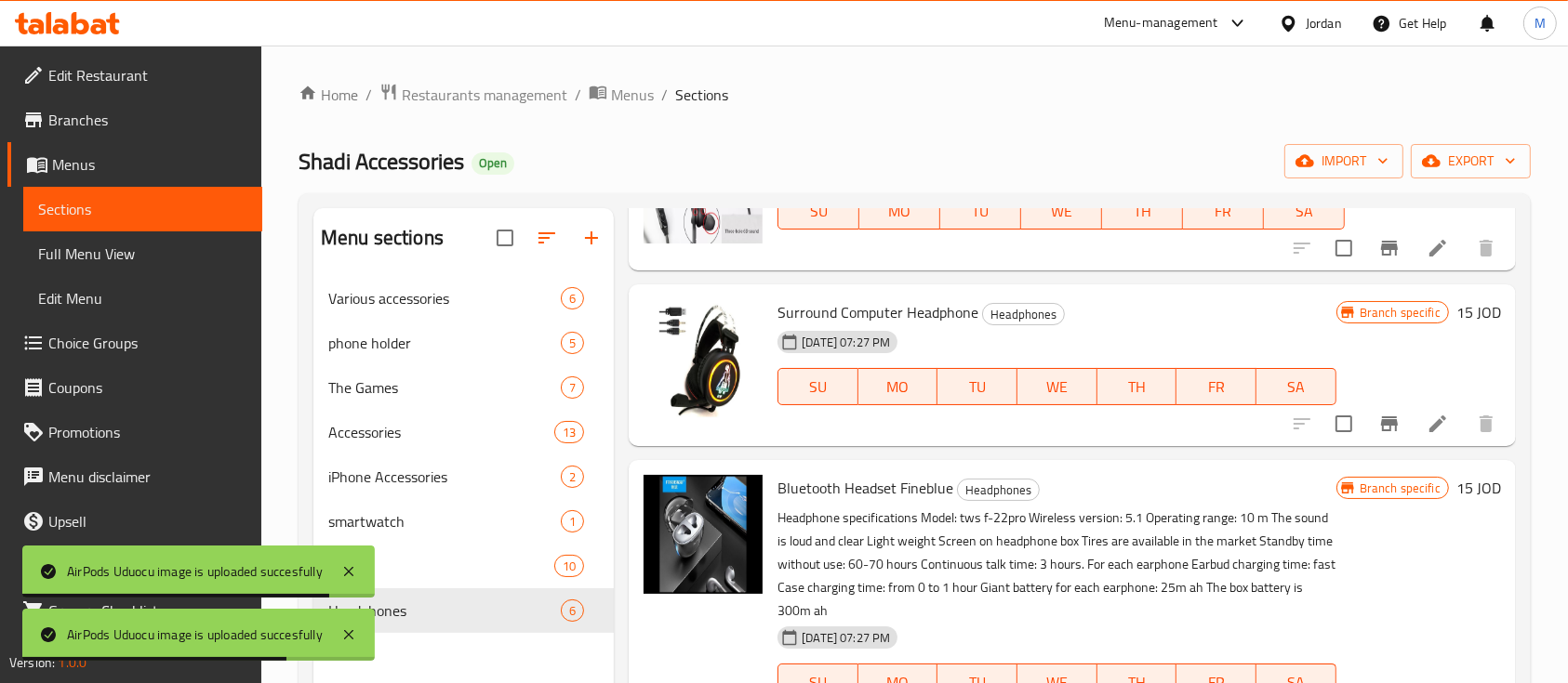
scroll to position [0, 0]
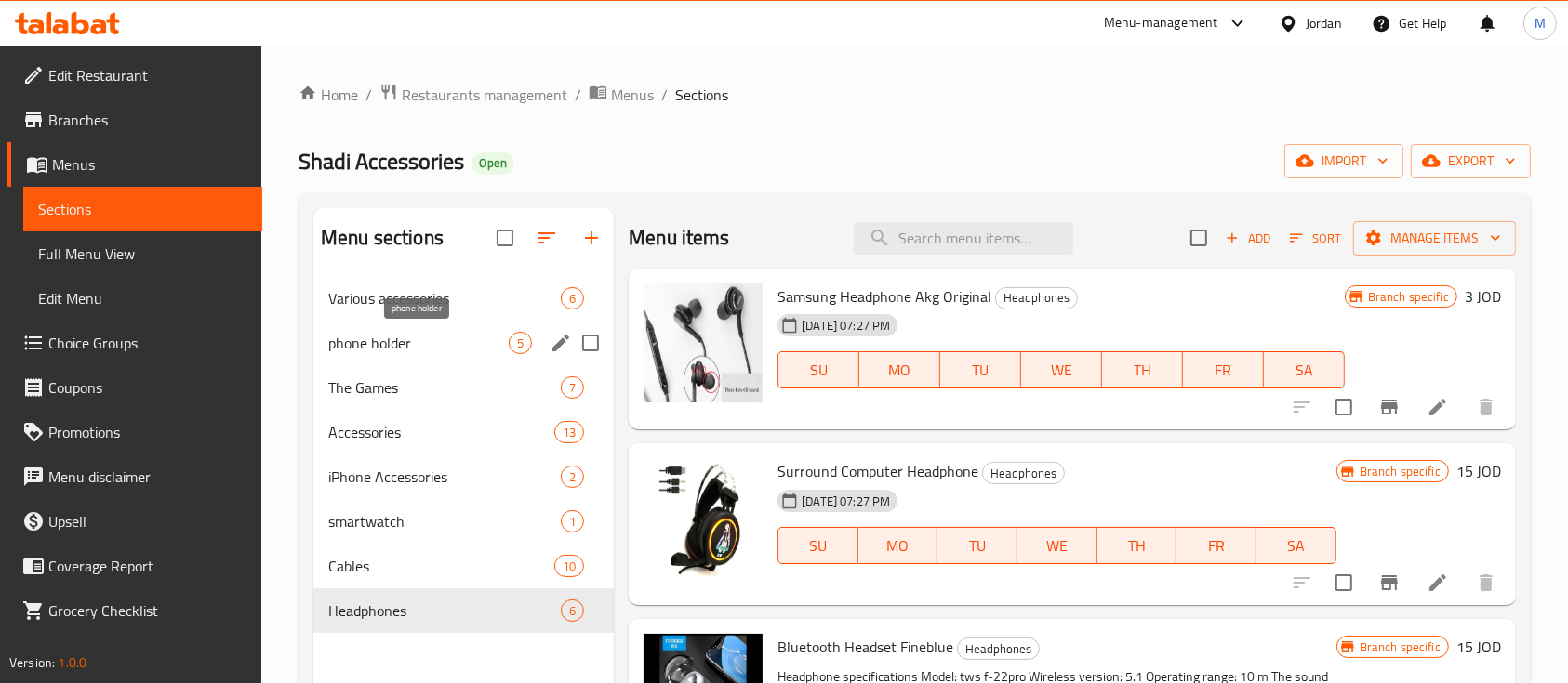
click at [429, 345] on span "phone holder" at bounding box center [418, 343] width 180 height 23
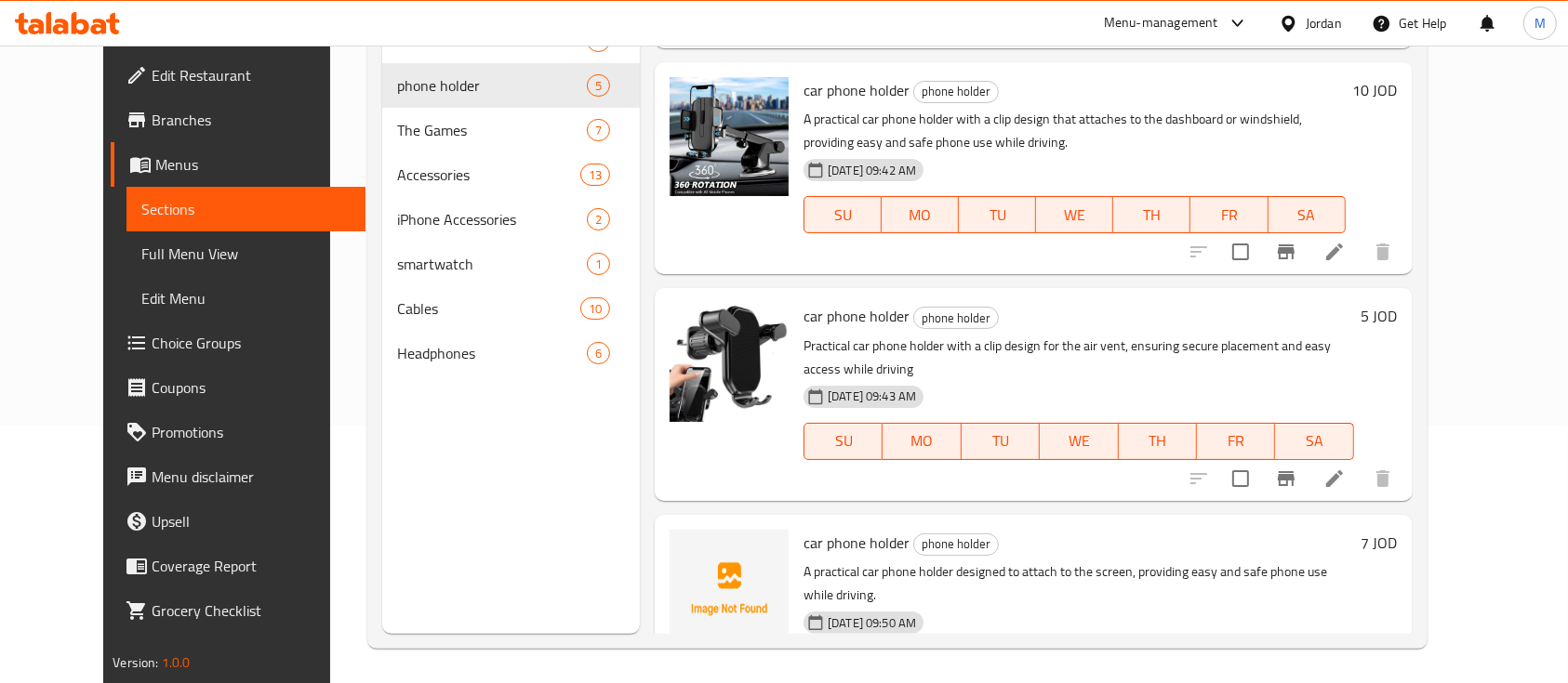
scroll to position [261, 0]
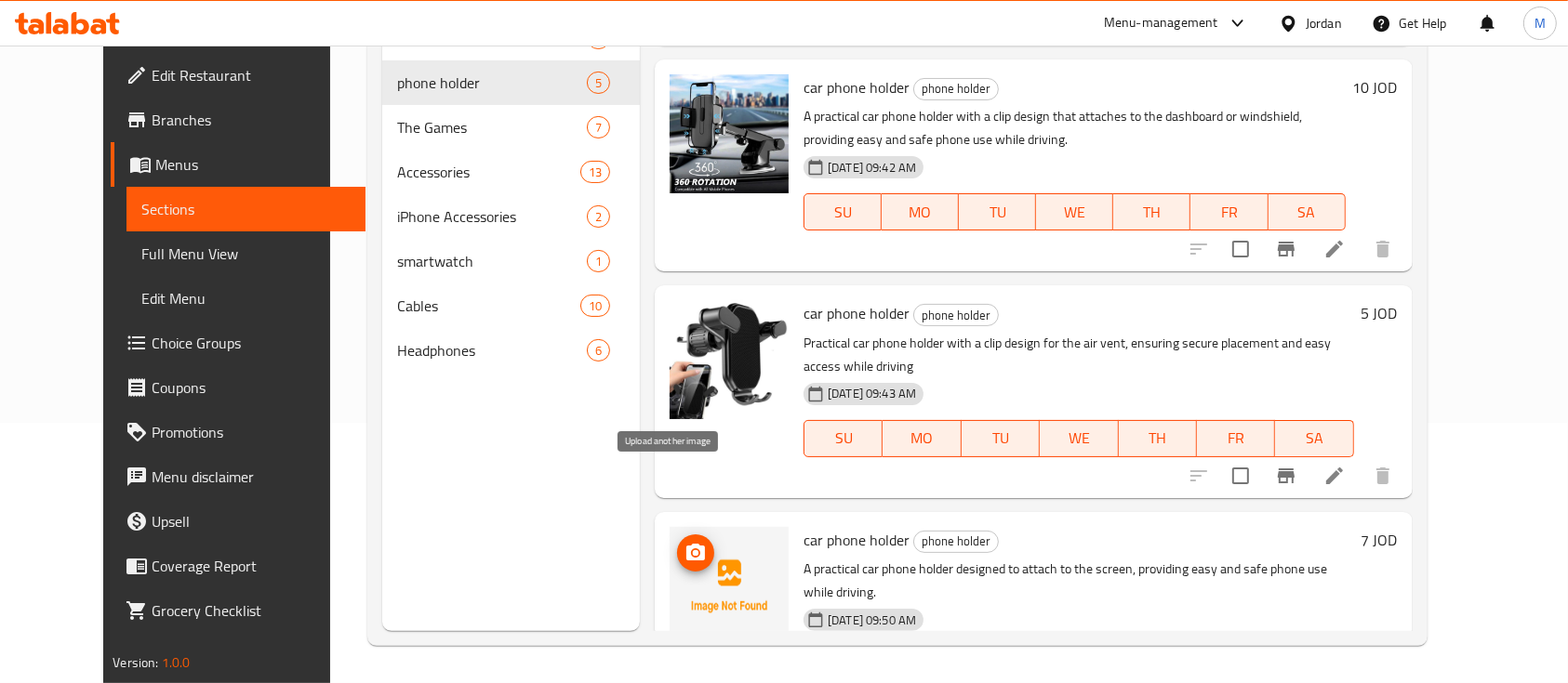
click at [677, 534] on button "upload picture" at bounding box center [695, 552] width 37 height 37
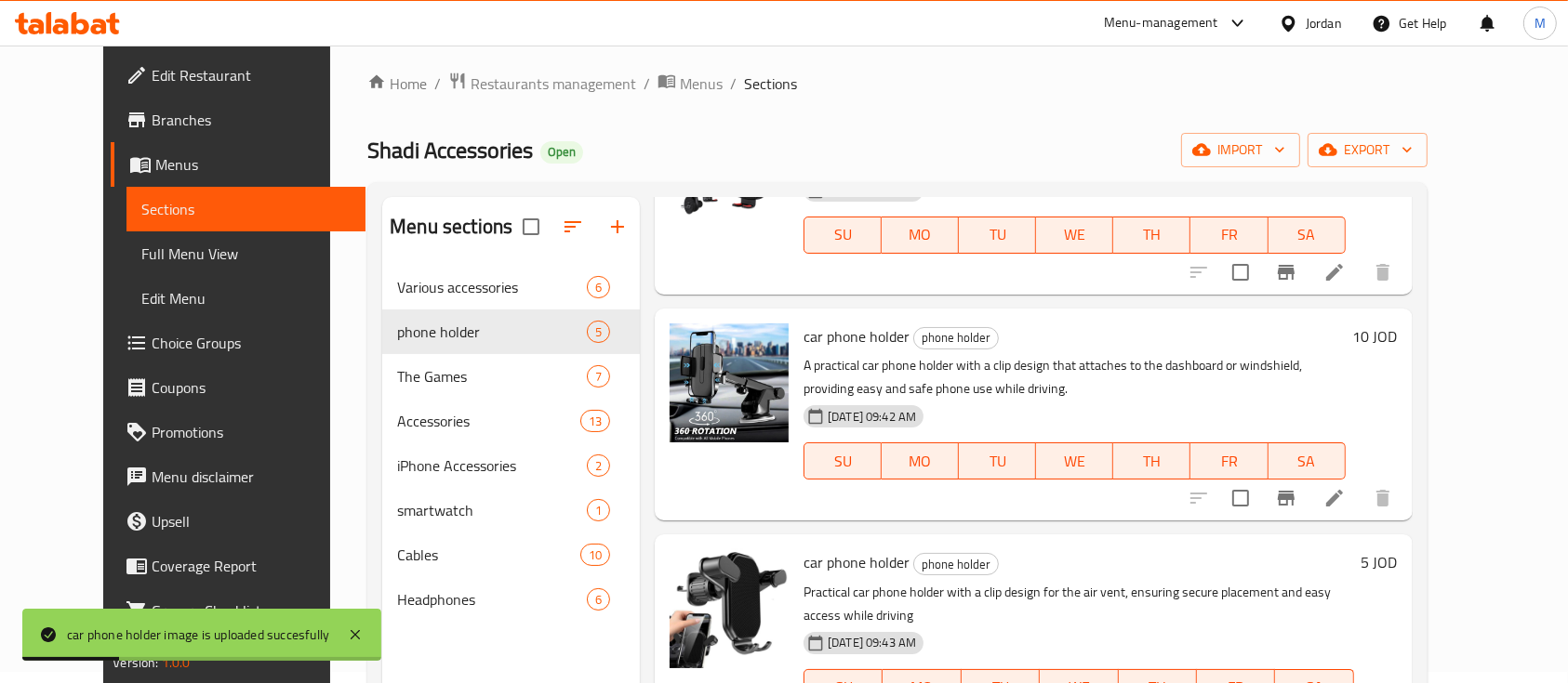
scroll to position [0, 0]
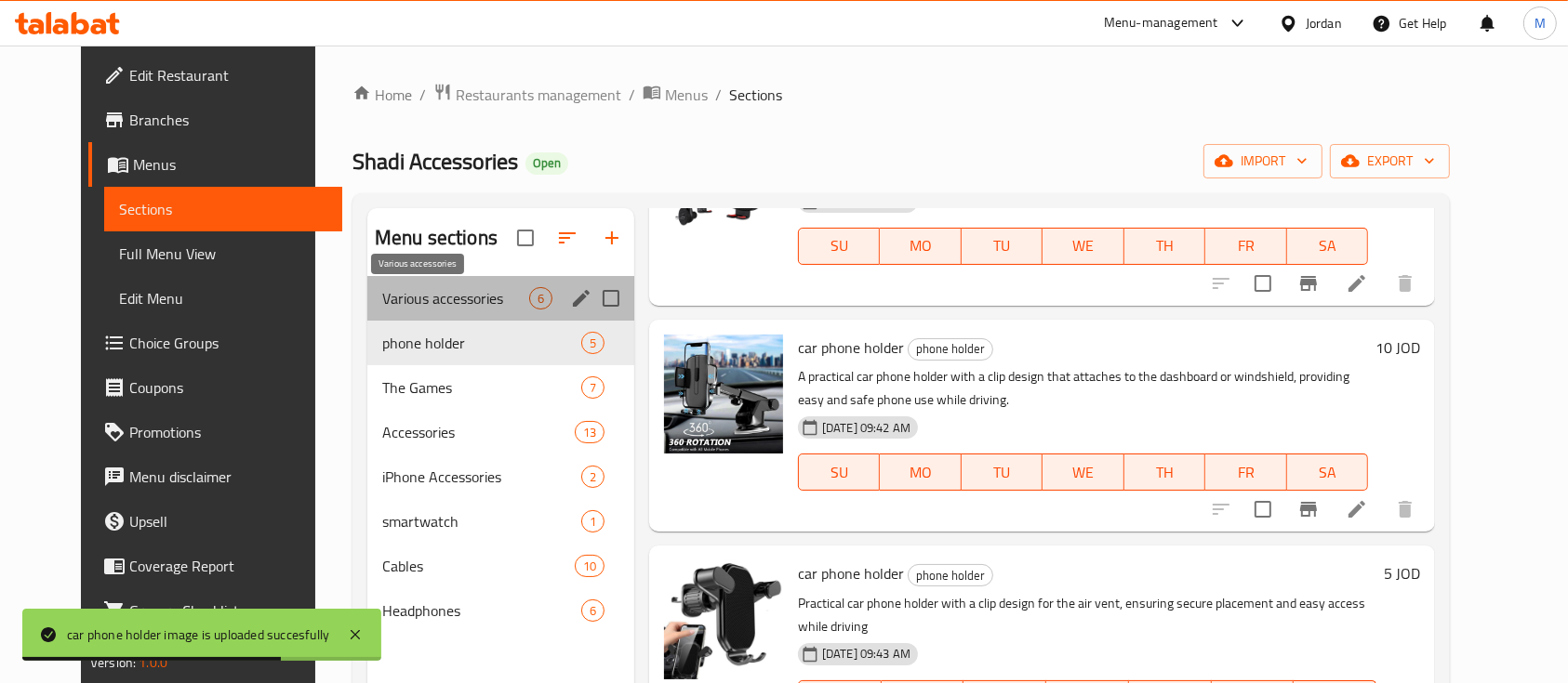
drag, startPoint x: 413, startPoint y: 297, endPoint x: 458, endPoint y: 296, distance: 45.0
click at [414, 297] on span "Various accessories" at bounding box center [455, 298] width 147 height 23
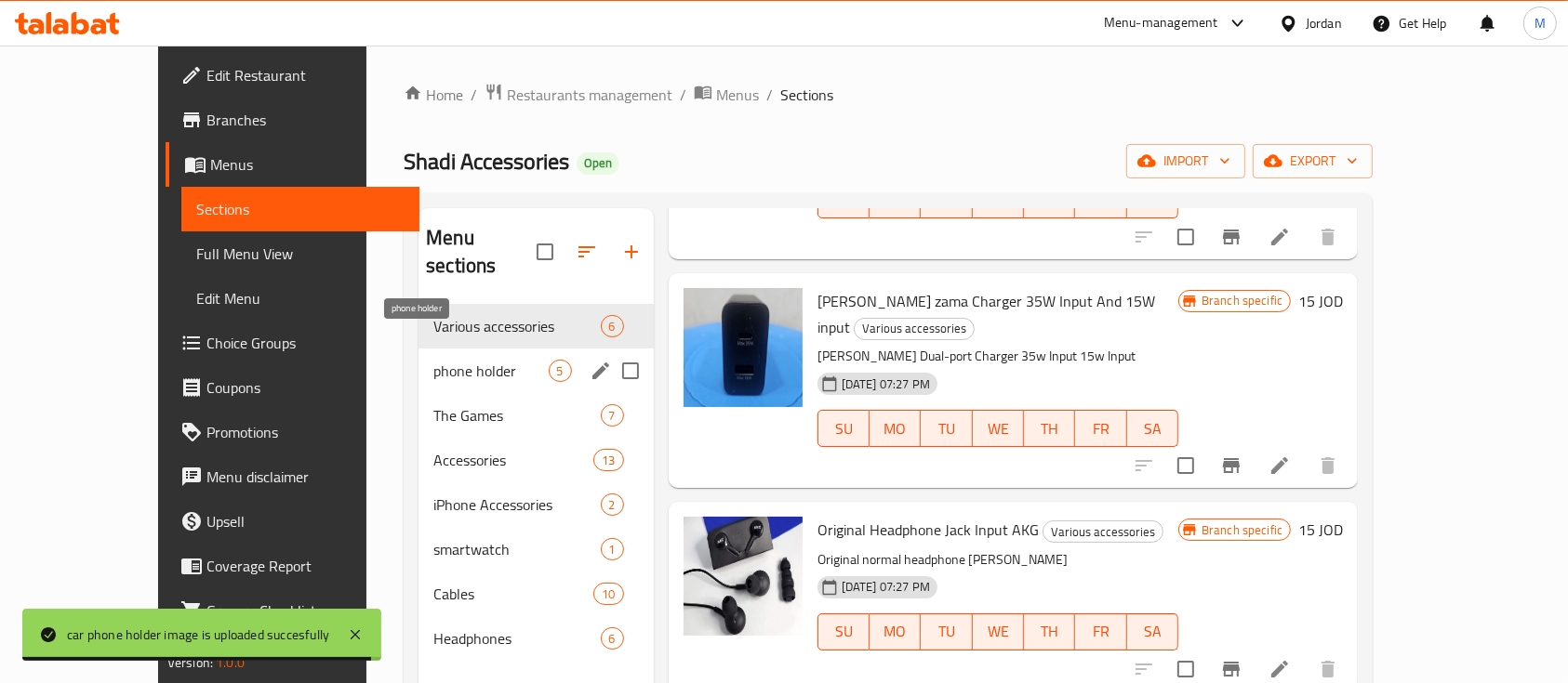
click at [433, 360] on span "phone holder" at bounding box center [490, 371] width 115 height 23
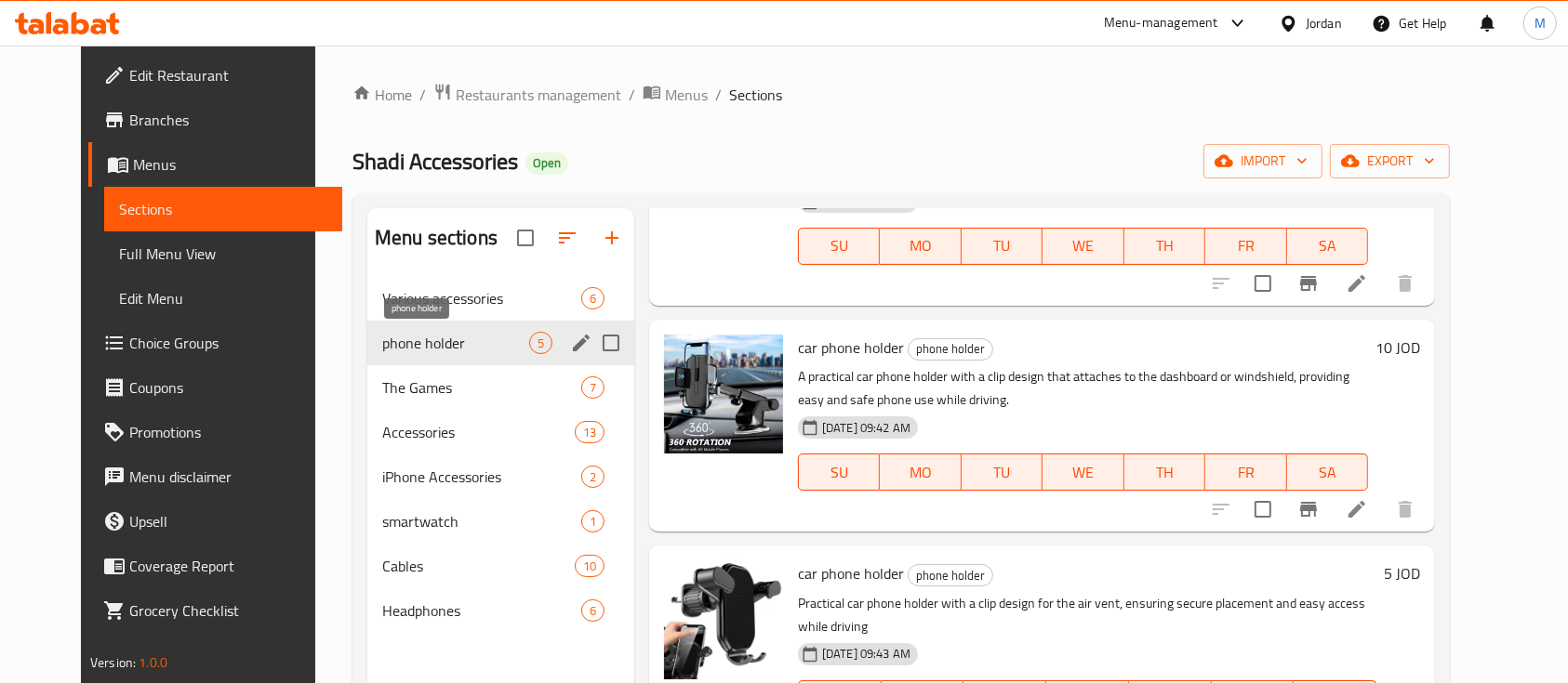
click at [459, 345] on span "phone holder" at bounding box center [455, 343] width 147 height 23
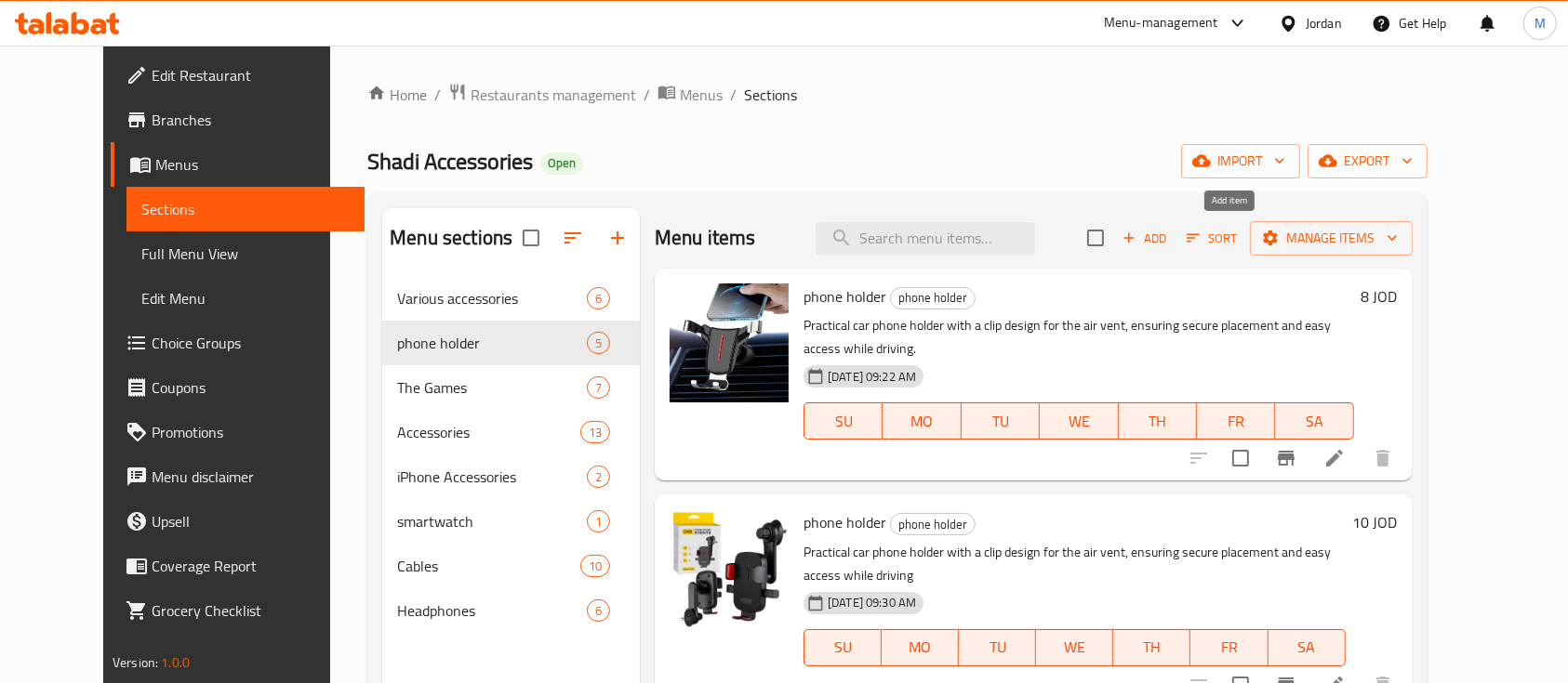
click at [1170, 242] on span "Add" at bounding box center [1144, 238] width 50 height 22
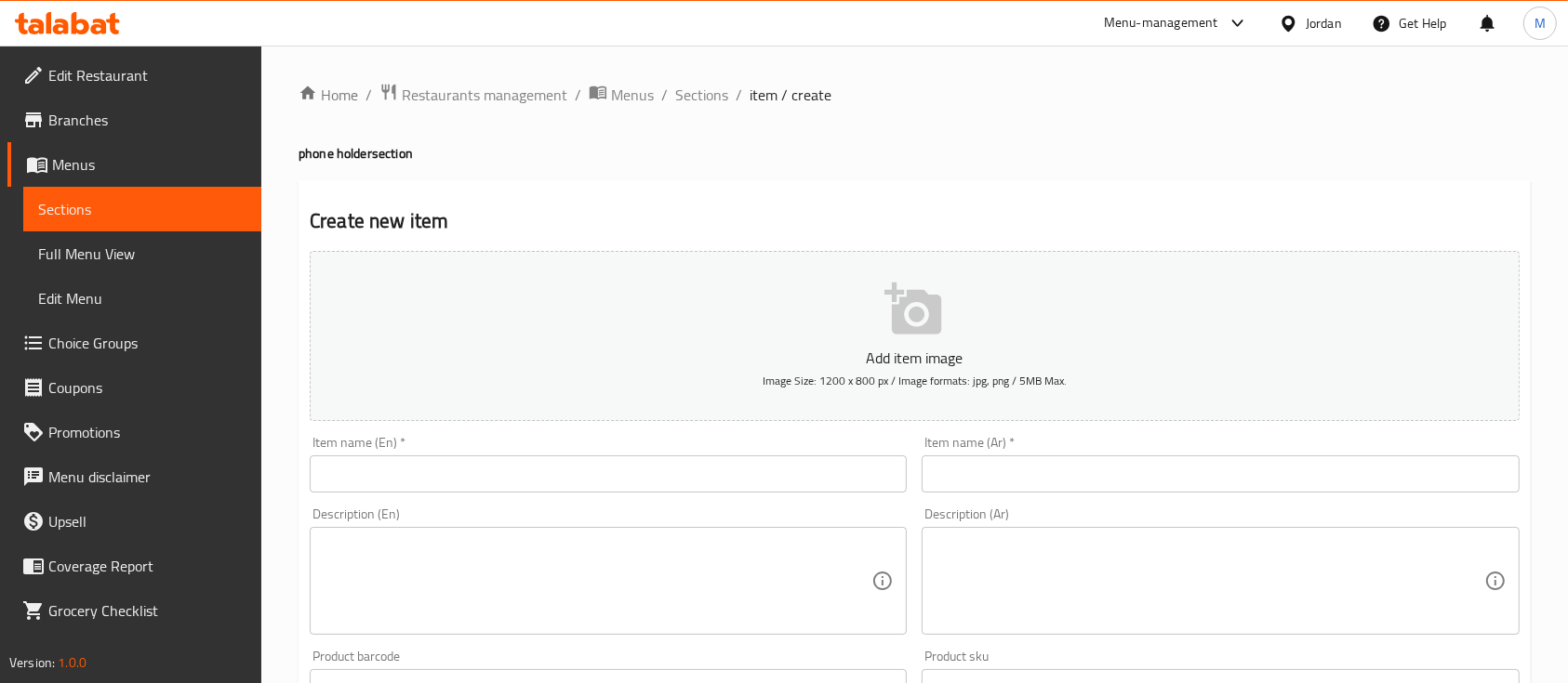
click at [1060, 478] on input "text" at bounding box center [1220, 474] width 597 height 37
paste input "حامل مغناطيسي للسيارة"
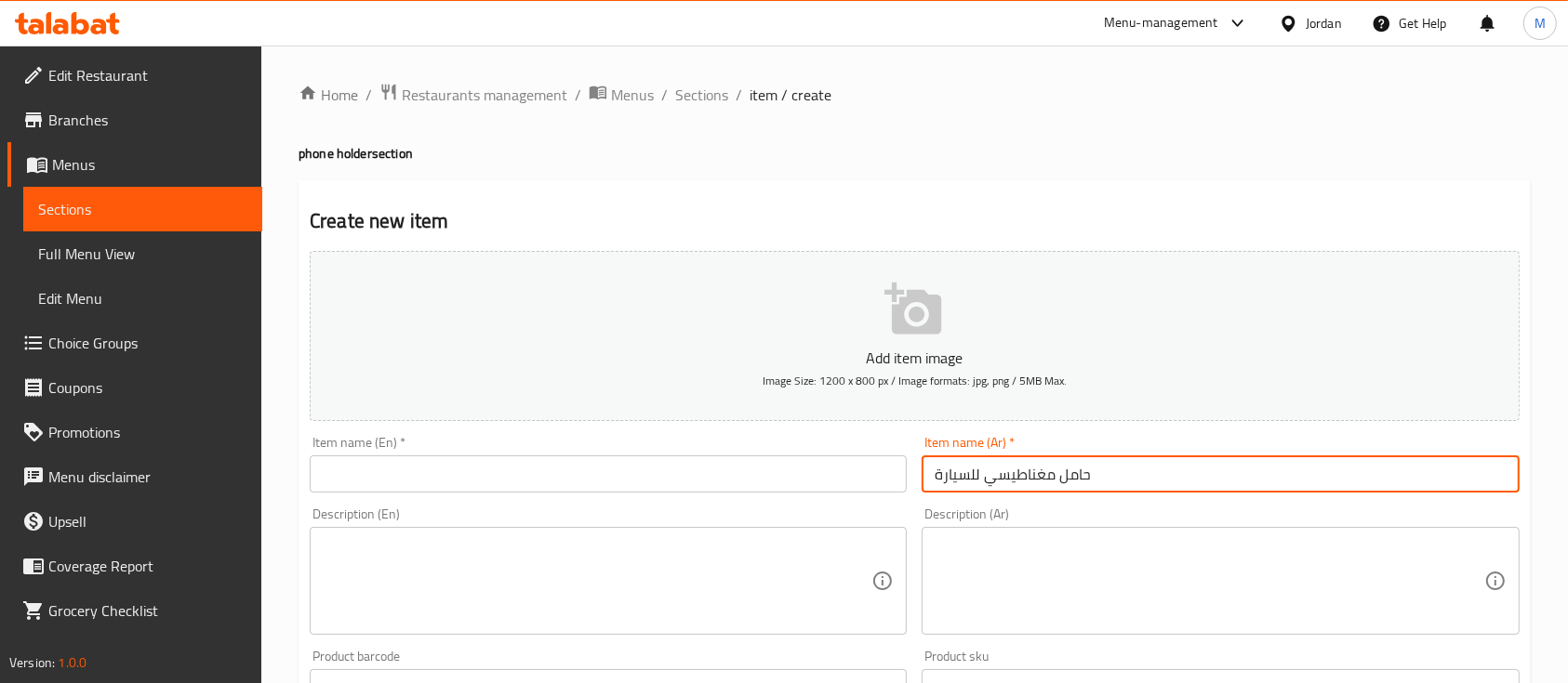
type input "حامل مغناطيسي للسيارة"
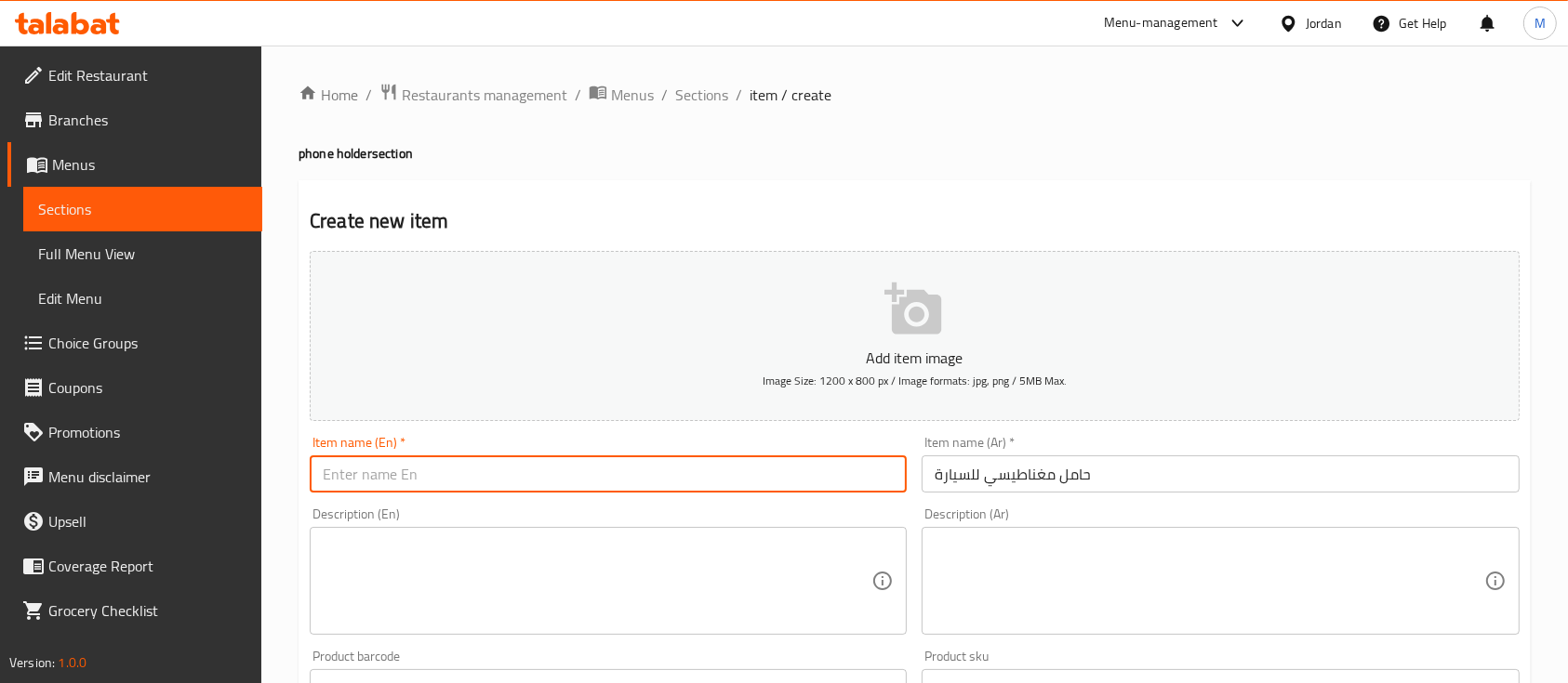
click at [456, 476] on input "text" at bounding box center [608, 474] width 597 height 37
paste input "Car Magnetic"
type input "Car Magnetic"
drag, startPoint x: 464, startPoint y: 503, endPoint x: 473, endPoint y: 496, distance: 11.4
click at [464, 504] on div "Description (En) Description (En)" at bounding box center [608, 571] width 612 height 142
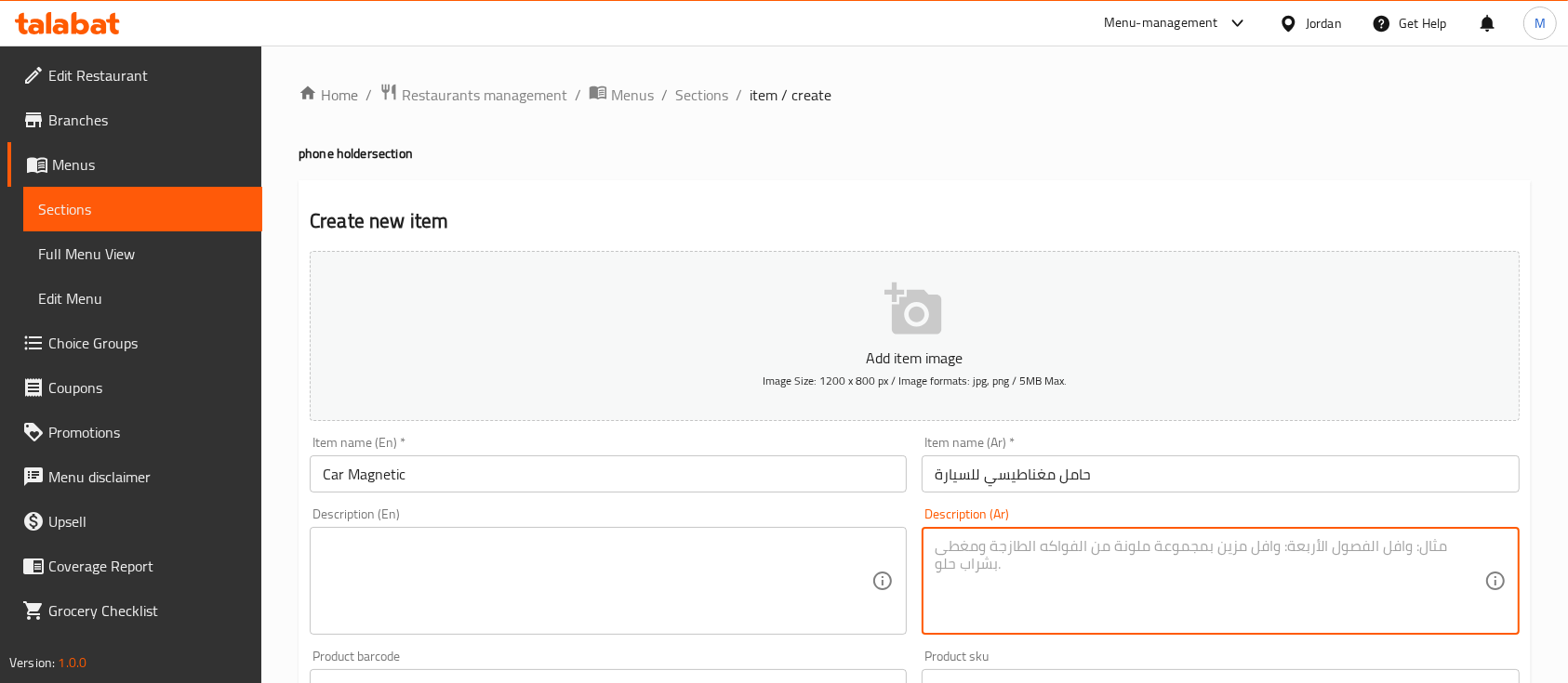
click at [1045, 596] on textarea at bounding box center [1208, 581] width 549 height 88
paste textarea "حامل مغناطيسي للسيارة لتثبيت الهاتف بسهولة وأمان أثناء القيادة، تصميم مدمج وقوي…"
type textarea "حامل مغناطيسي للسيارة لتثبيت الهاتف بسهولة وأمان أثناء القيادة، تصميم مدمج وقوي…"
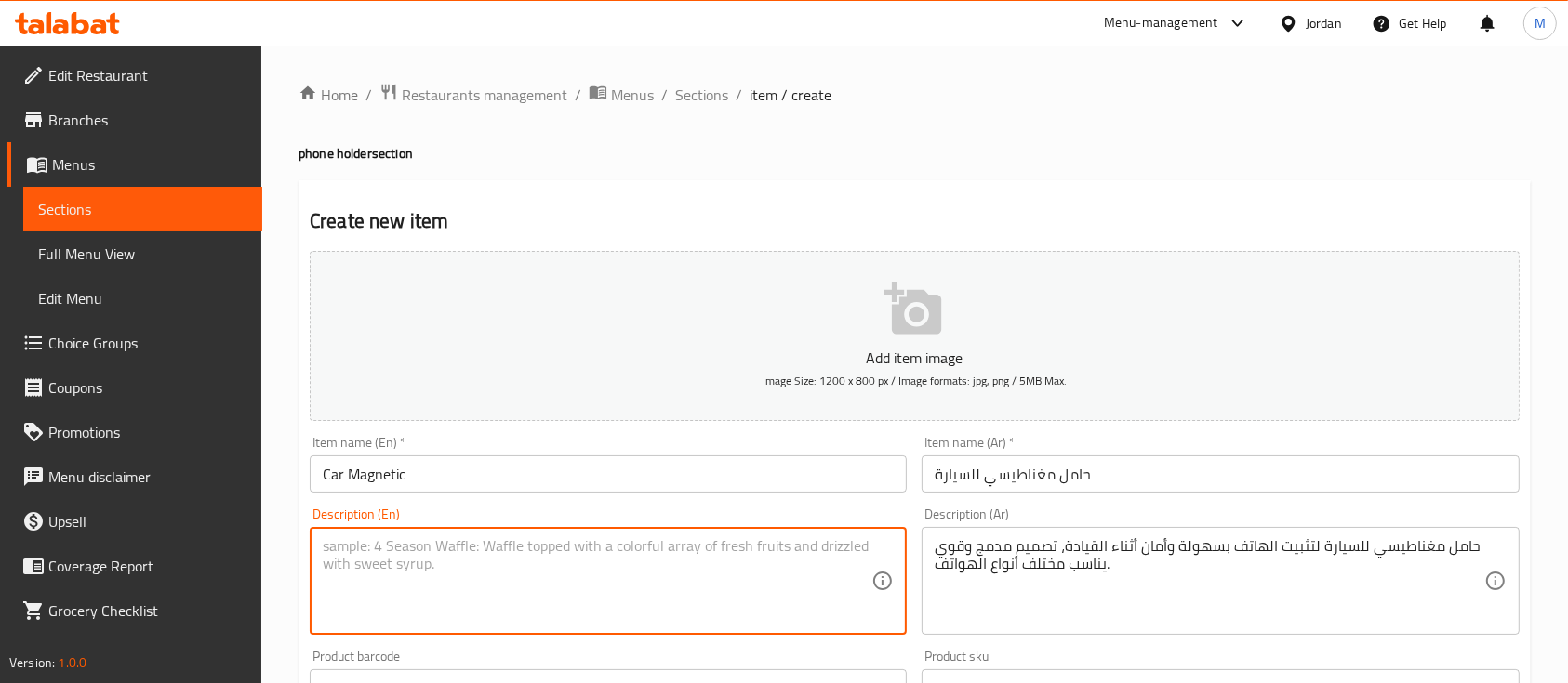
click at [658, 559] on textarea at bounding box center [597, 581] width 549 height 88
paste textarea "Magnetic car holder designed to securely hold your phone while driving, with a …"
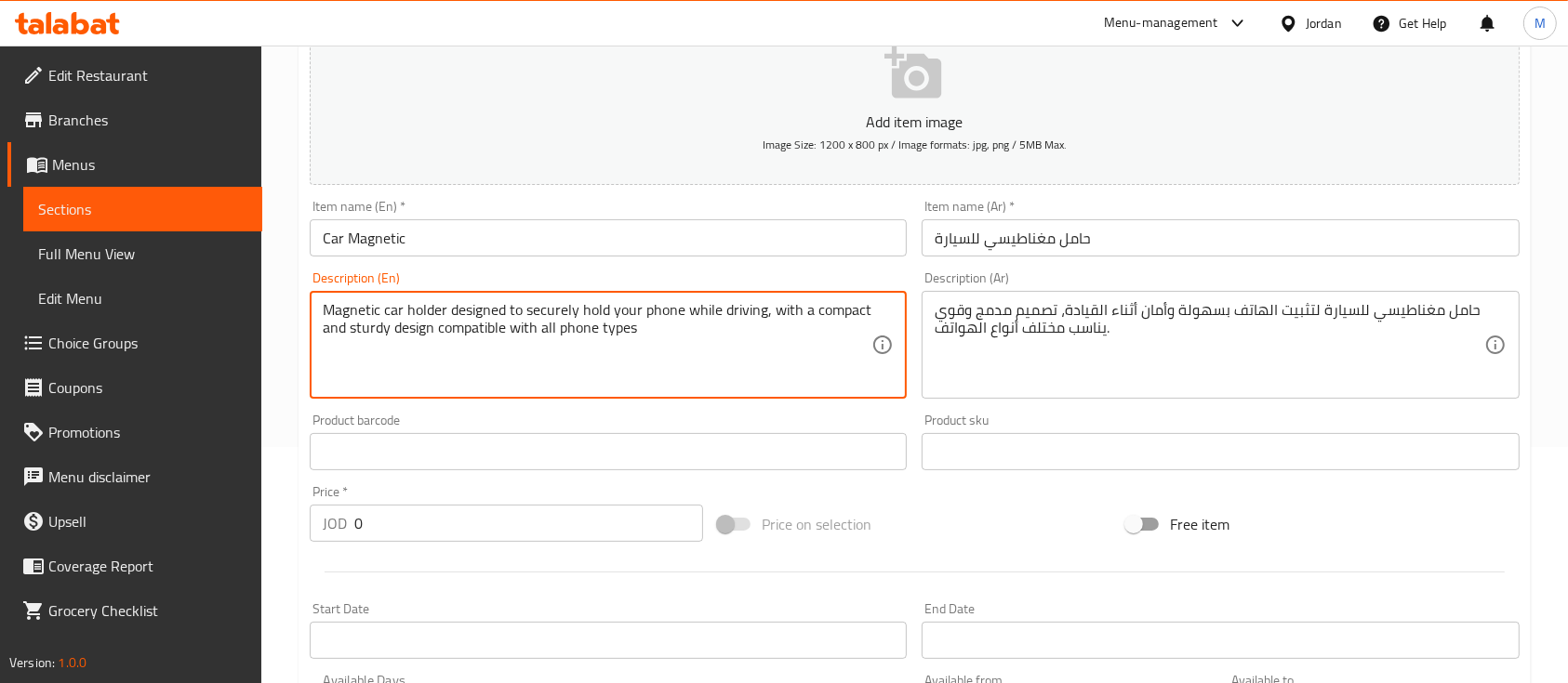
scroll to position [247, 0]
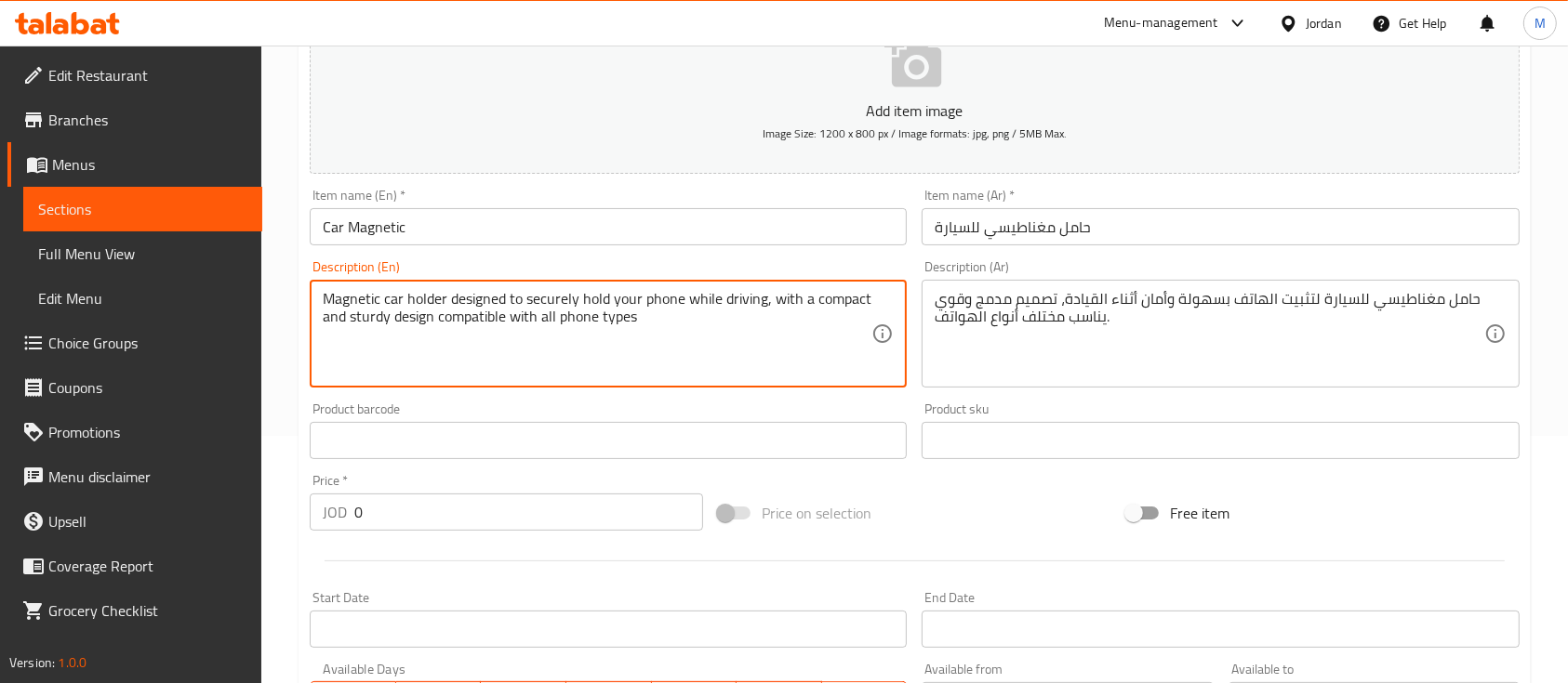
type textarea "Magnetic car holder designed to securely hold your phone while driving, with a …"
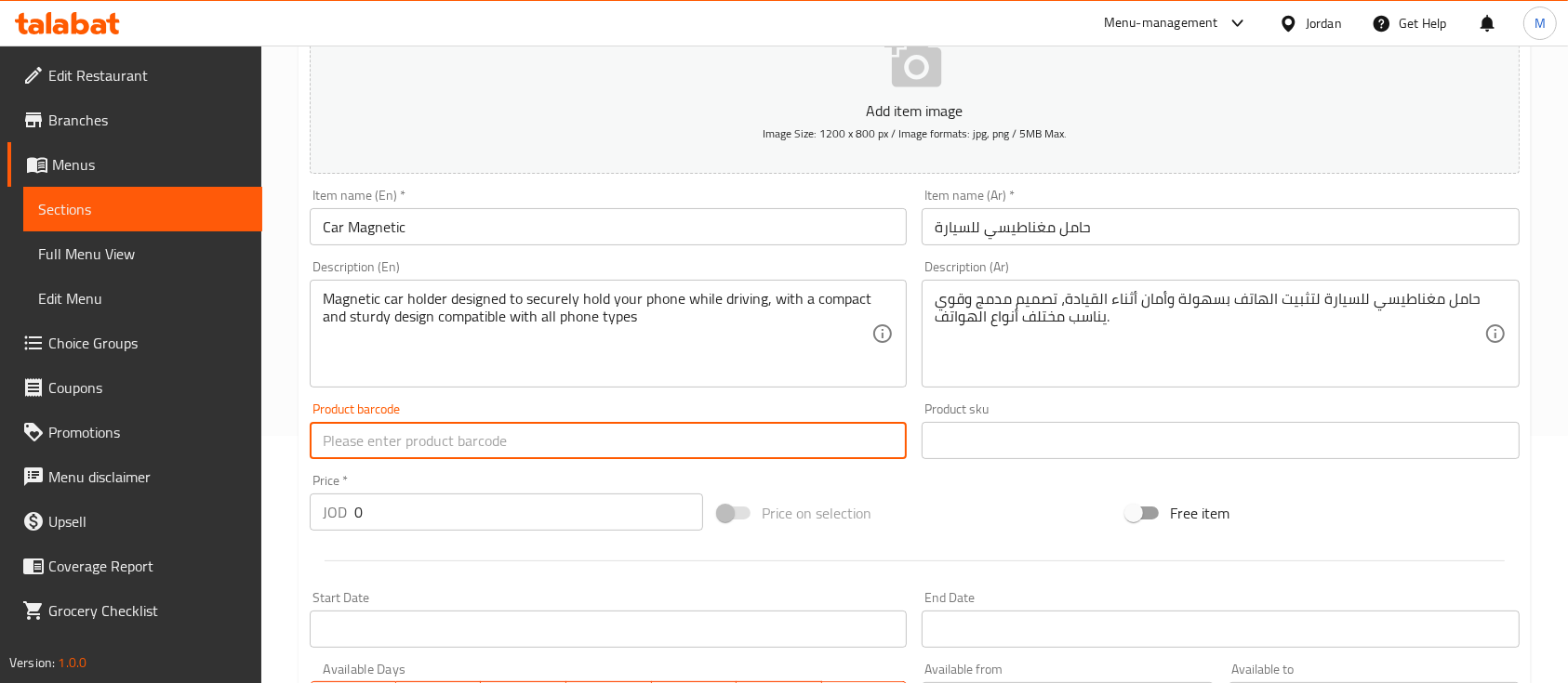
click at [454, 451] on input "text" at bounding box center [608, 440] width 597 height 37
paste input "T888"
type input "T888"
click at [938, 452] on input "text" at bounding box center [1220, 440] width 597 height 37
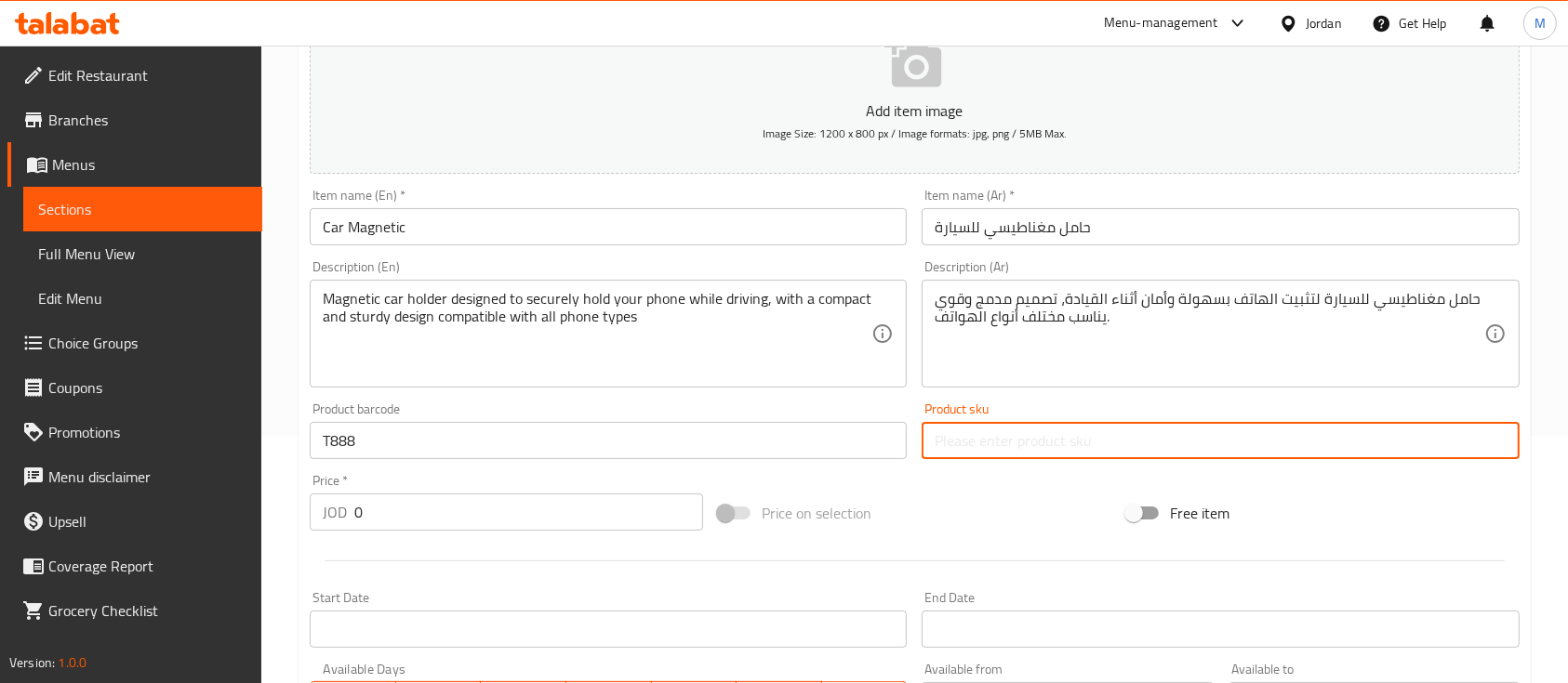
paste input "T888"
type input "T888"
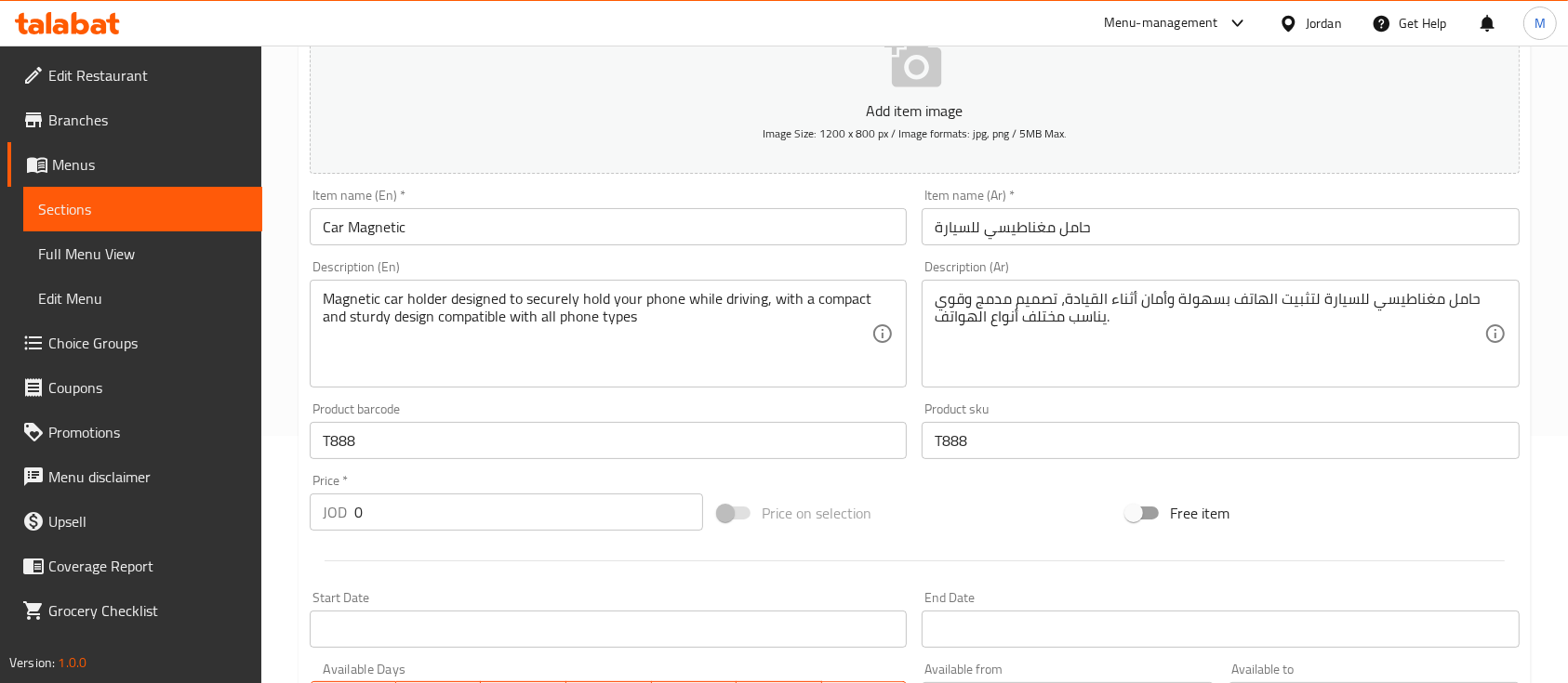
click at [937, 475] on div "Add item image Image Size: 1200 x 800 px / Image formats: jpg, png / 5MB Max. I…" at bounding box center [914, 397] width 1225 height 801
drag, startPoint x: 373, startPoint y: 515, endPoint x: 342, endPoint y: 524, distance: 32.3
click at [345, 523] on div "JOD 0 Price *" at bounding box center [506, 512] width 393 height 37
type input "5"
click at [482, 534] on div "Price   * JOD 5 Price *" at bounding box center [506, 503] width 408 height 72
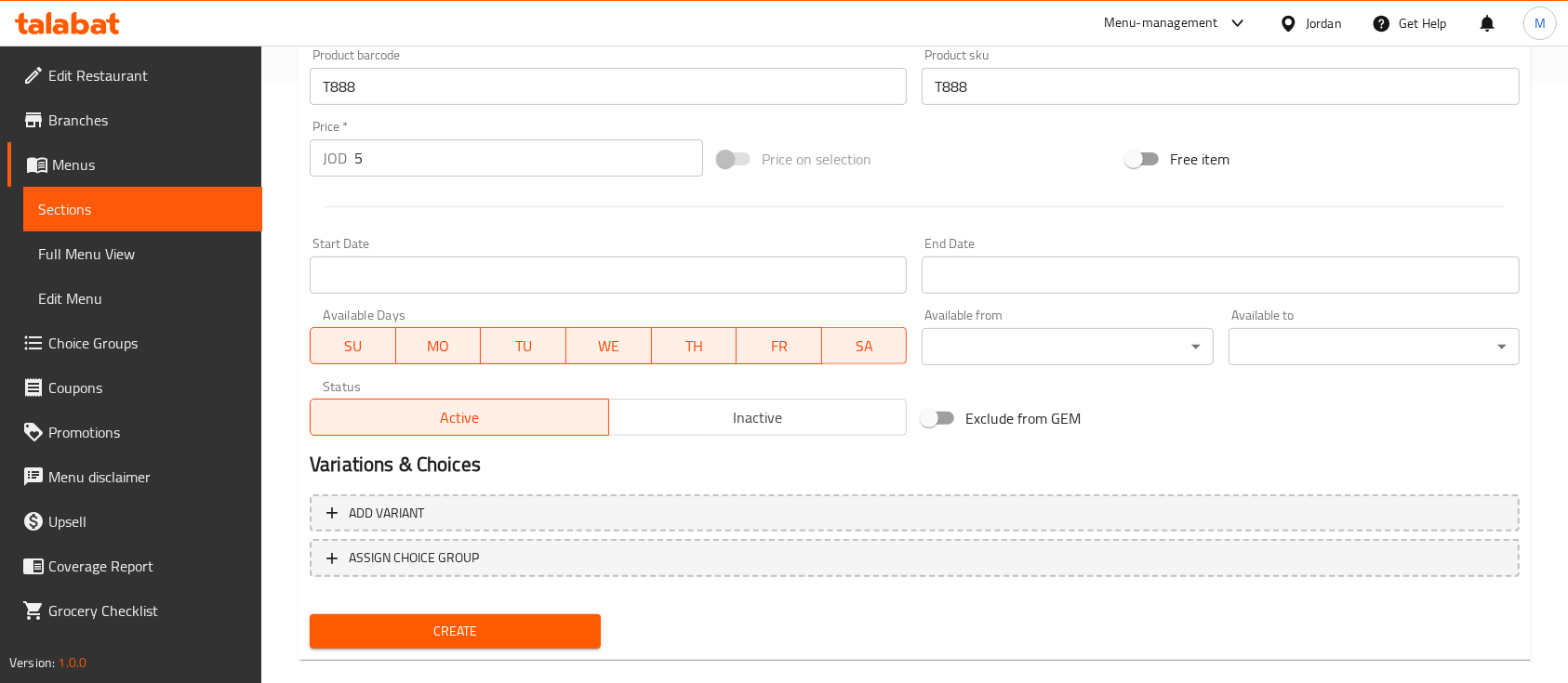
scroll to position [620, 0]
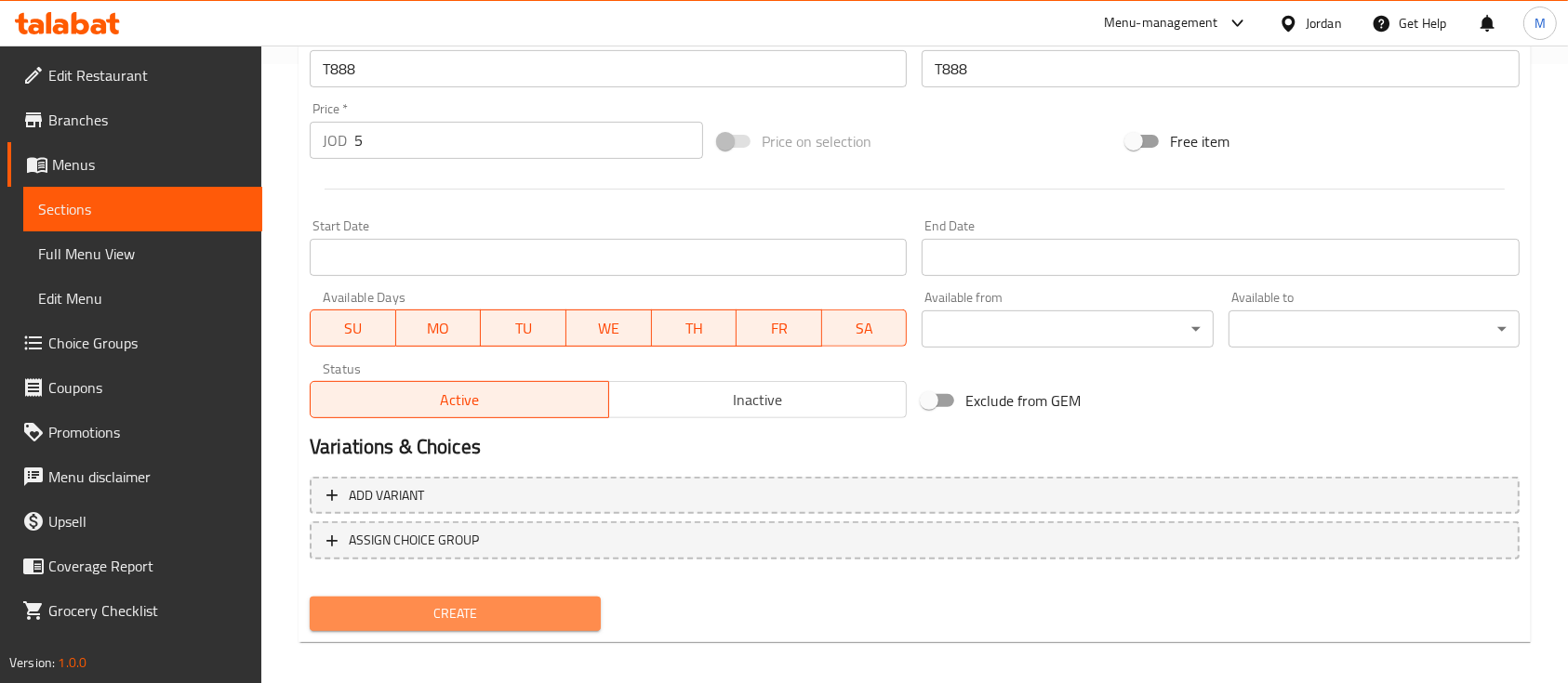
click at [452, 606] on span "Create" at bounding box center [456, 614] width 261 height 24
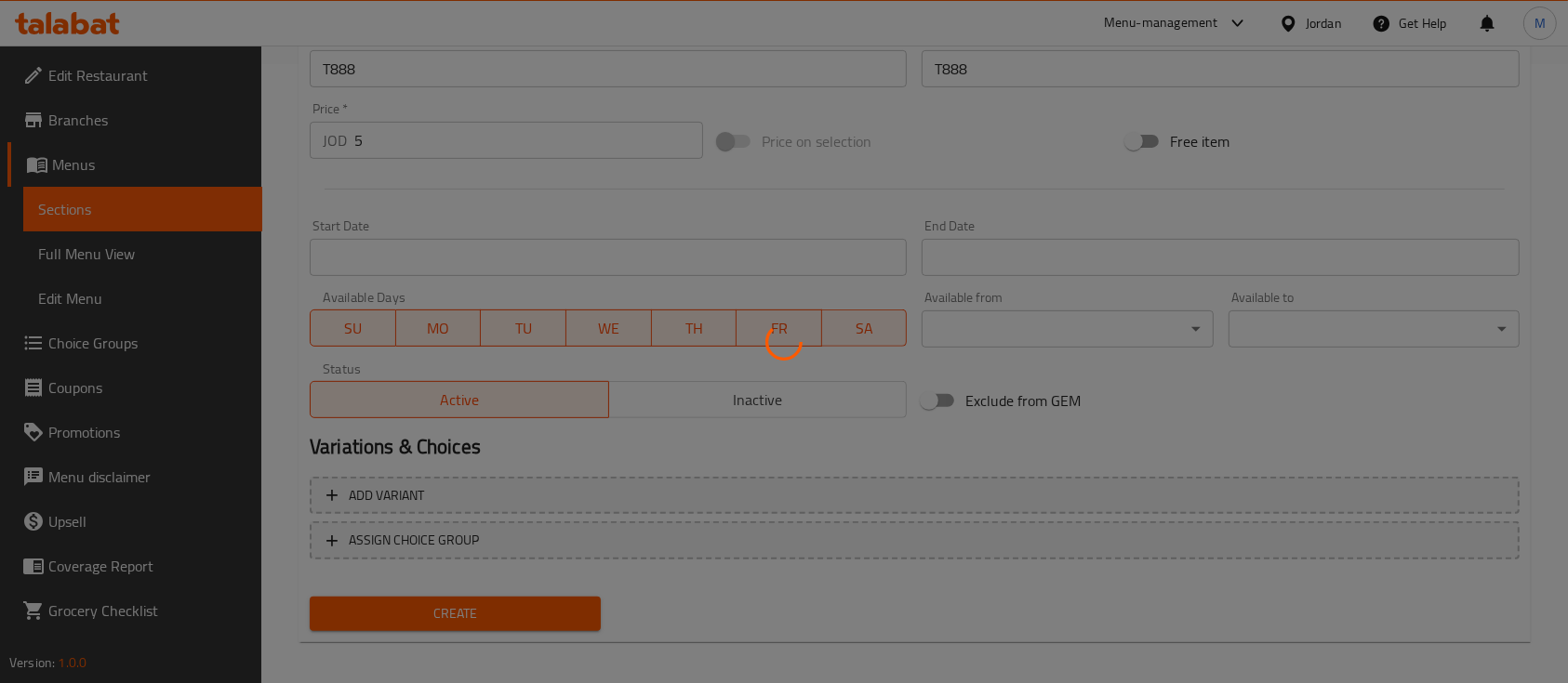
type input "0"
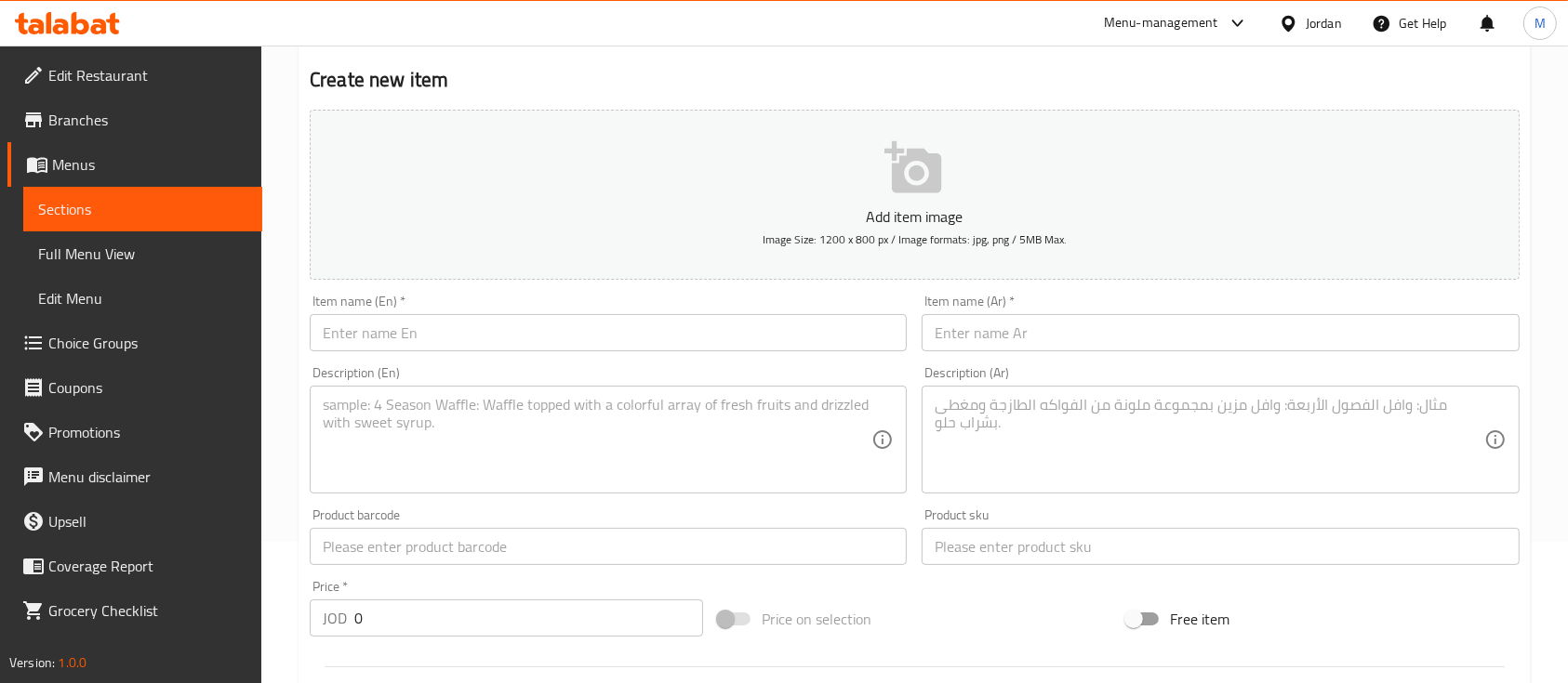
scroll to position [0, 0]
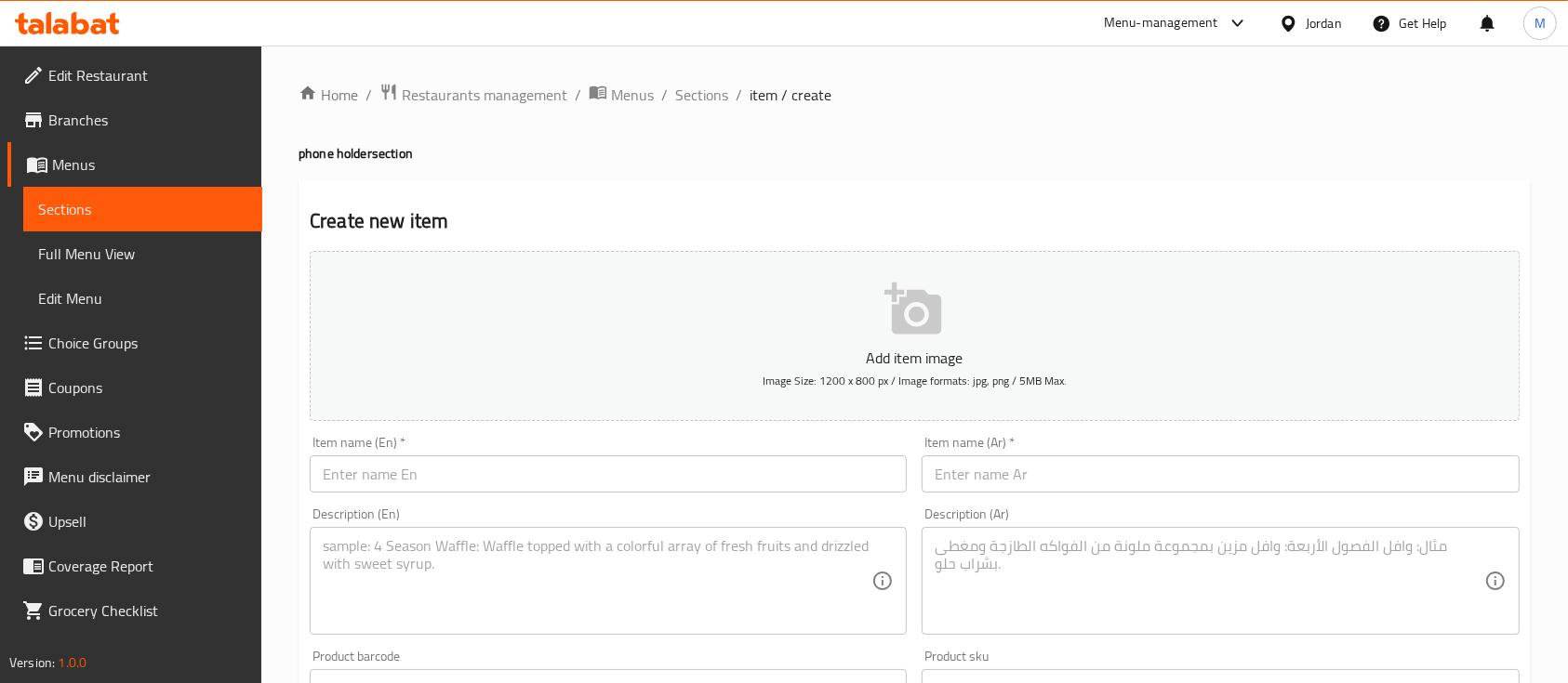
drag, startPoint x: 703, startPoint y: 83, endPoint x: 731, endPoint y: 41, distance: 50.5
click at [703, 83] on span "Sections" at bounding box center [702, 95] width 53 height 23
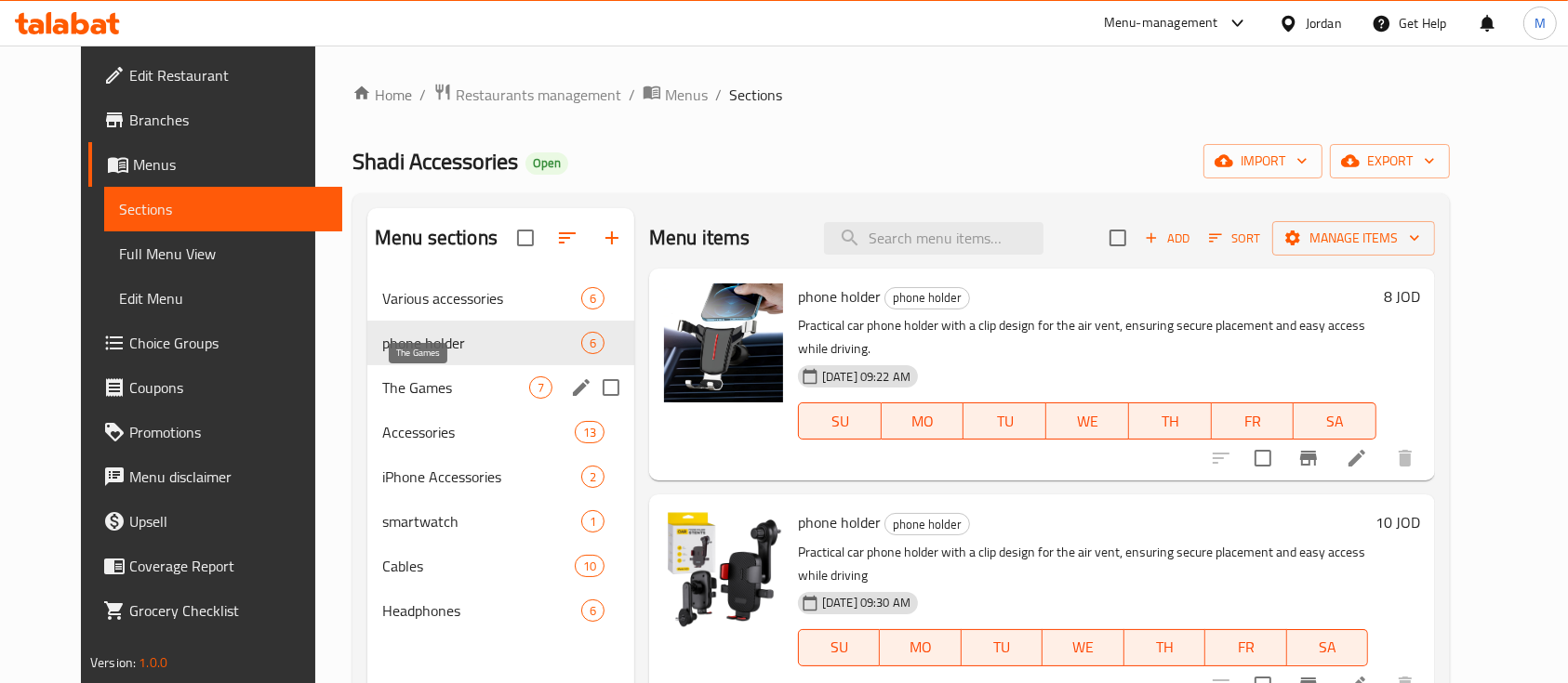
click at [425, 387] on span "The Games" at bounding box center [455, 388] width 147 height 23
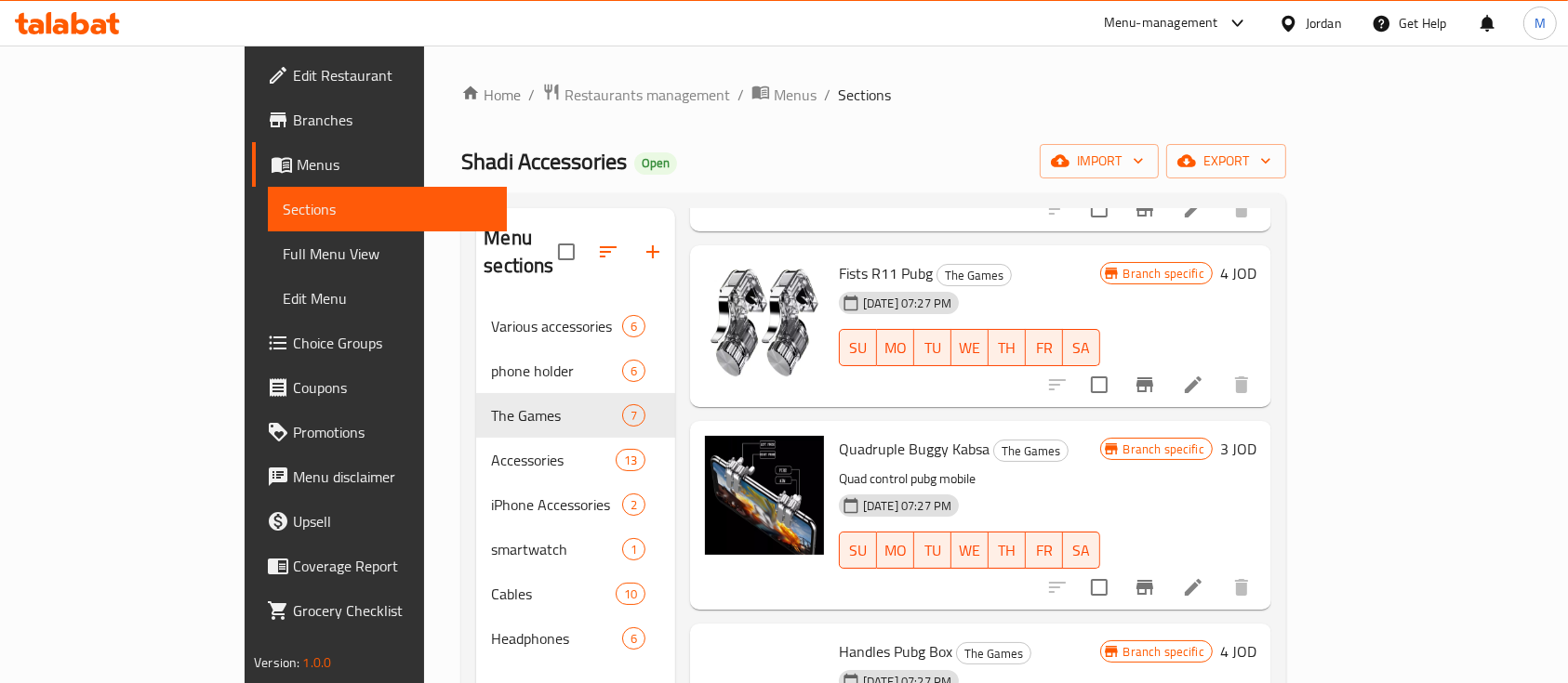
scroll to position [674, 0]
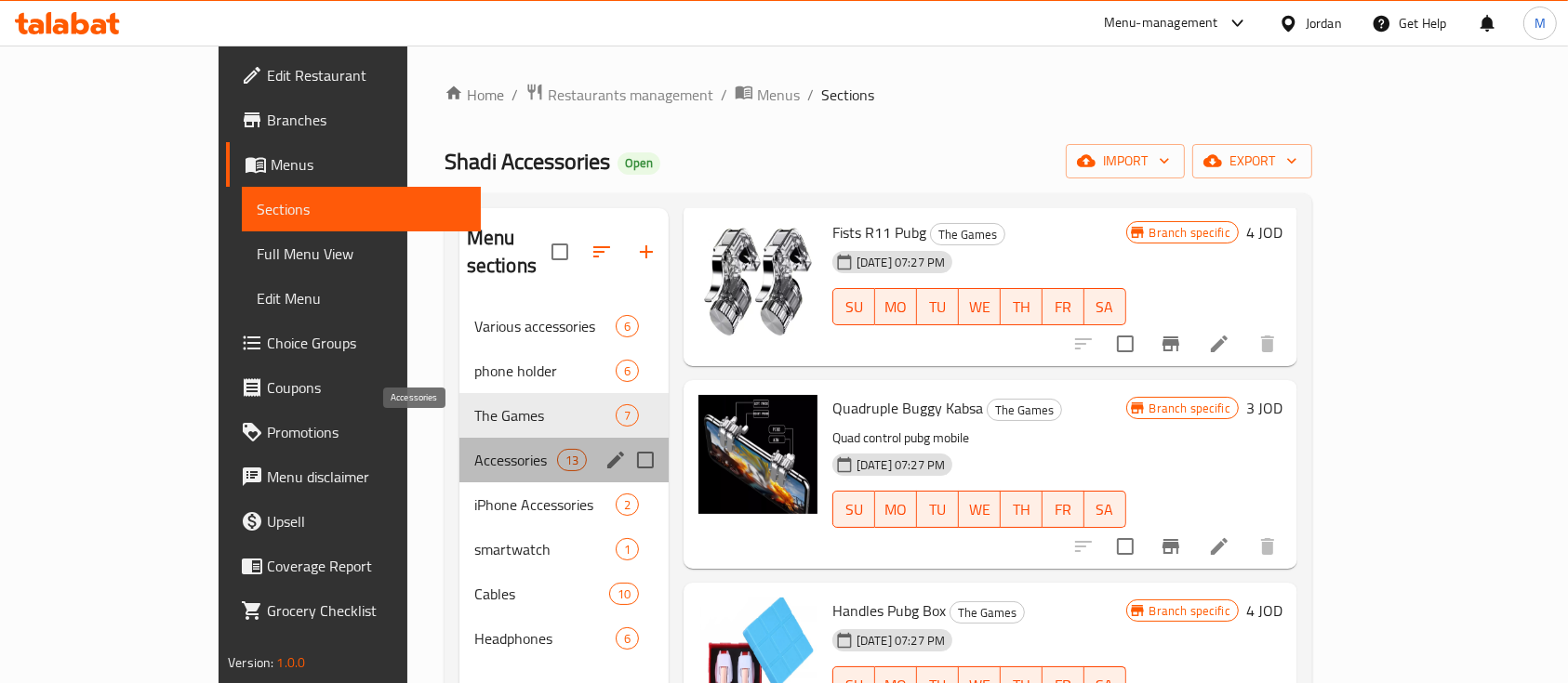
click at [475, 449] on span "Accessories" at bounding box center [515, 460] width 82 height 23
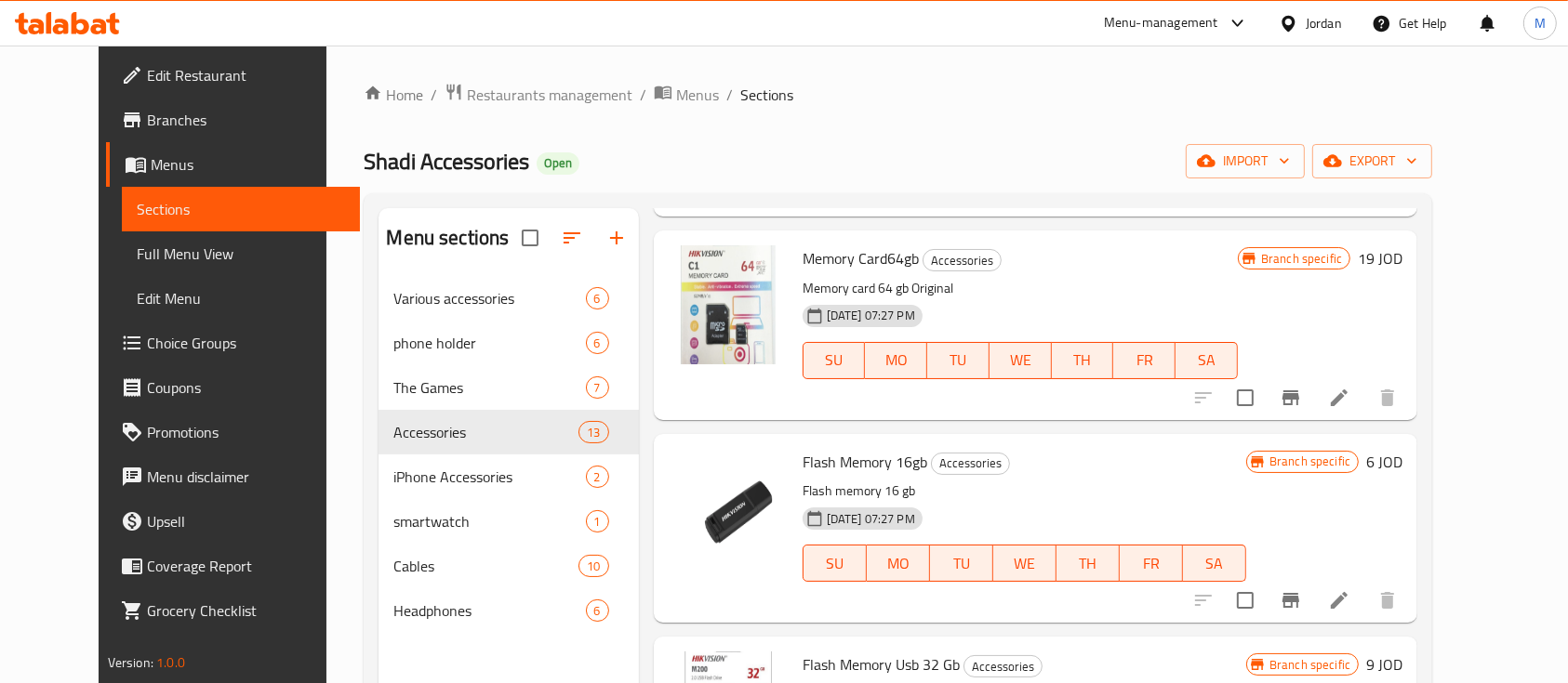
scroll to position [2026, 0]
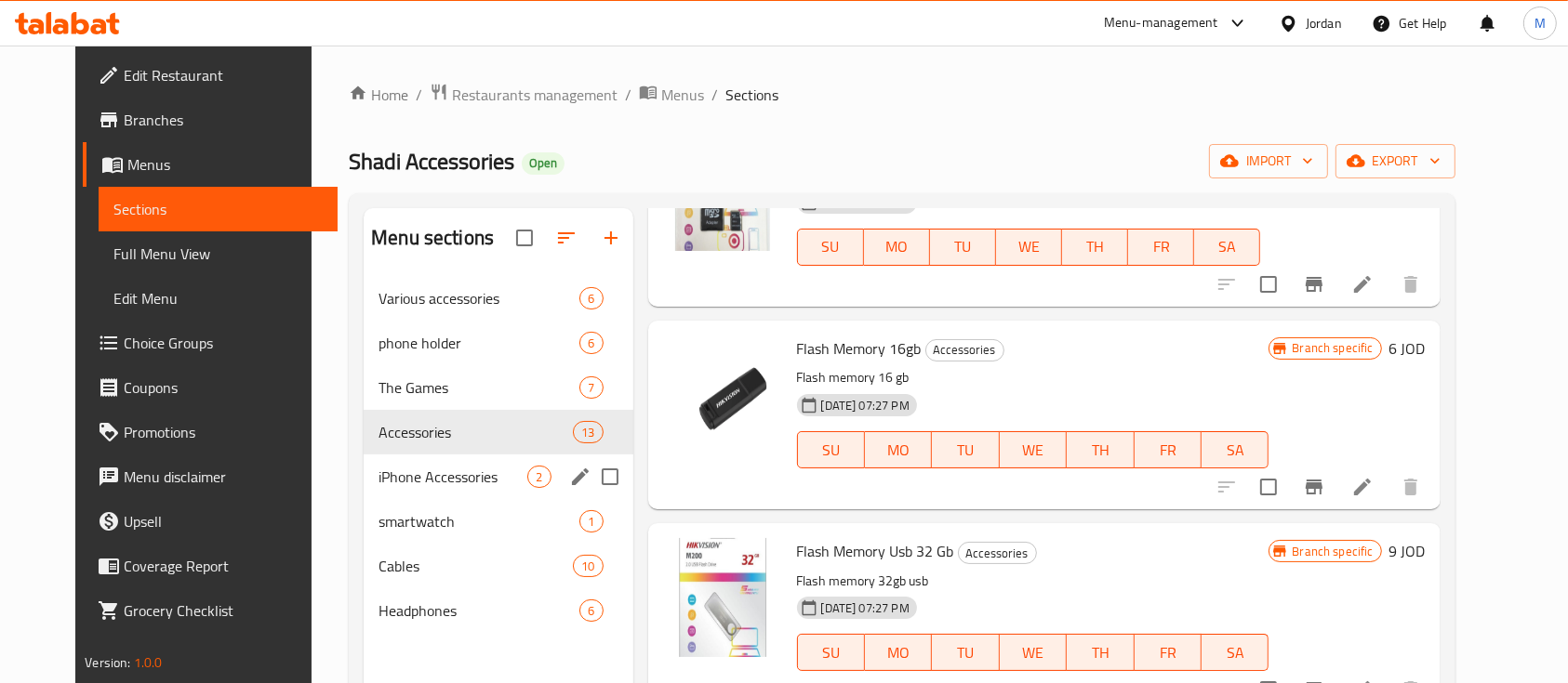
click at [387, 460] on div "iPhone Accessories 2" at bounding box center [498, 476] width 269 height 45
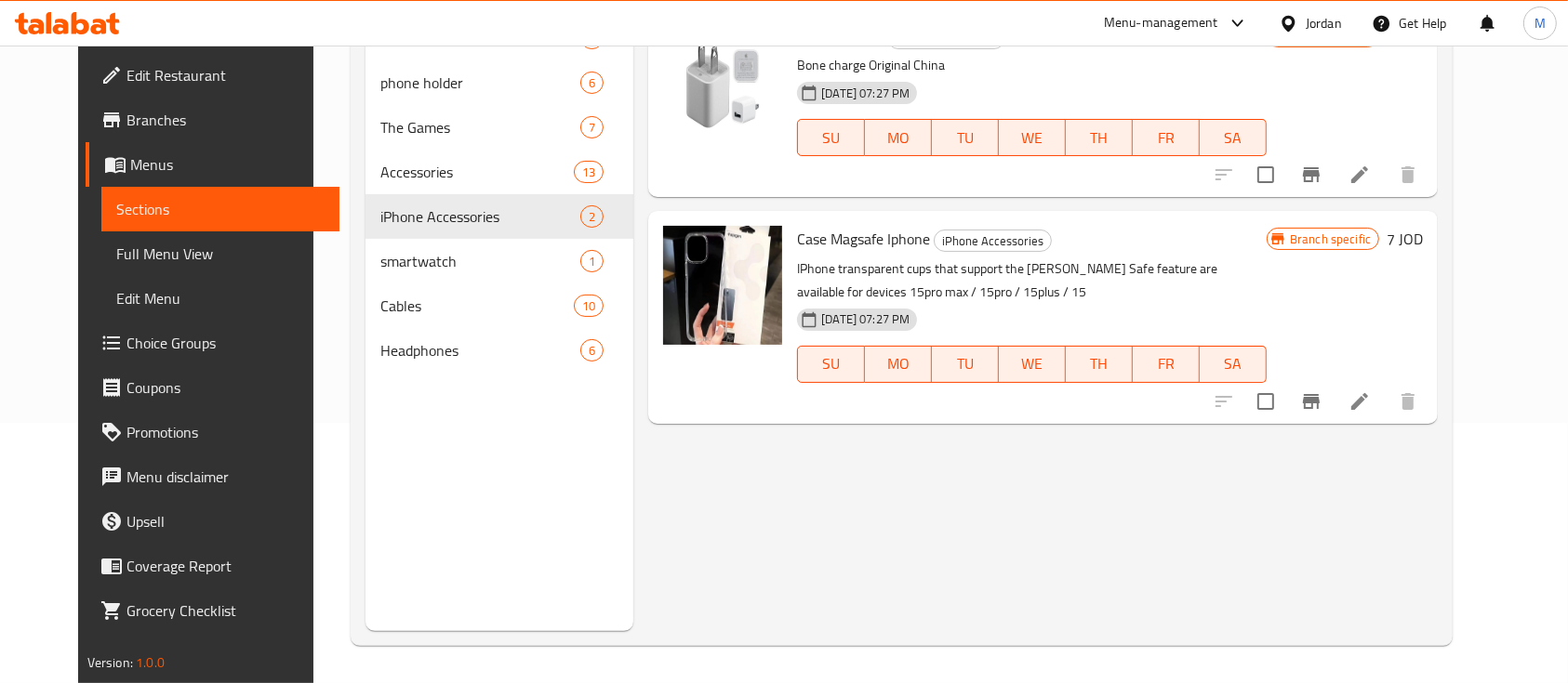
scroll to position [12, 0]
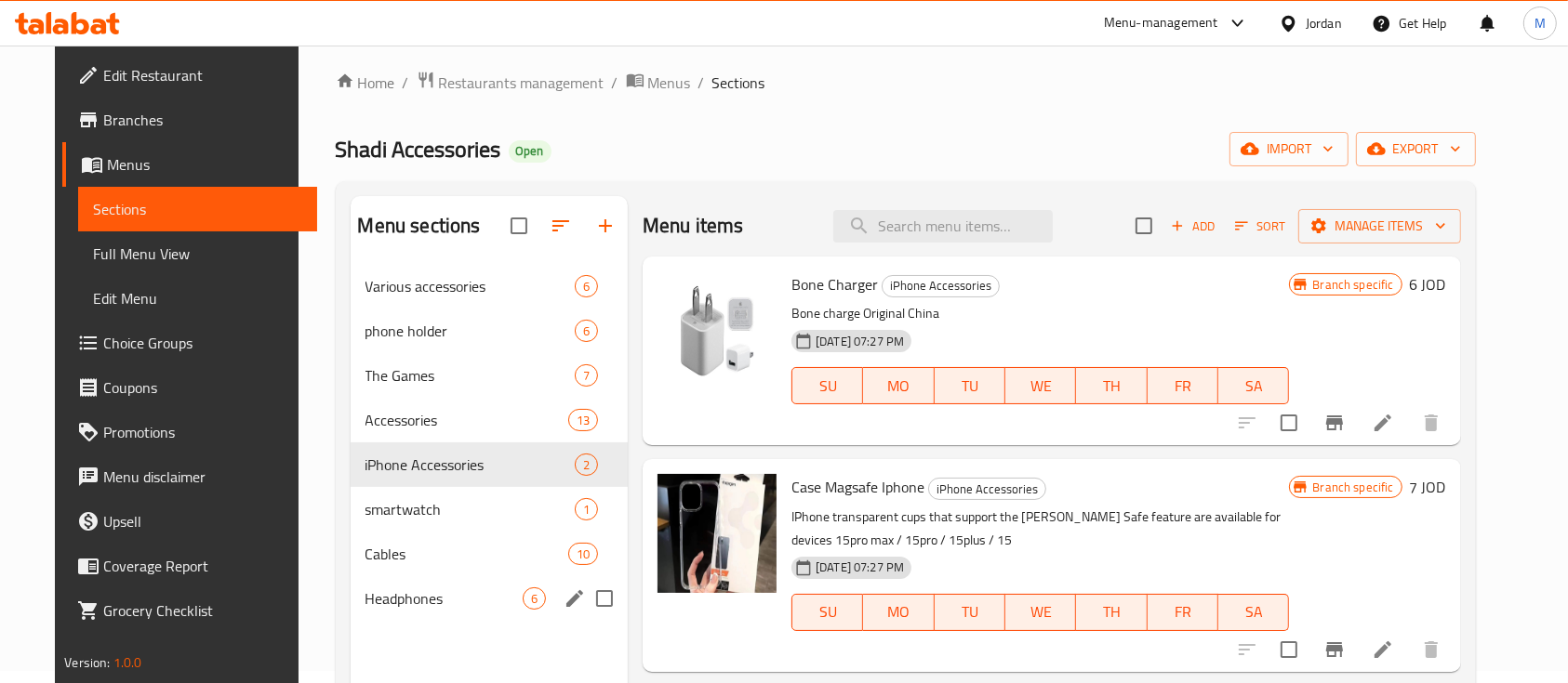
click at [440, 587] on span "Headphones" at bounding box center [444, 599] width 157 height 23
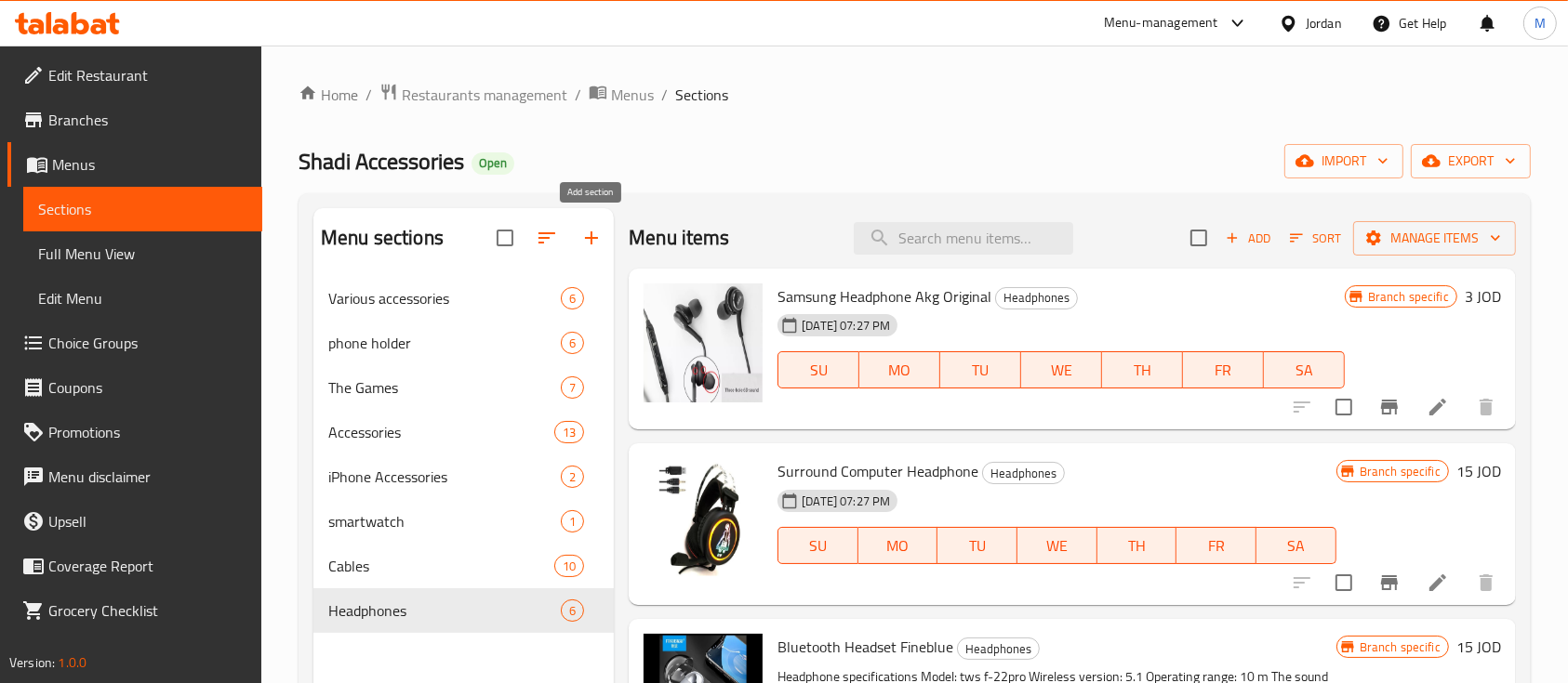
click at [595, 241] on icon "button" at bounding box center [591, 238] width 23 height 23
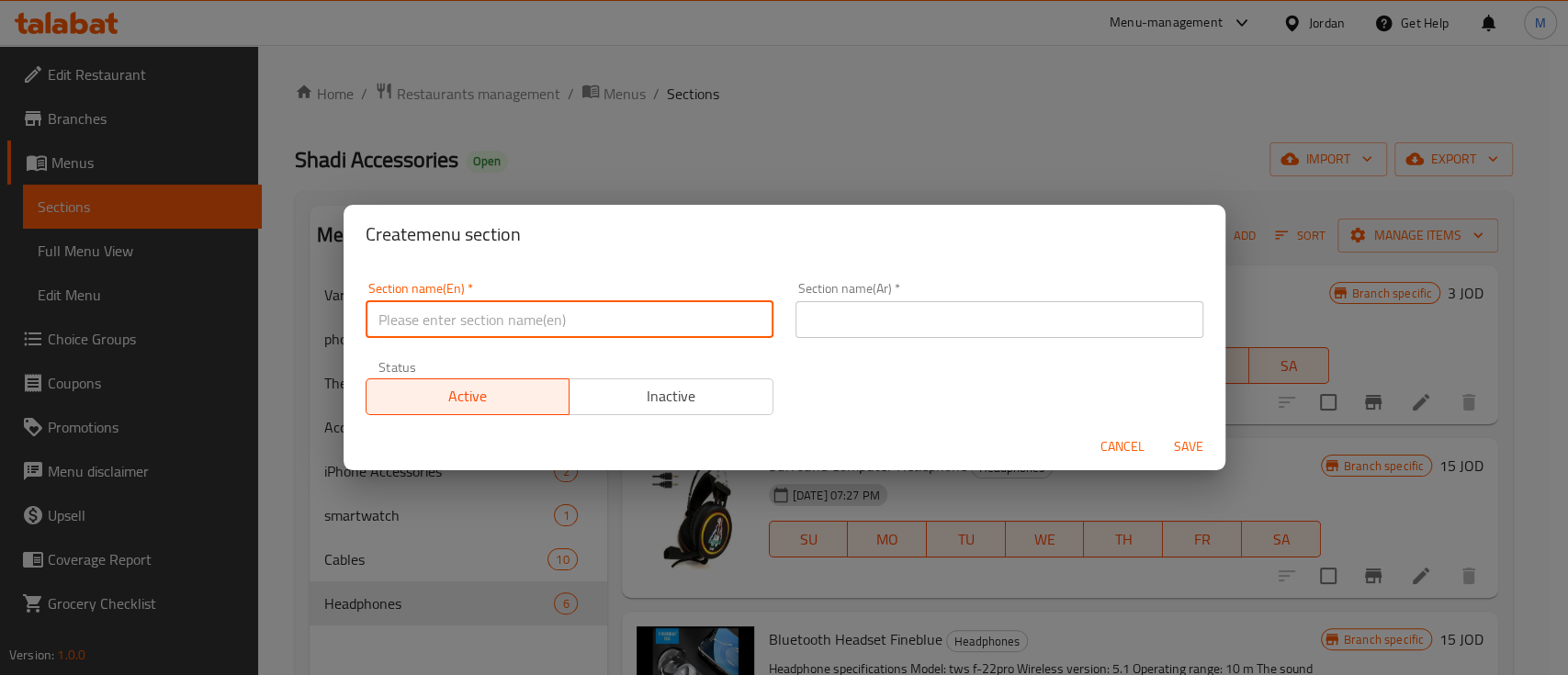
click at [606, 323] on input "text" at bounding box center [570, 319] width 408 height 37
drag, startPoint x: 464, startPoint y: 322, endPoint x: 441, endPoint y: 321, distance: 23.0
click at [441, 321] on input "Computer and accessories" at bounding box center [570, 319] width 408 height 37
type input "Computer accessories"
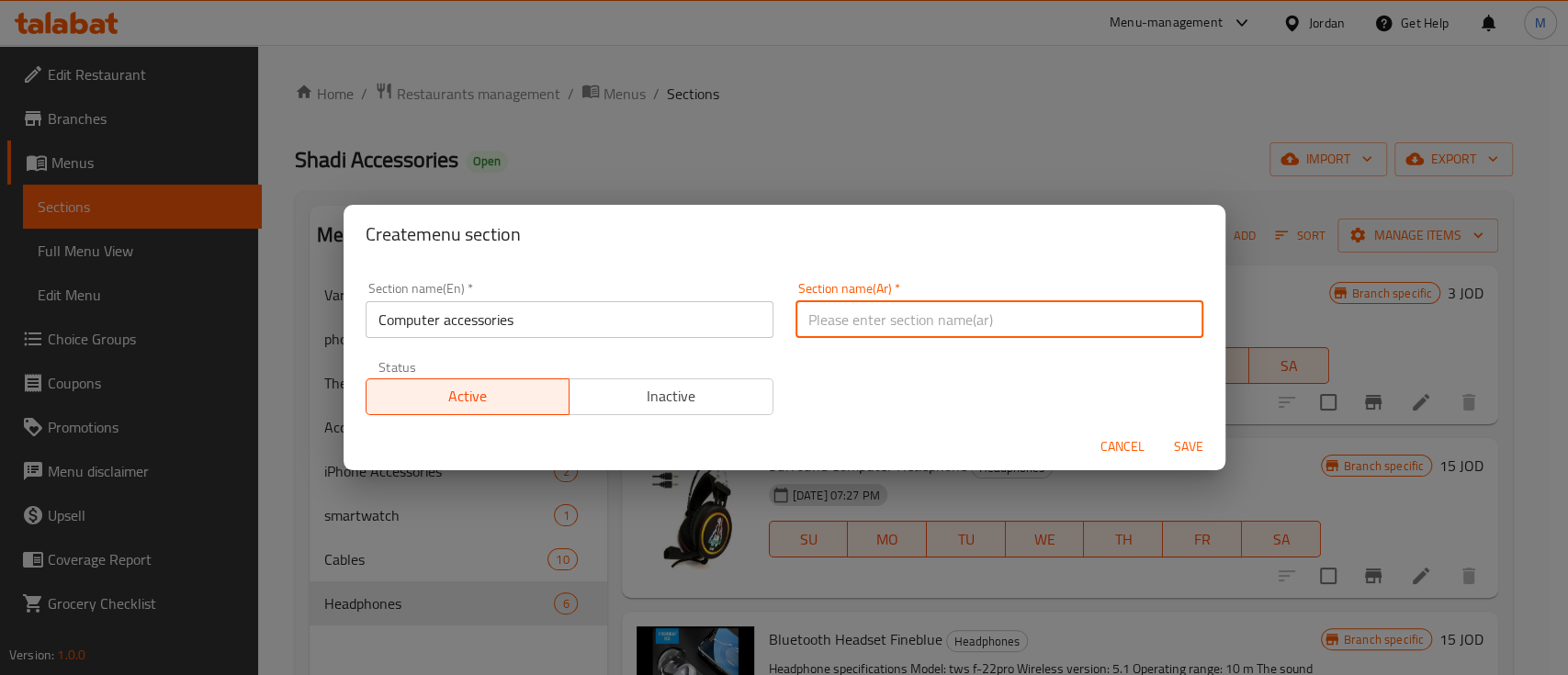
click at [855, 314] on input "text" at bounding box center [1000, 319] width 408 height 37
type input "s"
type input "س"
type input "ك"
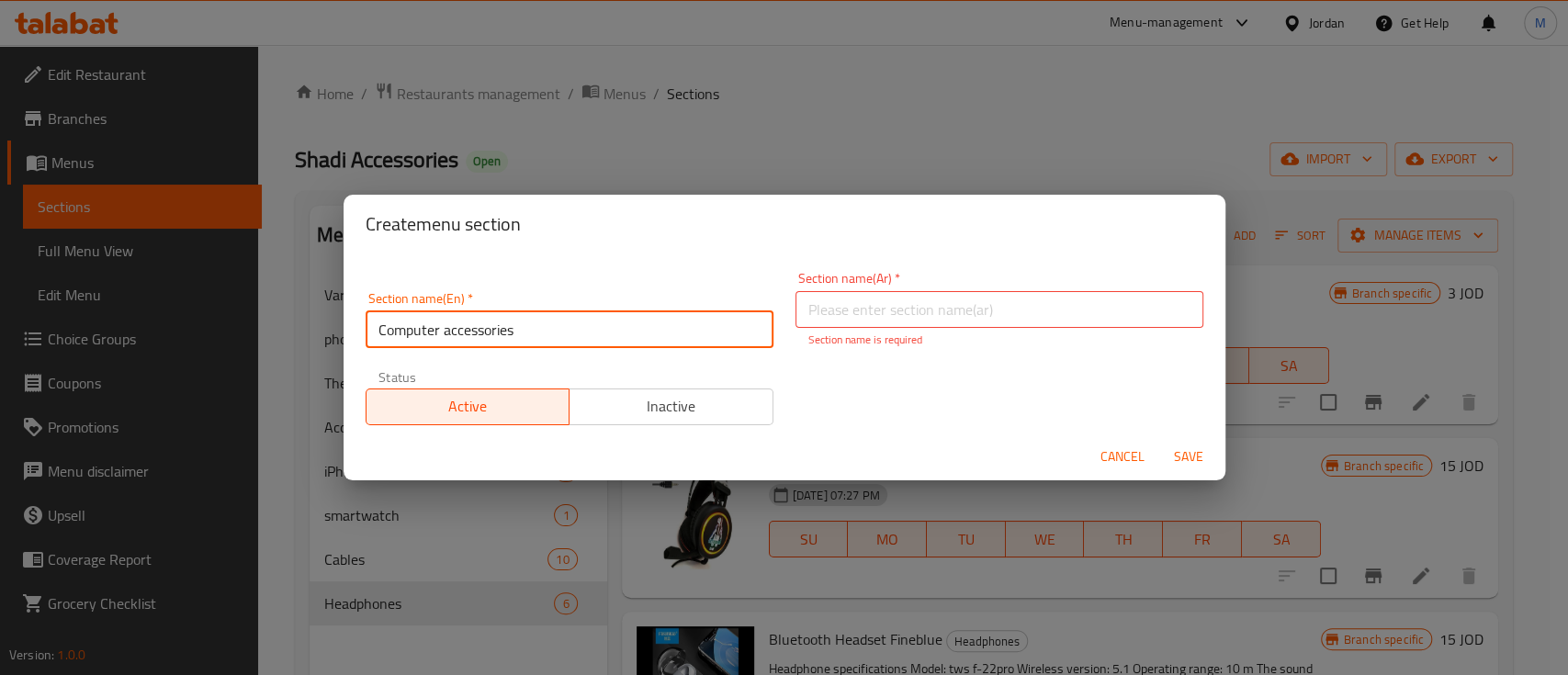
drag, startPoint x: 438, startPoint y: 322, endPoint x: 323, endPoint y: 323, distance: 115.0
click at [323, 323] on div "Create menu section Section name(En)   * Computer accessories Section name(En) …" at bounding box center [784, 337] width 1568 height 675
type input "PC accessories"
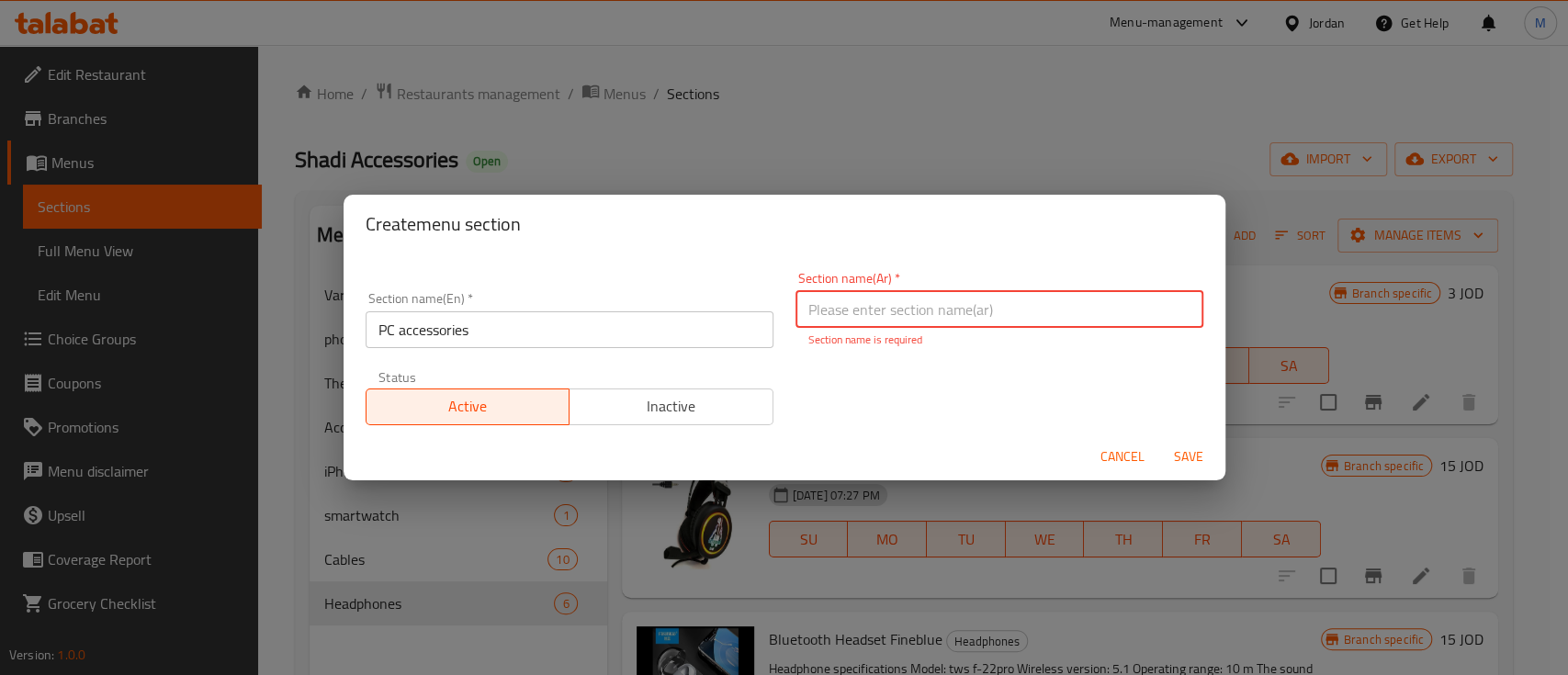
click at [900, 295] on input "text" at bounding box center [1000, 309] width 408 height 37
type input "s"
type input "س"
type input "ا"
type input "ك"
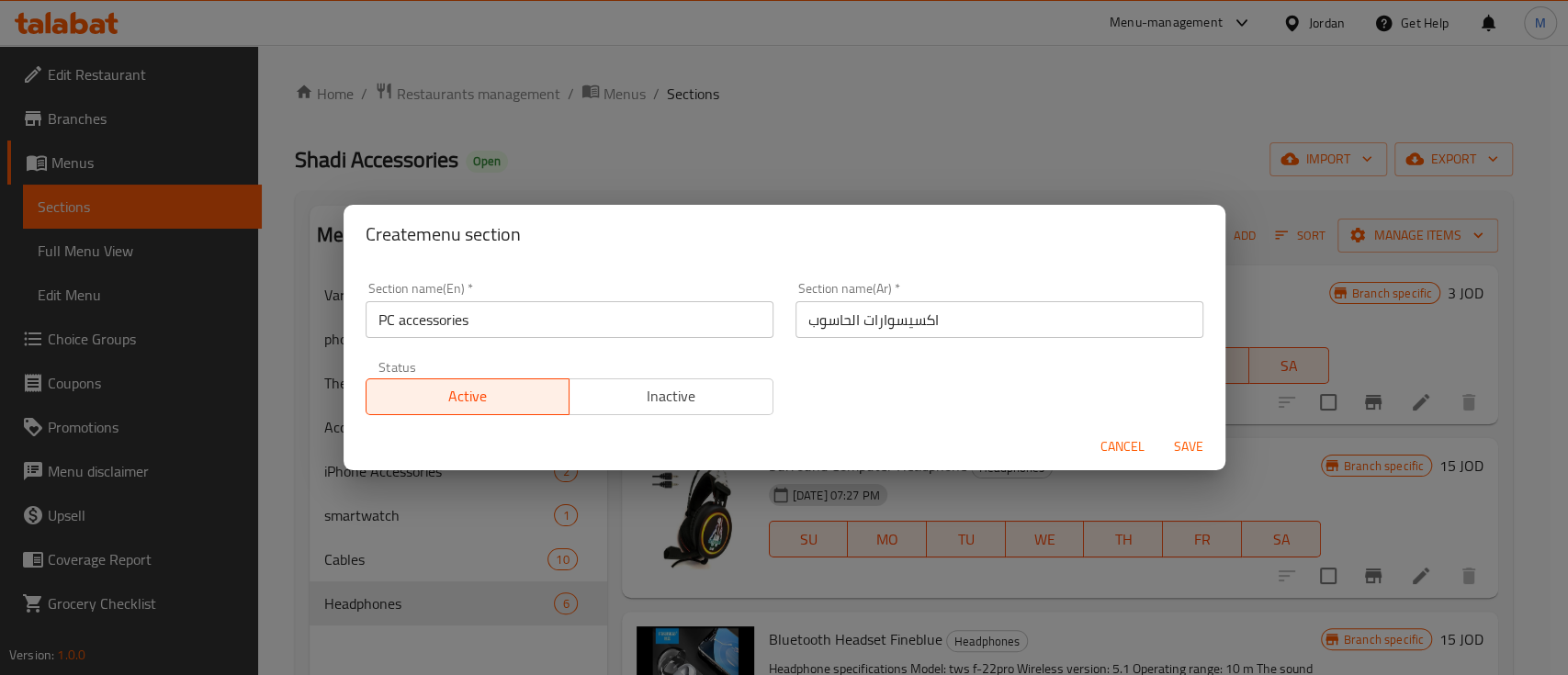
click at [960, 414] on div "Section name(En)   * PC accessories Section name(En) * Section name(Ar)   * اكس…" at bounding box center [784, 349] width 860 height 155
click at [960, 322] on input "اكسيسوارات الحاسوب" at bounding box center [1000, 319] width 408 height 37
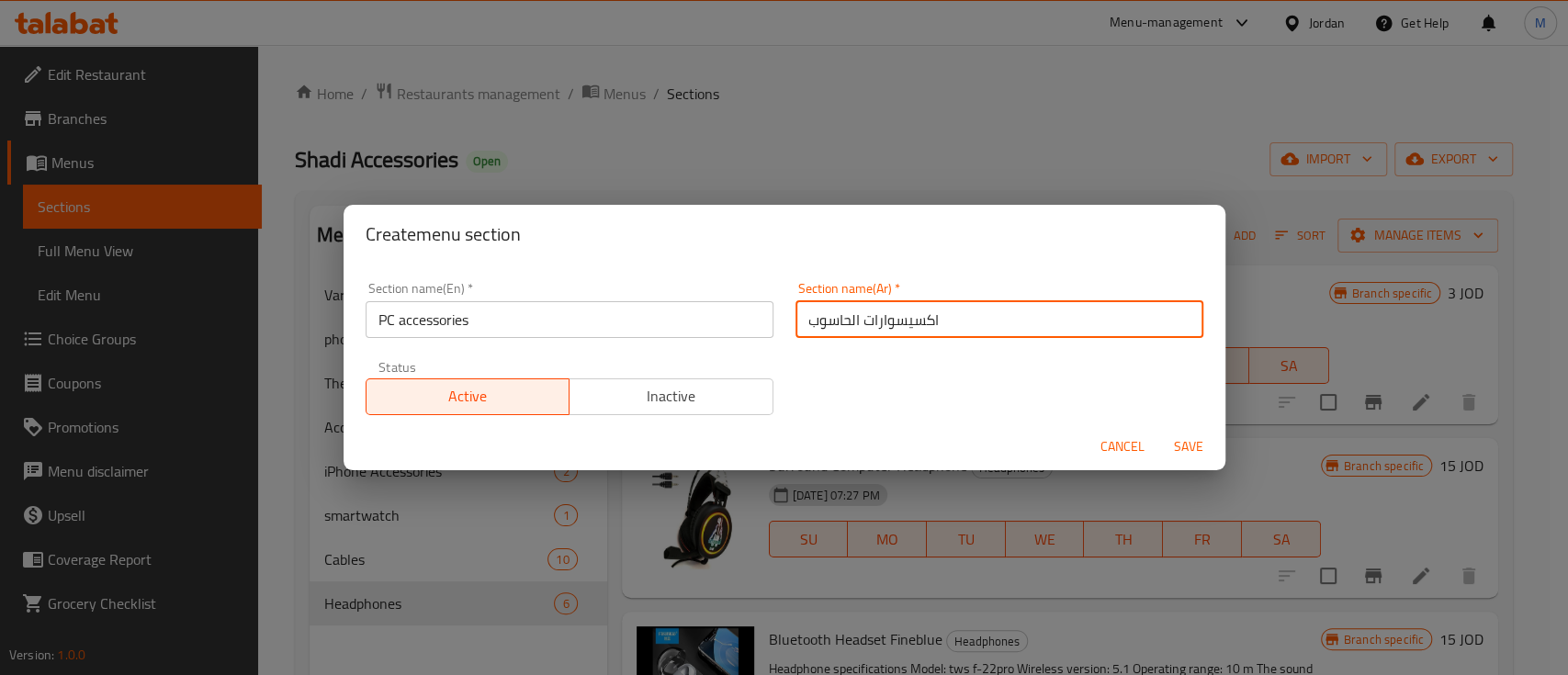
click at [960, 322] on input "اكسيسوارات الحاسوب" at bounding box center [1000, 319] width 408 height 37
paste input "سوارات"
drag, startPoint x: 906, startPoint y: 320, endPoint x: 749, endPoint y: 324, distance: 157.1
click at [749, 324] on div "Section name(En)   * PC accessories Section name(En) * Section name(Ar)   * اكس…" at bounding box center [784, 349] width 860 height 155
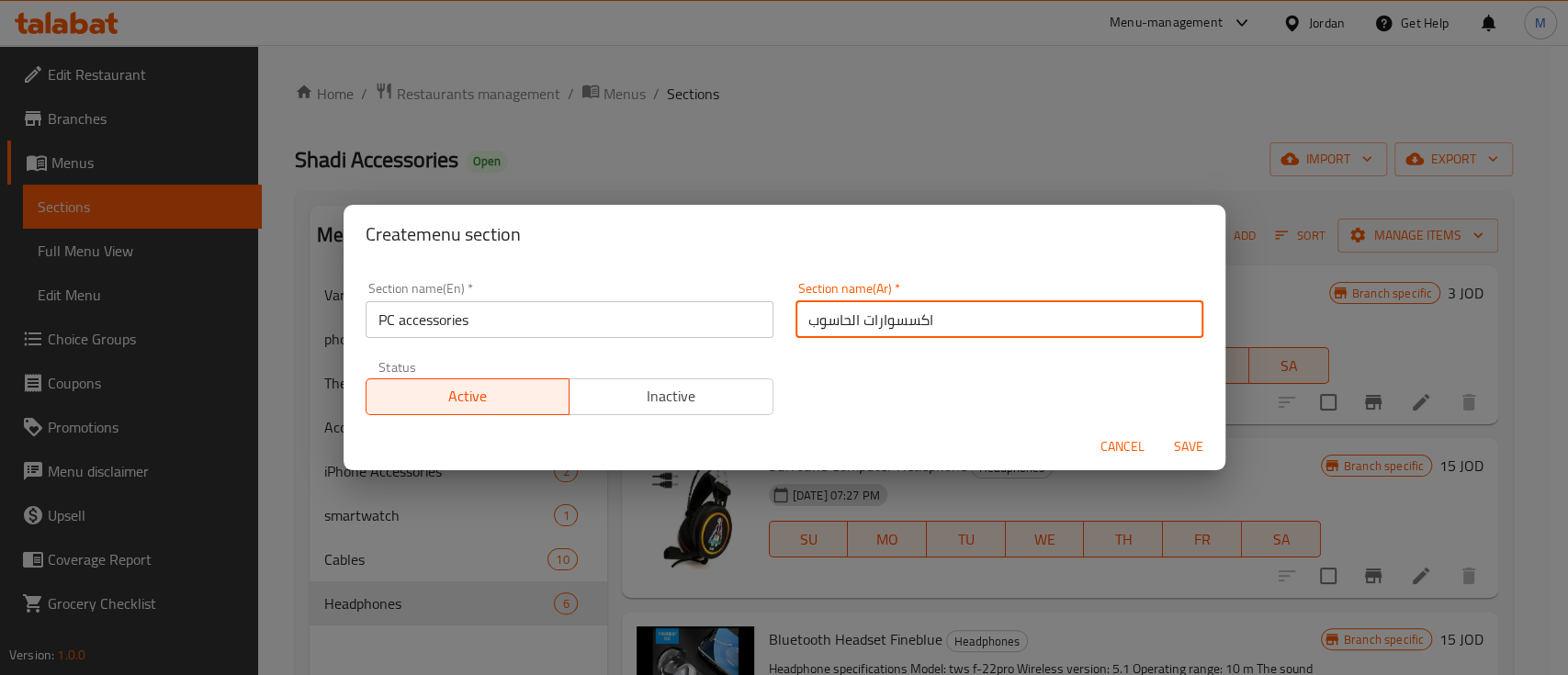
type input "اكسسوارات الحاسوب"
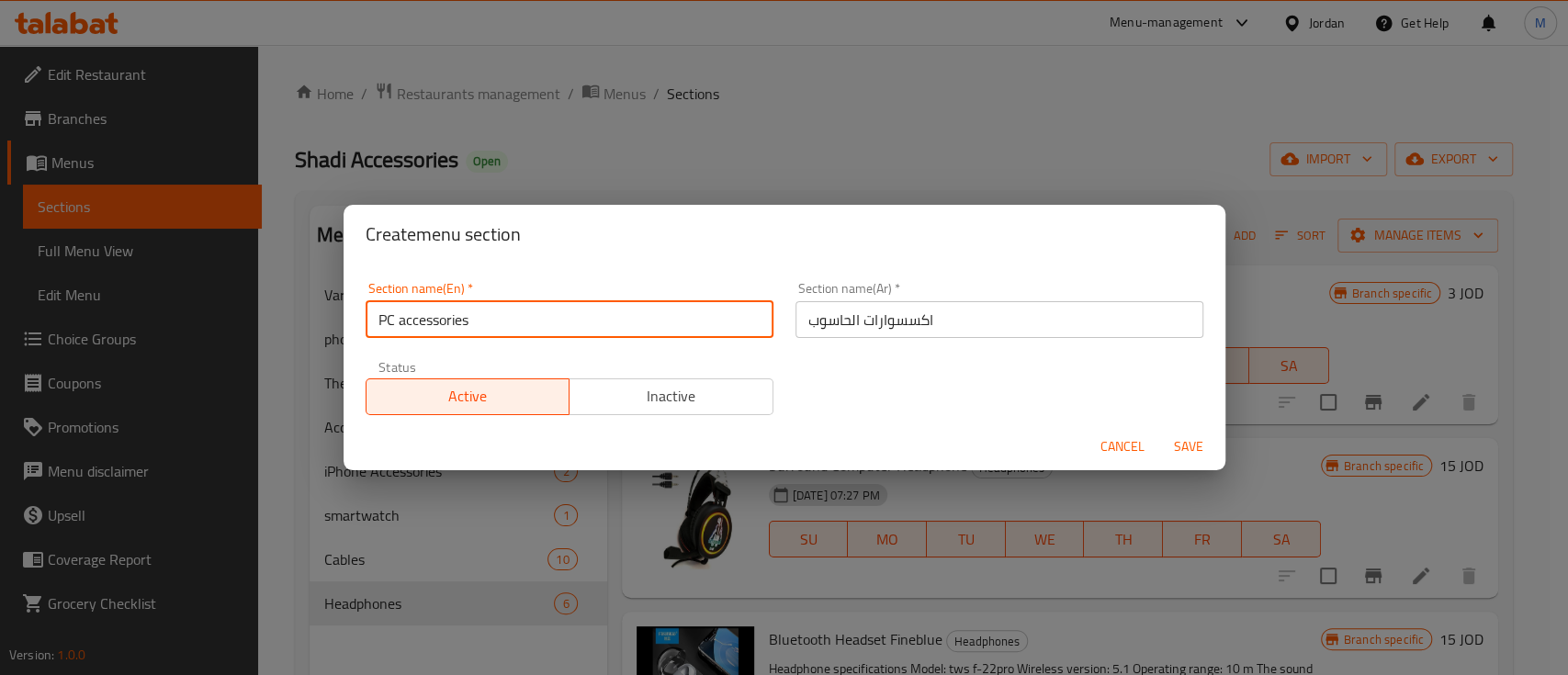
drag, startPoint x: 548, startPoint y: 314, endPoint x: 344, endPoint y: 320, distance: 204.1
click at [344, 320] on div "Section name(En)   * PC accessories Section name(En) * Section name(Ar)   * اكس…" at bounding box center [784, 344] width 882 height 159
click at [1181, 445] on span "Save" at bounding box center [1189, 447] width 44 height 23
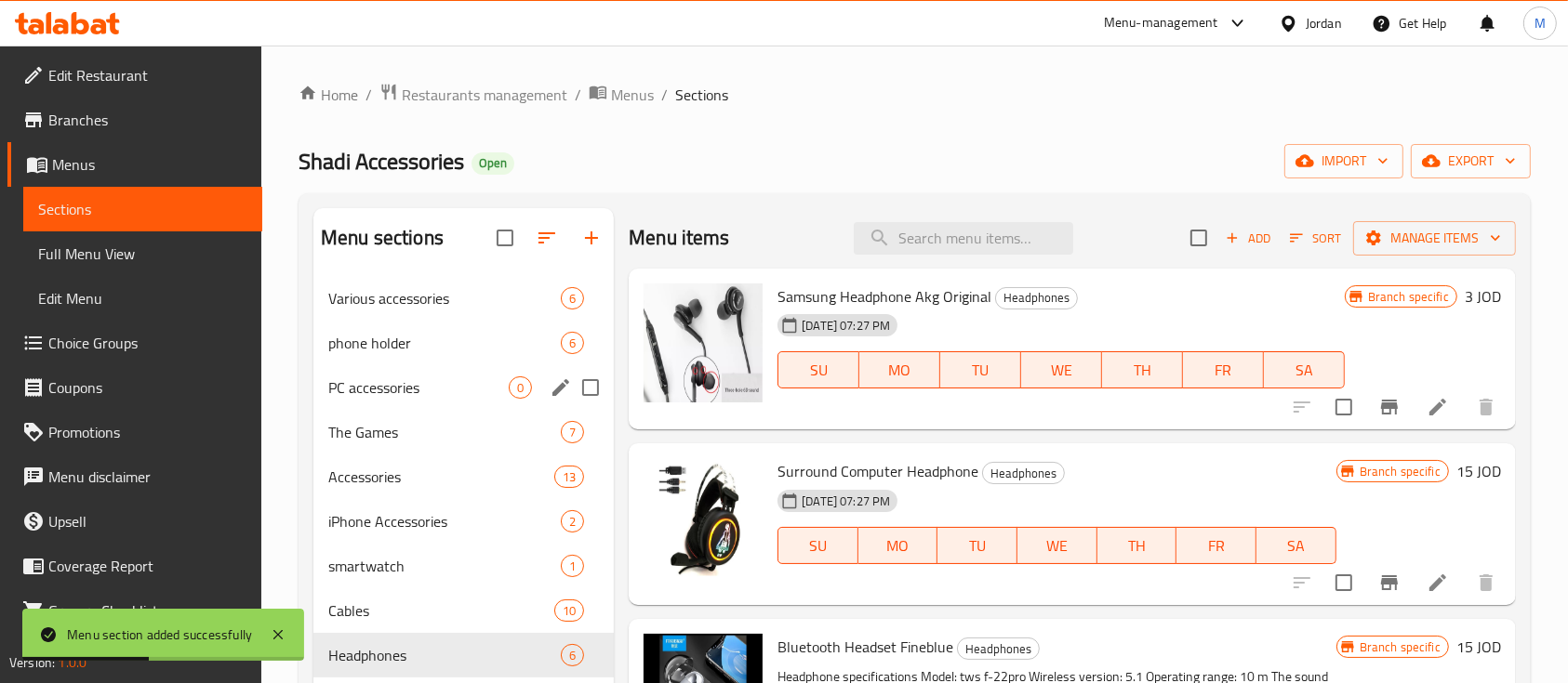
click at [419, 402] on div "PC accessories 0" at bounding box center [463, 387] width 300 height 45
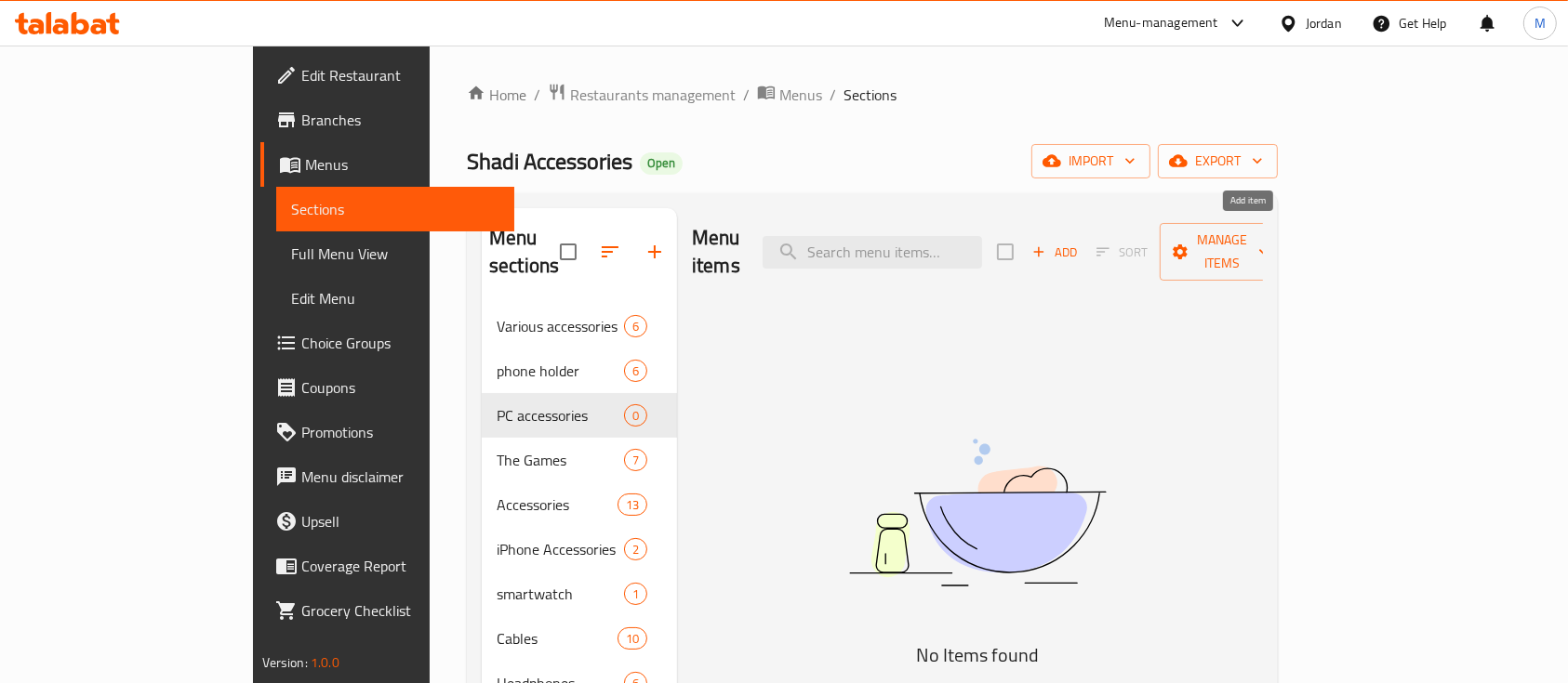
click at [1080, 247] on span "Add" at bounding box center [1054, 252] width 50 height 22
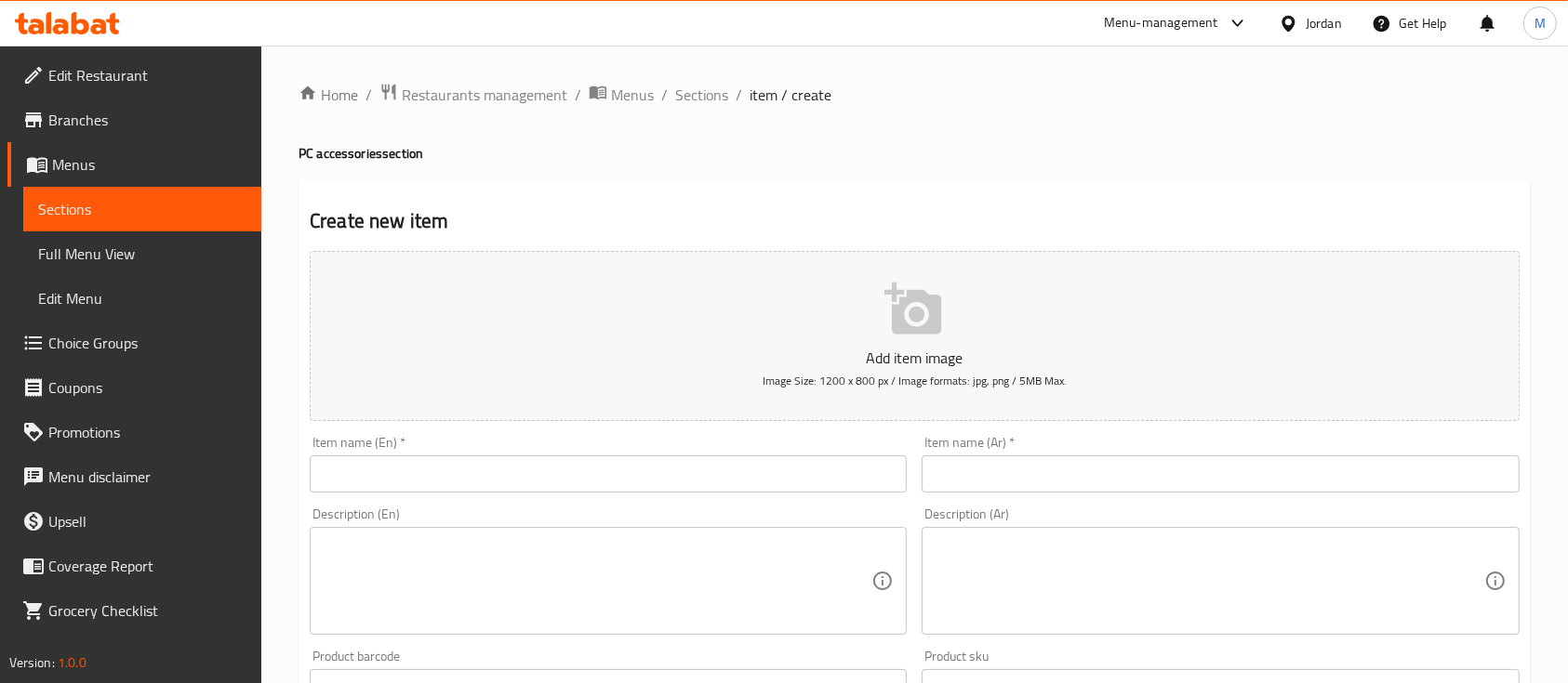
click at [539, 485] on input "text" at bounding box center [608, 474] width 597 height 37
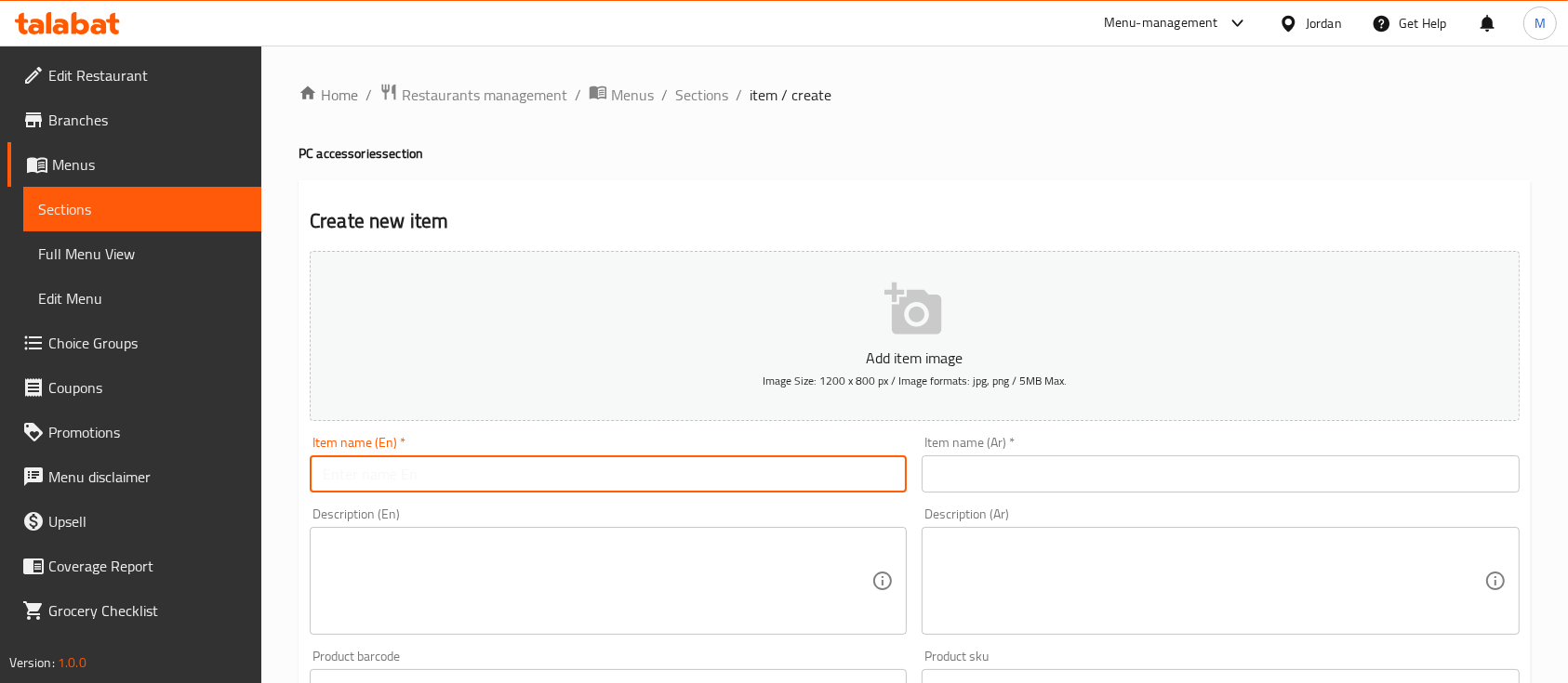
paste input "Wireless Charging Mouse"
type input "Wireless Charging Mouse"
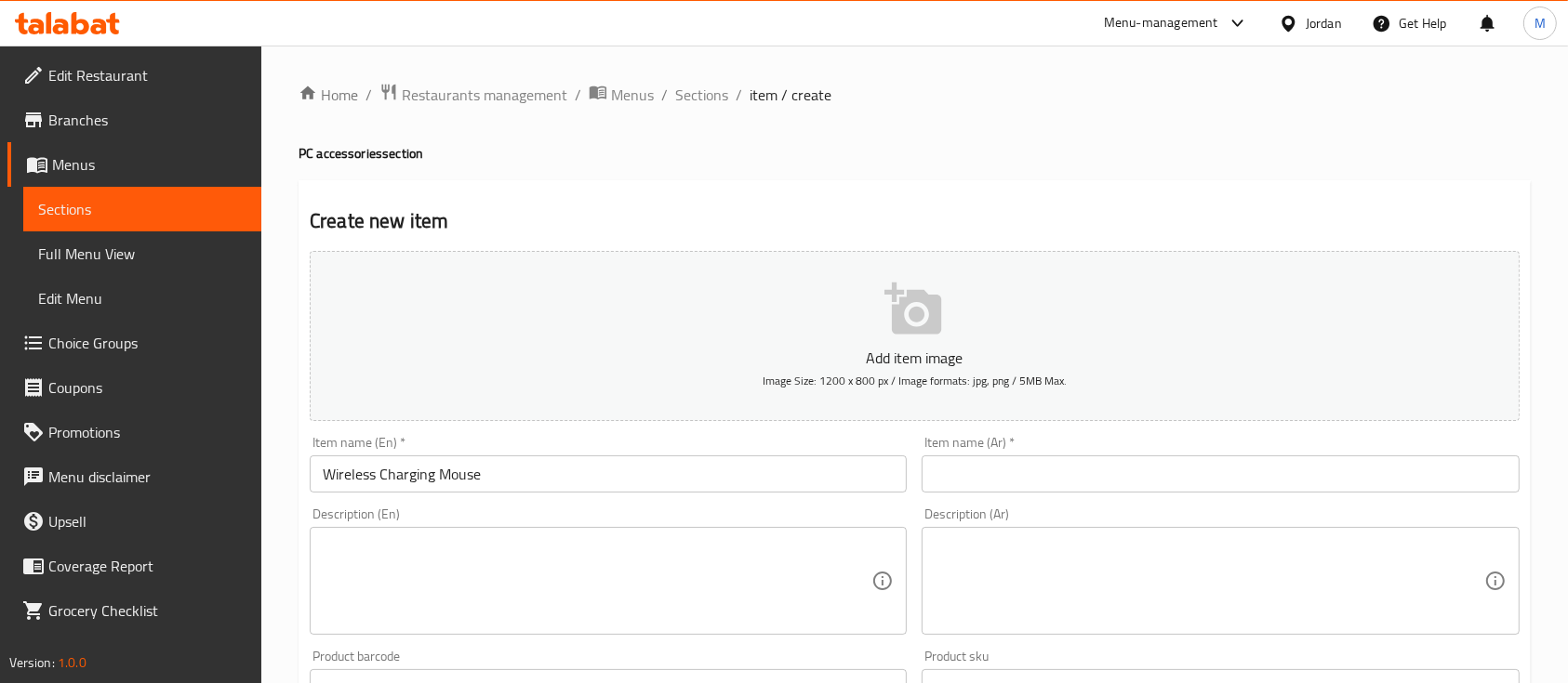
click at [689, 510] on div "Description (En) Description (En)" at bounding box center [608, 571] width 597 height 127
click at [1055, 564] on textarea at bounding box center [1208, 581] width 549 height 88
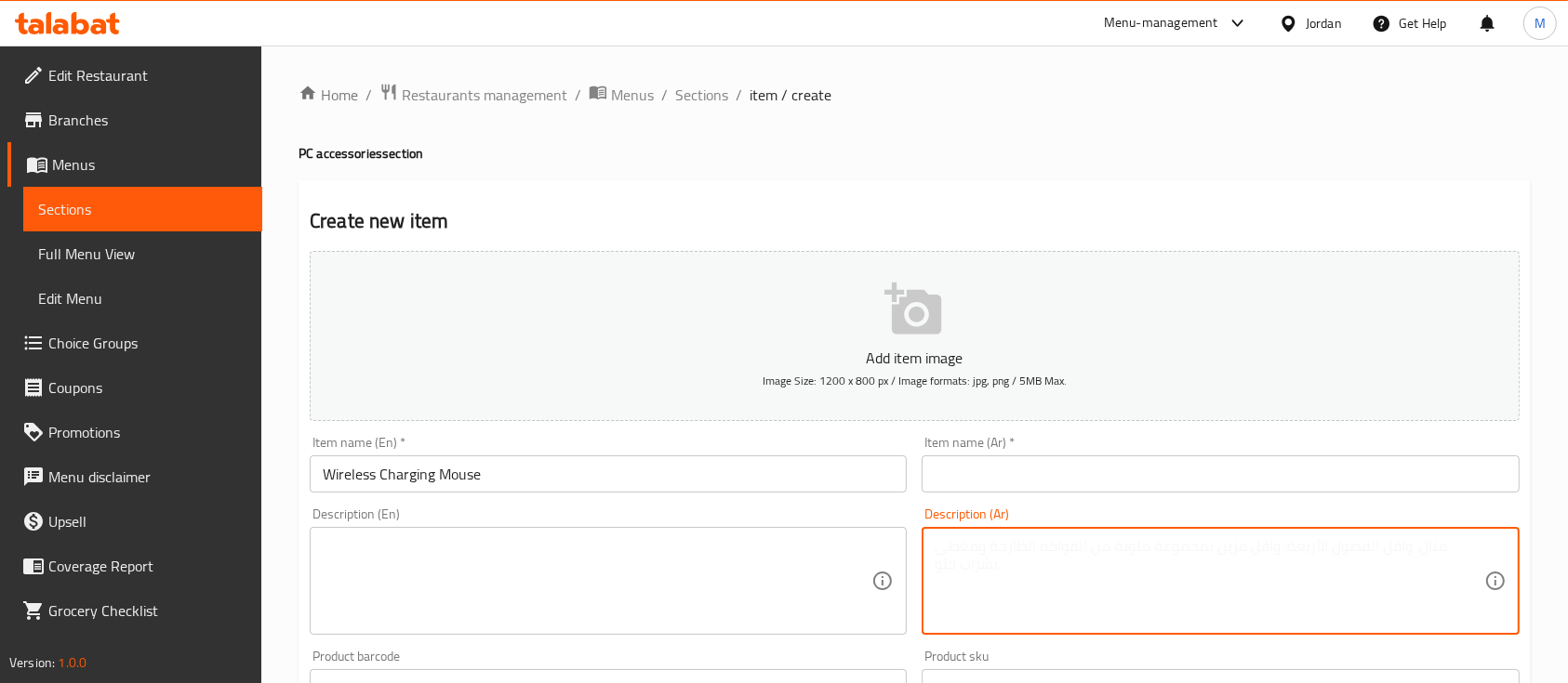
paste textarea "ماوس لاسلكي بشحن سريع ومريح، تصميم أنيق وعملي يوفر تجربة استخدام سلسة وسهولة في…"
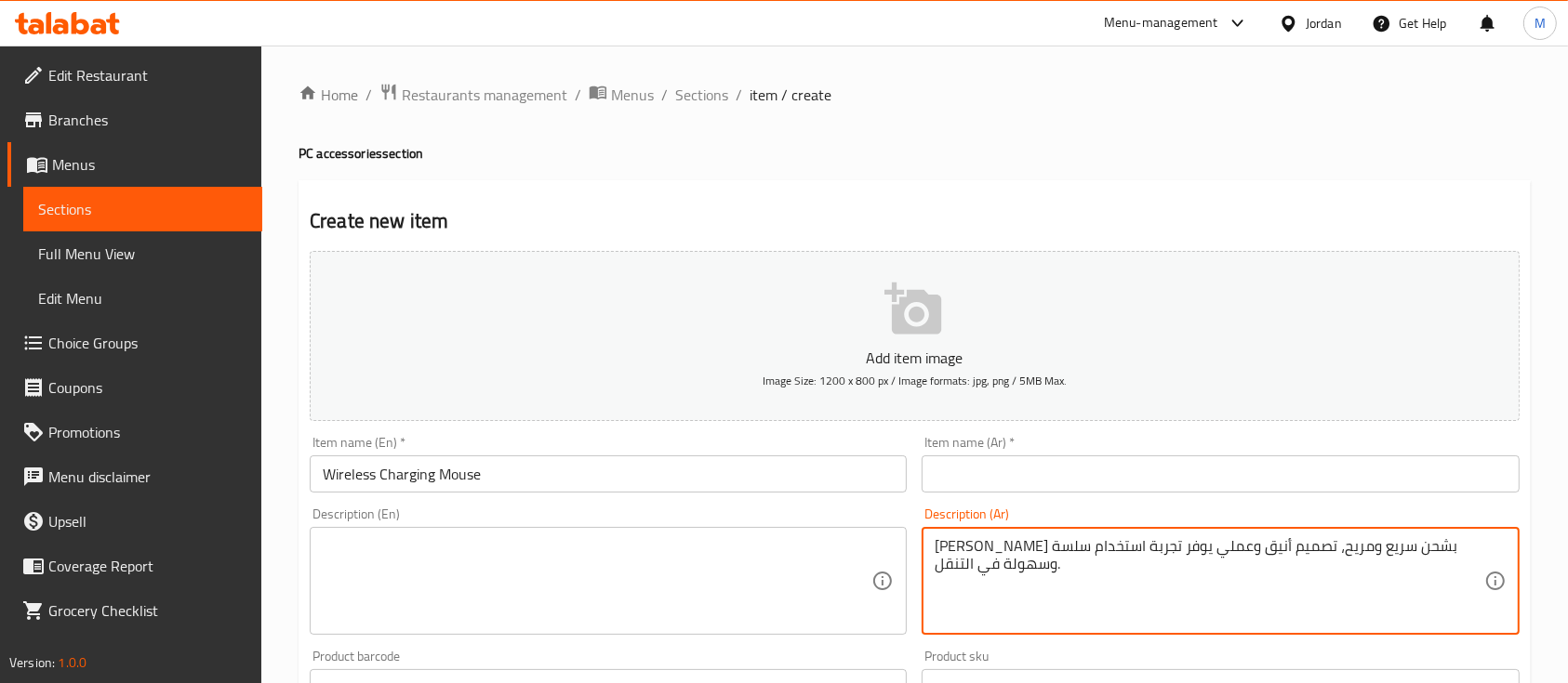
type textarea "ماوس لاسلكي بشحن سريع ومريح، تصميم أنيق وعملي يوفر تجربة استخدام سلسة وسهولة في…"
click at [680, 591] on textarea at bounding box center [597, 581] width 549 height 88
paste textarea "A sleek and practical wireless charging mouse, offering smooth performance and …"
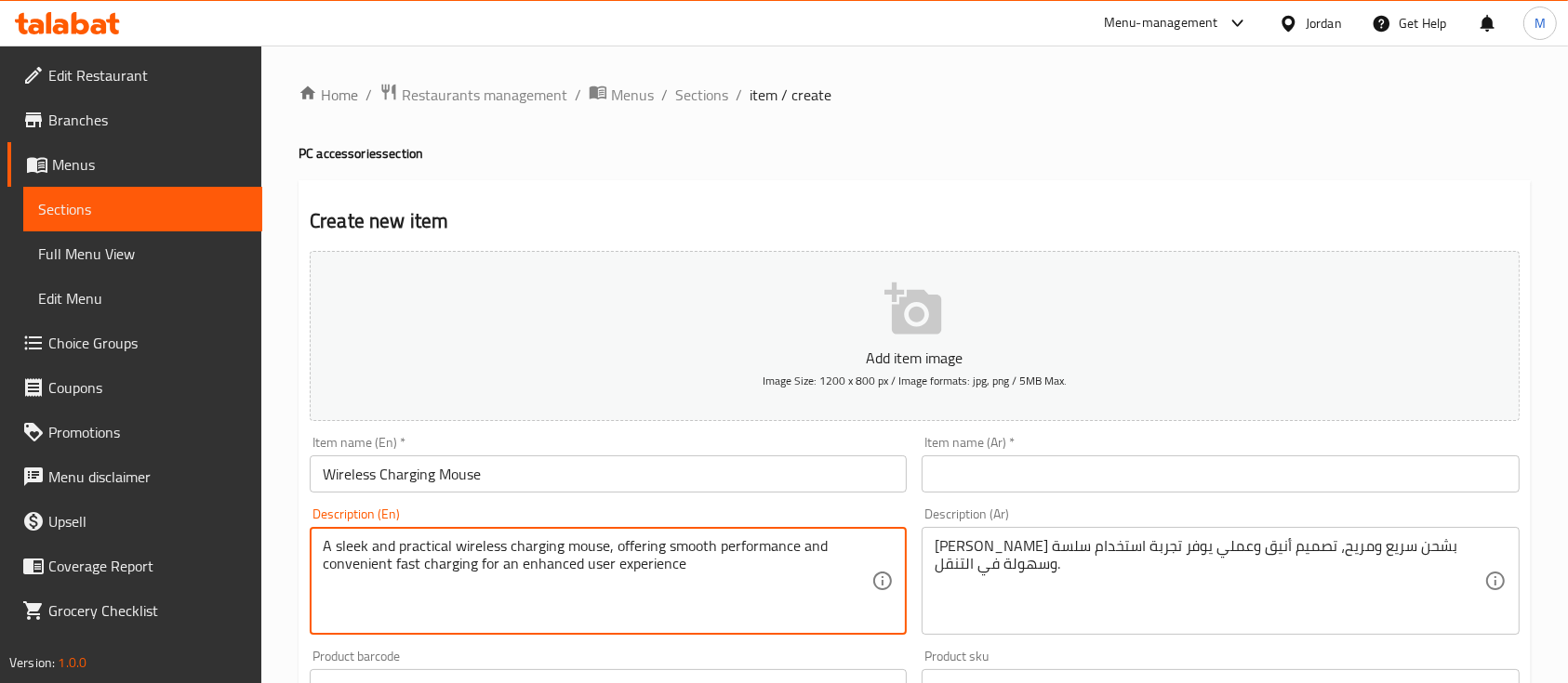
type textarea "A sleek and practical wireless charging mouse, offering smooth performance and …"
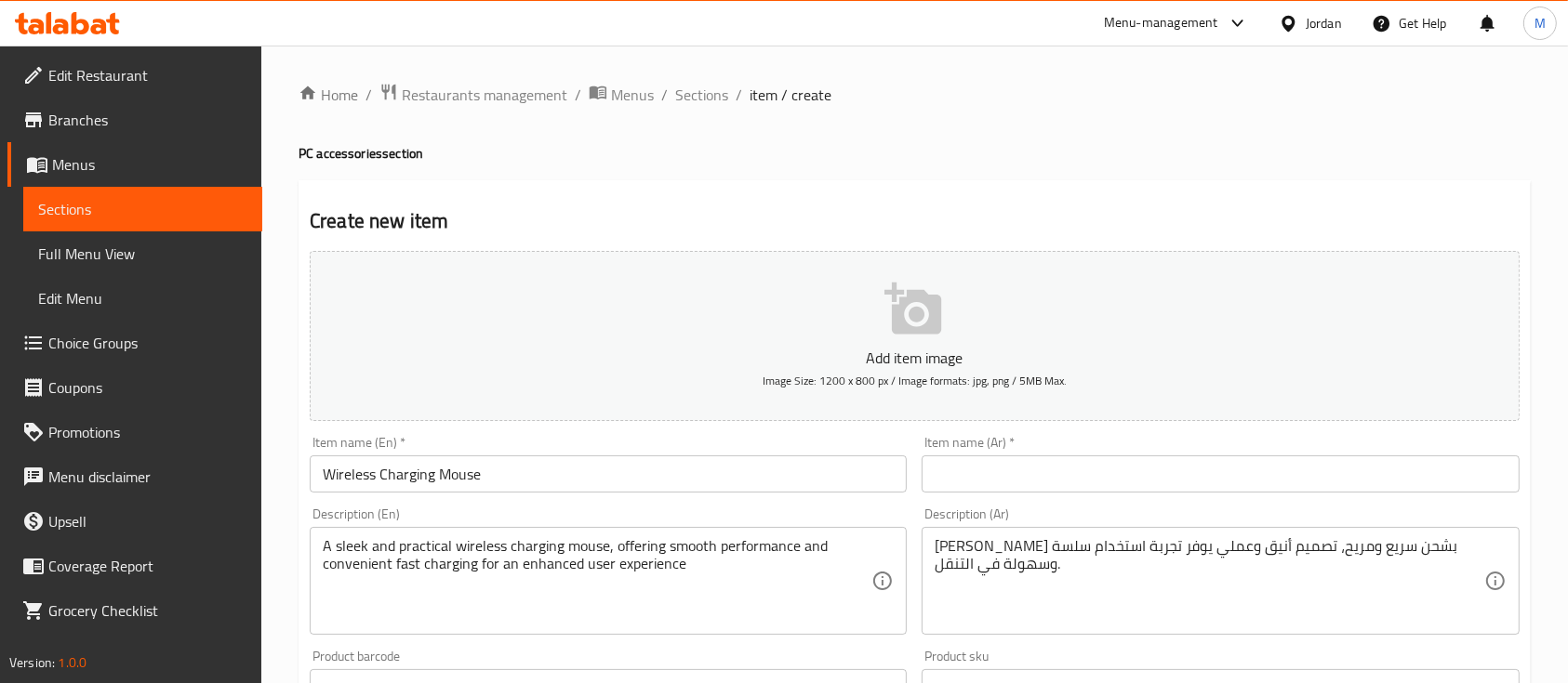
click at [680, 500] on div "Item name (En)   * Wireless Charging Mouse Item name (En) *" at bounding box center [608, 464] width 612 height 72
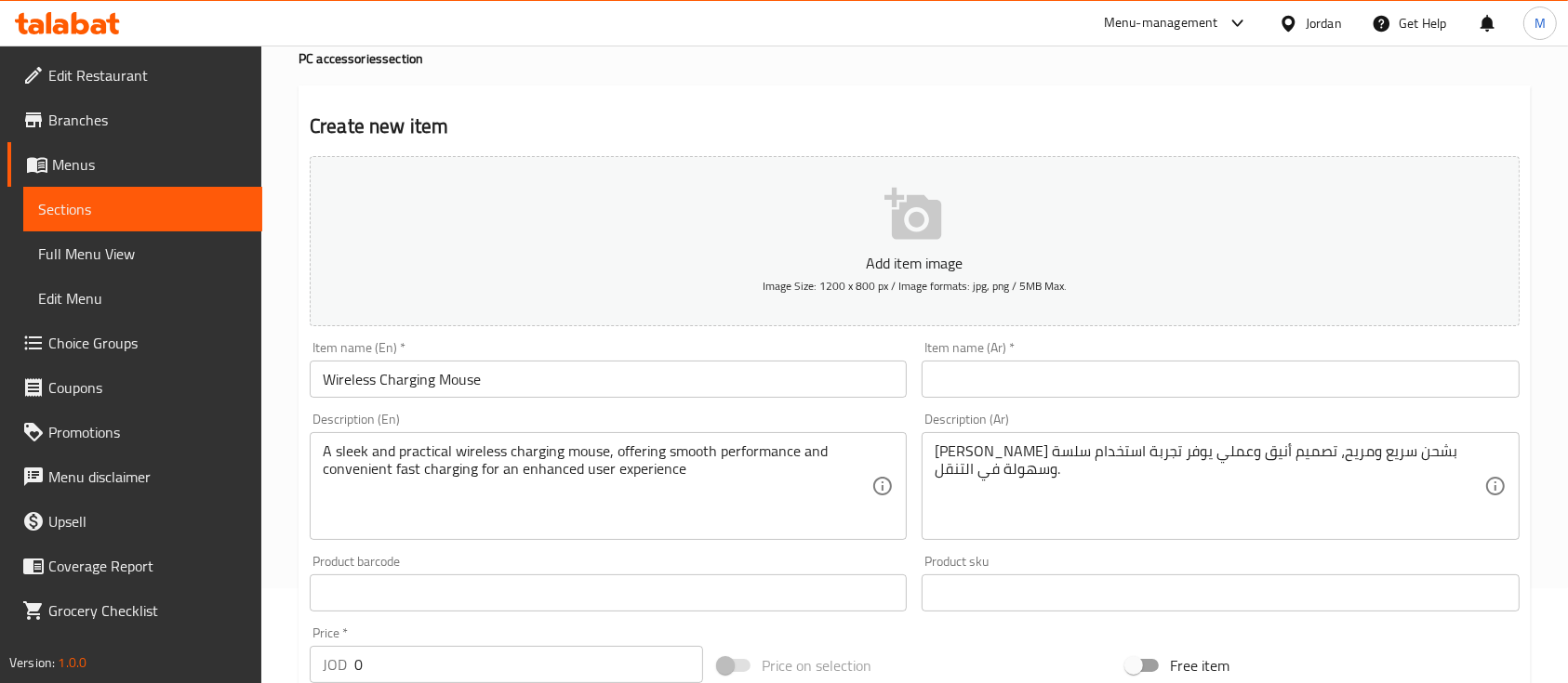
scroll to position [247, 0]
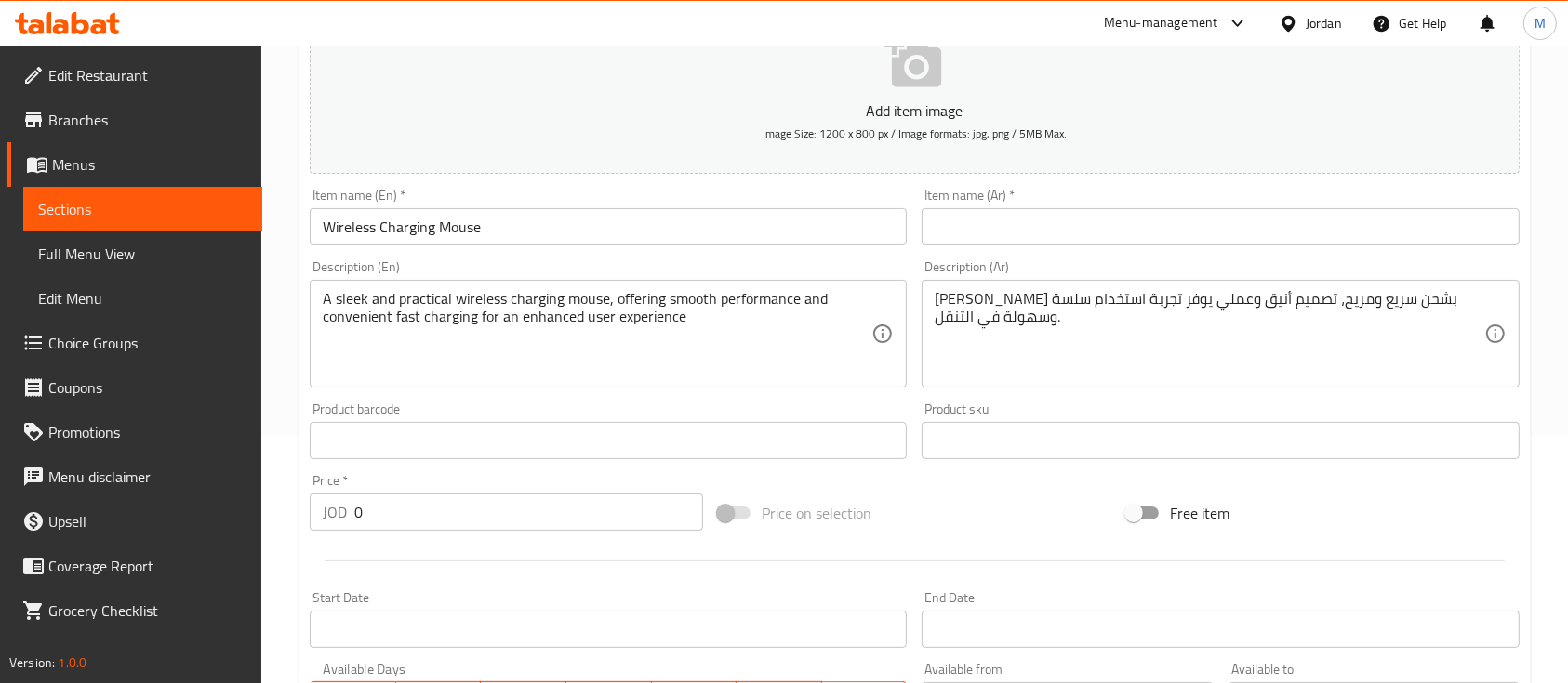
click at [1025, 229] on input "text" at bounding box center [1220, 226] width 597 height 37
paste input "ماوس لاسلكي"
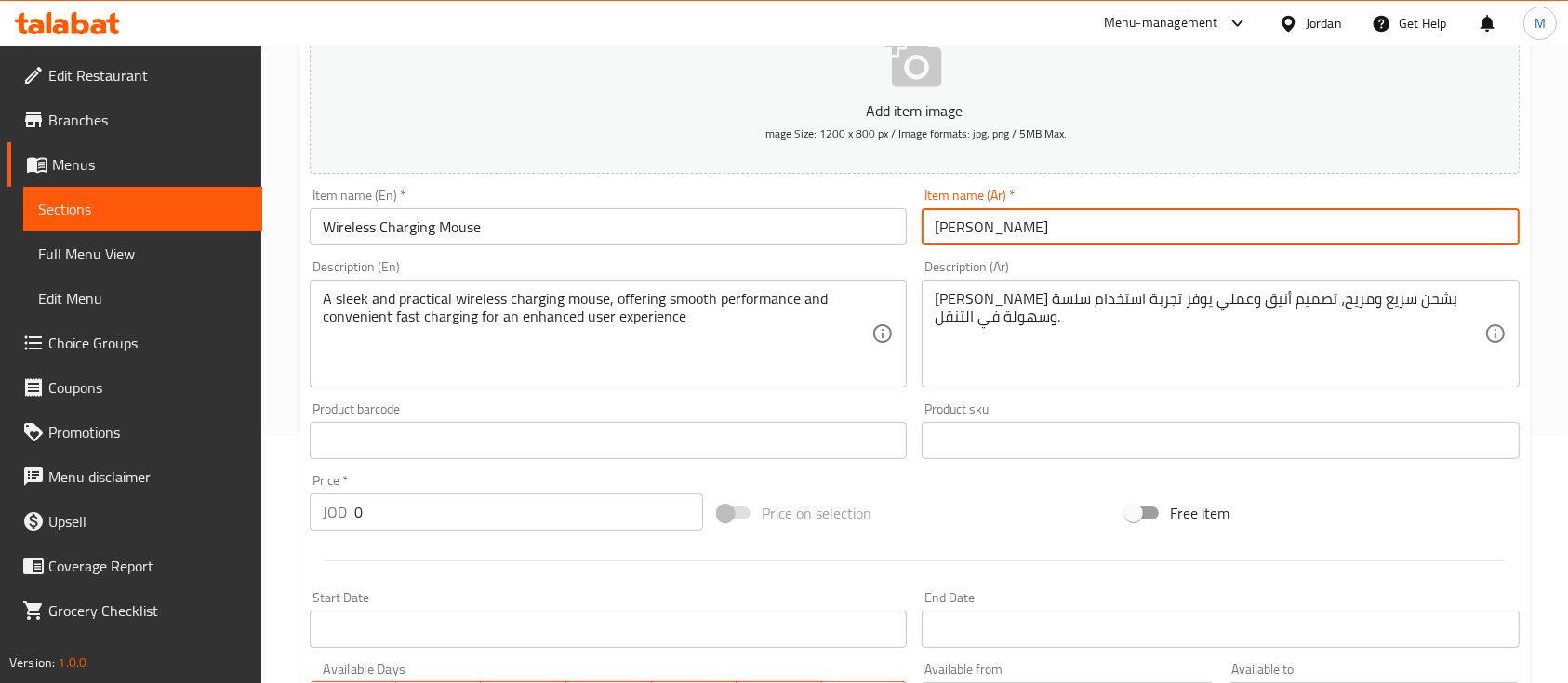
type input "ماوس لاسلكي"
drag, startPoint x: 345, startPoint y: 525, endPoint x: 297, endPoint y: 529, distance: 48.2
click at [297, 529] on div "Home / Restaurants management / Menus / Sections / item / create PC accessories…" at bounding box center [914, 432] width 1307 height 1268
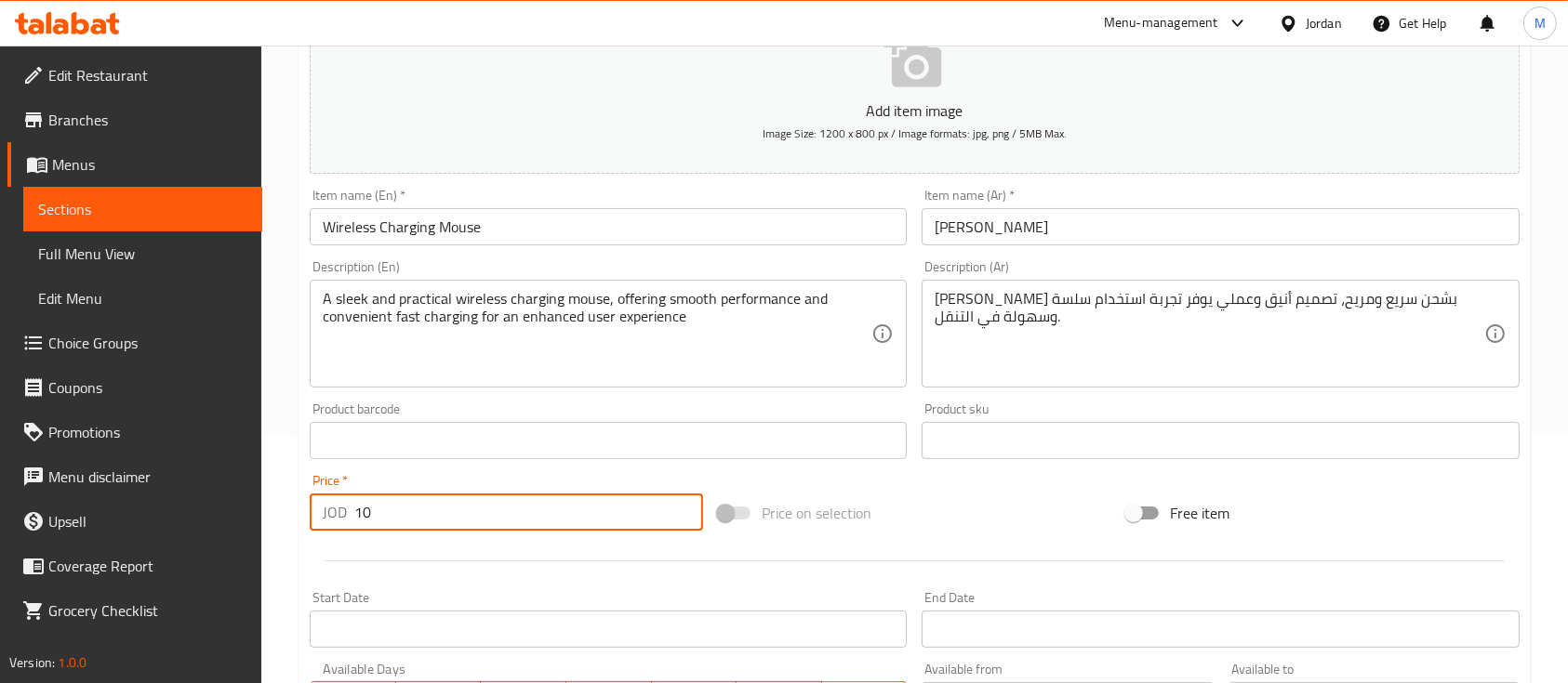
type input "10"
click at [518, 539] on div at bounding box center [914, 561] width 1225 height 45
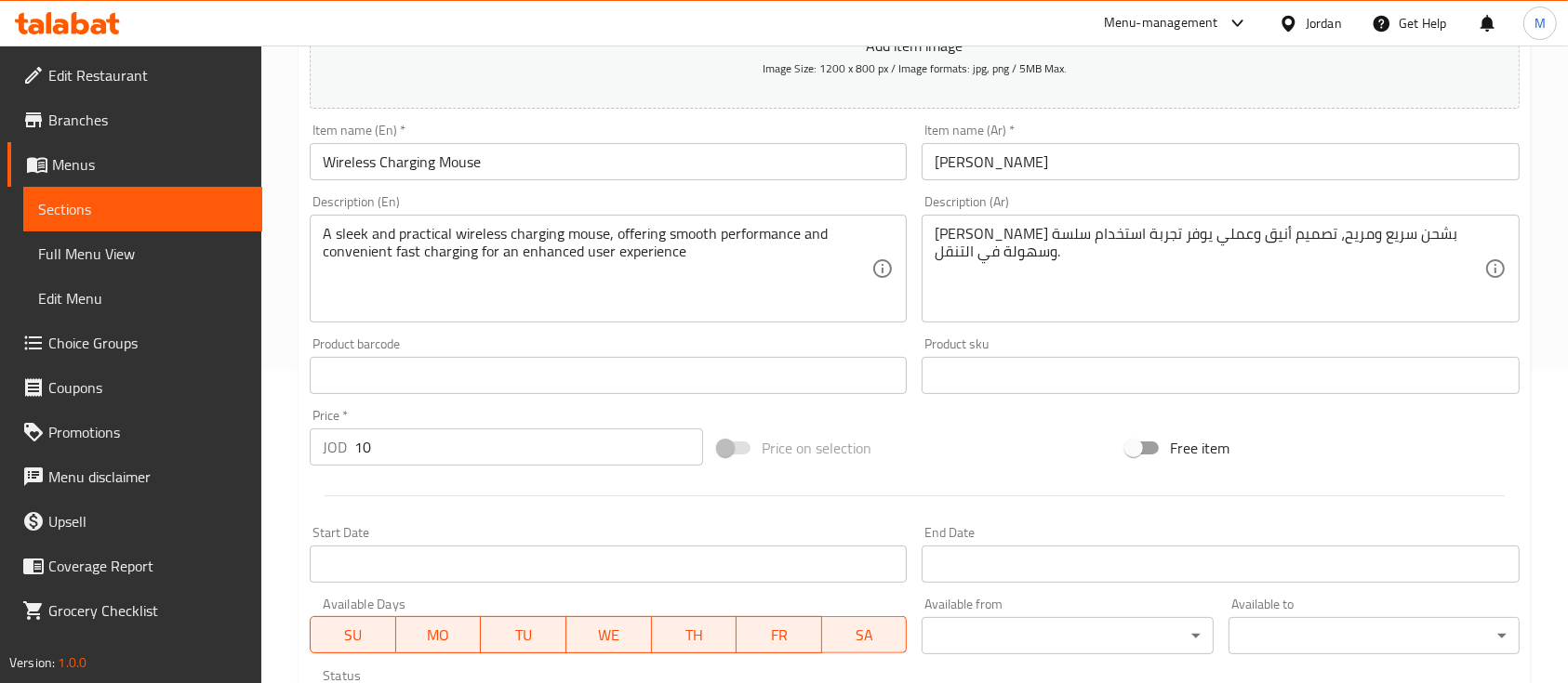
scroll to position [630, 0]
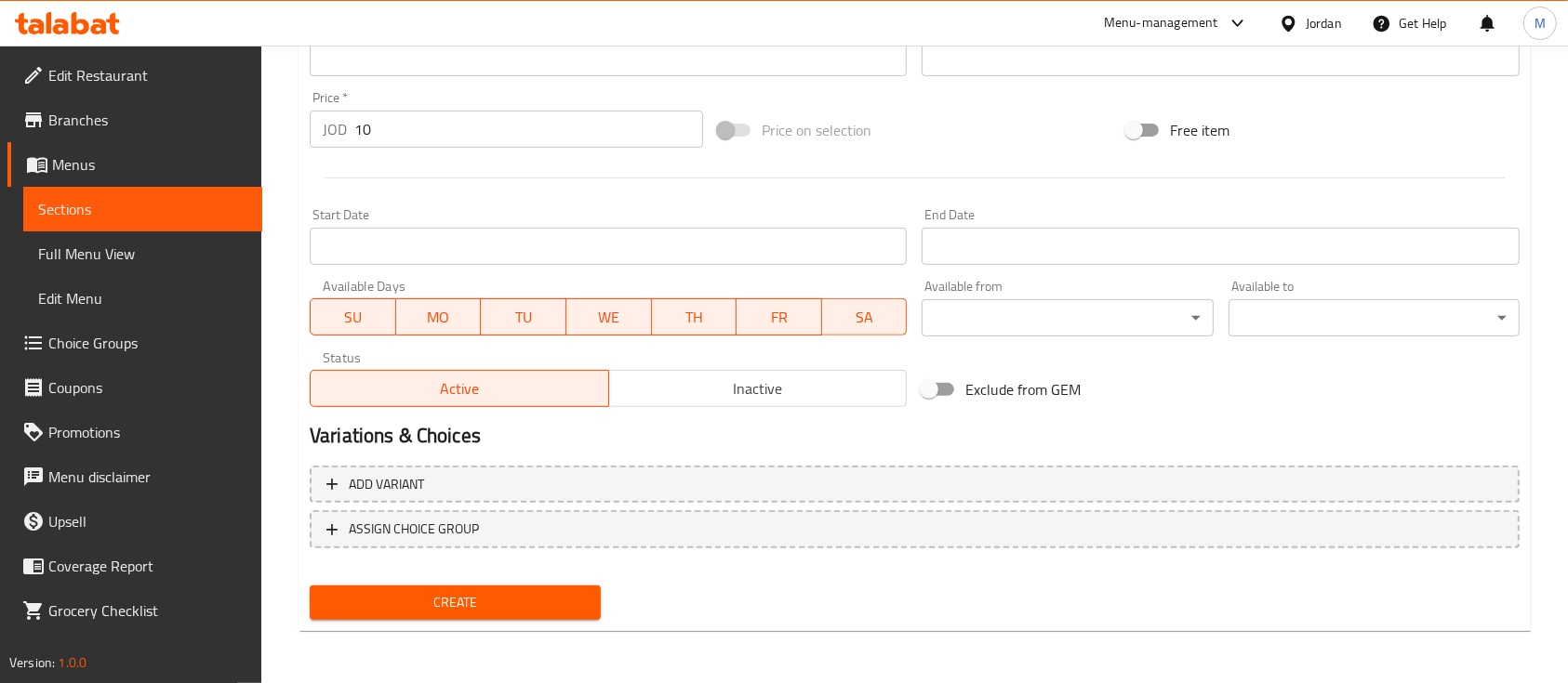
click at [513, 591] on span "Create" at bounding box center [456, 602] width 261 height 24
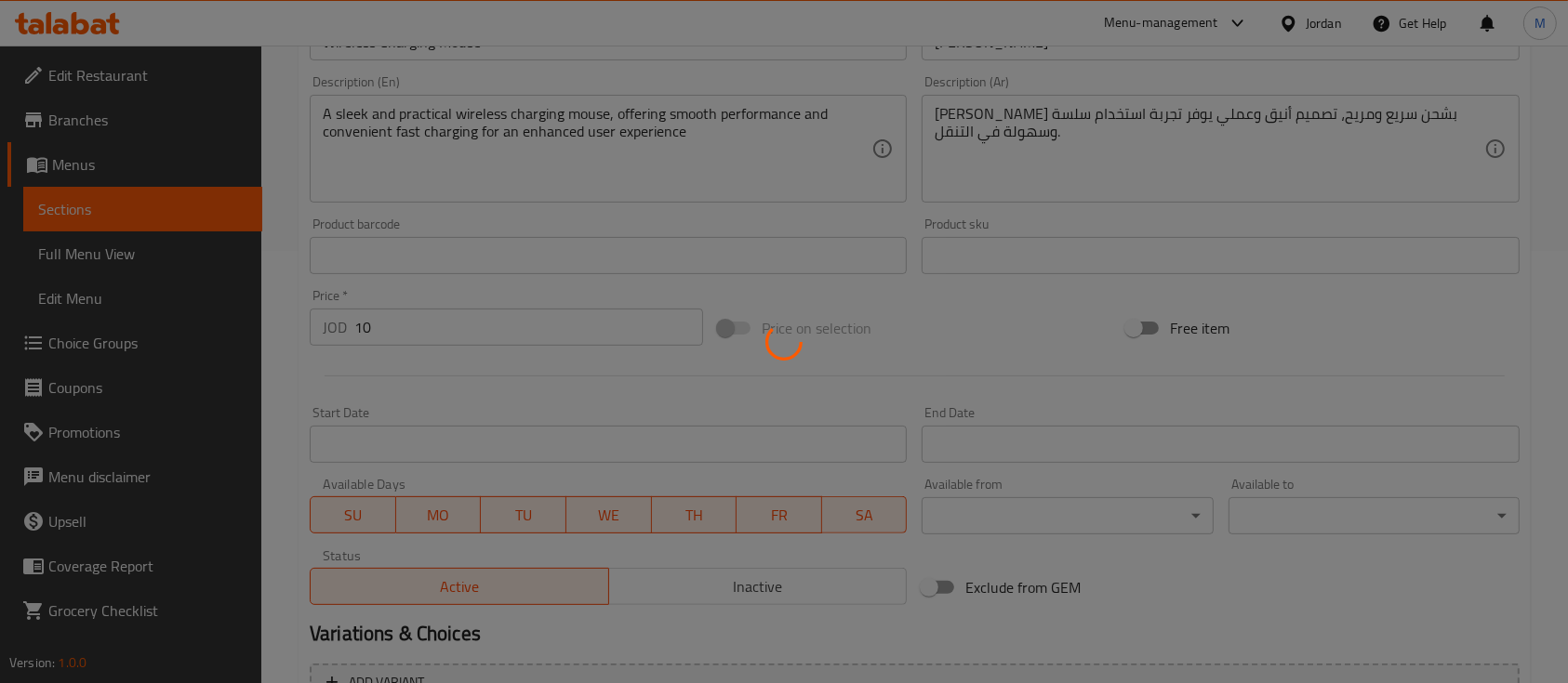
type input "0"
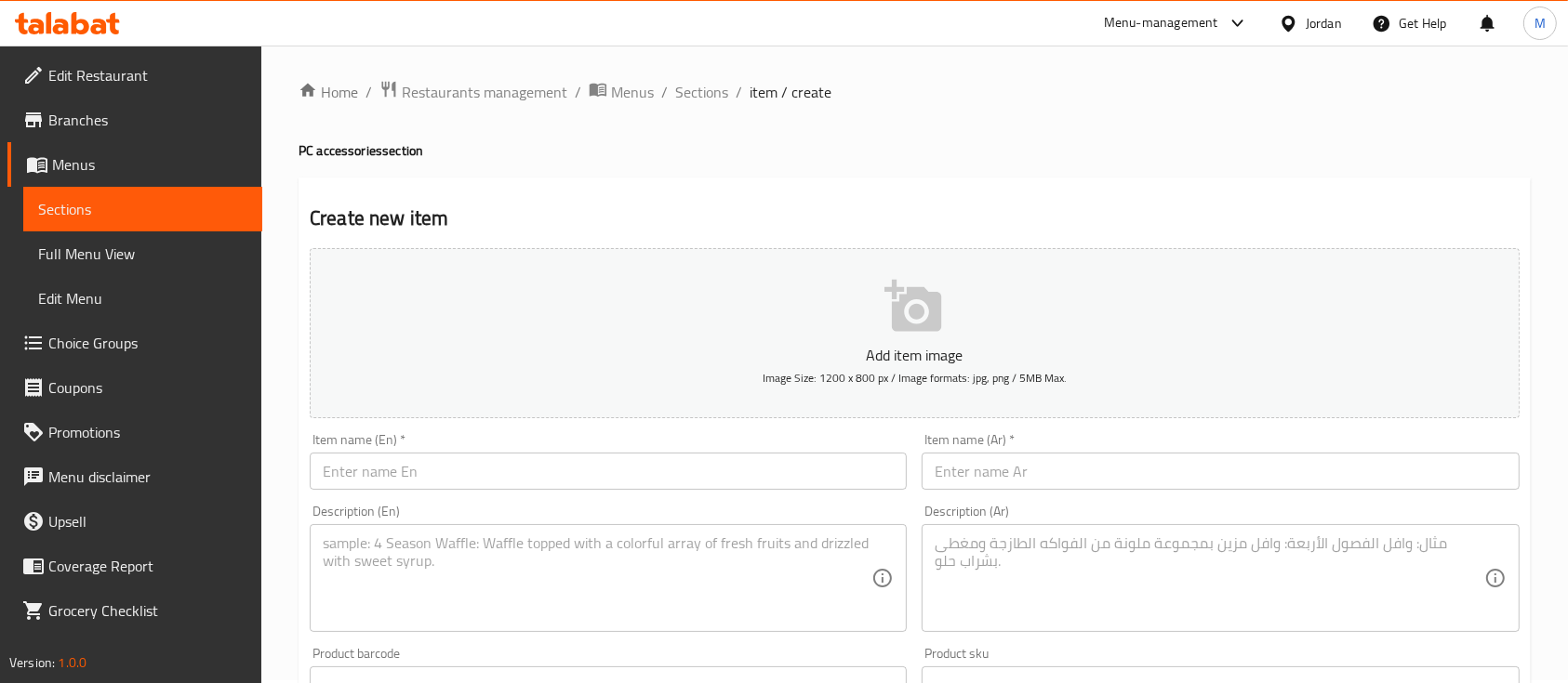
scroll to position [0, 0]
click at [706, 100] on span "Sections" at bounding box center [702, 95] width 53 height 23
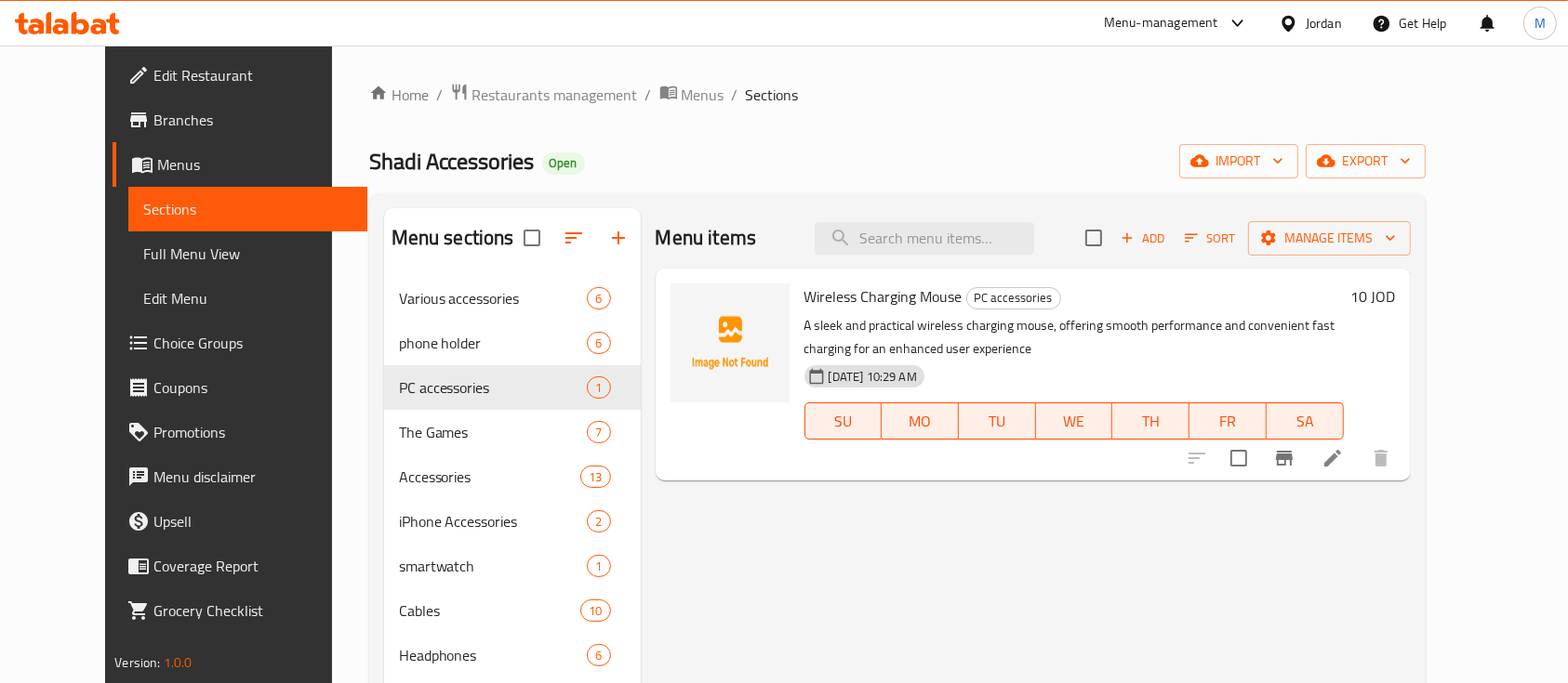
click at [1052, 164] on div "Shadi Accessories Open import export" at bounding box center [897, 161] width 1056 height 34
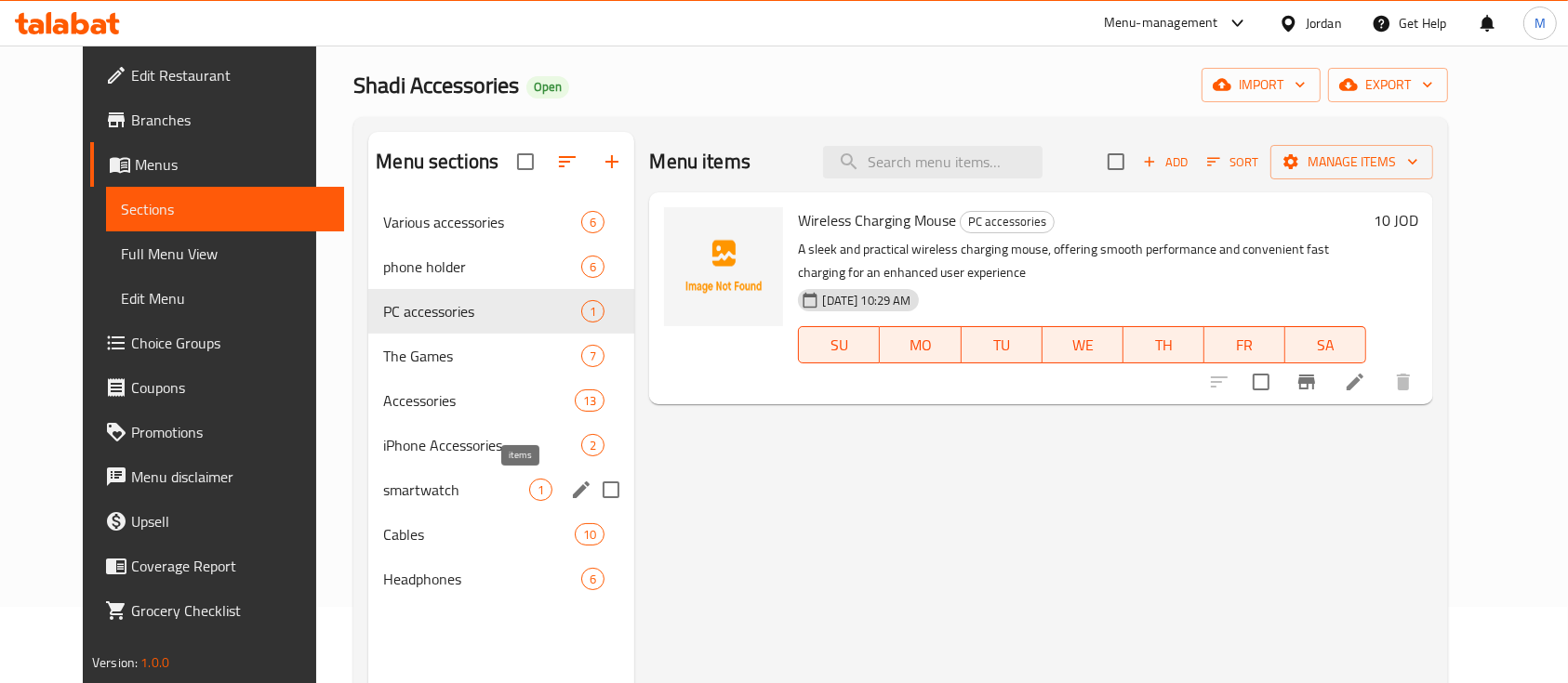
scroll to position [124, 0]
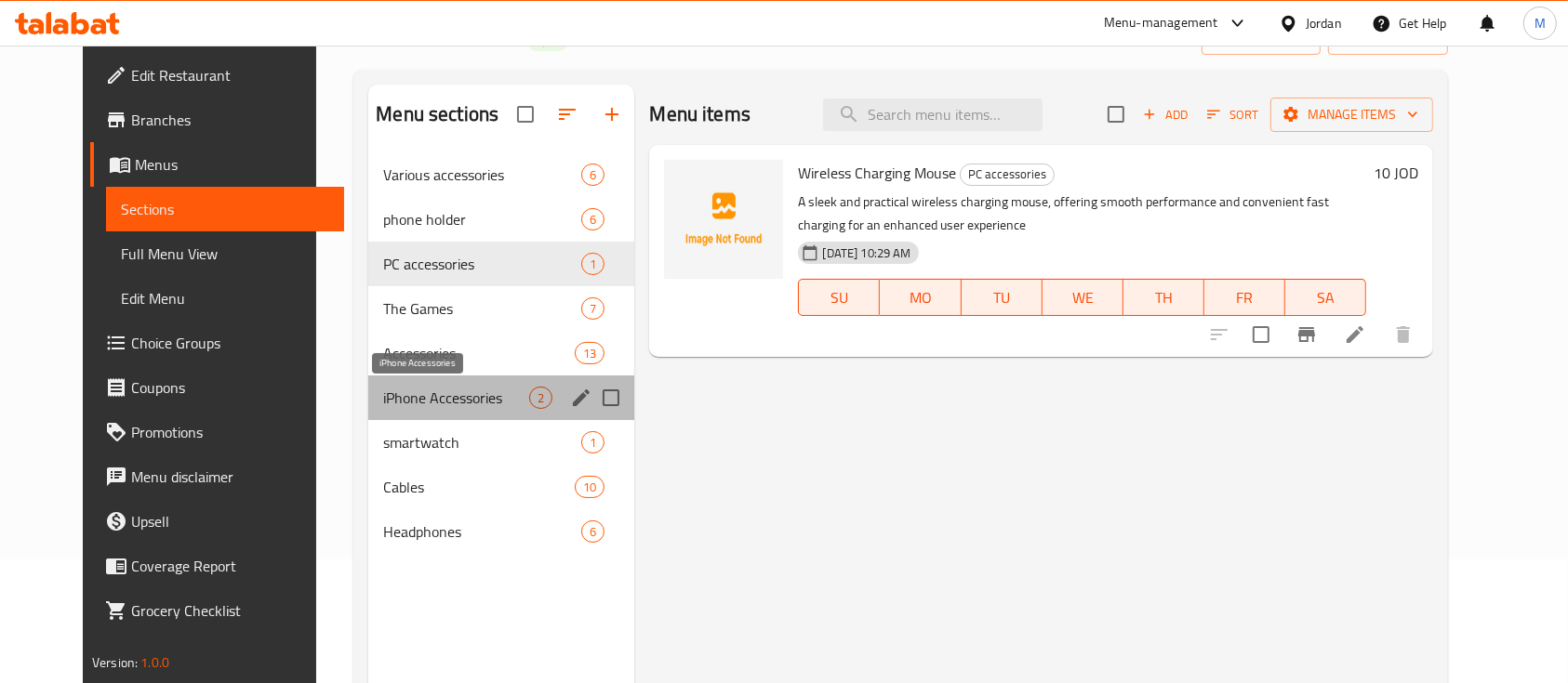
click at [431, 406] on span "iPhone Accessories" at bounding box center [456, 398] width 146 height 23
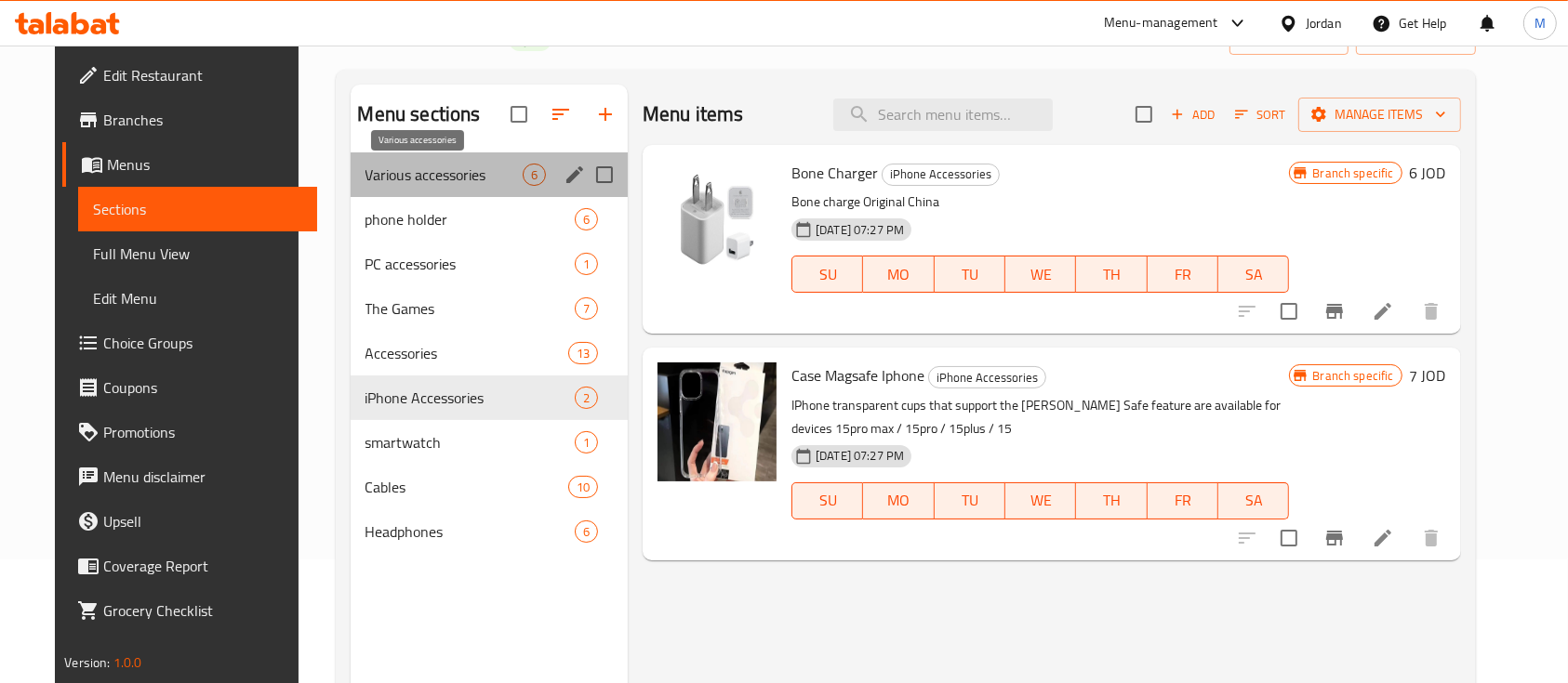
click at [427, 169] on span "Various accessories" at bounding box center [444, 175] width 157 height 23
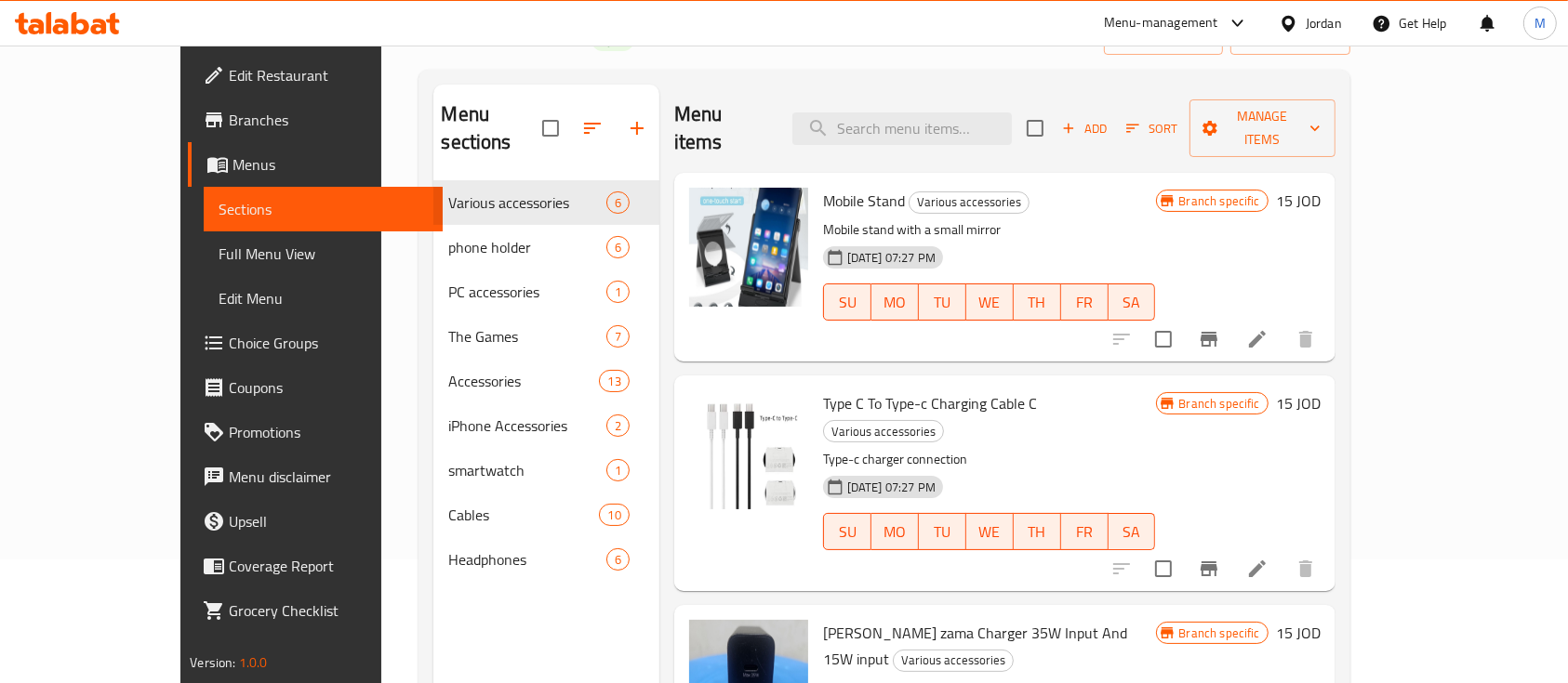
click at [1109, 118] on span "Add" at bounding box center [1084, 129] width 50 height 22
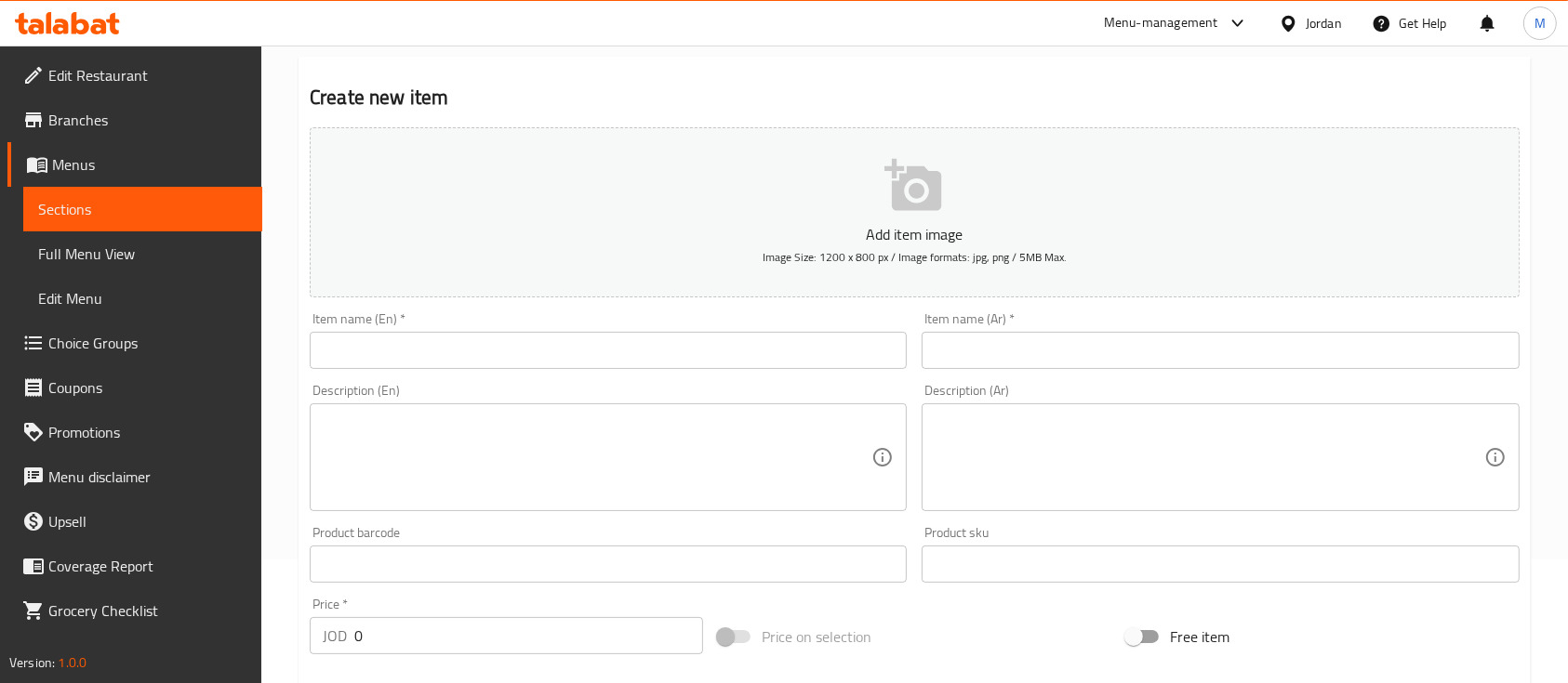
click at [964, 348] on input "text" at bounding box center [1220, 350] width 597 height 37
paste input "ستاند موبايل"
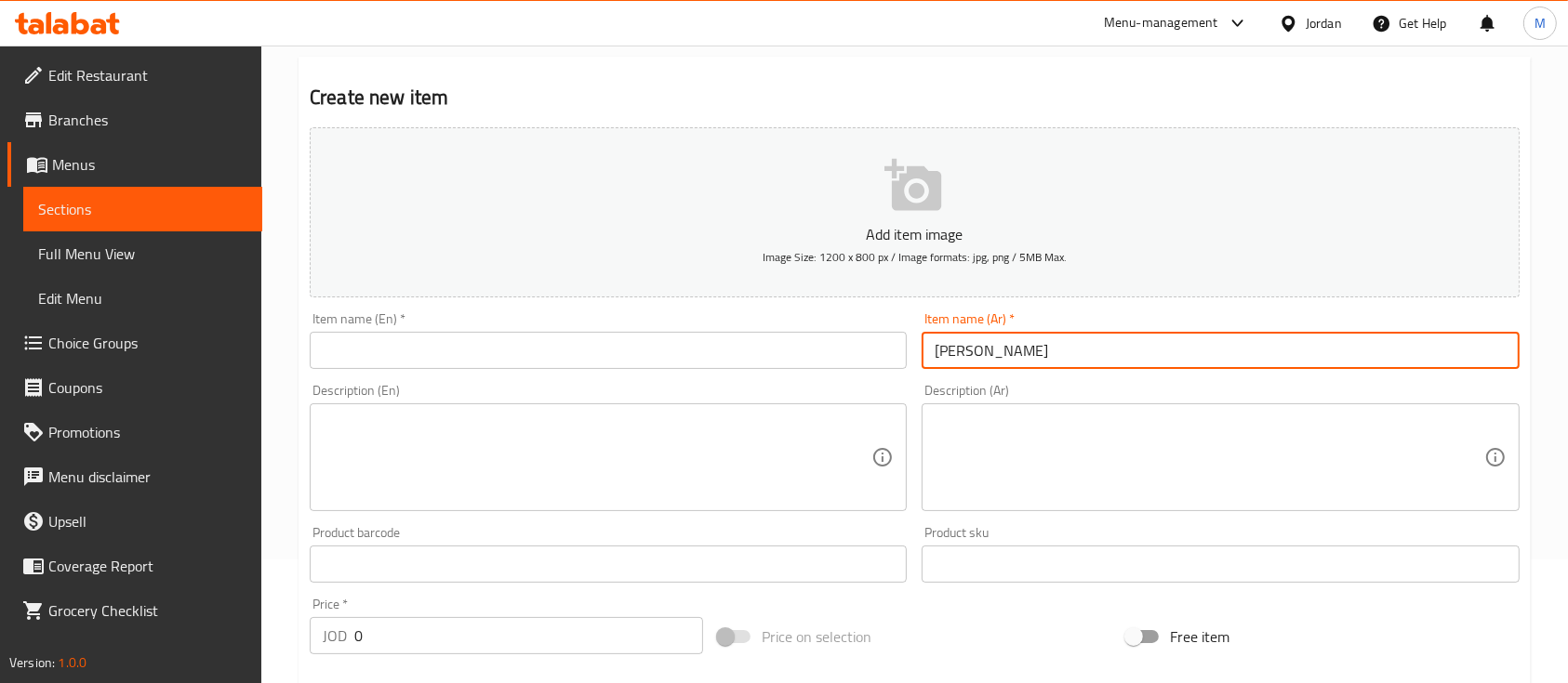
type input "ستاند موبايل"
click at [1154, 380] on div "Description (Ar) Description (Ar)" at bounding box center [1220, 448] width 612 height 142
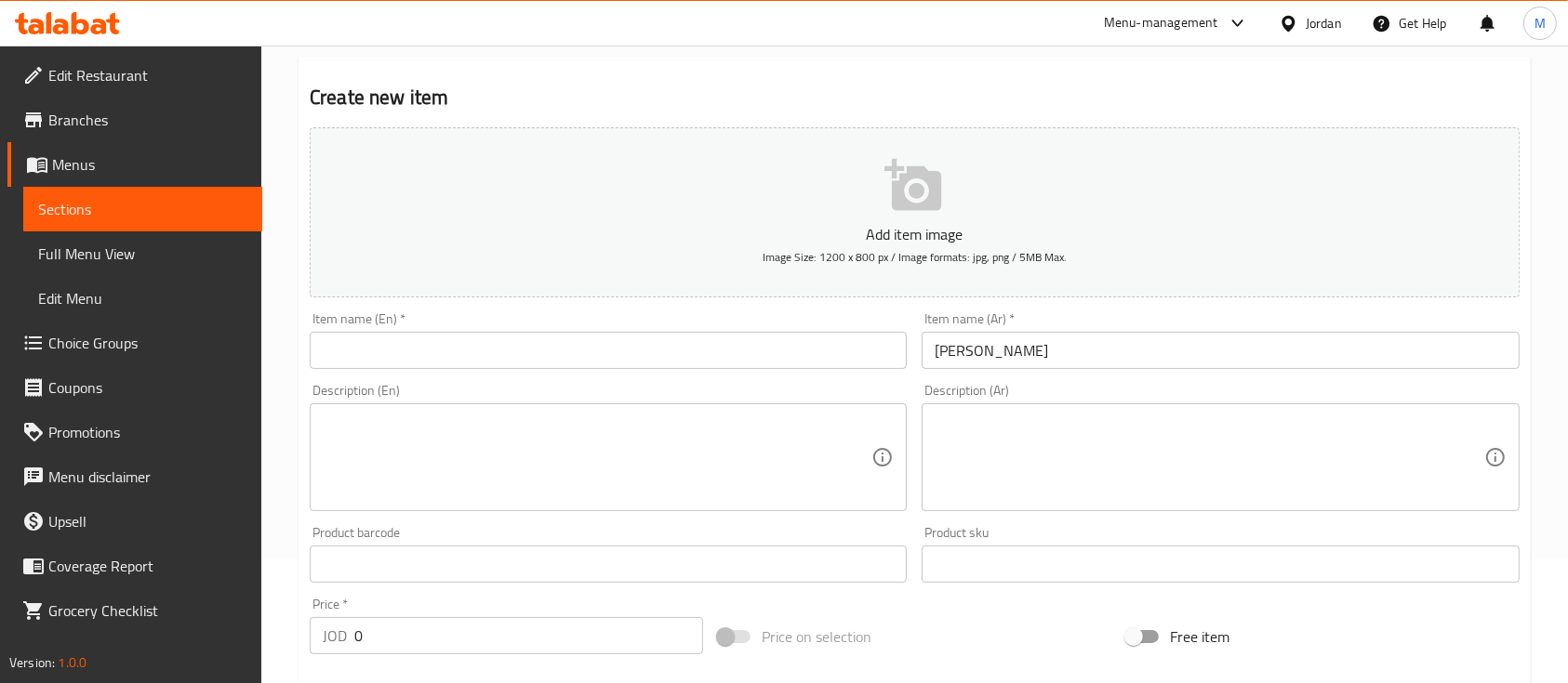
click at [467, 328] on div "Item name (En)   * Item name (En) *" at bounding box center [608, 341] width 597 height 57
click at [477, 353] on input "text" at bounding box center [608, 350] width 597 height 37
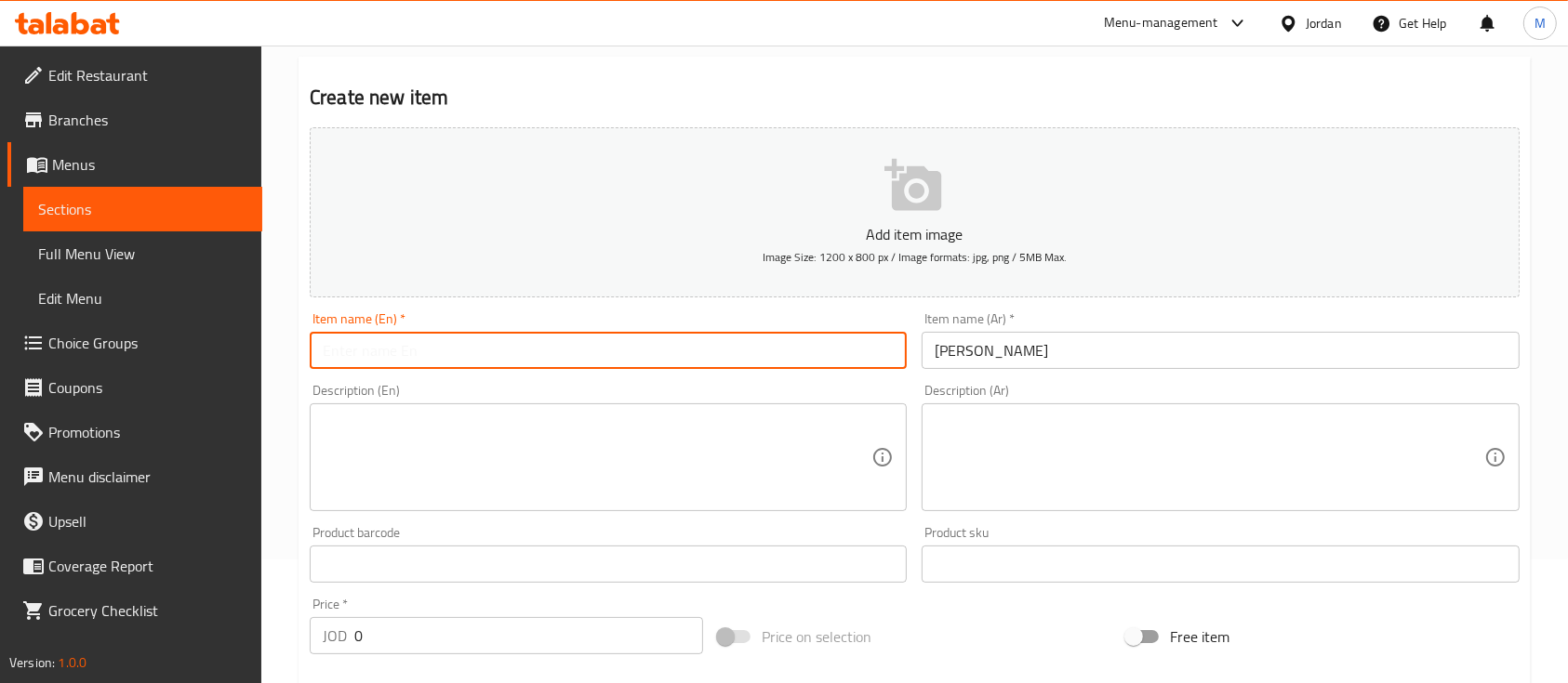
paste input "Mobile Stand"
type input "Mobile Stand"
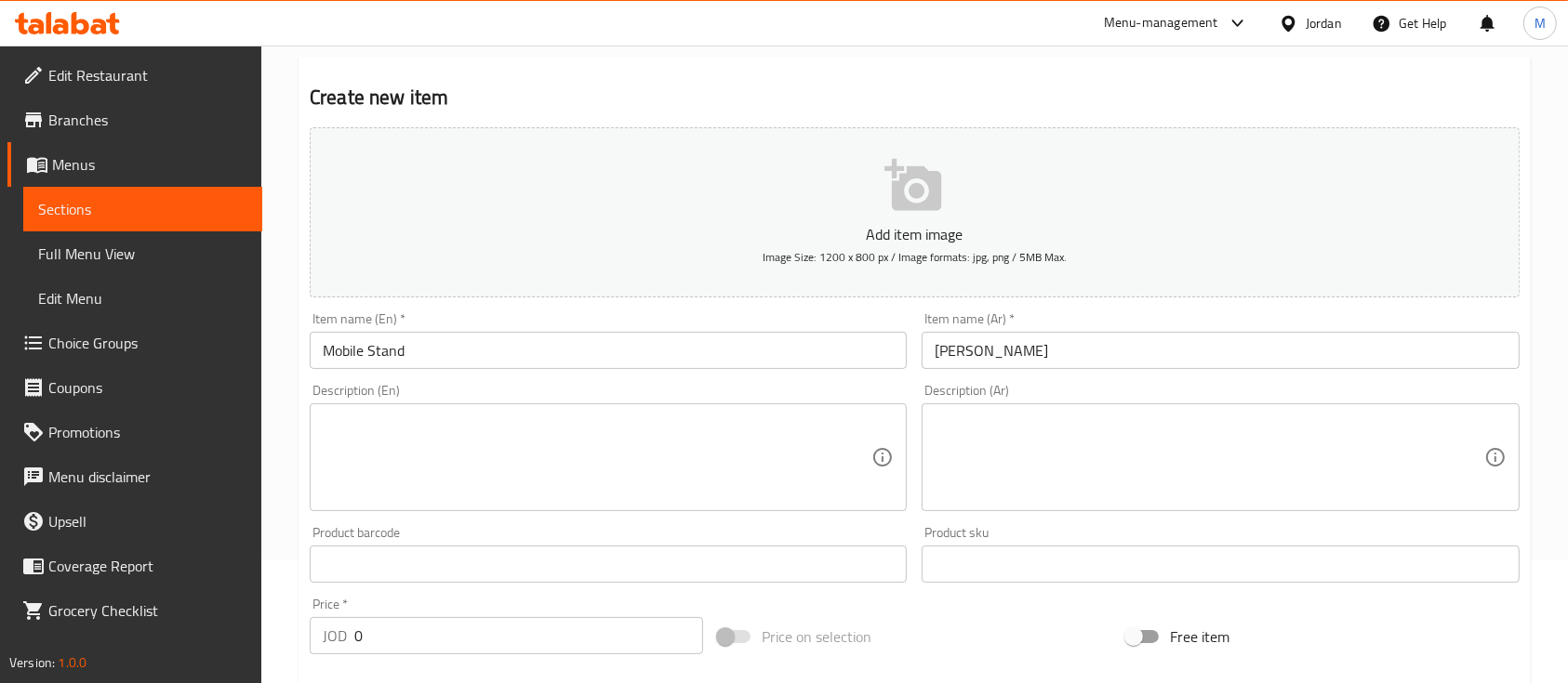
click at [576, 390] on div "Description (En) Description (En)" at bounding box center [608, 447] width 597 height 127
click at [1034, 420] on textarea at bounding box center [1208, 458] width 549 height 88
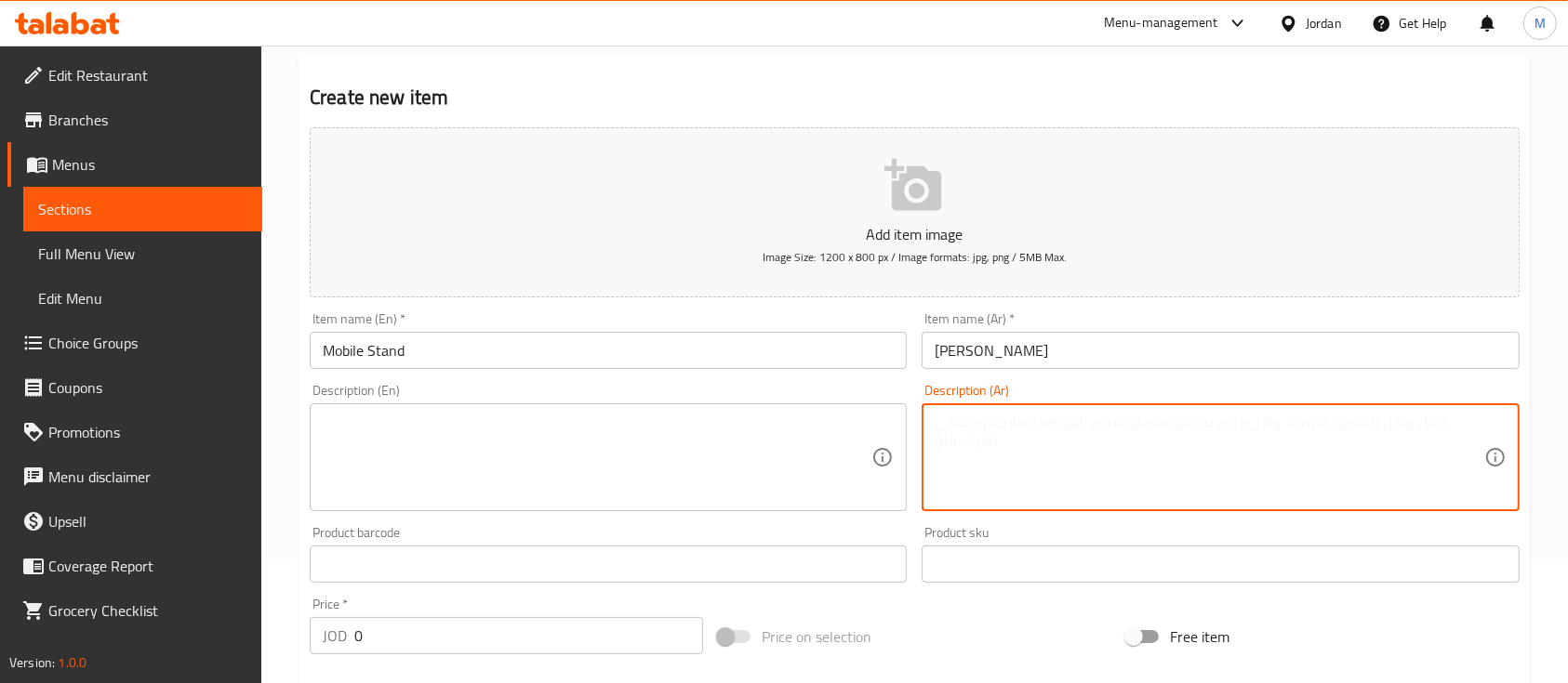
paste textarea "ستاند موبايل عملي لتثبيت الهاتف بزاوية مريحة، مثالي لمشاهدة الفيديوهات أو إجراء…"
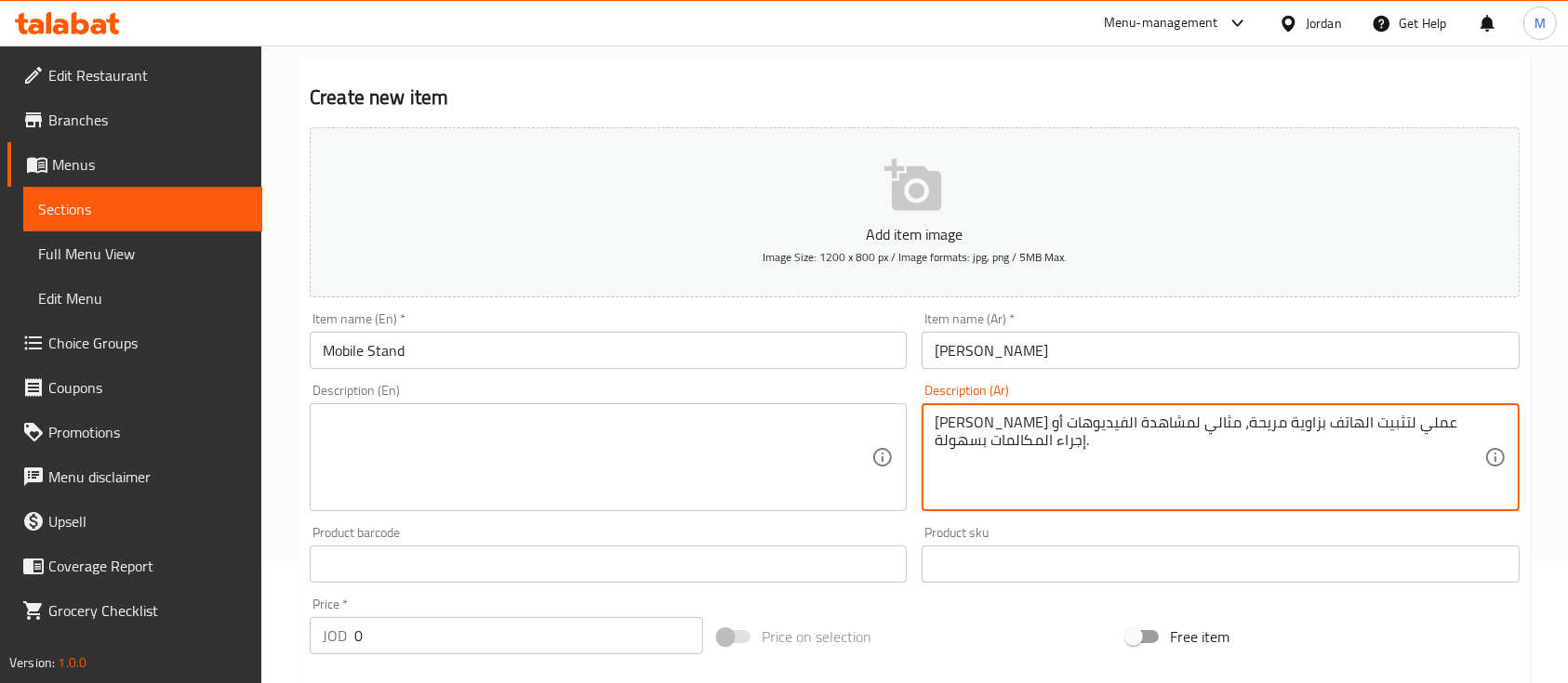
type textarea "ستاند موبايل عملي لتثبيت الهاتف بزاوية مريحة، مثالي لمشاهدة الفيديوهات أو إجراء…"
click at [606, 476] on textarea at bounding box center [597, 458] width 549 height 88
paste textarea "A practical mobile stand designed to hold your phone at a comfortable angle, pe…"
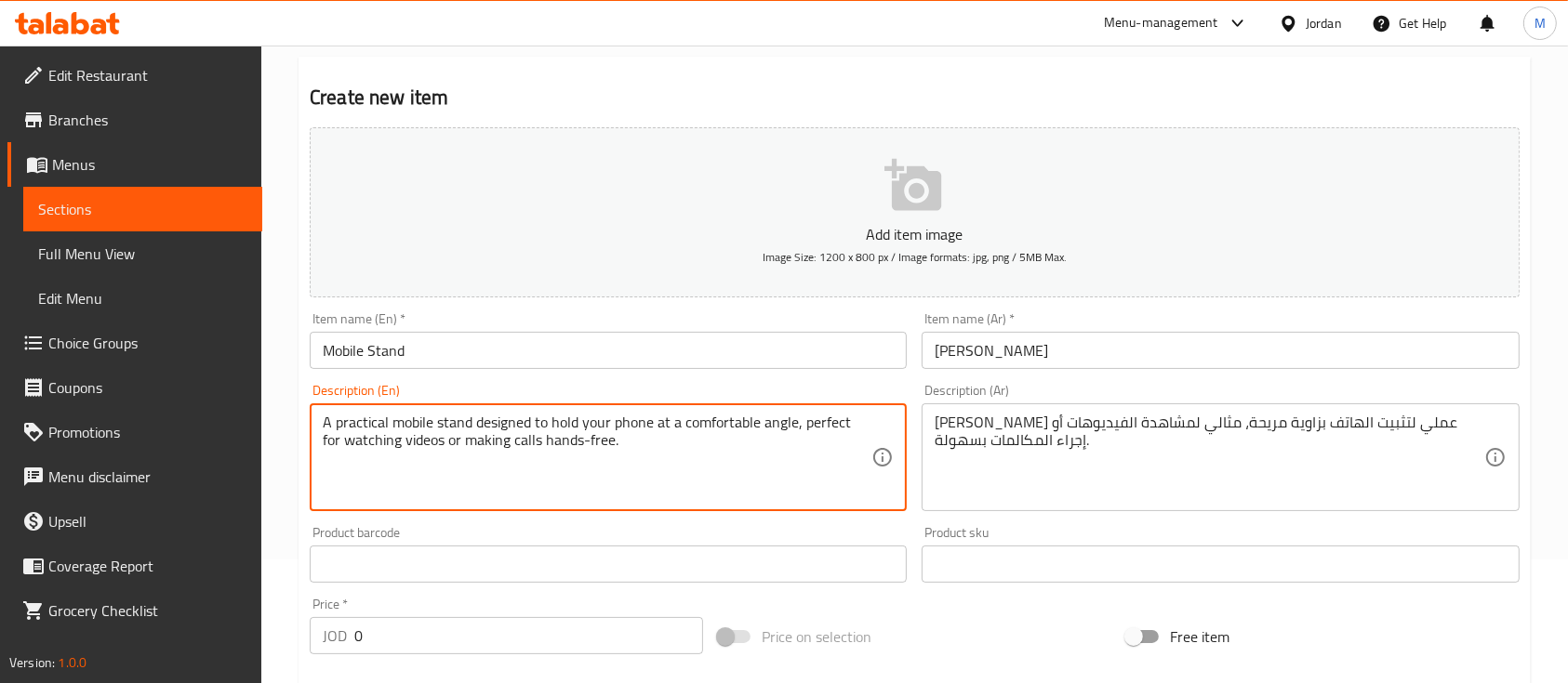
type textarea "A practical mobile stand designed to hold your phone at a comfortable angle, pe…"
click at [606, 516] on div "Description (En) A practical mobile stand designed to hold your phone at a comf…" at bounding box center [608, 448] width 612 height 142
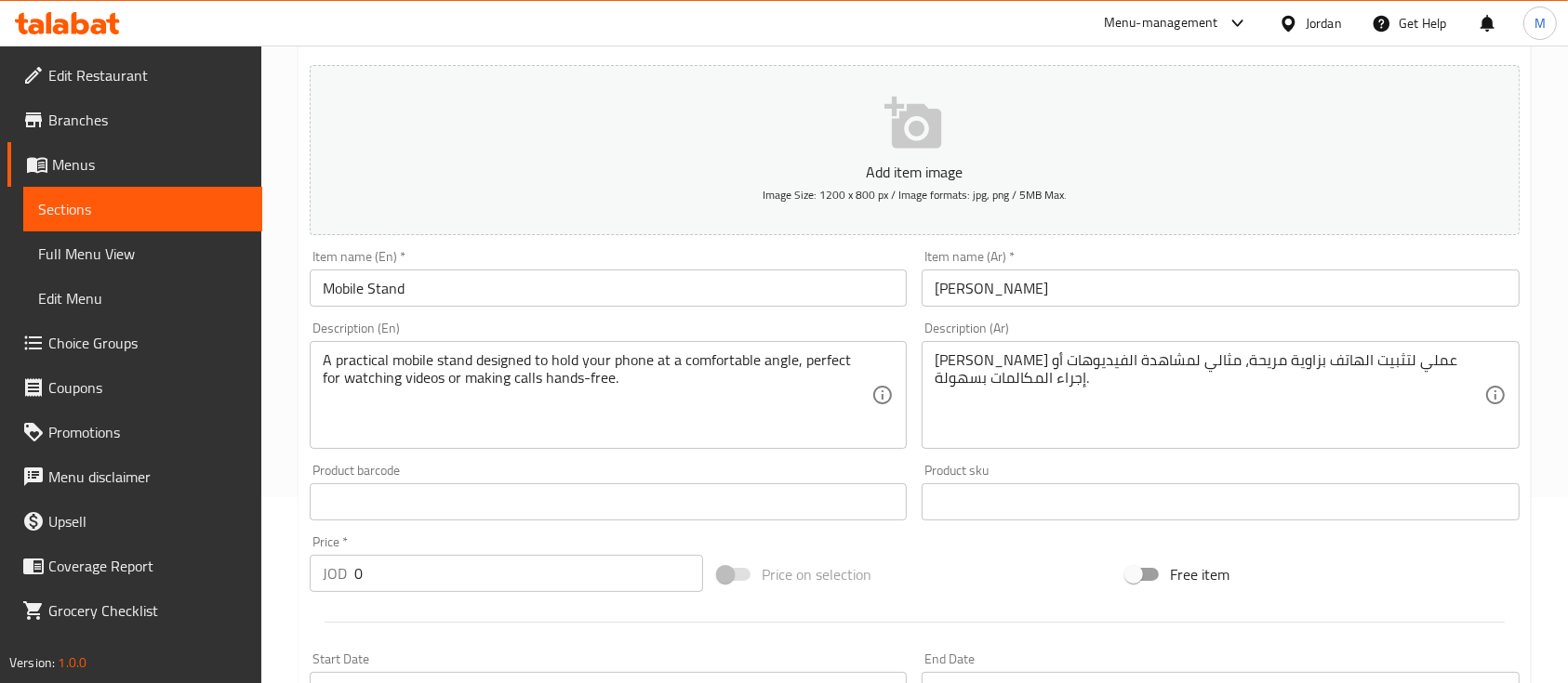
scroll to position [247, 0]
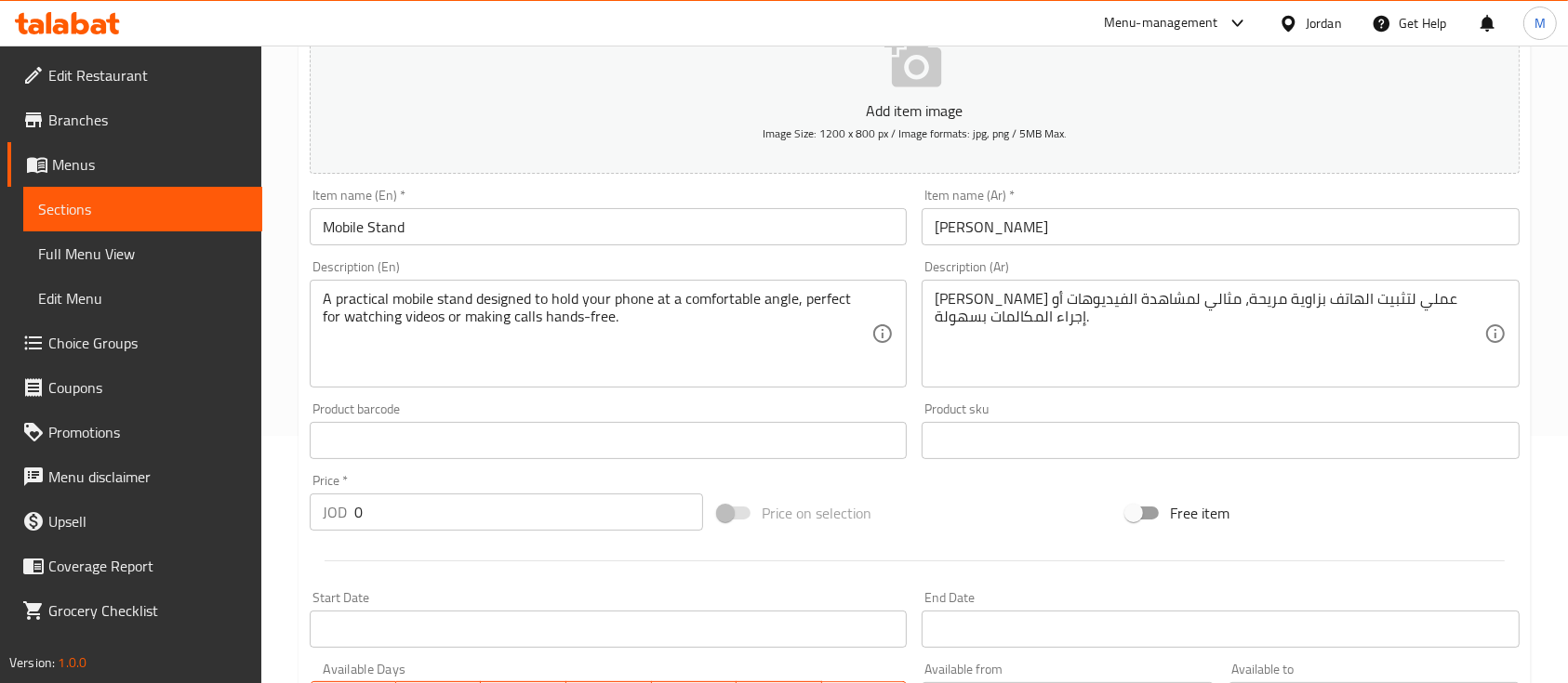
click at [931, 506] on div "Price on selection" at bounding box center [914, 512] width 408 height 50
drag, startPoint x: 365, startPoint y: 528, endPoint x: 343, endPoint y: 534, distance: 22.8
click at [348, 532] on div "Price   * JOD 0 Price *" at bounding box center [506, 503] width 408 height 72
type input "10"
click at [444, 533] on div "Price   * JOD 10 Price *" at bounding box center [506, 503] width 408 height 72
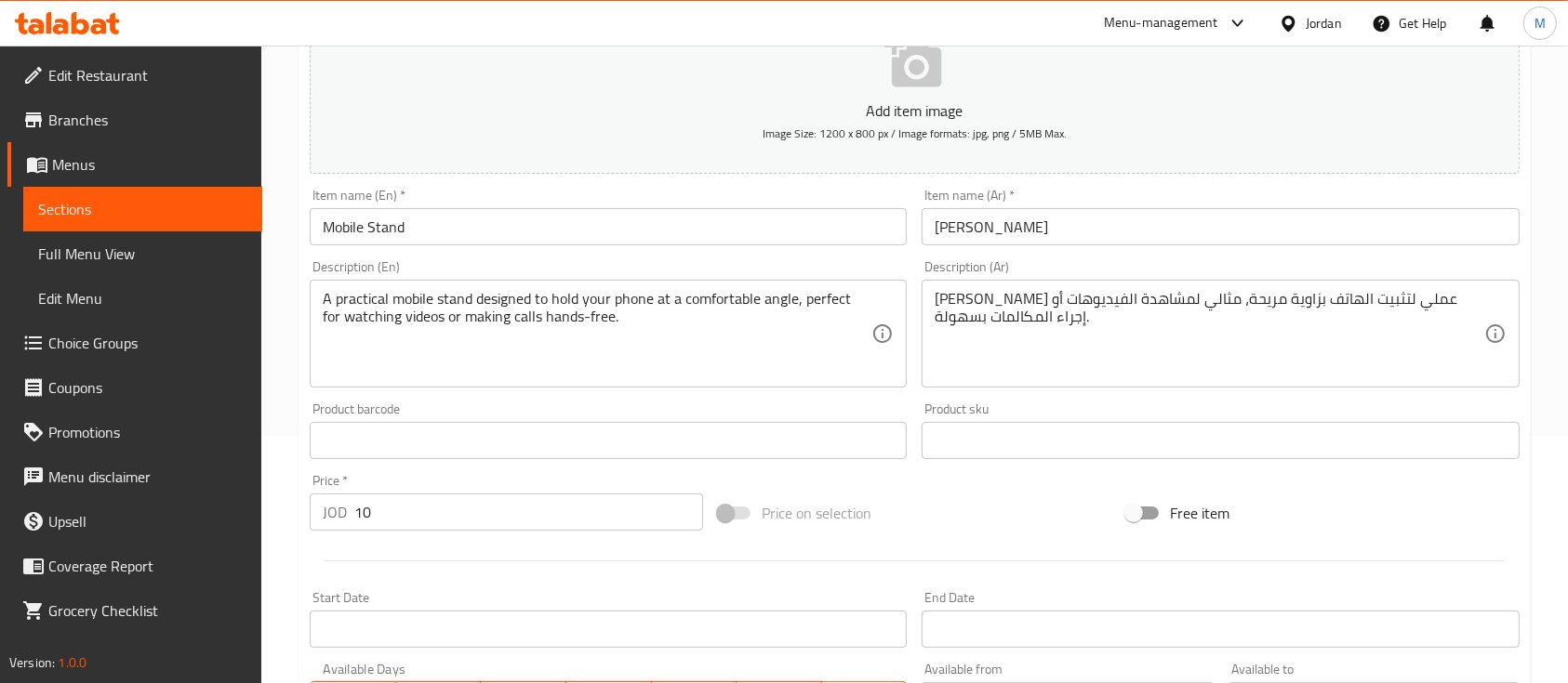
click at [519, 473] on div "Price   * JOD 10 Price *" at bounding box center [506, 503] width 408 height 72
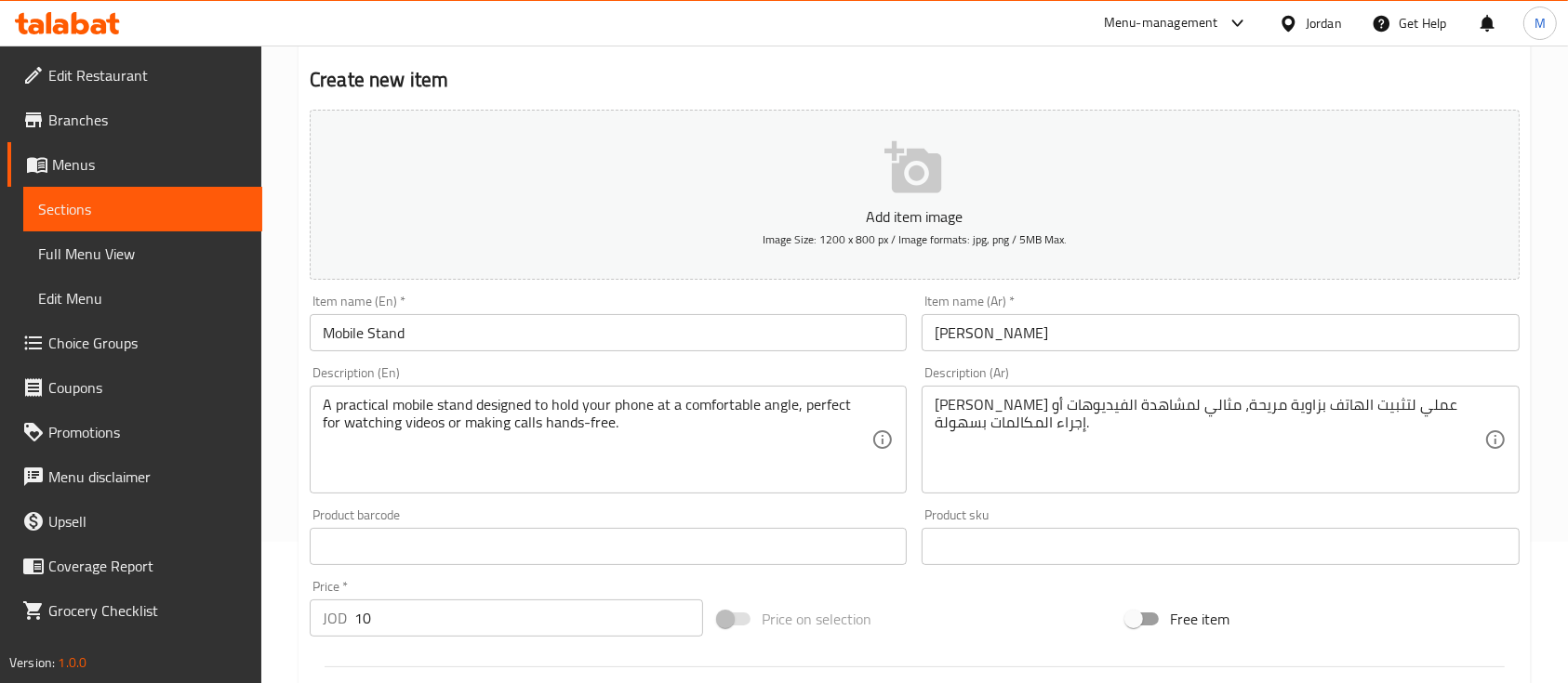
scroll to position [620, 0]
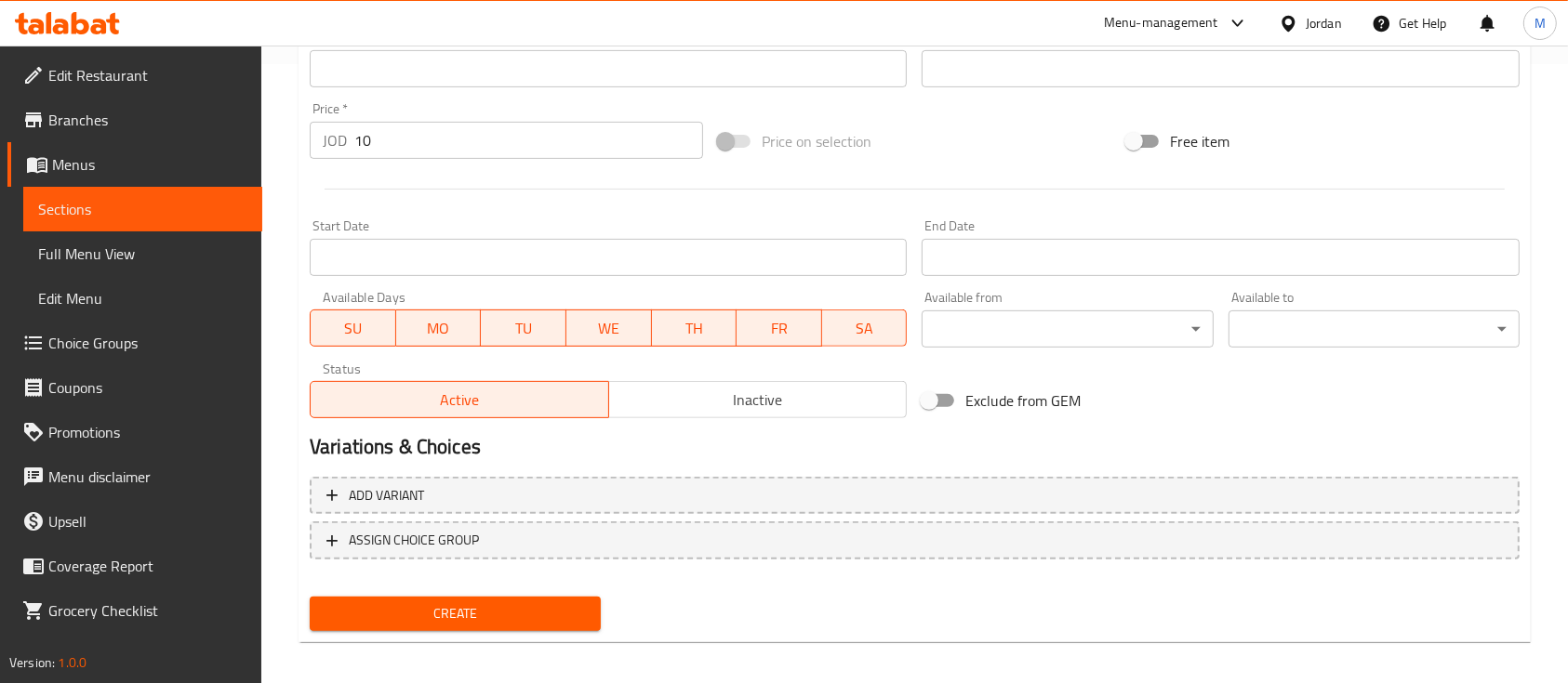
click at [492, 616] on span "Create" at bounding box center [456, 614] width 261 height 24
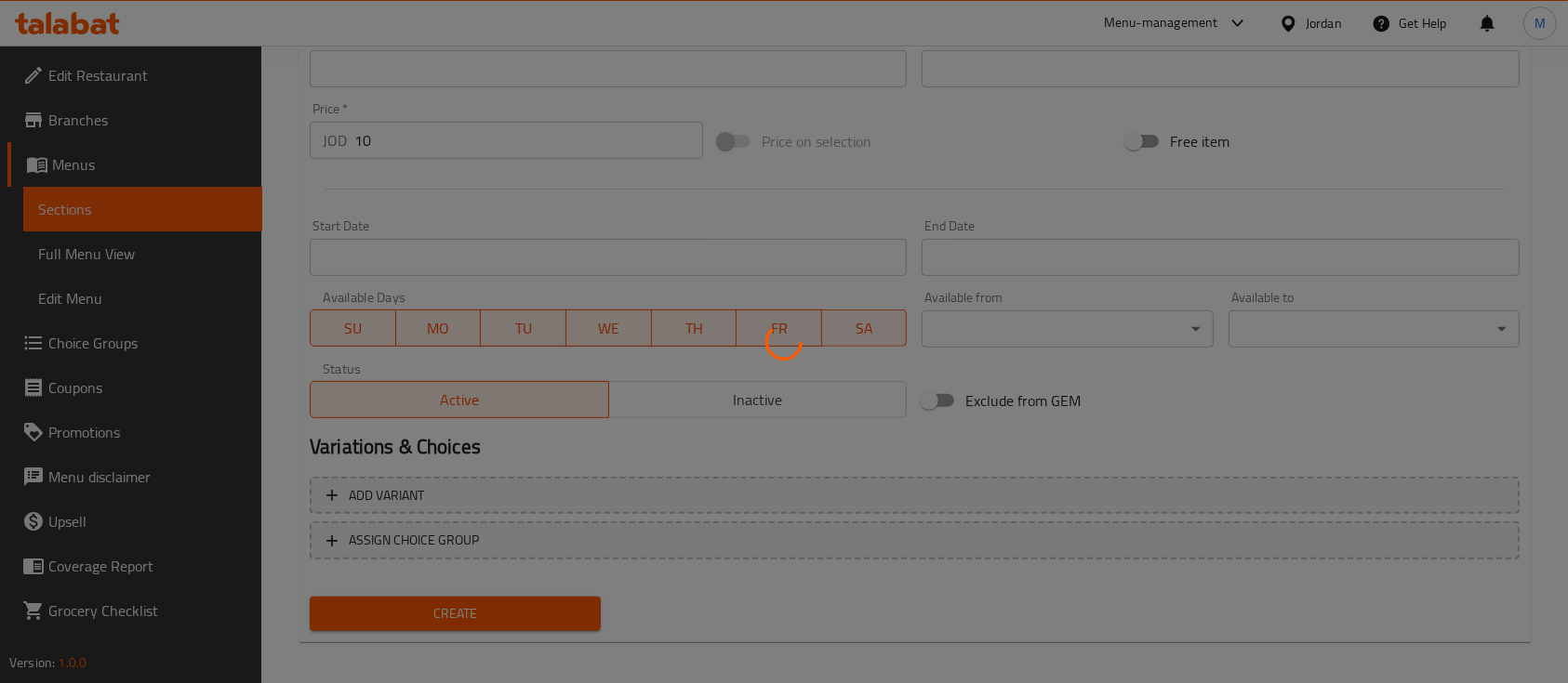
type input "0"
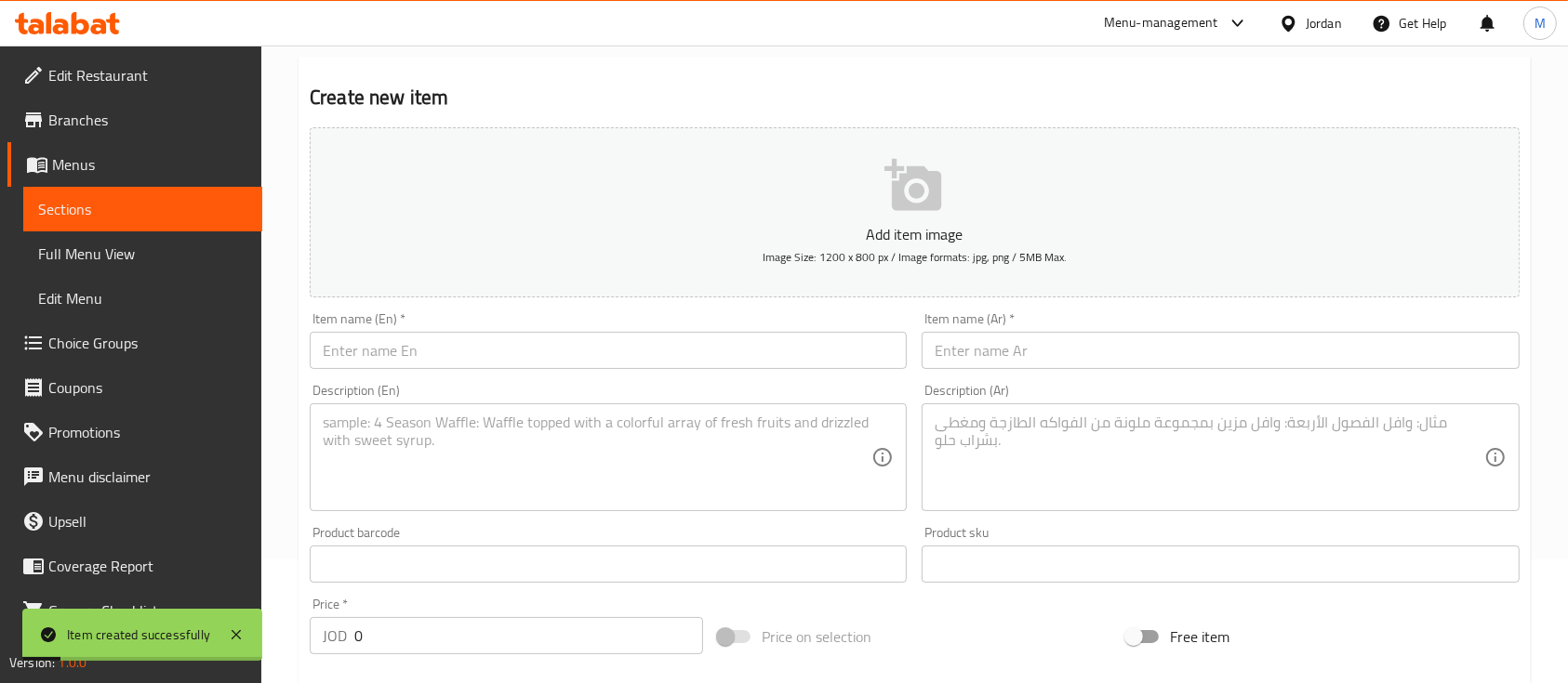
scroll to position [0, 0]
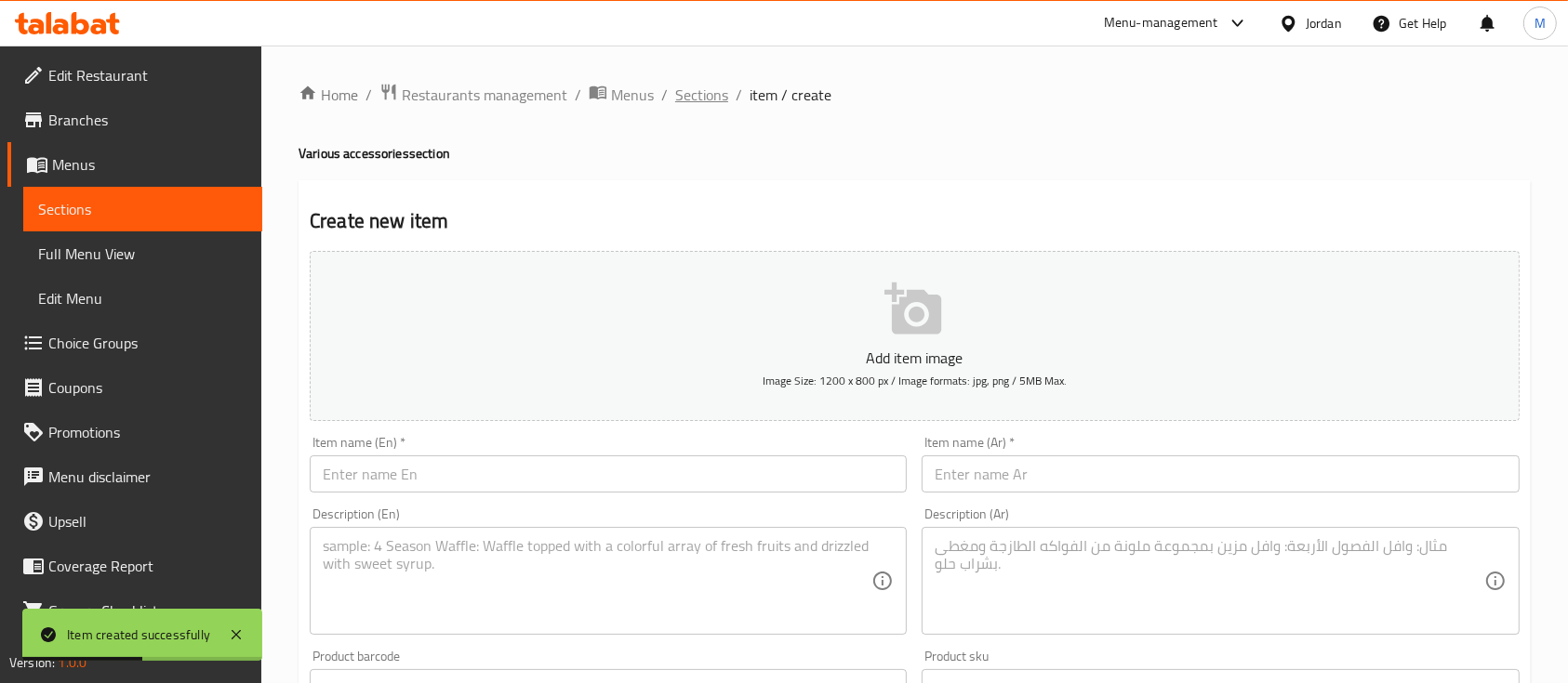
click at [693, 99] on span "Sections" at bounding box center [702, 95] width 53 height 23
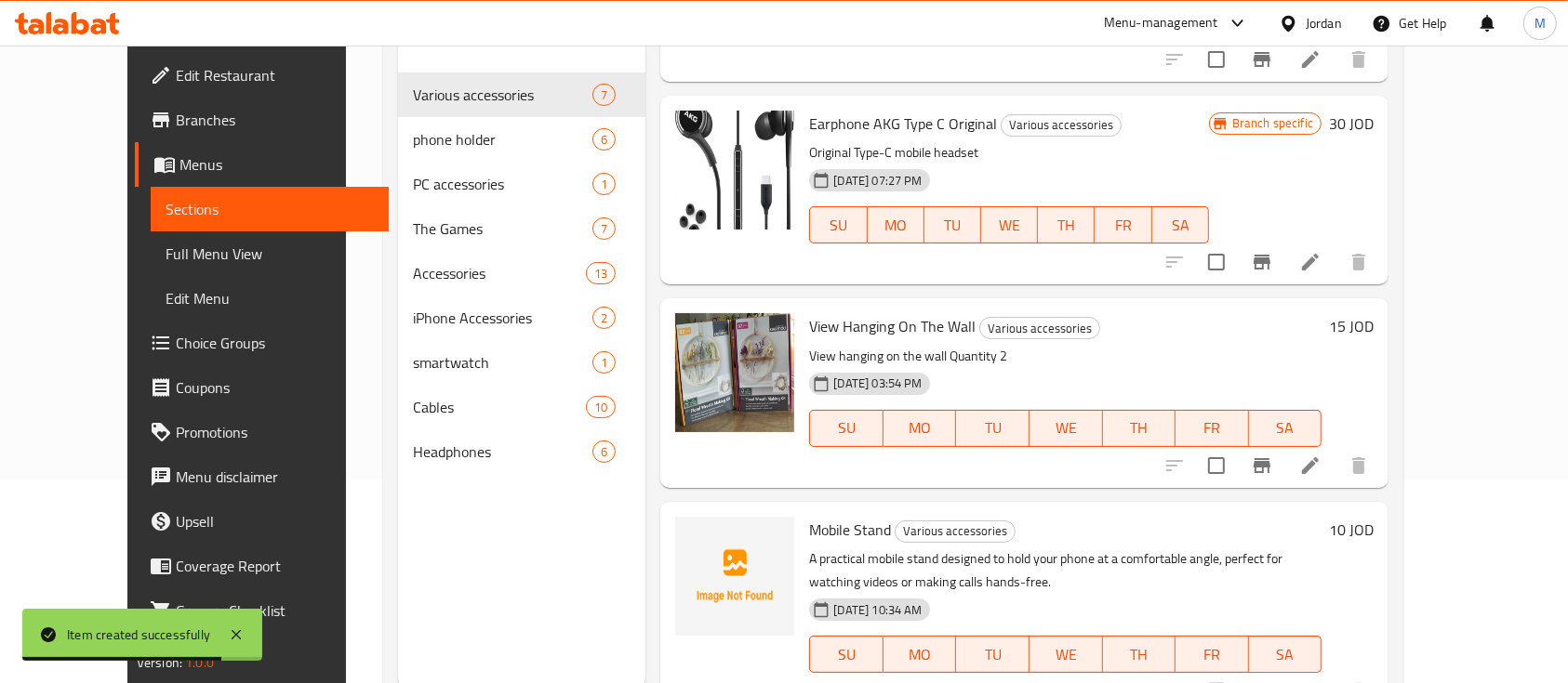
scroll to position [261, 0]
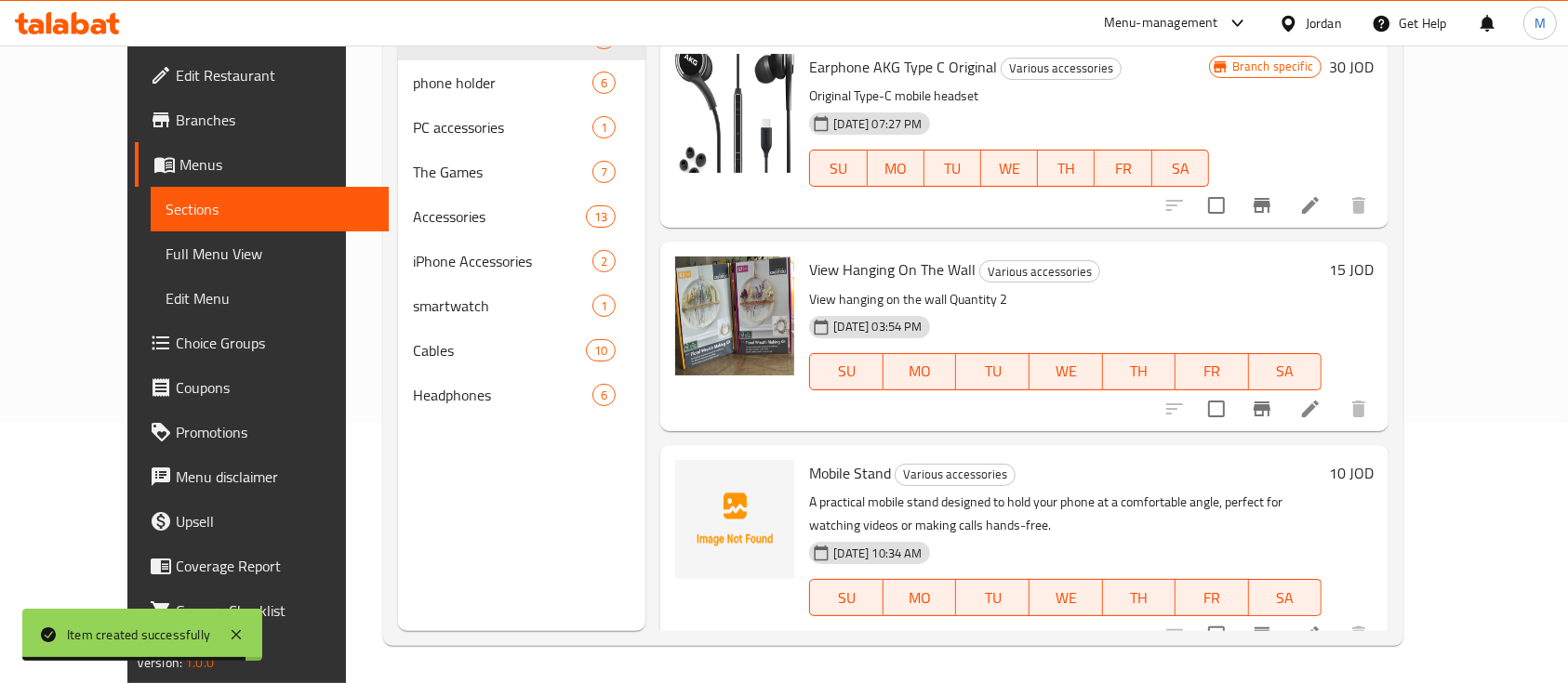
click at [1374, 460] on h6 "10 JOD" at bounding box center [1351, 473] width 45 height 26
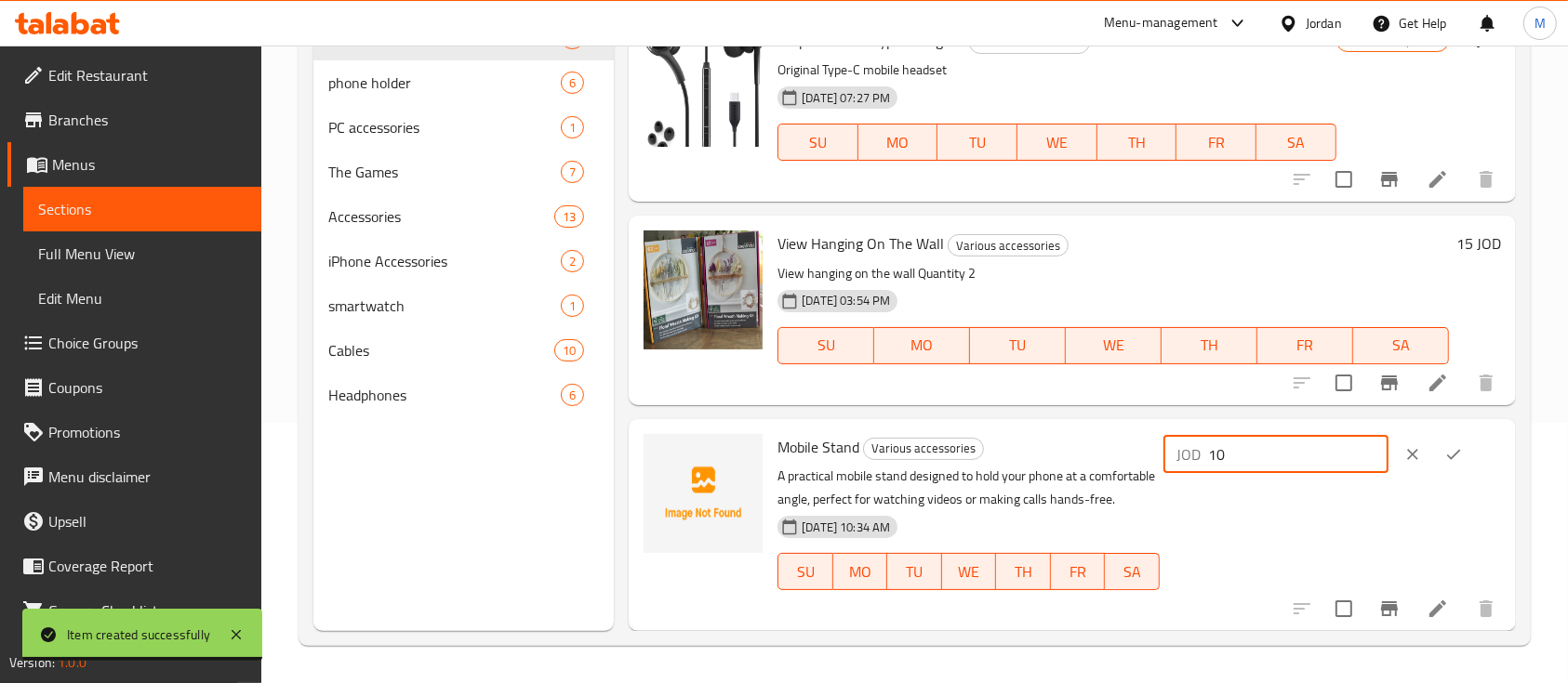
drag, startPoint x: 1210, startPoint y: 444, endPoint x: 1150, endPoint y: 451, distance: 60.4
click at [1150, 451] on div "Mobile Stand Various accessories A practical mobile stand designed to hold your…" at bounding box center [1139, 526] width 738 height 197
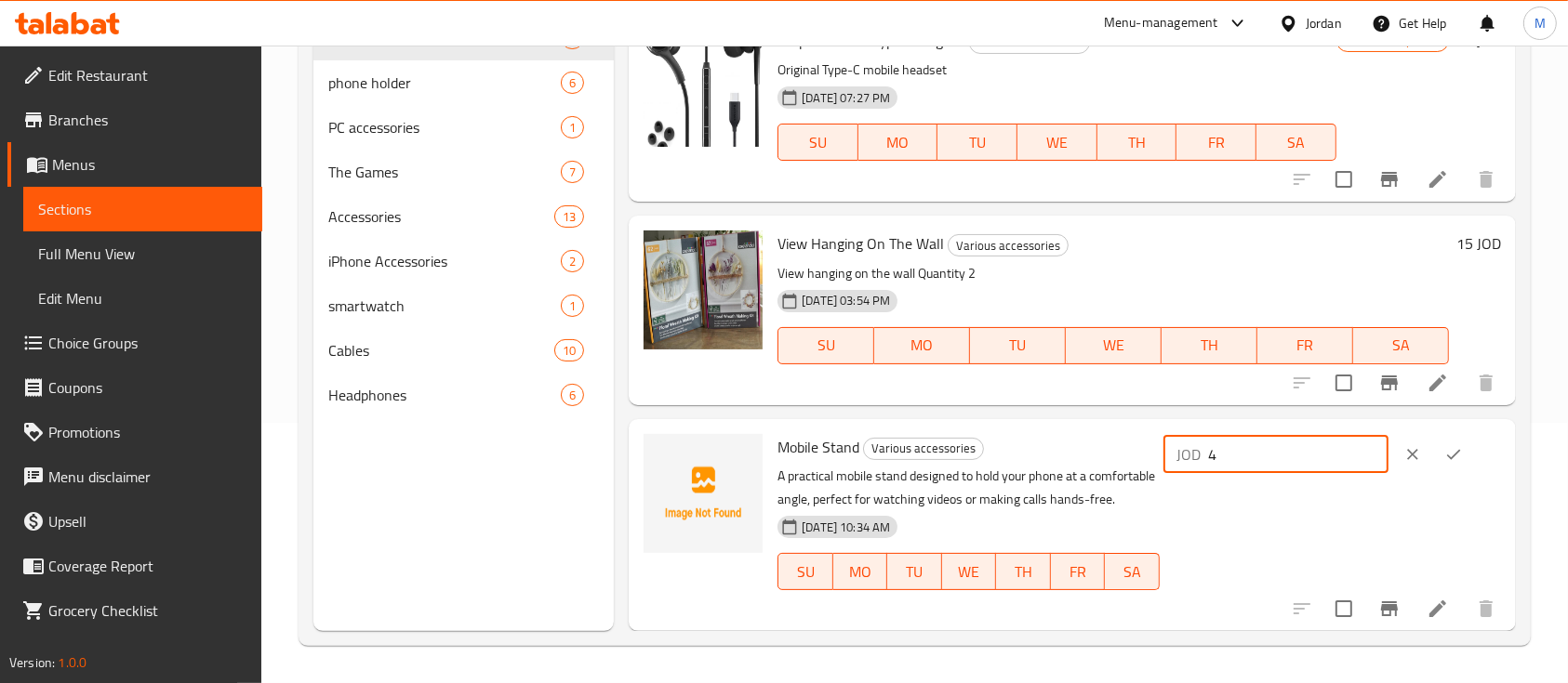
type input "4"
click at [1434, 454] on button "ok" at bounding box center [1453, 454] width 41 height 41
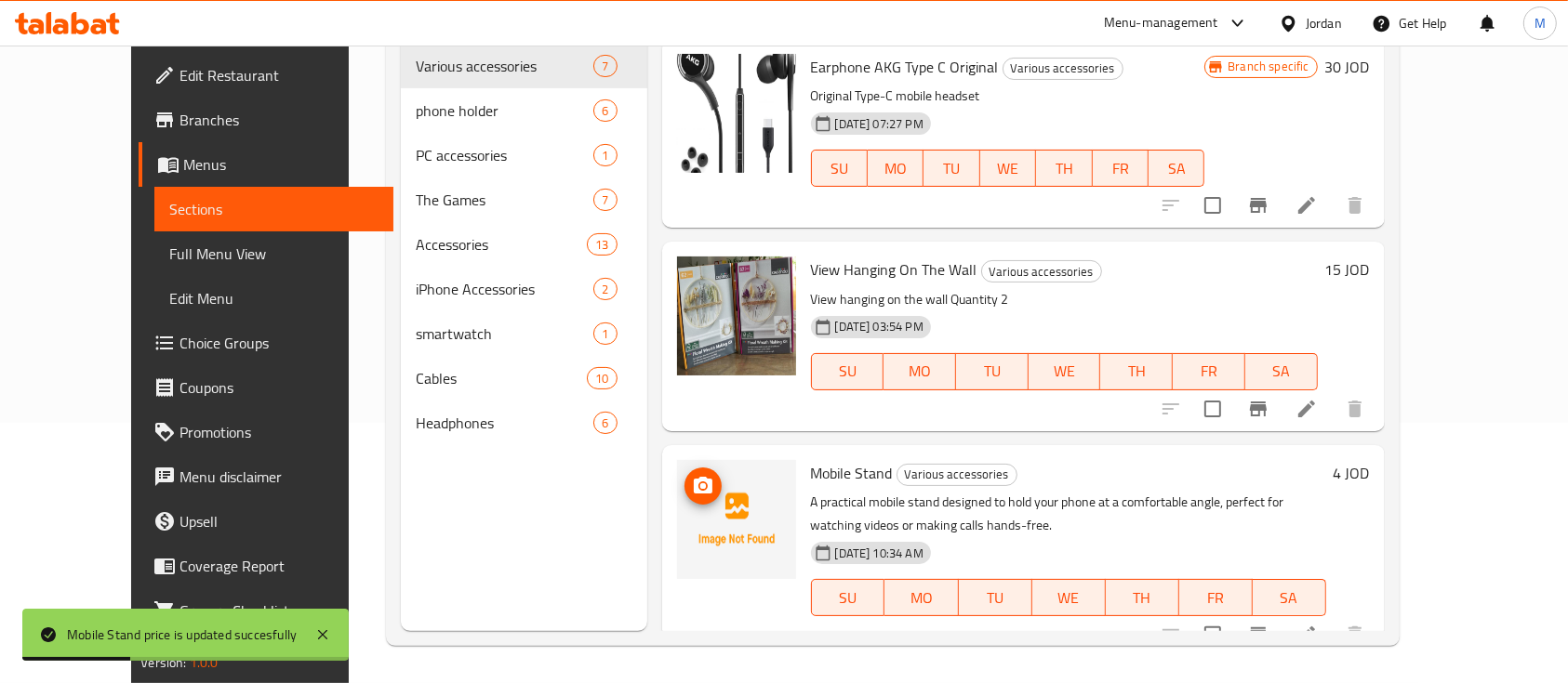
click at [684, 476] on span "upload picture" at bounding box center [702, 487] width 37 height 23
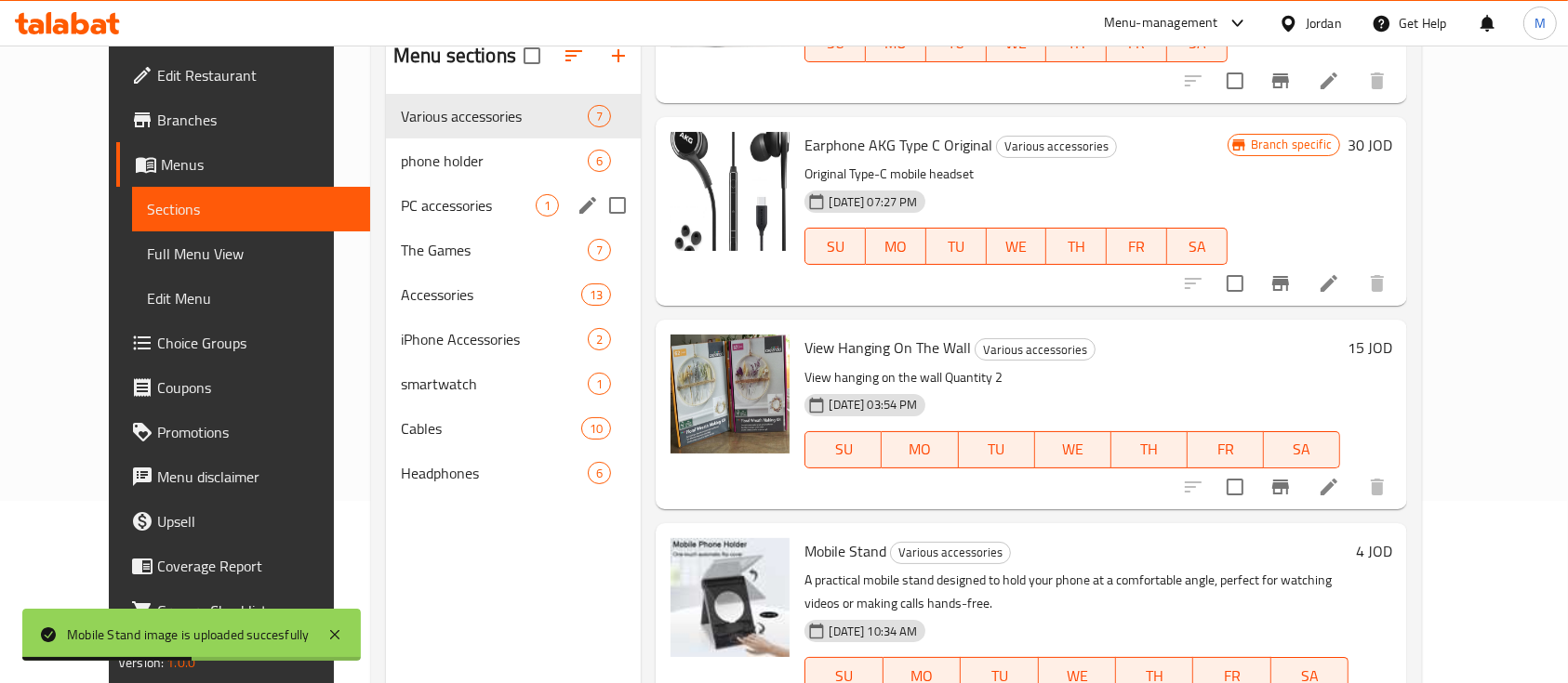
scroll to position [135, 0]
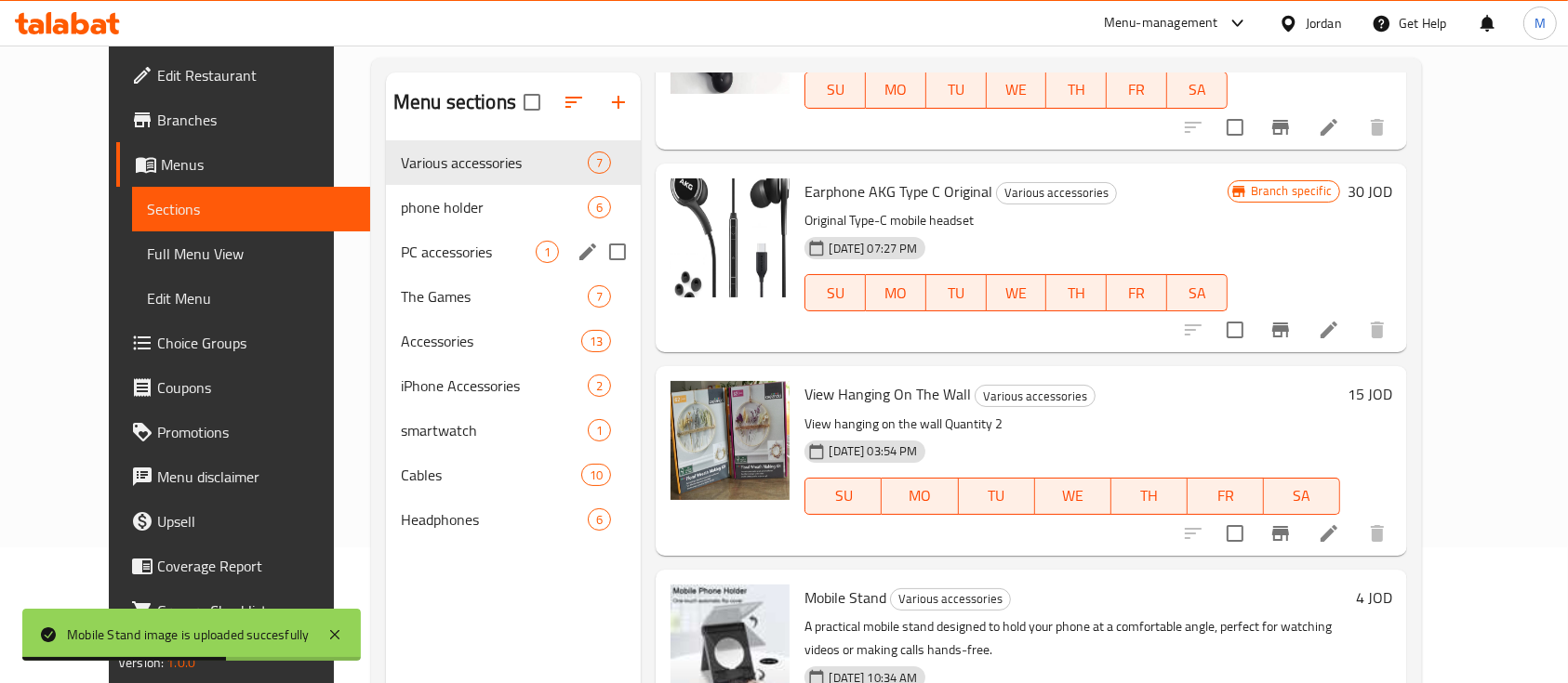
click at [404, 263] on div "PC accessories 1" at bounding box center [514, 251] width 256 height 45
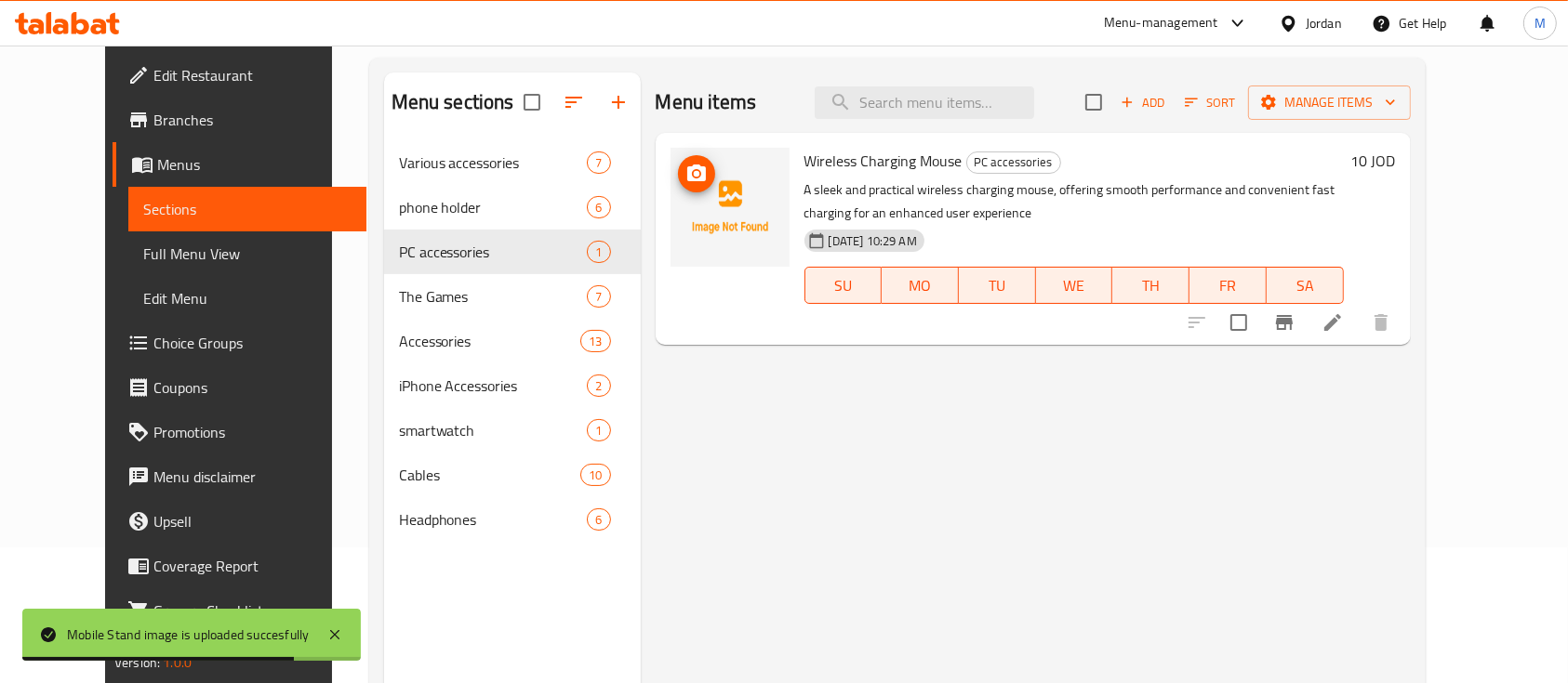
click at [685, 182] on icon "upload picture" at bounding box center [696, 174] width 23 height 23
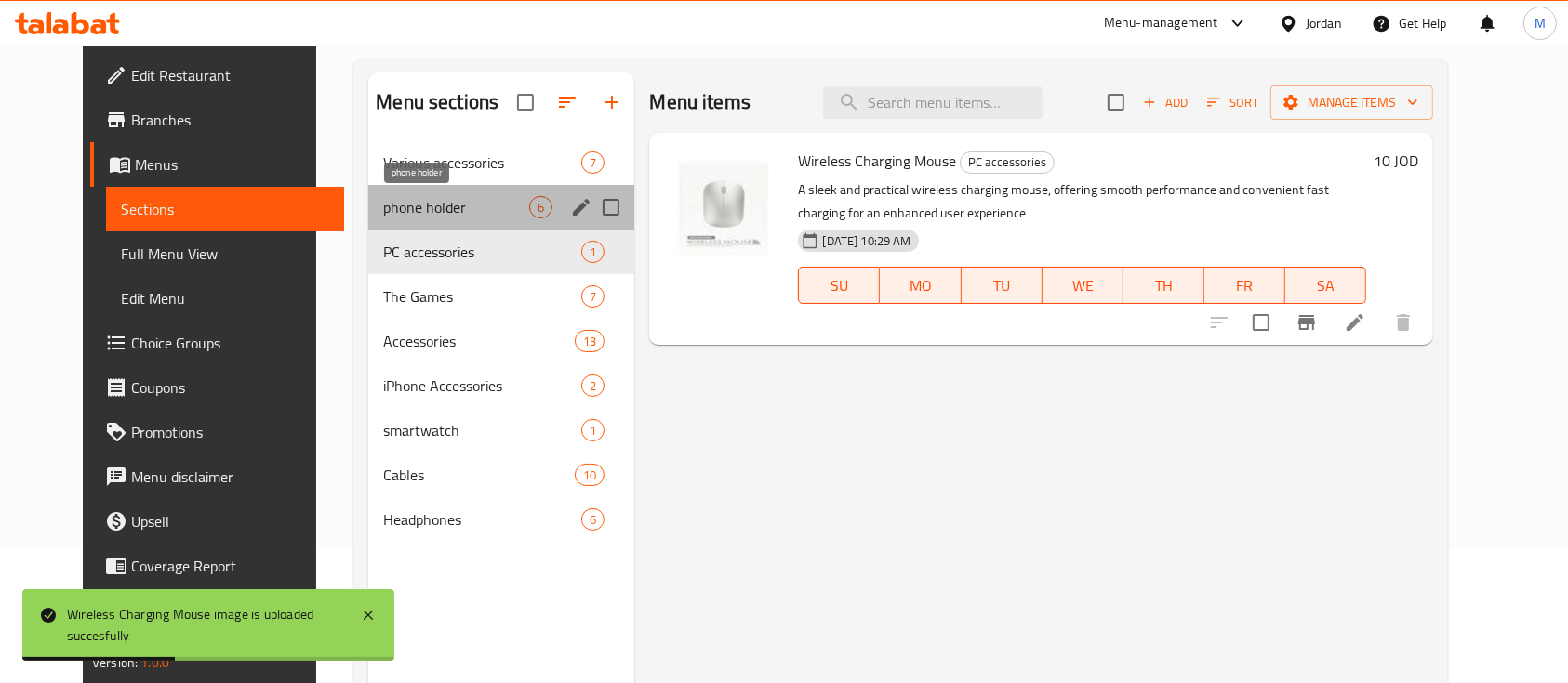
click at [422, 202] on span "phone holder" at bounding box center [456, 207] width 146 height 23
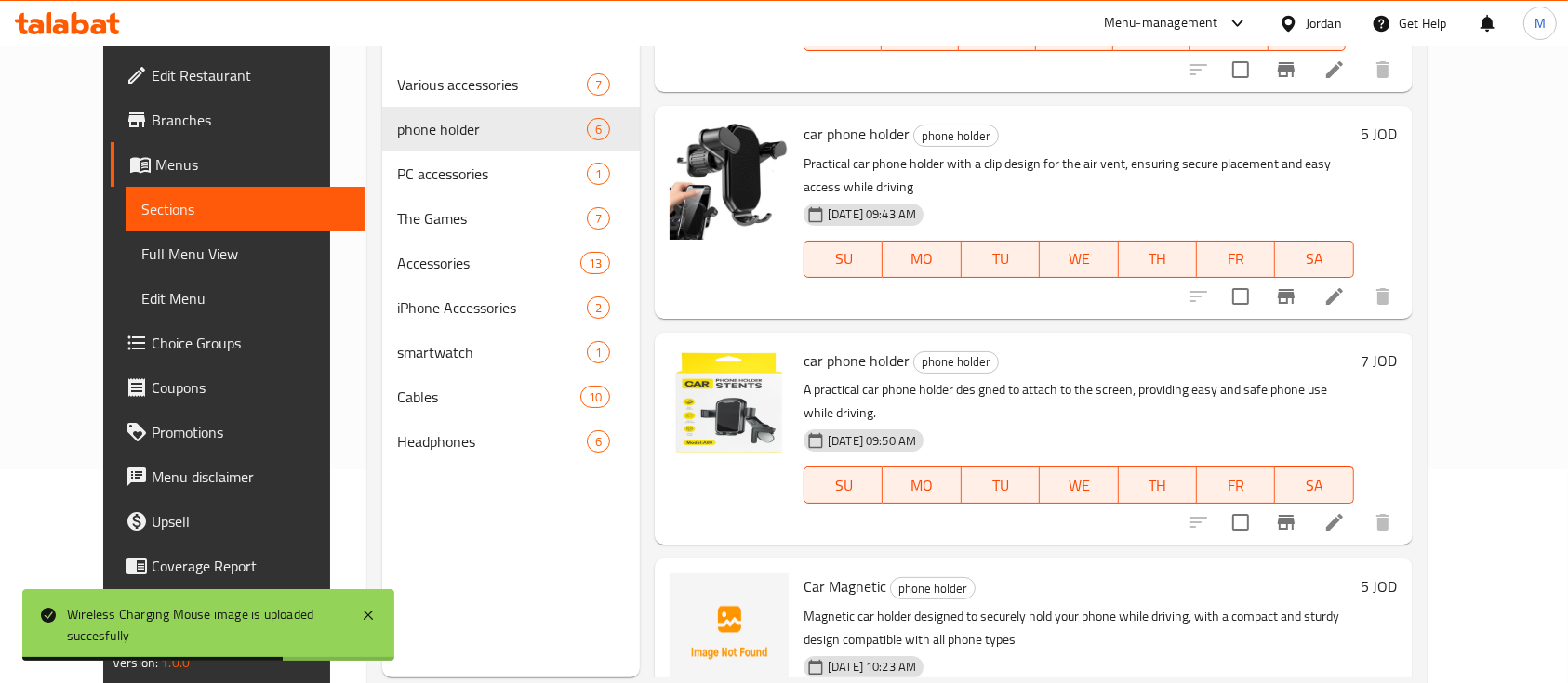
scroll to position [261, 0]
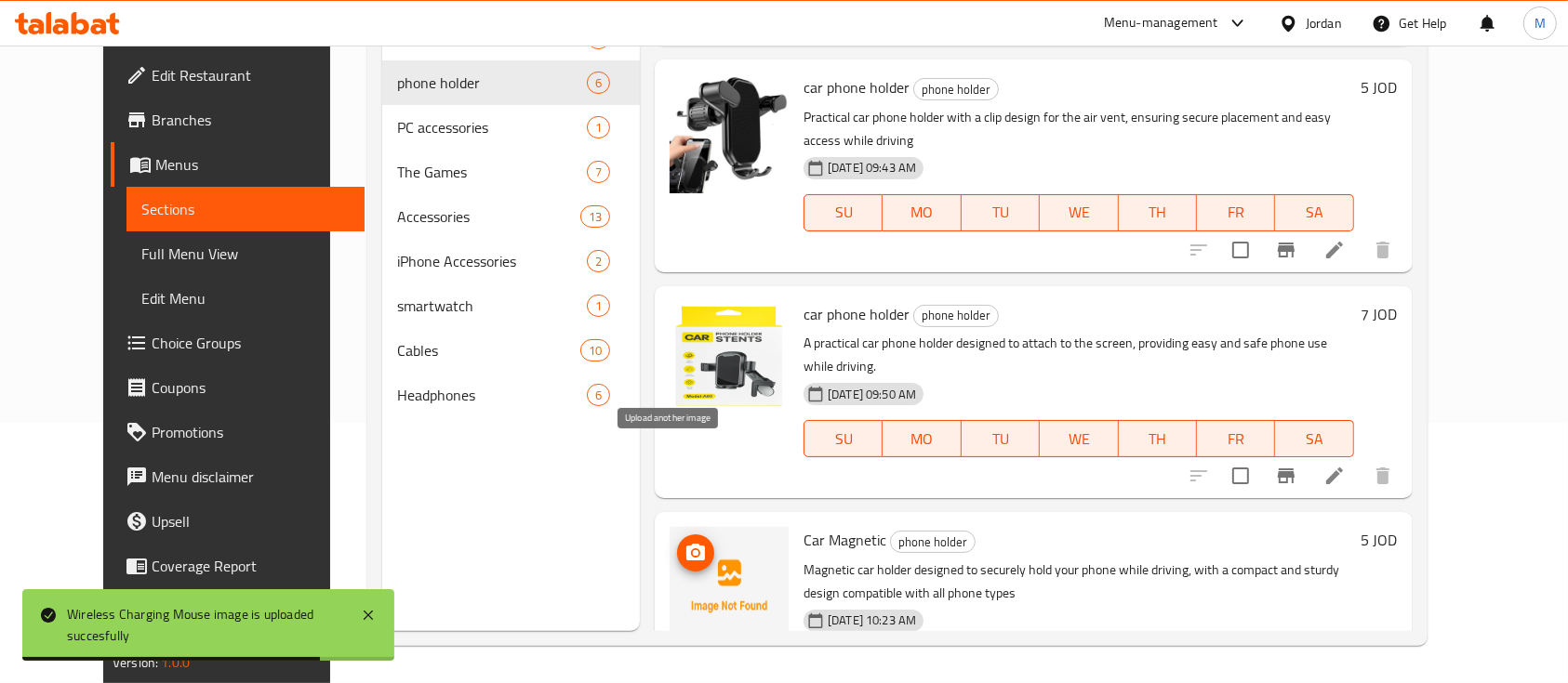
click at [684, 542] on icon "upload picture" at bounding box center [695, 553] width 23 height 23
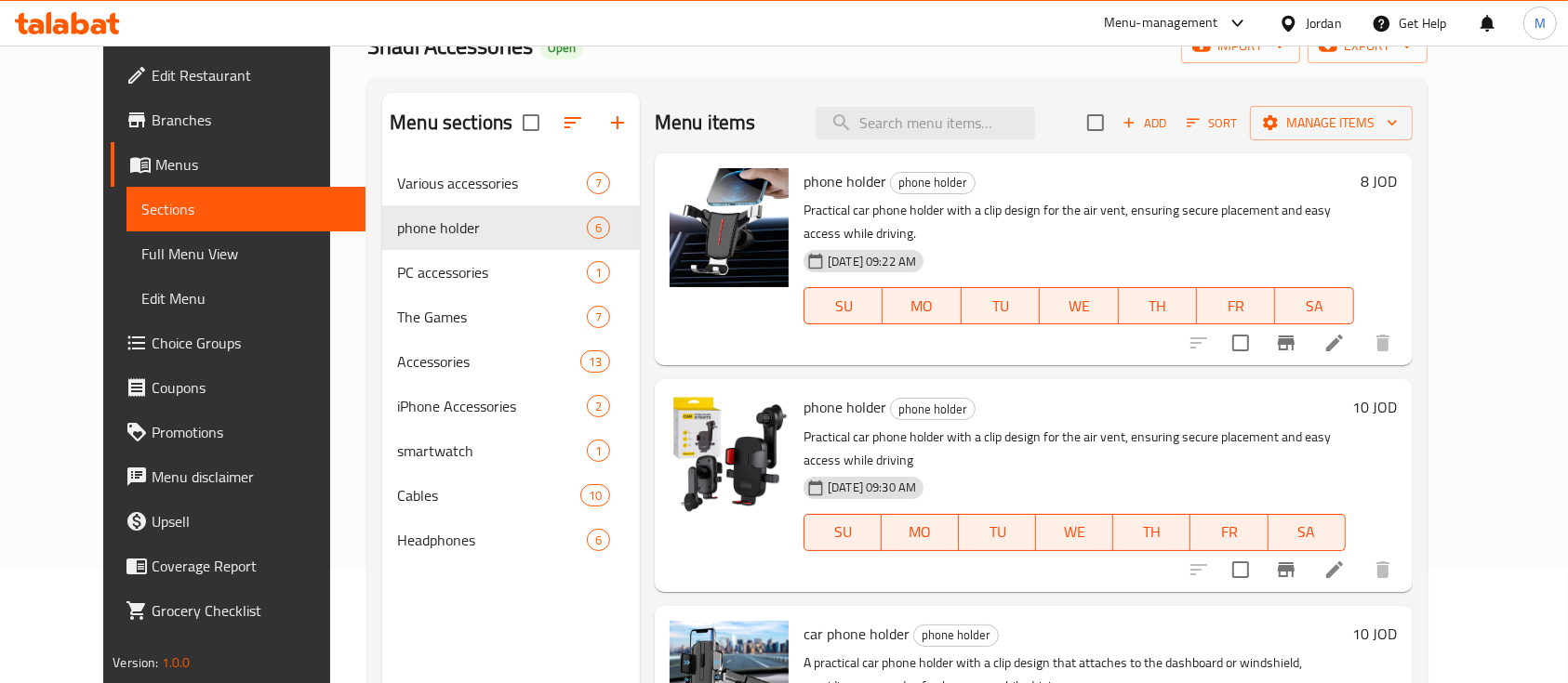
scroll to position [0, 0]
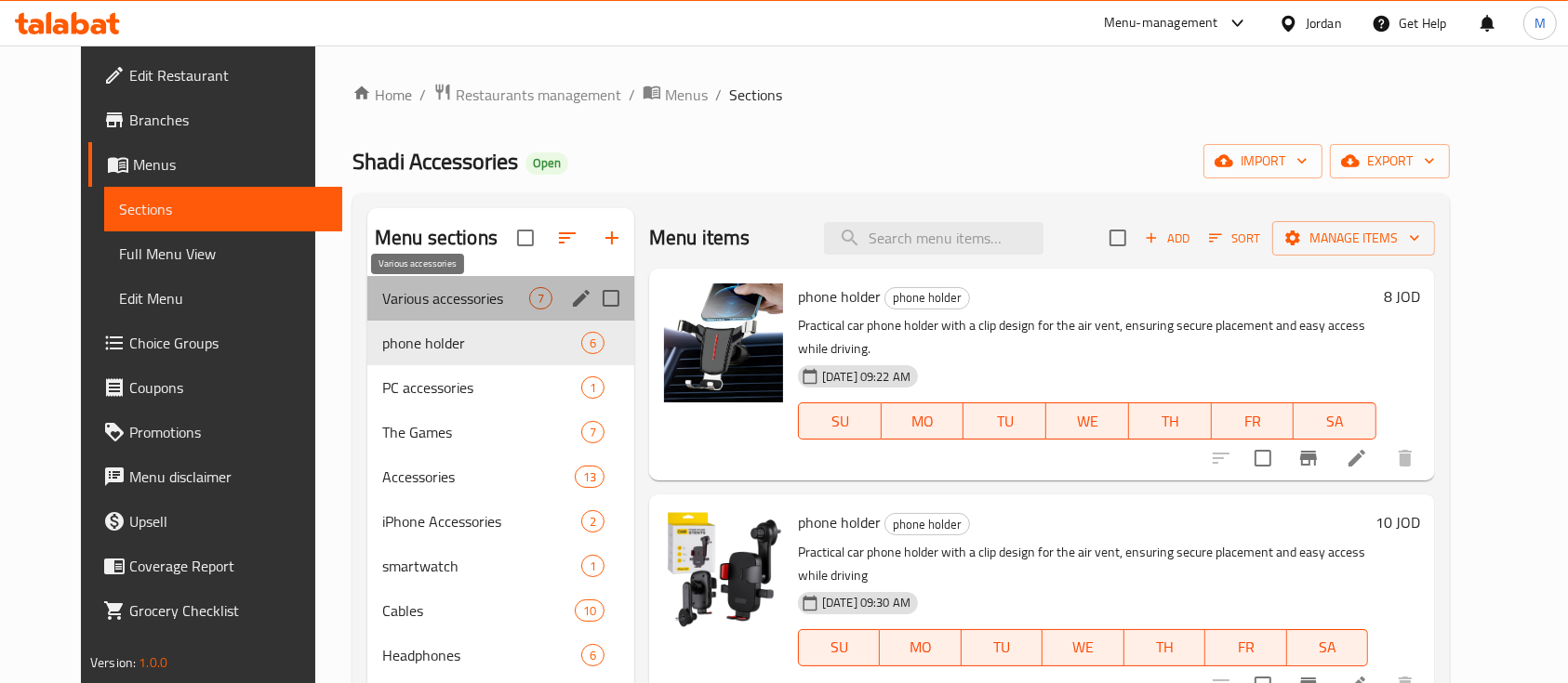
click at [429, 309] on span "Various accessories" at bounding box center [455, 298] width 147 height 23
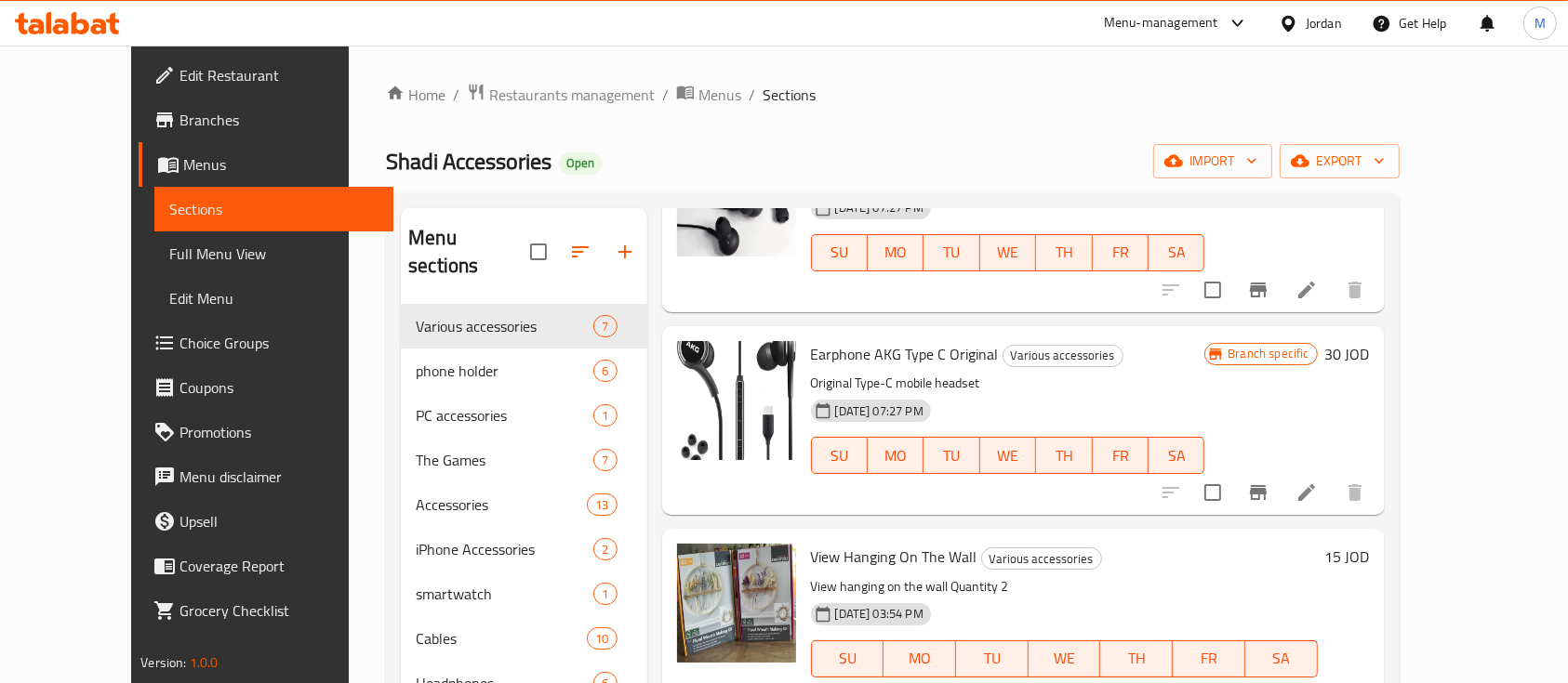
scroll to position [808, 0]
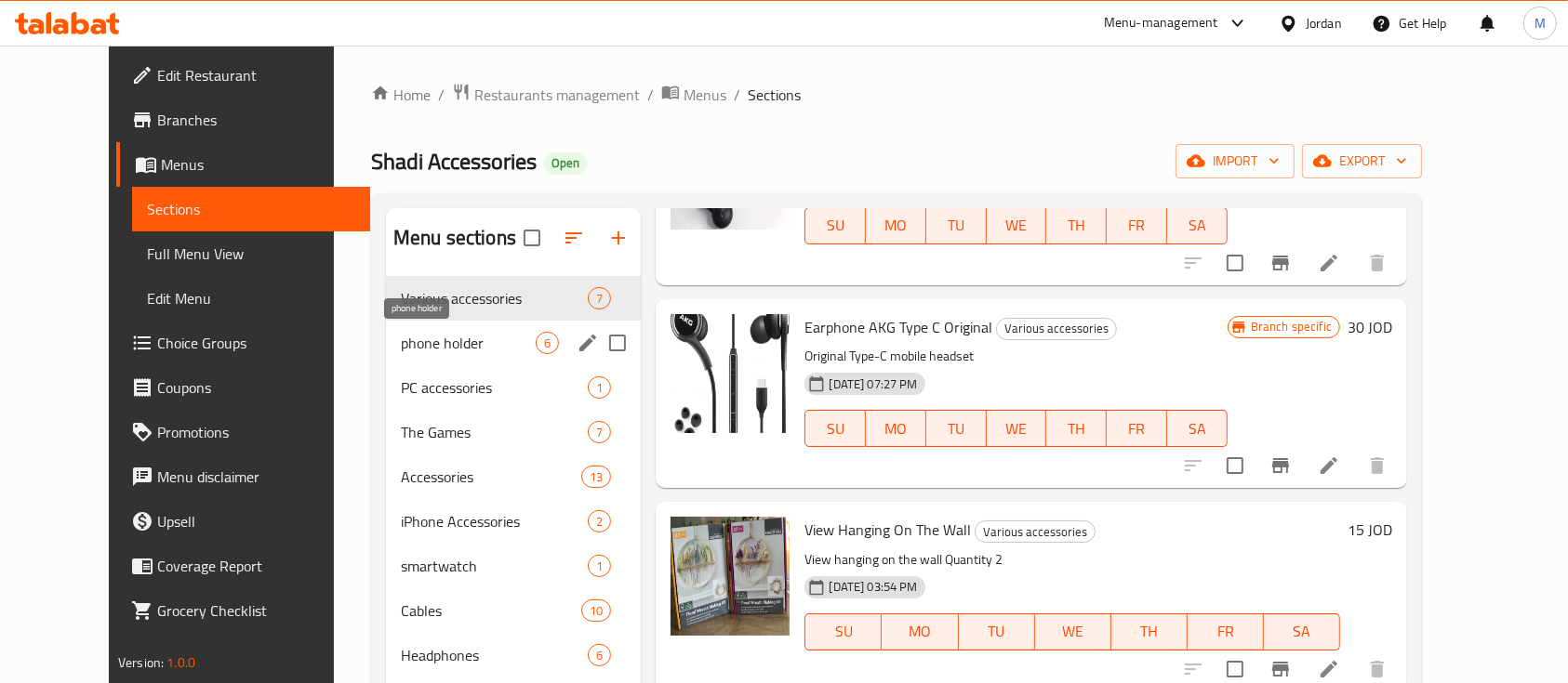
click at [467, 346] on span "phone holder" at bounding box center [468, 343] width 135 height 23
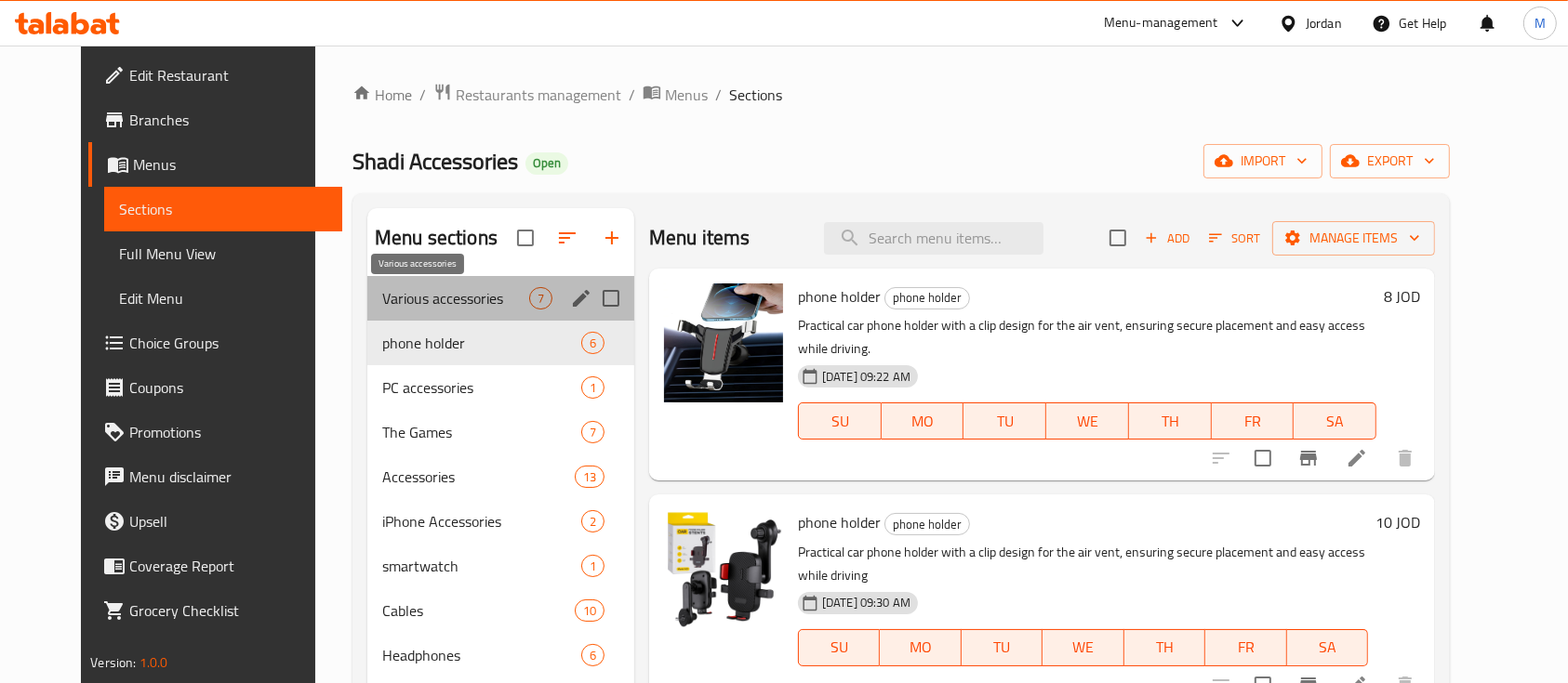
click at [446, 305] on span "Various accessories" at bounding box center [455, 298] width 147 height 23
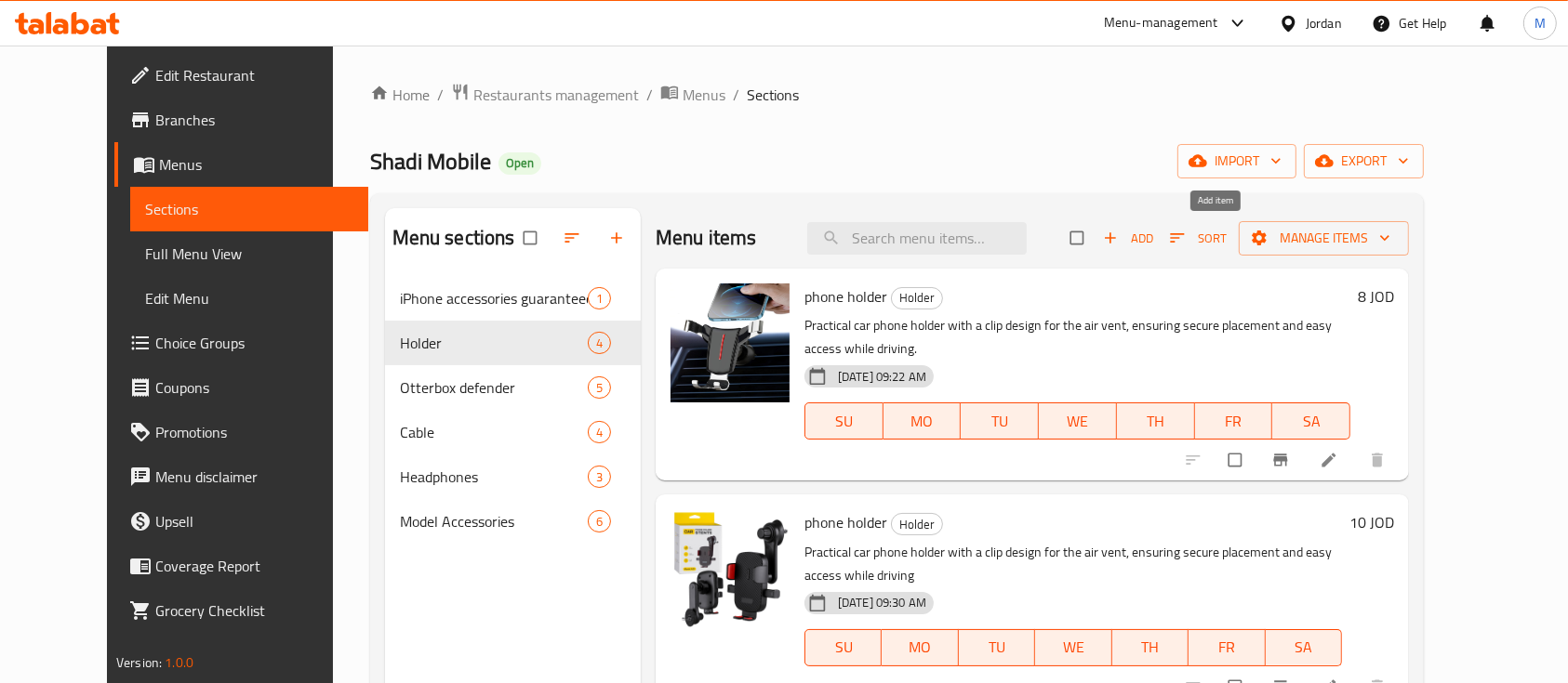
click at [1158, 234] on button "Add" at bounding box center [1127, 239] width 60 height 28
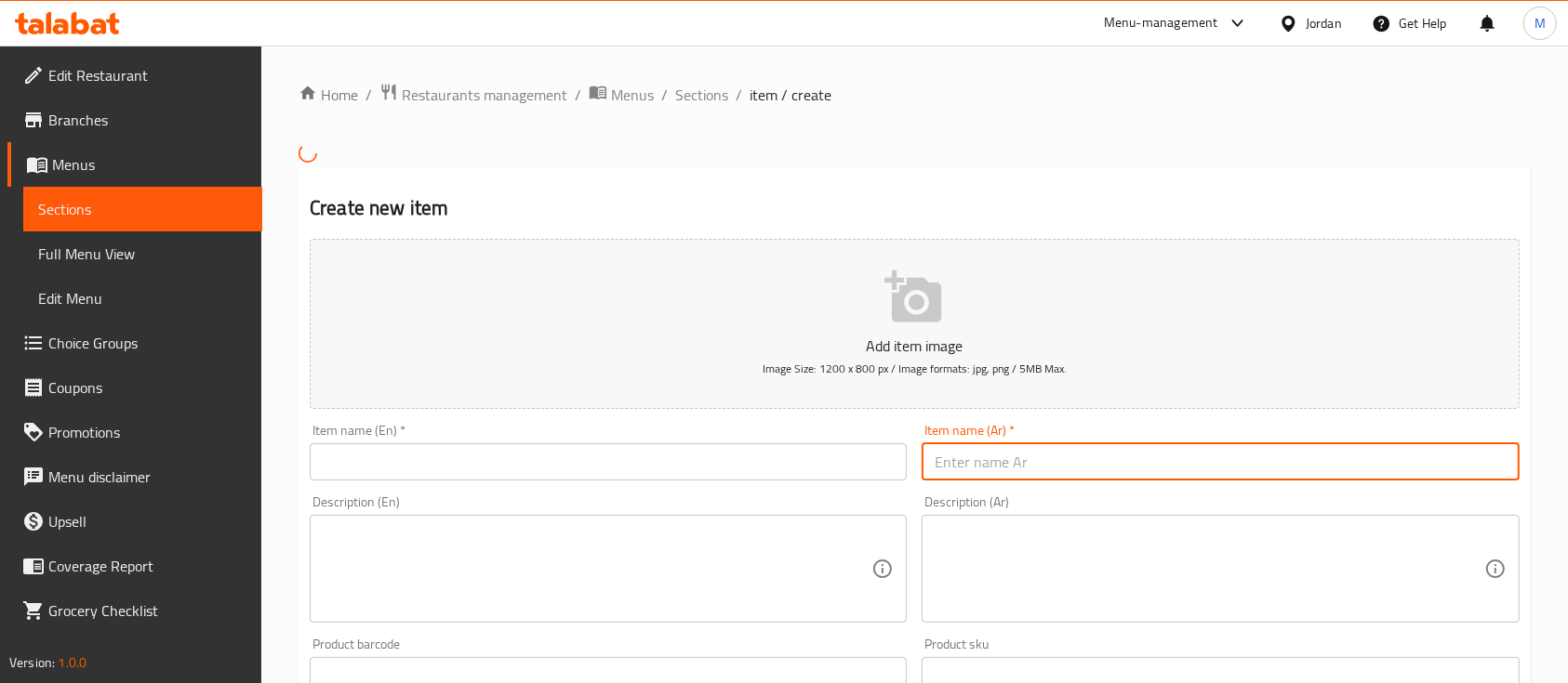
click at [1017, 465] on input "text" at bounding box center [1220, 461] width 597 height 37
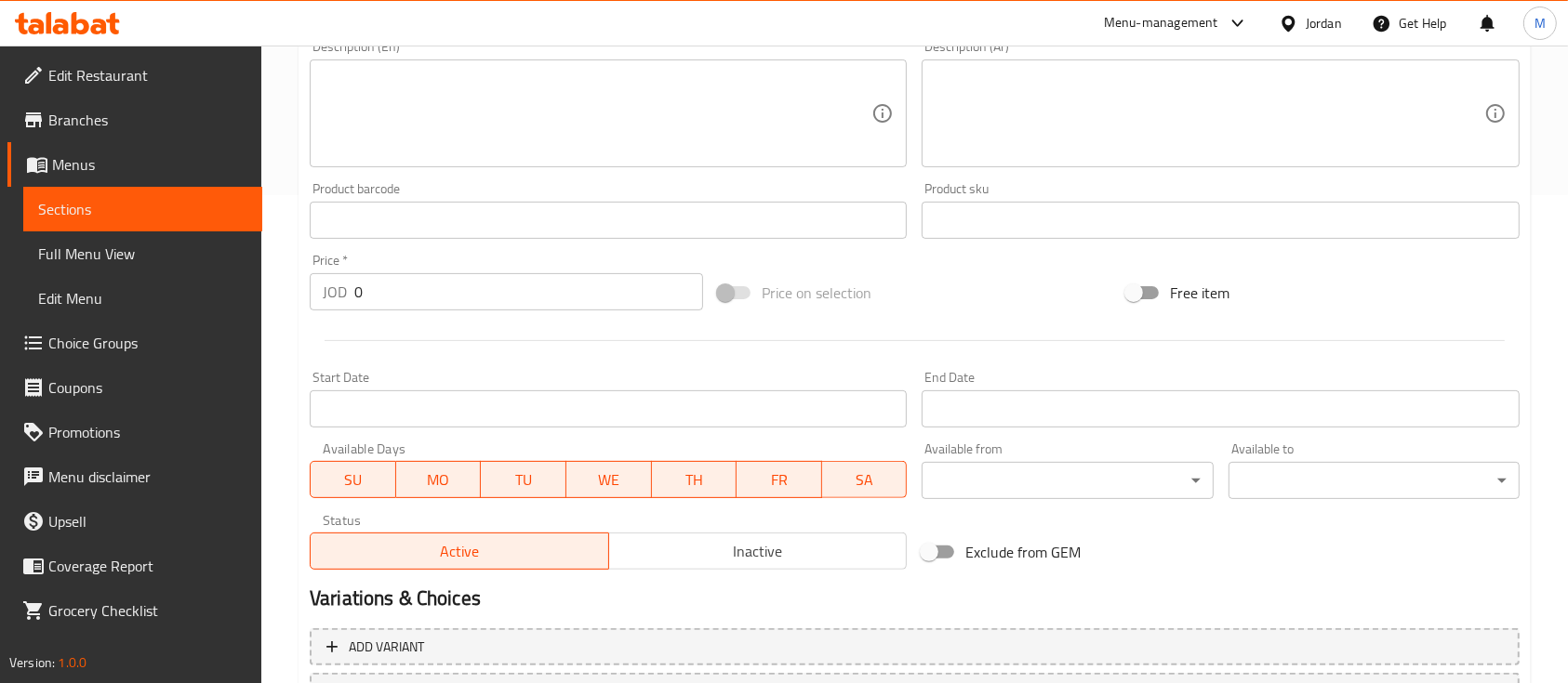
scroll to position [495, 0]
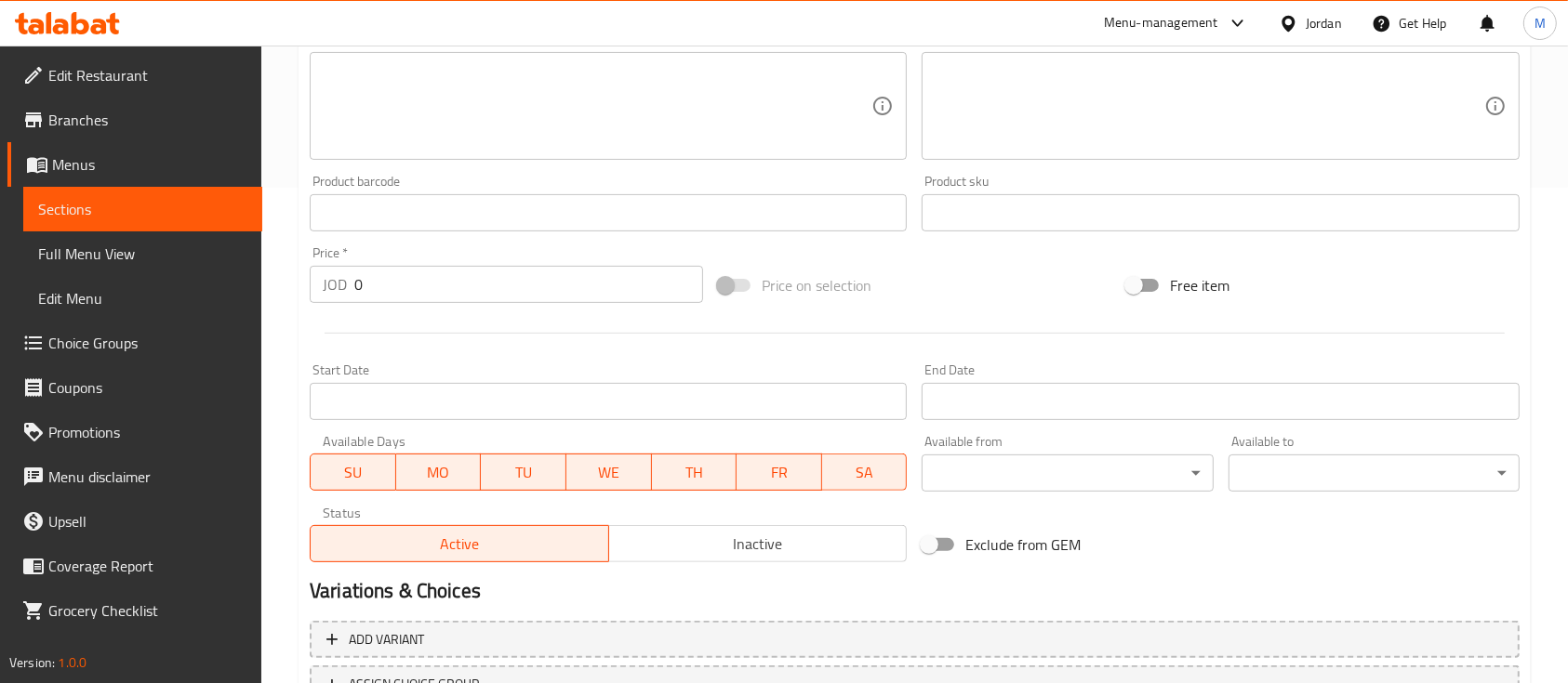
click at [981, 206] on input "text" at bounding box center [1220, 212] width 597 height 37
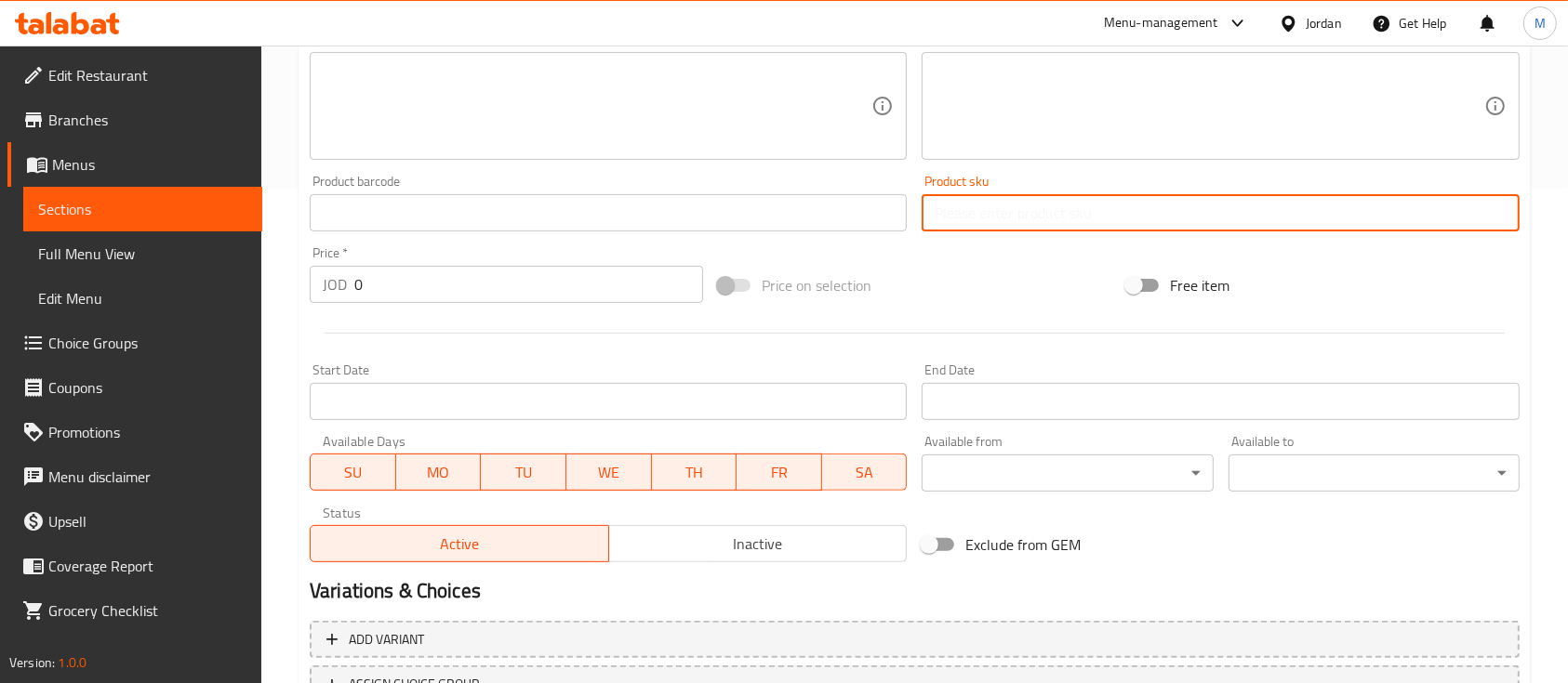
paste input "A60"
type input "A60"
click at [814, 209] on input "text" at bounding box center [608, 212] width 597 height 37
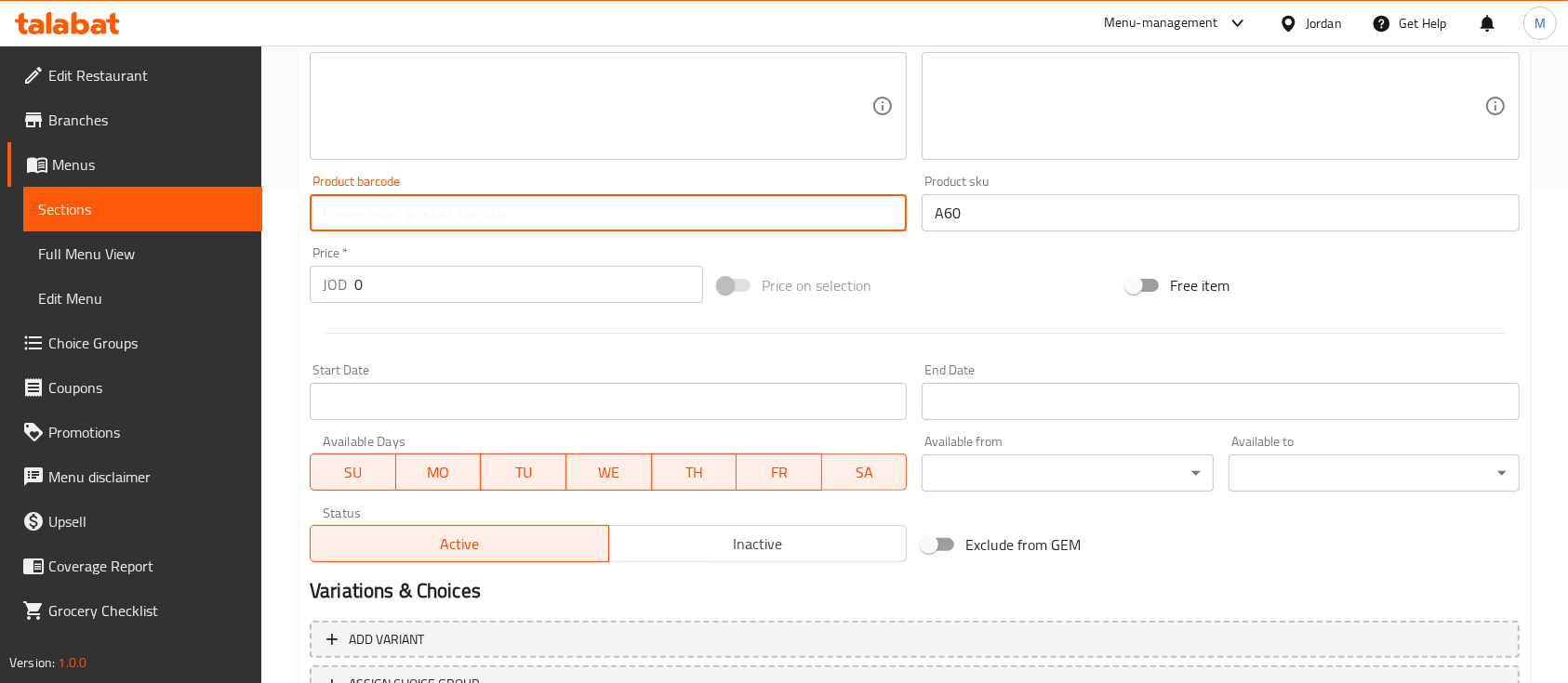
paste input "A60"
type input "A60"
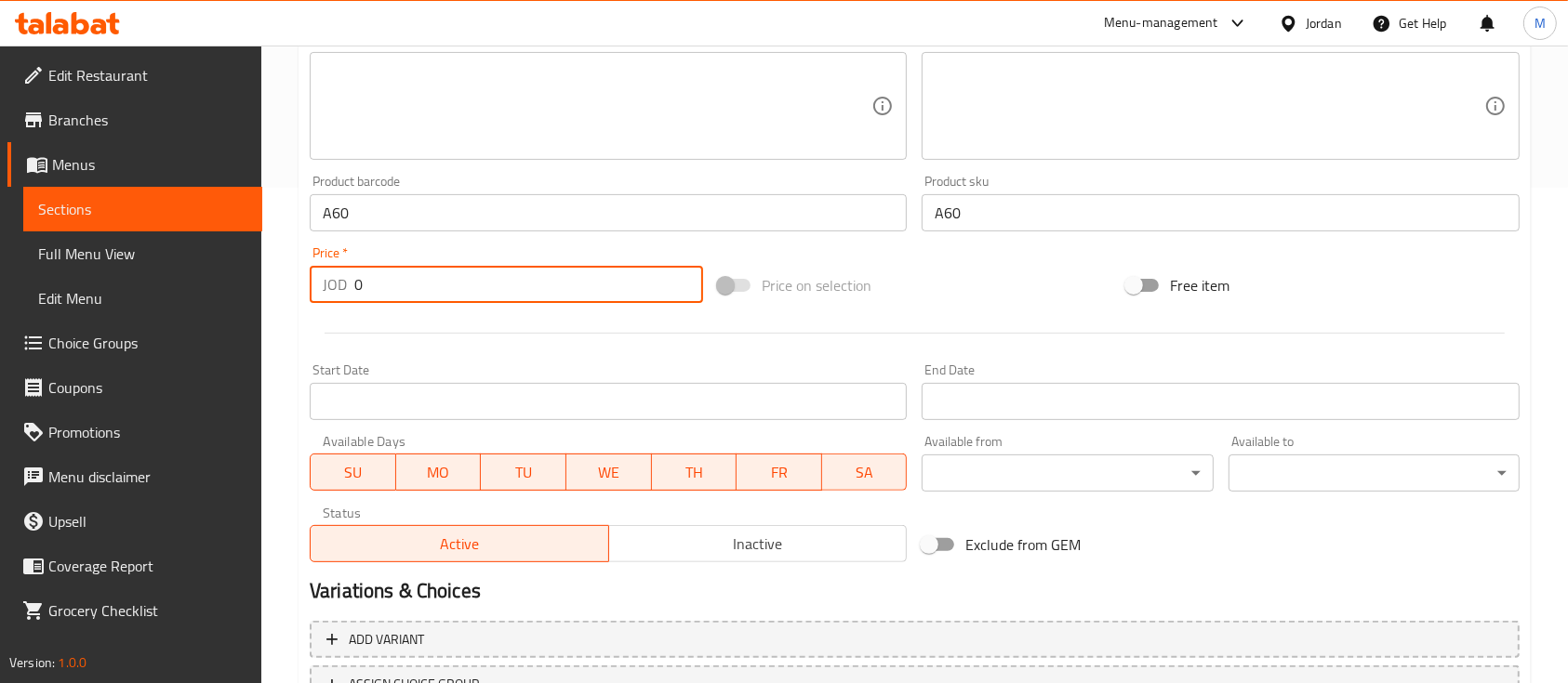
drag, startPoint x: 387, startPoint y: 291, endPoint x: 310, endPoint y: 294, distance: 77.1
click at [310, 294] on div "JOD 0 Price *" at bounding box center [506, 284] width 393 height 37
type input "7"
click at [604, 315] on div at bounding box center [914, 333] width 1225 height 45
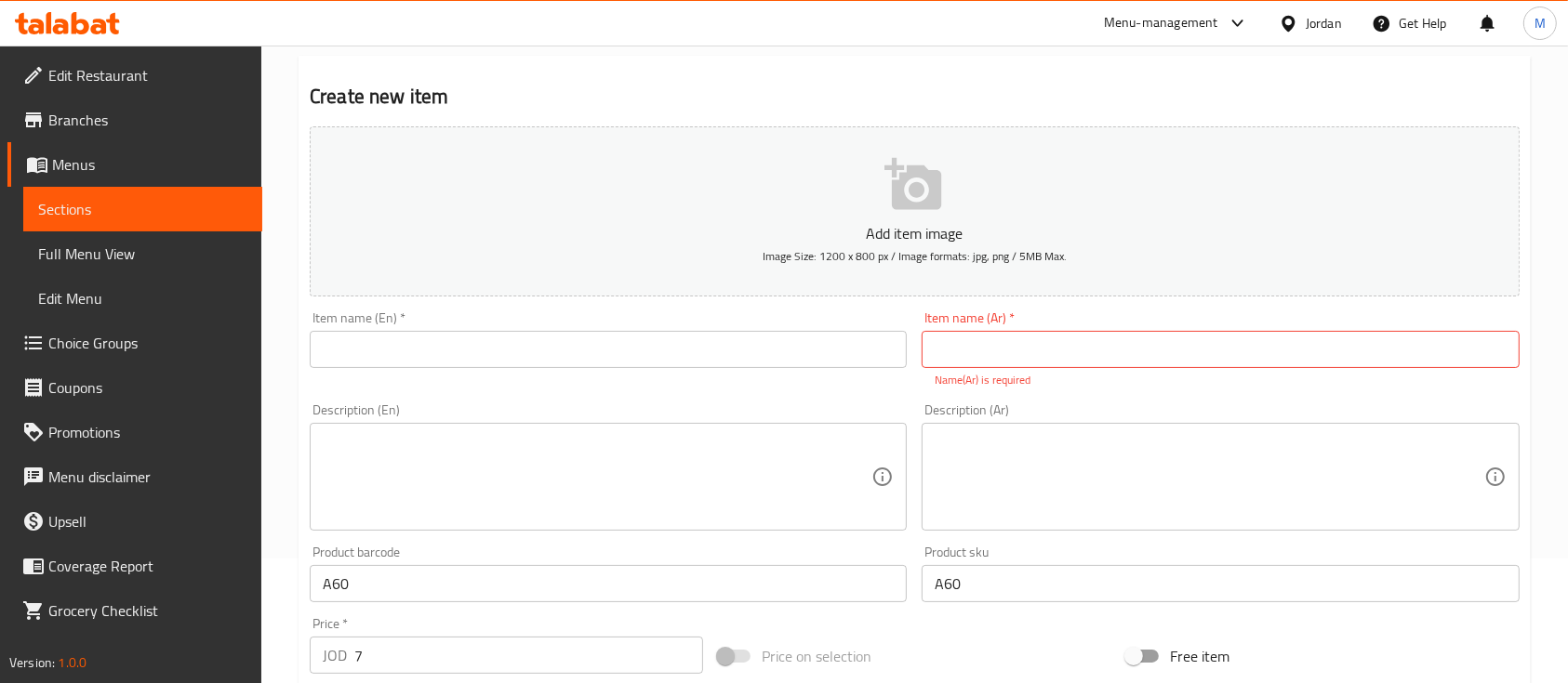
scroll to position [124, 0]
click at [1090, 461] on textarea at bounding box center [1208, 477] width 549 height 88
paste textarea "حامل هاتف عملي للسيارة بتصميم مشبك يثبت على فتحة التكييف، يوفر سهولة استخدام ال…"
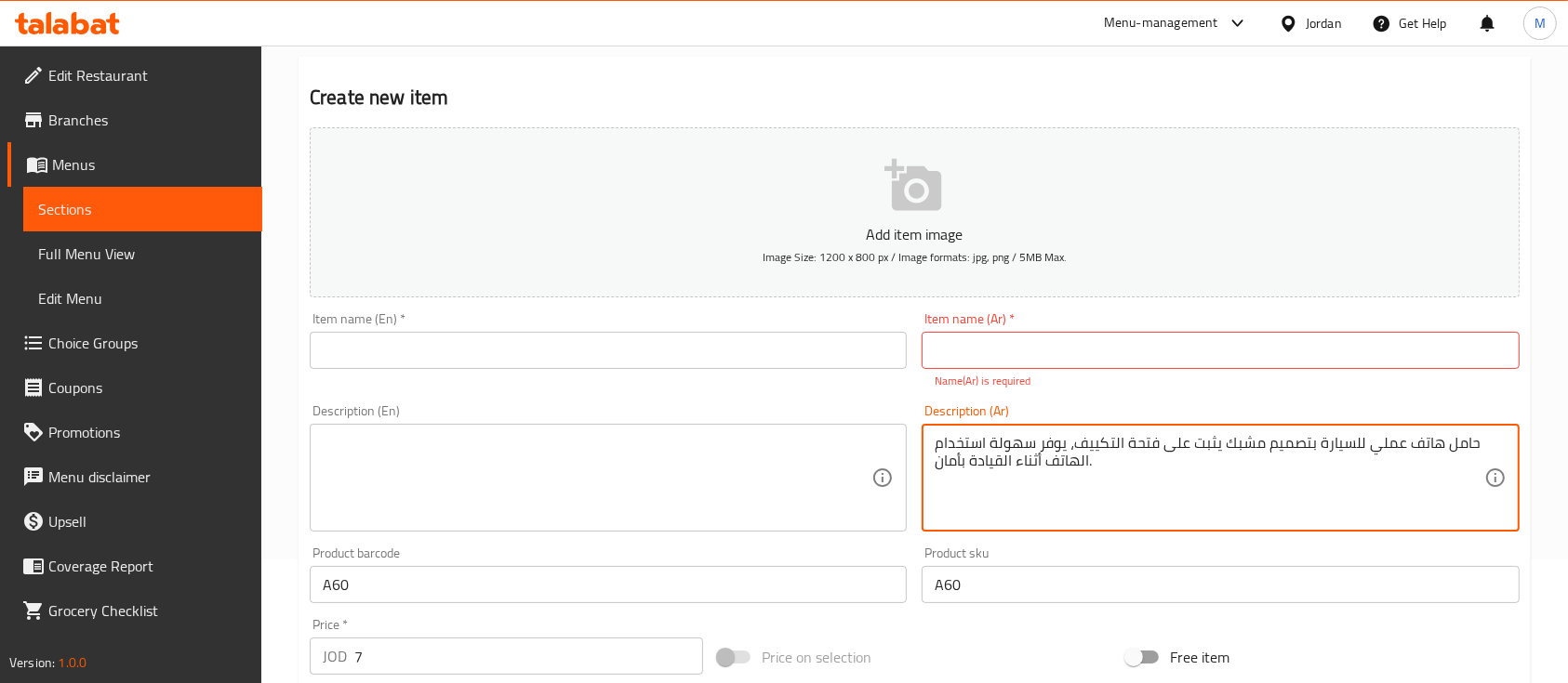
drag, startPoint x: 1265, startPoint y: 446, endPoint x: 1253, endPoint y: 522, distance: 76.9
click at [1081, 445] on textarea "حامل هاتف عملي للسيارة بتصميم مشبك يثبت على فتحة التكييف، يوفر سهولة استخدام ال…" at bounding box center [1208, 477] width 549 height 88
type textarea "حامل هاتف عملي للسيارة بتصميم يثبت على الشاشة، يوفر سهولة استخدام الهاتف أثناء …"
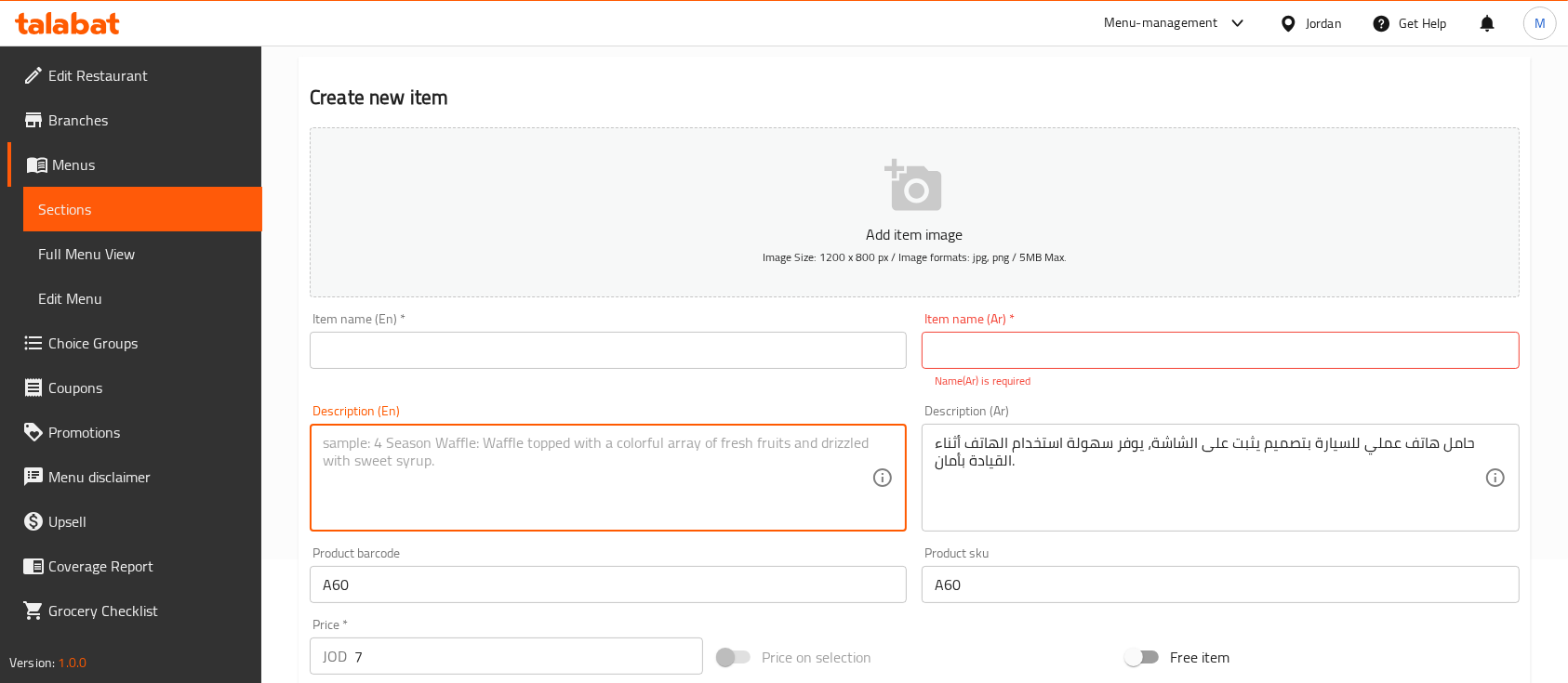
click at [839, 470] on textarea at bounding box center [597, 477] width 549 height 88
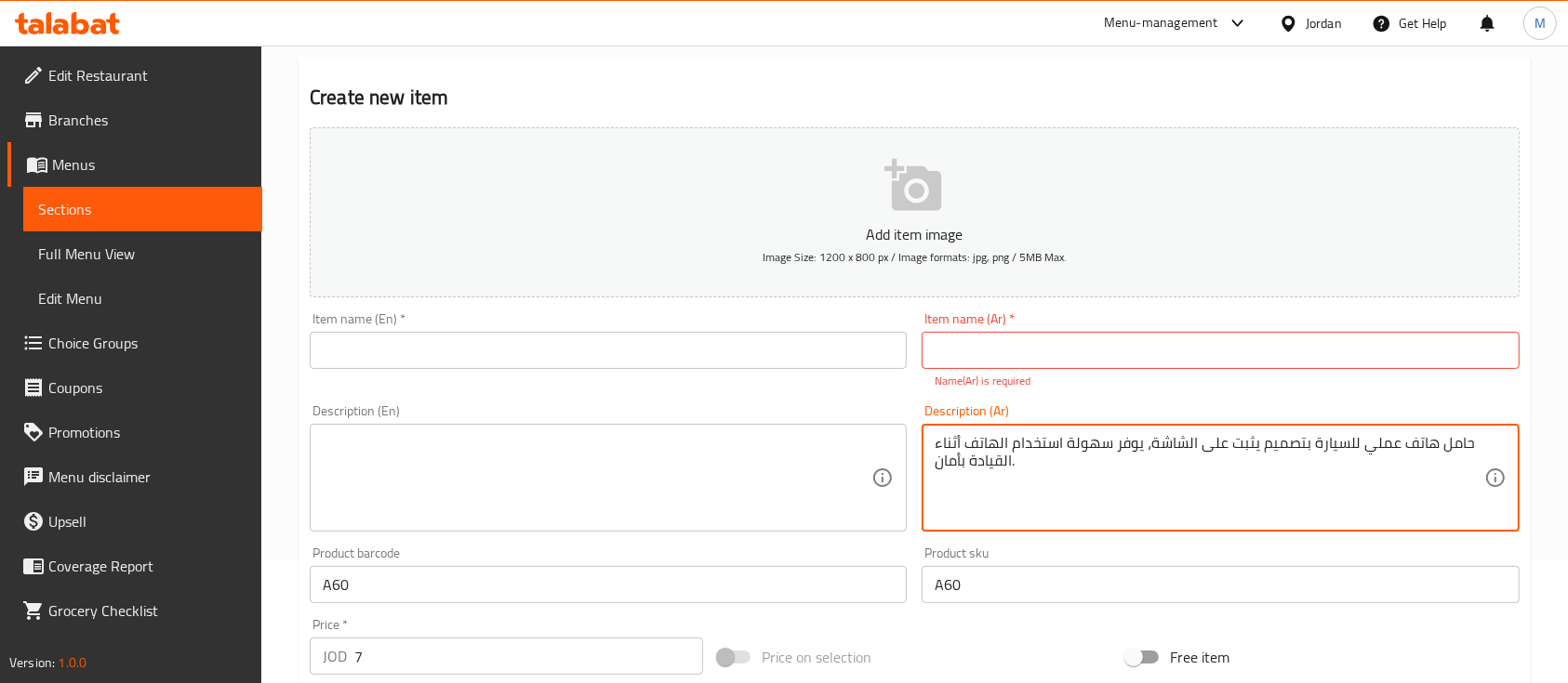
click at [1077, 342] on input "text" at bounding box center [1220, 350] width 597 height 37
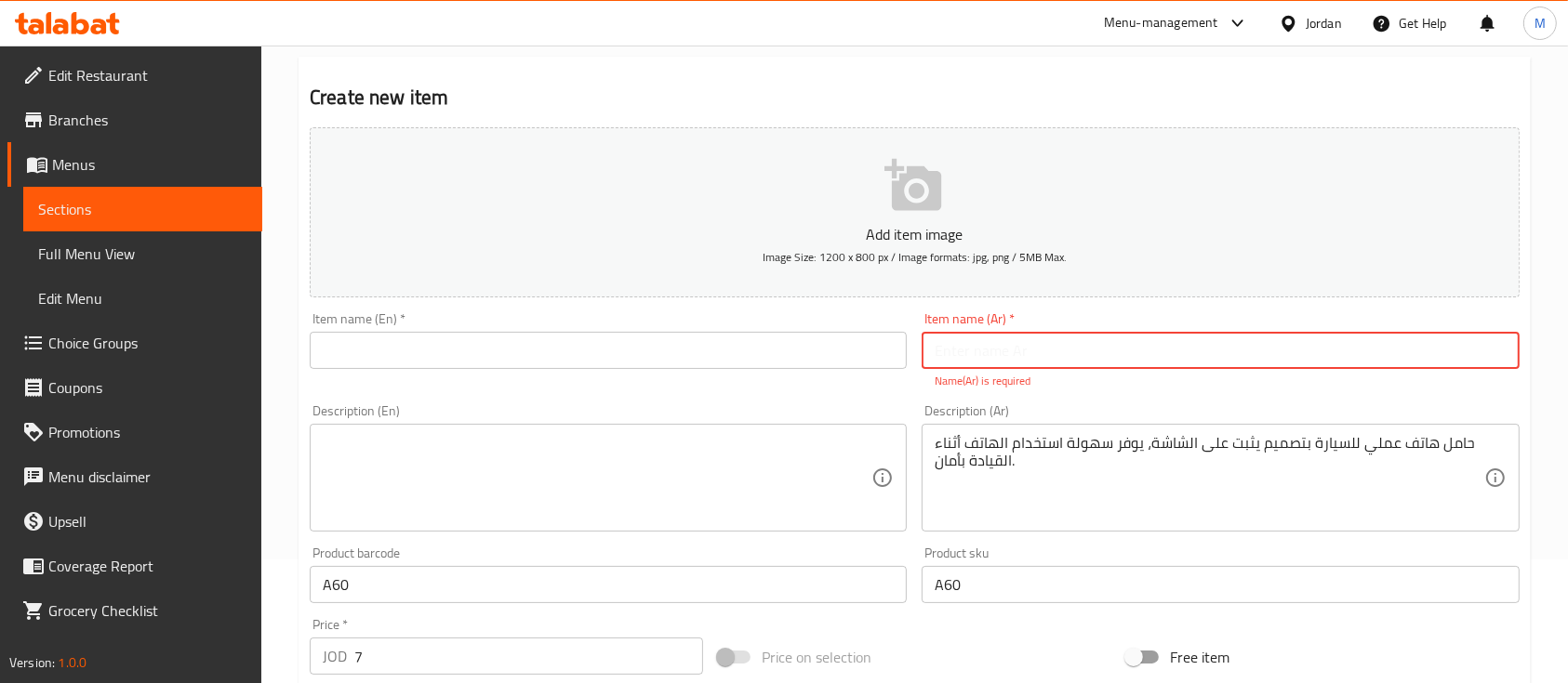
paste input "هولدر سيارة للهاتف"
type input "هولدر سيارة للهاتف"
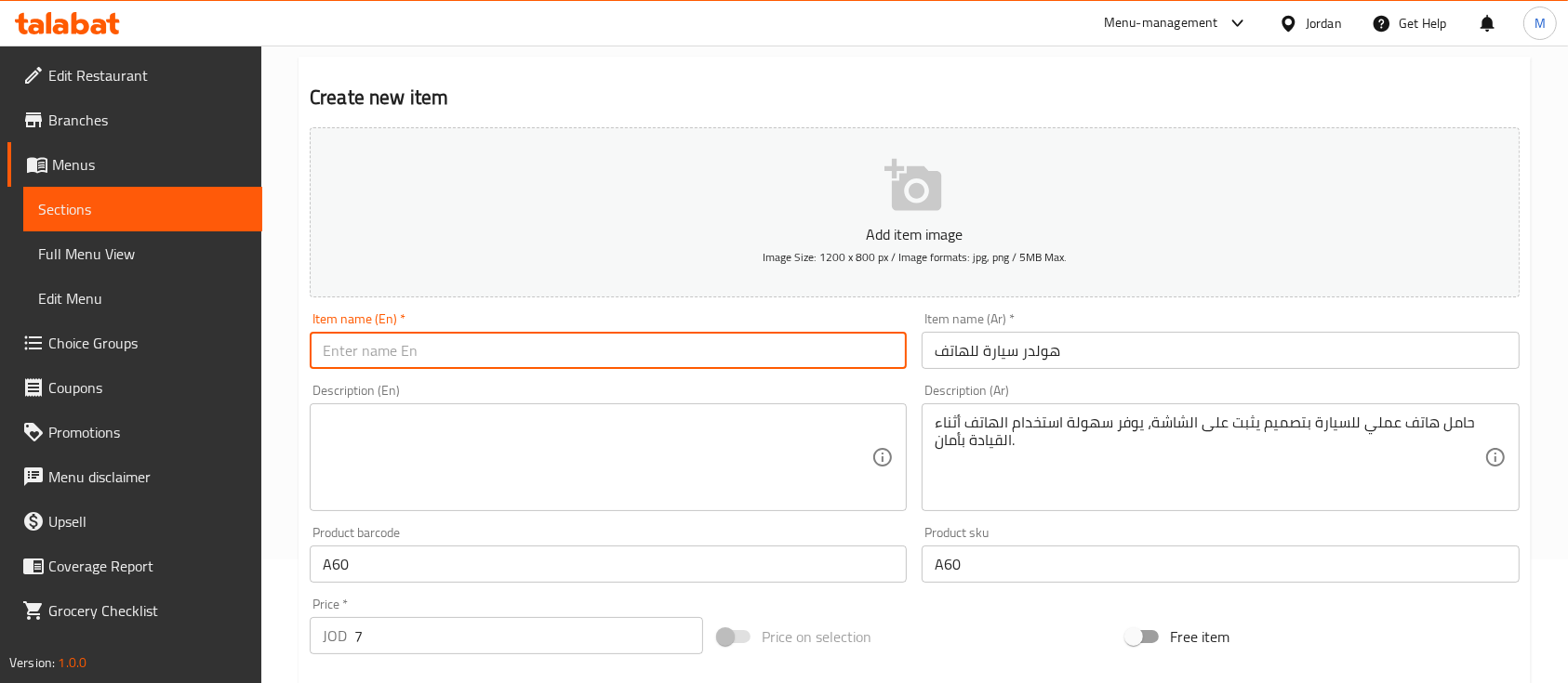
click at [819, 340] on input "text" at bounding box center [608, 350] width 597 height 37
type input "ؤ"
type input "car phone holder"
drag, startPoint x: 465, startPoint y: 348, endPoint x: 276, endPoint y: 349, distance: 189.0
click at [276, 349] on div "Home / Restaurants management / Menus / Sections / item / create Holder section…" at bounding box center [914, 556] width 1307 height 1268
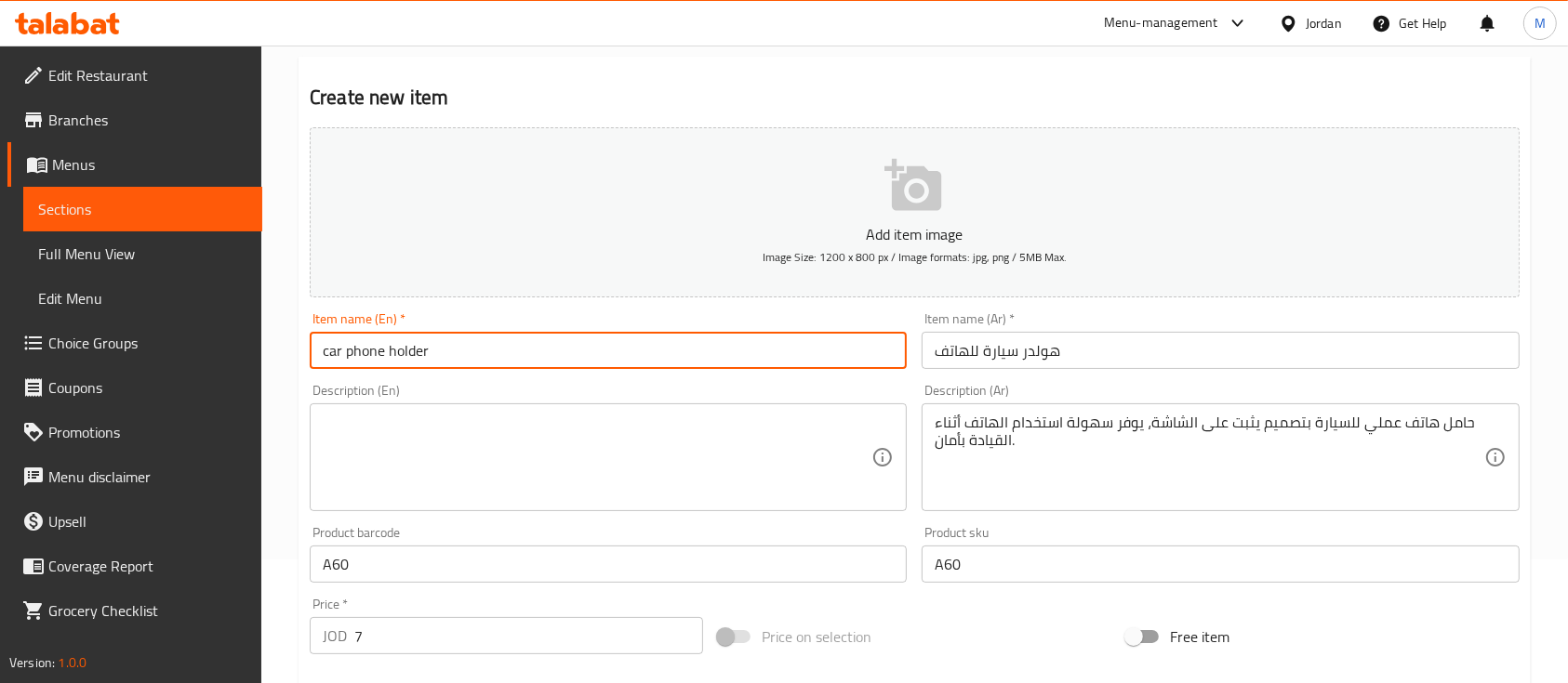
click at [640, 477] on textarea at bounding box center [597, 458] width 549 height 88
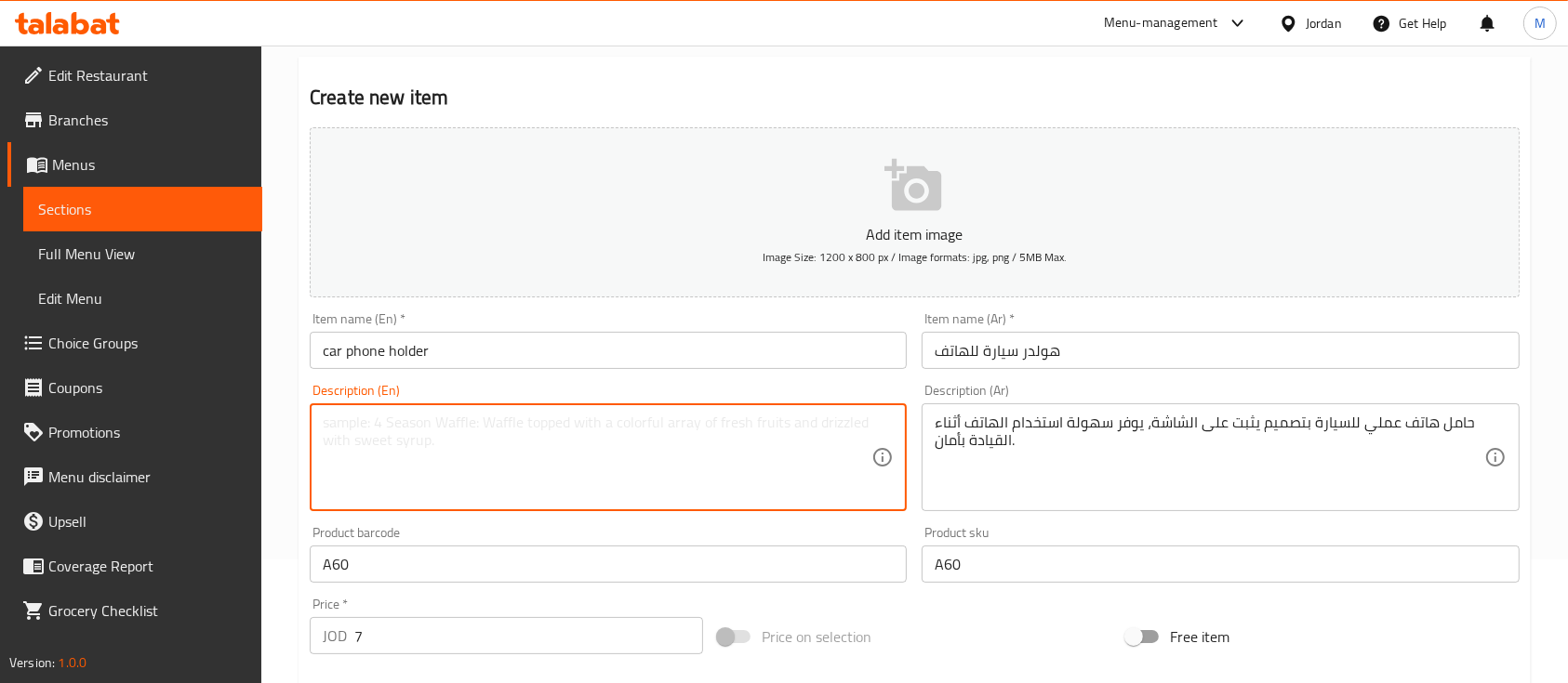
paste textarea "A practical car phone holder designed to attach to the screen, providing easy a…"
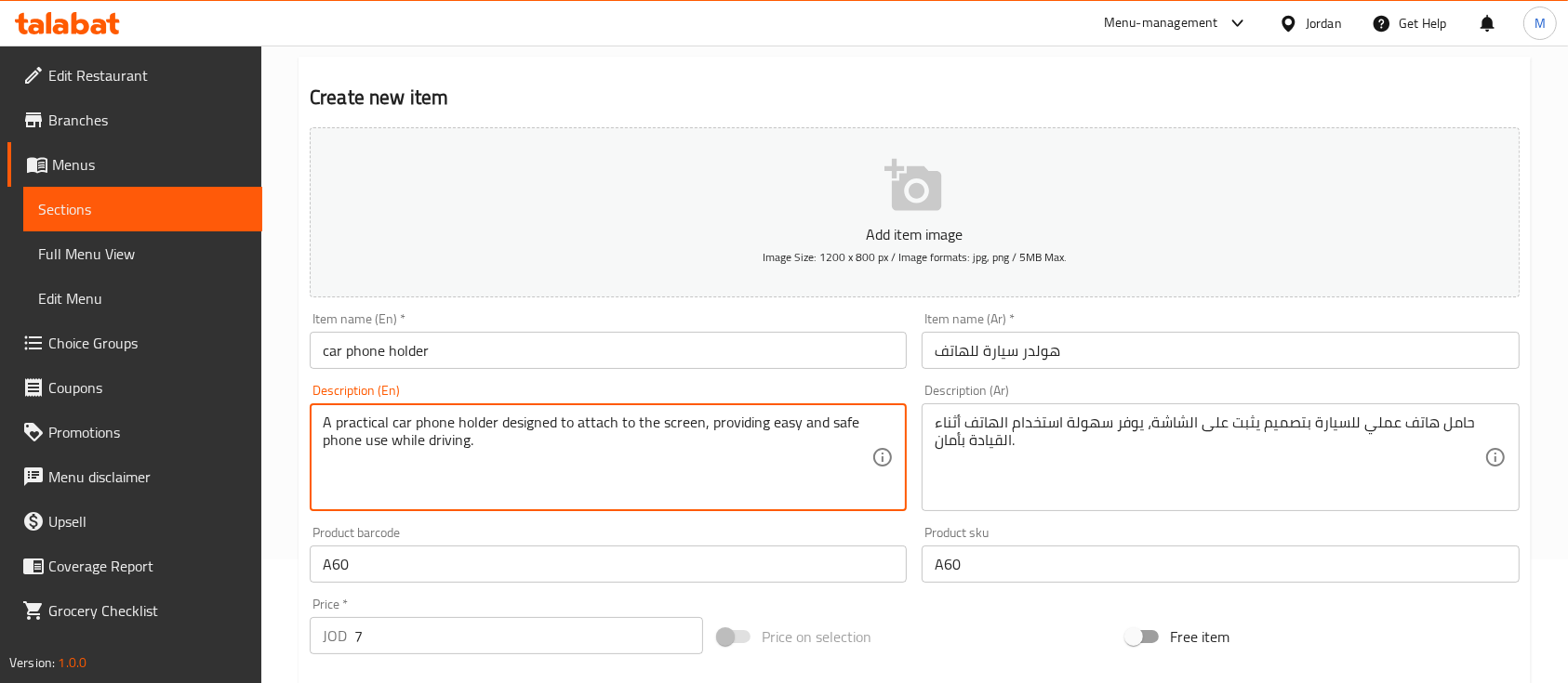
type textarea "A practical car phone holder designed to attach to the screen, providing easy a…"
click at [710, 529] on div "Product barcode A60 Product barcode" at bounding box center [608, 555] width 597 height 57
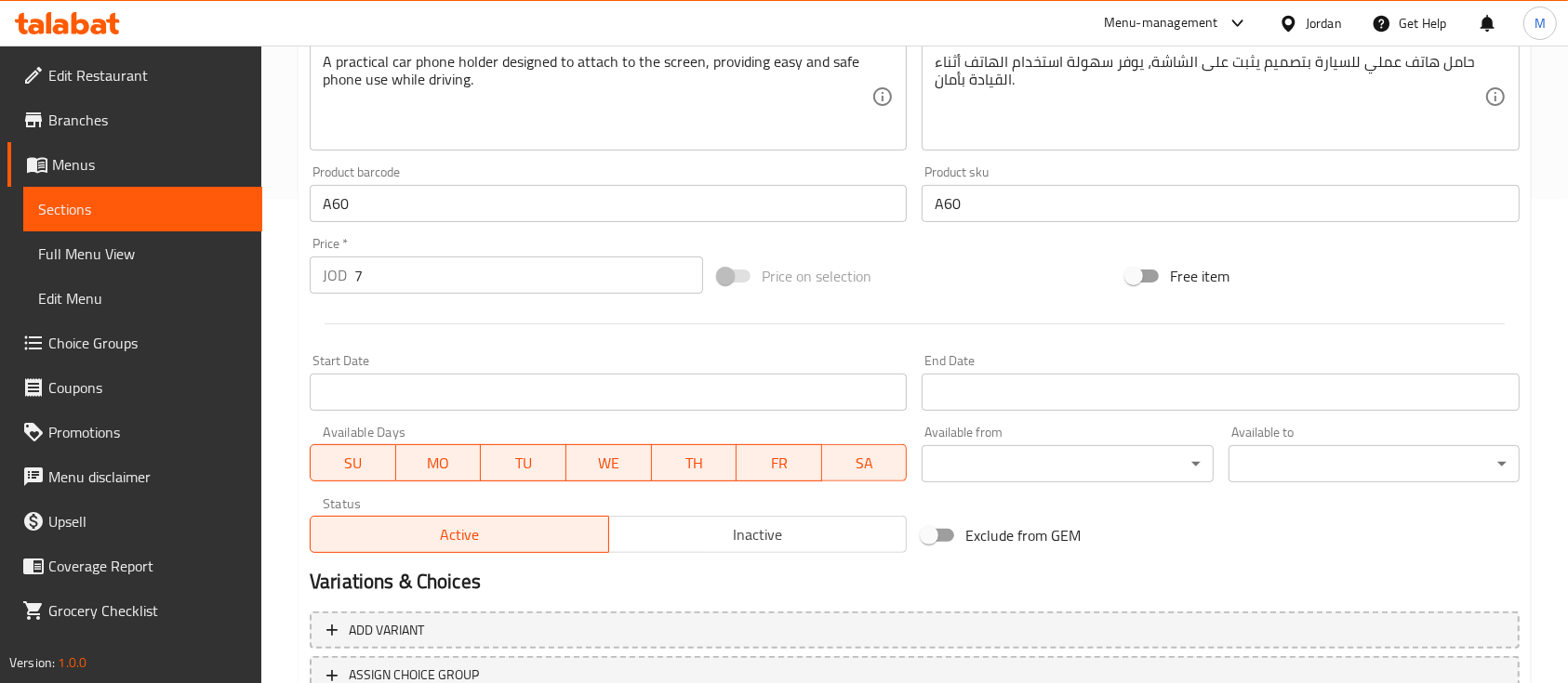
scroll to position [630, 0]
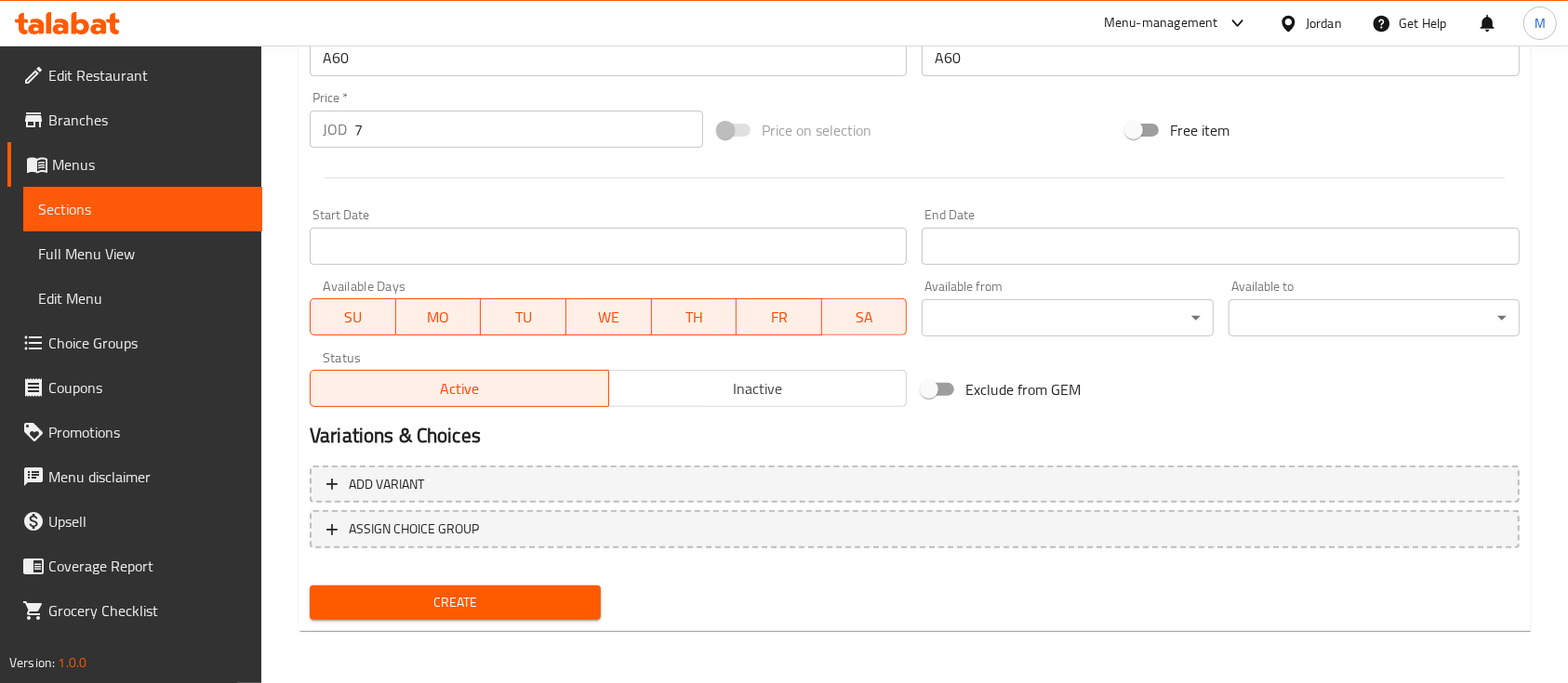
click at [534, 591] on span "Create" at bounding box center [456, 602] width 261 height 24
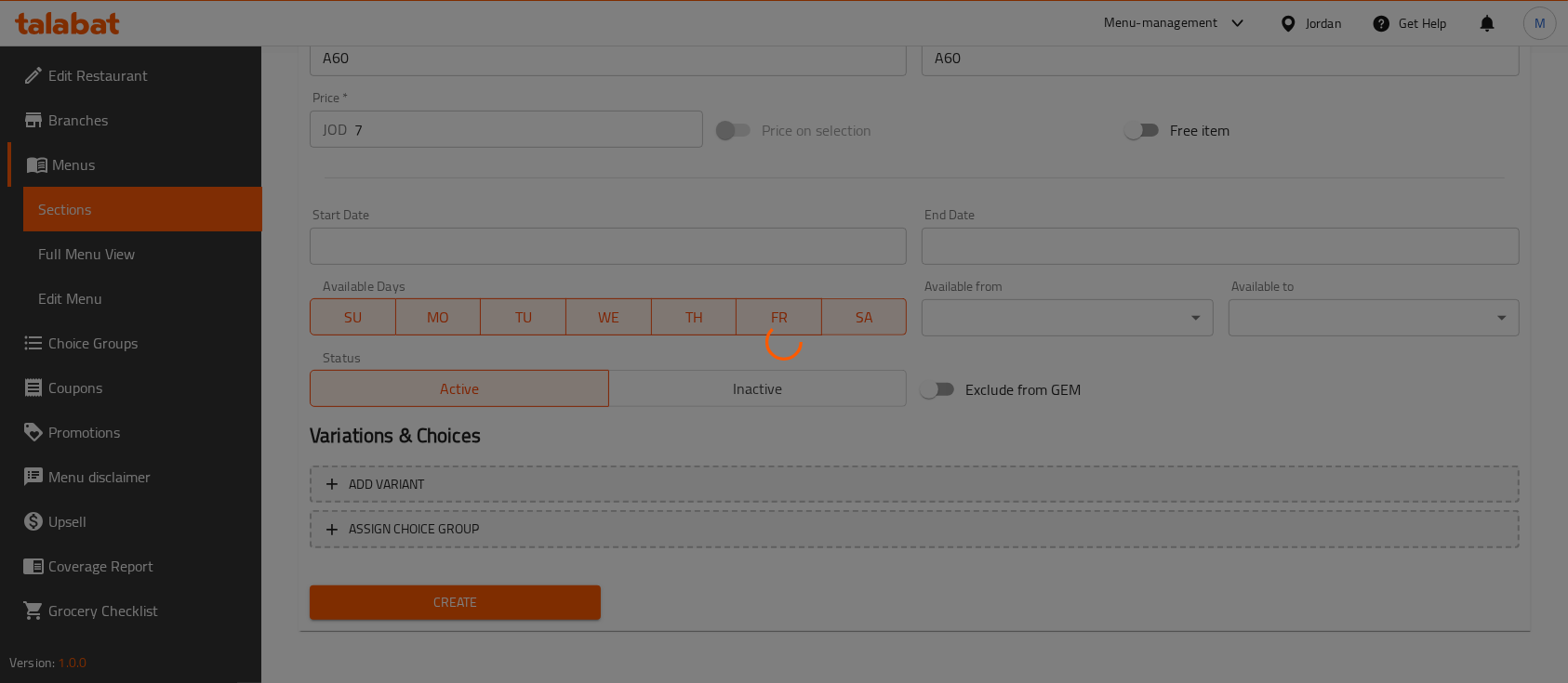
type input "0"
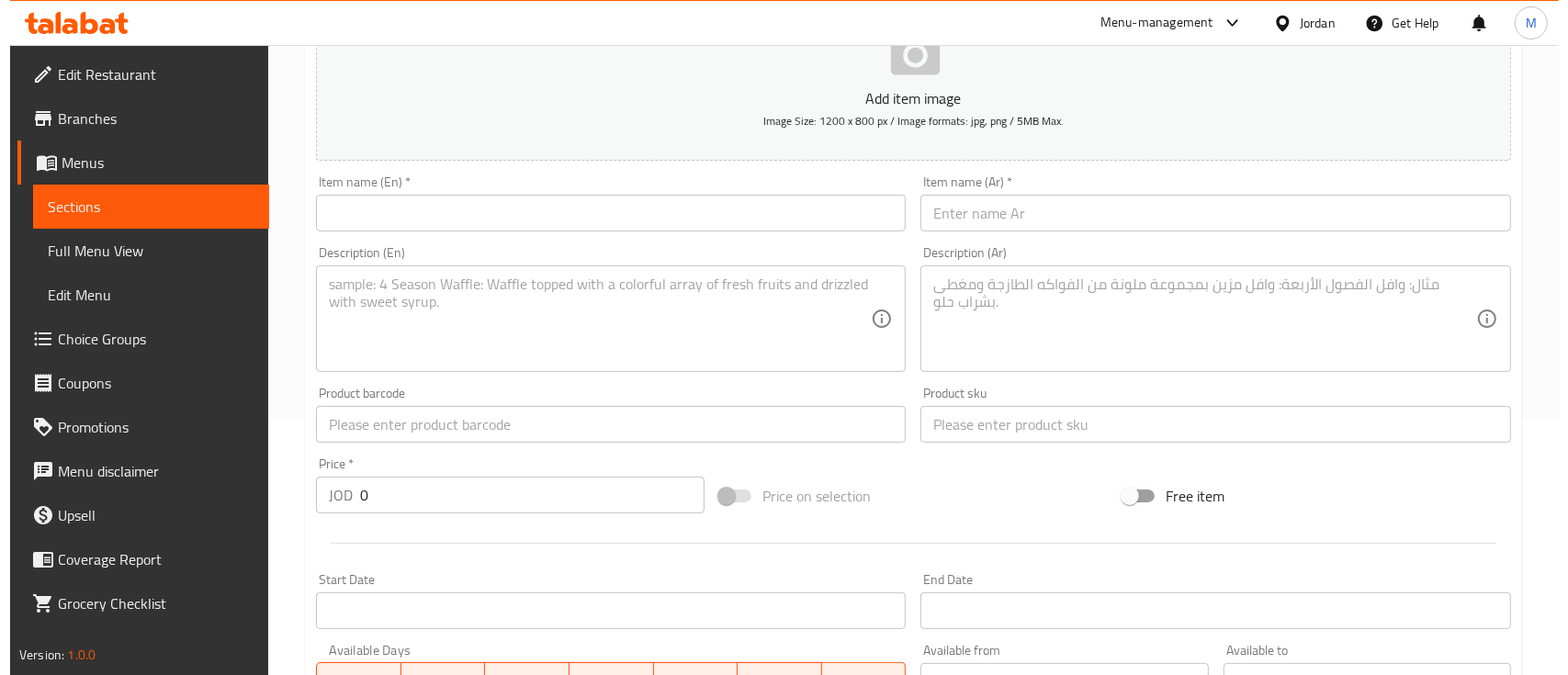
scroll to position [0, 0]
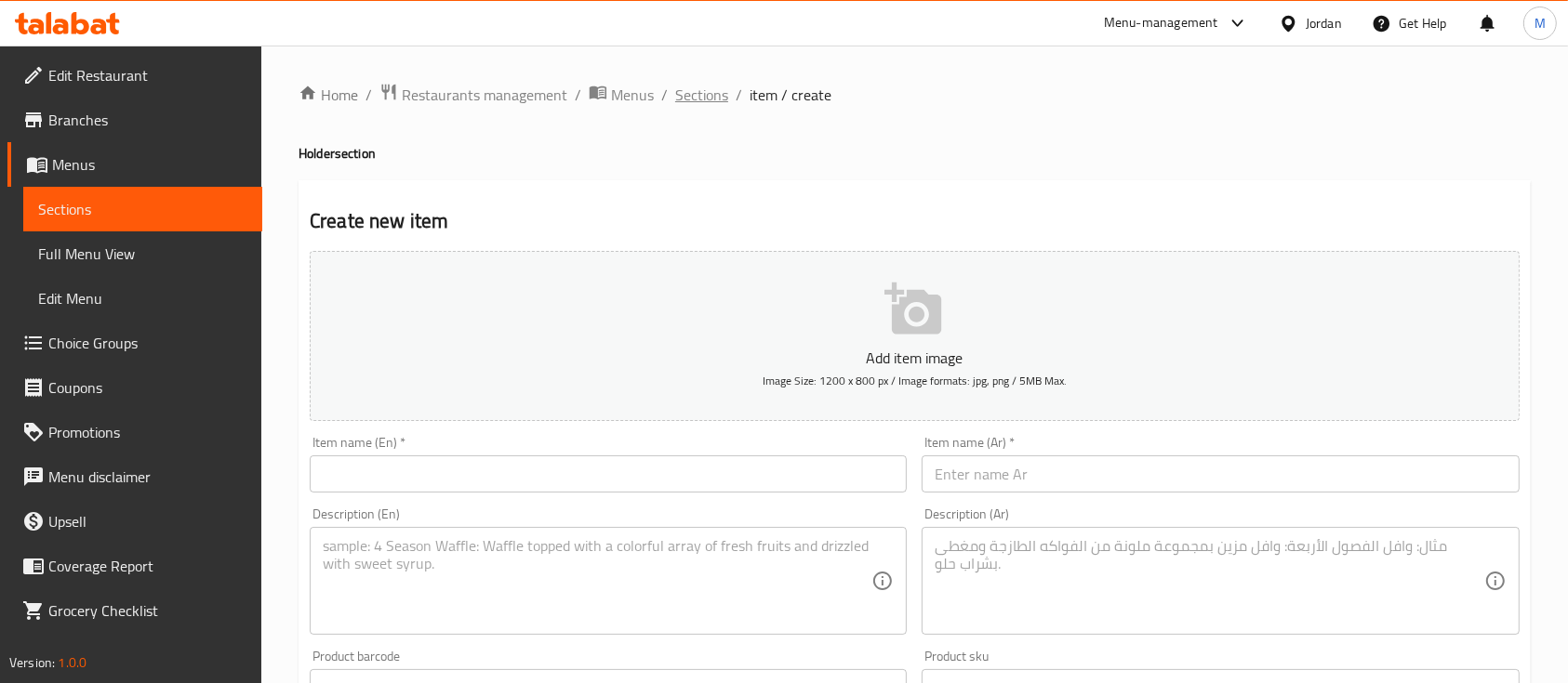
click at [676, 103] on span "Sections" at bounding box center [702, 95] width 53 height 23
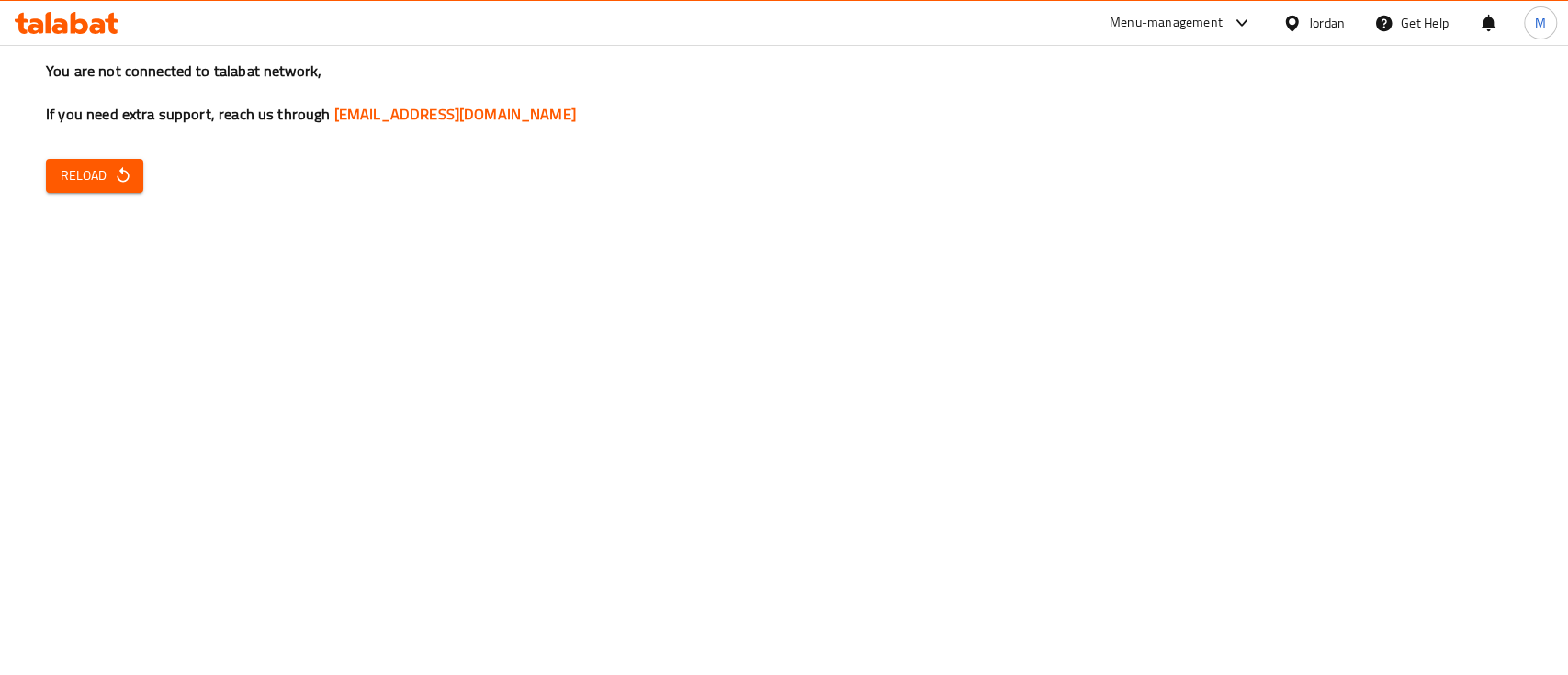
click at [118, 167] on icon "button" at bounding box center [124, 176] width 19 height 19
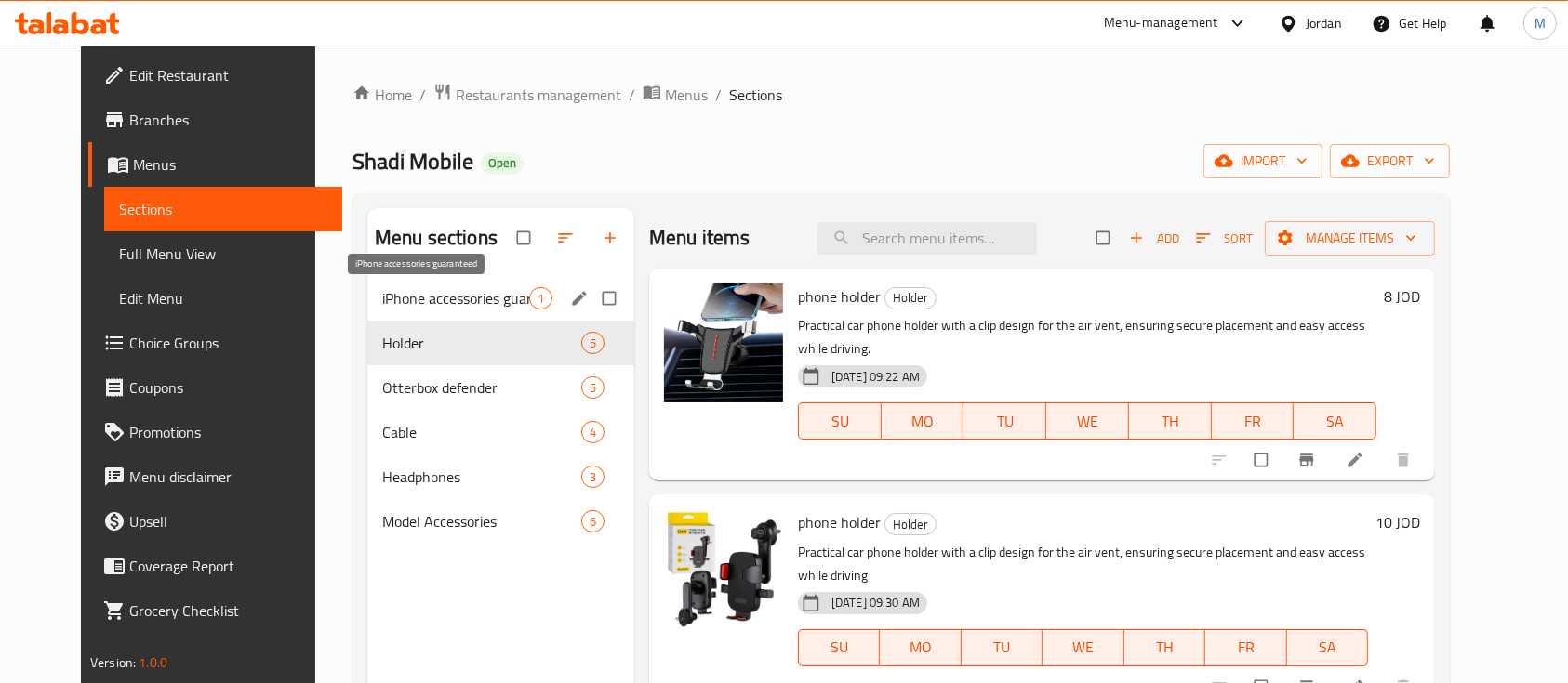
click at [451, 294] on span "iPhone accessories guaranteed" at bounding box center [455, 298] width 147 height 23
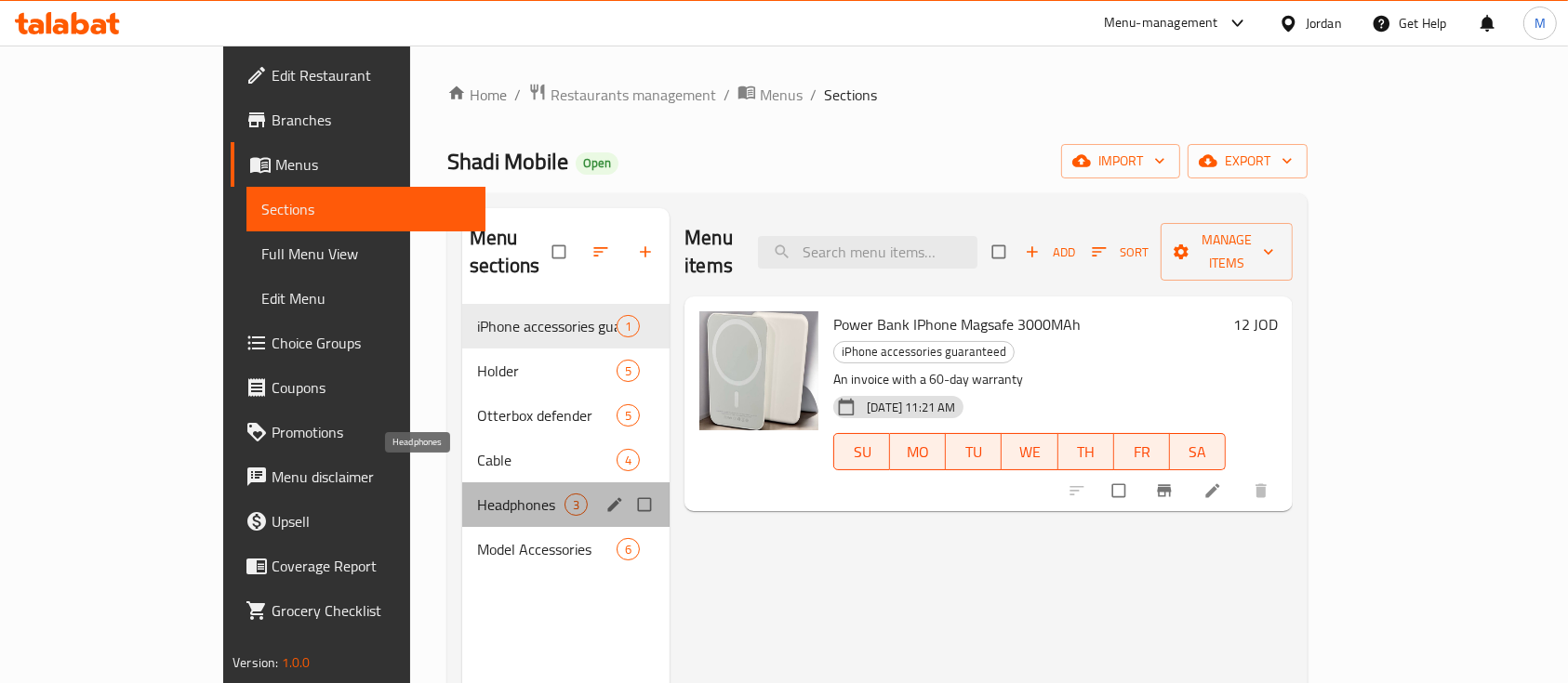
click at [478, 494] on span "Headphones" at bounding box center [521, 505] width 87 height 23
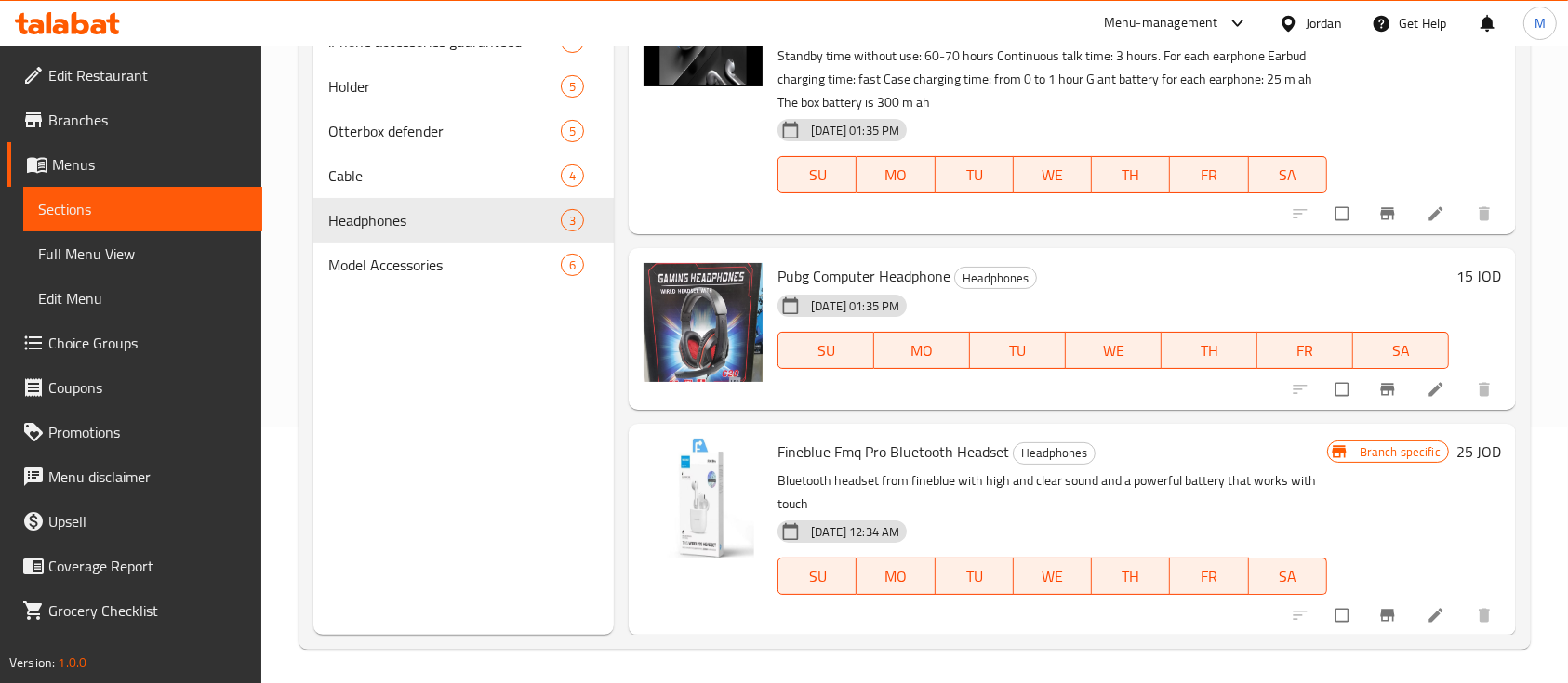
scroll to position [261, 0]
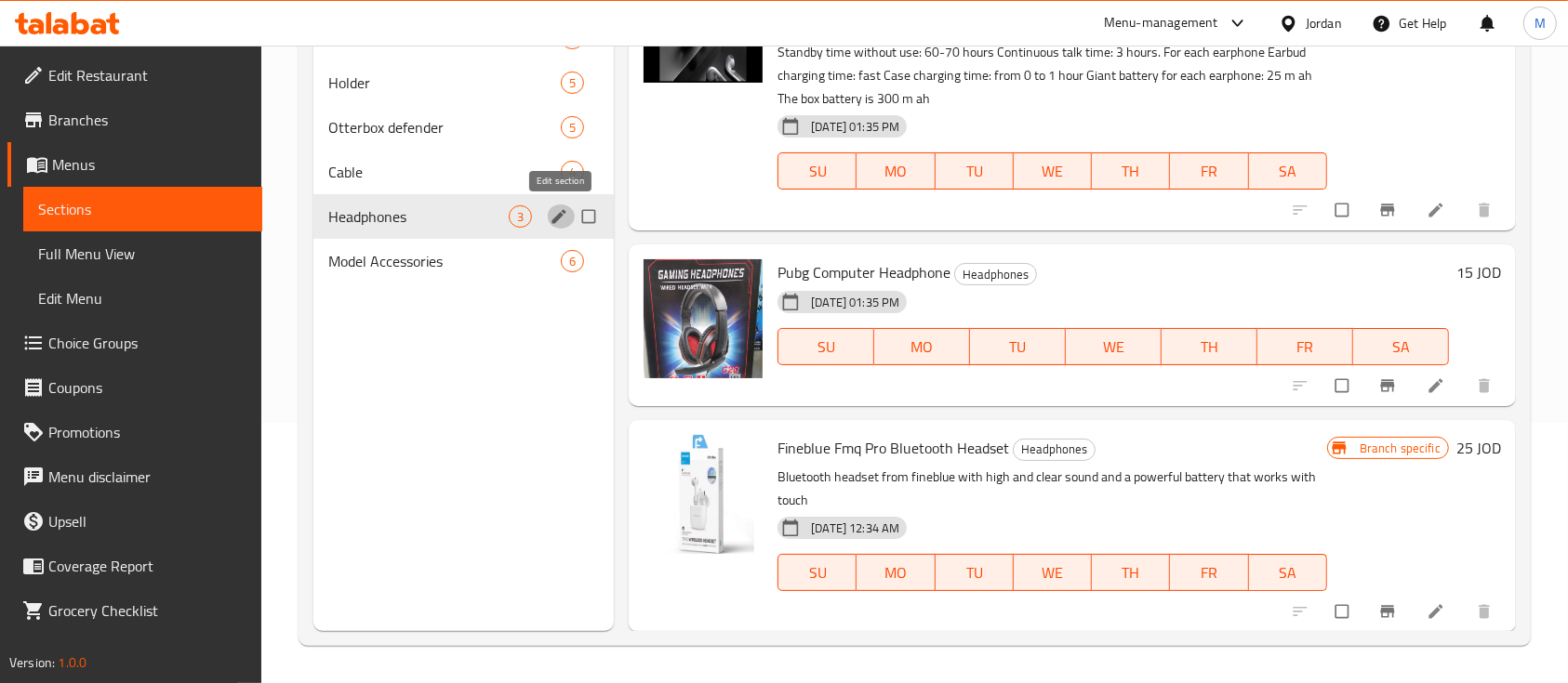
click at [553, 221] on icon "edit" at bounding box center [559, 216] width 14 height 14
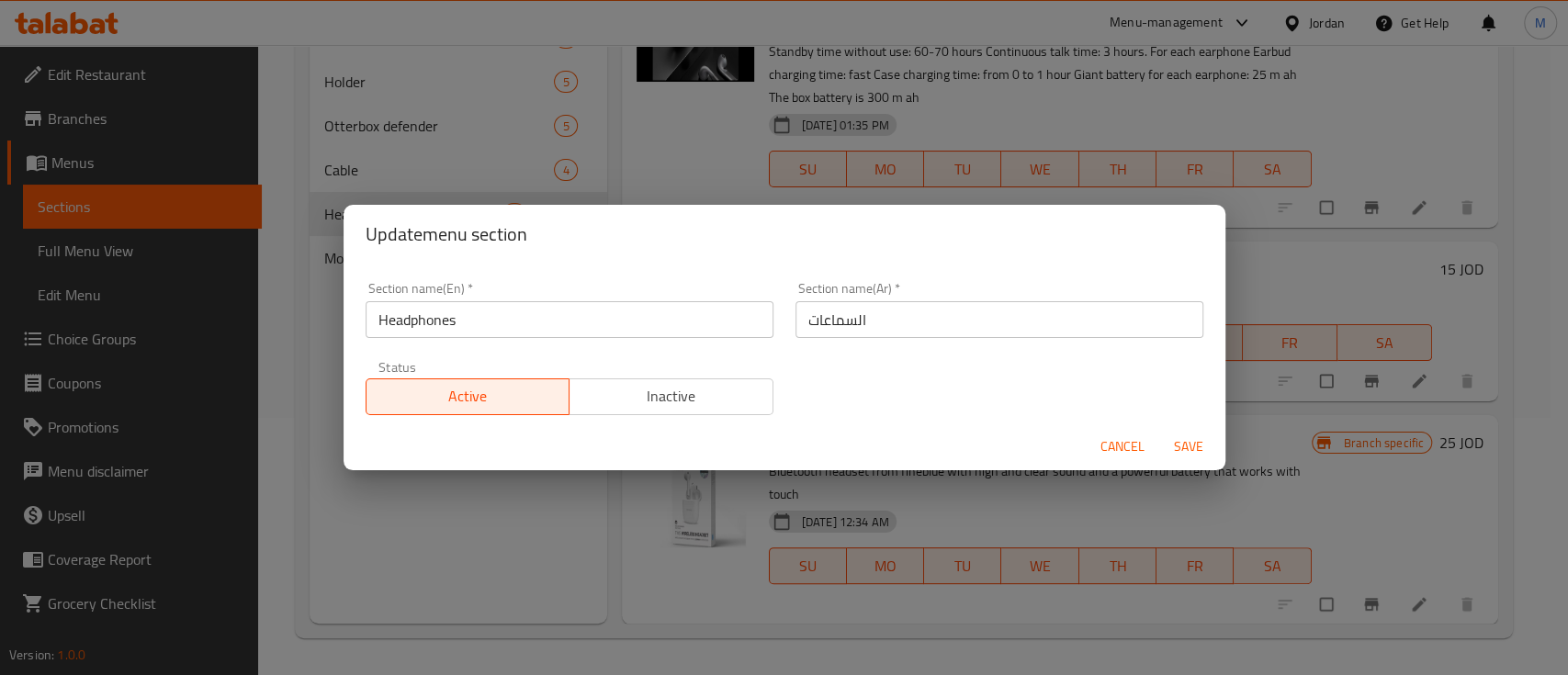
click at [564, 168] on div "Update menu section Section name(En)   * Headphones Section name(En) * Section …" at bounding box center [784, 337] width 1568 height 675
click at [1126, 451] on span "Cancel" at bounding box center [1122, 447] width 44 height 23
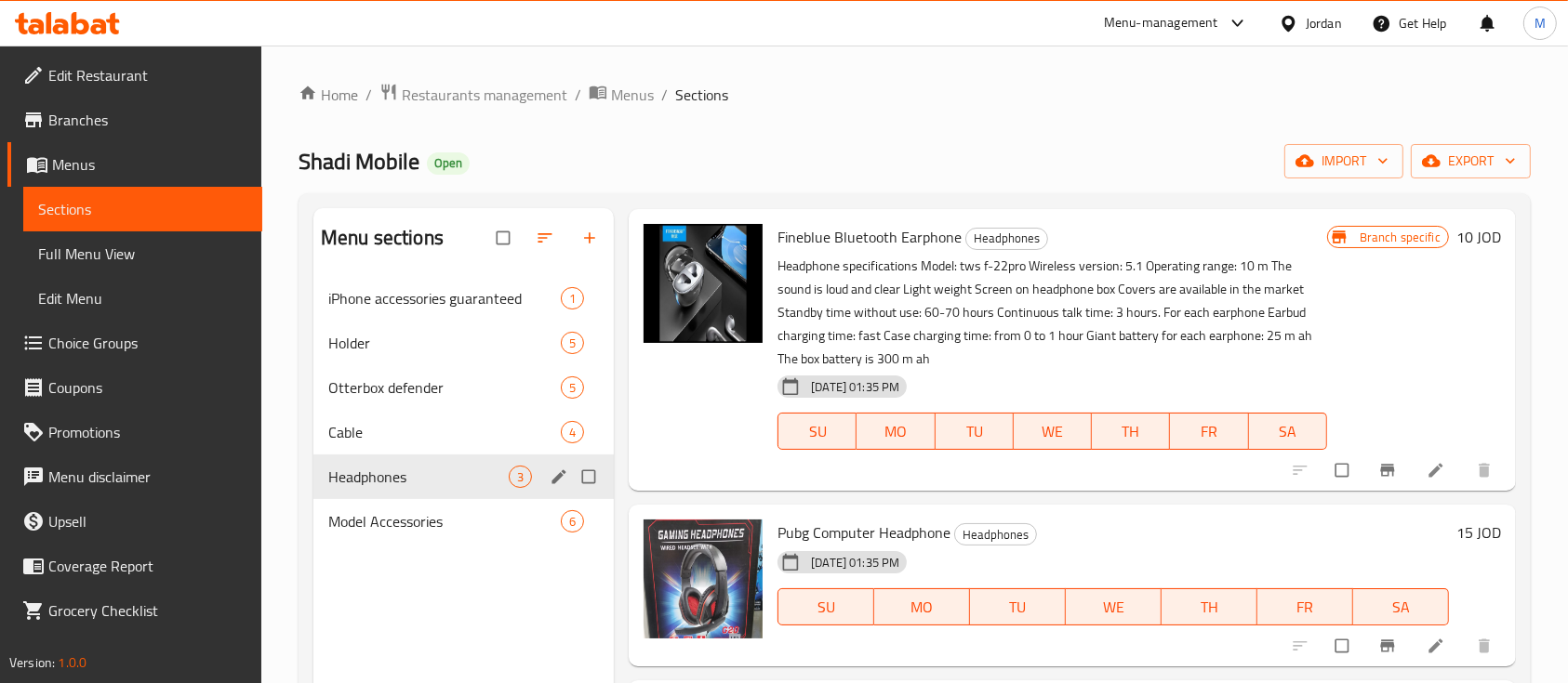
scroll to position [0, 0]
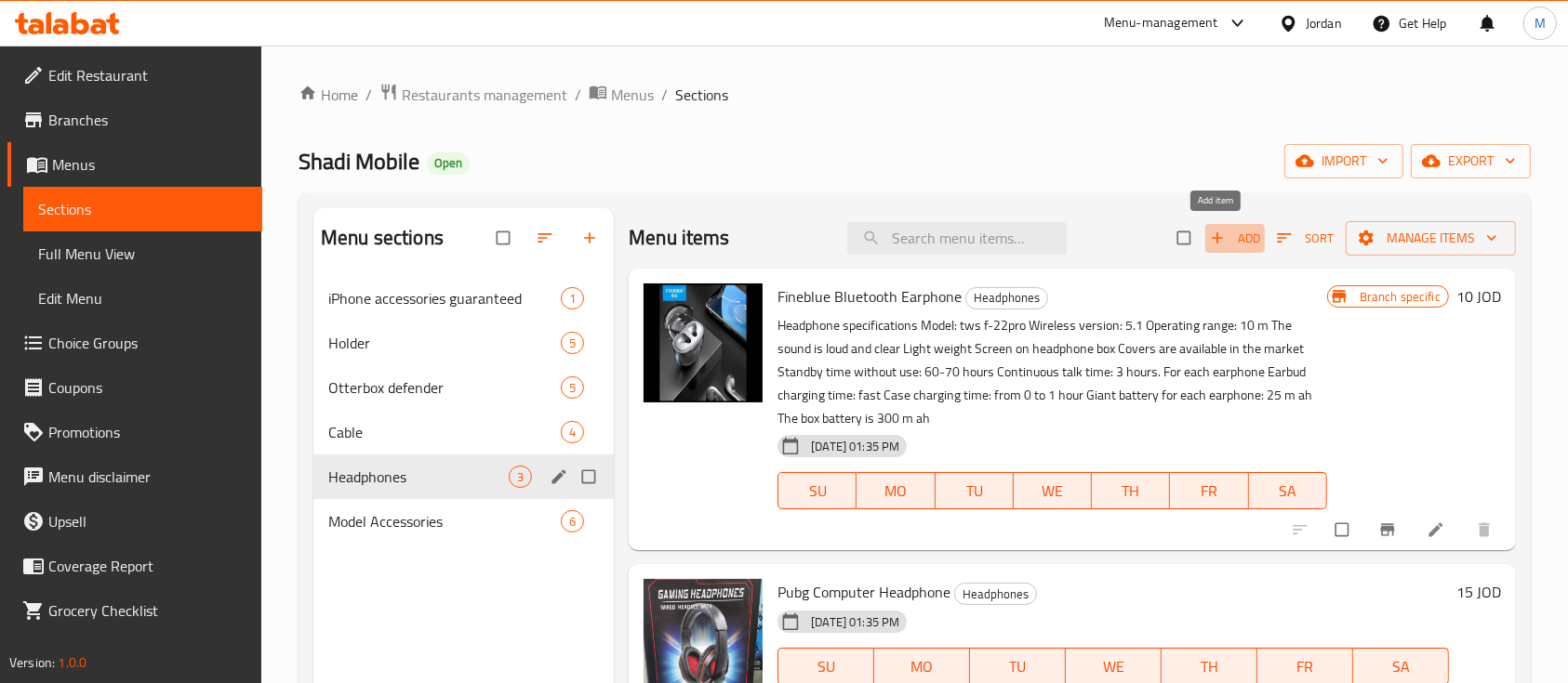
click at [1222, 229] on span "Add" at bounding box center [1235, 238] width 50 height 22
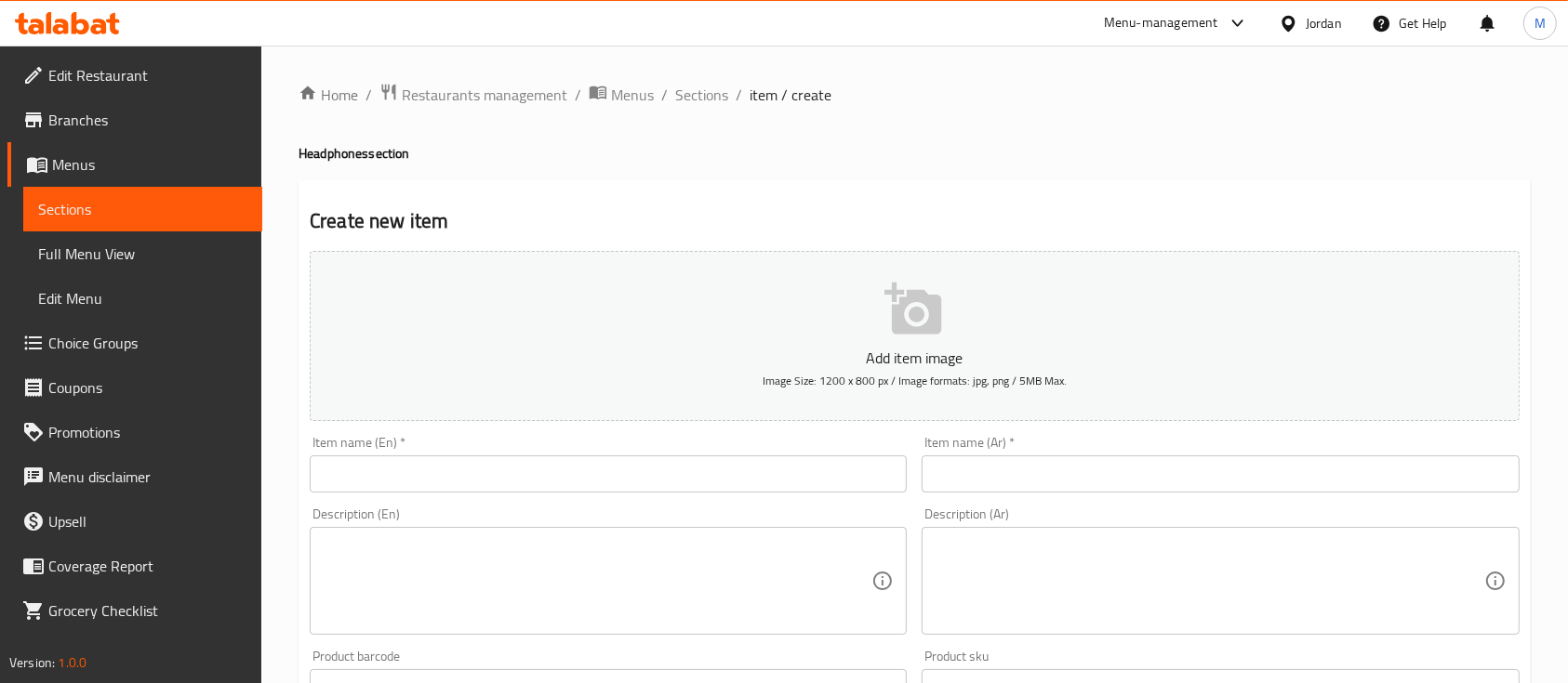
click at [1104, 529] on div "Description (Ar) Description (Ar)" at bounding box center [1220, 571] width 597 height 127
click at [1108, 548] on textarea at bounding box center [1208, 581] width 549 height 88
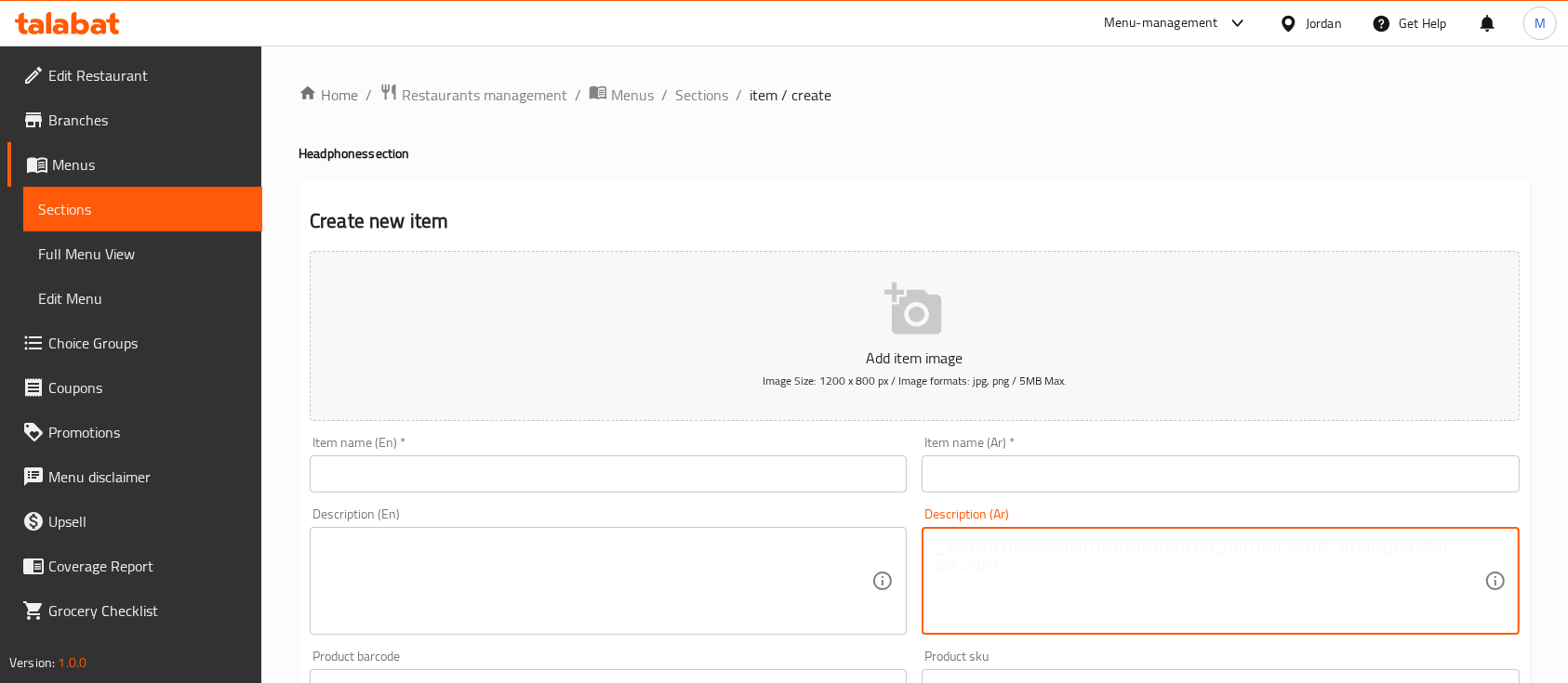
paste textarea "سماعات AirPods من ماركة Uduocu بتصميم أنيق وجودة صوت عالية، تمنحك تجربة استماع …"
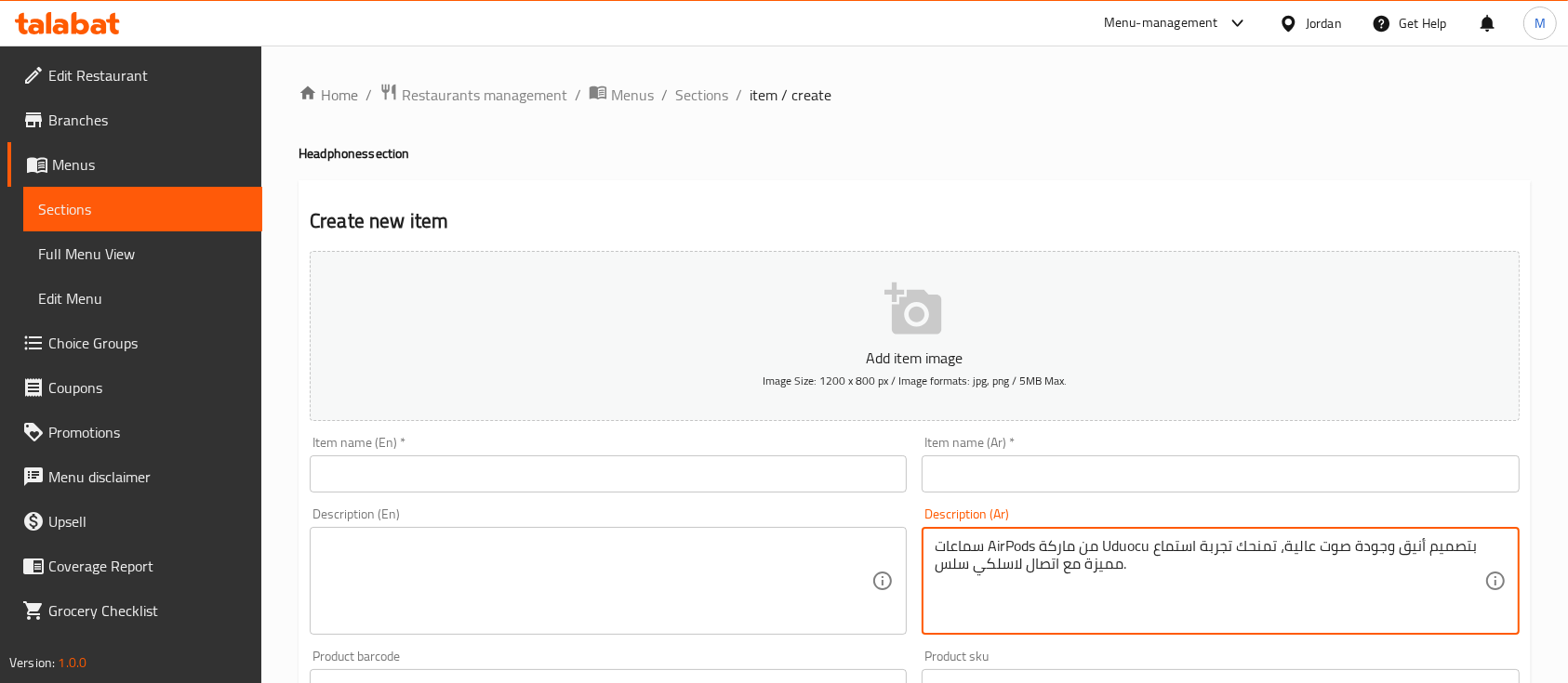
click at [814, 589] on textarea at bounding box center [597, 581] width 549 height 88
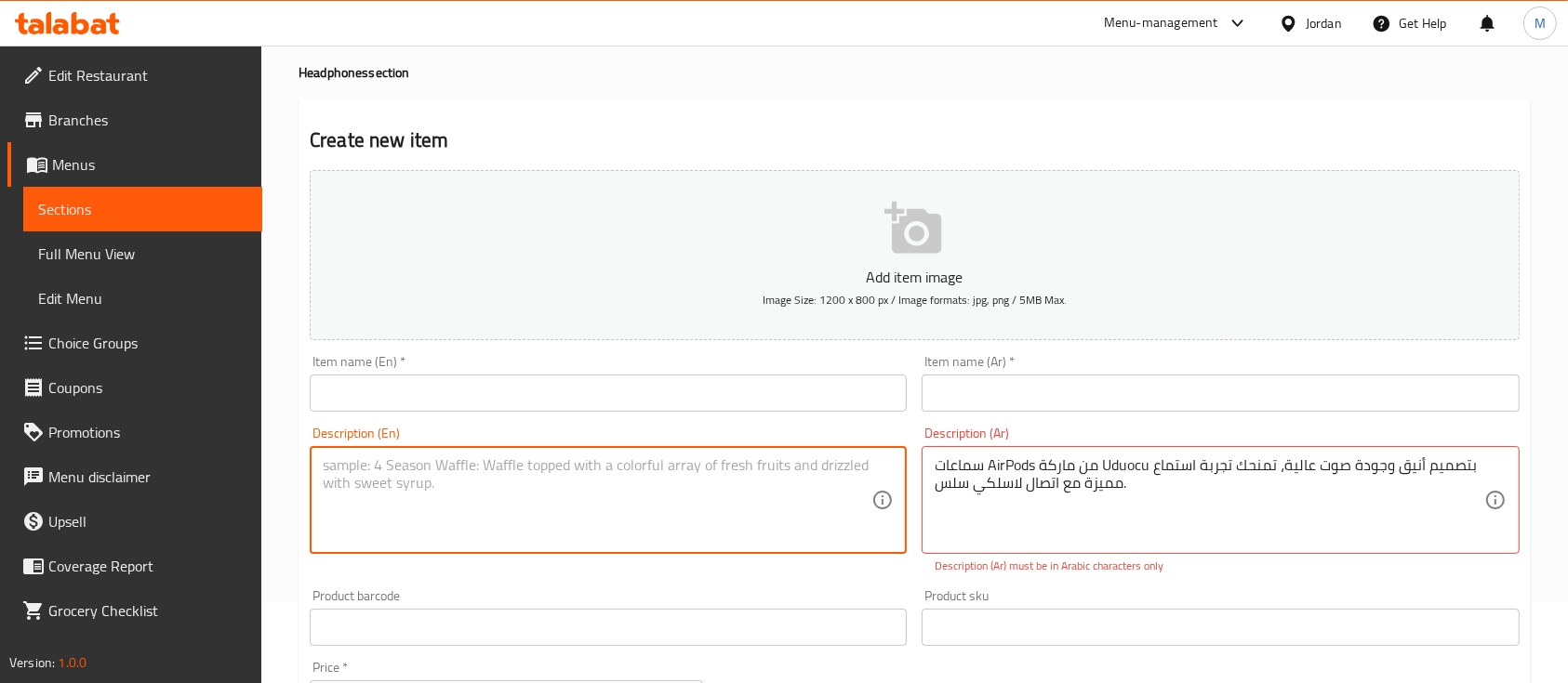
scroll to position [124, 0]
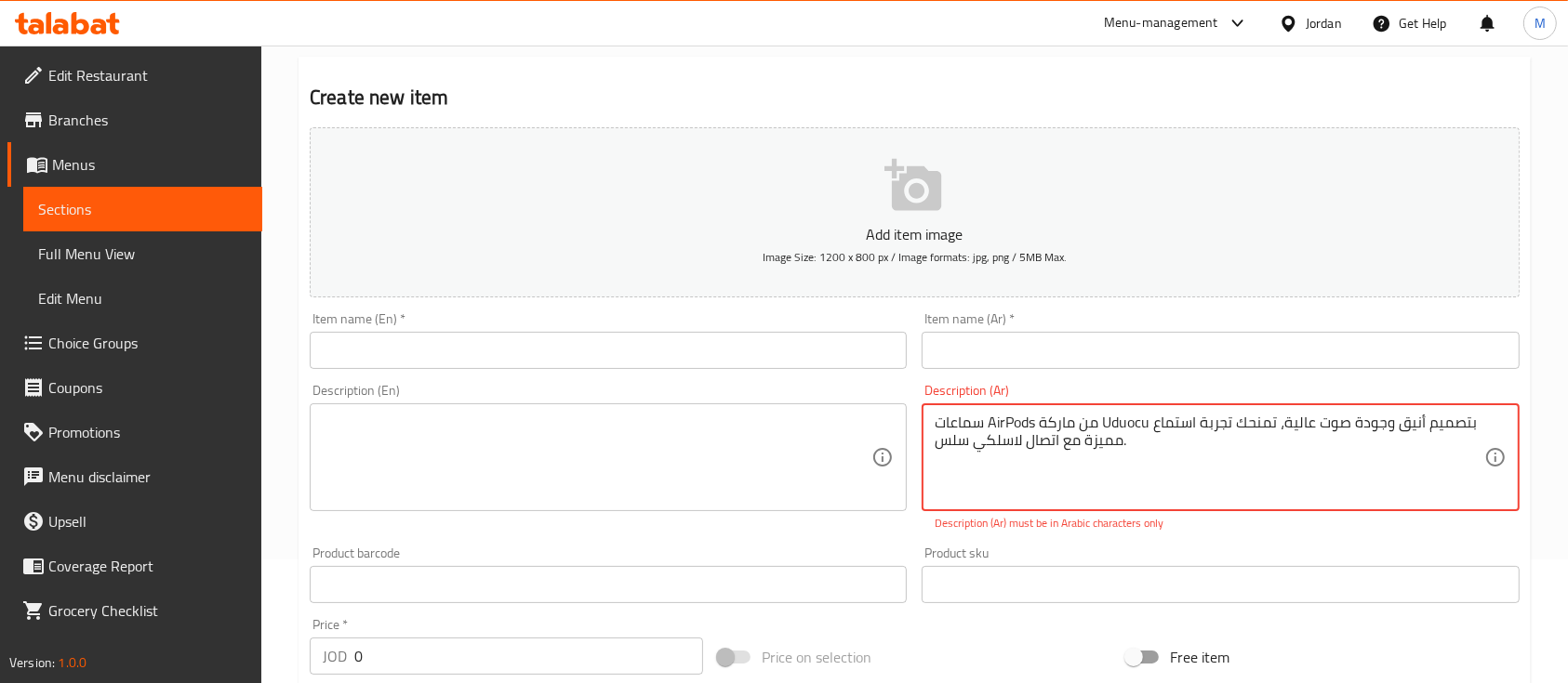
click at [1013, 427] on textarea "سماعات AirPods من ماركة Uduocu بتصميم أنيق وجودة صوت عالية، تمنحك تجربة استماع …" at bounding box center [1208, 458] width 549 height 88
click at [1120, 424] on textarea "سماعات بلوتوث من ماركة Uduocu بتصميم أنيق وجودة صوت عالية، تمنحك تجربة استماع م…" at bounding box center [1208, 458] width 549 height 88
type textarea "سماعات بلوتوث بتصميم أنيق وجودة صوت عالية، تمنحك تجربة استماع مميزة مع اتصال لا…"
click at [1189, 341] on input "text" at bounding box center [1220, 350] width 597 height 37
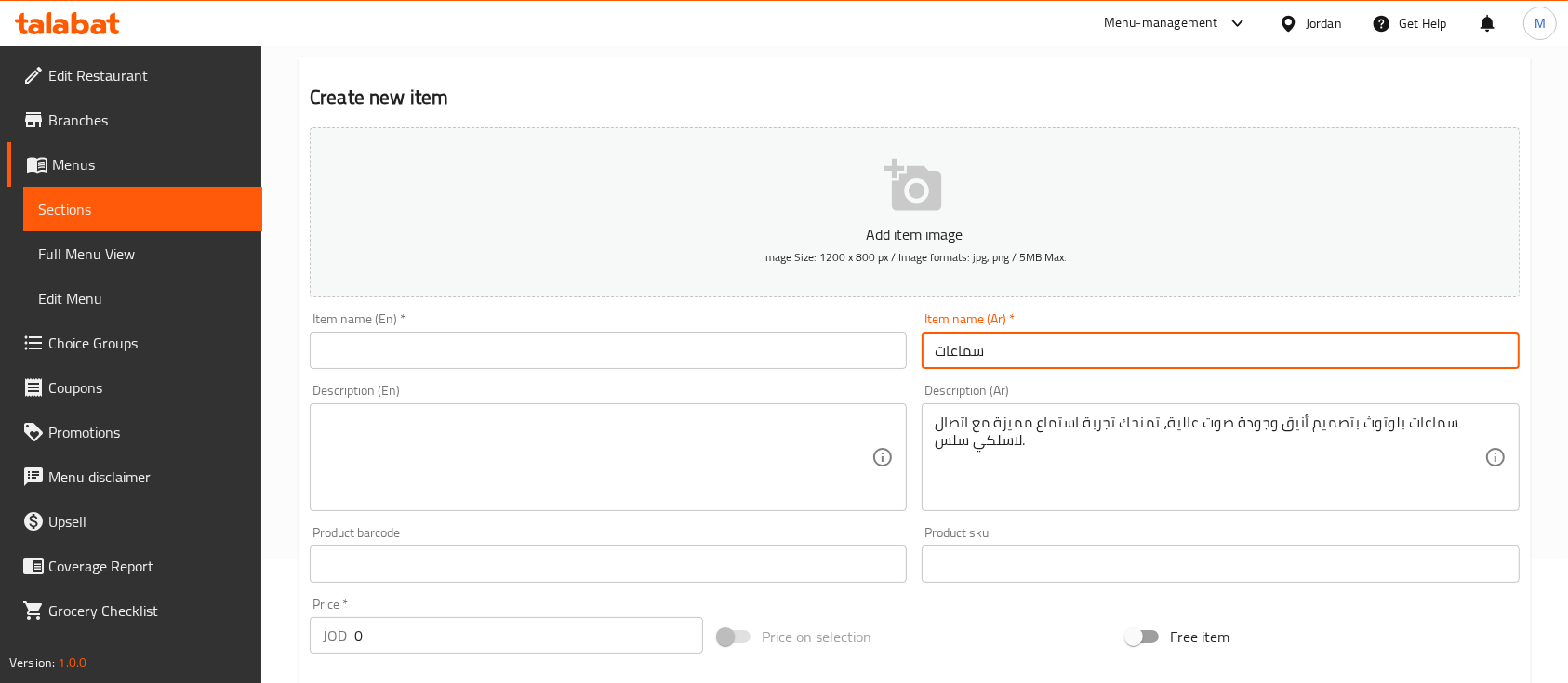
type input "سماعات ايربودز"
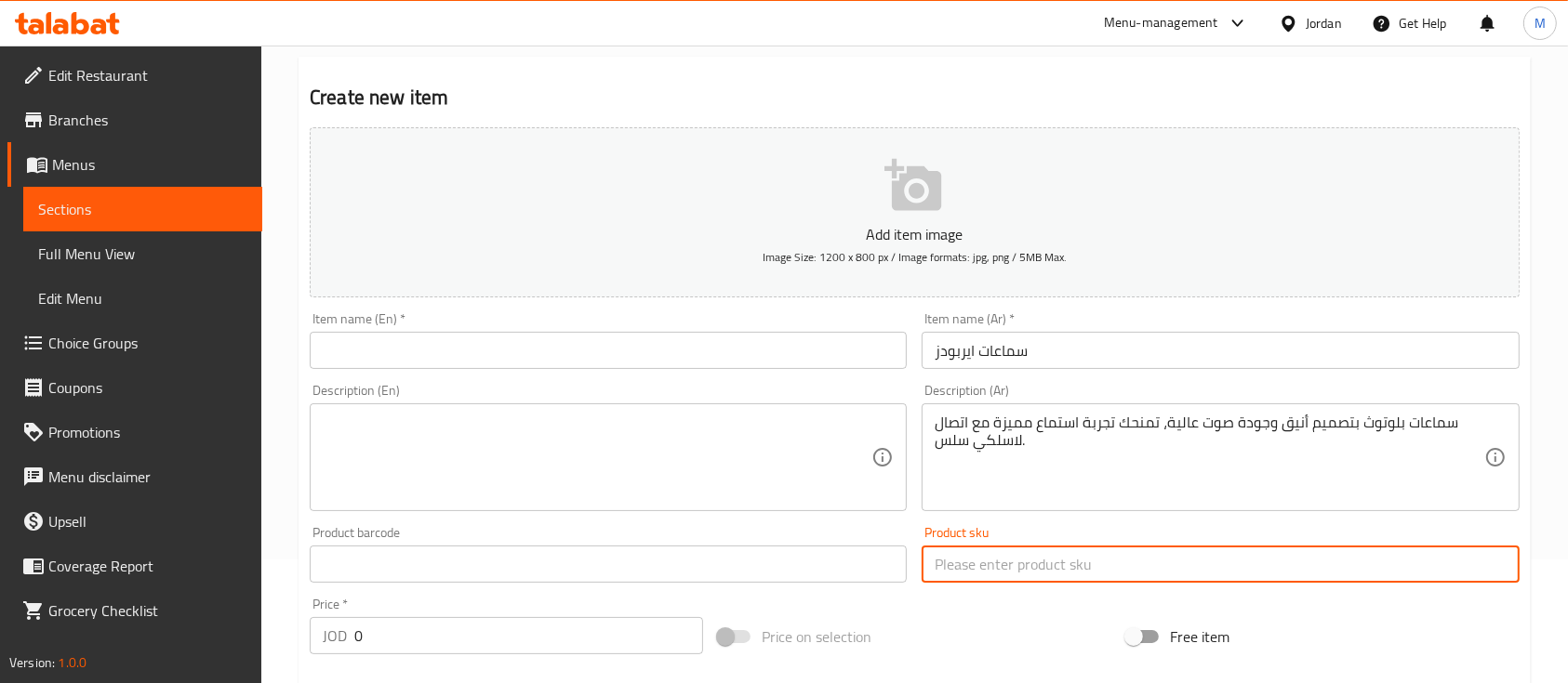
click at [1041, 576] on input "text" at bounding box center [1220, 564] width 597 height 37
paste input "UDK-PRO 5"
type input "UDK-PRO 5"
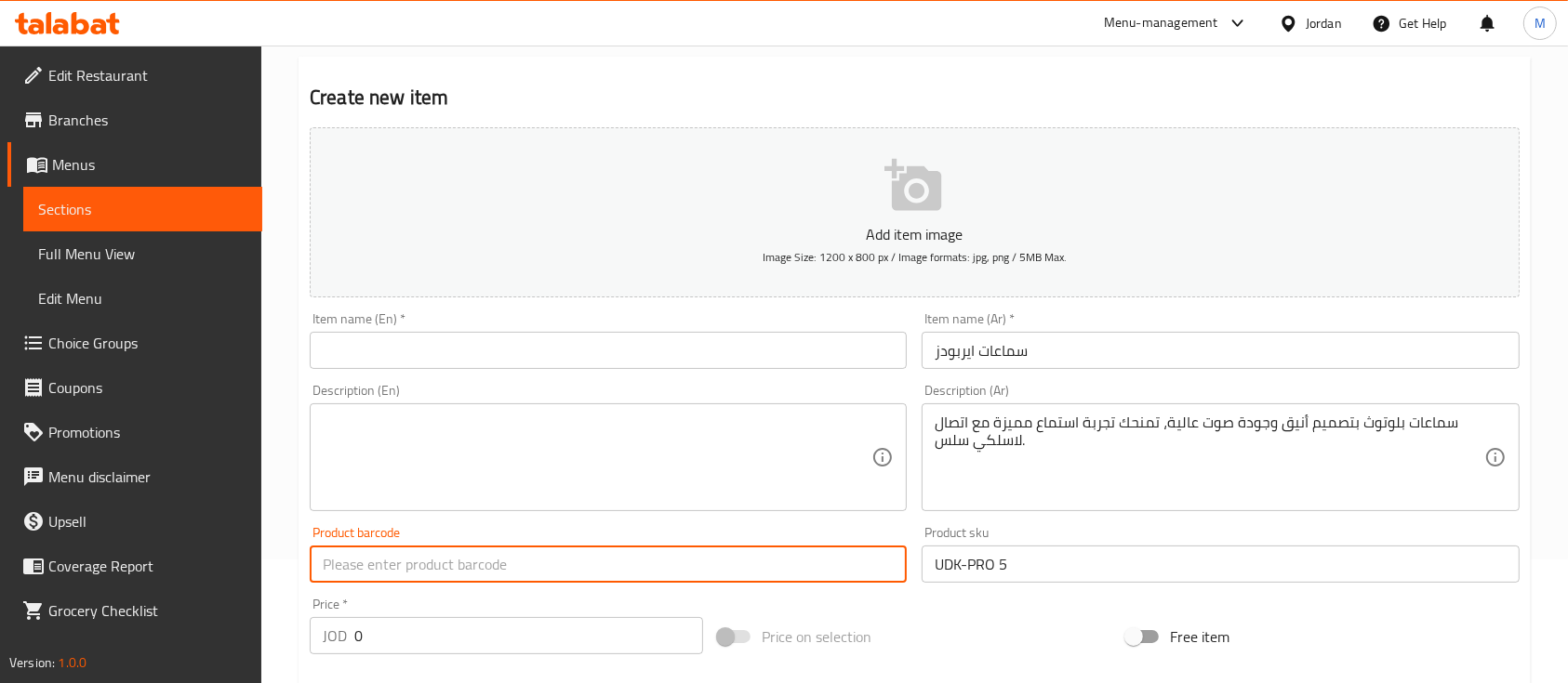
click at [845, 567] on input "text" at bounding box center [608, 564] width 597 height 37
paste input "UDK-PRO 5"
type input "UDK-PRO 5"
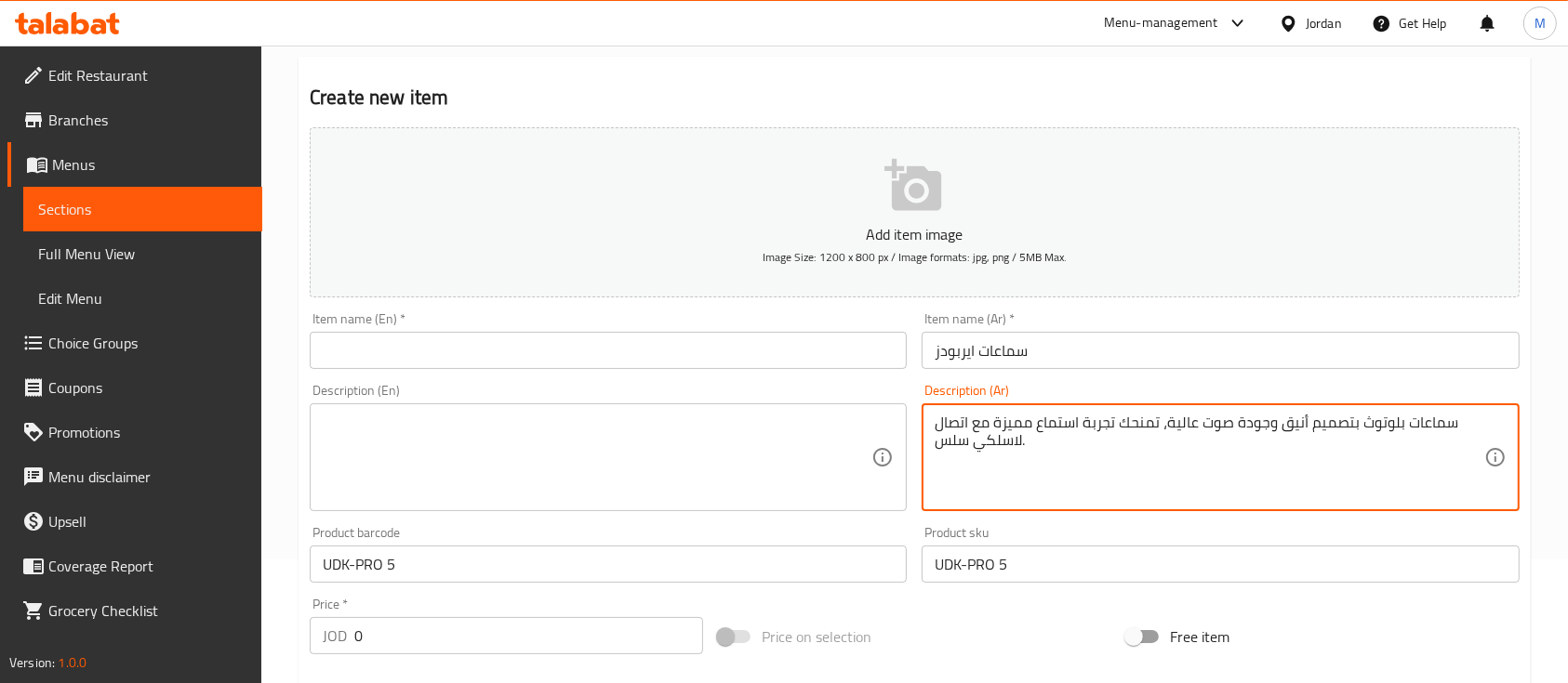
click at [1036, 435] on textarea "سماعات بلوتوث بتصميم أنيق وجودة صوت عالية، تمنحك تجربة استماع مميزة مع اتصال لا…" at bounding box center [1208, 458] width 549 height 88
click at [1036, 346] on input "سماعات ايربودز" at bounding box center [1220, 350] width 597 height 37
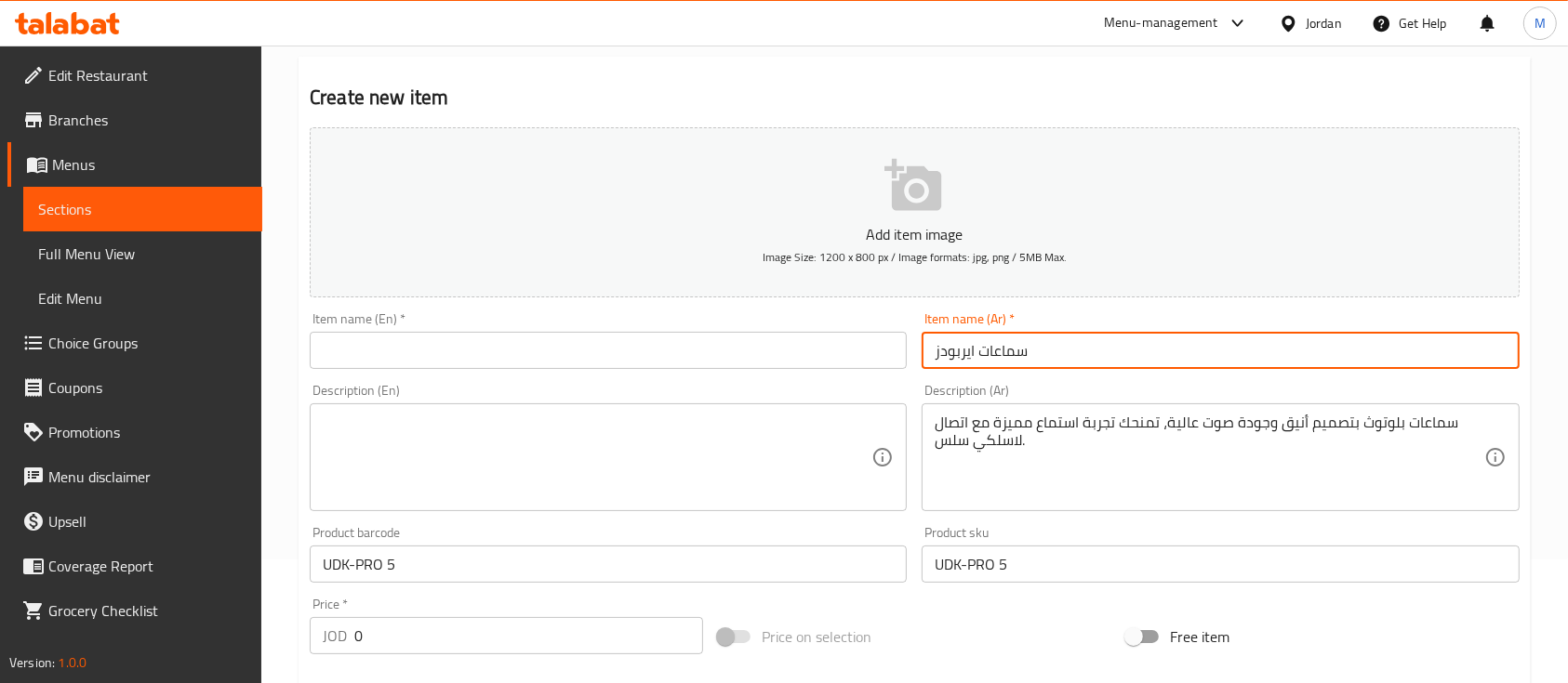
click at [1036, 346] on input "سماعات ايربودز" at bounding box center [1220, 350] width 597 height 37
click at [1061, 555] on input "UDK-PRO 5" at bounding box center [1220, 564] width 597 height 37
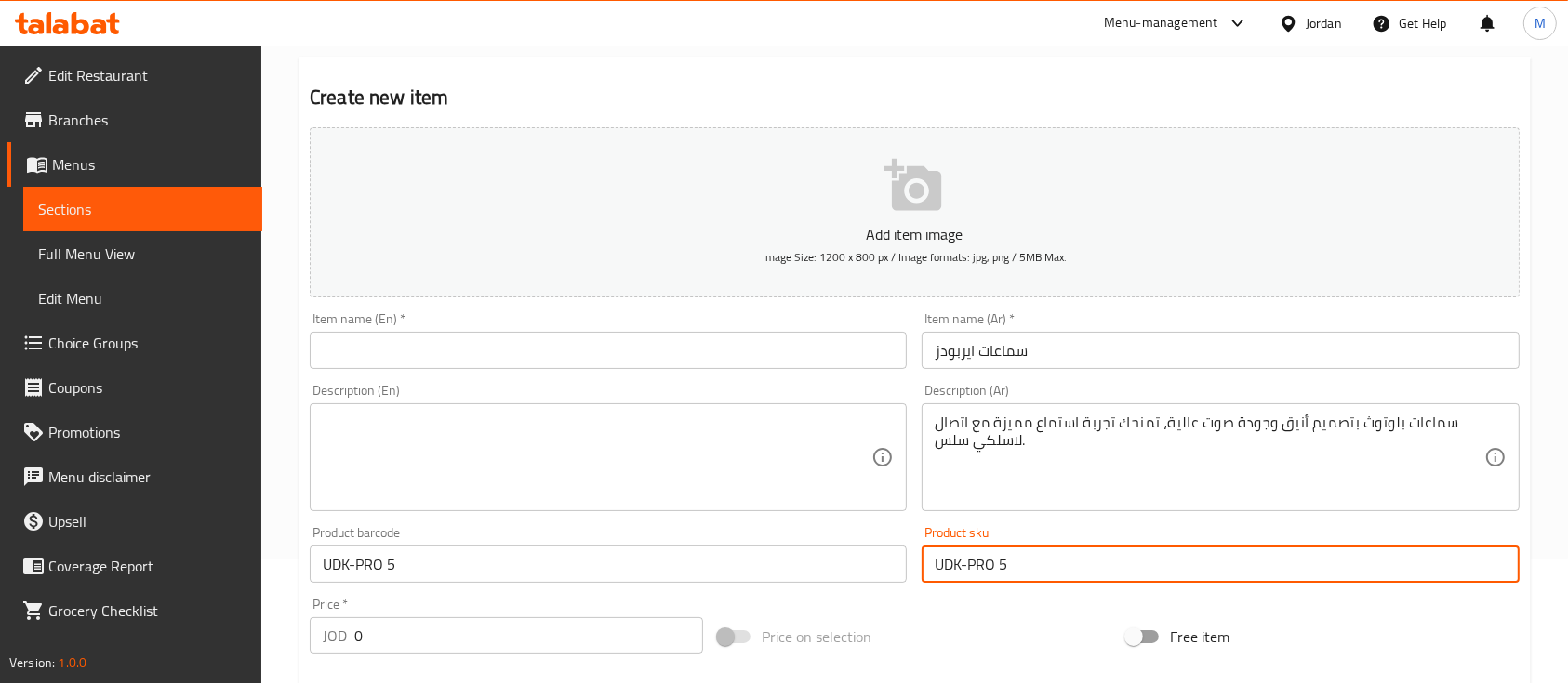
click at [1061, 555] on input "UDK-PRO 5" at bounding box center [1220, 564] width 597 height 37
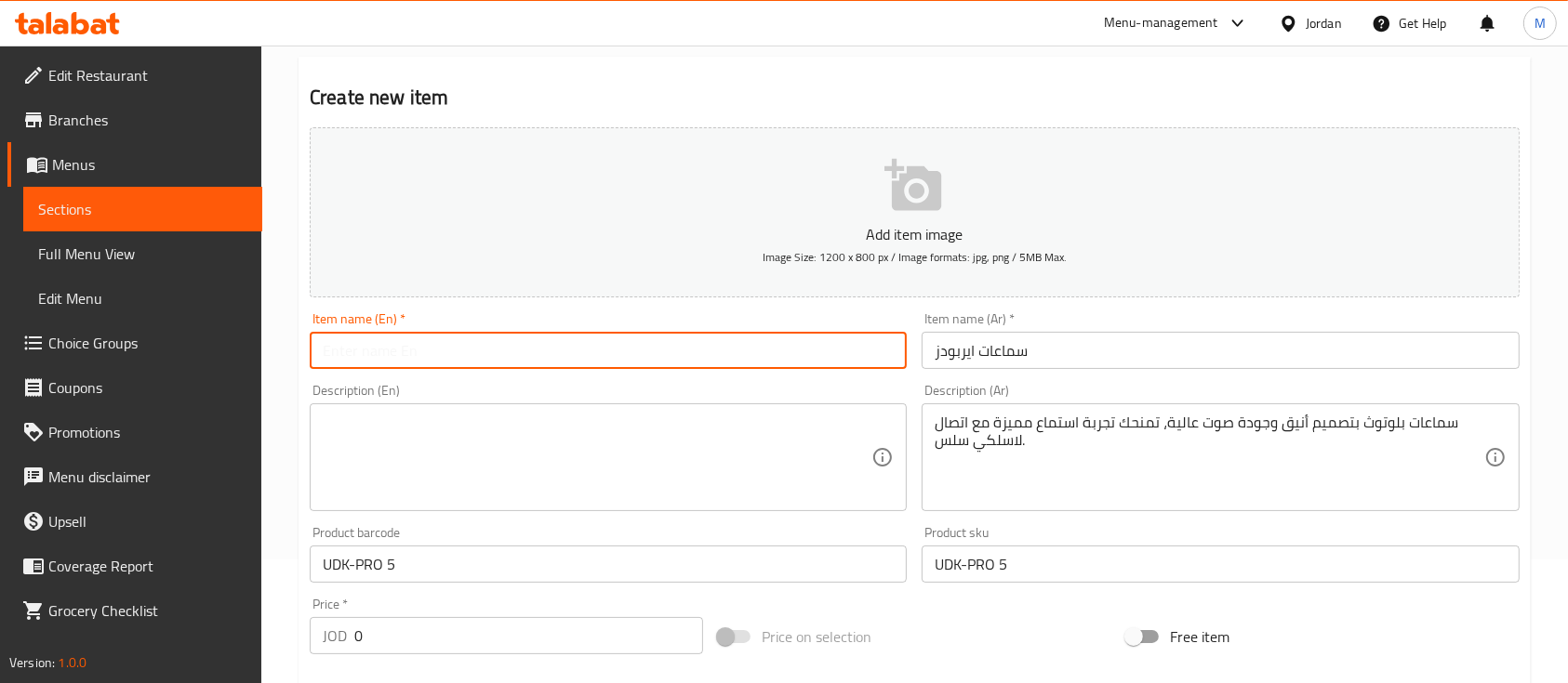
click at [835, 346] on input "text" at bounding box center [608, 350] width 597 height 37
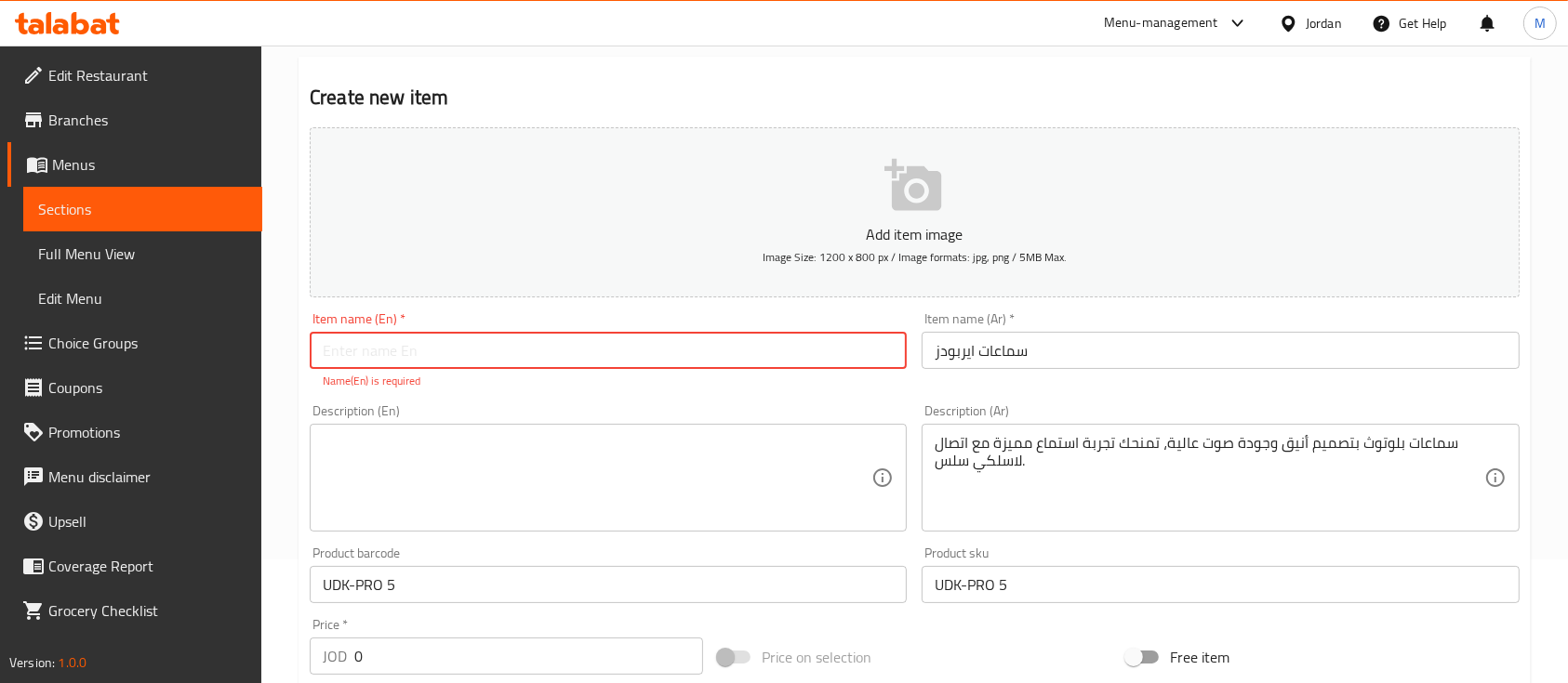
paste input "AirPods"
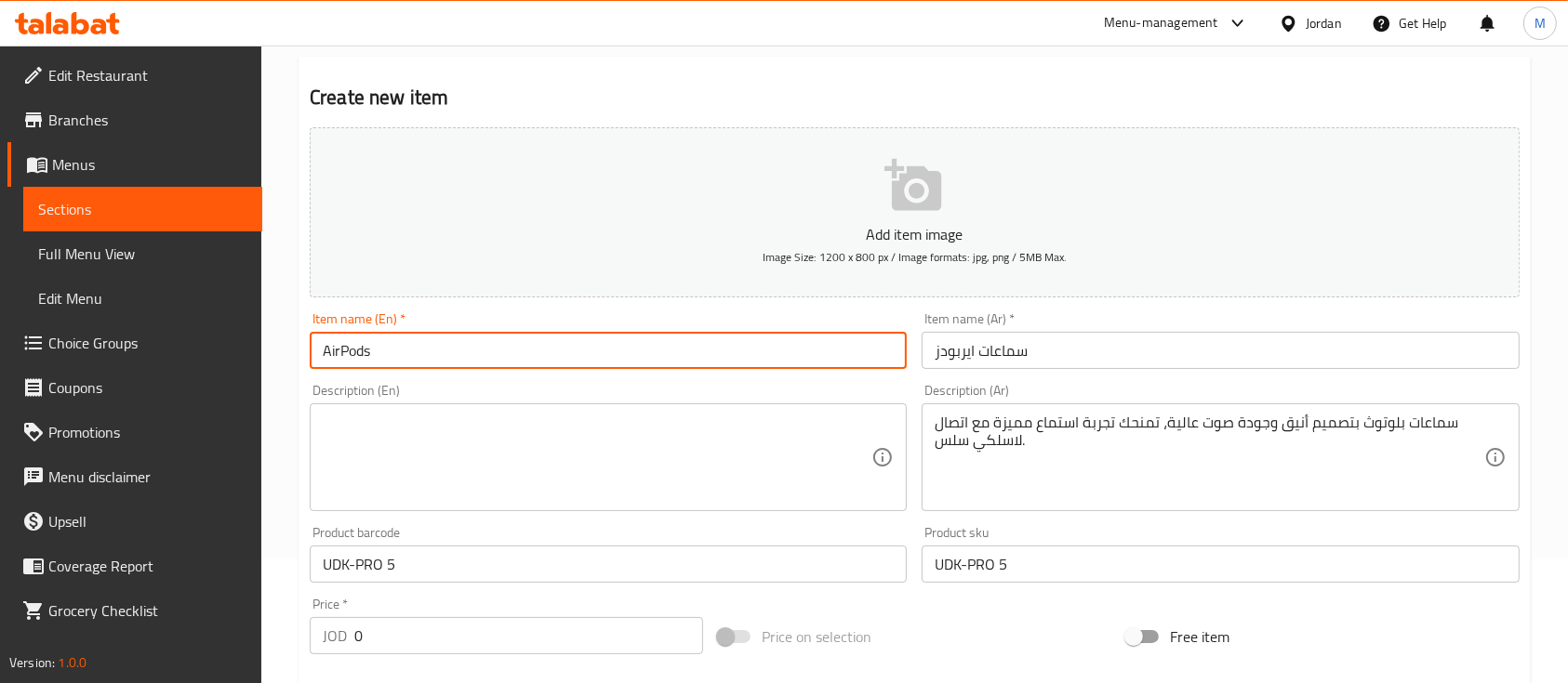
paste input "Uduocu"
type input "AirPods Uduocu"
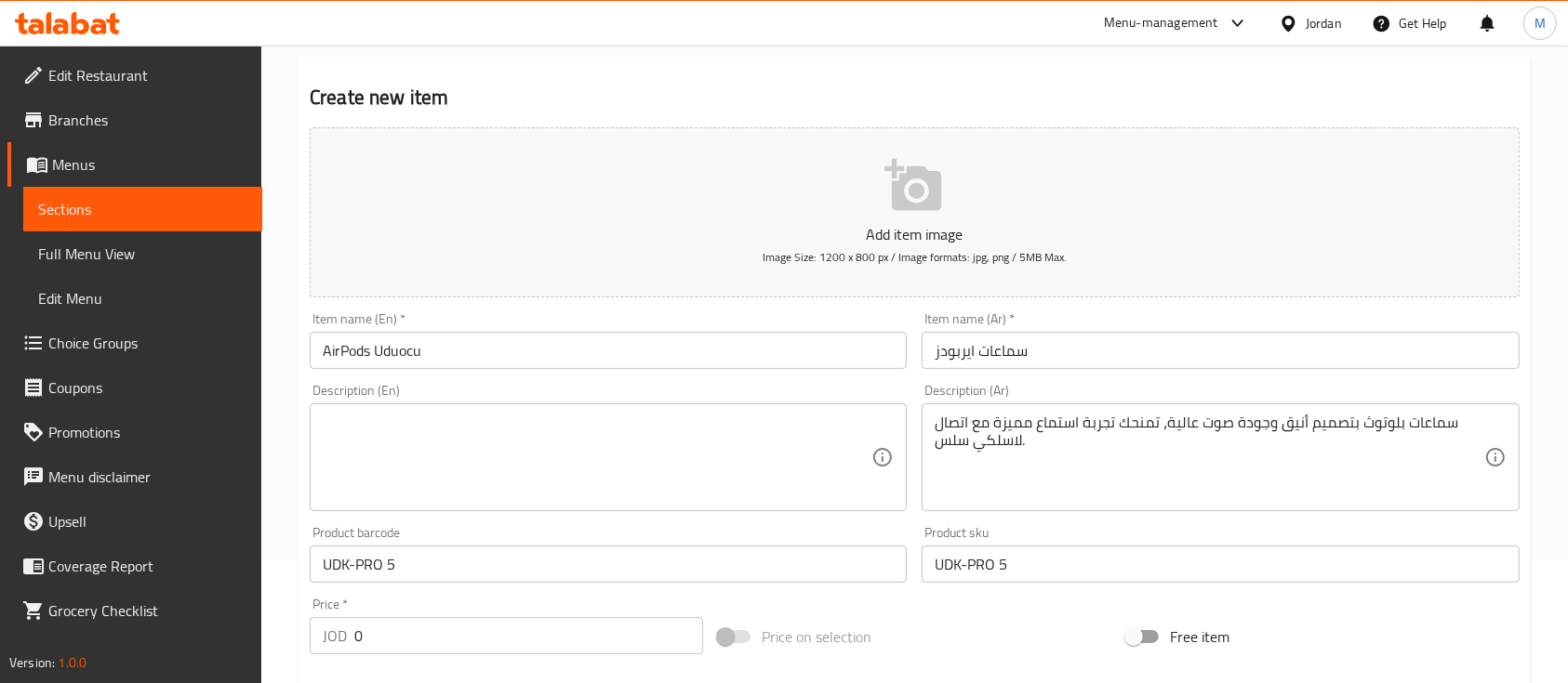
click at [660, 312] on div "Item name (En)   * AirPods Uduocu Item name (En) *" at bounding box center [608, 341] width 612 height 72
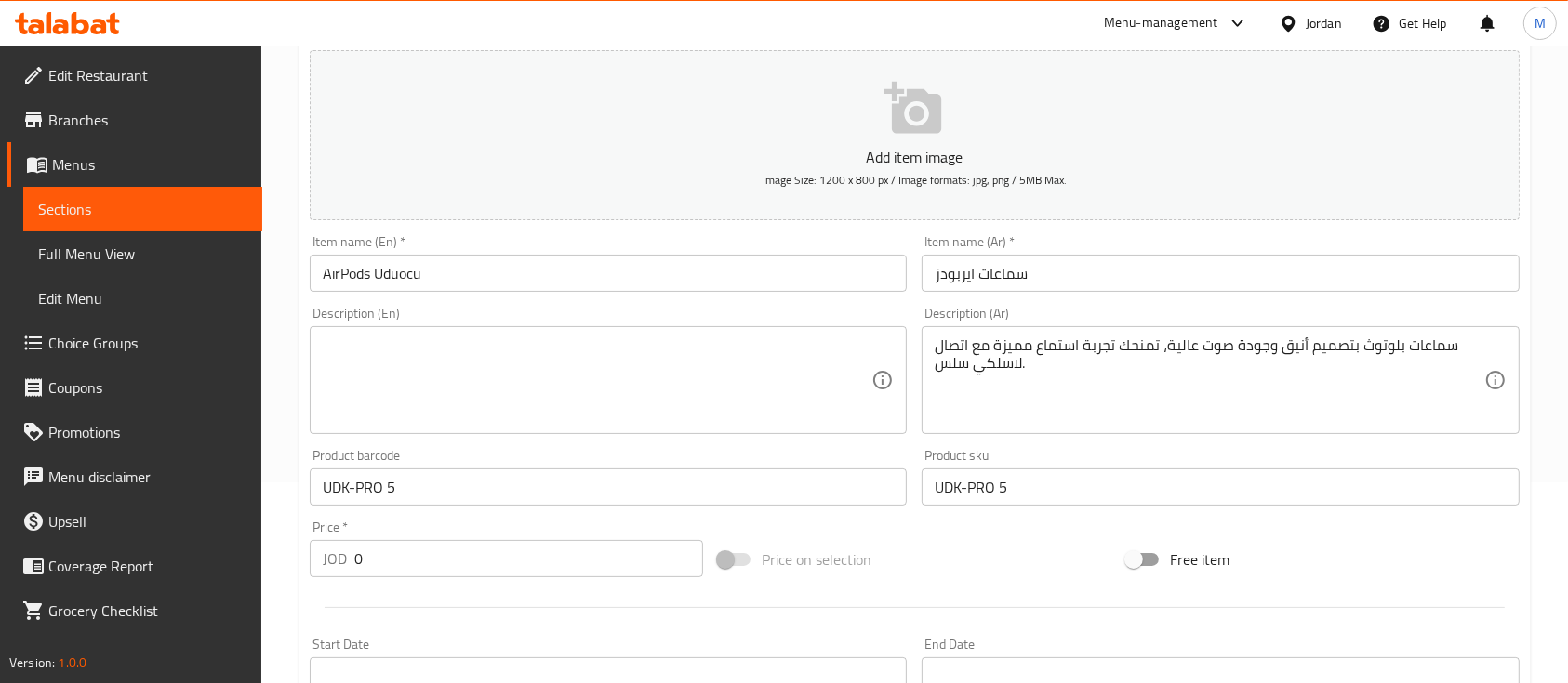
scroll to position [247, 0]
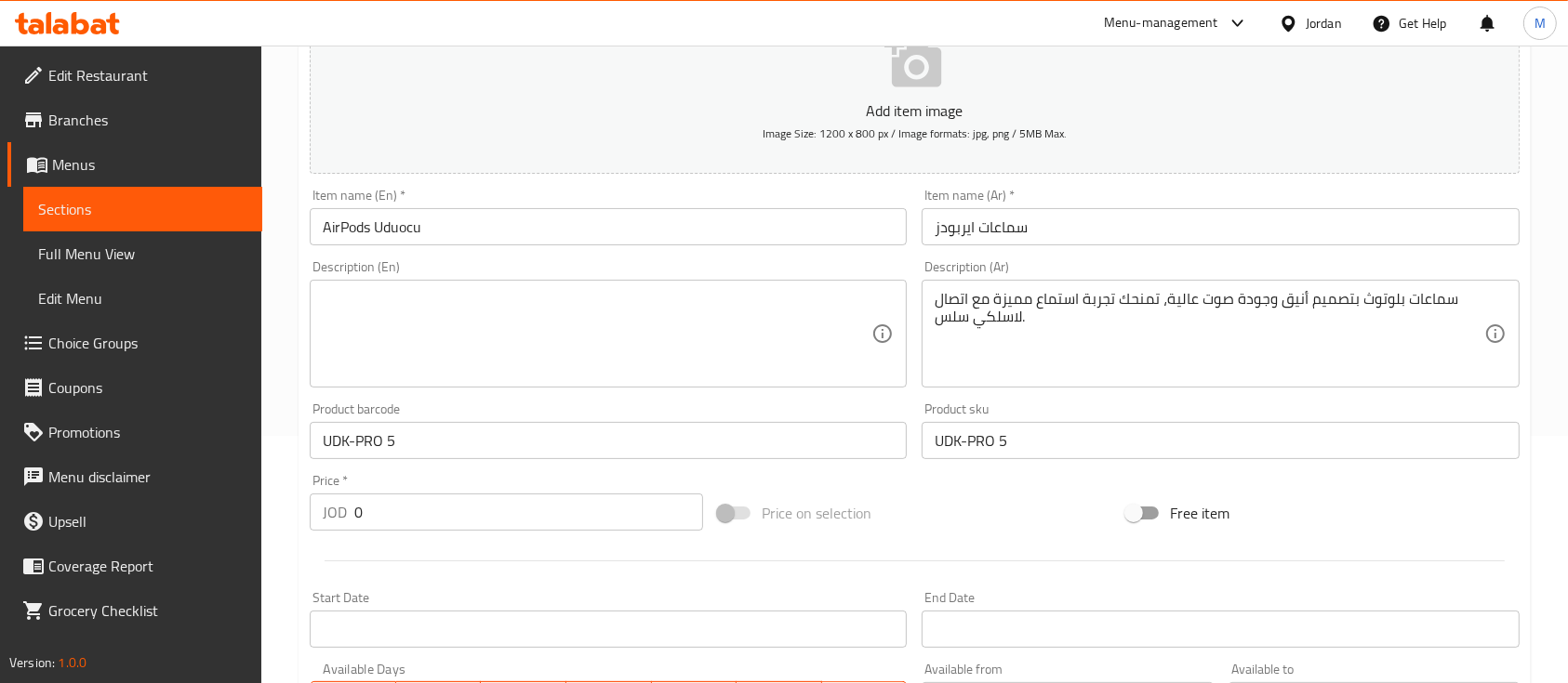
click at [715, 264] on div "Description (En) Description (En)" at bounding box center [608, 324] width 597 height 127
click at [491, 216] on input "AirPods Uduocu" at bounding box center [608, 226] width 597 height 37
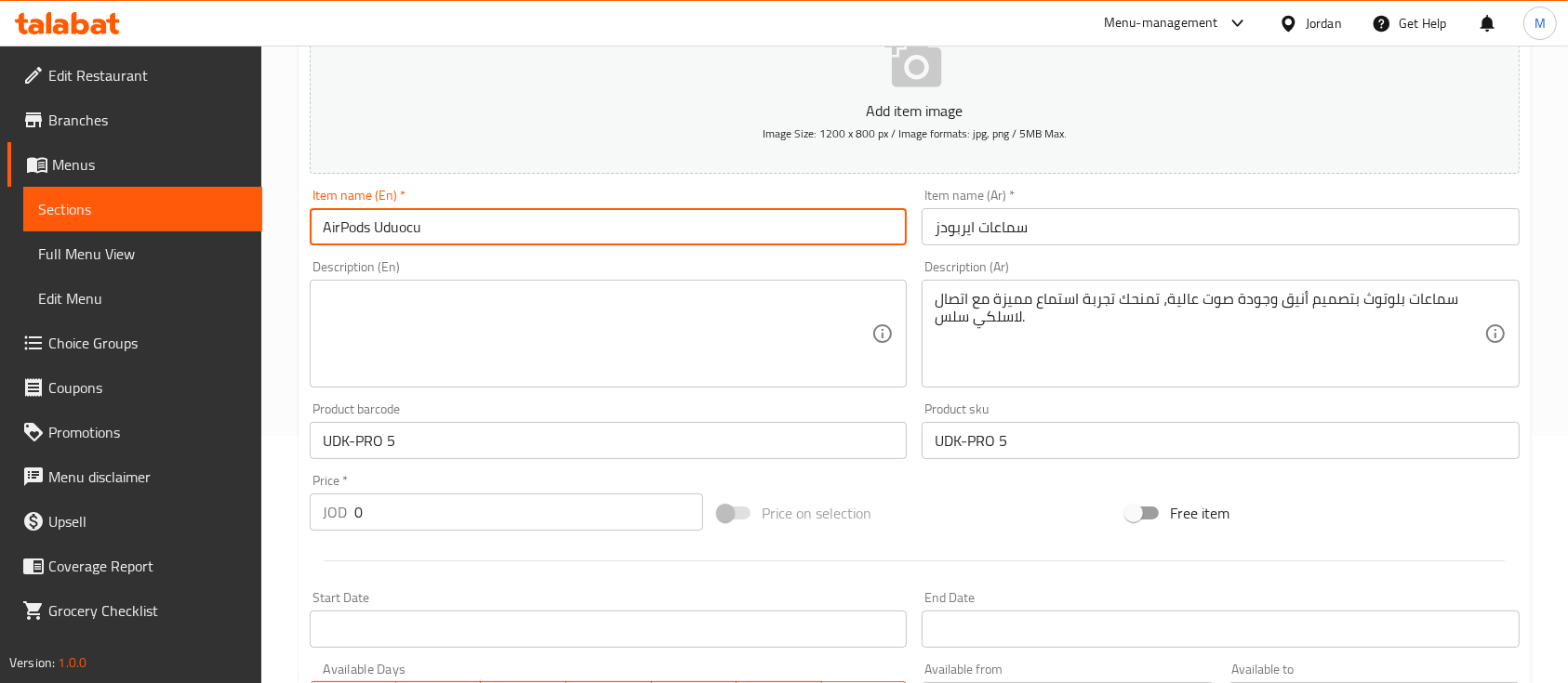
click at [589, 327] on textarea at bounding box center [597, 333] width 549 height 88
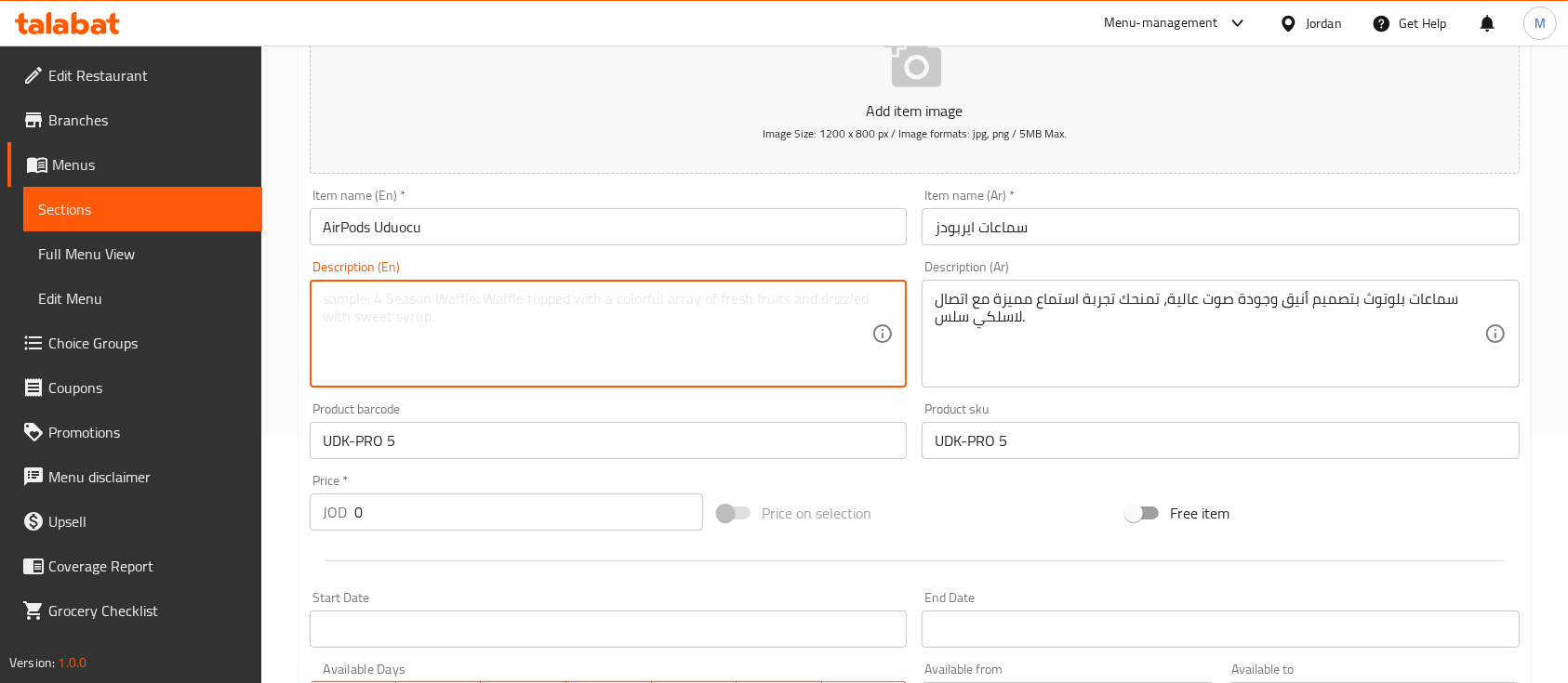
paste textarea "AirPods by Uduocu brand with sleek design and high-quality sound, delivering an…"
type textarea "AirPods by Uduocu brand with sleek design and high-quality sound, delivering an…"
click at [927, 506] on div "Price on selection" at bounding box center [914, 512] width 408 height 50
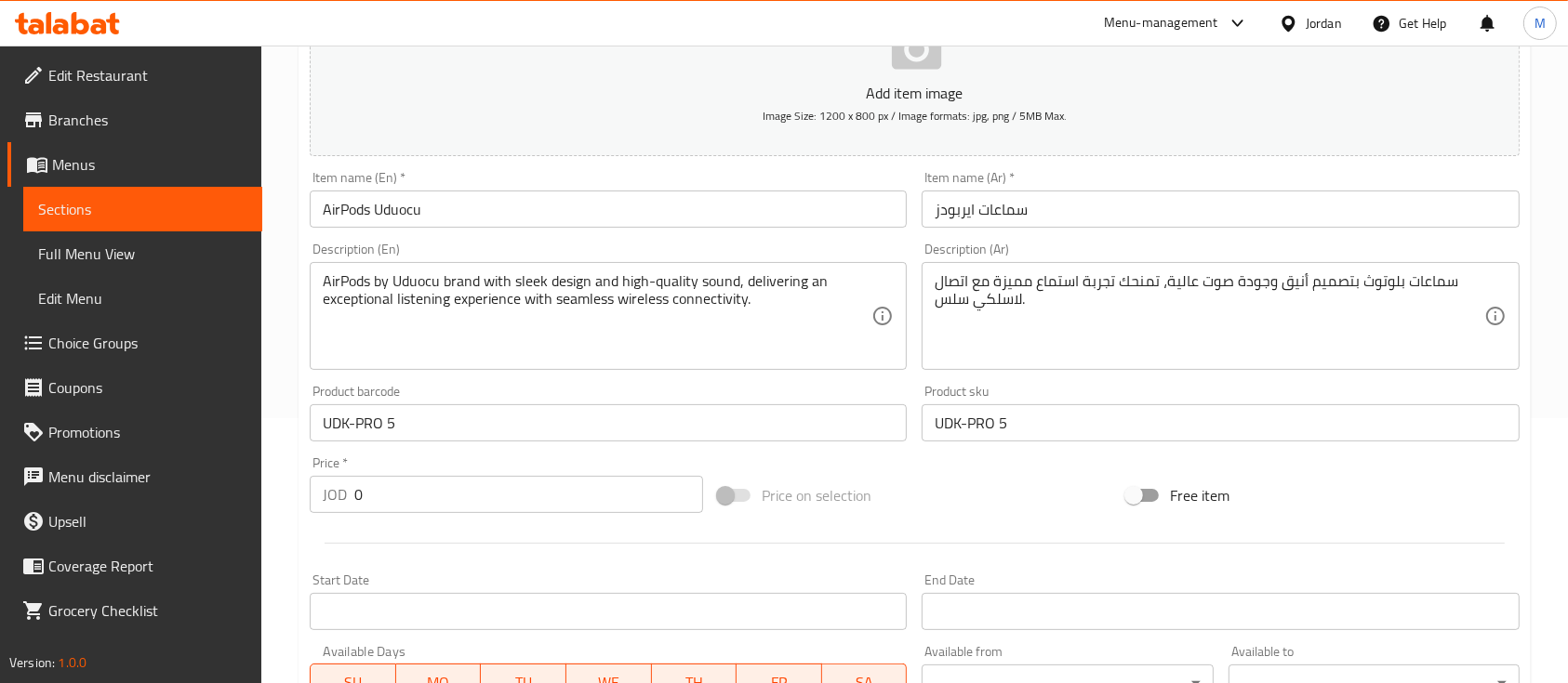
scroll to position [372, 0]
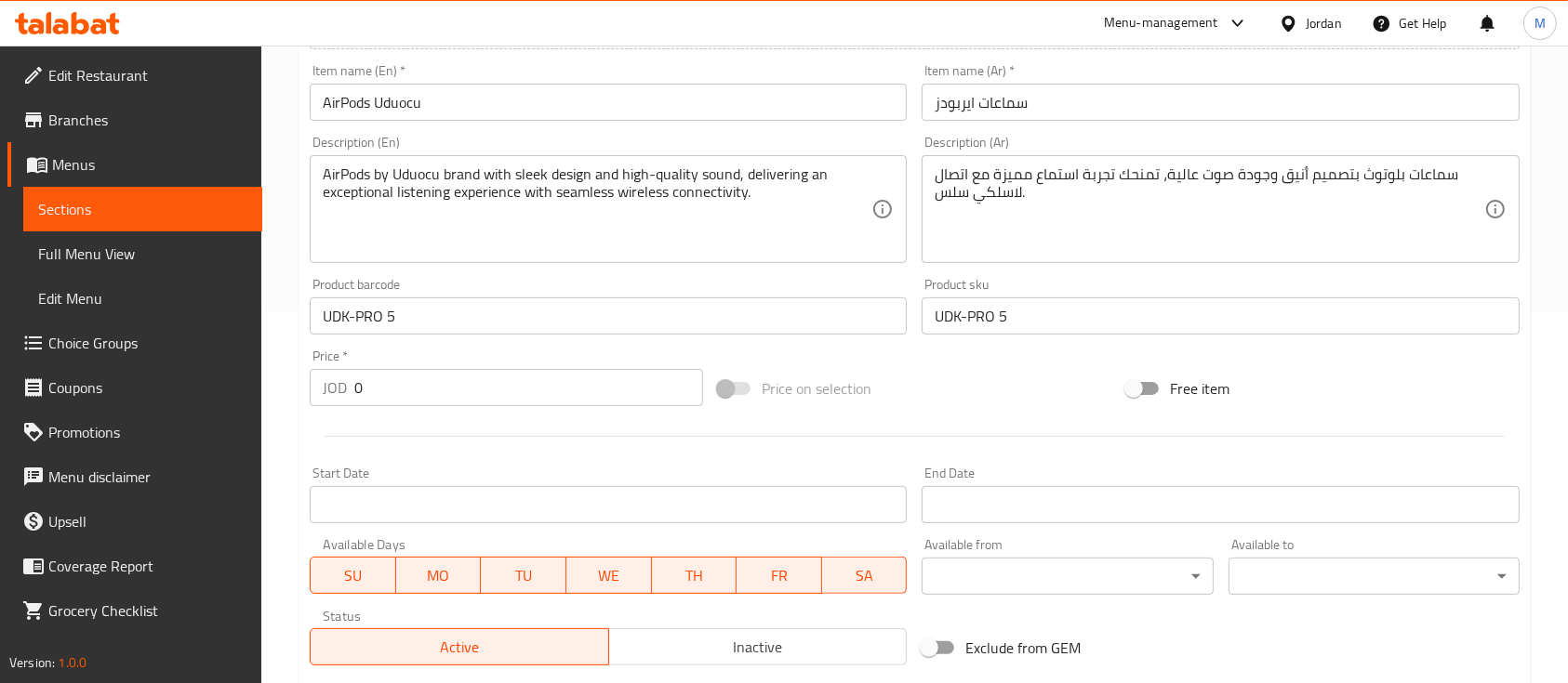
click at [345, 397] on div "JOD 0 Price *" at bounding box center [506, 387] width 393 height 37
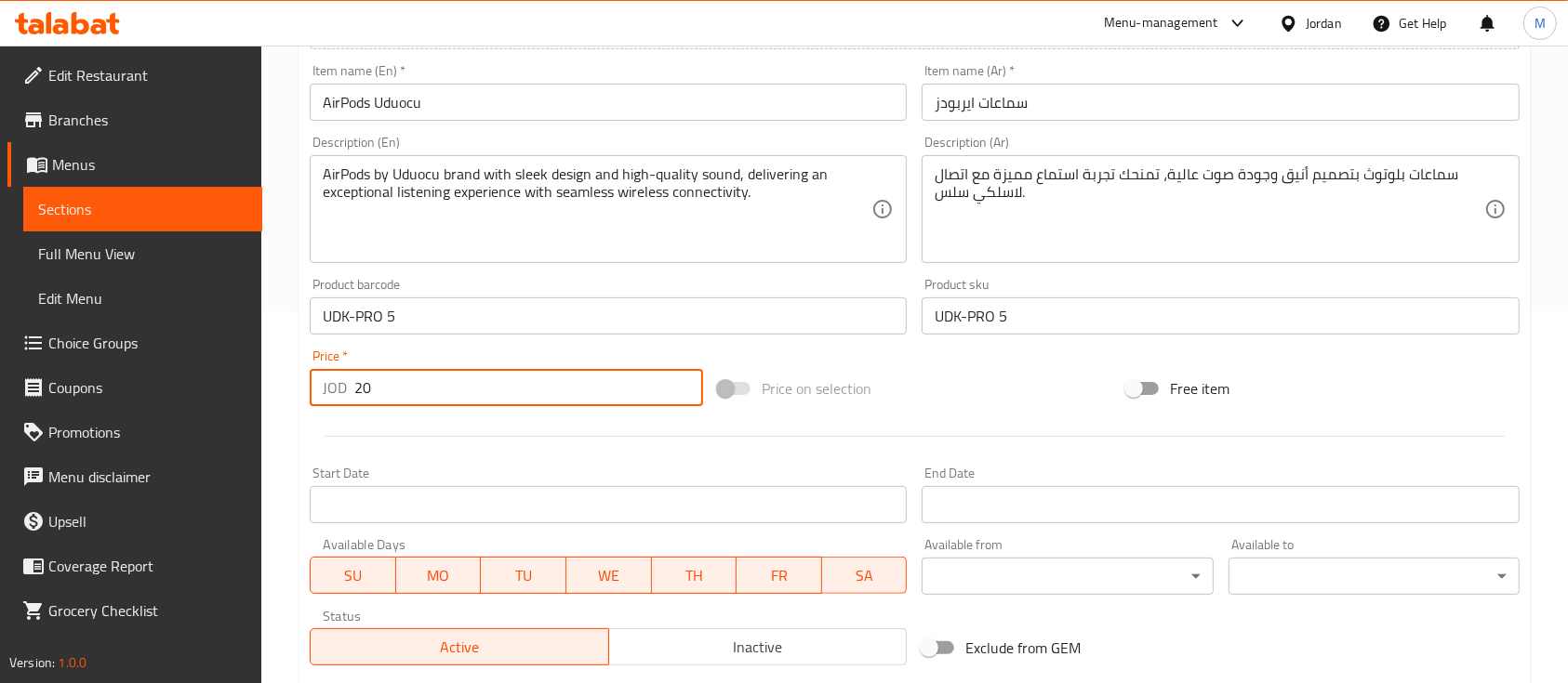
type input "20"
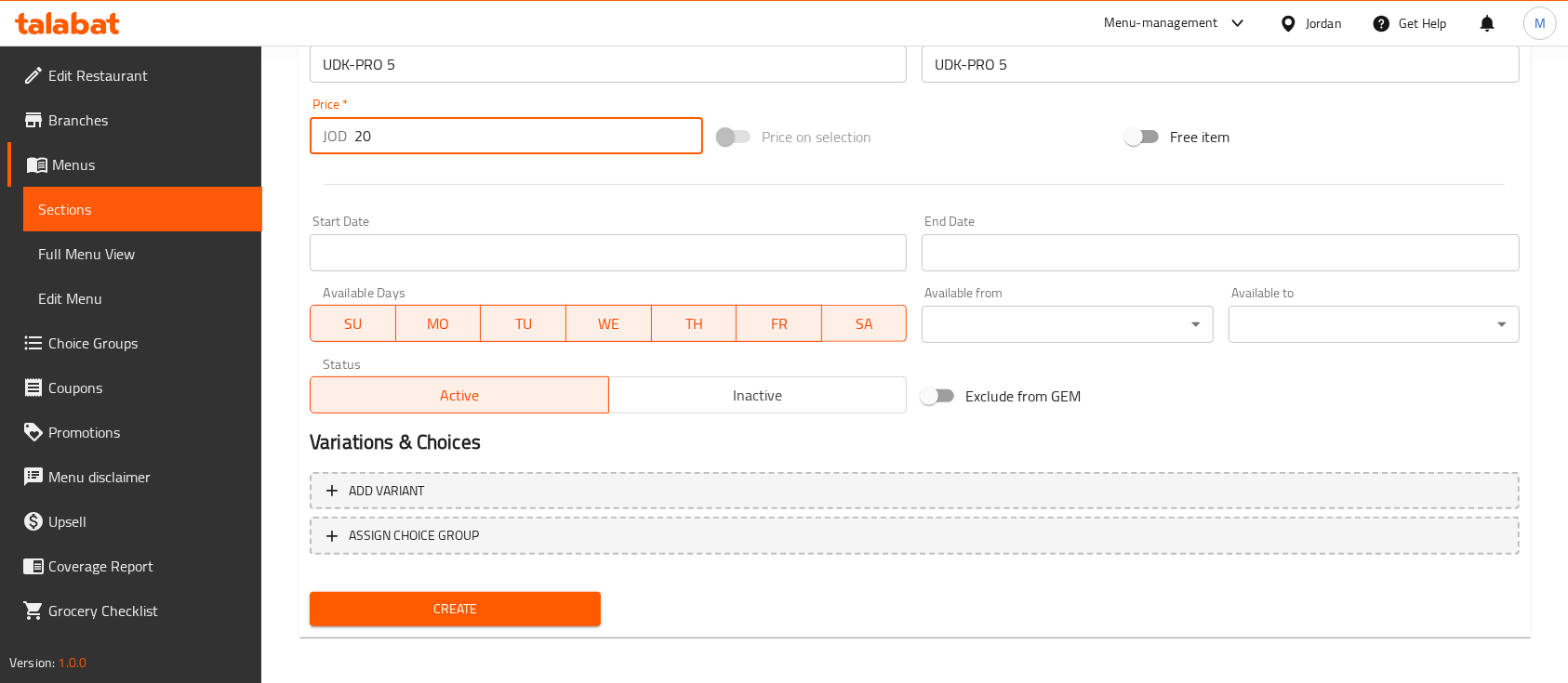
scroll to position [630, 0]
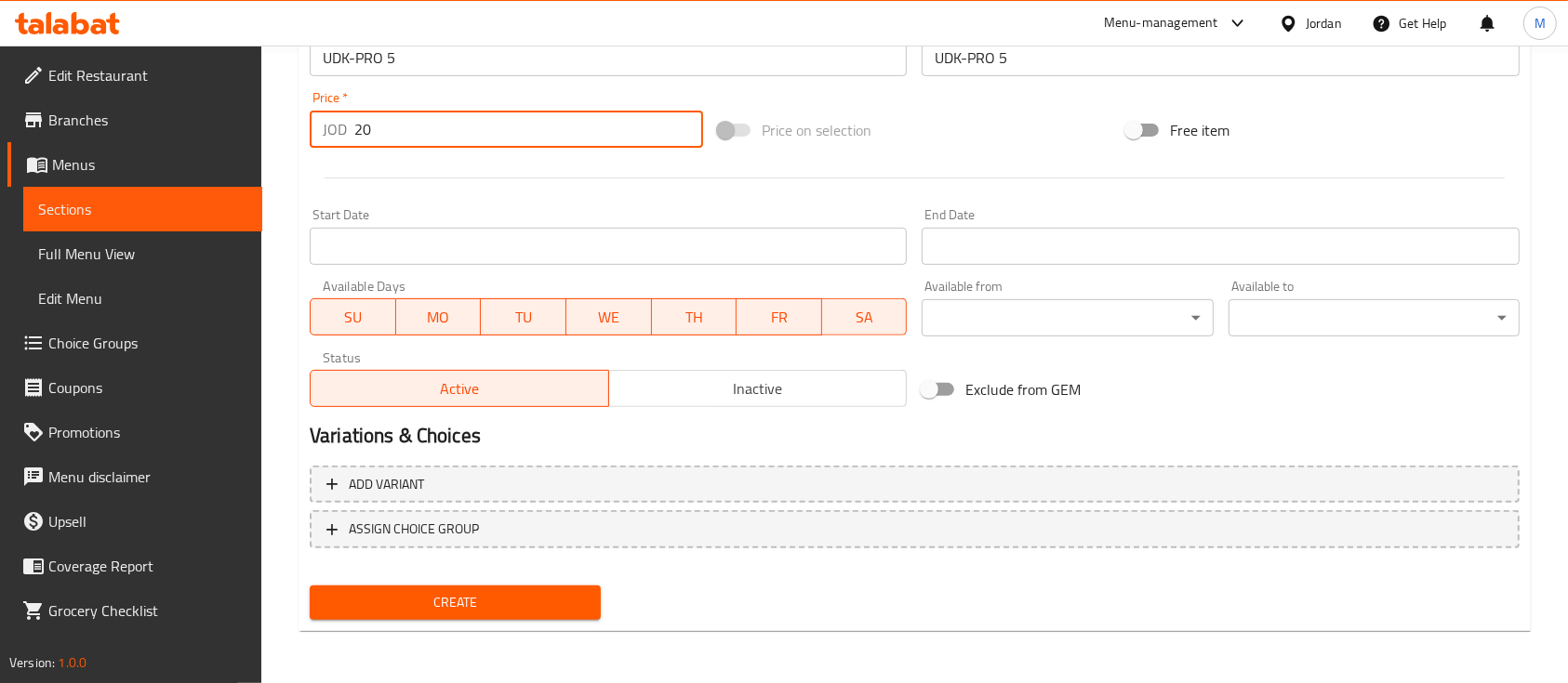
click at [529, 600] on span "Create" at bounding box center [456, 602] width 261 height 24
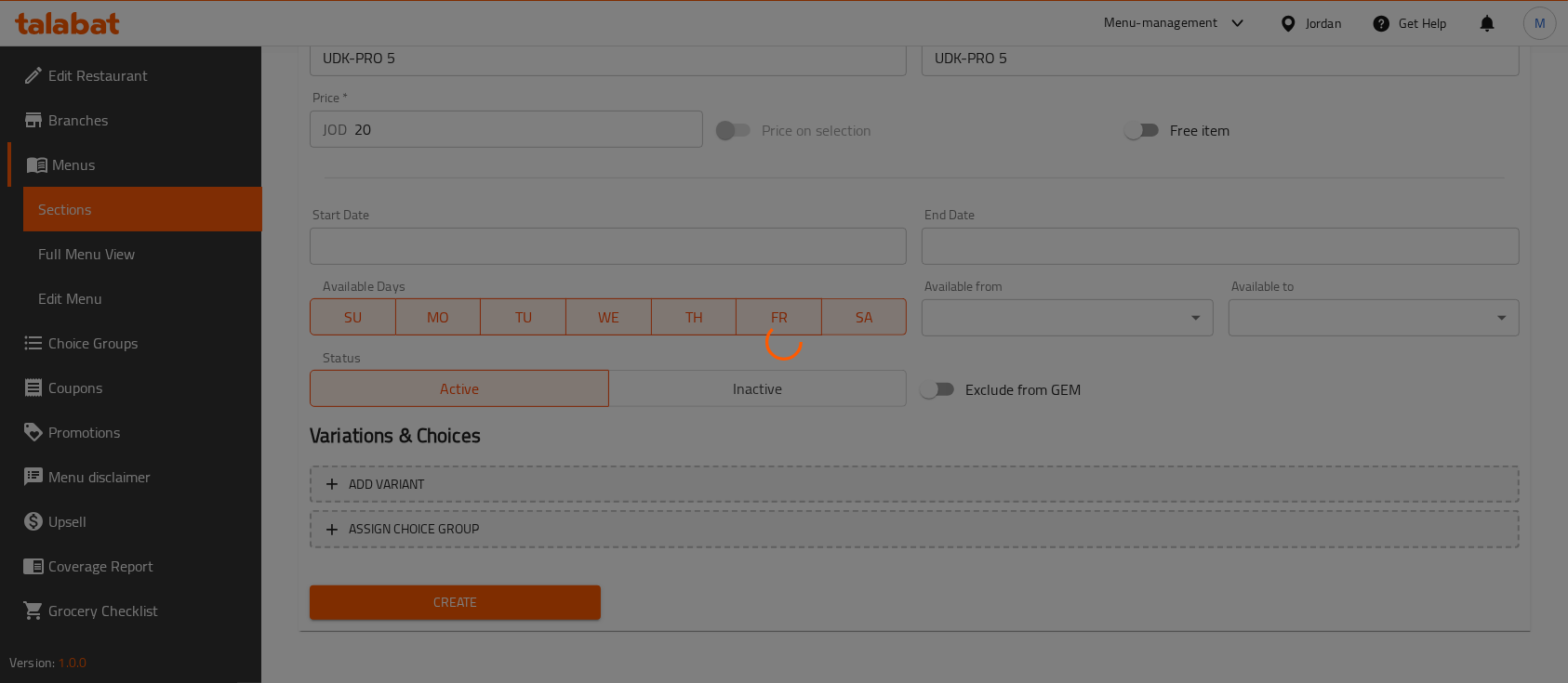
type input "0"
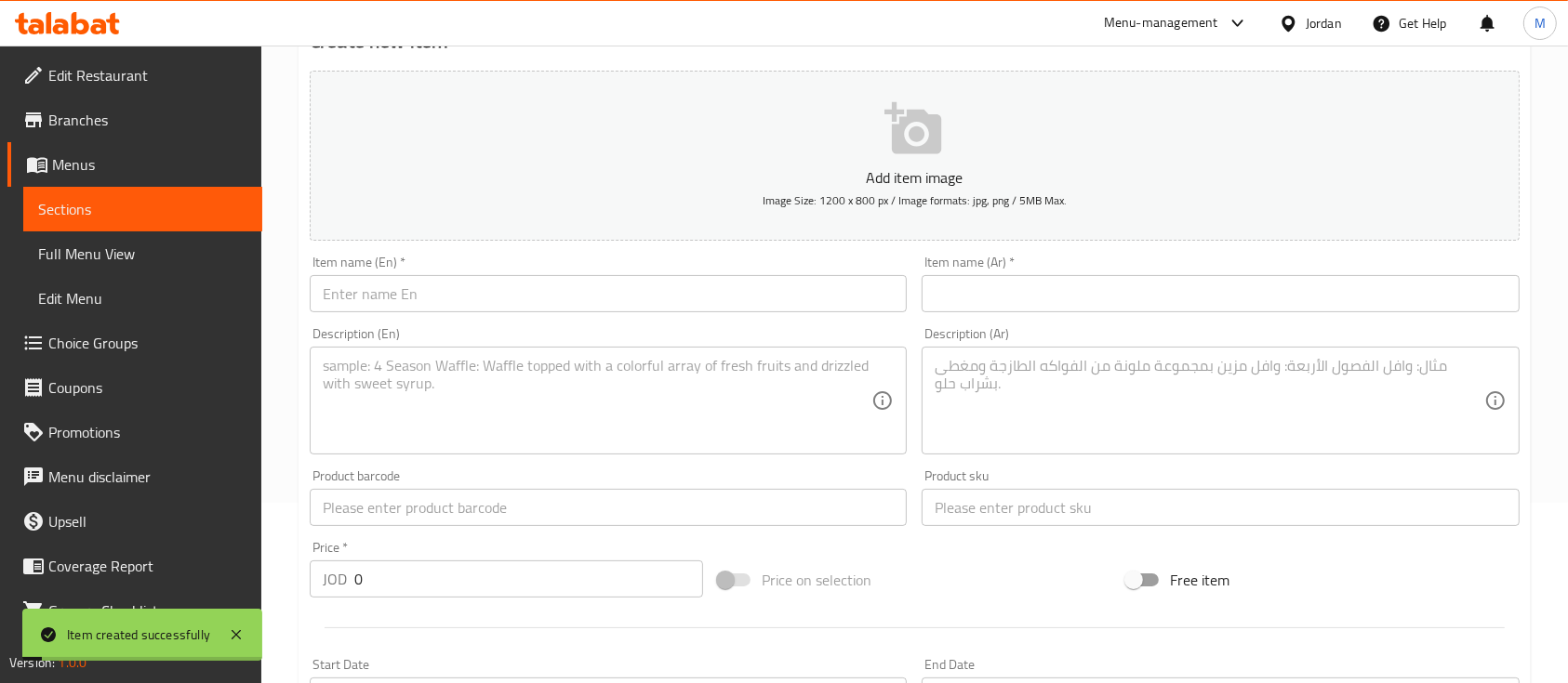
scroll to position [10, 0]
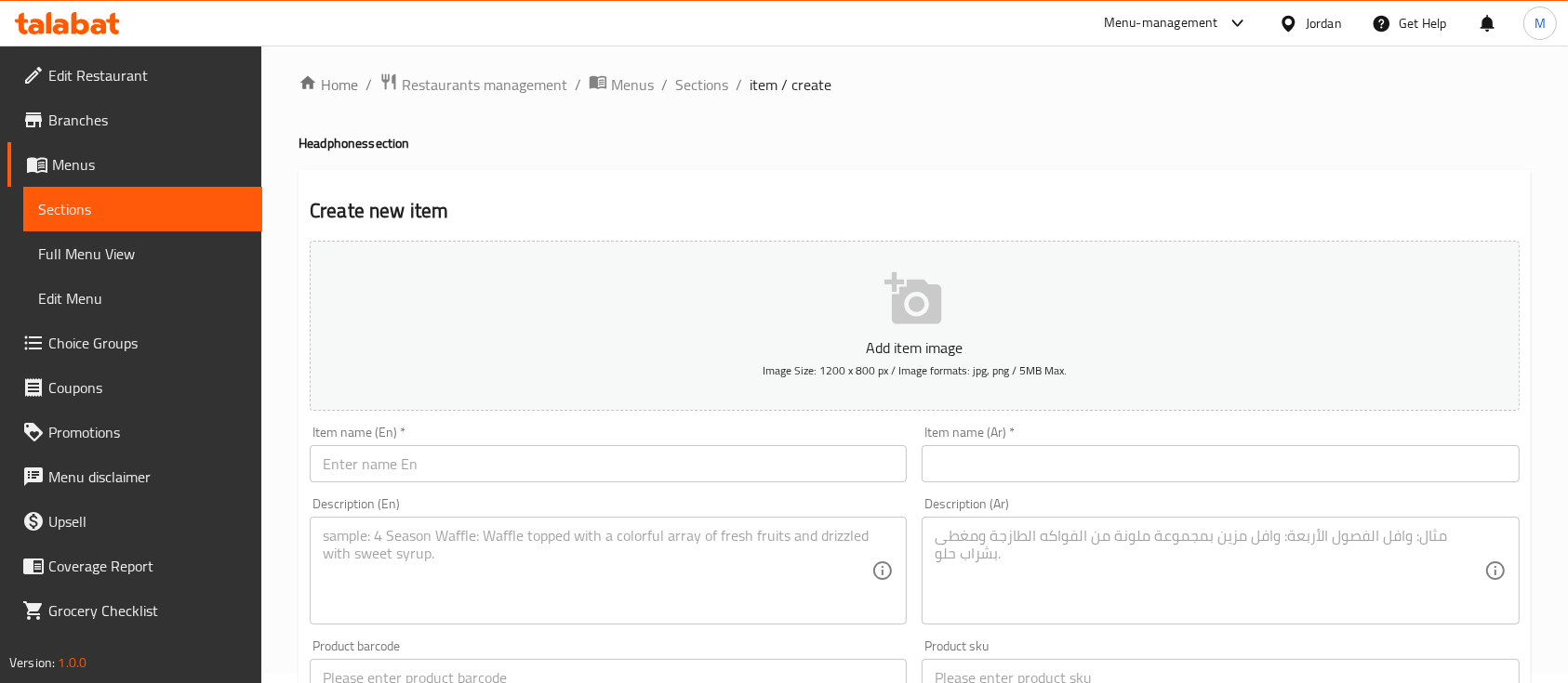
click at [514, 467] on input "text" at bounding box center [608, 463] width 597 height 37
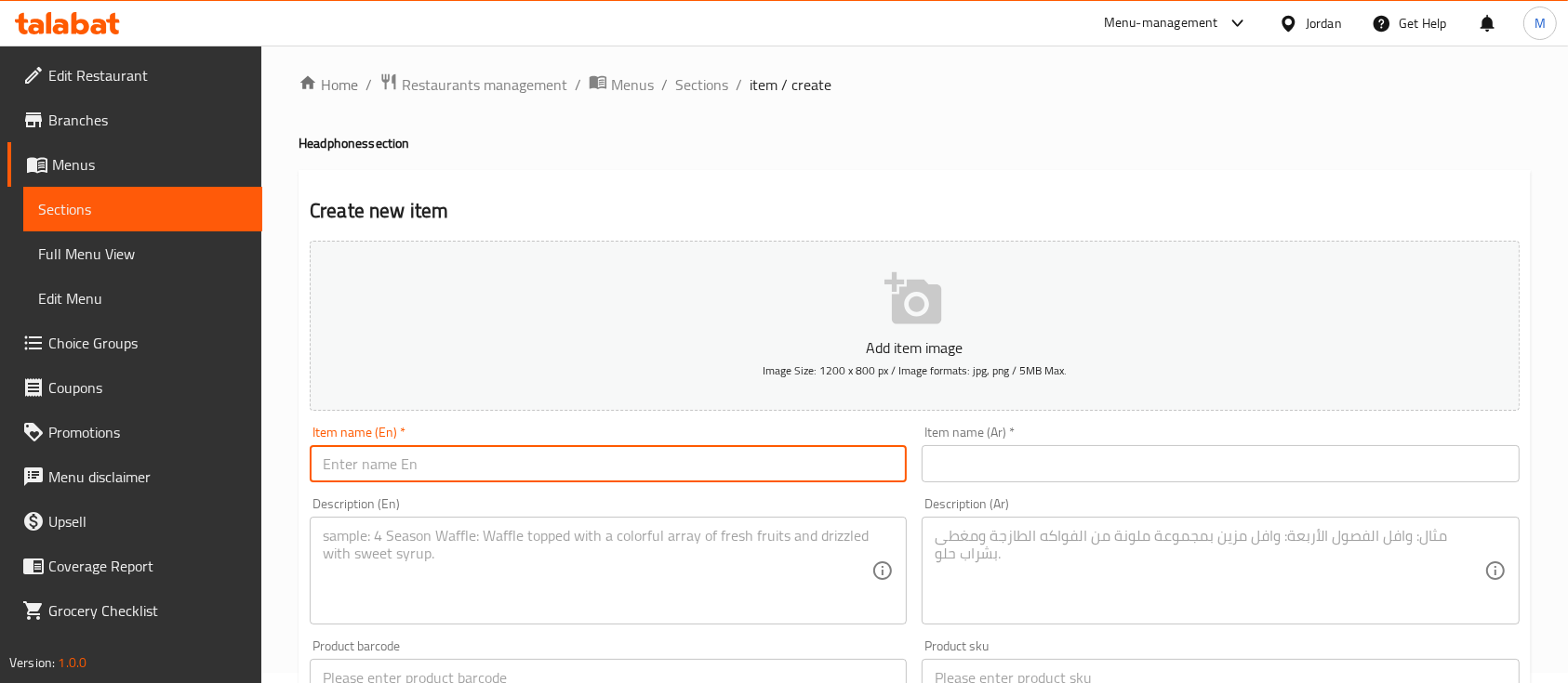
paste input "AirPods Uduocu"
type input "AirPods Uduocu"
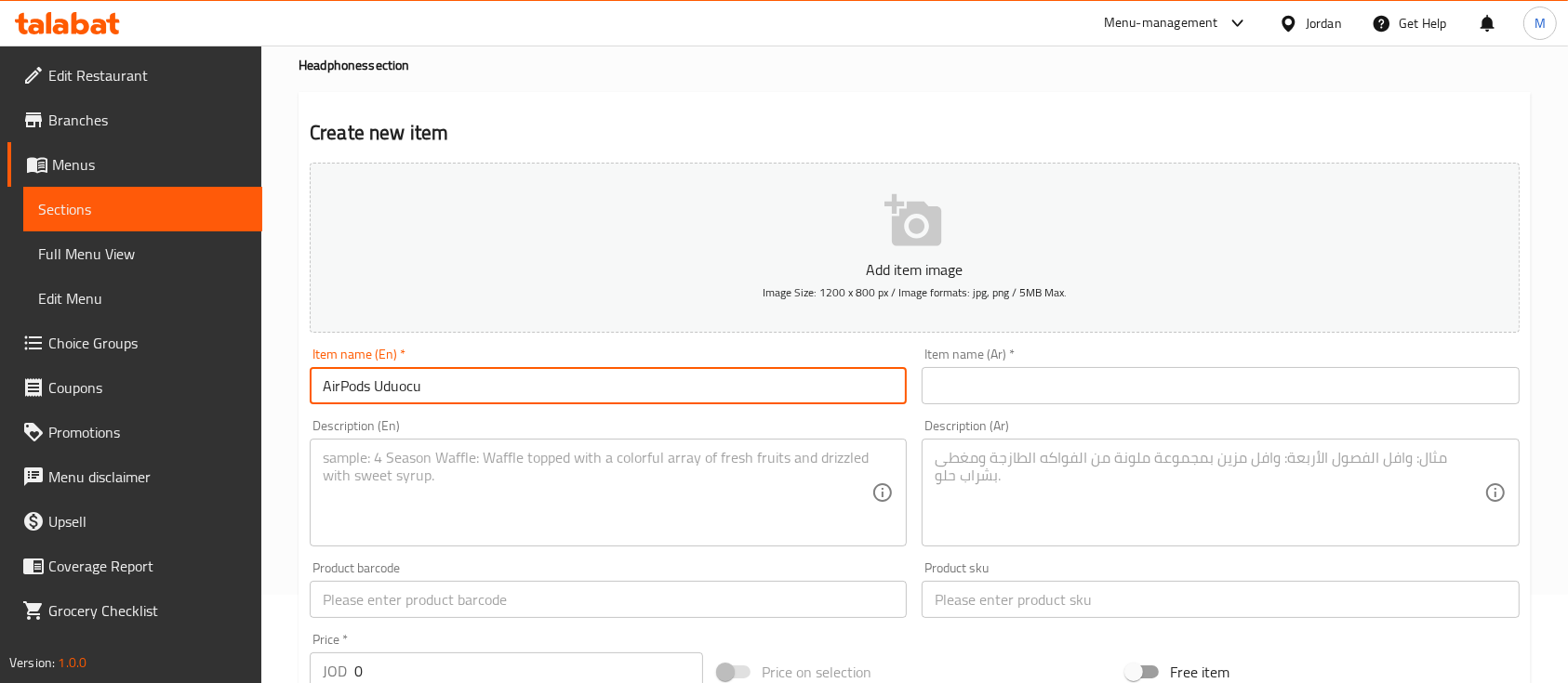
scroll to position [134, 0]
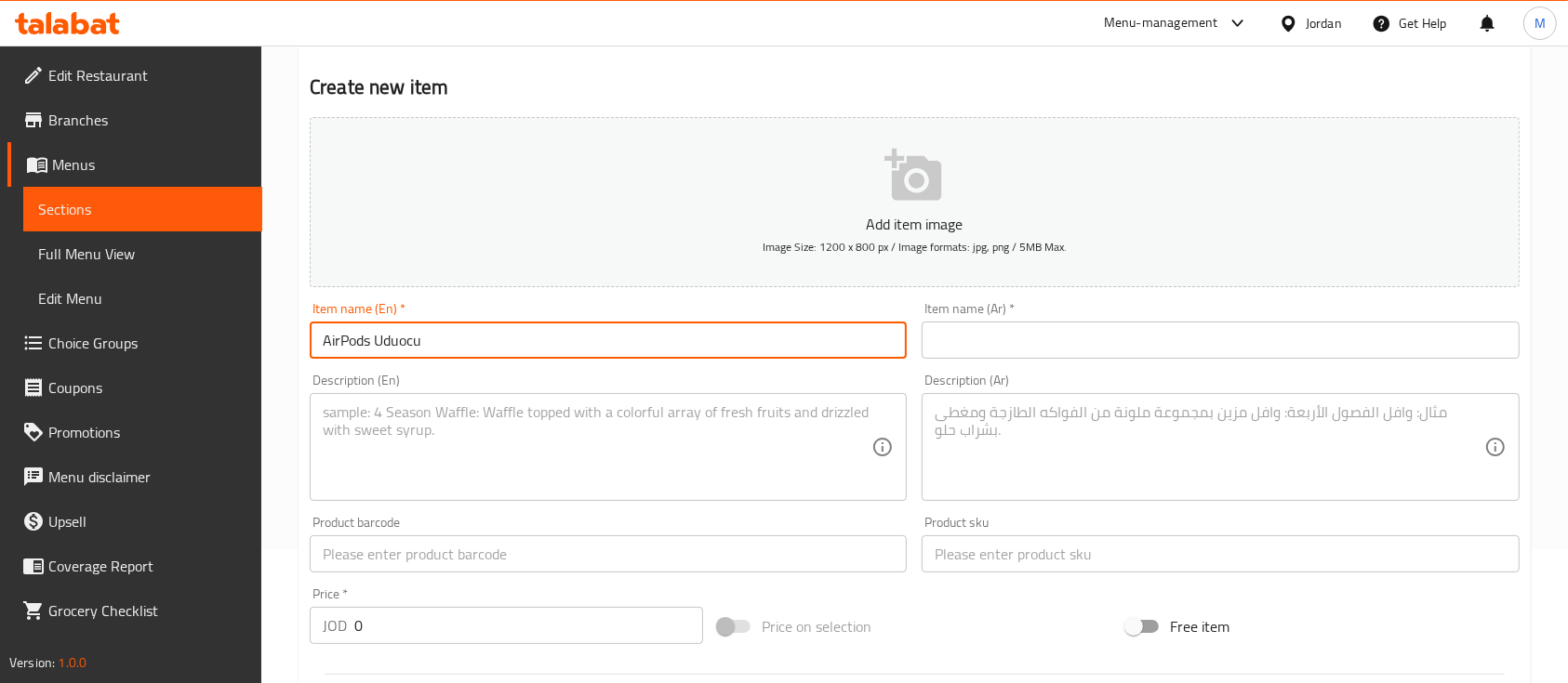
click at [452, 546] on input "text" at bounding box center [608, 553] width 597 height 37
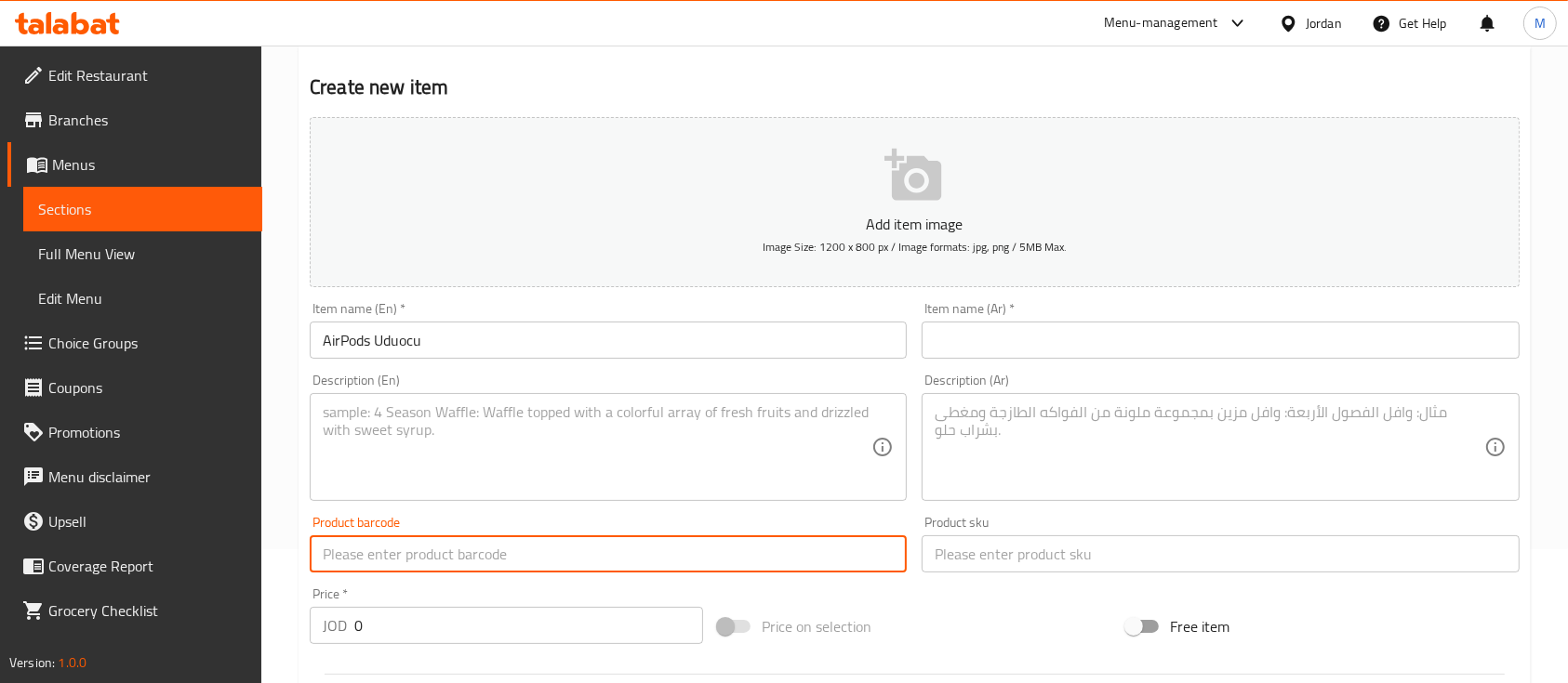
paste input "TWS PRO6S"
type input "TWS PRO6S"
click at [976, 551] on input "text" at bounding box center [1220, 553] width 597 height 37
paste input "TWS PRO6S"
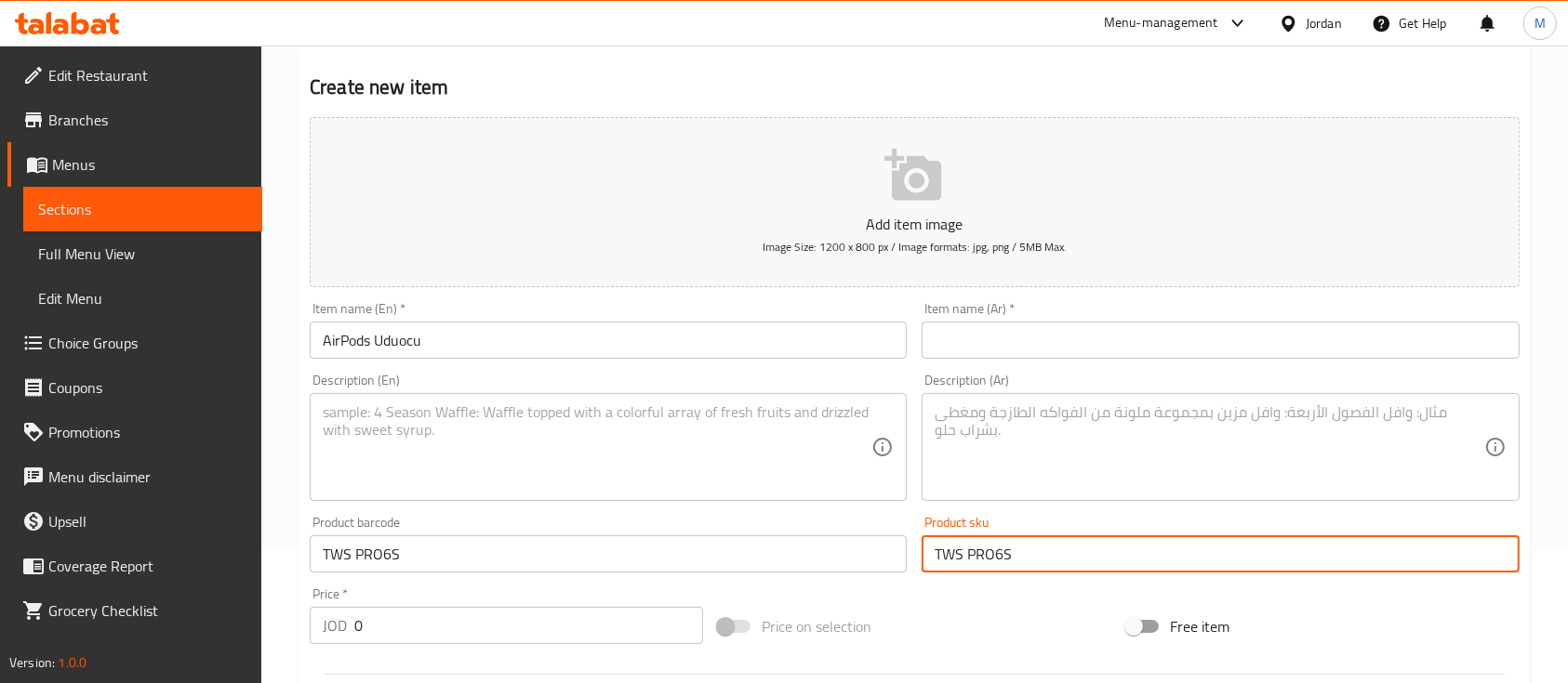
type input "TWS PRO6S"
click at [972, 577] on div "Product sku TWS PRO6S Product sku" at bounding box center [1220, 545] width 612 height 72
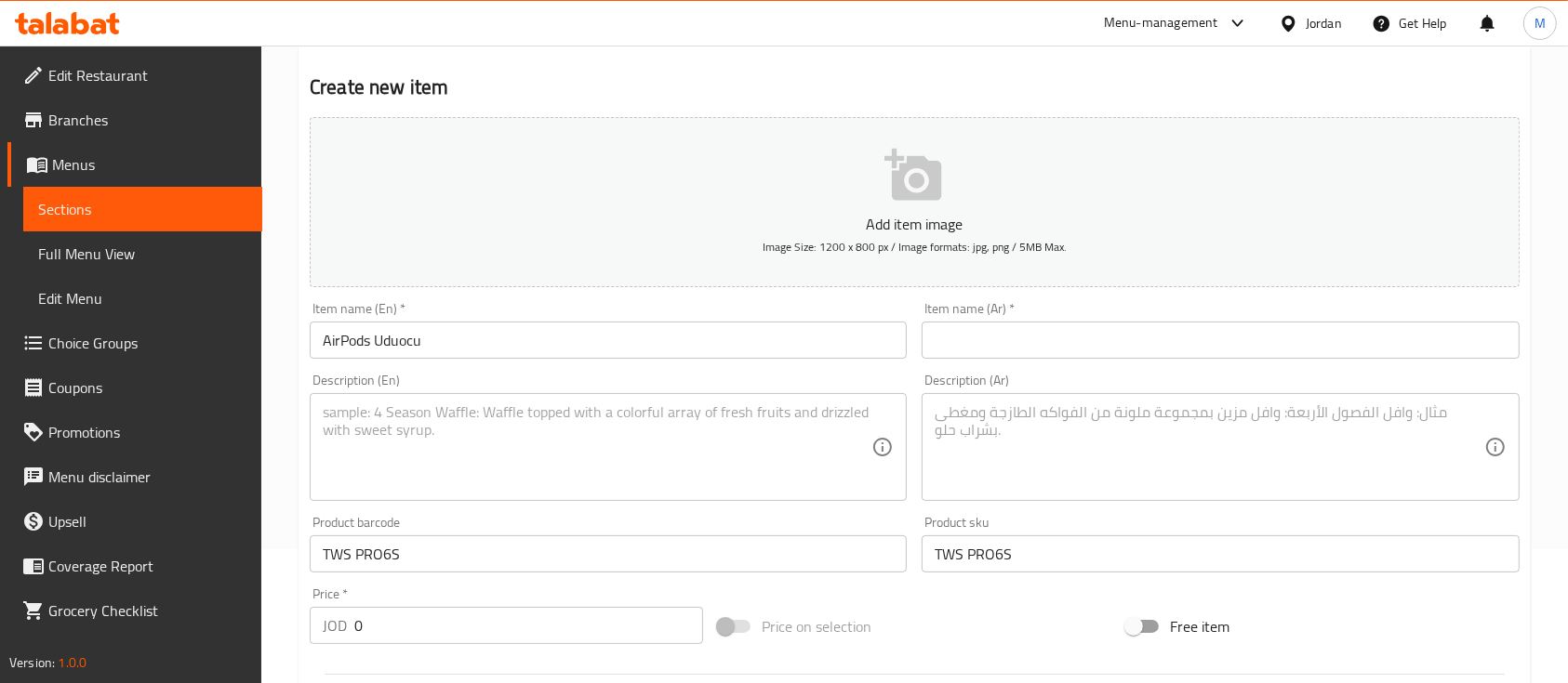
click at [1056, 354] on input "text" at bounding box center [1220, 340] width 597 height 37
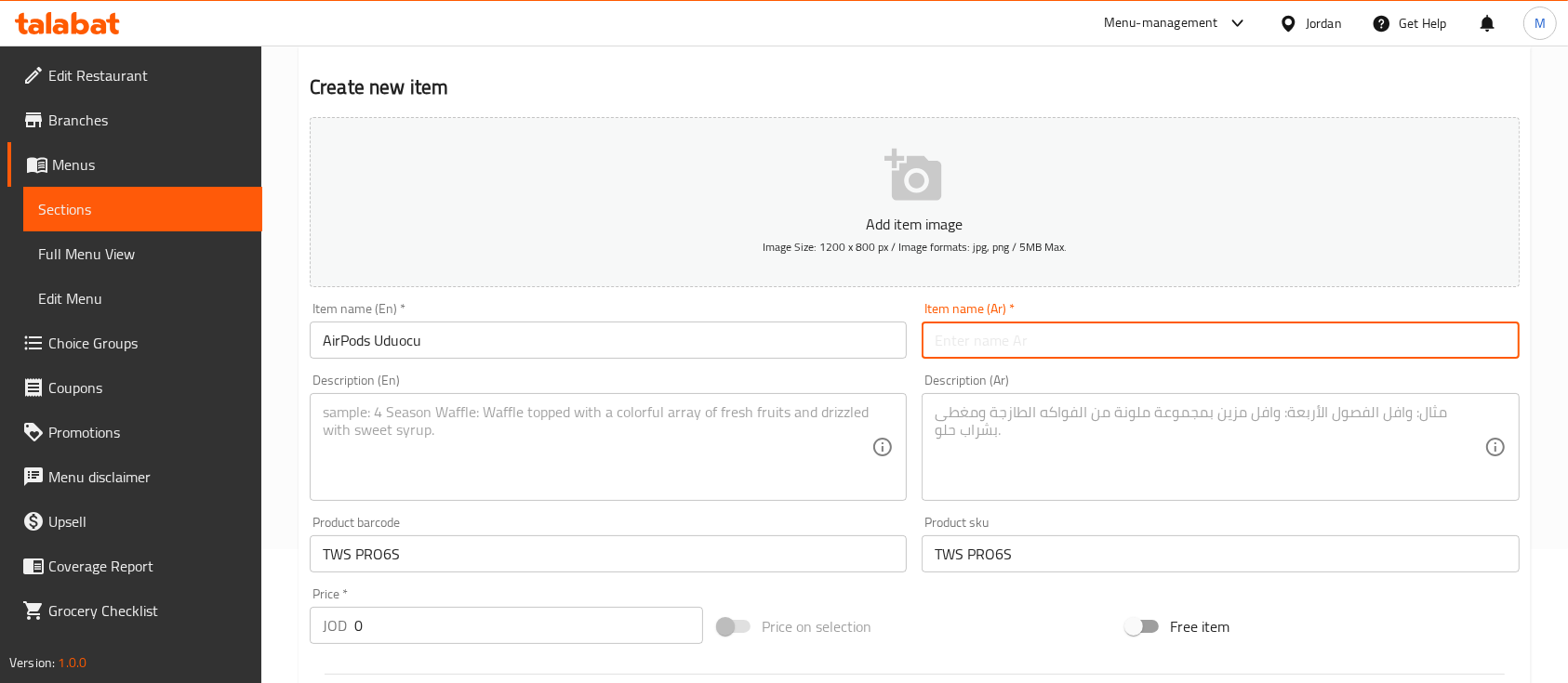
paste input "سماعات ايربودز"
type input "سماعات ايربودز"
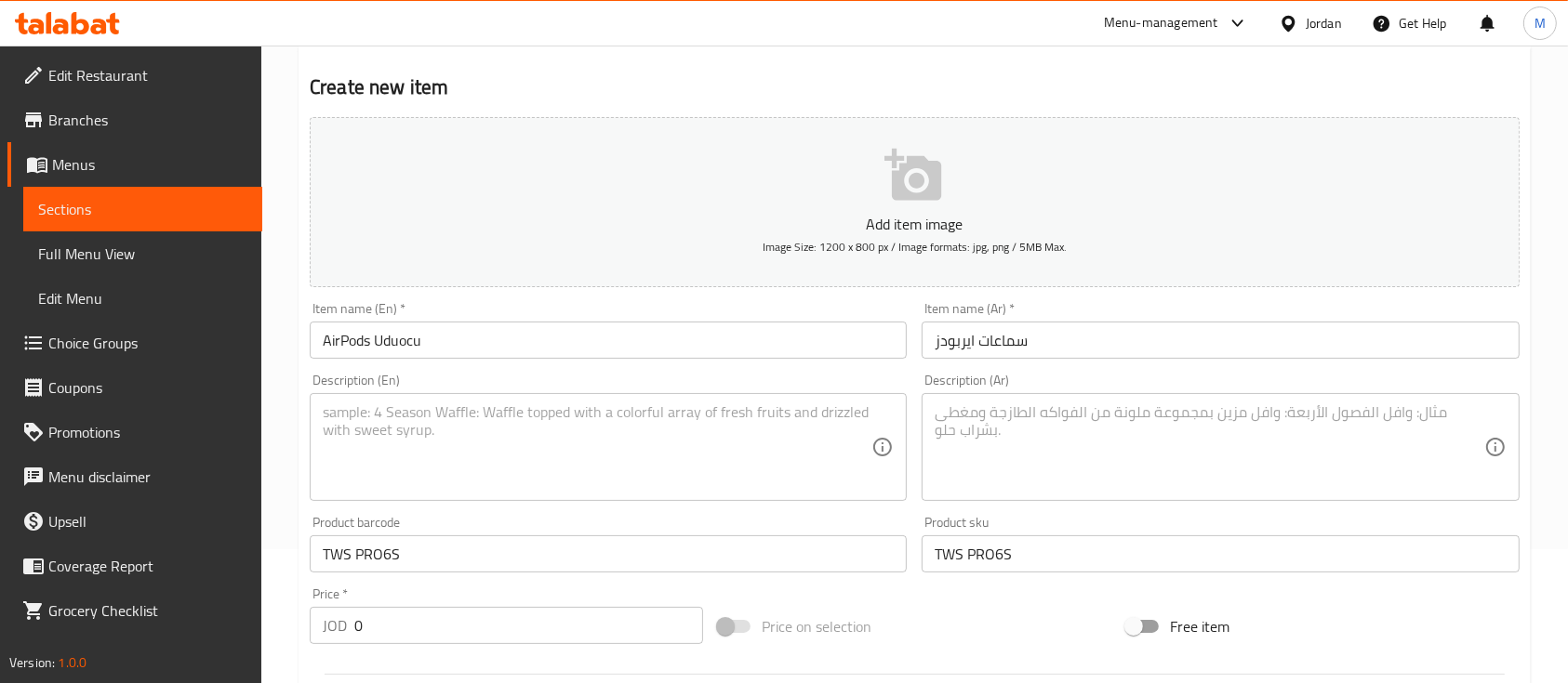
click at [1012, 386] on div "Description (Ar) Description (Ar)" at bounding box center [1220, 438] width 597 height 127
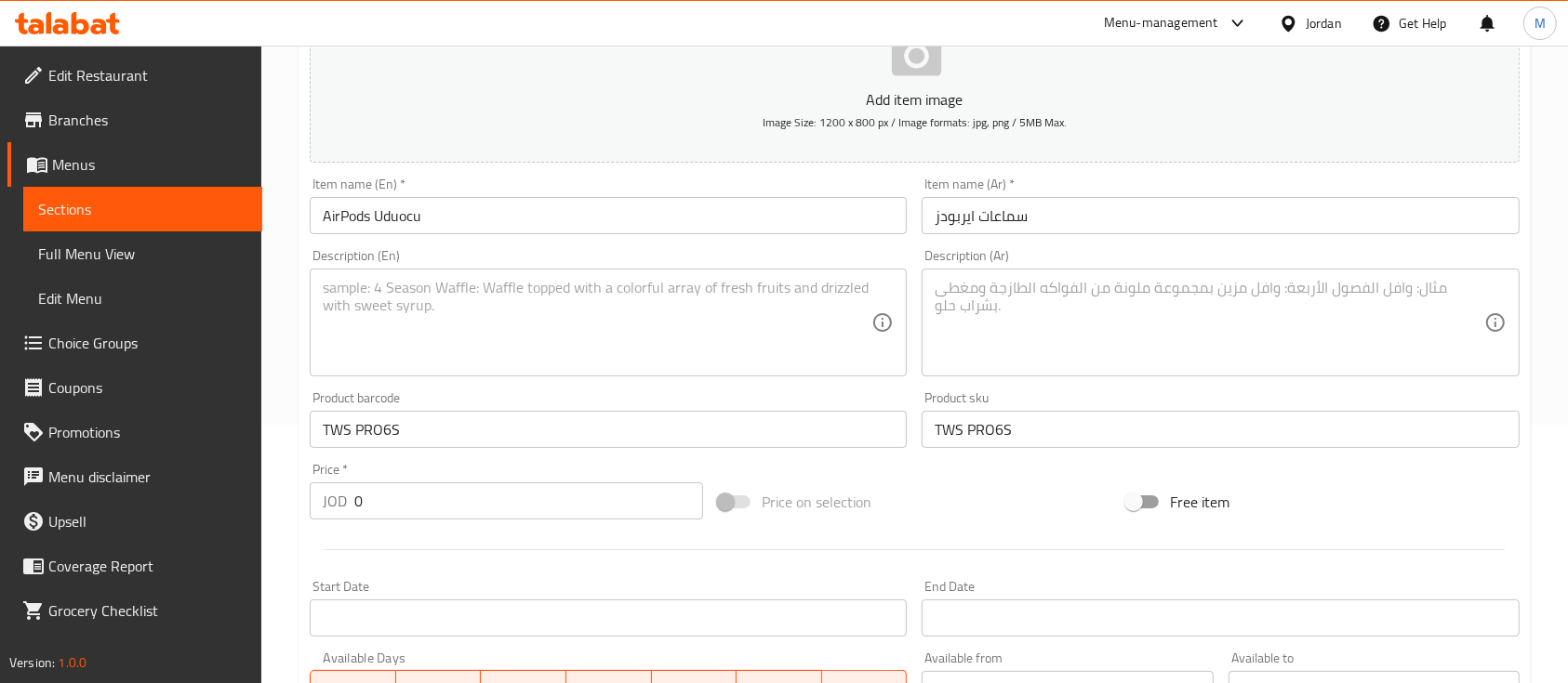
click at [616, 350] on textarea at bounding box center [597, 322] width 549 height 88
paste textarea "AirPods by Uduocu brand with sleek design and high-quality sound, delivering an…"
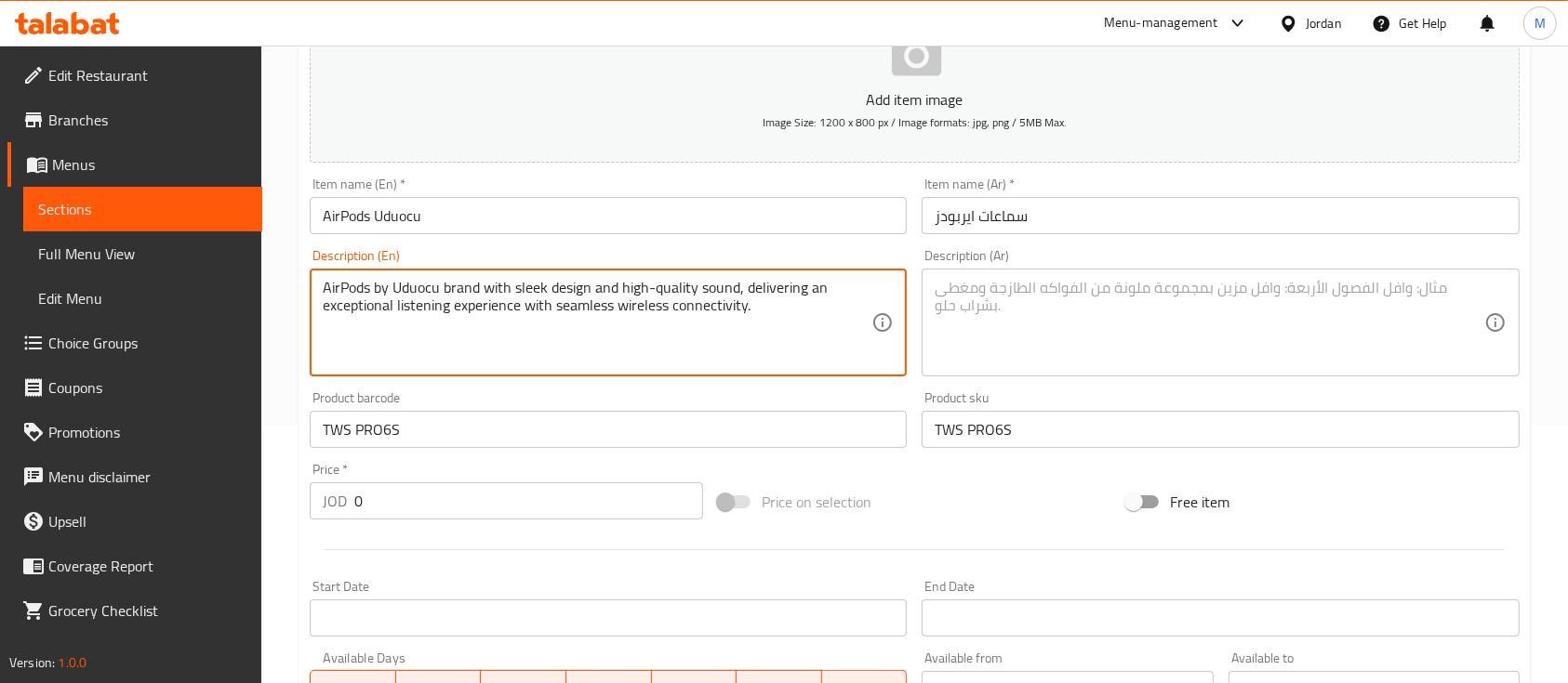
type textarea "AirPods by Uduocu brand with sleek design and high-quality sound, delivering an…"
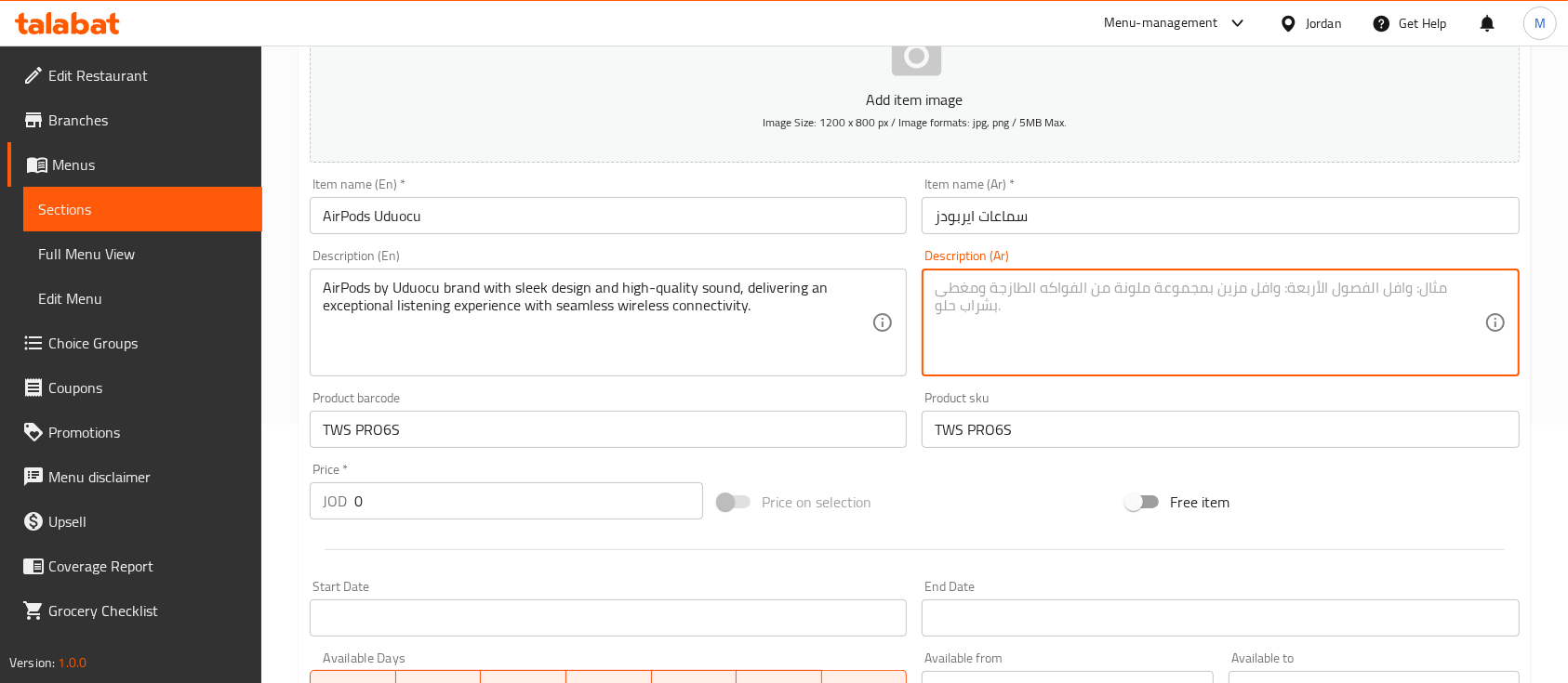
click at [1099, 340] on textarea at bounding box center [1208, 322] width 549 height 88
paste textarea "سماعات AirPods من ماركة Uduocu بتصميم أنيق وجودة صوت عالية، تمنحك تجربة استماع …"
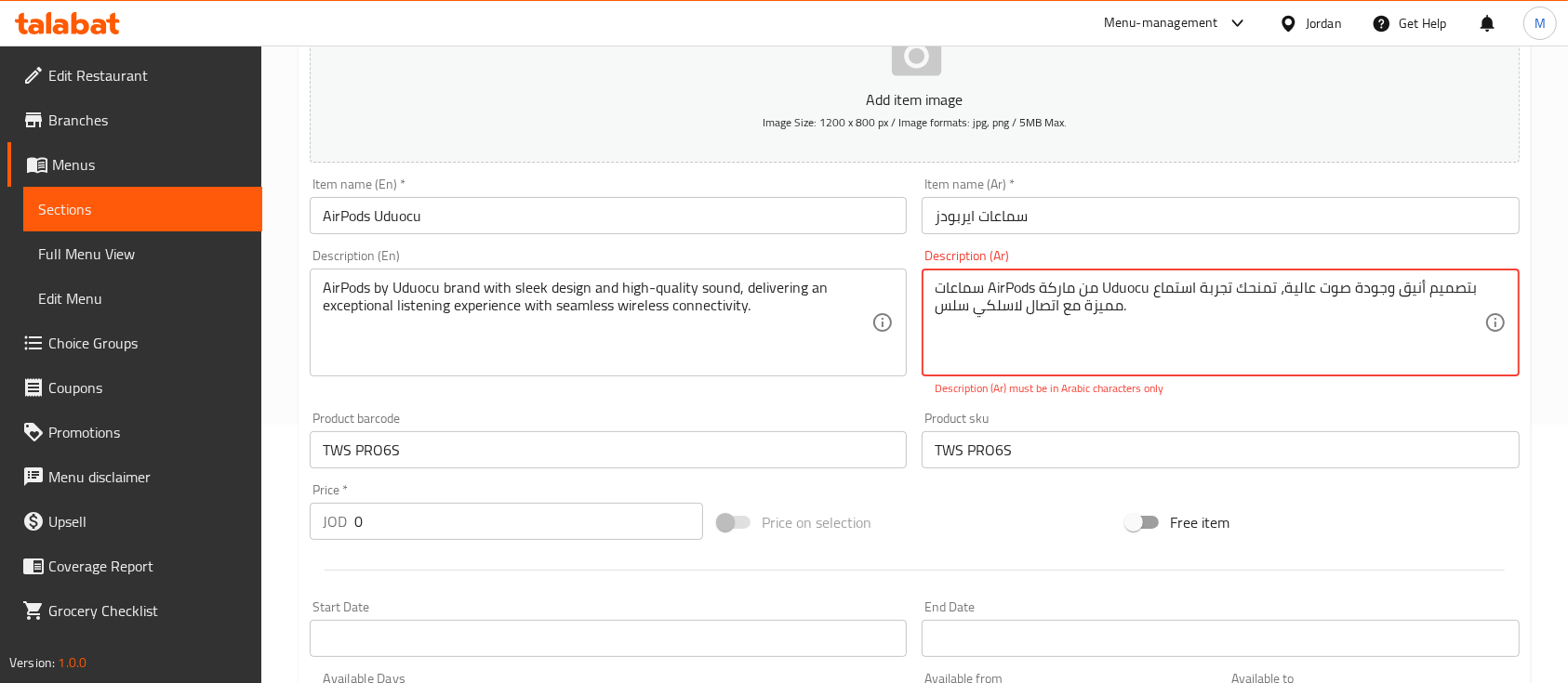
click at [1096, 324] on textarea "سماعات AirPods من ماركة Uduocu بتصميم أنيق وجودة صوت عالية، تمنحك تجربة استماع …" at bounding box center [1208, 322] width 549 height 88
paste textarea "بلوتوث"
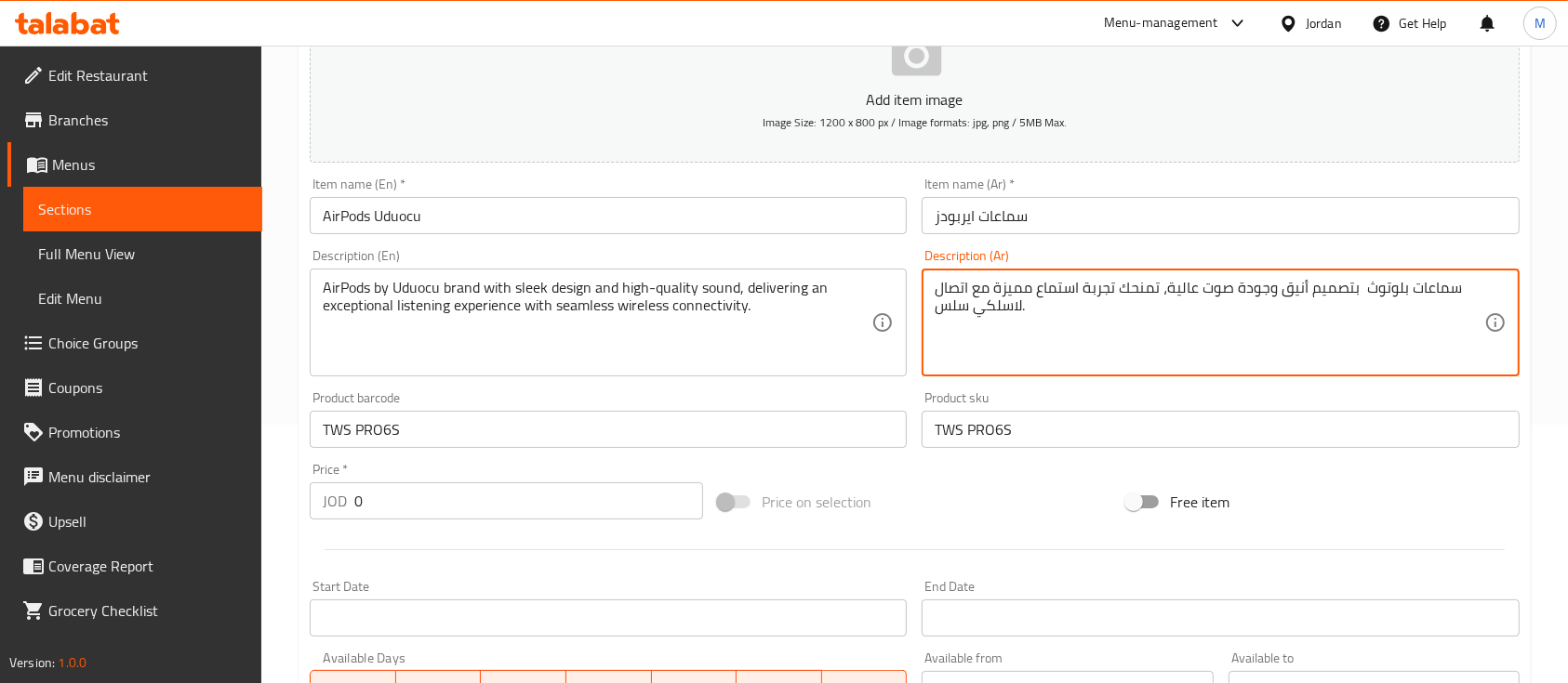
click at [1105, 324] on textarea "سماعات بلوتوث بتصميم أنيق وجودة صوت عالية، تمنحك تجربة استماع مميزة مع اتصال لا…" at bounding box center [1208, 322] width 549 height 88
type textarea "سماعات بلوتوث بتصميم أنيق وجودة صوت عالية، تمنحك تجربة استماع مميزة مع اتصال لا…"
click at [863, 479] on div "Price on selection" at bounding box center [914, 502] width 408 height 50
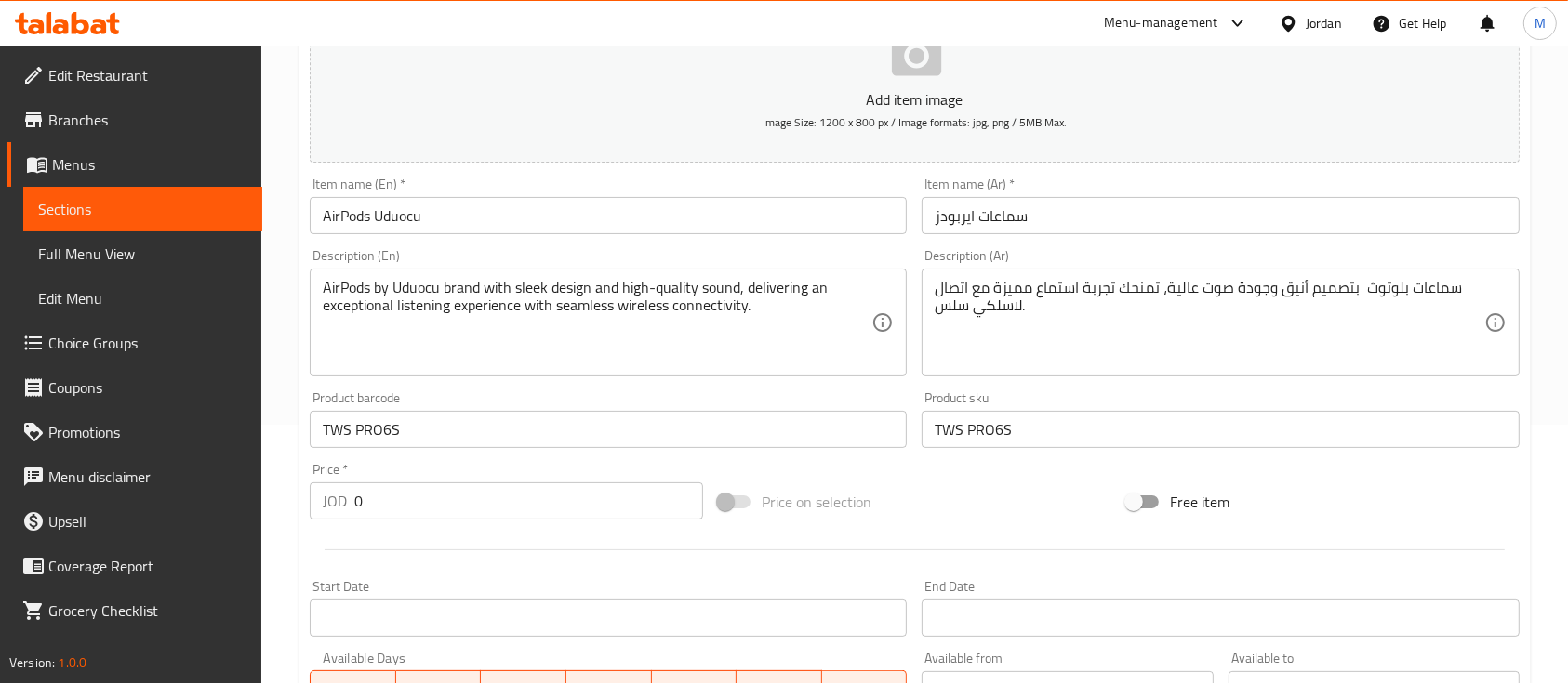
scroll to position [382, 0]
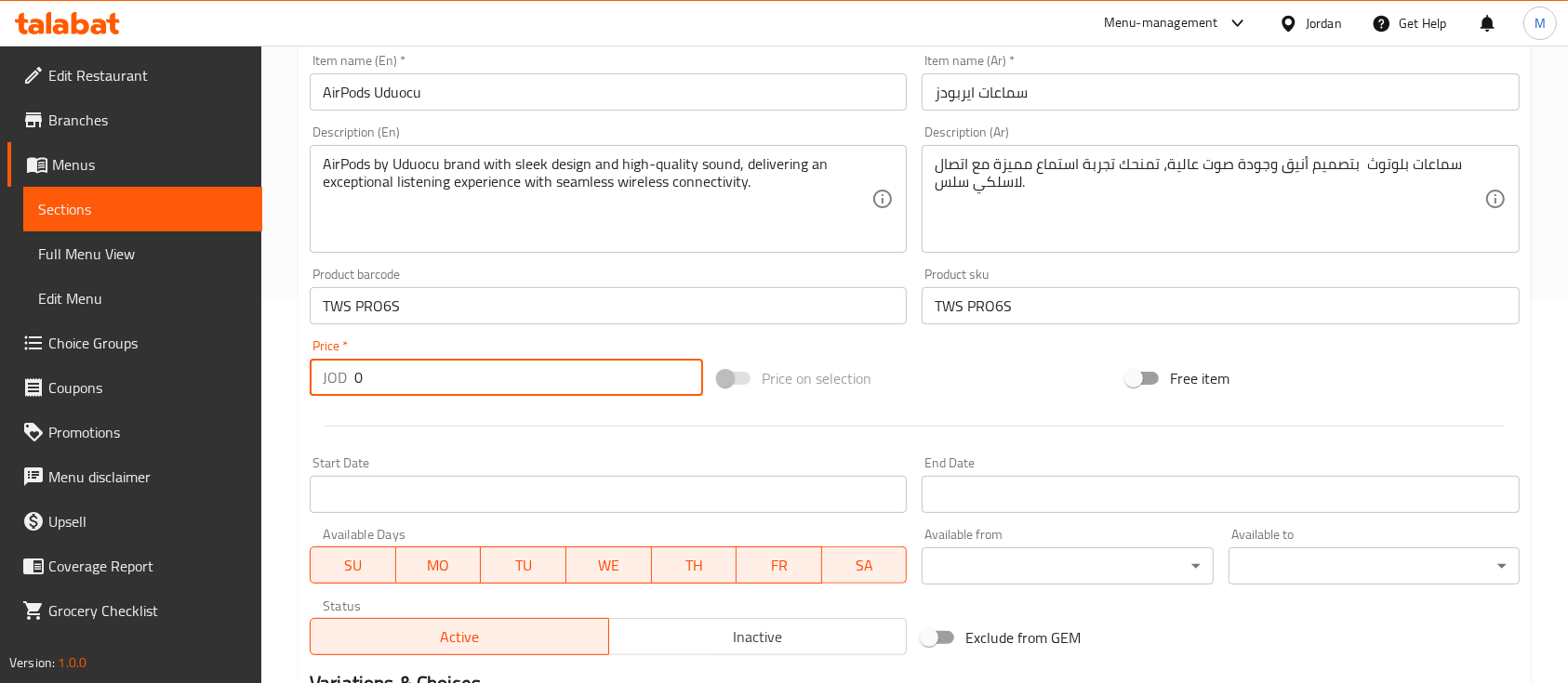
drag, startPoint x: 379, startPoint y: 391, endPoint x: 341, endPoint y: 394, distance: 38.1
click at [343, 392] on div "JOD 0 Price *" at bounding box center [506, 377] width 393 height 37
type input "18"
click at [536, 411] on div at bounding box center [914, 426] width 1225 height 45
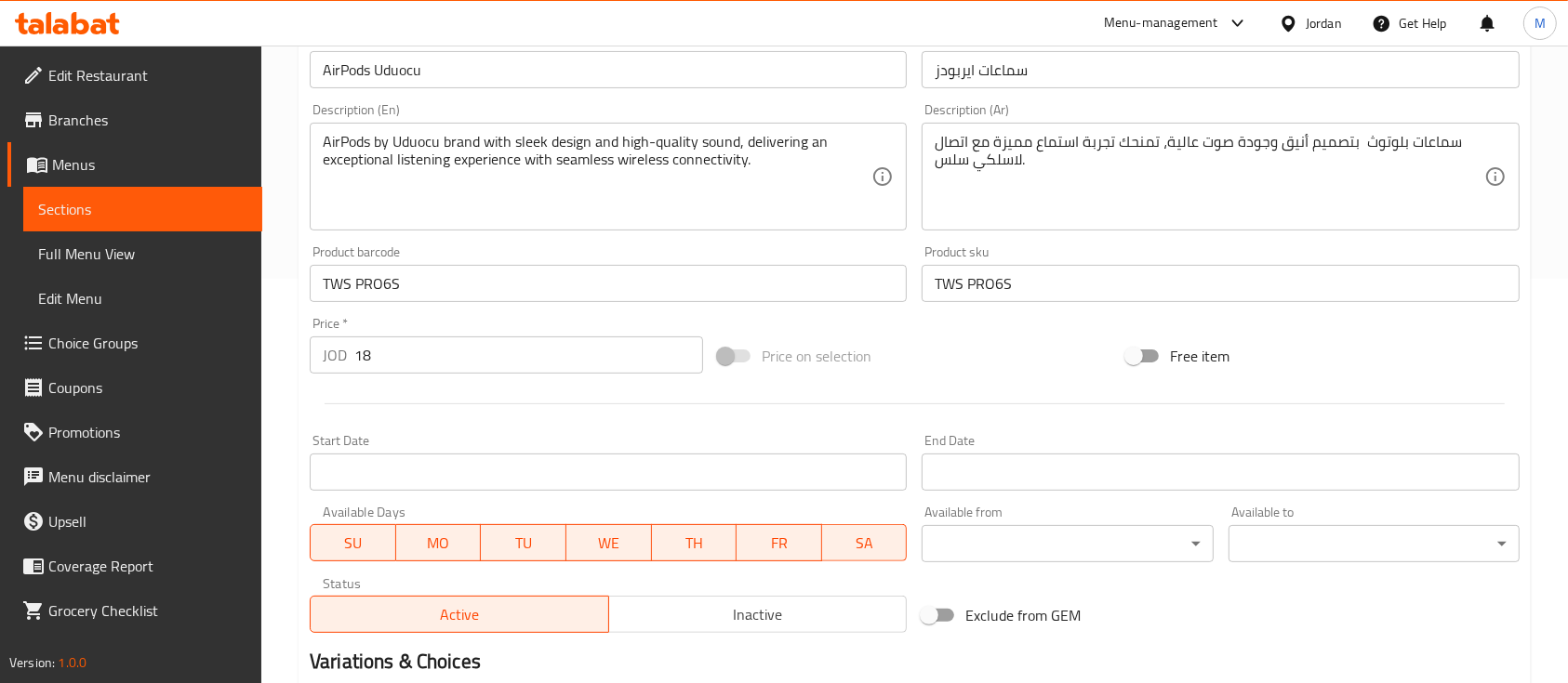
scroll to position [630, 0]
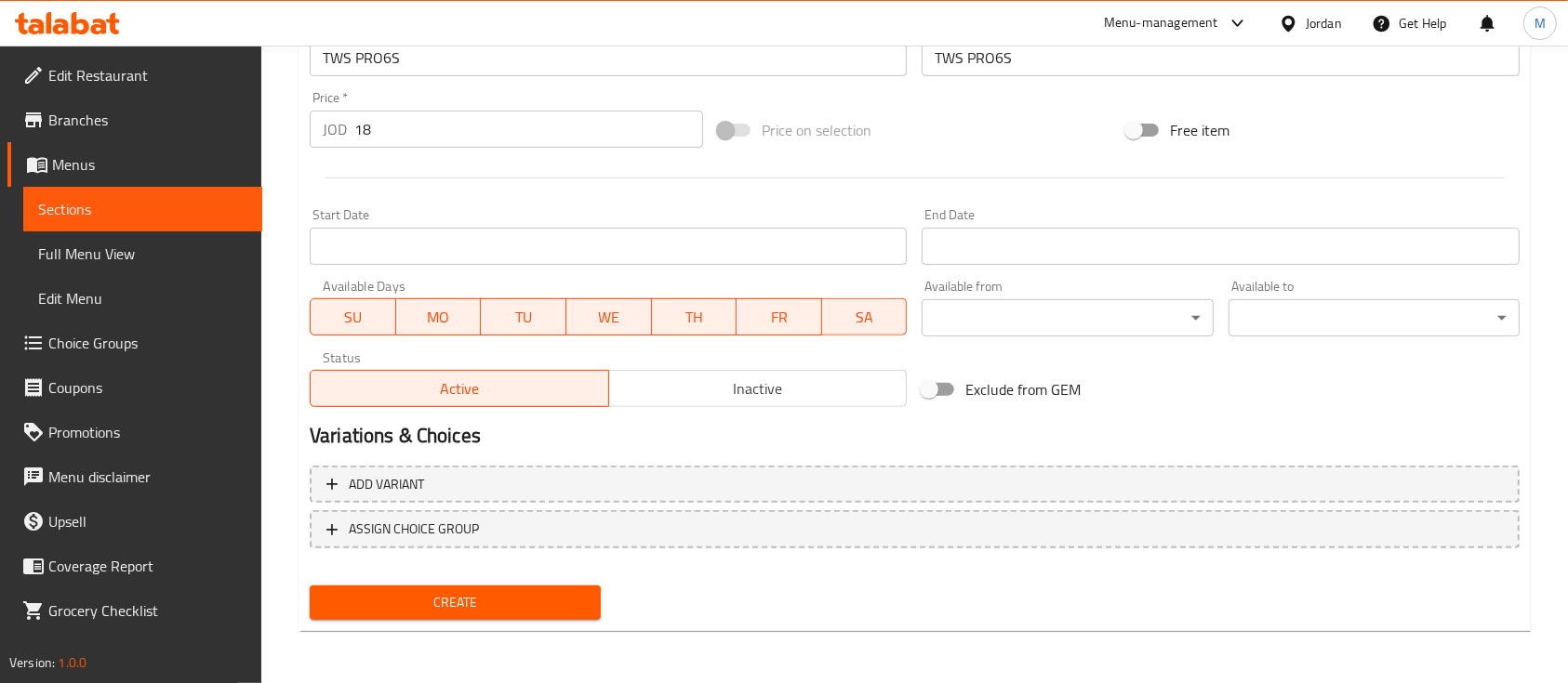
click at [466, 592] on span "Create" at bounding box center [456, 602] width 261 height 24
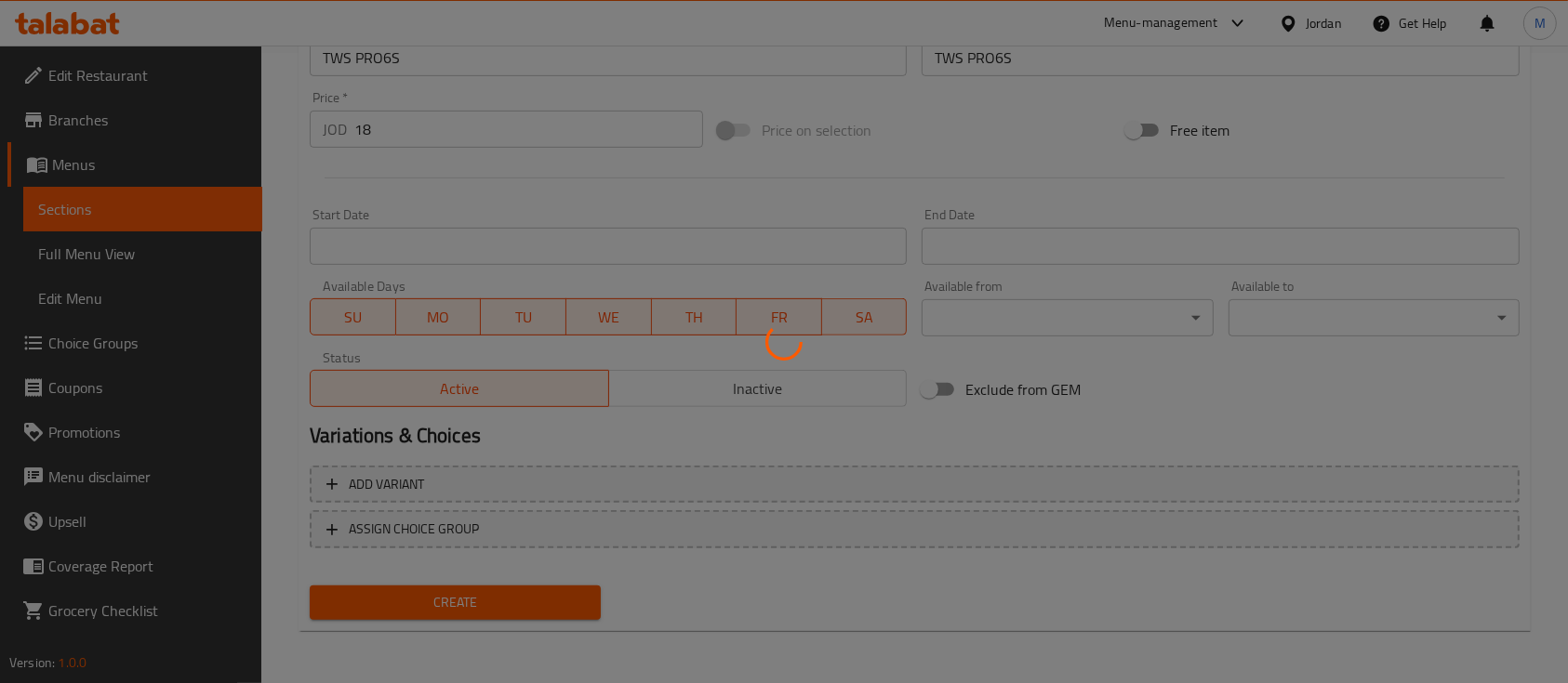
type input "0"
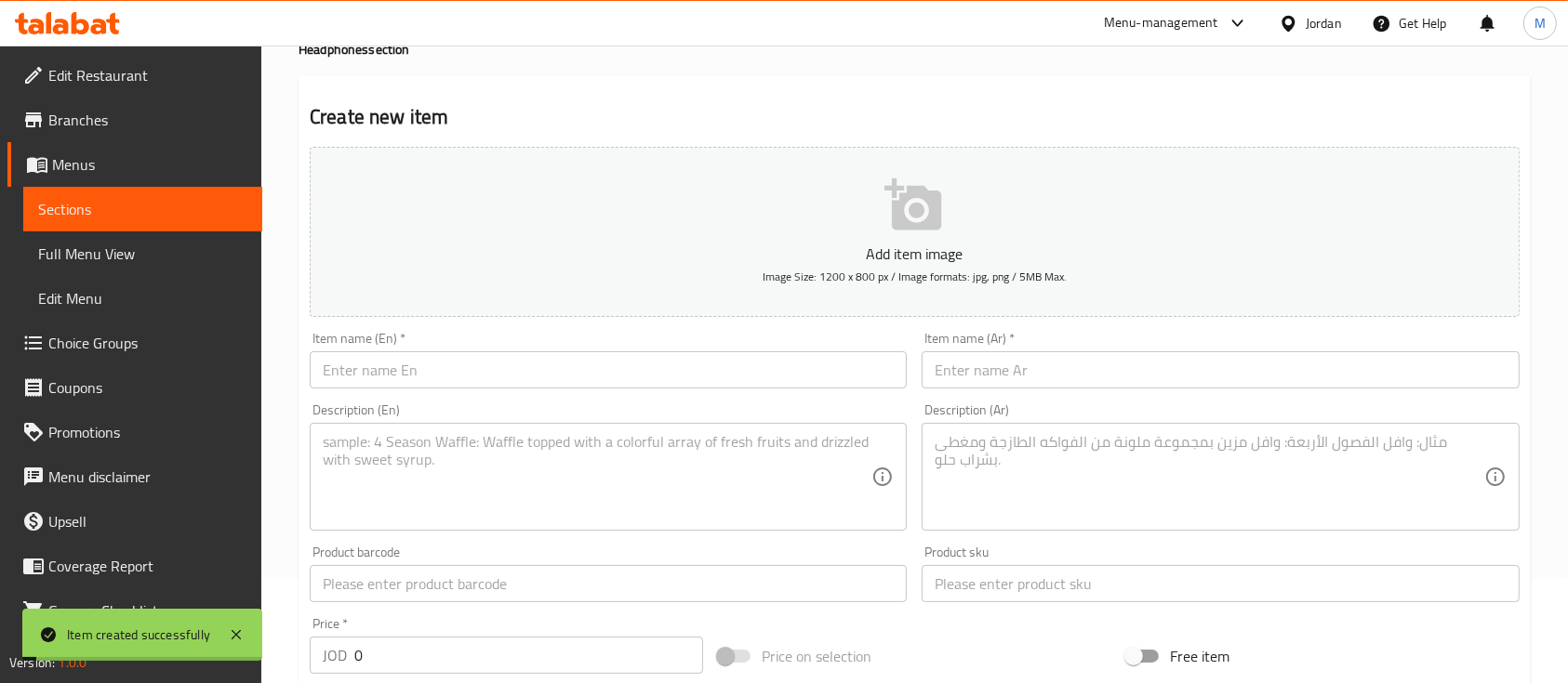
scroll to position [0, 0]
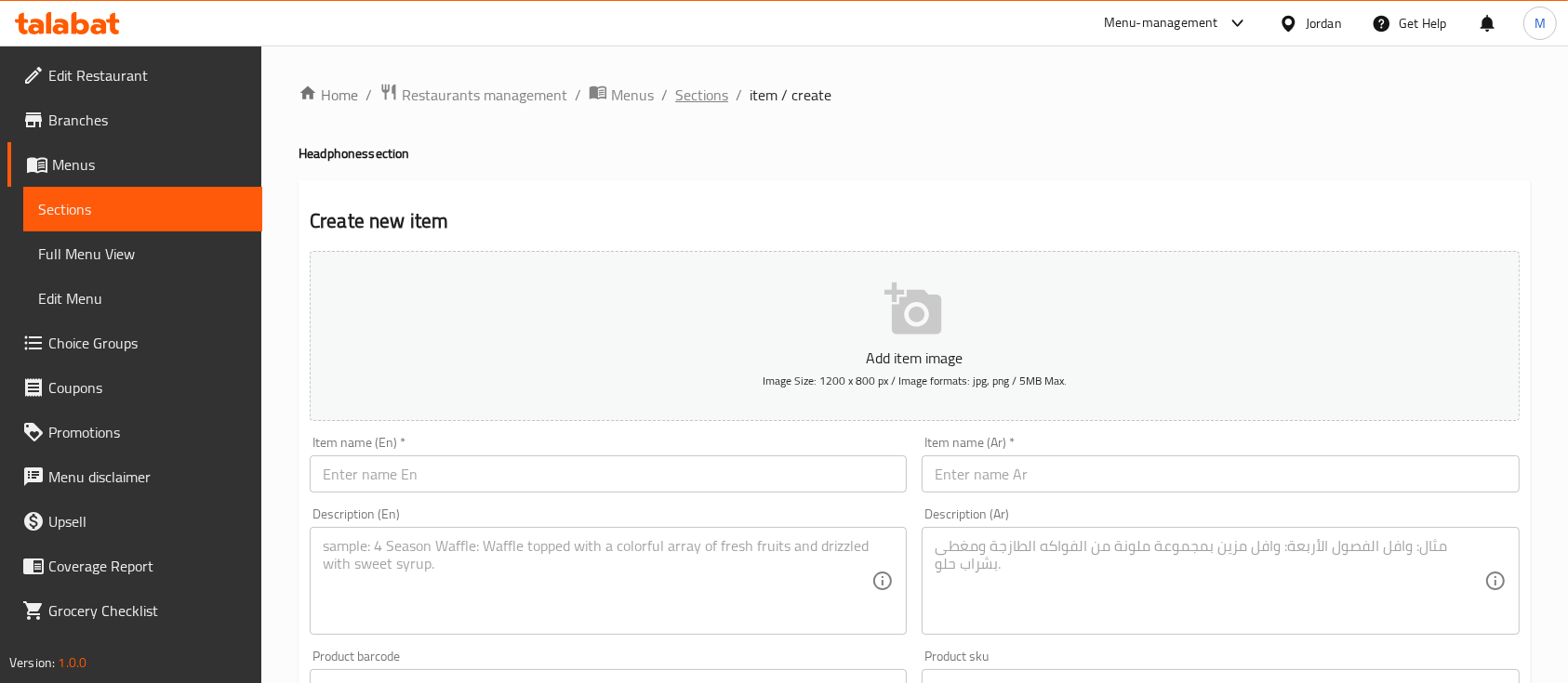
click at [694, 101] on span "Sections" at bounding box center [702, 95] width 53 height 23
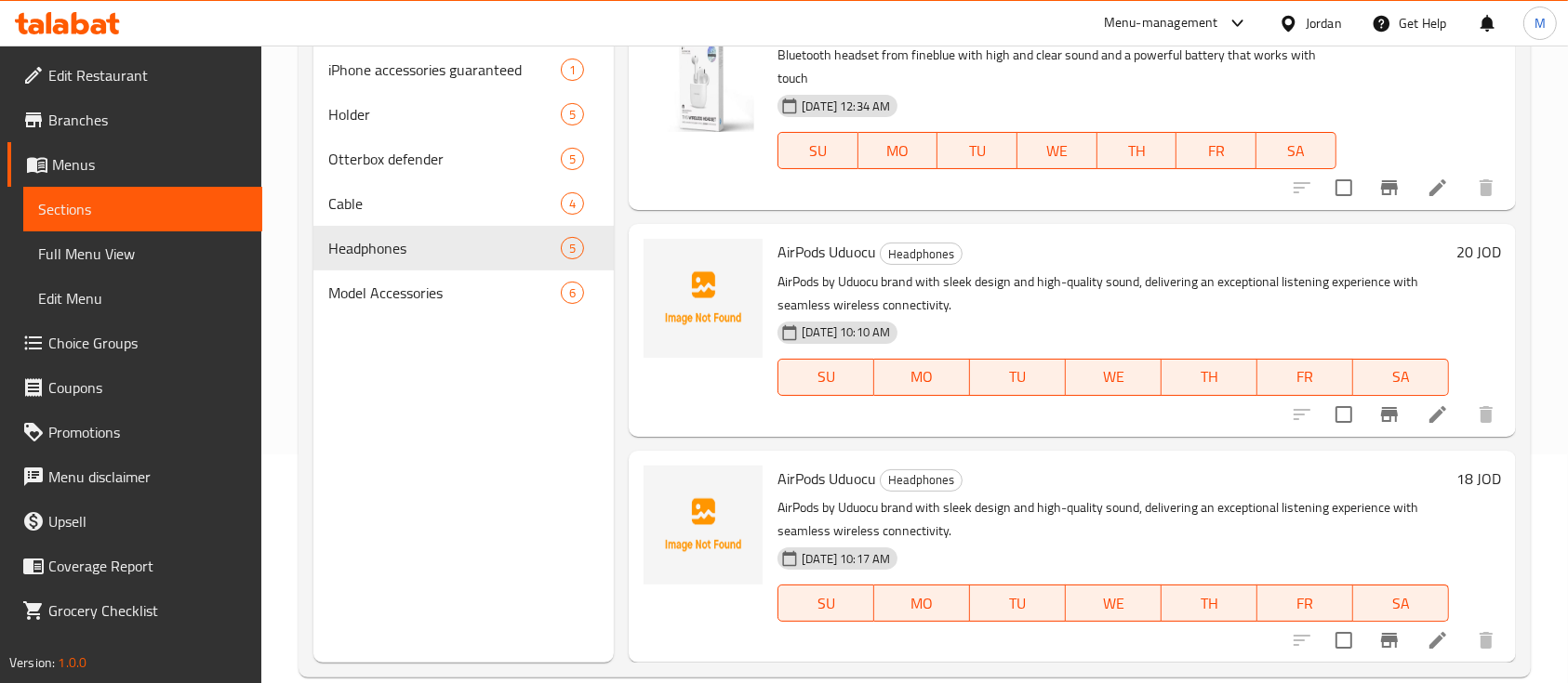
scroll to position [261, 0]
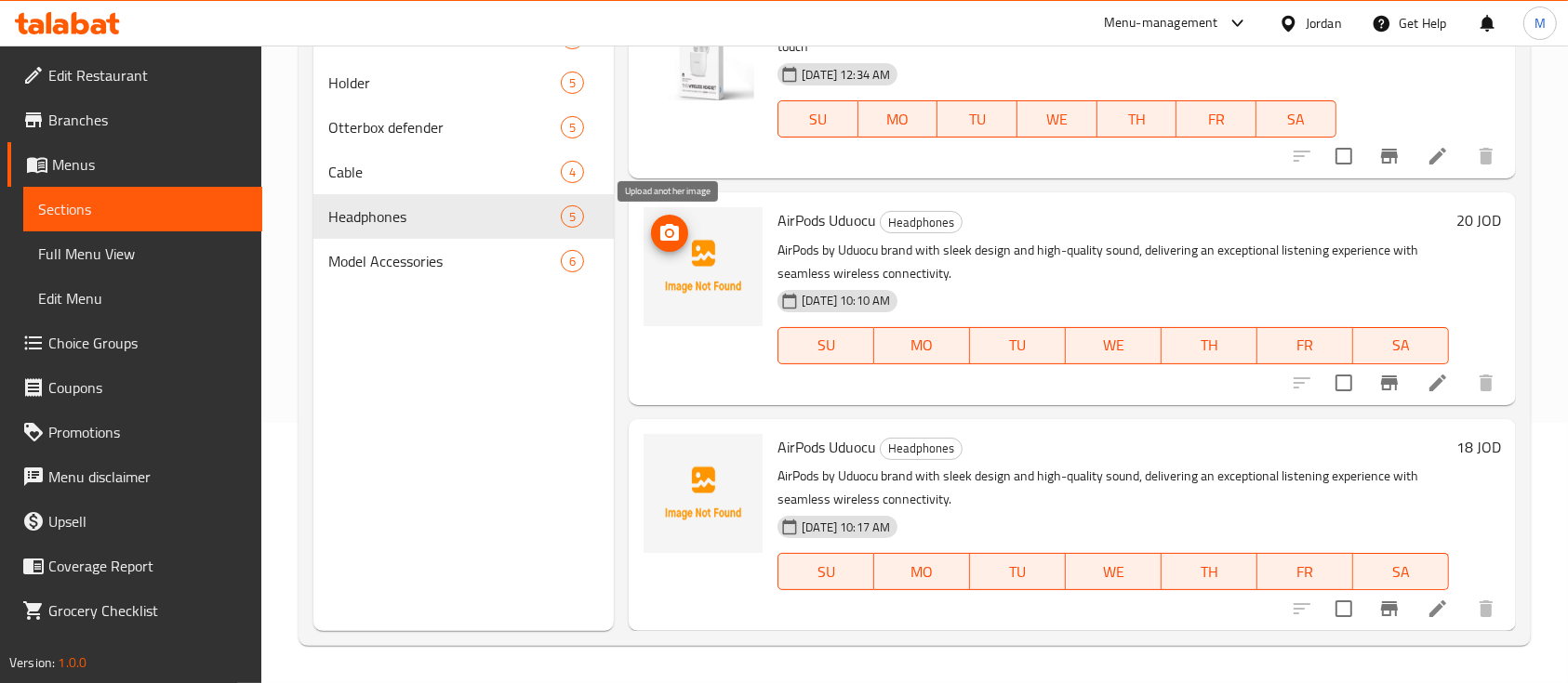
click at [651, 231] on span "upload picture" at bounding box center [669, 234] width 37 height 23
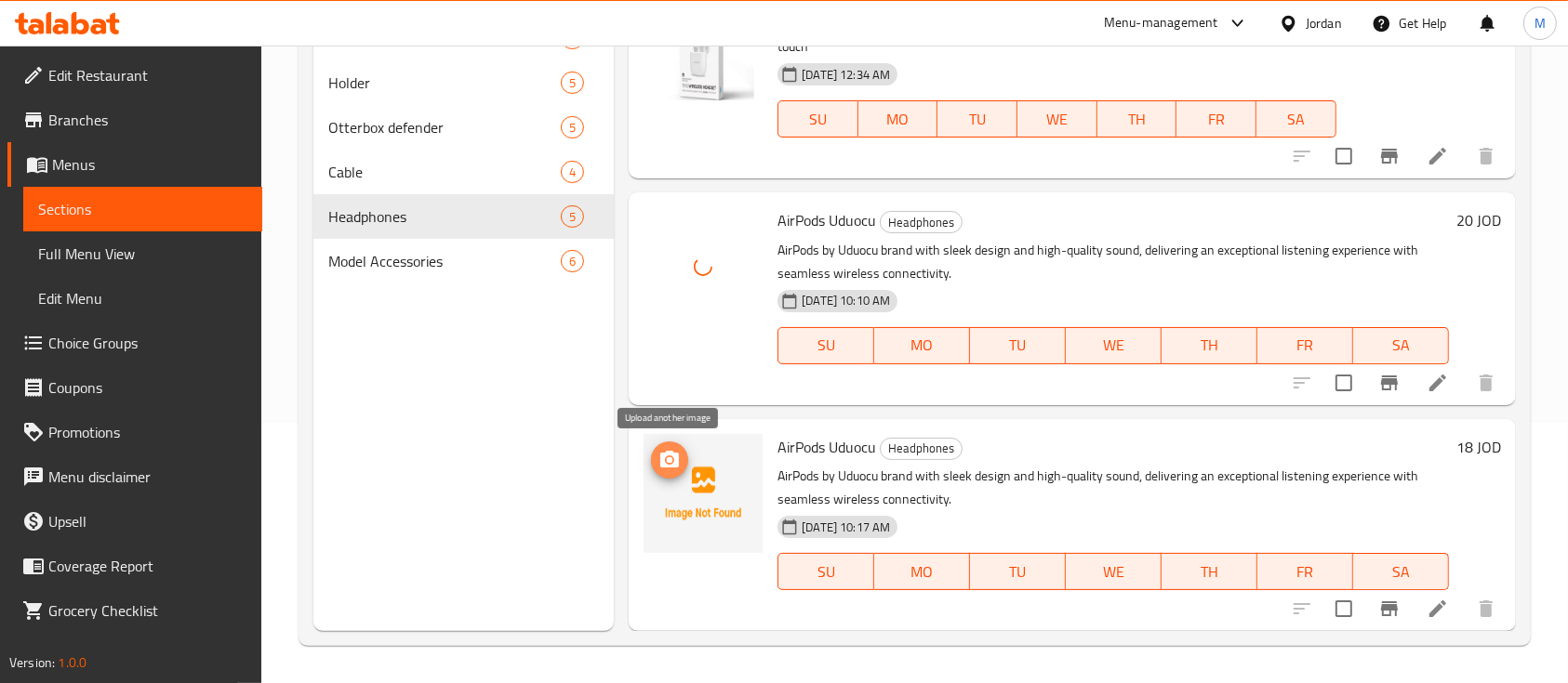
click at [676, 465] on icon "upload picture" at bounding box center [670, 459] width 19 height 17
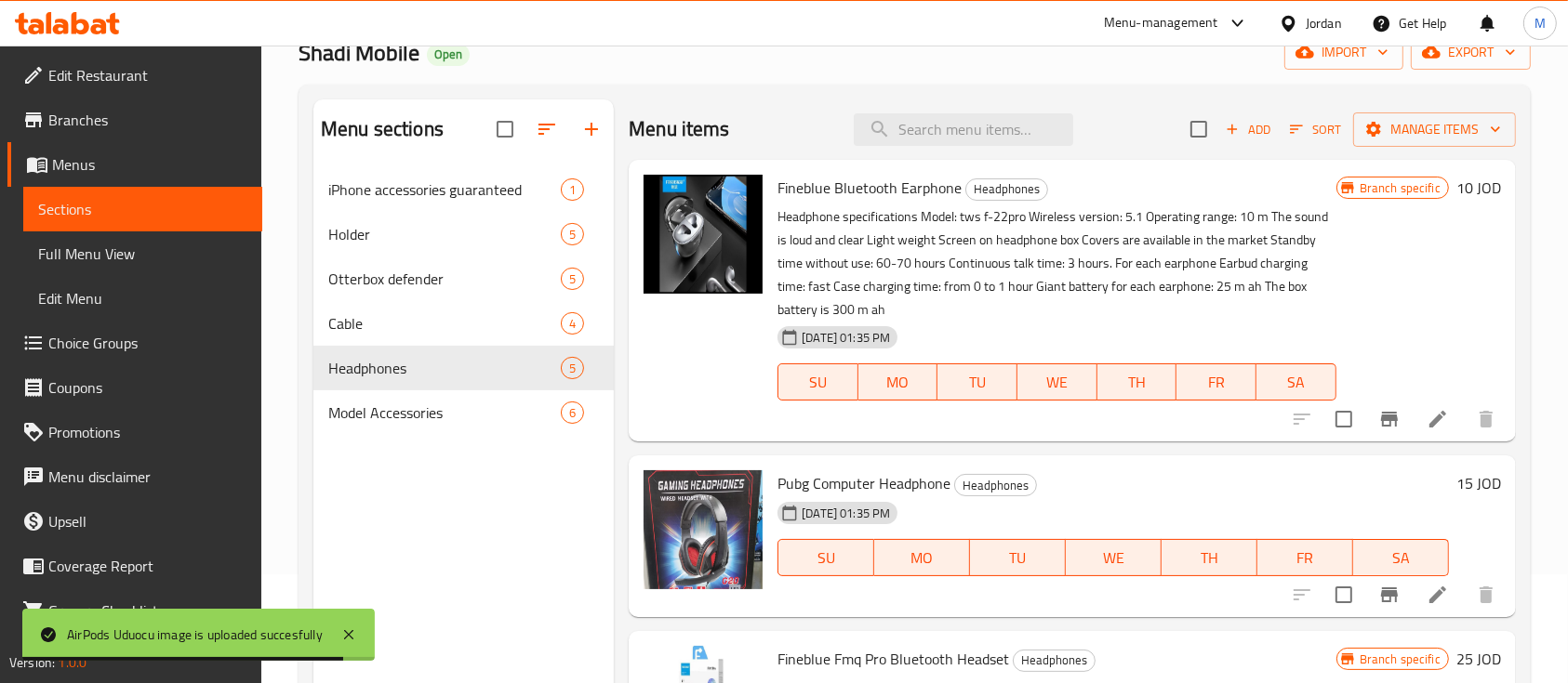
scroll to position [0, 0]
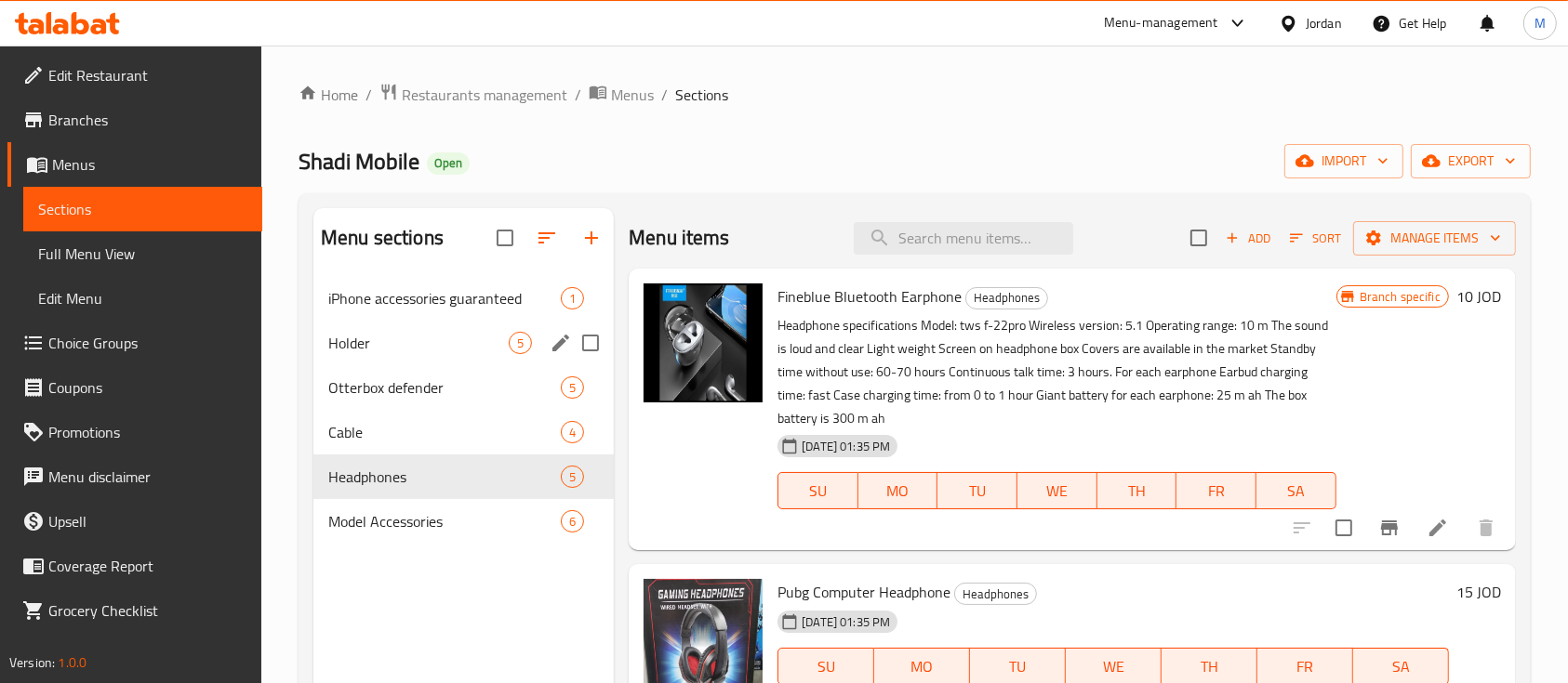
click at [412, 332] on span "Holder" at bounding box center [418, 343] width 180 height 23
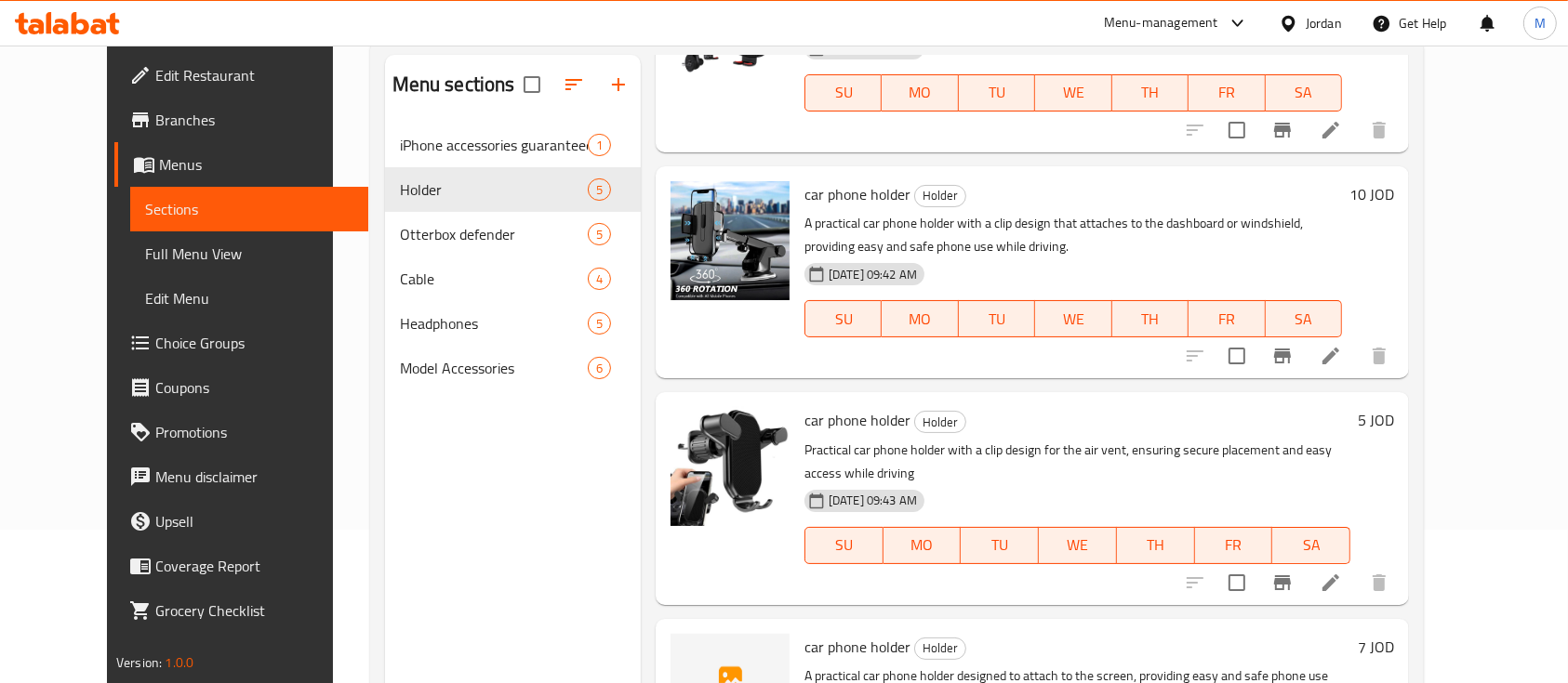
scroll to position [261, 0]
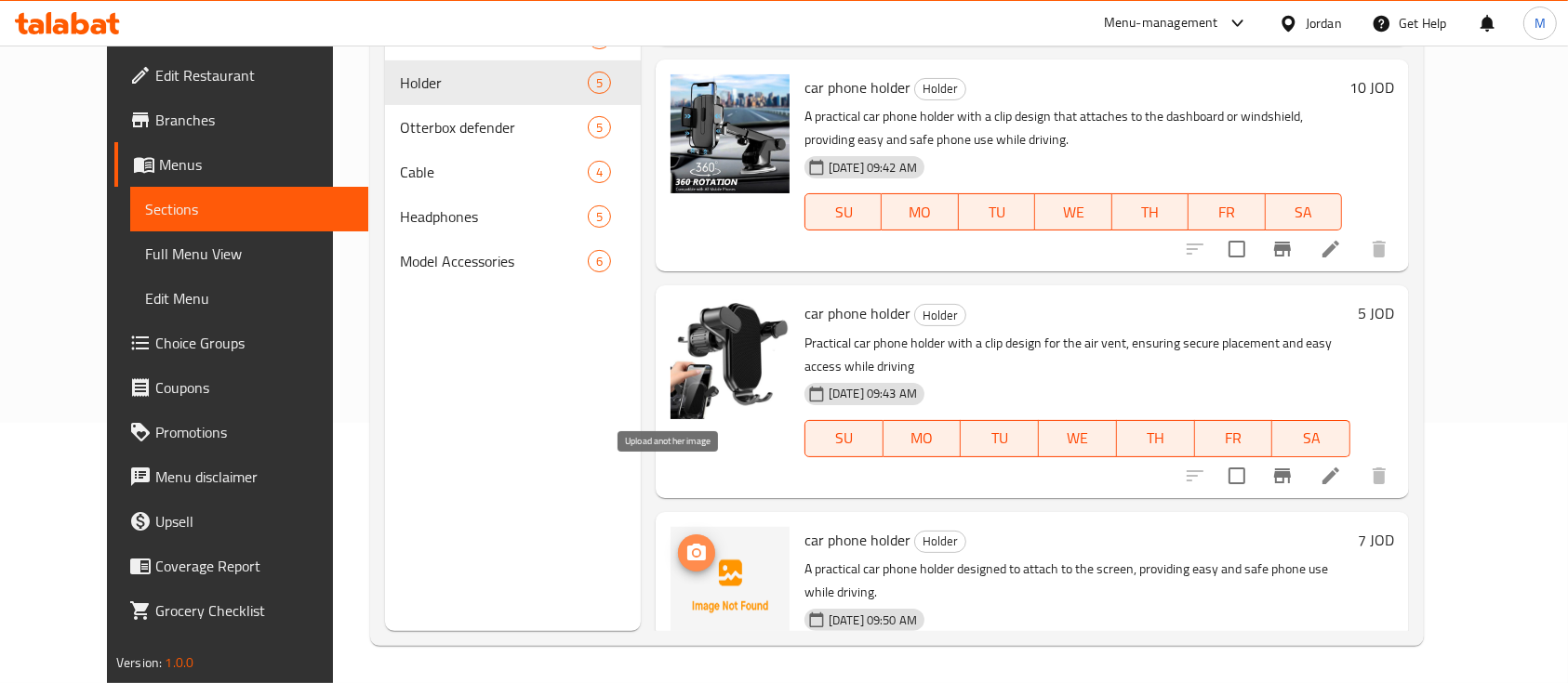
click at [678, 542] on span "upload picture" at bounding box center [696, 553] width 37 height 23
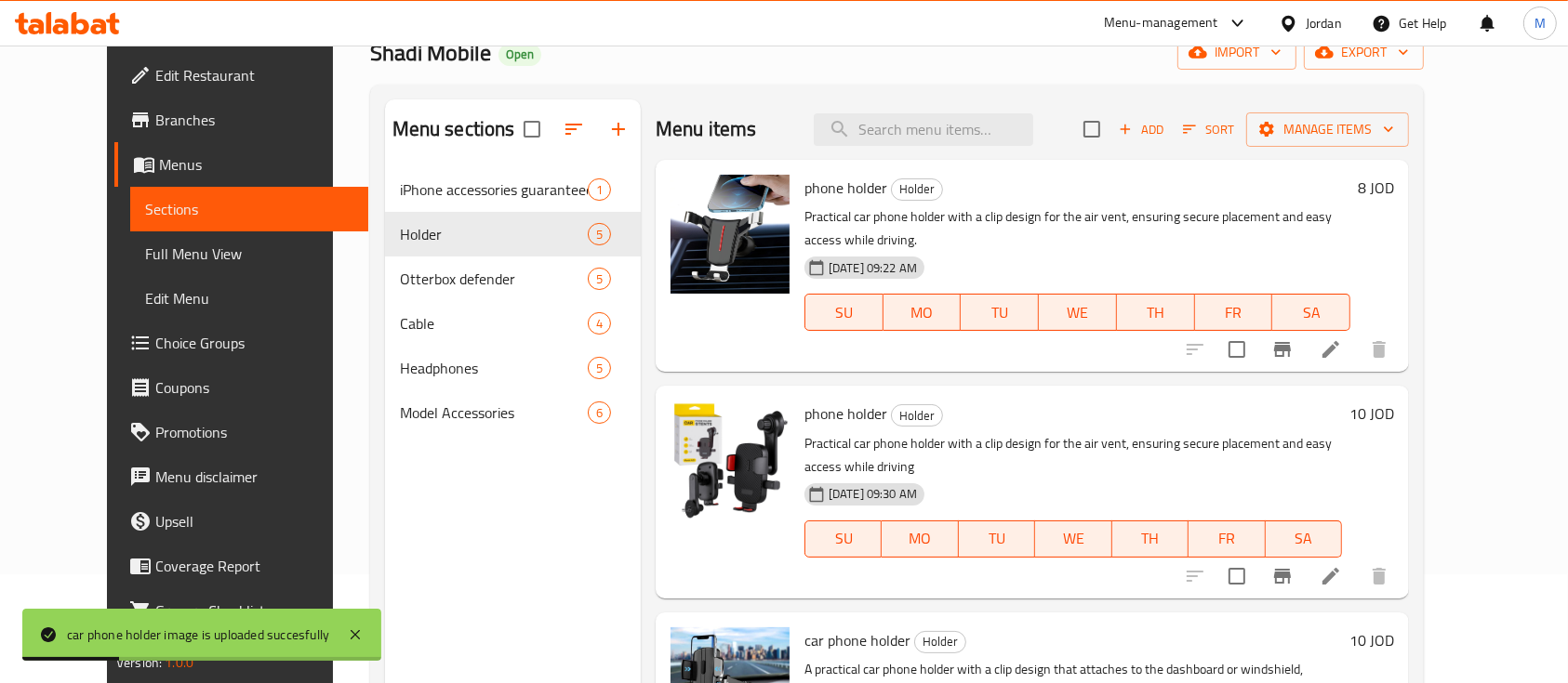
scroll to position [0, 0]
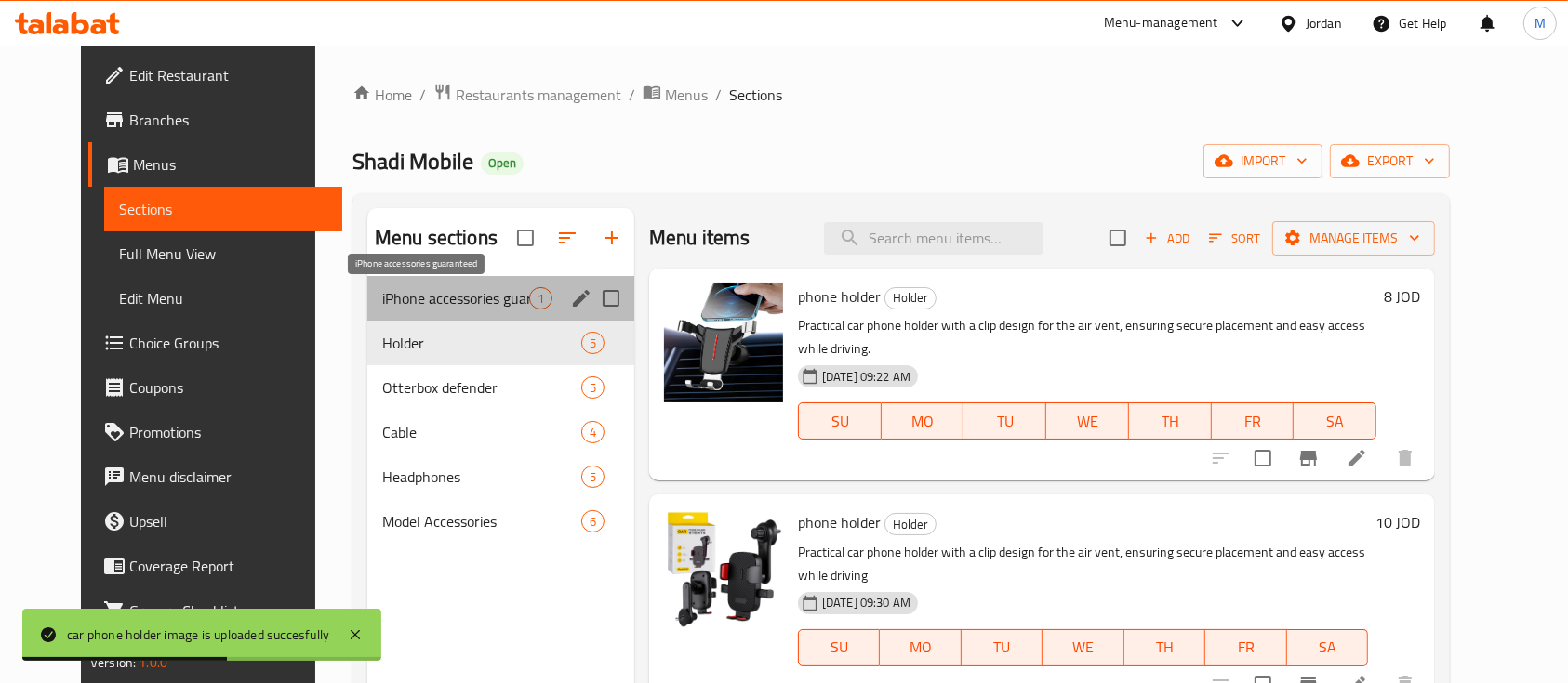
click at [451, 297] on span "iPhone accessories guaranteed" at bounding box center [455, 298] width 147 height 23
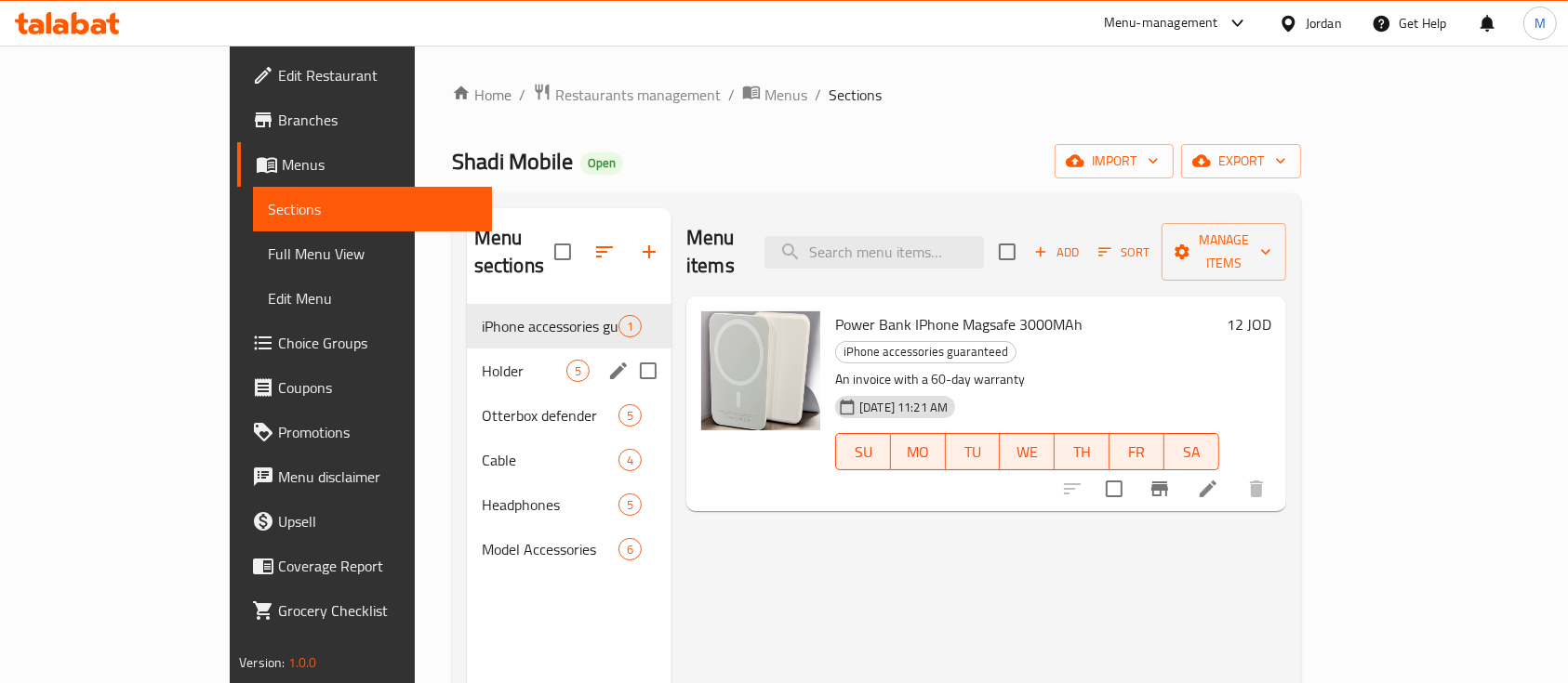
click at [481, 360] on span "Holder" at bounding box center [523, 371] width 84 height 23
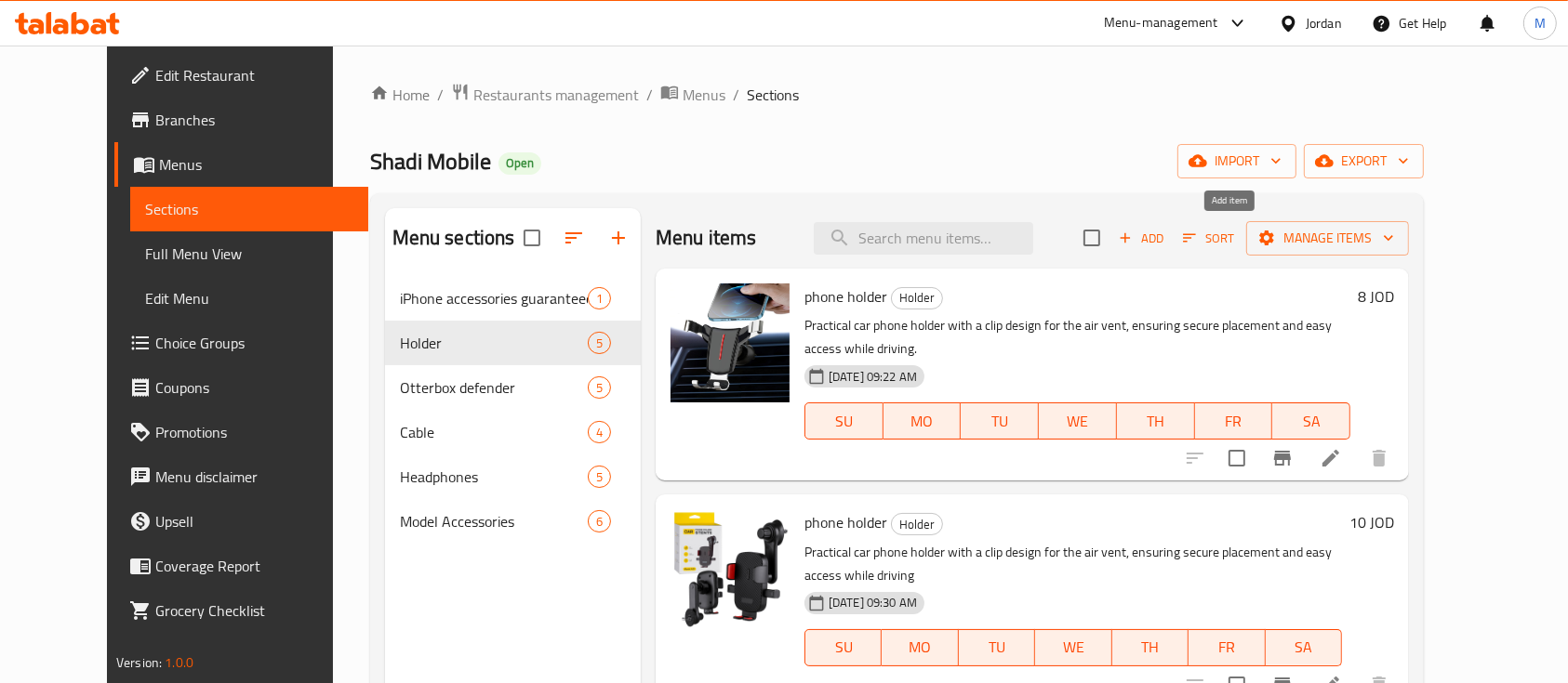
click at [1166, 241] on span "Add" at bounding box center [1141, 238] width 50 height 22
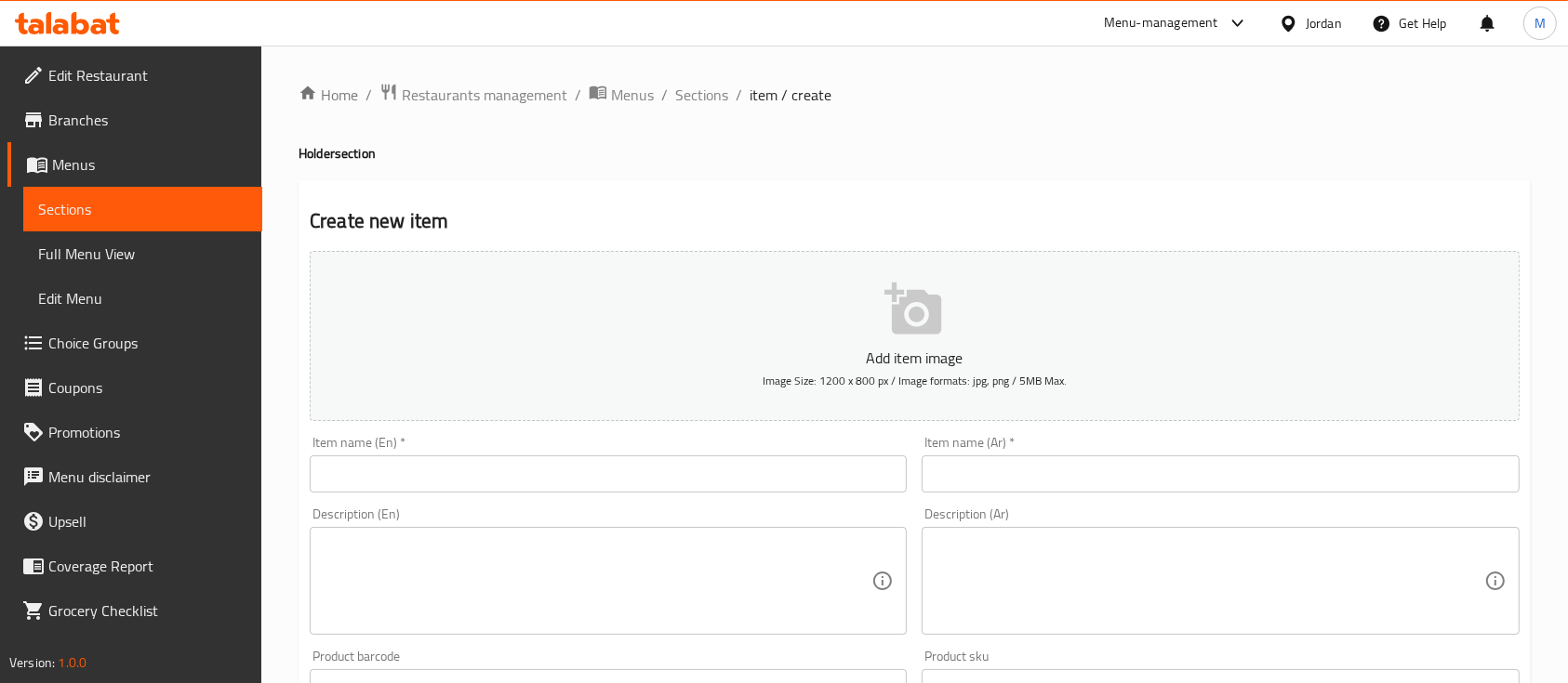
click at [1011, 465] on input "text" at bounding box center [1220, 474] width 597 height 37
paste input "حامل مغناطيسي للسيارة"
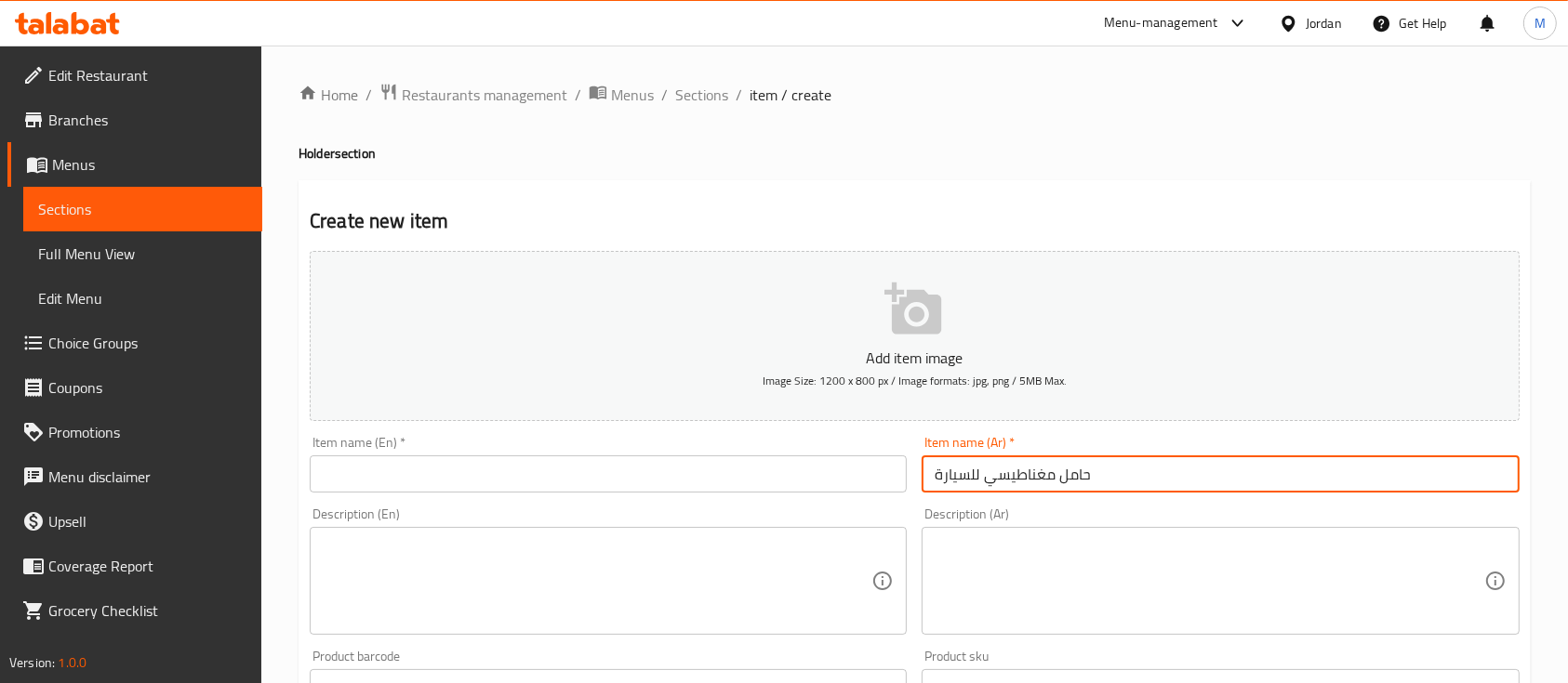
type input "حامل مغناطيسي للسيارة"
click at [532, 473] on input "text" at bounding box center [608, 474] width 597 height 37
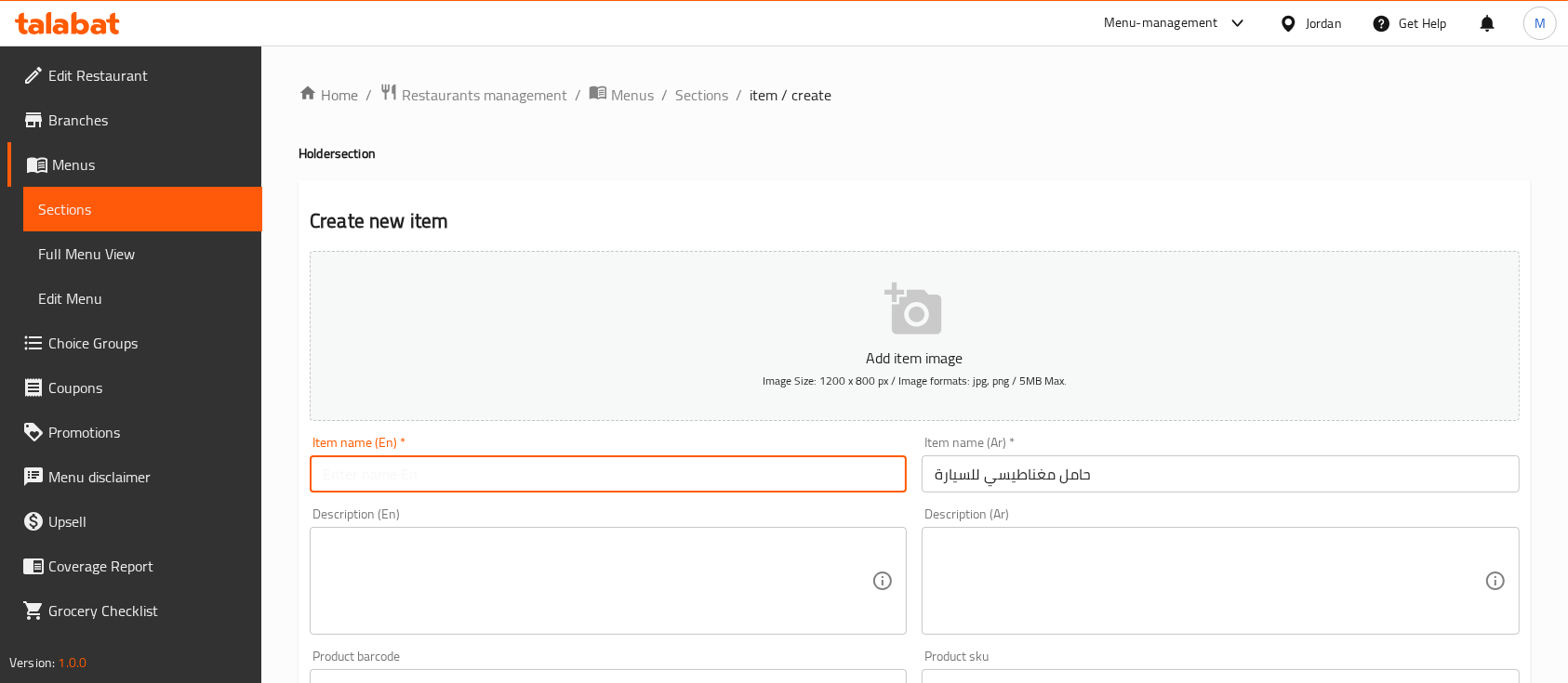
paste input "Car Magnetic"
type input "Car Magnetic"
click at [625, 525] on div "Description (En) Description (En)" at bounding box center [608, 571] width 597 height 127
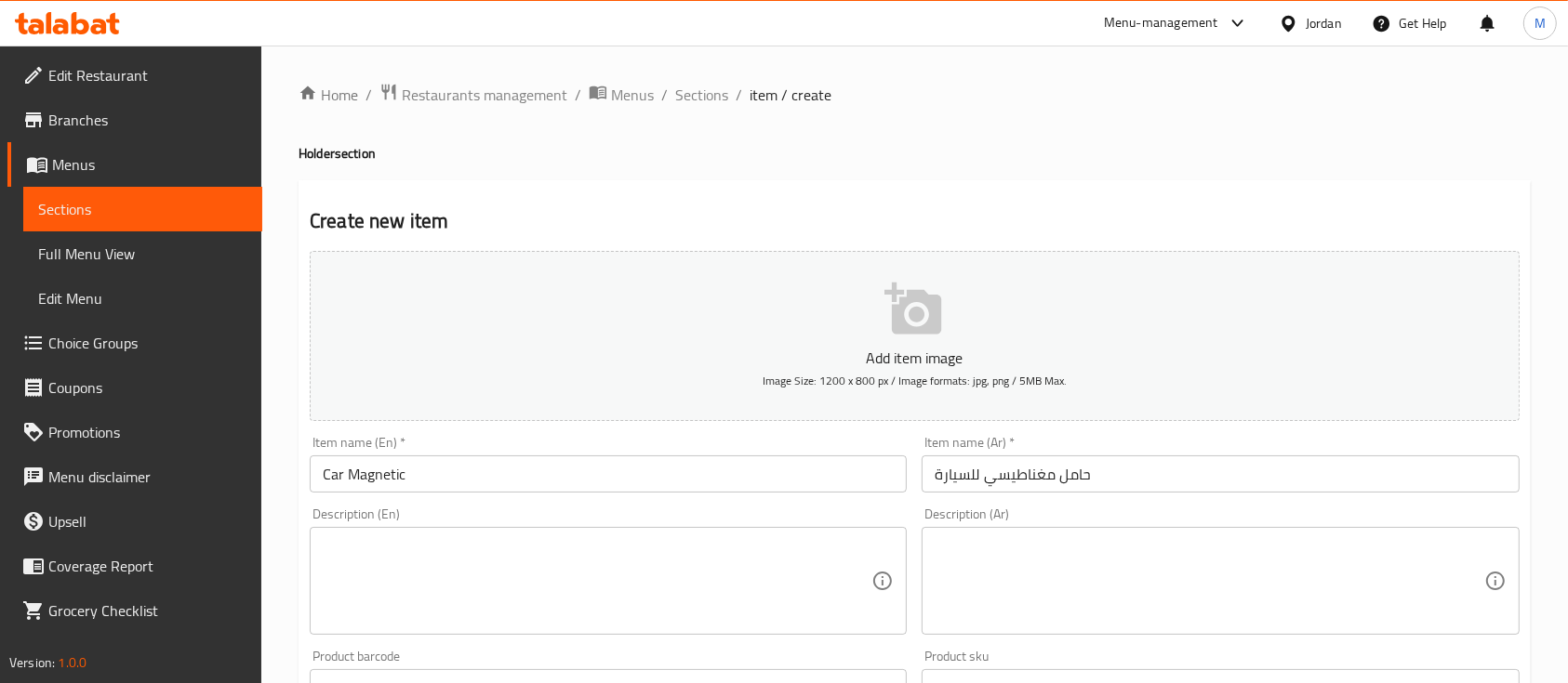
click at [1085, 538] on div "Description (Ar)" at bounding box center [1220, 582] width 597 height 108
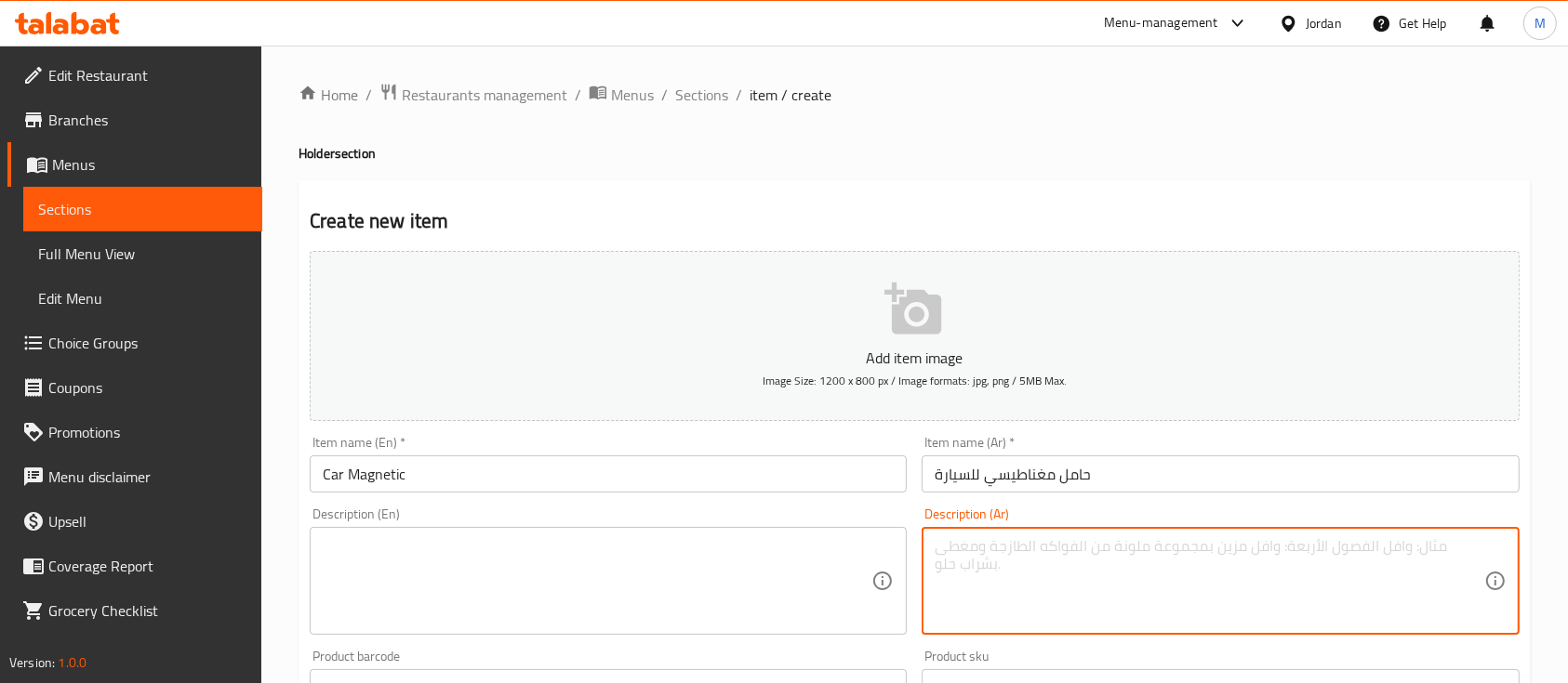
paste textarea "حامل مغناطيسي للسيارة لتثبيت الهاتف بسهولة وأمان أثناء القيادة، تصميم مدمج وقوي…"
type textarea "حامل مغناطيسي للسيارة لتثبيت الهاتف بسهولة وأمان أثناء القيادة، تصميم مدمج وقوي…"
click at [662, 603] on textarea at bounding box center [597, 581] width 549 height 88
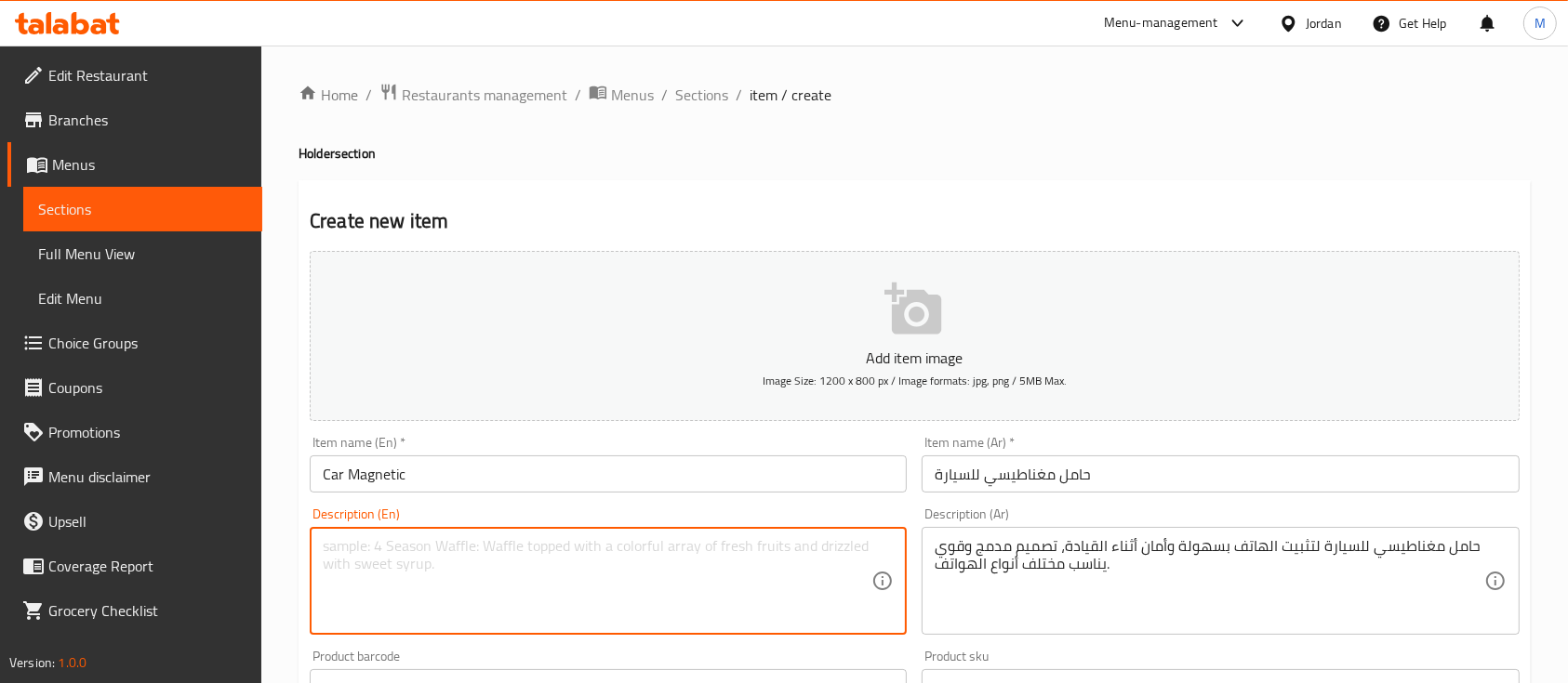
paste textarea "Magnetic car holder designed to securely hold your phone while driving, with a …"
type textarea "Magnetic car holder designed to securely hold your phone while driving, with a …"
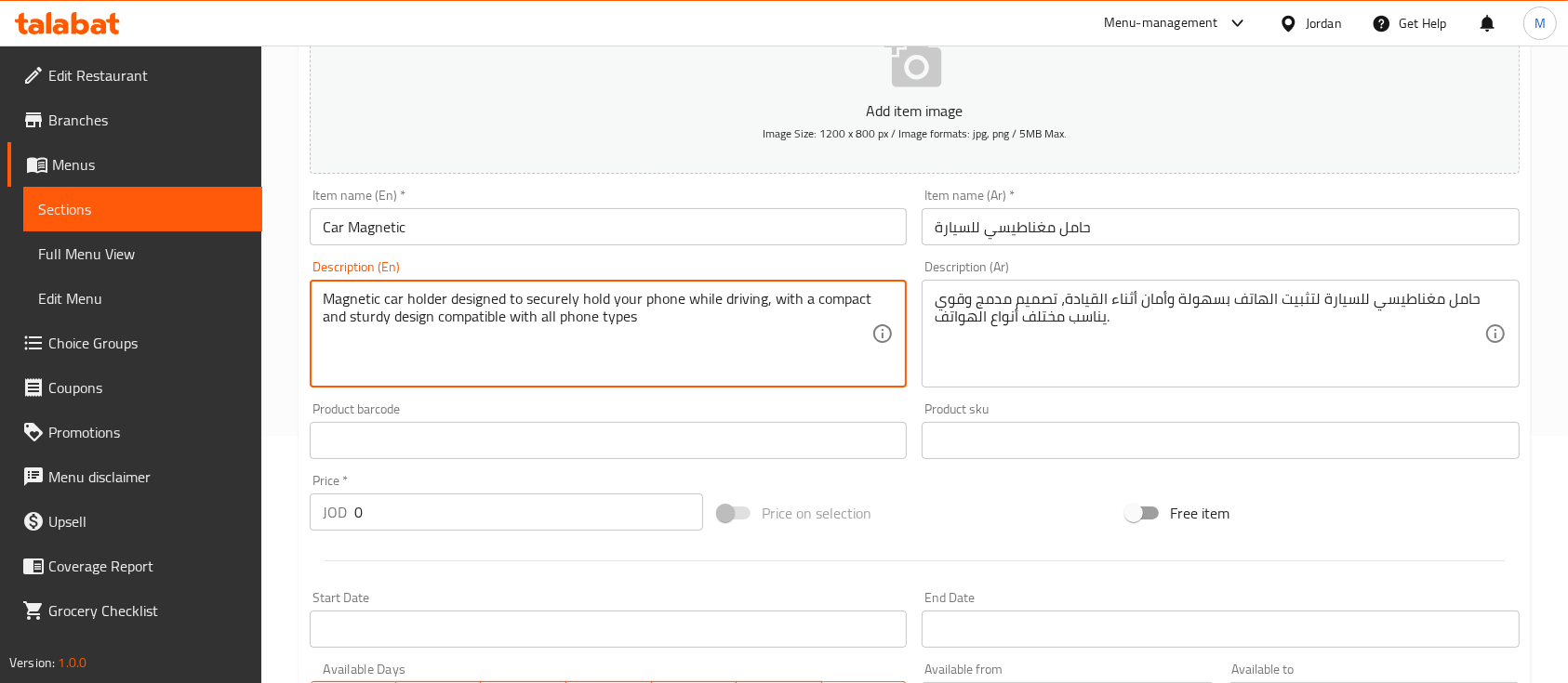
click at [454, 456] on input "text" at bounding box center [608, 440] width 597 height 37
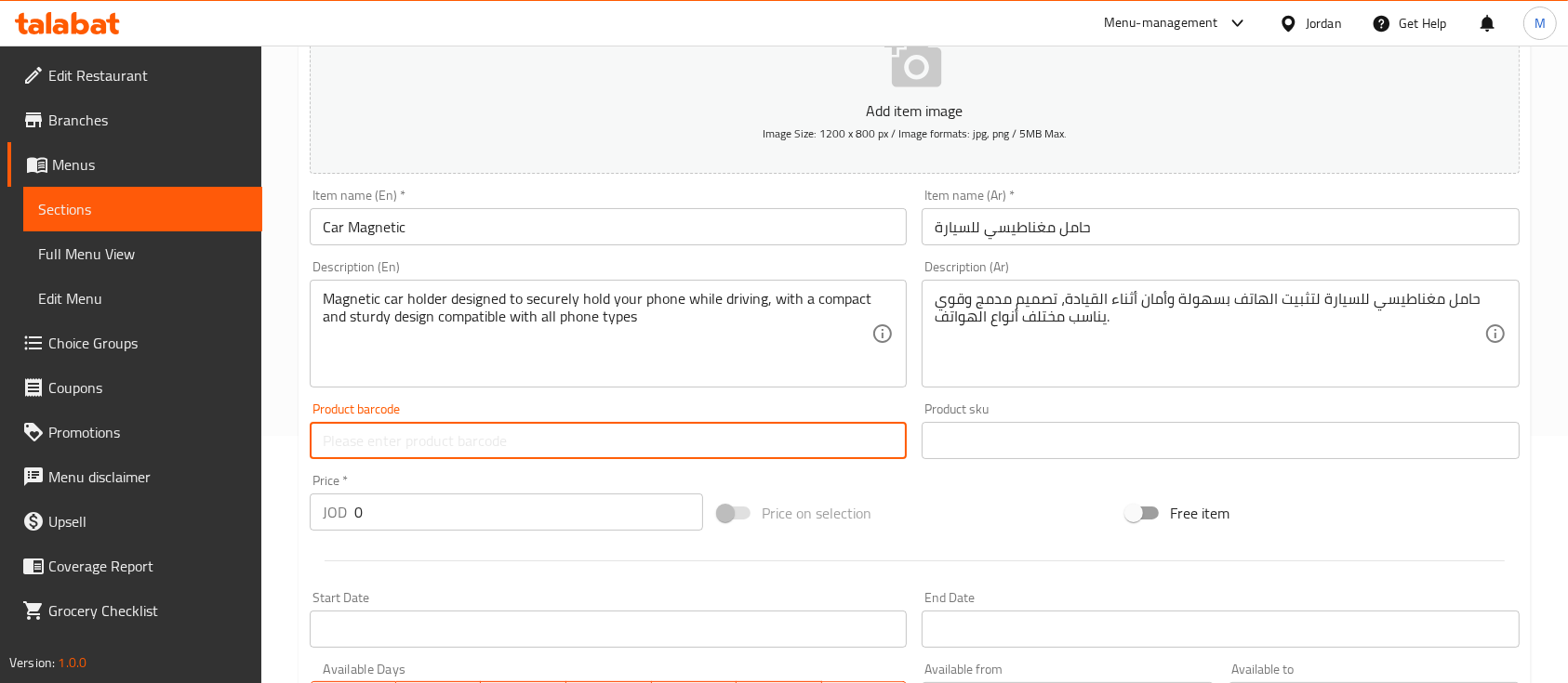
paste input "T888"
type input "T888"
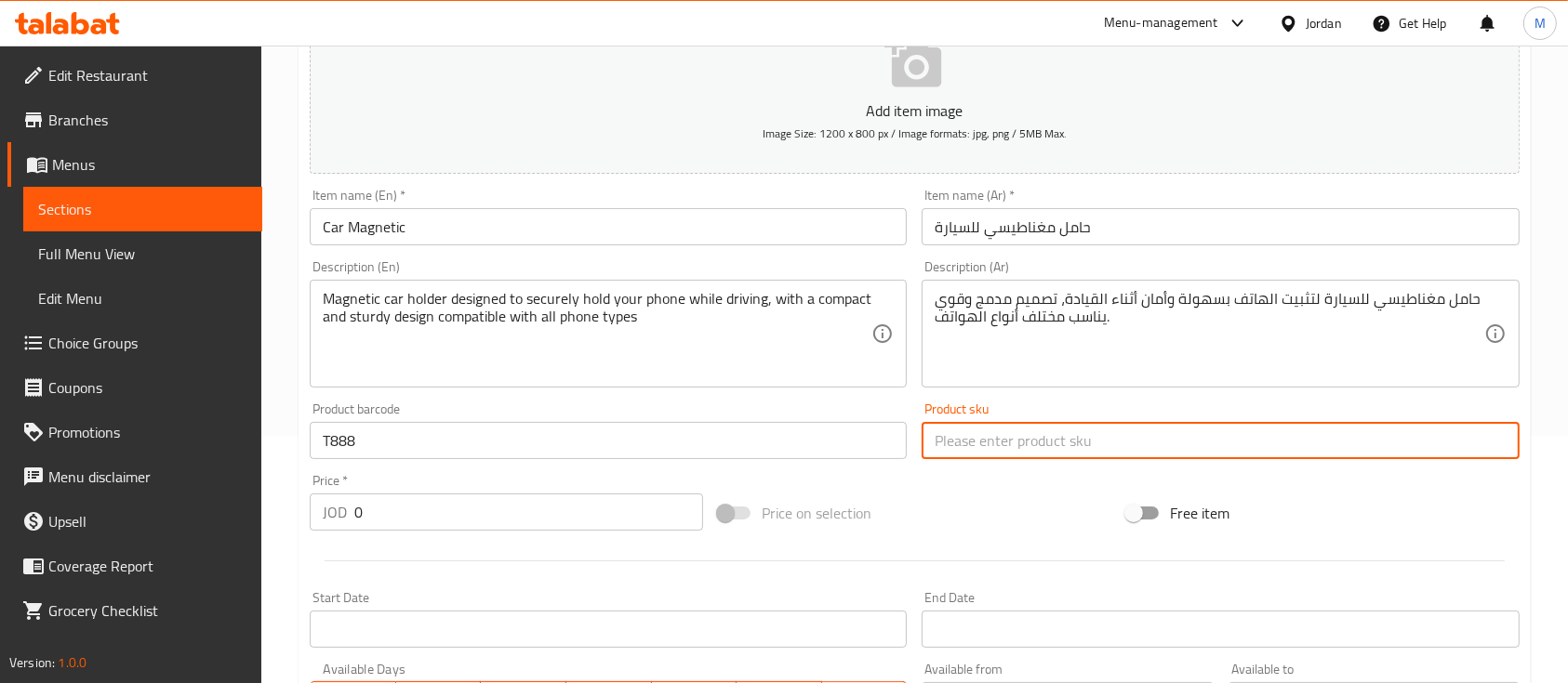
drag, startPoint x: 951, startPoint y: 446, endPoint x: 947, endPoint y: 459, distance: 13.6
click at [951, 446] on input "text" at bounding box center [1220, 440] width 597 height 37
paste input "T888"
type input "T888"
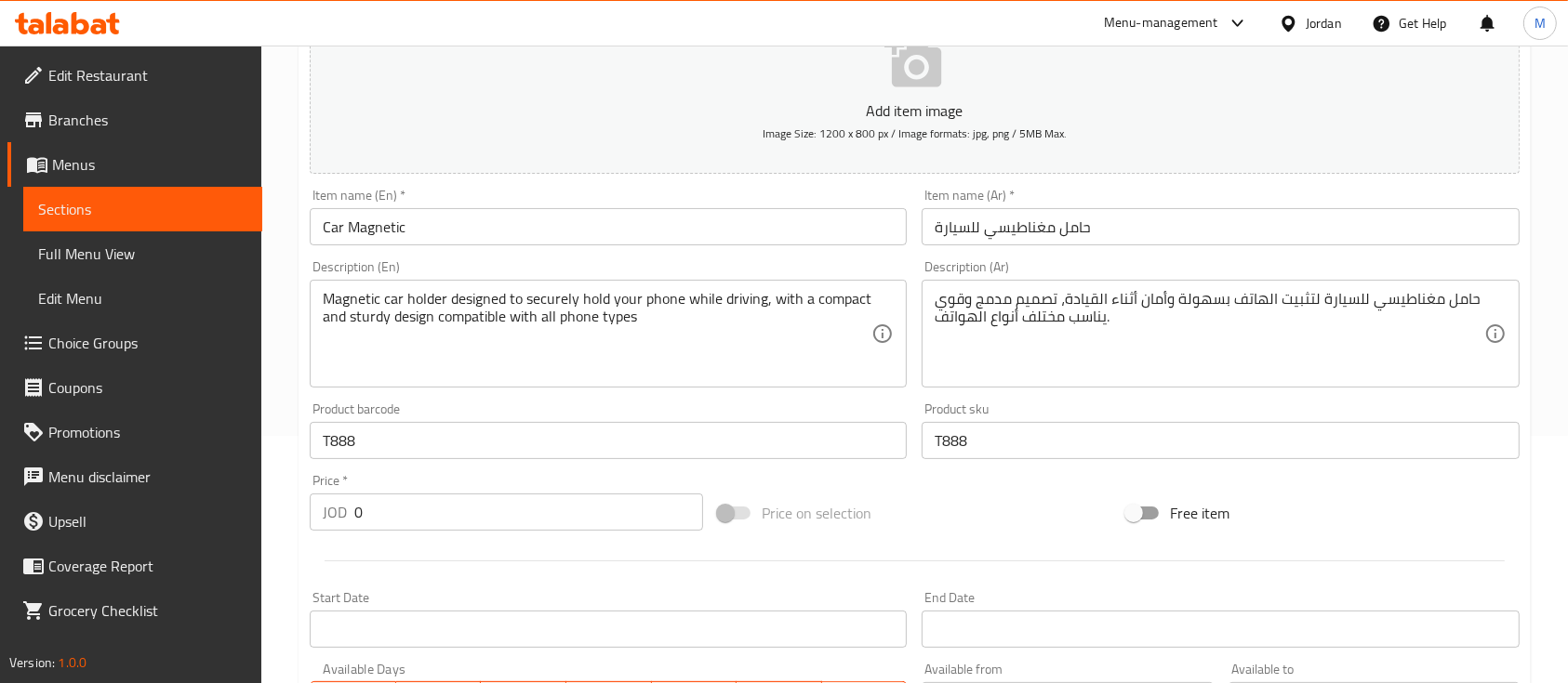
click at [945, 478] on div "Add item image Image Size: 1200 x 800 px / Image formats: jpg, png / 5MB Max. I…" at bounding box center [914, 397] width 1225 height 801
drag, startPoint x: 357, startPoint y: 510, endPoint x: 325, endPoint y: 525, distance: 35.3
click at [322, 521] on div "JOD 0 Price *" at bounding box center [506, 512] width 393 height 37
type input "5"
click at [525, 545] on div at bounding box center [914, 561] width 1225 height 45
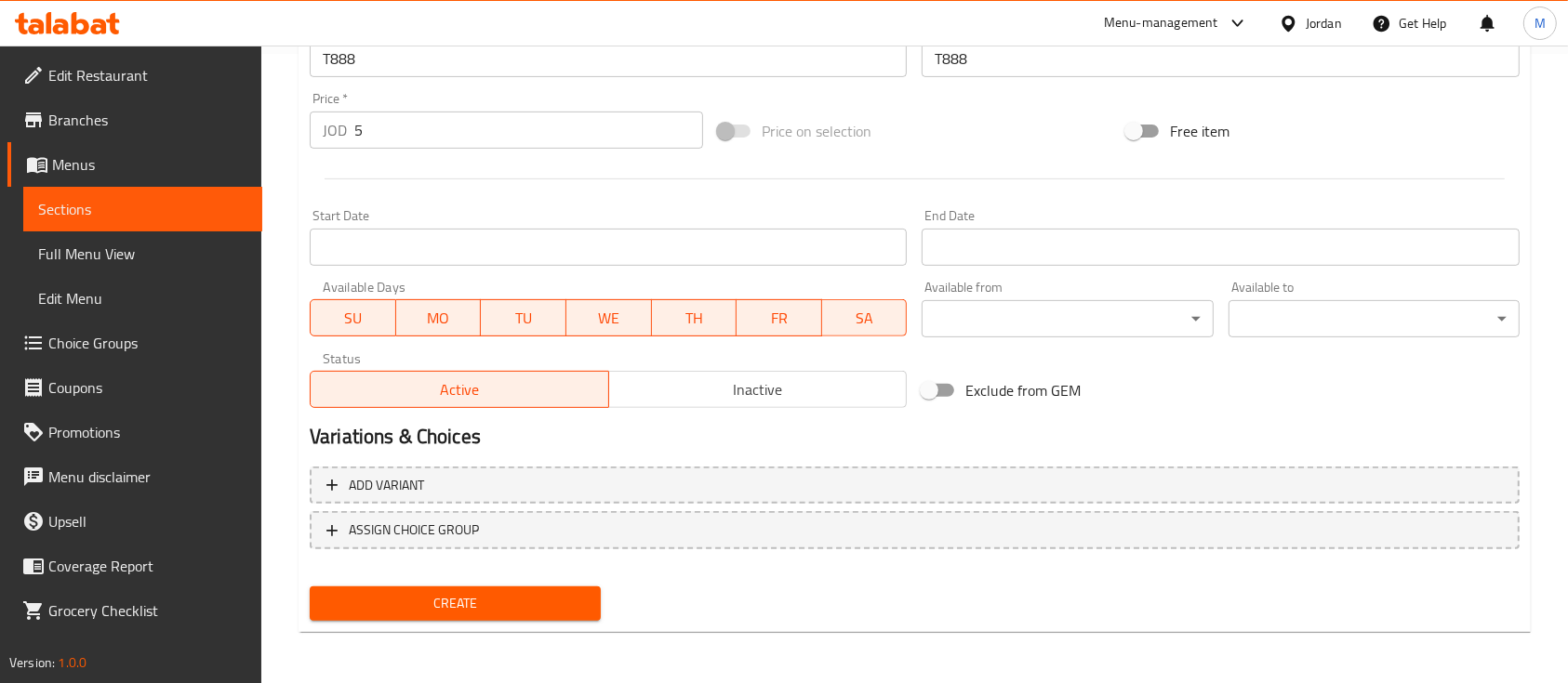
scroll to position [630, 0]
click at [458, 586] on button "Create" at bounding box center [455, 602] width 291 height 34
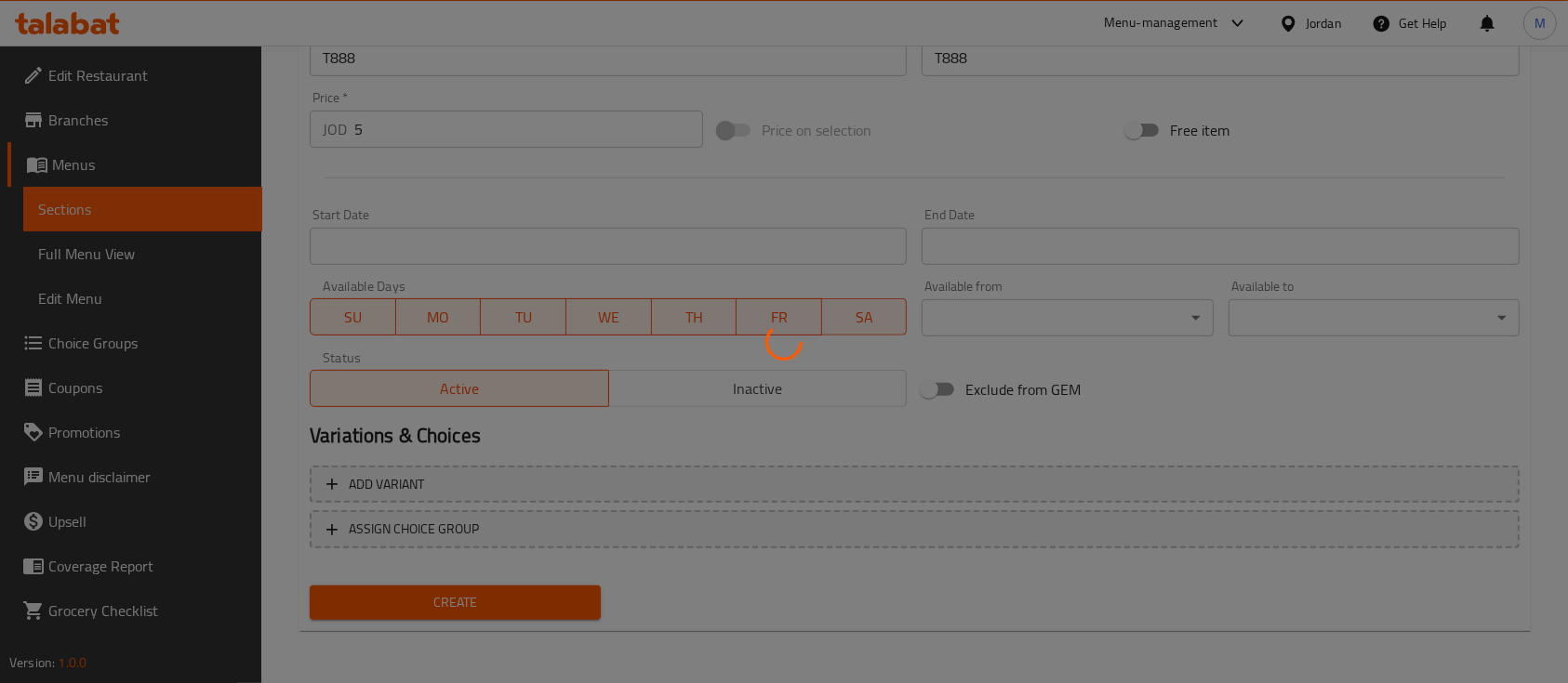
type input "0"
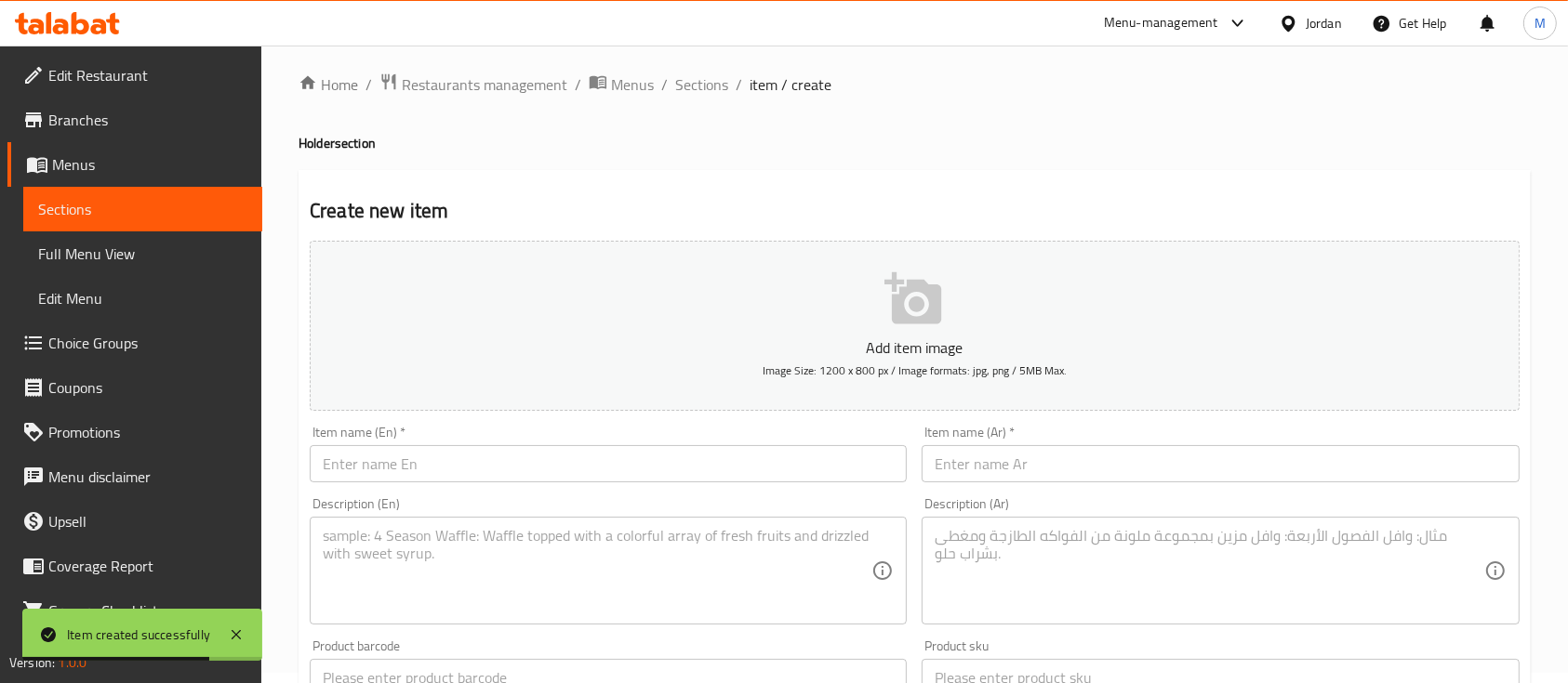
scroll to position [0, 0]
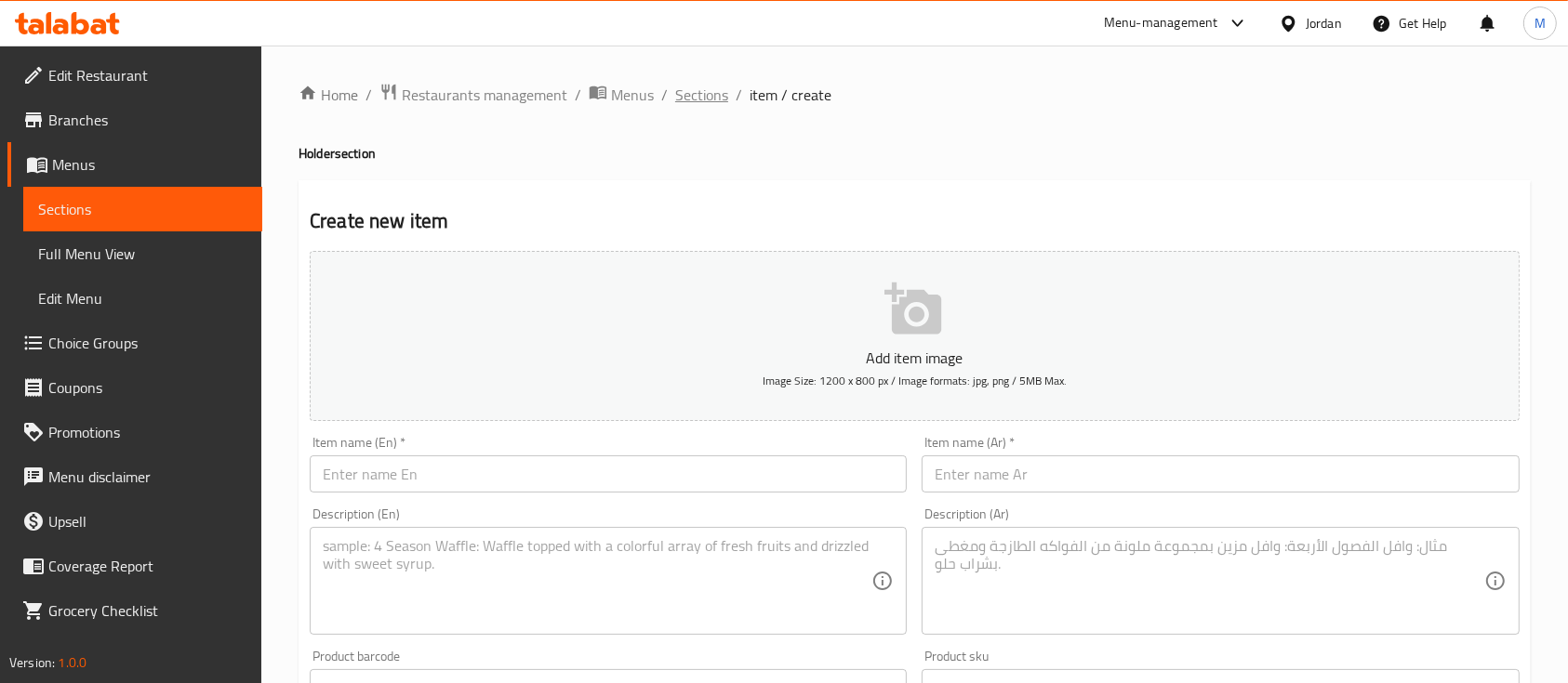
click at [721, 101] on span "Sections" at bounding box center [702, 95] width 53 height 23
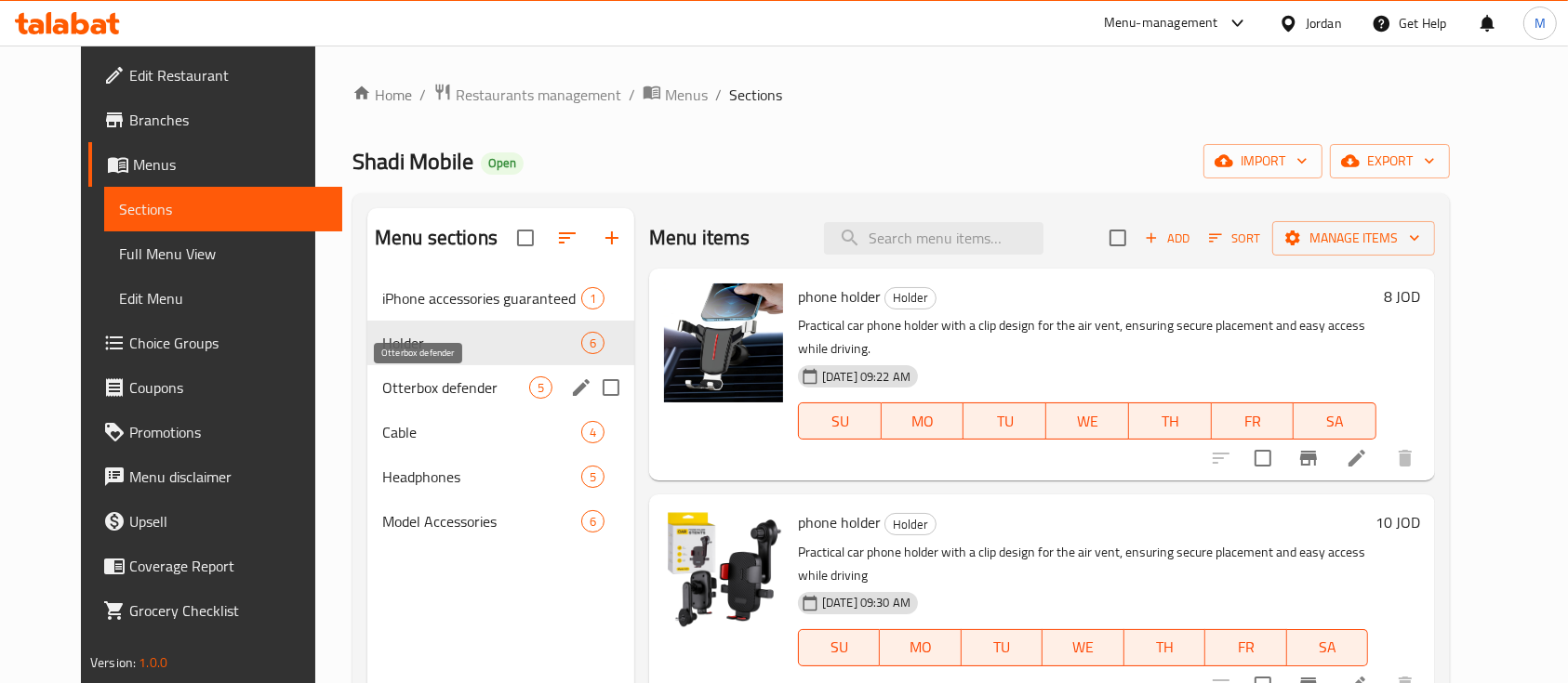
click at [442, 397] on span "Otterbox defender" at bounding box center [455, 388] width 147 height 23
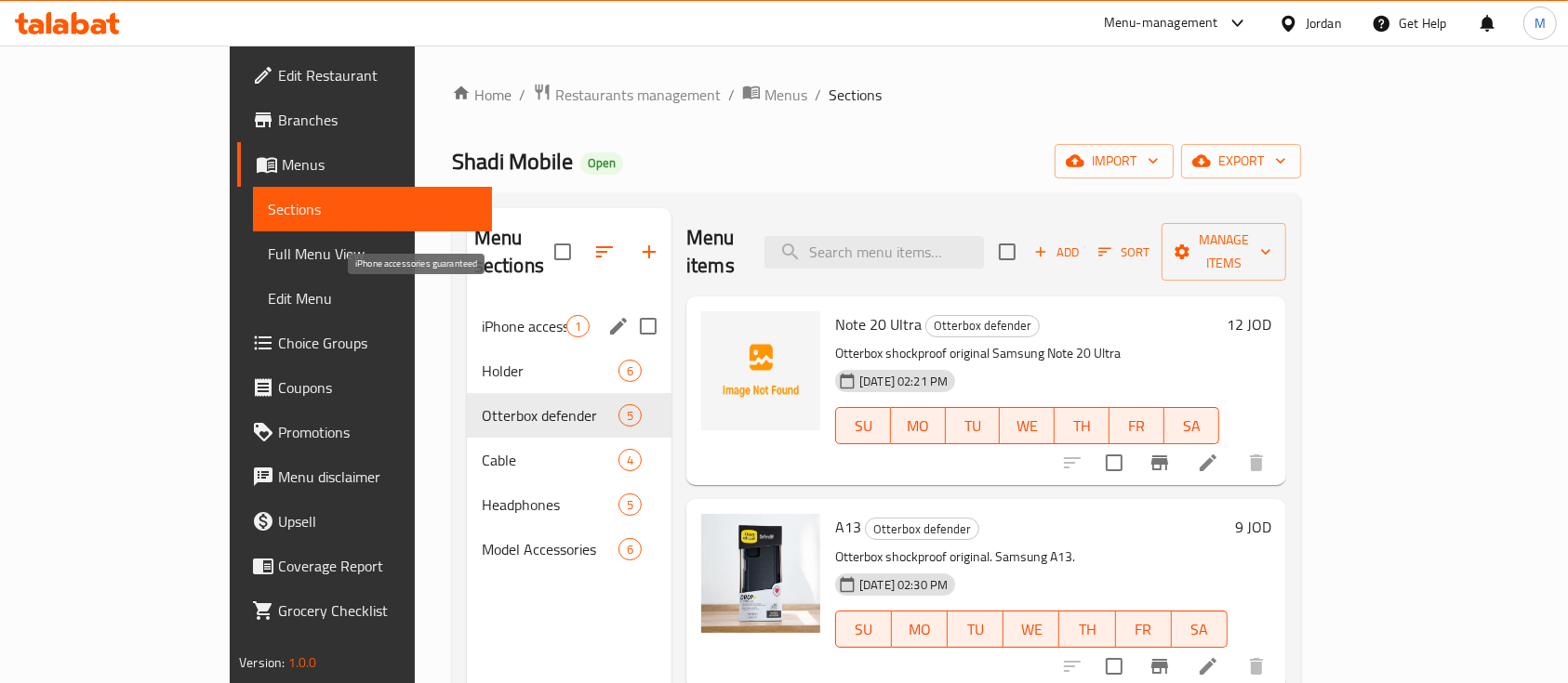
click at [481, 315] on span "iPhone accessories guaranteed" at bounding box center [523, 327] width 84 height 23
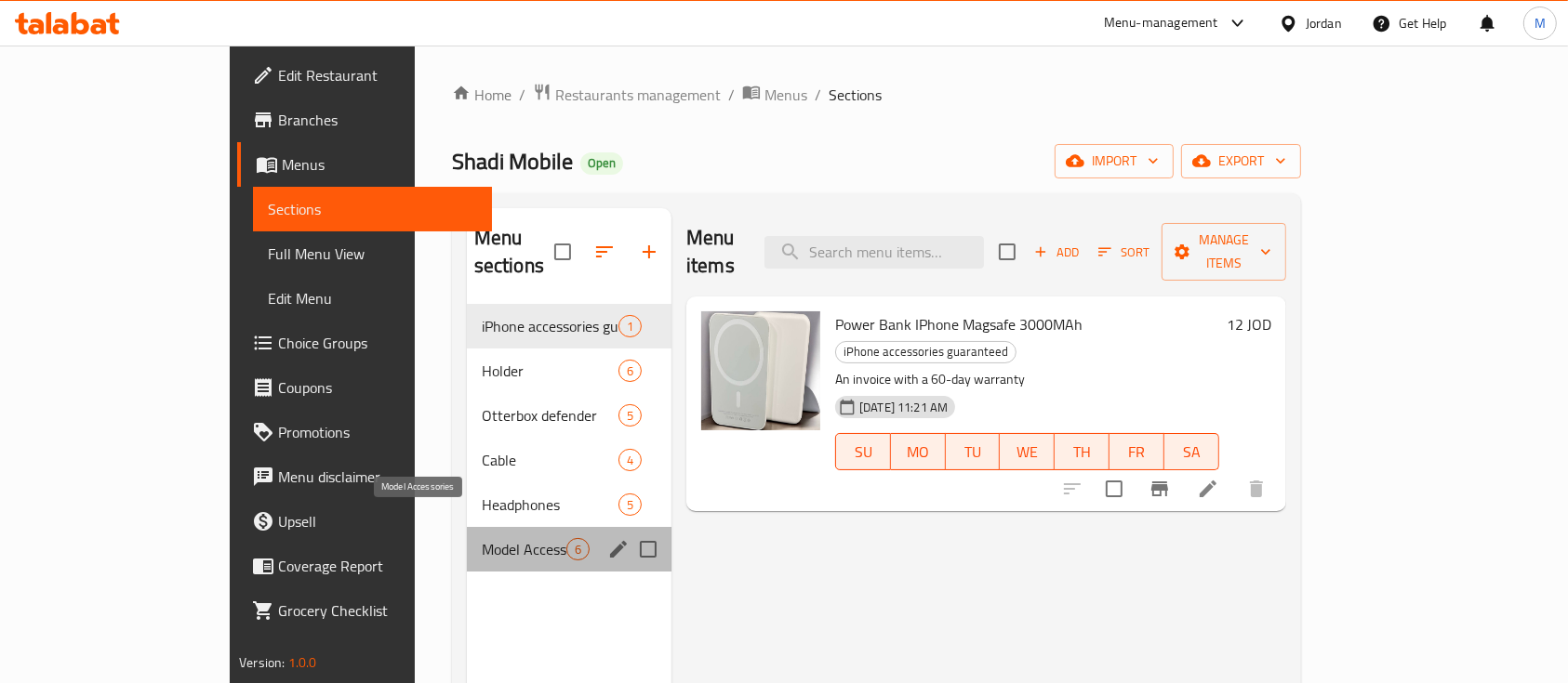
click at [481, 538] on span "Model Accessories" at bounding box center [523, 549] width 84 height 23
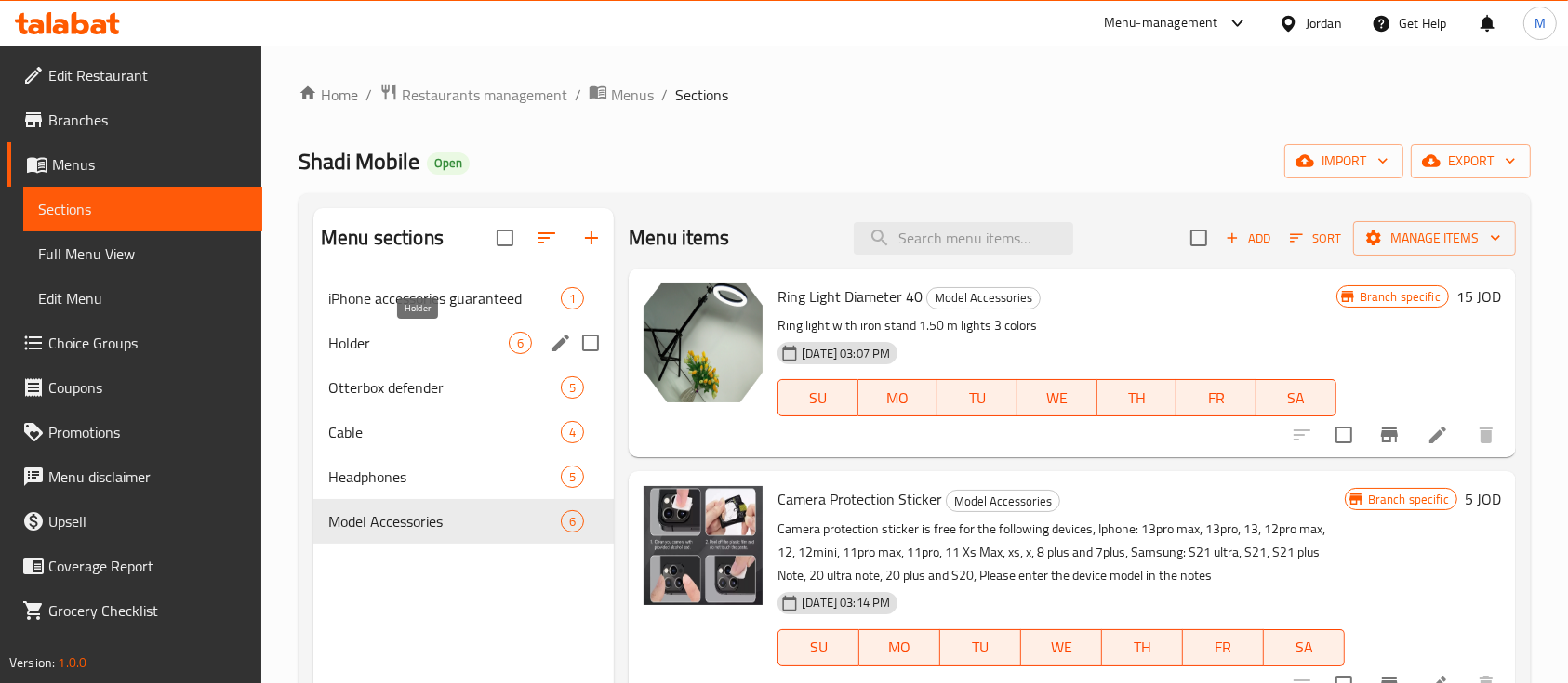
click at [439, 344] on span "Holder" at bounding box center [418, 343] width 180 height 23
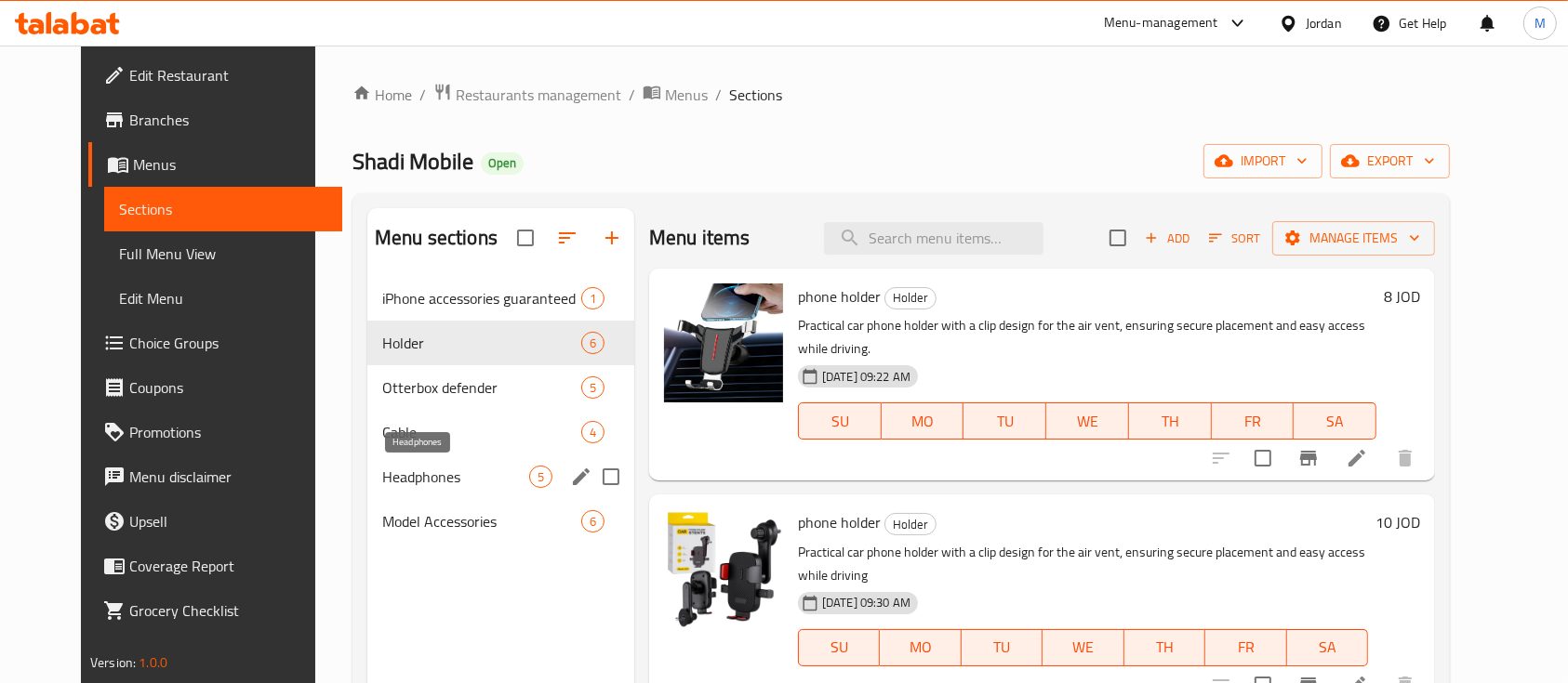
click at [430, 474] on span "Headphones" at bounding box center [455, 477] width 147 height 23
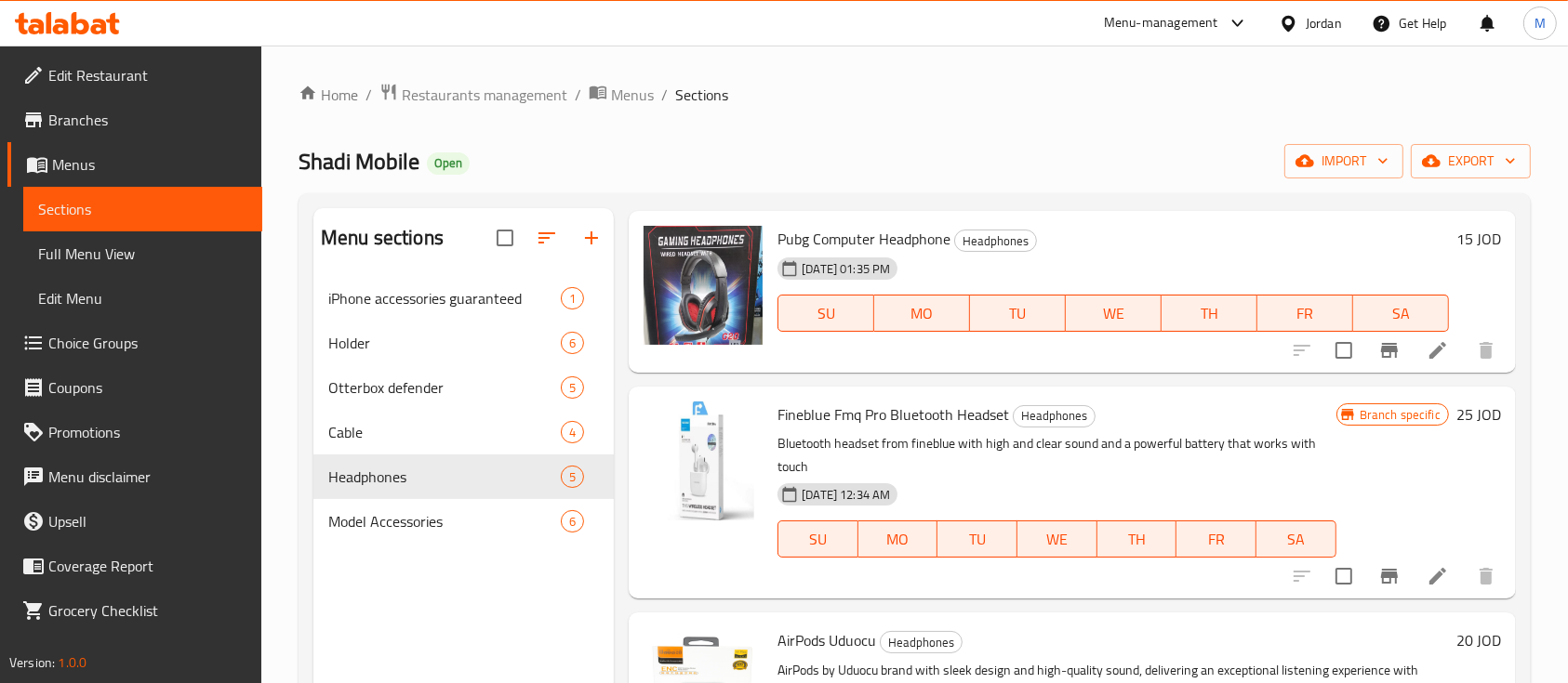
scroll to position [495, 0]
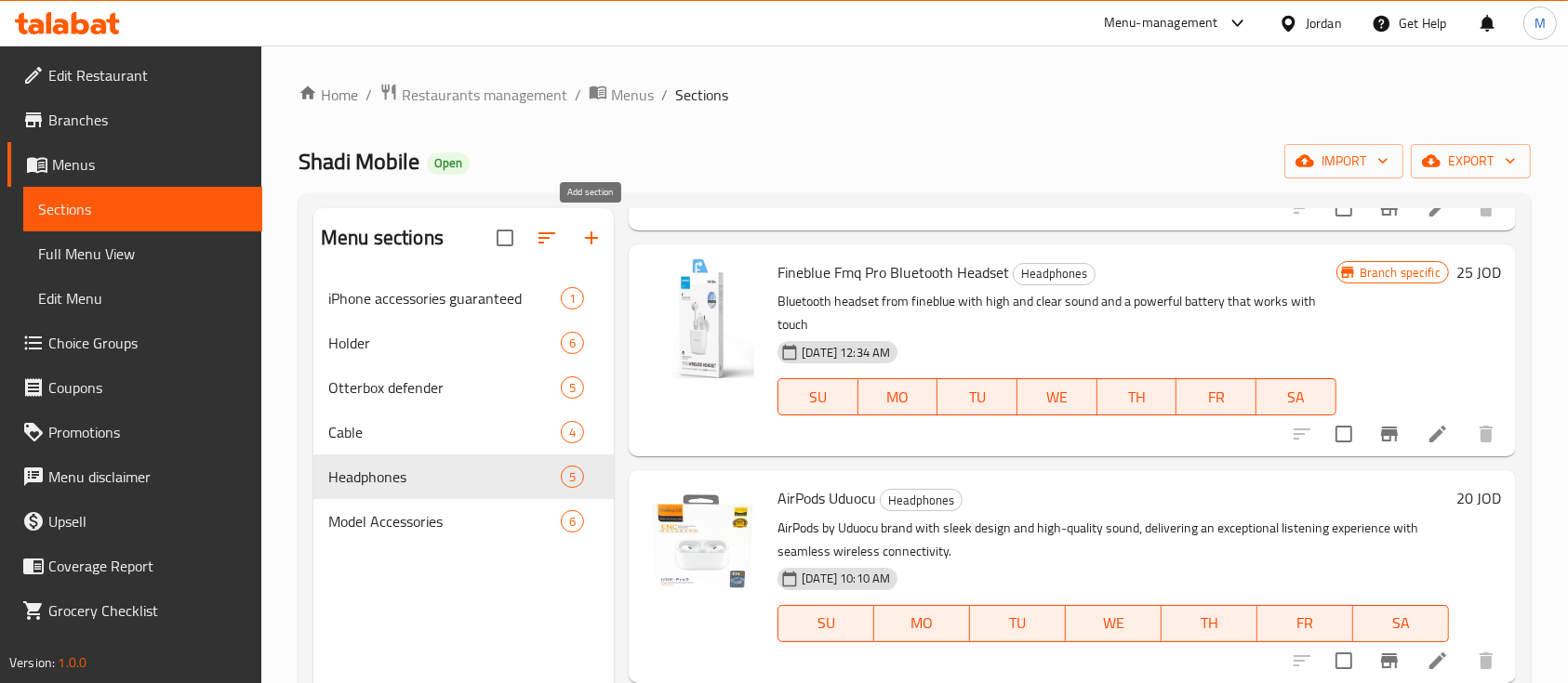
click at [586, 226] on icon "button" at bounding box center [591, 238] width 23 height 23
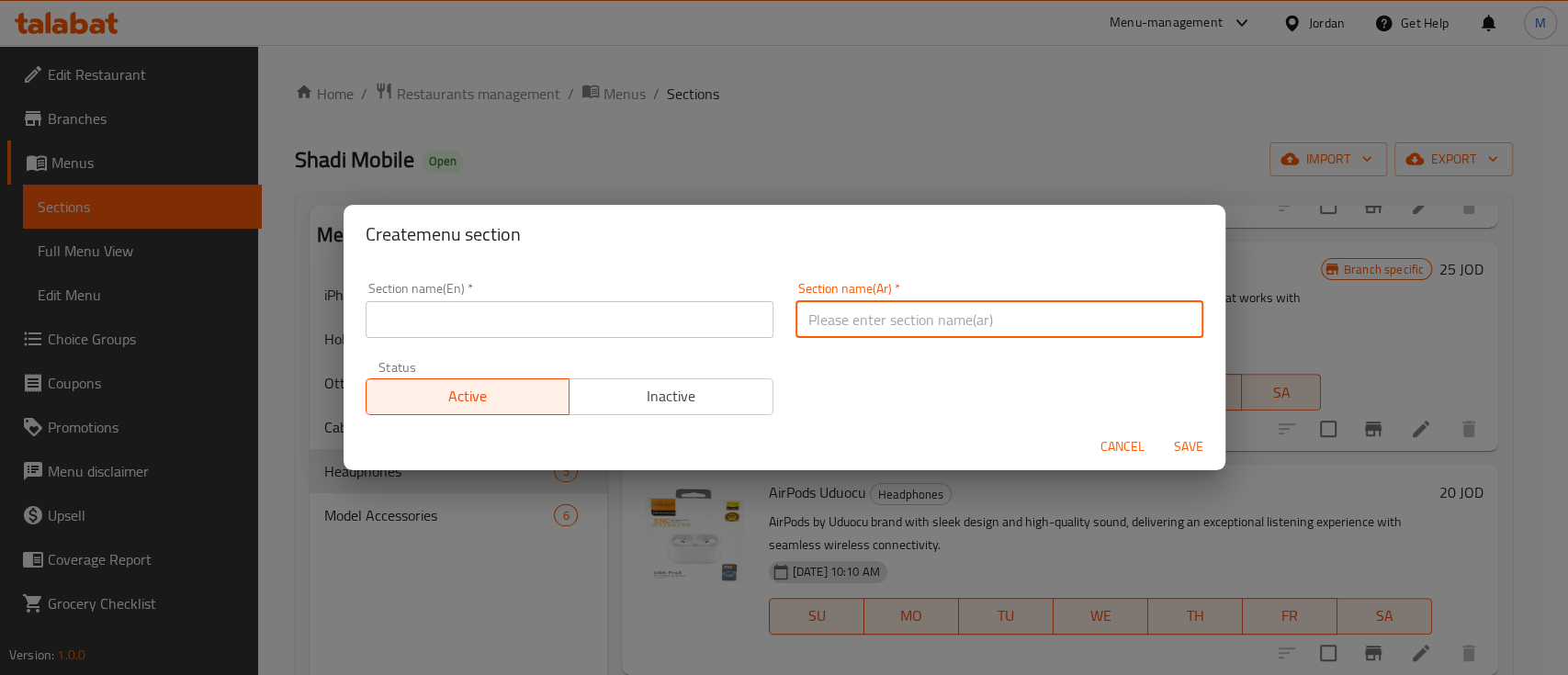
click at [853, 315] on input "text" at bounding box center [1000, 319] width 408 height 37
paste input "اكسسوارات الحاسوب"
type input "اكسسوارات الحاسوب"
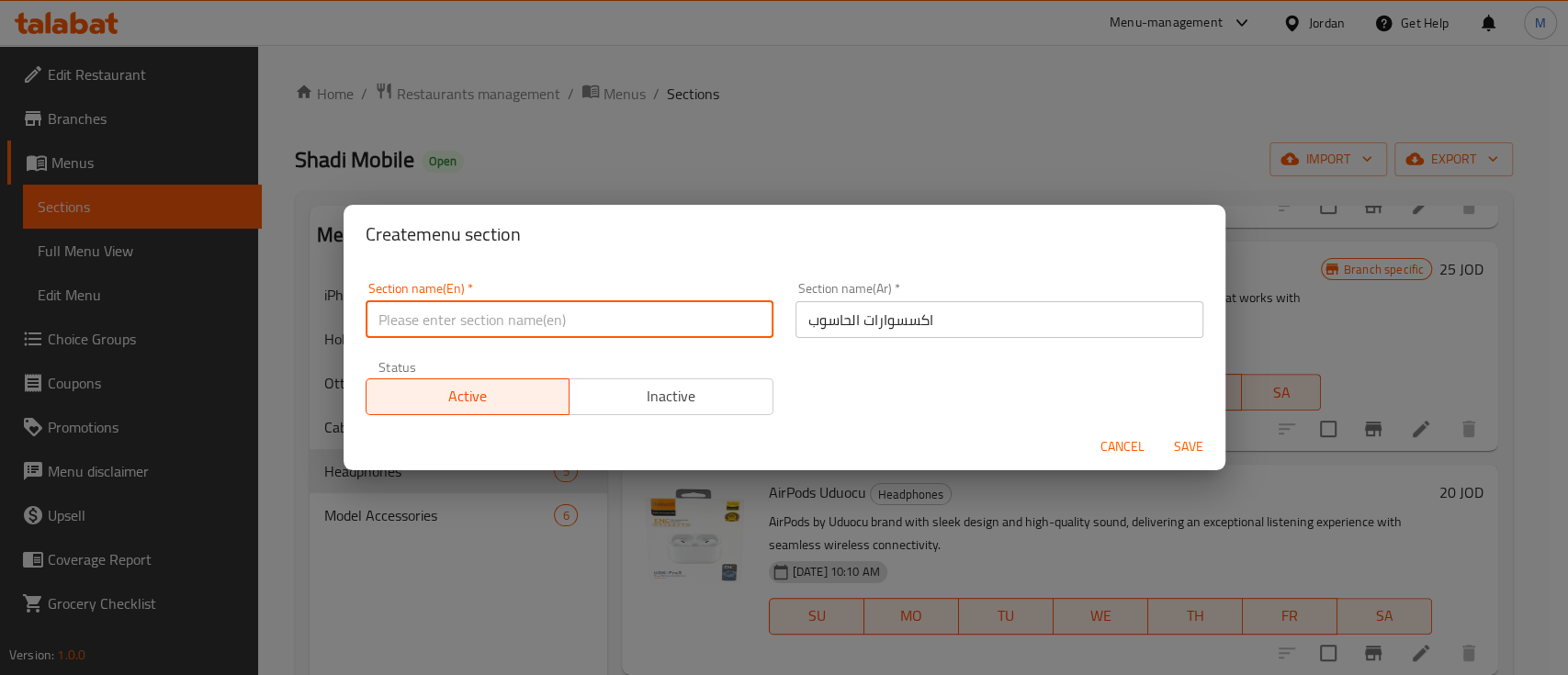
click at [477, 326] on input "text" at bounding box center [570, 319] width 408 height 37
paste input "PC accessories"
type input "PC accessories"
click at [1186, 448] on span "Save" at bounding box center [1189, 447] width 44 height 23
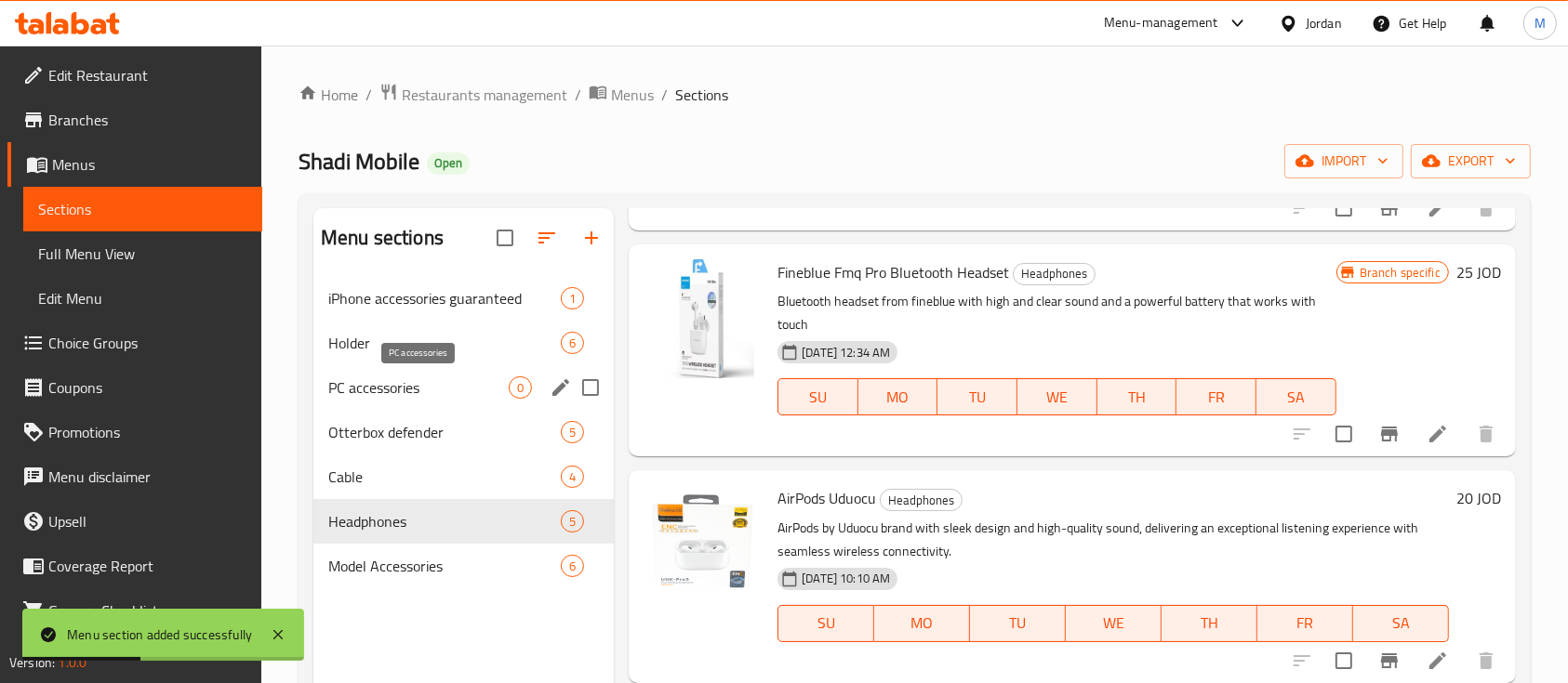
click at [445, 388] on span "PC accessories" at bounding box center [418, 388] width 180 height 23
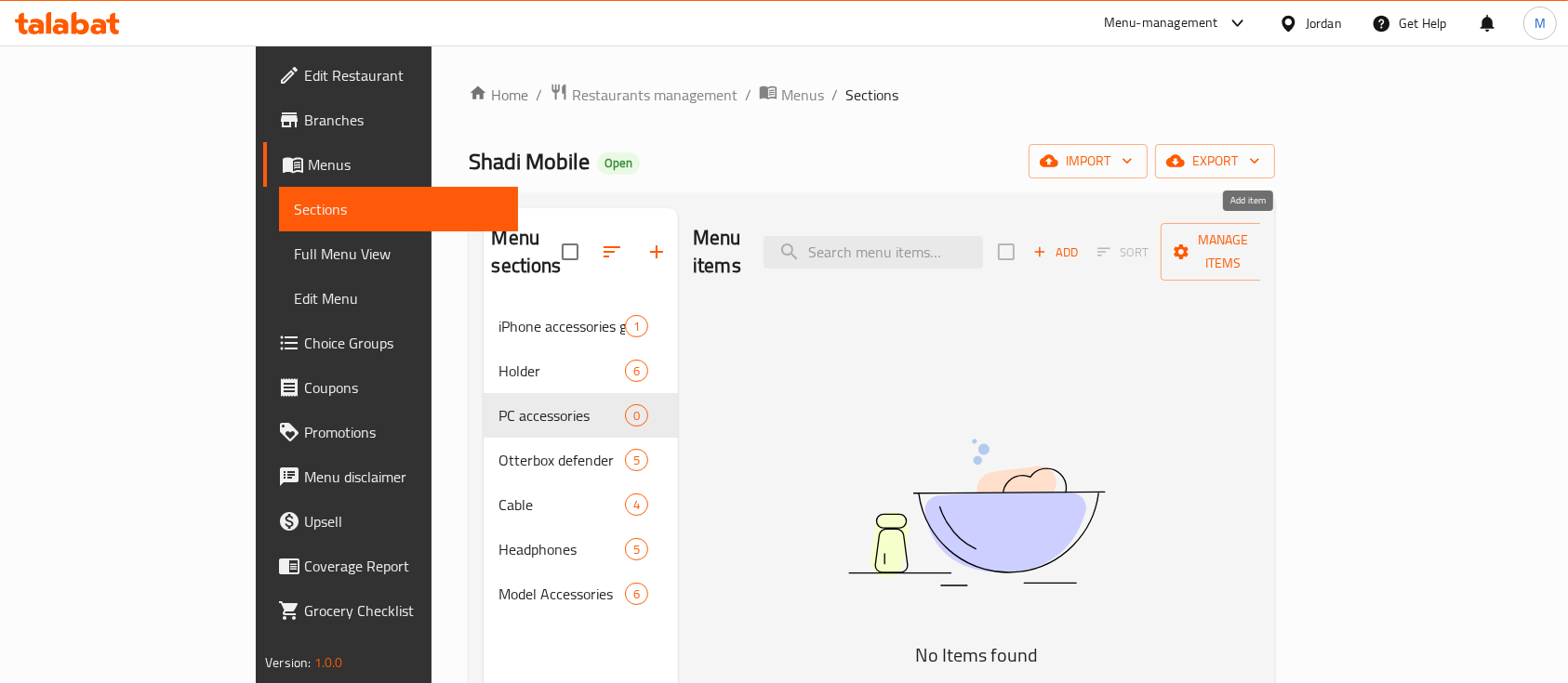
click at [1081, 242] on span "Add" at bounding box center [1055, 252] width 50 height 22
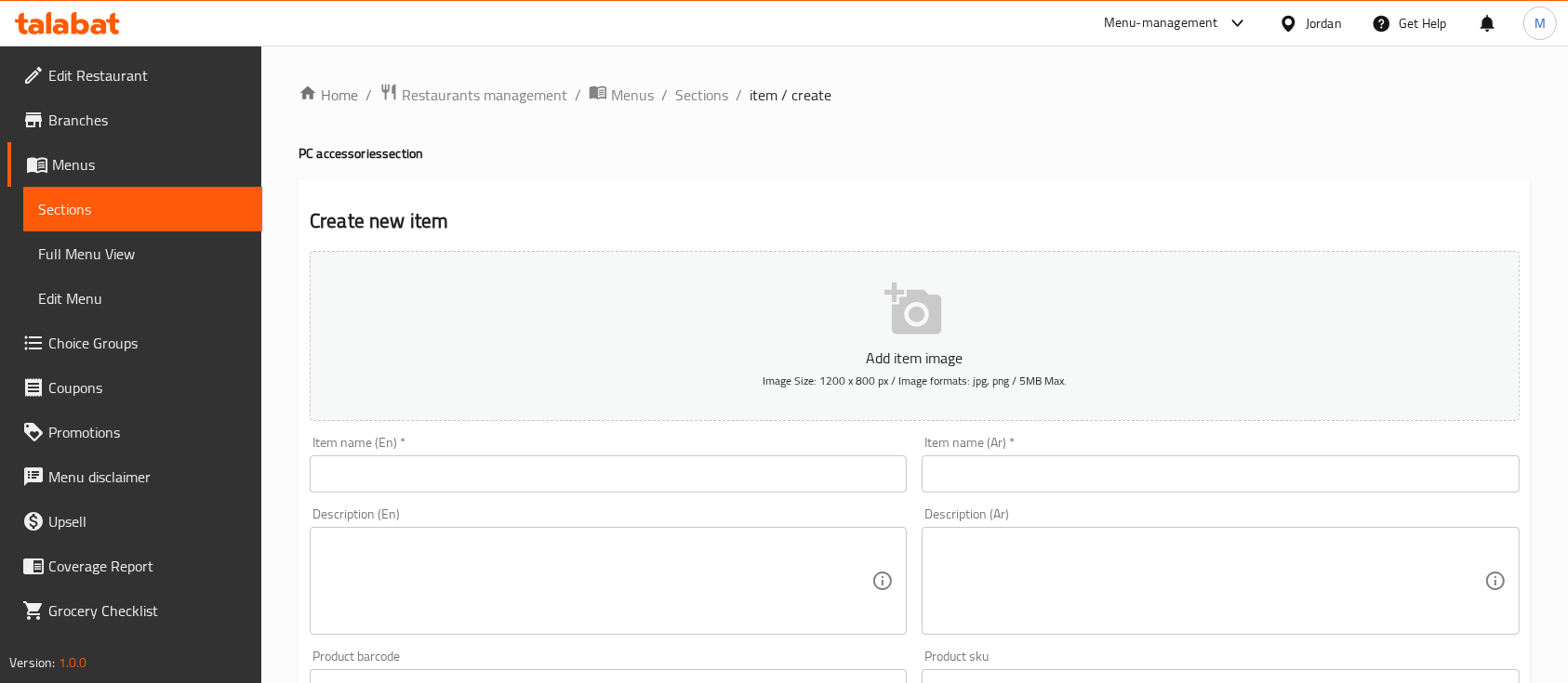
click at [784, 449] on div "Item name (En)   * Item name (En) *" at bounding box center [608, 464] width 597 height 57
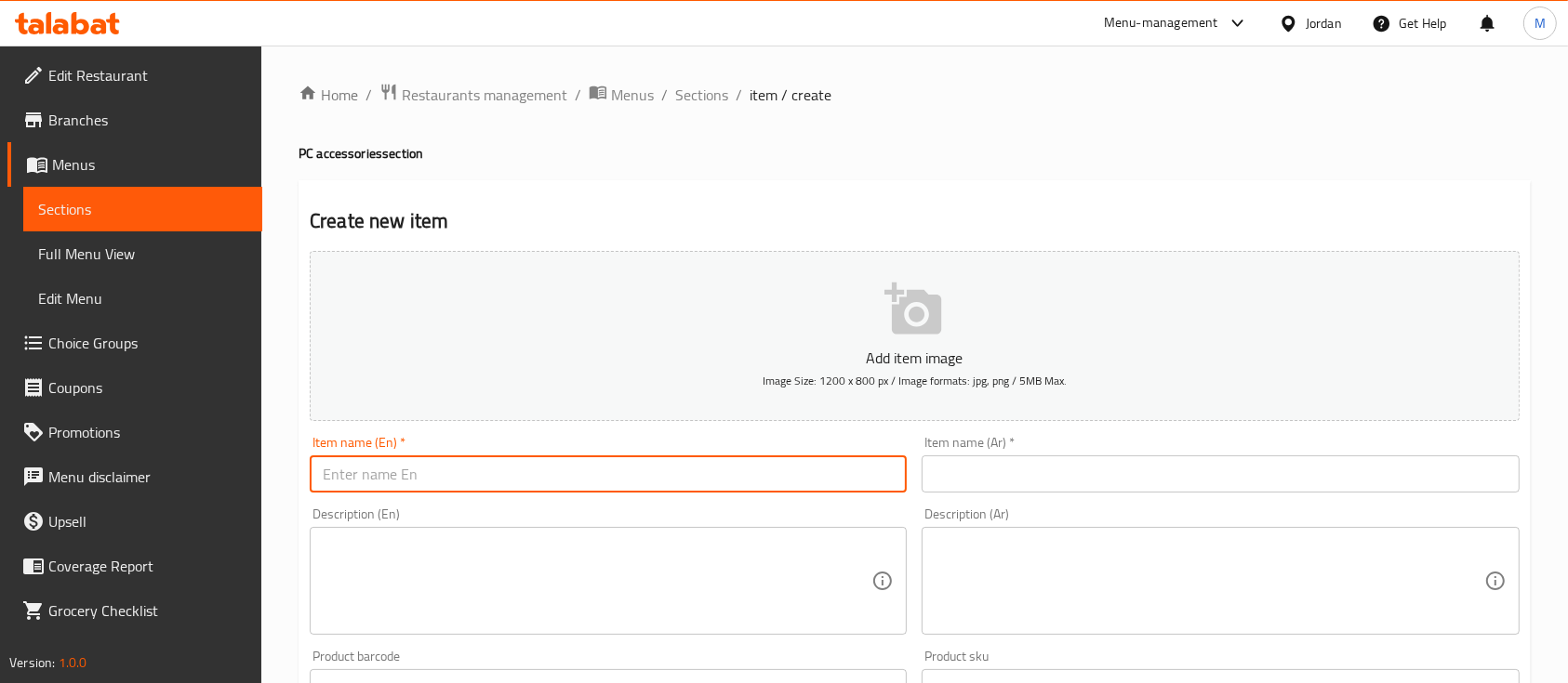
click at [774, 472] on input "text" at bounding box center [608, 474] width 597 height 37
paste input "Wireless Charging Mouse"
type input "Wireless Charging Mouse"
click at [829, 500] on div "Item name (En)   * Wireless Charging Mouse Item name (En) *" at bounding box center [608, 464] width 612 height 72
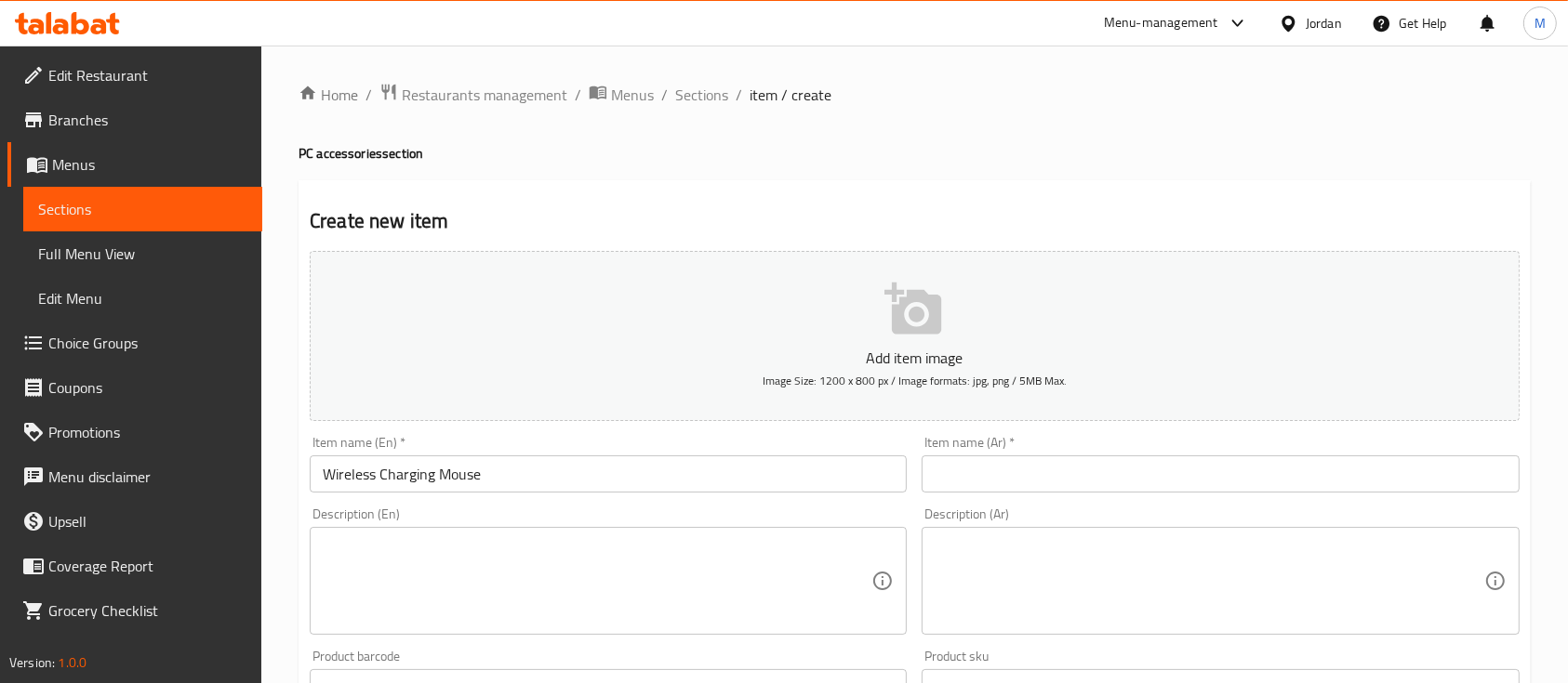
click at [1000, 571] on textarea at bounding box center [1208, 581] width 549 height 88
paste textarea "ماوس لاسلكي بشحن سريع ومريح، تصميم أنيق وعملي يوفر تجربة استخدام سلسة وسهولة في…"
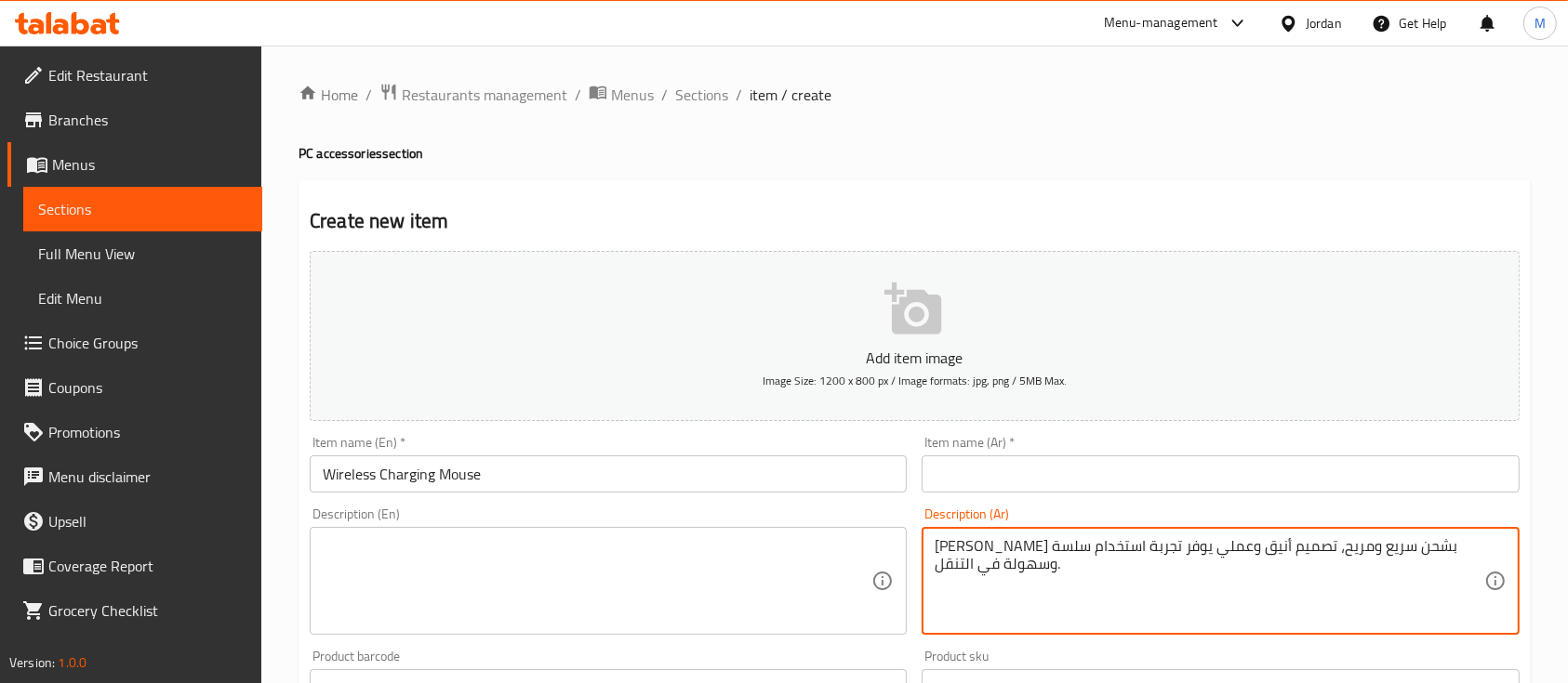
type textarea "ماوس لاسلكي بشحن سريع ومريح، تصميم أنيق وعملي يوفر تجربة استخدام سلسة وسهولة في…"
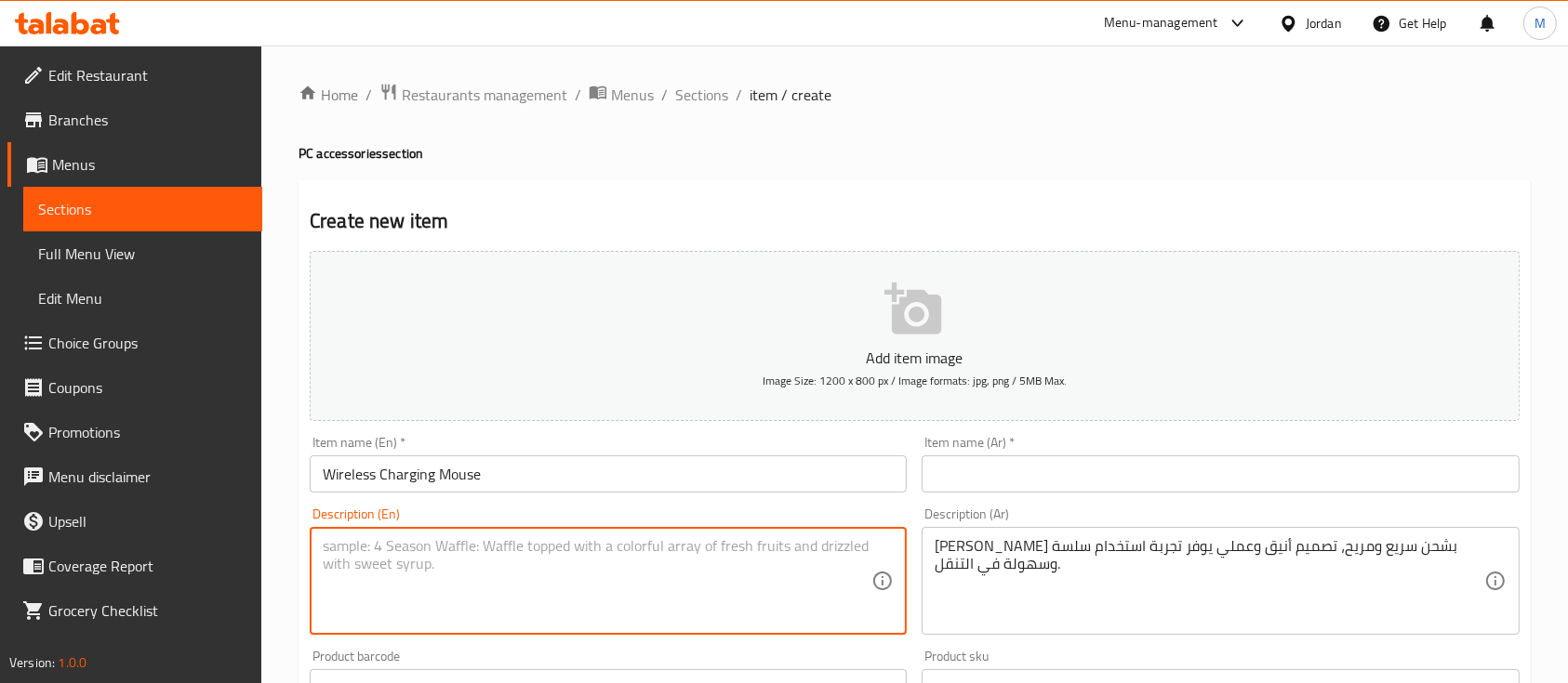
click at [642, 561] on textarea at bounding box center [597, 581] width 549 height 88
paste textarea "A sleek and practical wireless charging mouse, offering smooth performance and …"
type textarea "A sleek and practical wireless charging mouse, offering smooth performance and …"
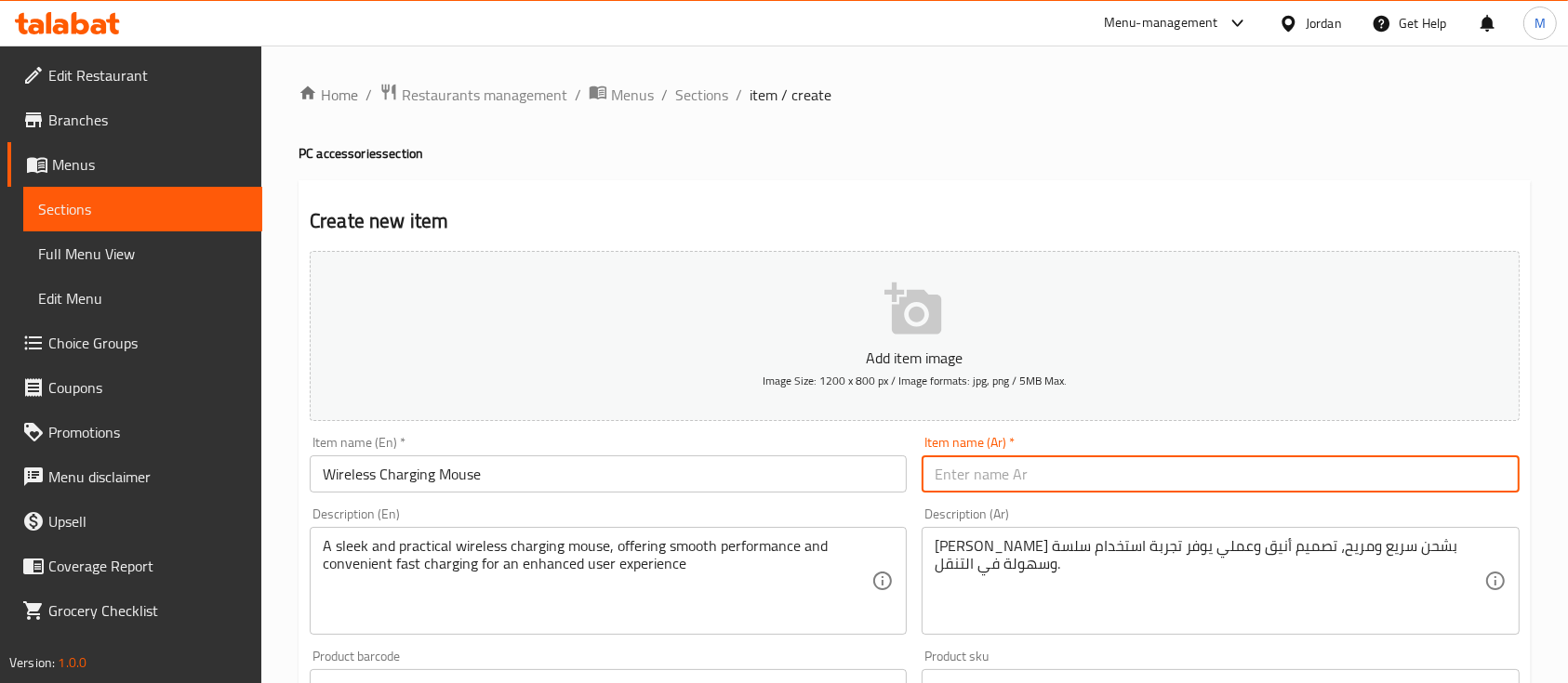
click at [1043, 474] on input "text" at bounding box center [1220, 474] width 597 height 37
paste input "ماوس لاسلكي"
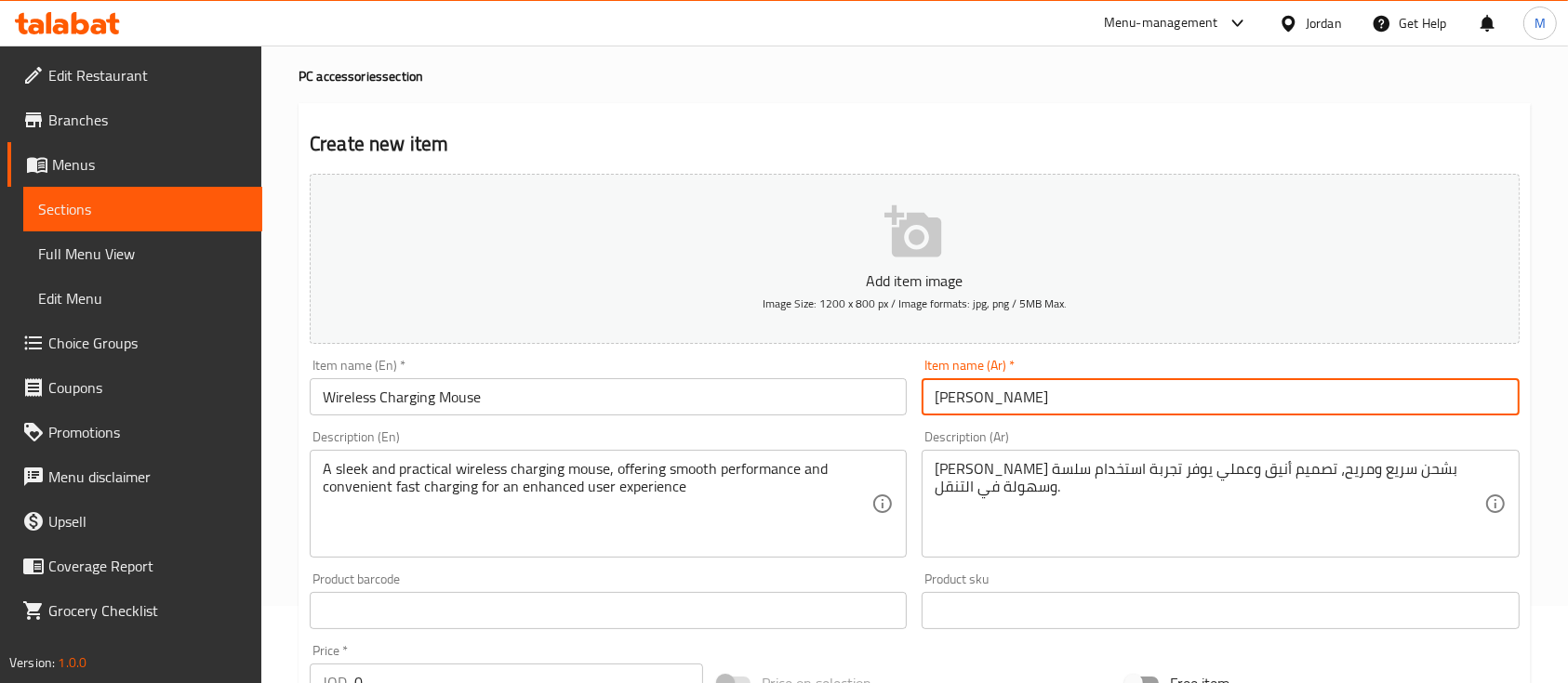
scroll to position [124, 0]
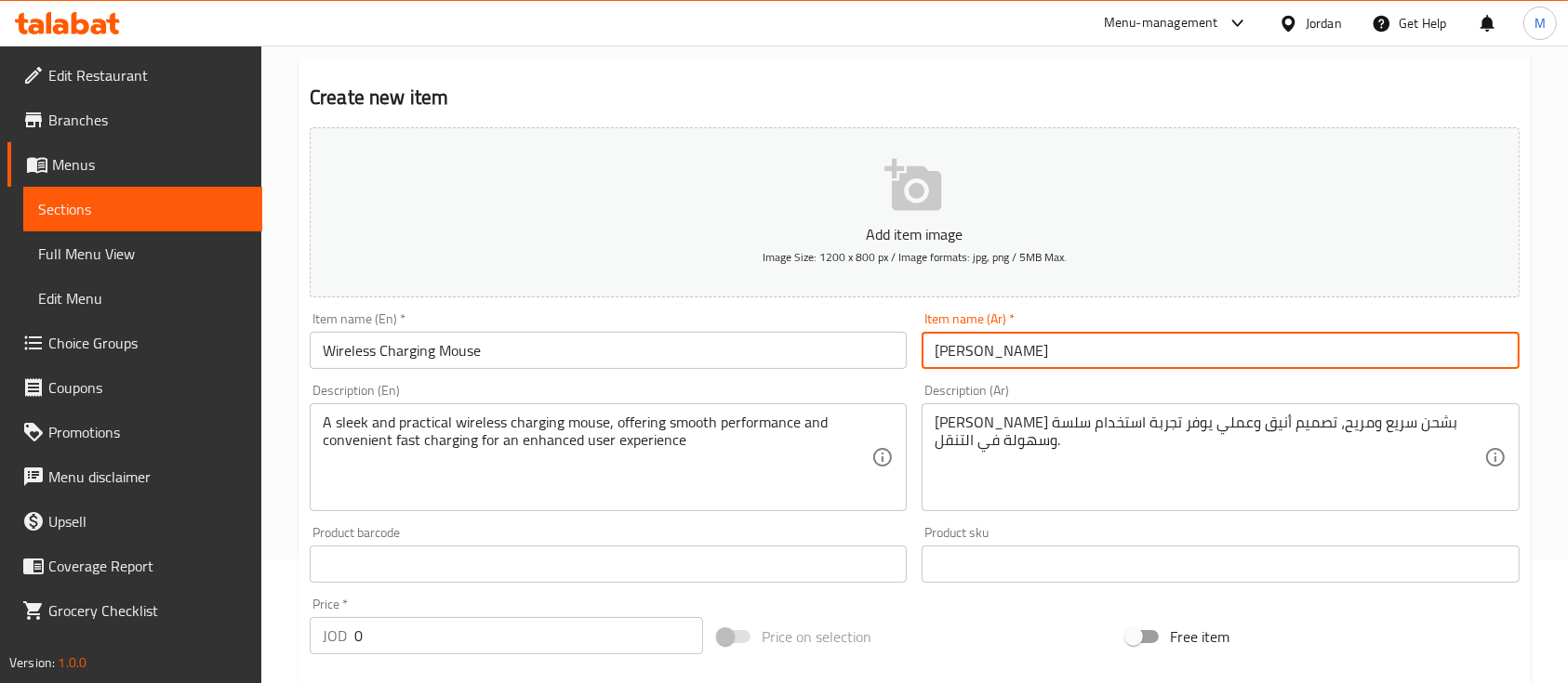
type input "ماوس لاسلكي"
drag, startPoint x: 364, startPoint y: 647, endPoint x: 327, endPoint y: 650, distance: 37.1
click at [327, 650] on div "JOD 0 Price *" at bounding box center [506, 636] width 393 height 37
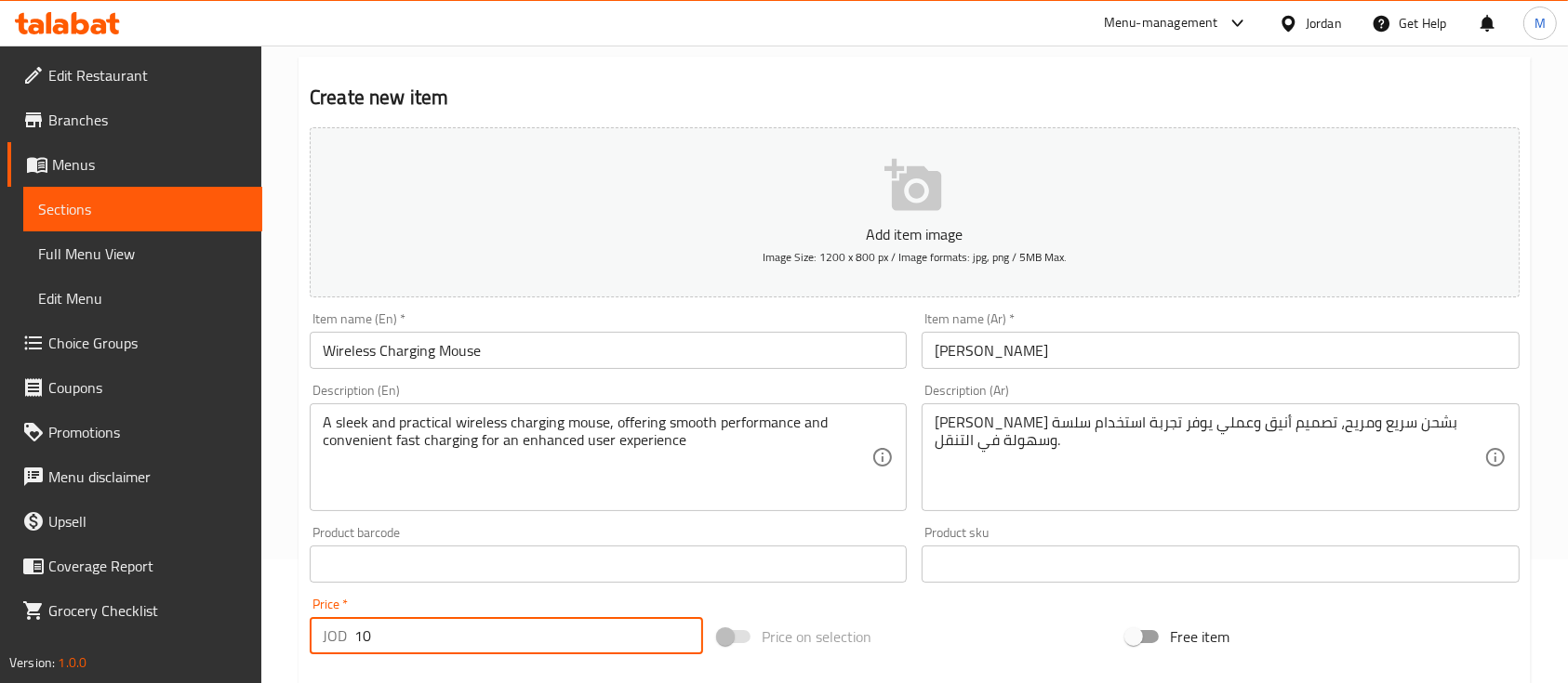
type input "10"
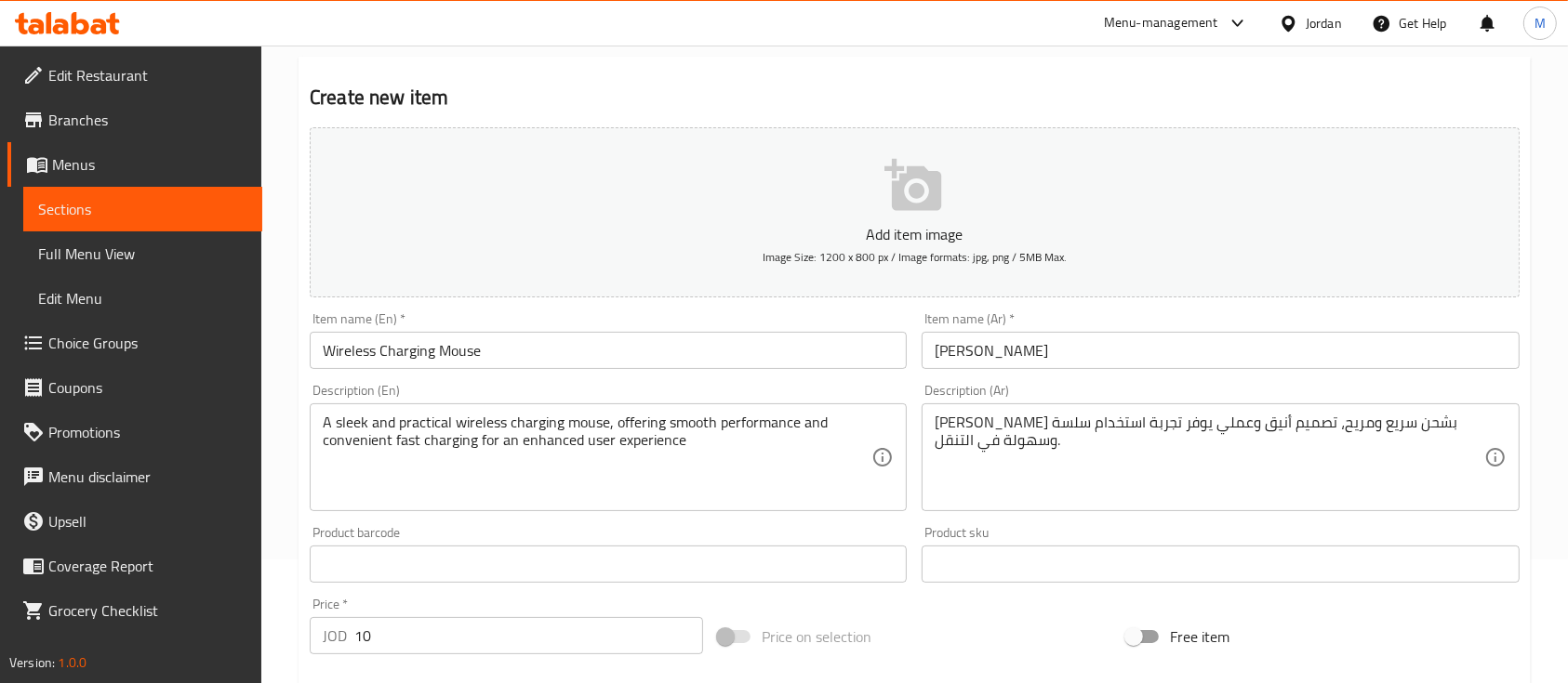
click at [538, 589] on div "Product barcode Product barcode" at bounding box center [608, 555] width 612 height 72
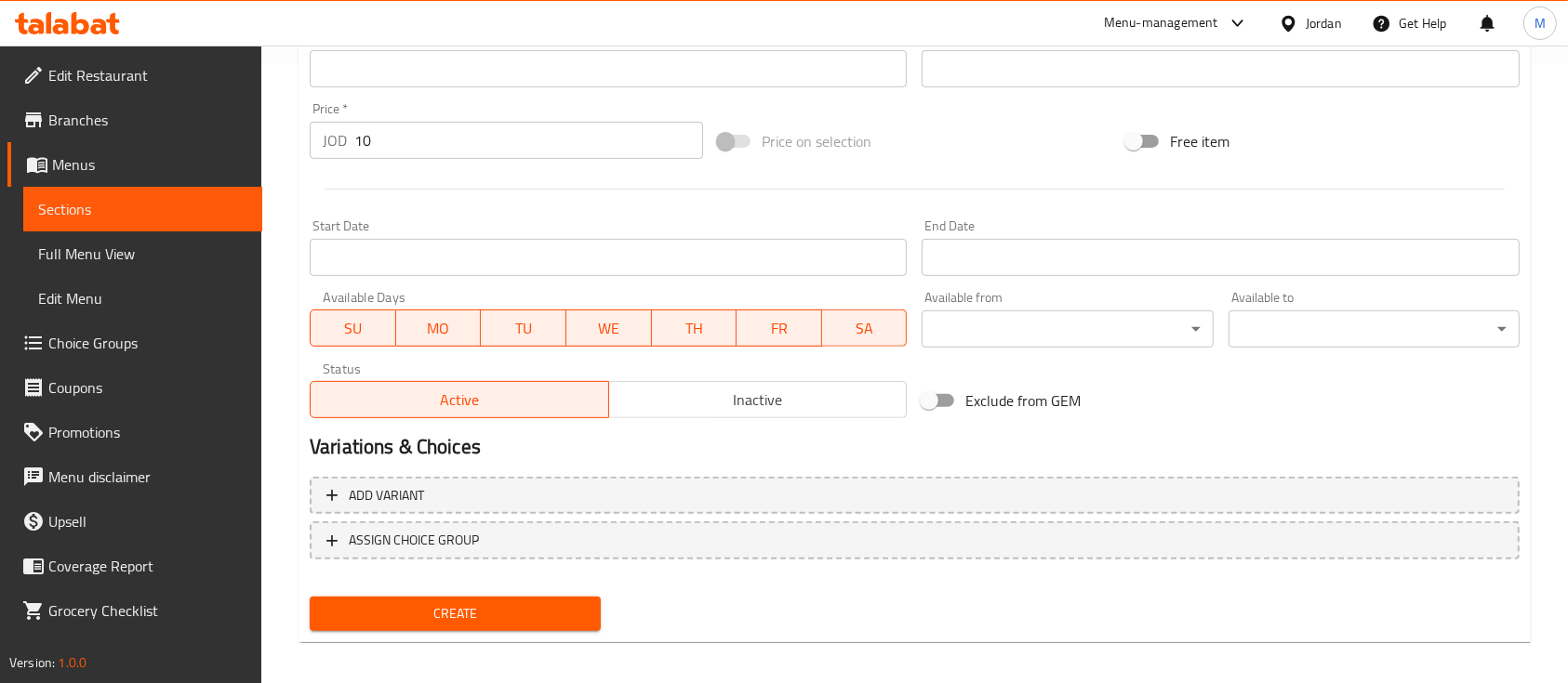
scroll to position [630, 0]
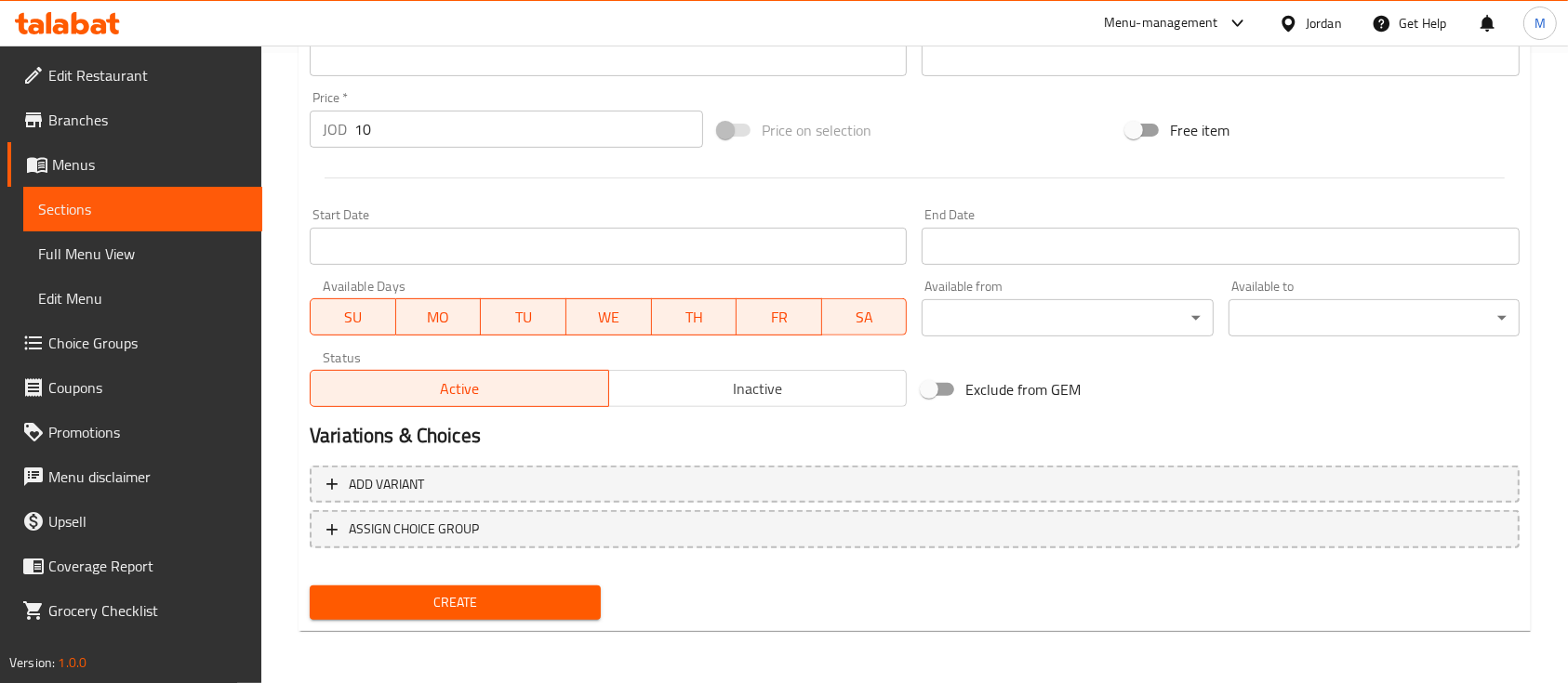
click at [519, 594] on span "Create" at bounding box center [456, 602] width 261 height 24
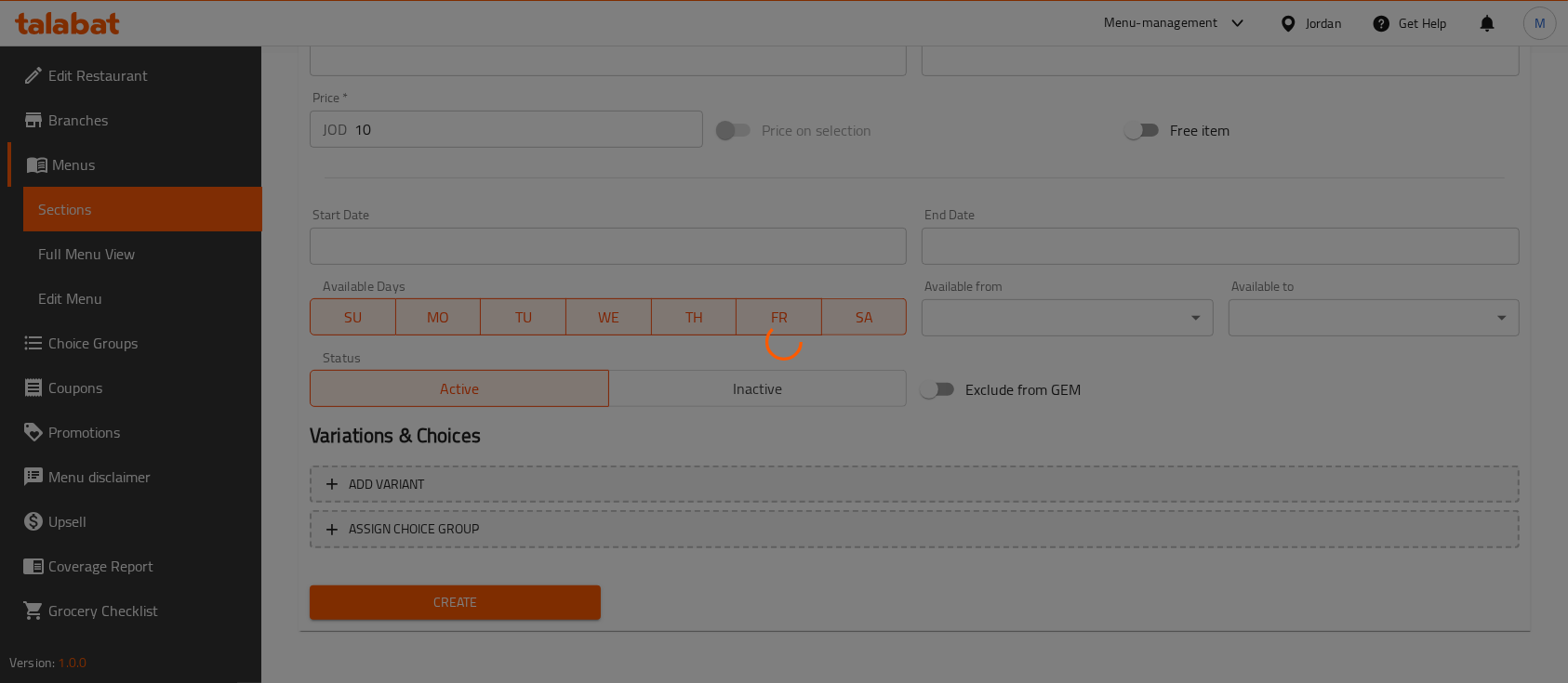
type input "0"
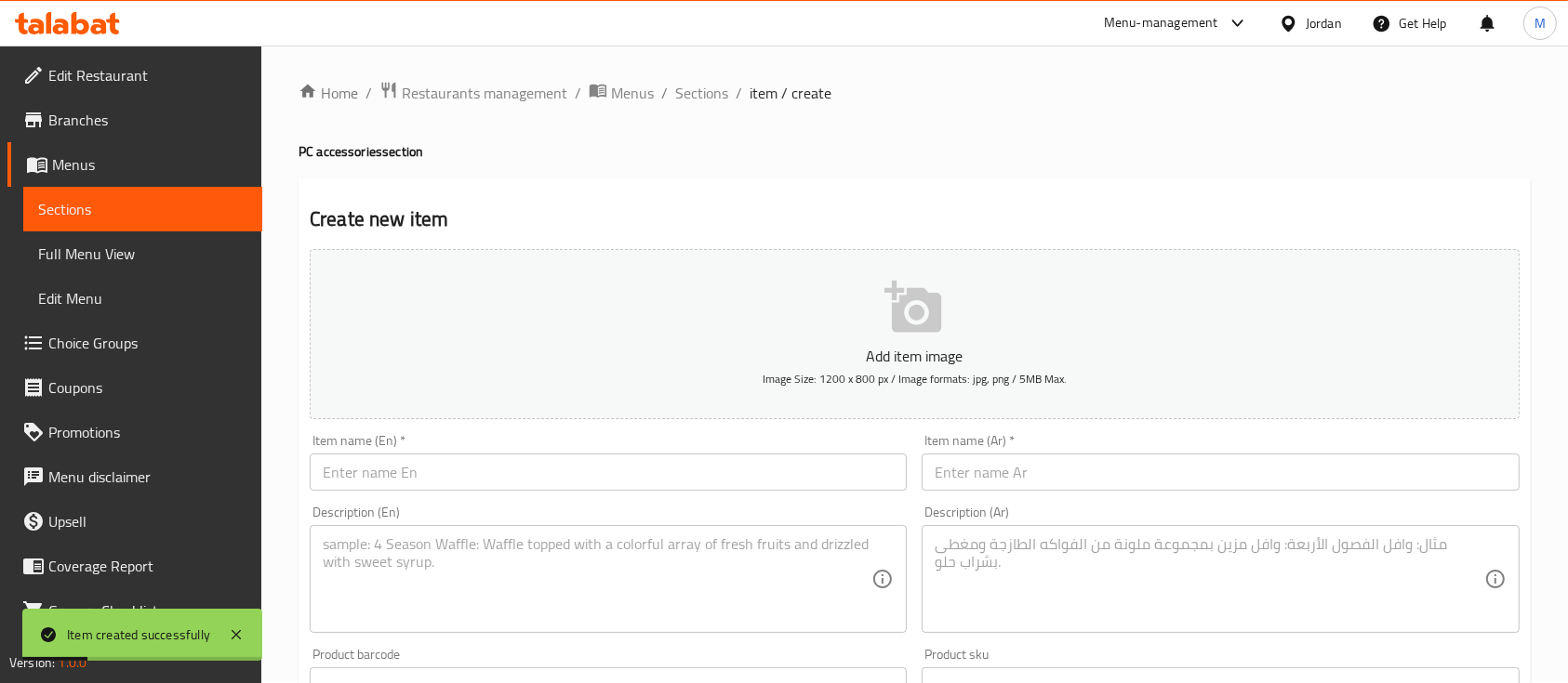
scroll to position [0, 0]
click at [705, 93] on span "Sections" at bounding box center [702, 95] width 53 height 23
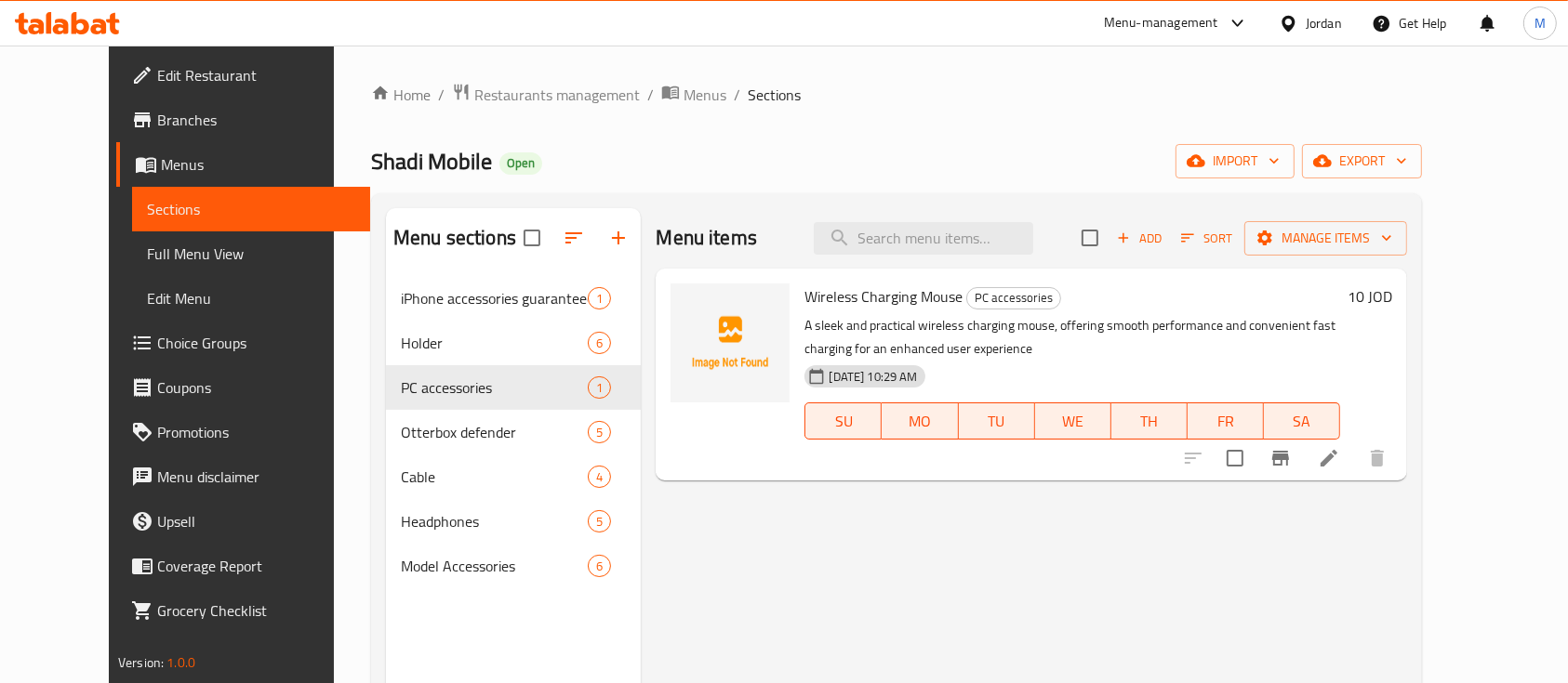
click at [755, 99] on ol "Home / Restaurants management / Menus / Sections" at bounding box center [896, 95] width 1051 height 25
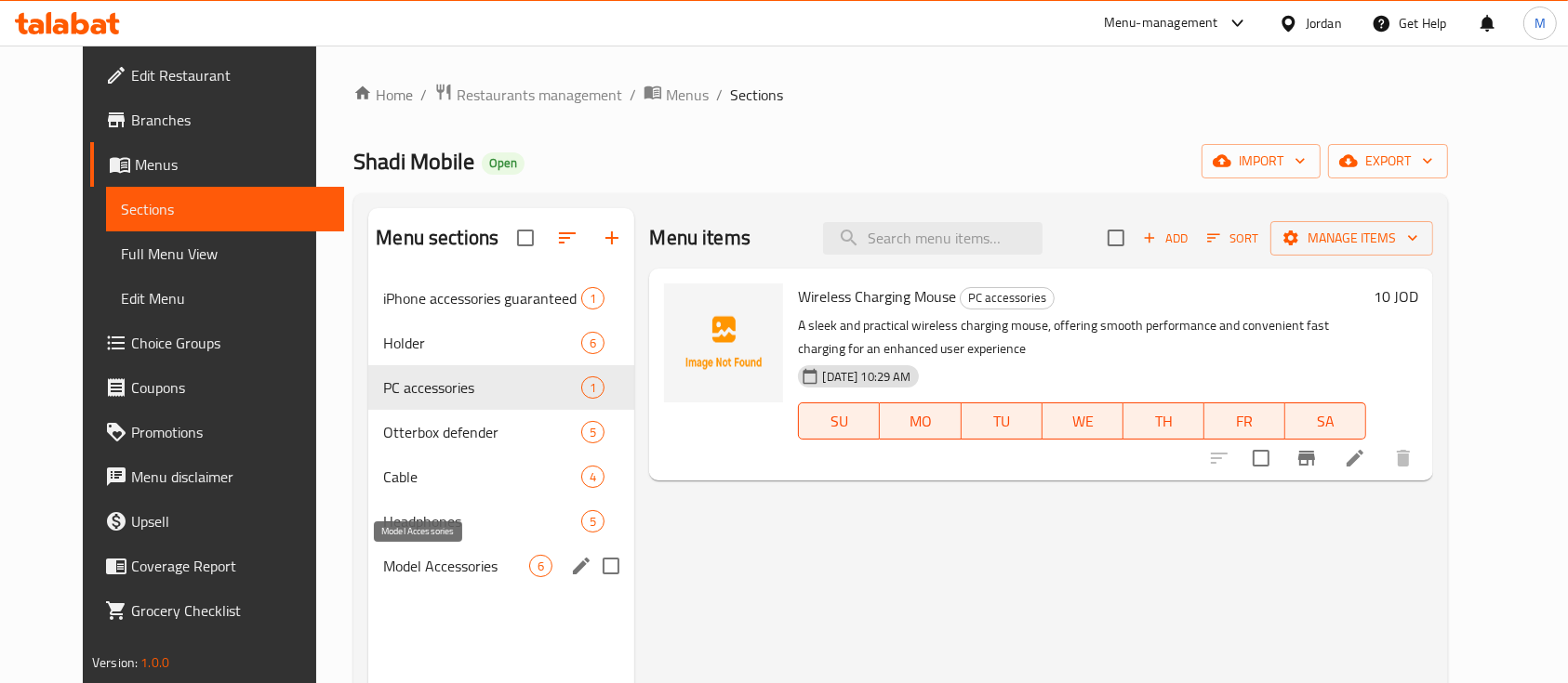
click at [467, 566] on span "Model Accessories" at bounding box center [456, 566] width 146 height 23
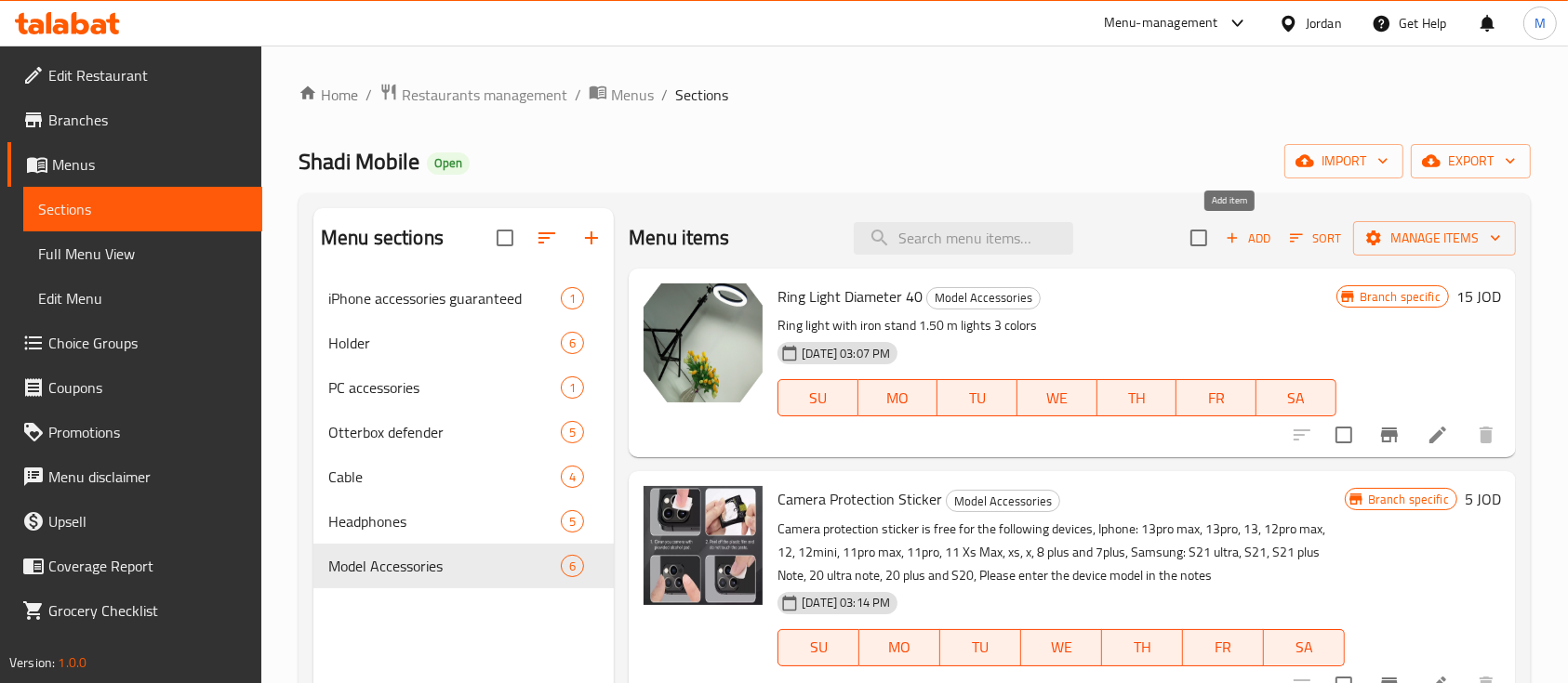
click at [1245, 241] on span "Add" at bounding box center [1248, 238] width 50 height 22
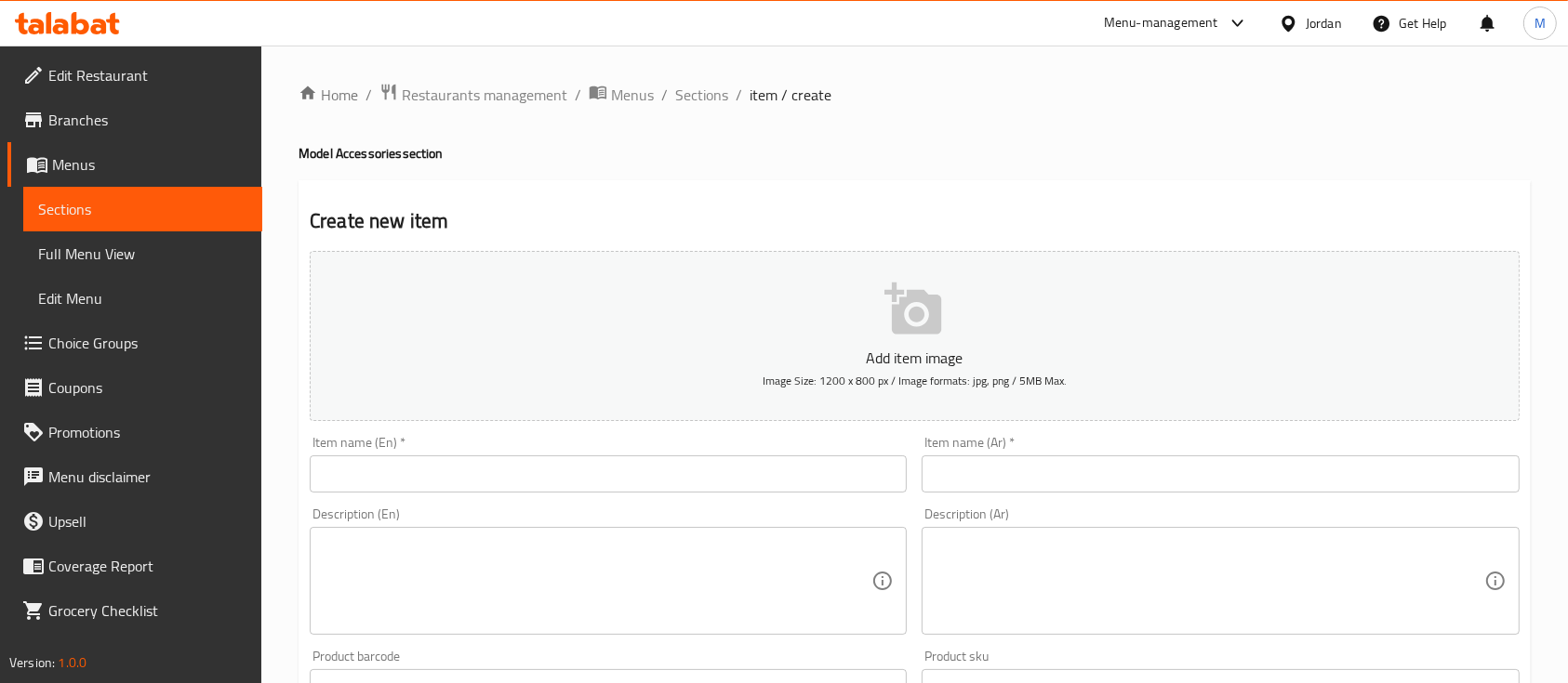
drag, startPoint x: 982, startPoint y: 477, endPoint x: 1031, endPoint y: 481, distance: 49.2
click at [982, 477] on input "text" at bounding box center [1220, 474] width 597 height 37
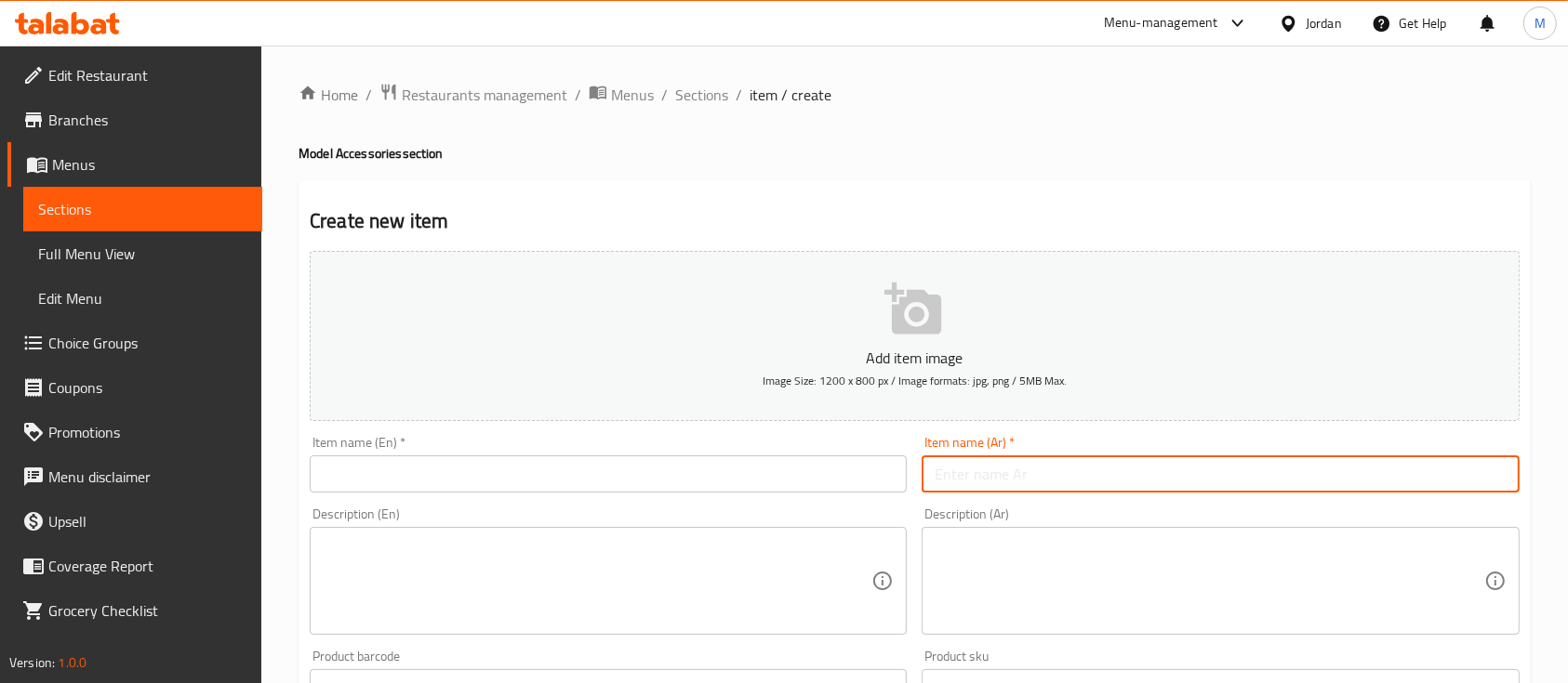
paste input "ستاند موبايل"
type input "ستاند موبايل"
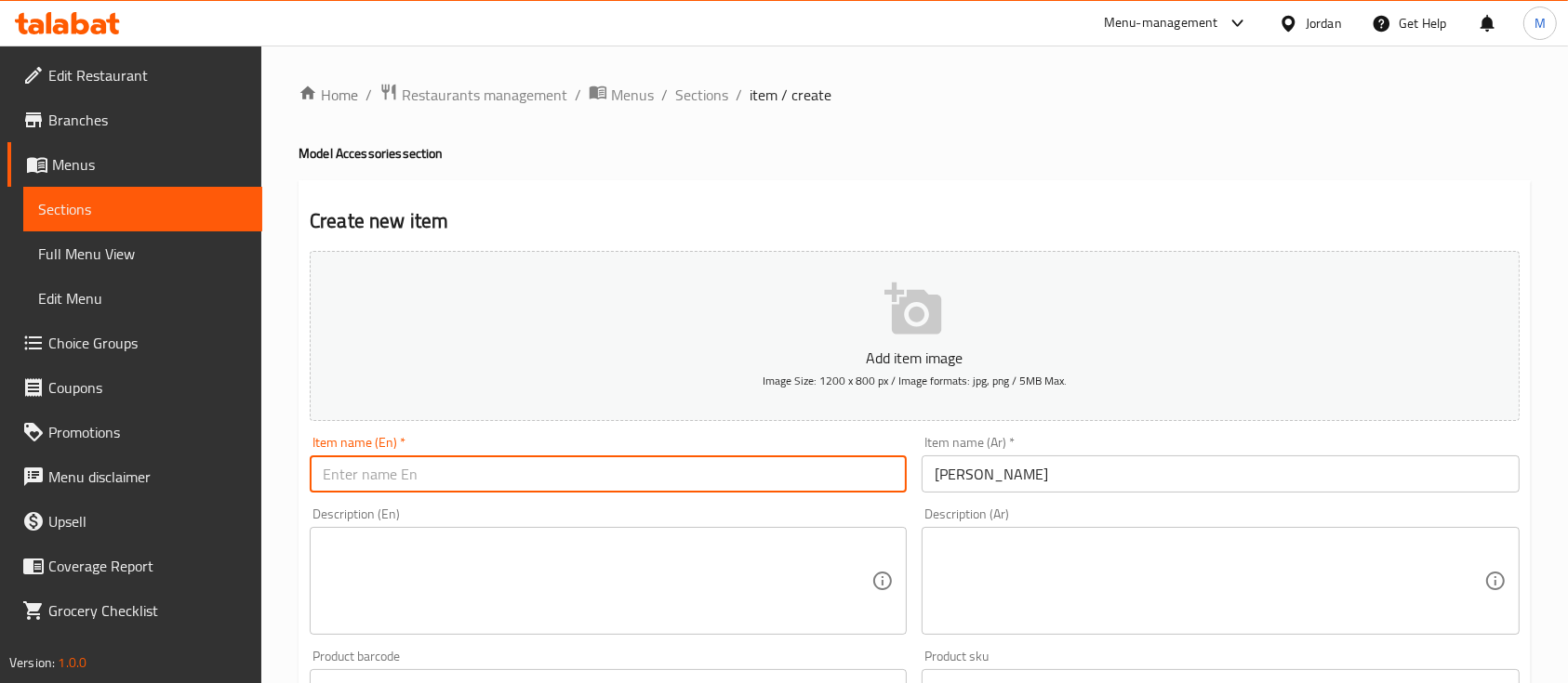
click at [774, 493] on input "text" at bounding box center [608, 474] width 597 height 37
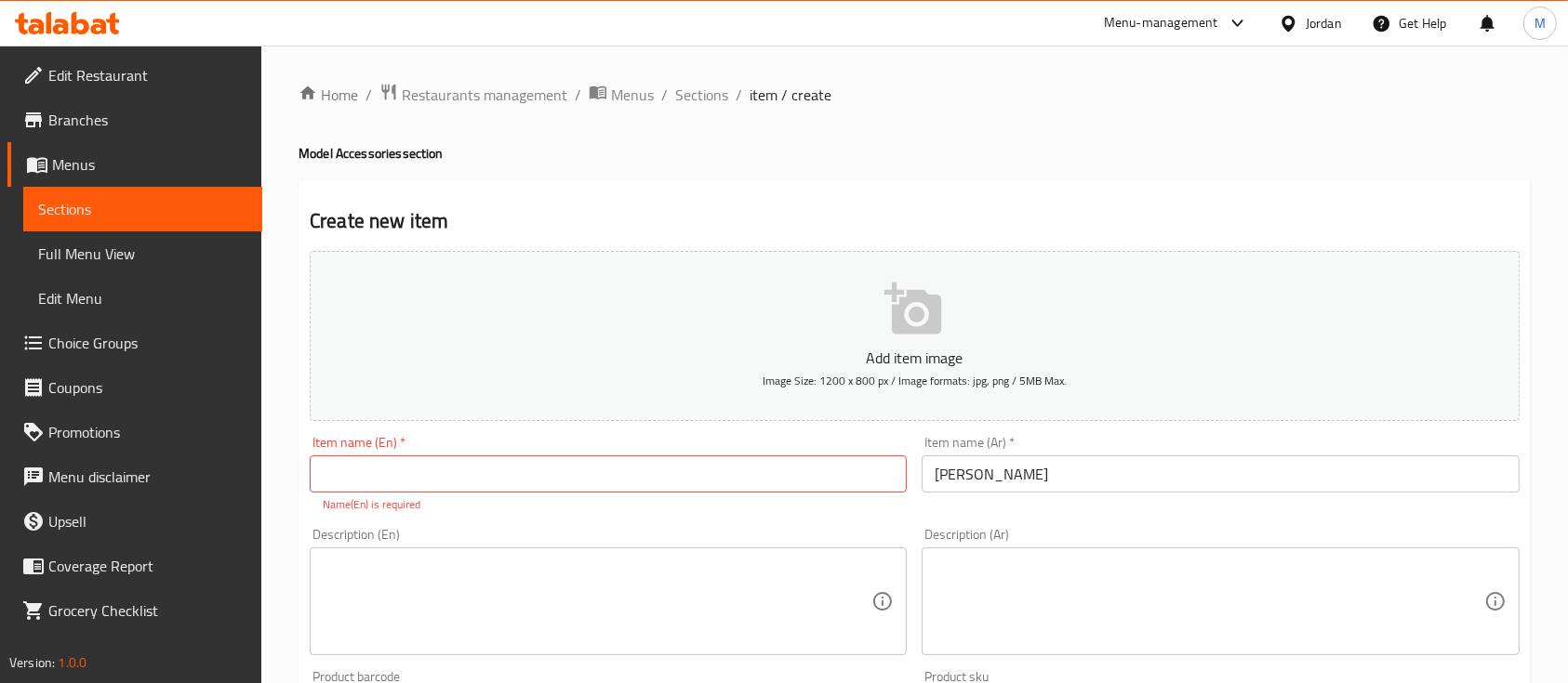
click at [766, 526] on div "Description (En) Description (En)" at bounding box center [608, 592] width 612 height 142
click at [770, 515] on div "Item name (En)   * Item name (En) * Name(En) is required" at bounding box center [608, 474] width 612 height 92
click at [770, 486] on input "text" at bounding box center [608, 474] width 597 height 37
click at [770, 514] on div "Item name (En)   * Item name (En) * Name(En) is required" at bounding box center [608, 474] width 612 height 92
click at [479, 477] on input "text" at bounding box center [608, 474] width 597 height 37
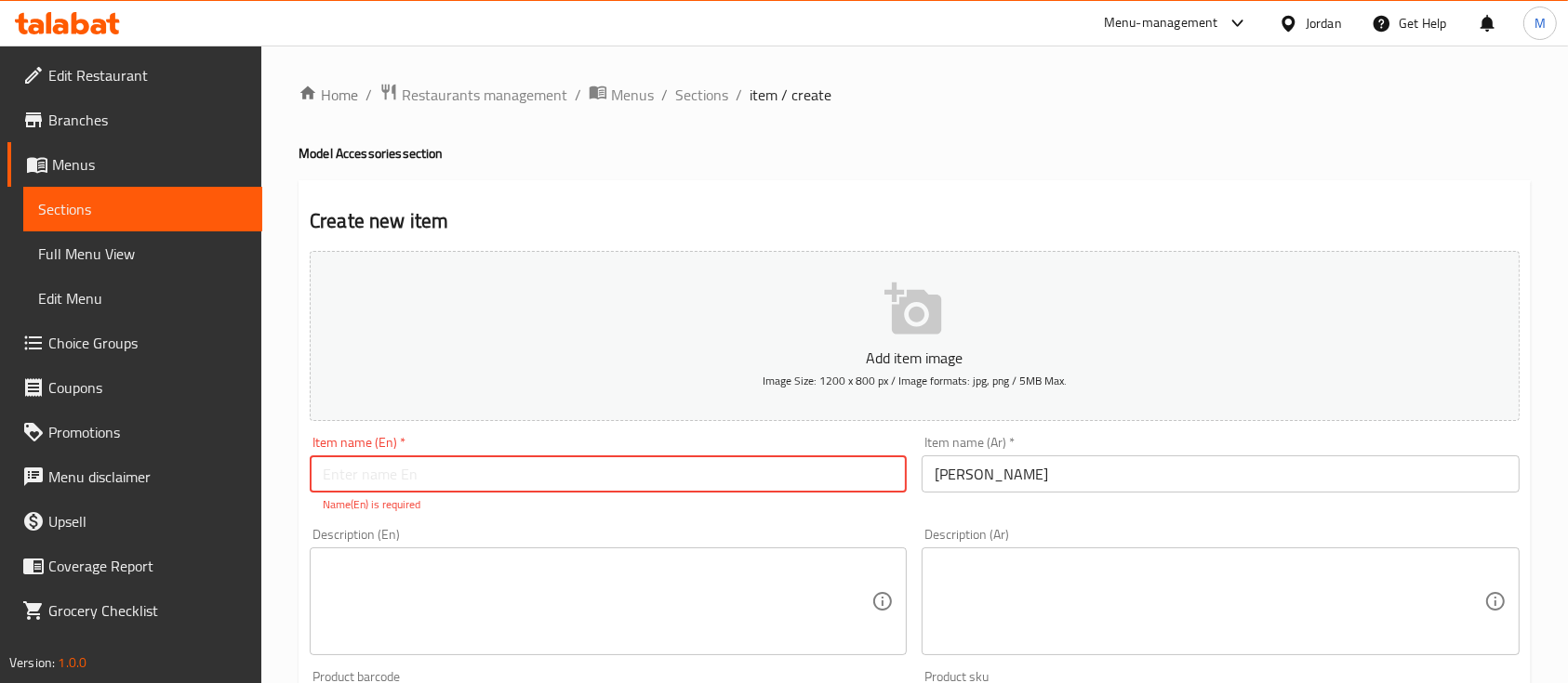
paste input "Mobile Stand"
type input "Mobile Stand"
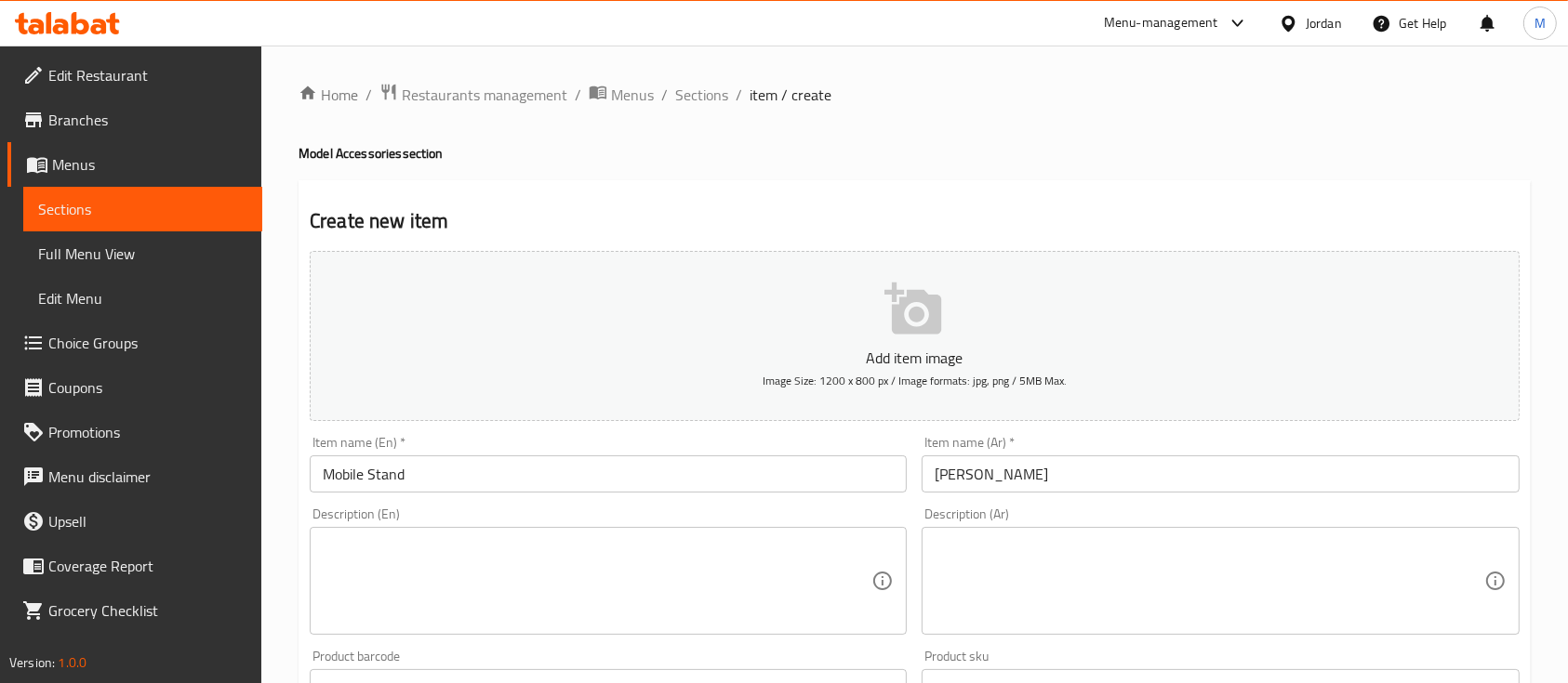
drag, startPoint x: 979, startPoint y: 530, endPoint x: 1000, endPoint y: 531, distance: 21.0
click at [980, 531] on div "Description (Ar)" at bounding box center [1220, 582] width 597 height 108
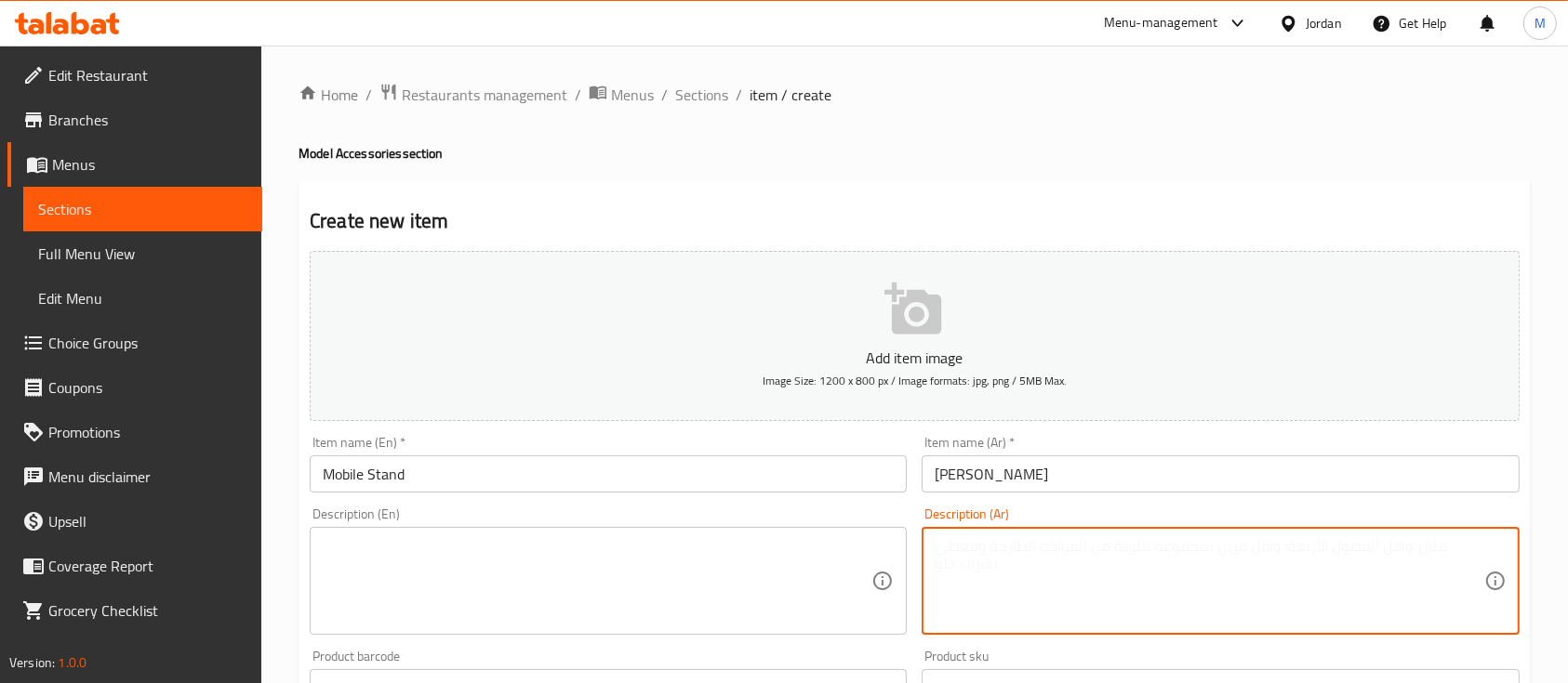
paste textarea "ستاند موبايل عملي لتثبيت الهاتف بزاوية مريحة، مثالي لمشاهدة الفيديوهات أو إجراء…"
type textarea "ستاند موبايل عملي لتثبيت الهاتف بزاوية مريحة، مثالي لمشاهدة الفيديوهات أو إجراء…"
click at [615, 540] on textarea at bounding box center [597, 581] width 549 height 88
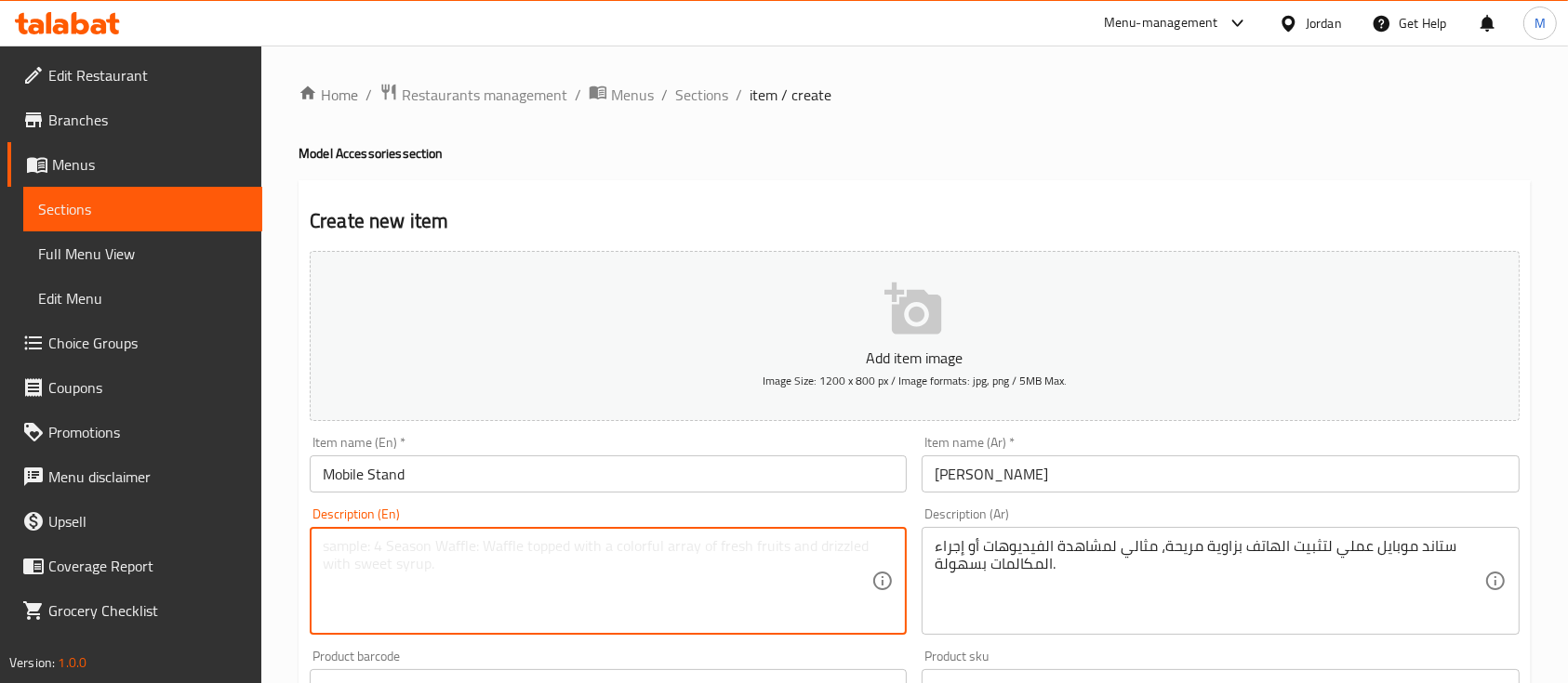
paste textarea "A practical mobile stand designed to hold your phone at a comfortable angle, pe…"
type textarea "A practical mobile stand designed to hold your phone at a comfortable angle, pe…"
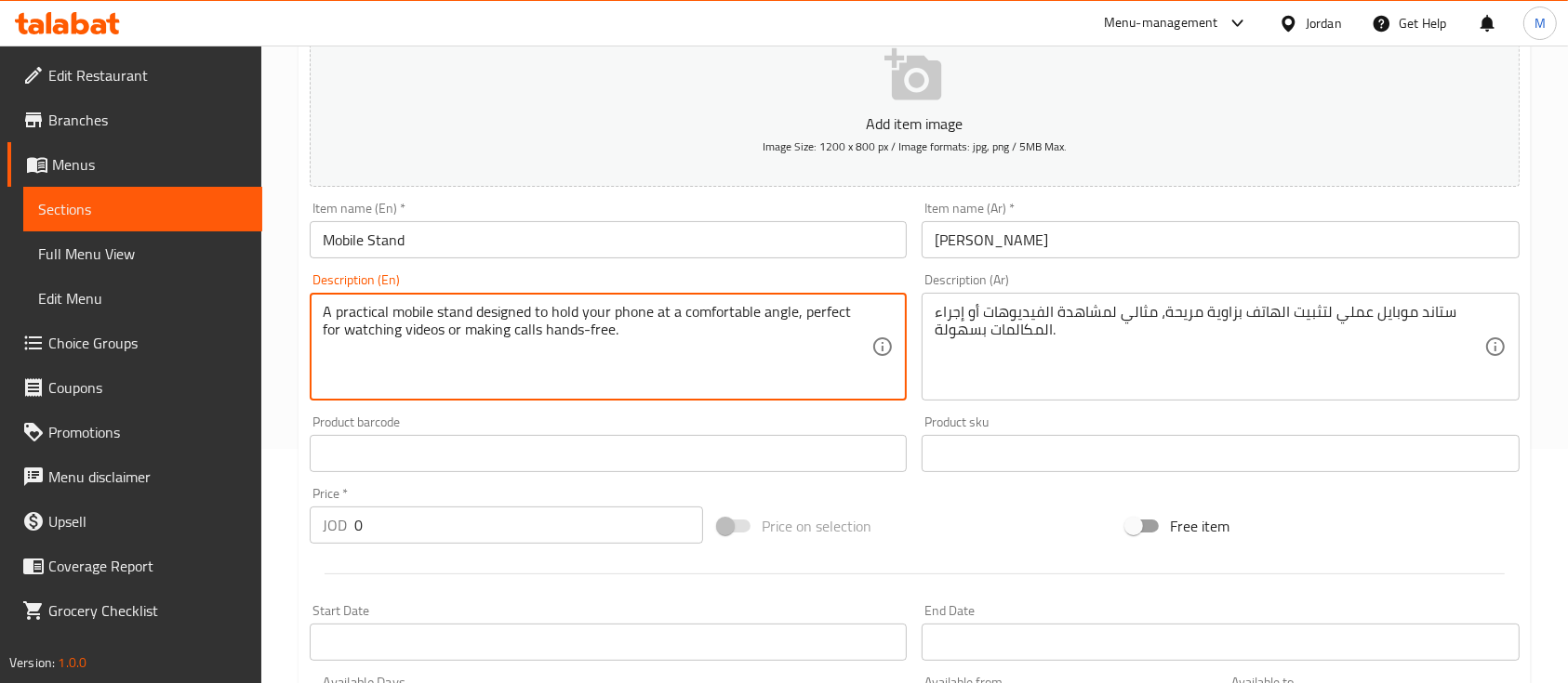
scroll to position [247, 0]
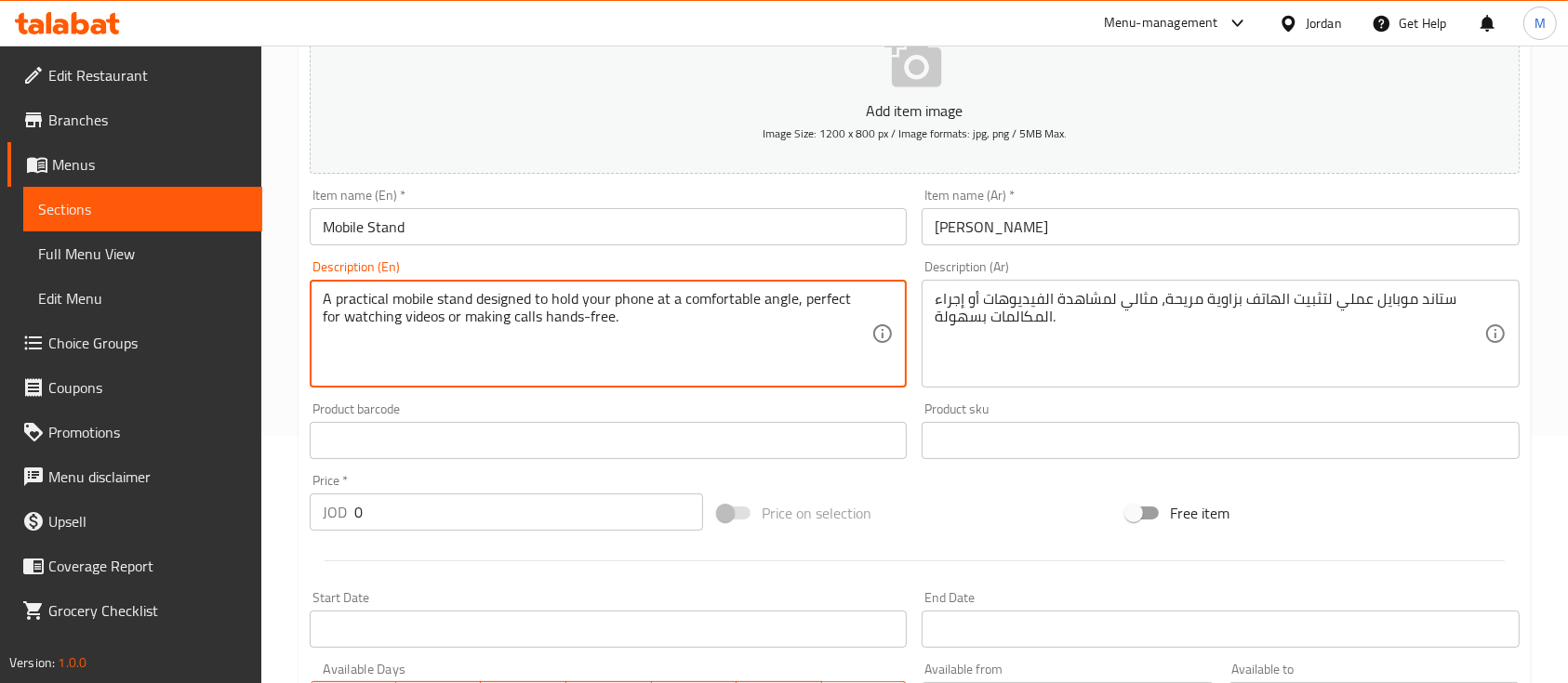
click at [649, 403] on div "Product barcode Product barcode" at bounding box center [608, 431] width 597 height 57
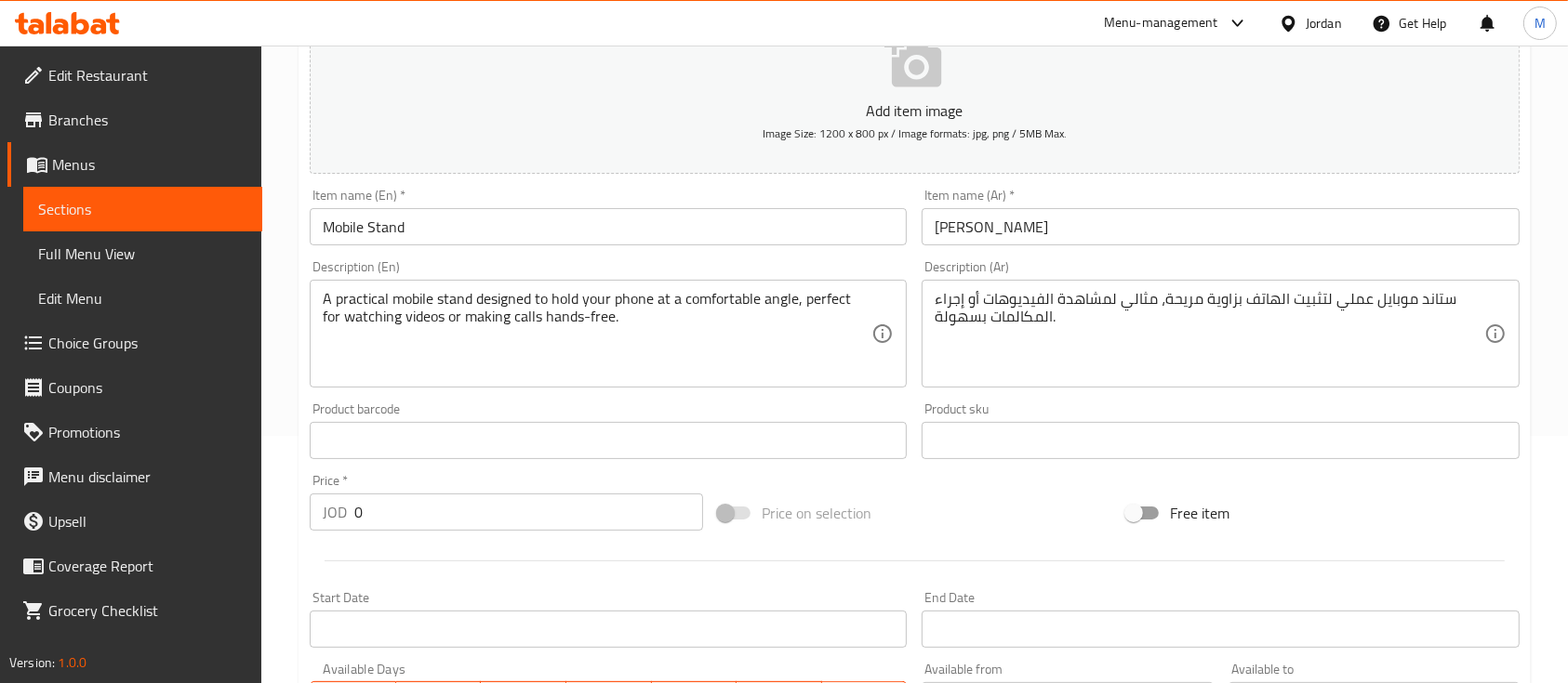
drag, startPoint x: 387, startPoint y: 516, endPoint x: 316, endPoint y: 518, distance: 71.0
click at [320, 518] on div "JOD 0 Price *" at bounding box center [506, 512] width 393 height 37
click at [563, 482] on div "Price   * JOD 10 Price *" at bounding box center [506, 503] width 393 height 57
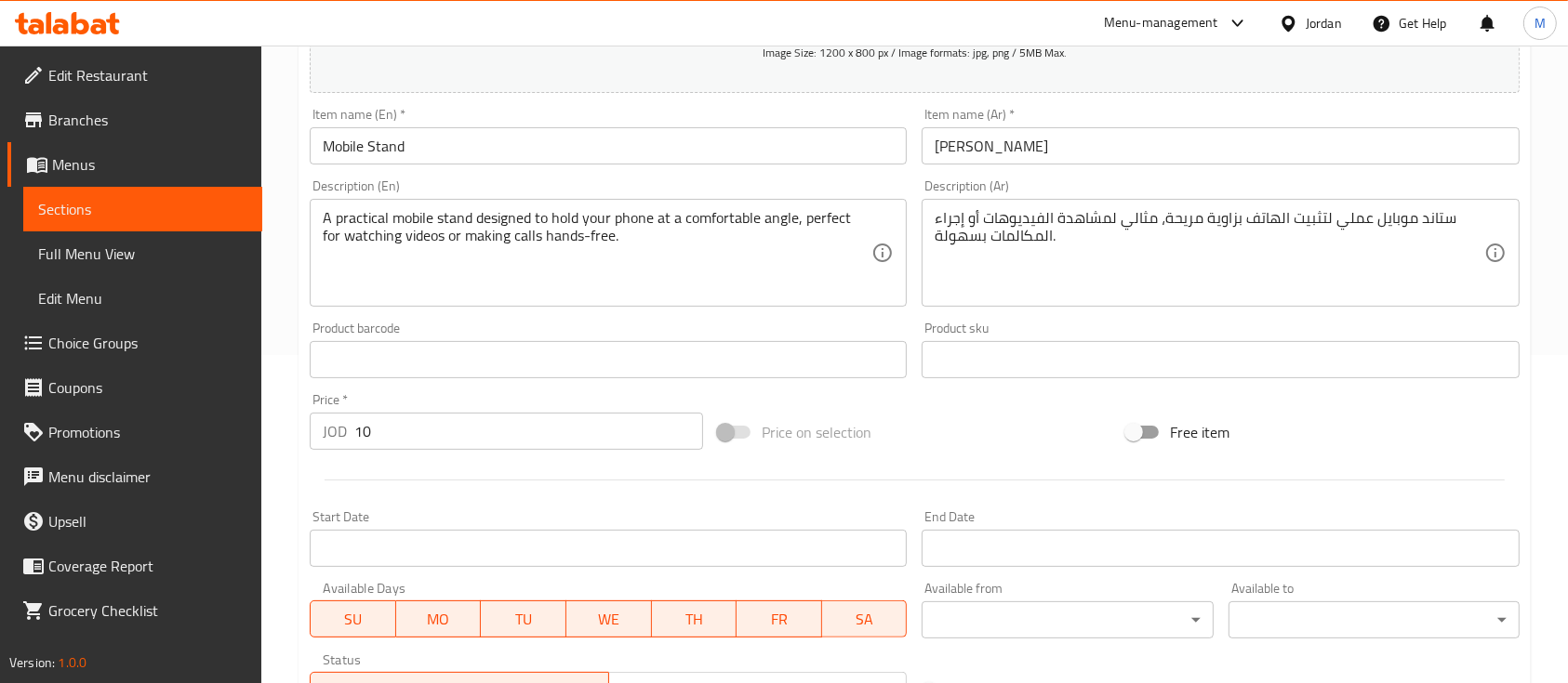
scroll to position [372, 0]
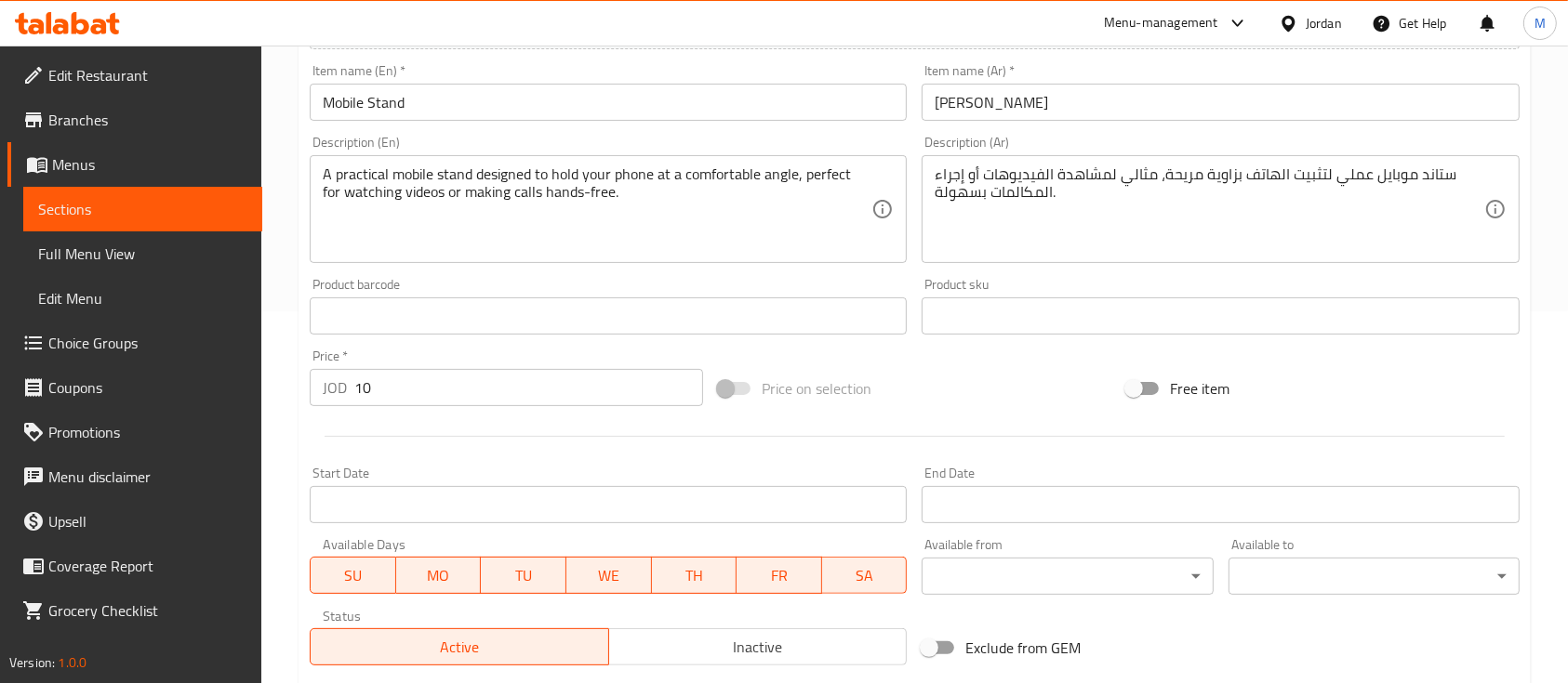
click at [464, 390] on input "10" at bounding box center [529, 387] width 349 height 37
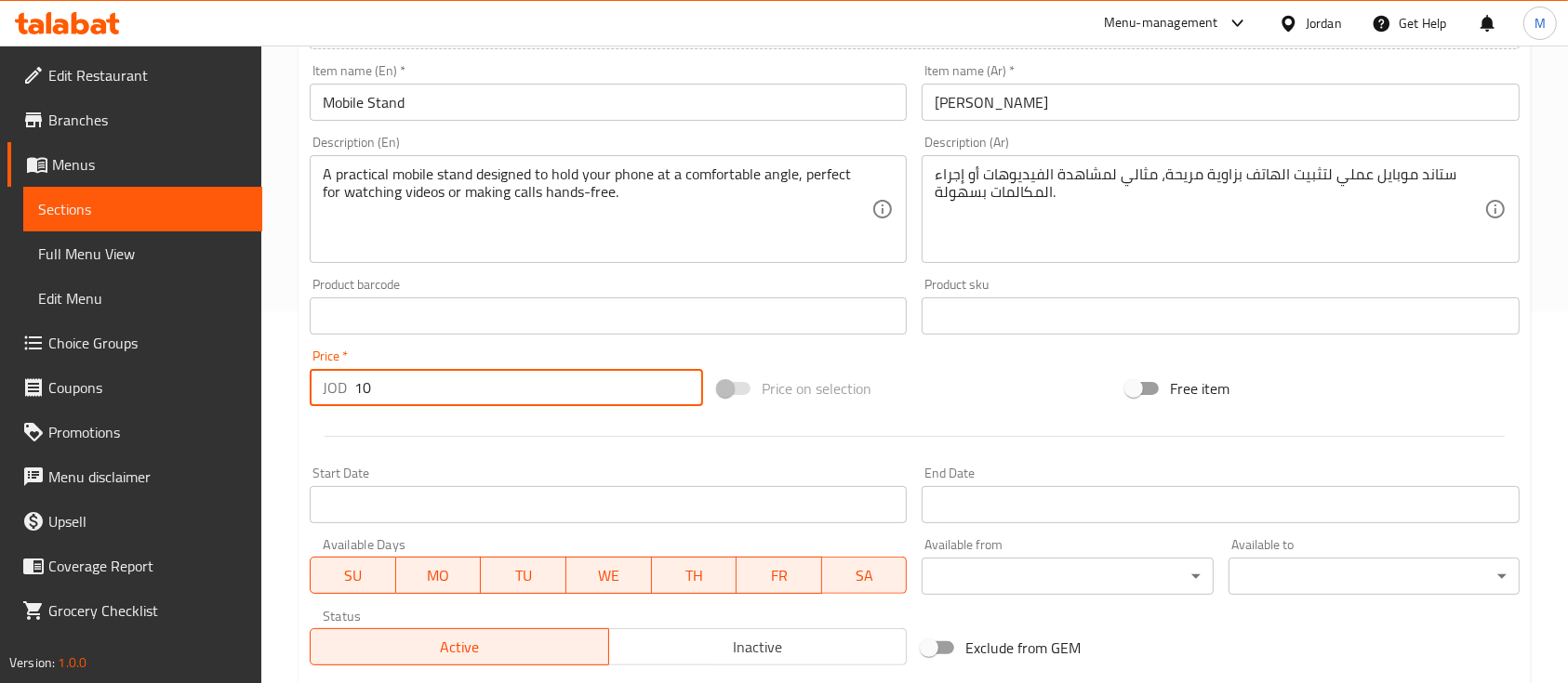
drag, startPoint x: 387, startPoint y: 396, endPoint x: 322, endPoint y: 399, distance: 65.1
click at [323, 399] on div "JOD 10 Price *" at bounding box center [506, 387] width 393 height 37
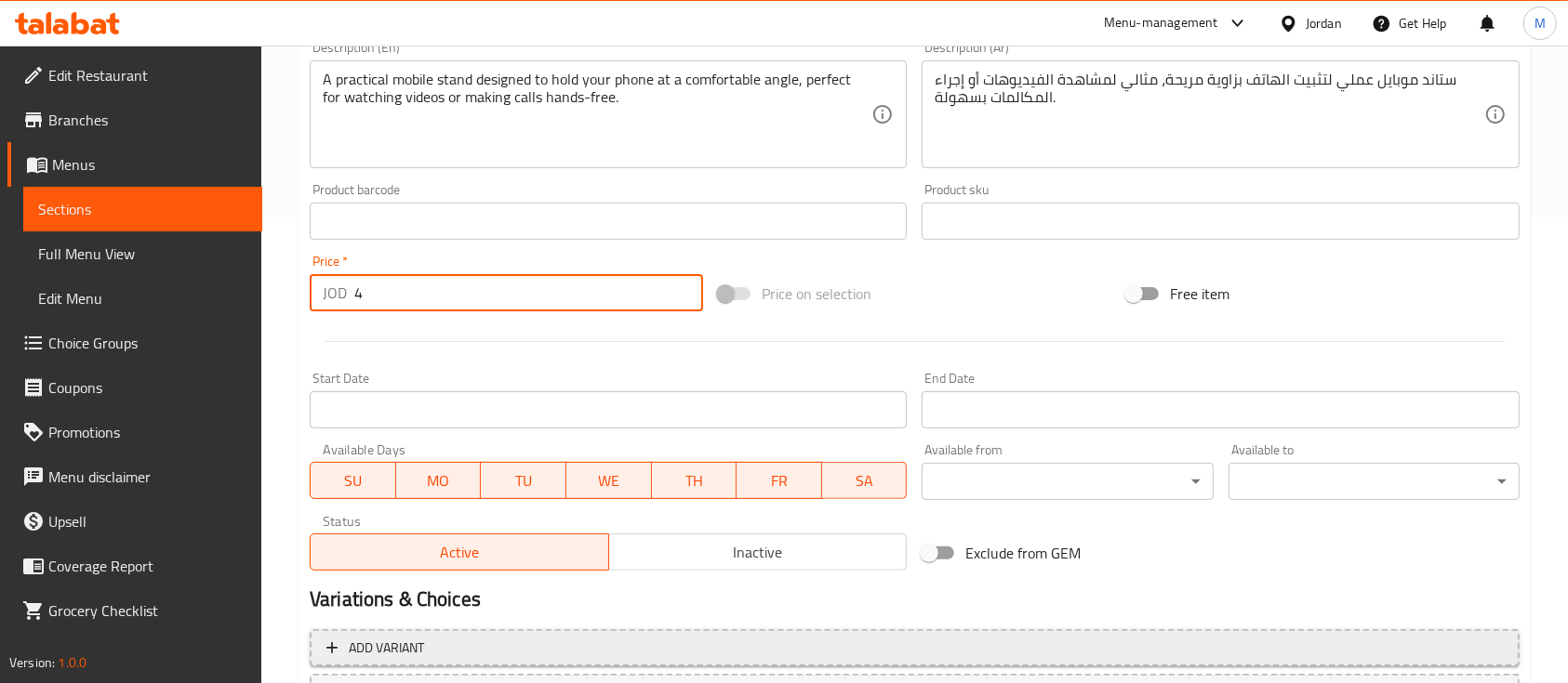
scroll to position [630, 0]
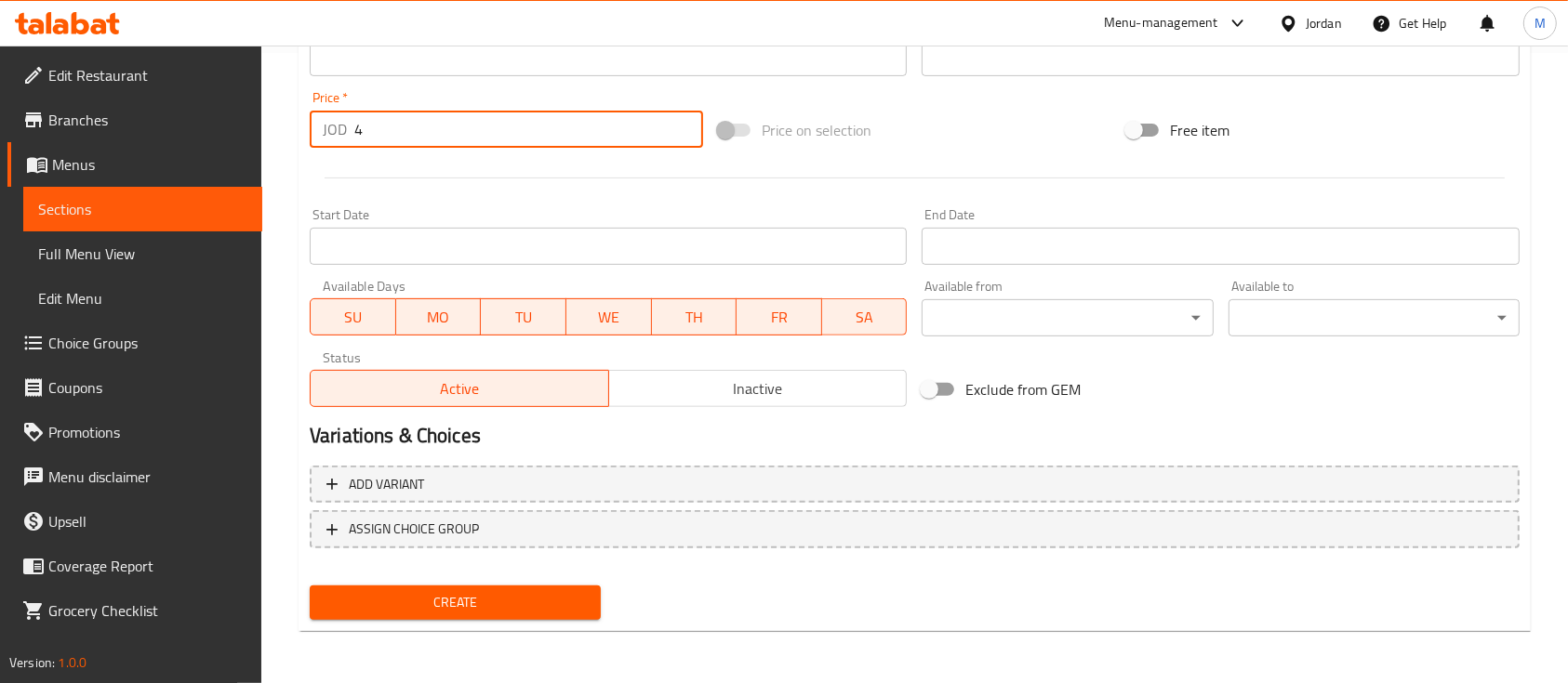
type input "4"
click at [525, 608] on span "Create" at bounding box center [456, 602] width 261 height 24
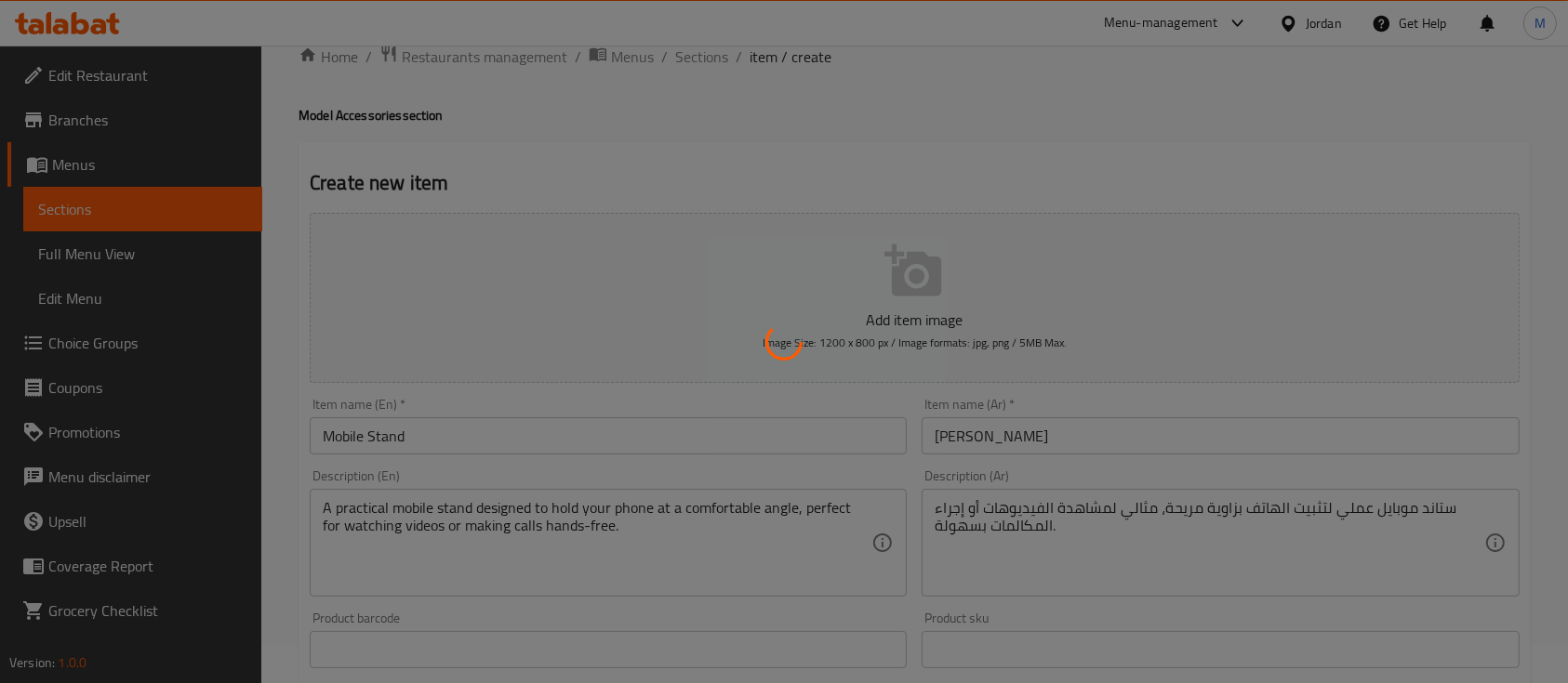
type input "0"
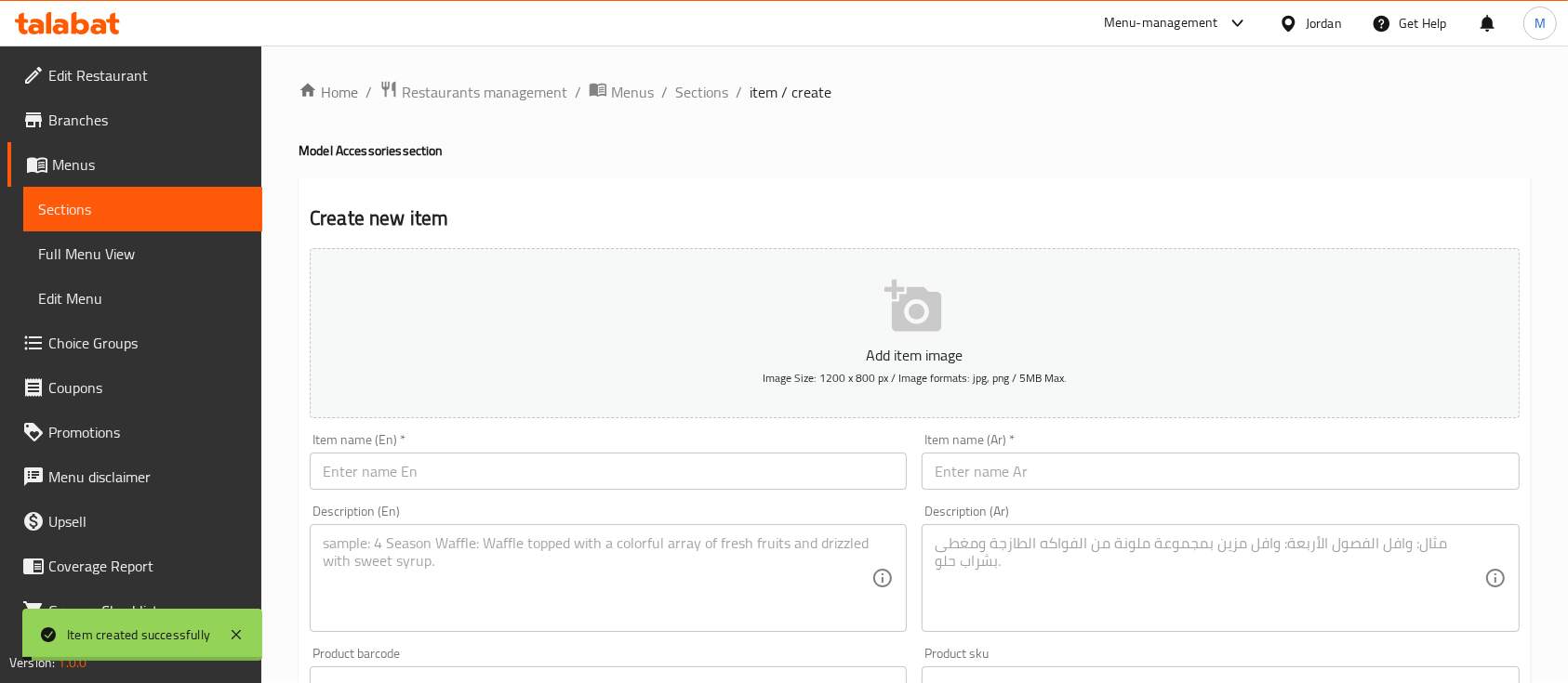
scroll to position [0, 0]
click at [712, 97] on span "Sections" at bounding box center [702, 95] width 53 height 23
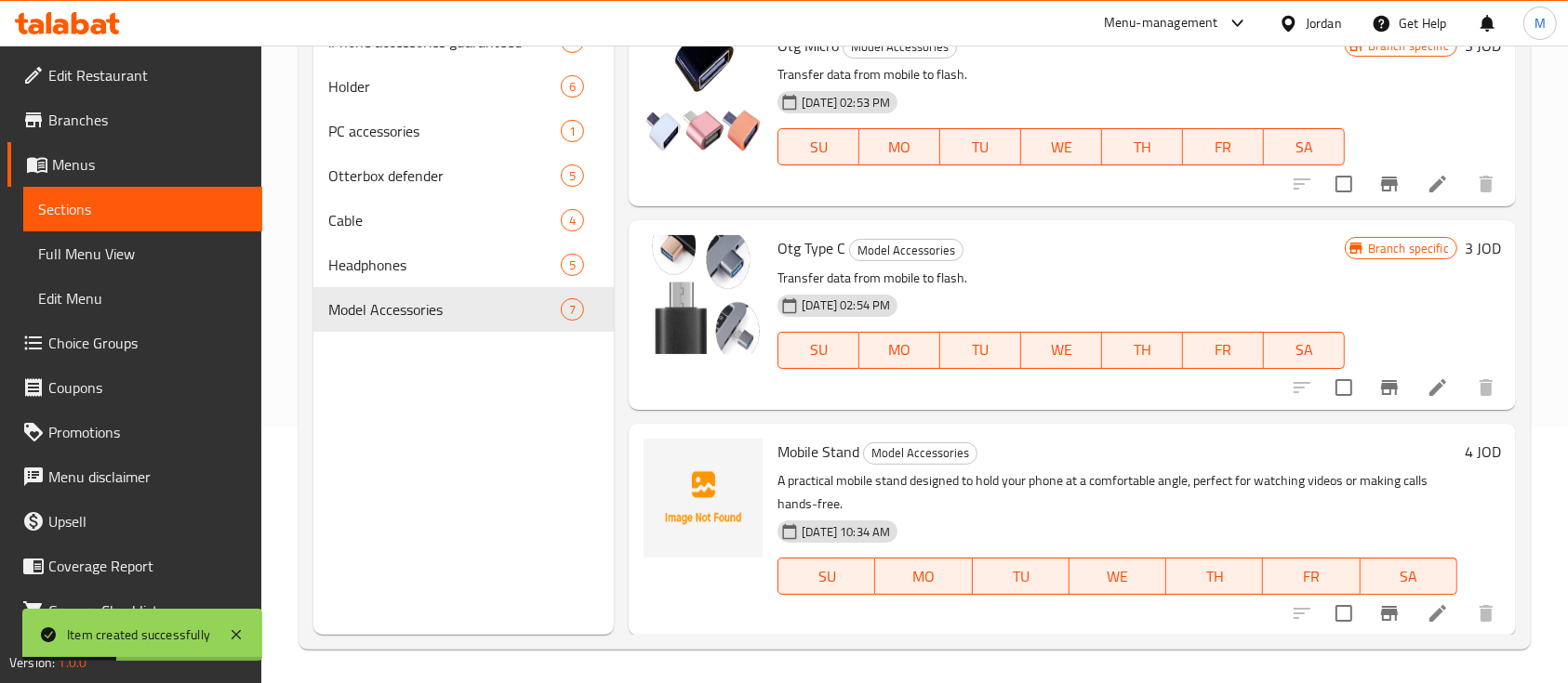
scroll to position [261, 0]
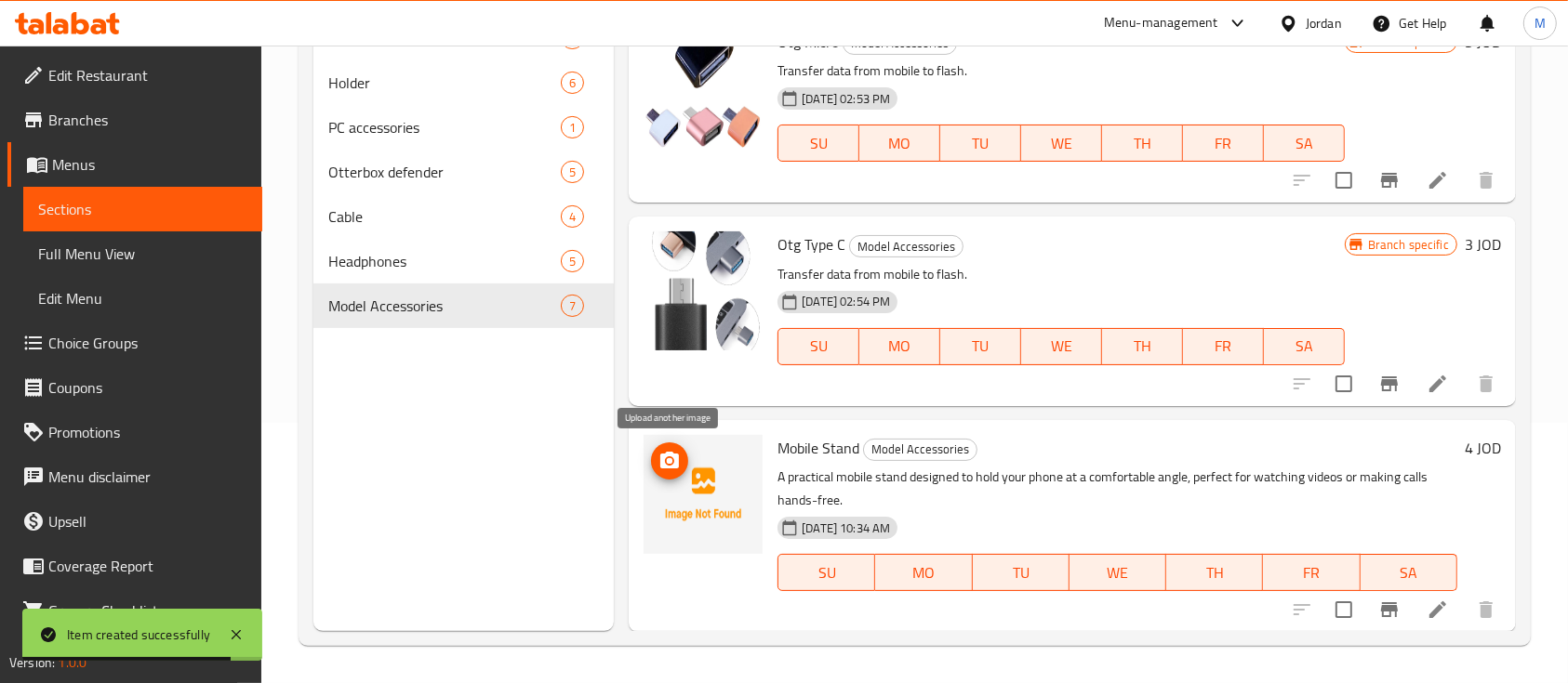
click at [662, 468] on icon "upload picture" at bounding box center [670, 461] width 23 height 23
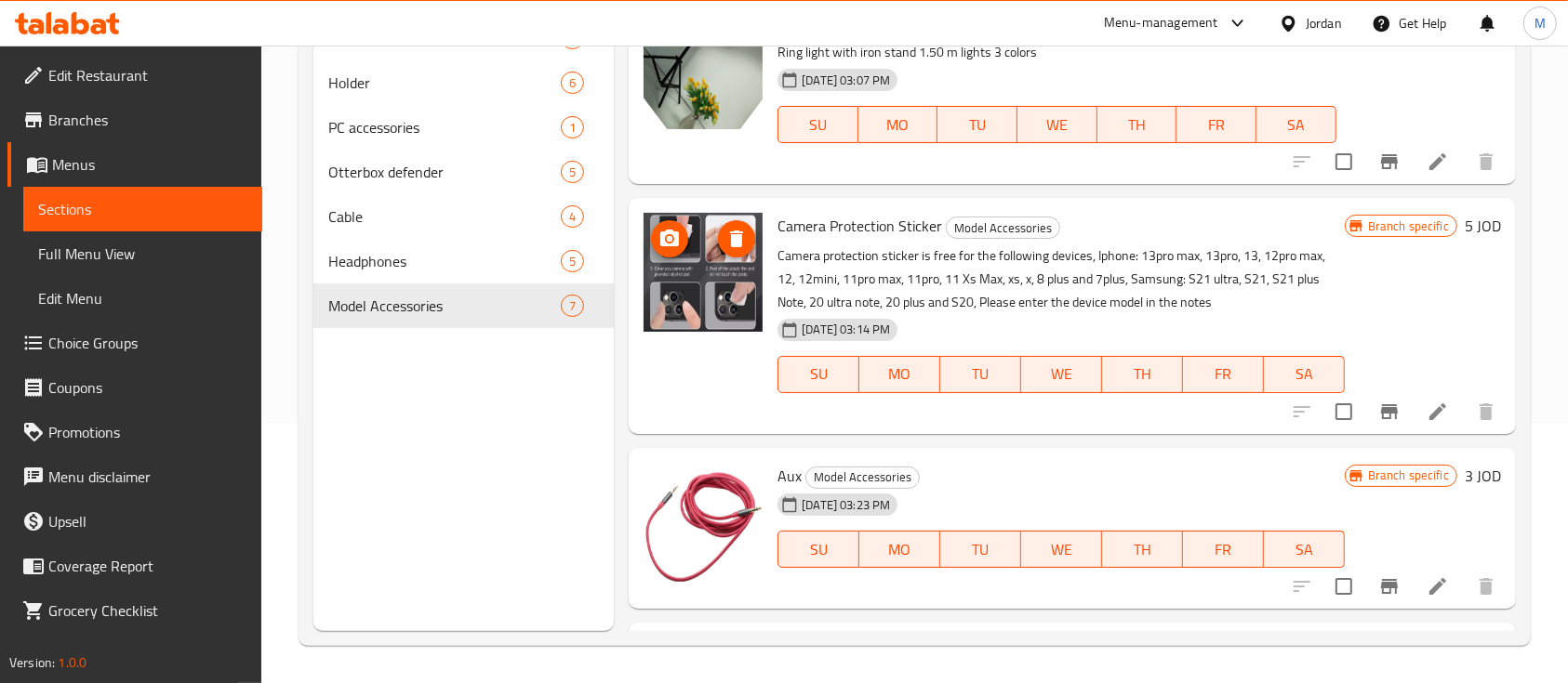
scroll to position [0, 0]
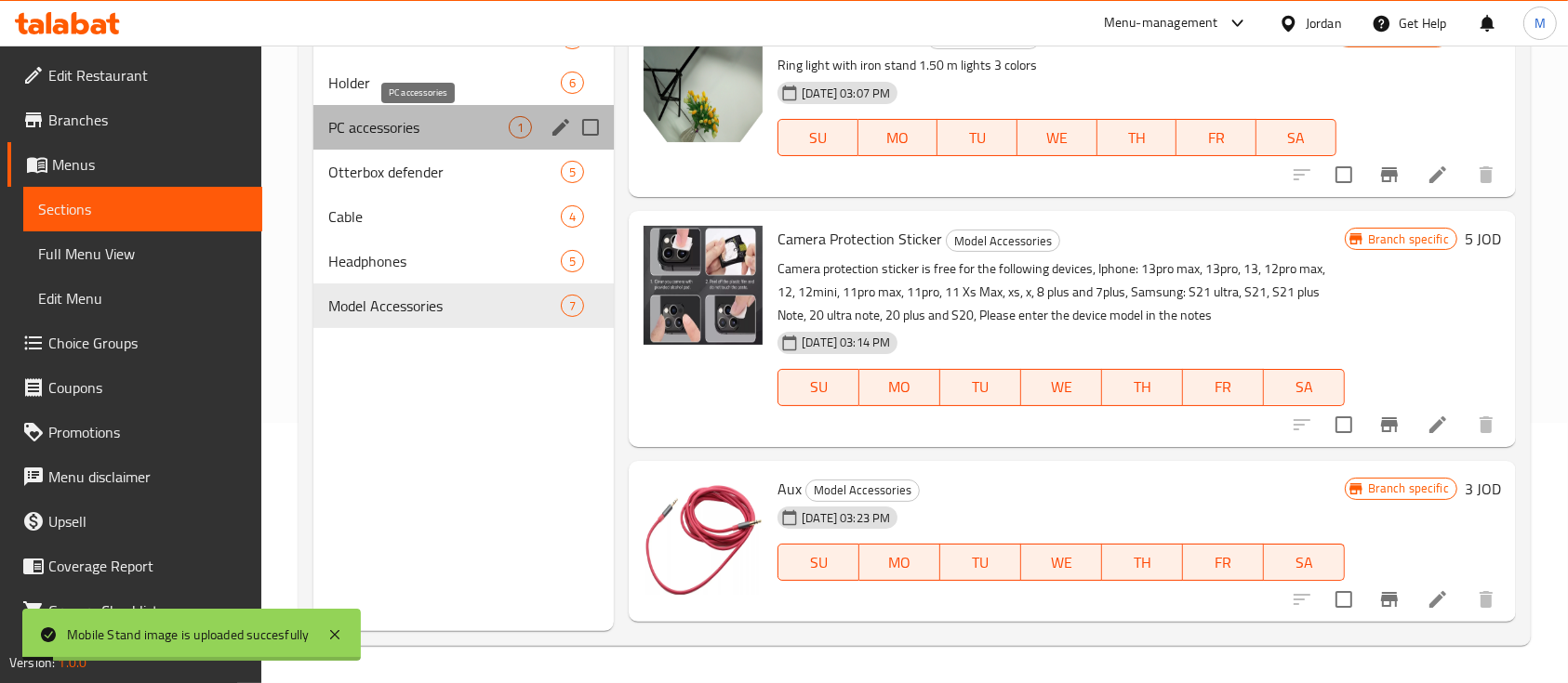
click at [365, 121] on span "PC accessories" at bounding box center [418, 128] width 180 height 23
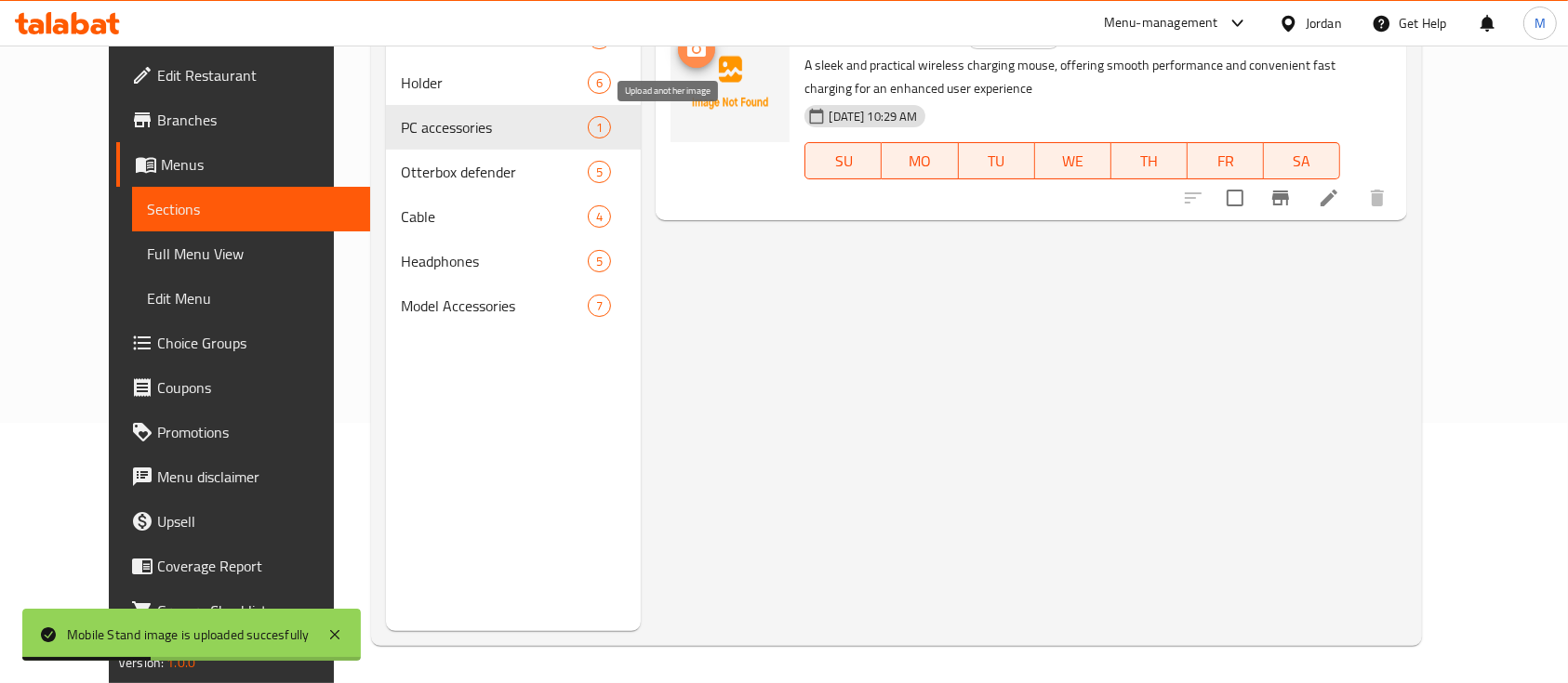
click at [685, 59] on icon "upload picture" at bounding box center [696, 49] width 23 height 23
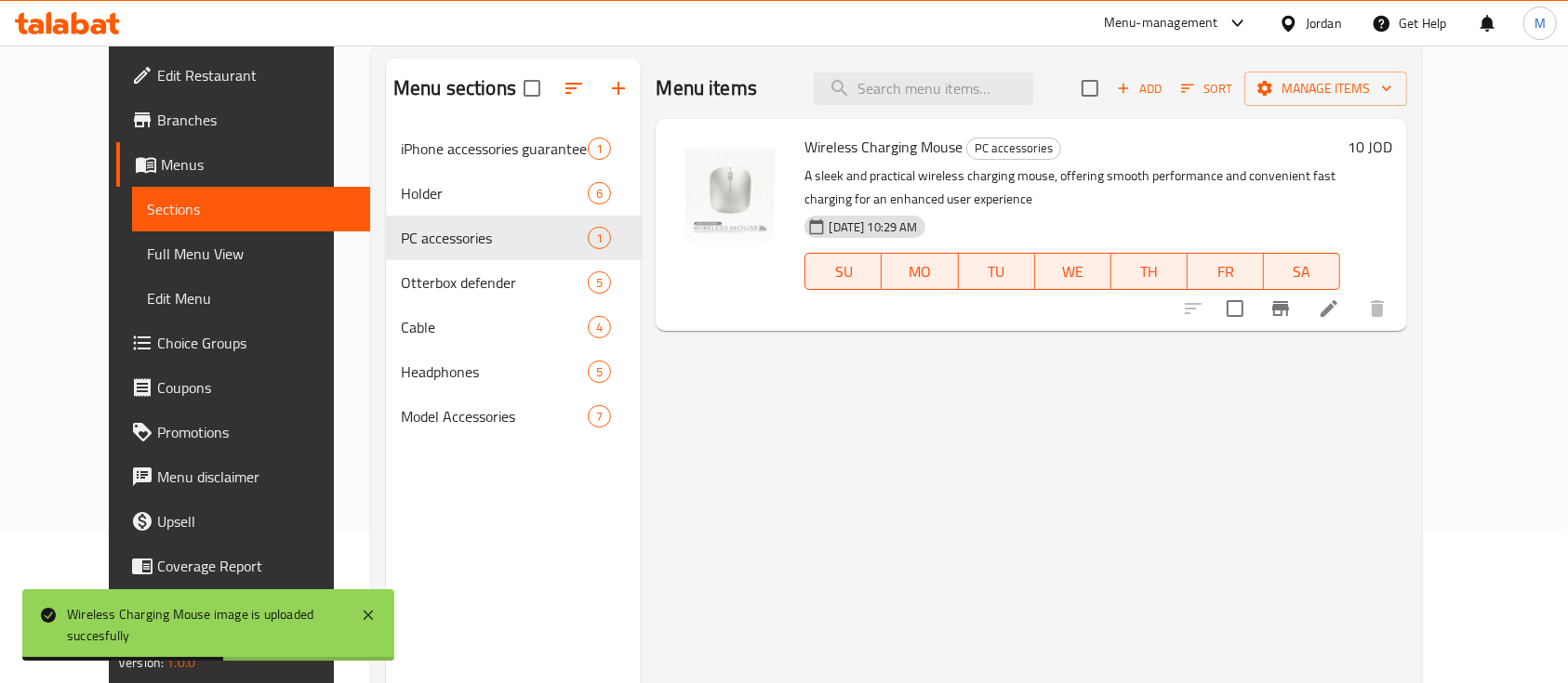
scroll to position [12, 0]
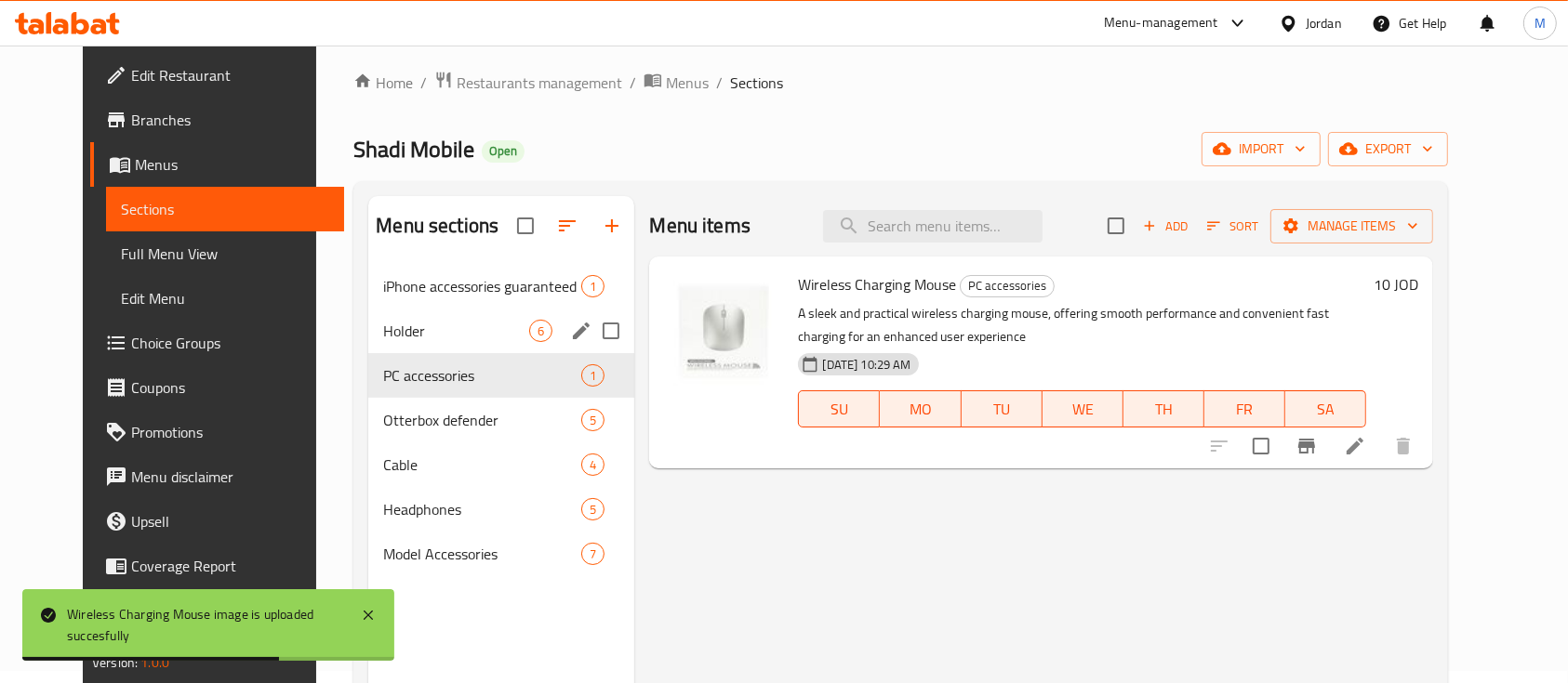
click at [411, 327] on span "Holder" at bounding box center [456, 332] width 146 height 23
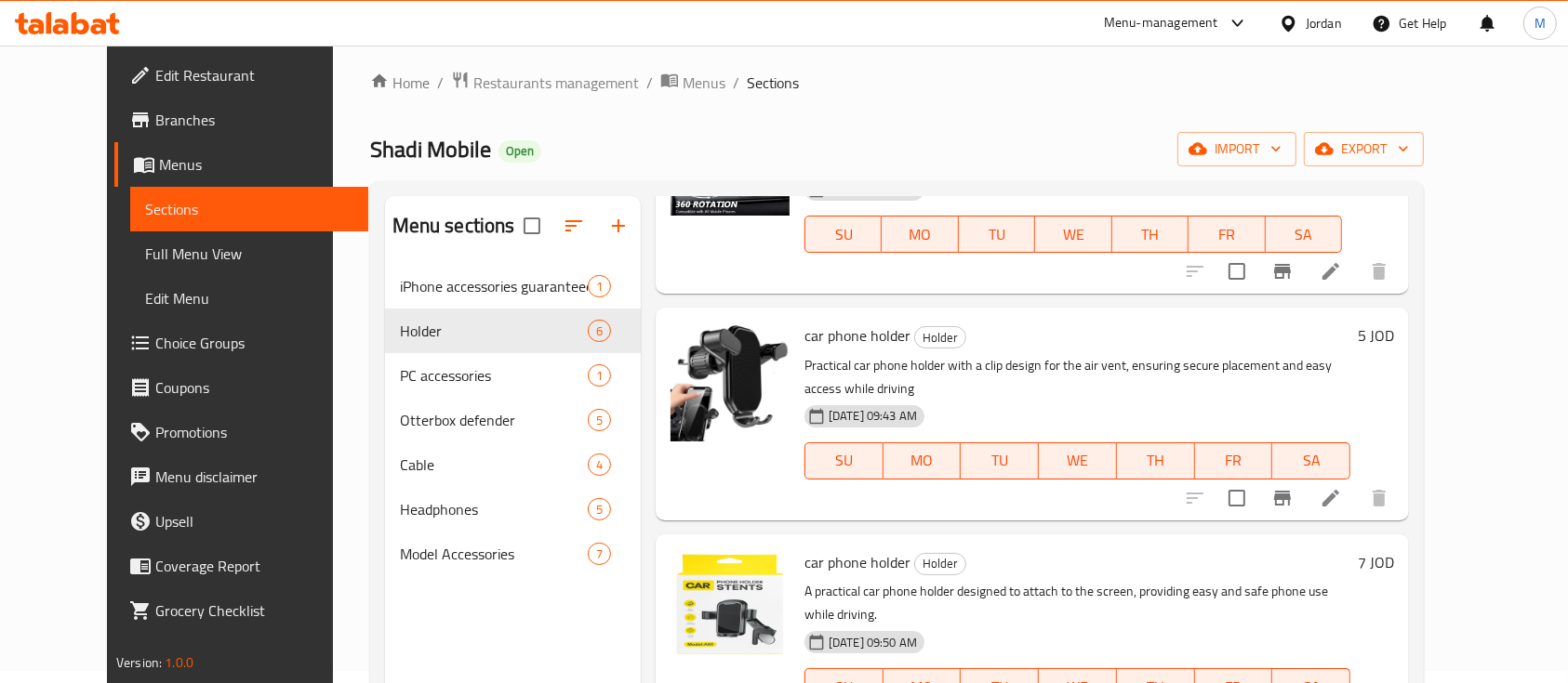
scroll to position [261, 0]
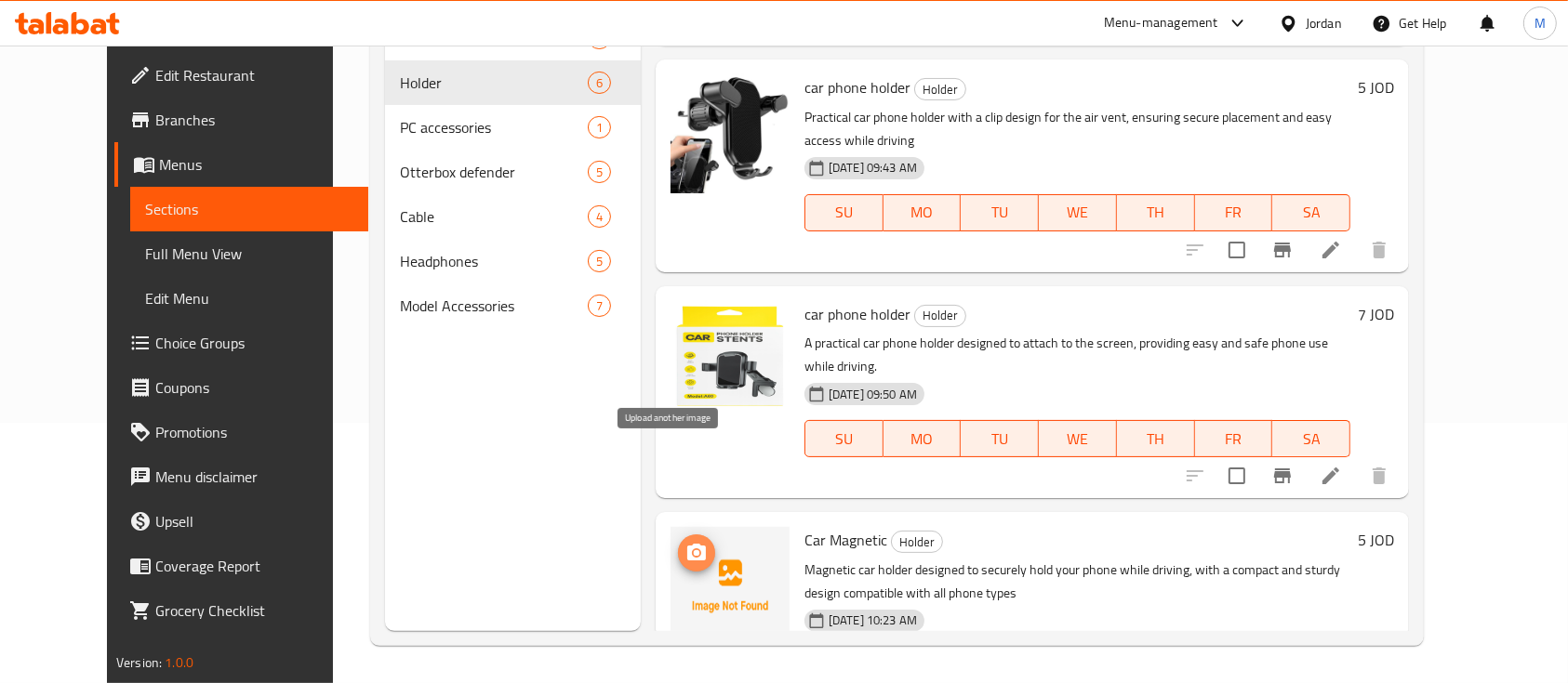
click at [685, 542] on icon "upload picture" at bounding box center [696, 553] width 23 height 23
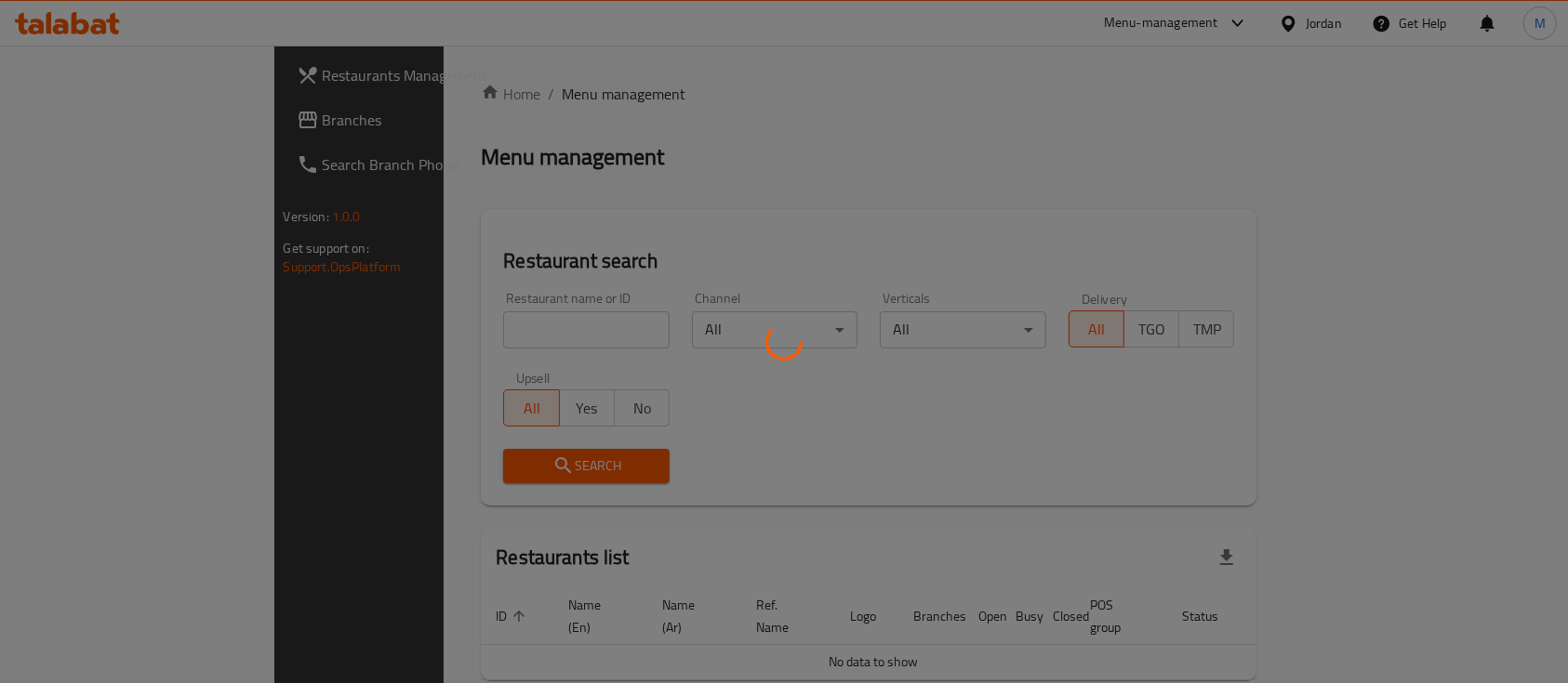
click at [477, 330] on div at bounding box center [784, 341] width 1568 height 683
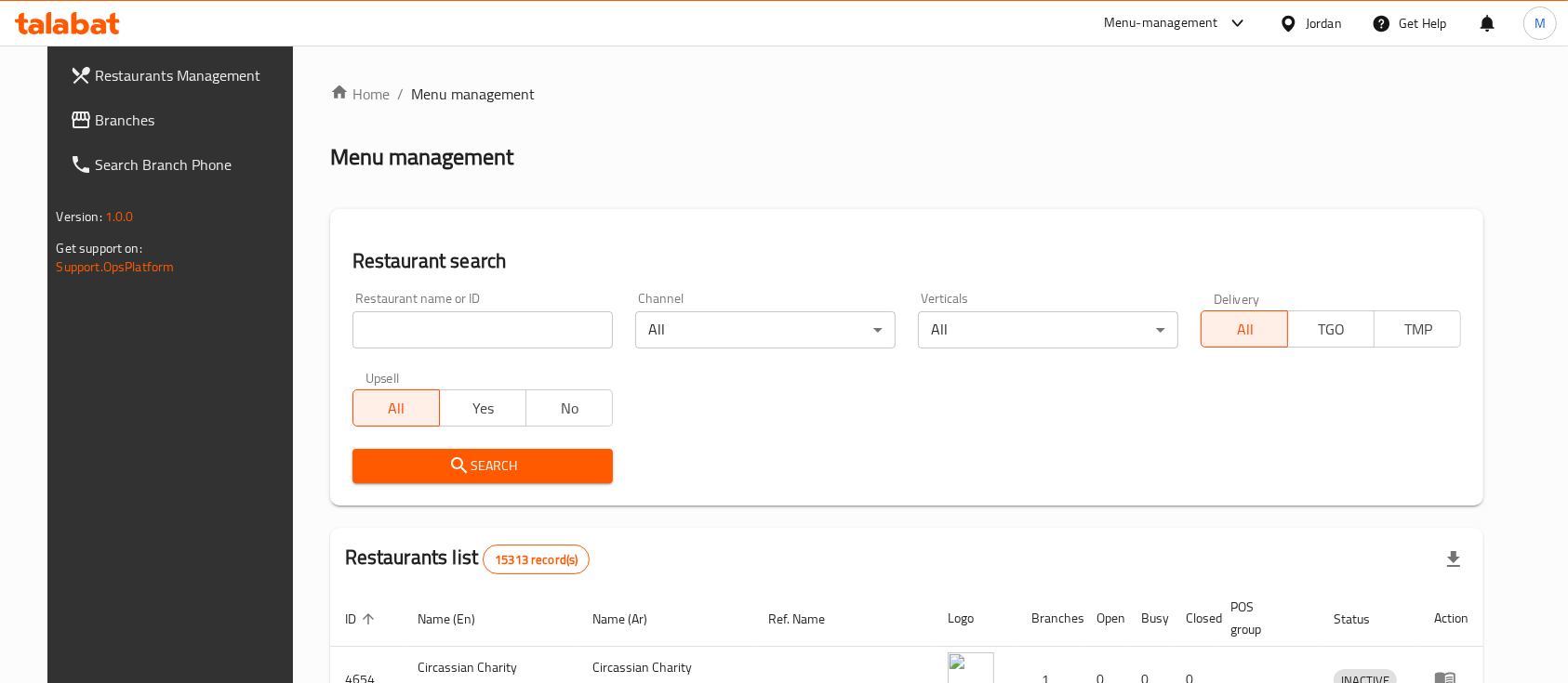
click at [412, 321] on input "search" at bounding box center [482, 330] width 261 height 37
type input "s"
type input "a"
type input "ا"
type input "محمص القدس"
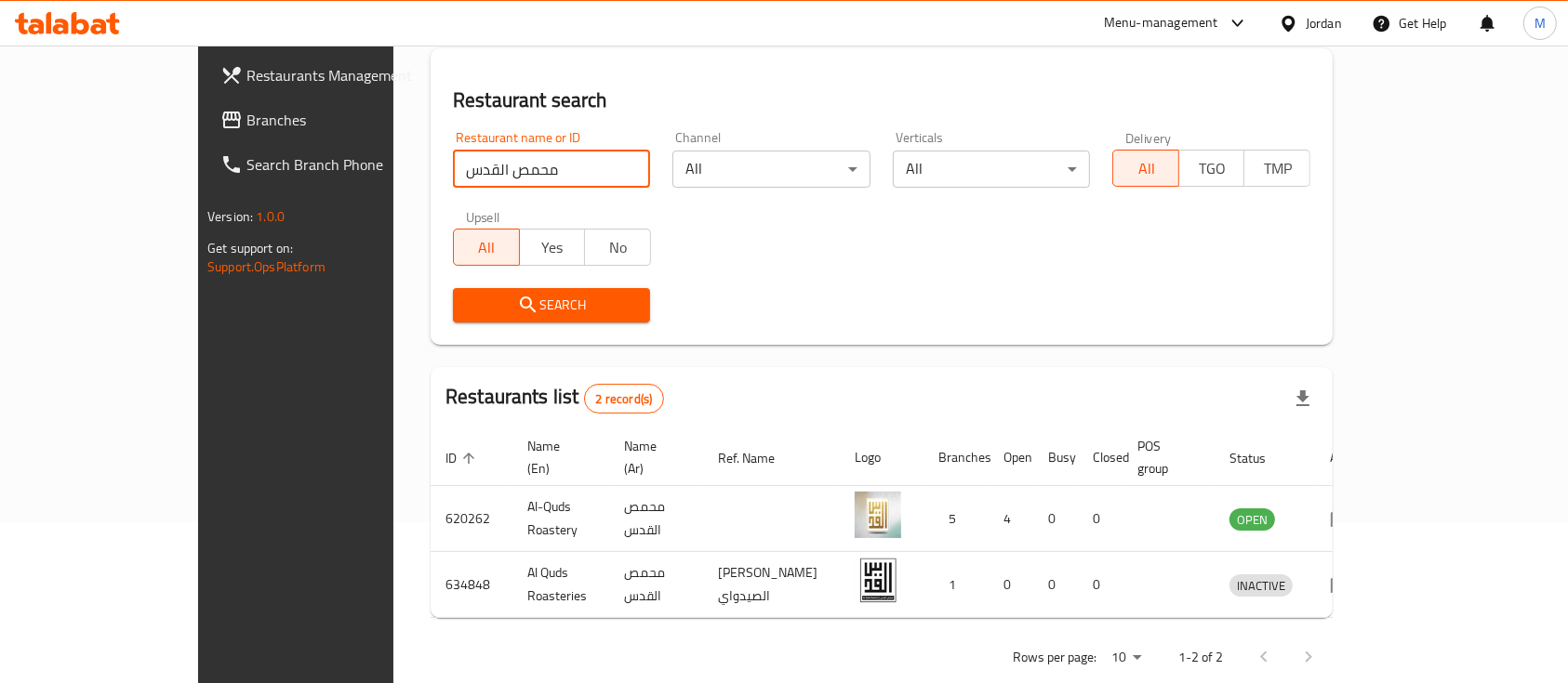
scroll to position [173, 0]
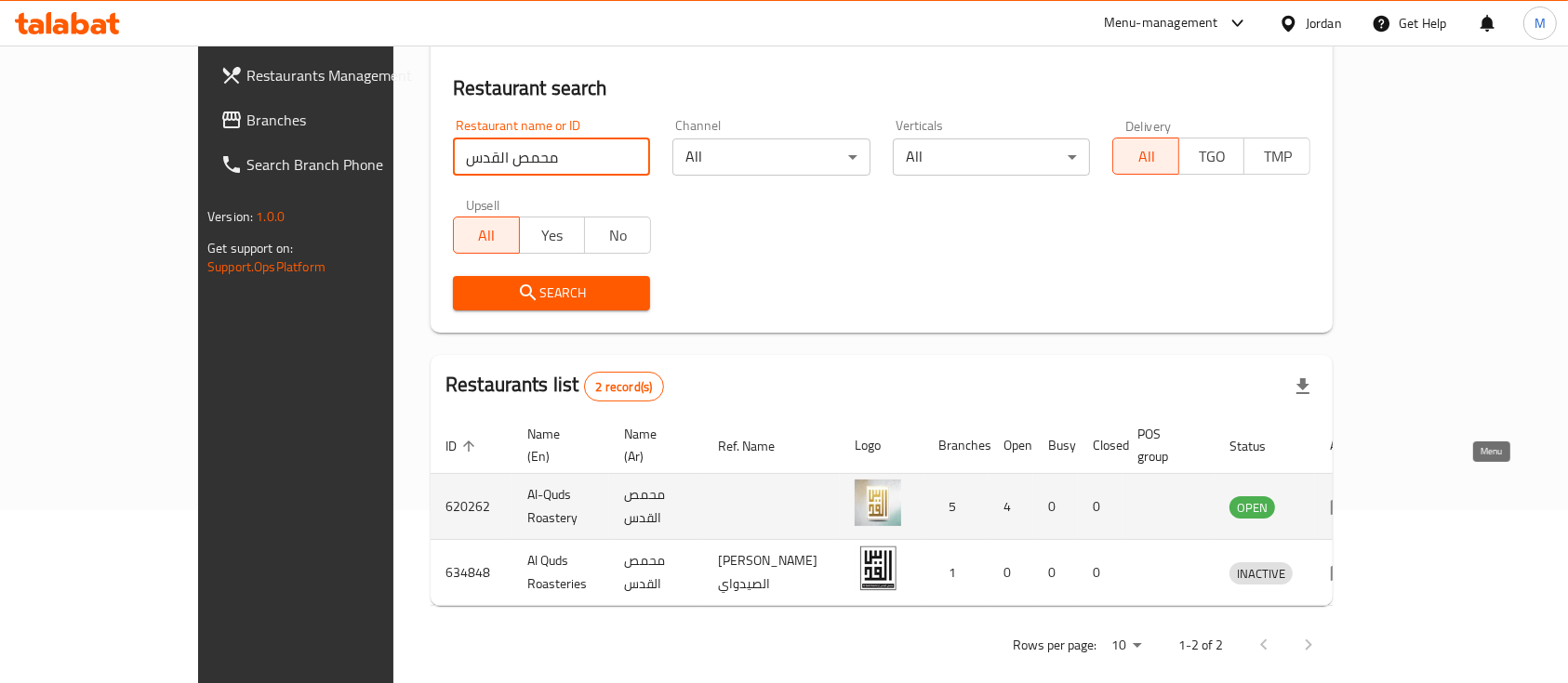
click at [1352, 495] on icon "enhanced table" at bounding box center [1342, 507] width 23 height 23
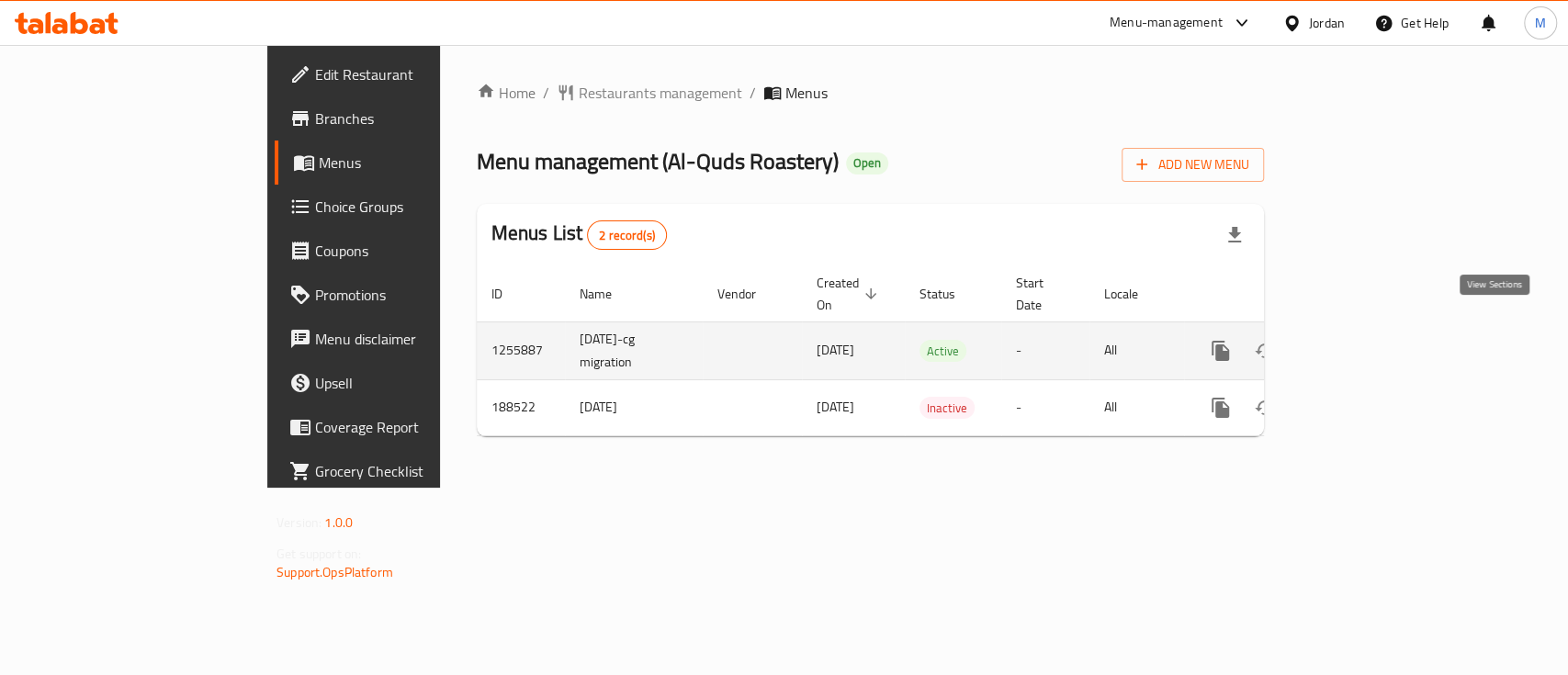
click at [1375, 329] on link "enhanced table" at bounding box center [1353, 350] width 44 height 44
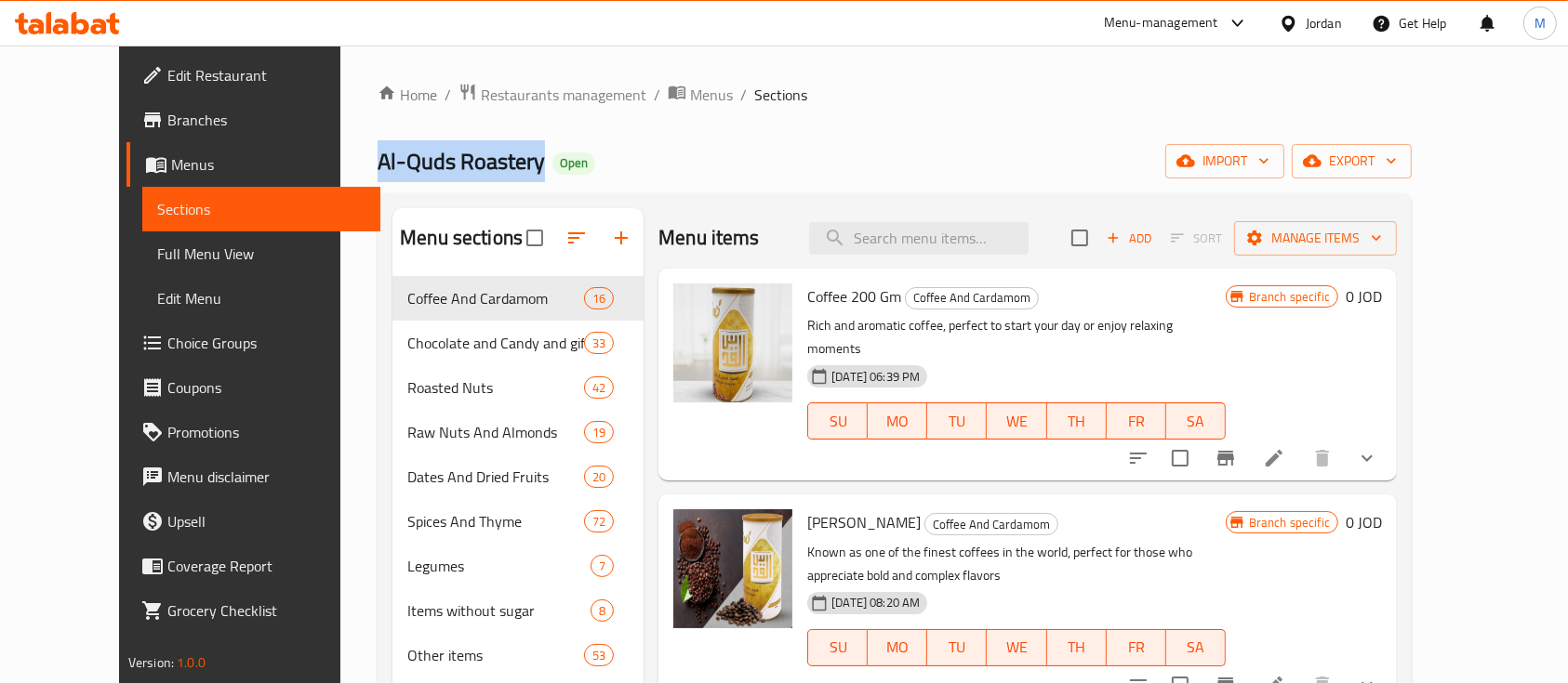
drag, startPoint x: 300, startPoint y: 157, endPoint x: 463, endPoint y: 166, distance: 163.2
click at [463, 166] on span "Al-Quds Roastery" at bounding box center [460, 161] width 168 height 42
copy span "Al-Quds Roastery"
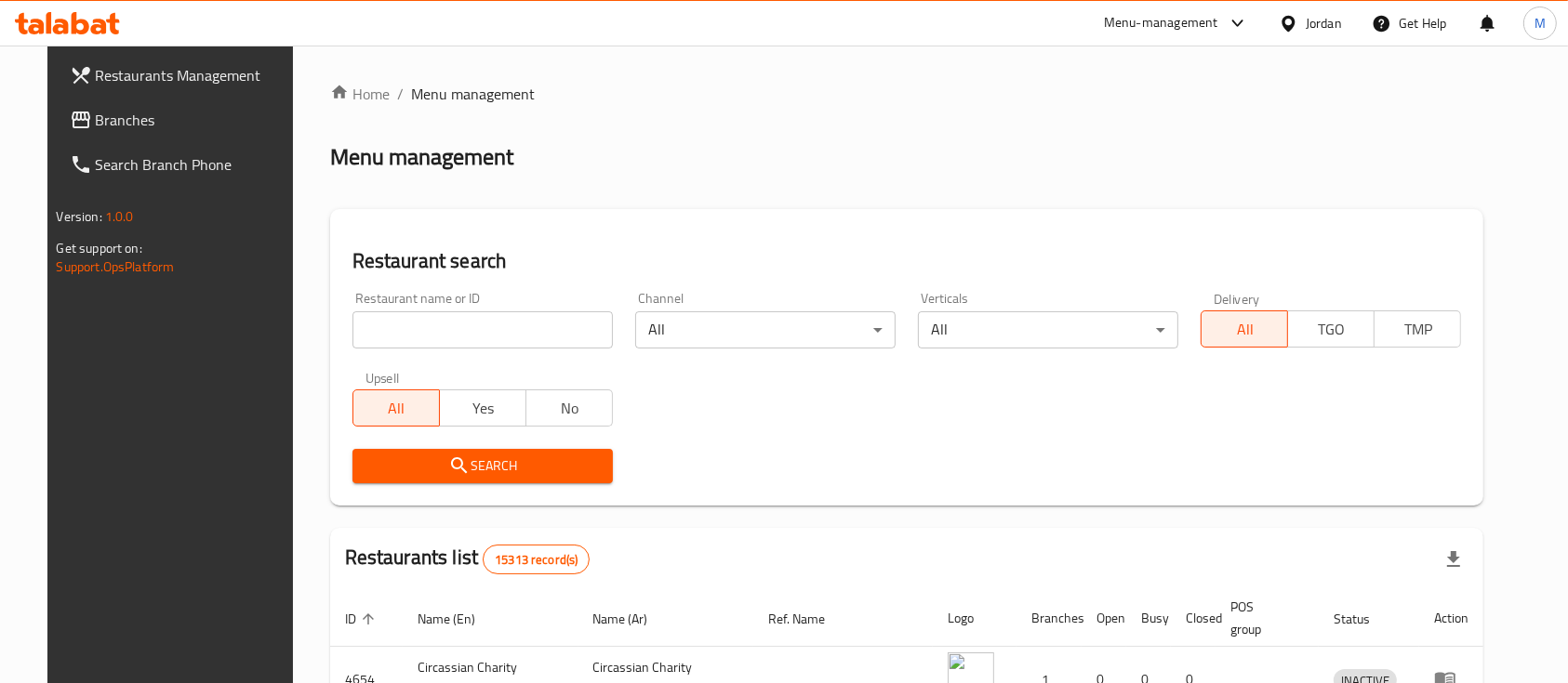
click at [434, 333] on input "search" at bounding box center [482, 330] width 261 height 37
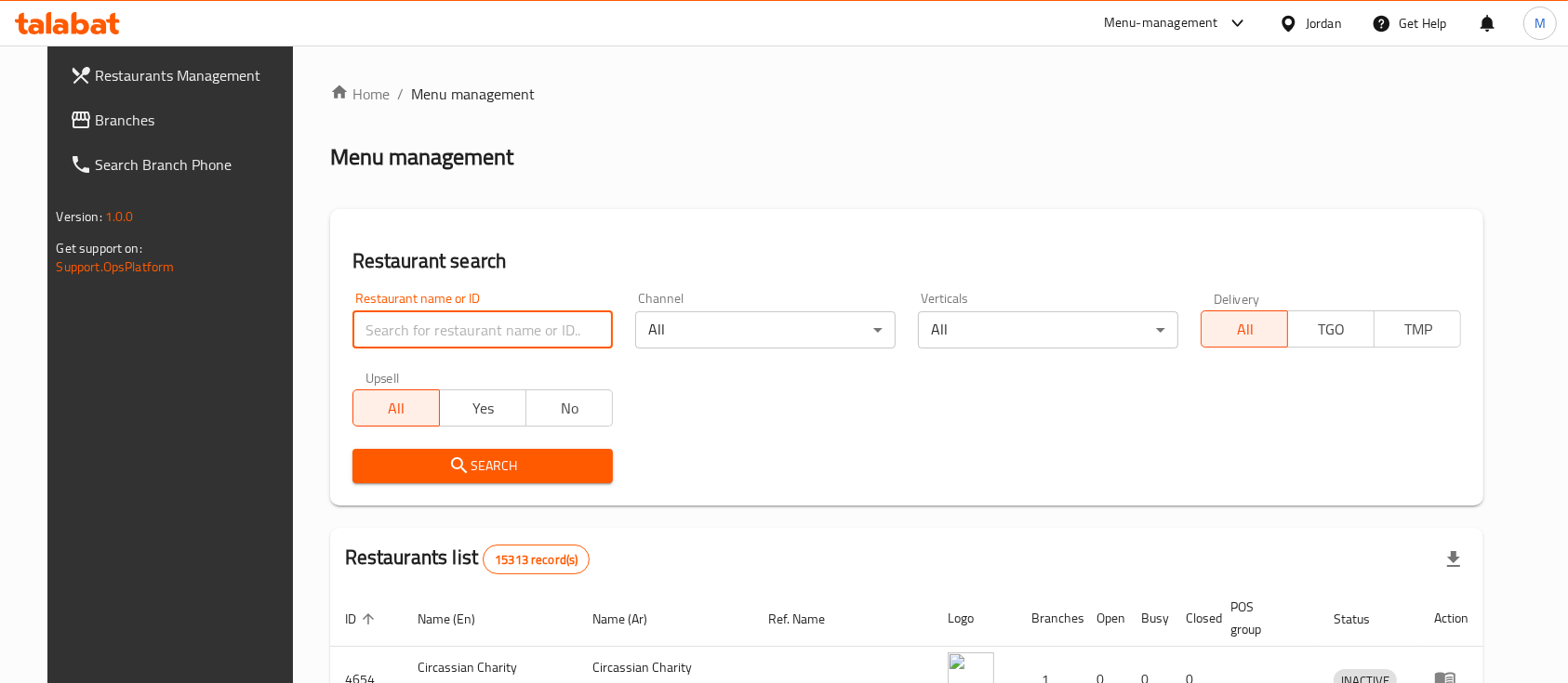
type input "al rayhan"
click button "Search" at bounding box center [482, 466] width 261 height 34
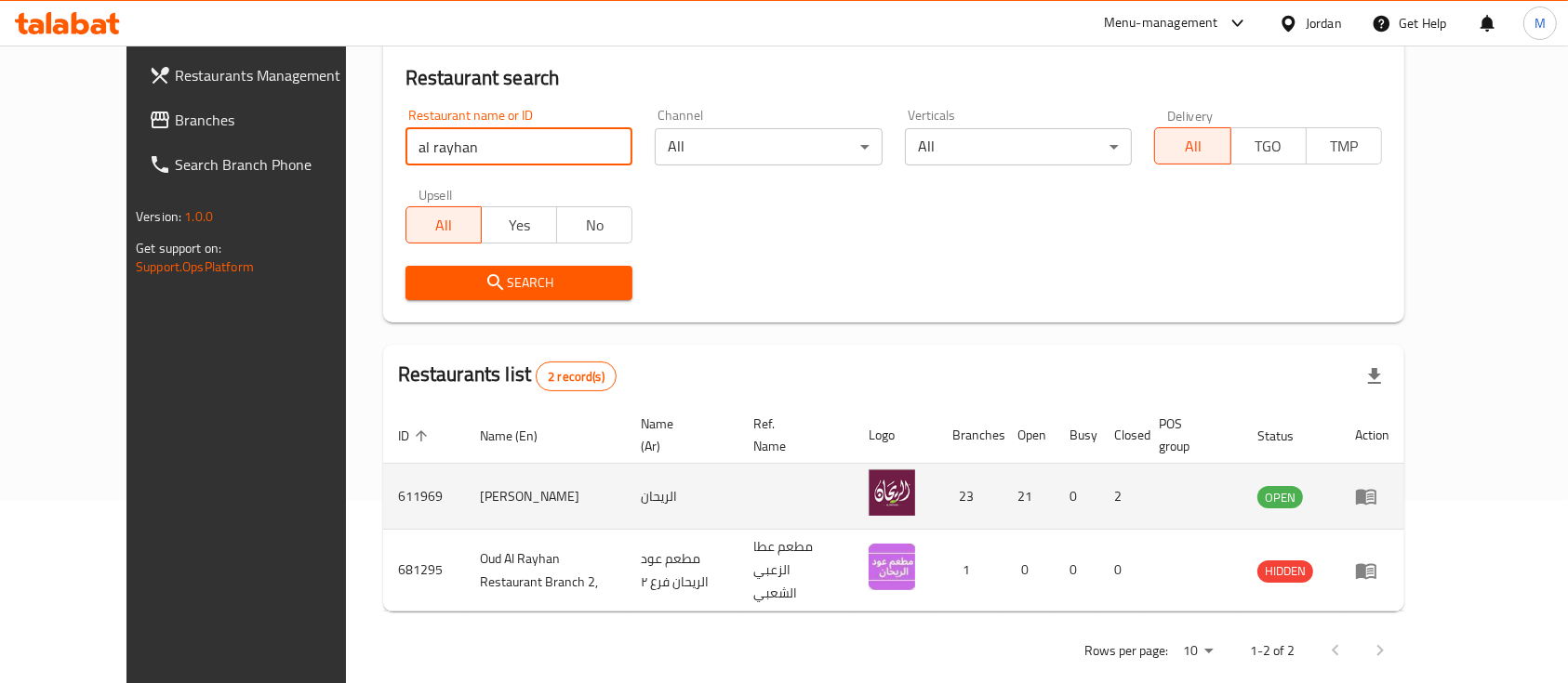
scroll to position [194, 0]
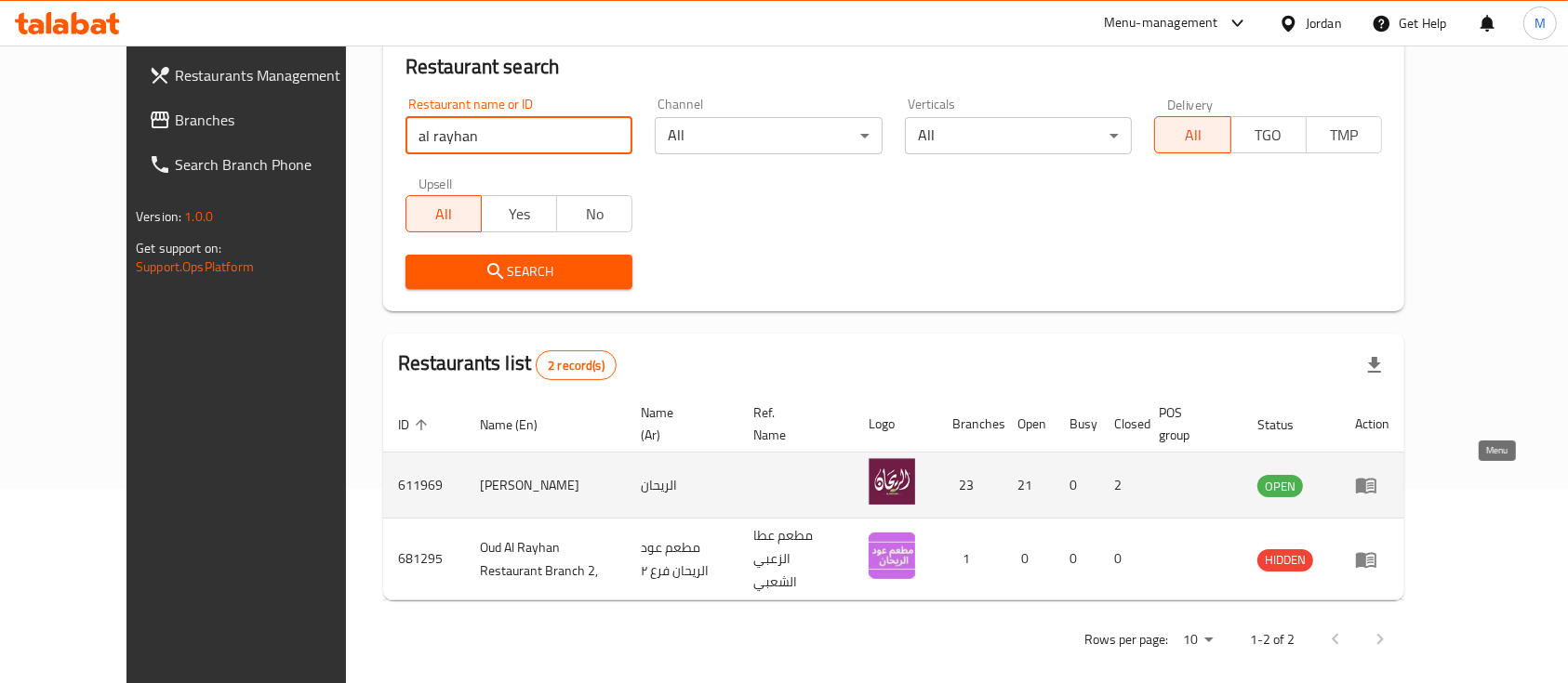
click at [1377, 481] on icon "enhanced table" at bounding box center [1366, 486] width 21 height 16
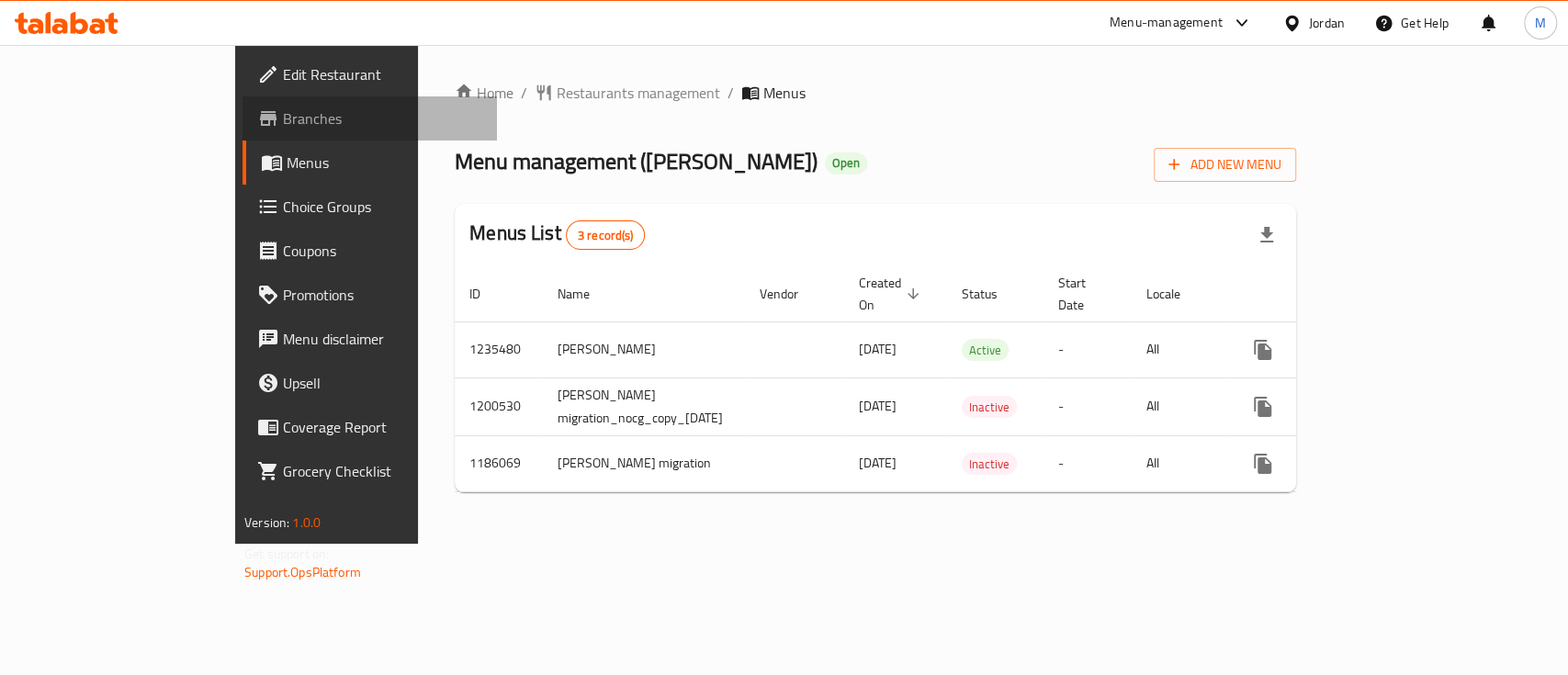
click at [283, 124] on span "Branches" at bounding box center [382, 119] width 199 height 22
